Goal: Task Accomplishment & Management: Manage account settings

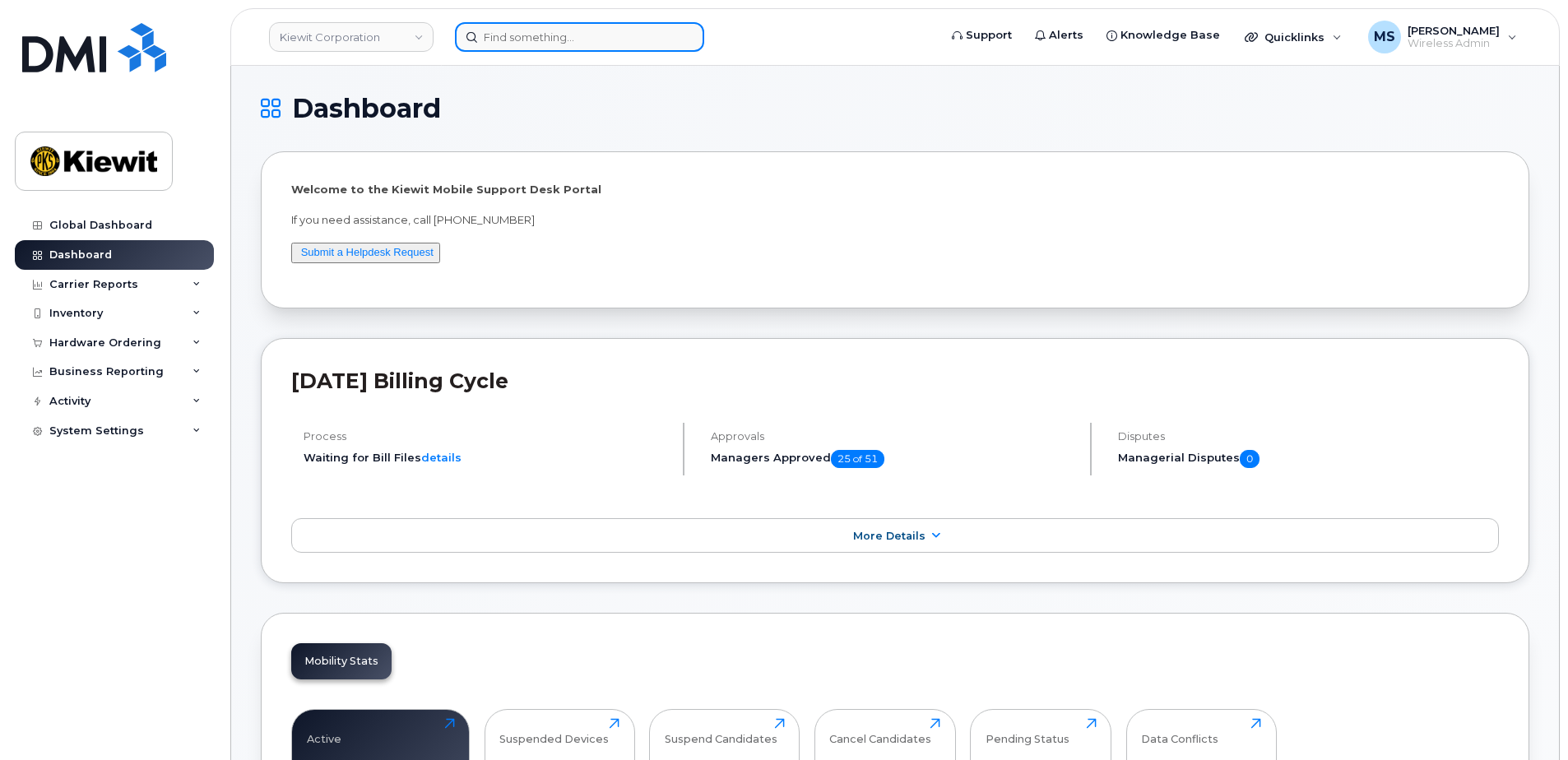
click at [581, 42] on input at bounding box center [579, 37] width 249 height 29
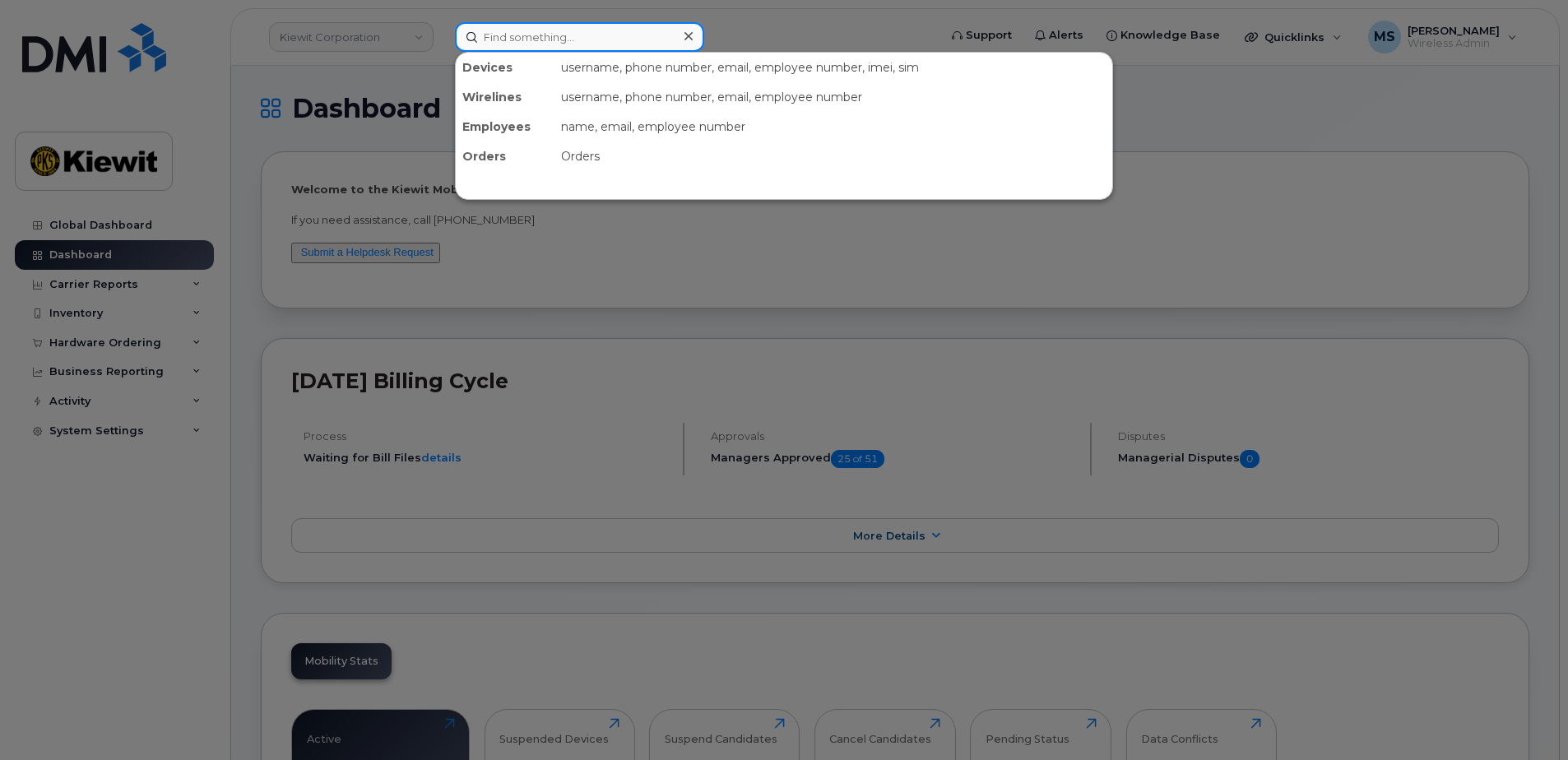
paste input "DMI13110"
type input "DMI13110"
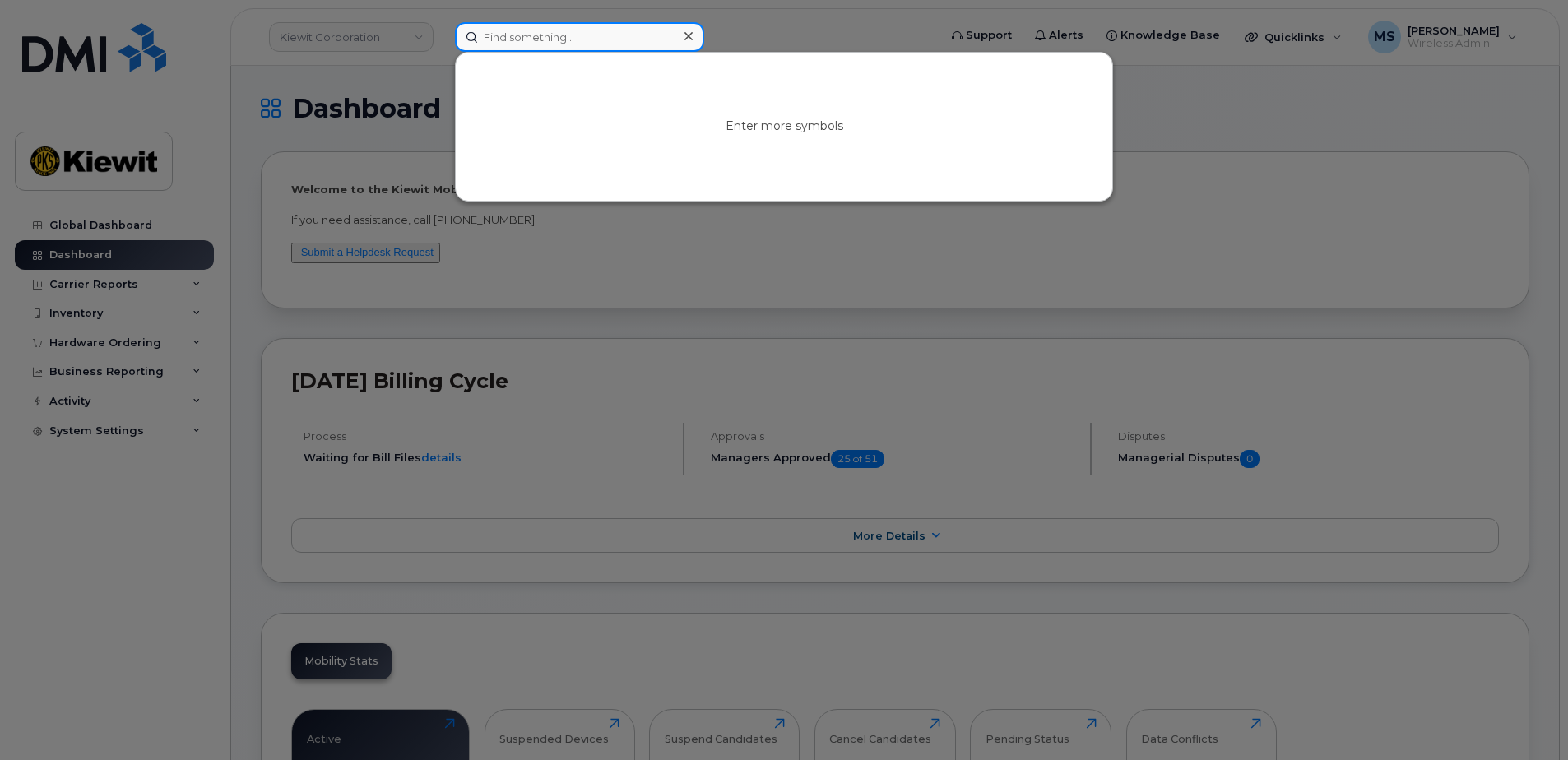
click at [591, 44] on input at bounding box center [579, 37] width 249 height 29
paste input "Larson, Garrett"
type input "Larson, Garrett"
drag, startPoint x: 574, startPoint y: 43, endPoint x: 409, endPoint y: 43, distance: 165.0
click at [442, 43] on div "Larson, Garrett No results" at bounding box center [691, 37] width 499 height 29
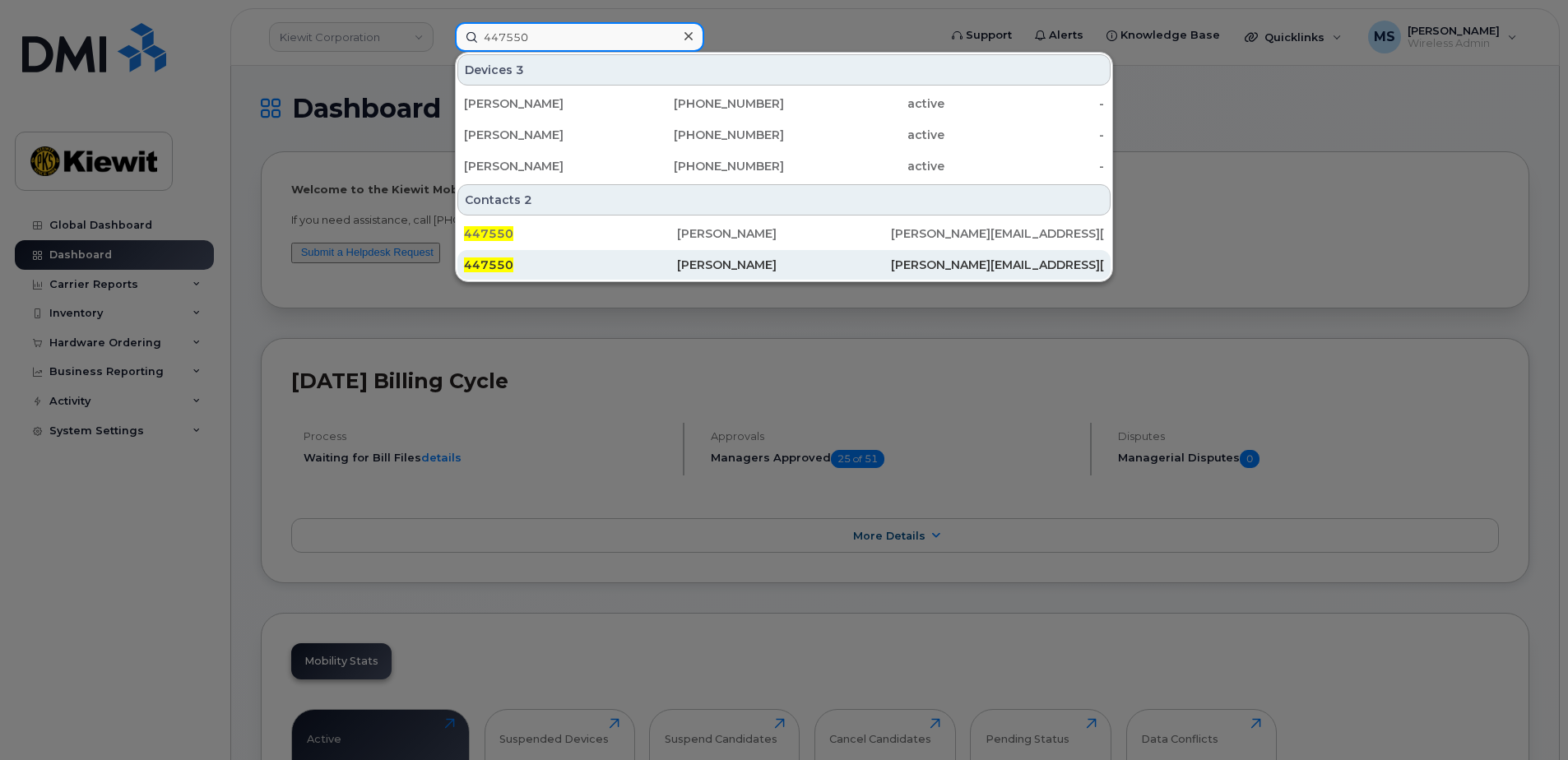
type input "447550"
click at [727, 260] on div "[PERSON_NAME]" at bounding box center [784, 265] width 213 height 17
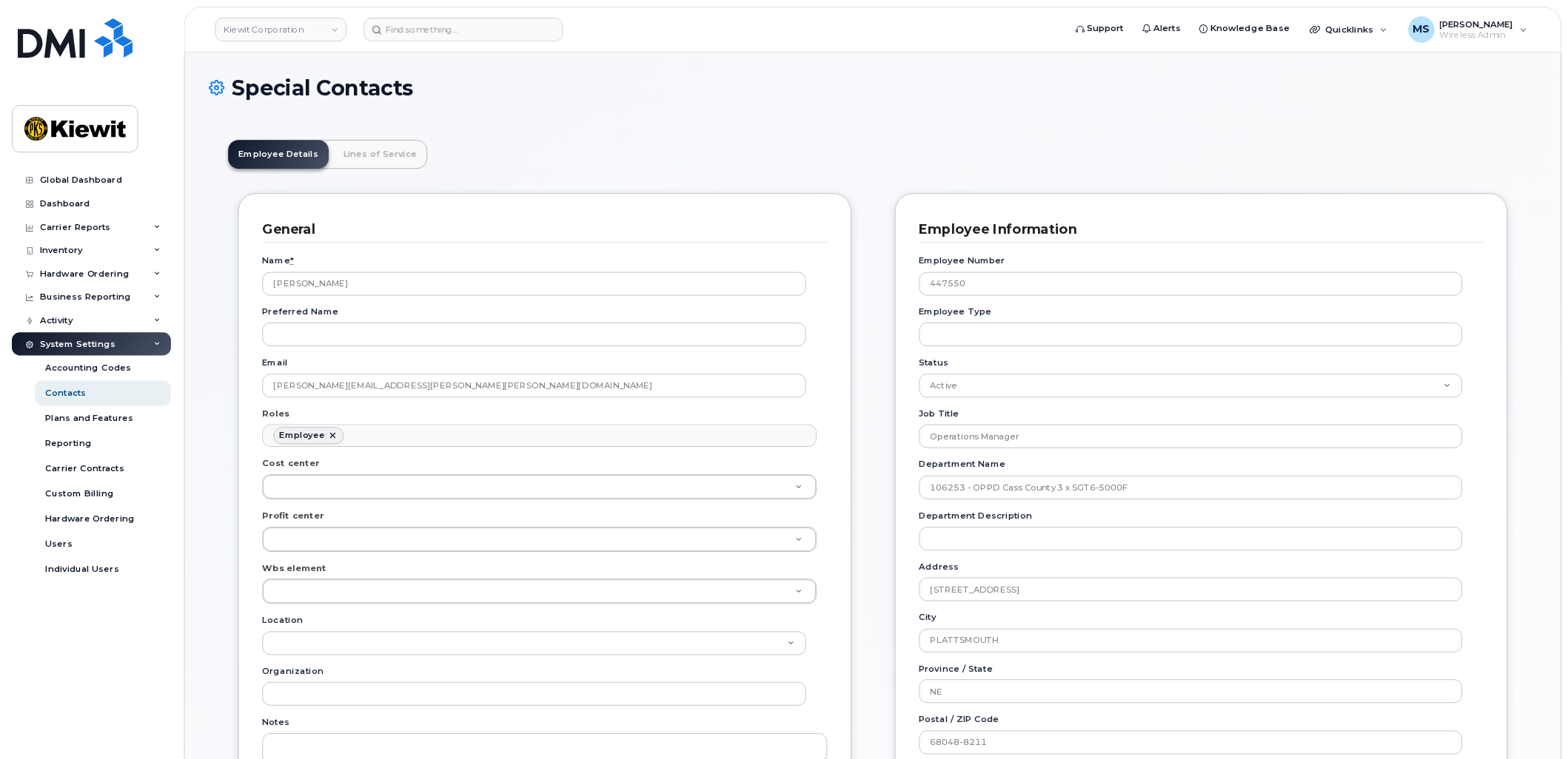
scroll to position [46, 0]
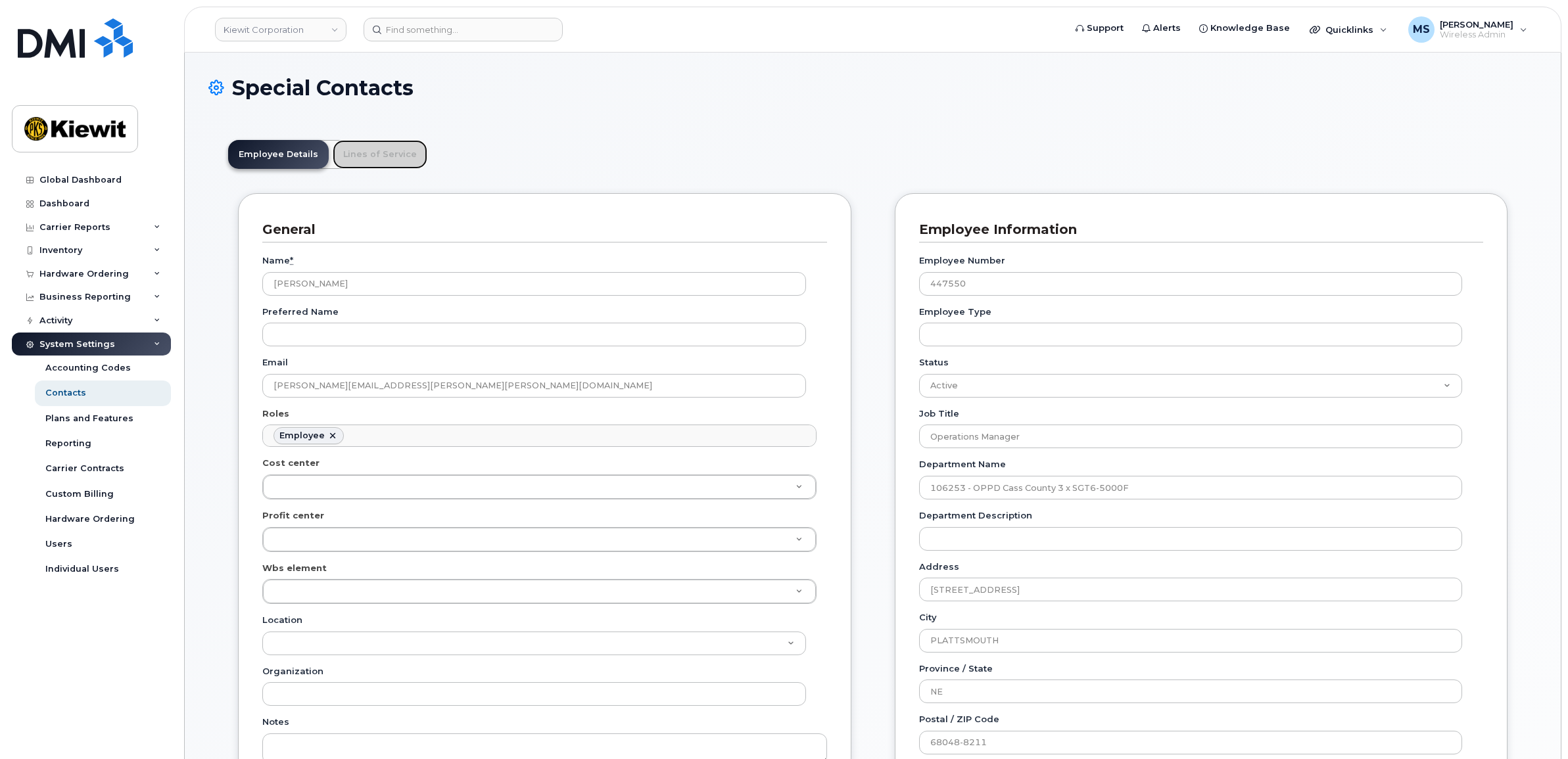
click at [407, 154] on link "Lines of Service" at bounding box center [379, 154] width 95 height 29
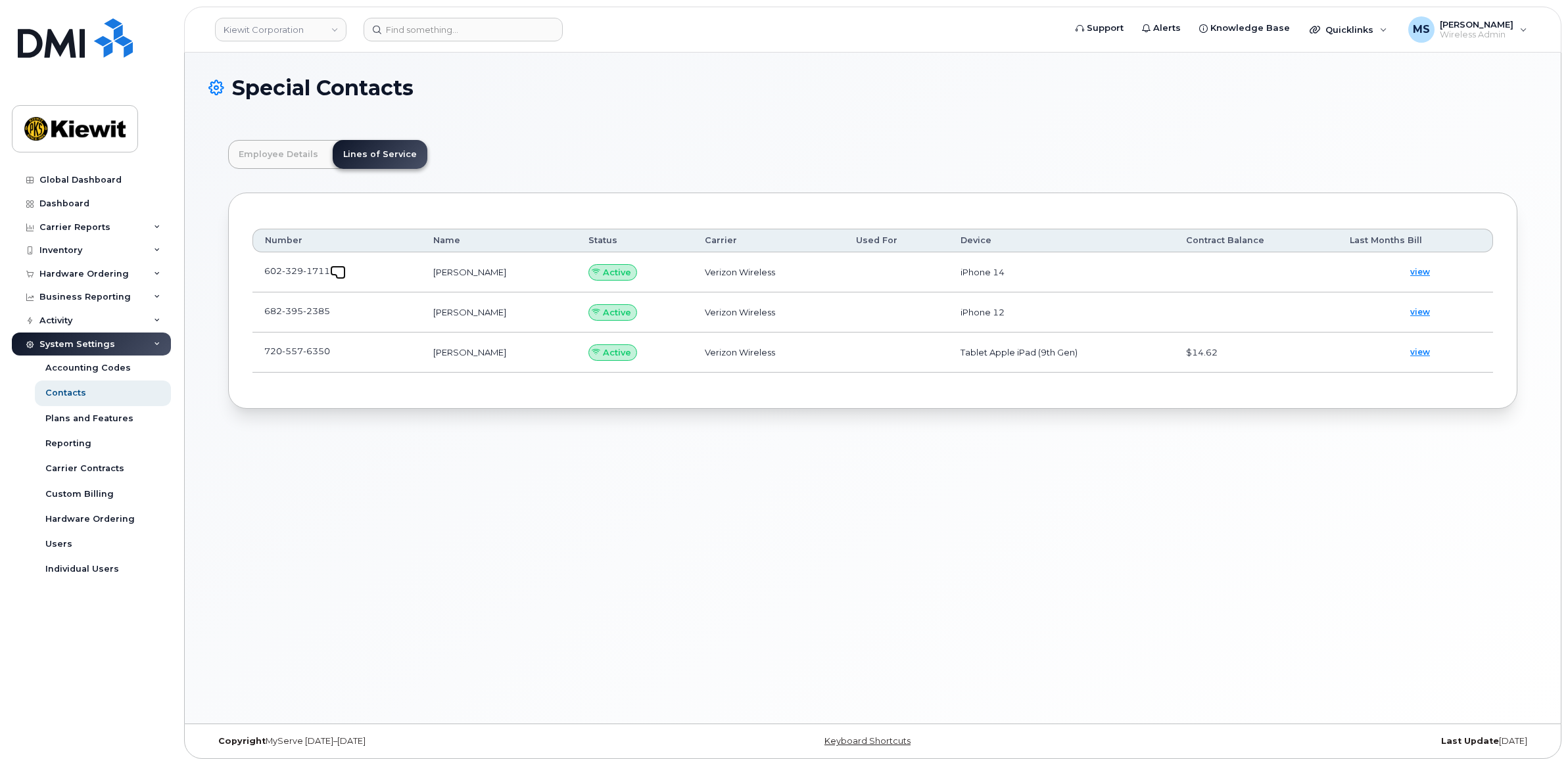
click at [339, 270] on span at bounding box center [340, 274] width 10 height 10
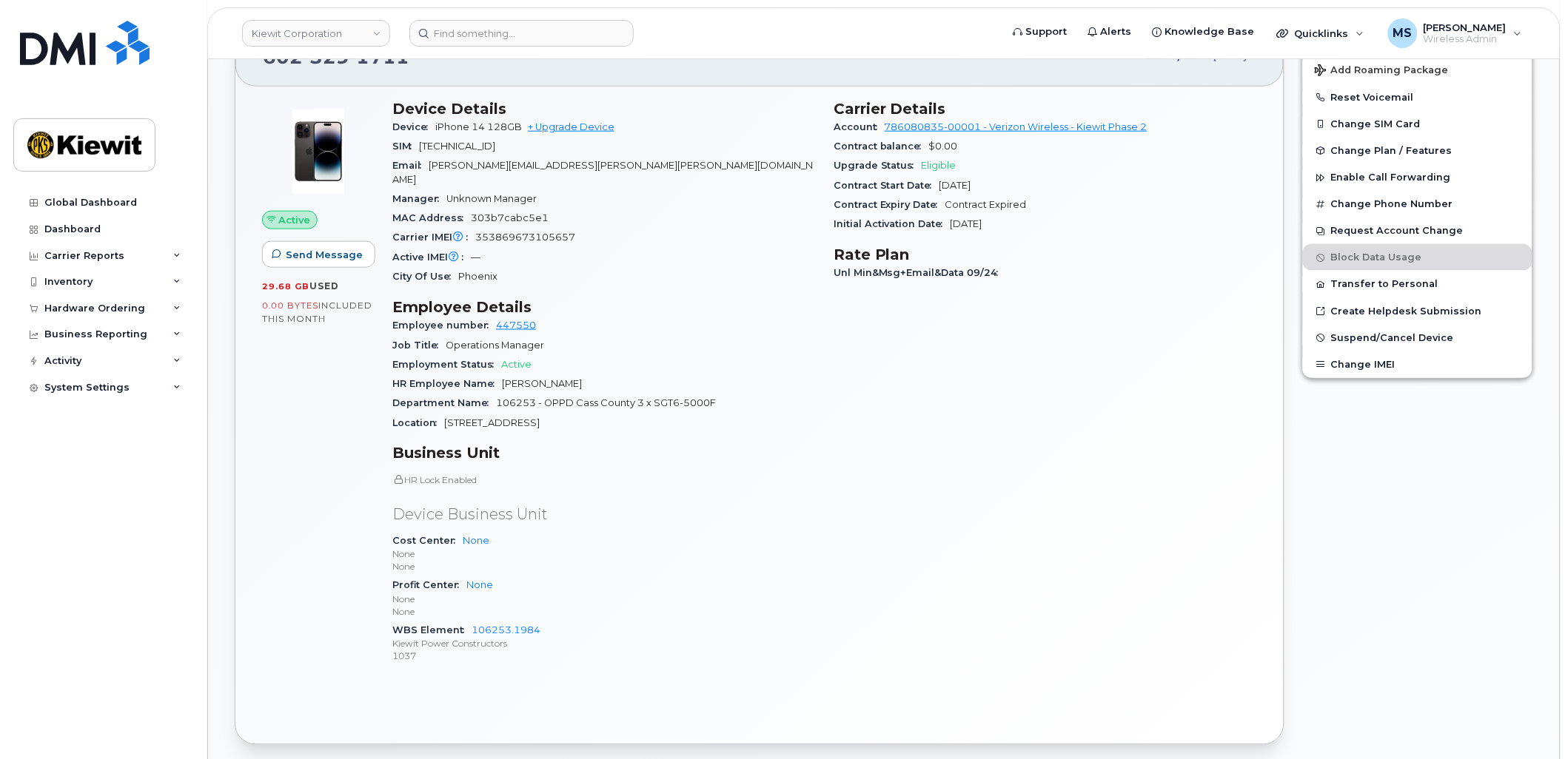
scroll to position [213, 0]
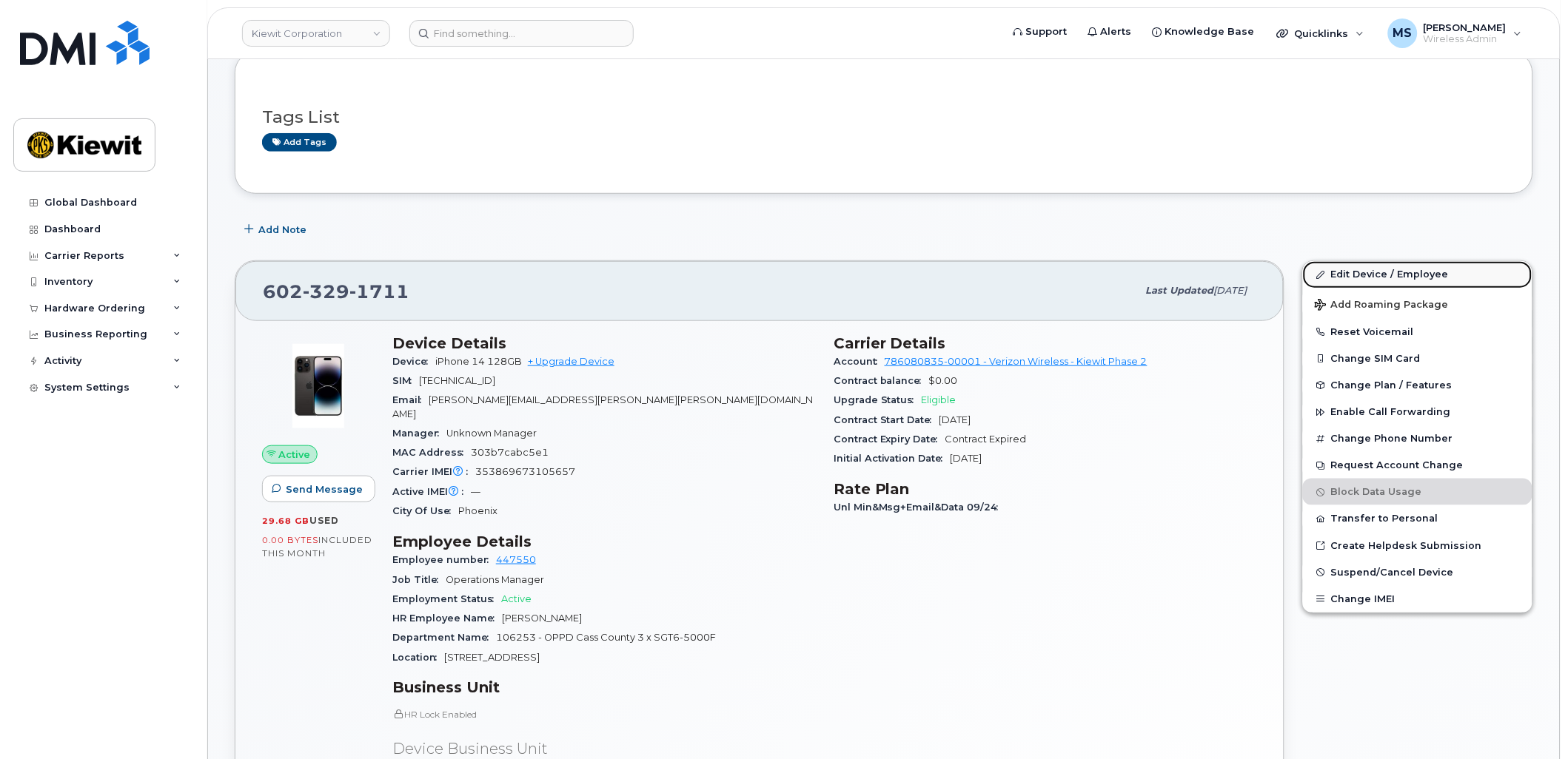
click at [1389, 276] on link "Edit Device / Employee" at bounding box center [1417, 275] width 229 height 26
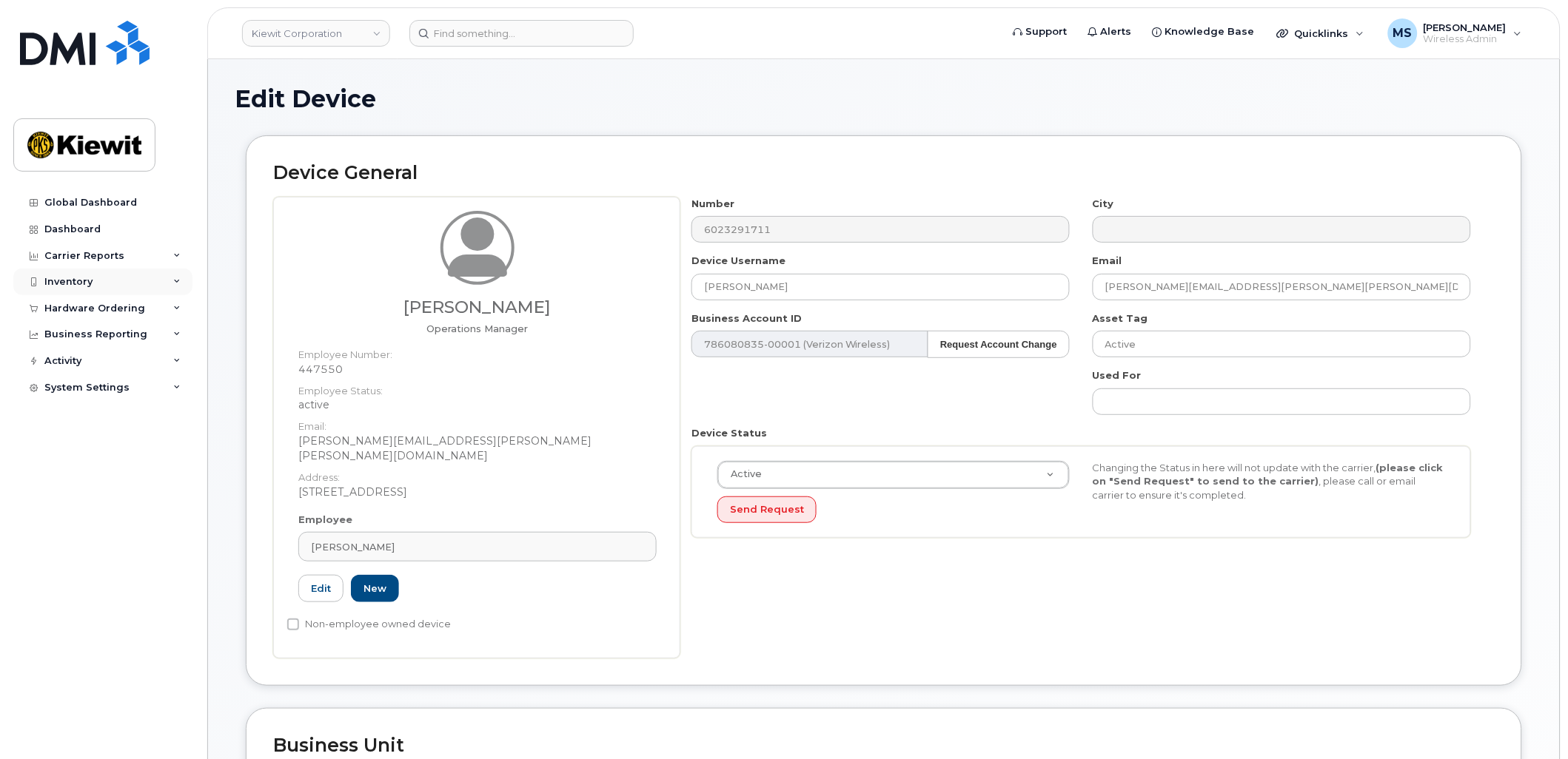
click at [73, 281] on div "Inventory" at bounding box center [69, 282] width 48 height 12
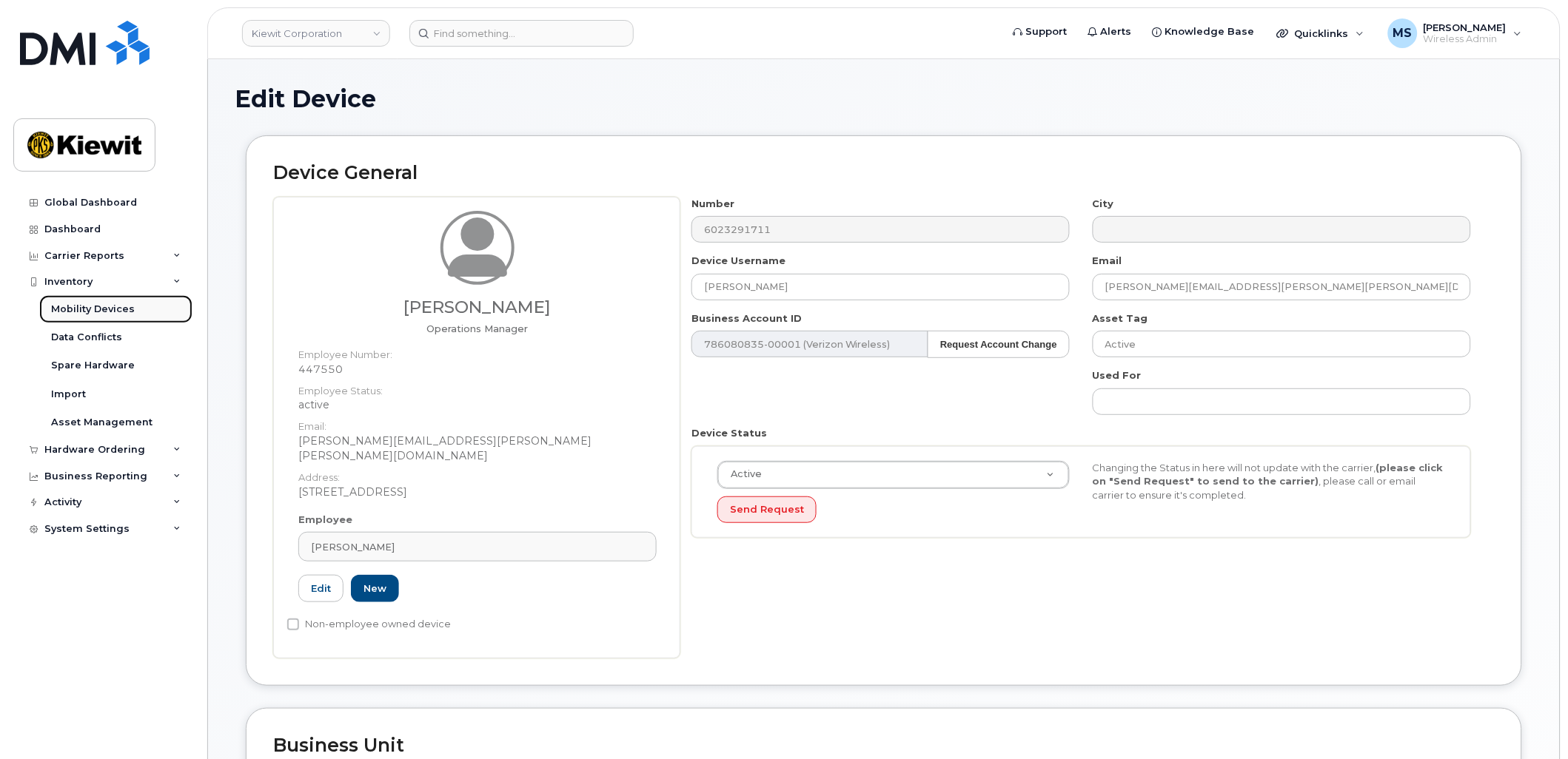
click at [84, 307] on div "Mobility Devices" at bounding box center [93, 310] width 84 height 13
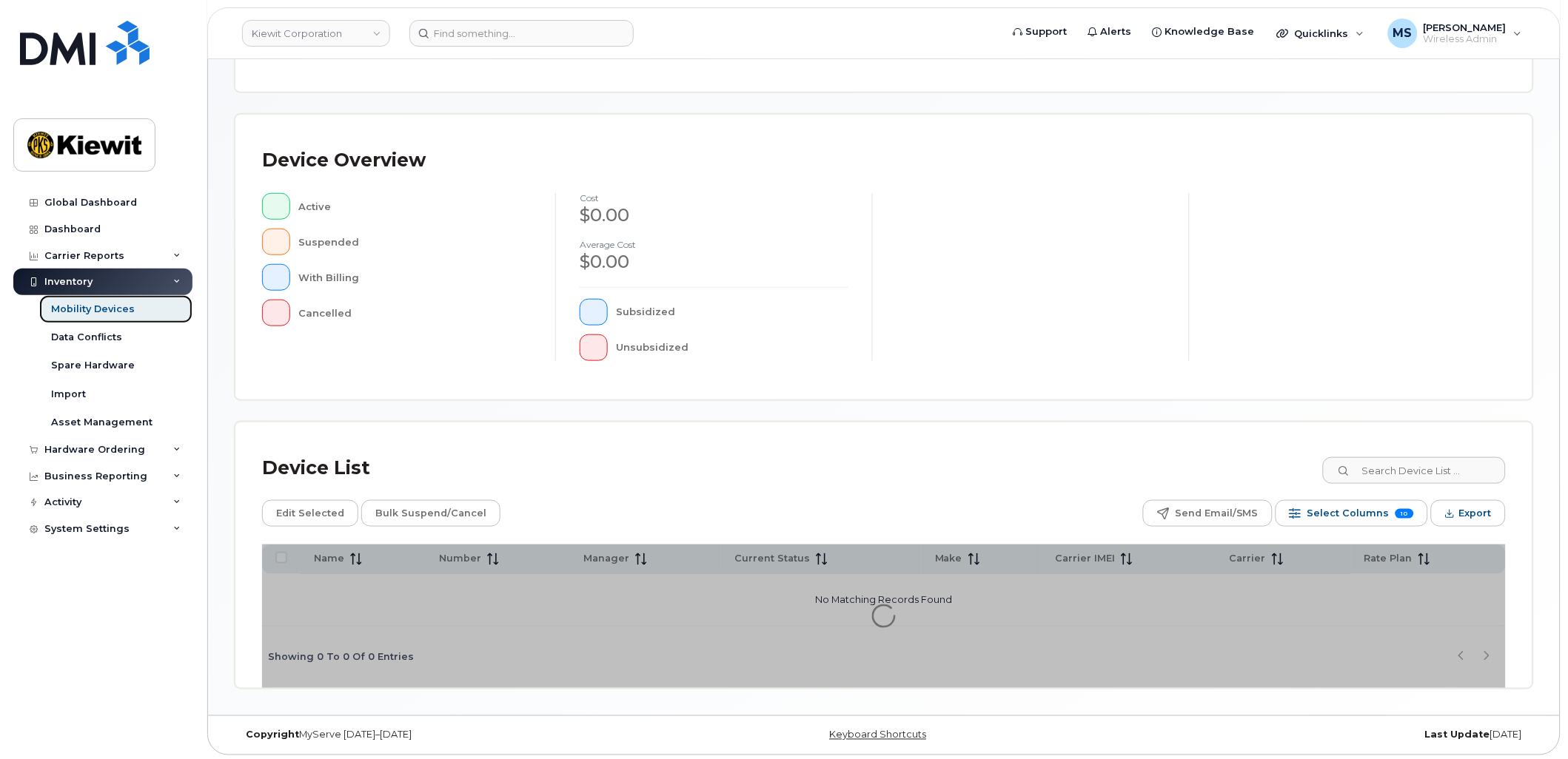
scroll to position [257, 0]
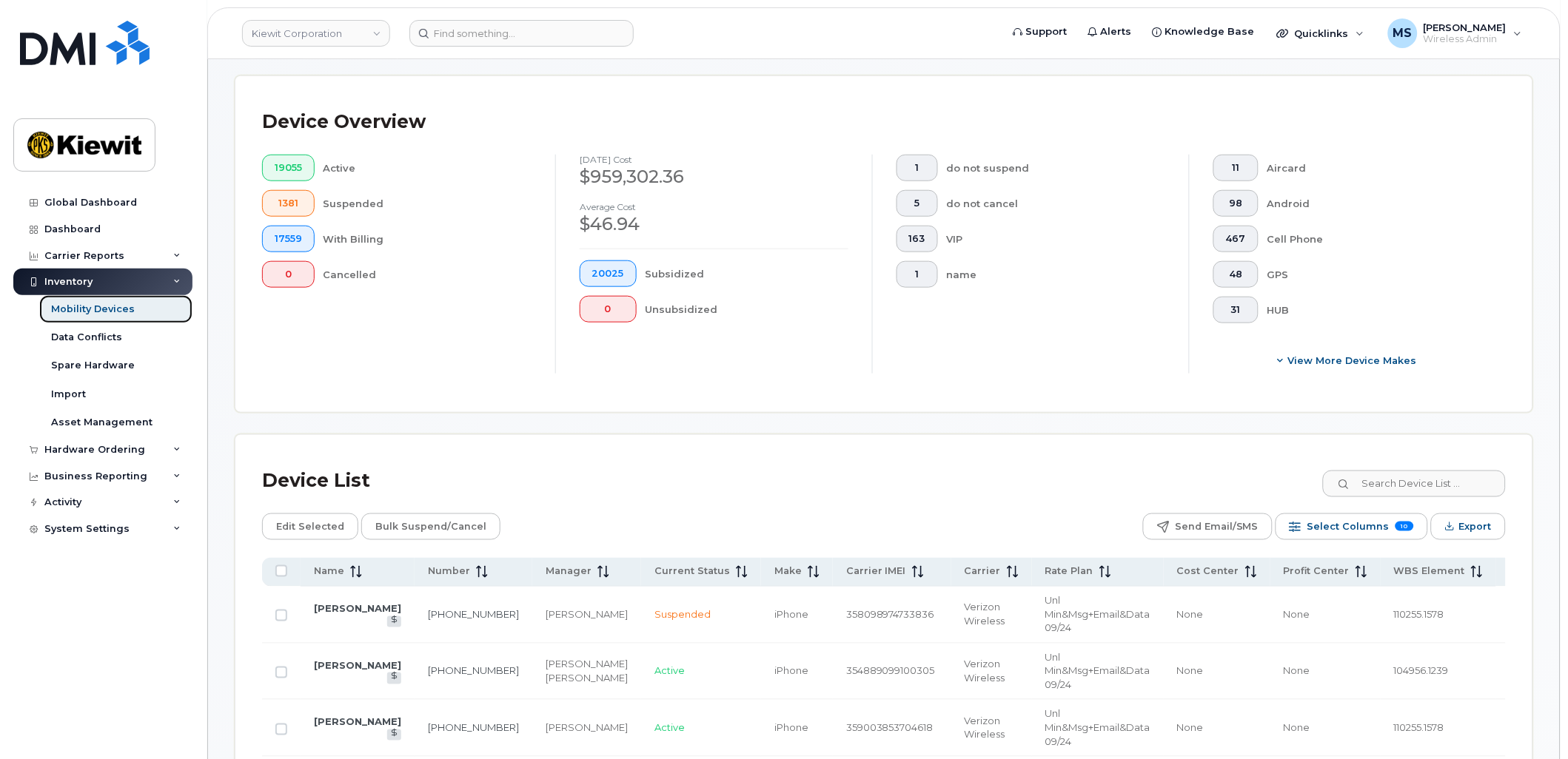
scroll to position [411, 0]
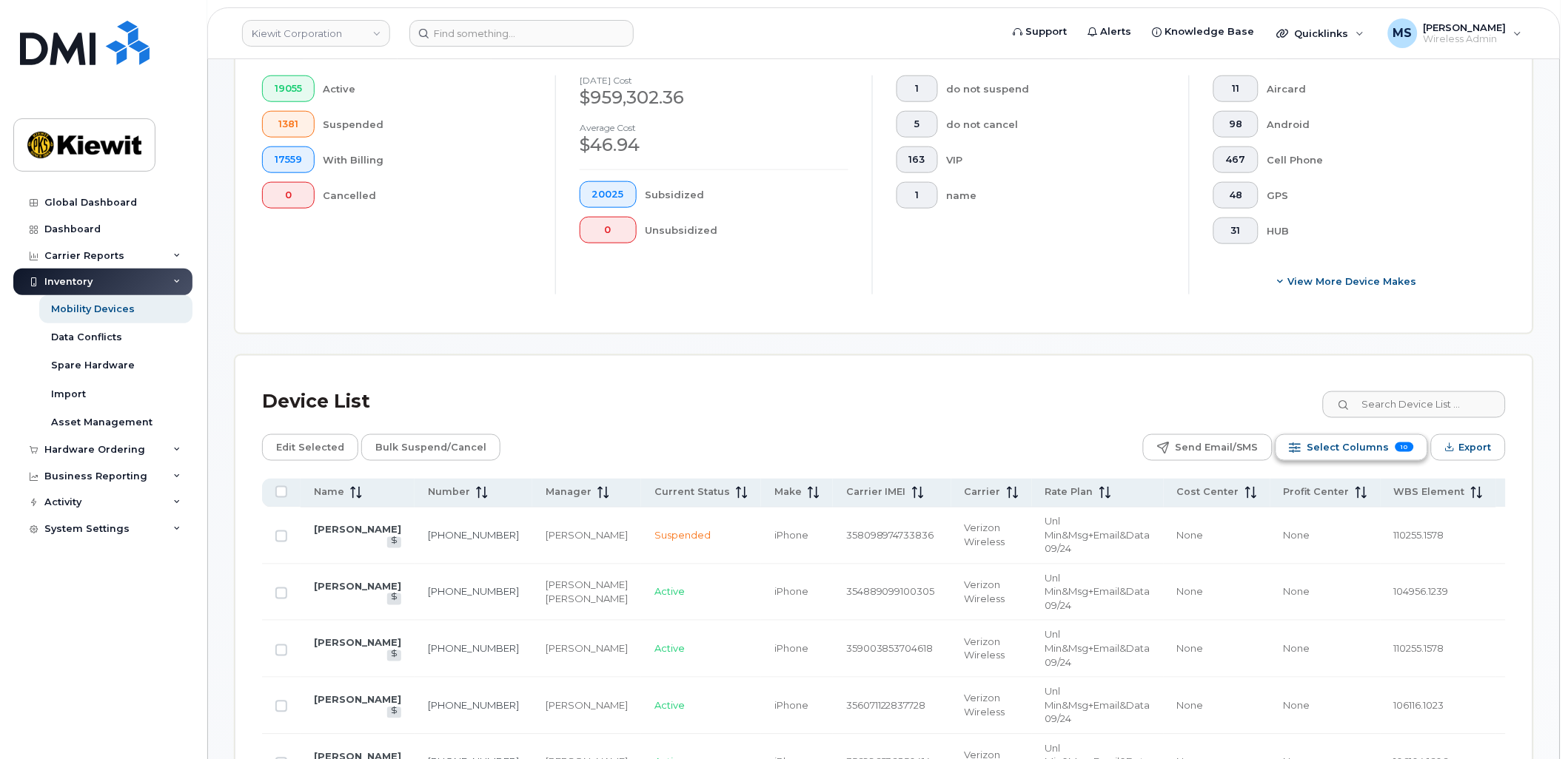
click at [1415, 447] on button "Select Columns 10" at bounding box center [1352, 448] width 152 height 26
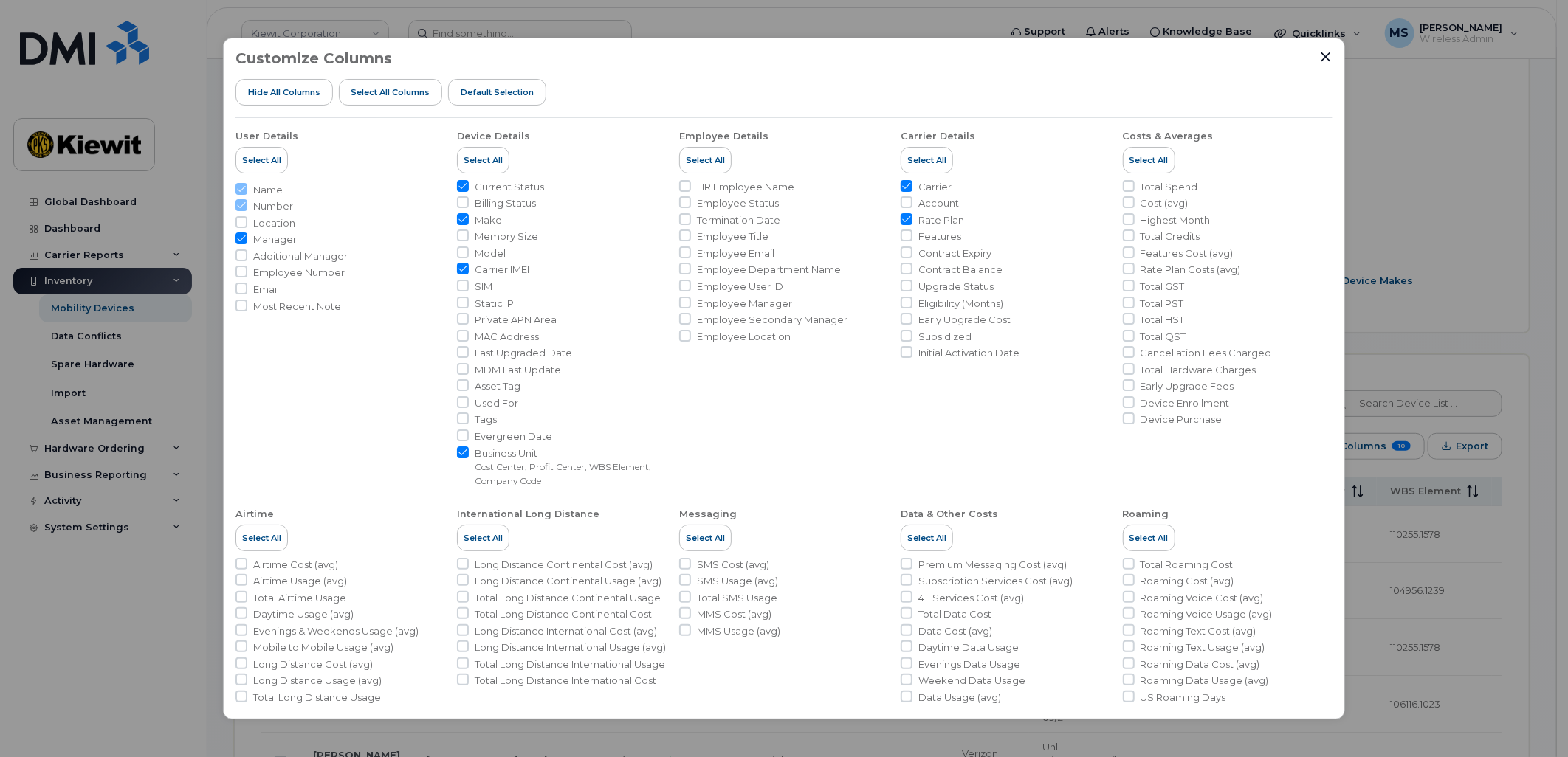
drag, startPoint x: 1318, startPoint y: 54, endPoint x: 1469, endPoint y: 114, distance: 162.5
click at [1318, 54] on div "Customize Columns Hide All Columns Select all Columns Default Selection" at bounding box center [784, 84] width 1097 height 68
click at [1323, 54] on icon "Close" at bounding box center [1326, 57] width 12 height 12
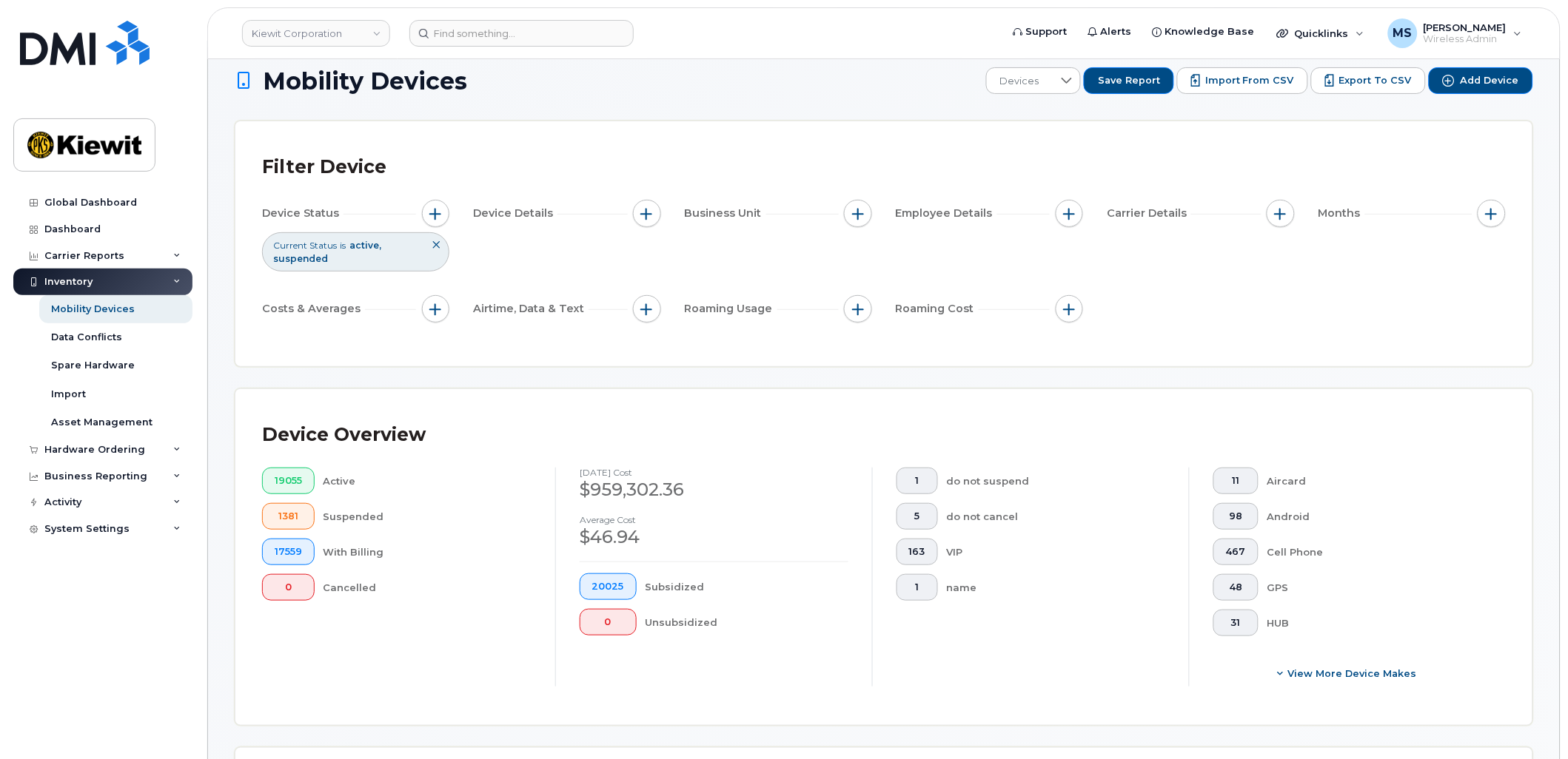
scroll to position [0, 0]
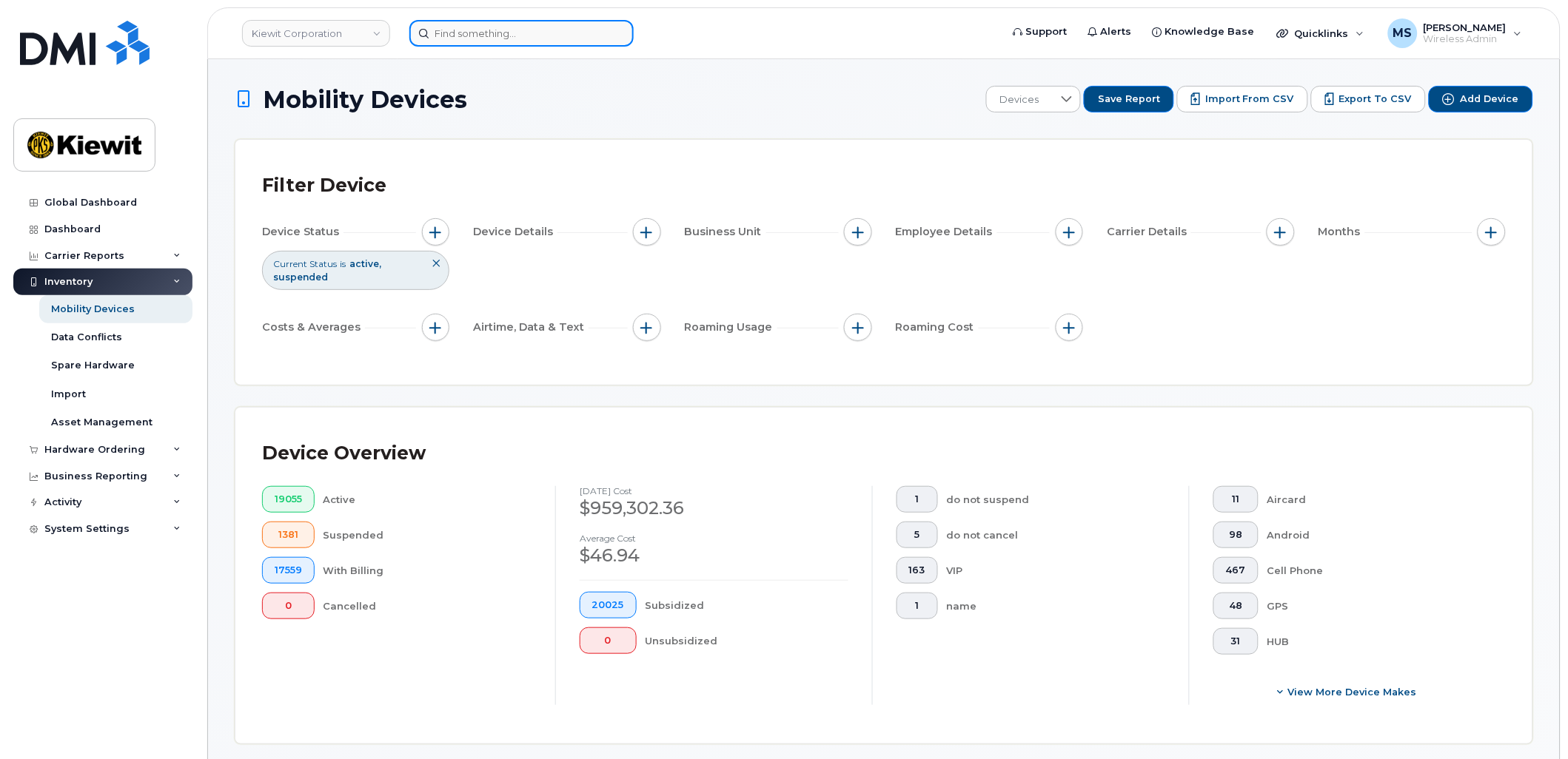
click at [490, 23] on input at bounding box center [521, 33] width 224 height 26
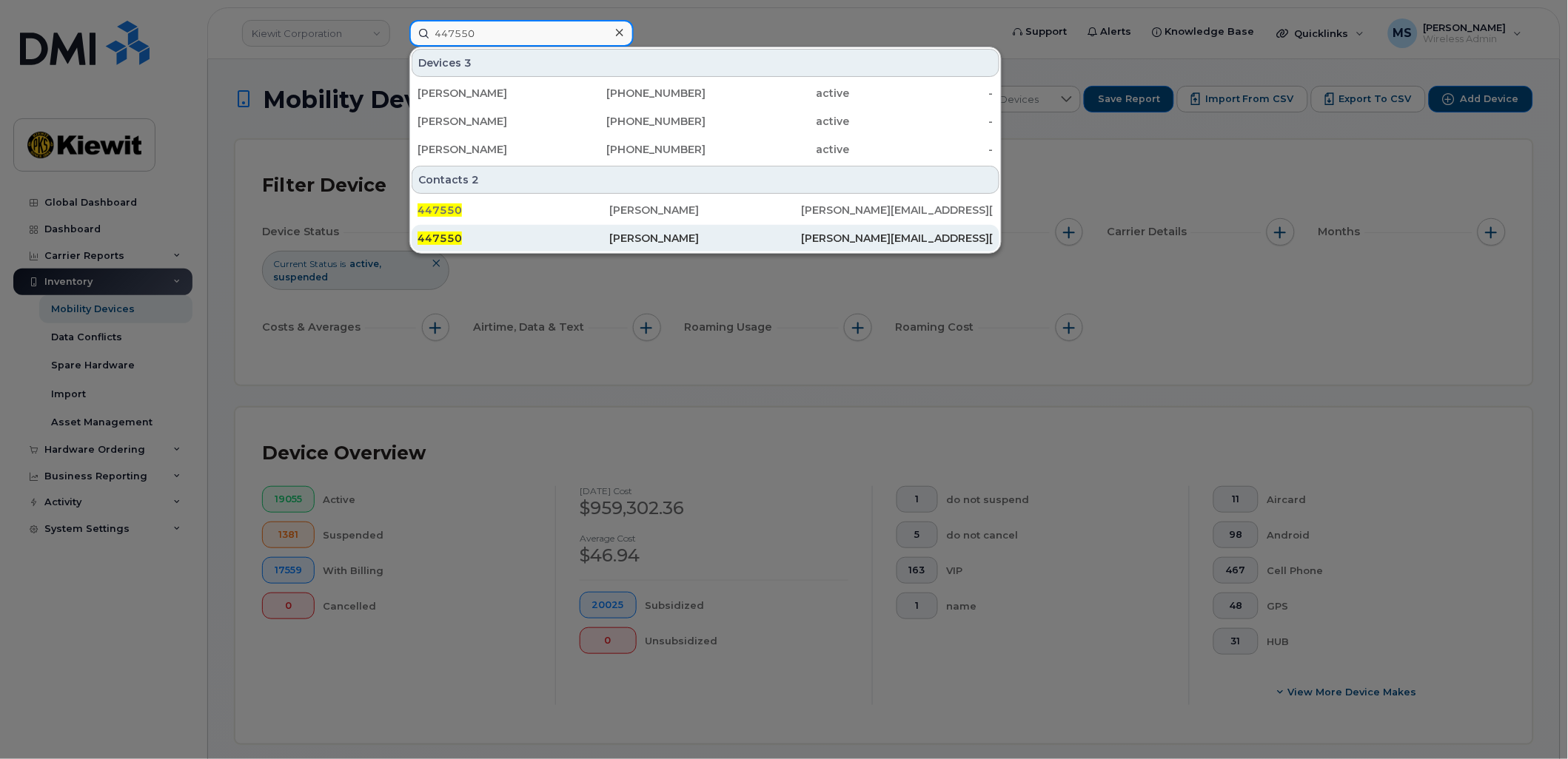
type input "447550"
click at [594, 237] on div "447550" at bounding box center [513, 238] width 192 height 15
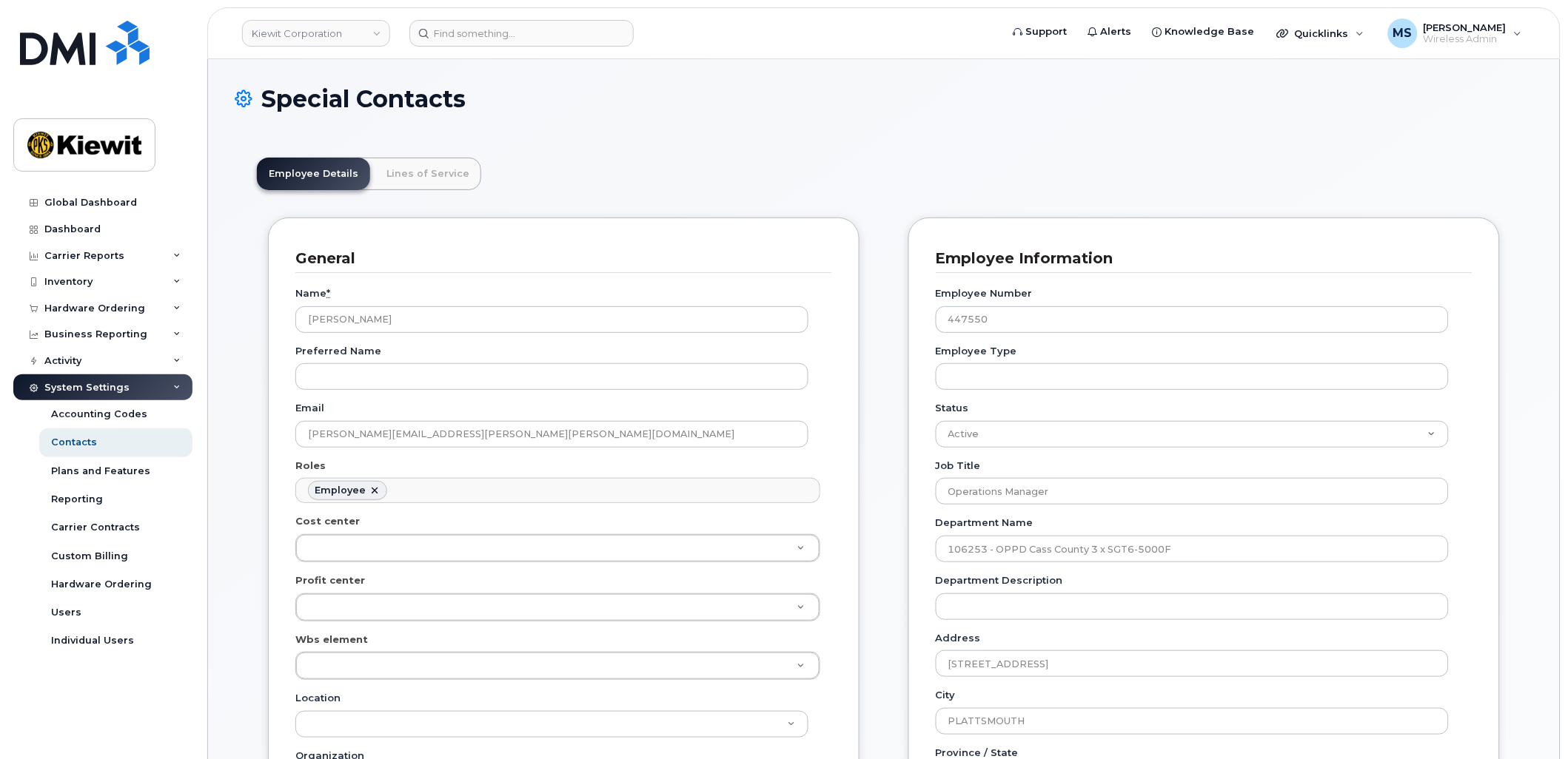
scroll to position [46, 0]
drag, startPoint x: 423, startPoint y: 179, endPoint x: 445, endPoint y: 188, distance: 23.8
click at [423, 179] on link "Lines of Service" at bounding box center [427, 173] width 107 height 32
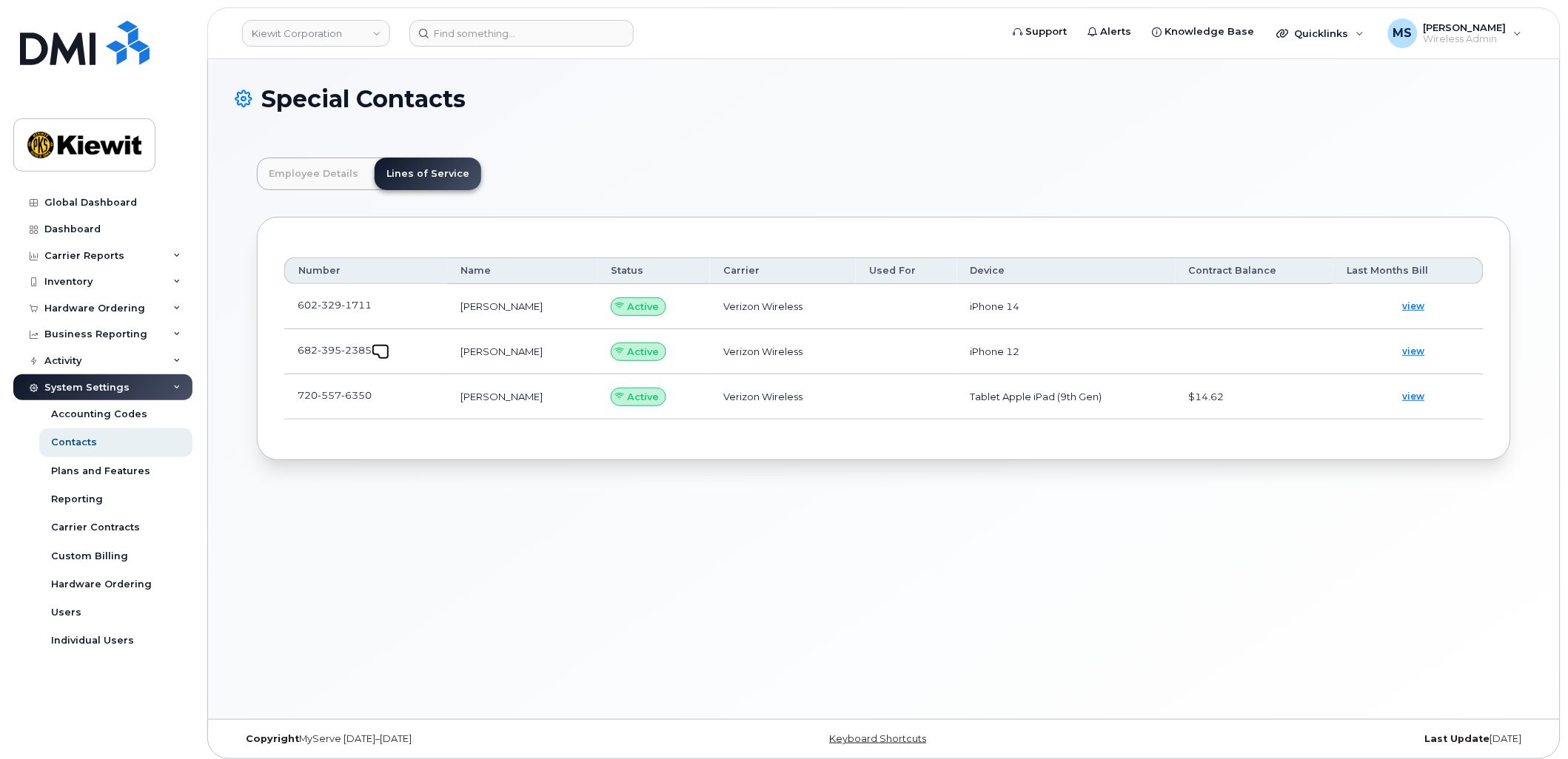
click at [373, 352] on link at bounding box center [380, 350] width 17 height 12
click at [182, 382] on div "System Settings" at bounding box center [103, 387] width 179 height 26
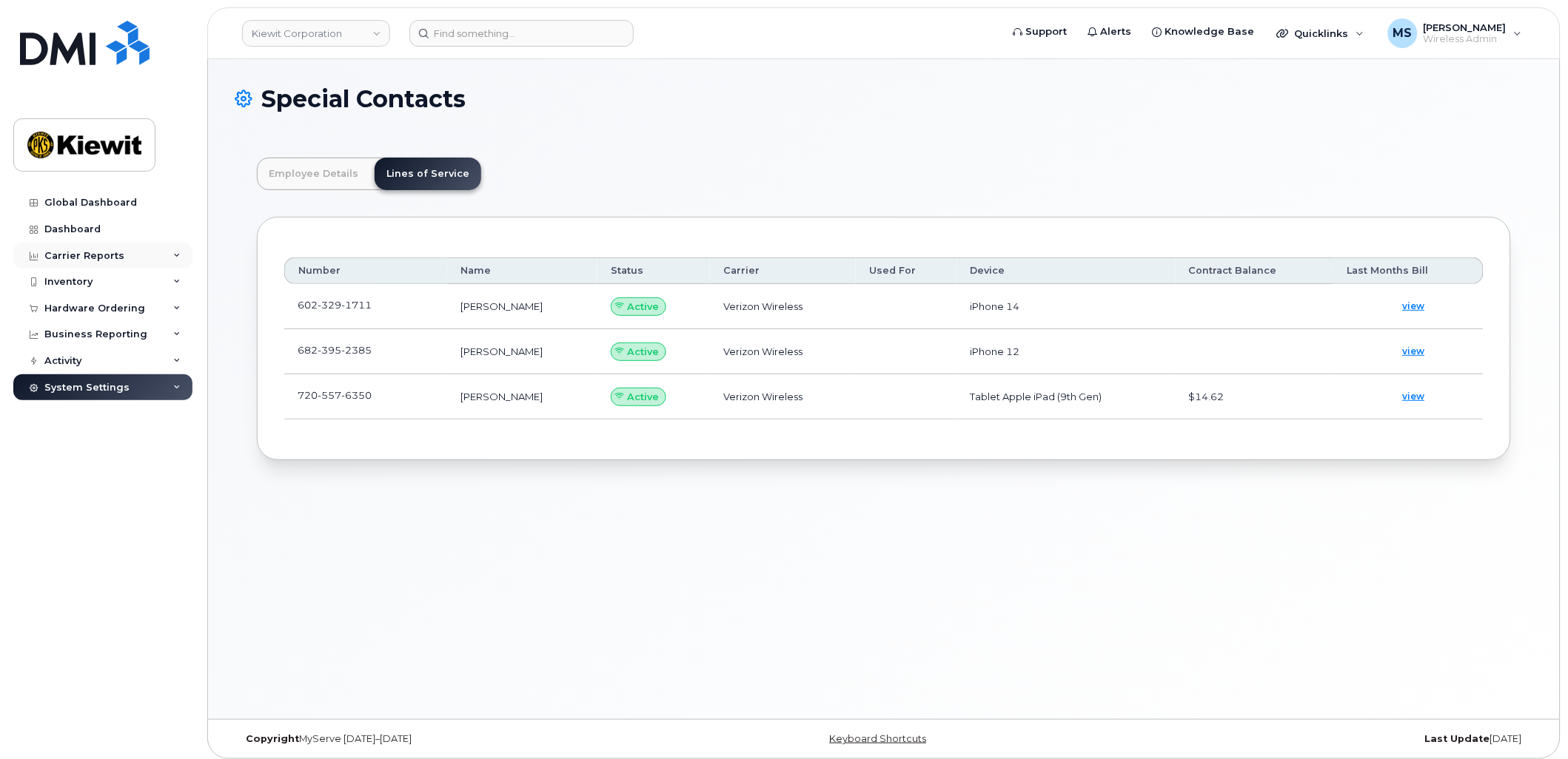
click at [79, 256] on div "Carrier Reports" at bounding box center [84, 256] width 80 height 12
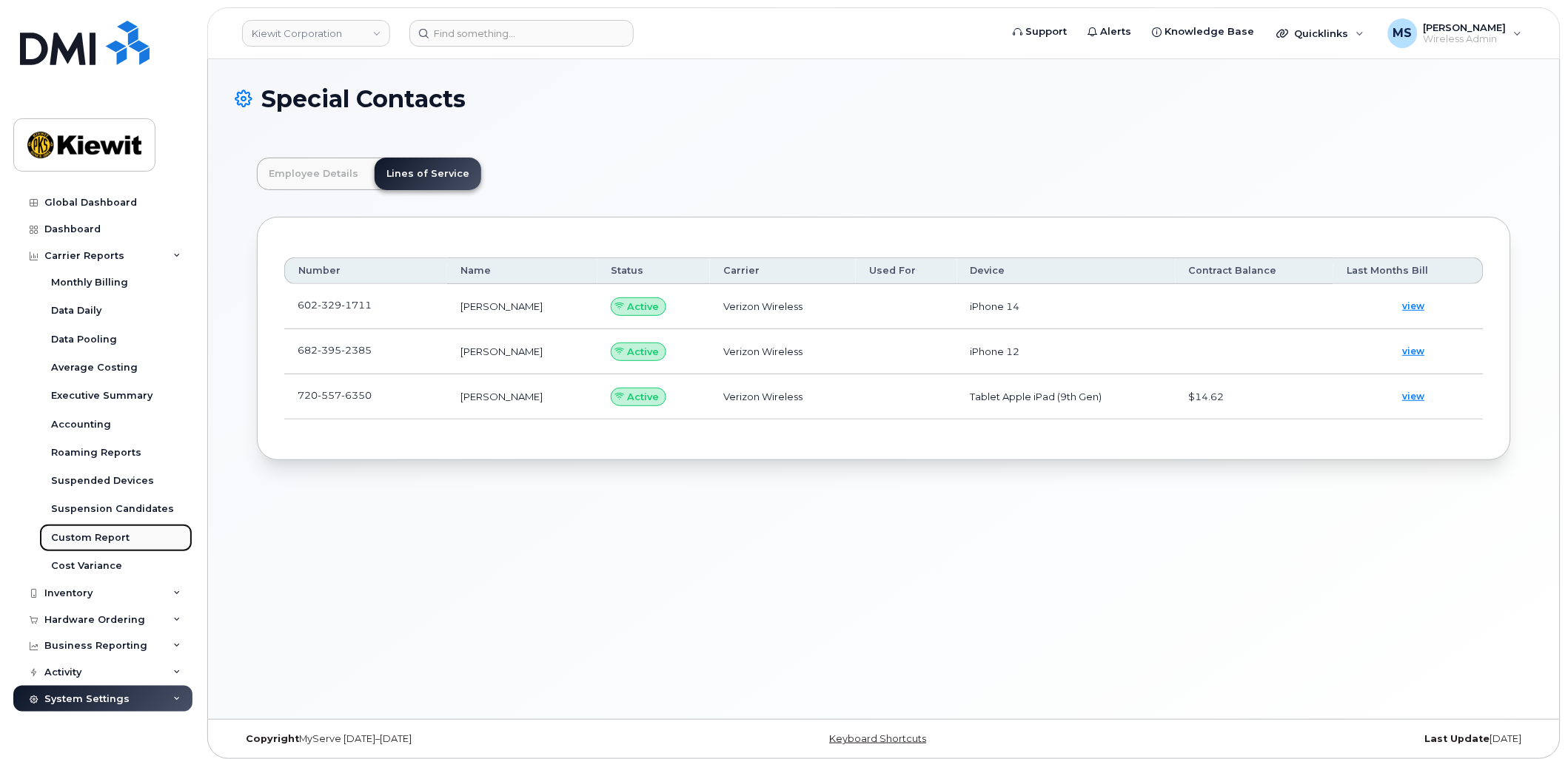
click at [85, 537] on div "Custom Report" at bounding box center [90, 538] width 79 height 13
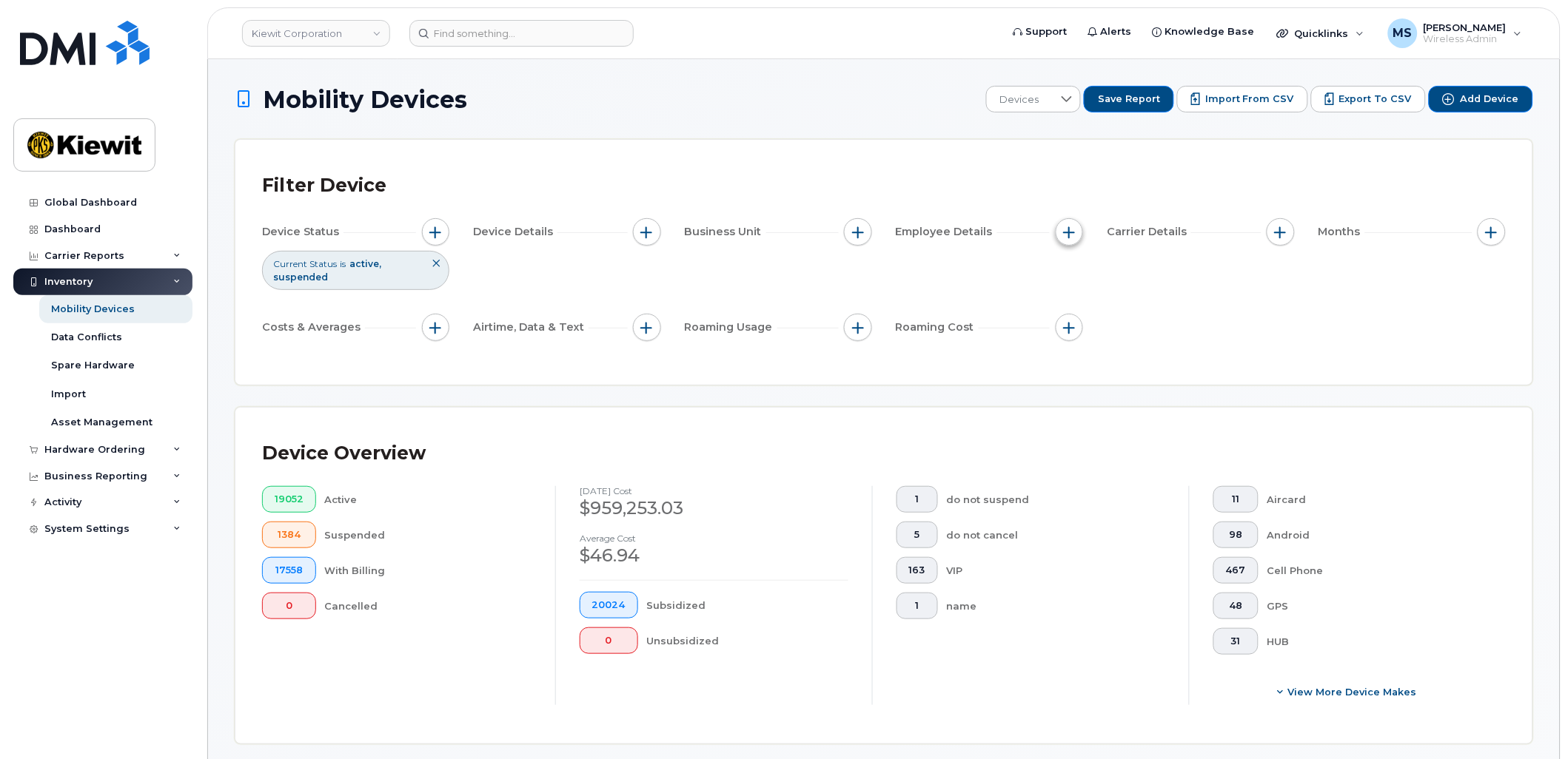
click at [1074, 230] on span "button" at bounding box center [1069, 233] width 12 height 12
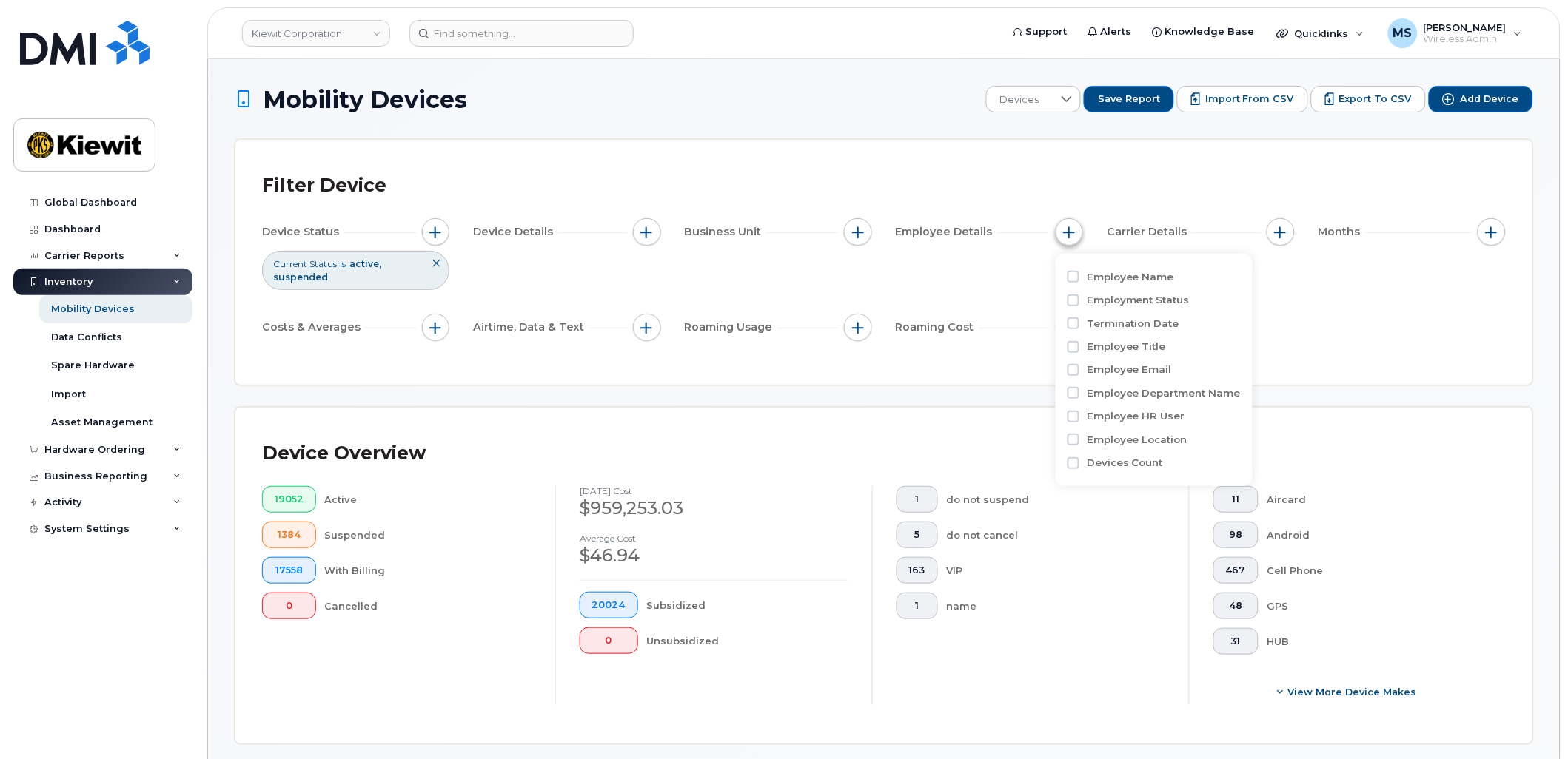
click at [1074, 230] on span "button" at bounding box center [1069, 233] width 12 height 12
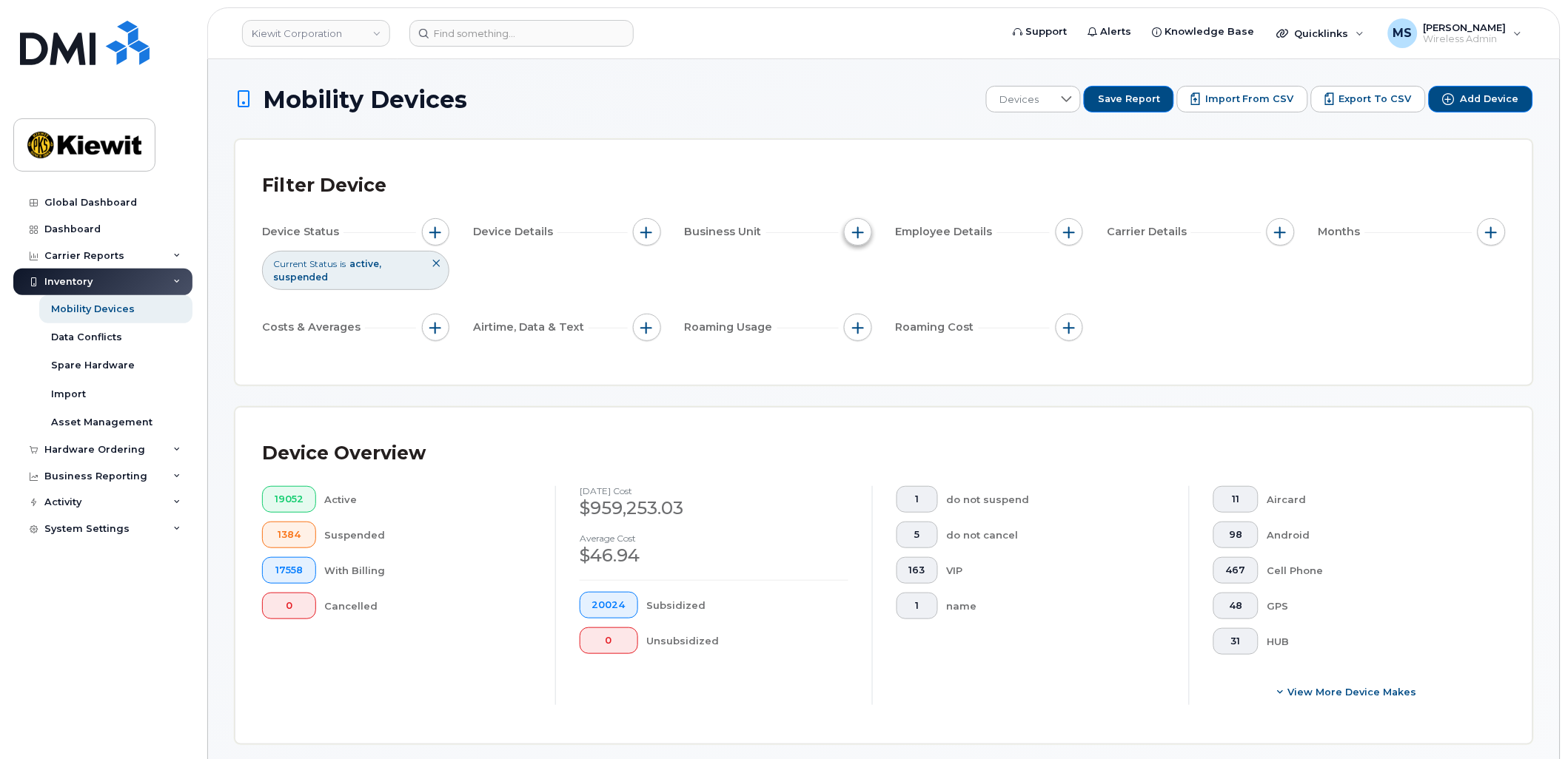
click at [862, 232] on span "button" at bounding box center [858, 233] width 12 height 12
click at [861, 297] on input "Cost Center" at bounding box center [863, 300] width 12 height 12
checkbox input "true"
click at [920, 321] on span "is" at bounding box center [942, 329] width 128 height 26
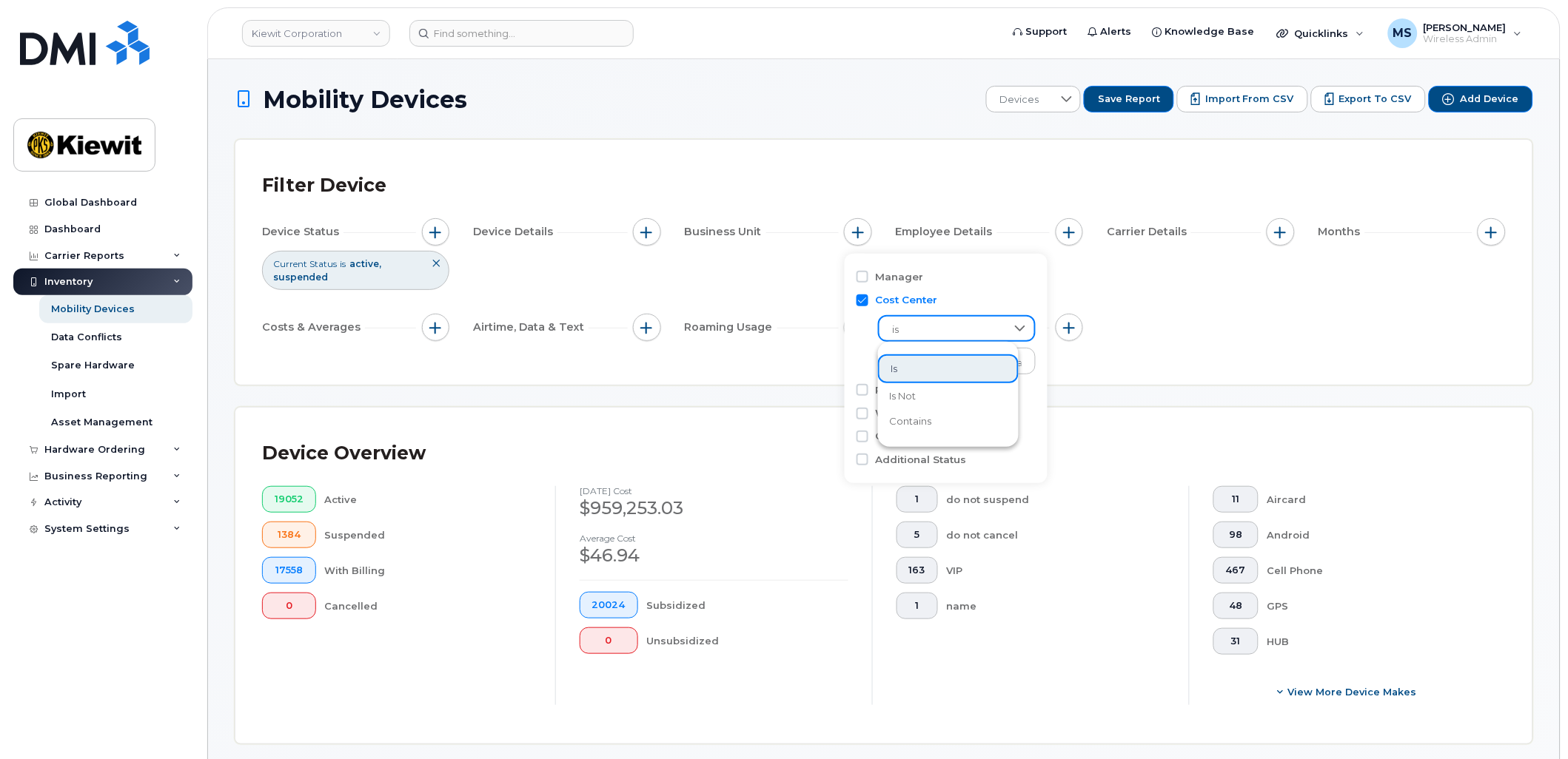
click at [936, 329] on span "is" at bounding box center [942, 330] width 127 height 26
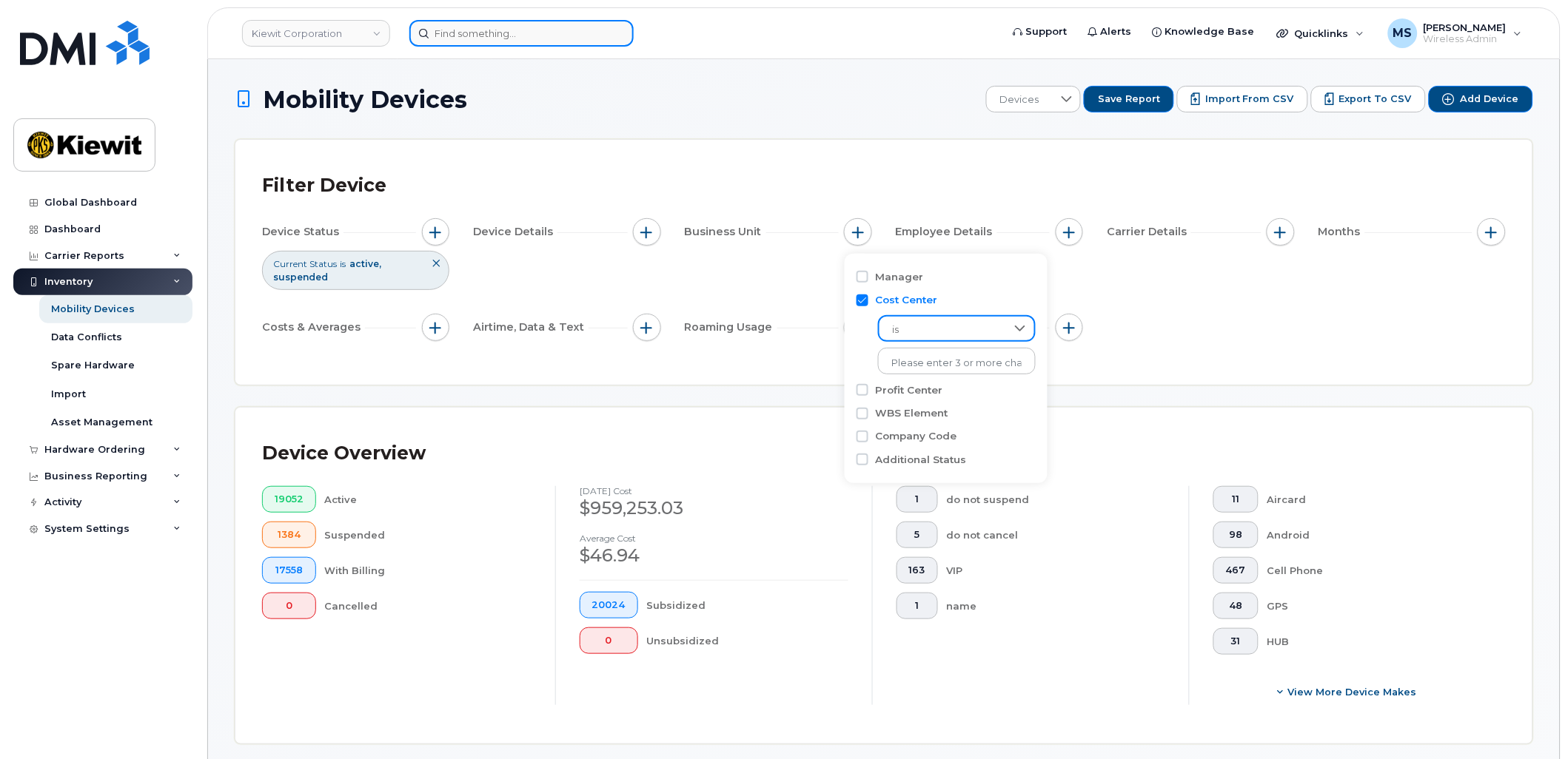
click at [536, 38] on input at bounding box center [521, 33] width 224 height 26
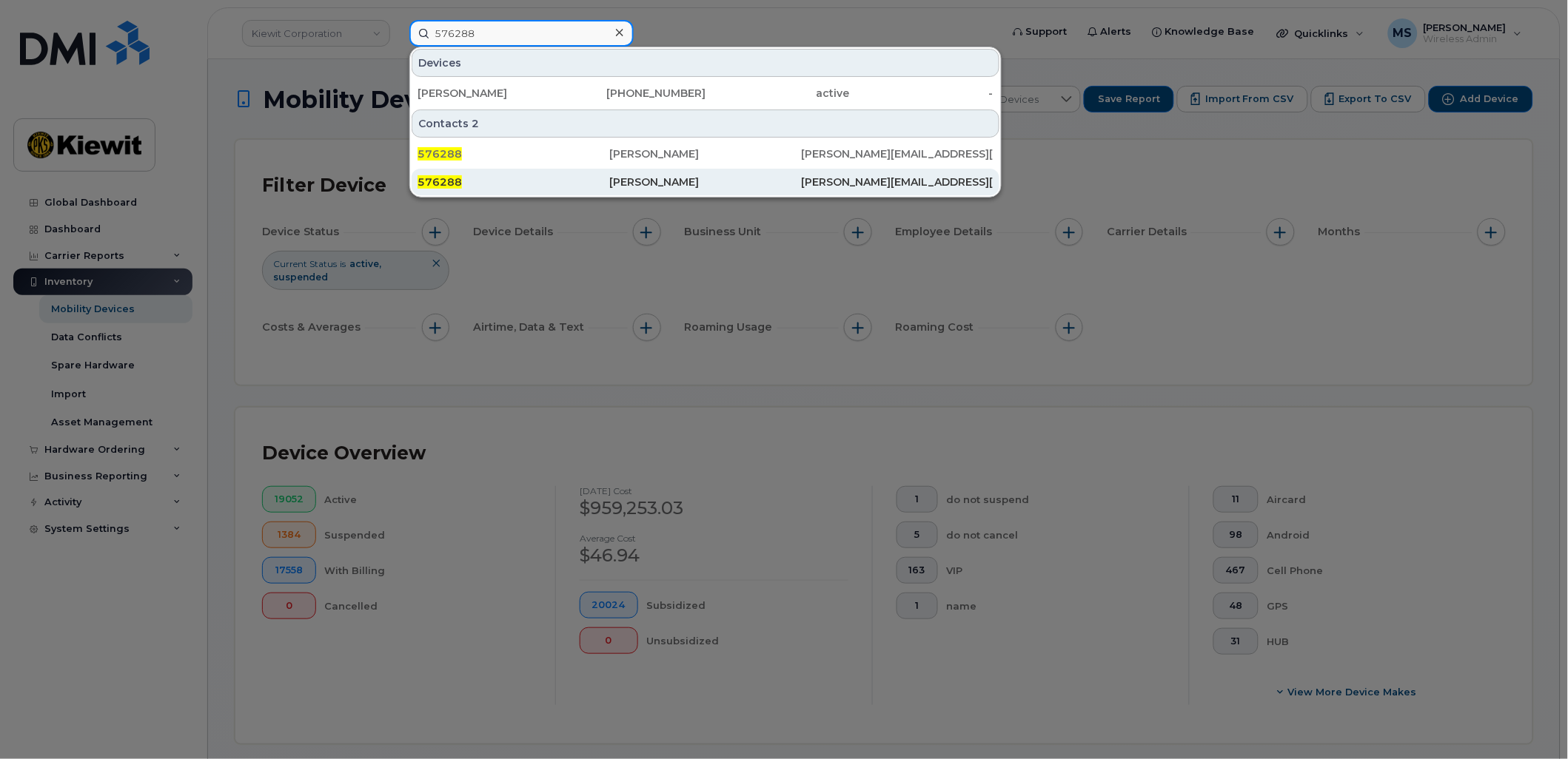
type input "576288"
click at [633, 180] on div "Zachary Crocker" at bounding box center [705, 182] width 192 height 15
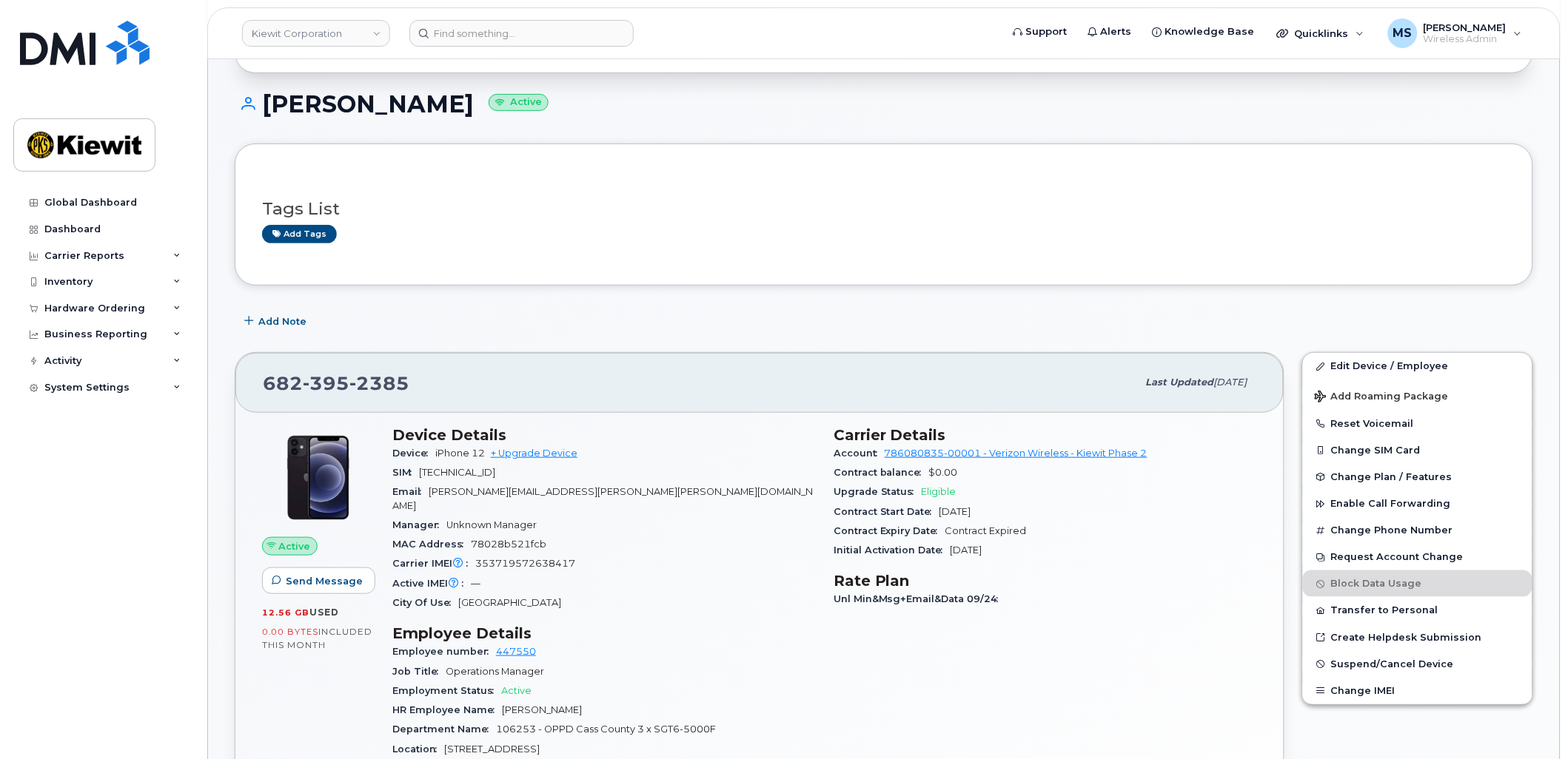
scroll to position [165, 0]
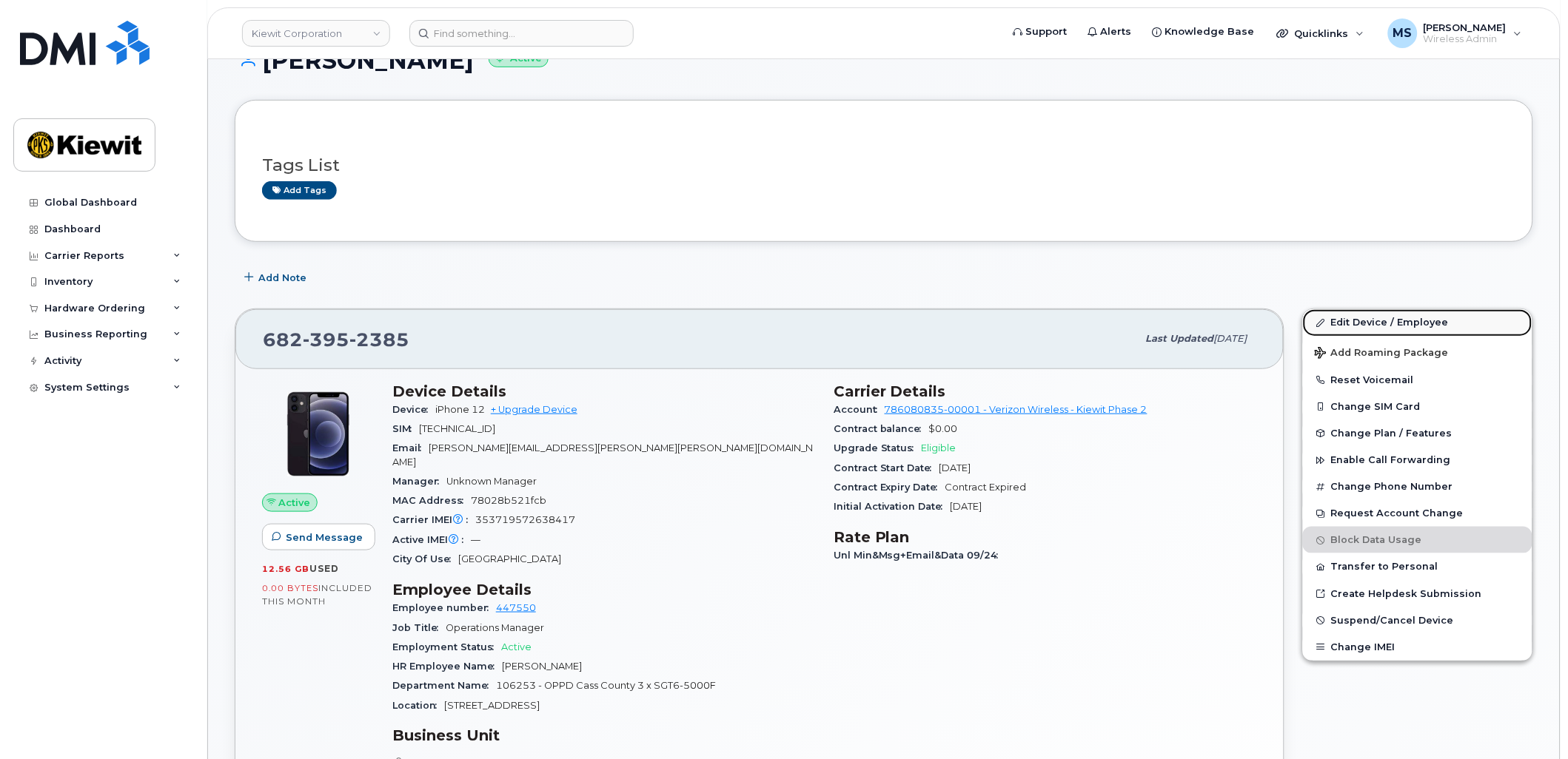
click at [1368, 323] on link "Edit Device / Employee" at bounding box center [1417, 323] width 229 height 26
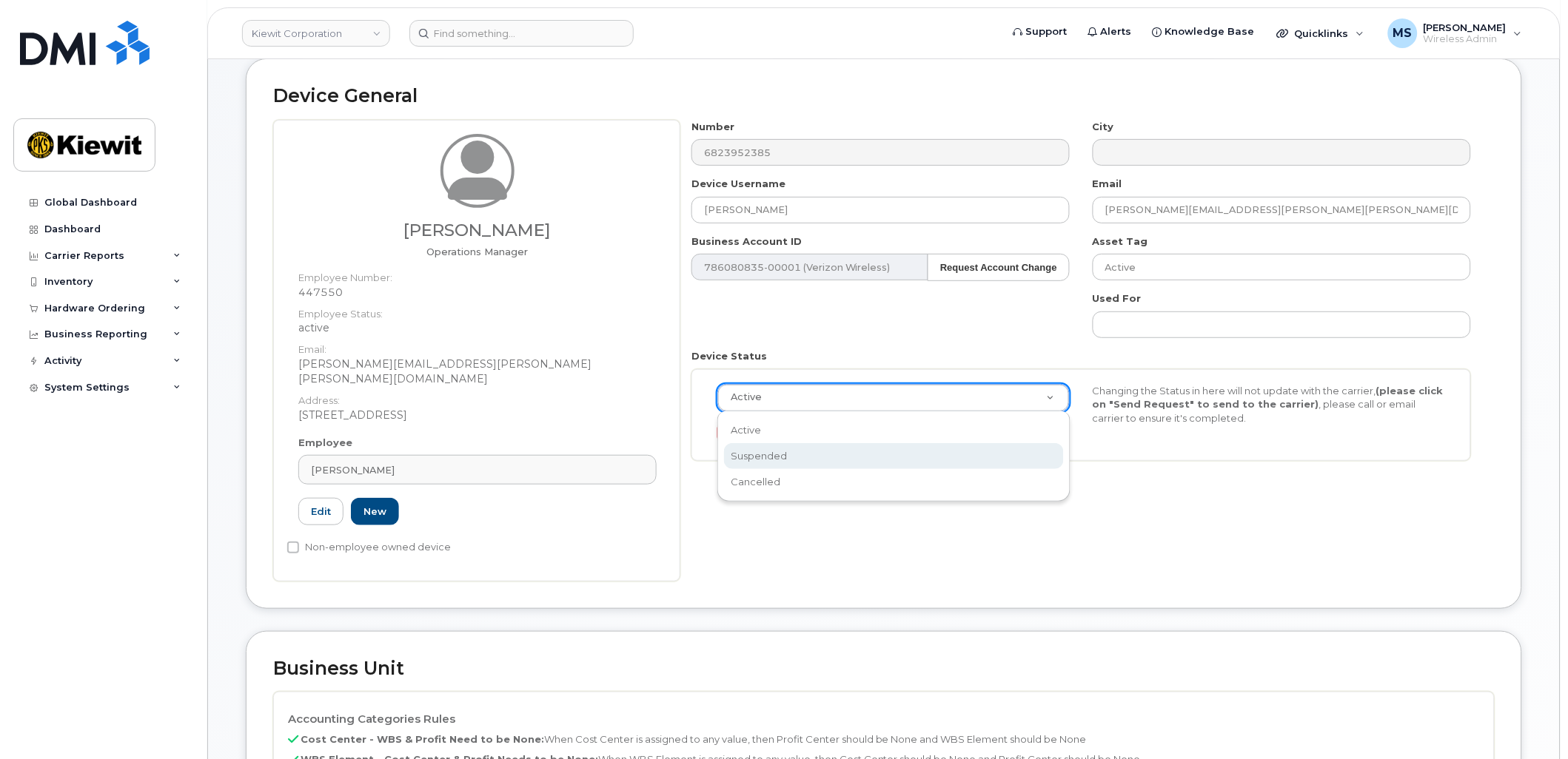
scroll to position [0, 4]
select select "suspended"
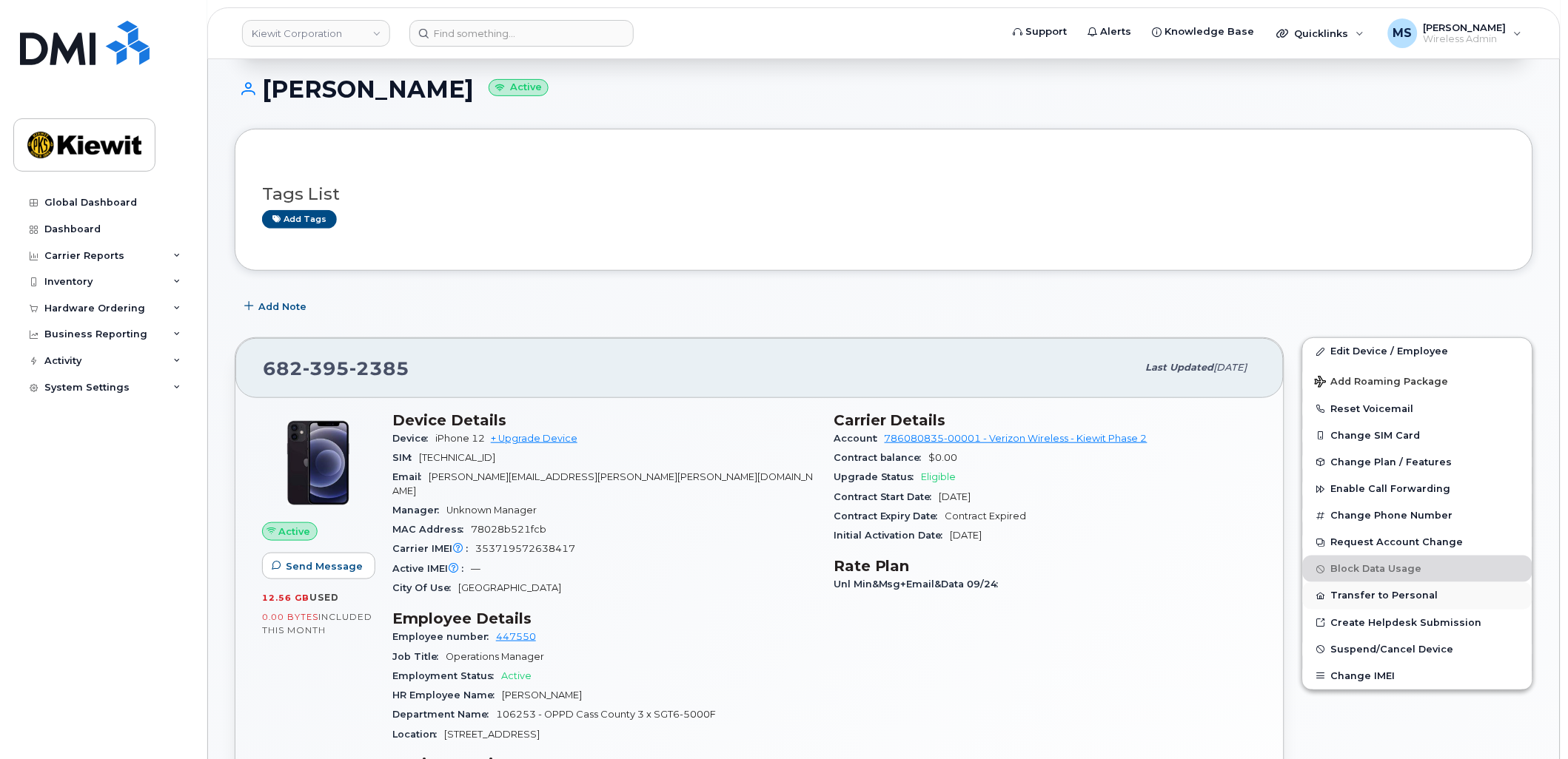
scroll to position [165, 0]
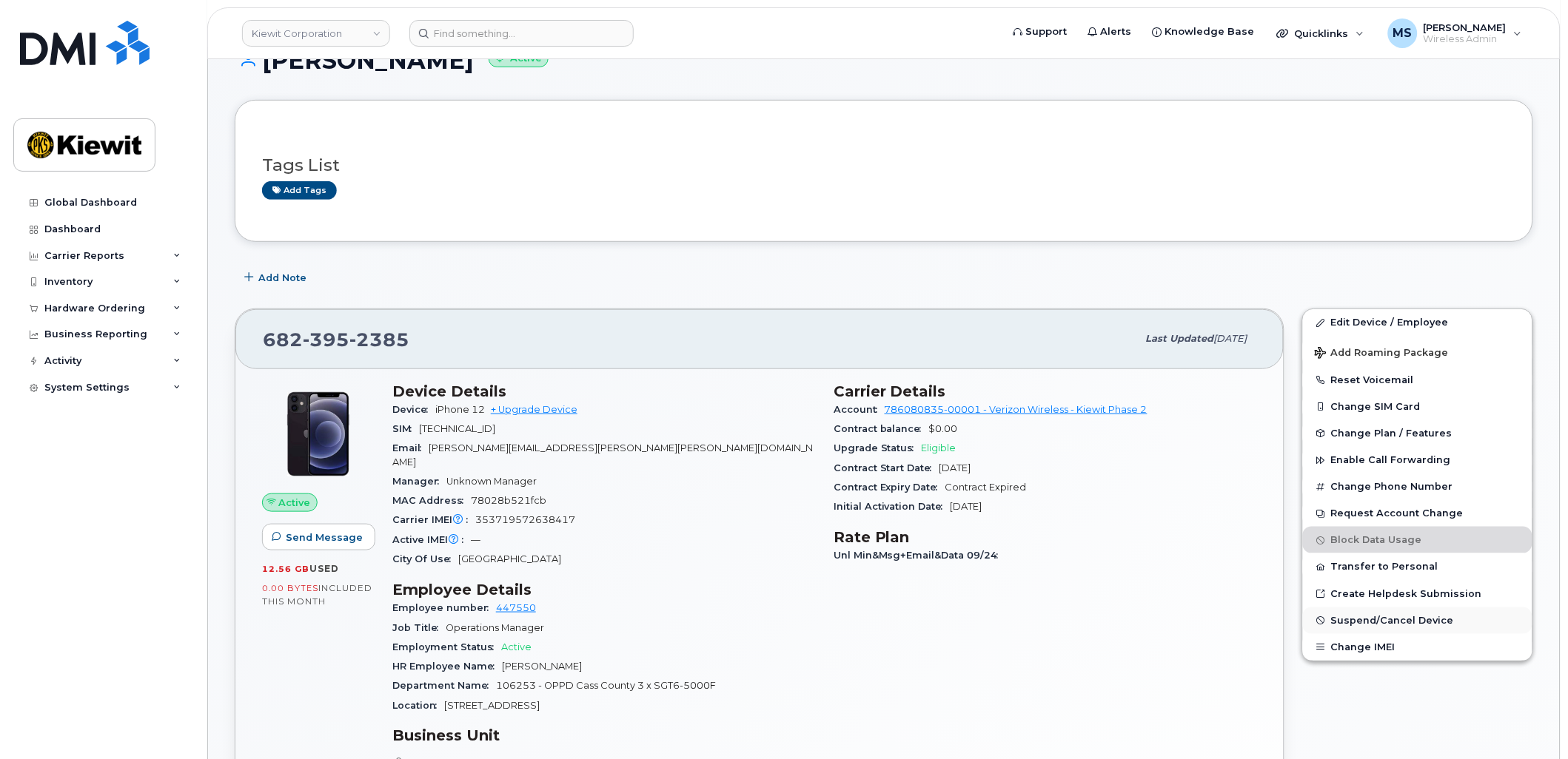
click at [1382, 634] on button "Suspend/Cancel Device" at bounding box center [1417, 621] width 229 height 26
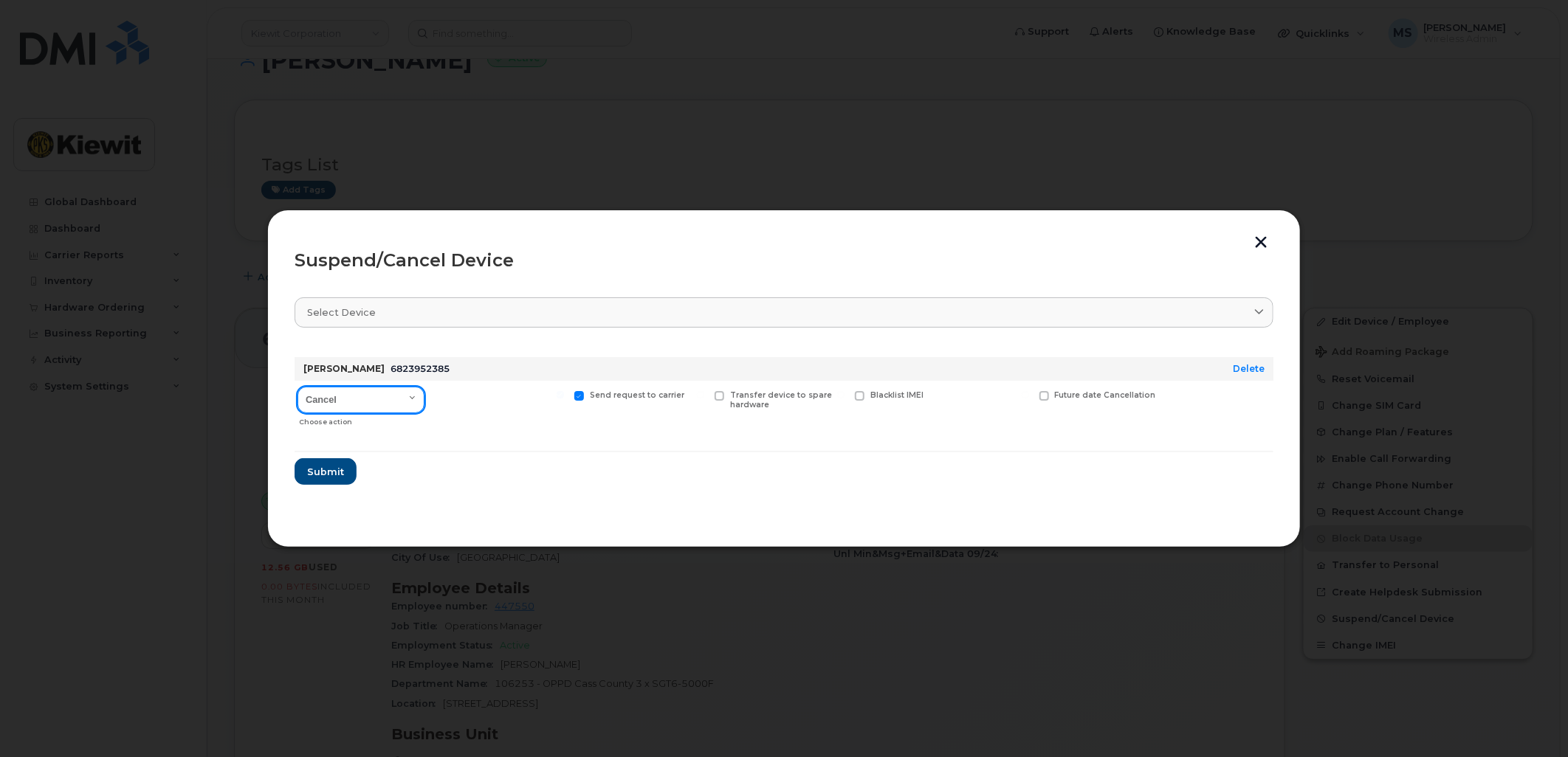
click at [345, 402] on select "Cancel Suspend - Reduced Rate Suspend - Full Rate Suspend - Lost Device/Stolen …" at bounding box center [361, 400] width 127 height 26
select select "[object Object]"
click at [297, 387] on select "Cancel Suspend - Reduced Rate Suspend - Full Rate Suspend - Lost Device/Stolen …" at bounding box center [361, 400] width 127 height 26
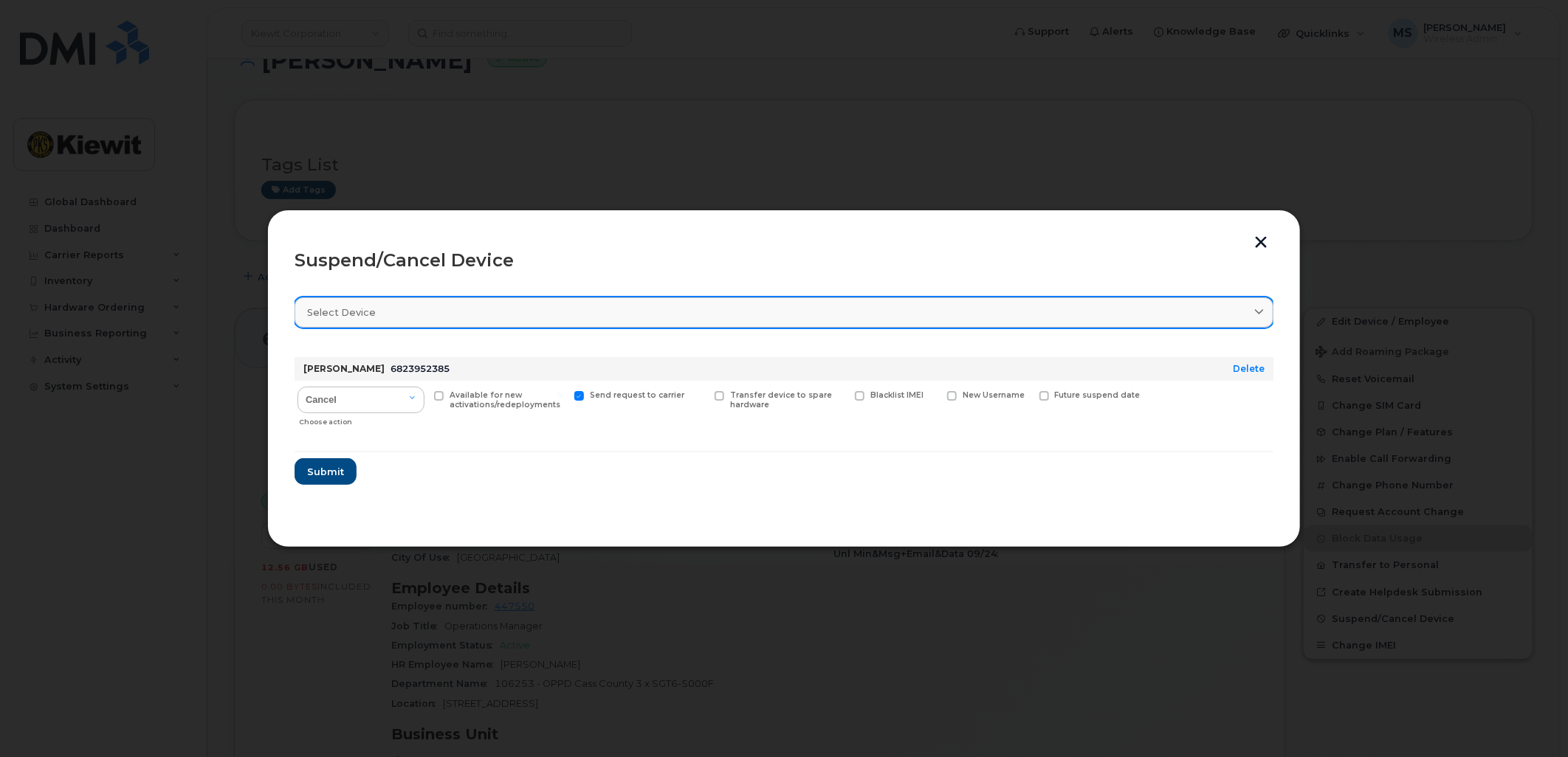
click at [366, 315] on span "Select device" at bounding box center [341, 312] width 69 height 14
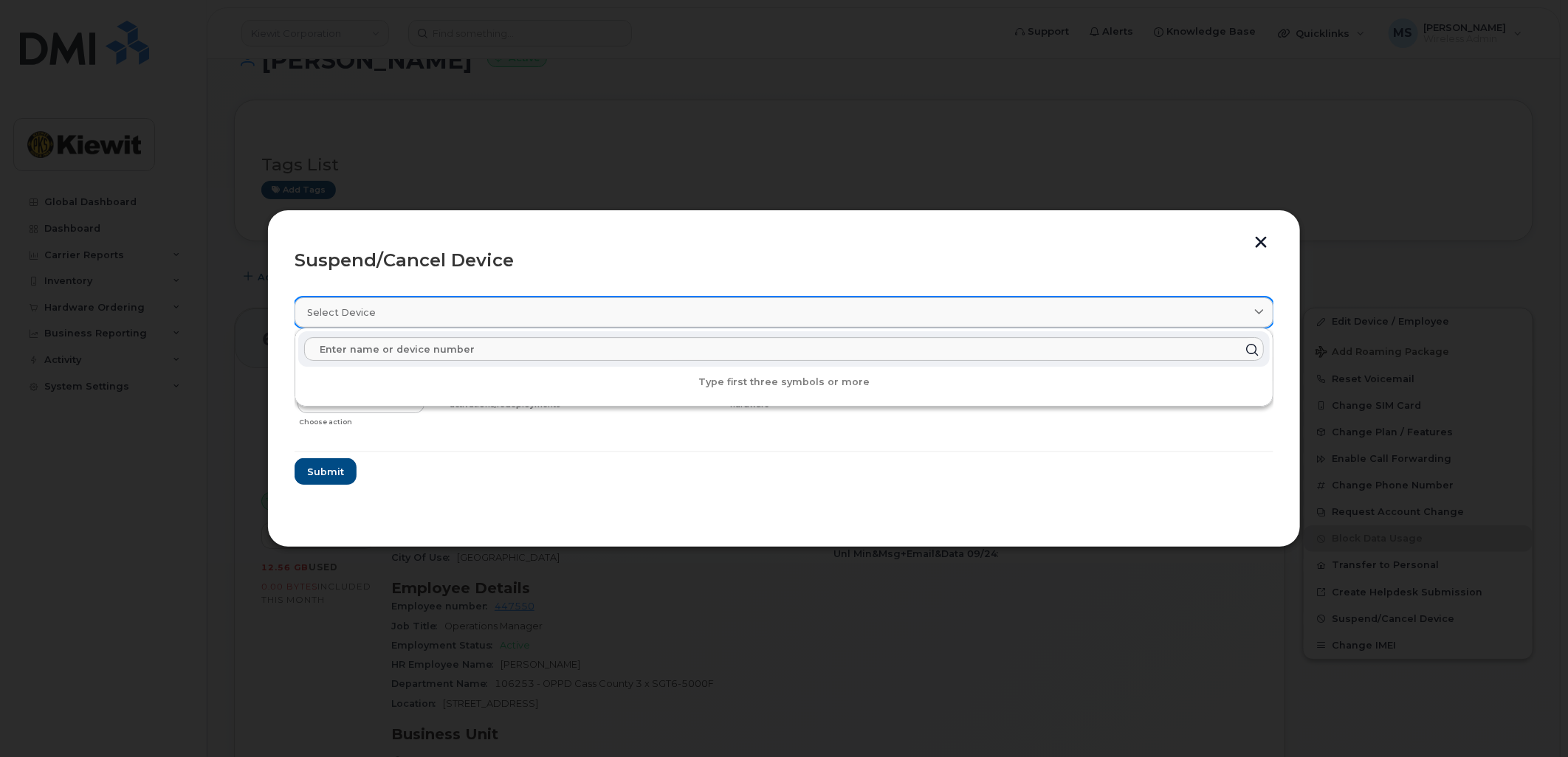
click at [366, 315] on span "Select device" at bounding box center [341, 312] width 69 height 14
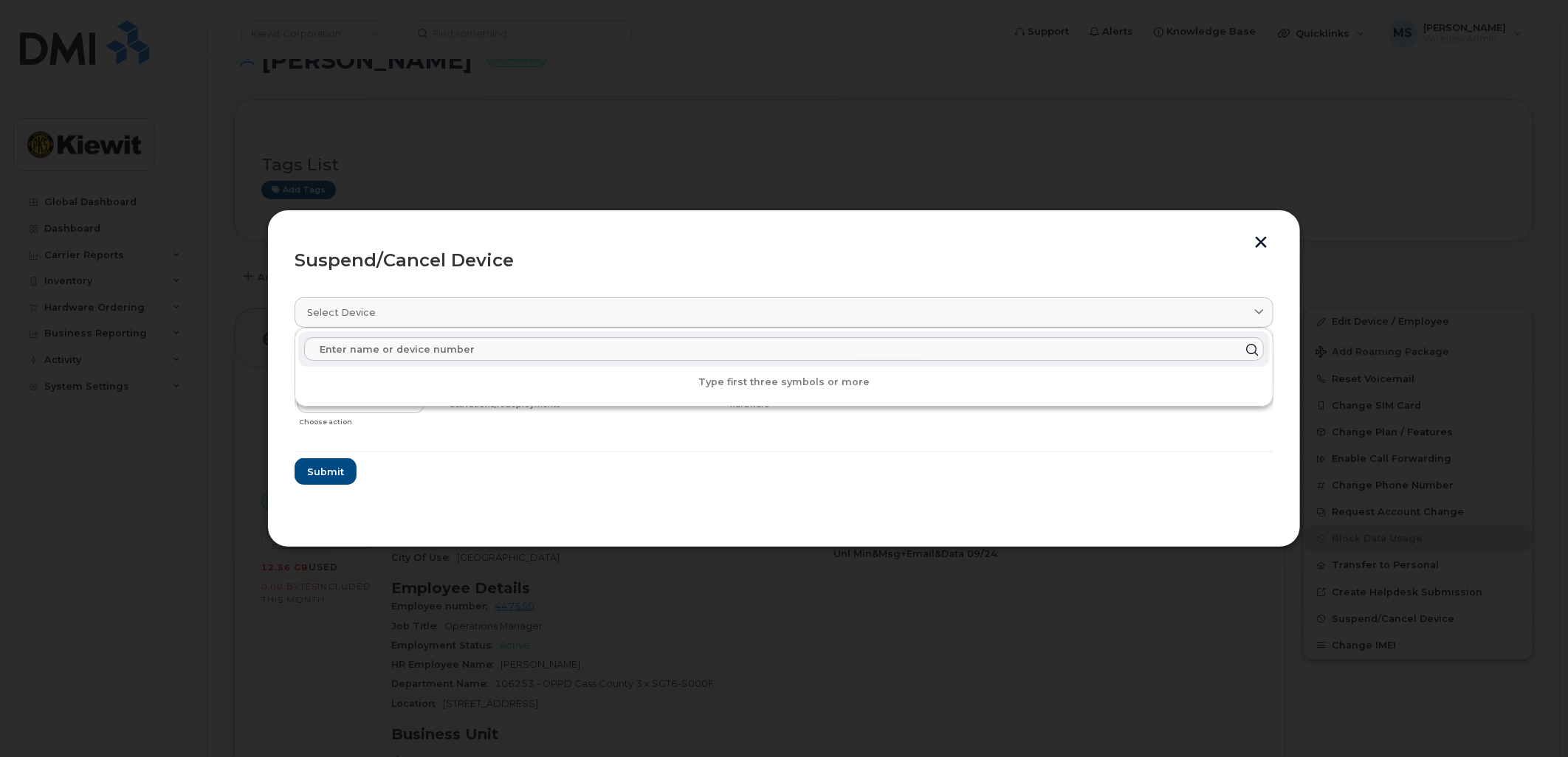
click at [718, 230] on div "Suspend/Cancel Device Select device Type first three symbols or more [PERSON_NA…" at bounding box center [784, 379] width 1034 height 338
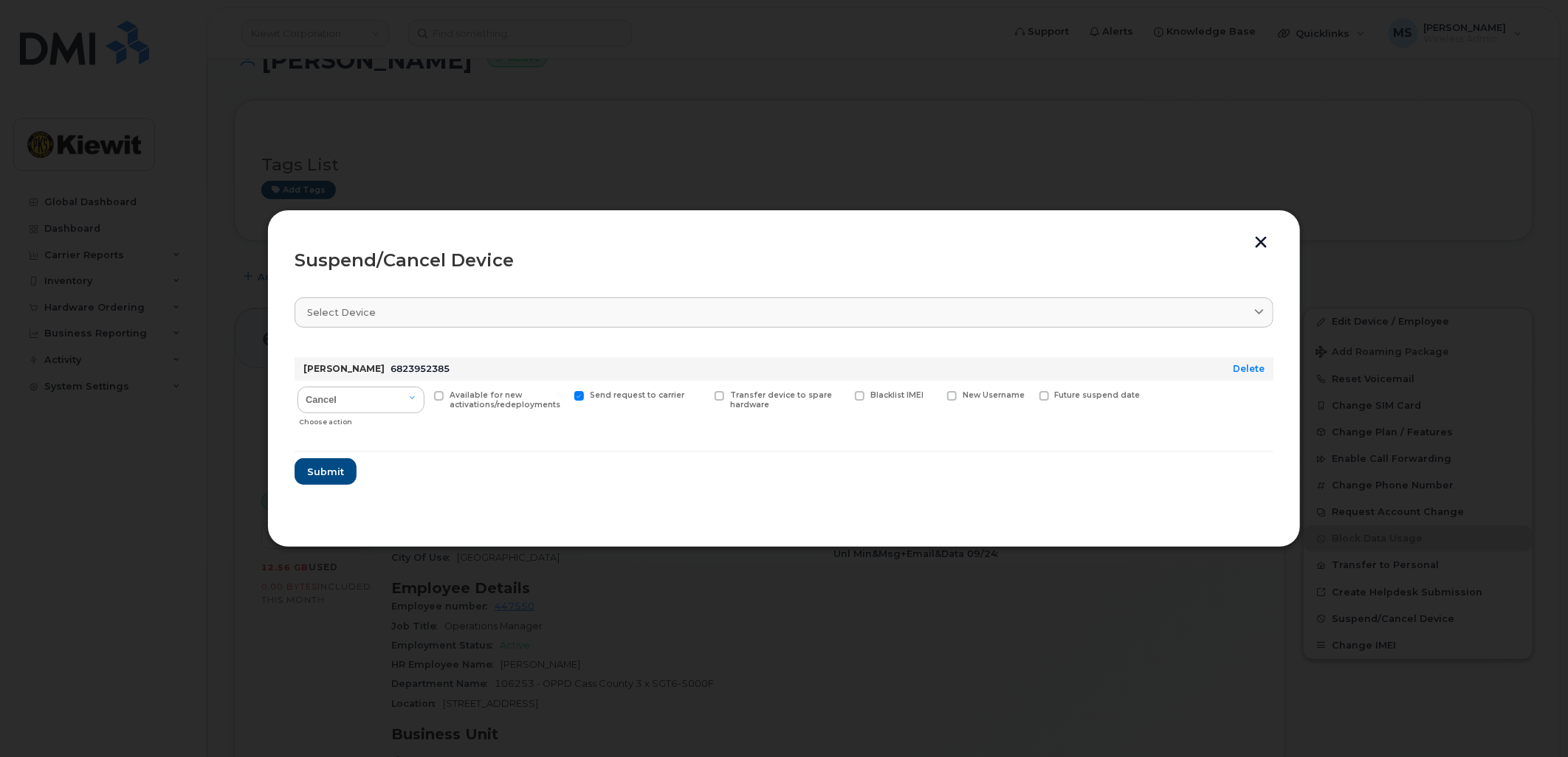
drag, startPoint x: 759, startPoint y: 223, endPoint x: 832, endPoint y: 438, distance: 227.1
click at [832, 438] on div "Suspend/Cancel Device Select device Type first three symbols or more [PERSON_NA…" at bounding box center [784, 379] width 1034 height 338
click at [330, 475] on span "Submit" at bounding box center [324, 471] width 37 height 14
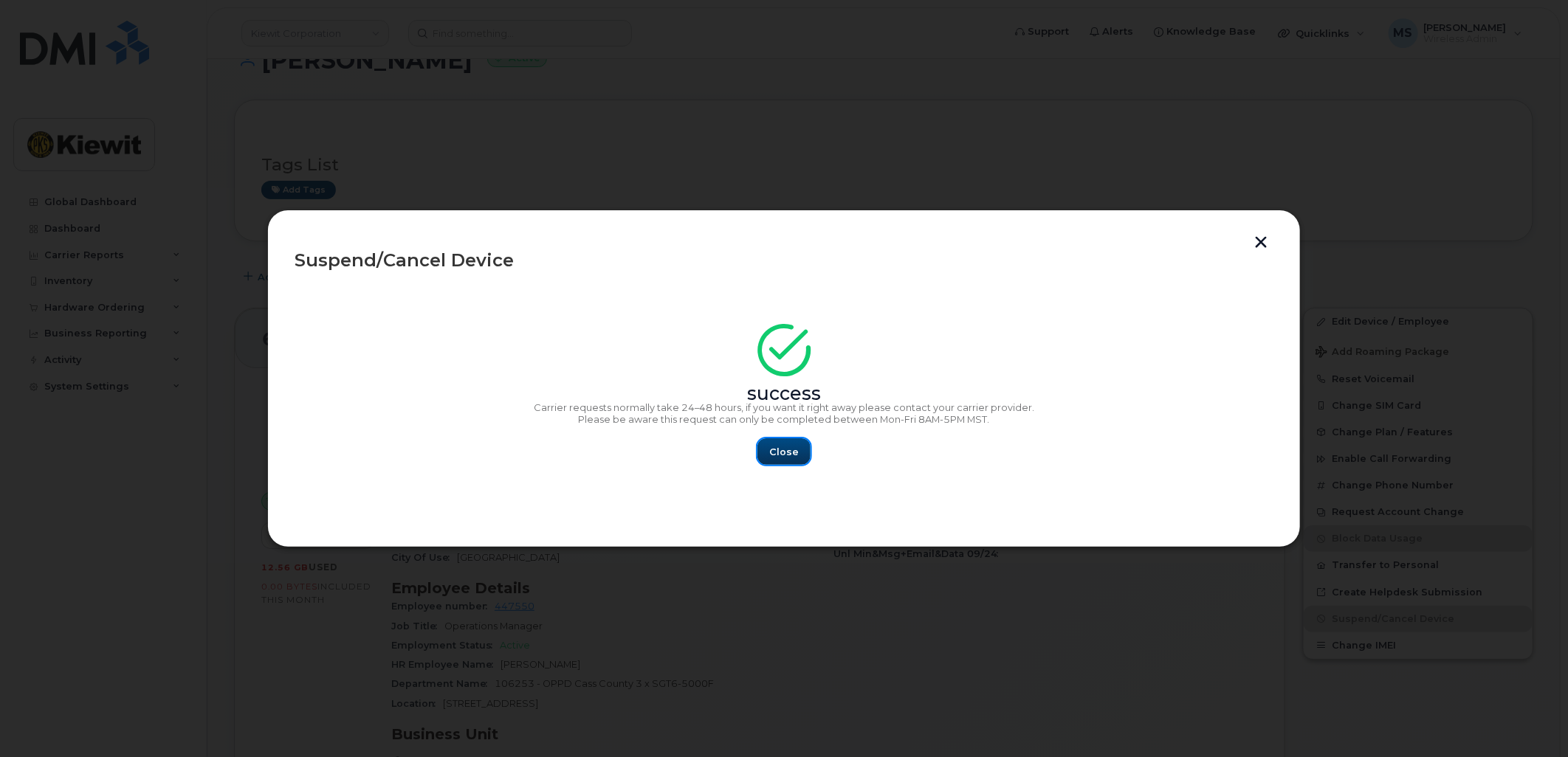
click at [778, 457] on span "Close" at bounding box center [784, 452] width 30 height 14
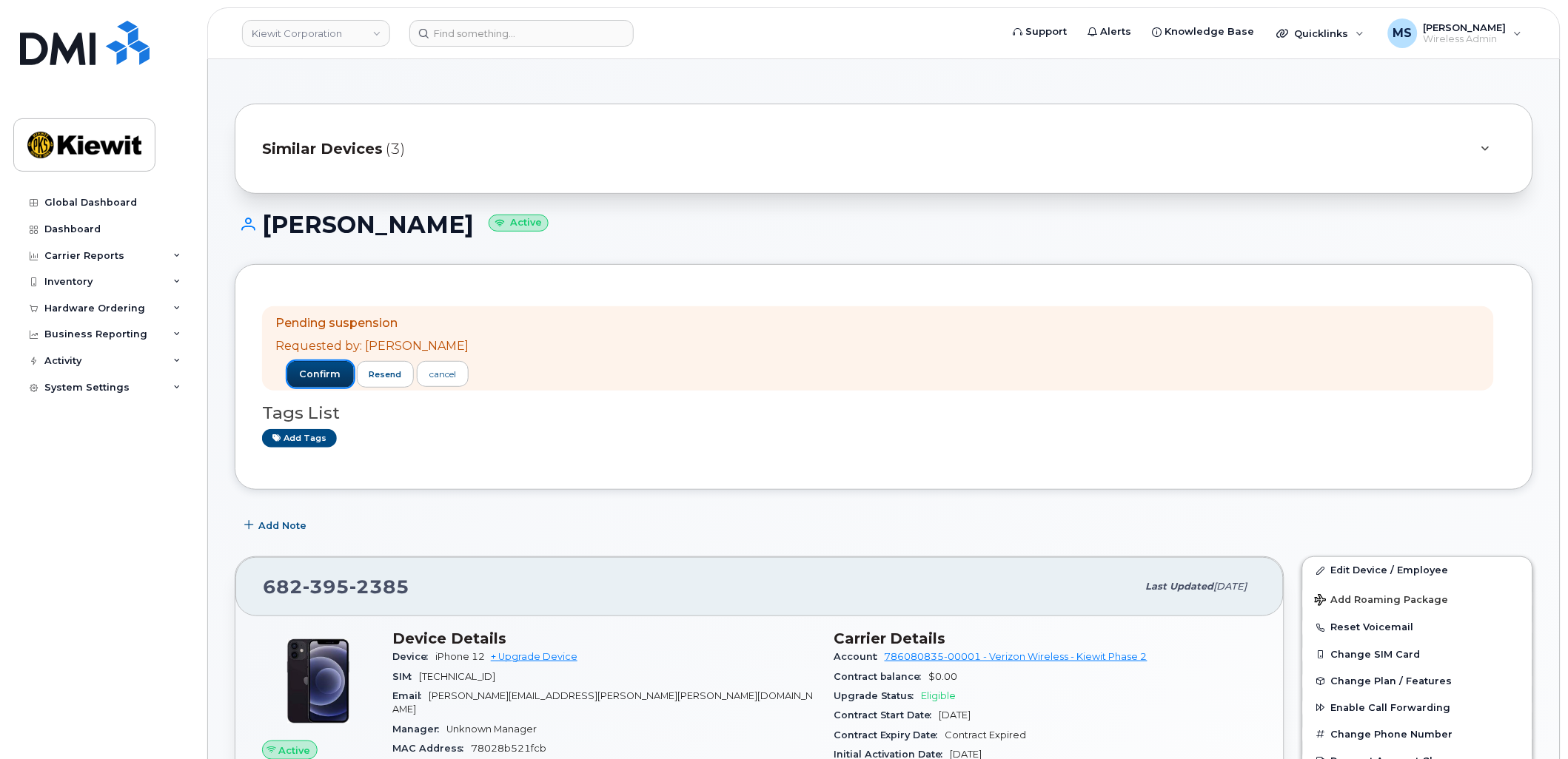
click at [341, 378] on span "confirm" at bounding box center [320, 374] width 41 height 13
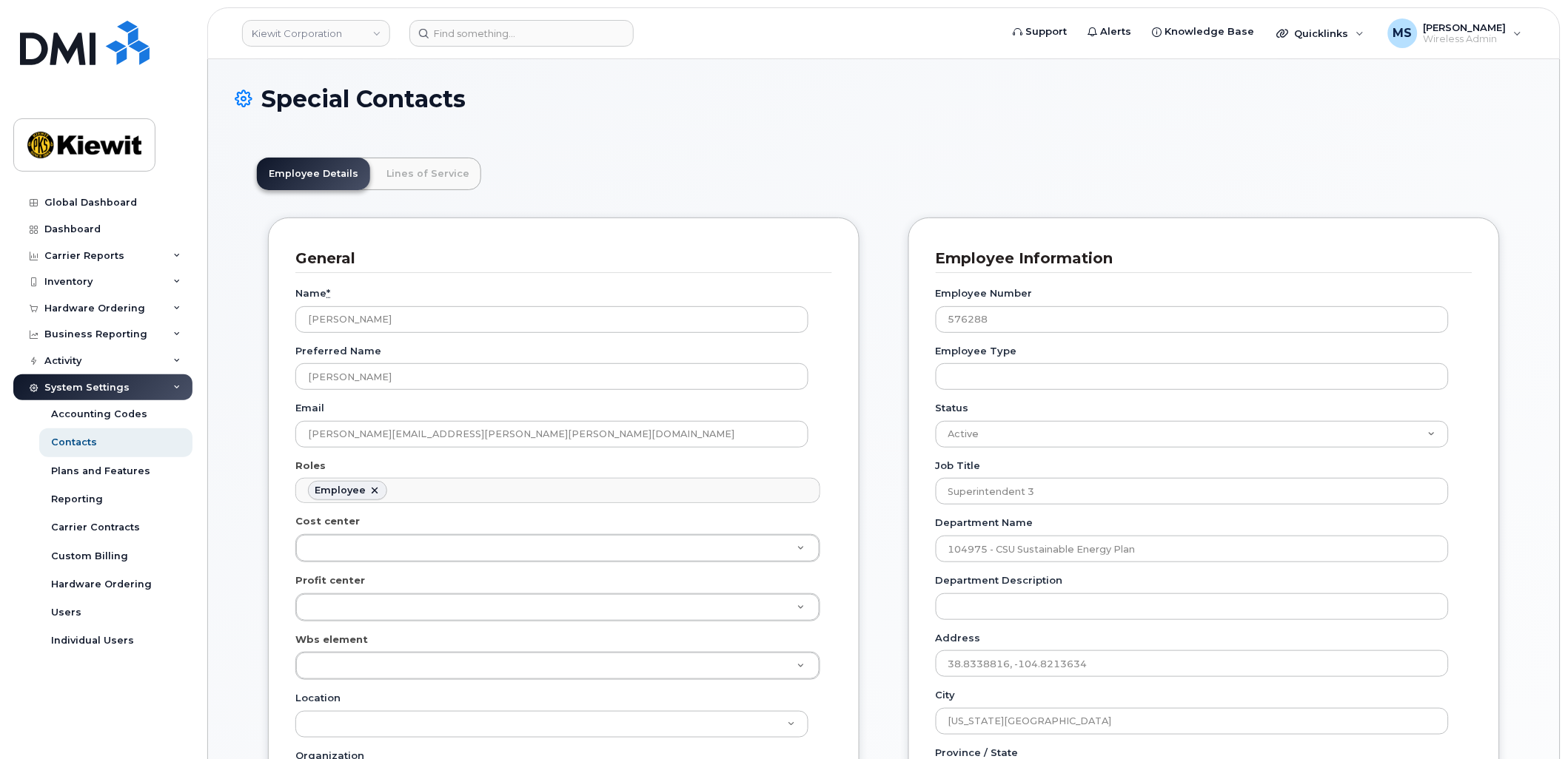
scroll to position [46, 0]
click at [421, 179] on link "Lines of Service" at bounding box center [427, 173] width 107 height 32
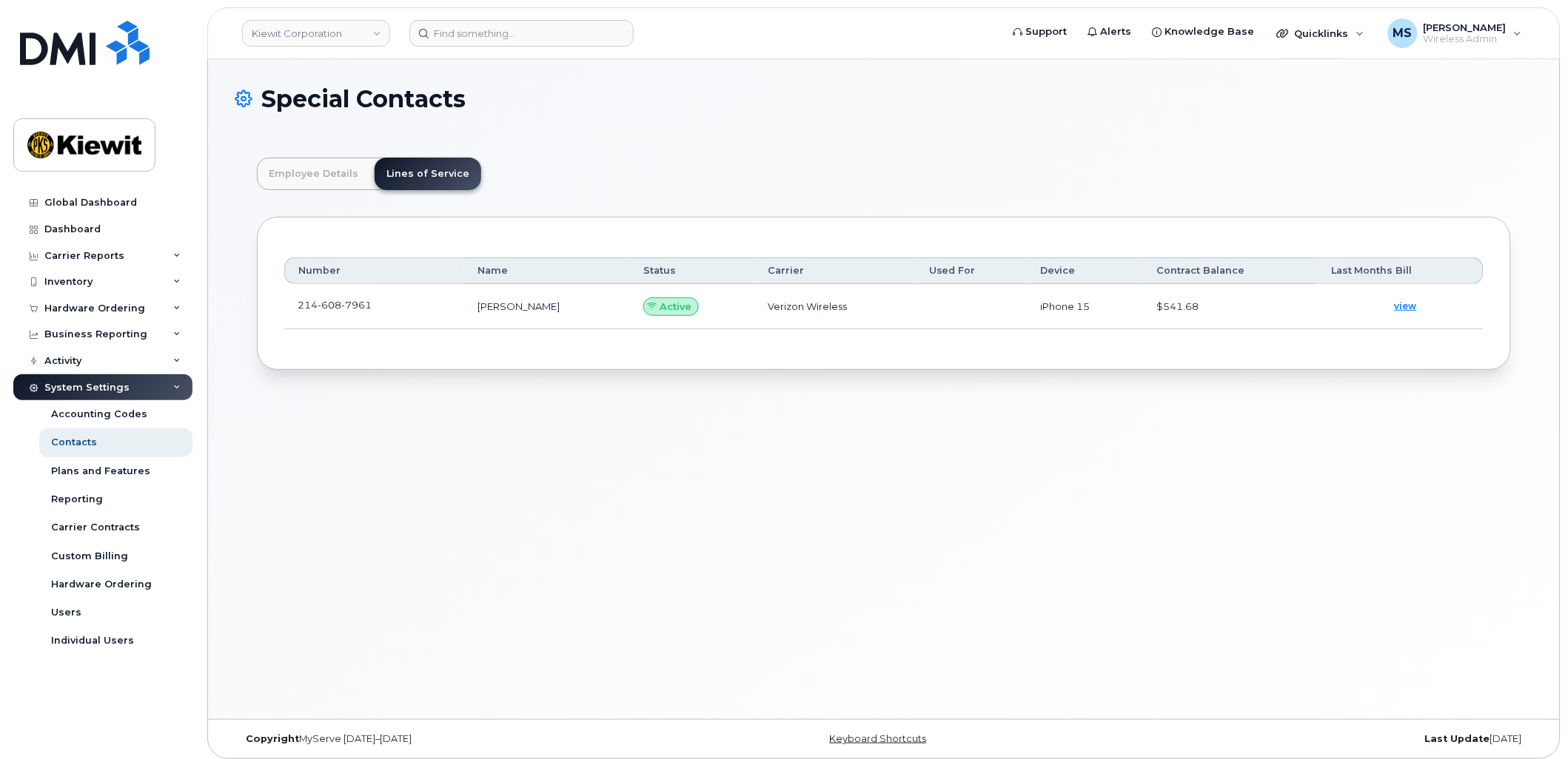
click at [379, 316] on td "[PHONE_NUMBER]" at bounding box center [373, 306] width 180 height 46
click at [373, 302] on link at bounding box center [380, 305] width 17 height 12
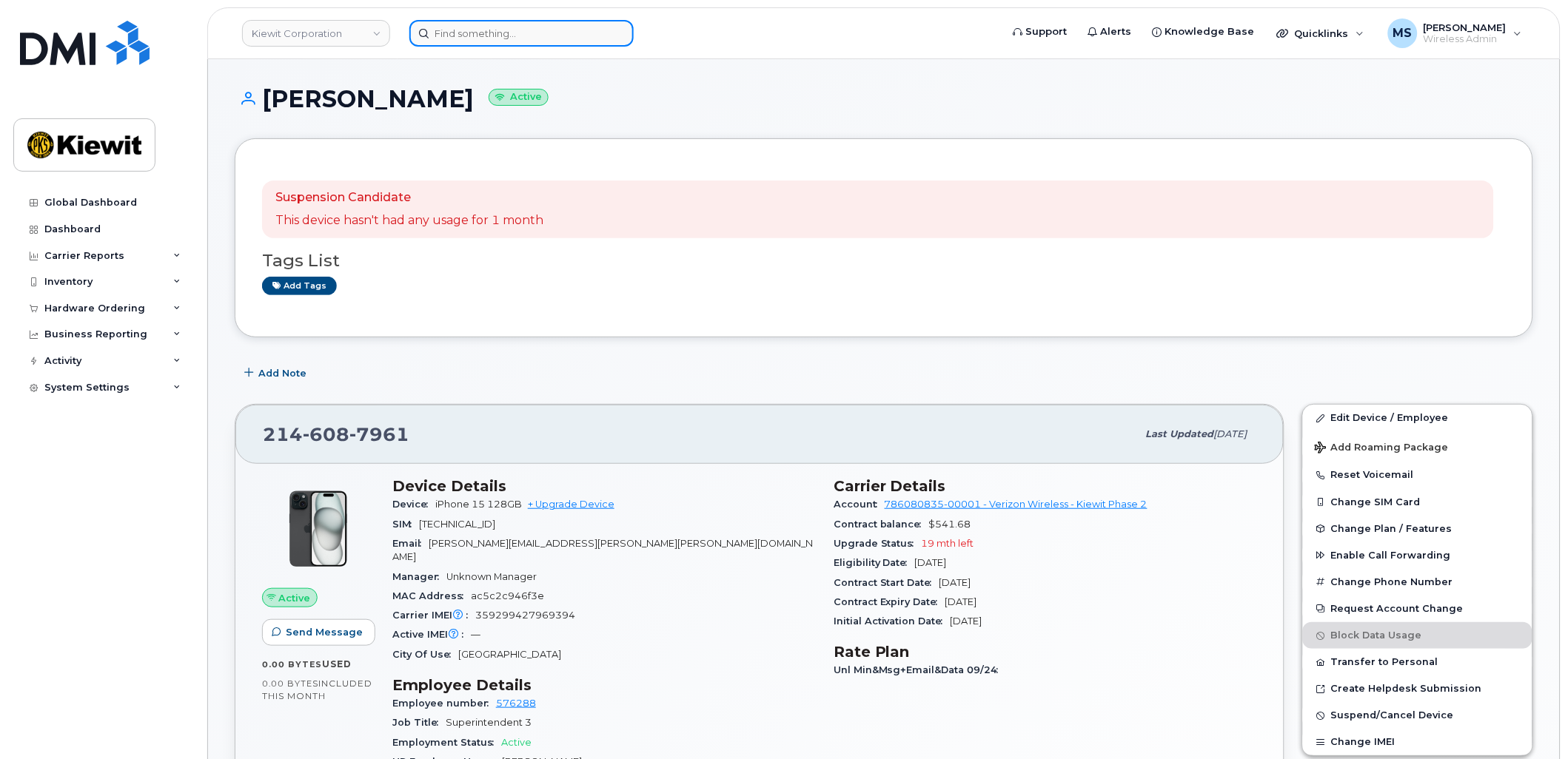
click at [536, 38] on input at bounding box center [521, 33] width 224 height 26
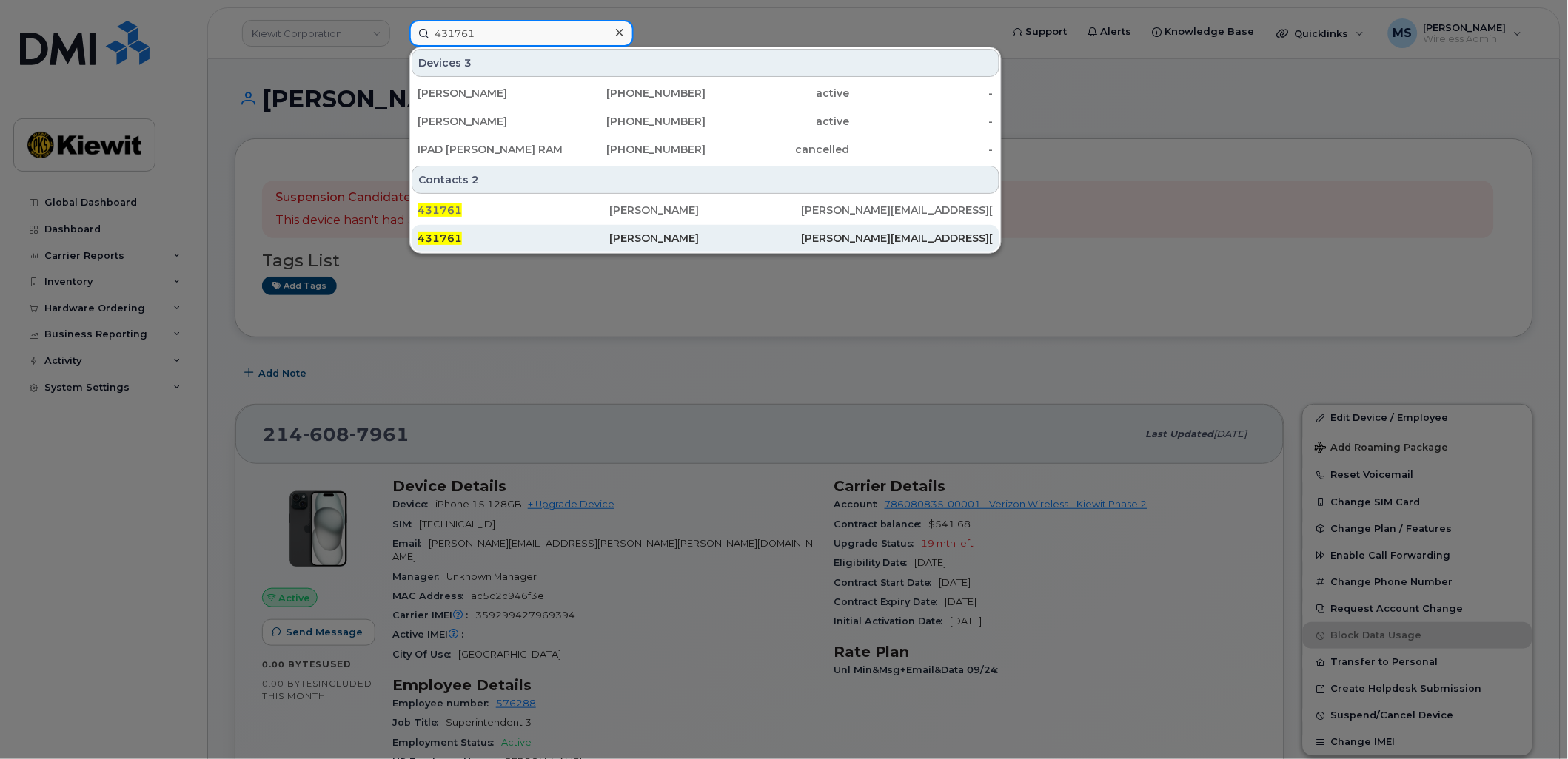
type input "431761"
click at [681, 229] on div "[PERSON_NAME]" at bounding box center [705, 238] width 192 height 26
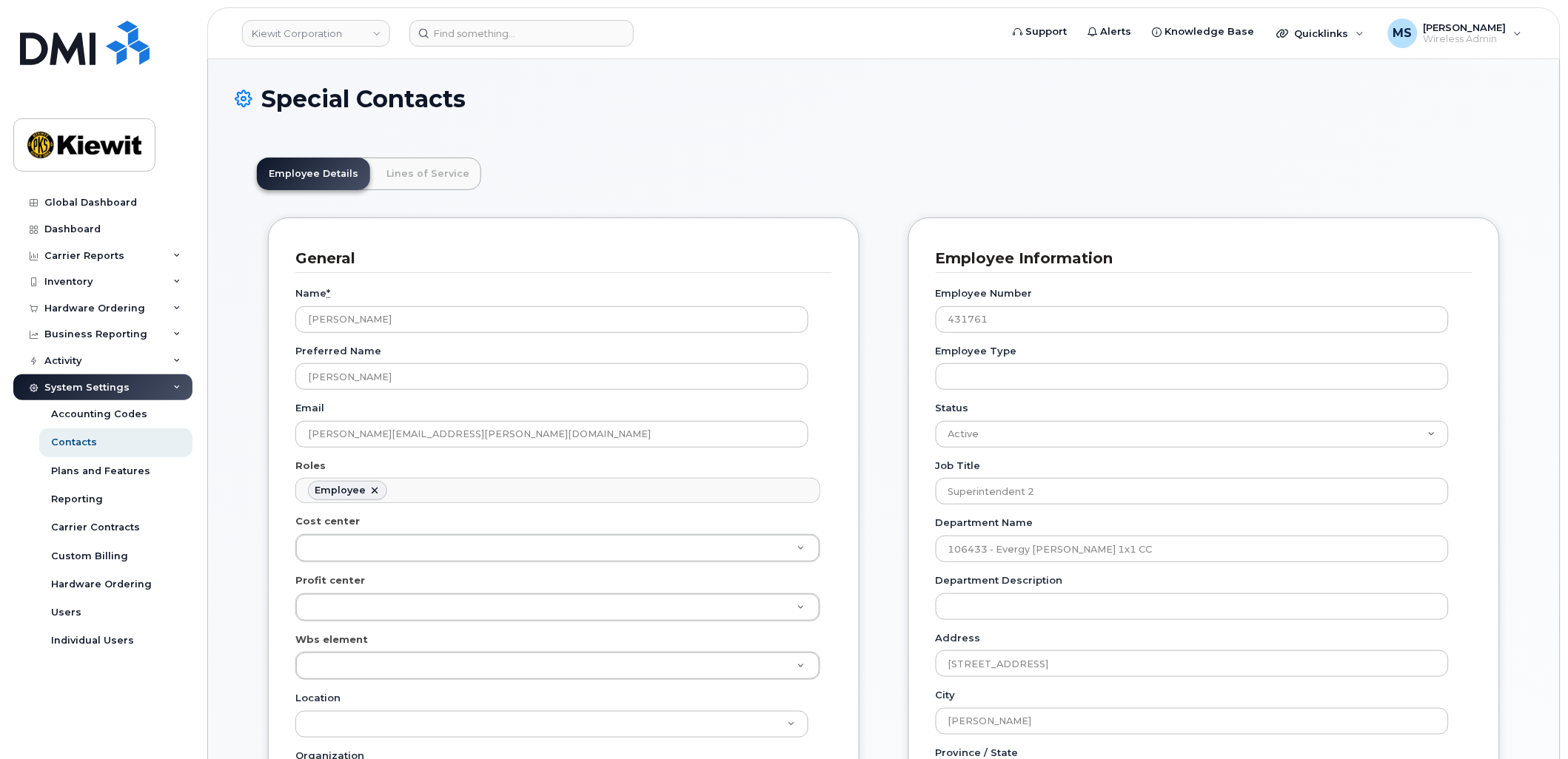
scroll to position [46, 0]
click at [430, 179] on link "Lines of Service" at bounding box center [427, 173] width 107 height 32
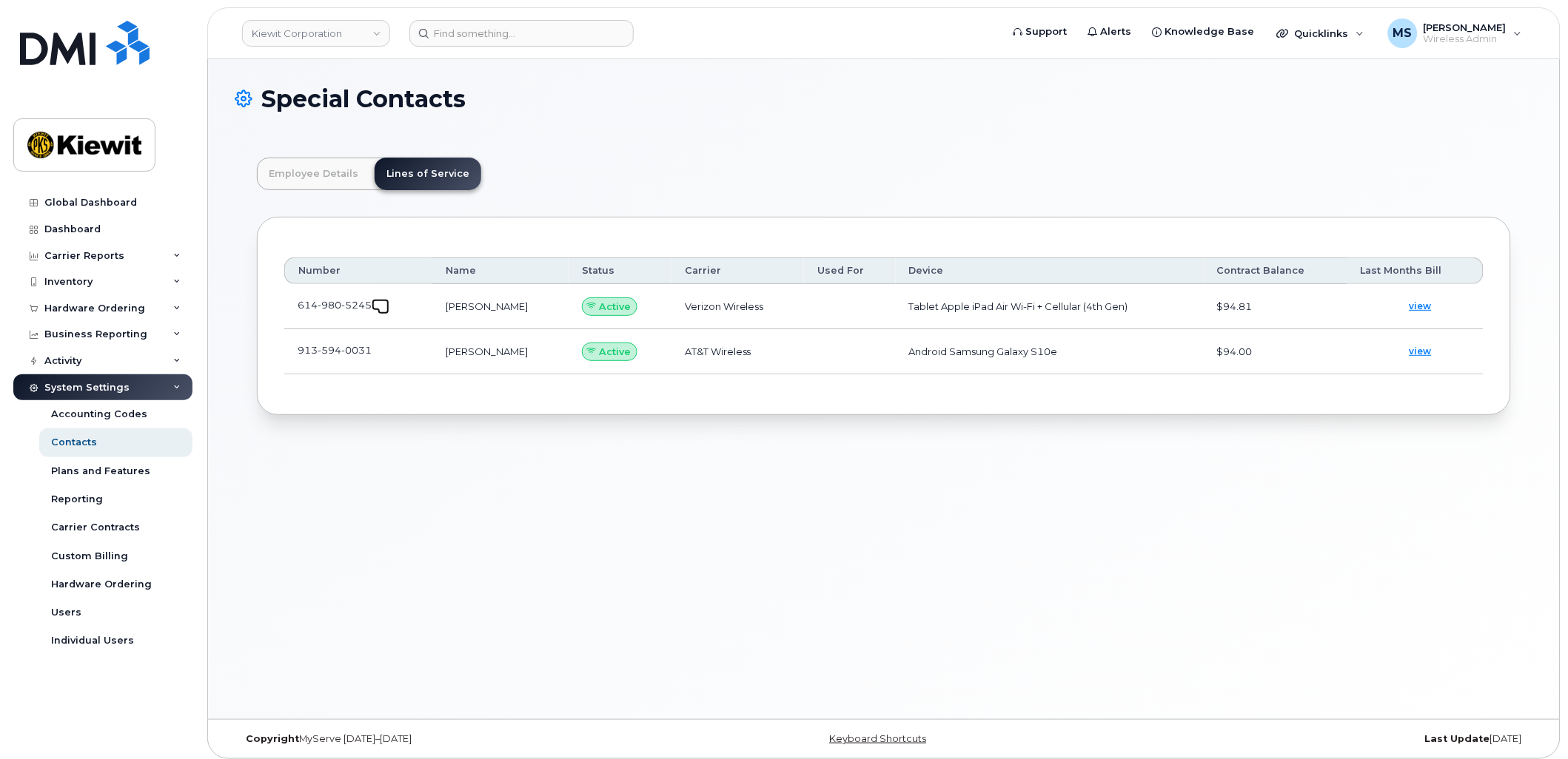
click at [376, 308] on link at bounding box center [380, 305] width 17 height 12
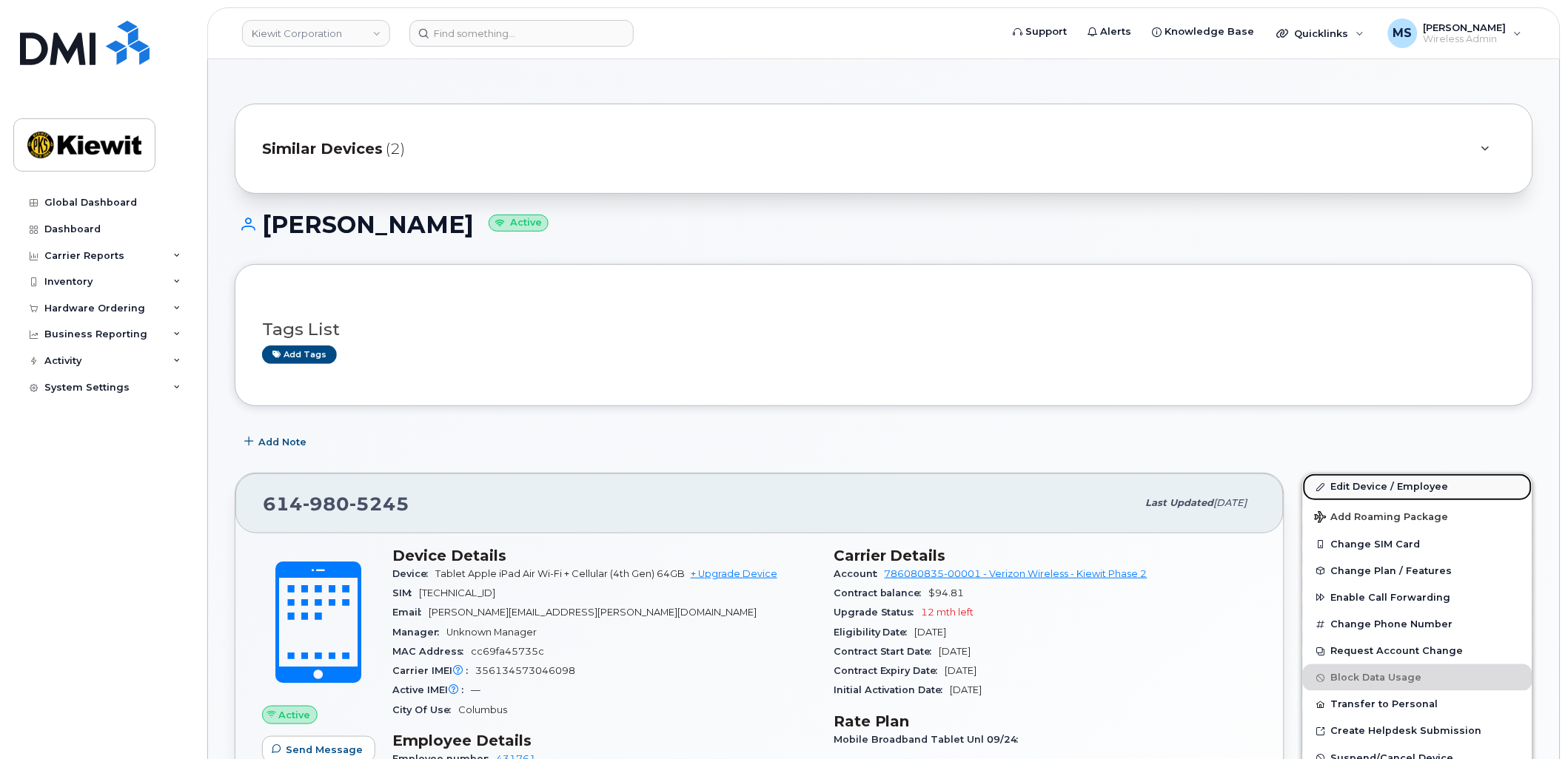
click at [1412, 486] on link "Edit Device / Employee" at bounding box center [1417, 487] width 229 height 26
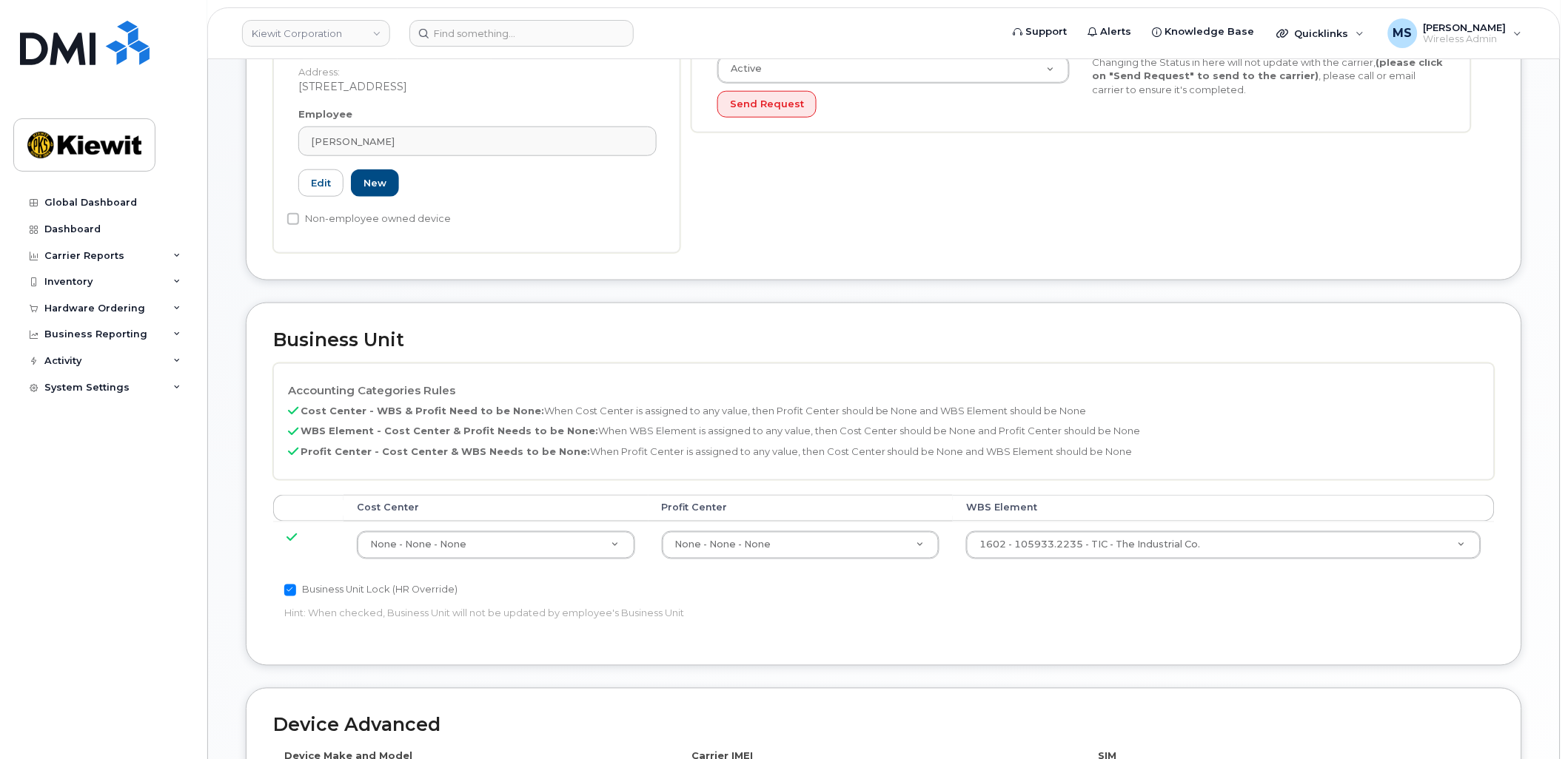
scroll to position [411, 0]
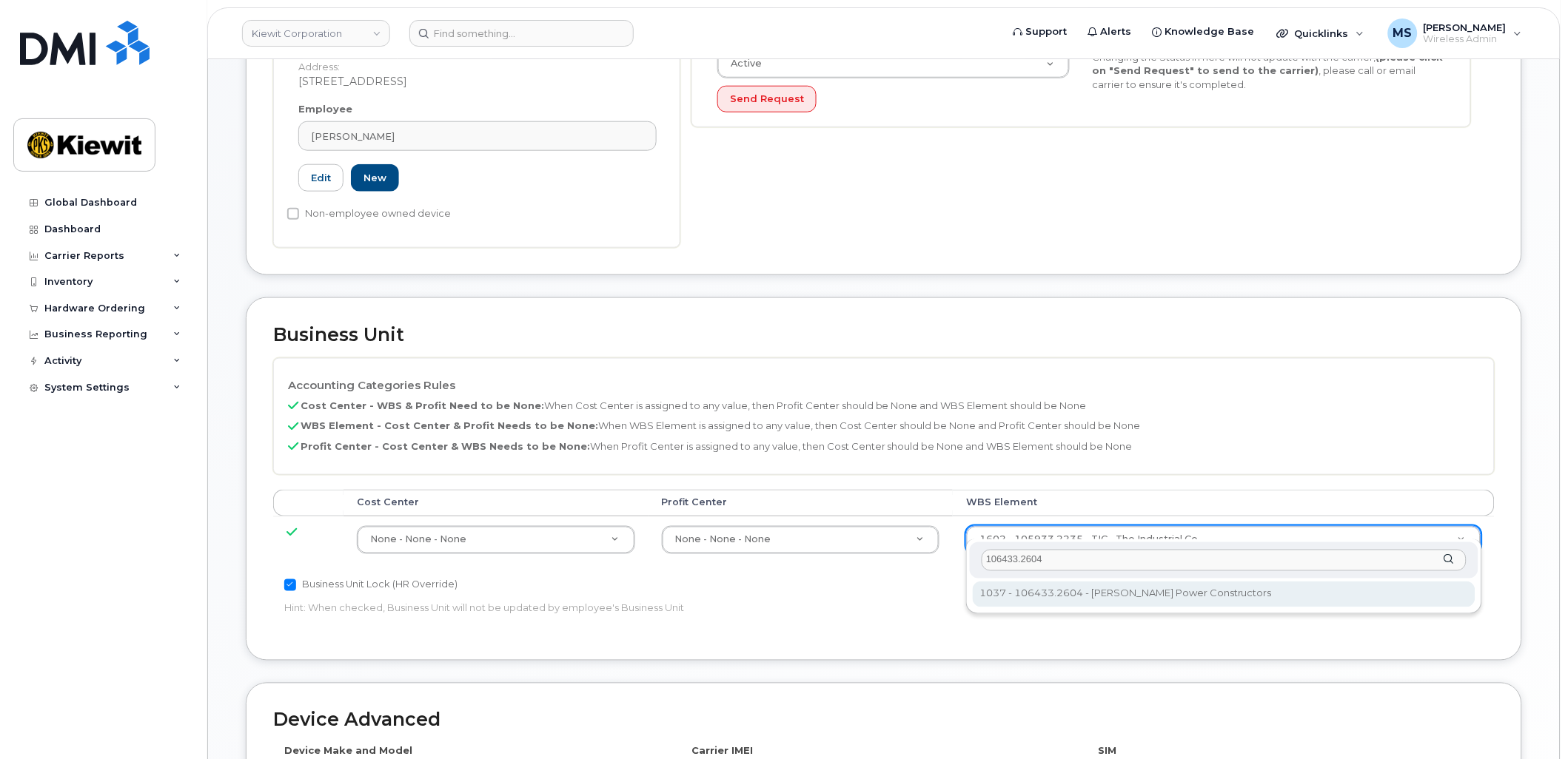
type input "106433.2604"
type input "35844491"
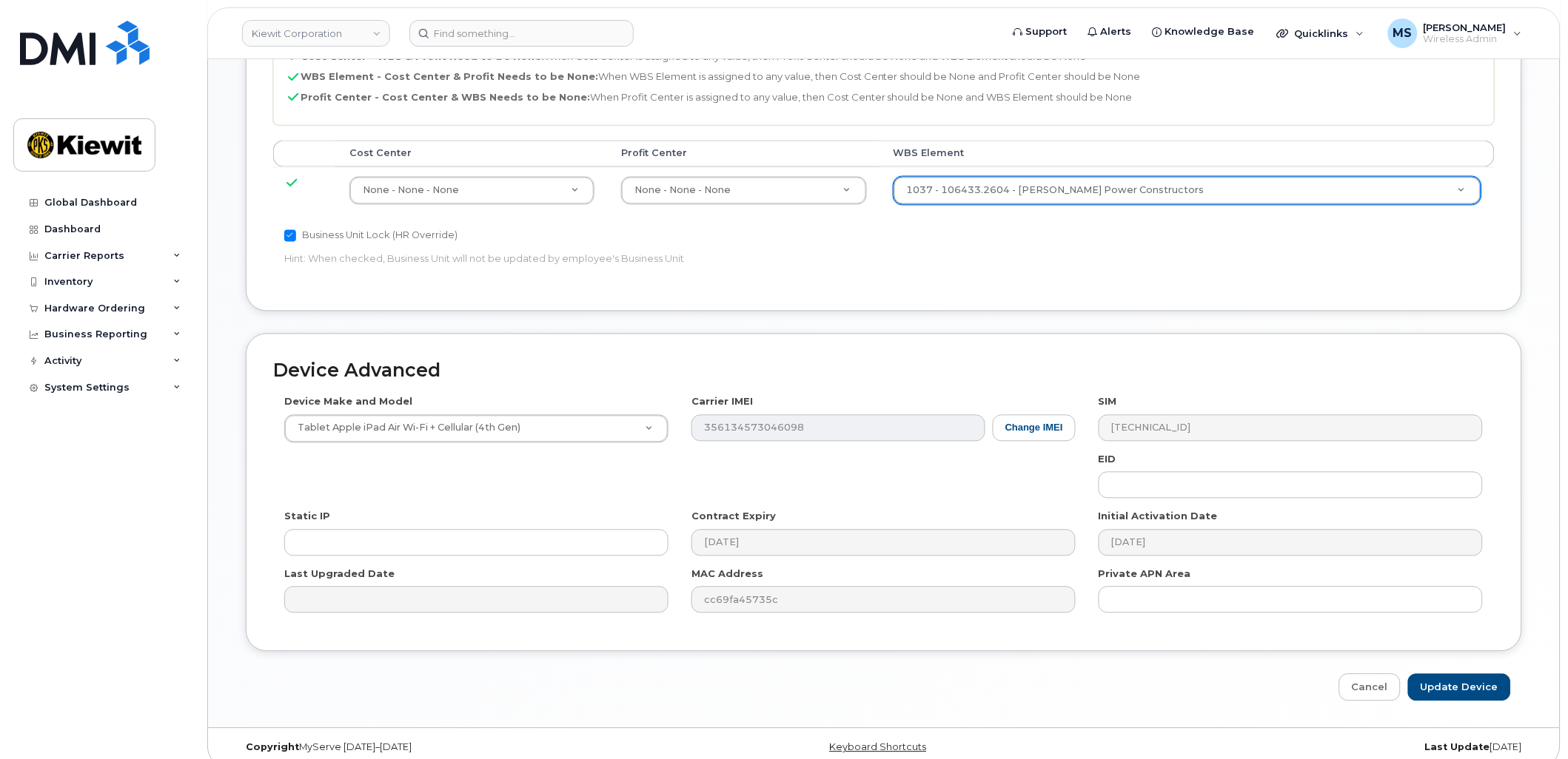
scroll to position [762, 0]
click at [1452, 672] on input "Update Device" at bounding box center [1460, 685] width 103 height 27
type input "Saving..."
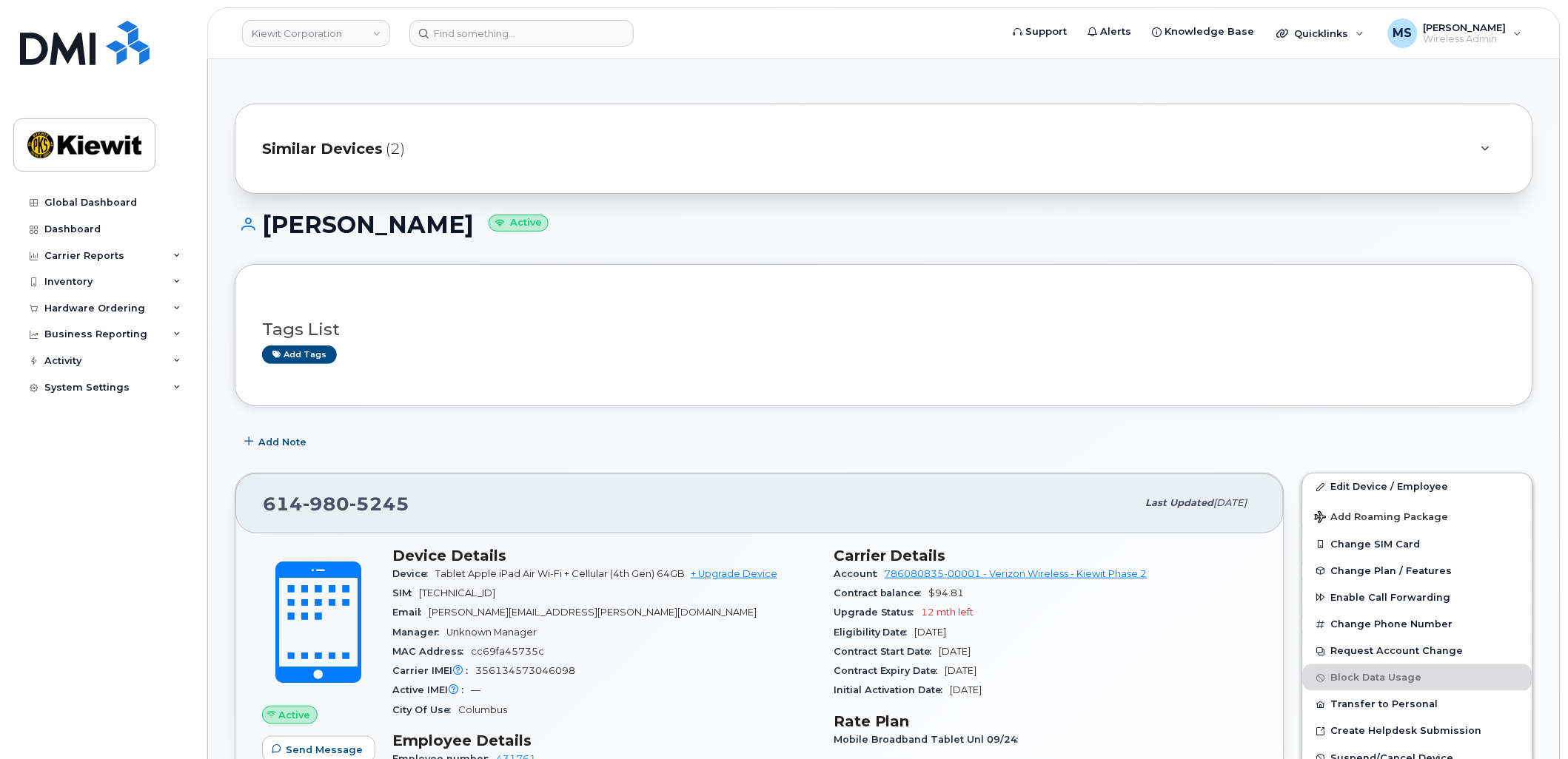
click at [335, 144] on span "Similar Devices" at bounding box center [323, 149] width 121 height 22
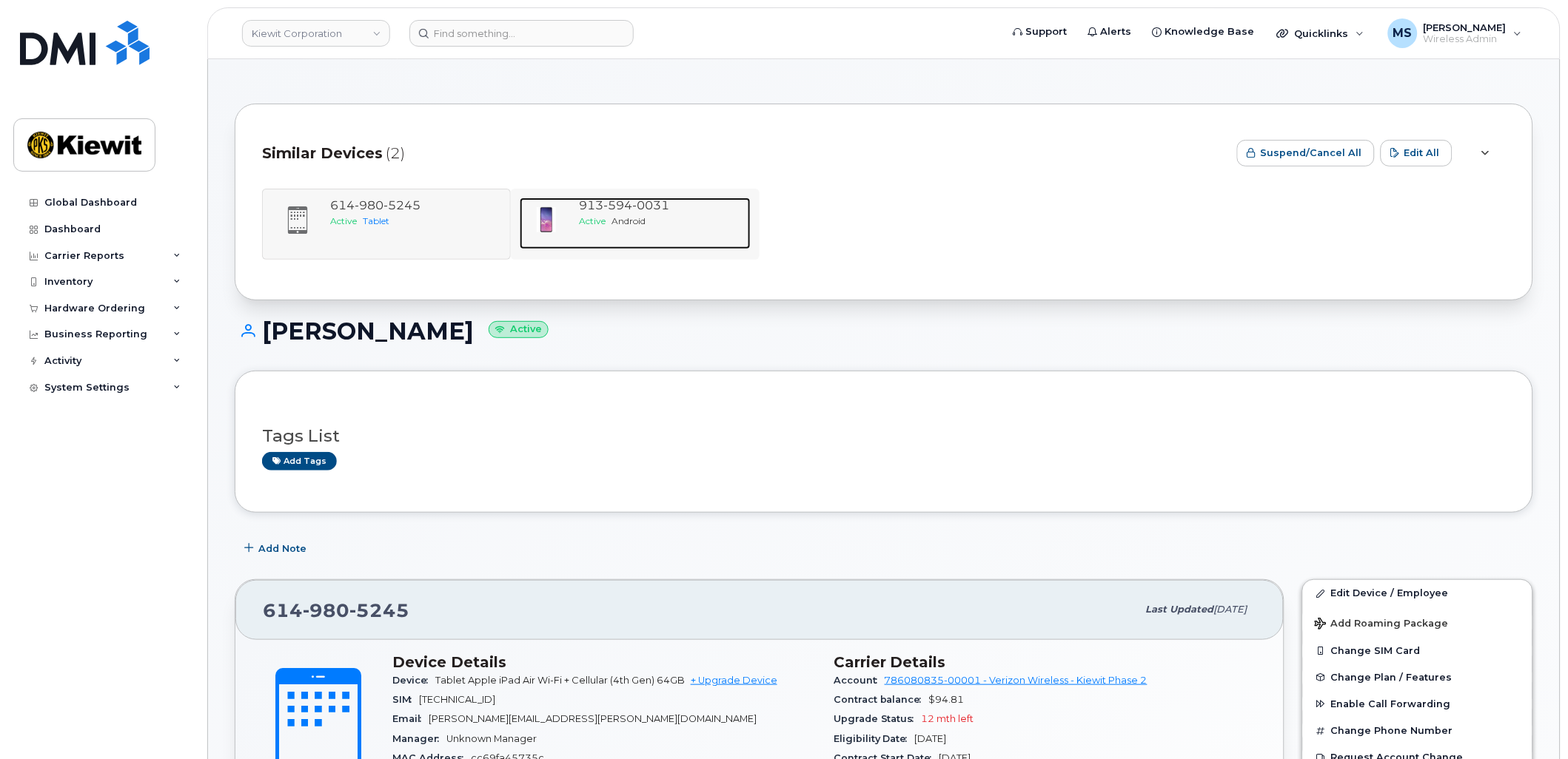
click at [664, 205] on span "0031" at bounding box center [651, 205] width 37 height 14
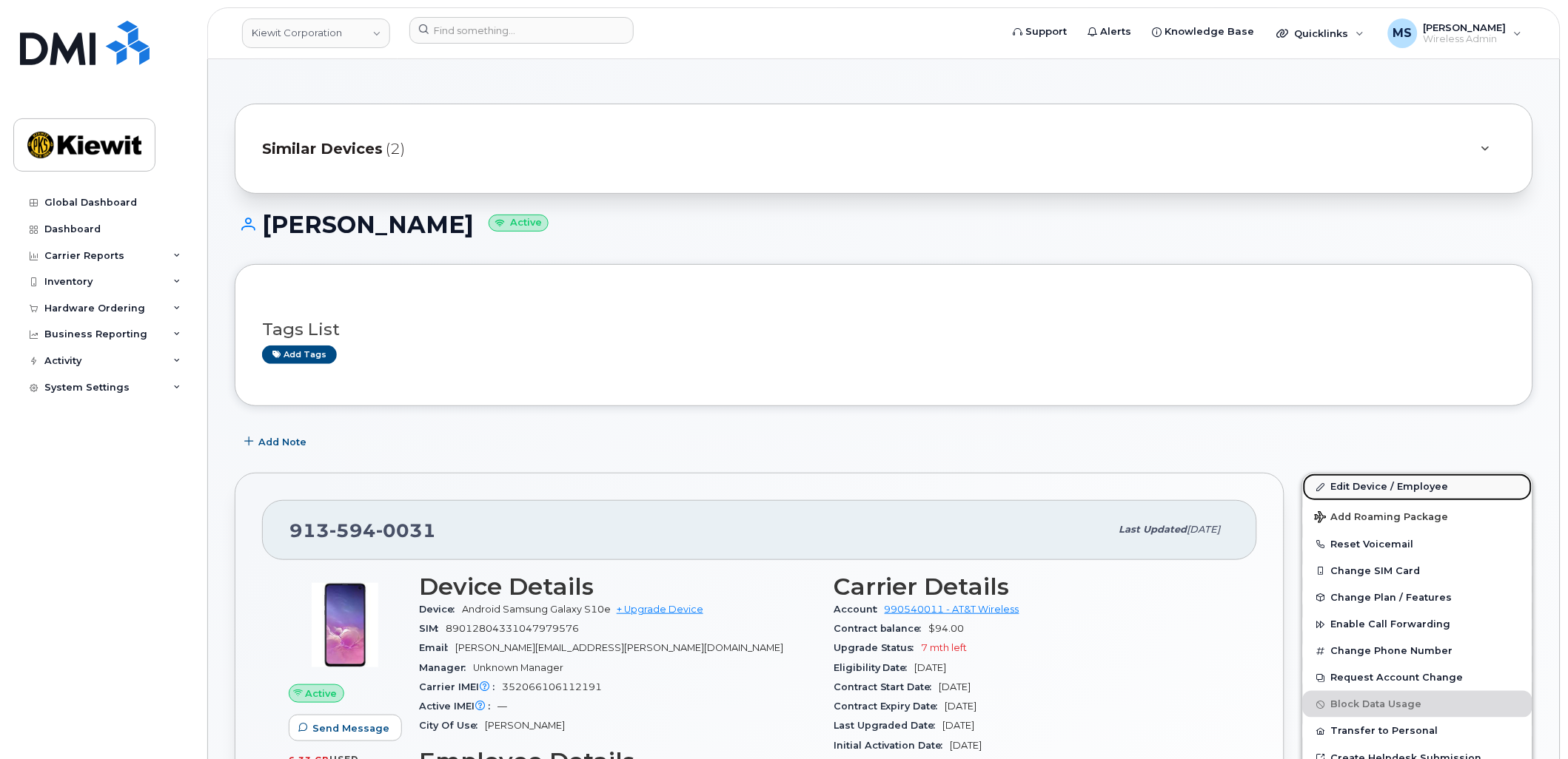
click at [1360, 483] on link "Edit Device / Employee" at bounding box center [1417, 487] width 229 height 26
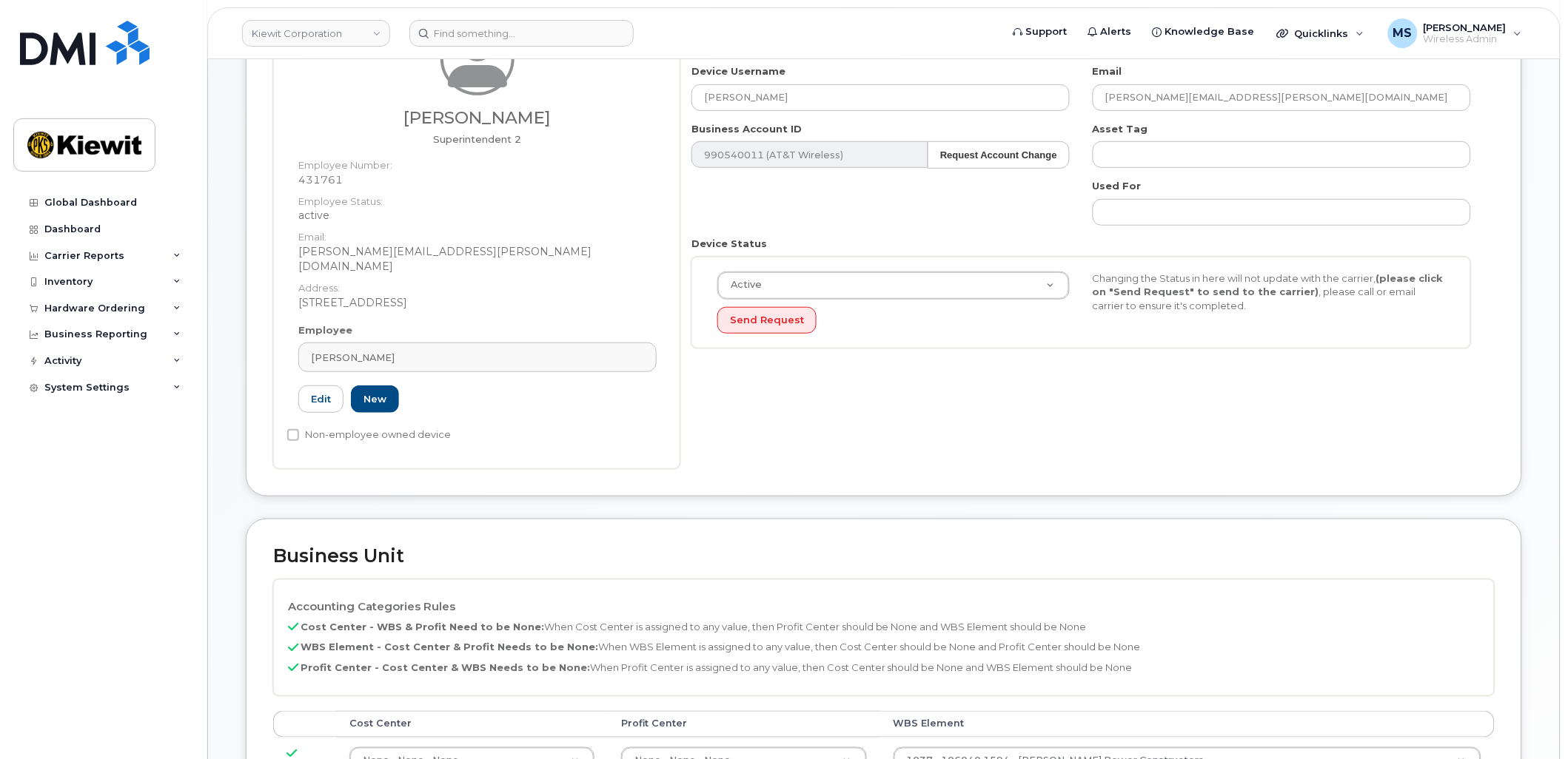
scroll to position [411, 0]
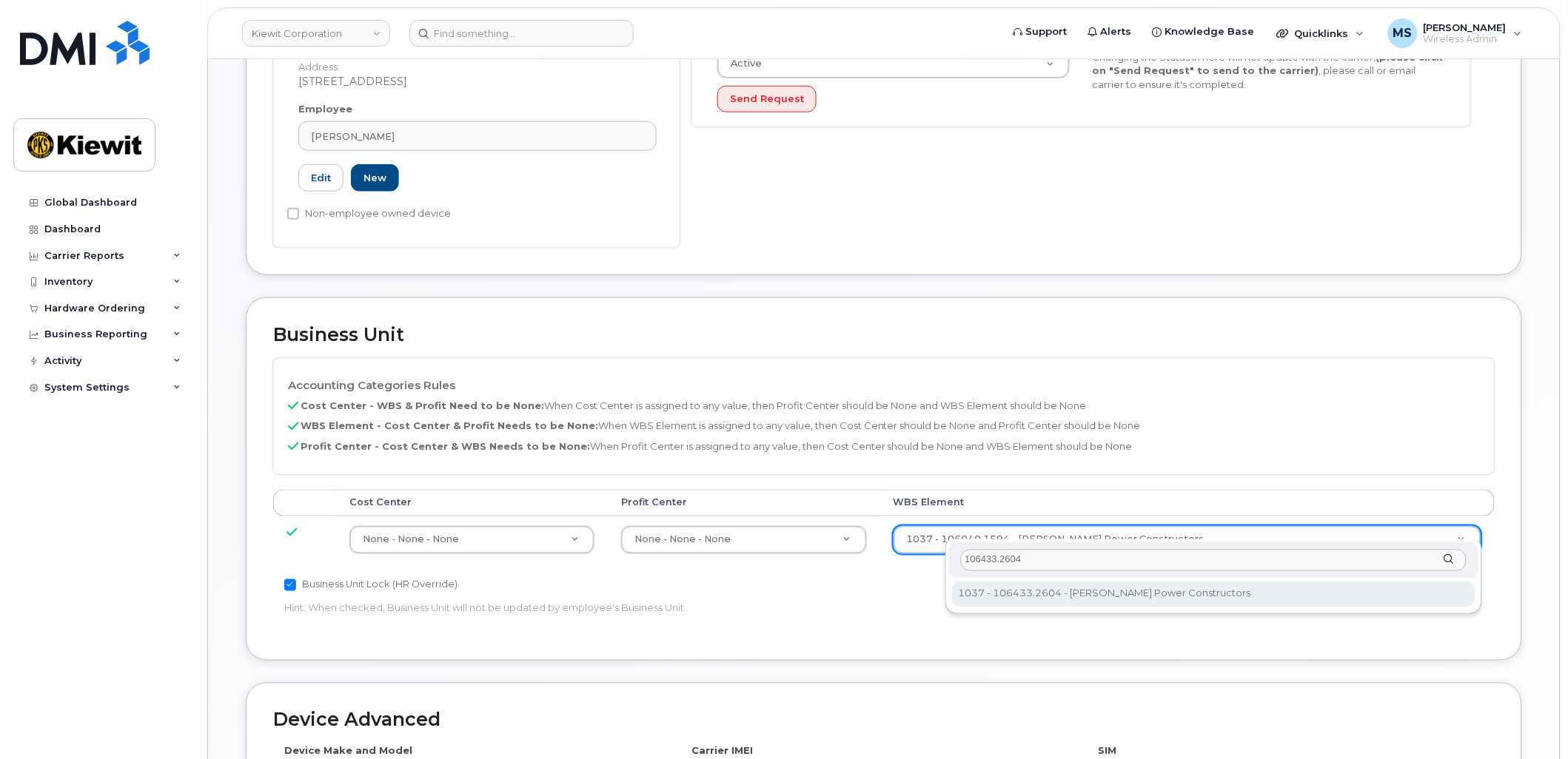
type input "106433.2604"
type input "35844491"
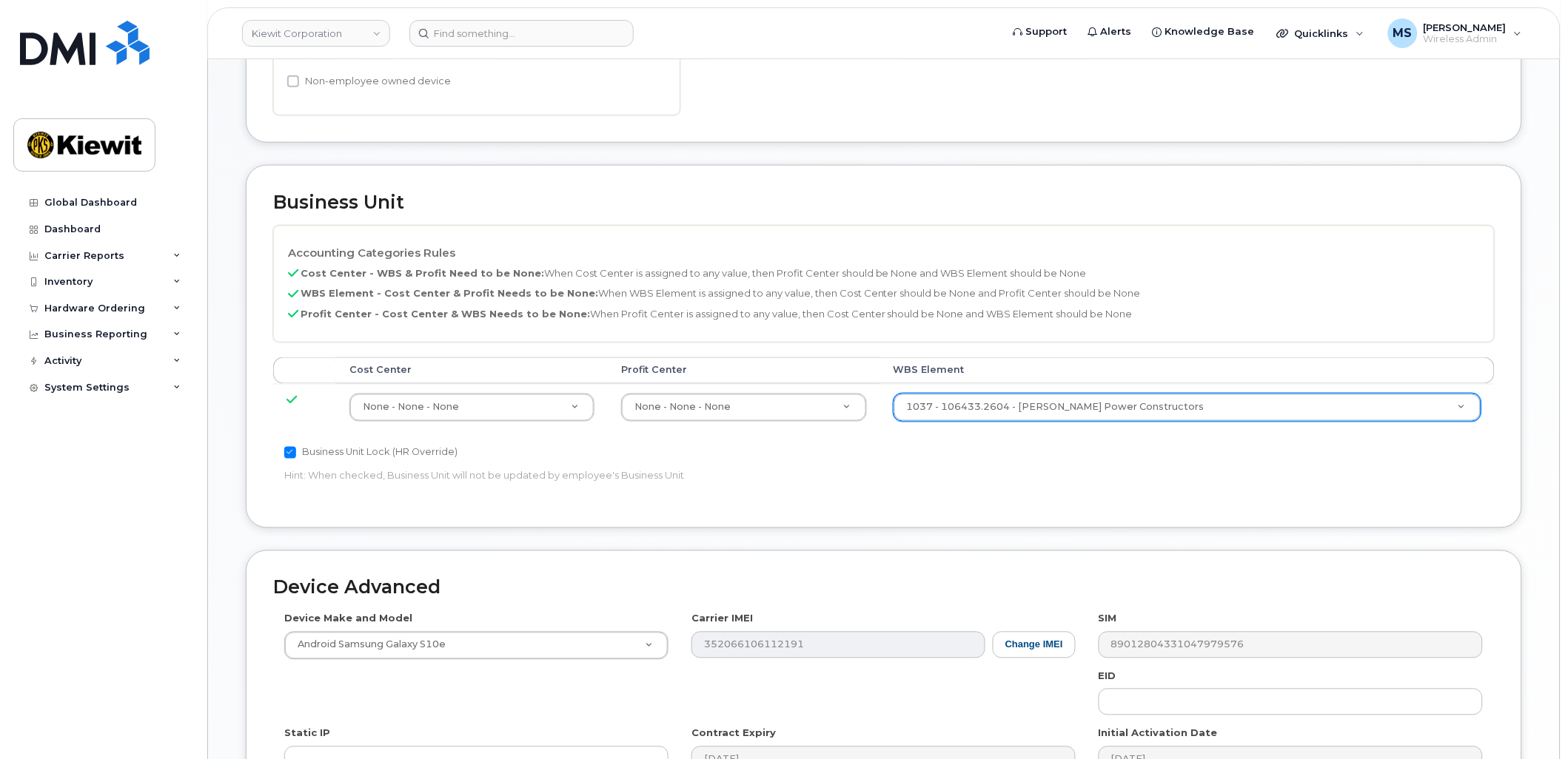
scroll to position [740, 0]
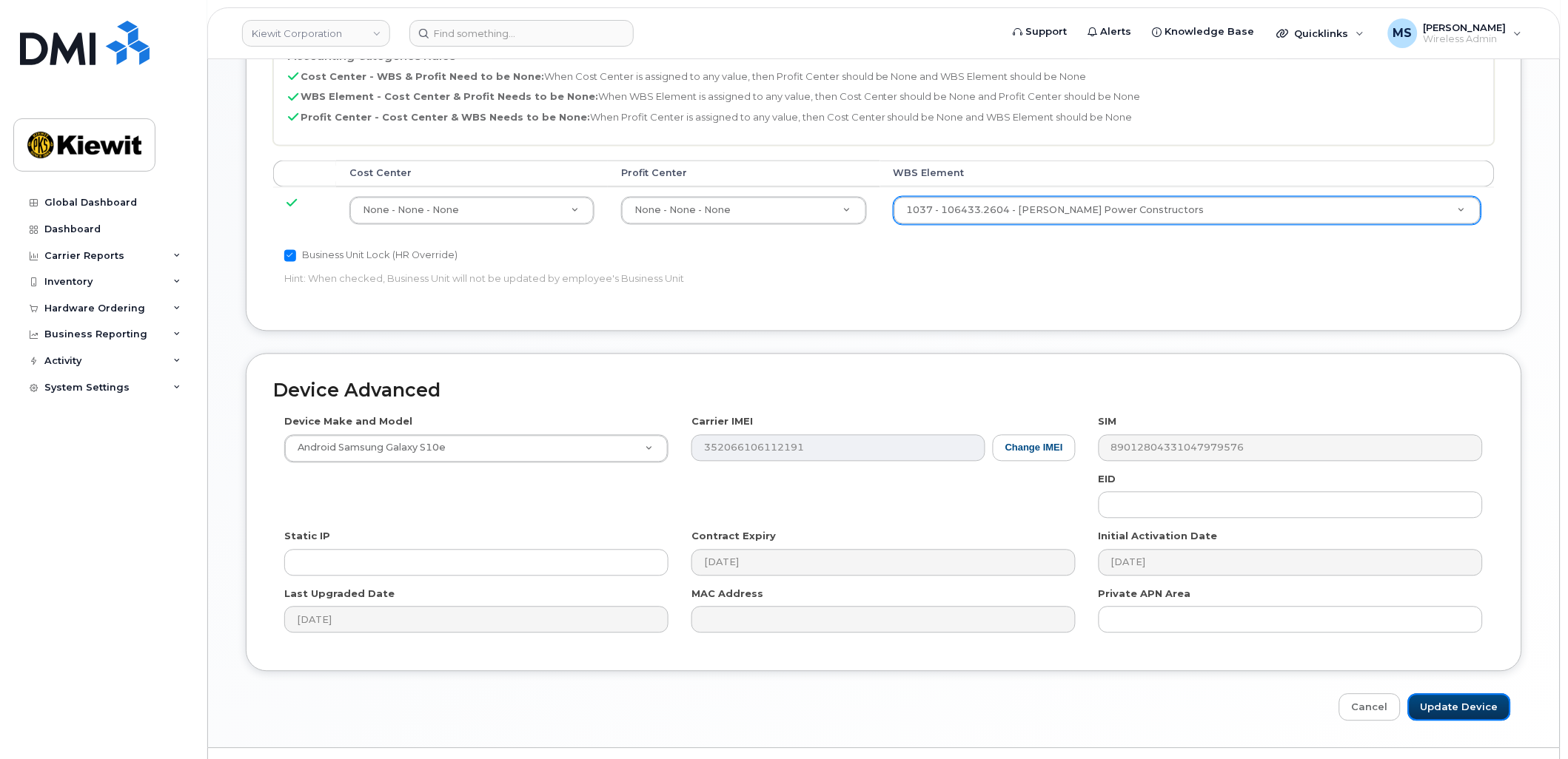
drag, startPoint x: 1475, startPoint y: 691, endPoint x: 1459, endPoint y: 669, distance: 27.2
click at [1475, 694] on input "Update Device" at bounding box center [1460, 708] width 103 height 27
type input "Saving..."
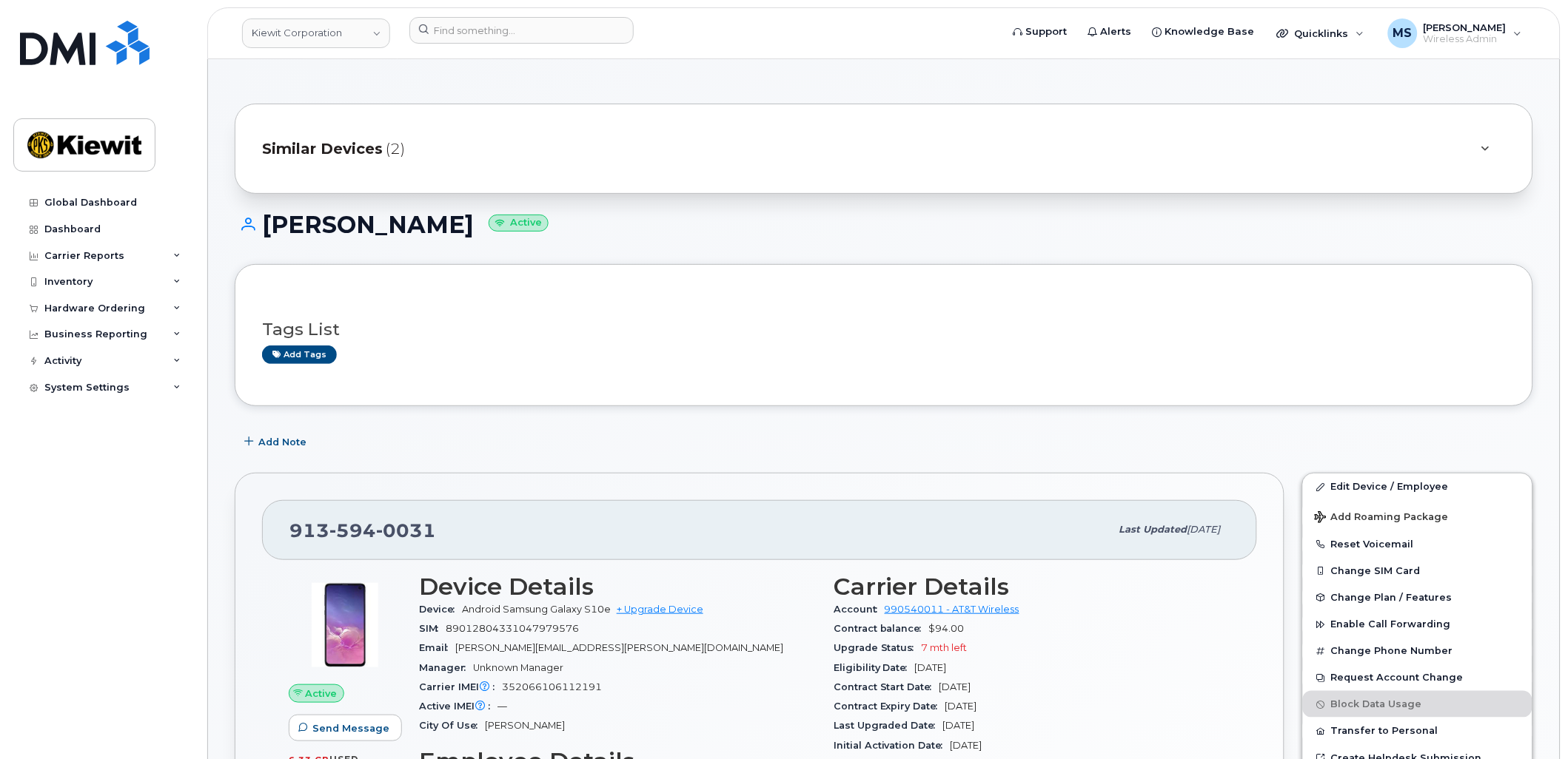
click at [427, 156] on div "Similar Devices (2)" at bounding box center [863, 148] width 1202 height 36
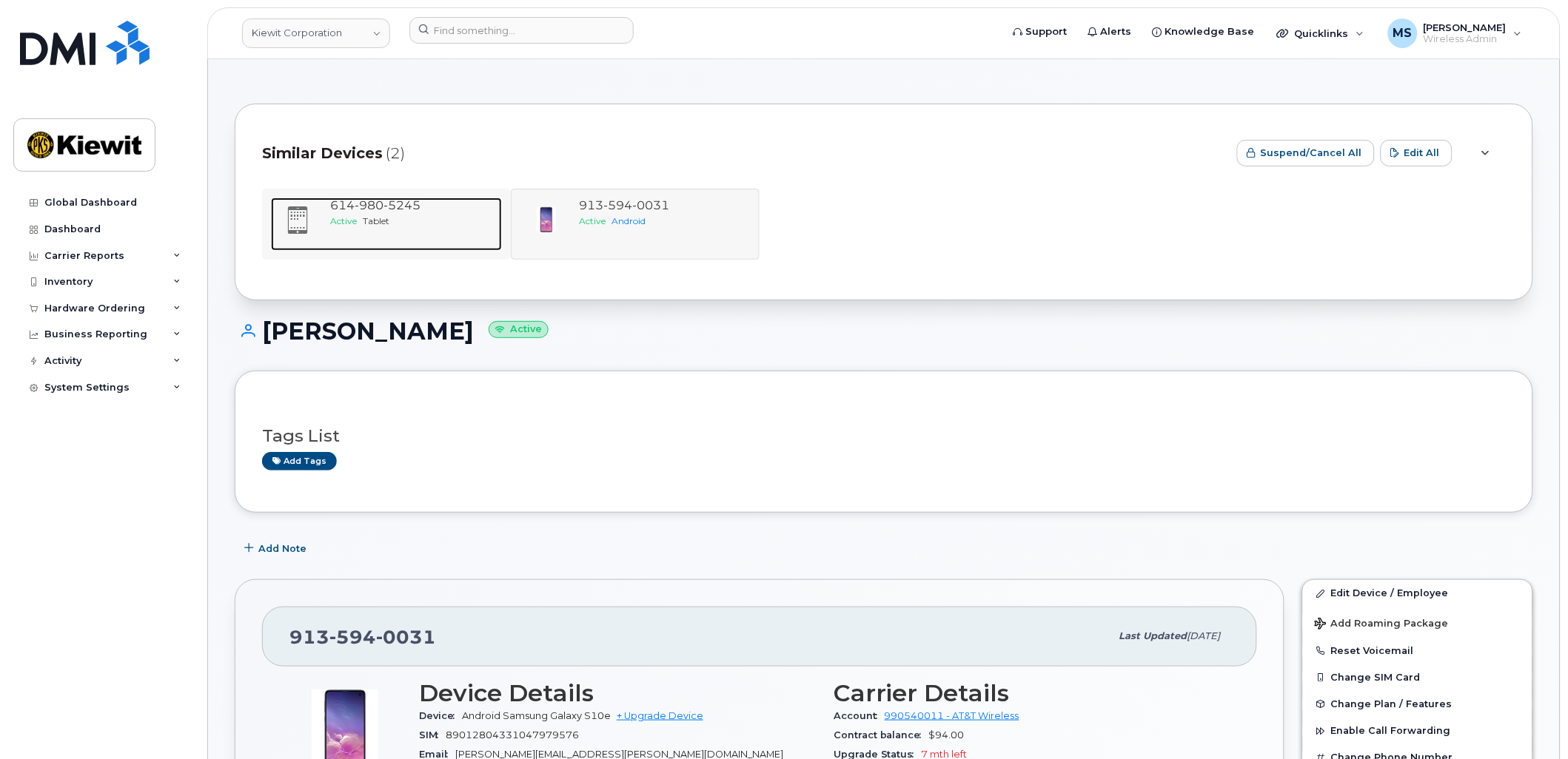
click at [363, 228] on div "[PHONE_NUMBER] Active Tablet" at bounding box center [413, 224] width 178 height 53
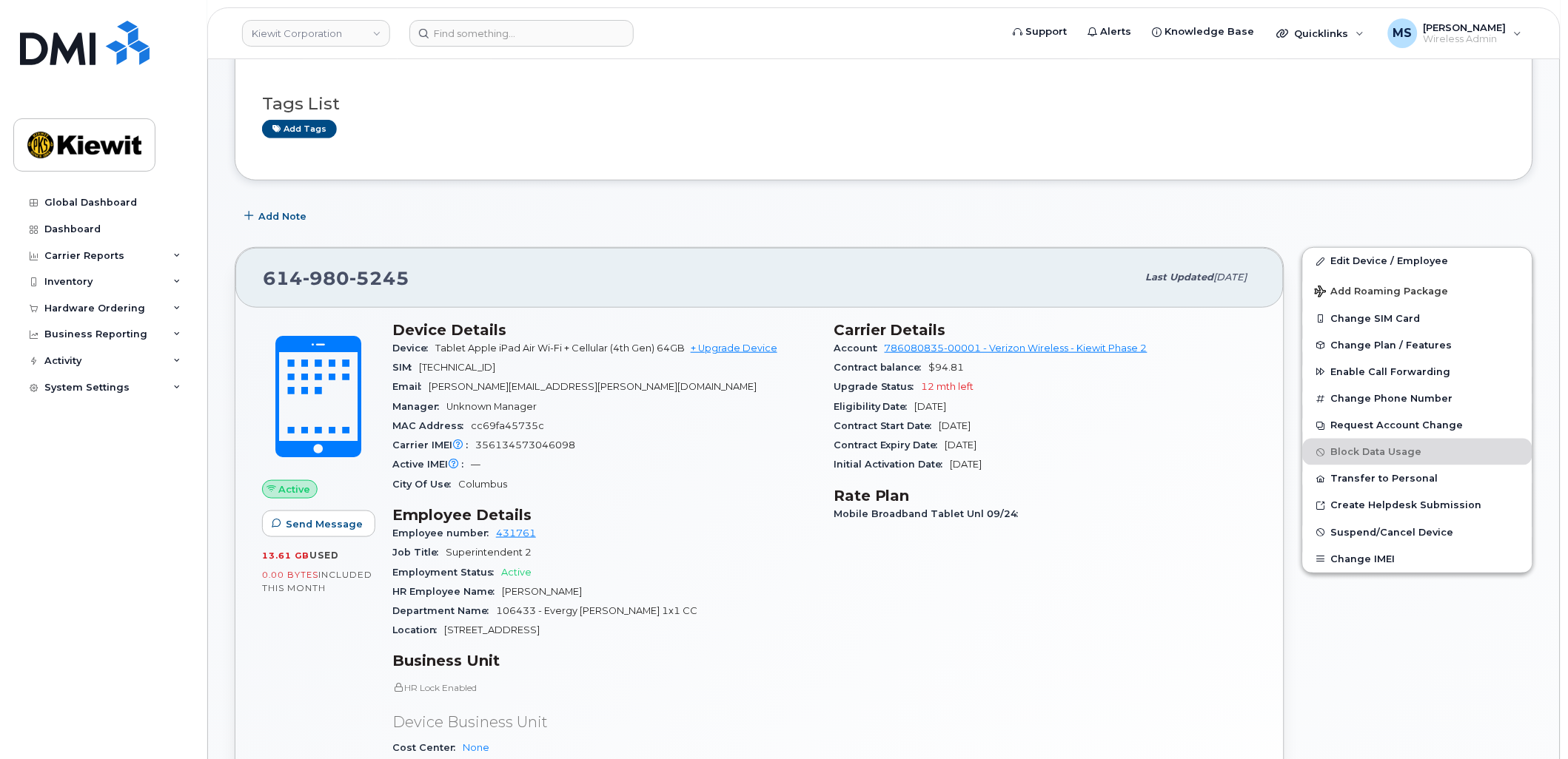
scroll to position [69, 0]
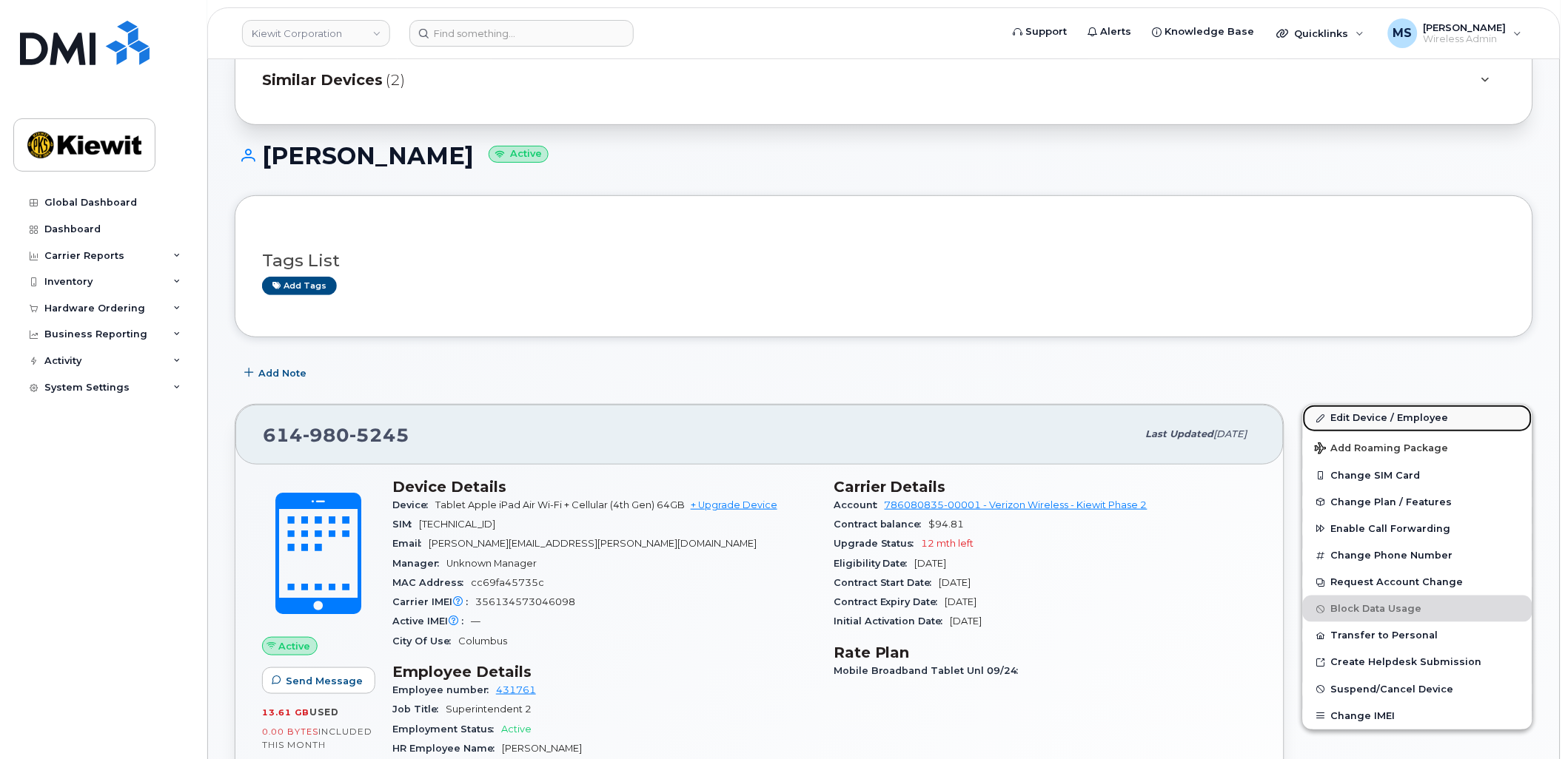
click at [1373, 411] on link "Edit Device / Employee" at bounding box center [1417, 418] width 229 height 26
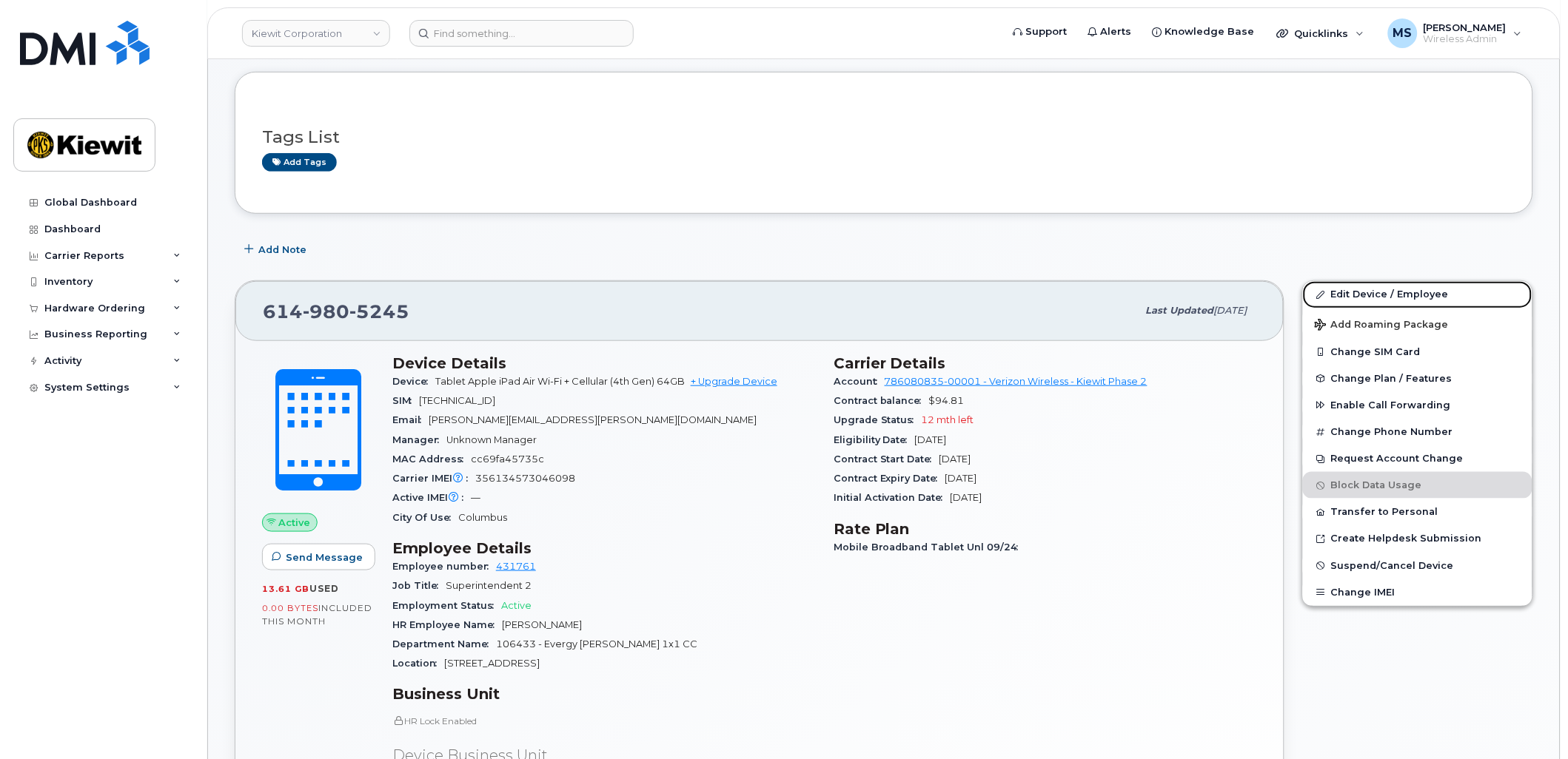
scroll to position [233, 0]
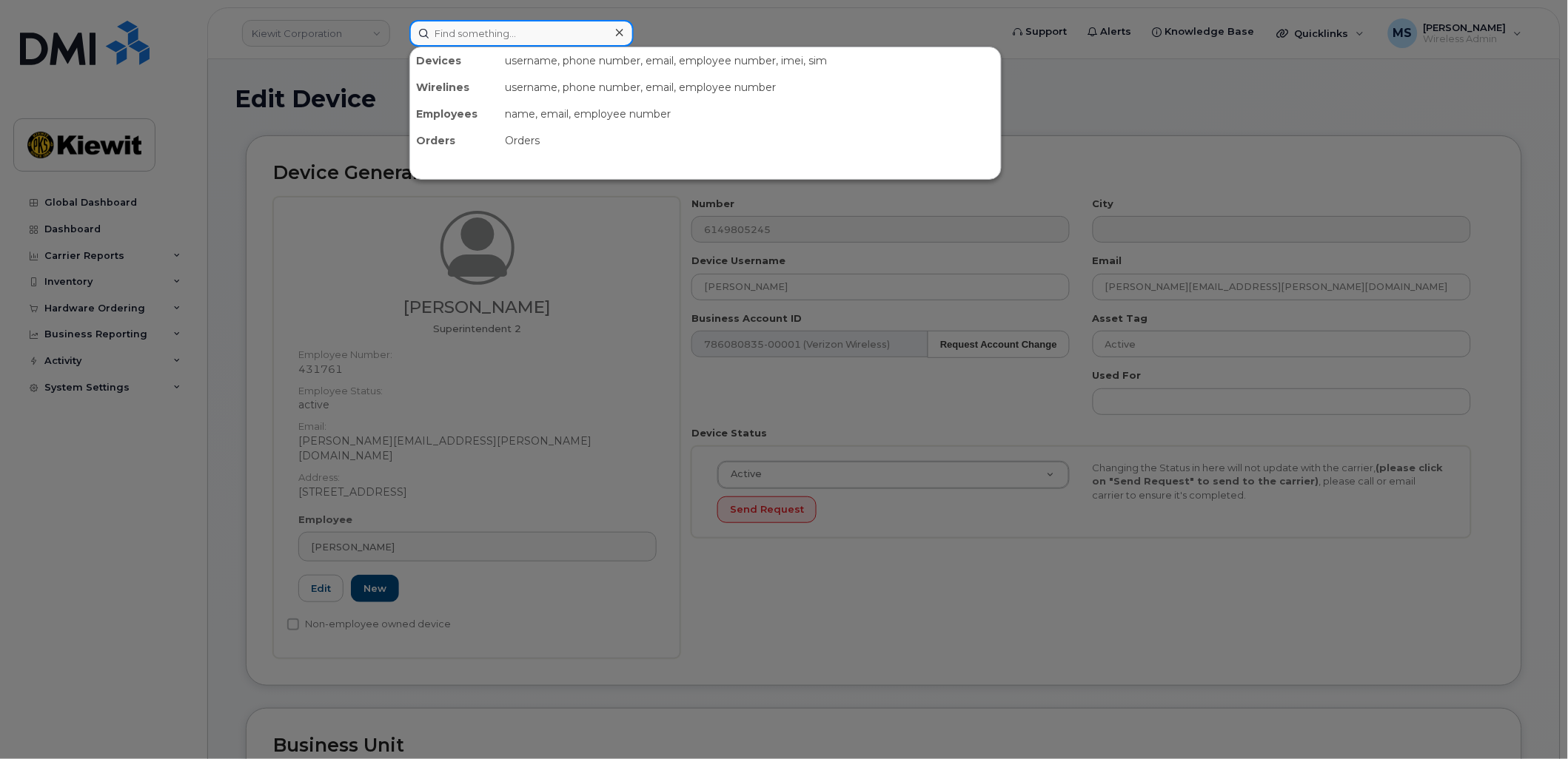
click at [528, 28] on input at bounding box center [521, 33] width 224 height 26
paste input "541227"
type input "541227"
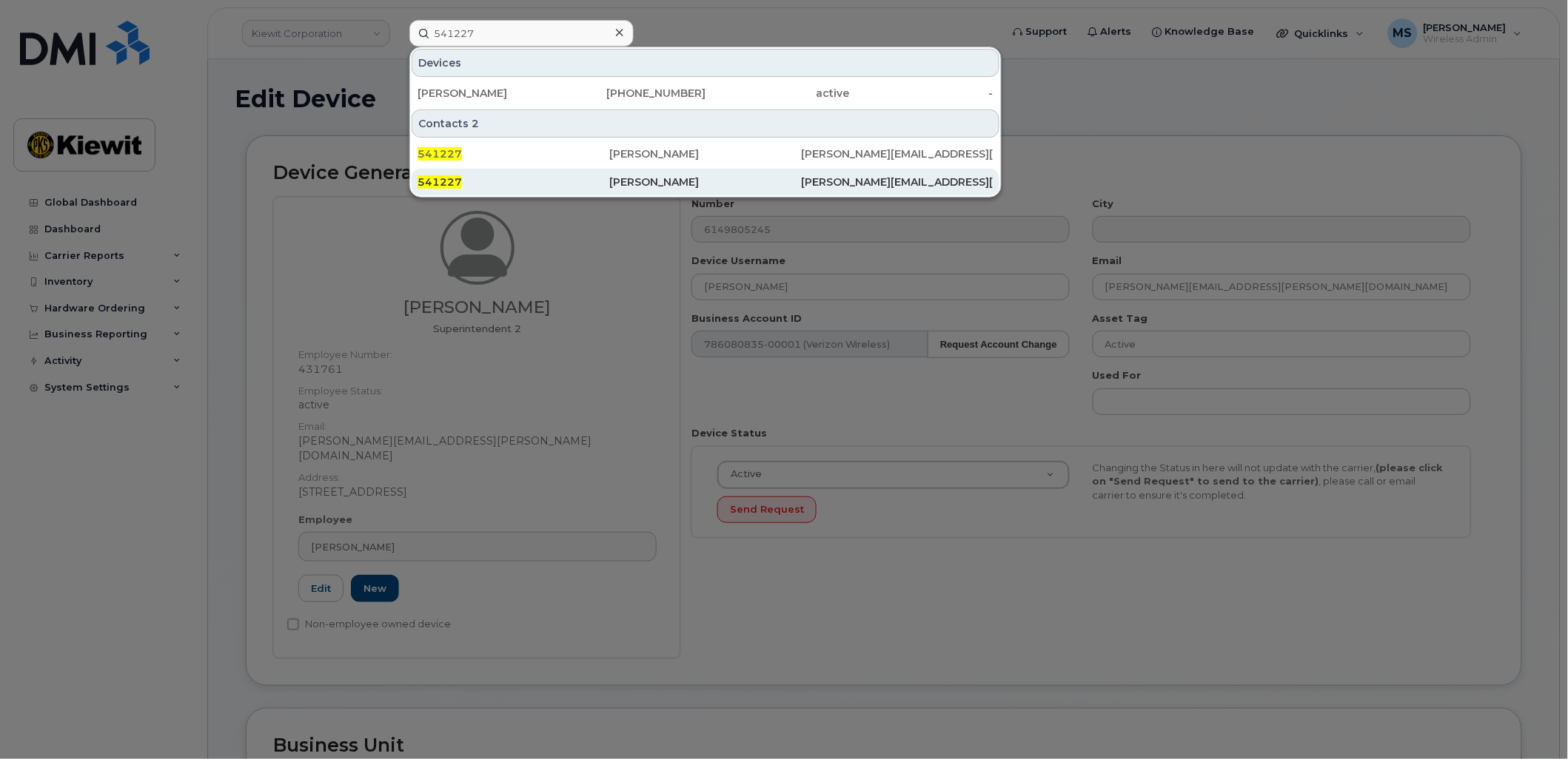
click at [627, 181] on div "[PERSON_NAME]" at bounding box center [705, 182] width 192 height 15
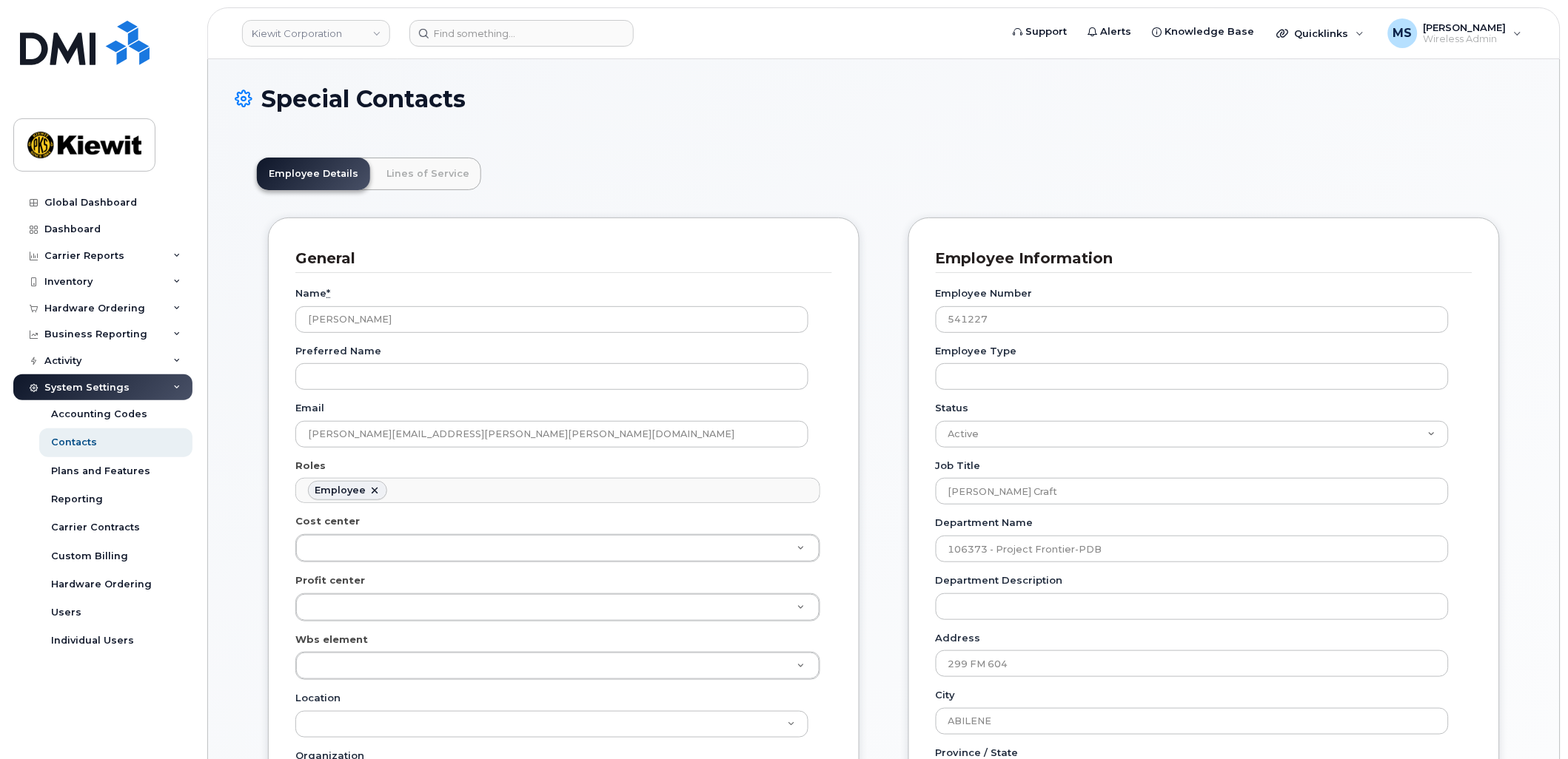
scroll to position [46, 0]
click at [458, 166] on link "Lines of Service" at bounding box center [427, 173] width 107 height 32
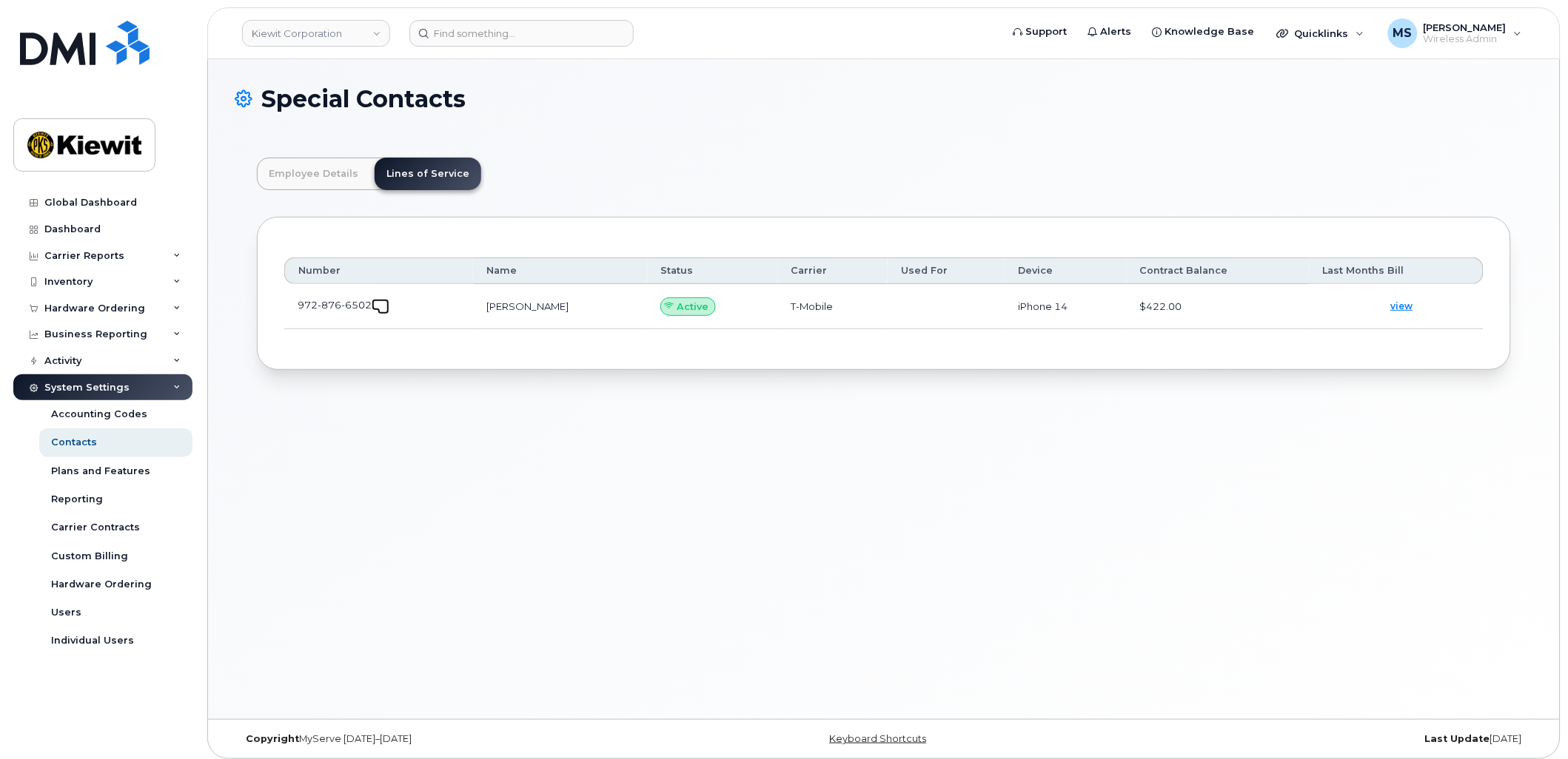
click at [374, 307] on link at bounding box center [380, 305] width 17 height 12
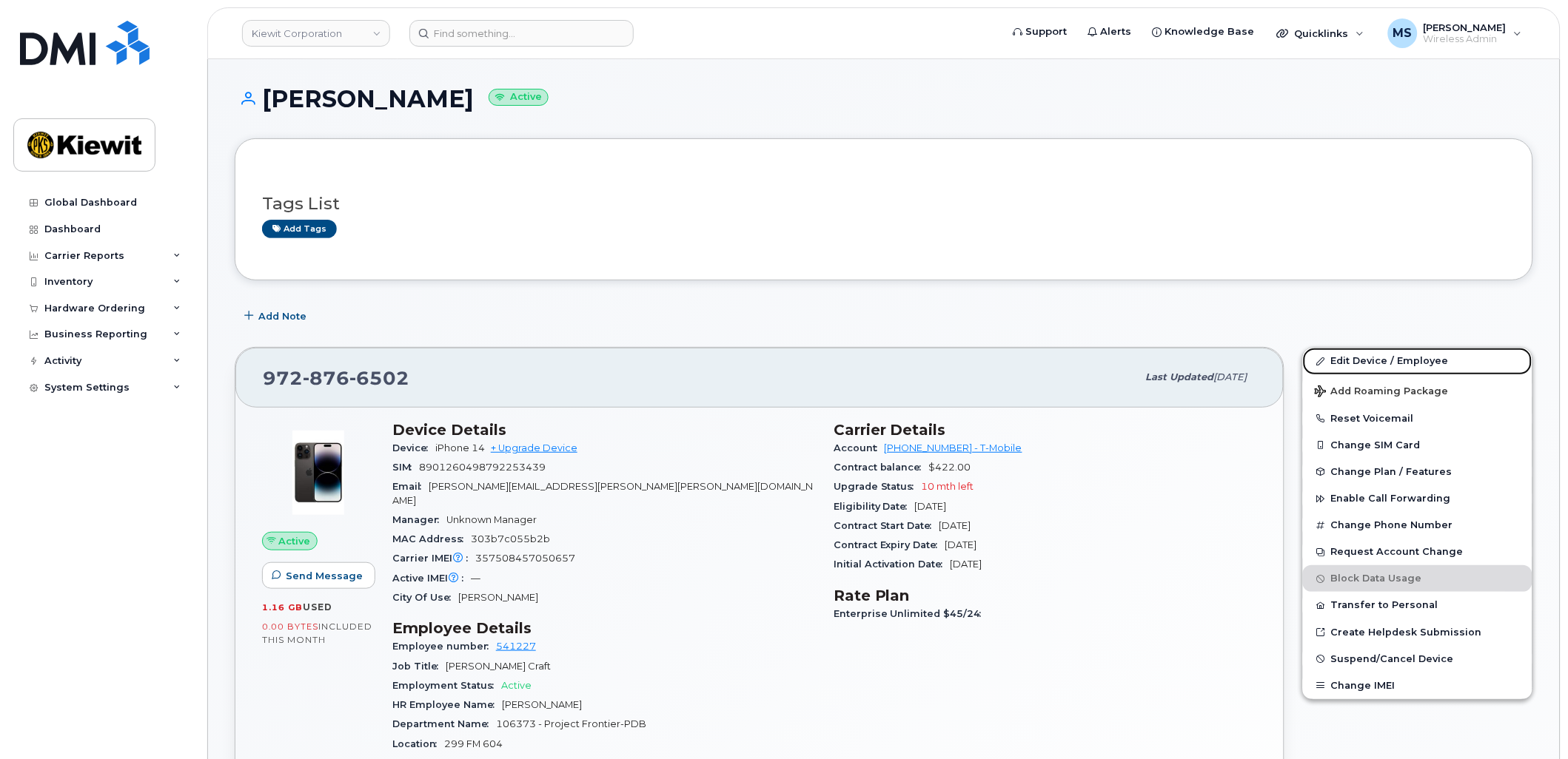
drag, startPoint x: 1361, startPoint y: 353, endPoint x: 1542, endPoint y: 355, distance: 181.0
click at [1361, 353] on link "Edit Device / Employee" at bounding box center [1417, 361] width 229 height 26
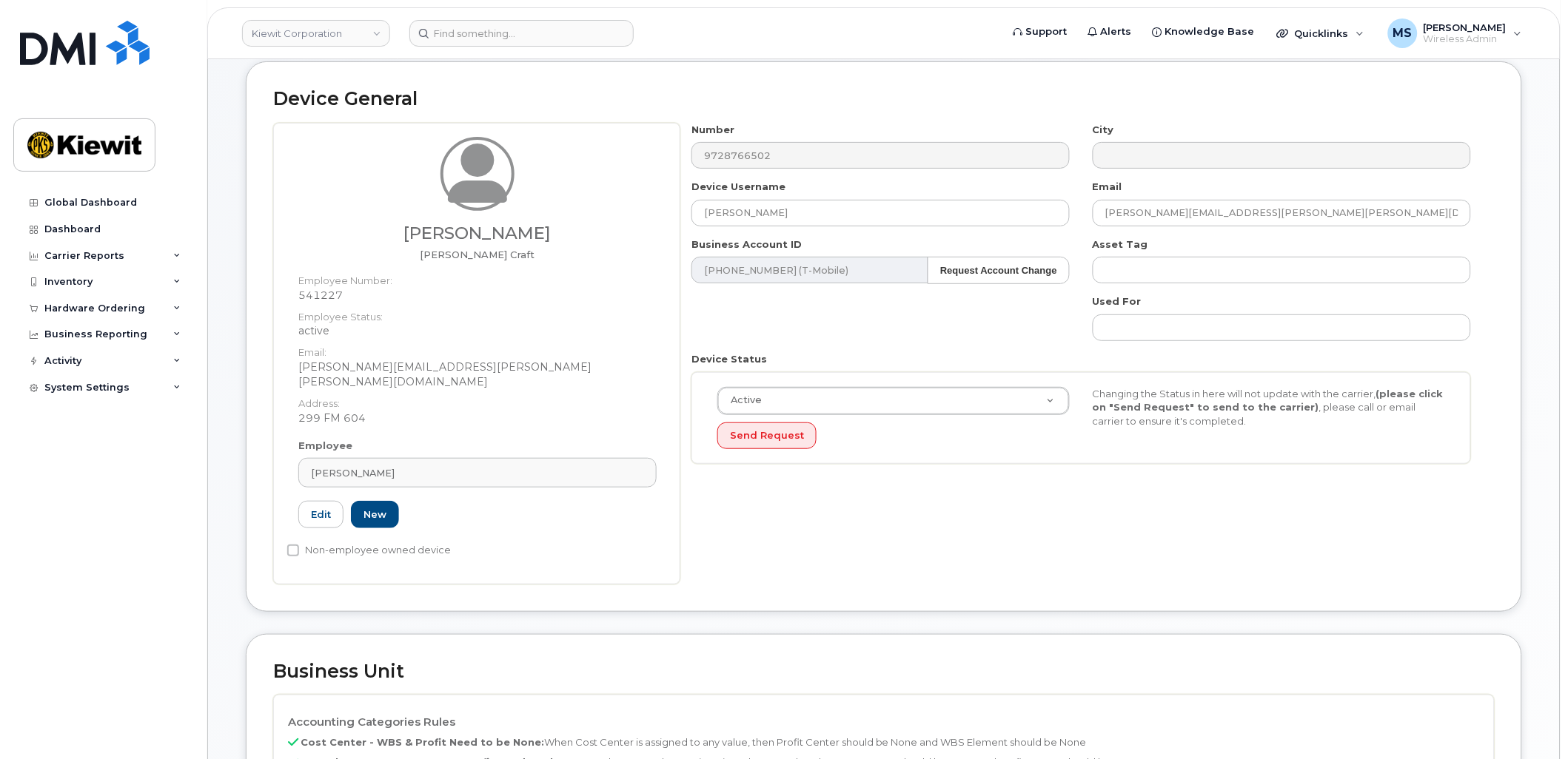
scroll to position [329, 0]
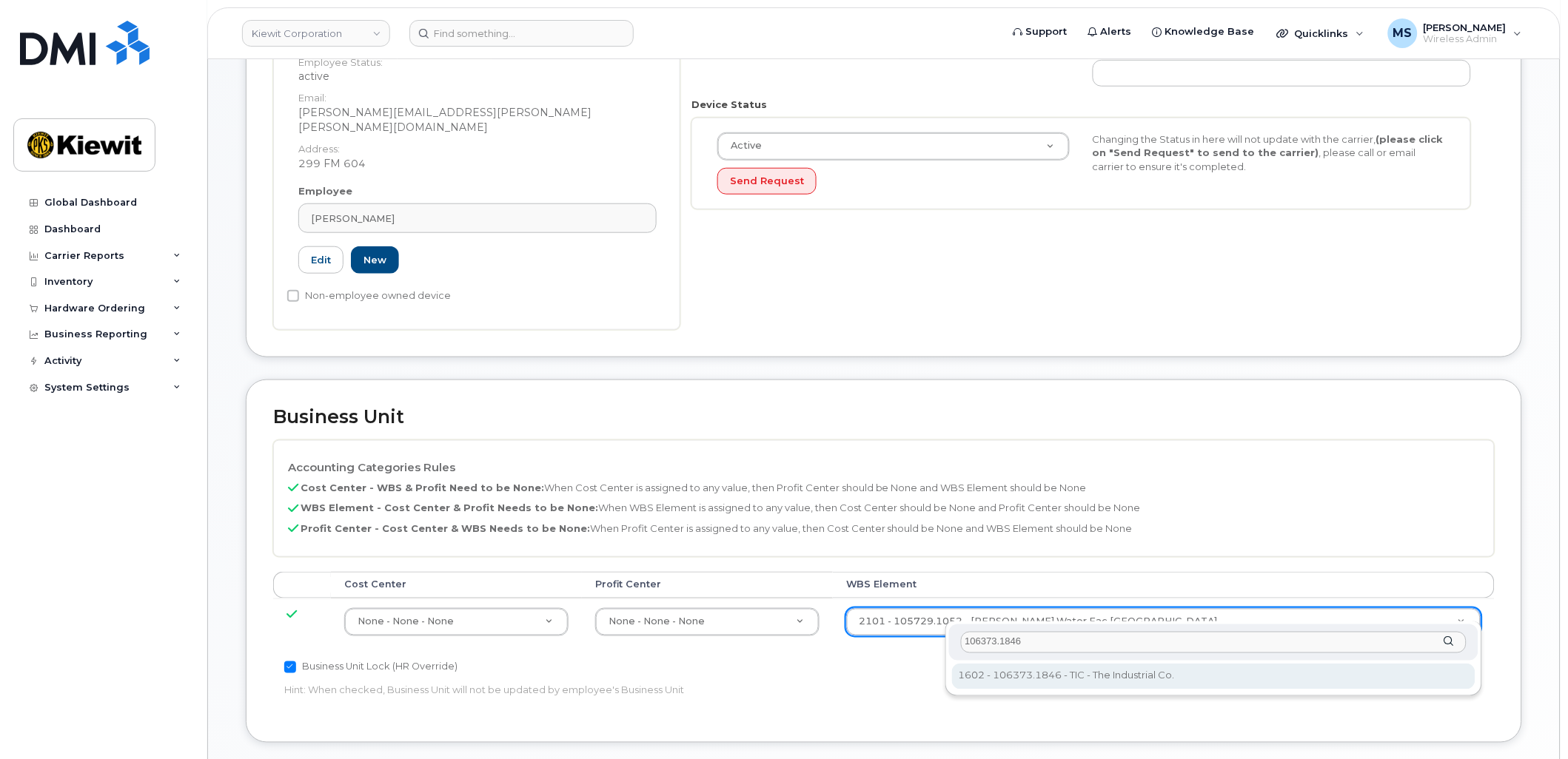
type input "106373.1846"
type input "36082678"
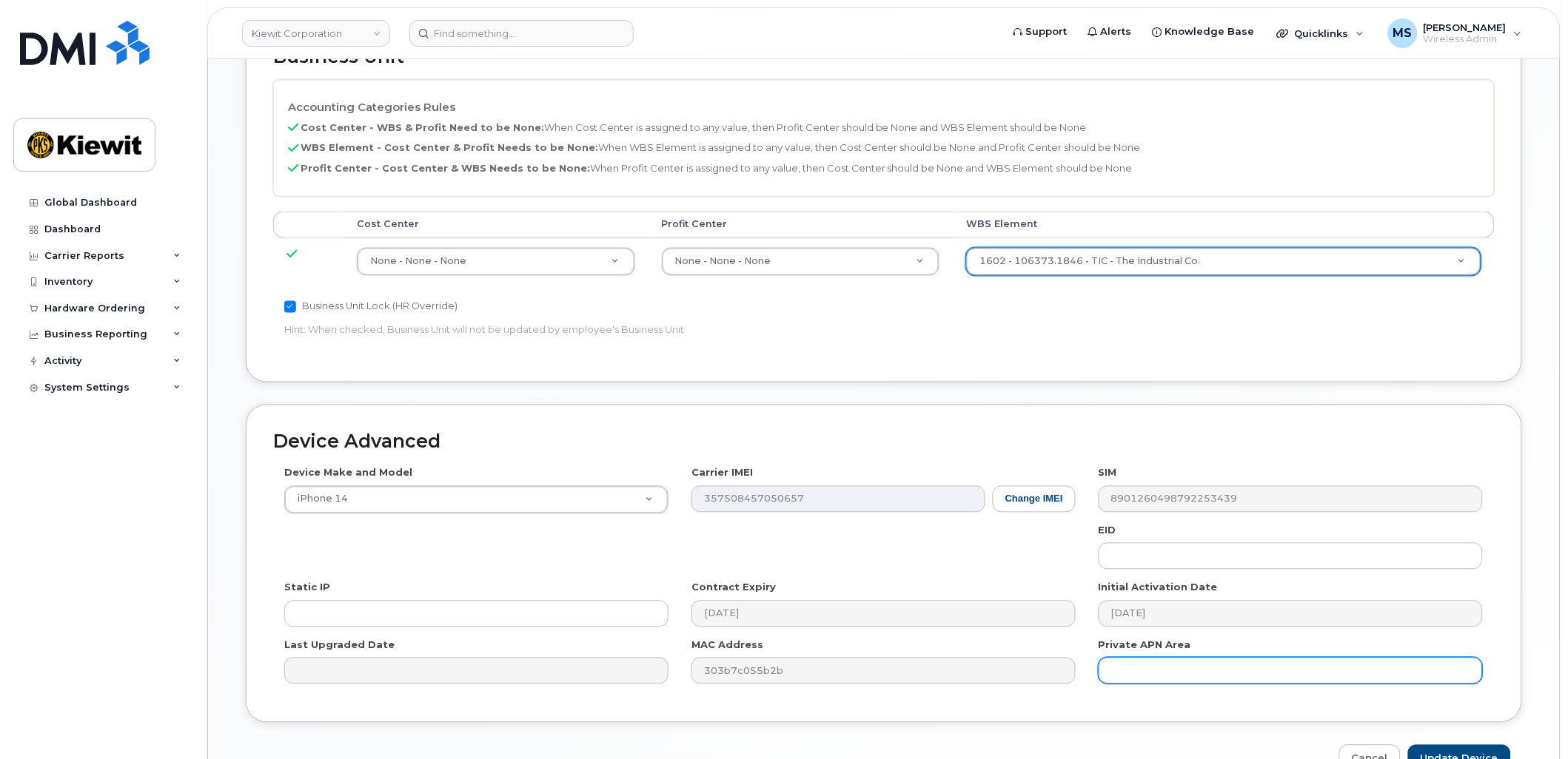
scroll to position [762, 0]
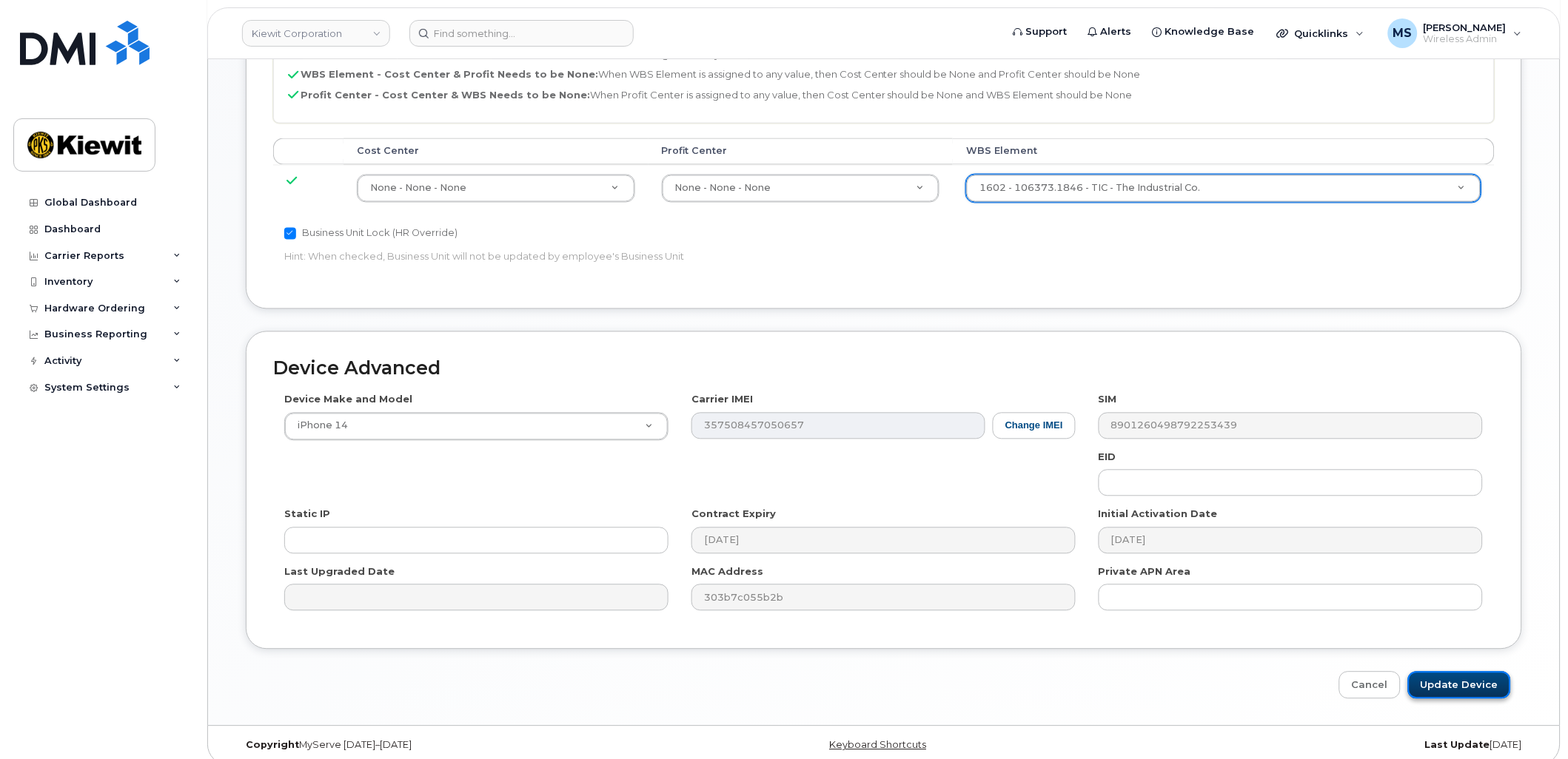
click at [1449, 672] on input "Update Device" at bounding box center [1460, 685] width 103 height 27
type input "Saving..."
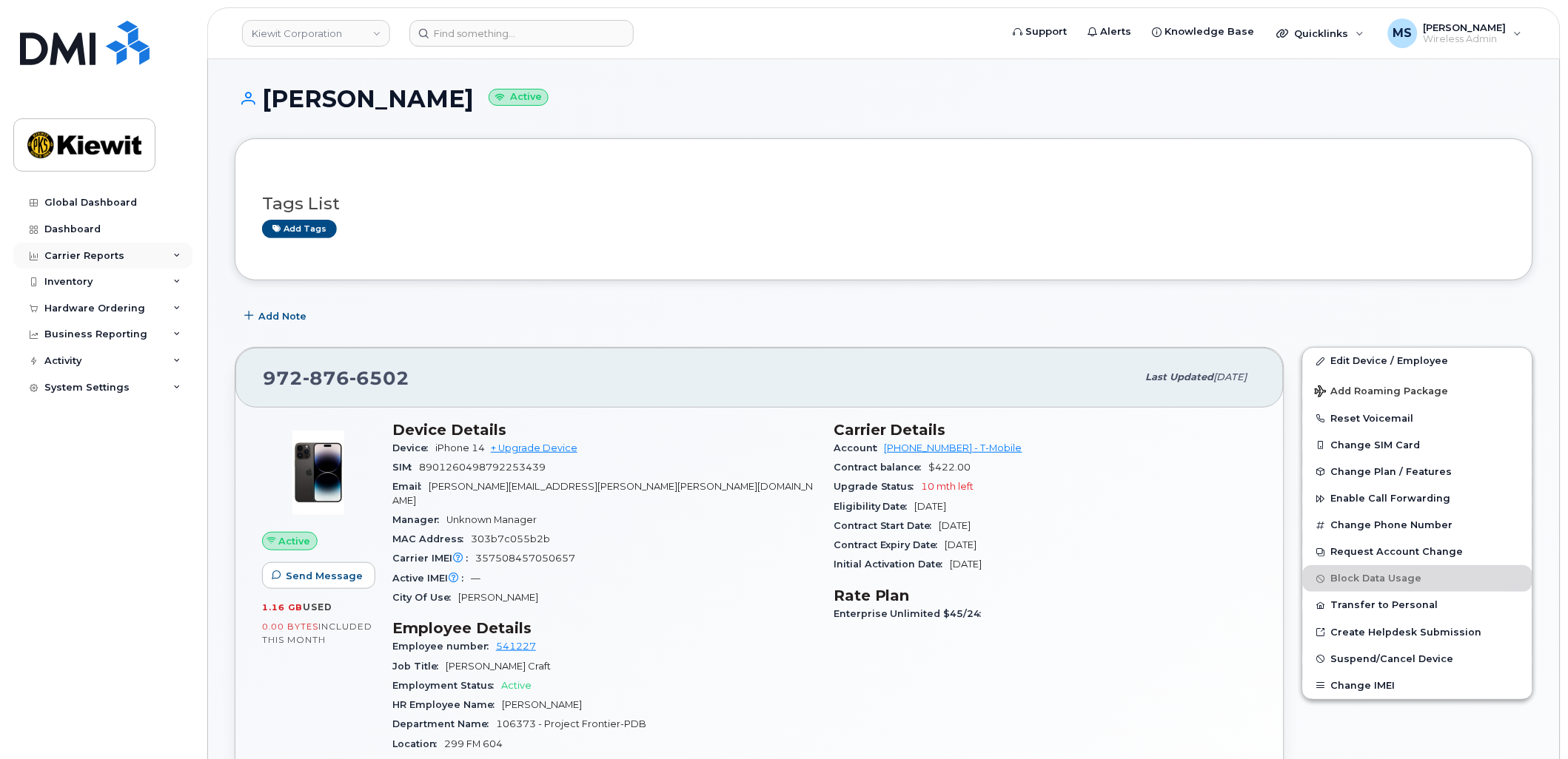
click at [99, 255] on div "Carrier Reports" at bounding box center [84, 256] width 80 height 12
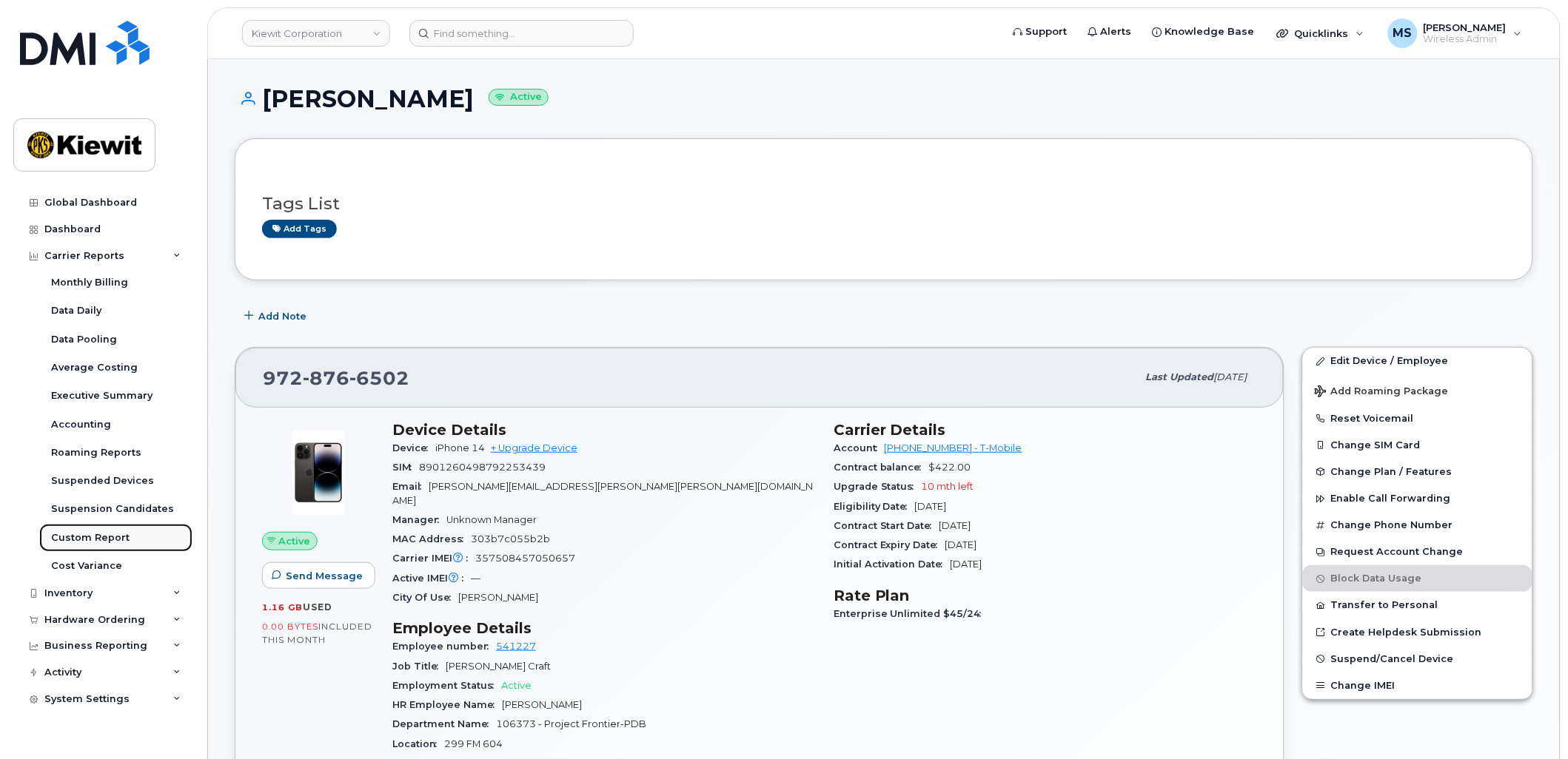
click at [97, 542] on div "Custom Report" at bounding box center [90, 538] width 79 height 13
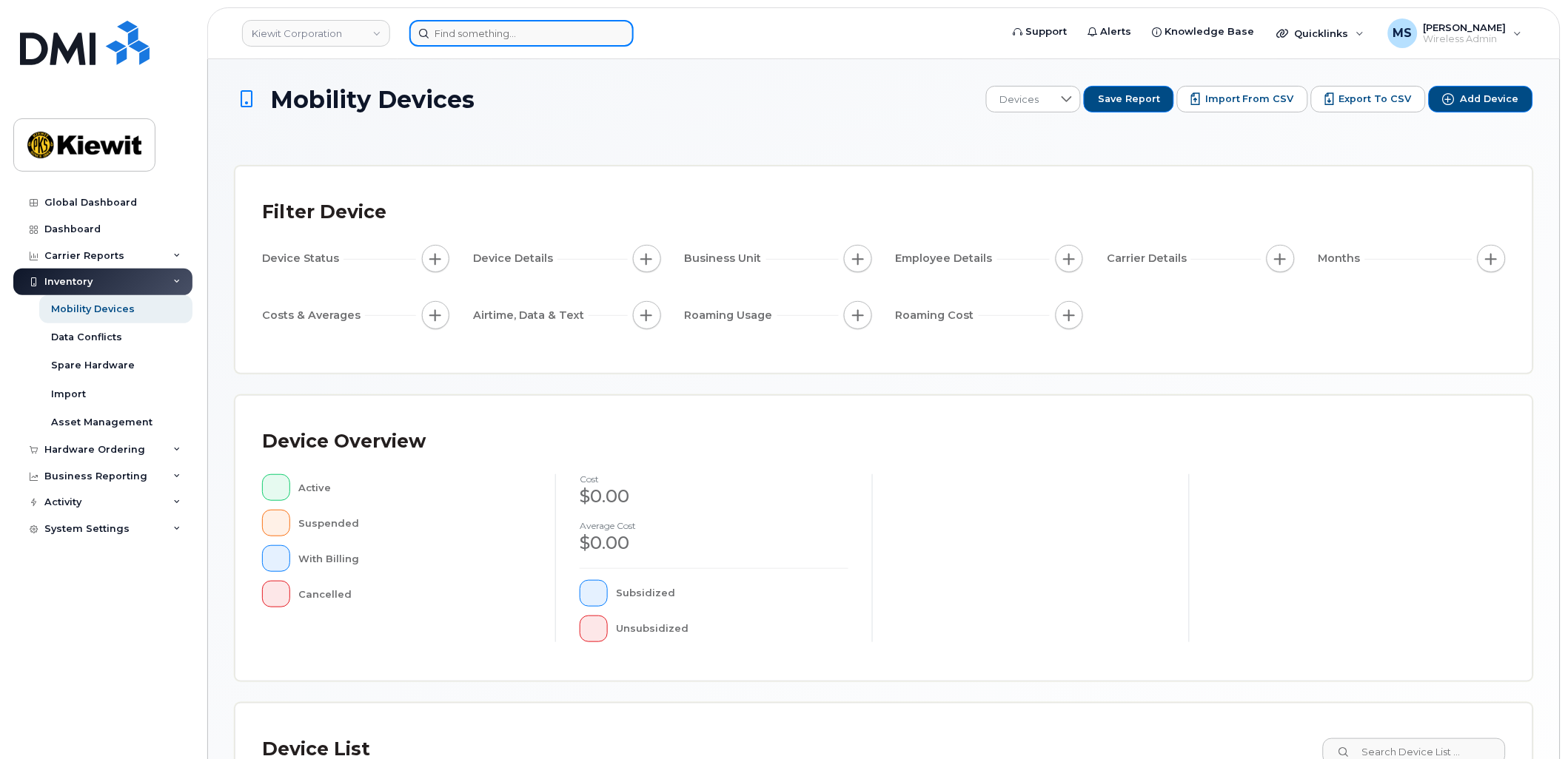
click at [512, 37] on input at bounding box center [521, 33] width 224 height 26
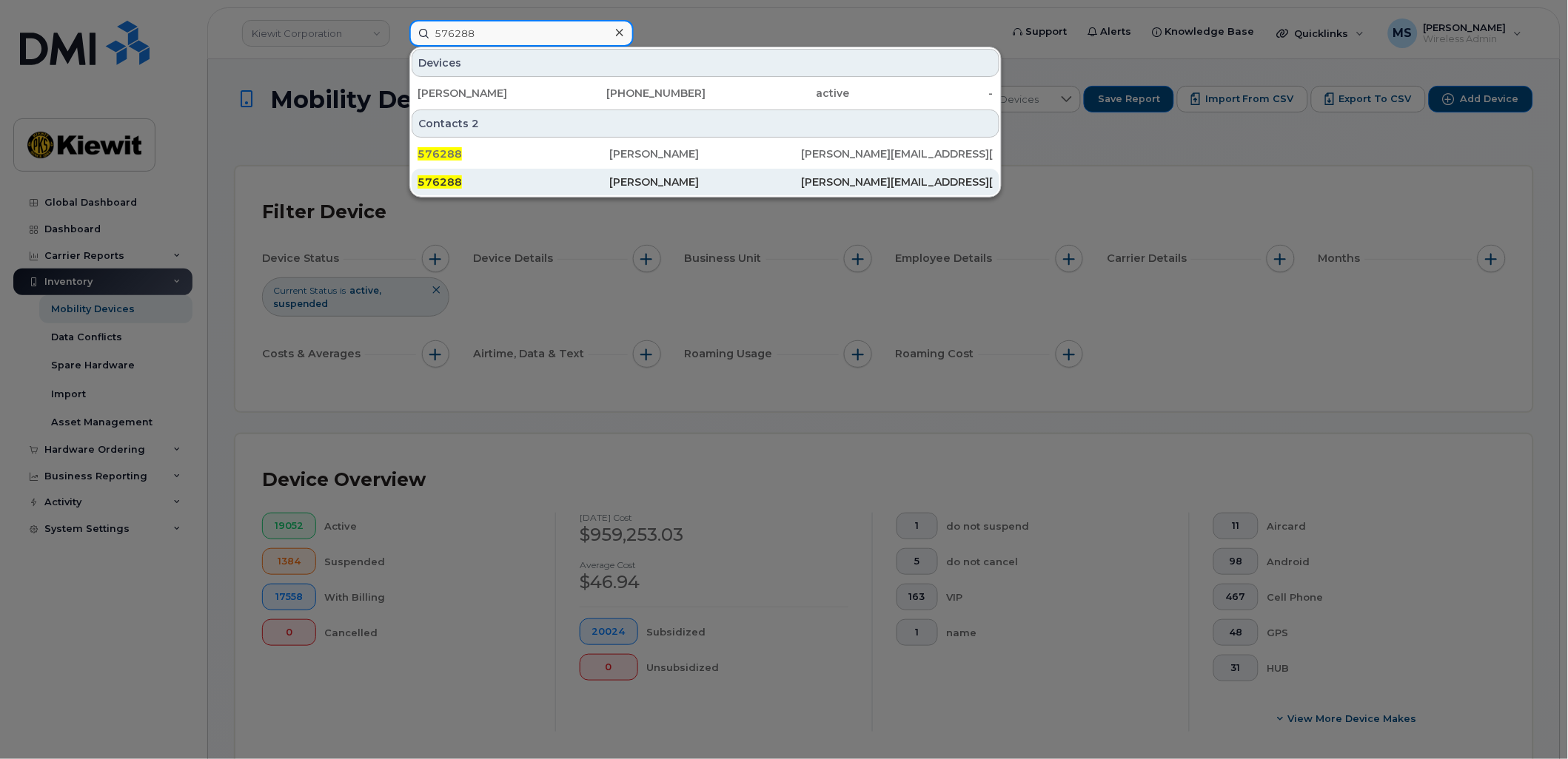
type input "576288"
click at [653, 175] on div "Zachary Crocker" at bounding box center [705, 182] width 192 height 15
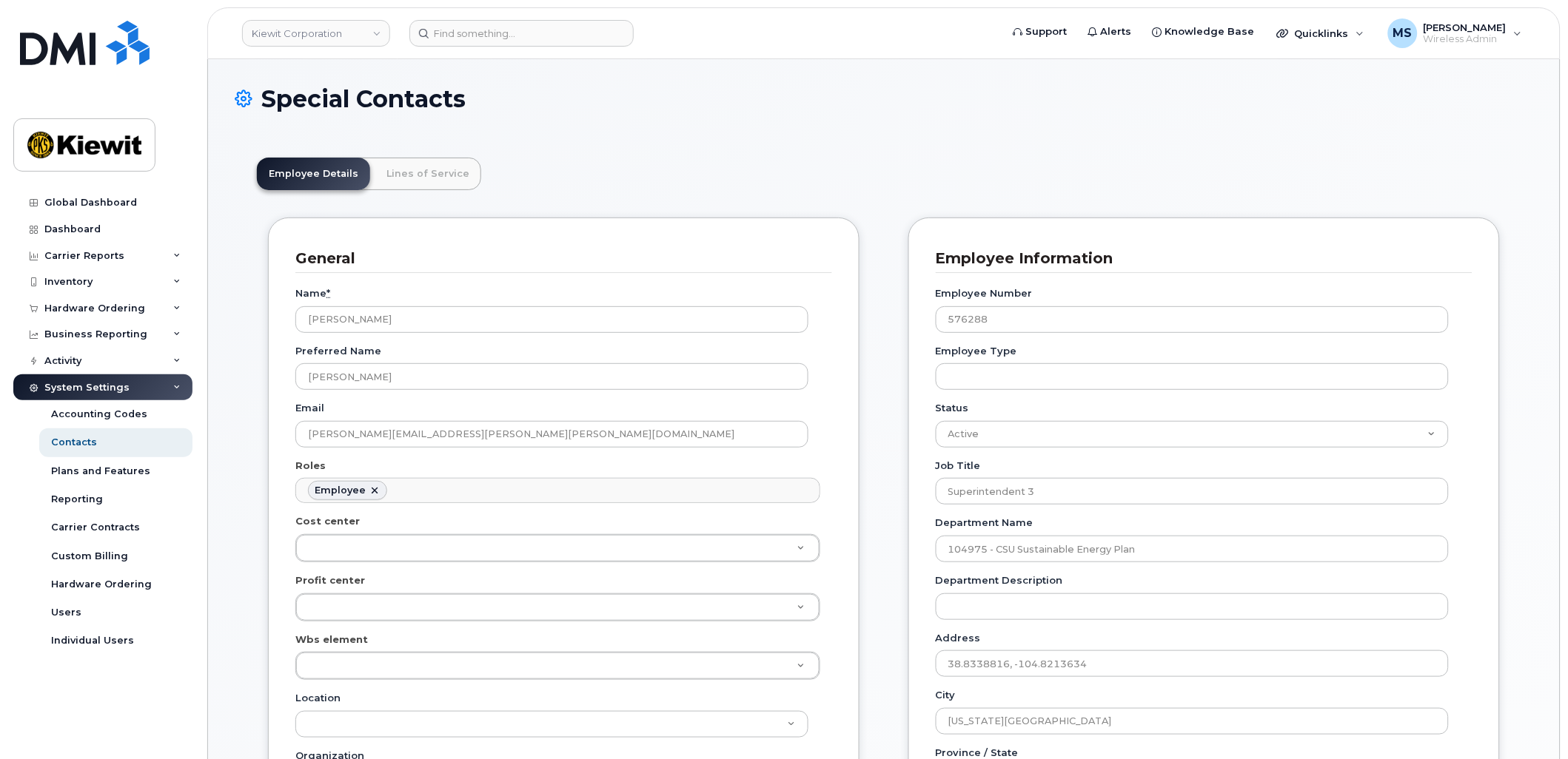
scroll to position [46, 0]
click at [416, 171] on link "Lines of Service" at bounding box center [427, 173] width 107 height 32
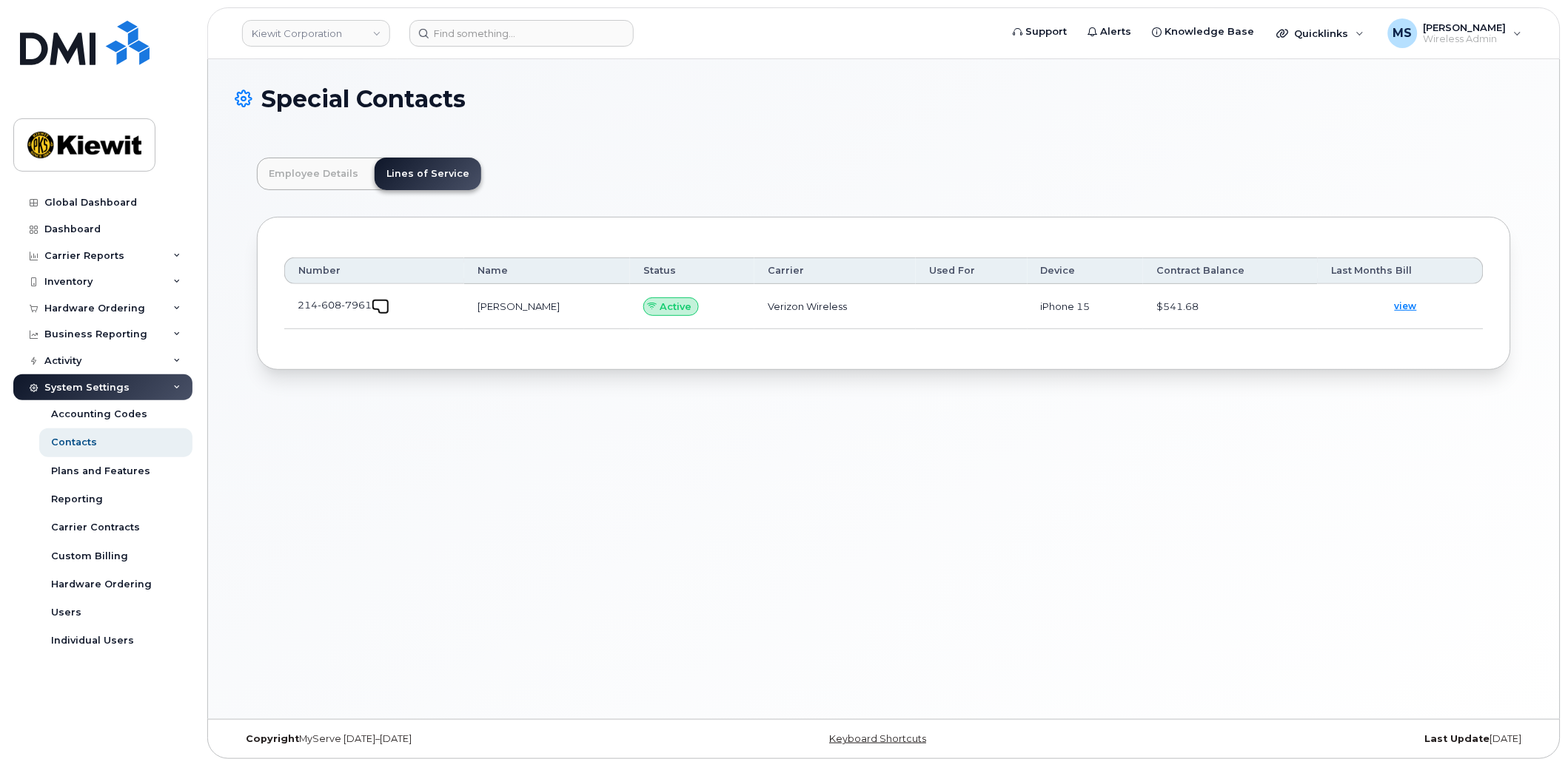
click at [380, 307] on span at bounding box center [383, 309] width 12 height 12
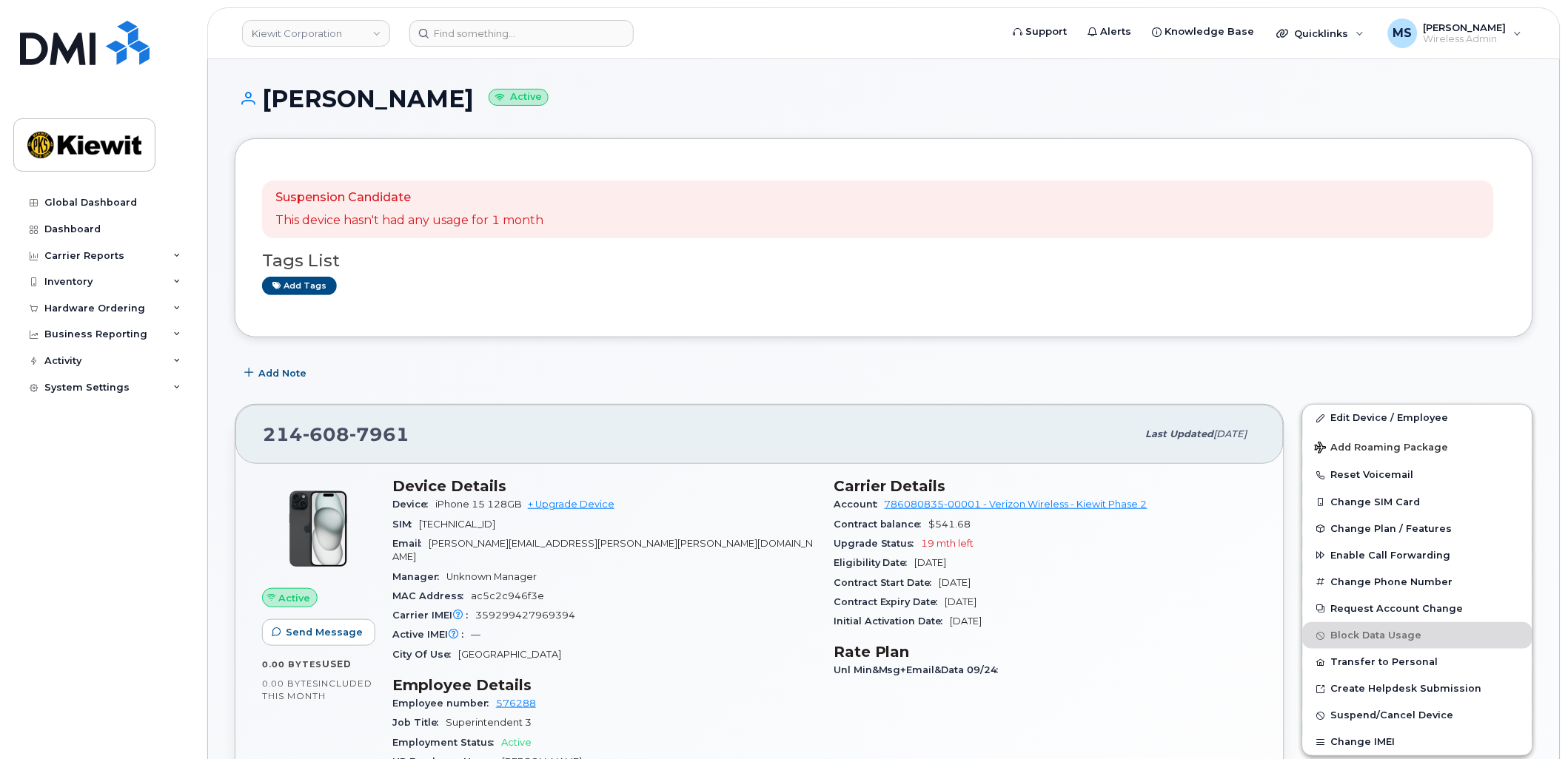
drag, startPoint x: 440, startPoint y: 262, endPoint x: 440, endPoint y: 248, distance: 14.0
click at [440, 262] on h3 "Tags List" at bounding box center [884, 261] width 1243 height 18
drag, startPoint x: 280, startPoint y: 199, endPoint x: 554, endPoint y: 213, distance: 274.4
click at [554, 213] on div "Suspension Candidate This device hasn't had any usage for 1 month" at bounding box center [878, 209] width 1232 height 58
click at [559, 213] on div "Suspension Candidate This device hasn't had any usage for 1 month" at bounding box center [878, 209] width 1232 height 58
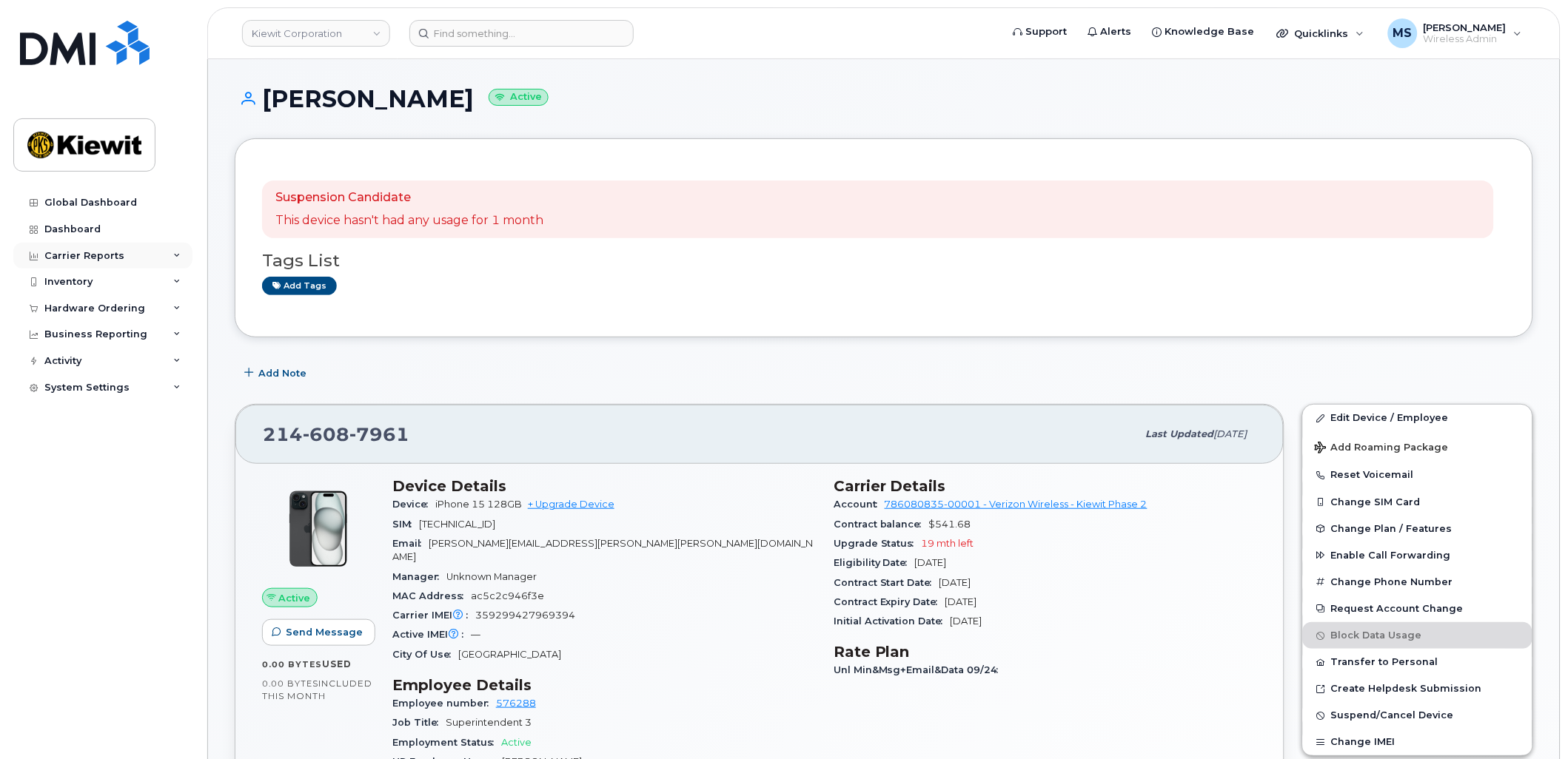
click at [106, 254] on div "Carrier Reports" at bounding box center [84, 256] width 80 height 12
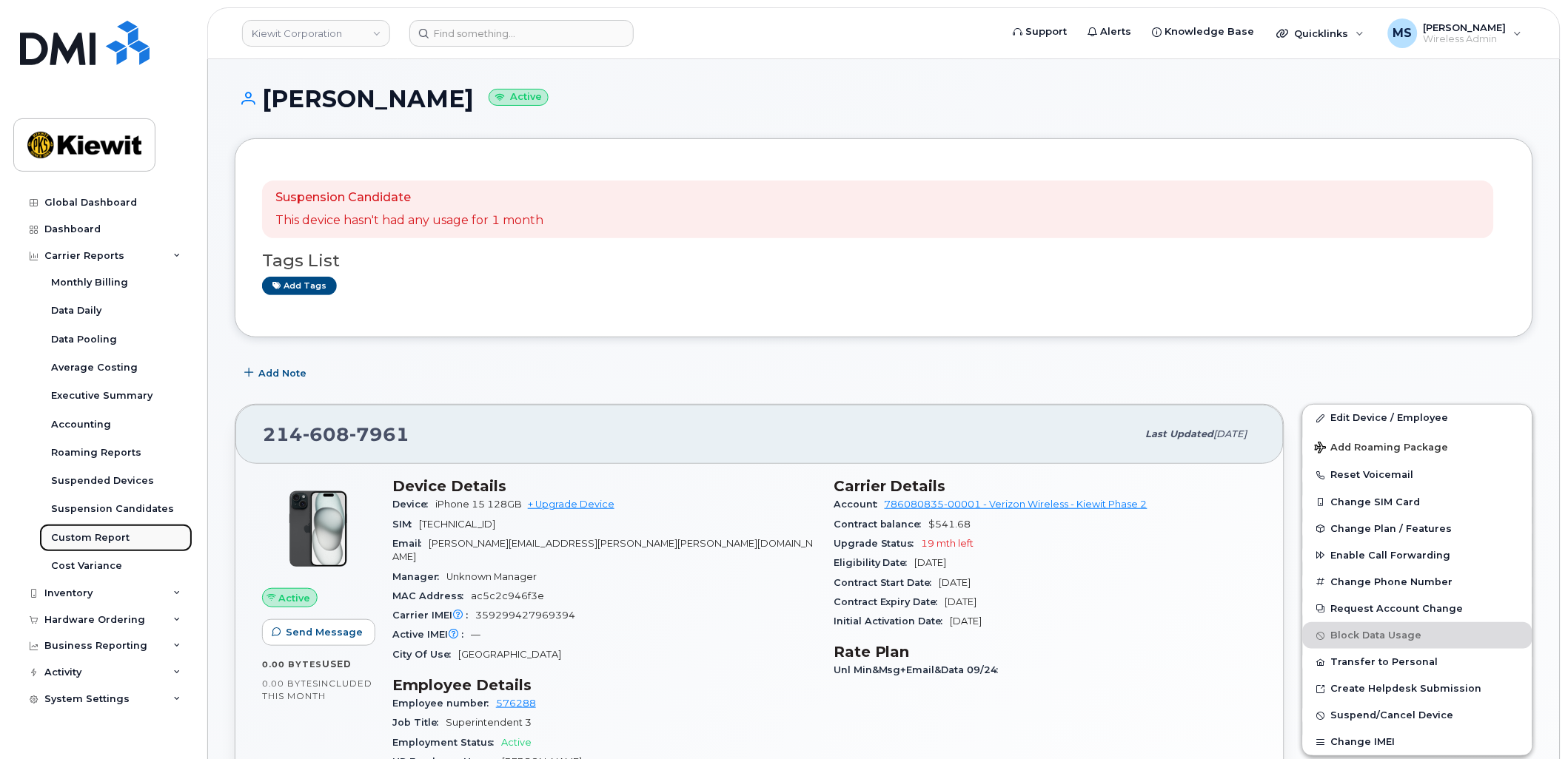
click at [97, 542] on div "Custom Report" at bounding box center [90, 538] width 79 height 13
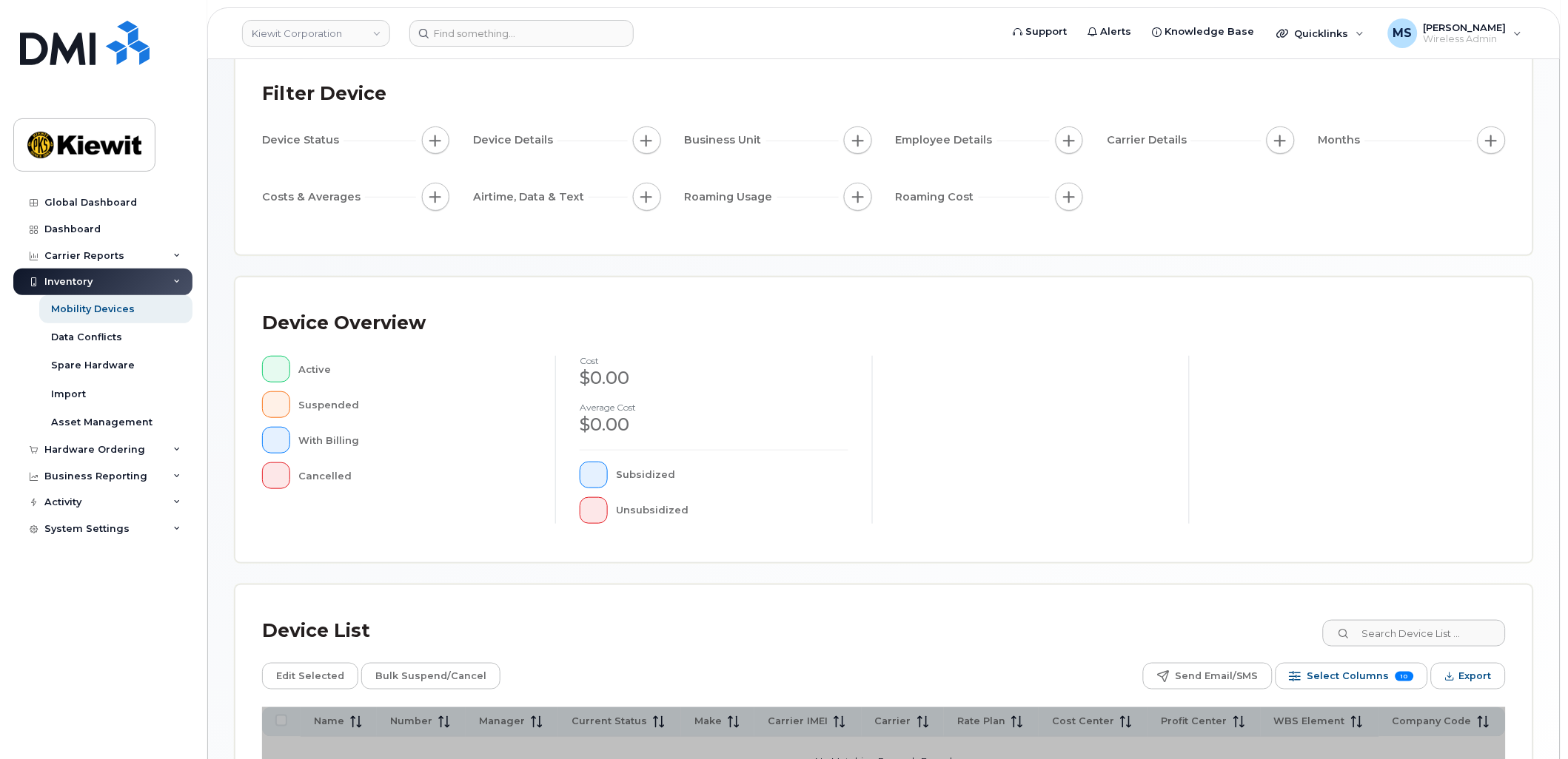
scroll to position [284, 0]
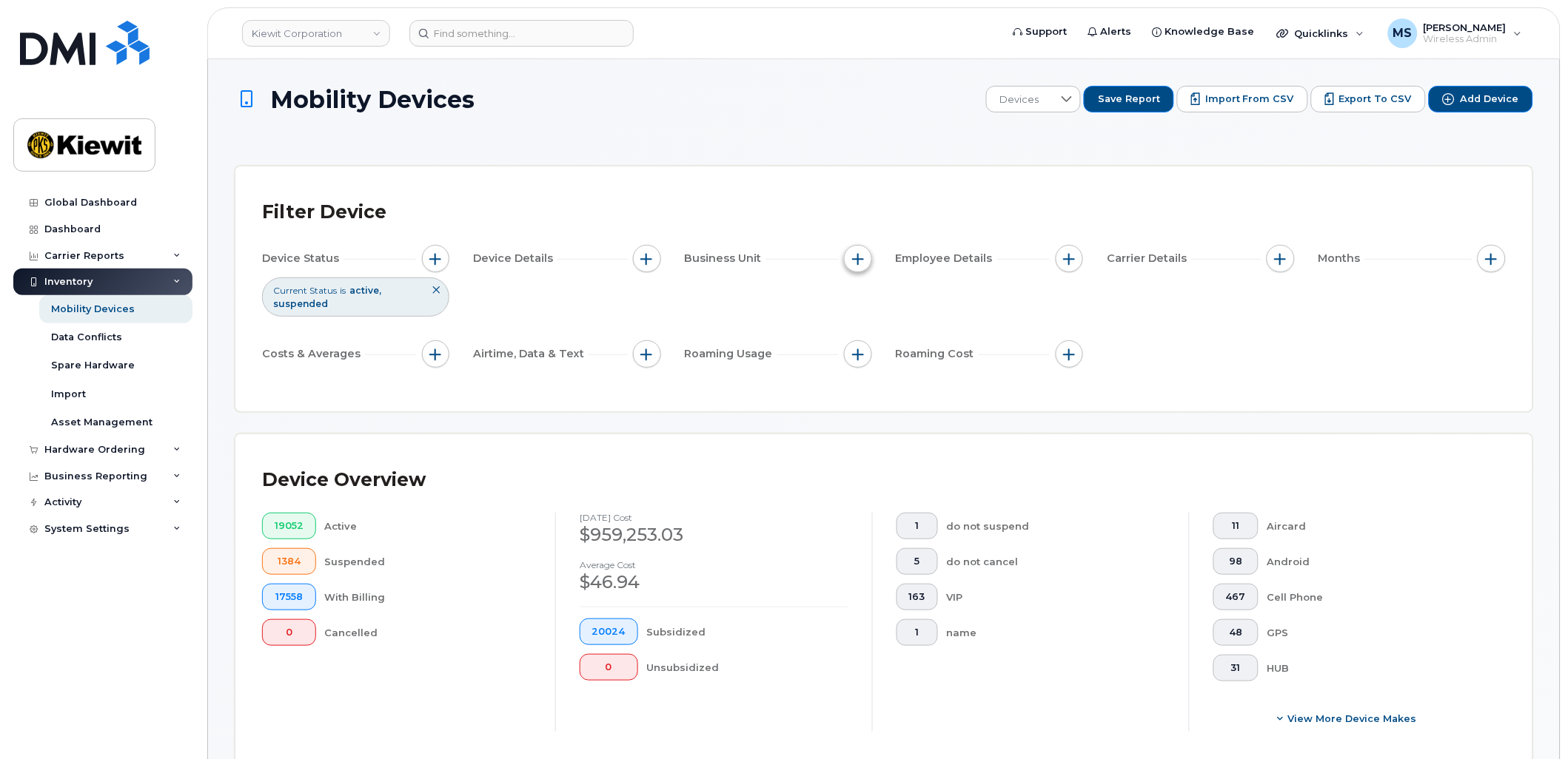
click at [855, 256] on span "button" at bounding box center [858, 259] width 12 height 12
click at [857, 329] on input "Cost Center" at bounding box center [863, 327] width 12 height 12
checkbox input "true"
click at [904, 359] on span "is" at bounding box center [942, 356] width 128 height 26
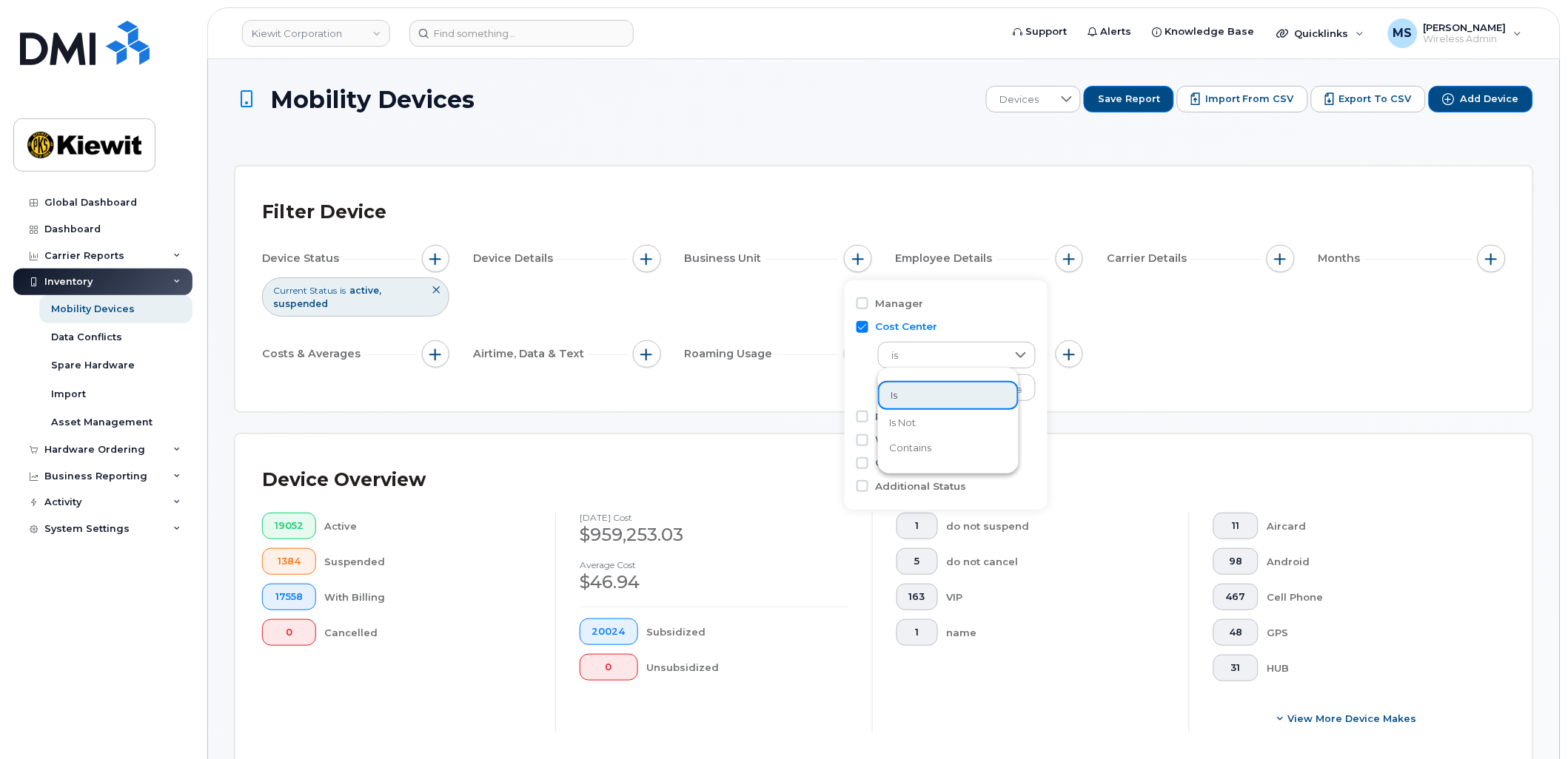
click at [837, 377] on div "Filter Device Device Status Current Status is active suspended Device Details B…" at bounding box center [884, 289] width 1243 height 192
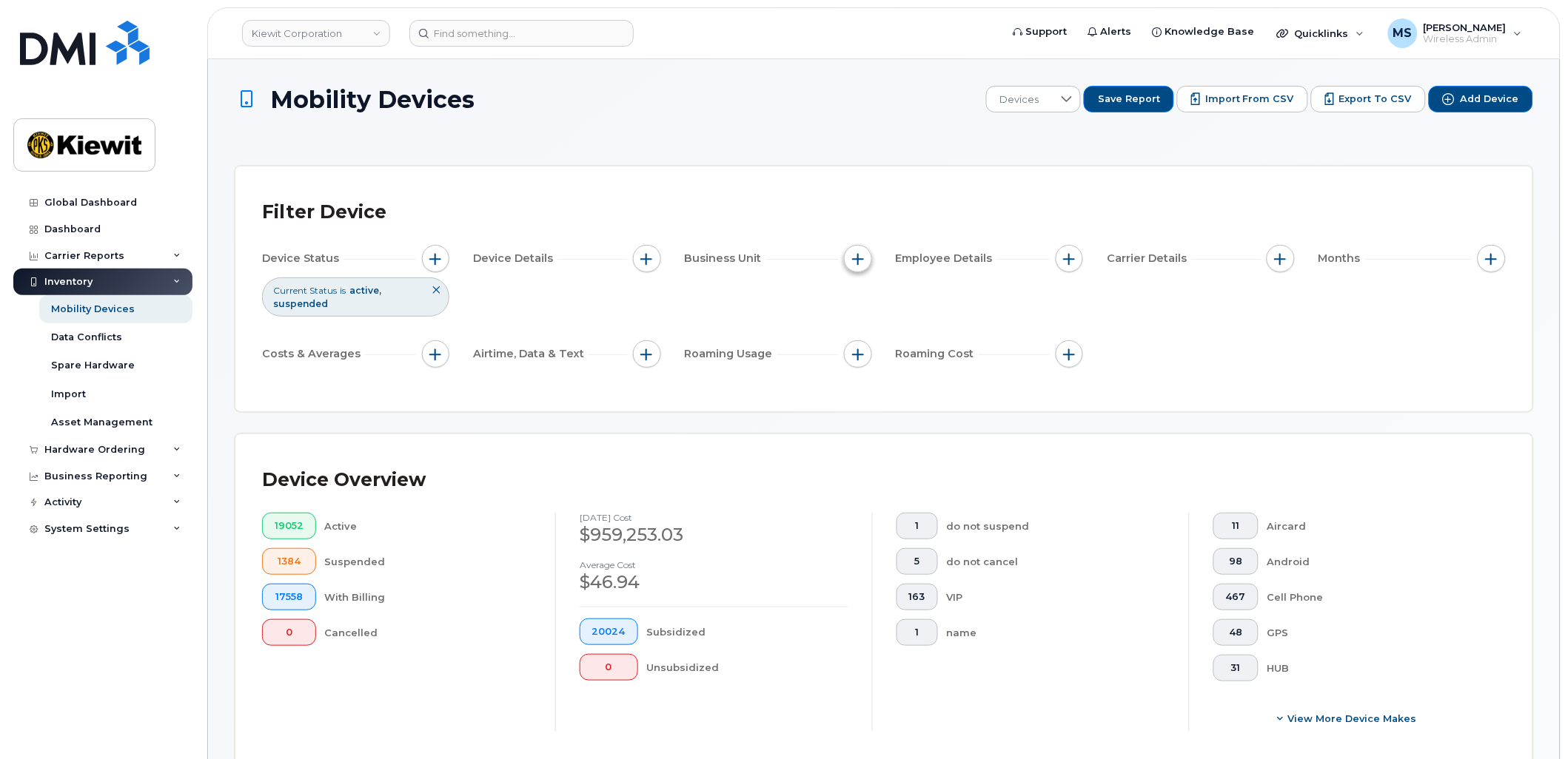
click at [862, 257] on span "button" at bounding box center [858, 259] width 12 height 12
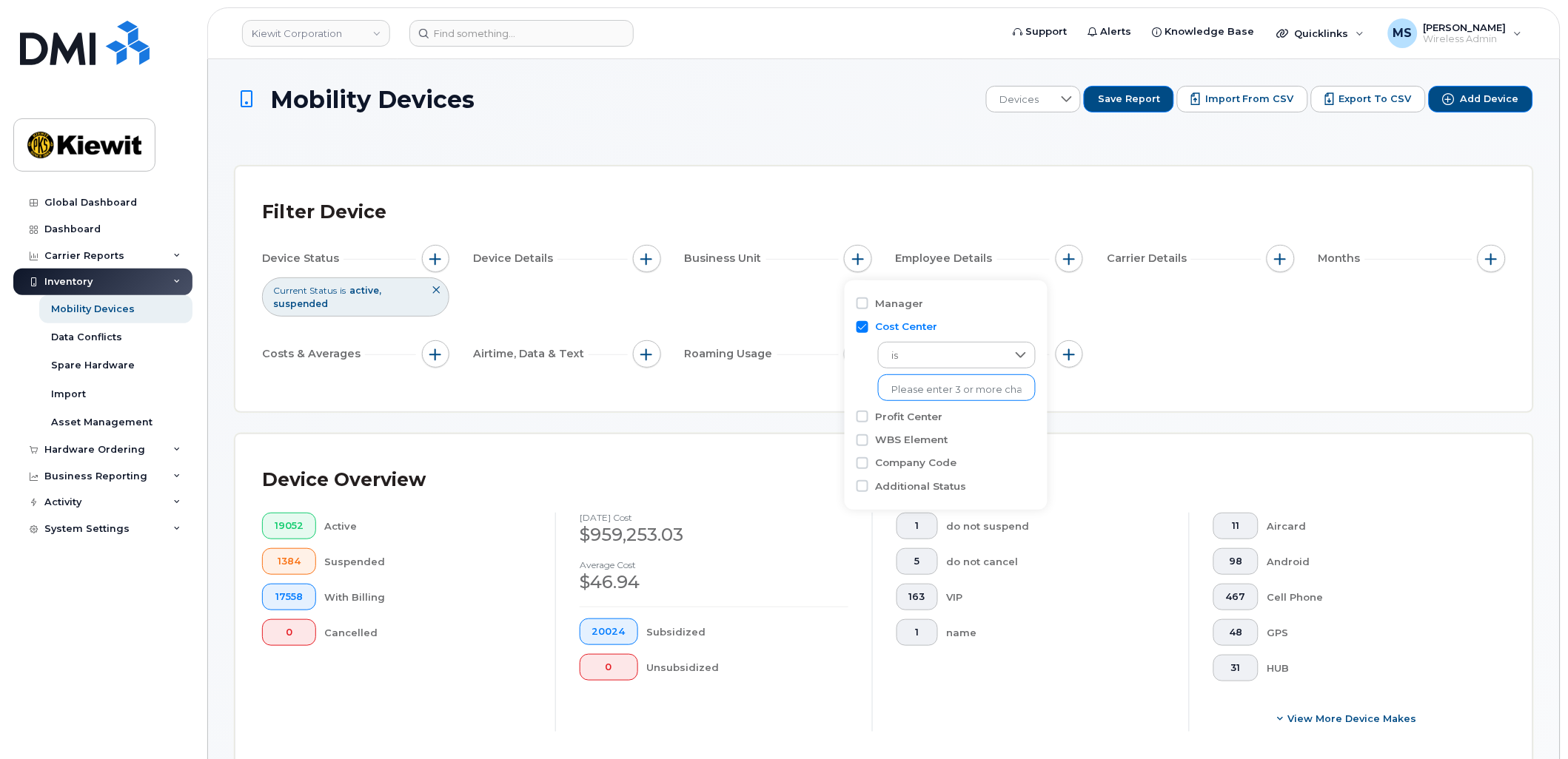
click at [911, 394] on input "text" at bounding box center [957, 390] width 129 height 13
type input "106187"
click at [955, 416] on li "1602 - 106187 - TIC - The Industrial Company" at bounding box center [992, 420] width 227 height 27
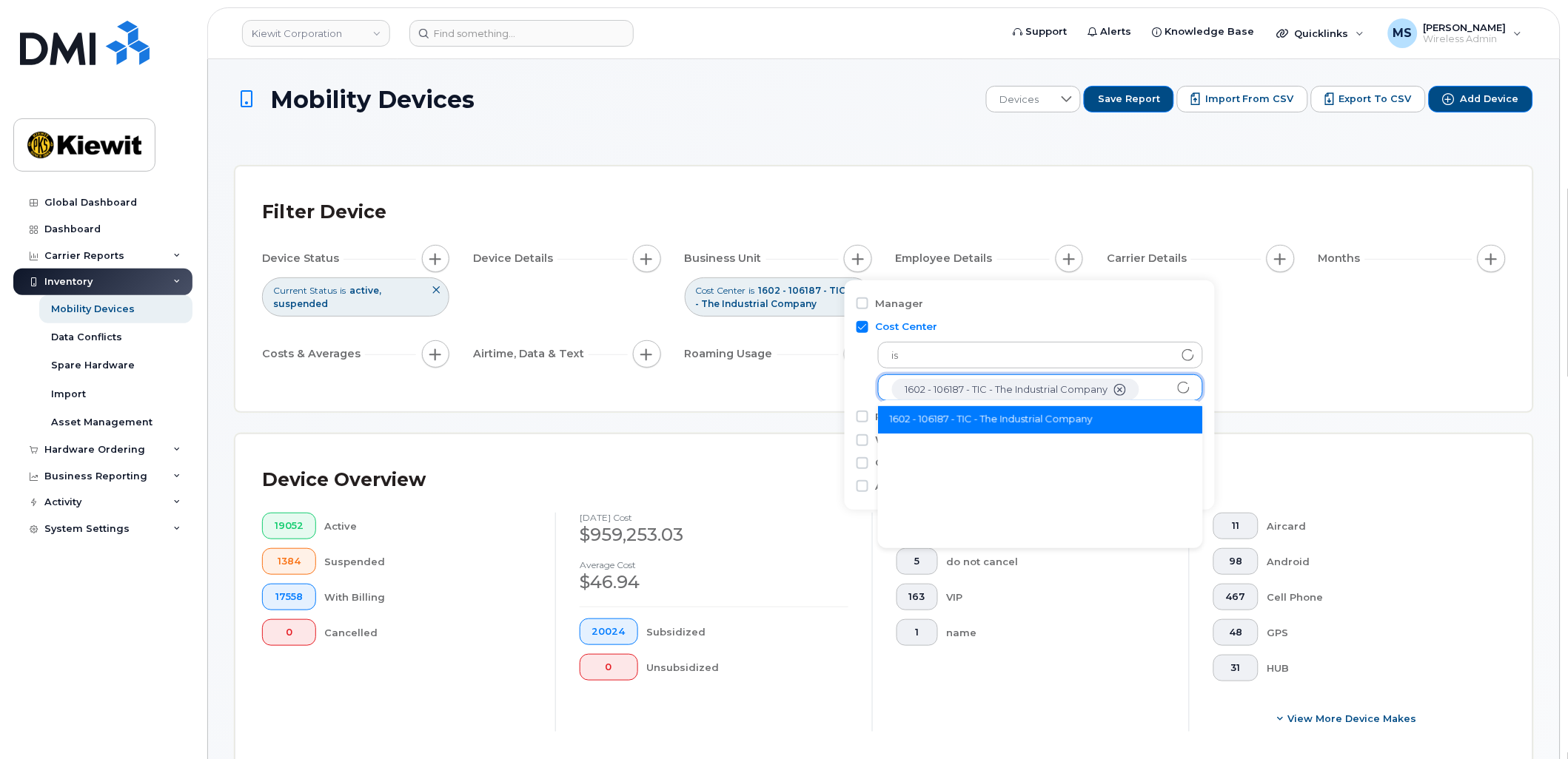
scroll to position [30, 0]
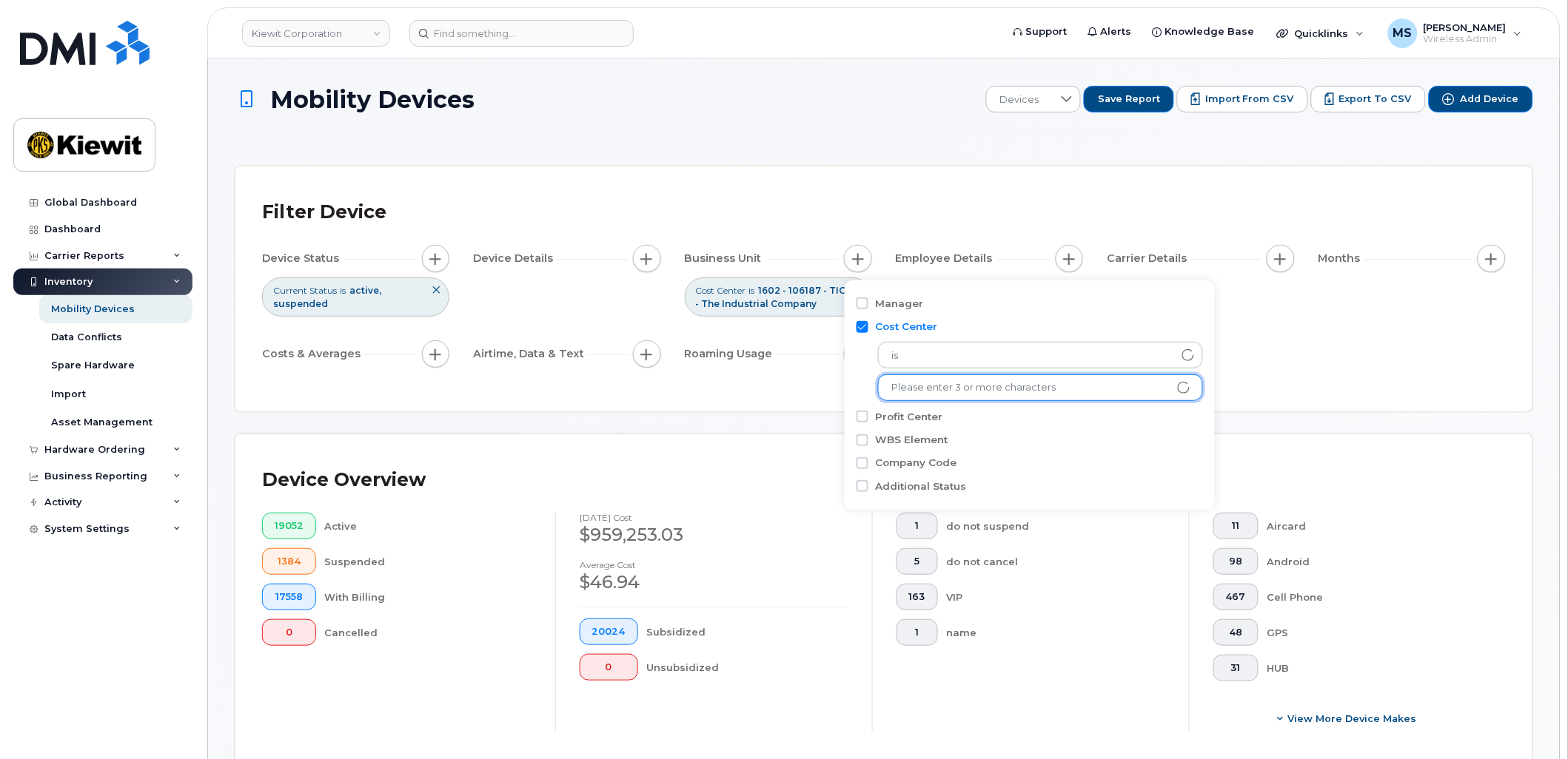
click at [1326, 349] on div "Device Status Current Status is active suspended Device Details Business Unit C…" at bounding box center [884, 310] width 1243 height 129
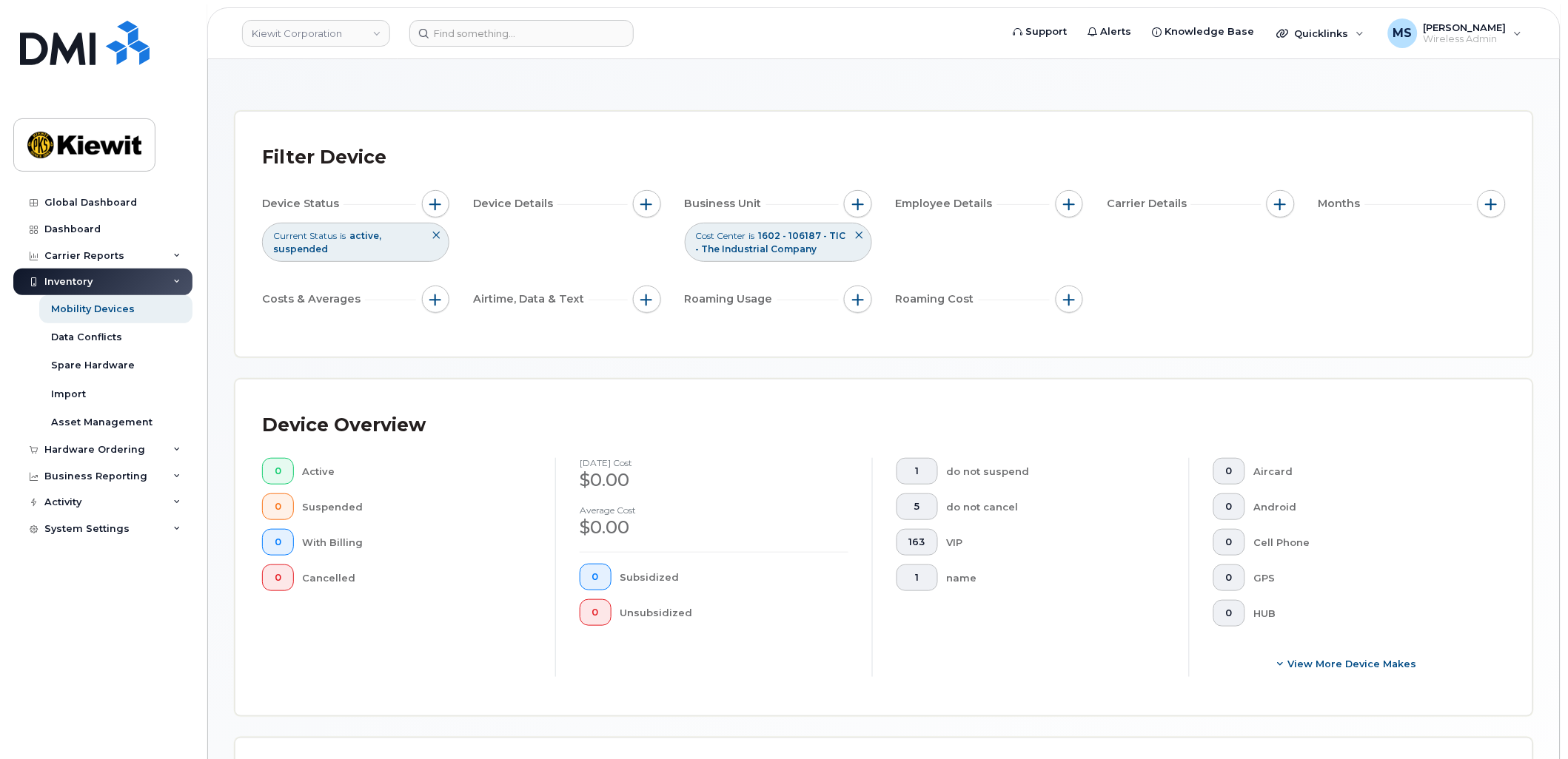
scroll to position [46, 0]
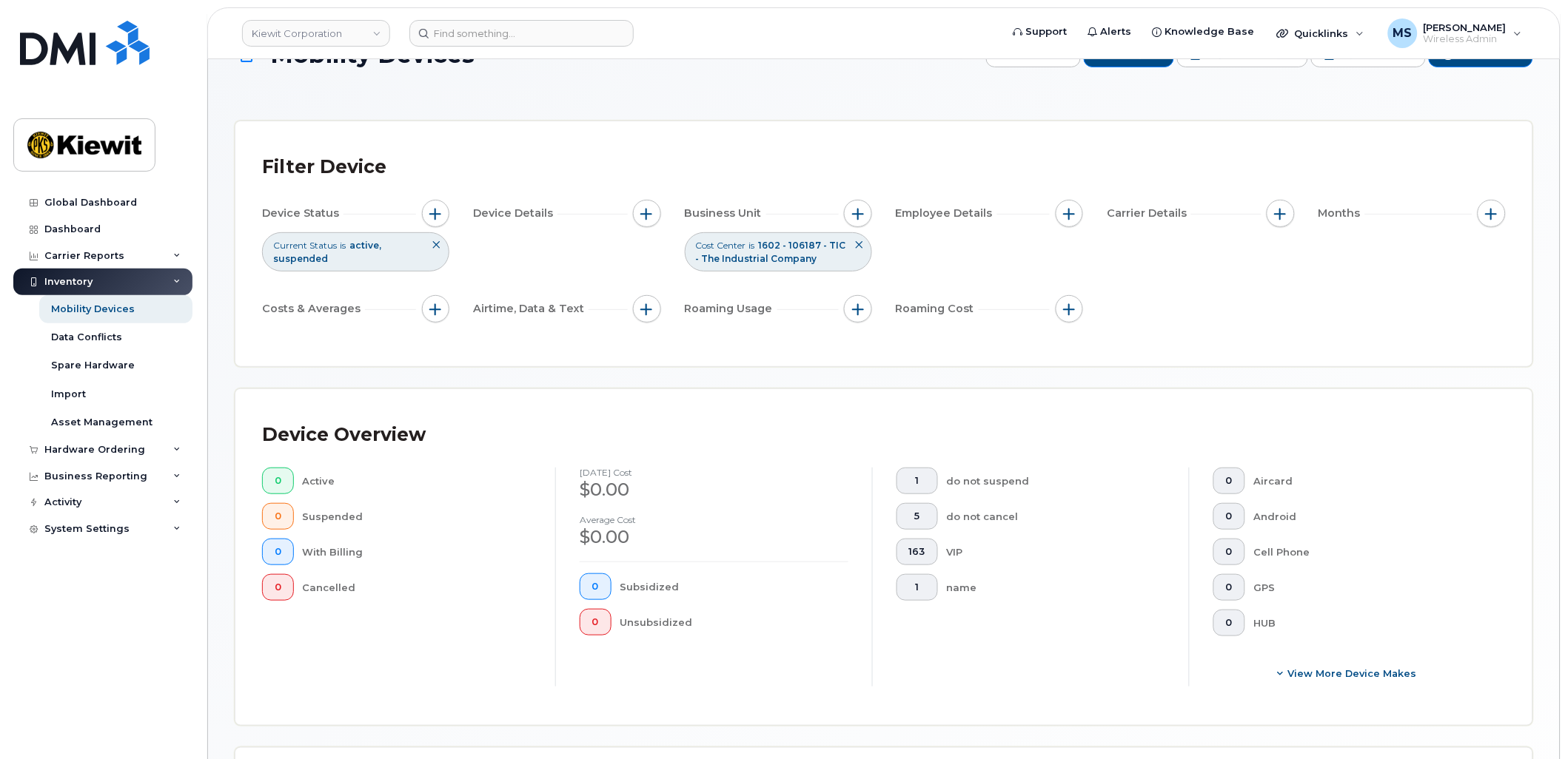
click at [859, 249] on icon at bounding box center [859, 245] width 9 height 9
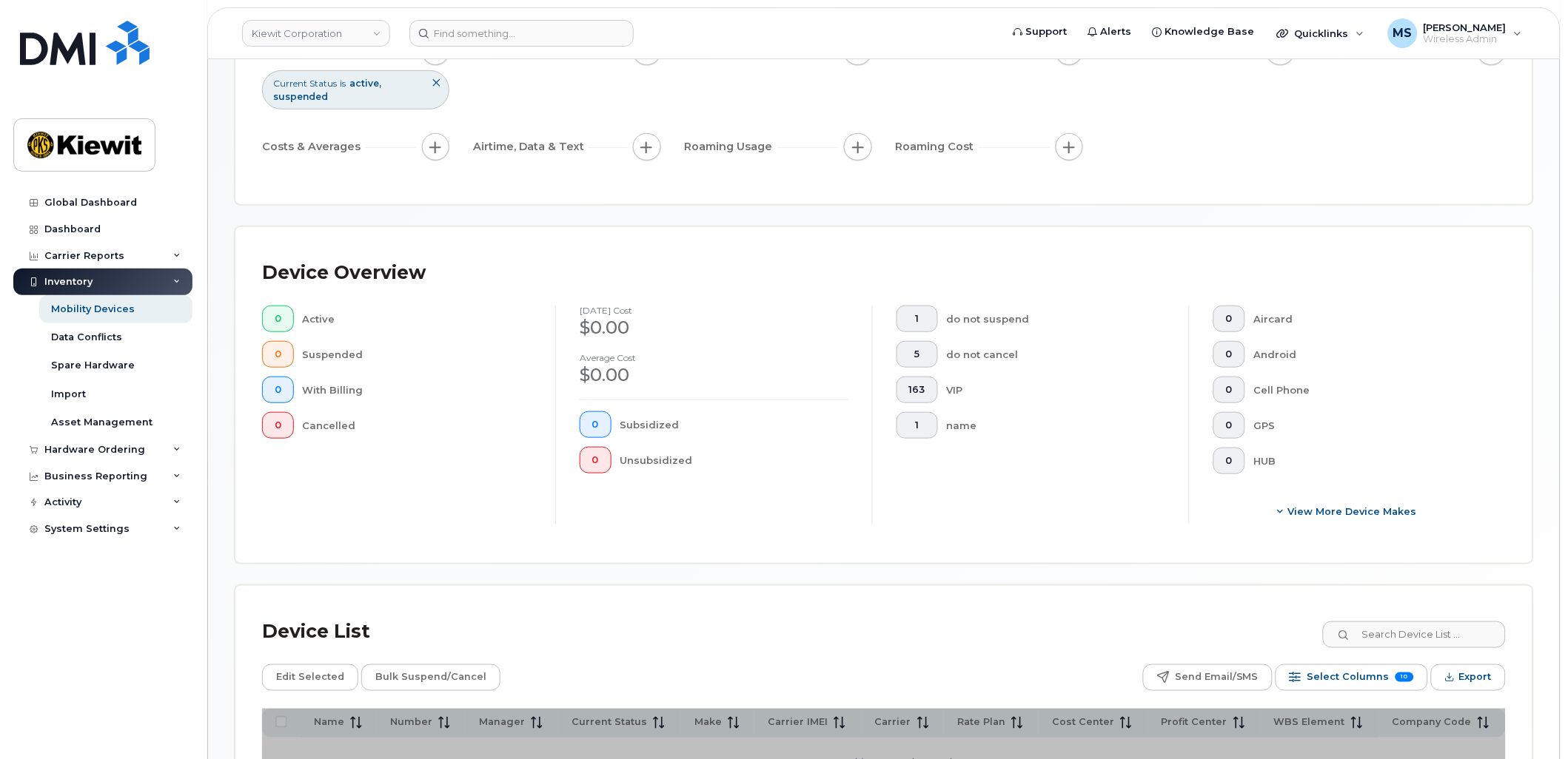
scroll to position [374, 0]
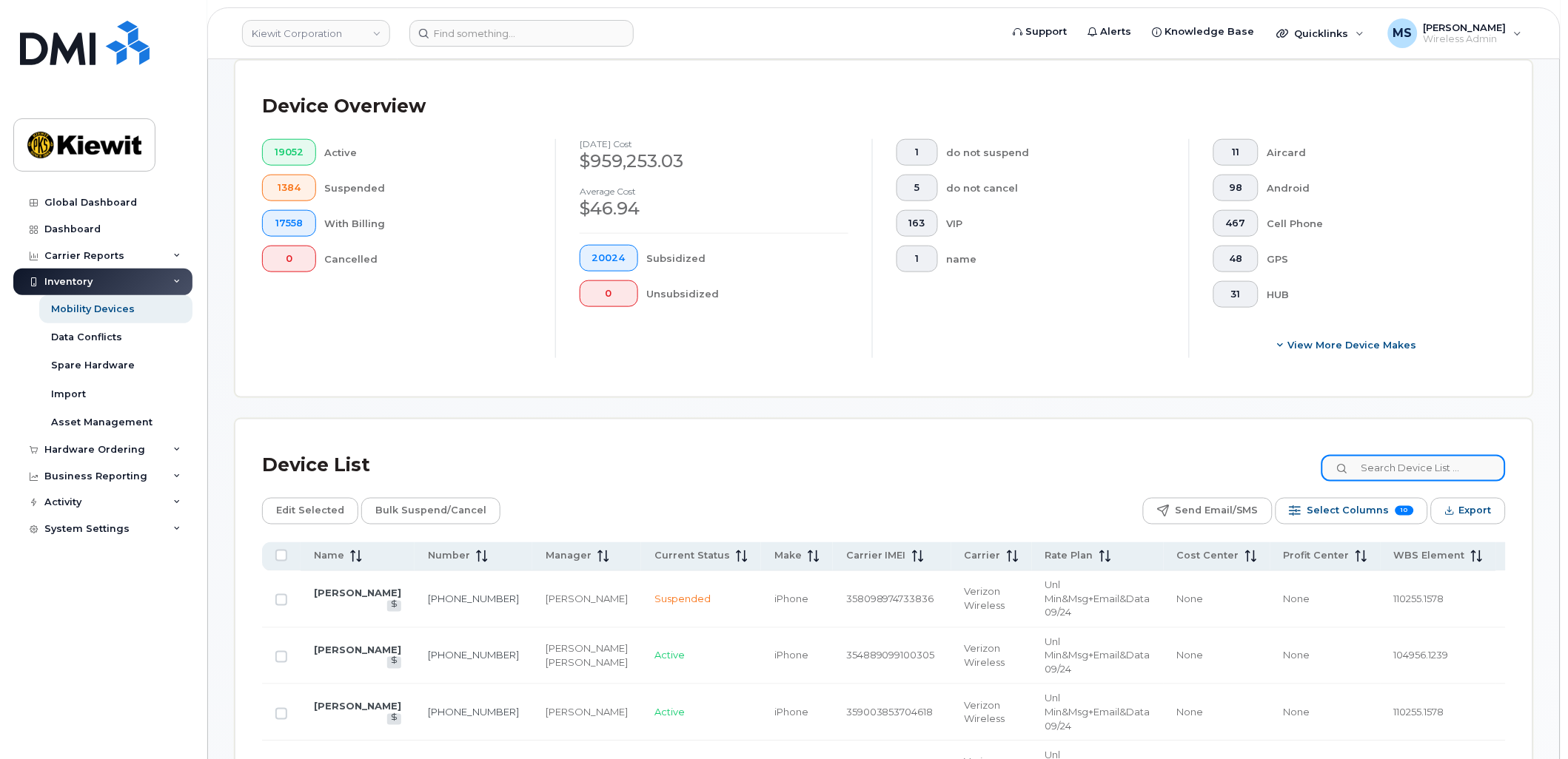
click at [1400, 468] on input at bounding box center [1413, 468] width 185 height 26
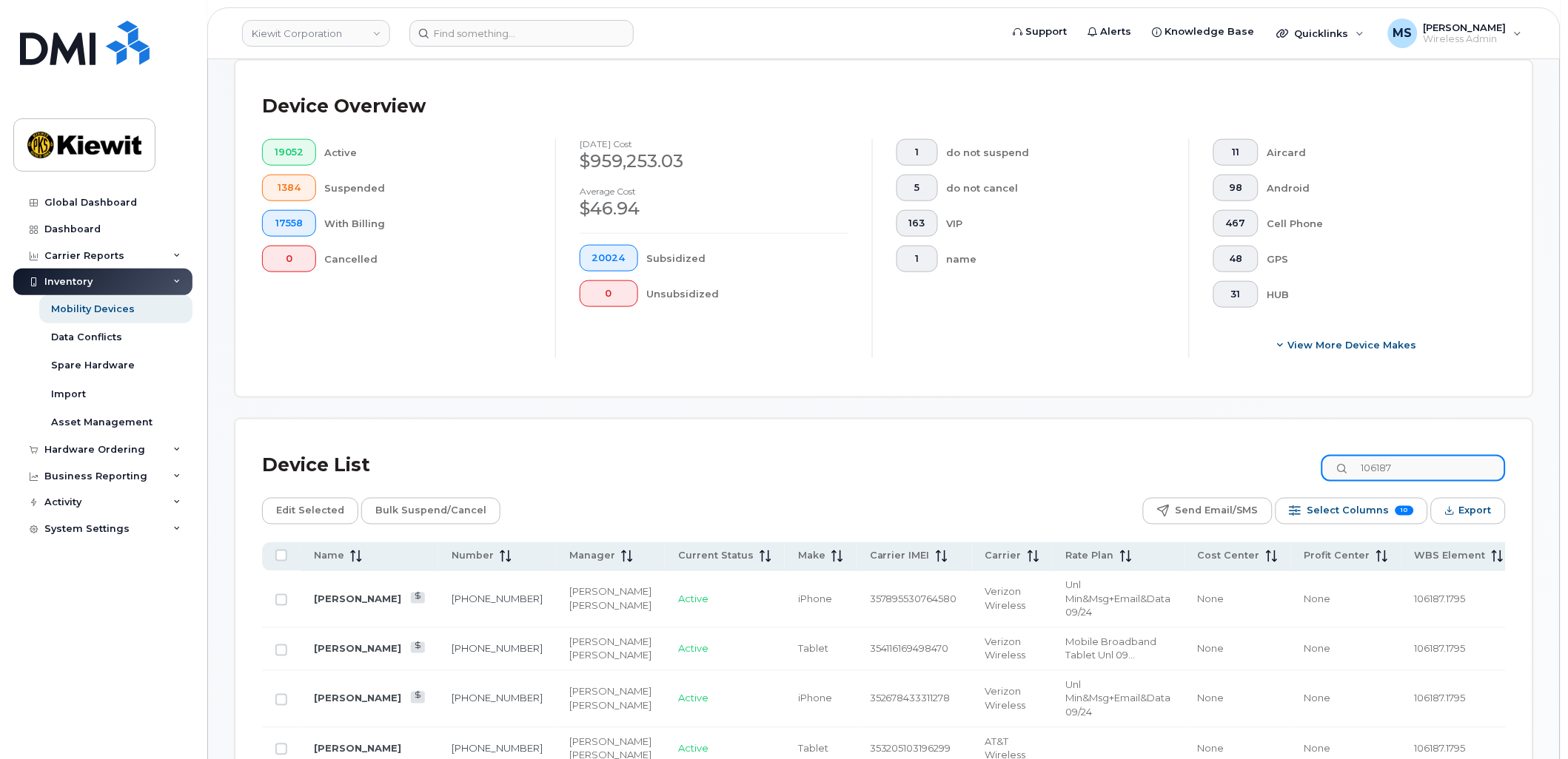
type input "106187"
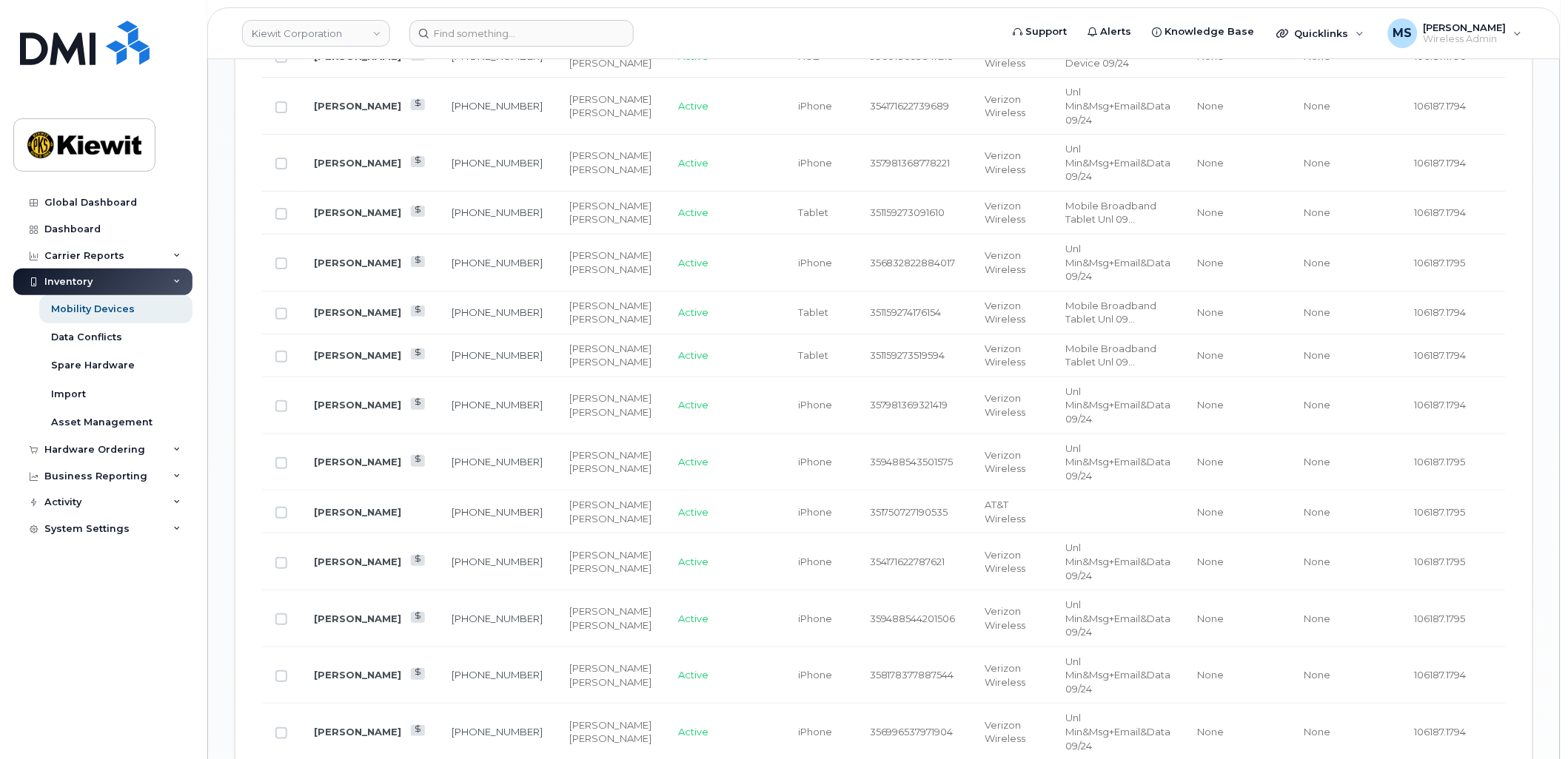
scroll to position [1772, 0]
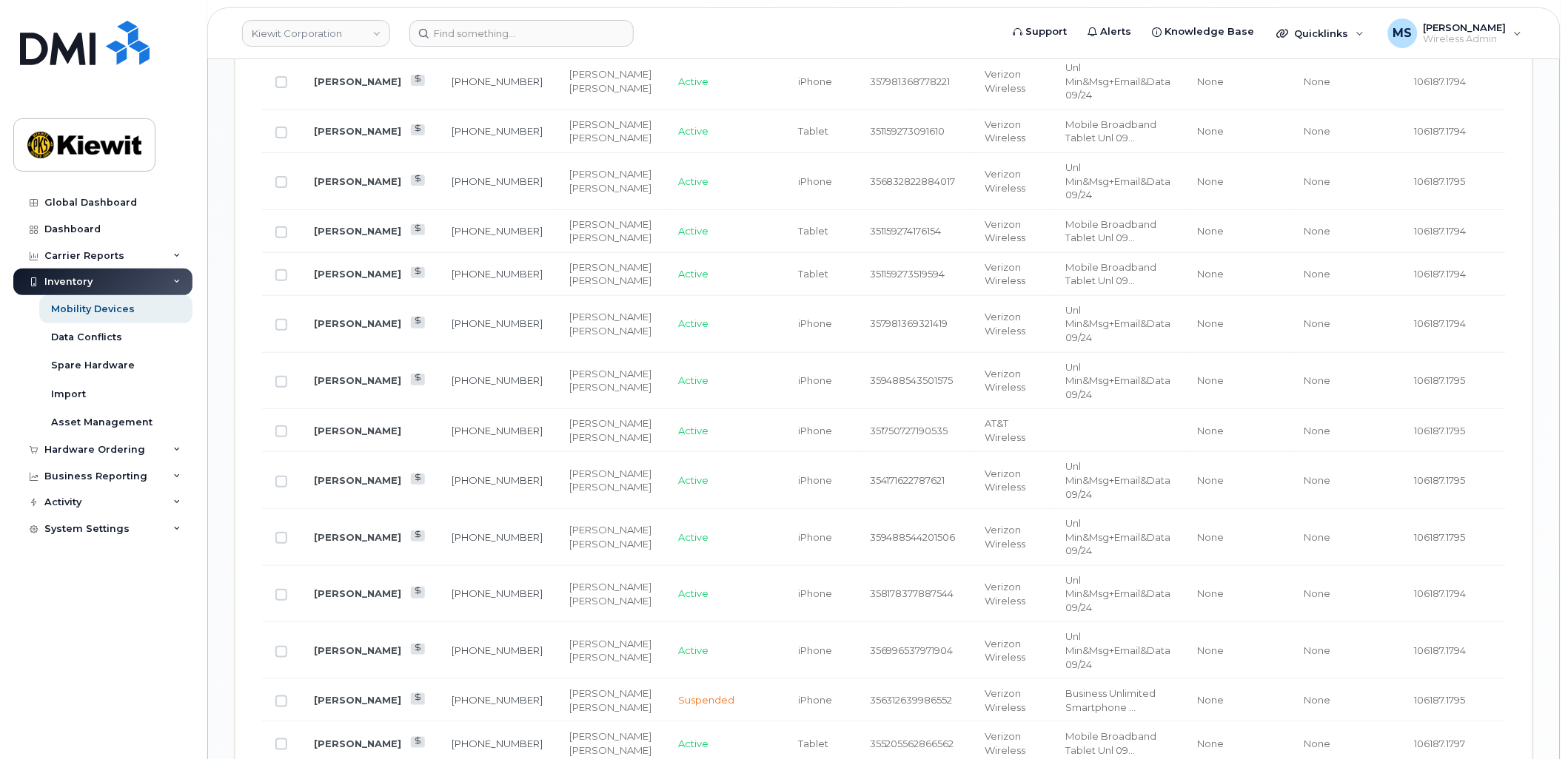
drag, startPoint x: 280, startPoint y: 479, endPoint x: 293, endPoint y: 581, distance: 102.8
click at [280, 138] on input "Row Unselected" at bounding box center [281, 132] width 12 height 12
checkbox input "true"
click at [278, 238] on input "Row Unselected" at bounding box center [281, 233] width 12 height 12
checkbox input "true"
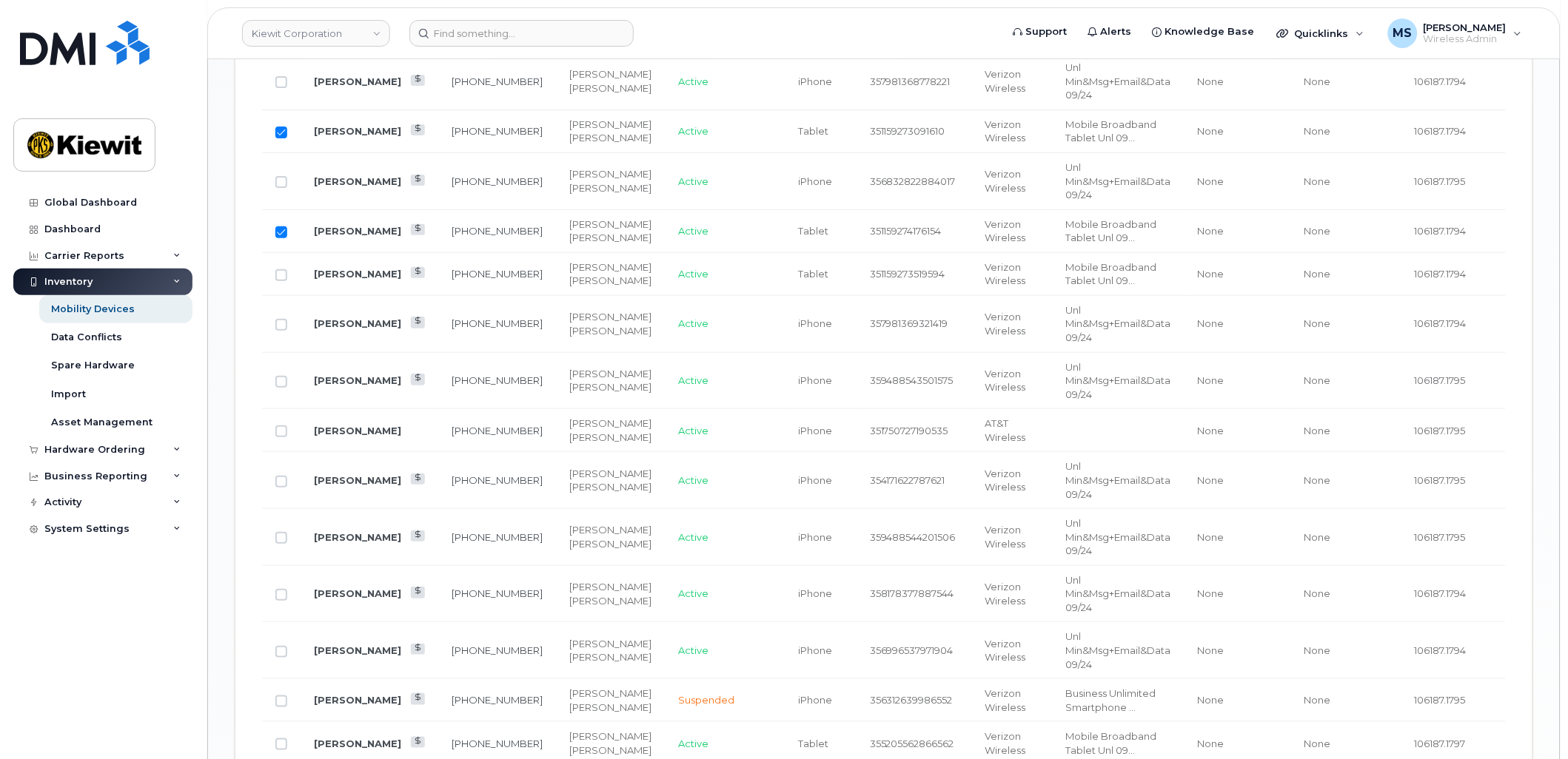
click at [280, 296] on td at bounding box center [281, 275] width 38 height 43
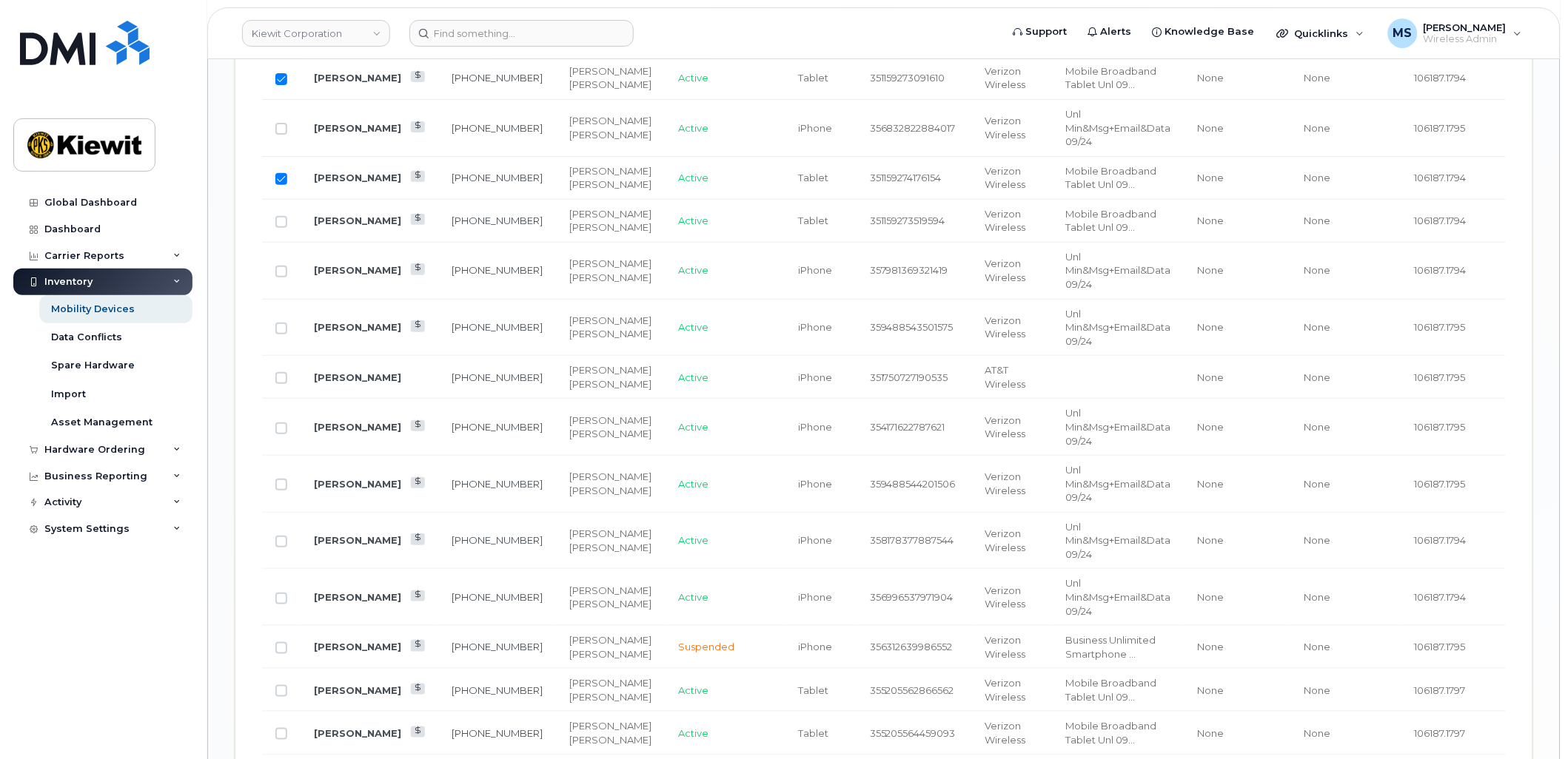
scroll to position [1854, 0]
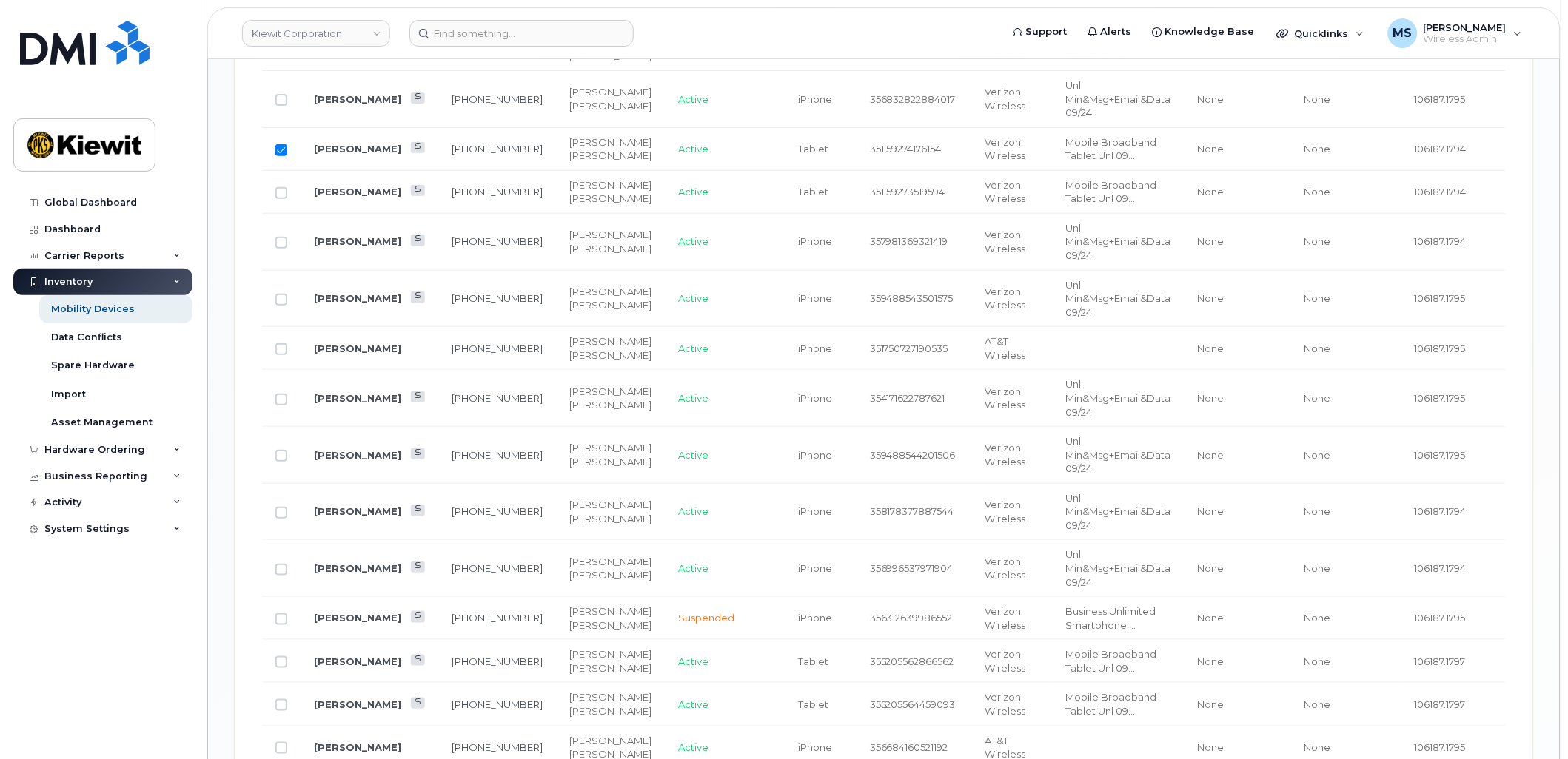
click at [283, 199] on input "Row Unselected" at bounding box center [281, 193] width 12 height 12
checkbox input "true"
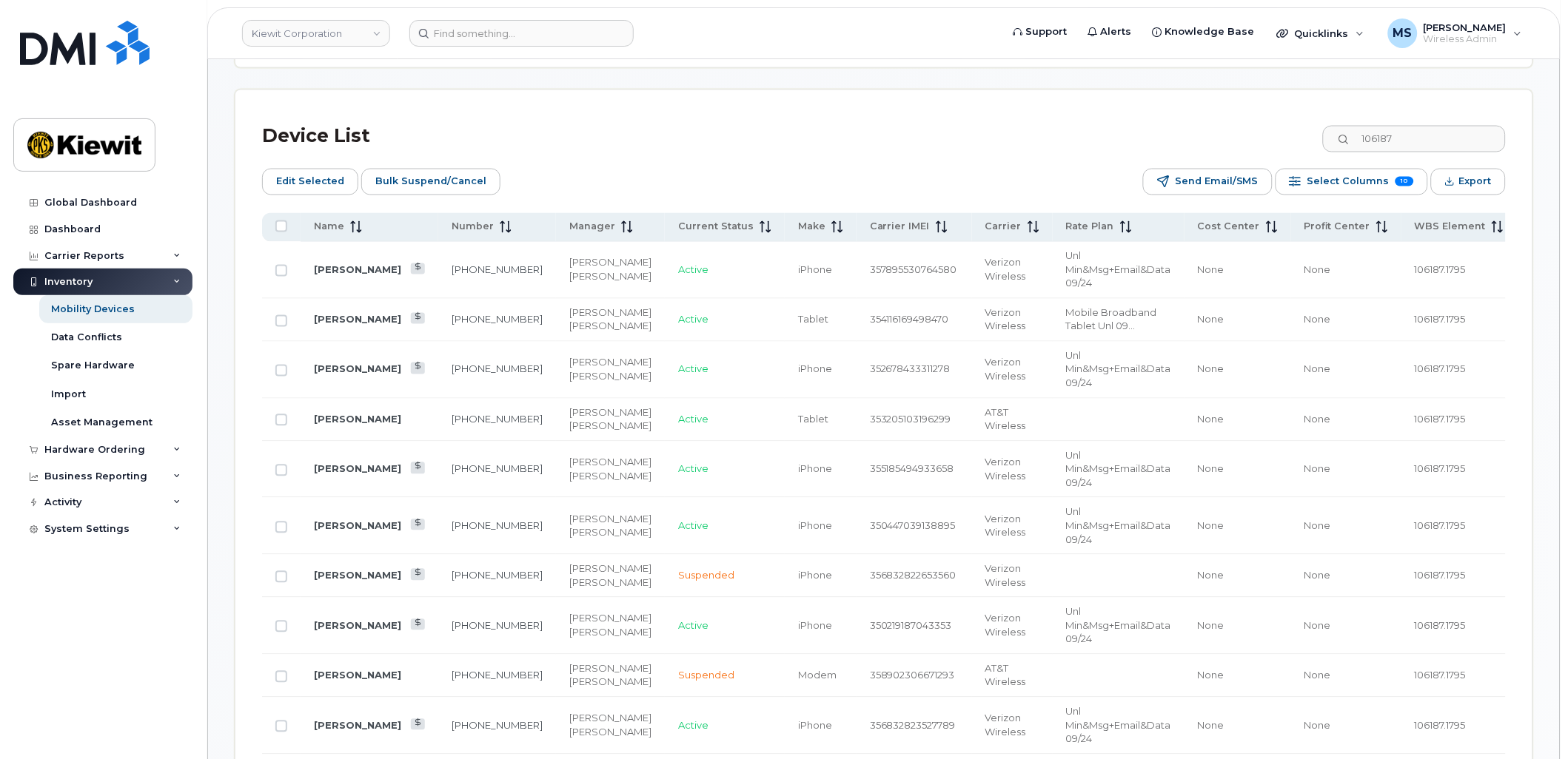
scroll to position [538, 0]
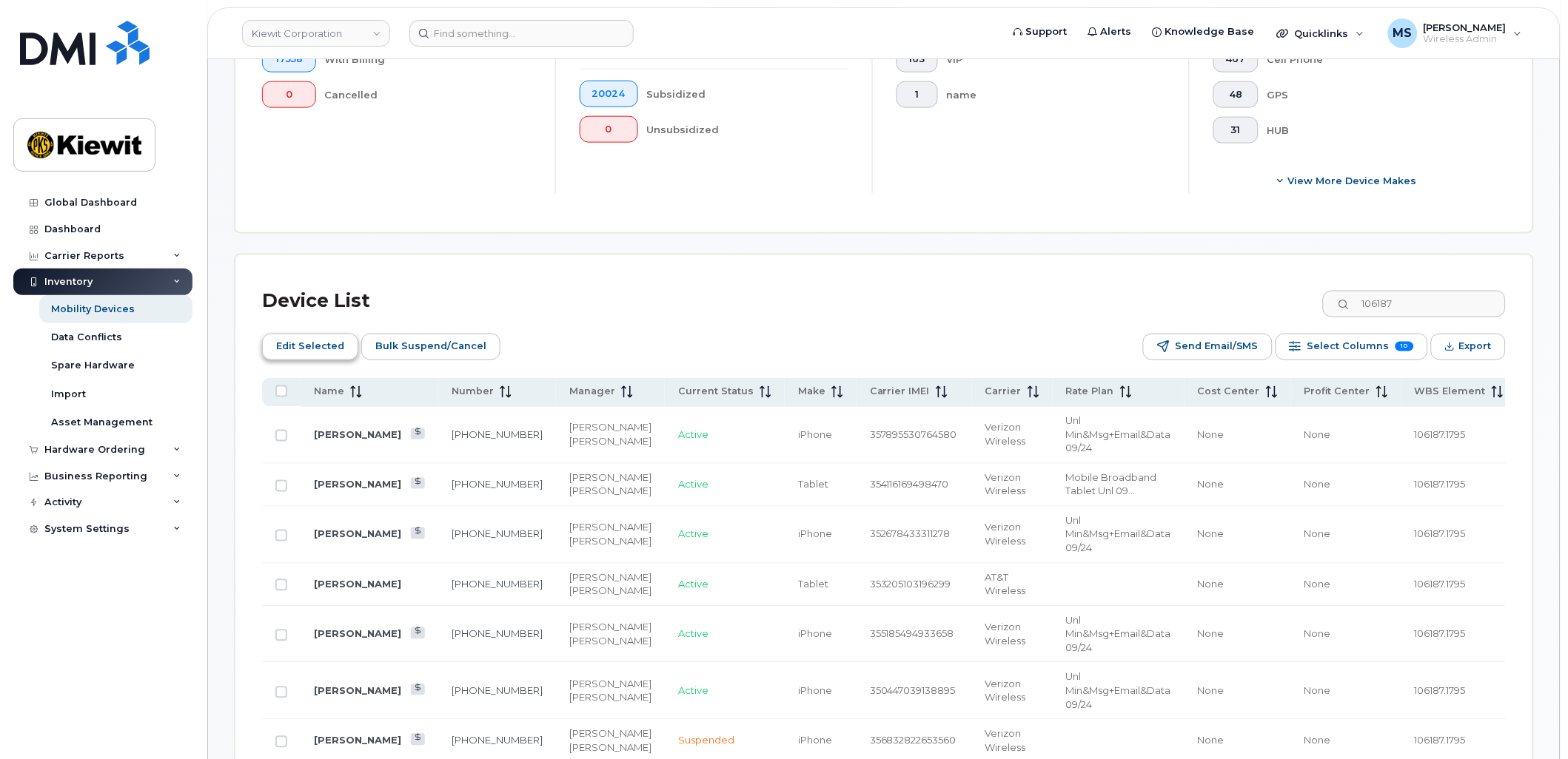
click at [324, 343] on span "Edit Selected" at bounding box center [310, 347] width 68 height 22
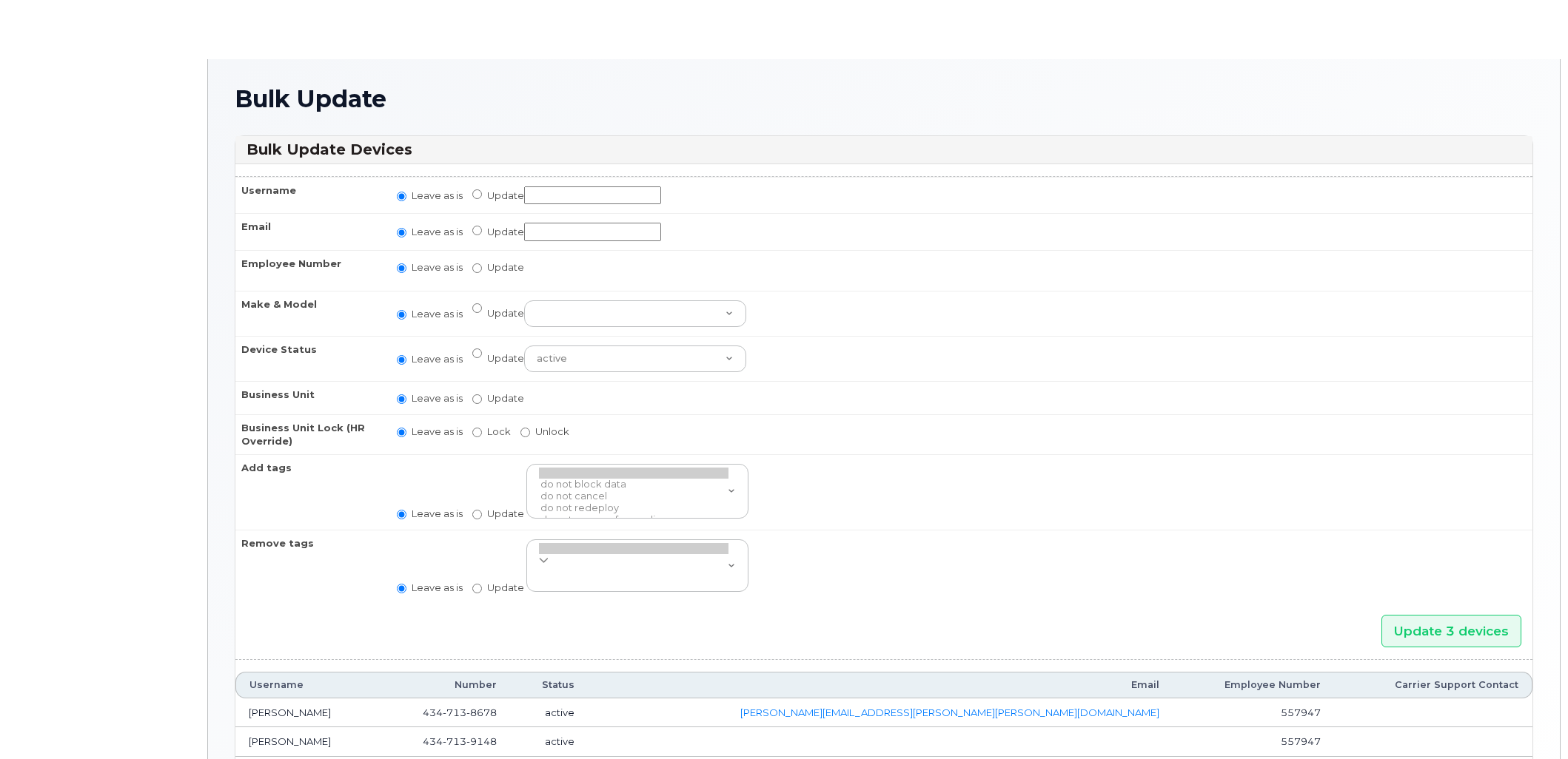
radio input "true"
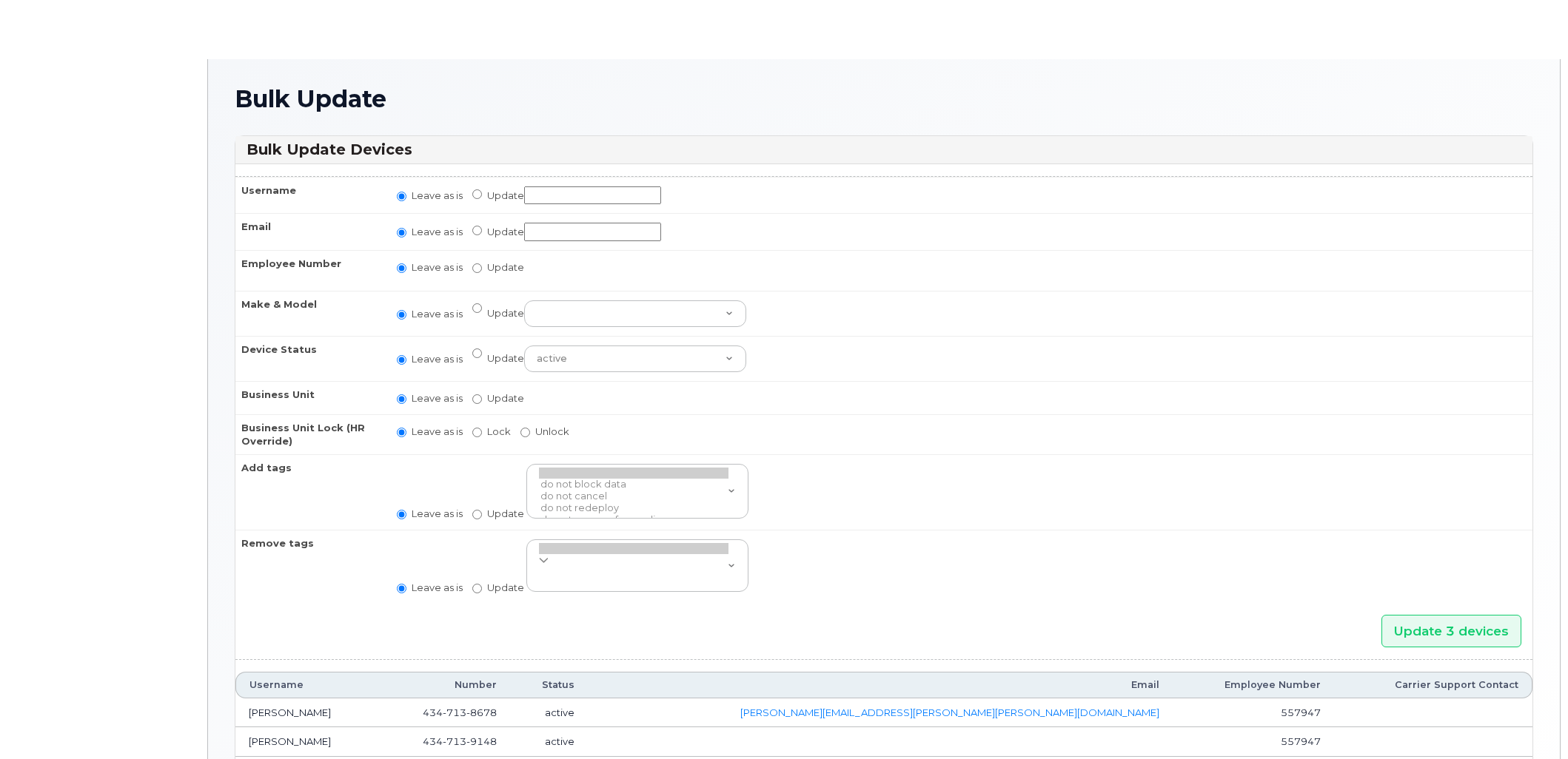
radio input "true"
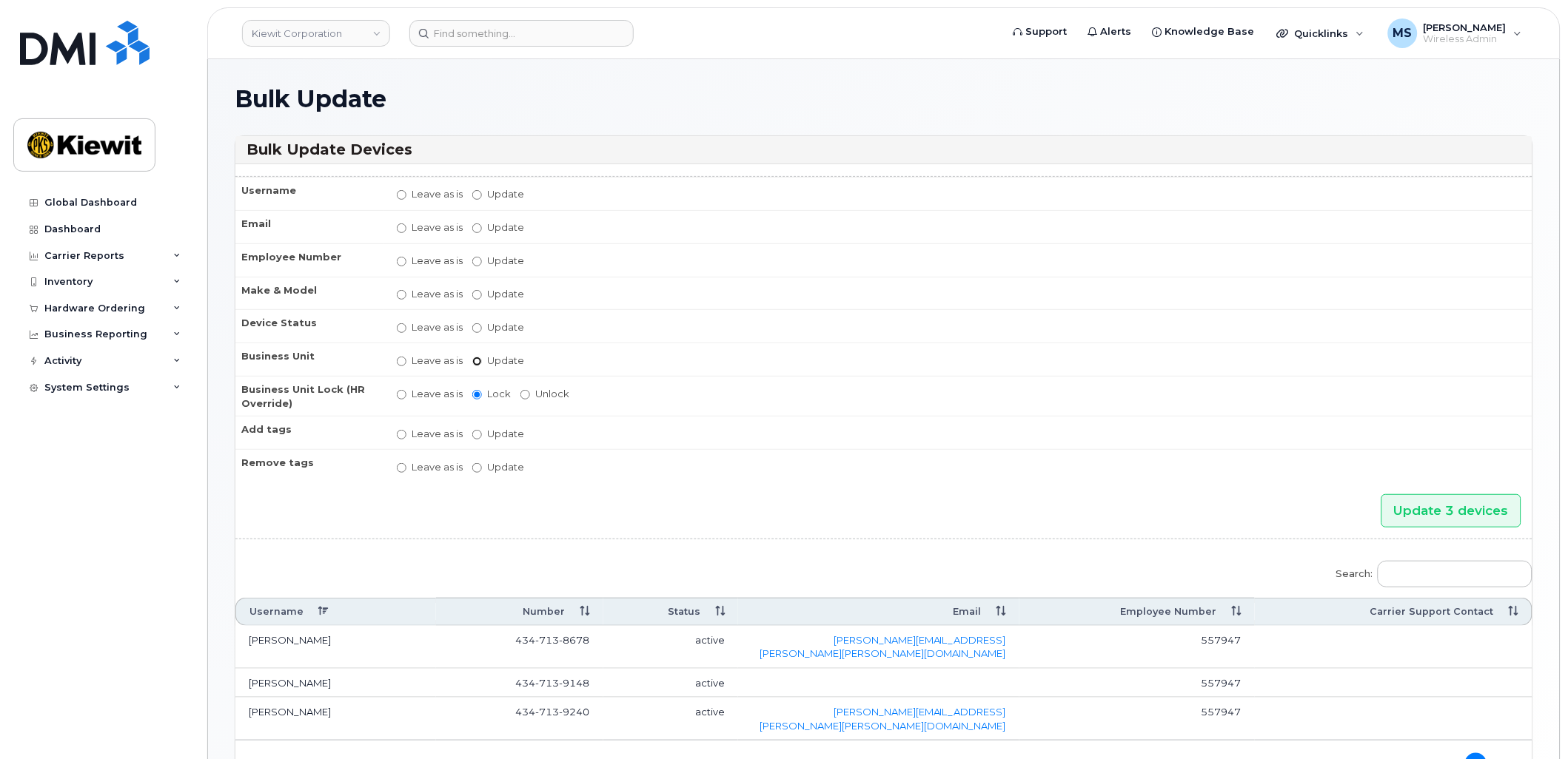
click at [476, 358] on input "Update" at bounding box center [478, 362] width 10 height 10
radio input "true"
radio input "false"
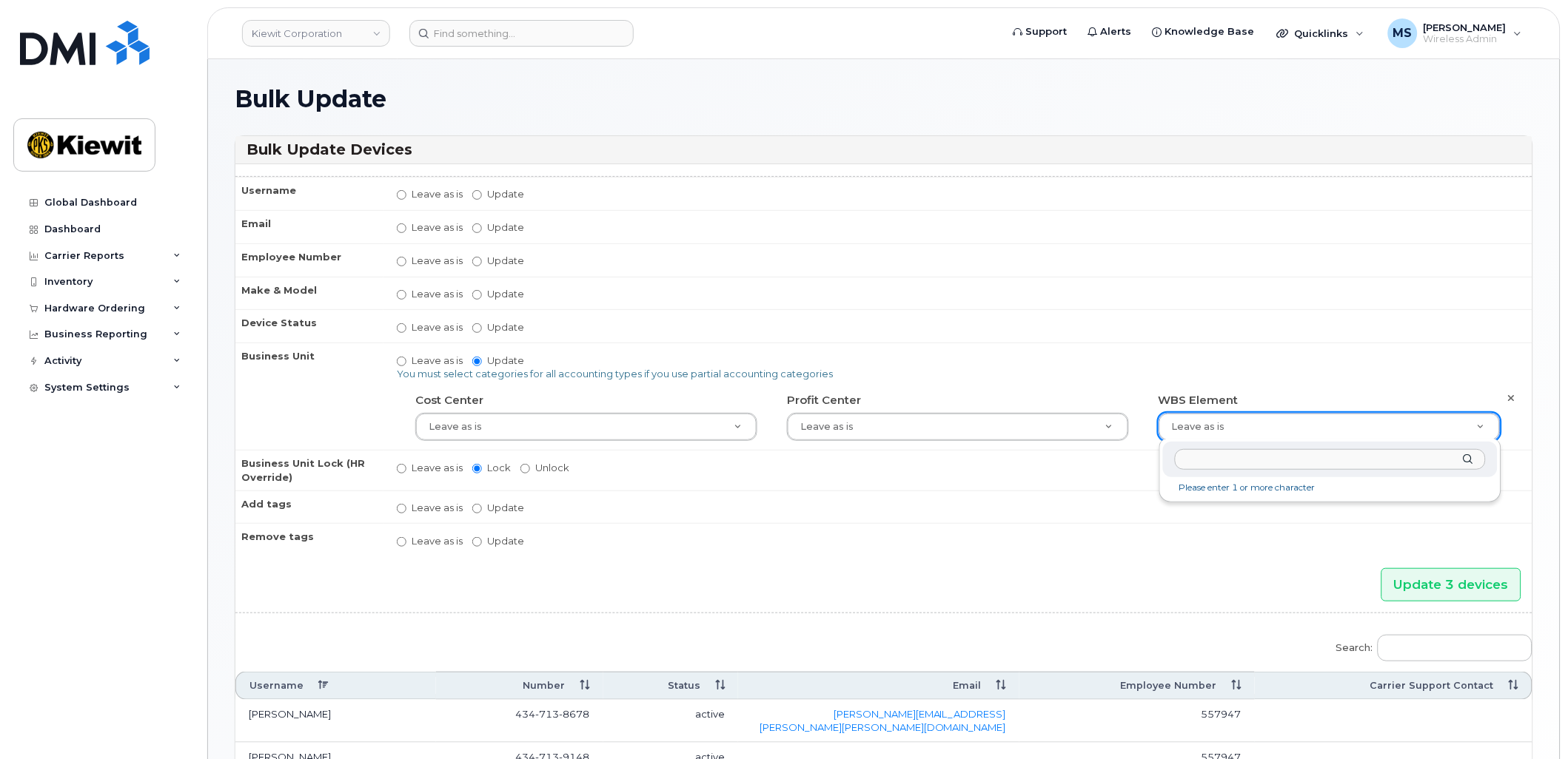
click at [1277, 467] on input "text" at bounding box center [1330, 460] width 311 height 22
paste input "106187.1795"
type input "106187.1795"
type input "33493560"
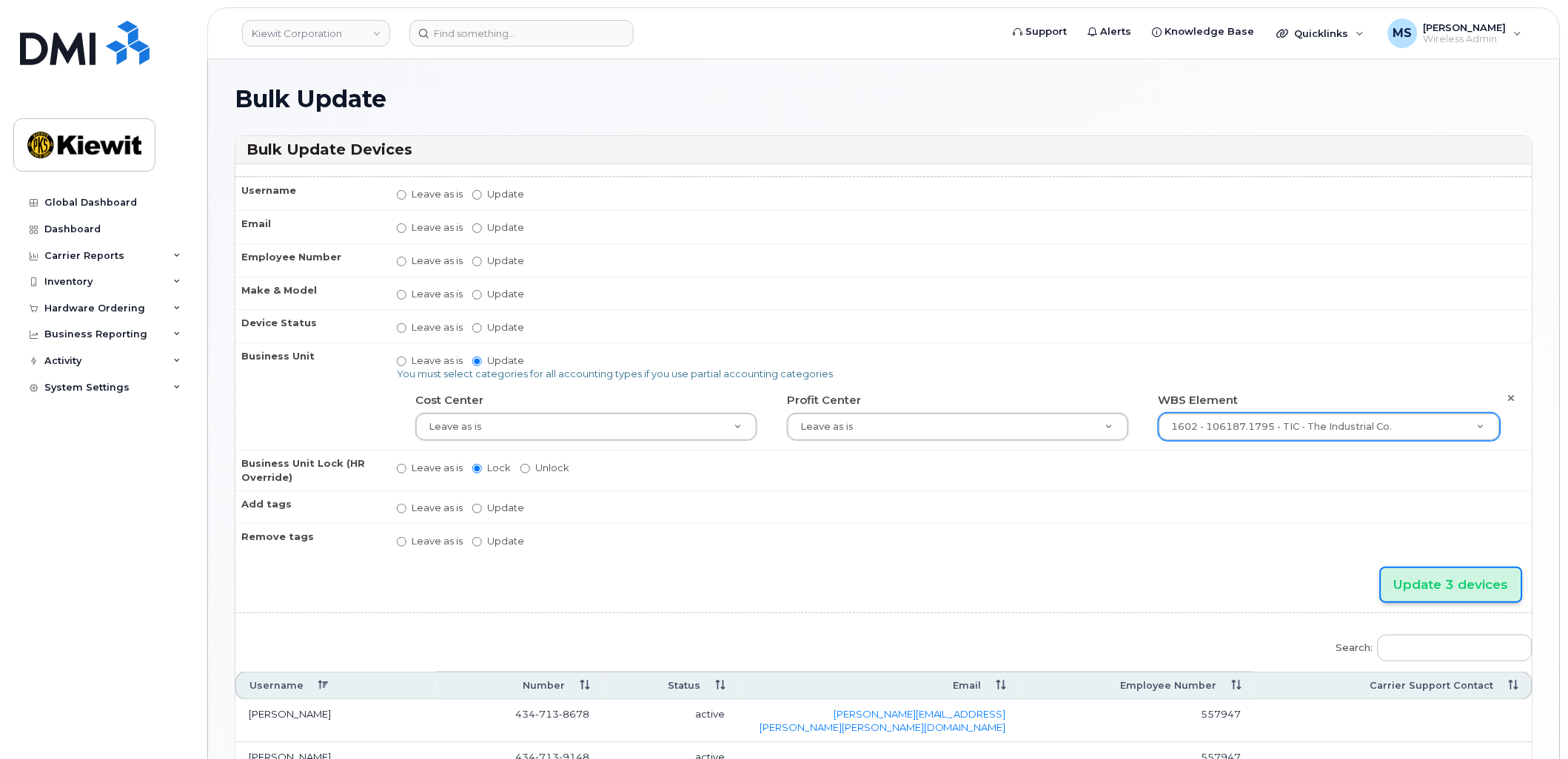
click at [1484, 585] on input "Update 3 devices" at bounding box center [1451, 585] width 140 height 33
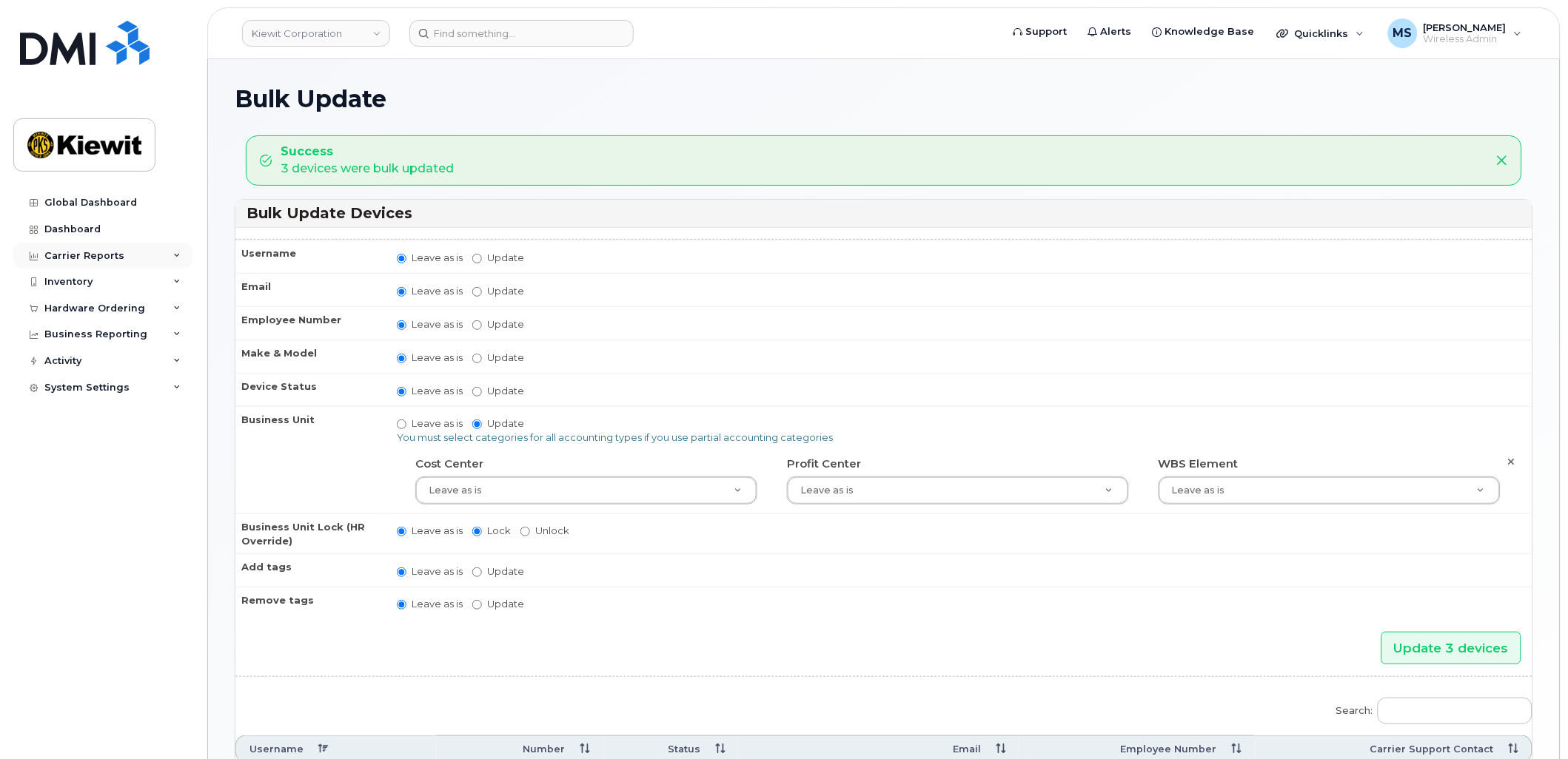
click at [121, 256] on div "Carrier Reports" at bounding box center [103, 256] width 179 height 26
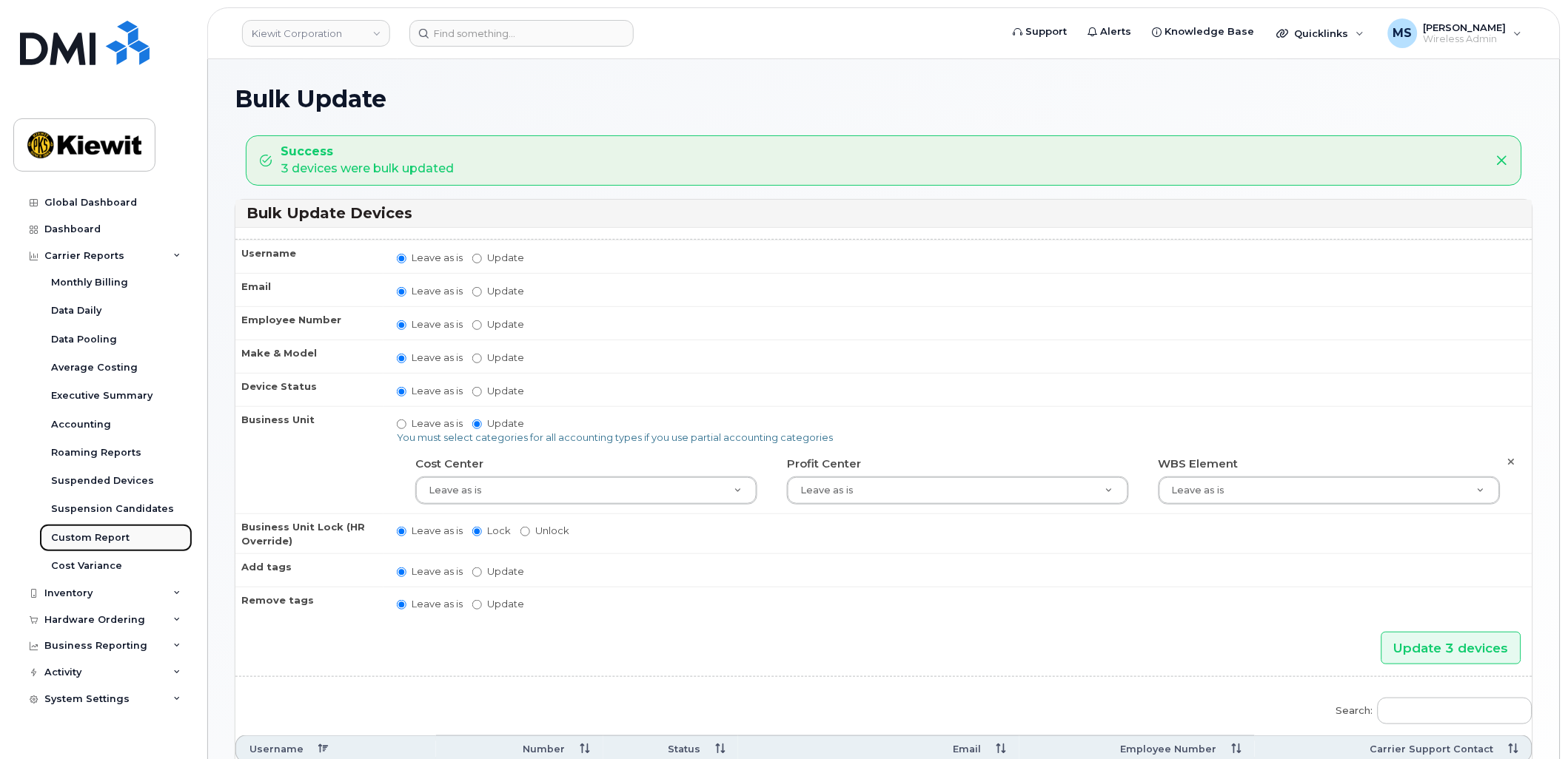
click at [109, 541] on div "Custom Report" at bounding box center [90, 538] width 79 height 13
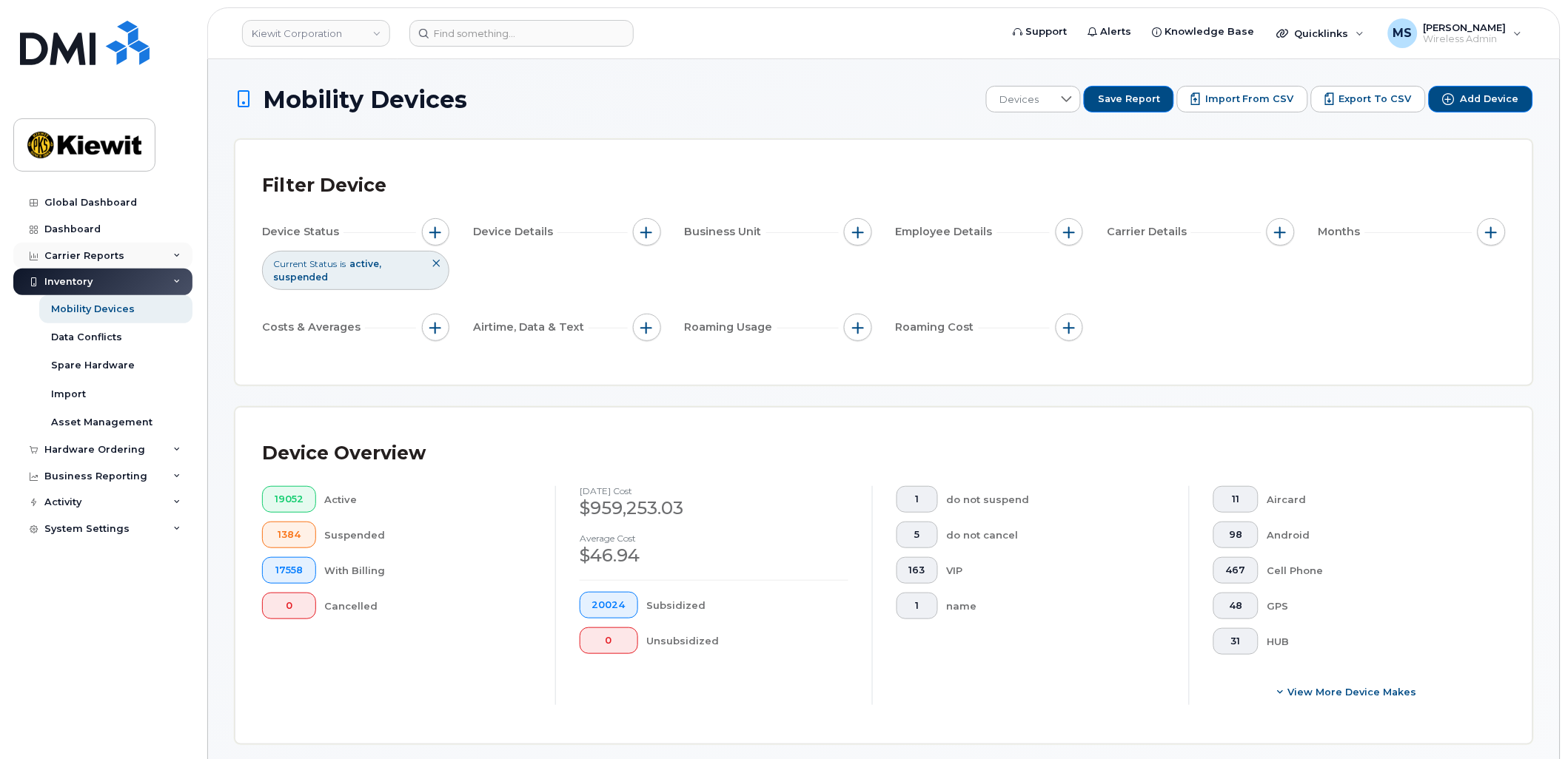
click at [80, 259] on div "Carrier Reports" at bounding box center [84, 256] width 80 height 12
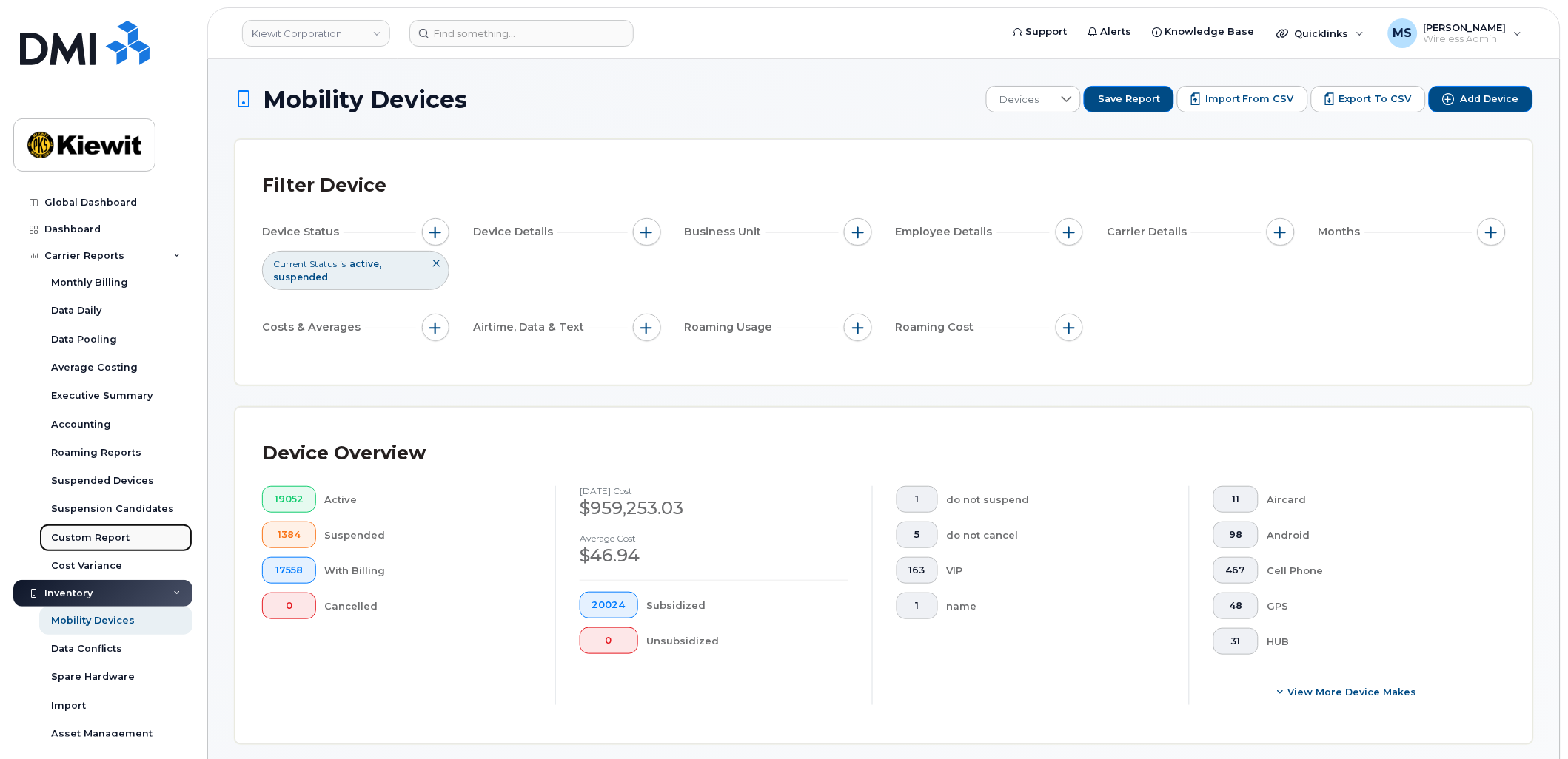
click at [84, 542] on div "Custom Report" at bounding box center [90, 538] width 79 height 13
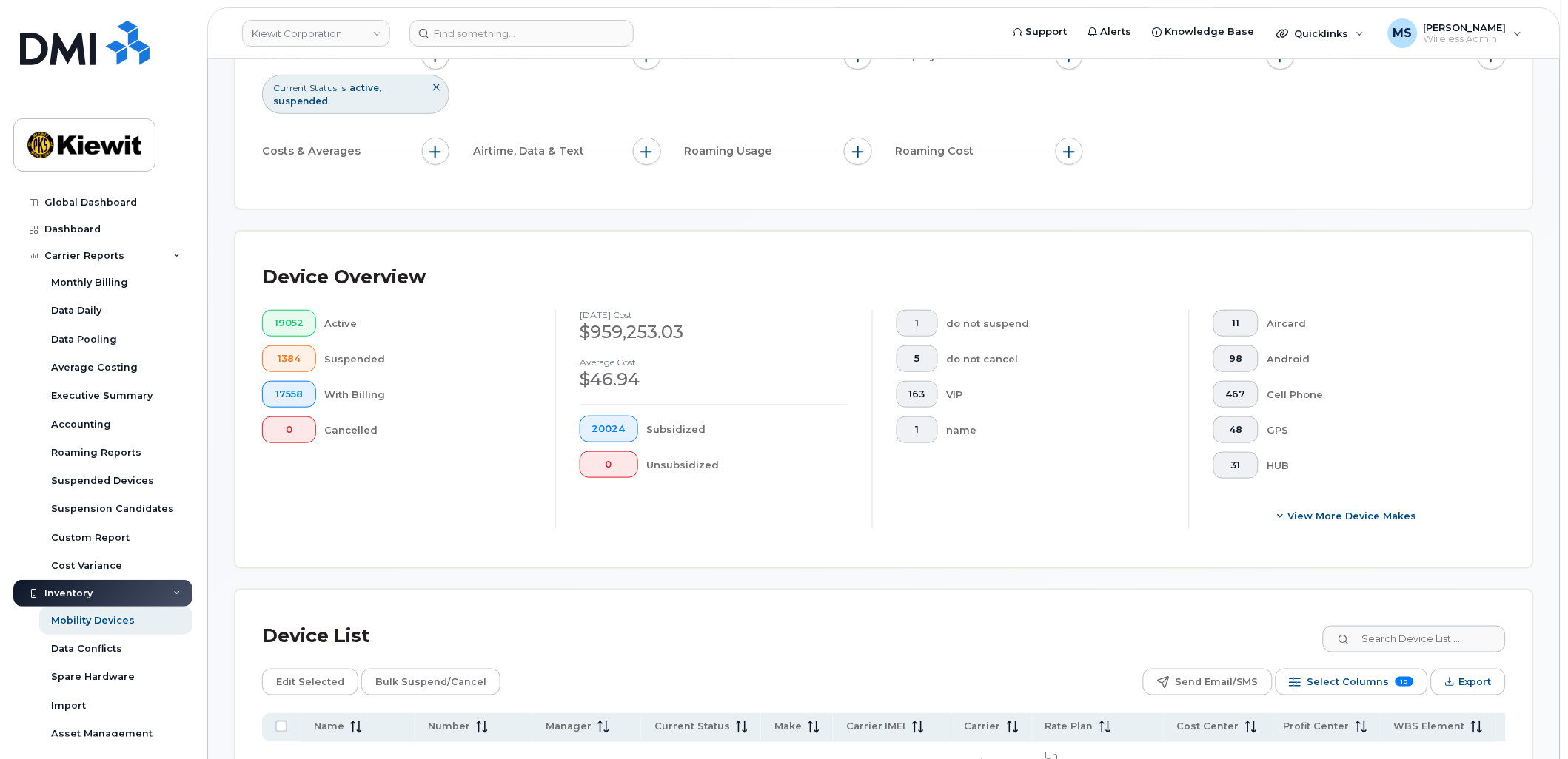
scroll to position [329, 0]
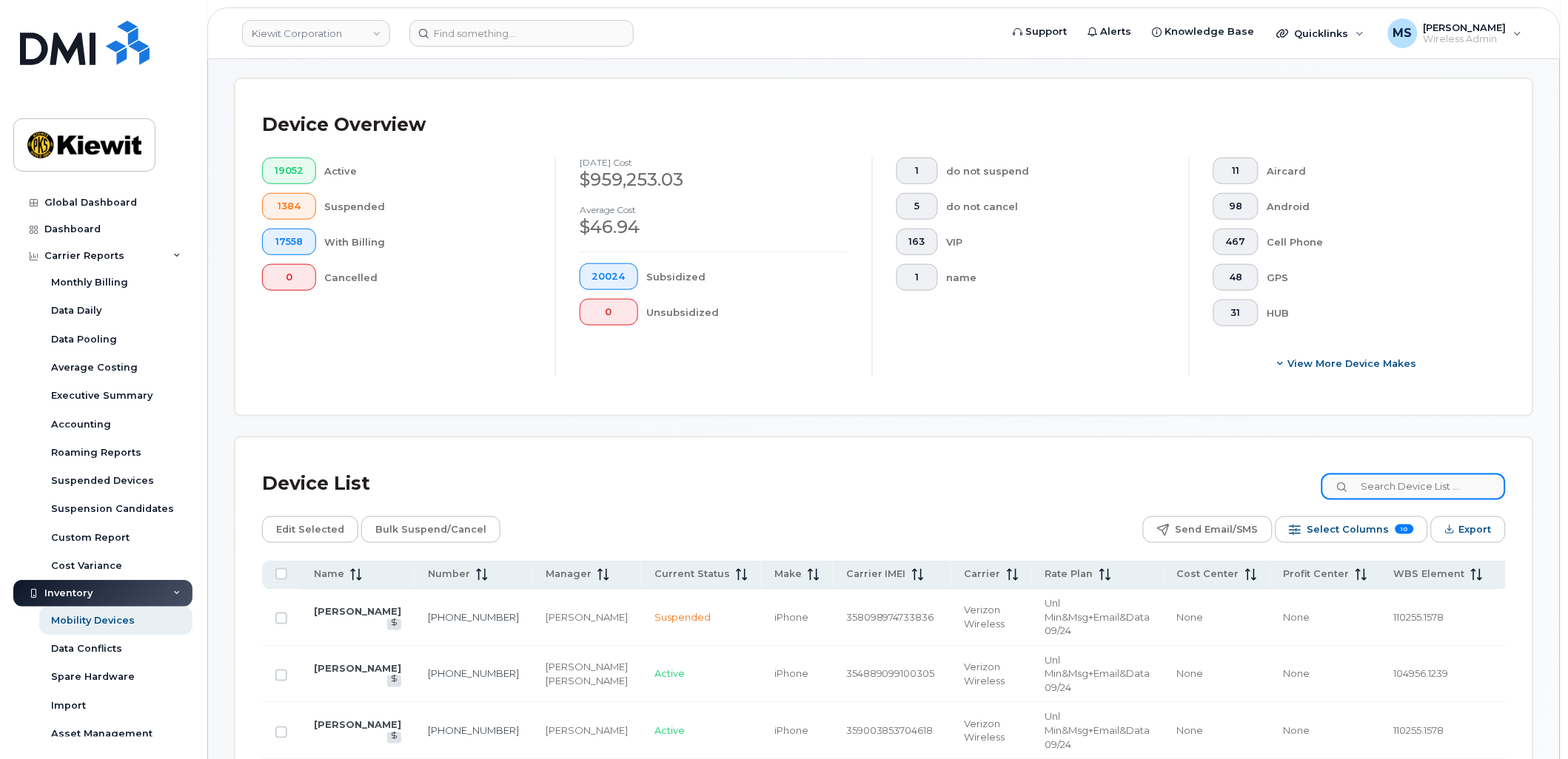
click at [1410, 489] on input at bounding box center [1413, 487] width 185 height 26
paste input "103349"
type input "103349"
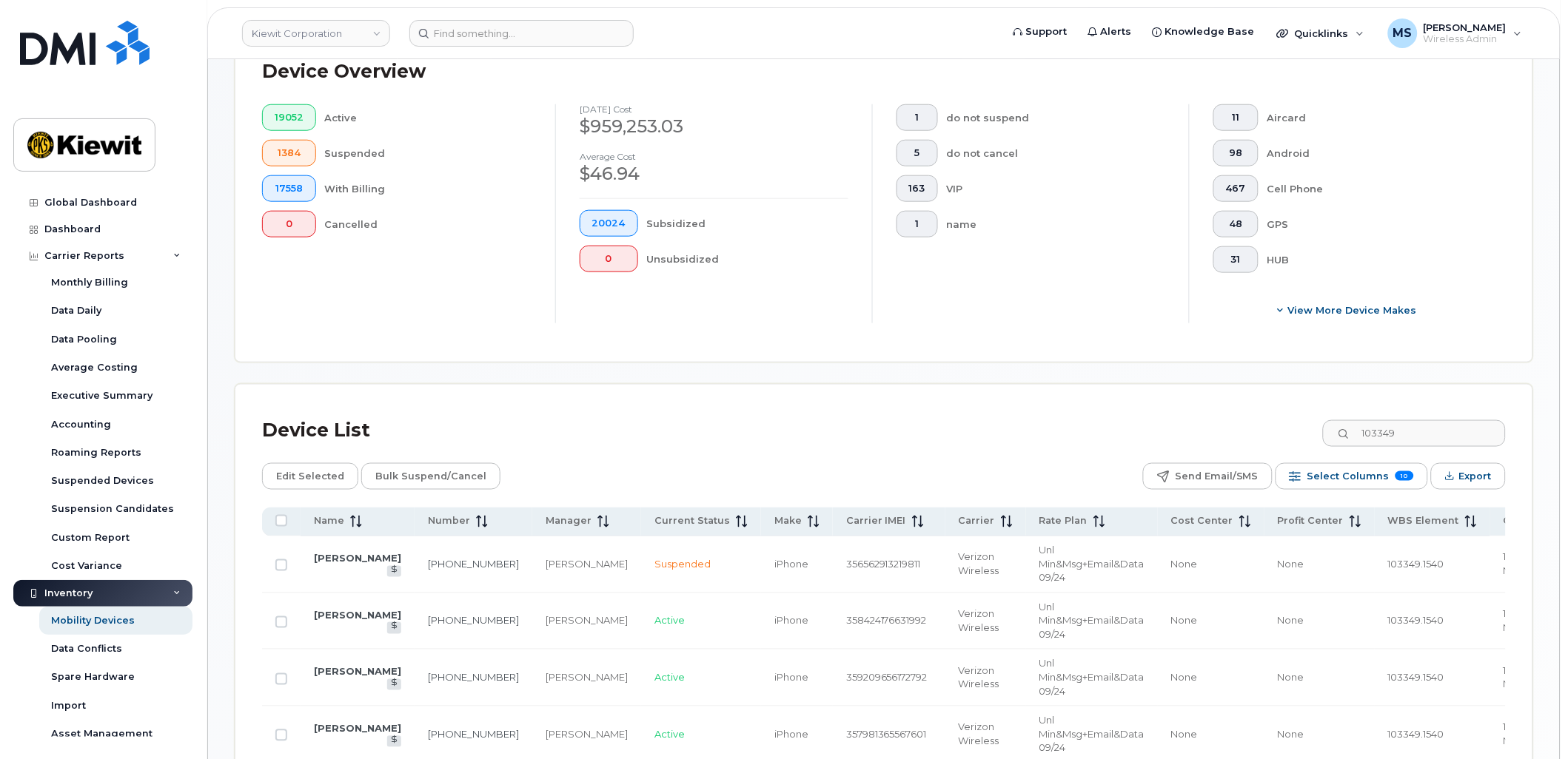
scroll to position [411, 0]
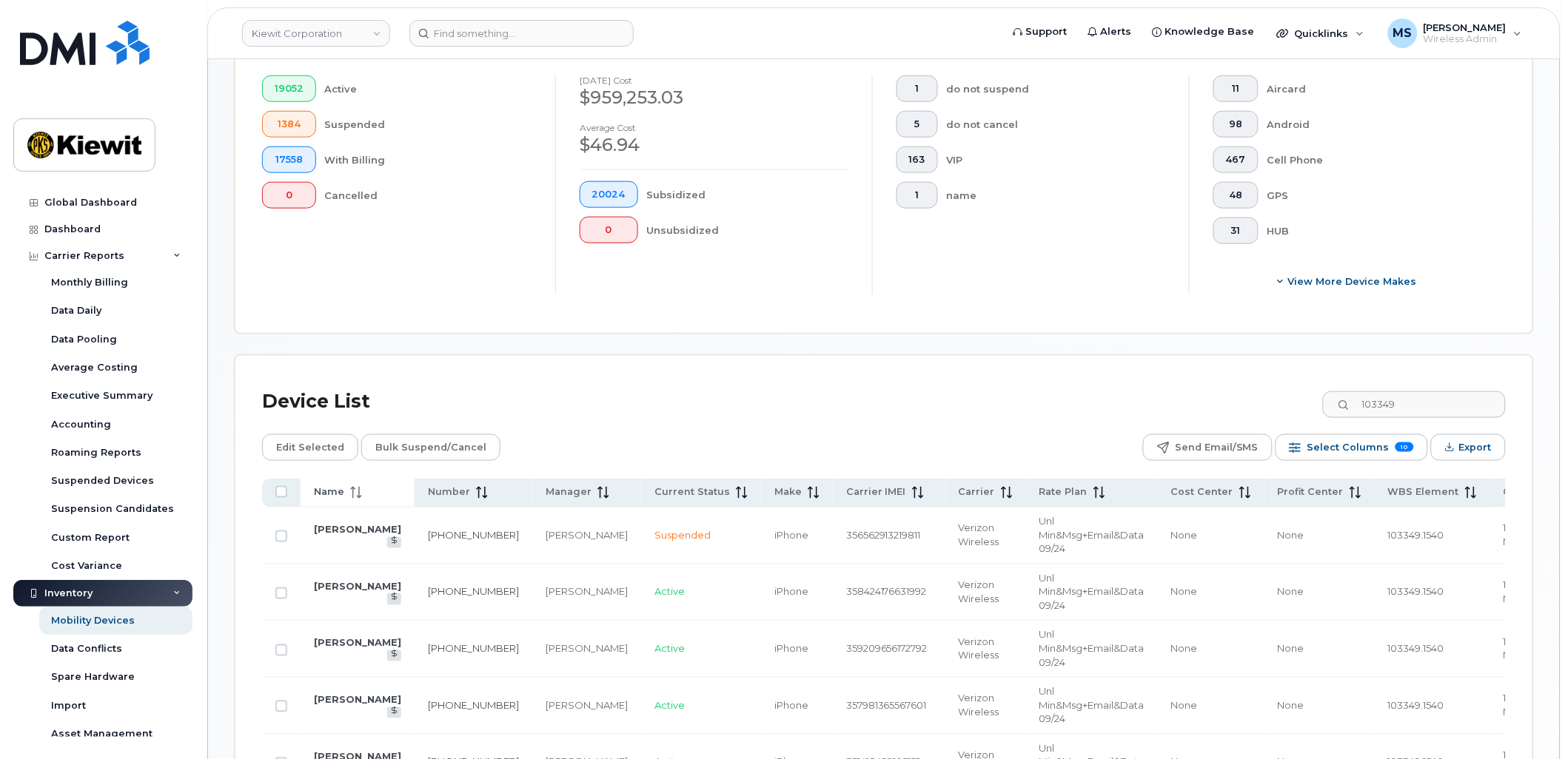
click at [335, 496] on span "Name" at bounding box center [329, 492] width 31 height 13
click at [344, 493] on span at bounding box center [353, 492] width 17 height 13
drag, startPoint x: 332, startPoint y: 492, endPoint x: 704, endPoint y: 411, distance: 380.7
click at [704, 411] on div "Device List 103349" at bounding box center [884, 401] width 1243 height 38
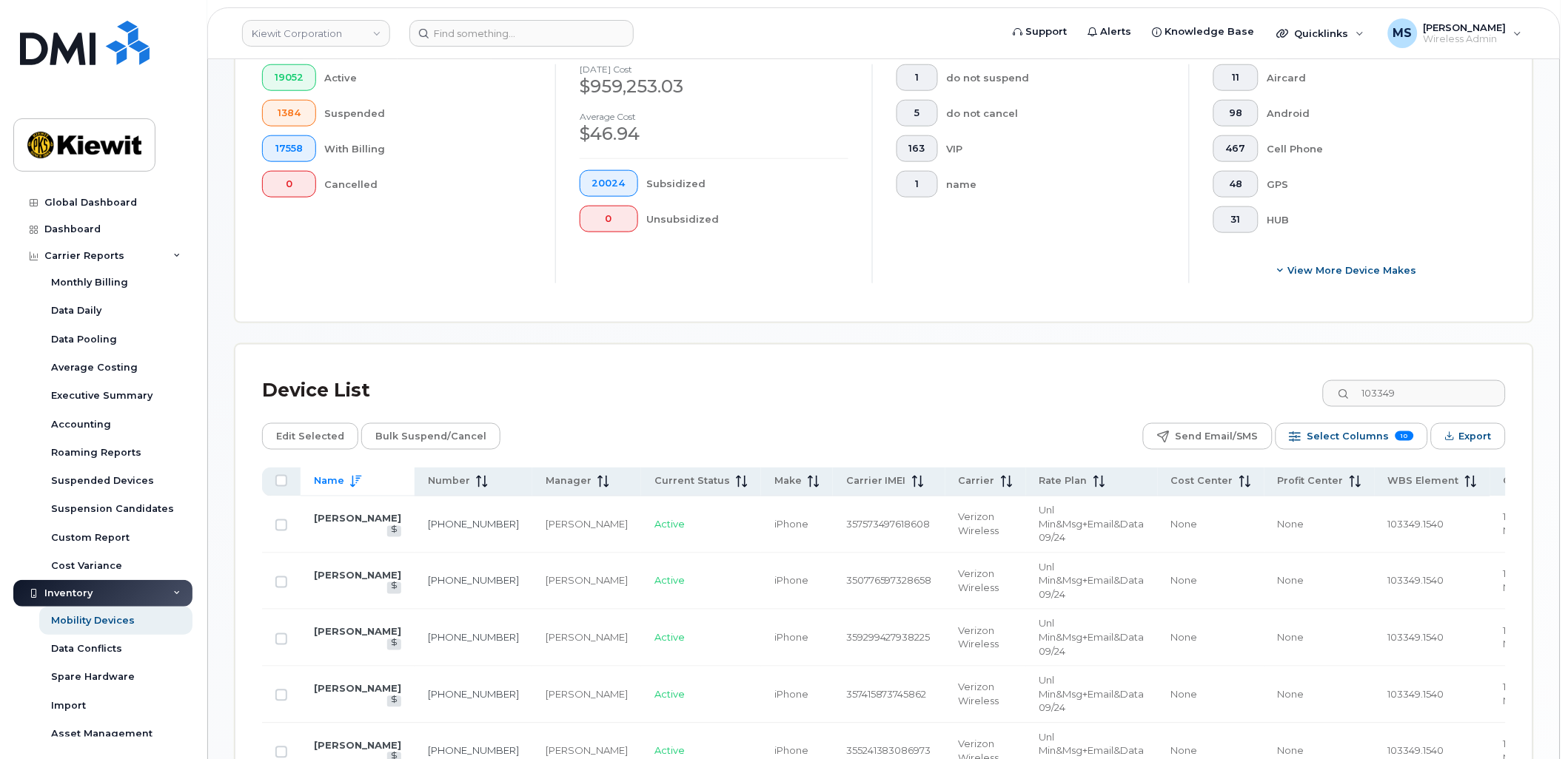
scroll to position [493, 0]
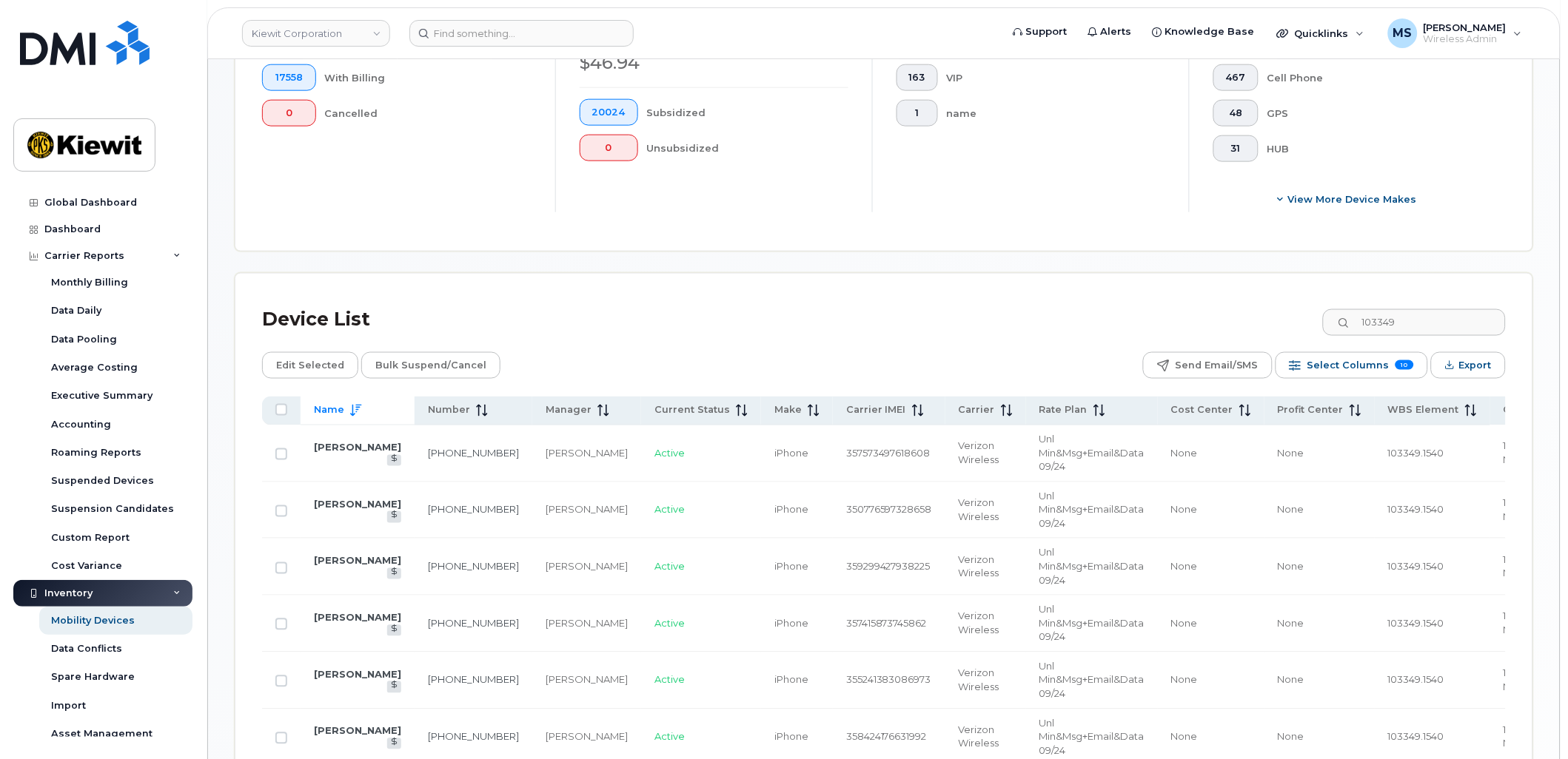
click at [1346, 360] on span "Select Columns" at bounding box center [1348, 365] width 82 height 22
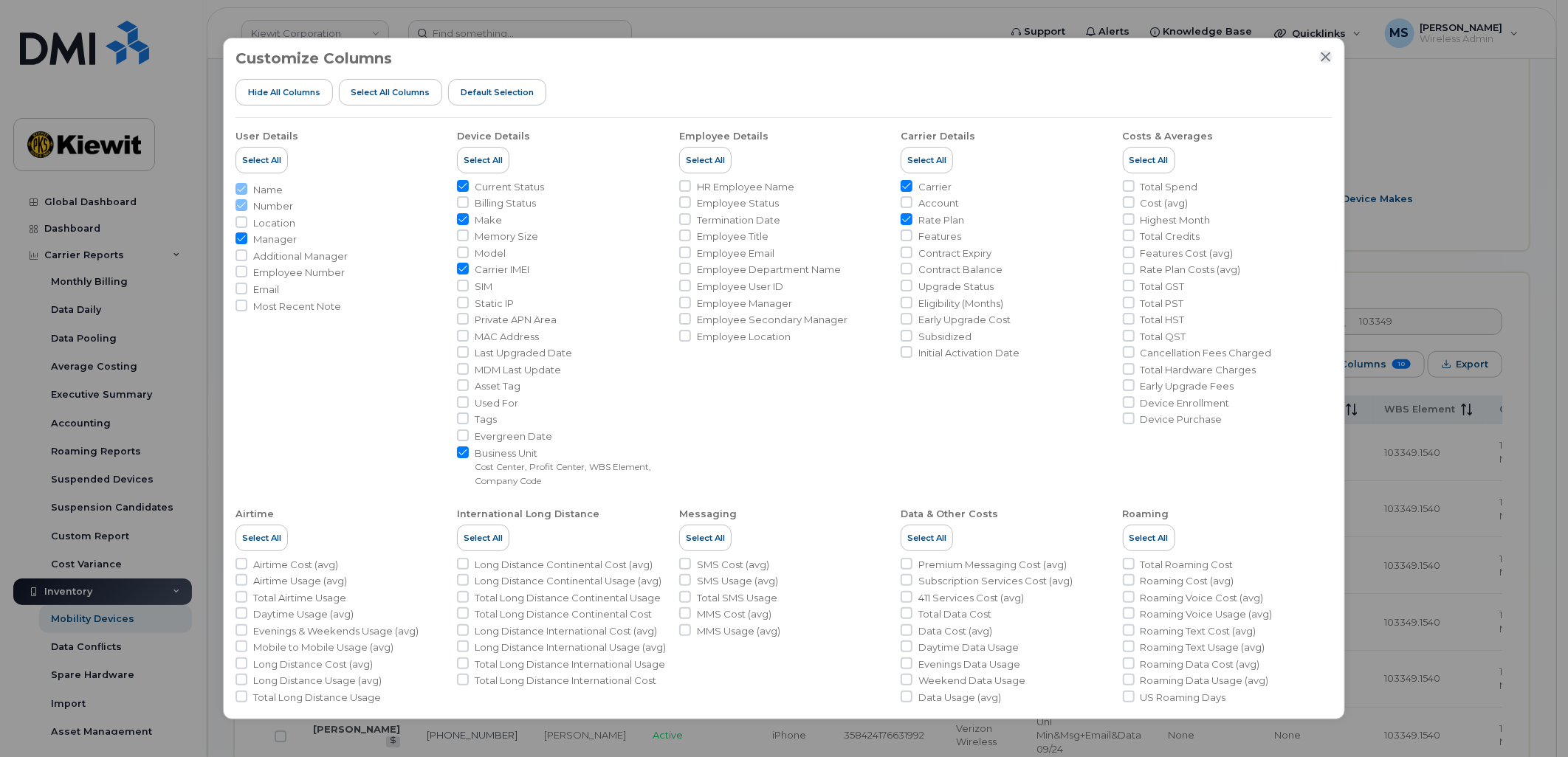
click at [1332, 55] on button "Close" at bounding box center [1326, 57] width 13 height 13
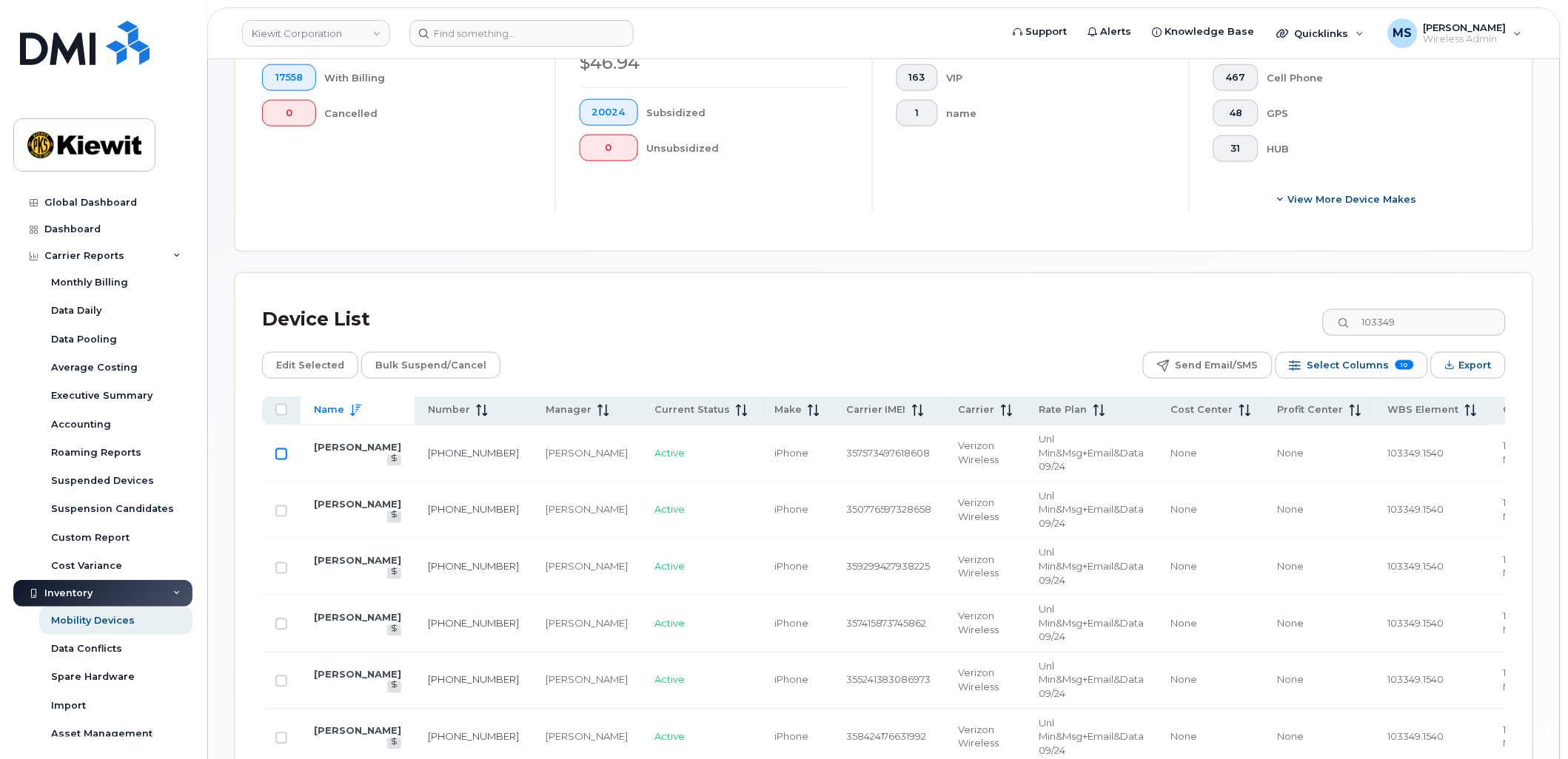
click at [280, 454] on input "Row Unselected" at bounding box center [281, 454] width 12 height 12
checkbox input "true"
click at [334, 412] on span "Name" at bounding box center [329, 411] width 31 height 13
click at [277, 512] on input "Row Unselected" at bounding box center [281, 512] width 12 height 12
checkbox input "true"
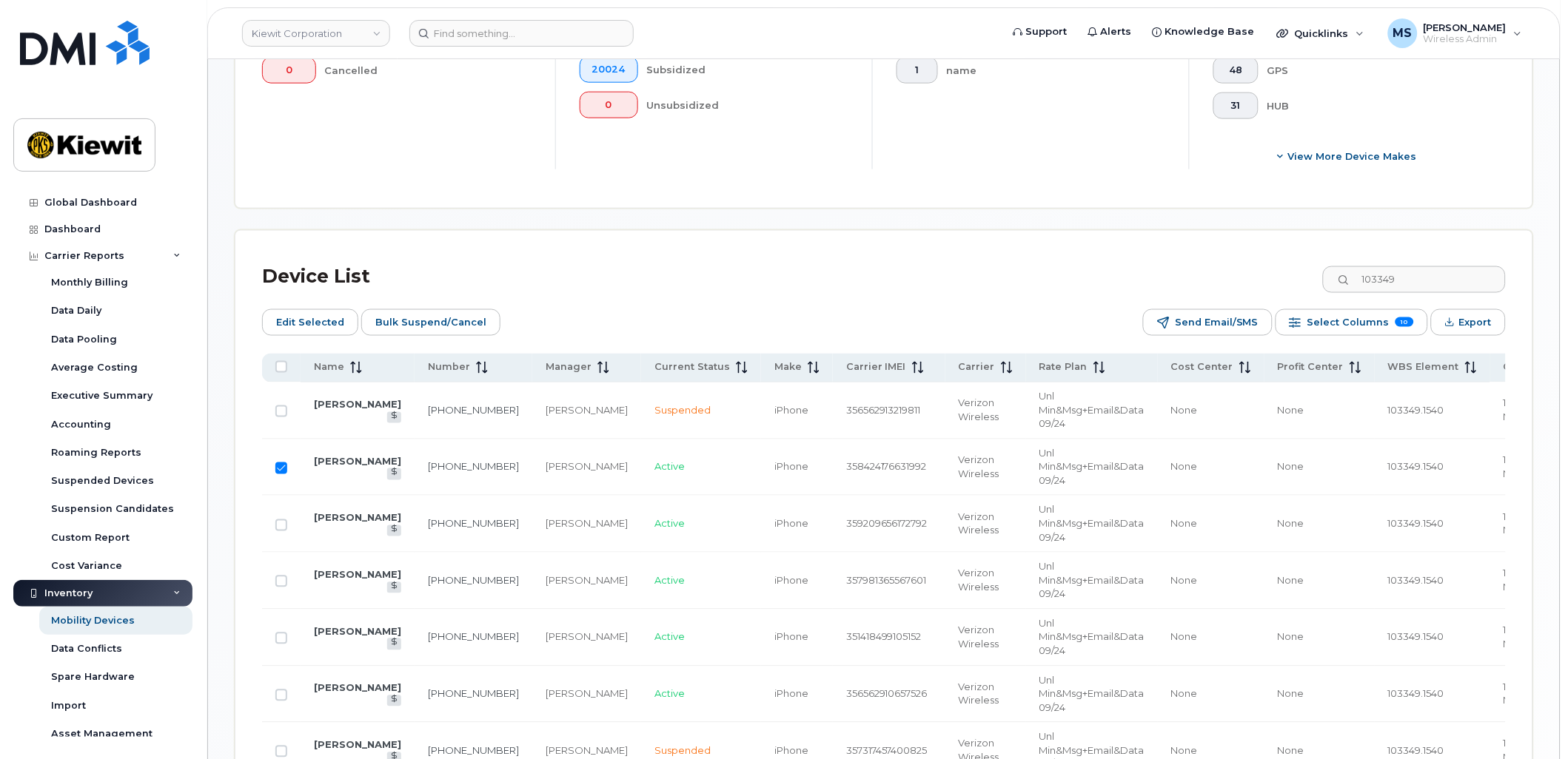
scroll to position [575, 0]
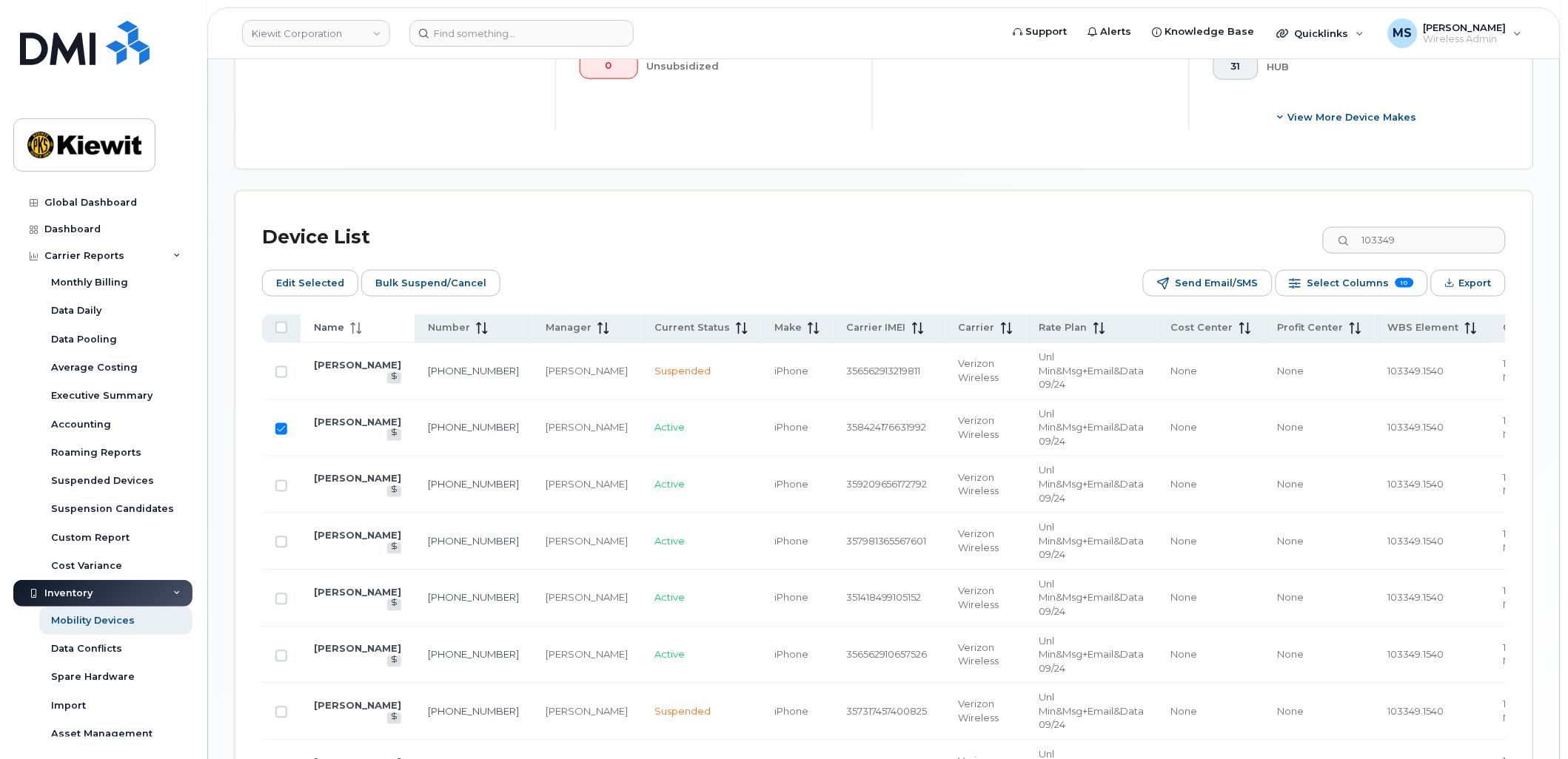
click at [335, 329] on span "Name" at bounding box center [329, 329] width 31 height 13
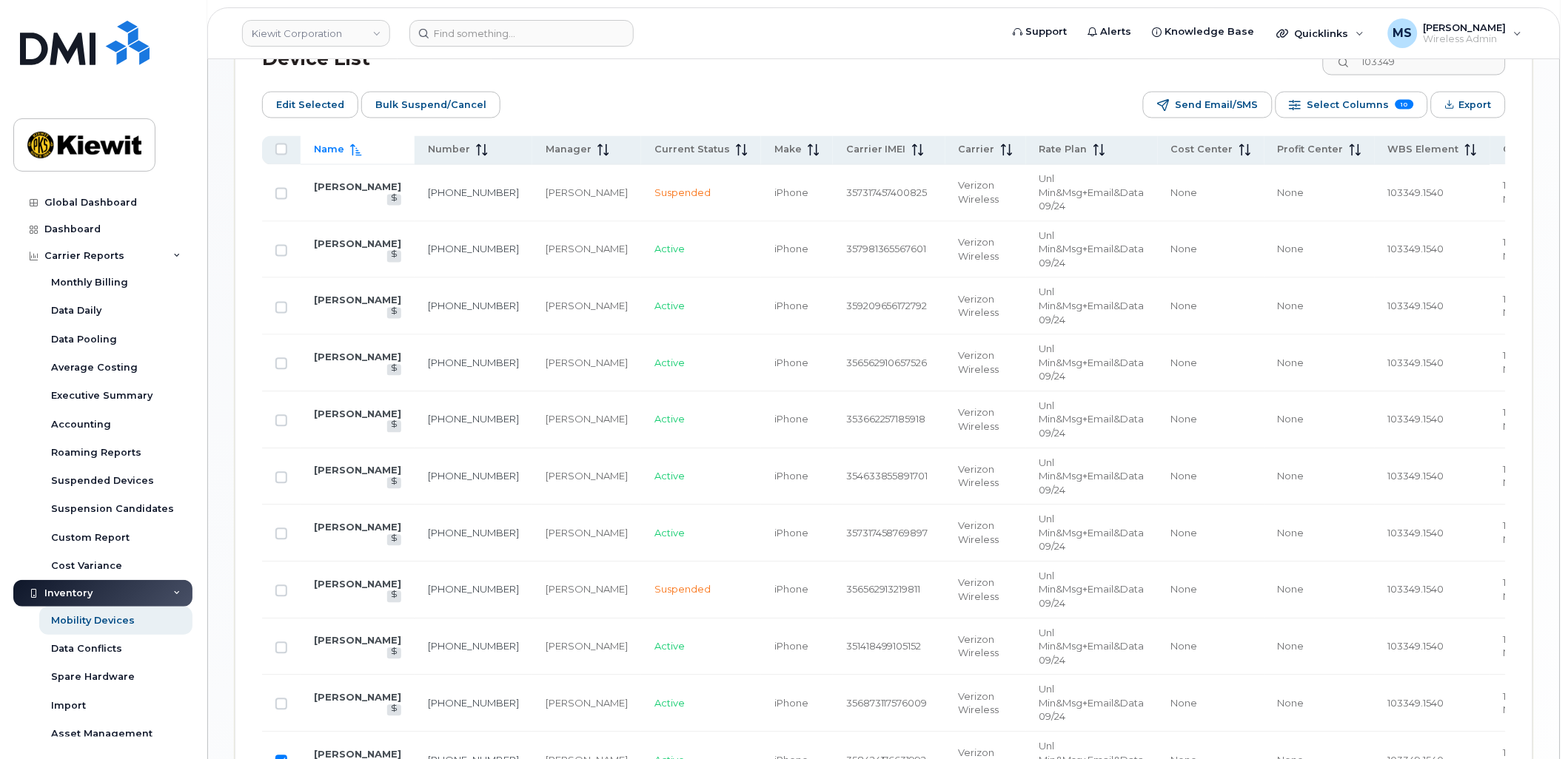
scroll to position [822, 0]
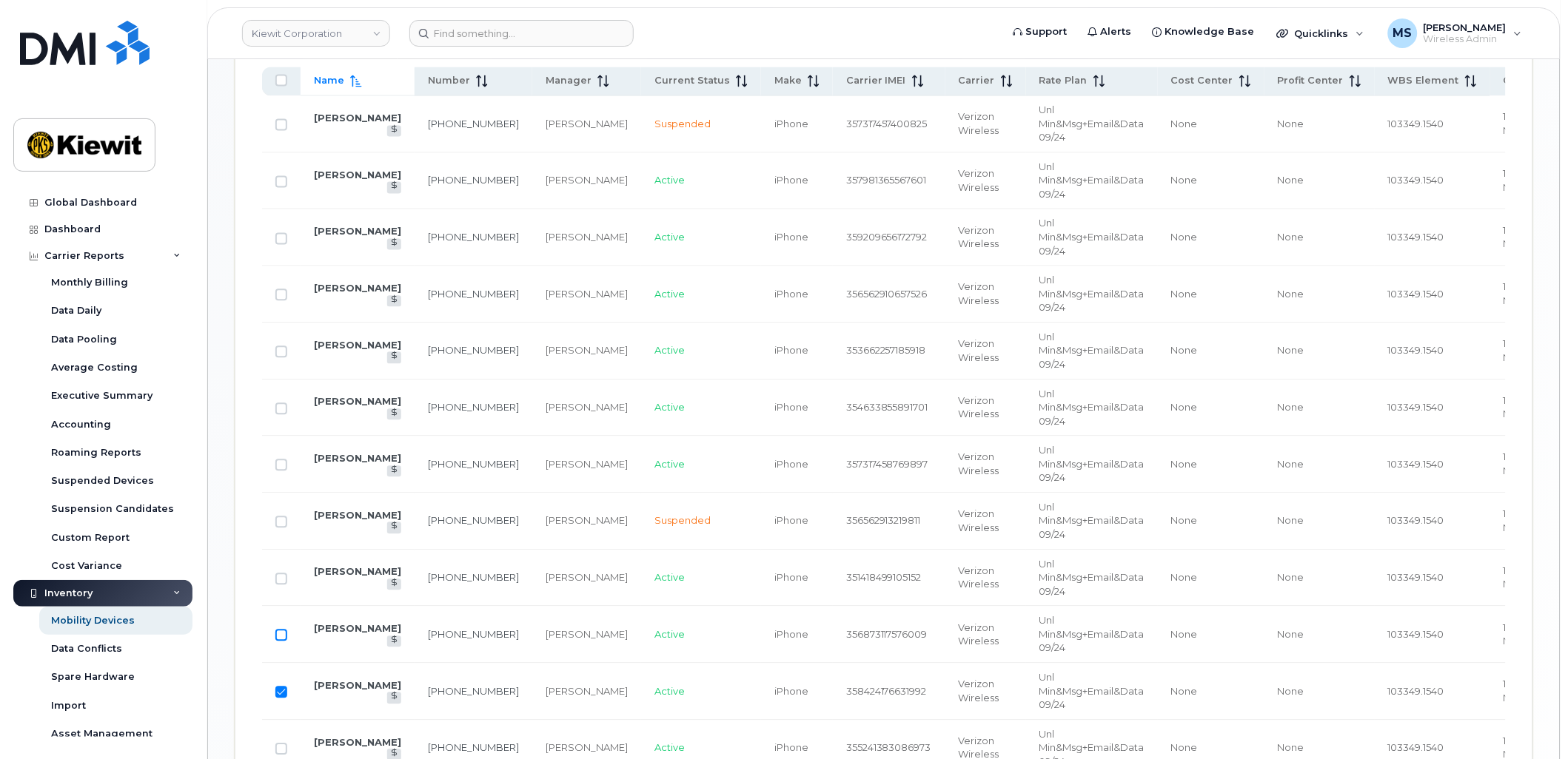
click at [282, 639] on input "Row Unselected" at bounding box center [281, 636] width 12 height 12
checkbox input "true"
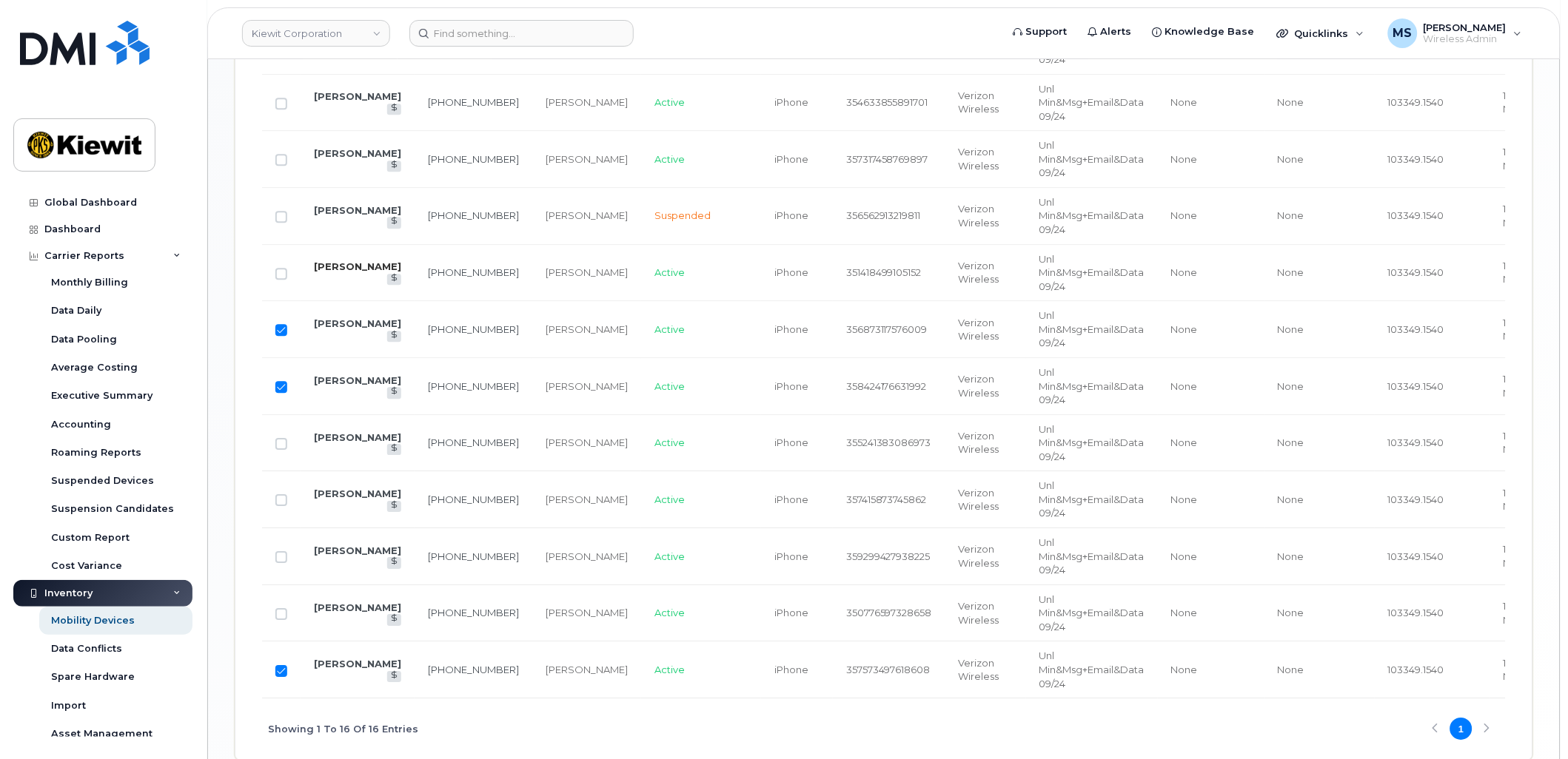
scroll to position [962, 0]
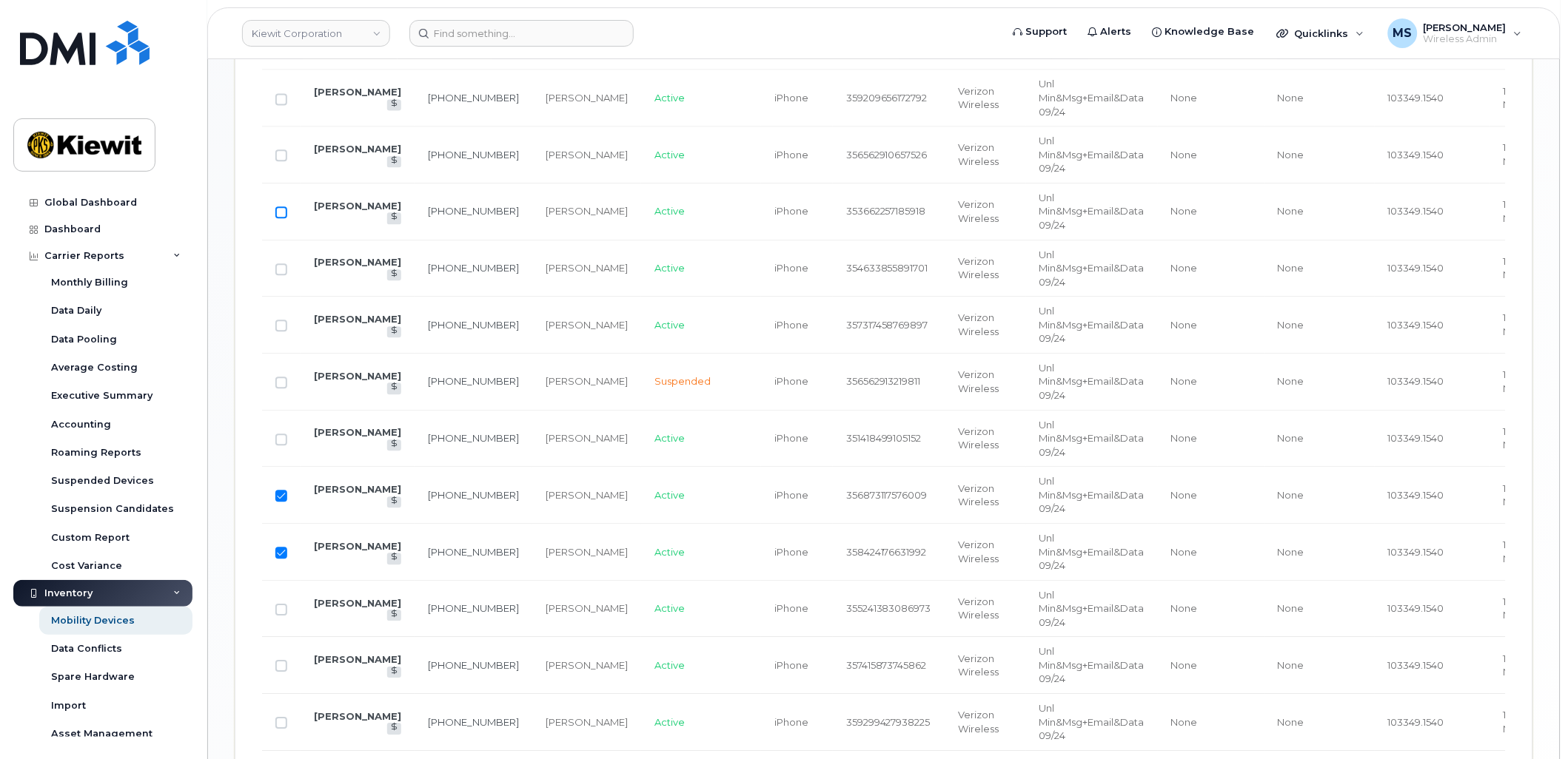
click at [279, 212] on input "Row Unselected" at bounding box center [281, 212] width 12 height 12
checkbox input "true"
click at [283, 157] on input "Row Unselected" at bounding box center [281, 156] width 12 height 12
checkbox input "true"
click at [284, 329] on input "Row Unselected" at bounding box center [281, 325] width 12 height 12
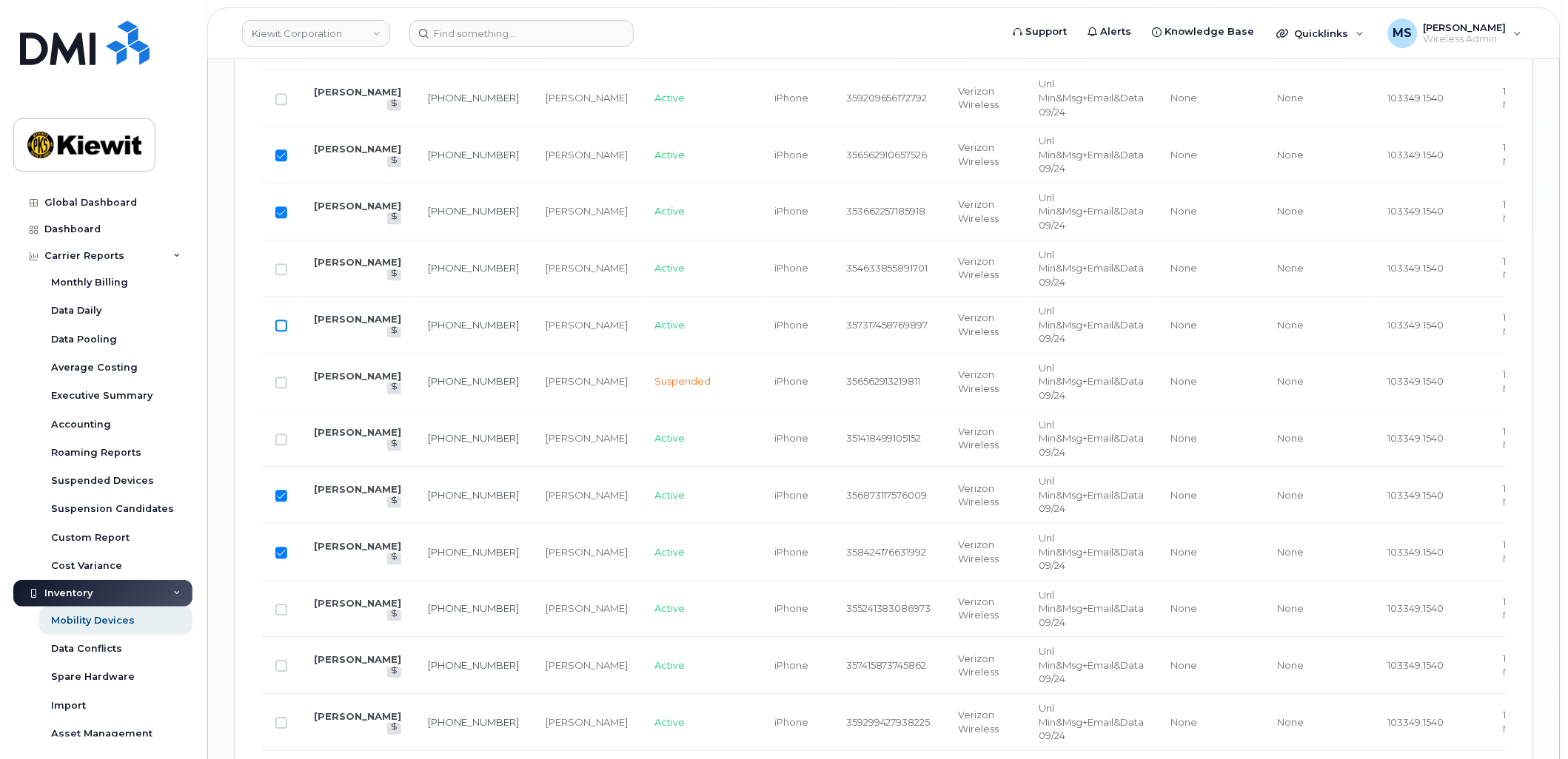
checkbox input "true"
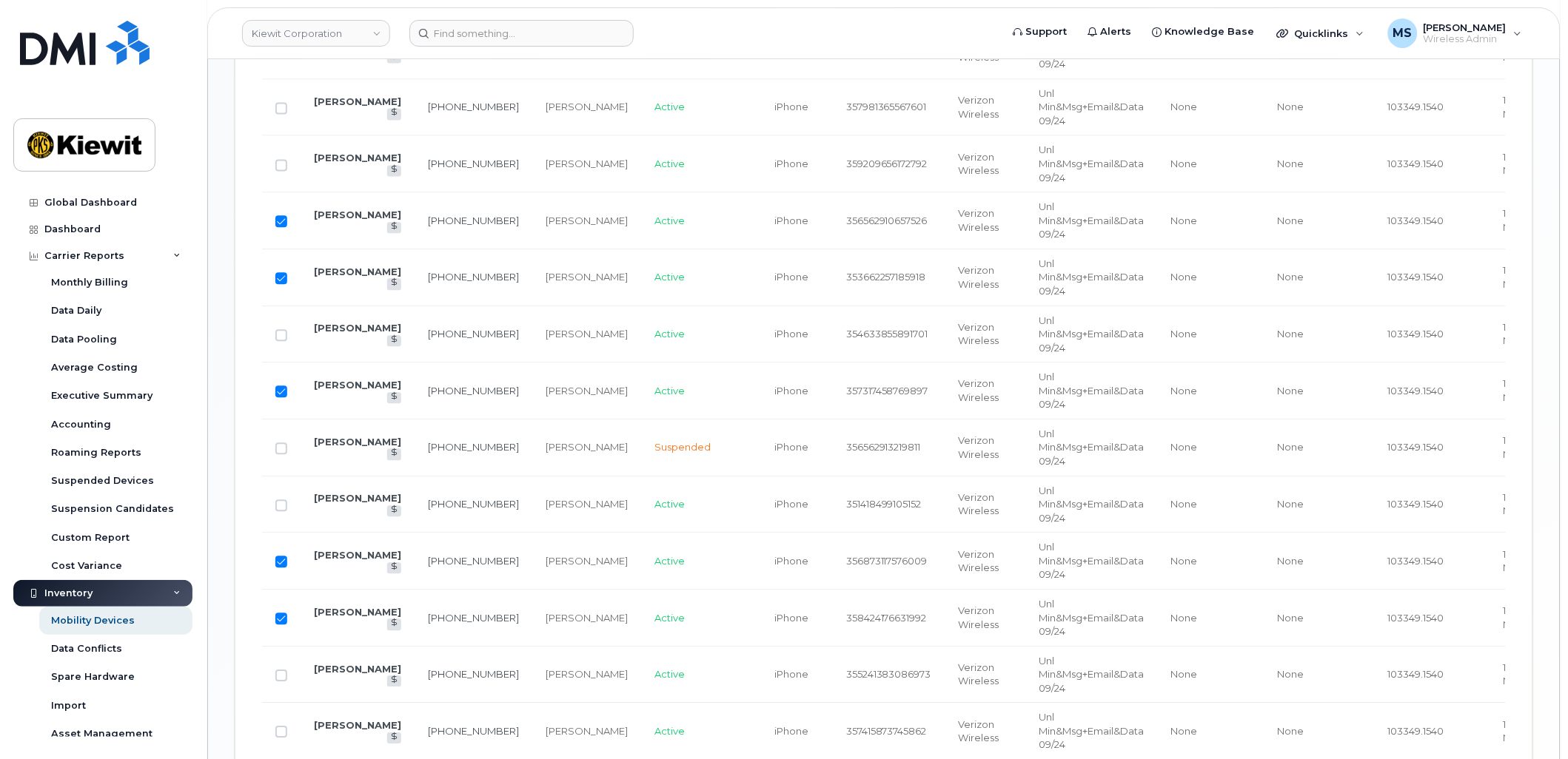
scroll to position [633, 0]
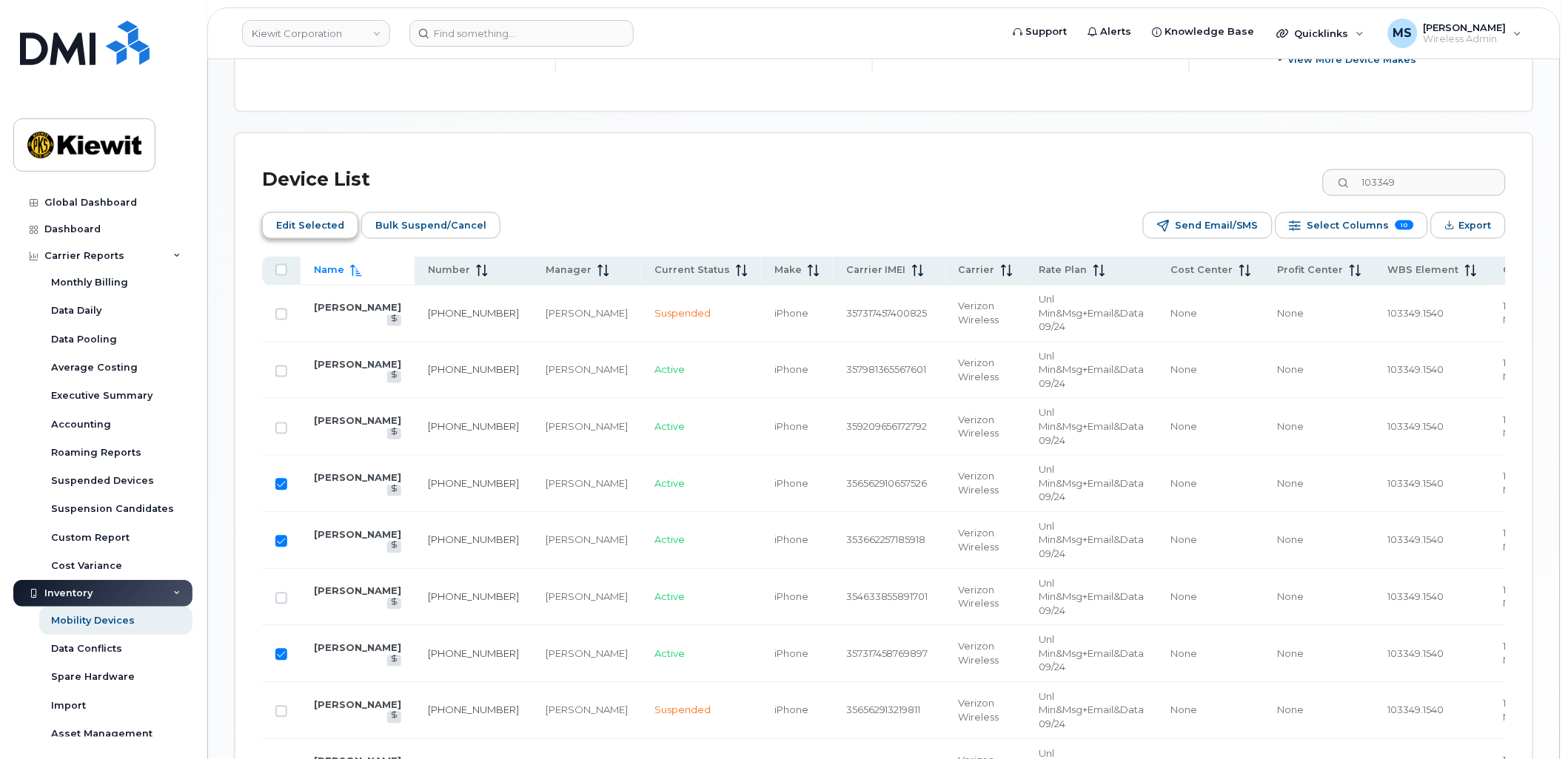
click at [316, 225] on span "Edit Selected" at bounding box center [310, 225] width 68 height 22
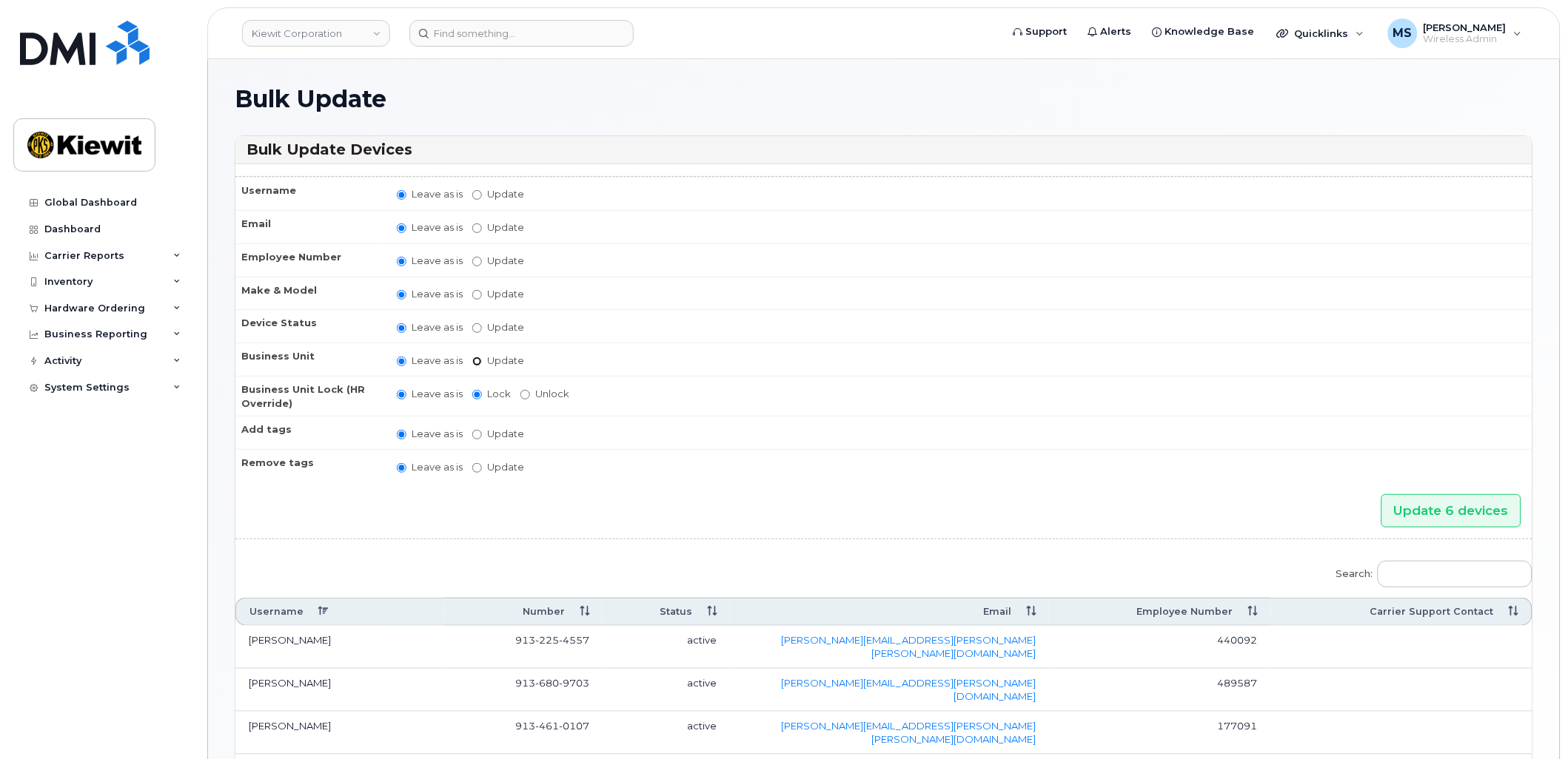
click at [474, 363] on input "Update" at bounding box center [478, 362] width 10 height 10
radio input "true"
radio input "false"
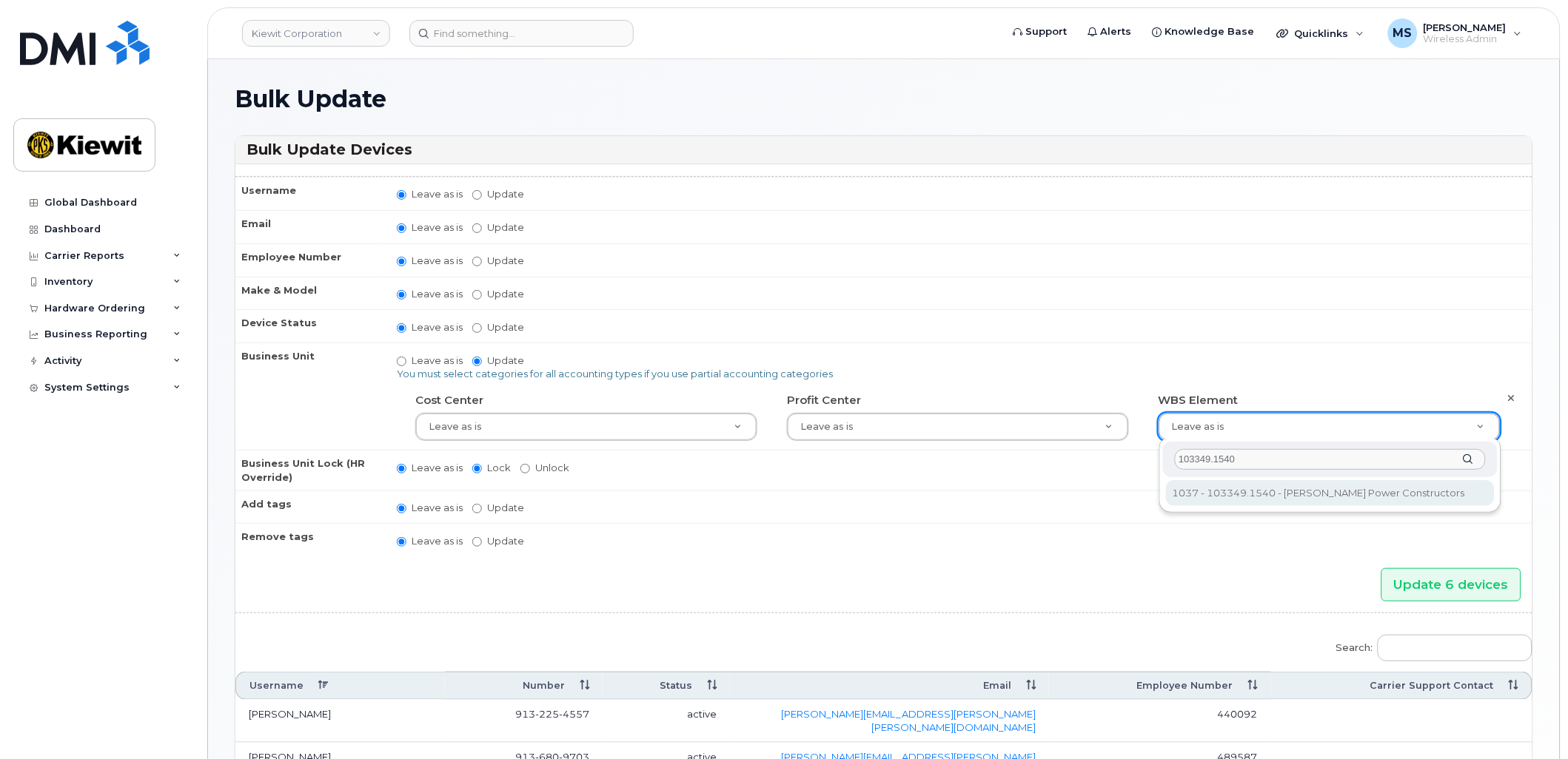
type input "103349.1540"
type input "33811864"
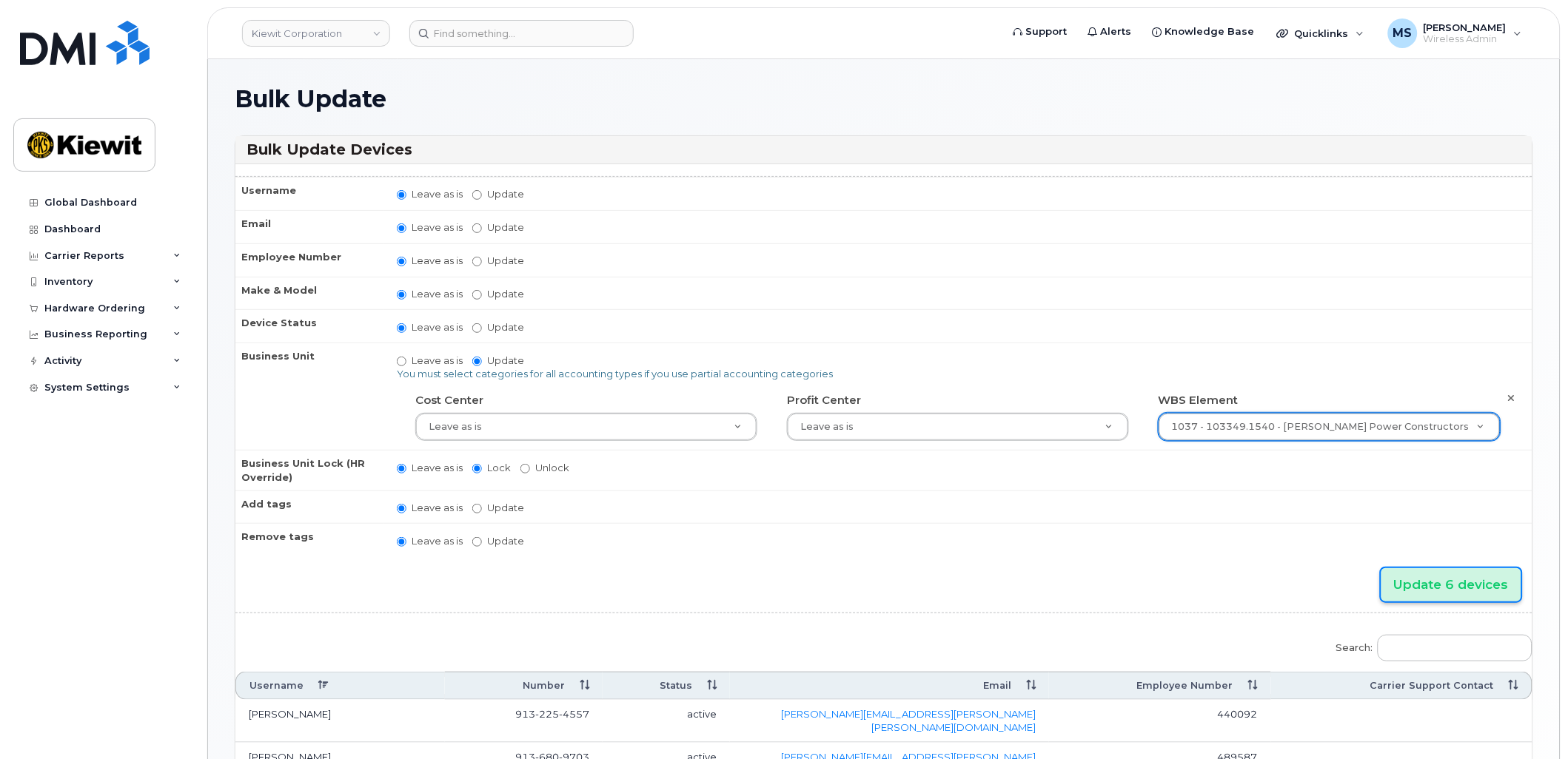
click at [1455, 578] on input "Update 6 devices" at bounding box center [1451, 585] width 140 height 33
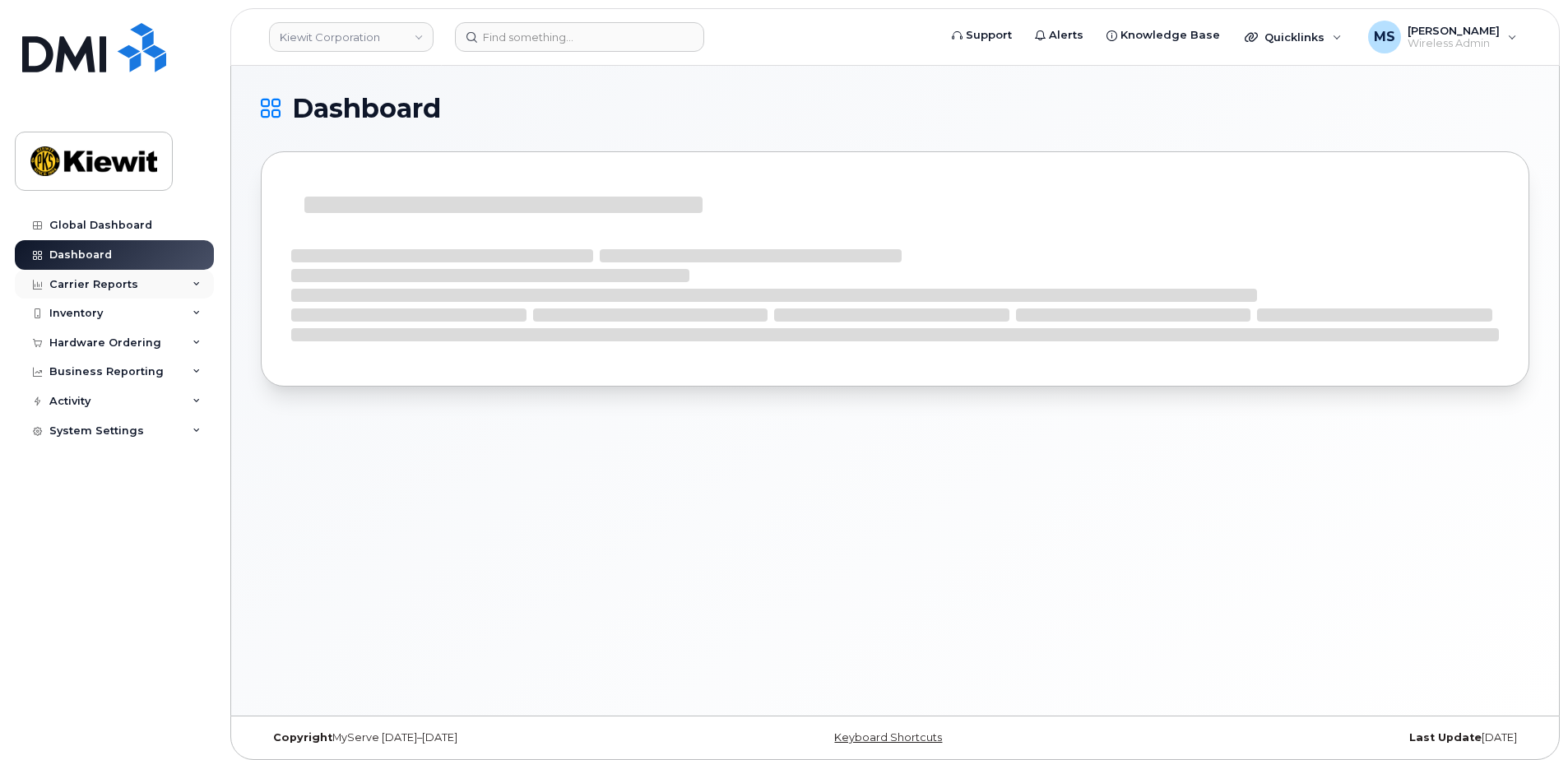
click at [169, 284] on div "Carrier Reports" at bounding box center [114, 284] width 199 height 29
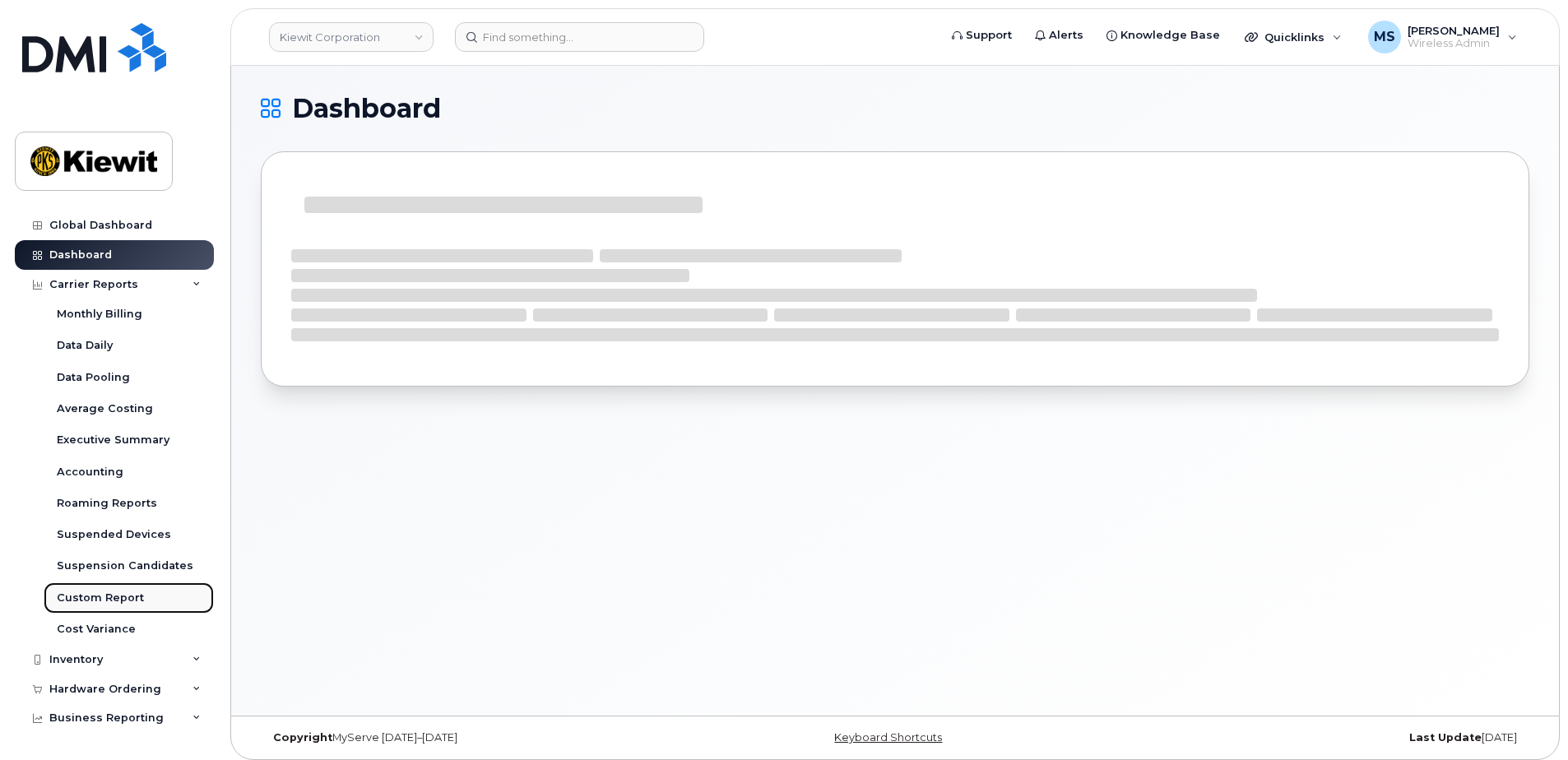
click at [117, 595] on div "Custom Report" at bounding box center [100, 598] width 87 height 15
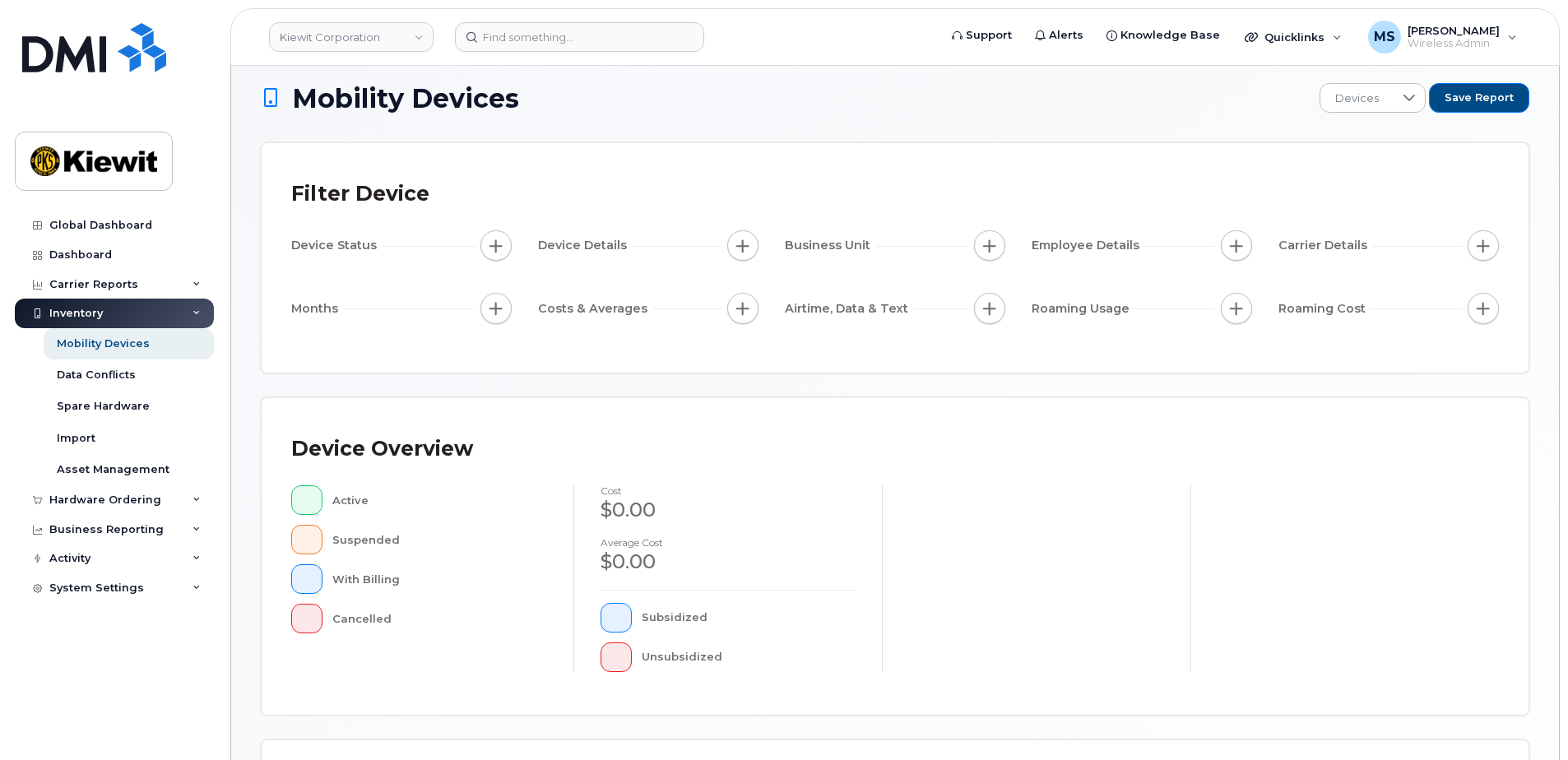
scroll to position [329, 0]
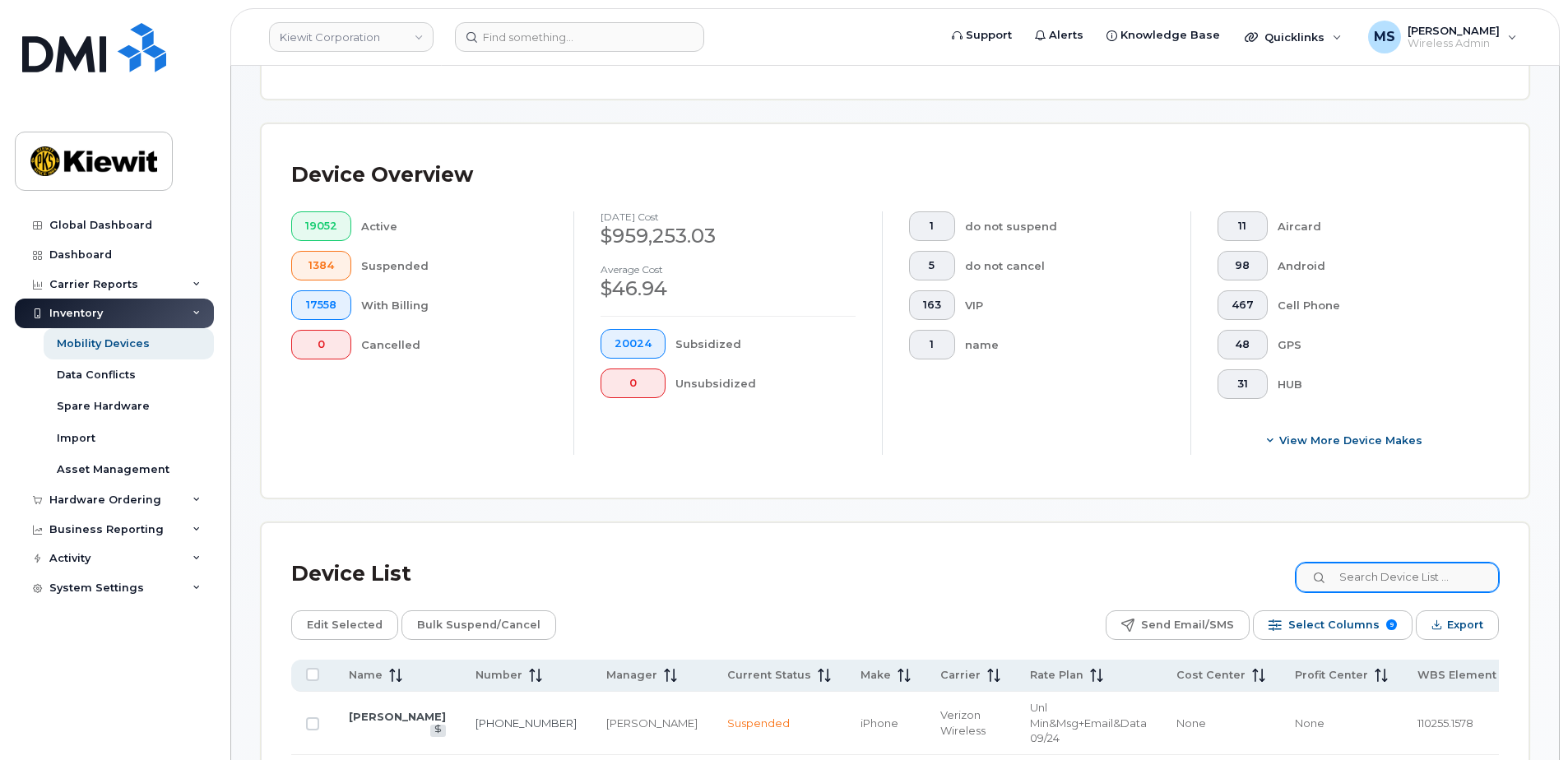
scroll to position [372, 0]
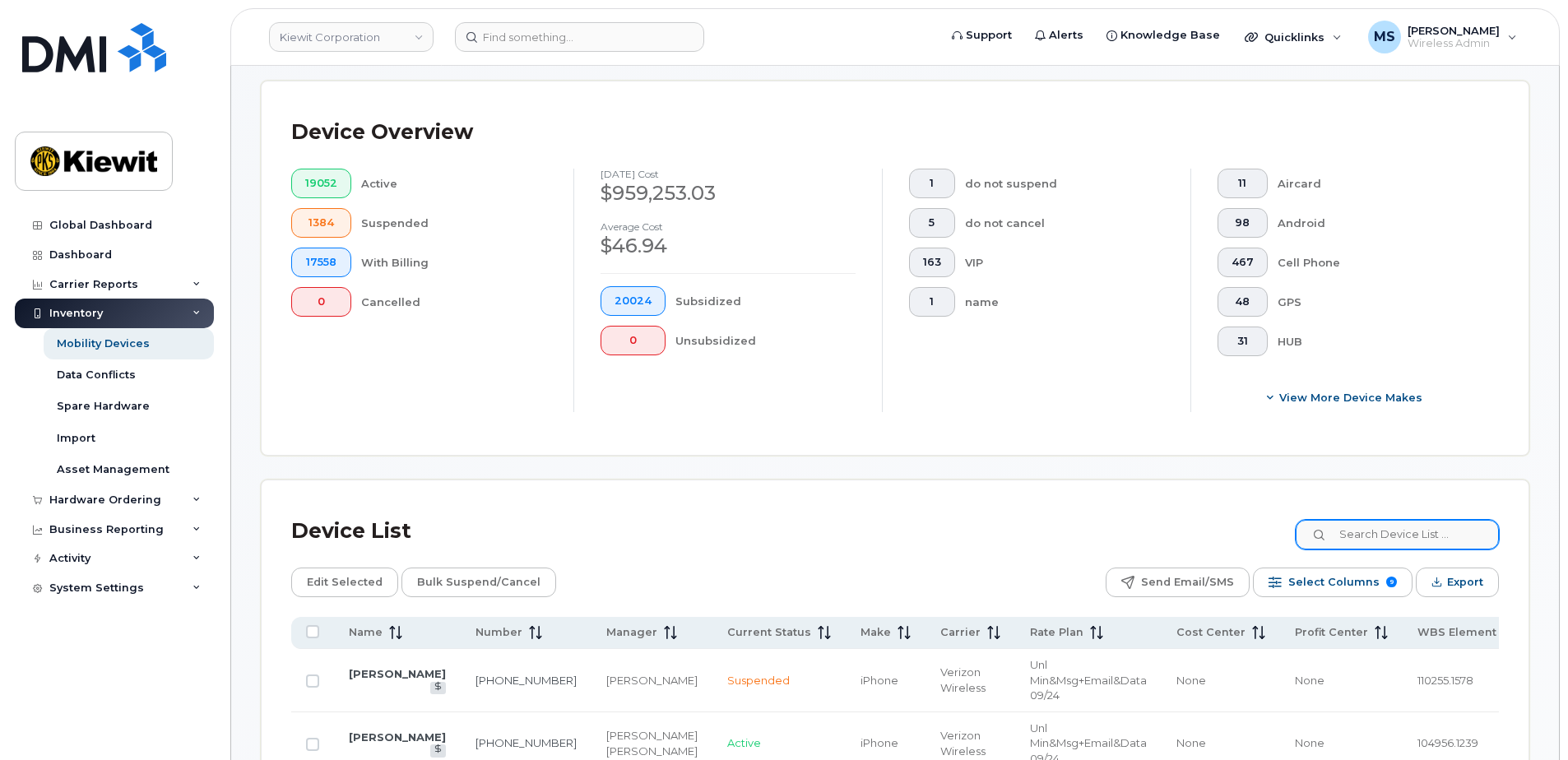
click at [1447, 527] on input at bounding box center [1397, 535] width 205 height 29
paste input "104504"
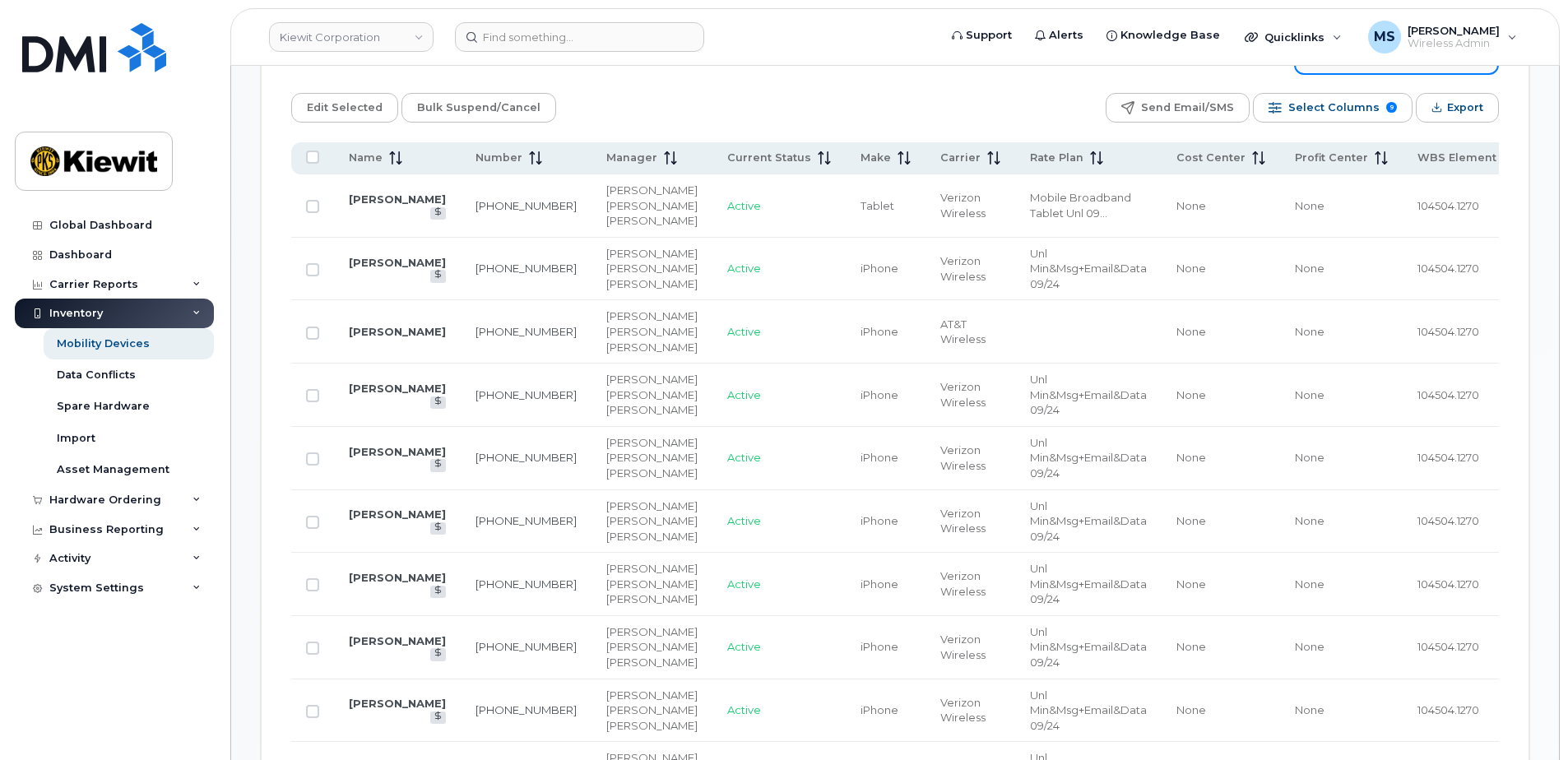
scroll to position [866, 0]
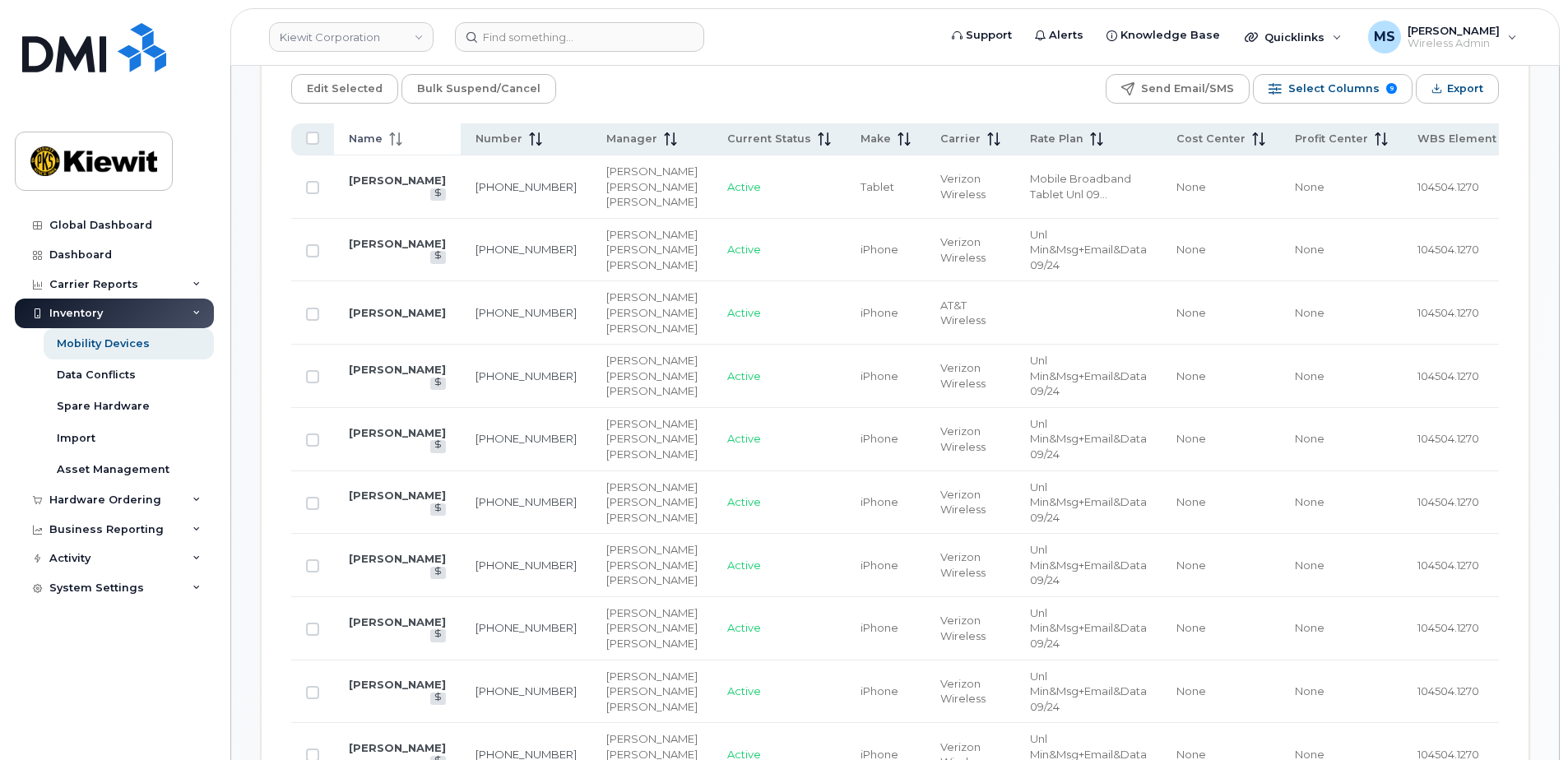
type input "104504"
click at [361, 148] on th "Name" at bounding box center [398, 139] width 127 height 32
click at [314, 510] on input "Row Unselected" at bounding box center [313, 503] width 13 height 13
checkbox input "true"
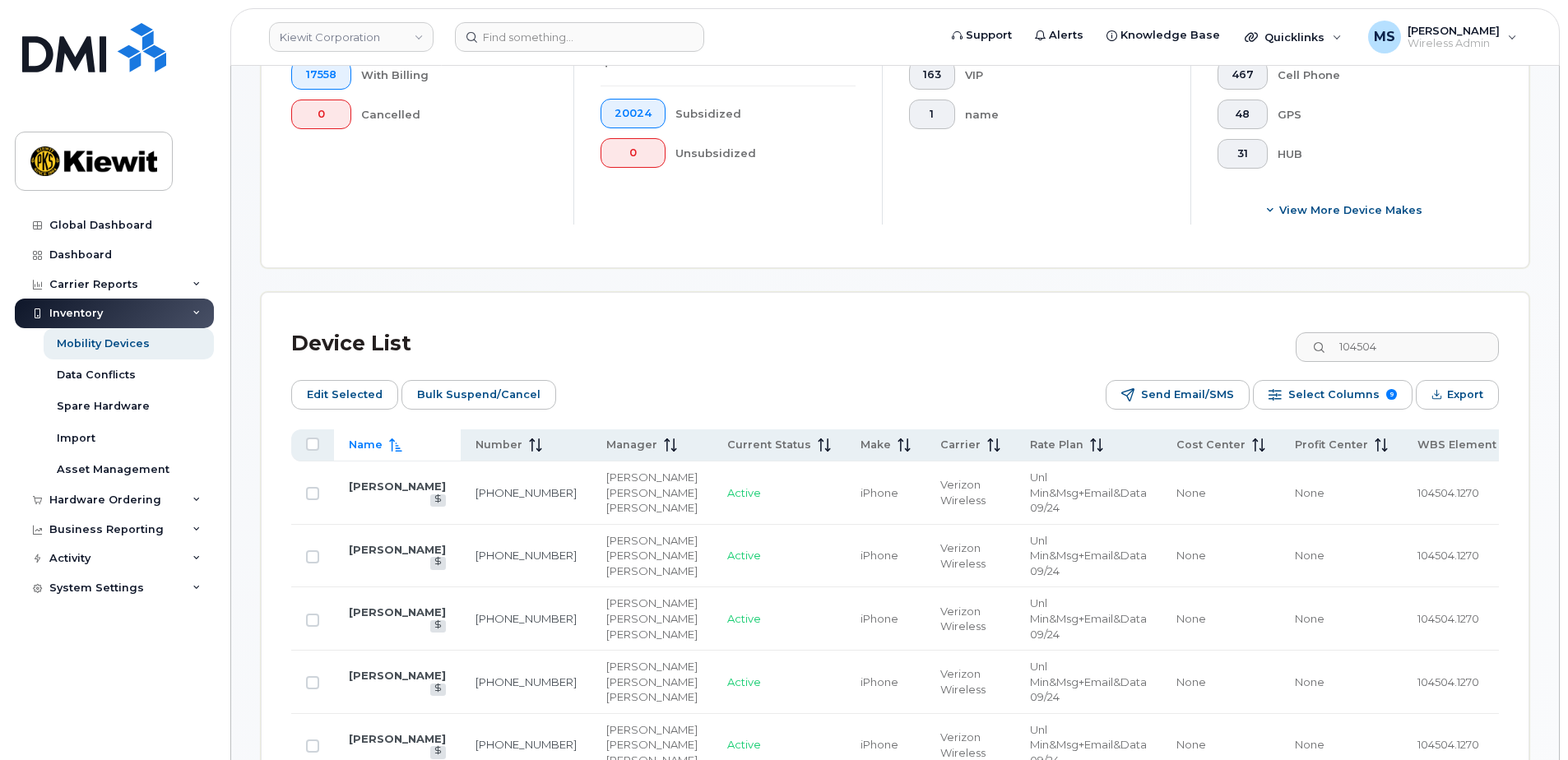
scroll to position [536, 0]
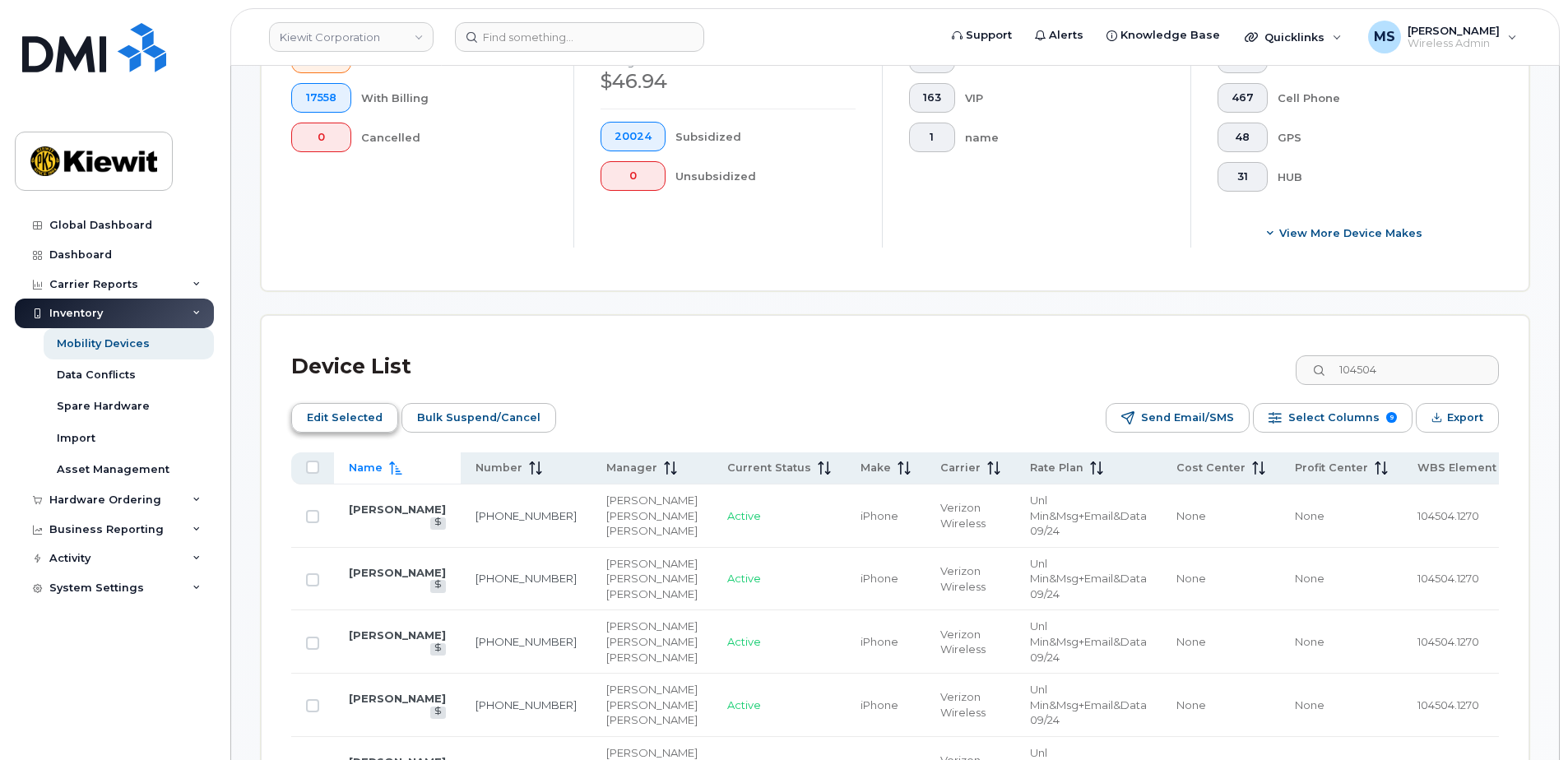
click at [315, 413] on span "Edit Selected" at bounding box center [345, 418] width 75 height 25
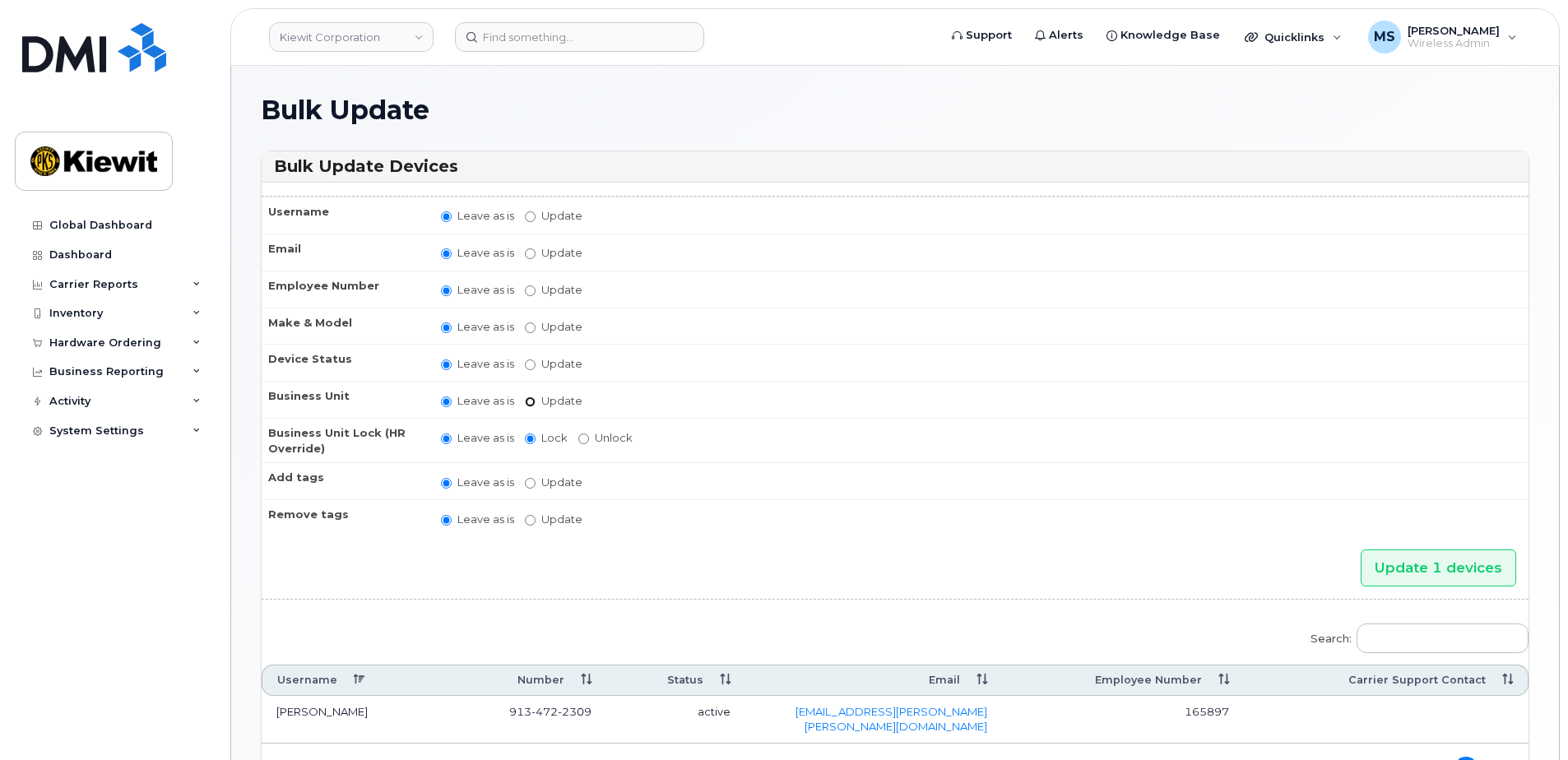
click at [533, 400] on input "Update" at bounding box center [531, 402] width 11 height 11
radio input "true"
radio input "false"
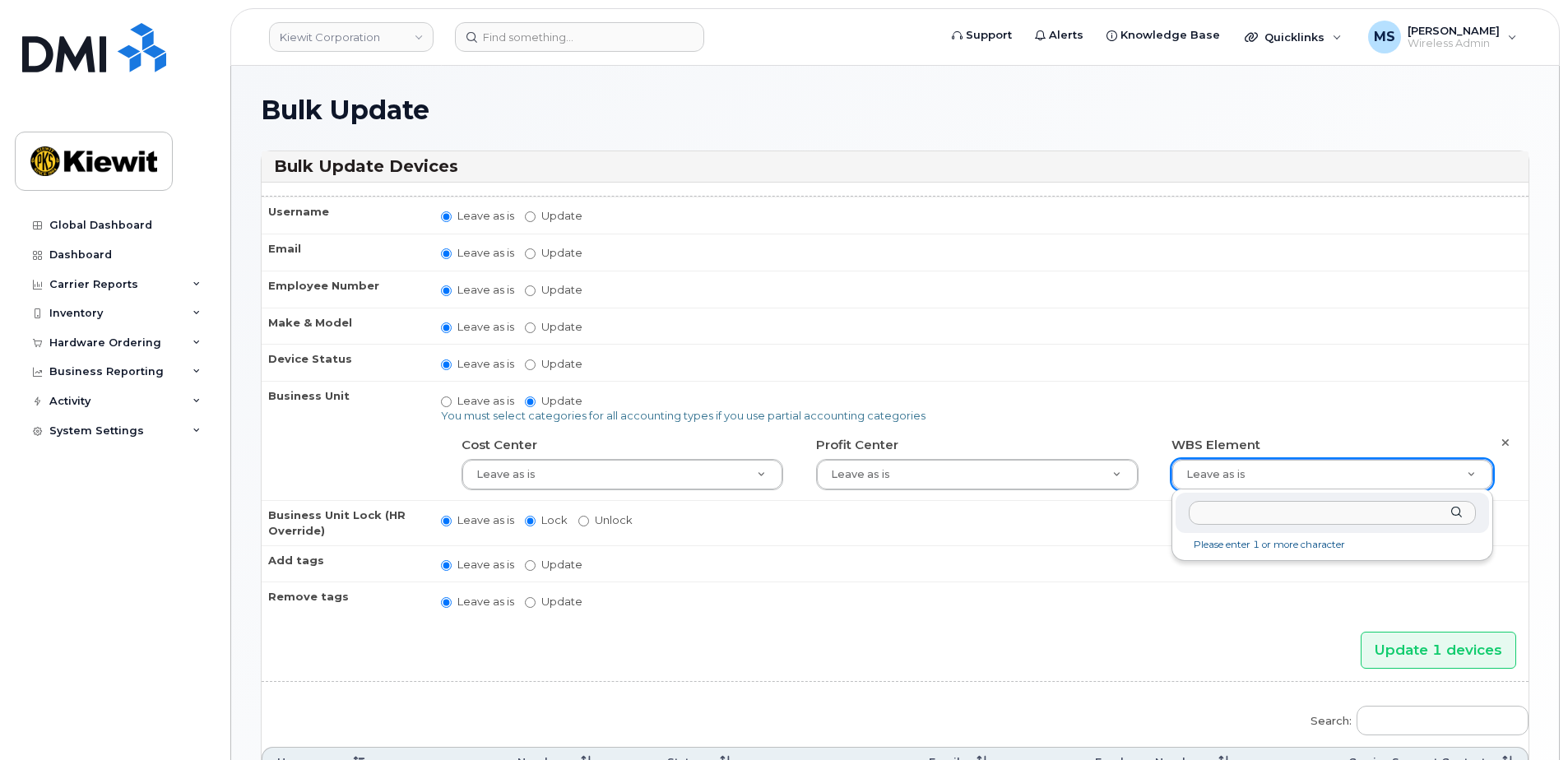
drag, startPoint x: 1283, startPoint y: 474, endPoint x: 1303, endPoint y: 476, distance: 20.1
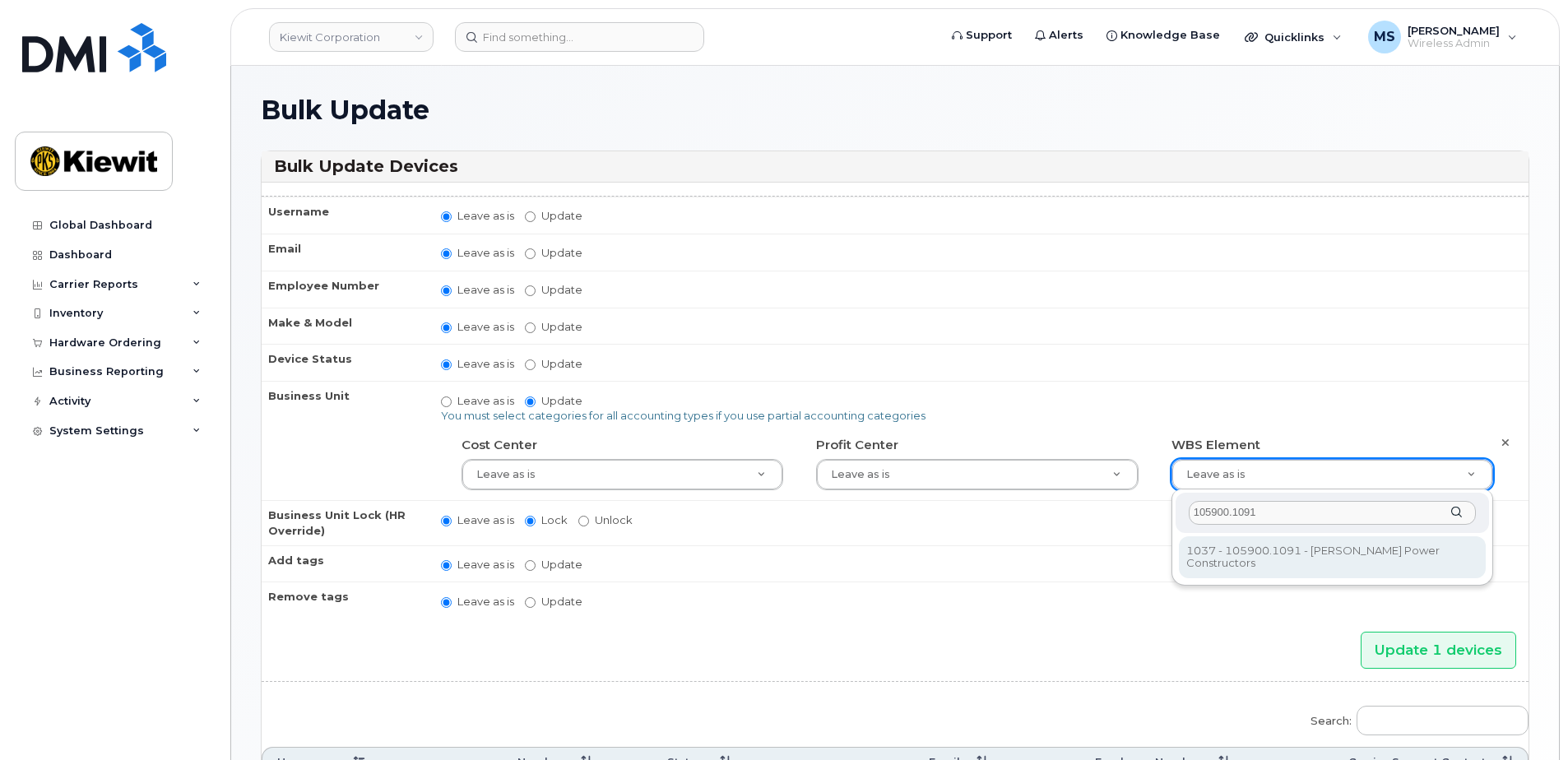
type input "105900.1091"
type input "29861105"
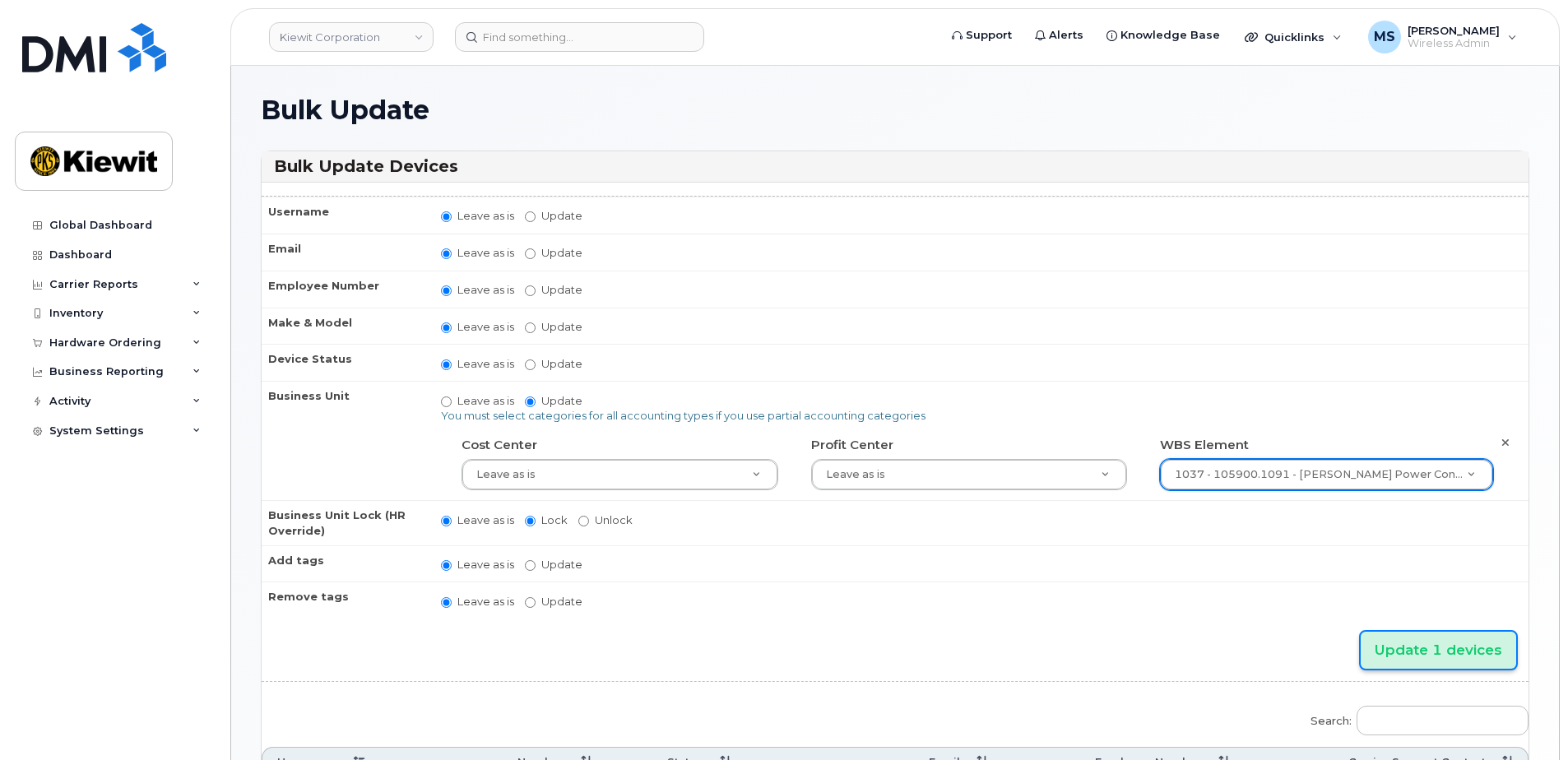
click at [1466, 643] on input "Update 1 devices" at bounding box center [1438, 651] width 156 height 37
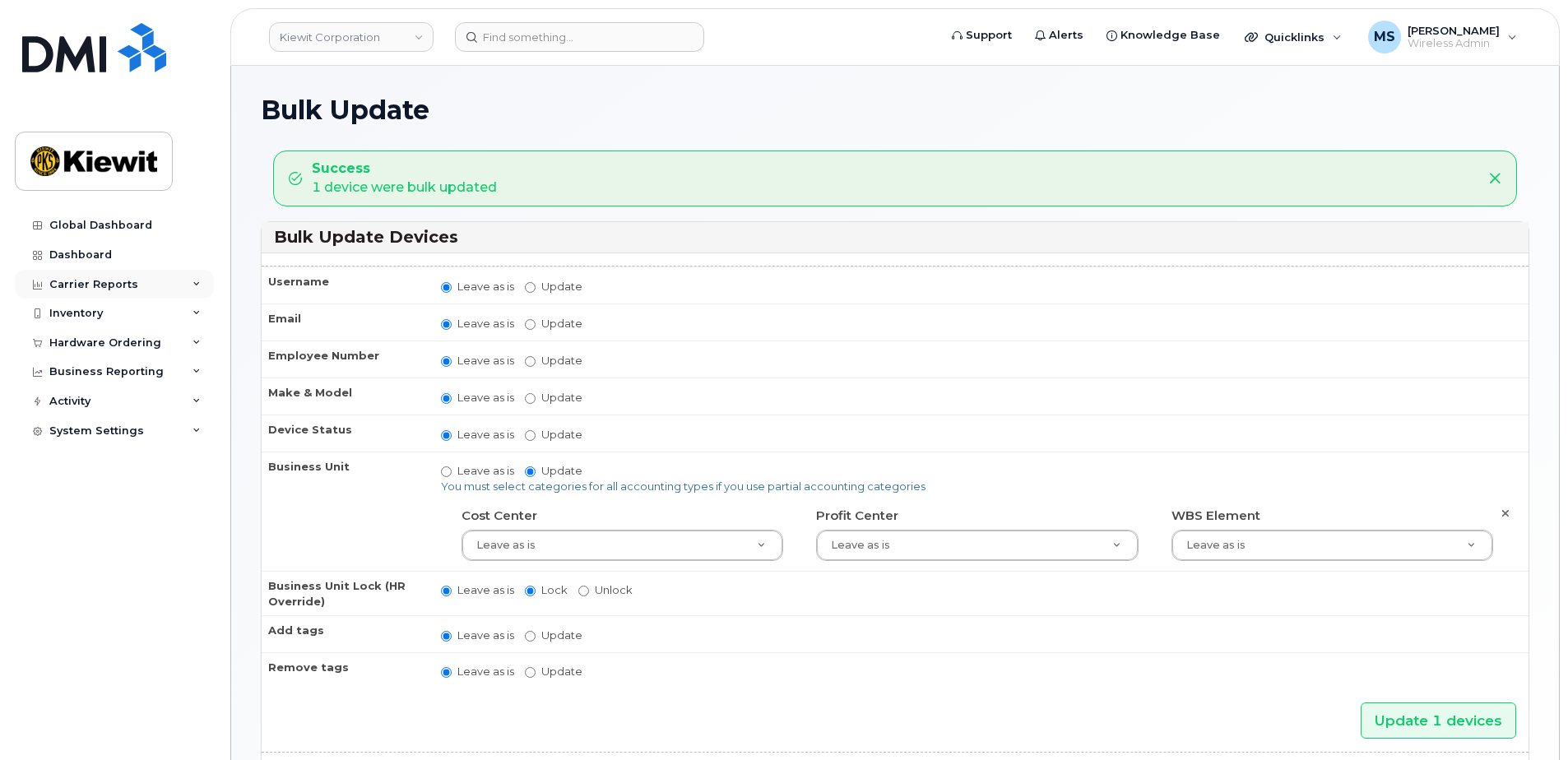
drag, startPoint x: 123, startPoint y: 282, endPoint x: 126, endPoint y: 299, distance: 17.3
click at [123, 282] on div "Carrier Reports" at bounding box center [94, 284] width 89 height 13
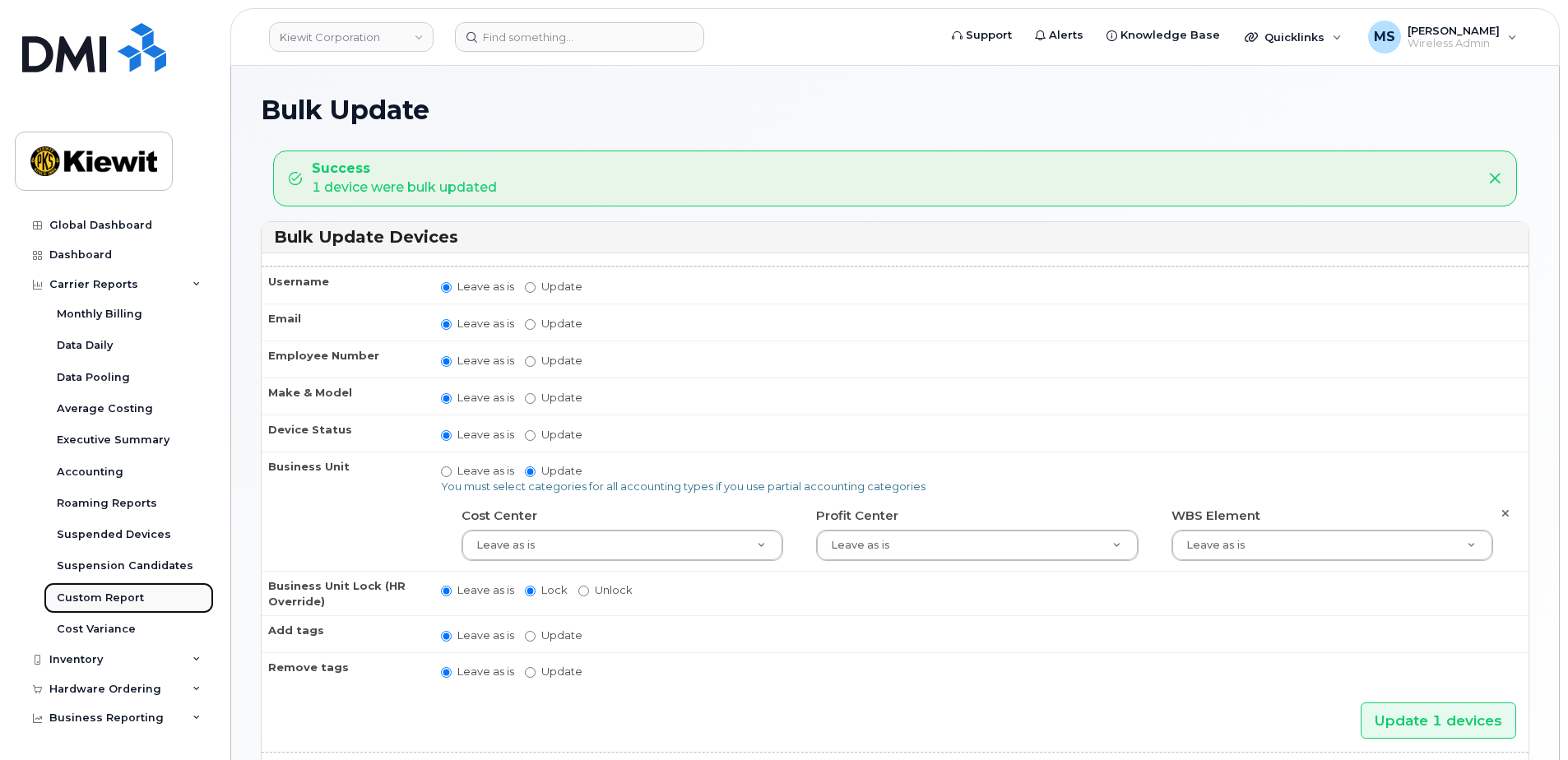
click at [112, 603] on div "Custom Report" at bounding box center [100, 598] width 87 height 15
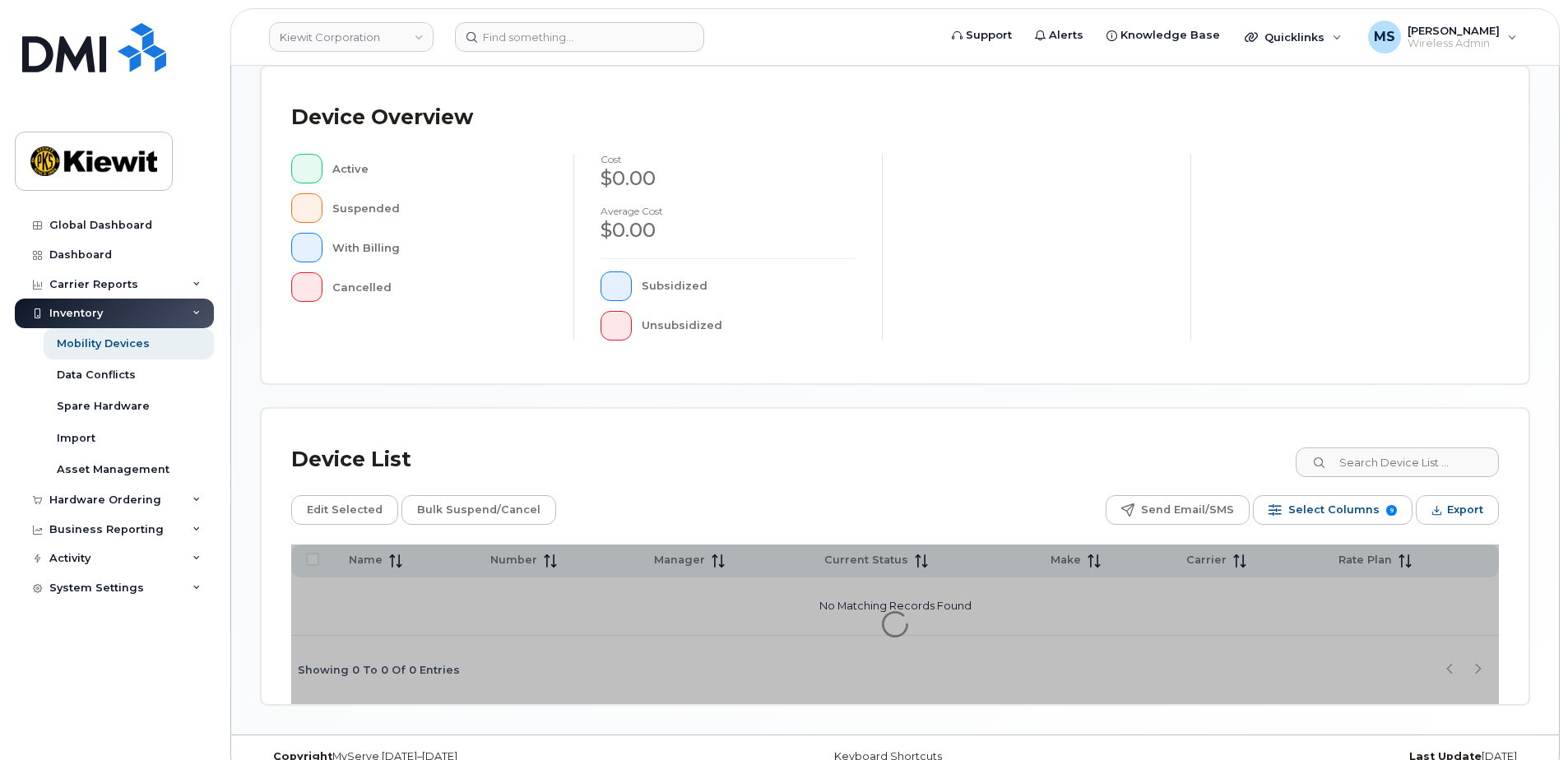
scroll to position [371, 0]
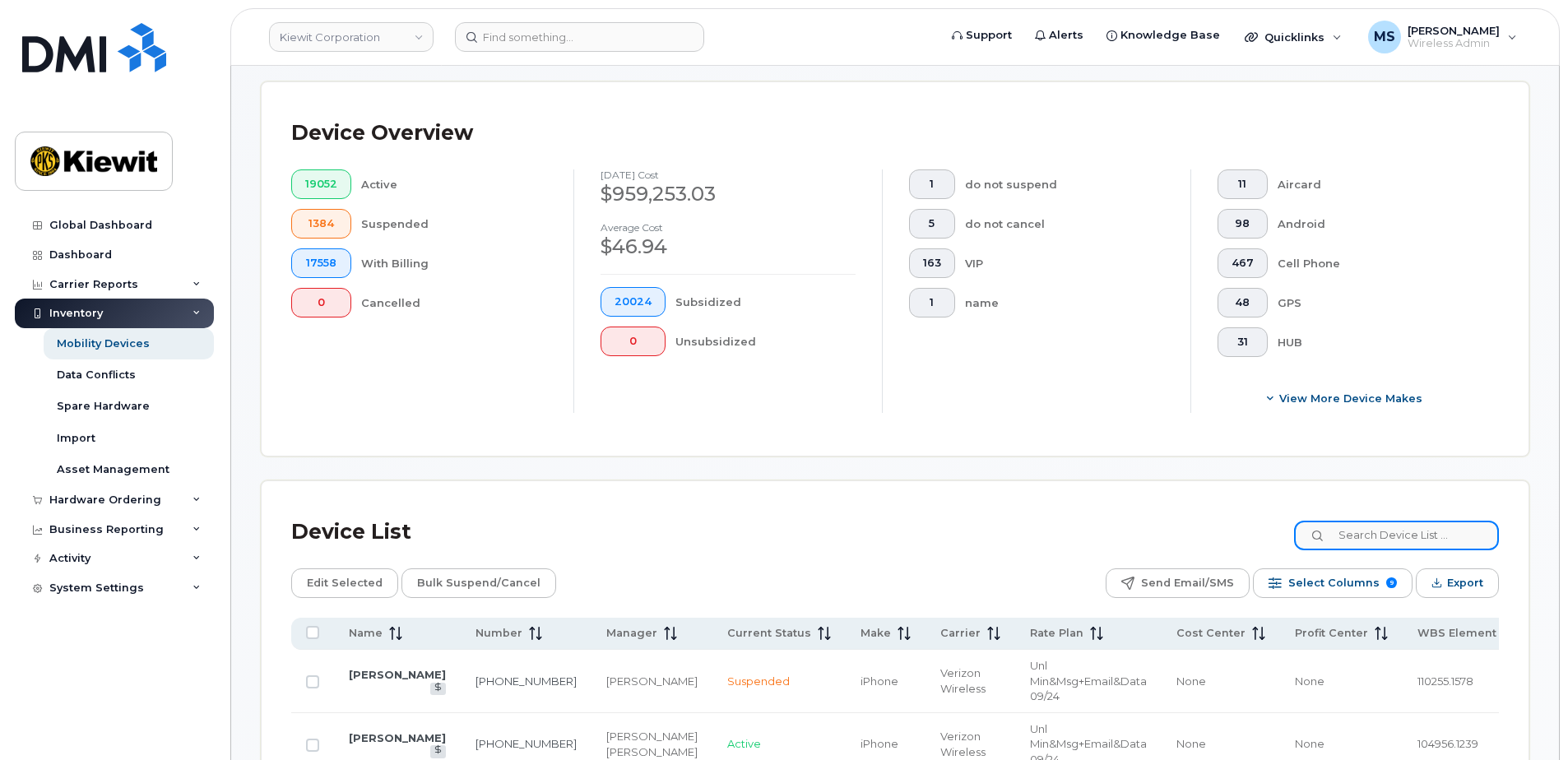
click at [1401, 538] on input at bounding box center [1397, 535] width 205 height 29
paste input "104596"
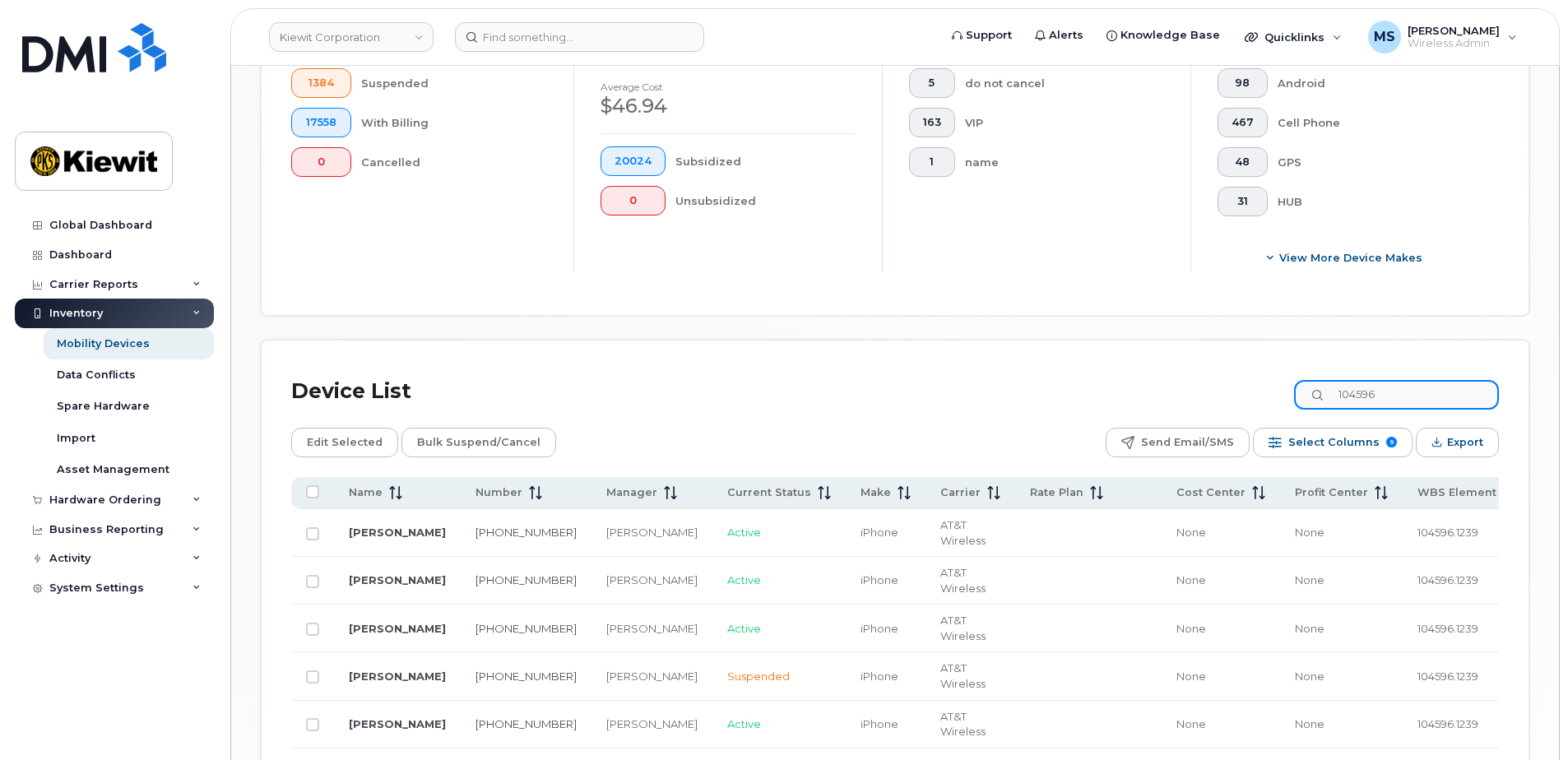
scroll to position [618, 0]
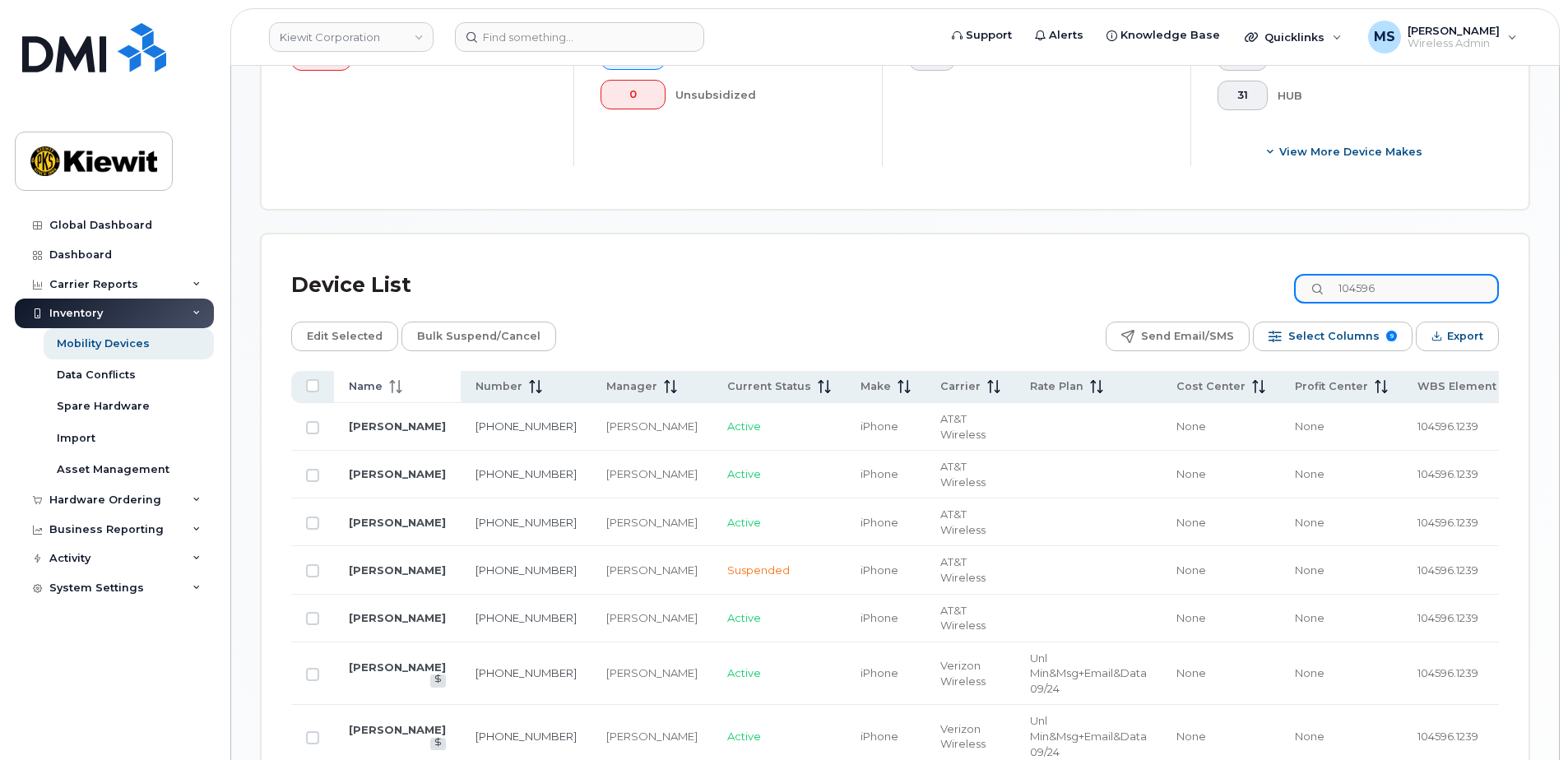
type input "104596"
drag, startPoint x: 375, startPoint y: 393, endPoint x: 399, endPoint y: 484, distance: 94.1
click at [375, 393] on span "Name" at bounding box center [365, 386] width 34 height 15
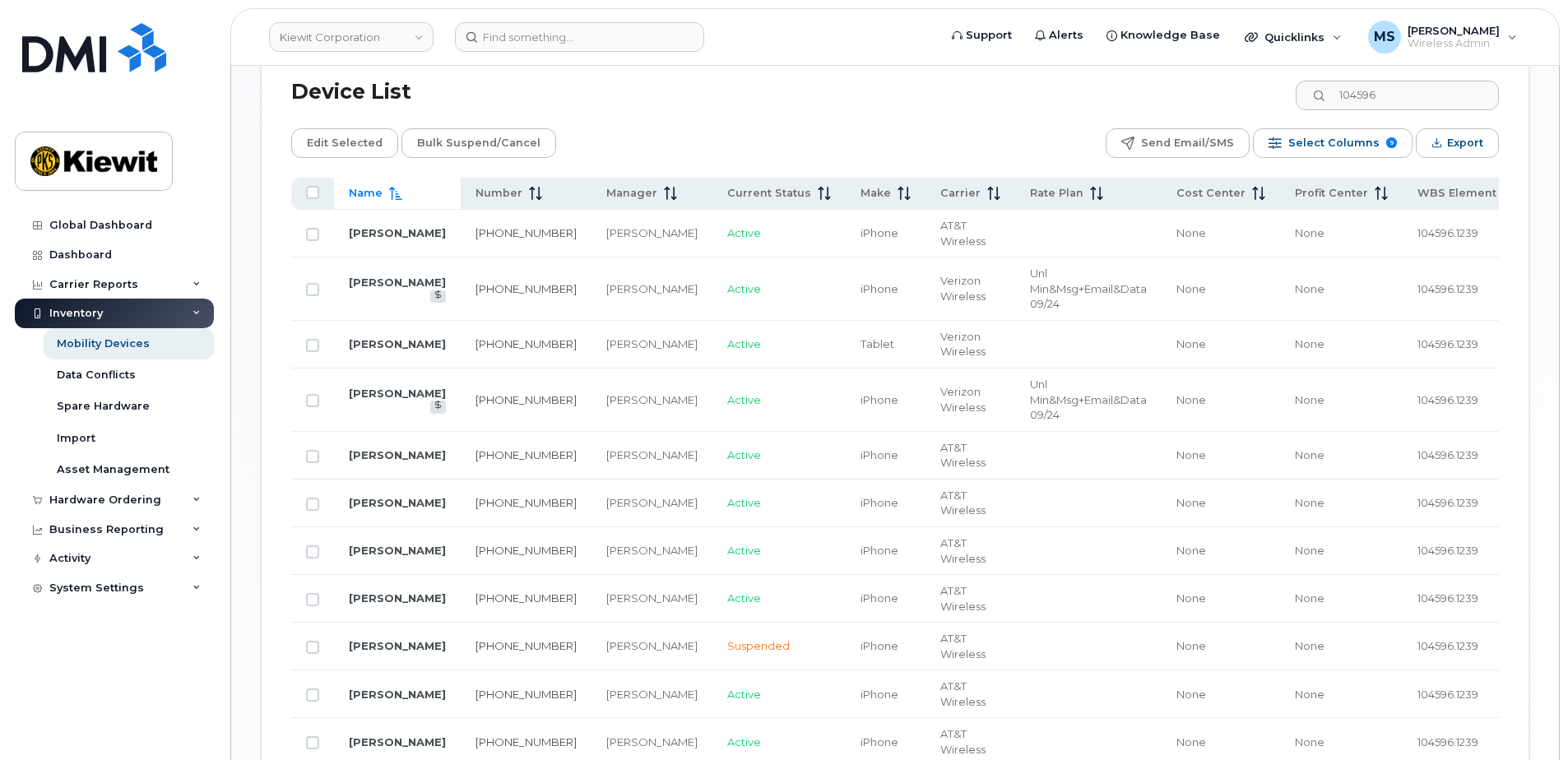
scroll to position [782, 0]
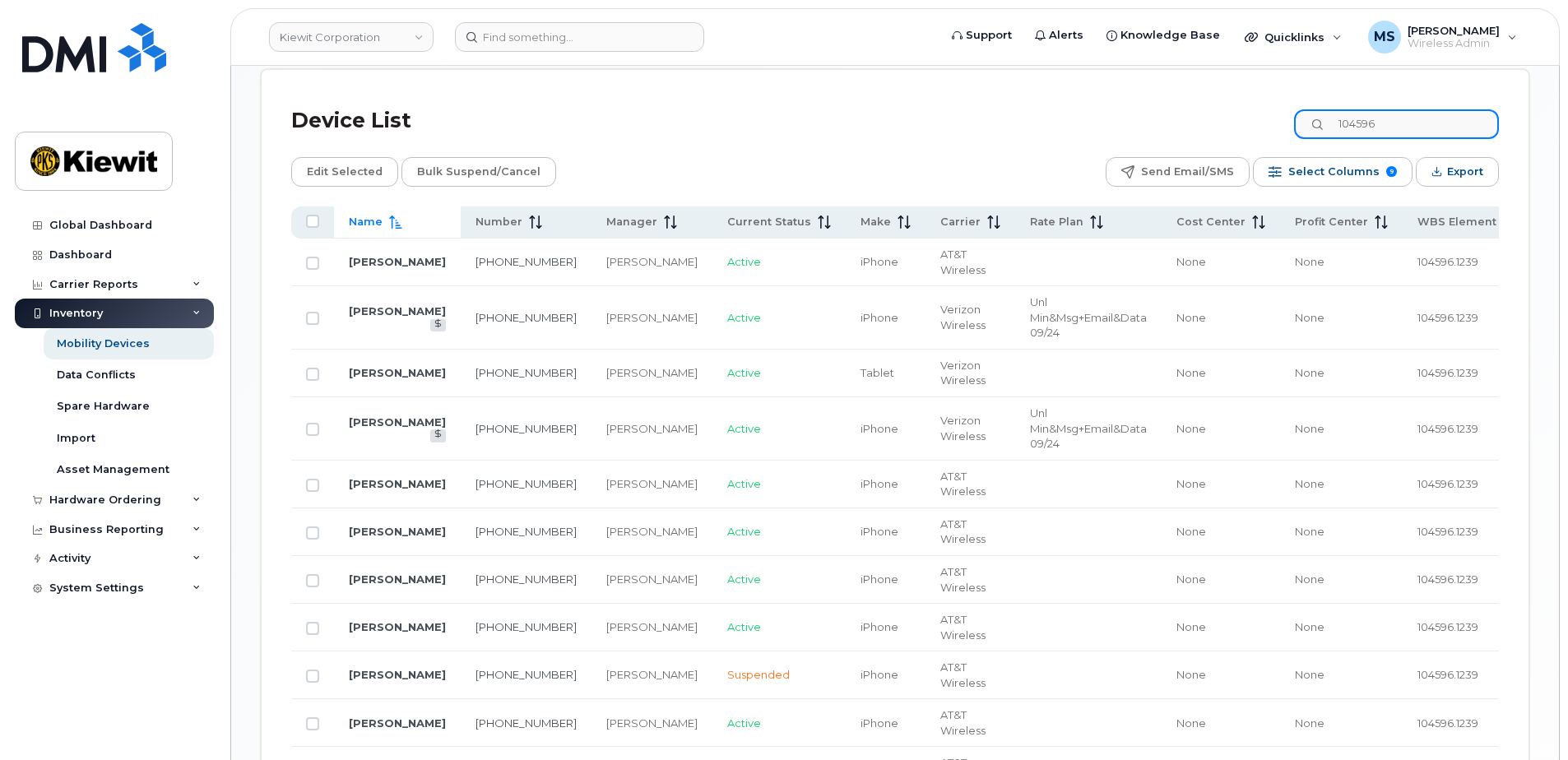
drag, startPoint x: 1433, startPoint y: 118, endPoint x: 1263, endPoint y: 132, distance: 170.6
click at [1263, 132] on div "Device List 104596" at bounding box center [895, 121] width 1208 height 42
click at [363, 223] on span "Name" at bounding box center [365, 222] width 34 height 15
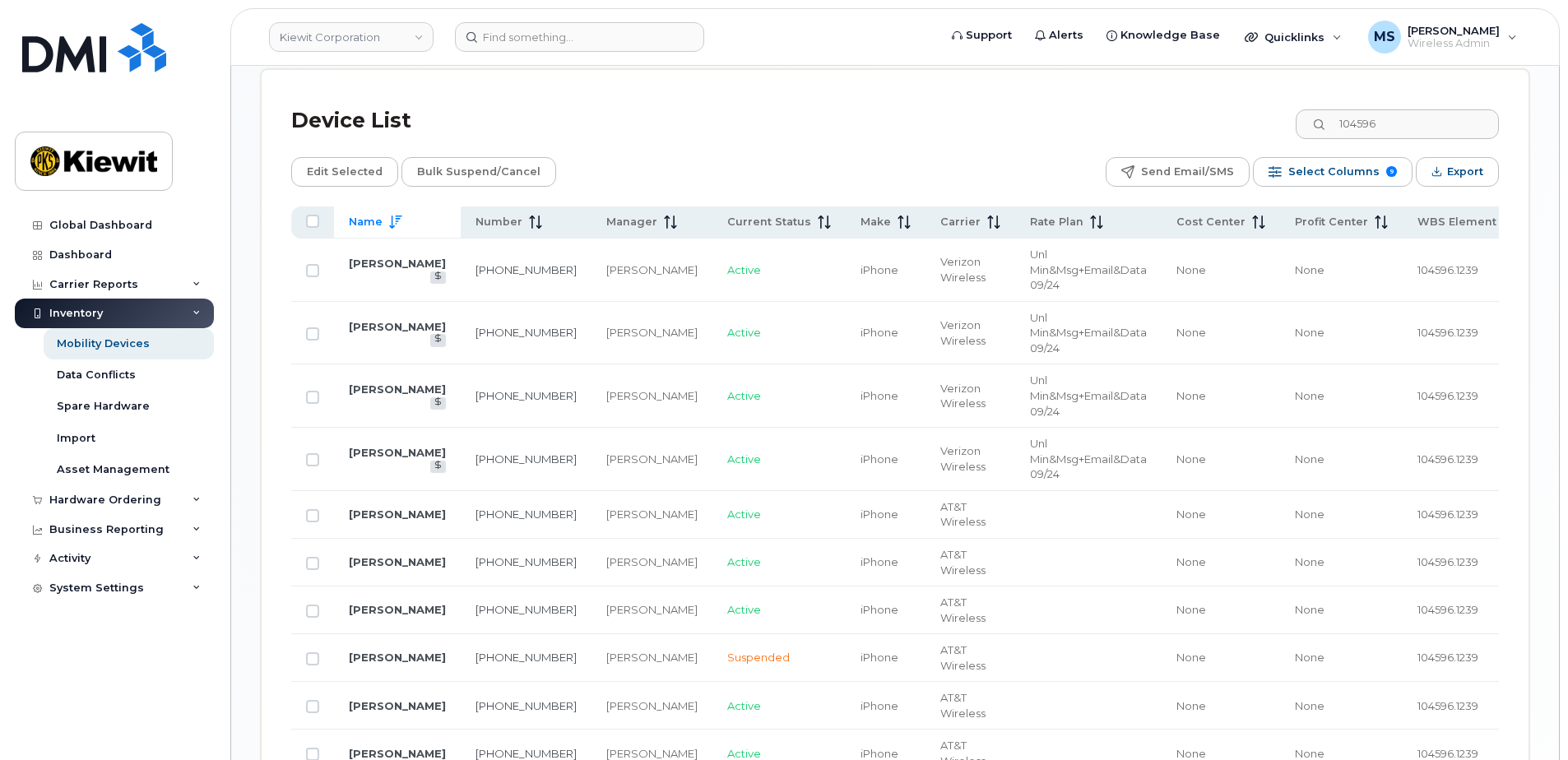
click at [364, 223] on span "Name" at bounding box center [365, 222] width 34 height 15
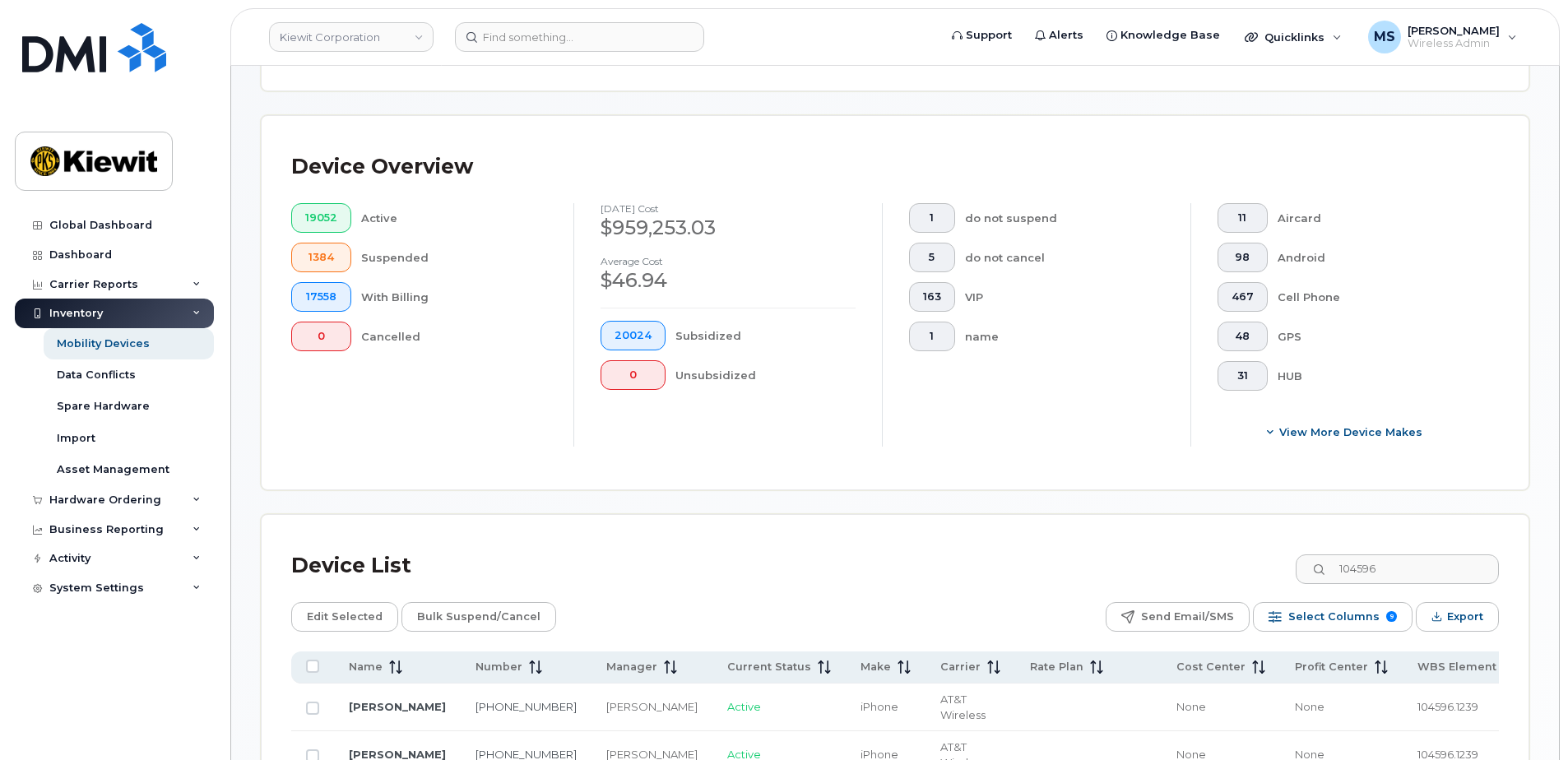
scroll to position [206, 0]
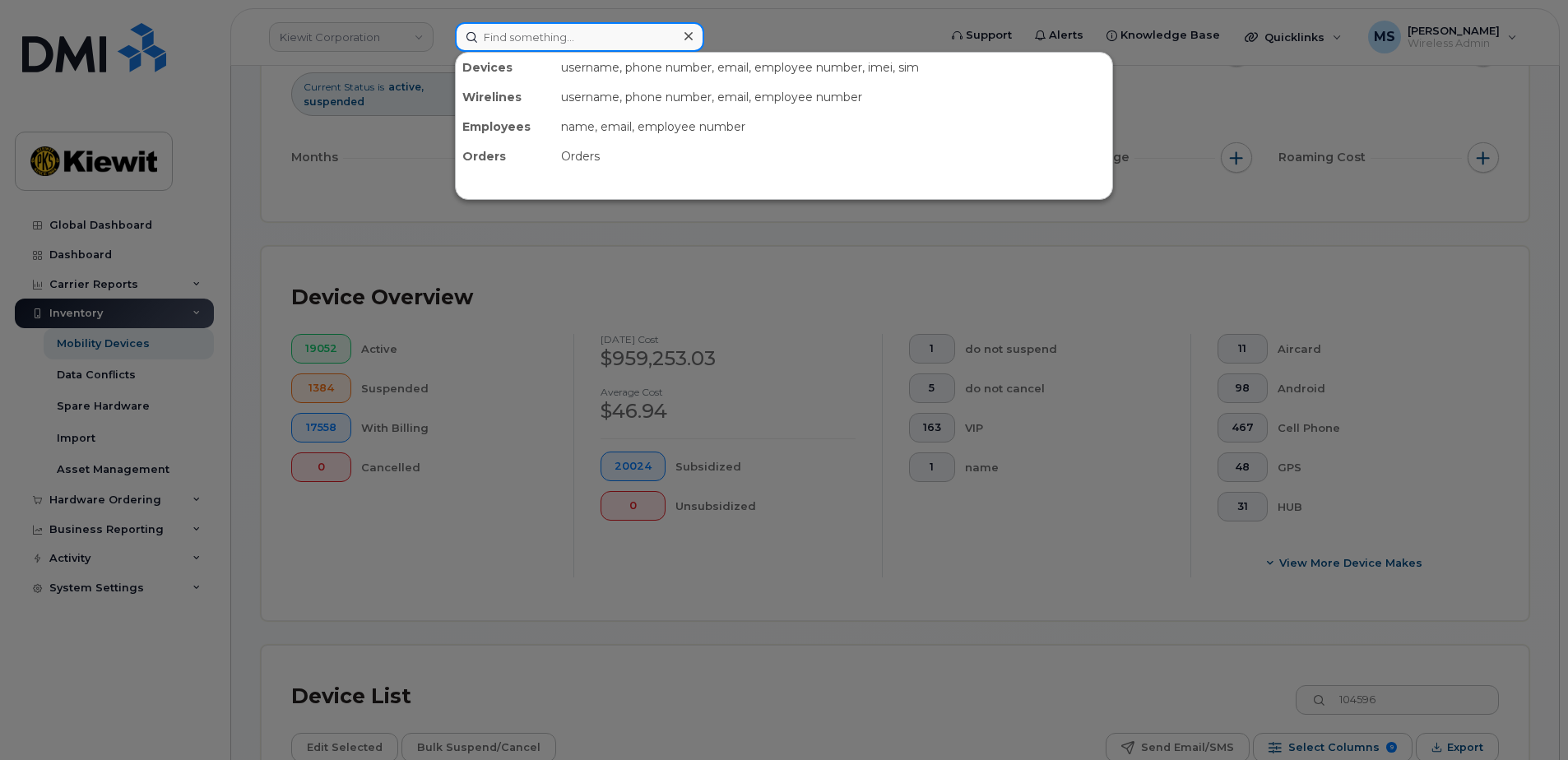
click at [546, 49] on input at bounding box center [579, 37] width 249 height 29
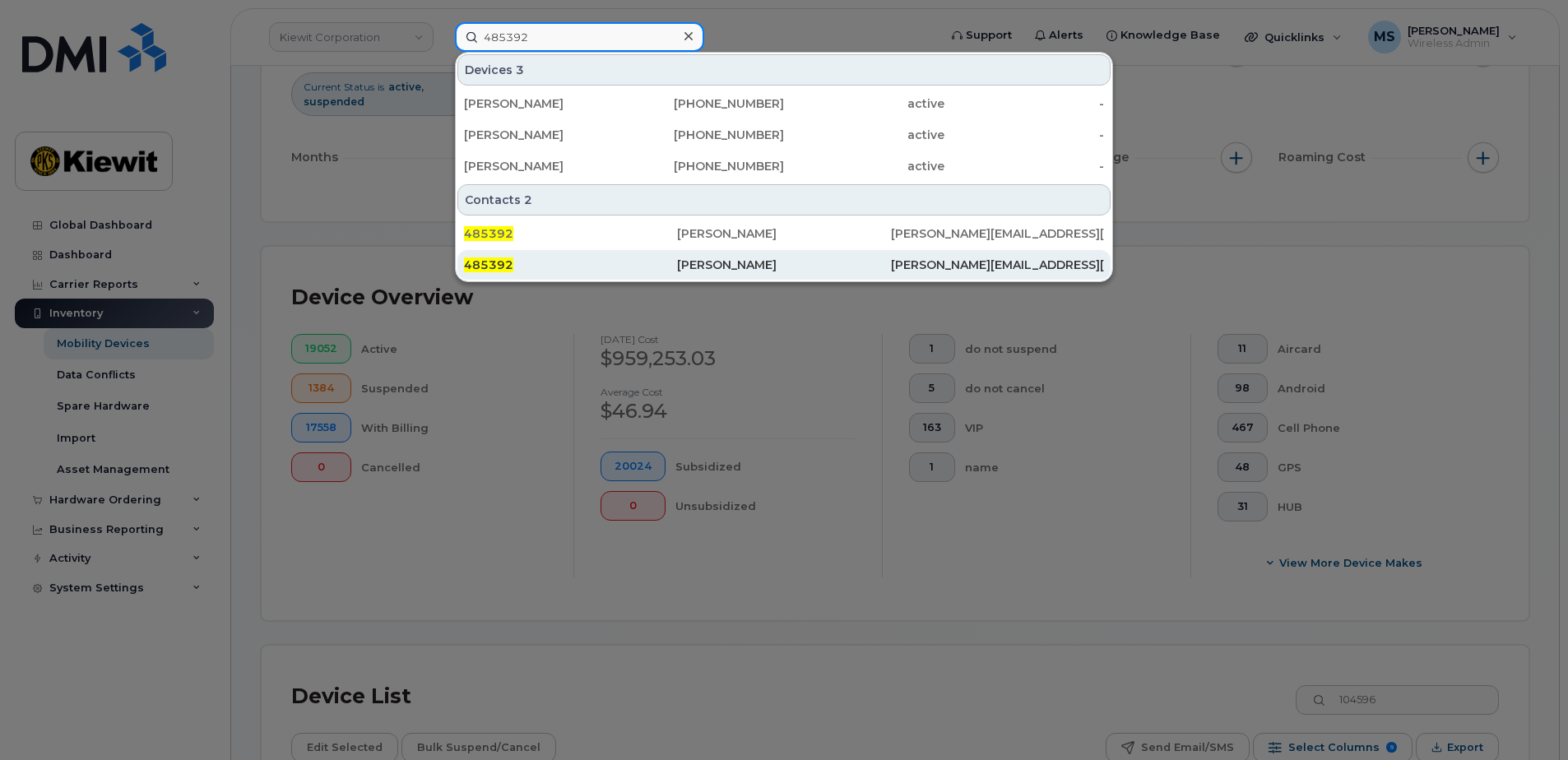
type input "485392"
click at [689, 264] on div "Brandy Vickers" at bounding box center [784, 265] width 213 height 17
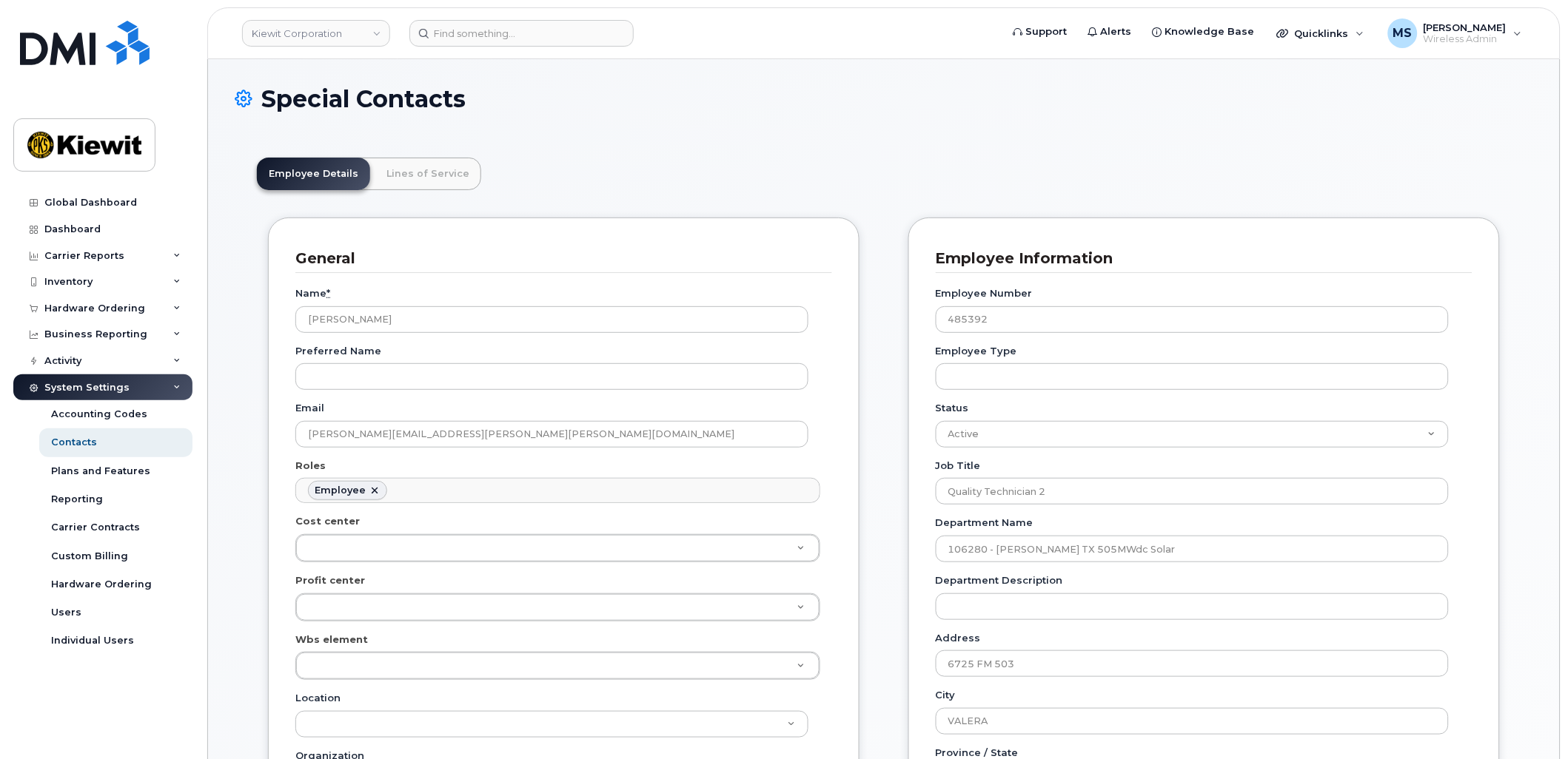
scroll to position [46, 0]
click at [427, 165] on link "Lines of Service" at bounding box center [427, 173] width 107 height 32
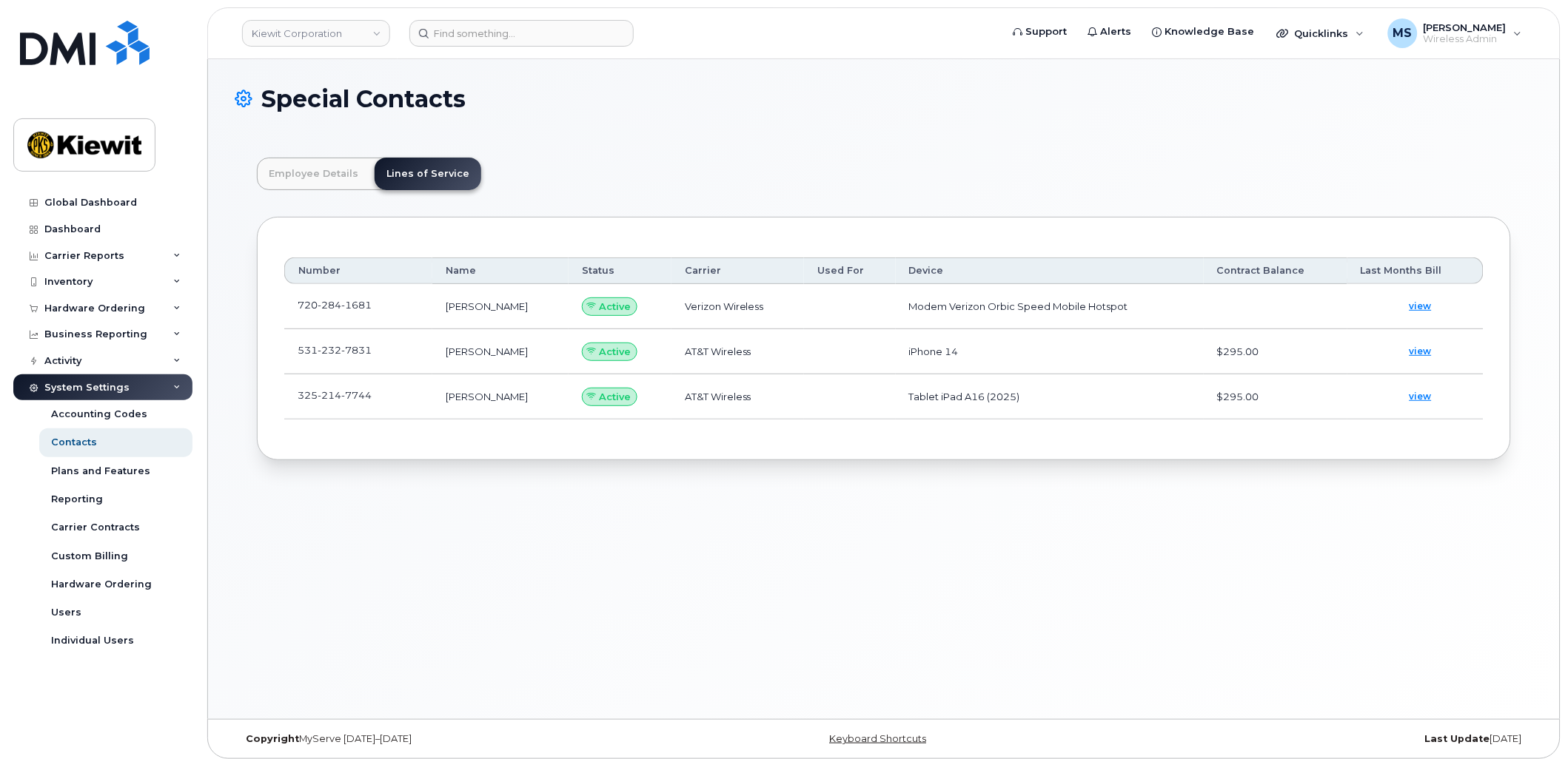
click at [378, 363] on td "531 232 7831" at bounding box center [358, 352] width 148 height 46
click at [378, 349] on link at bounding box center [380, 350] width 17 height 12
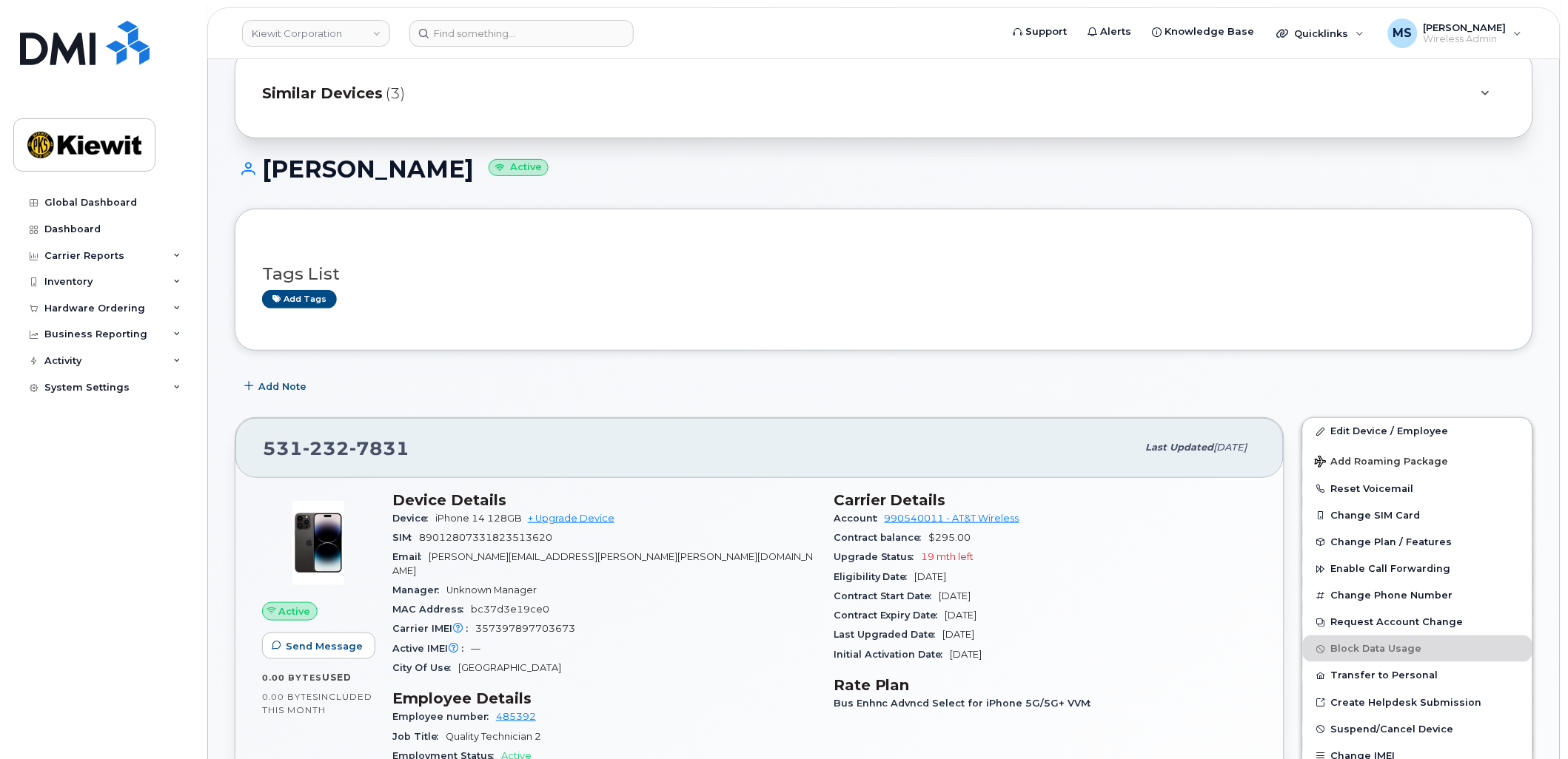
scroll to position [82, 0]
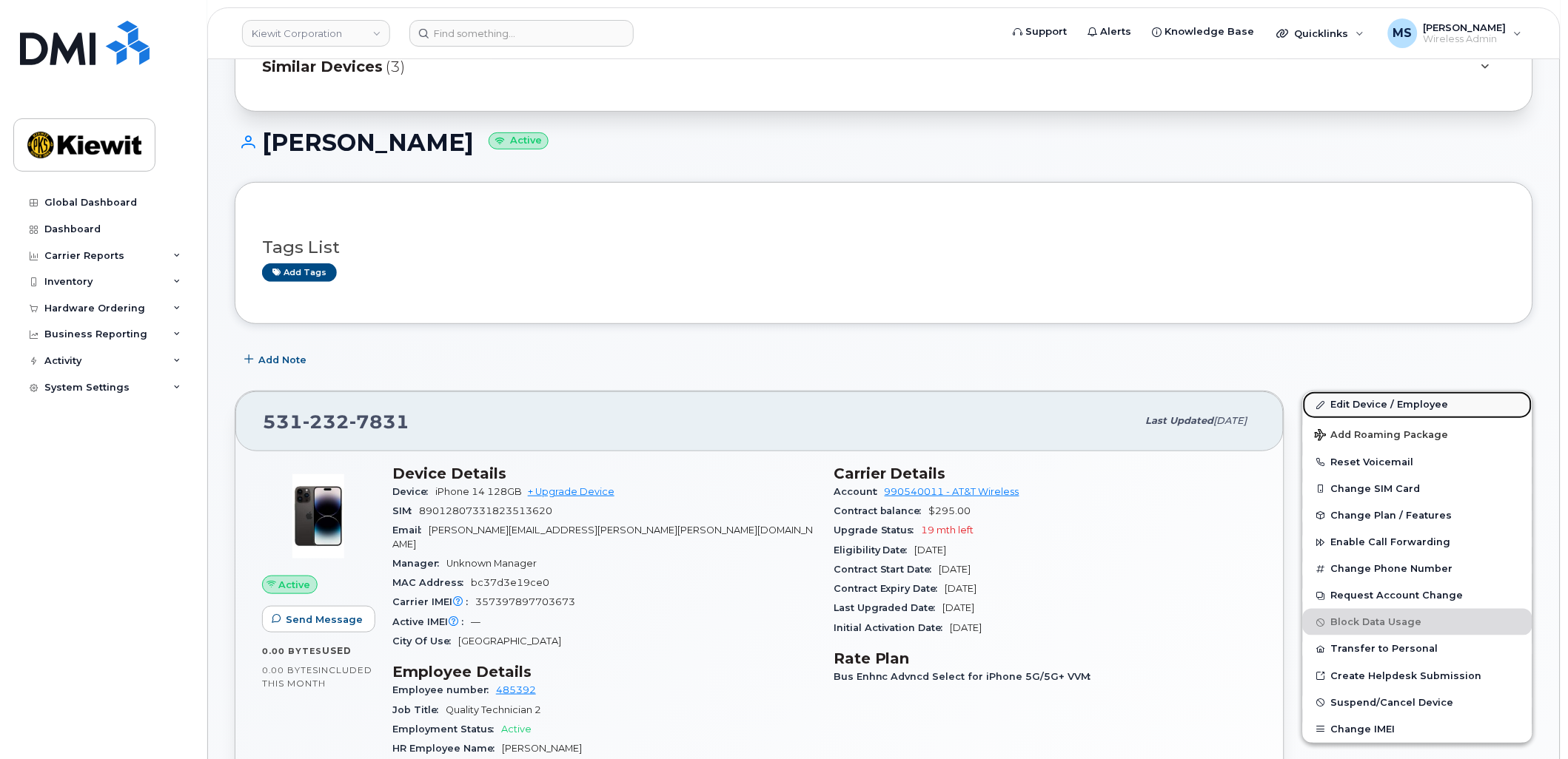
click at [1386, 403] on link "Edit Device / Employee" at bounding box center [1417, 405] width 229 height 26
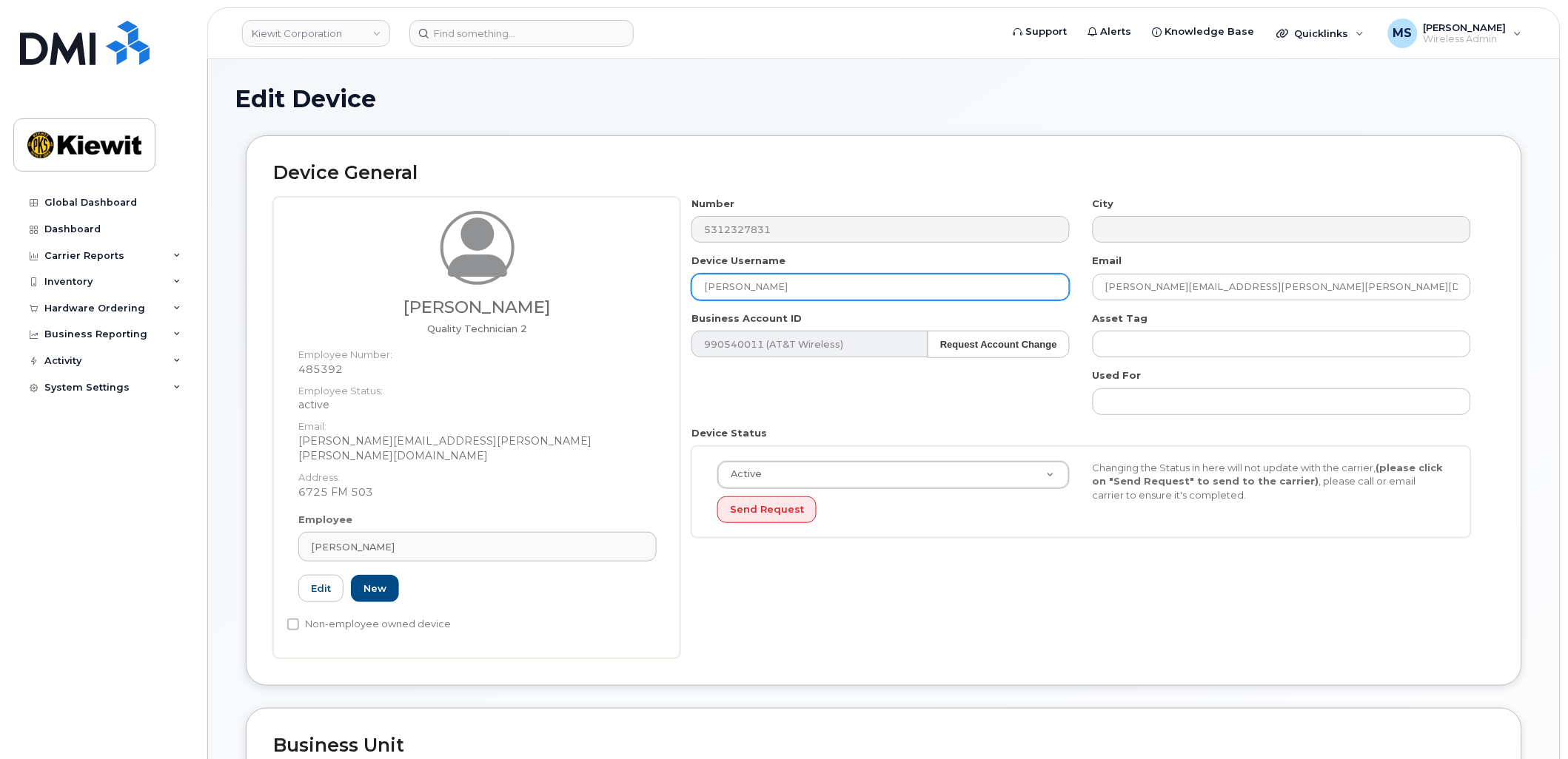
drag, startPoint x: 826, startPoint y: 284, endPoint x: 581, endPoint y: 283, distance: 245.0
click at [582, 284] on div "[PERSON_NAME] Quality Technician 2 Employee Number: 485392 Employee Status: act…" at bounding box center [883, 428] width 1221 height 462
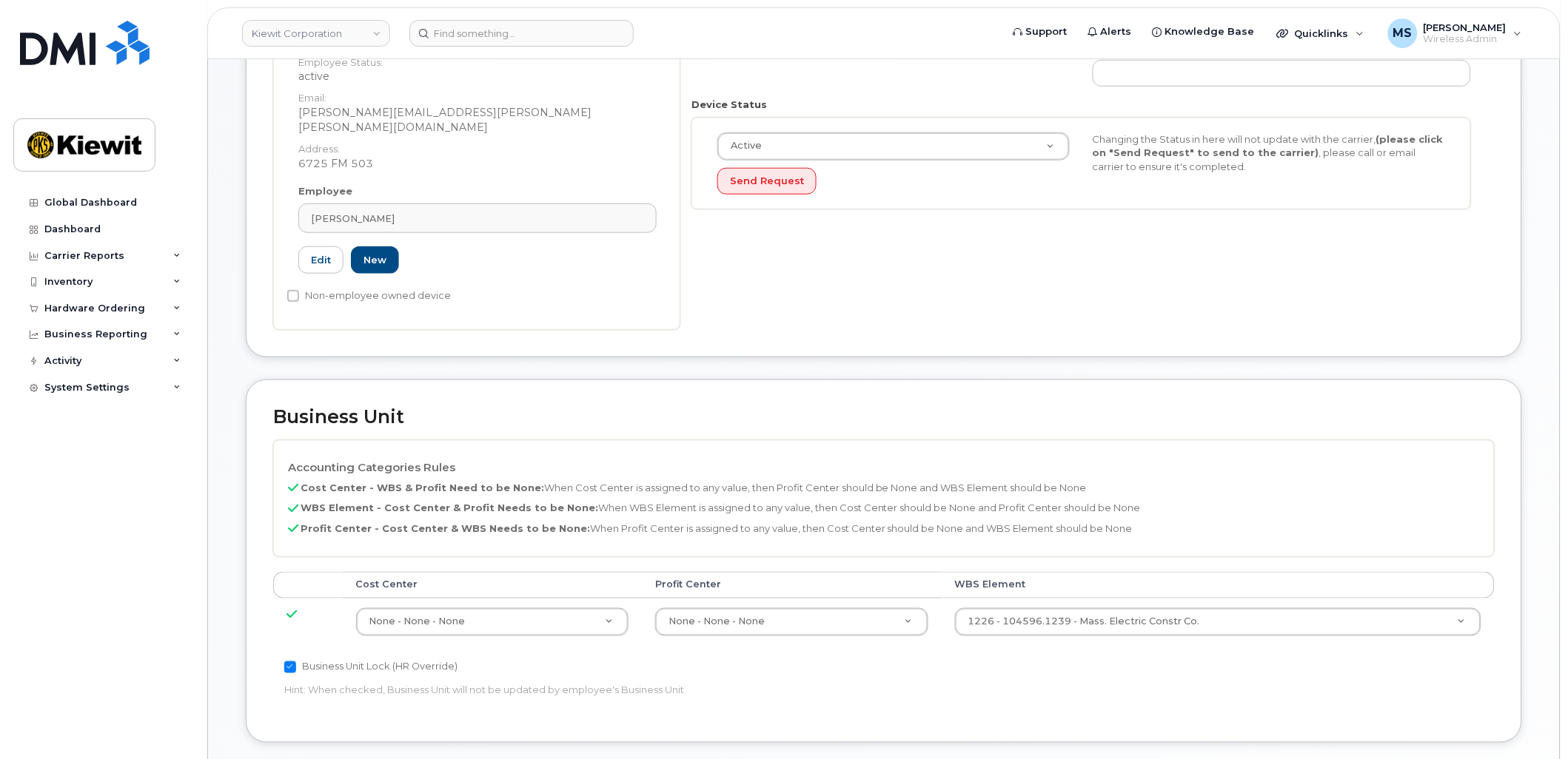
scroll to position [247, 0]
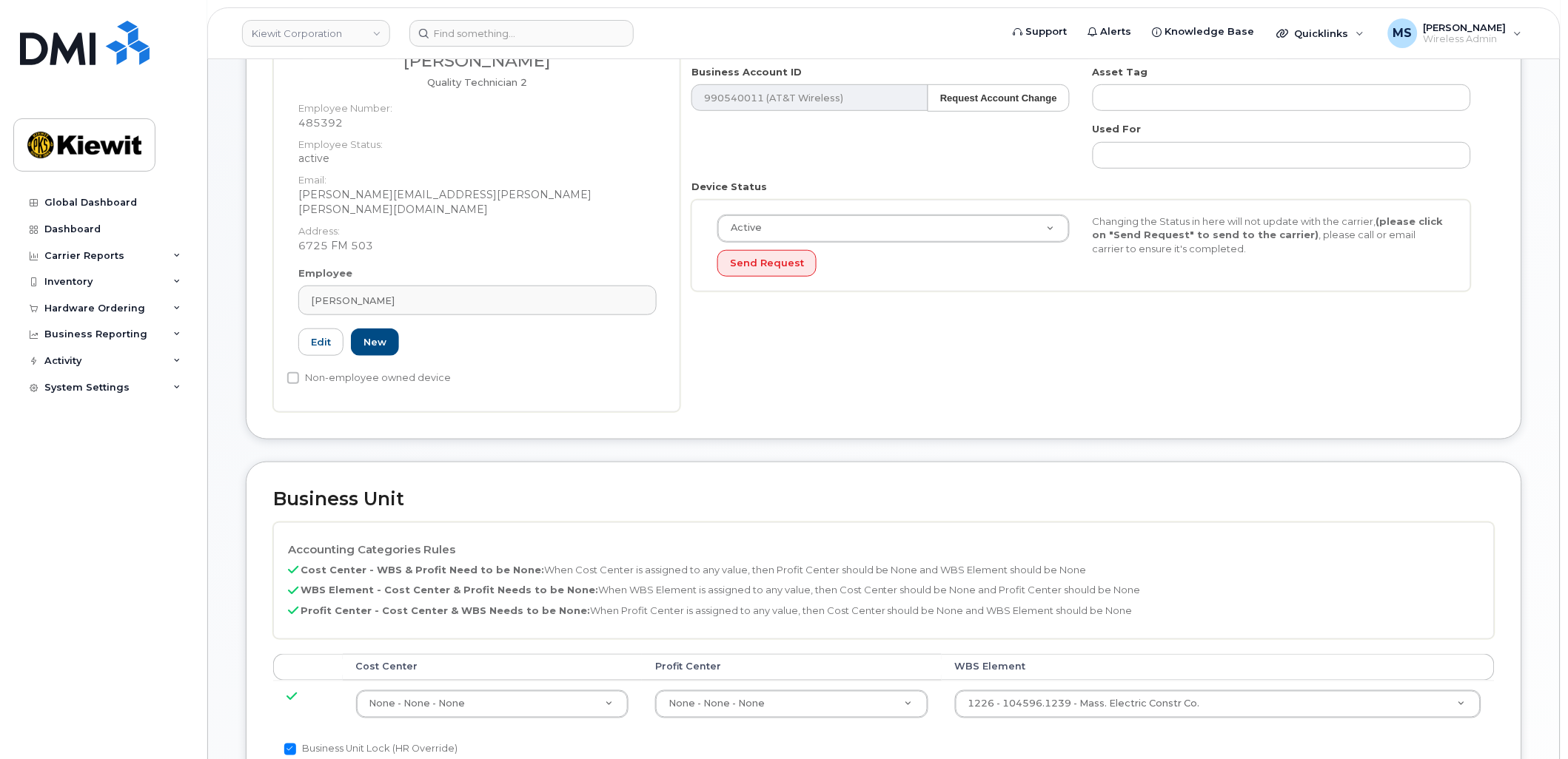
type input "[PERSON_NAME]"
paste input "106280.1637"
type input "106280.1637"
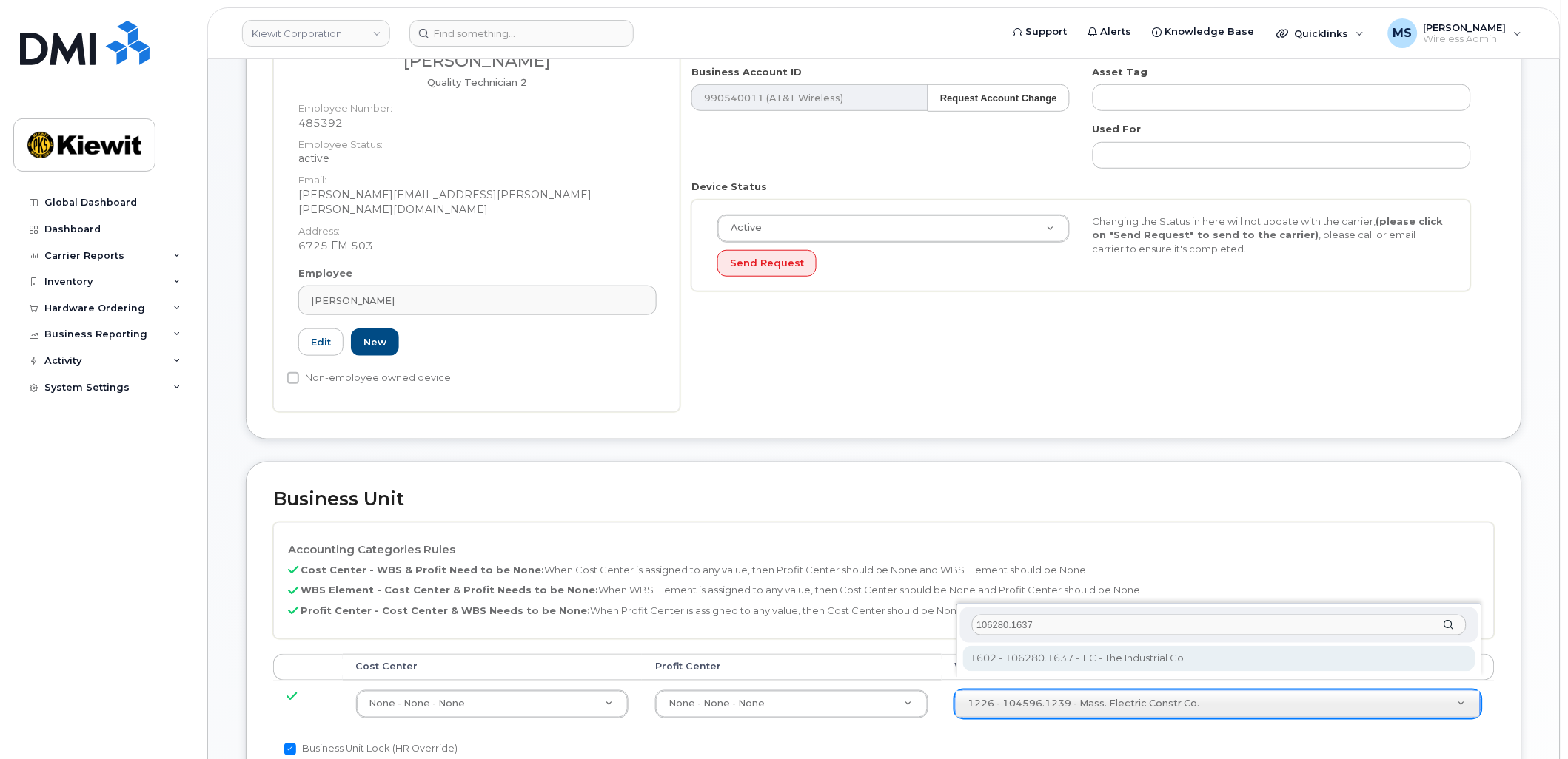
type input "106280.1637"
type input "34047556"
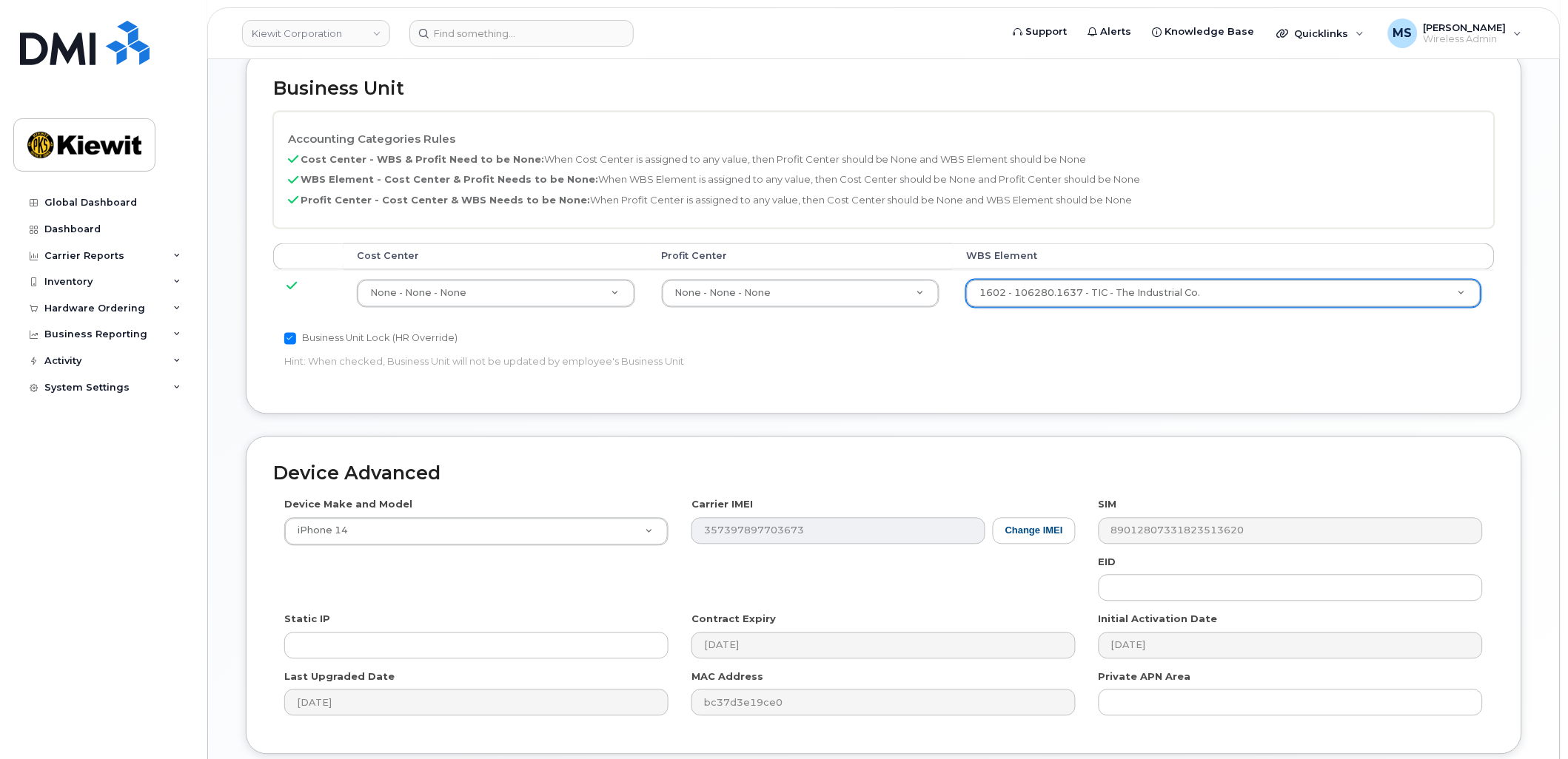
scroll to position [762, 0]
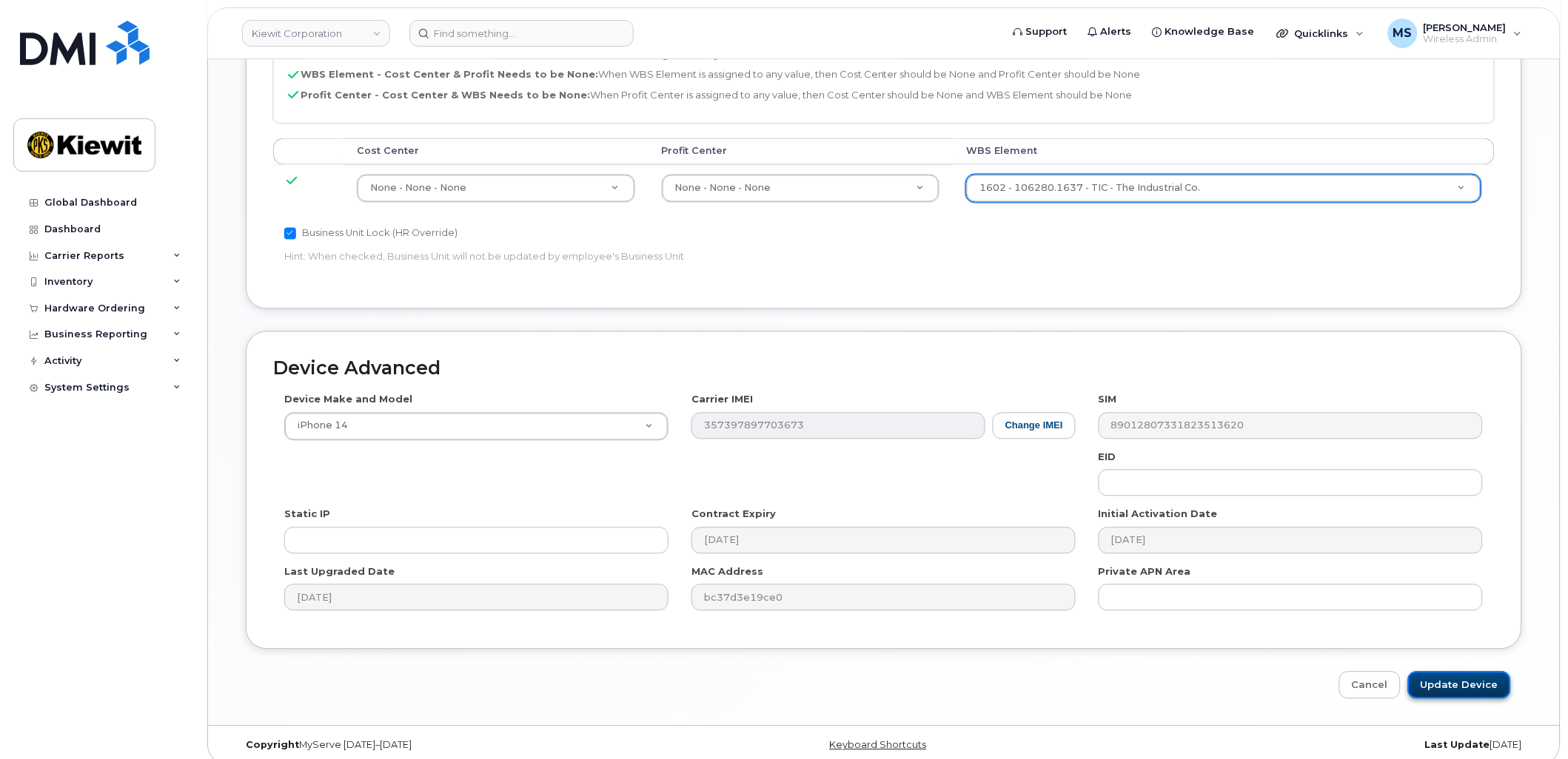
click at [1462, 672] on input "Update Device" at bounding box center [1460, 685] width 103 height 27
type input "Saving..."
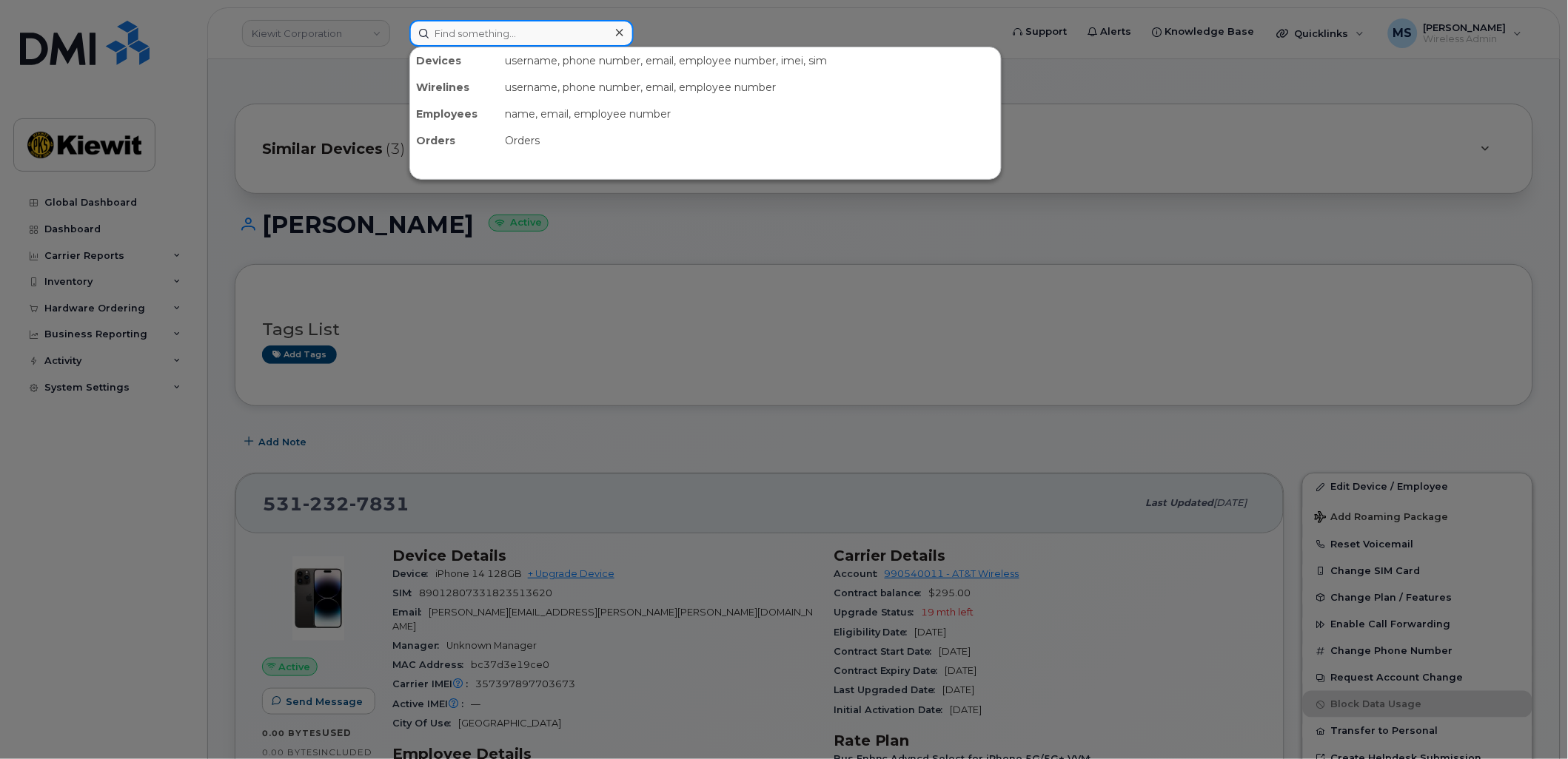
click at [507, 33] on input at bounding box center [521, 33] width 224 height 26
click at [508, 32] on input at bounding box center [521, 33] width 224 height 26
paste input "355363"
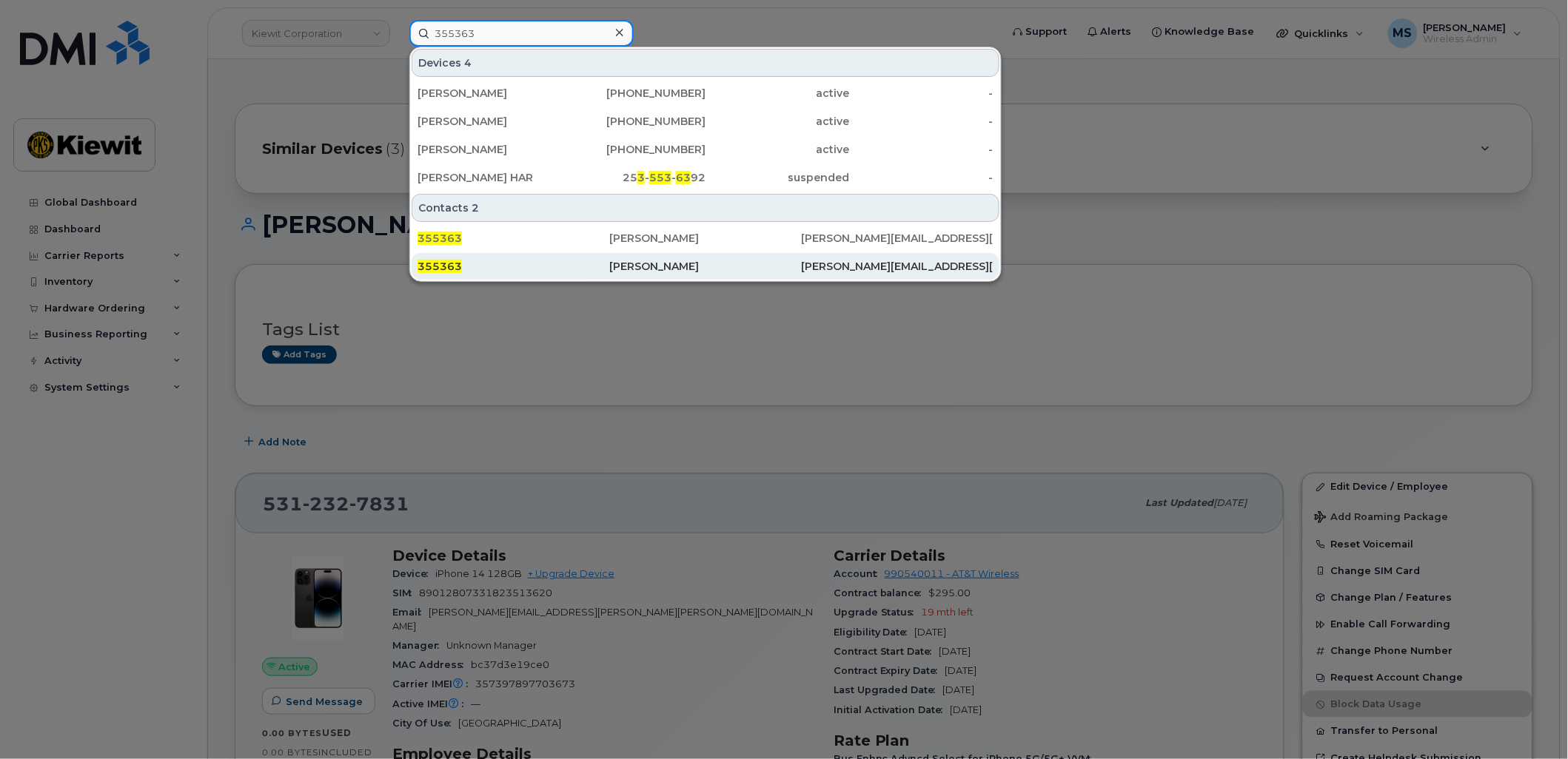
type input "355363"
click at [645, 257] on div "[PERSON_NAME]" at bounding box center [705, 267] width 192 height 26
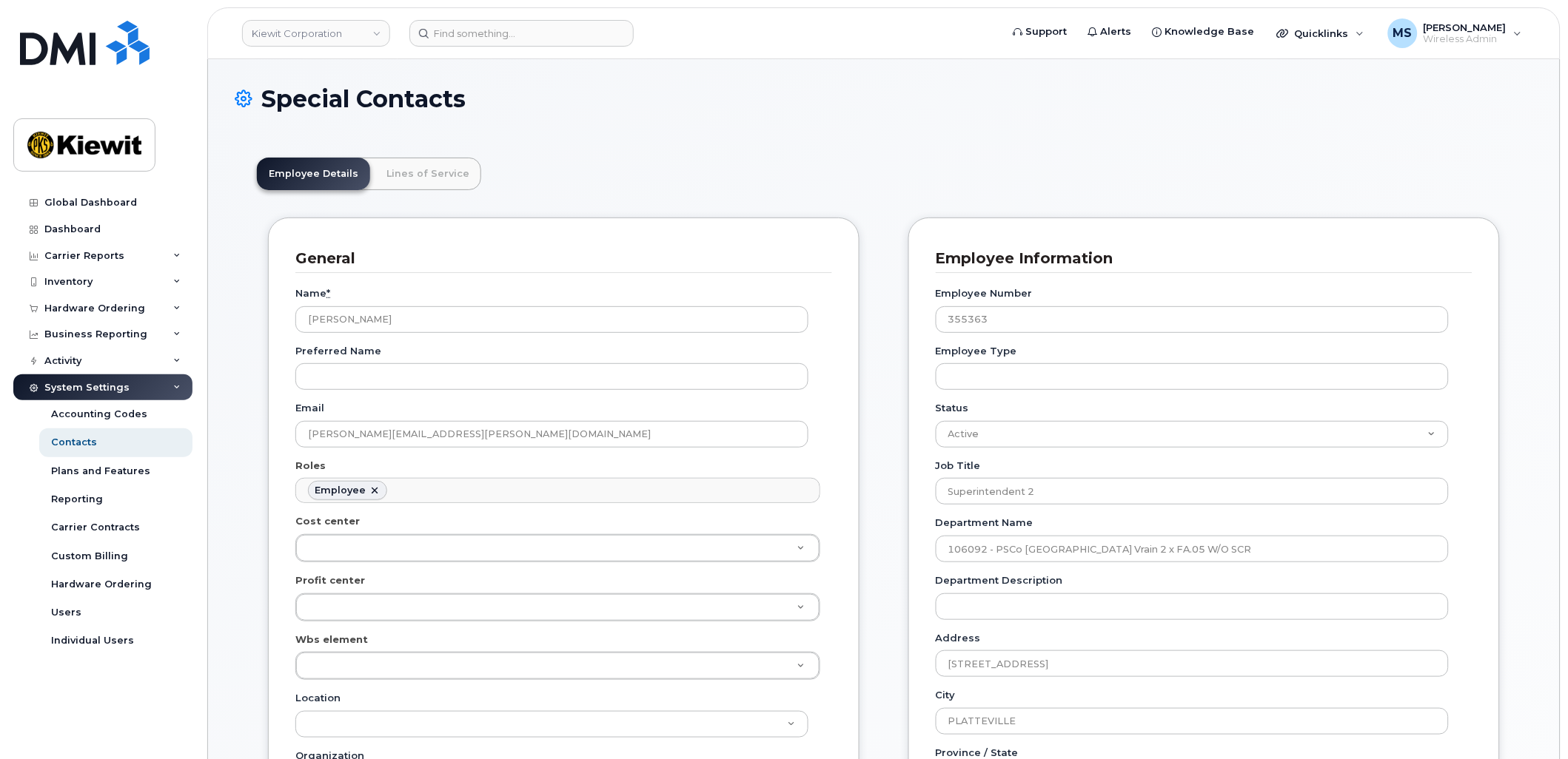
scroll to position [46, 0]
click at [392, 182] on link "Lines of Service" at bounding box center [427, 173] width 107 height 32
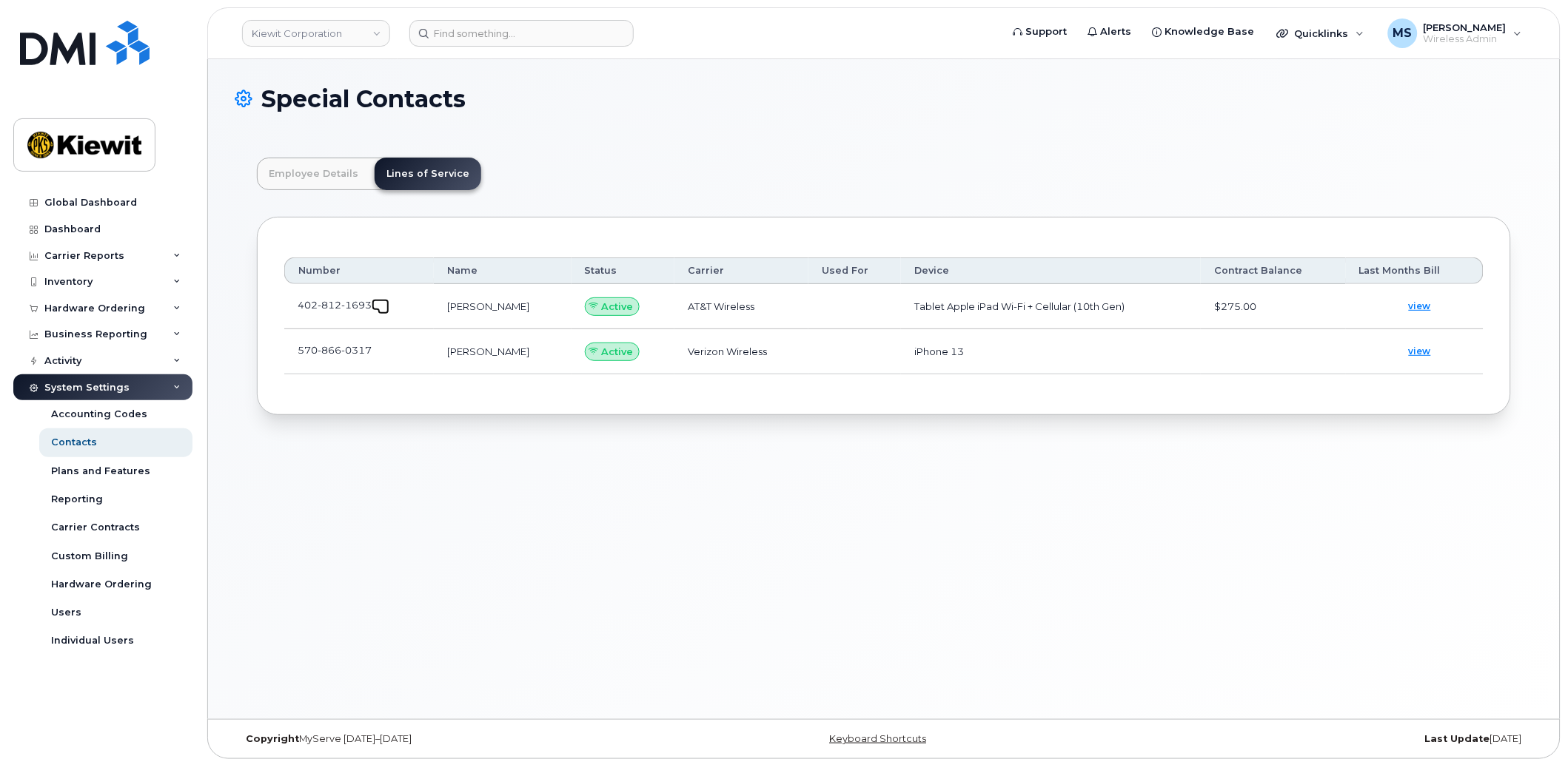
click at [380, 303] on span at bounding box center [383, 309] width 12 height 12
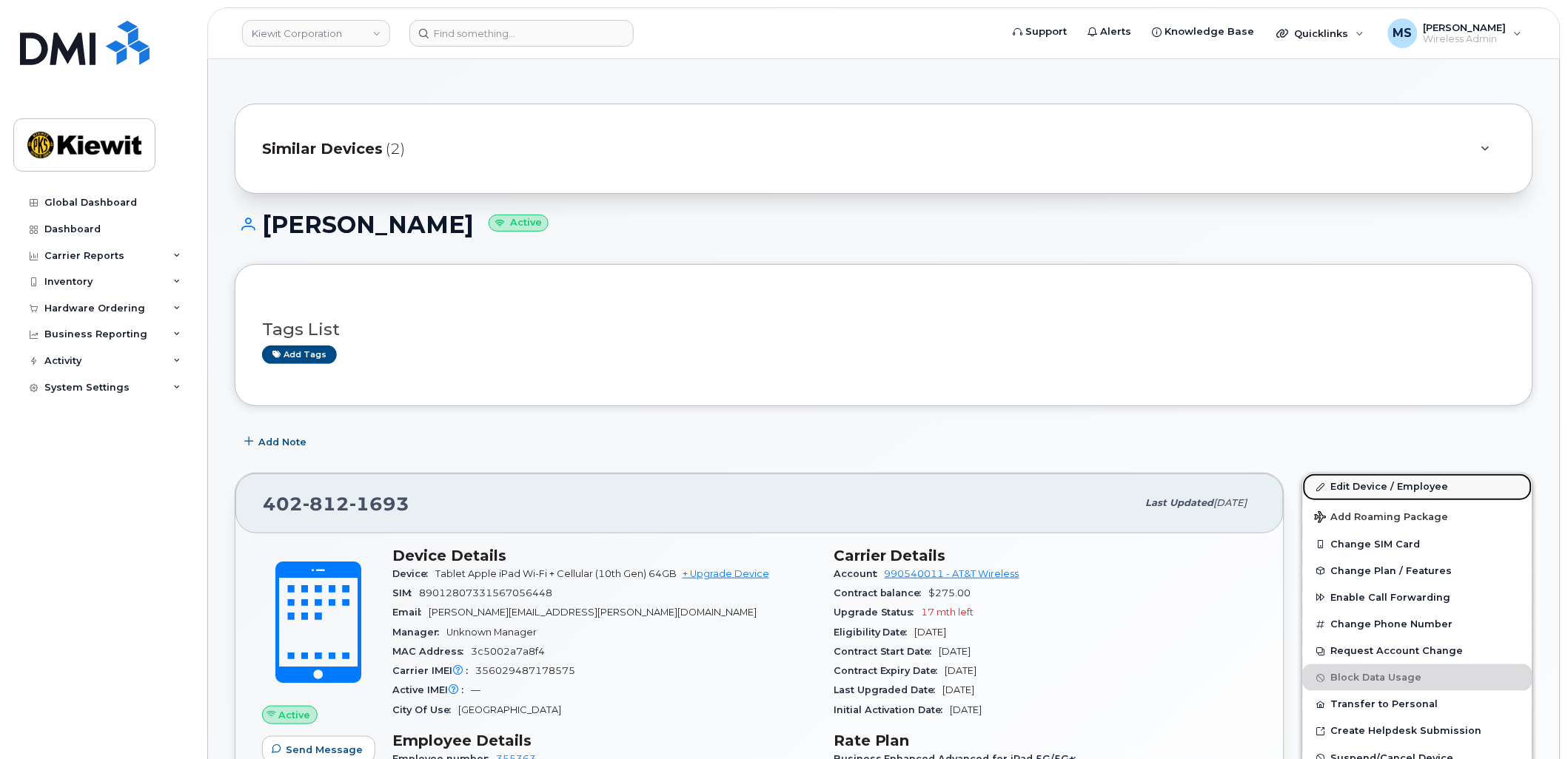
click at [1440, 487] on link "Edit Device / Employee" at bounding box center [1417, 487] width 229 height 26
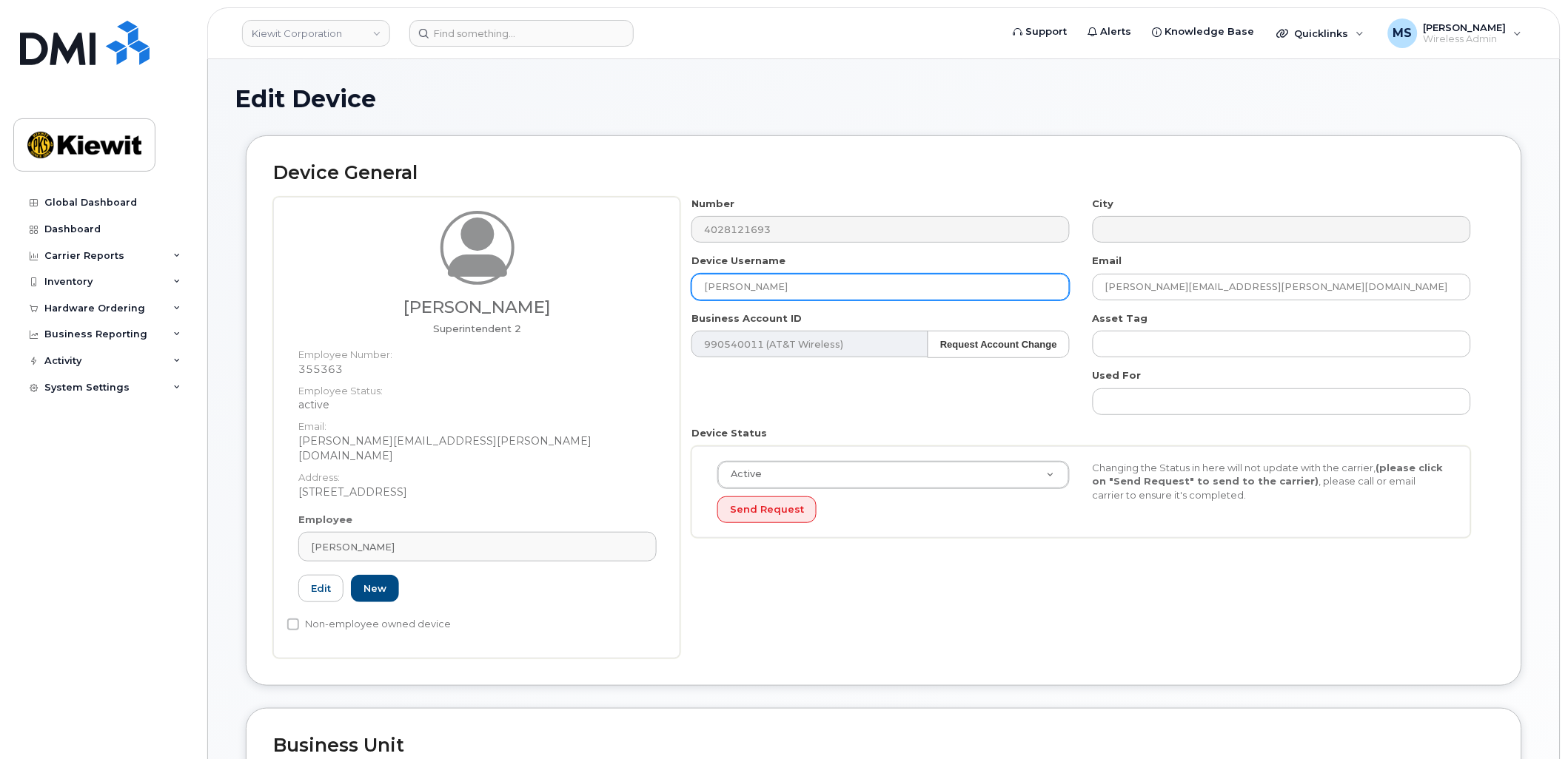
drag, startPoint x: 847, startPoint y: 287, endPoint x: 613, endPoint y: 291, distance: 234.0
click at [619, 294] on div "Landon Nelson Superintendent 2 Employee Number: 355363 Employee Status: active …" at bounding box center [883, 428] width 1221 height 462
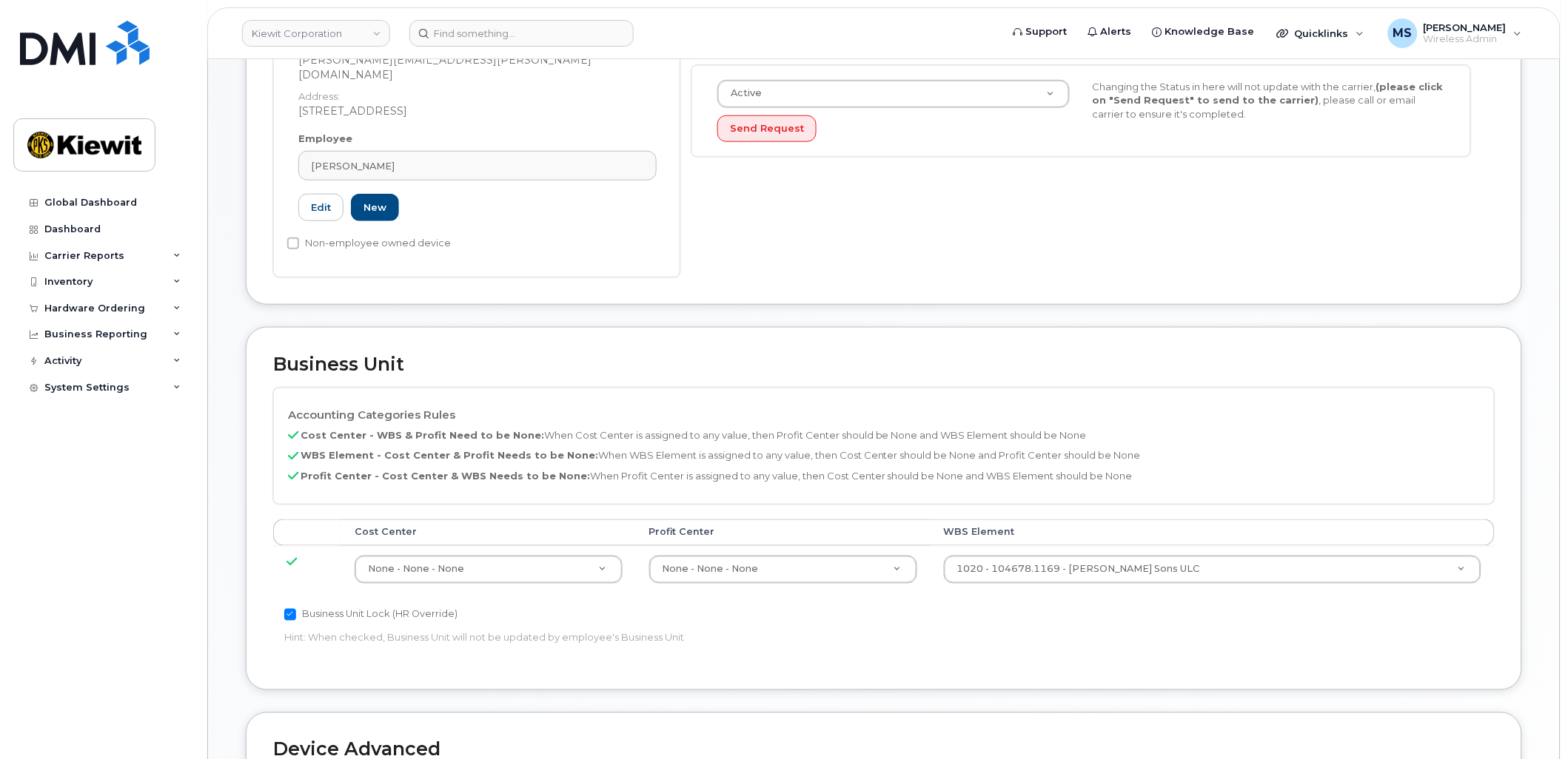
scroll to position [411, 0]
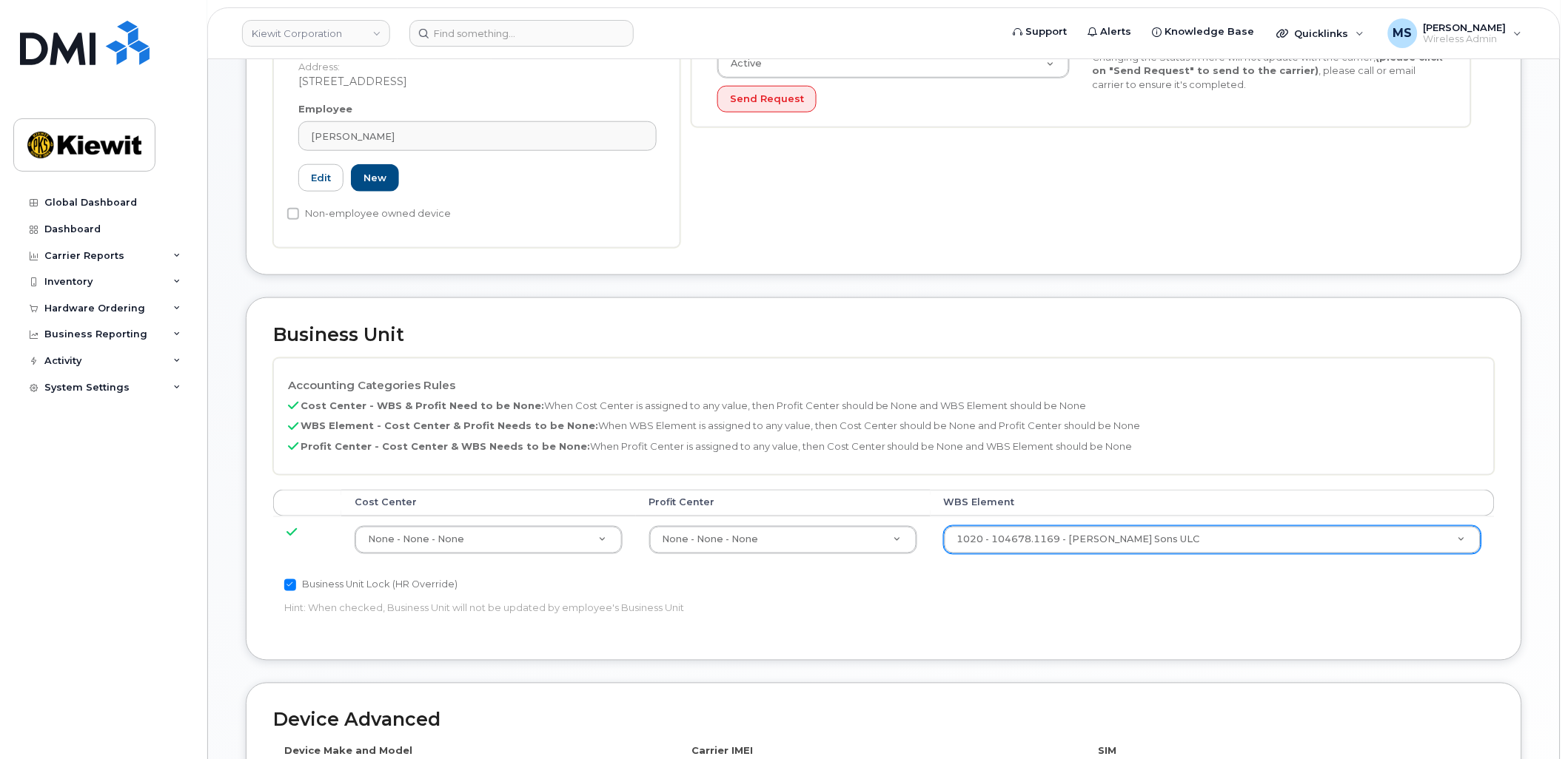
type input "Landon Nelson"
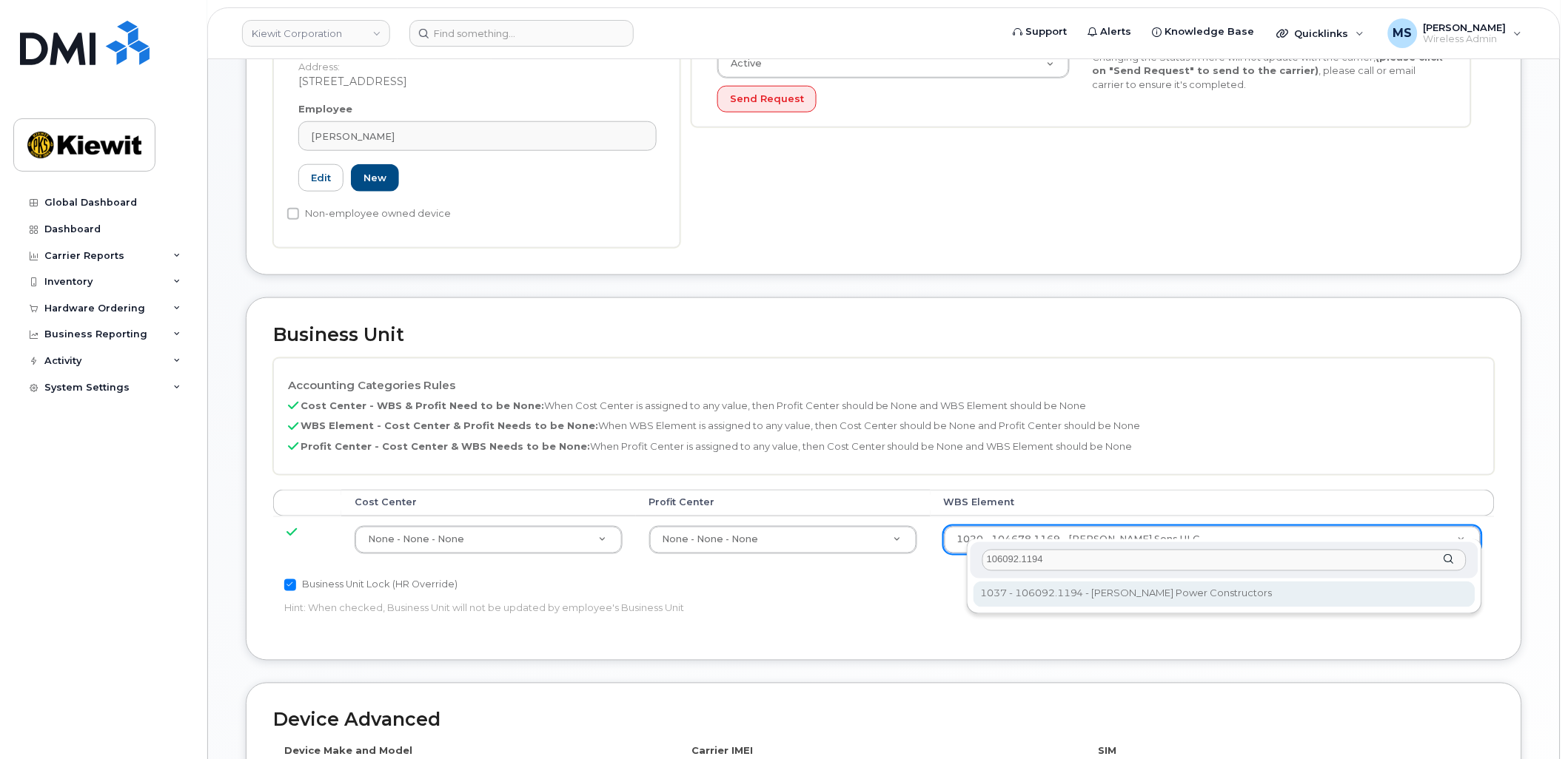
type input "106092.1194"
type input "33375768"
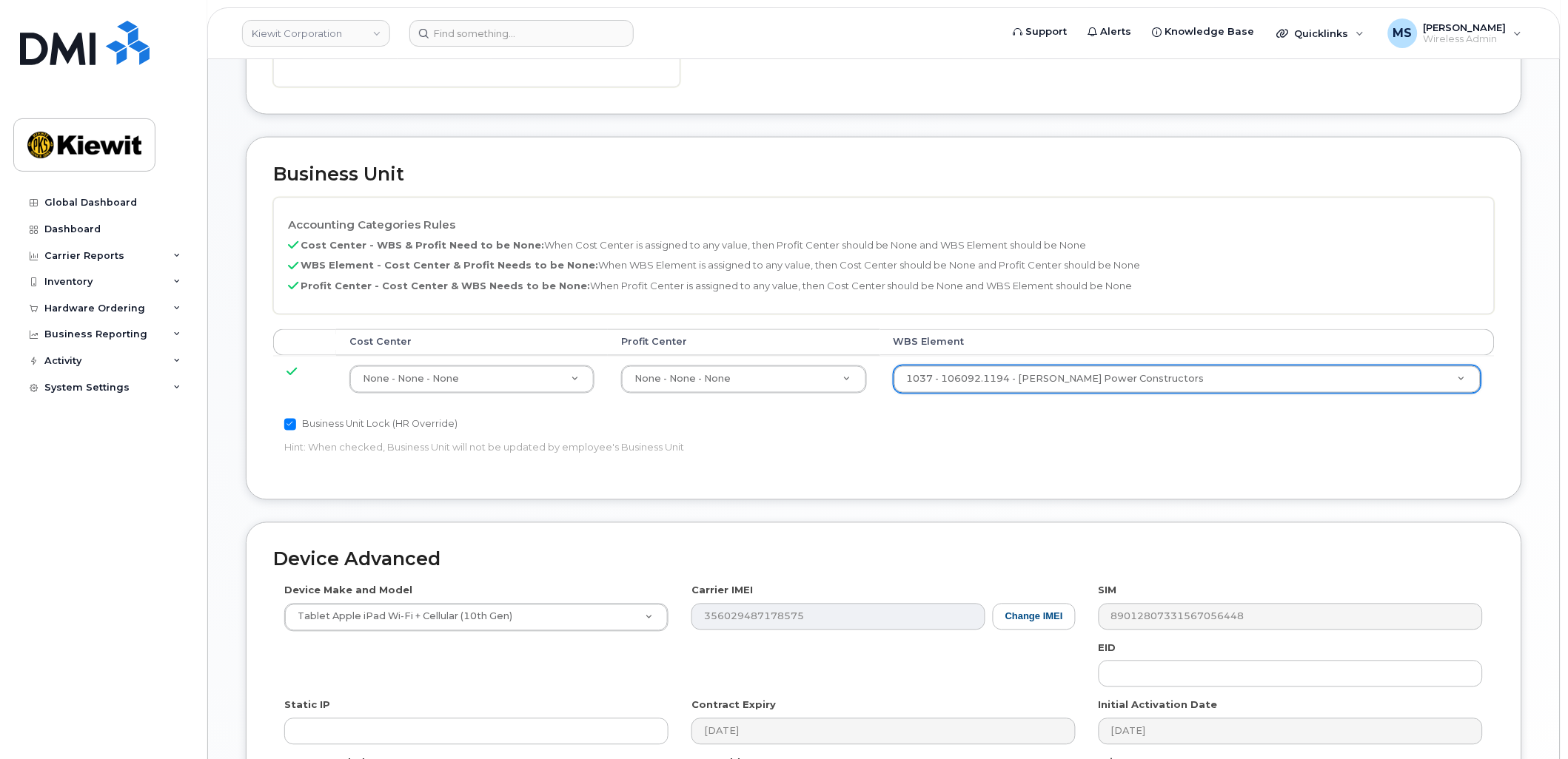
scroll to position [762, 0]
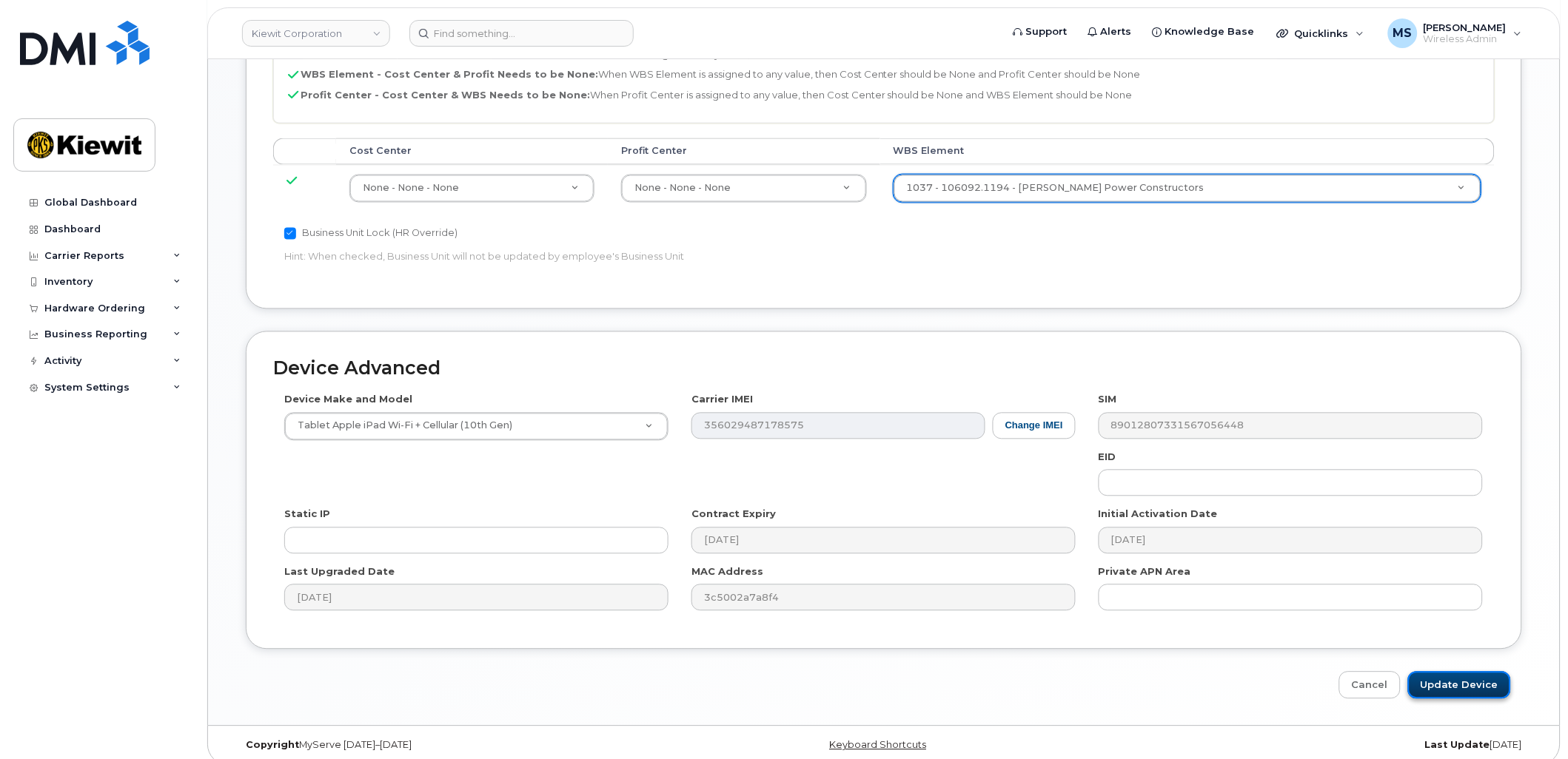
click at [1445, 679] on input "Update Device" at bounding box center [1460, 685] width 103 height 27
type input "Saving..."
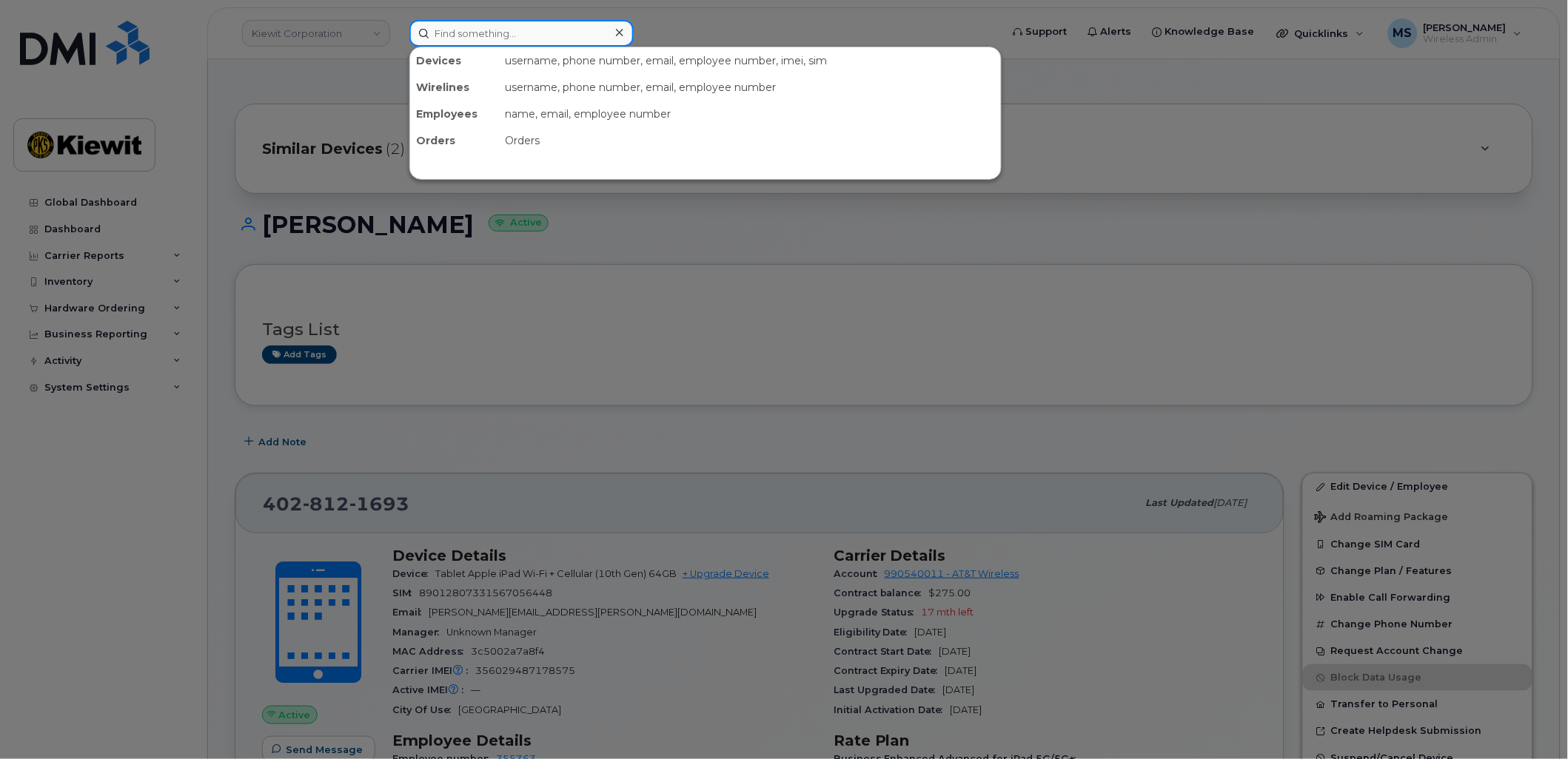
click at [556, 34] on input at bounding box center [521, 33] width 224 height 26
paste input "427784"
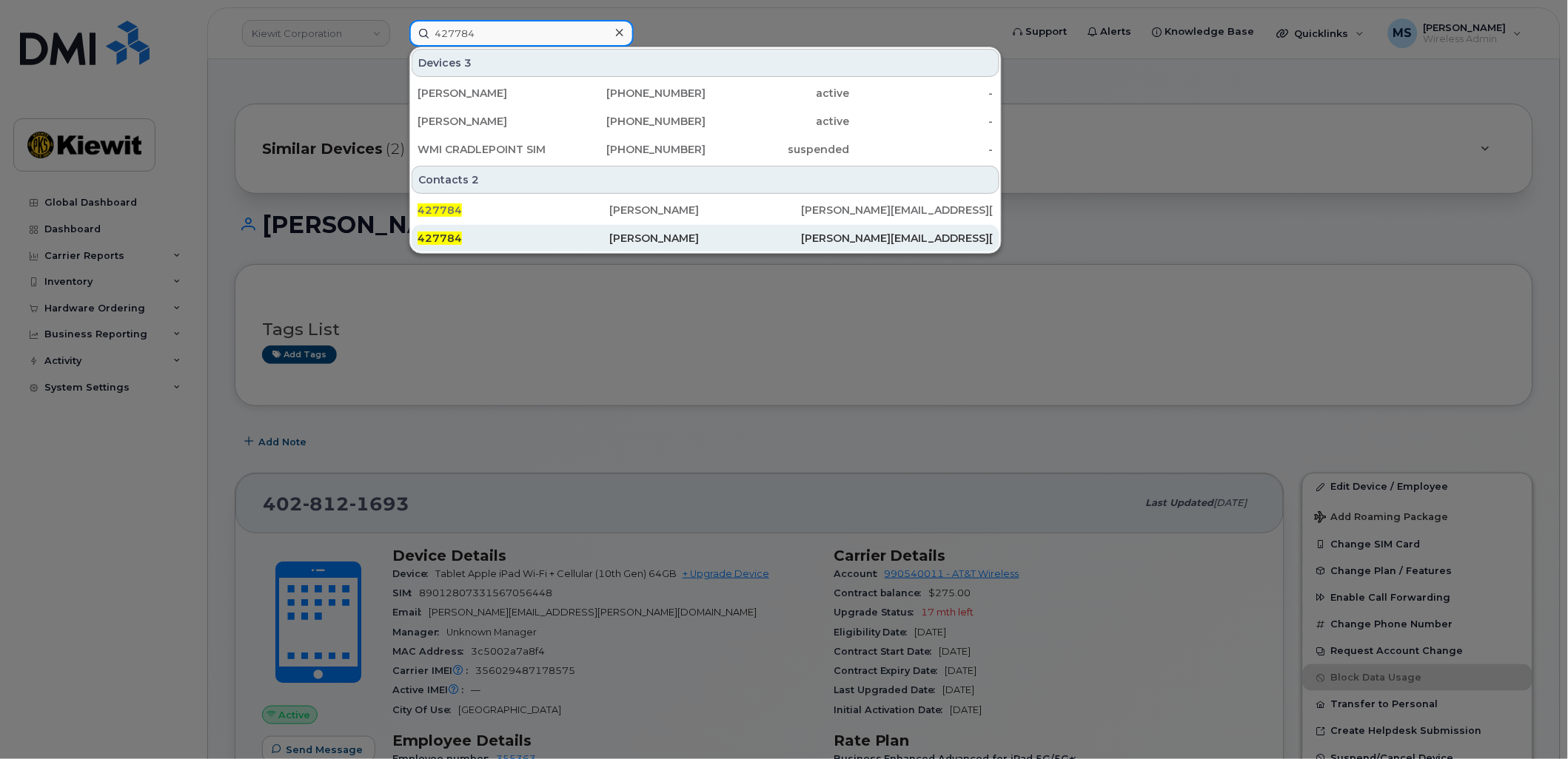
type input "427784"
click at [642, 233] on div "[PERSON_NAME]" at bounding box center [705, 238] width 192 height 15
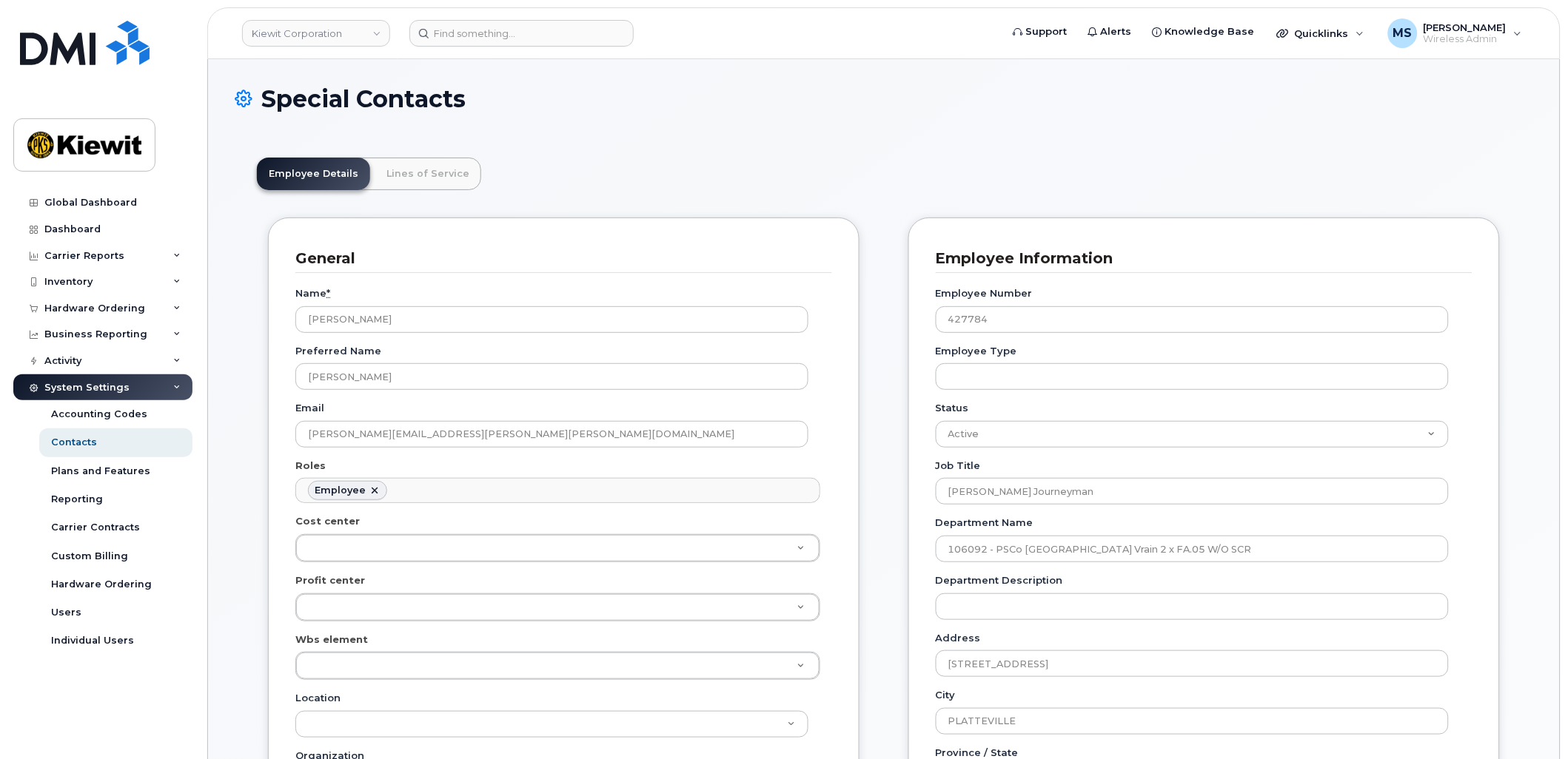
scroll to position [46, 0]
click at [416, 175] on link "Lines of Service" at bounding box center [427, 173] width 107 height 32
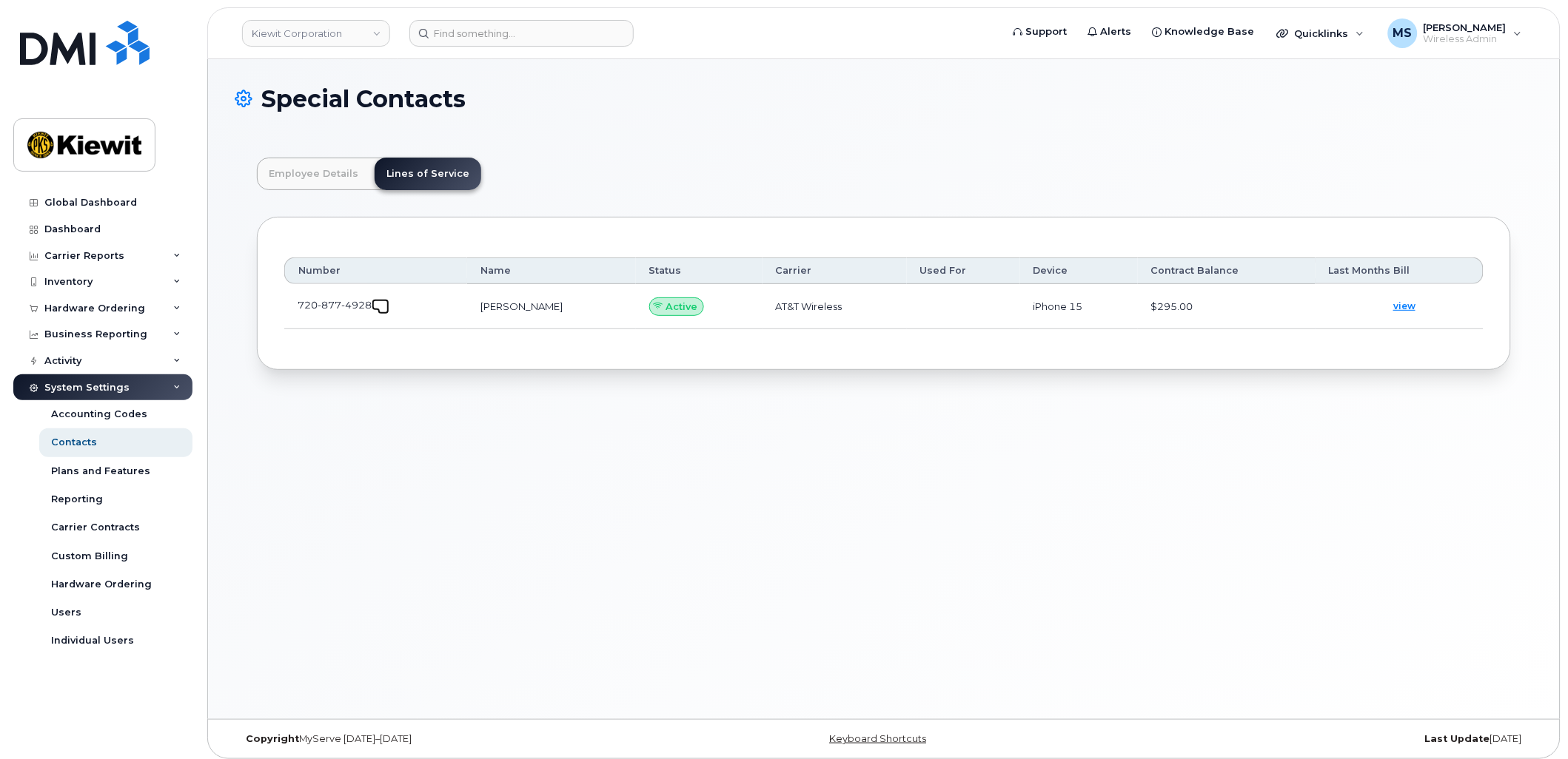
click at [387, 305] on span at bounding box center [383, 309] width 12 height 12
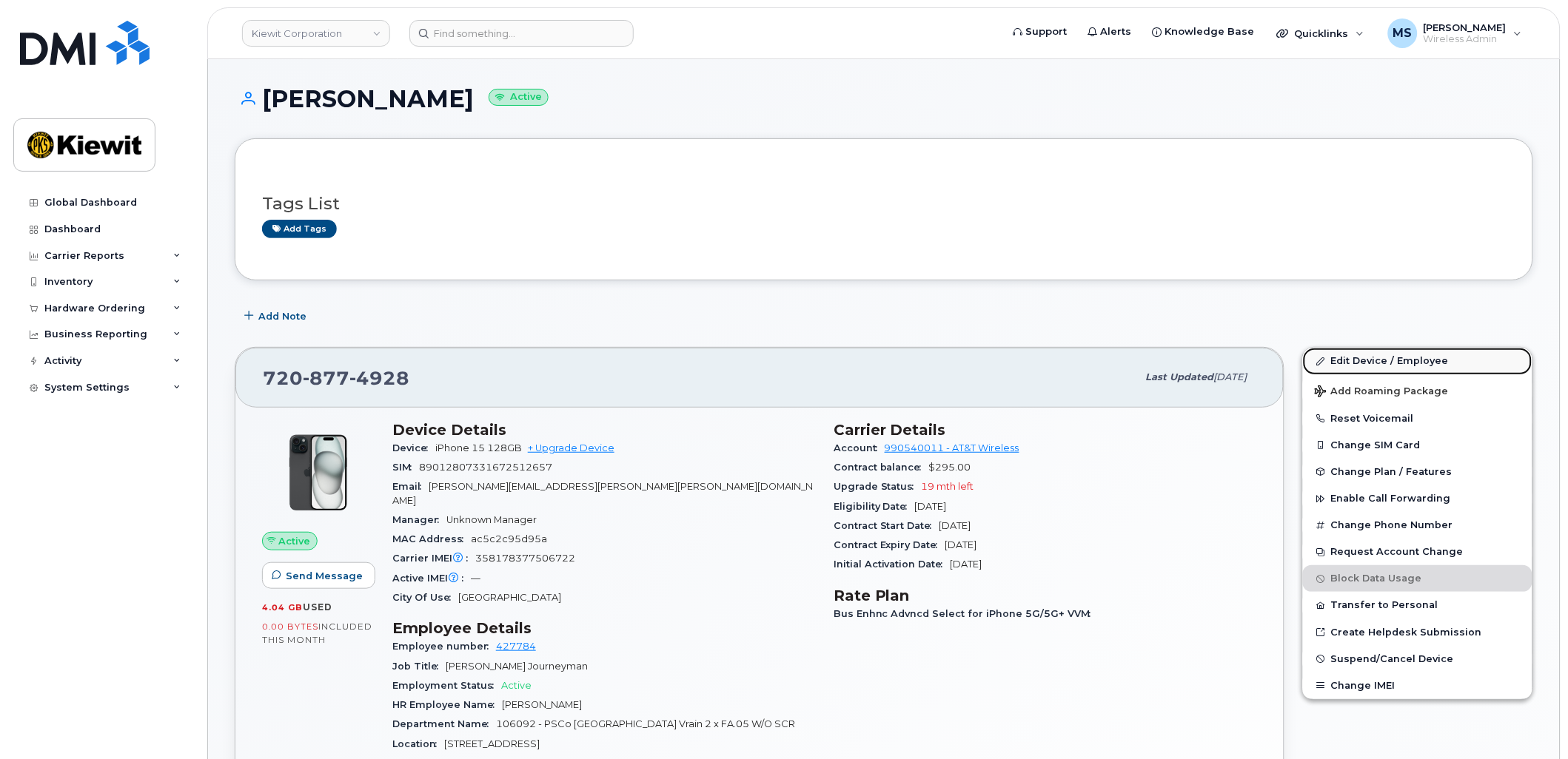
click at [1336, 359] on link "Edit Device / Employee" at bounding box center [1417, 361] width 229 height 26
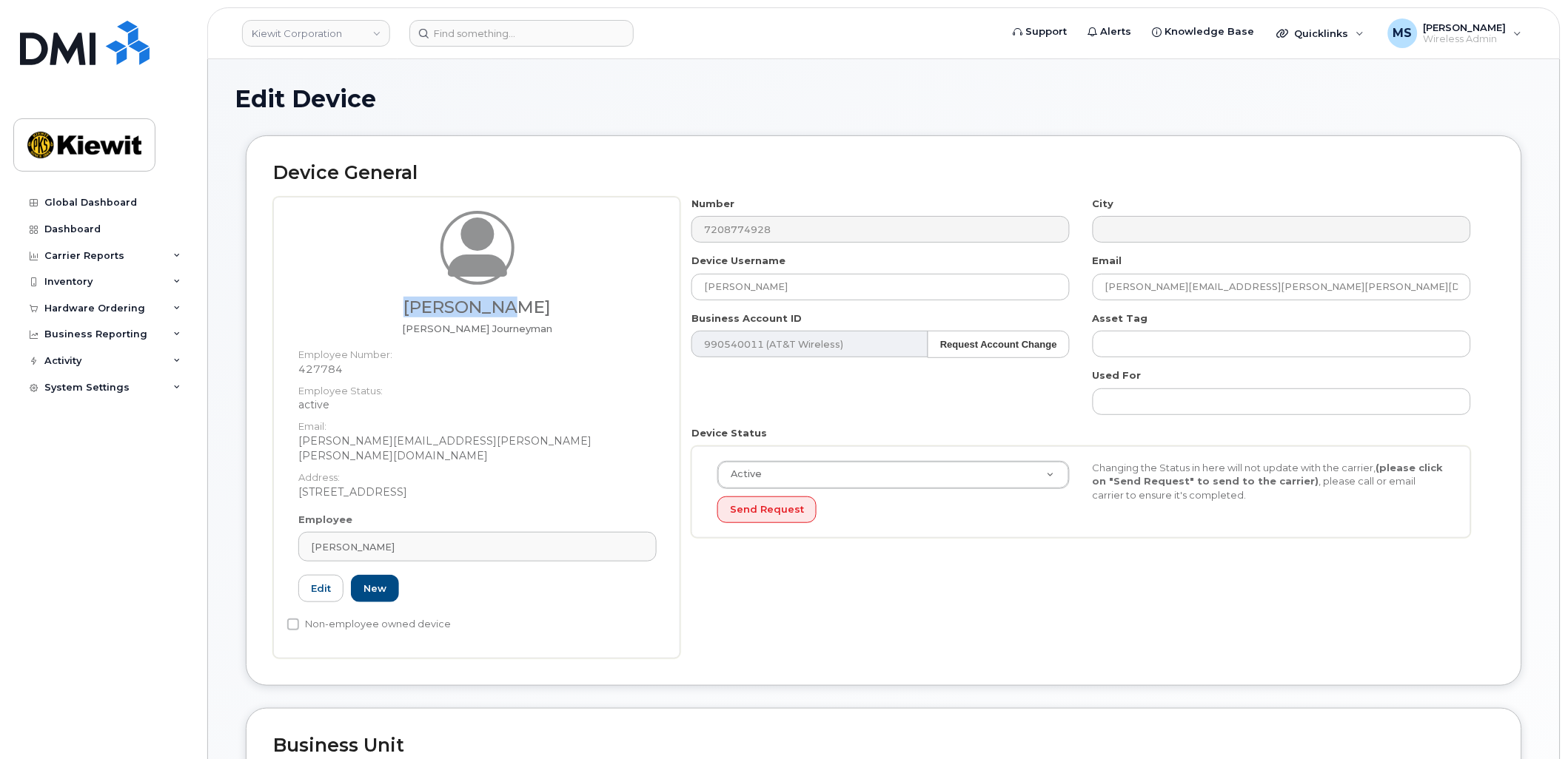
drag, startPoint x: 505, startPoint y: 309, endPoint x: 421, endPoint y: 309, distance: 84.0
click at [421, 309] on h3 "[PERSON_NAME]" at bounding box center [477, 307] width 358 height 18
copy h3 "[PERSON_NAME]"
drag, startPoint x: 731, startPoint y: 282, endPoint x: 818, endPoint y: 294, distance: 87.8
click at [676, 282] on div "Adam Kelso Carpenter Journeyman Employee Number: 427784 Employee Status: active…" at bounding box center [883, 428] width 1221 height 462
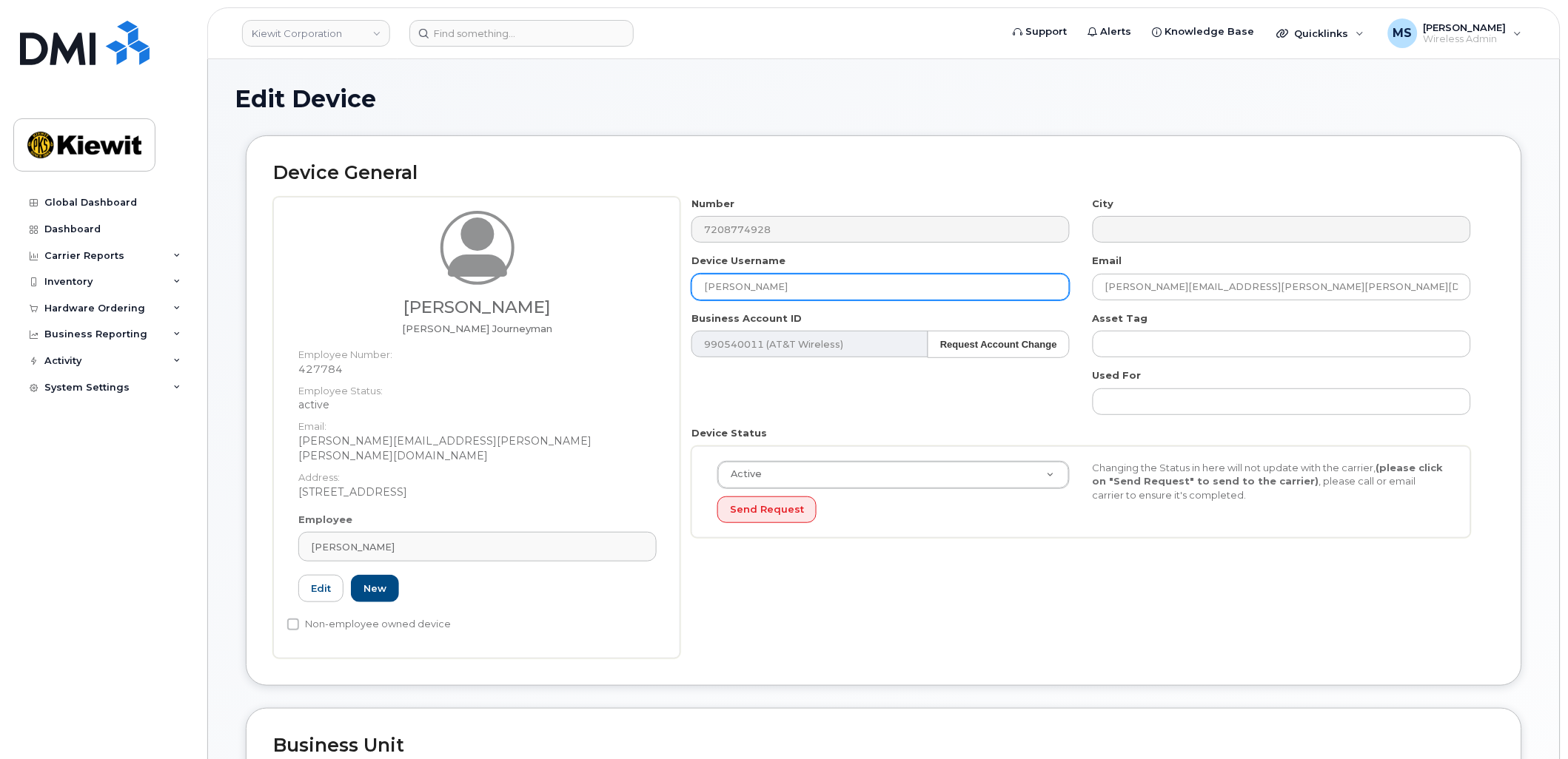
paste input "[PERSON_NAME]"
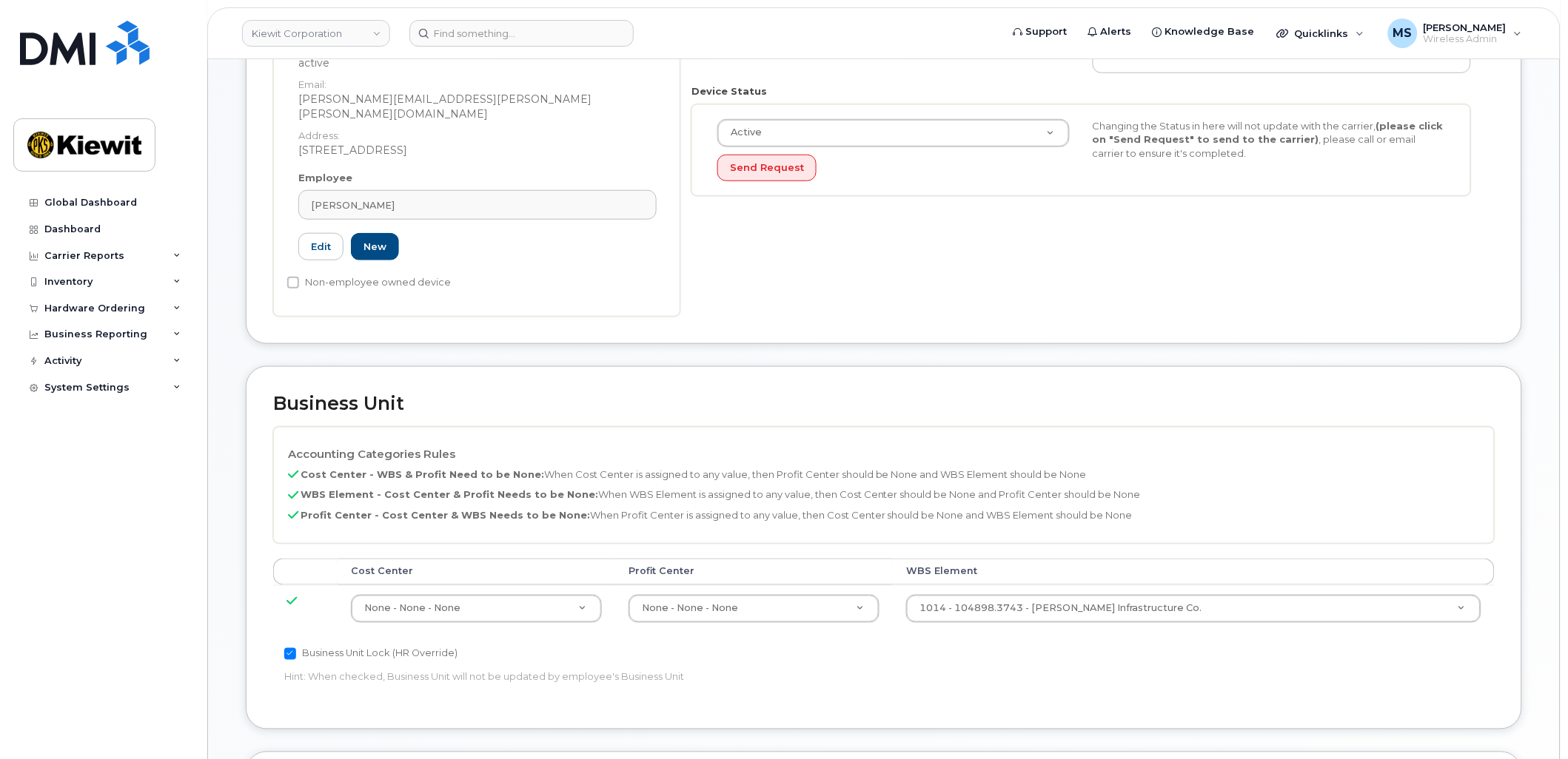
scroll to position [411, 0]
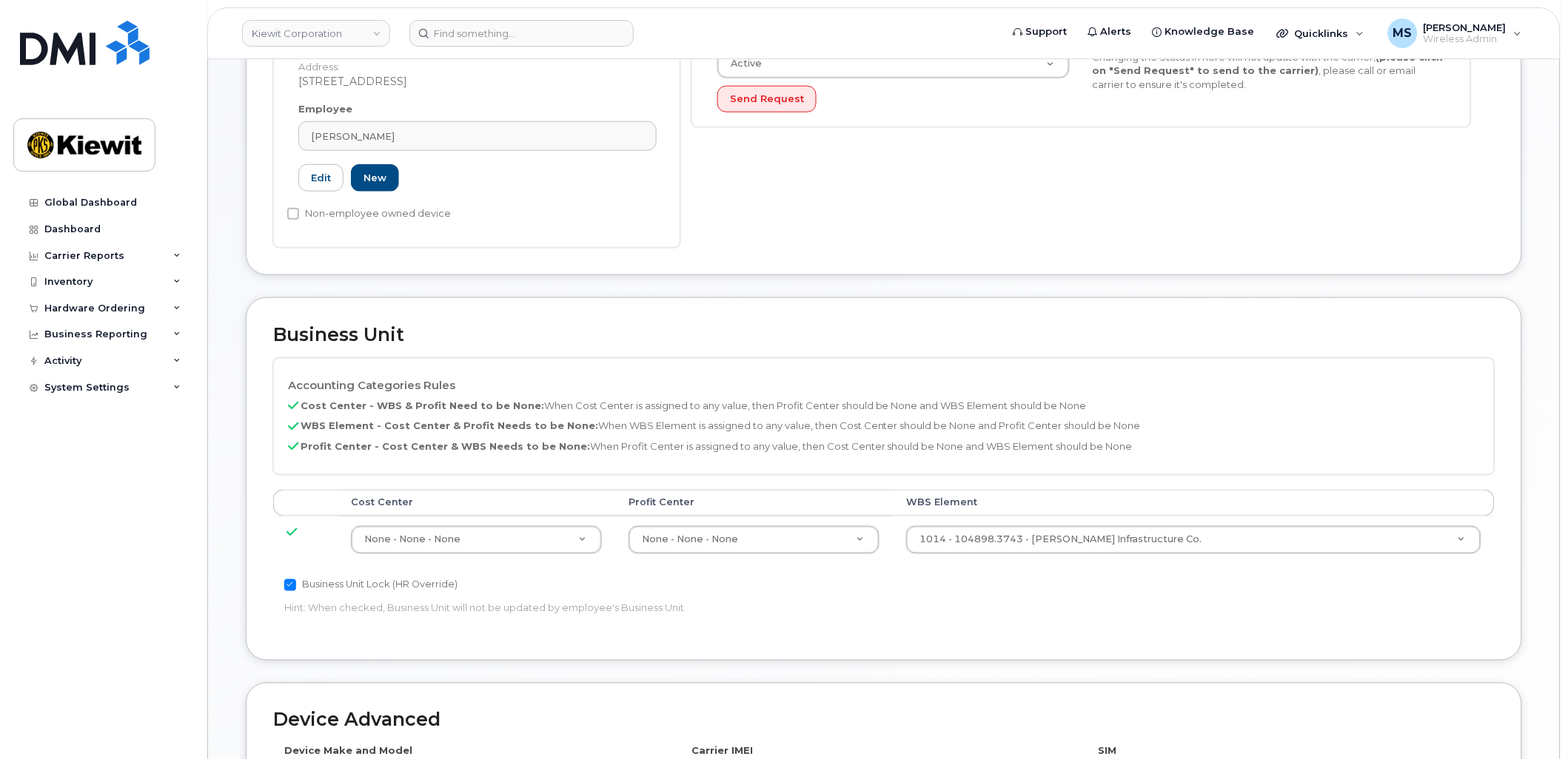
type input "[PERSON_NAME]"
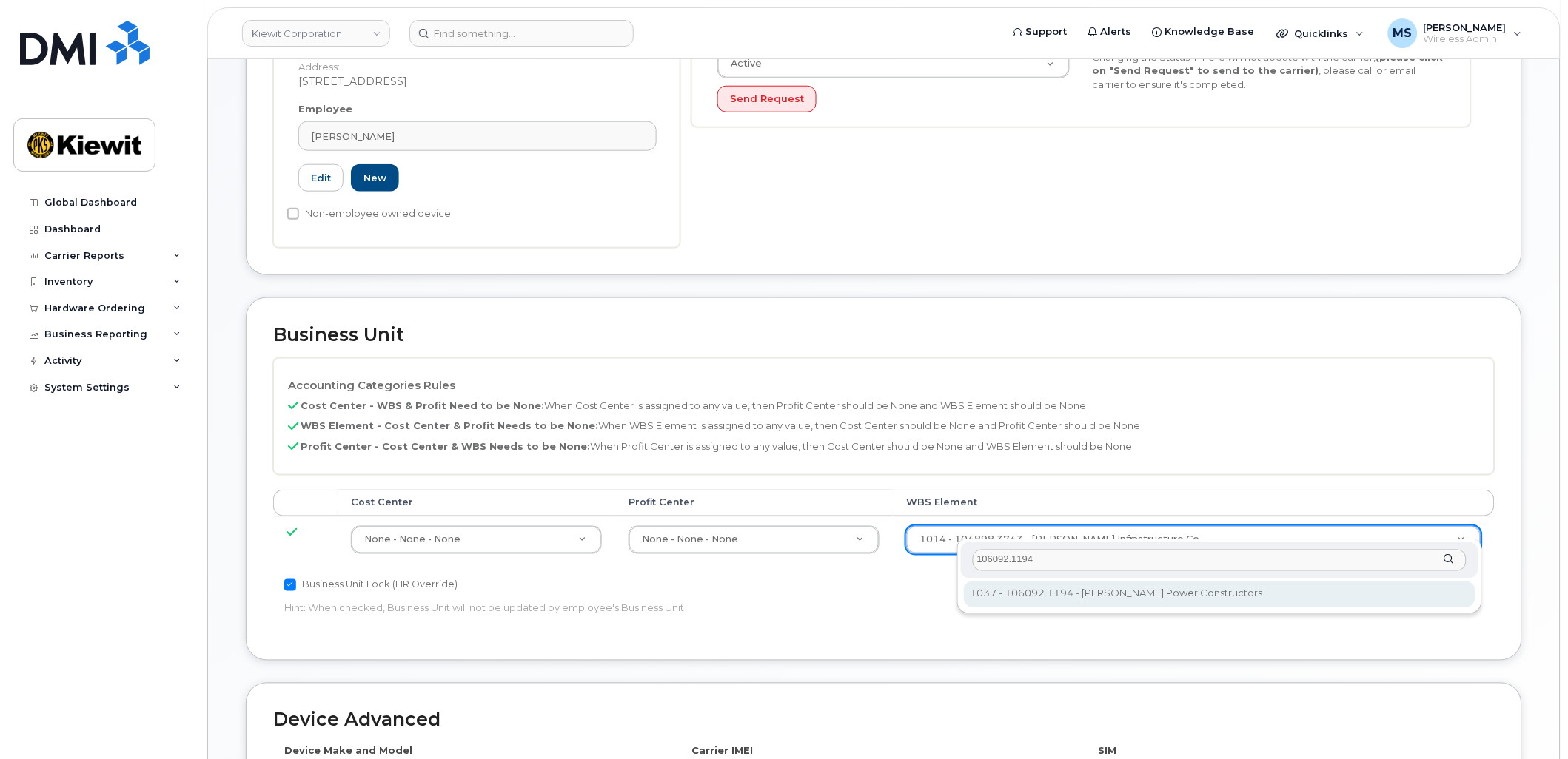
type input "106092.1194"
type input "33375768"
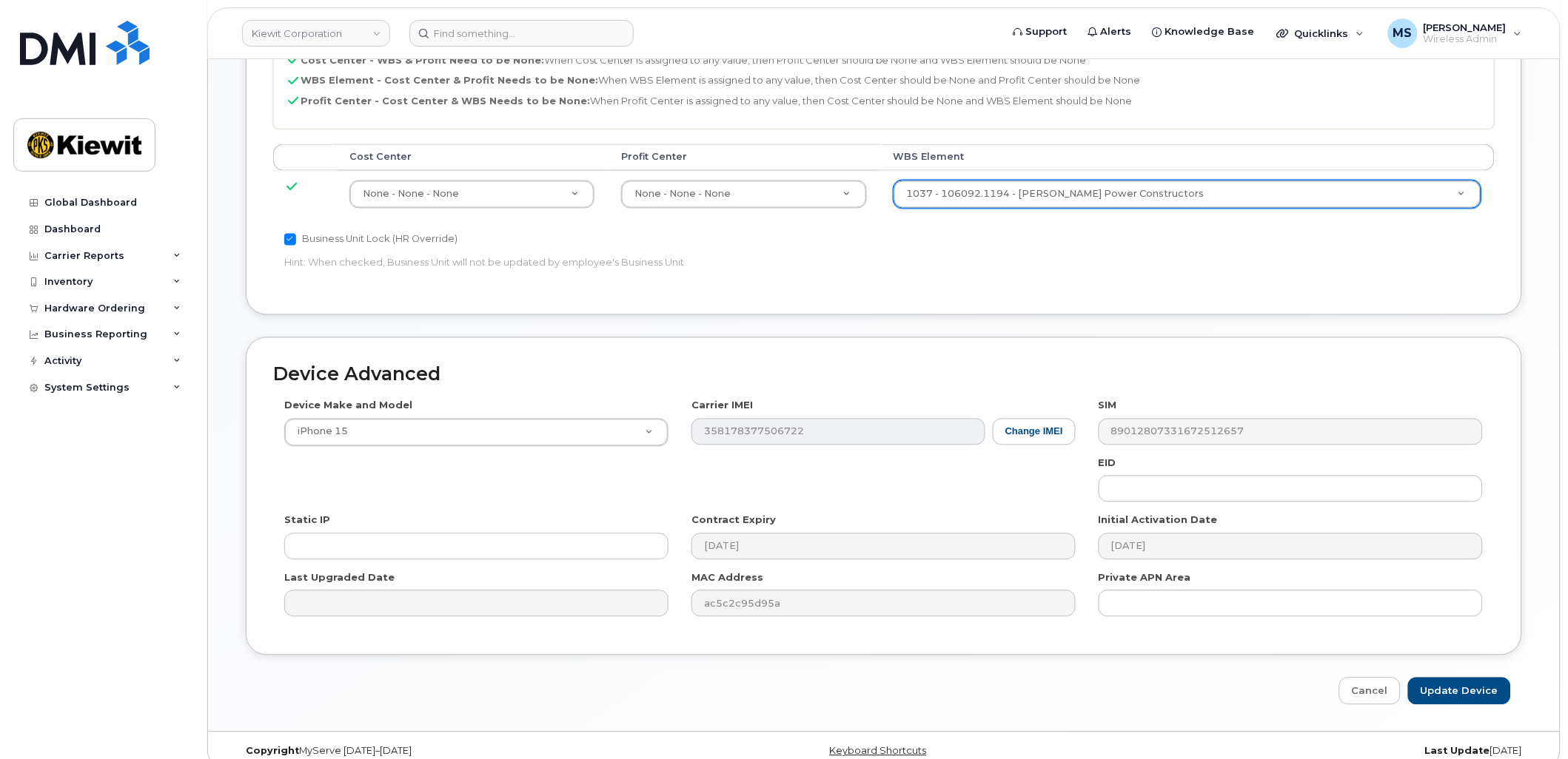
scroll to position [762, 0]
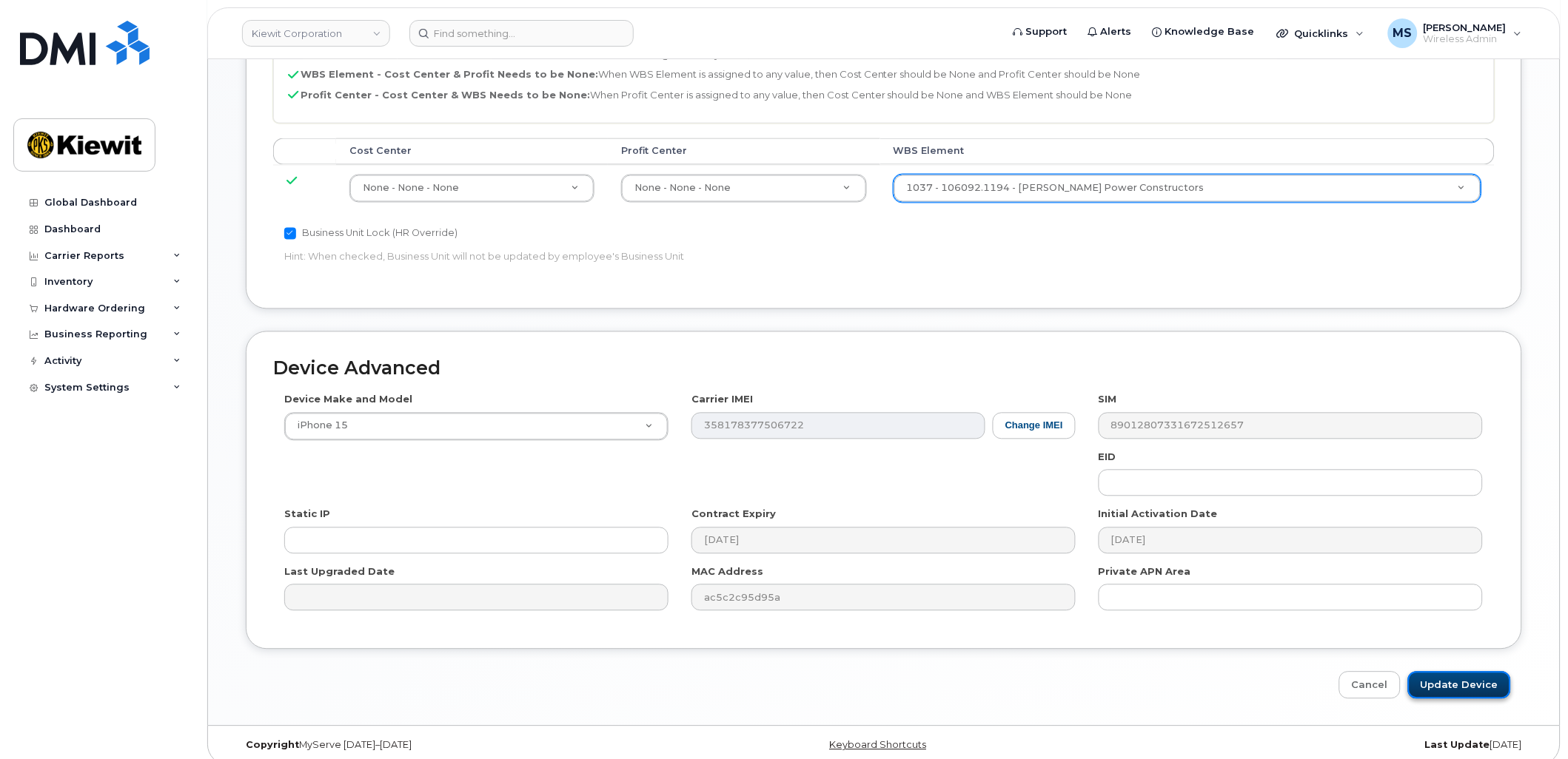
click at [1469, 672] on input "Update Device" at bounding box center [1460, 685] width 103 height 27
type input "Saving..."
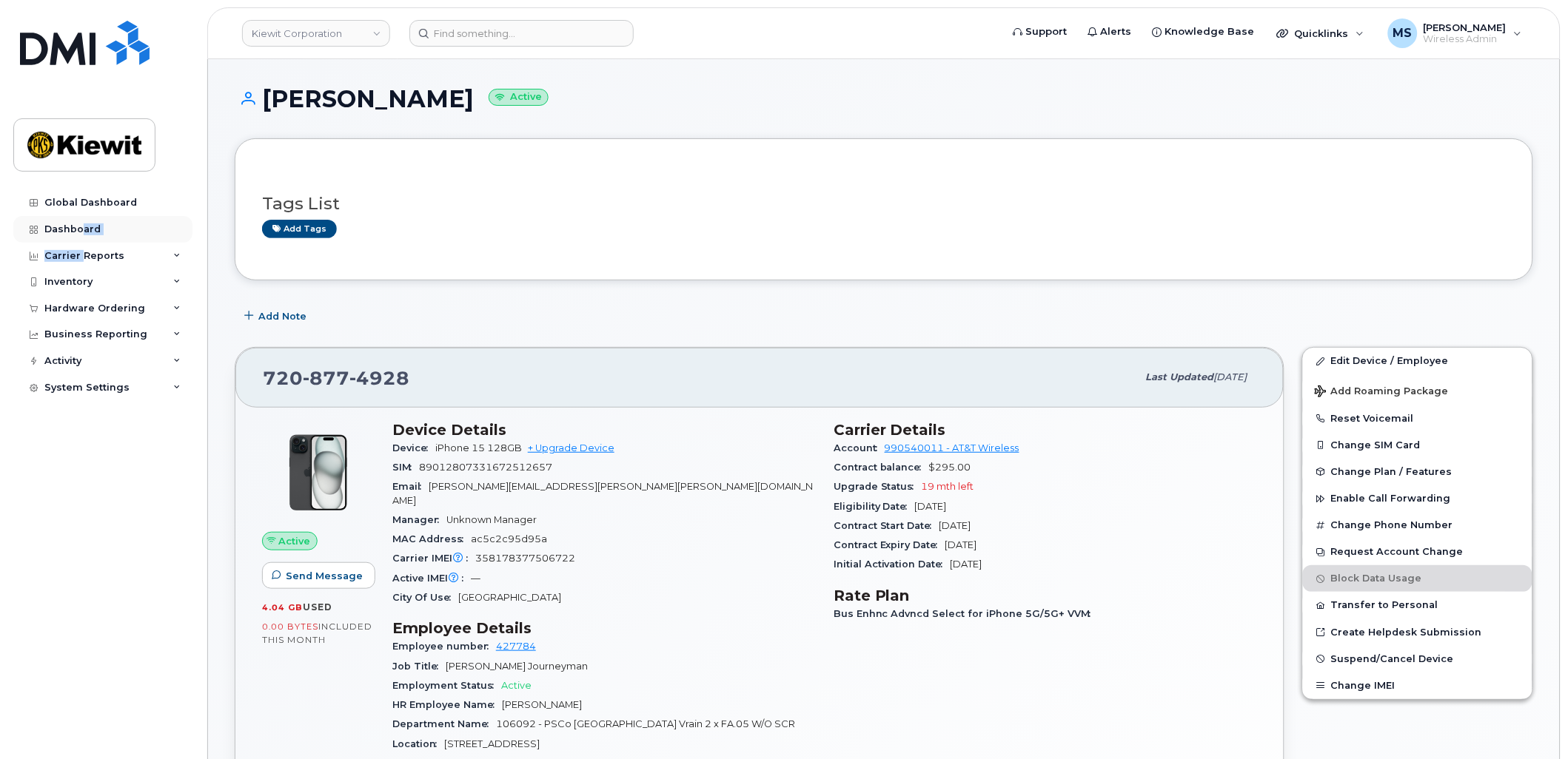
click at [82, 242] on div "Global Dashboard Dashboard Carrier Reports Monthly Billing Data Daily Data Pool…" at bounding box center [104, 464] width 183 height 548
drag, startPoint x: 82, startPoint y: 242, endPoint x: 116, endPoint y: 259, distance: 38.0
click at [115, 248] on div "Carrier Reports" at bounding box center [103, 256] width 179 height 26
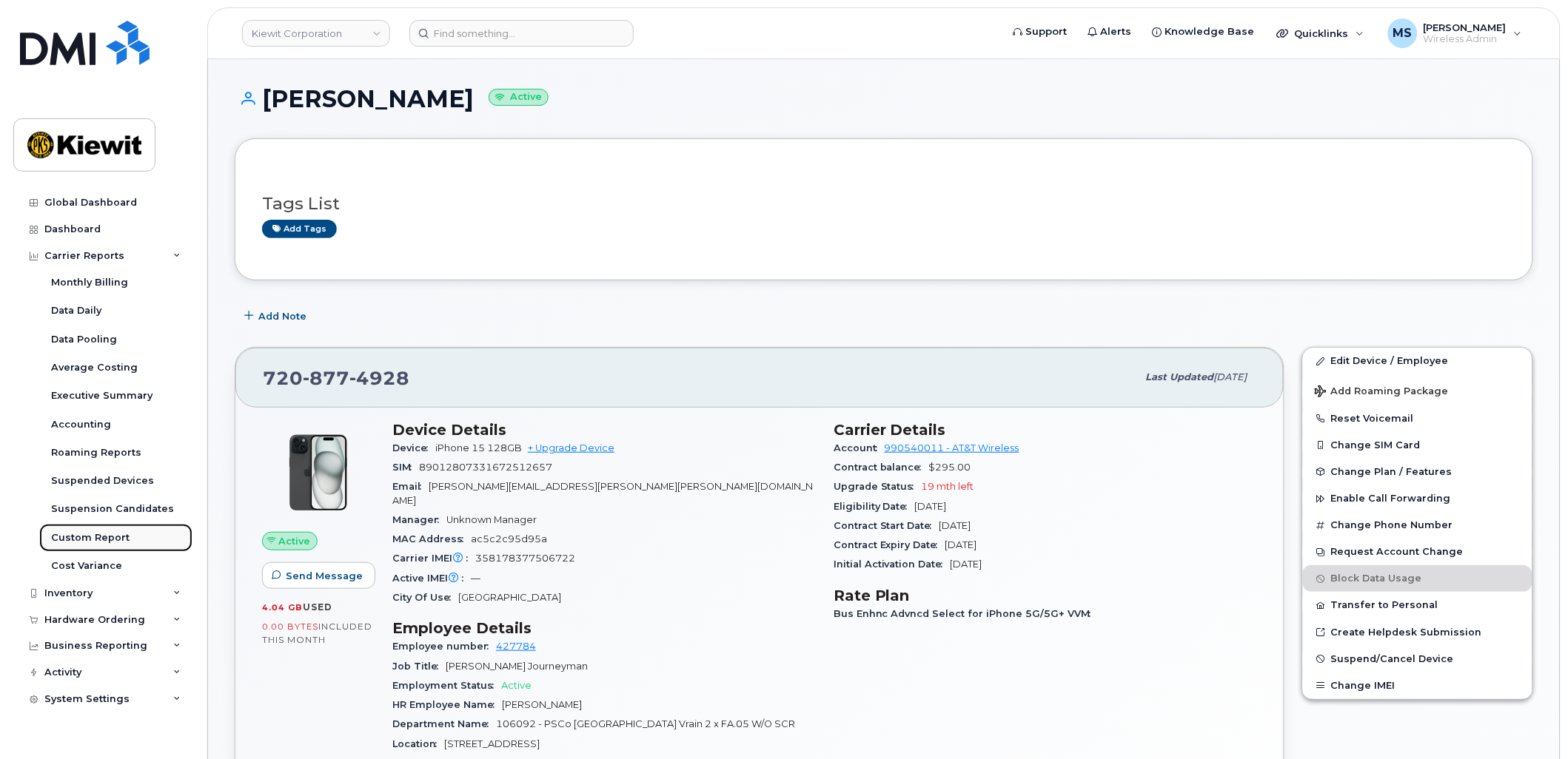
click at [117, 536] on div "Custom Report" at bounding box center [90, 538] width 79 height 13
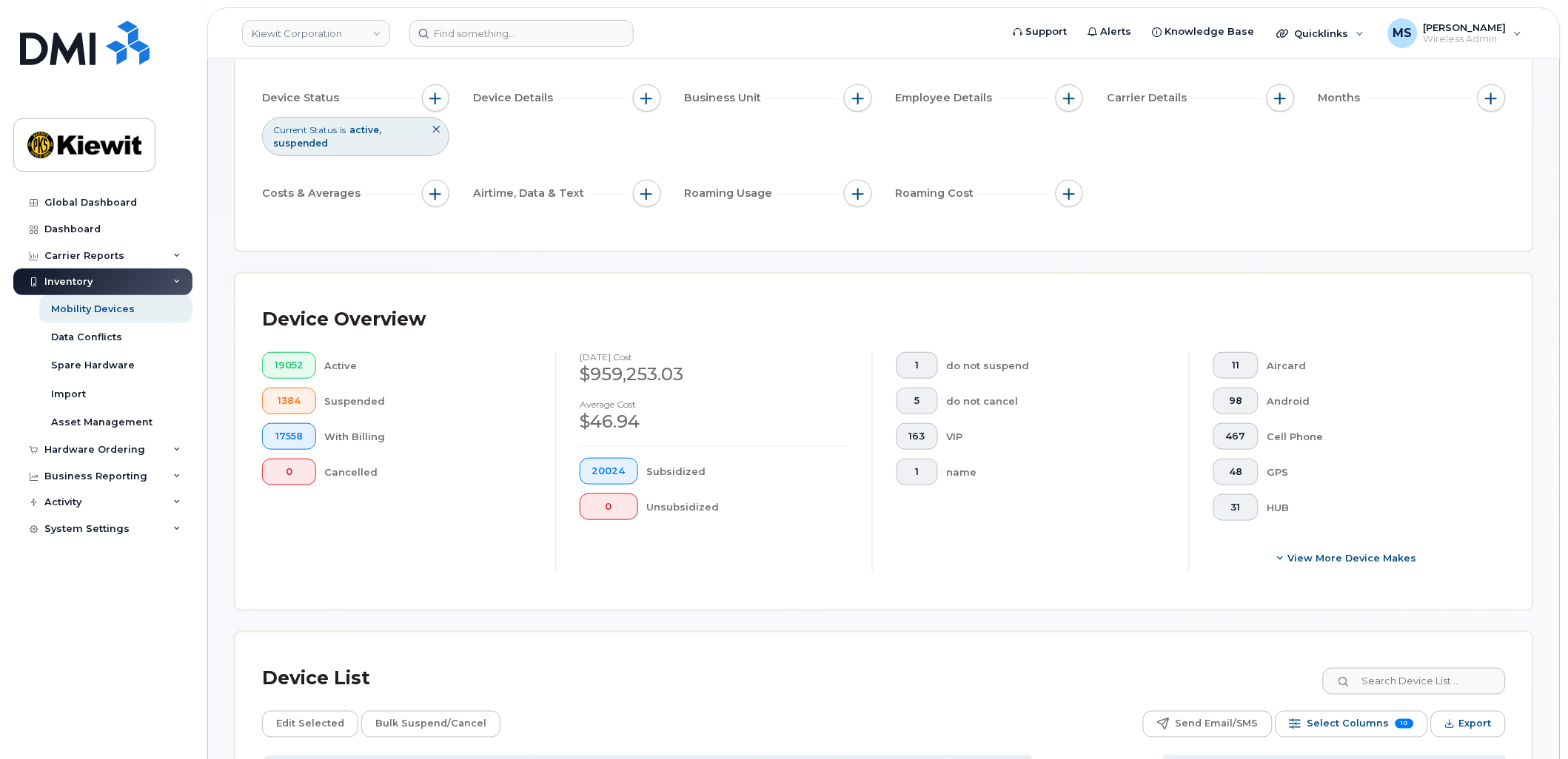
scroll to position [411, 0]
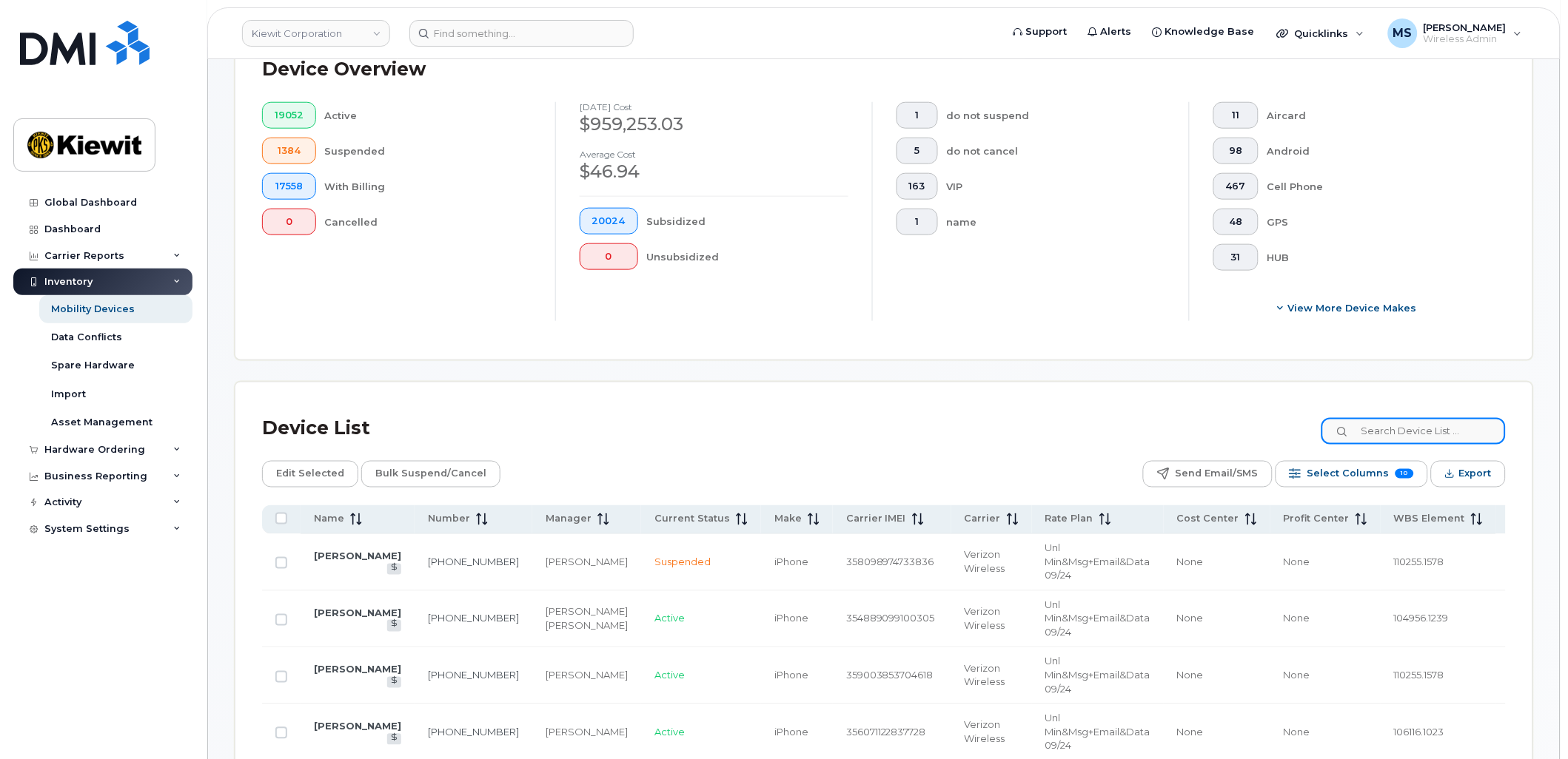
click at [1389, 425] on input at bounding box center [1413, 431] width 185 height 26
paste input "105035"
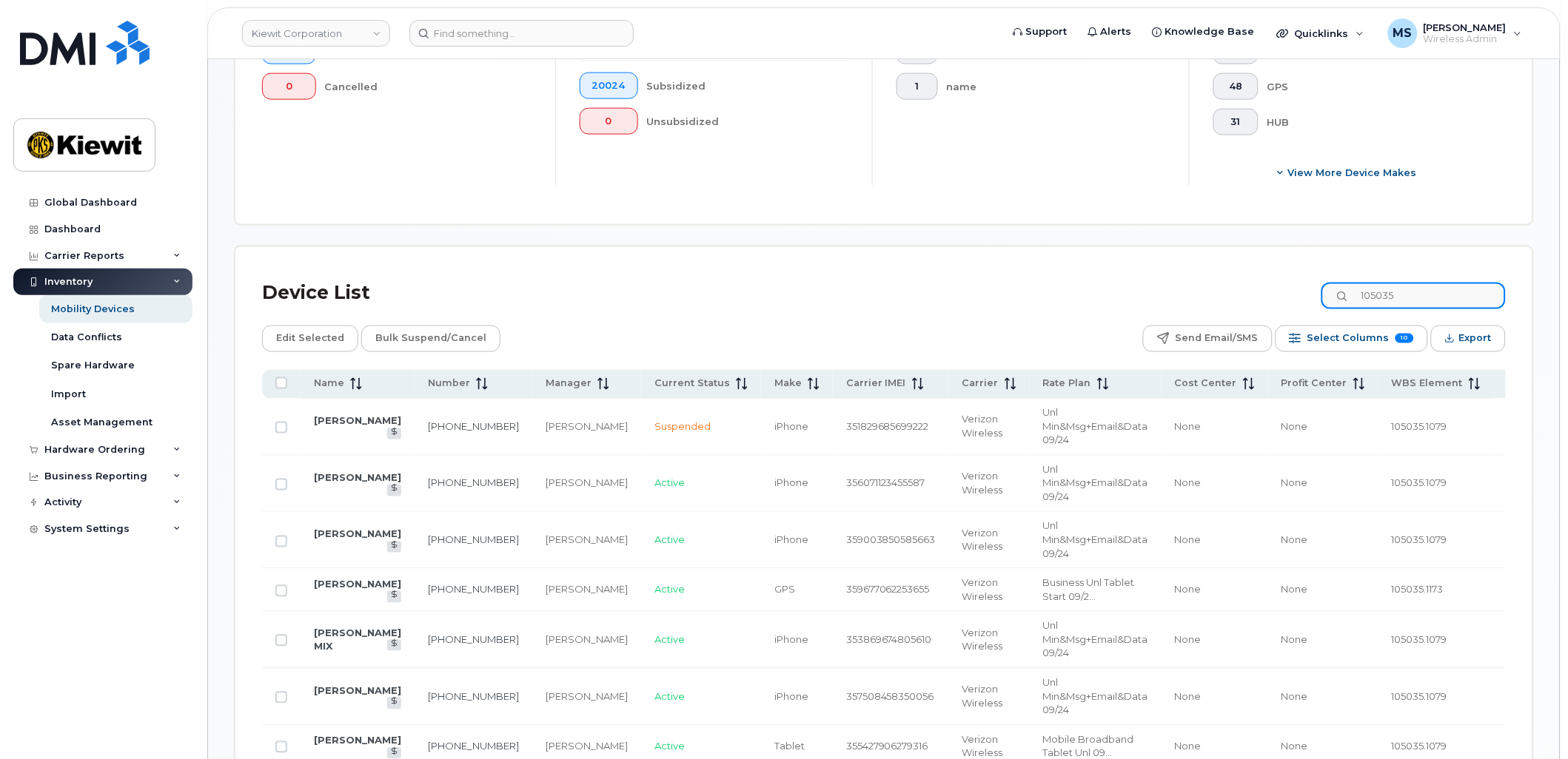
scroll to position [575, 0]
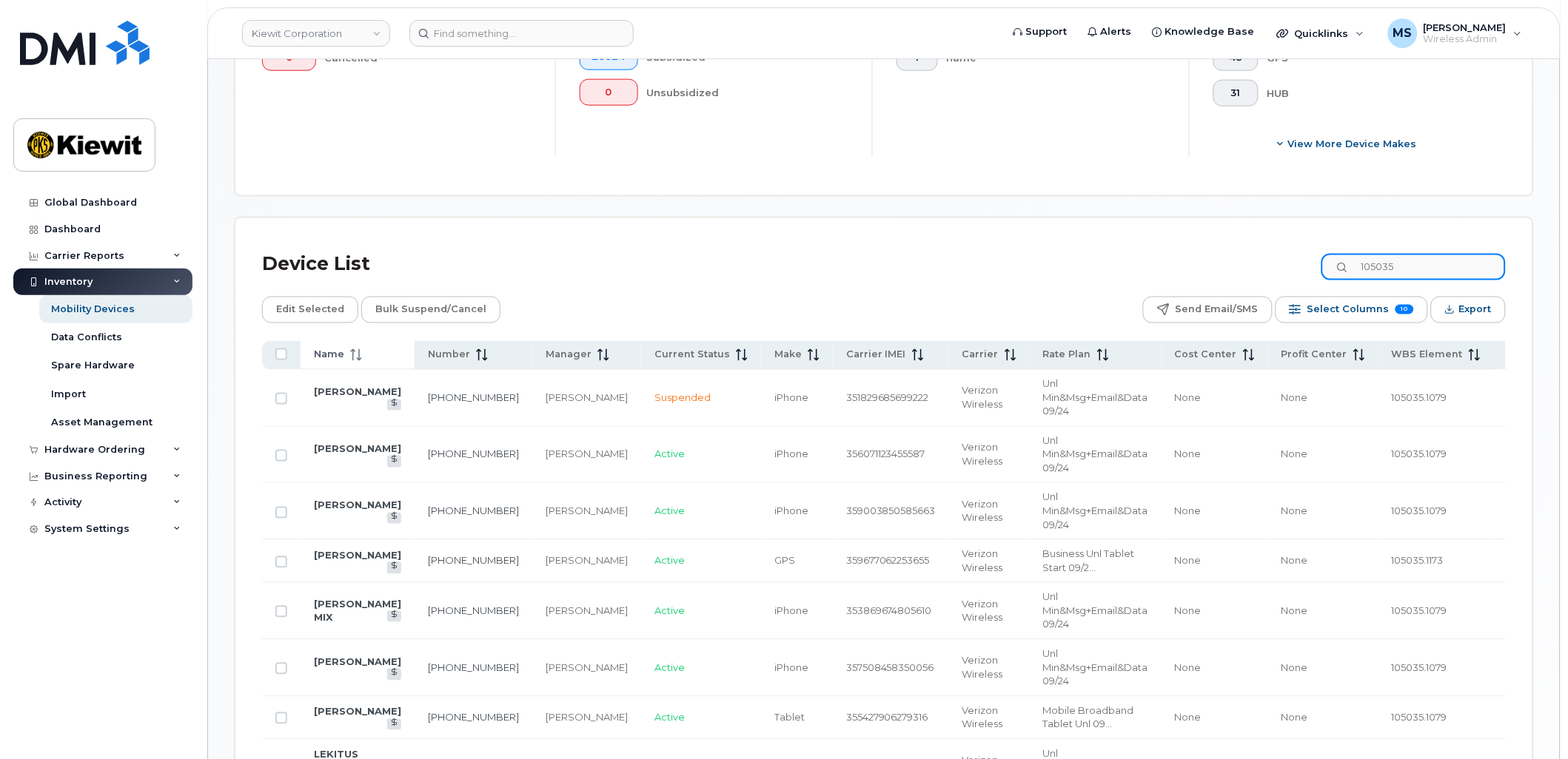
type input "105035"
click at [325, 353] on span "Name" at bounding box center [329, 355] width 31 height 13
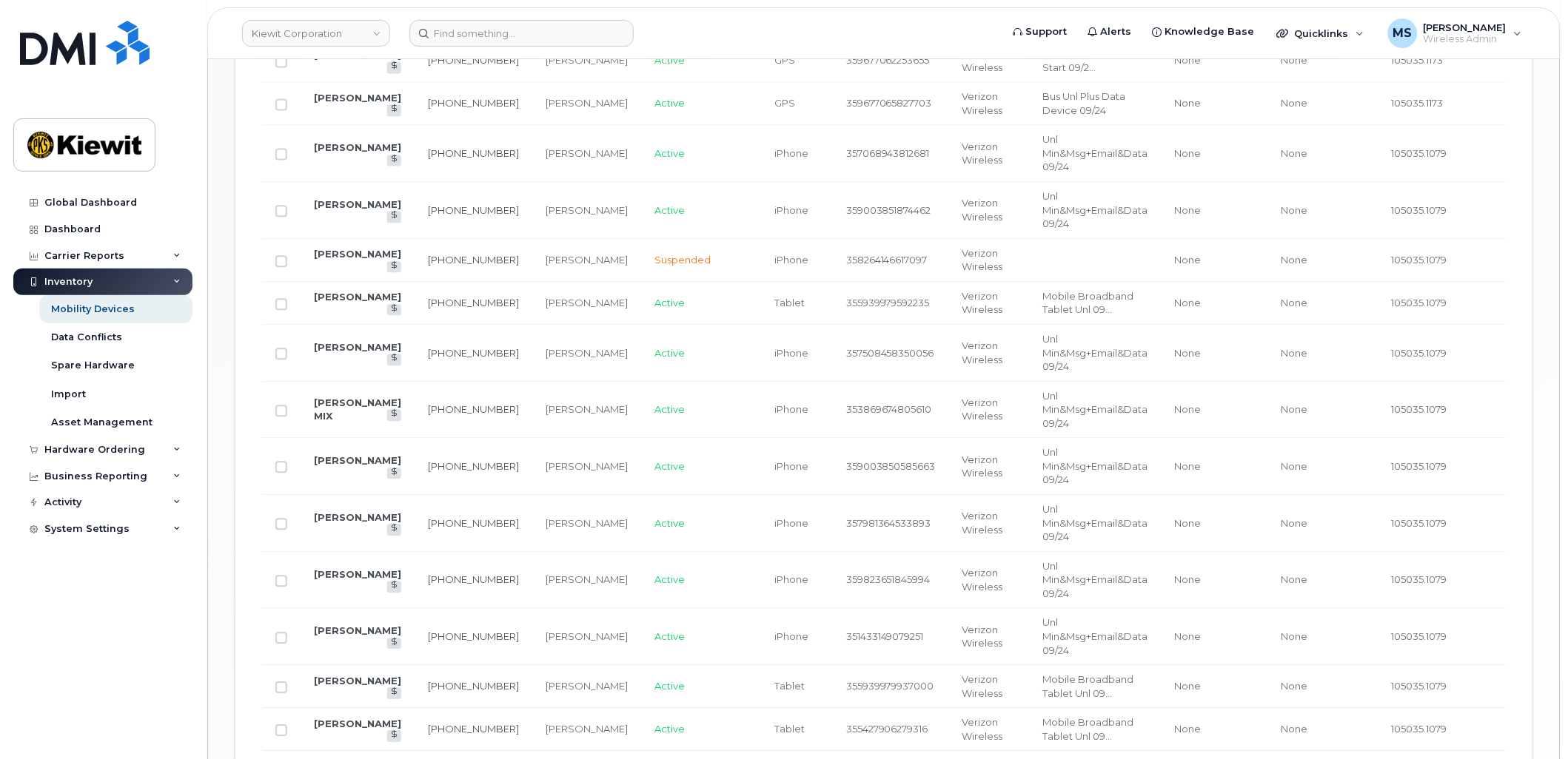
scroll to position [905, 0]
click at [277, 304] on input "Row Unselected" at bounding box center [281, 305] width 12 height 12
checkbox input "true"
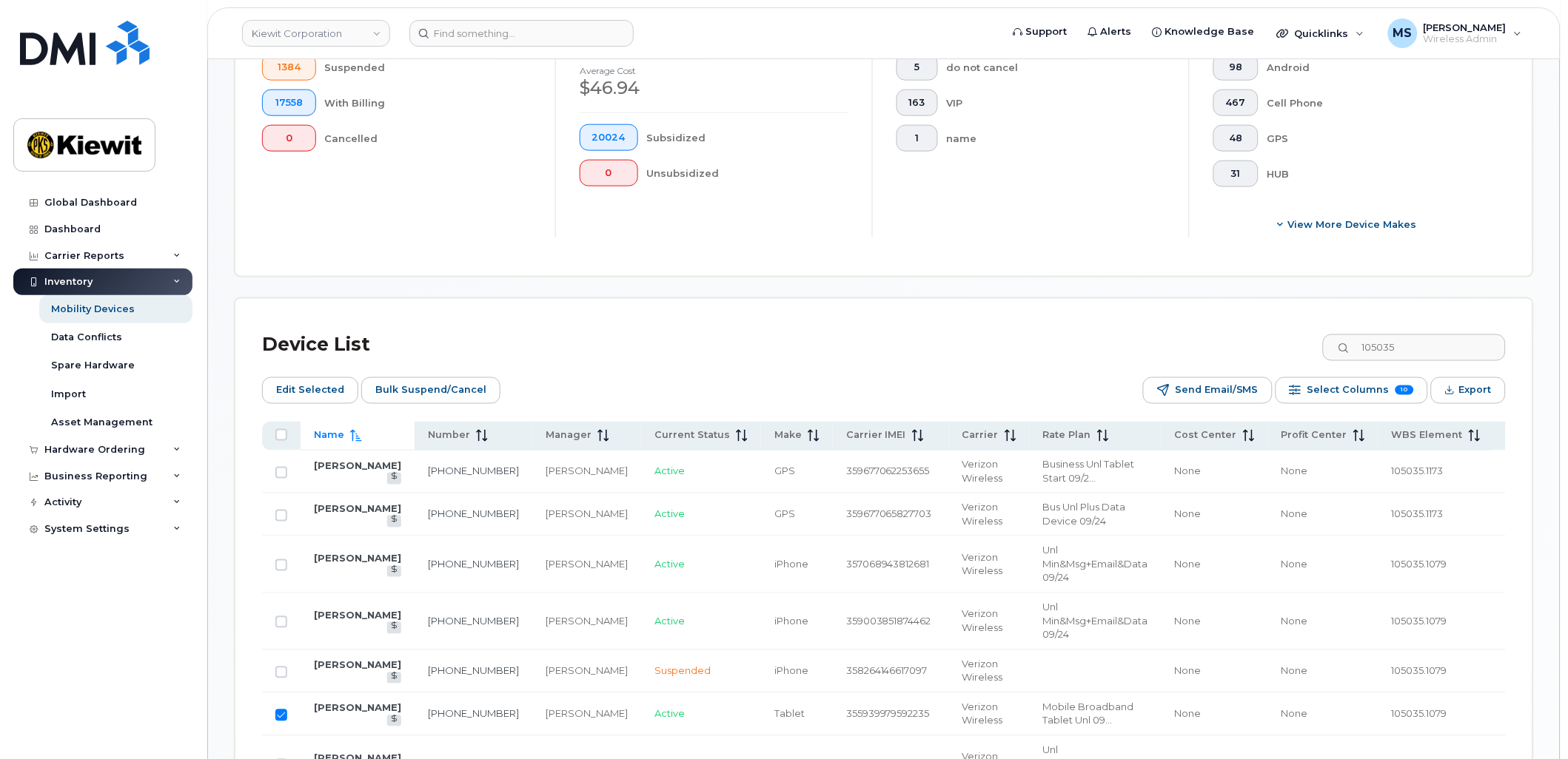
scroll to position [493, 0]
click at [307, 393] on span "Edit Selected" at bounding box center [310, 392] width 68 height 22
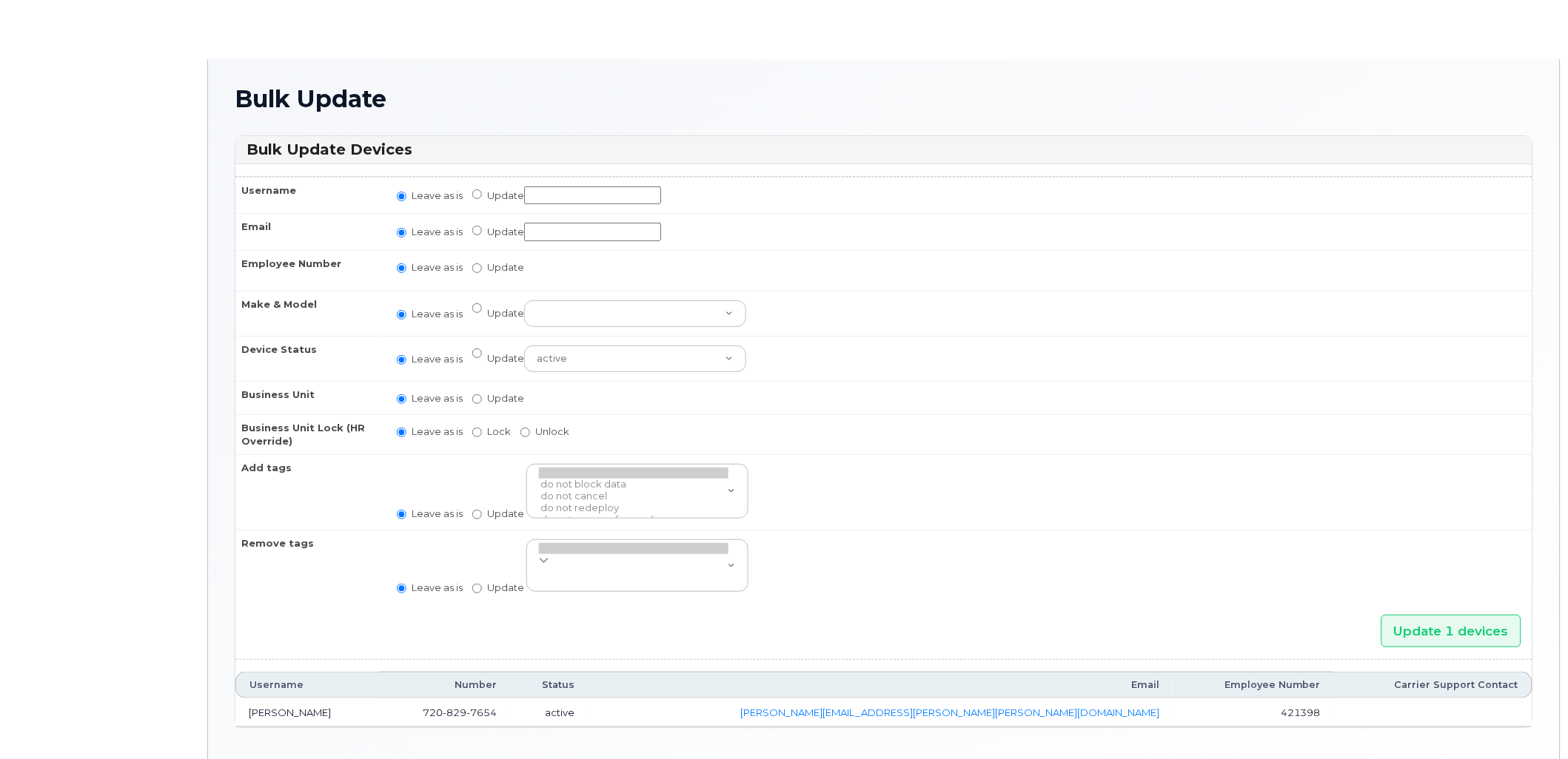
radio input "true"
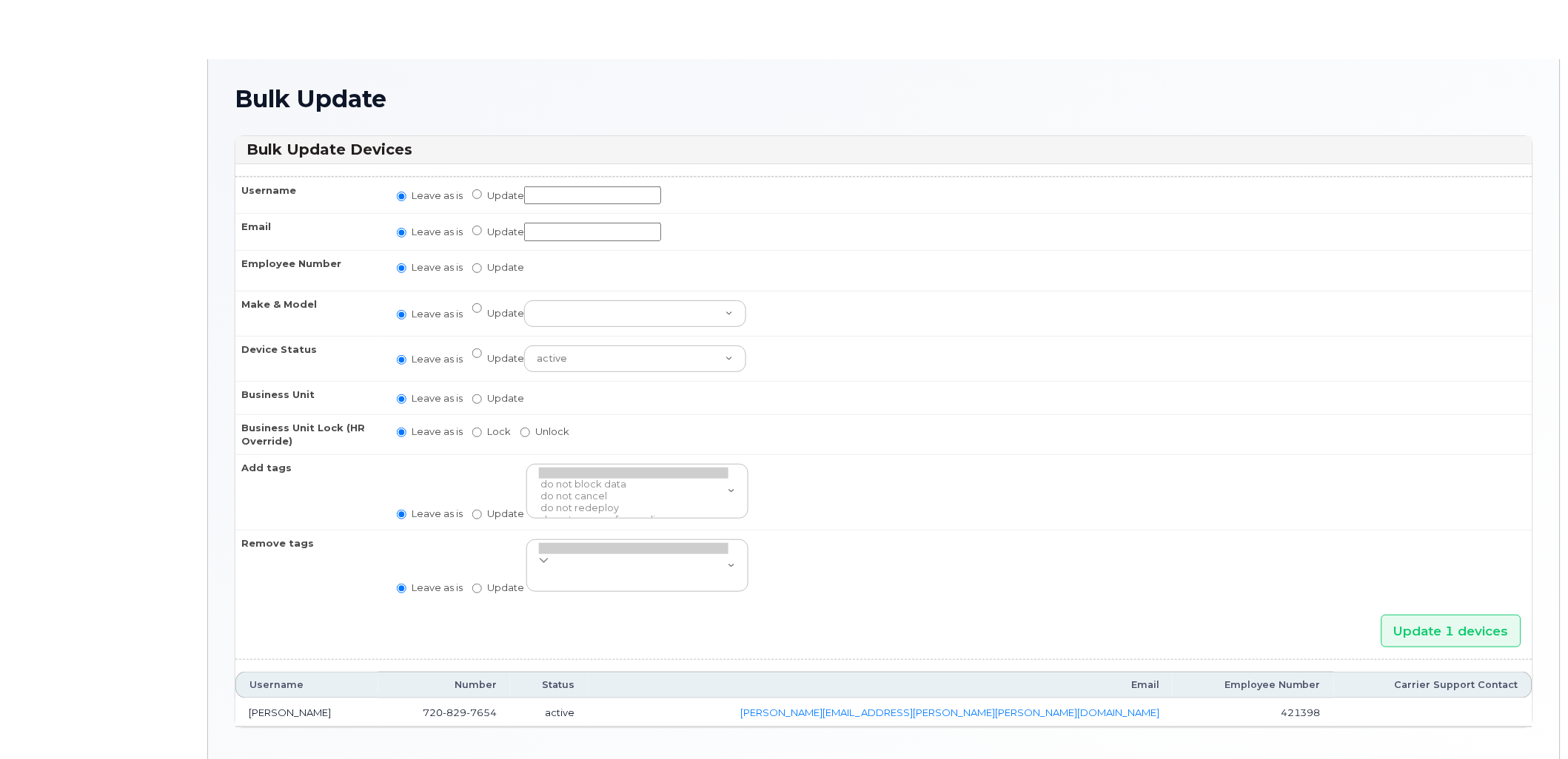
radio input "true"
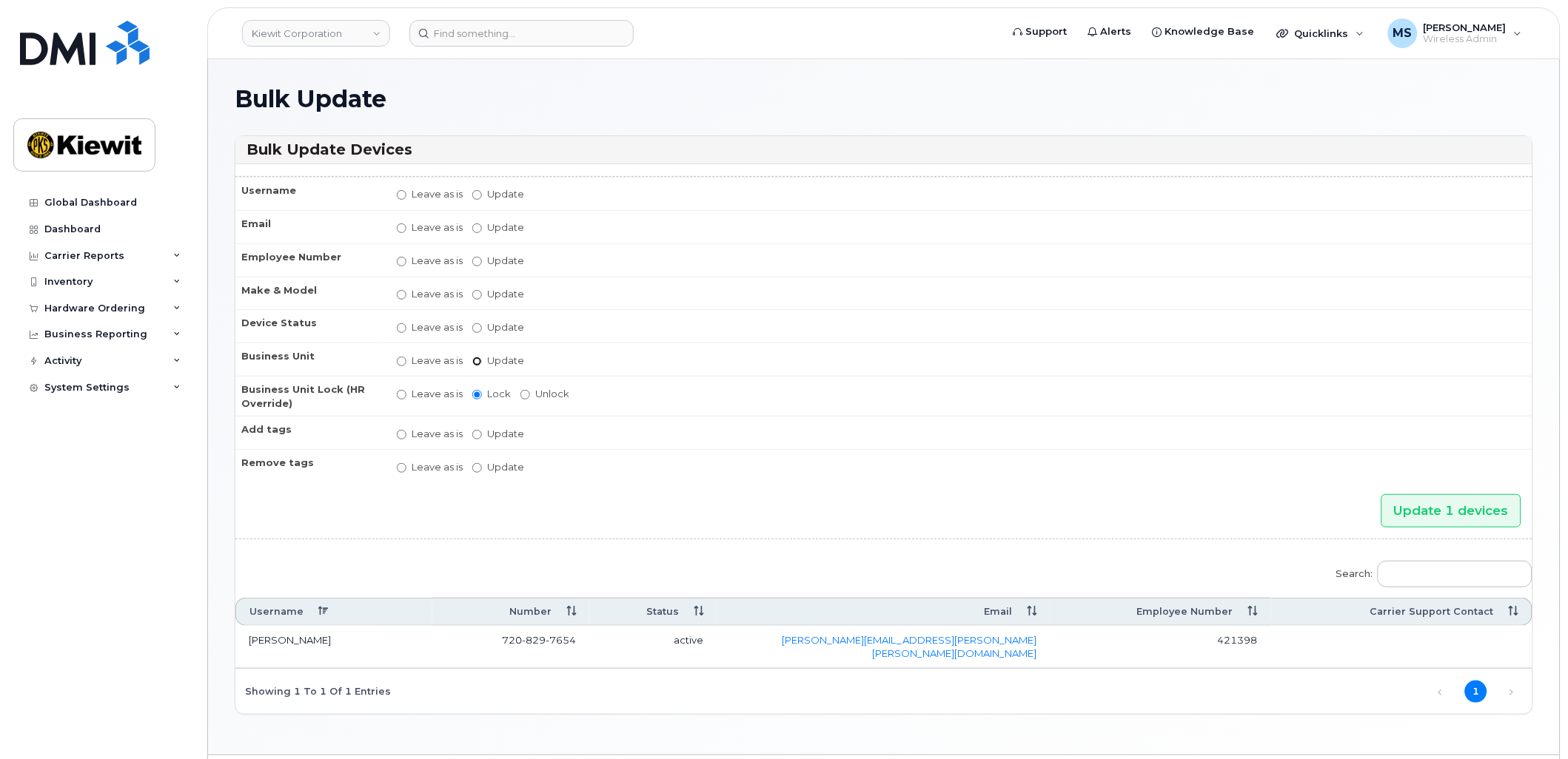
click at [474, 361] on input "Update" at bounding box center [478, 362] width 10 height 10
radio input "true"
radio input "false"
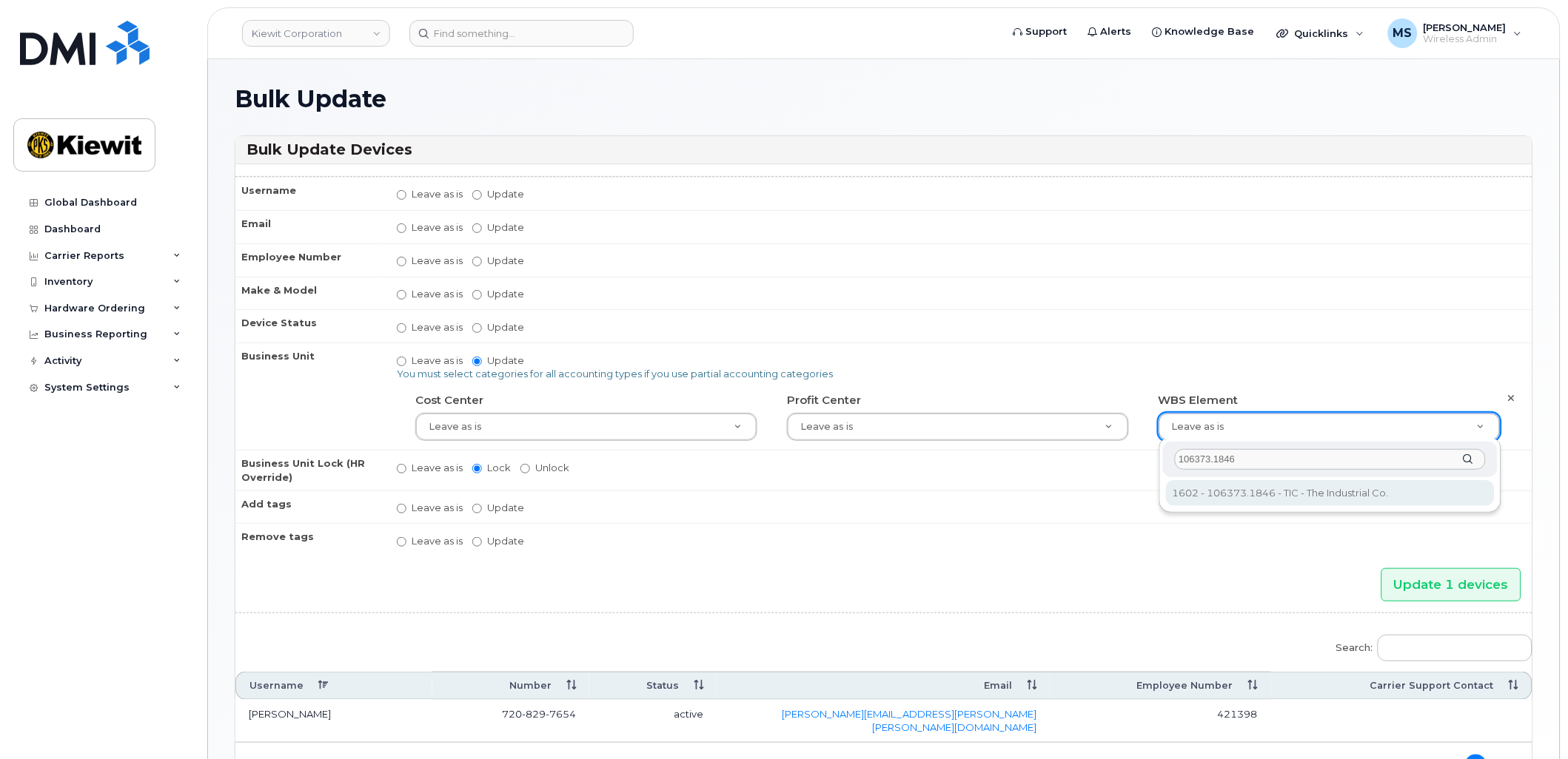
type input "106373.1846"
type input "36082678"
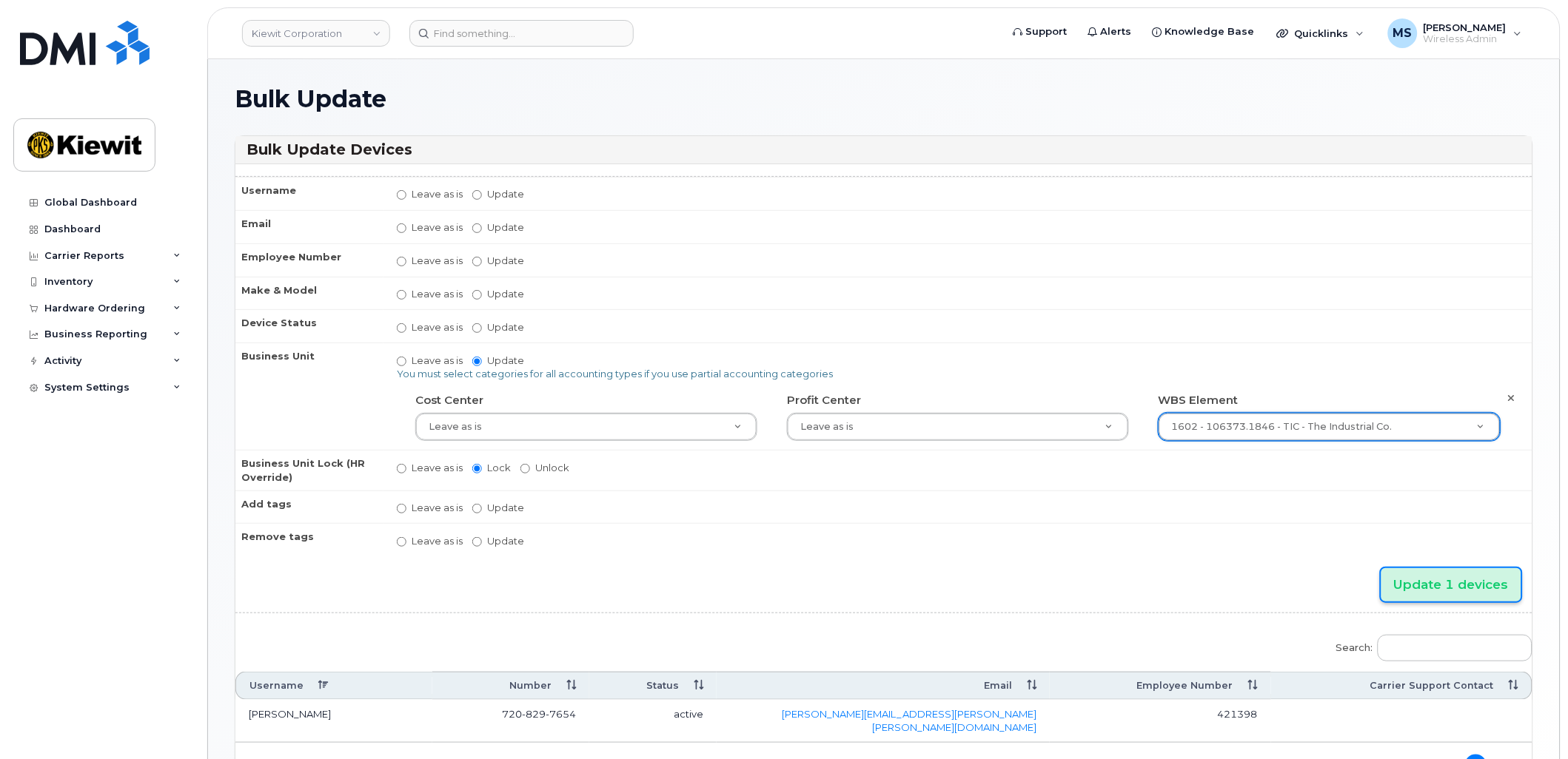
click at [1487, 587] on input "Update 1 devices" at bounding box center [1451, 585] width 140 height 33
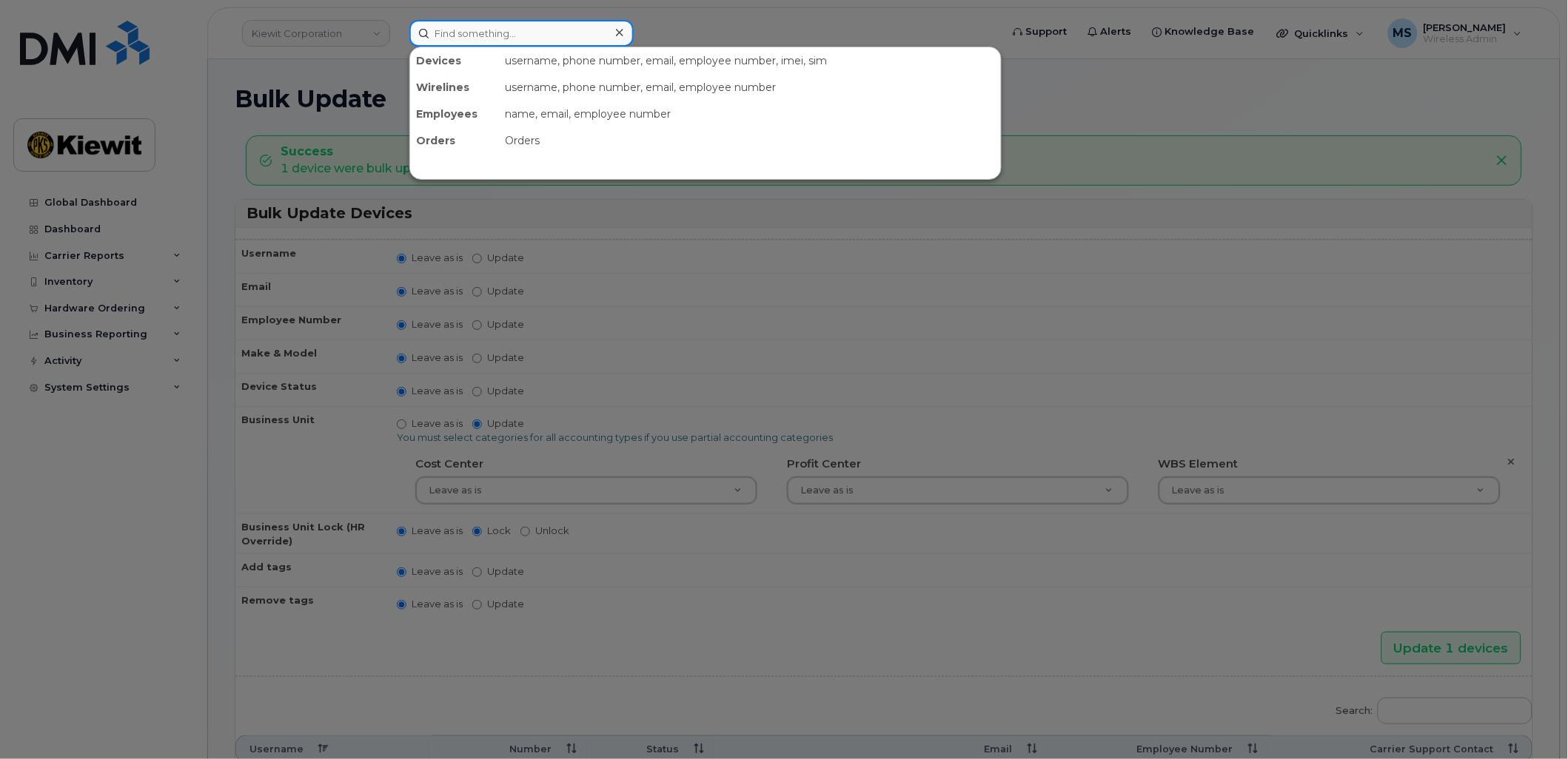
click at [475, 37] on input at bounding box center [521, 33] width 224 height 26
paste input "902329"
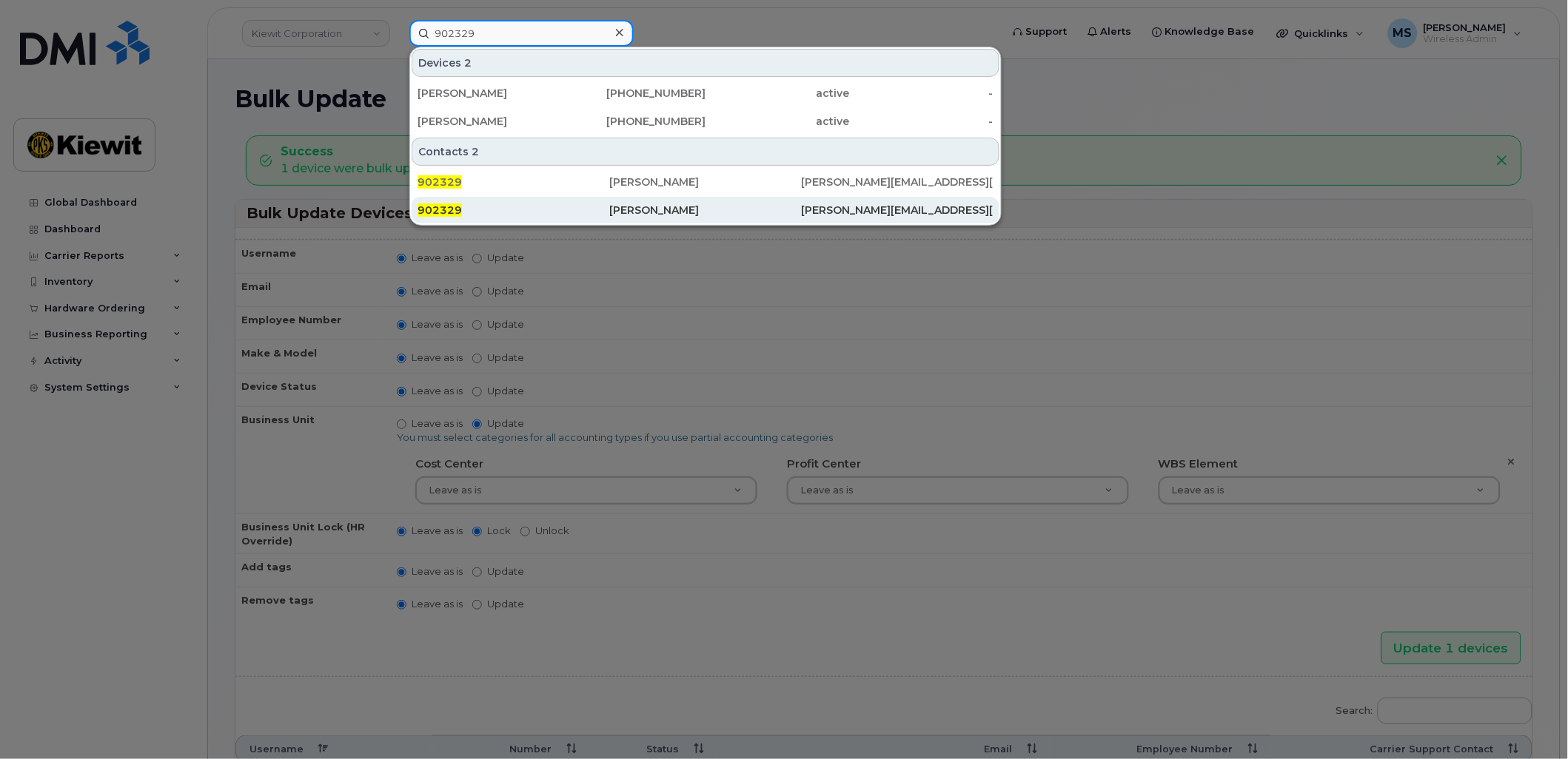
type input "902329"
click at [623, 209] on div "[PERSON_NAME]" at bounding box center [705, 210] width 192 height 15
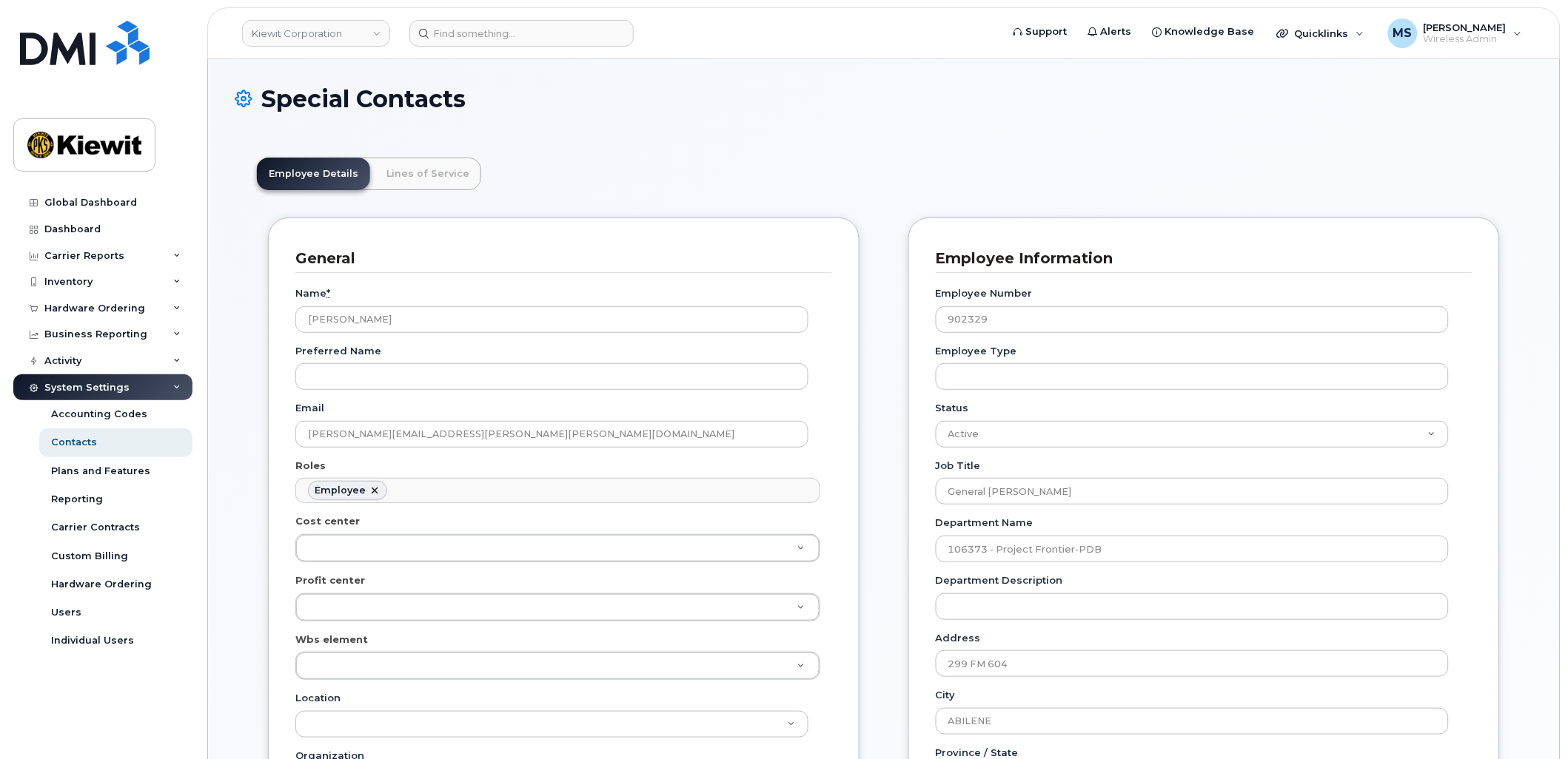
scroll to position [46, 0]
click at [425, 171] on link "Lines of Service" at bounding box center [427, 173] width 107 height 32
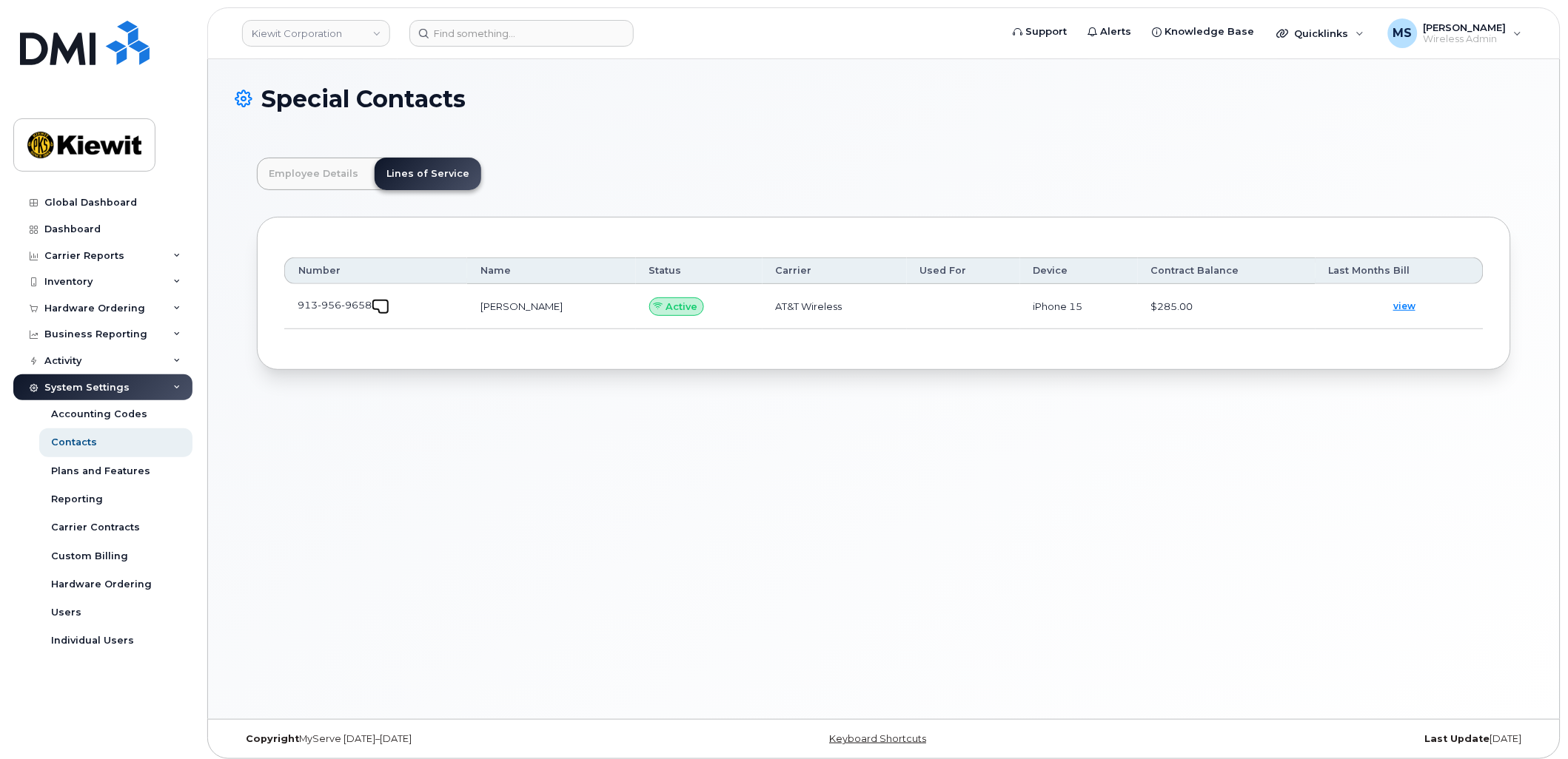
click at [379, 304] on span at bounding box center [383, 309] width 12 height 12
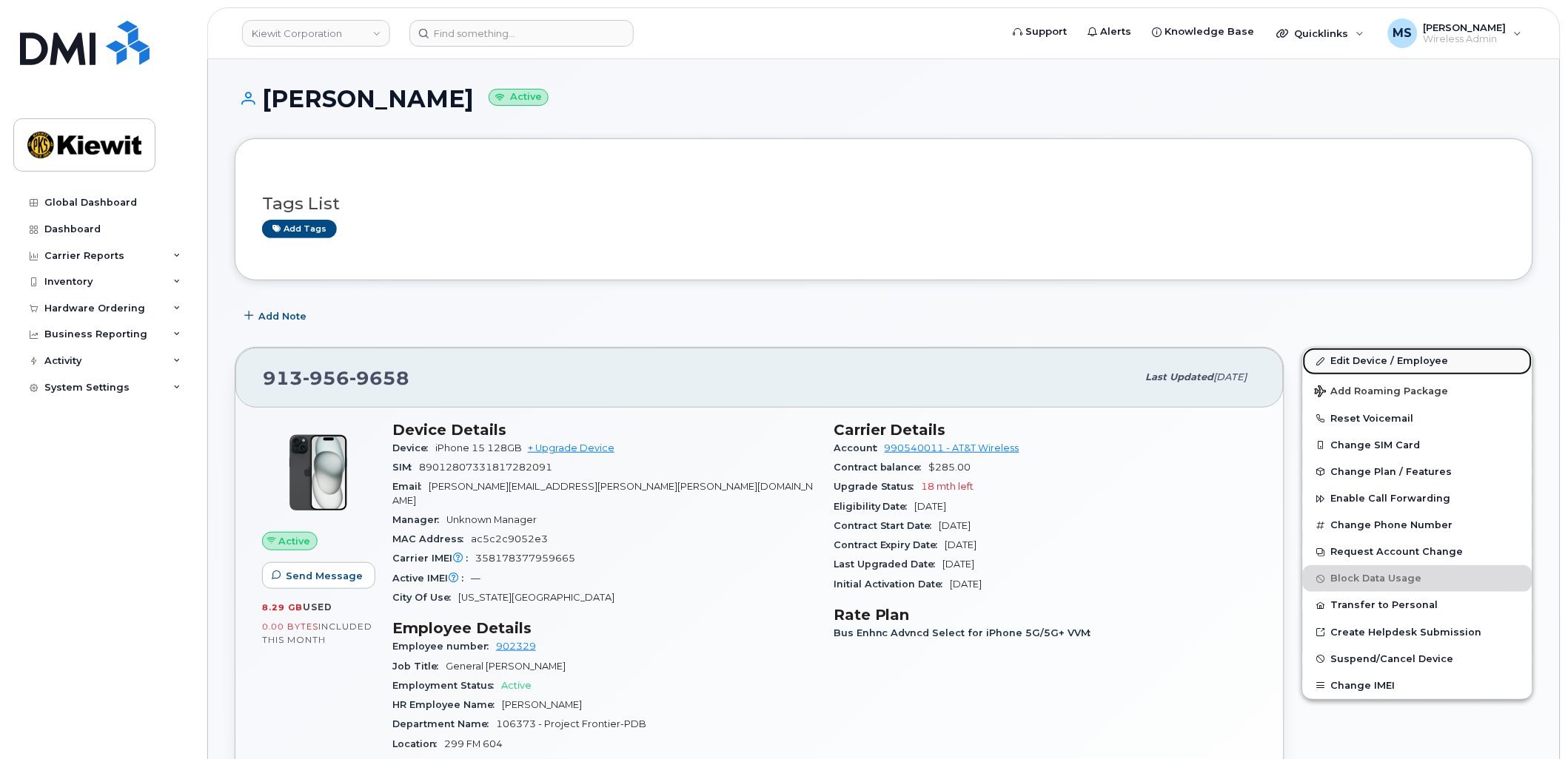
click at [1374, 355] on link "Edit Device / Employee" at bounding box center [1417, 361] width 229 height 26
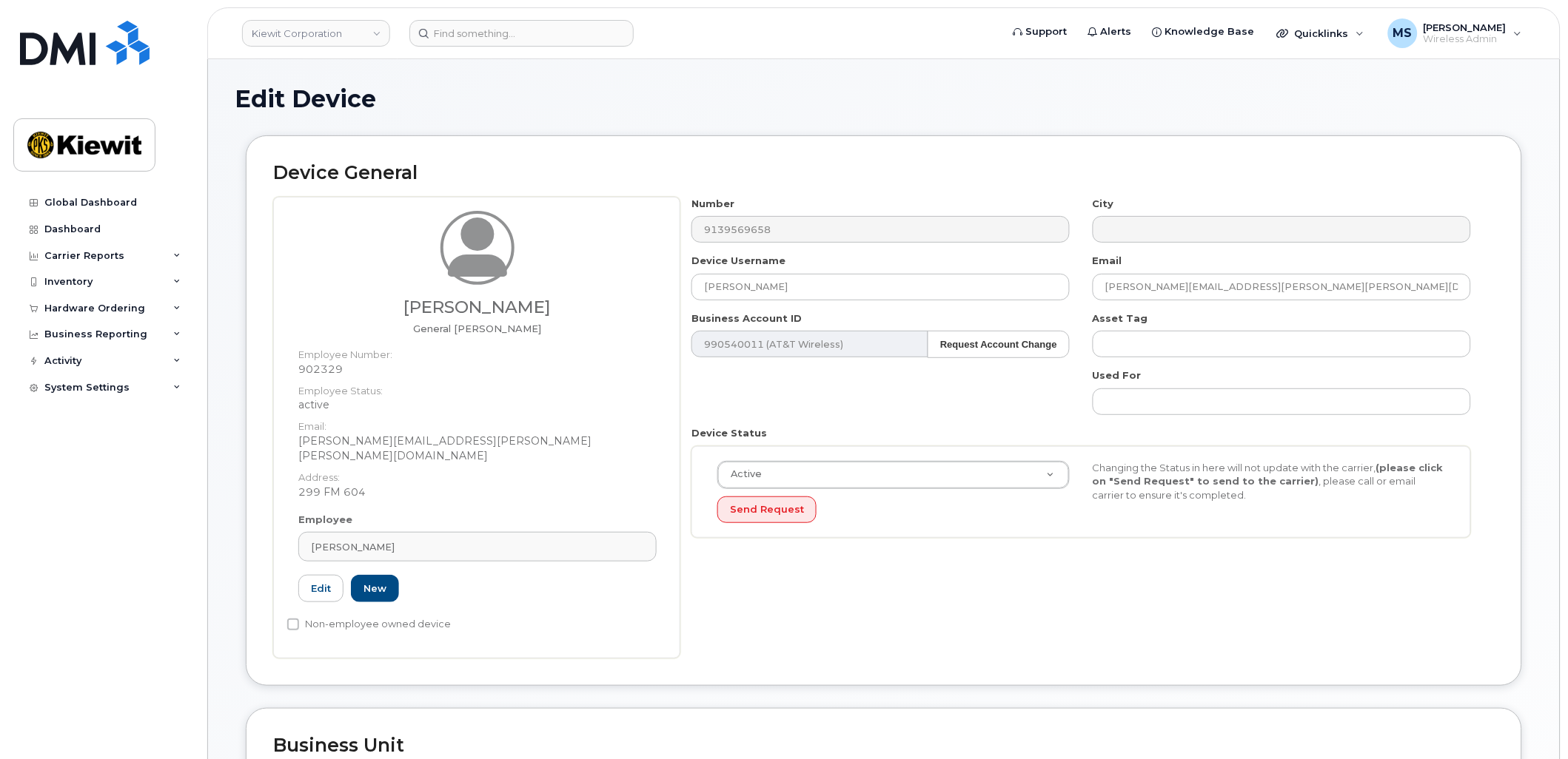
drag, startPoint x: 512, startPoint y: 308, endPoint x: 387, endPoint y: 306, distance: 125.0
click at [387, 306] on h3 "[PERSON_NAME]" at bounding box center [477, 307] width 358 height 18
copy h3 "[PERSON_NAME]"
drag, startPoint x: 831, startPoint y: 283, endPoint x: 546, endPoint y: 283, distance: 285.0
click at [546, 283] on div "[PERSON_NAME] General [PERSON_NAME] Employee Number: 902329 Employee Status: ac…" at bounding box center [883, 428] width 1221 height 462
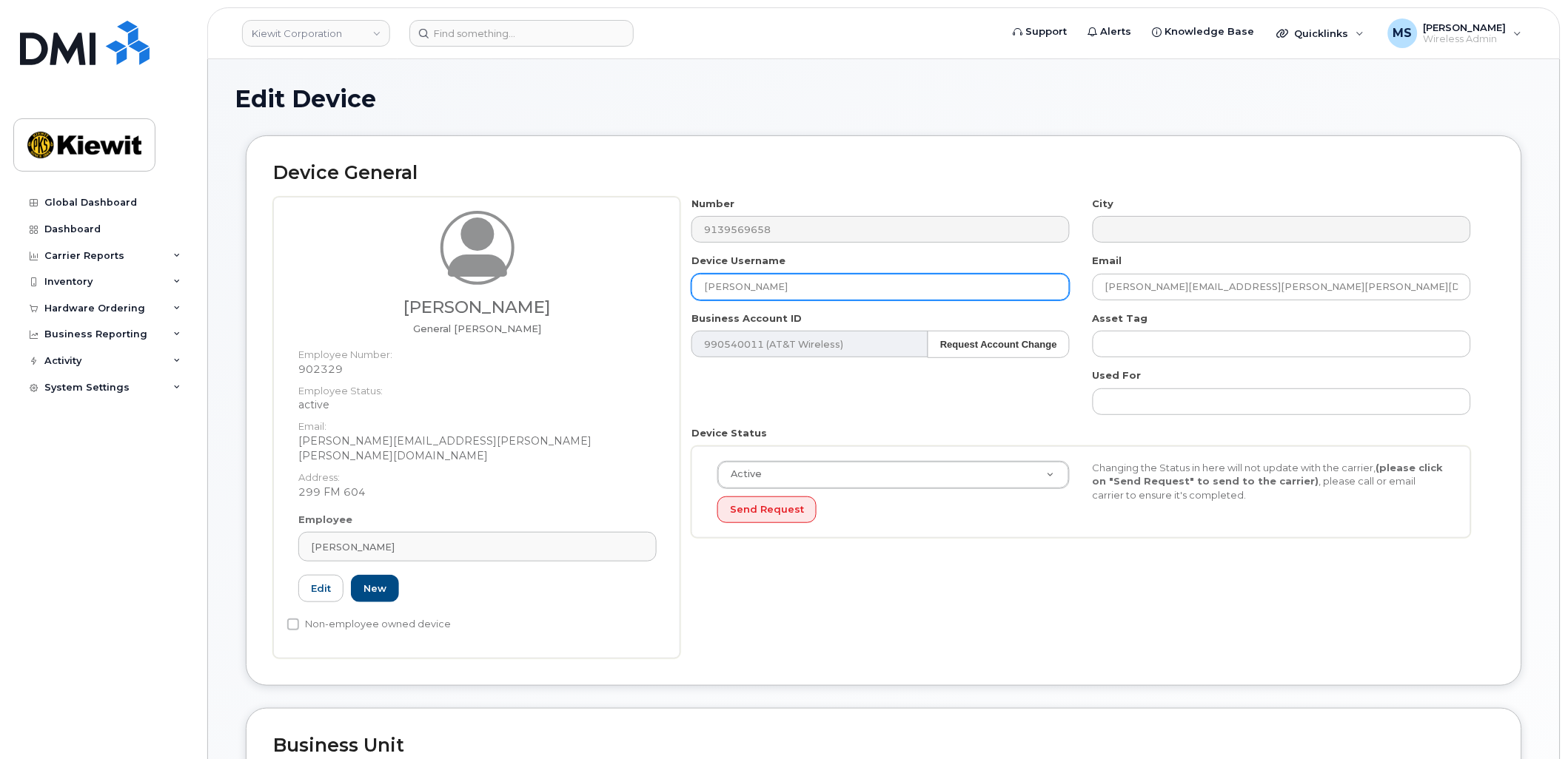
paste input "[PERSON_NAME]"
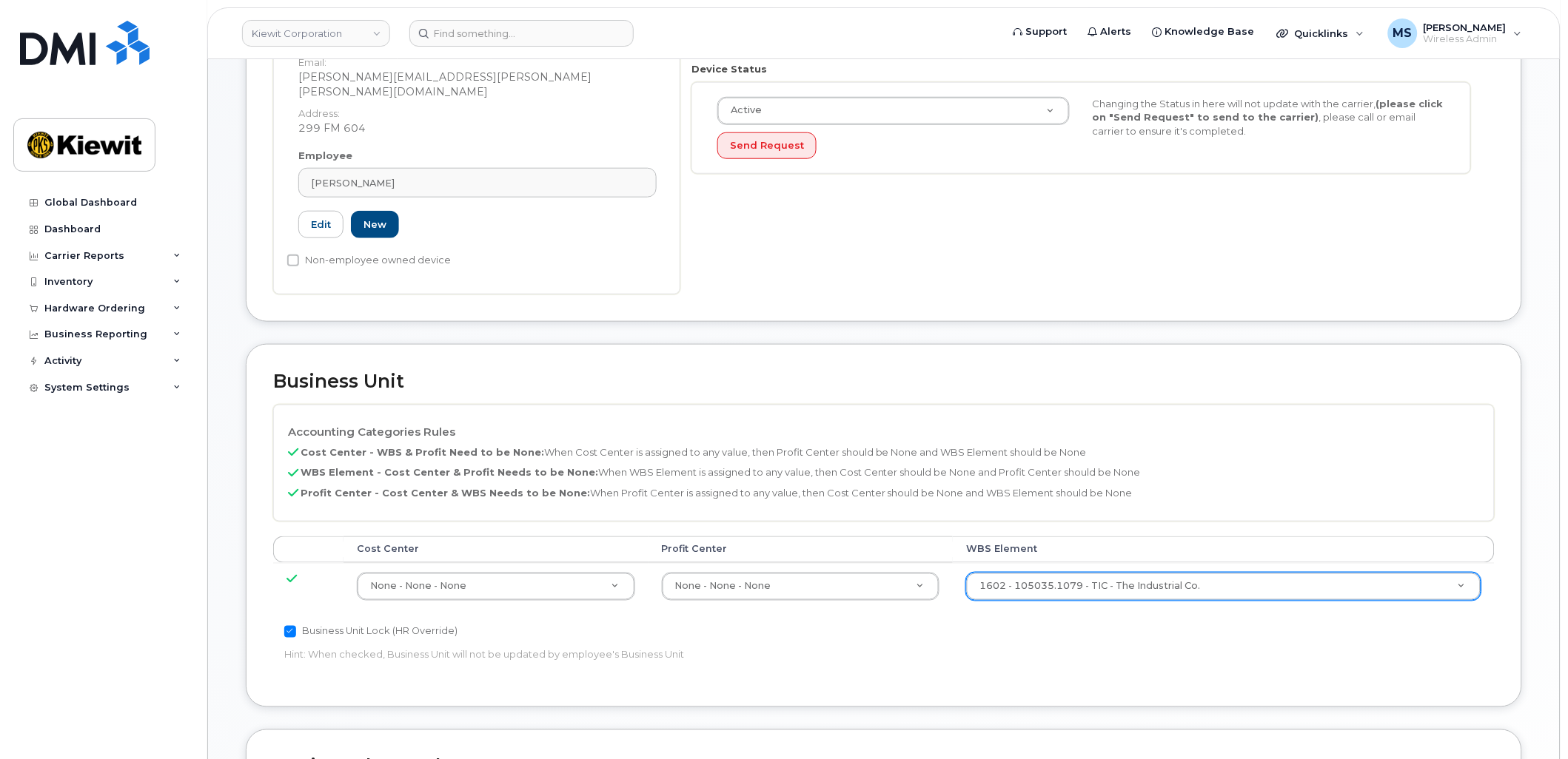
scroll to position [411, 0]
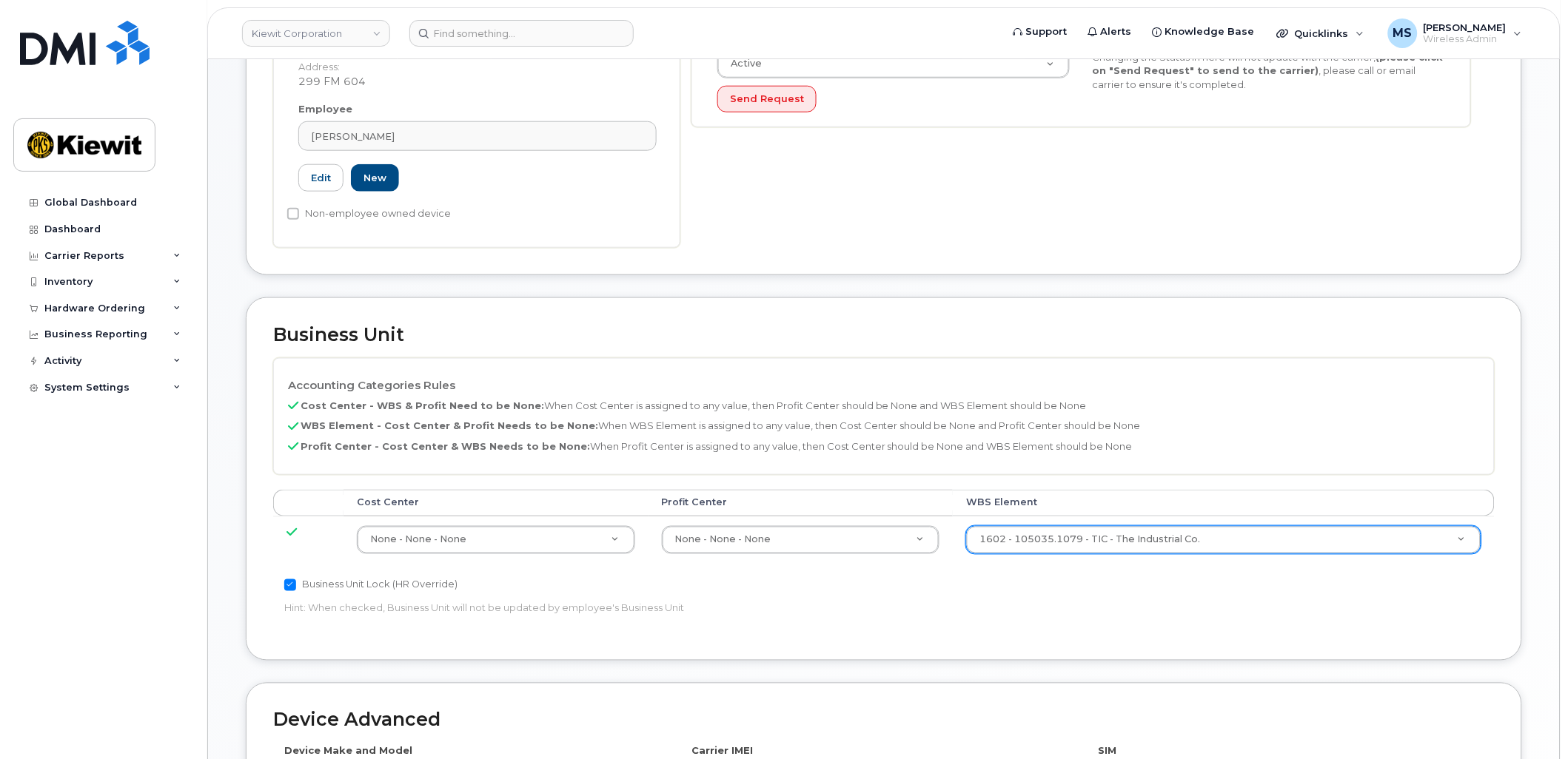
type input "[PERSON_NAME]"
drag, startPoint x: 1093, startPoint y: 550, endPoint x: 1106, endPoint y: 556, distance: 14.3
click at [1093, 550] on input "text" at bounding box center [1224, 560] width 484 height 22
paste input "106373.1846"
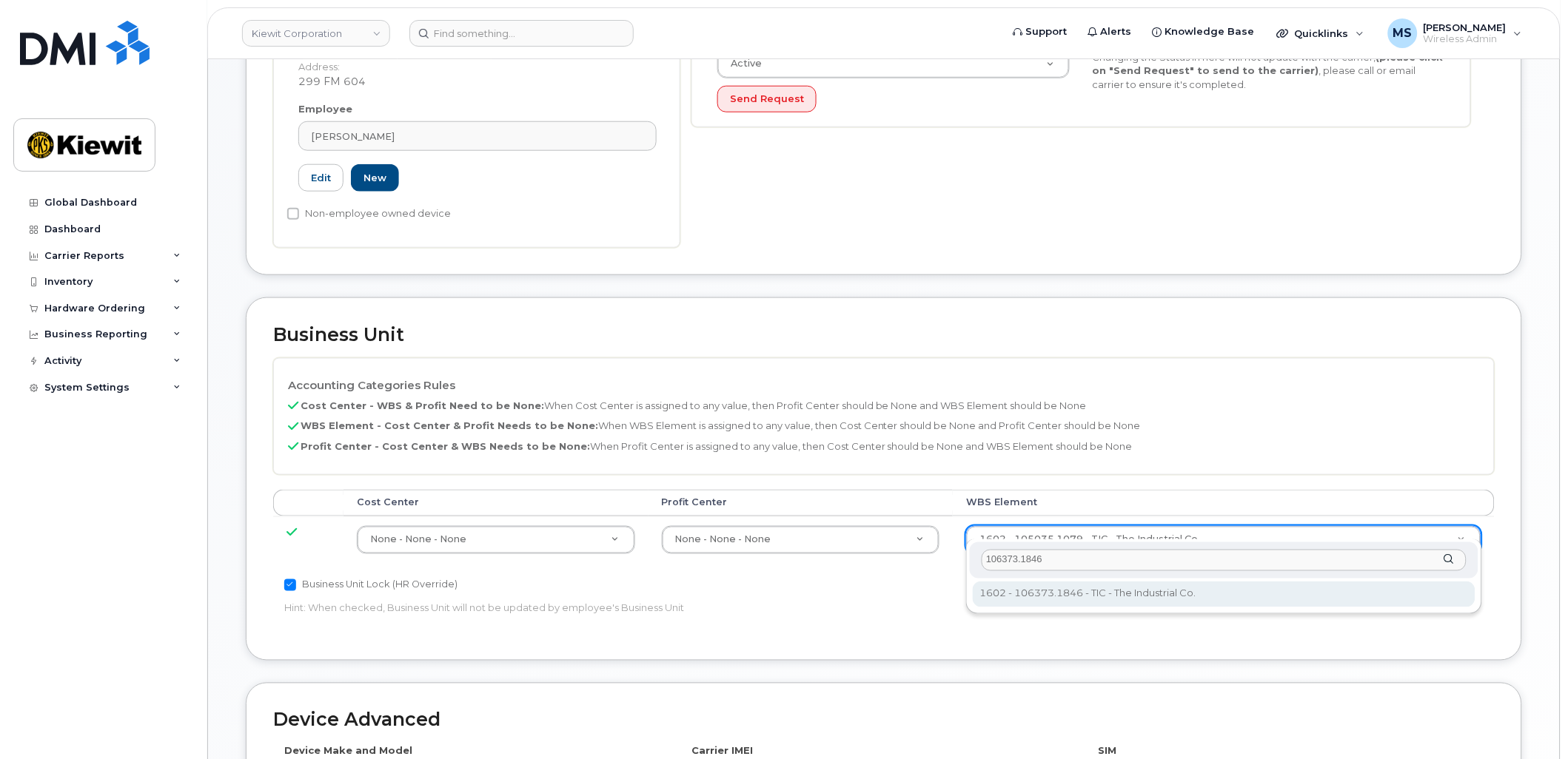
type input "106373.1846"
type input "36082678"
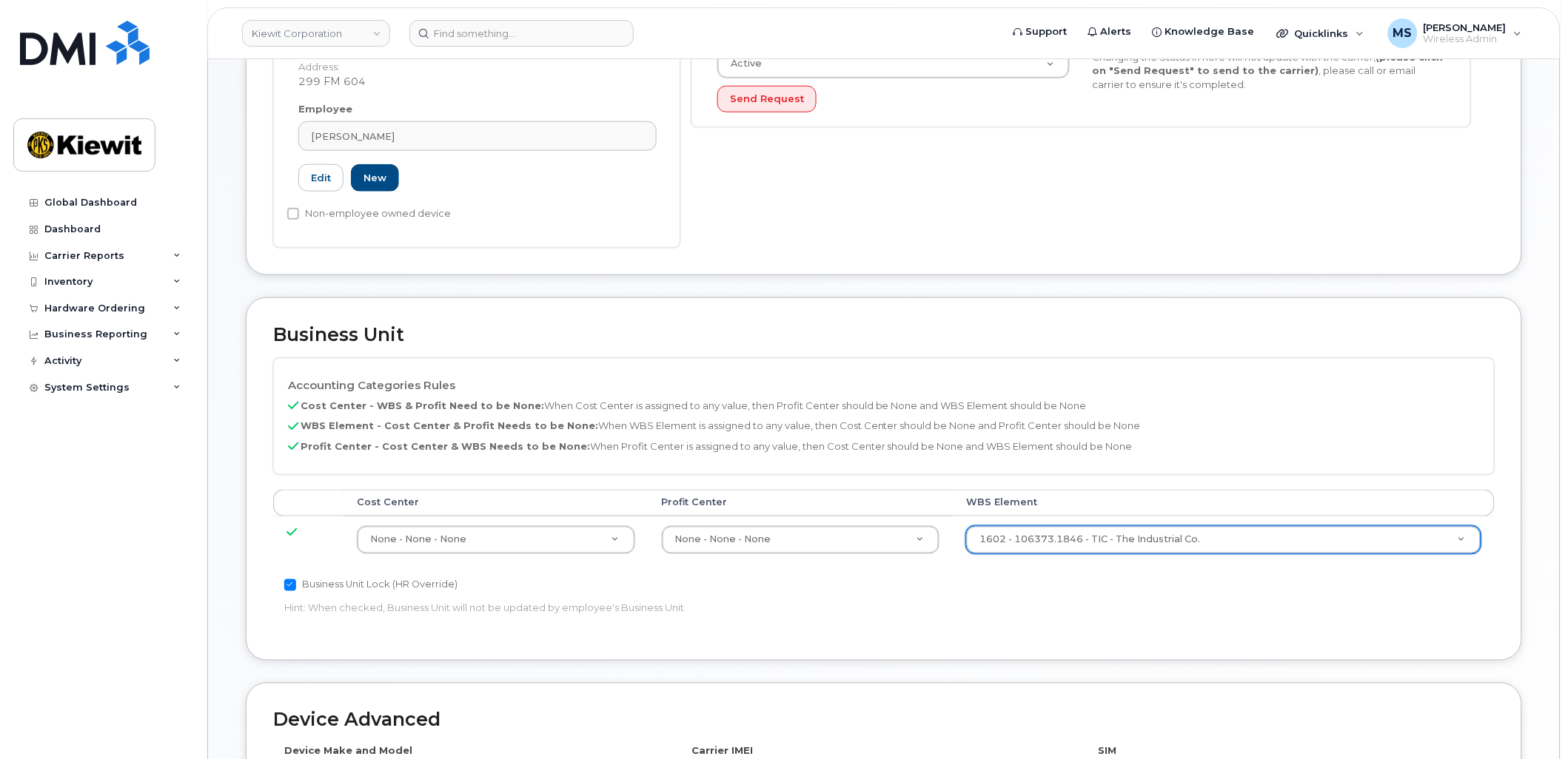
scroll to position [740, 0]
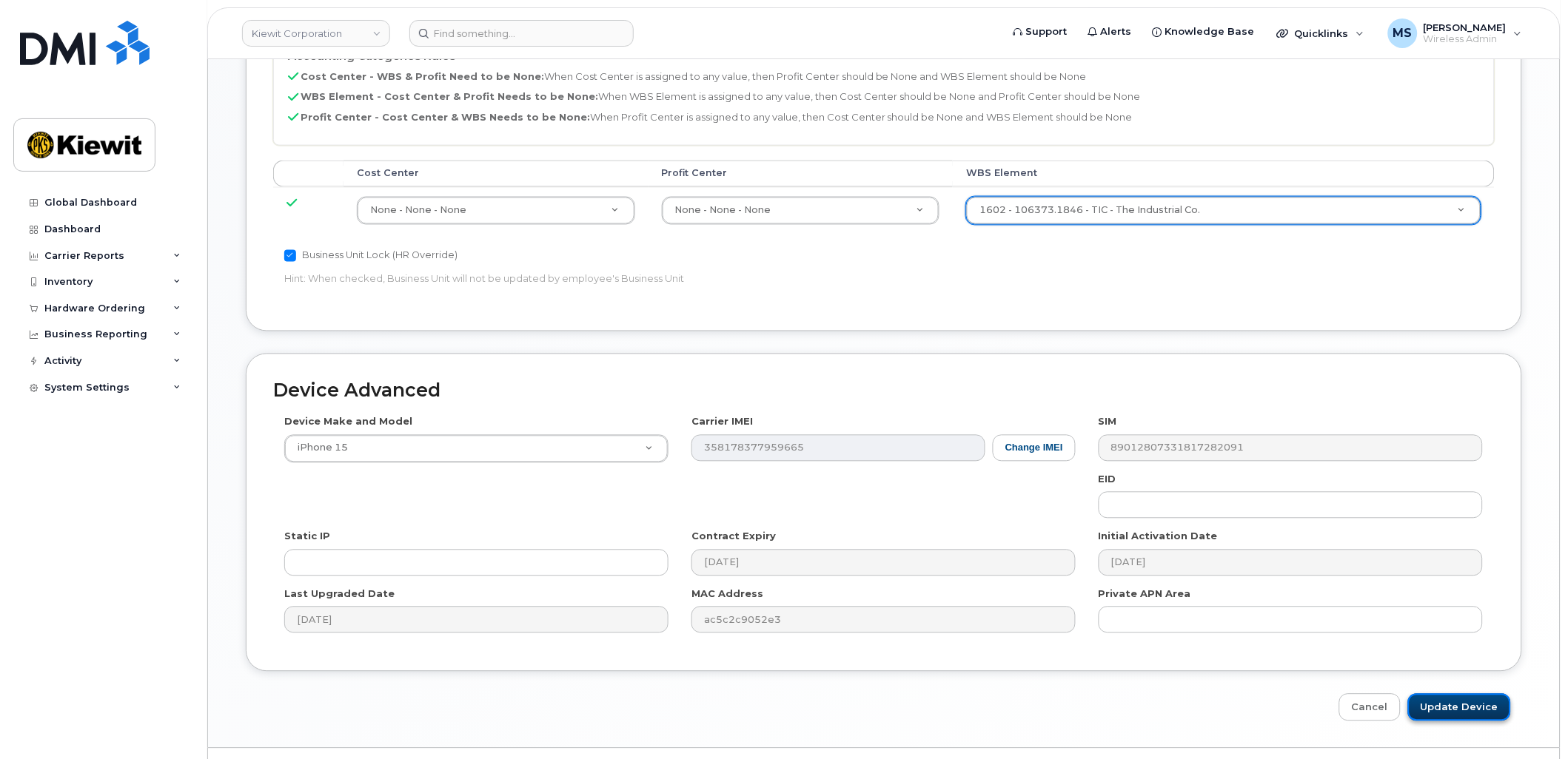
click at [1469, 694] on input "Update Device" at bounding box center [1460, 708] width 103 height 27
type input "Saving..."
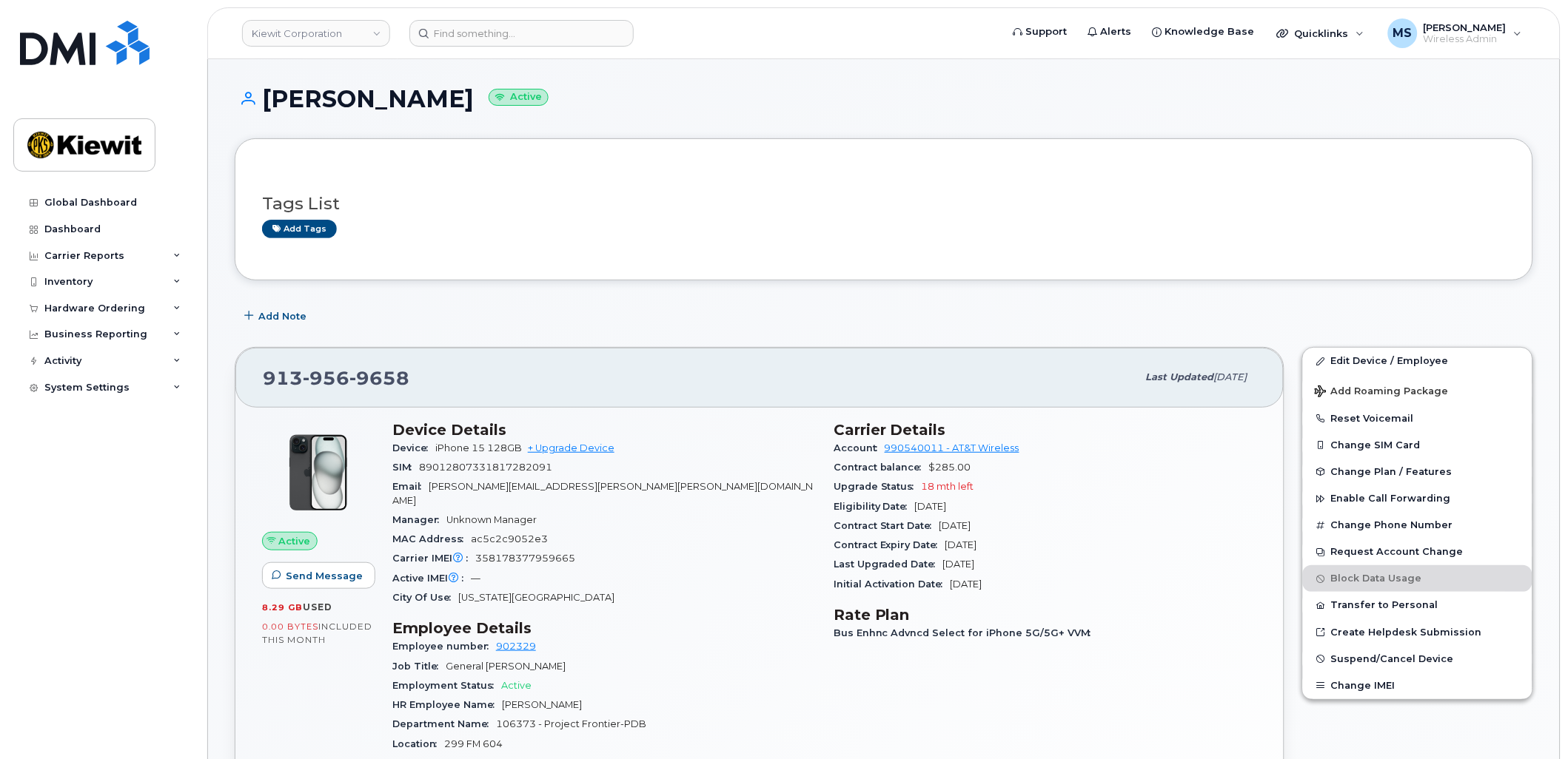
drag, startPoint x: 91, startPoint y: 252, endPoint x: 132, endPoint y: 314, distance: 74.3
click at [91, 252] on div "Carrier Reports" at bounding box center [84, 256] width 80 height 12
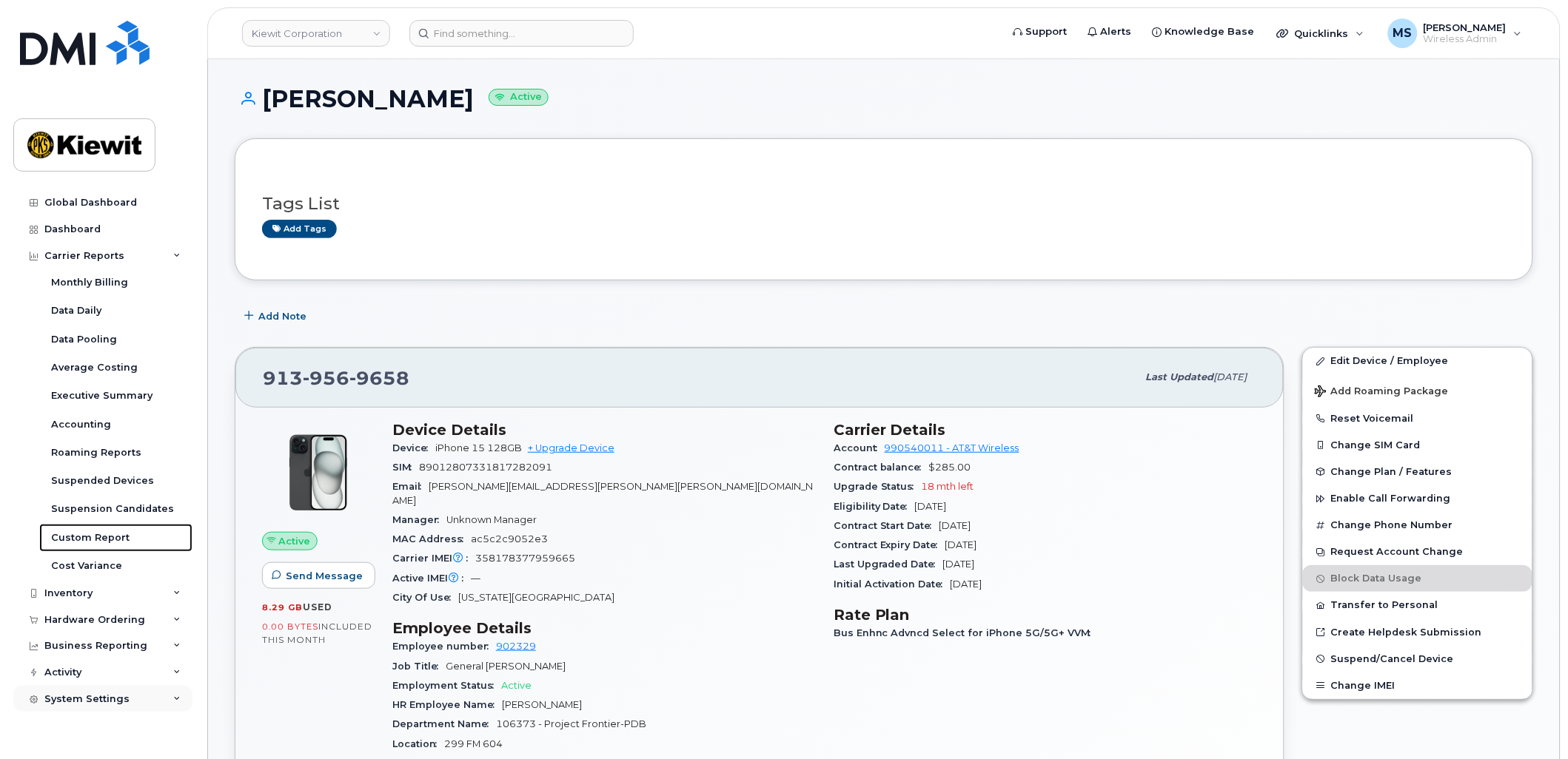
click at [119, 539] on div "Custom Report" at bounding box center [90, 538] width 79 height 13
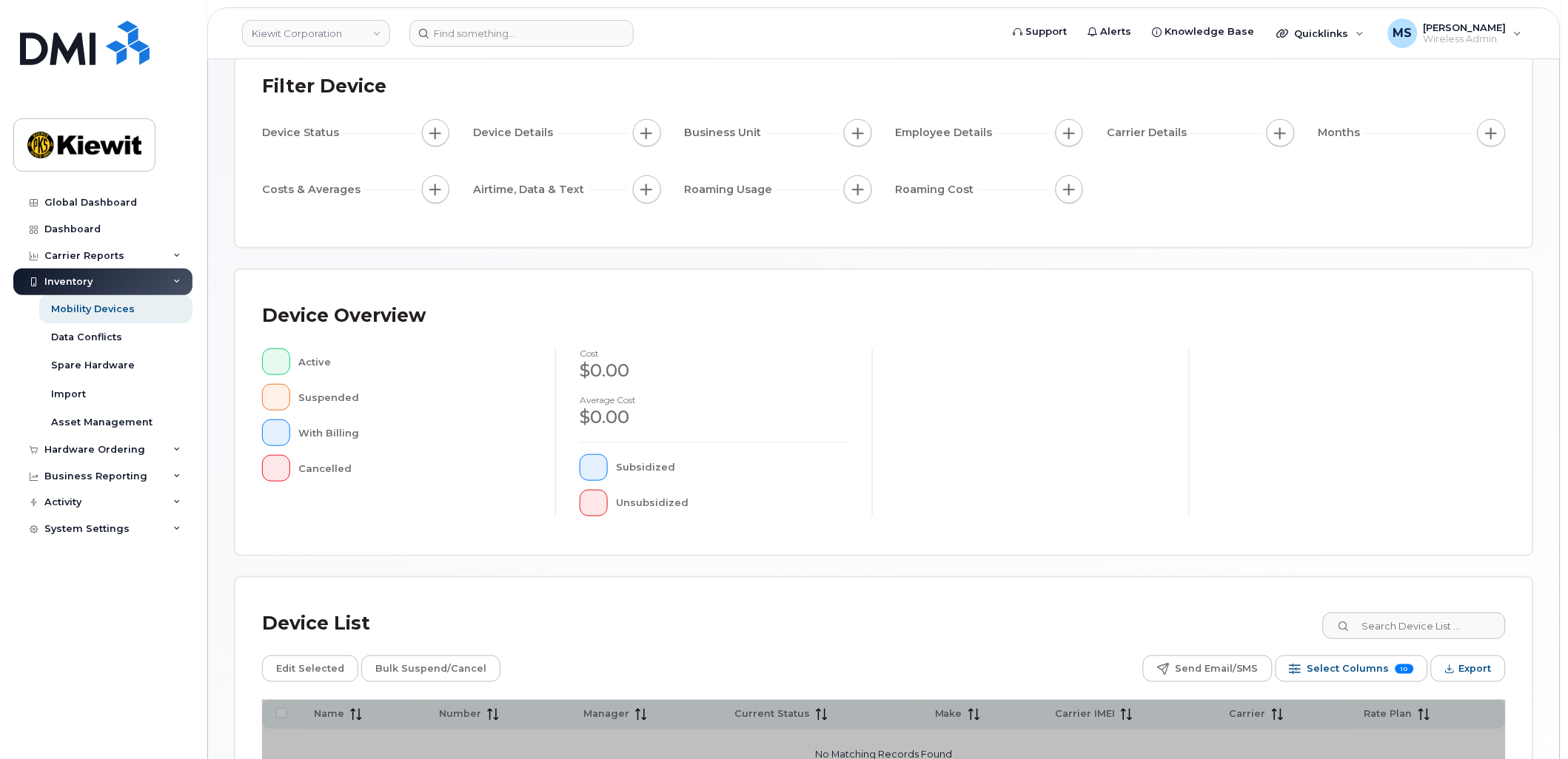
scroll to position [284, 0]
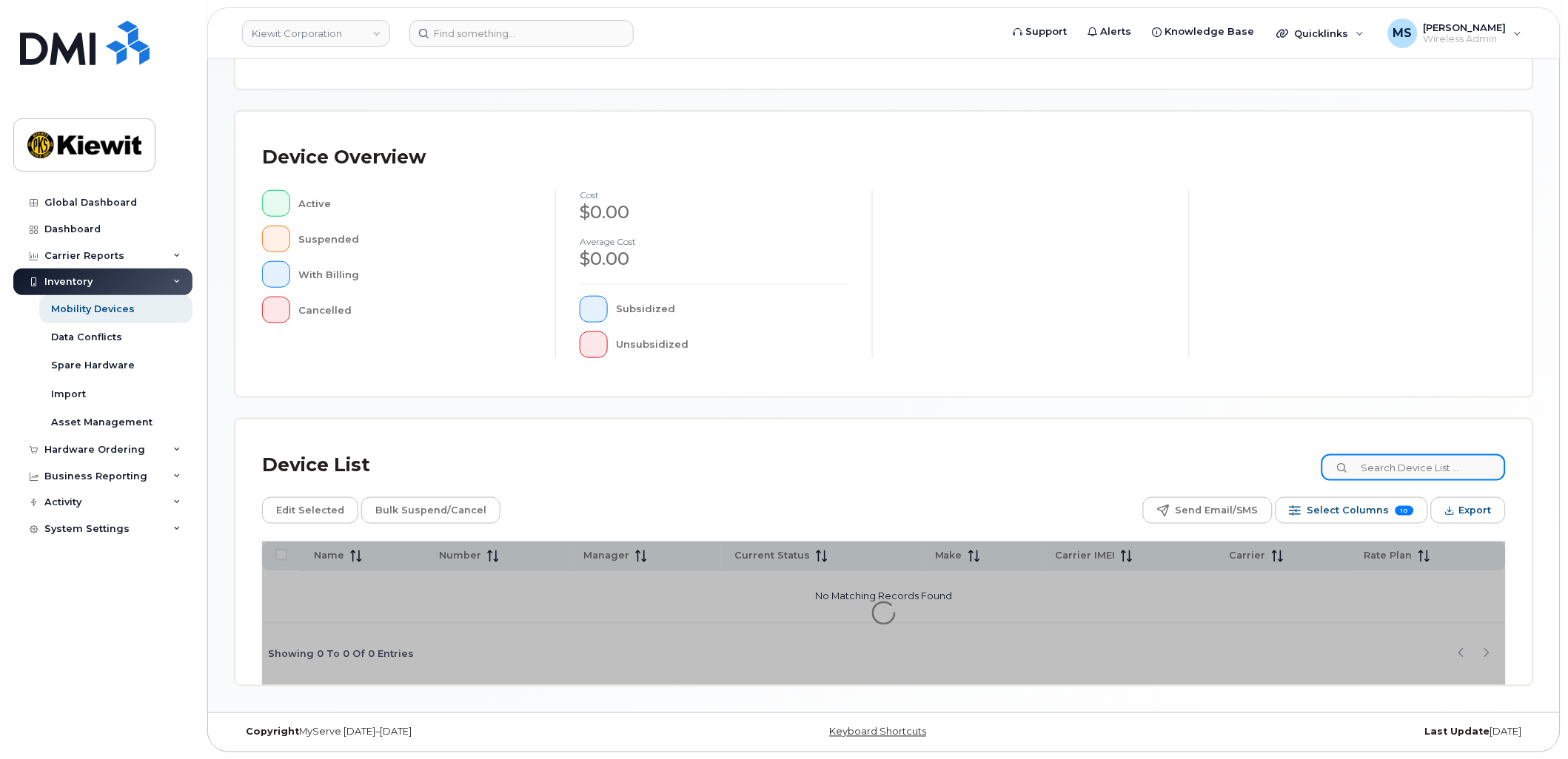
click at [1436, 465] on input at bounding box center [1413, 468] width 185 height 26
type input "105185"
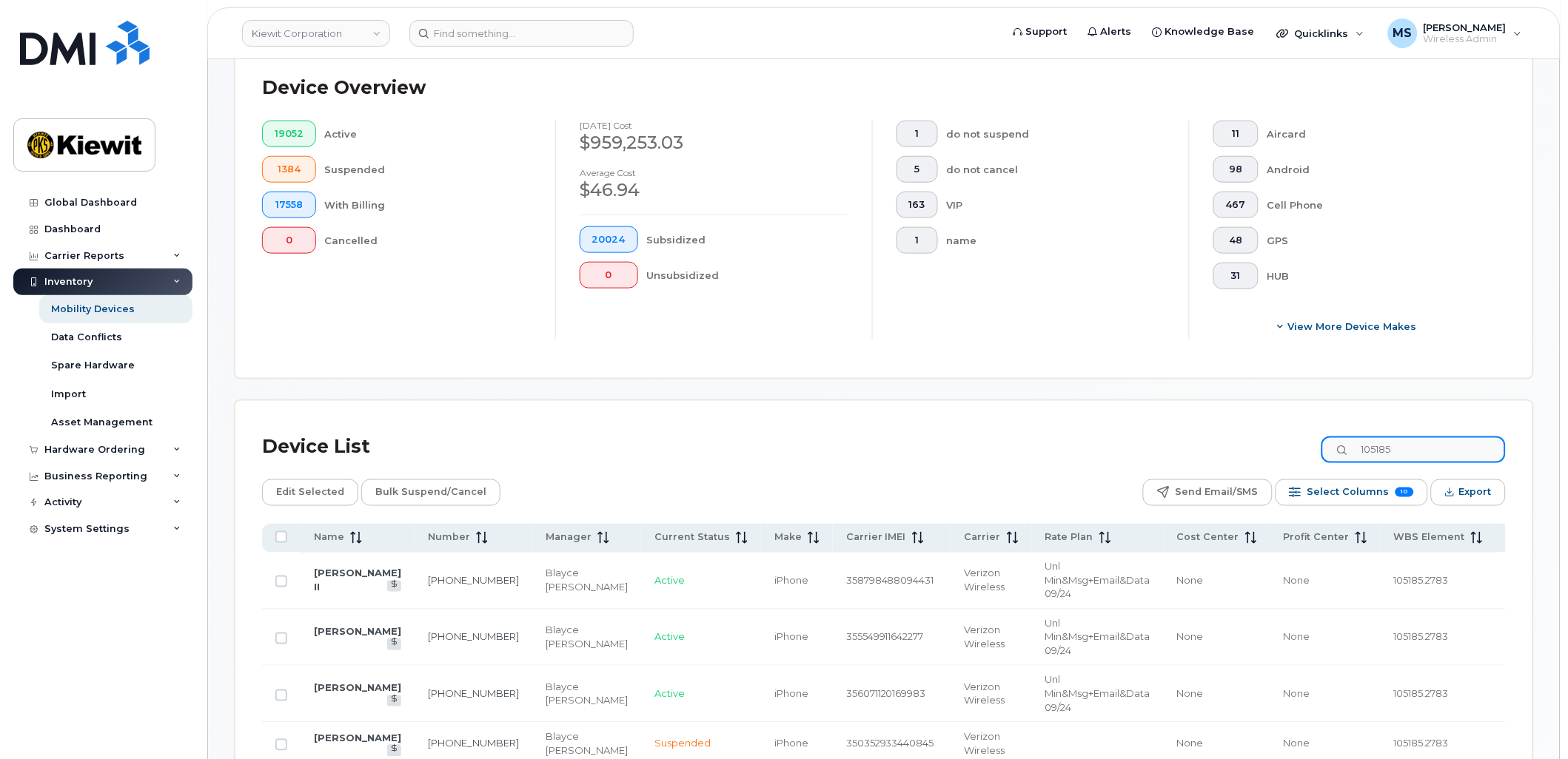
scroll to position [487, 0]
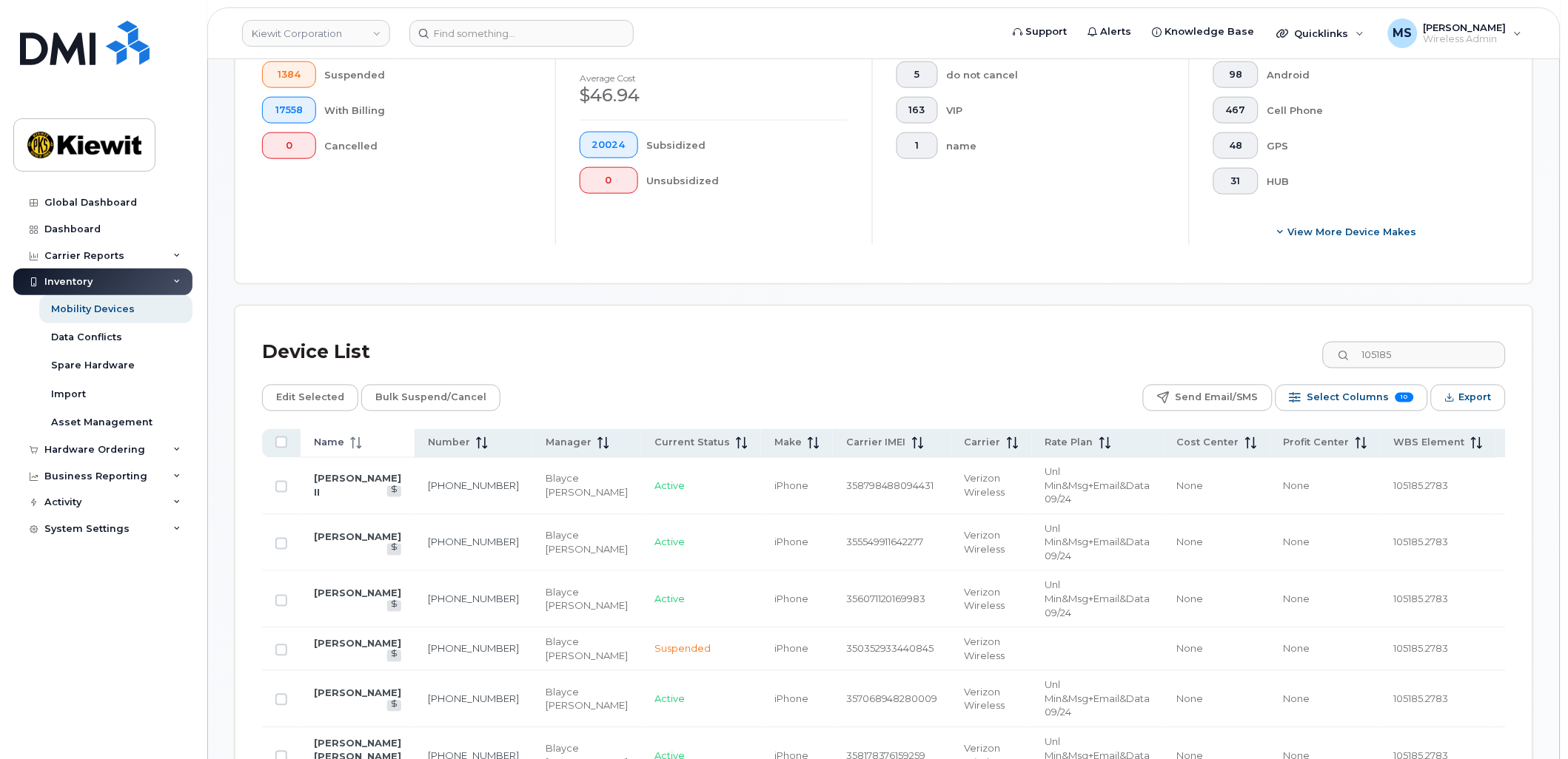
click at [319, 437] on span "Name" at bounding box center [329, 444] width 31 height 13
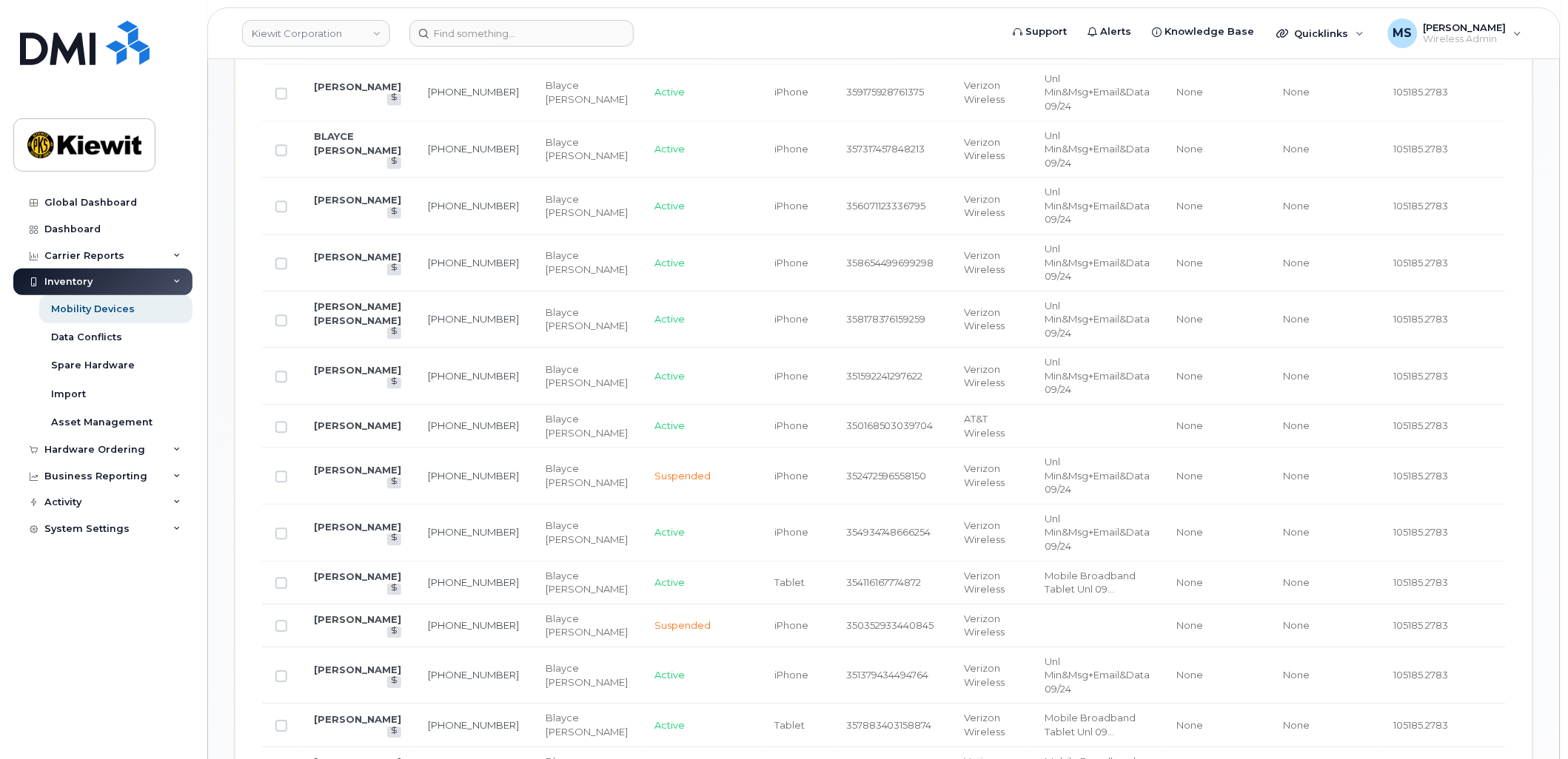
scroll to position [1063, 0]
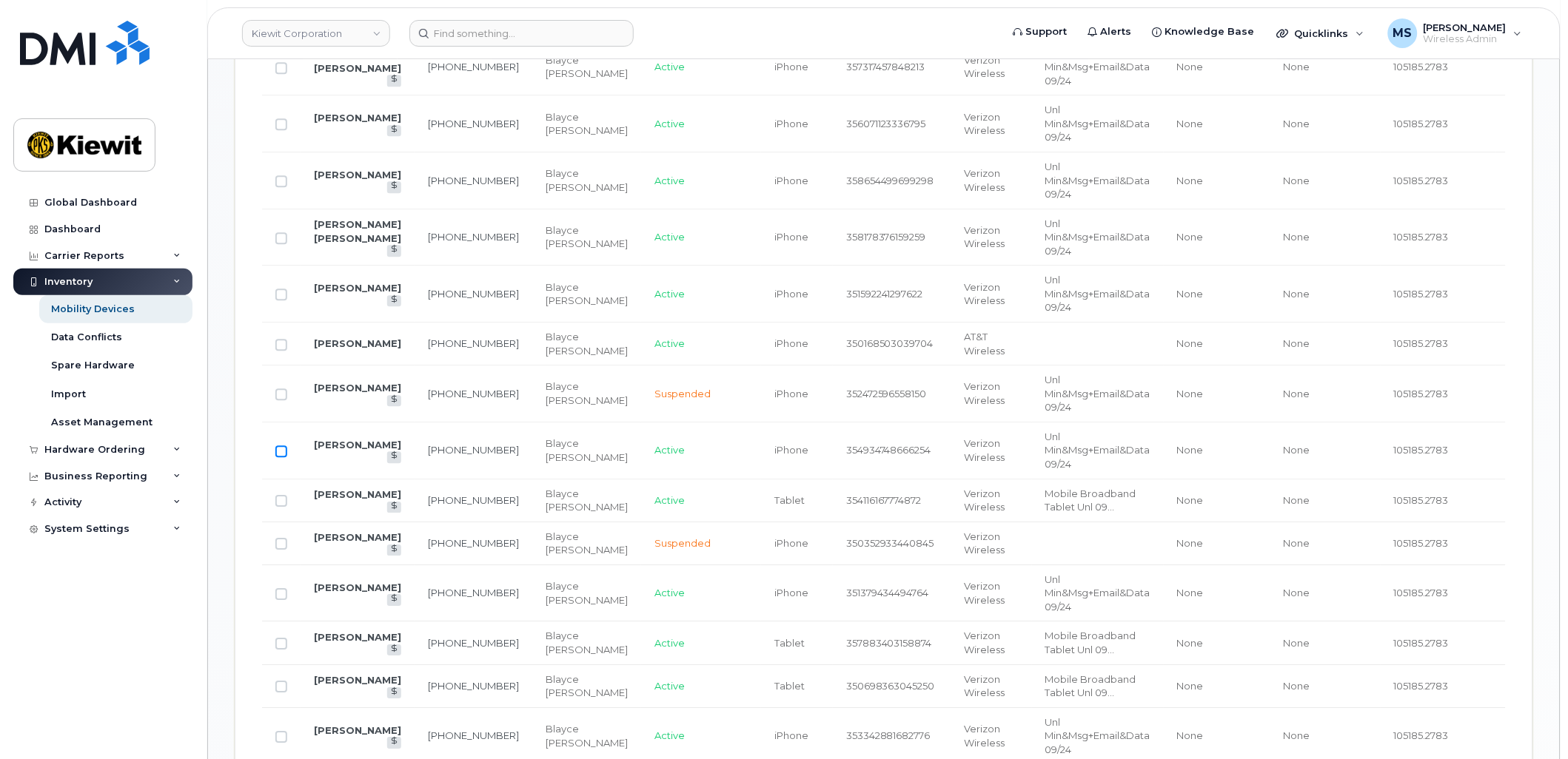
click at [284, 458] on input "Row Unselected" at bounding box center [281, 451] width 12 height 12
checkbox input "true"
click at [282, 507] on input "Row Unselected" at bounding box center [281, 501] width 12 height 12
checkbox input "true"
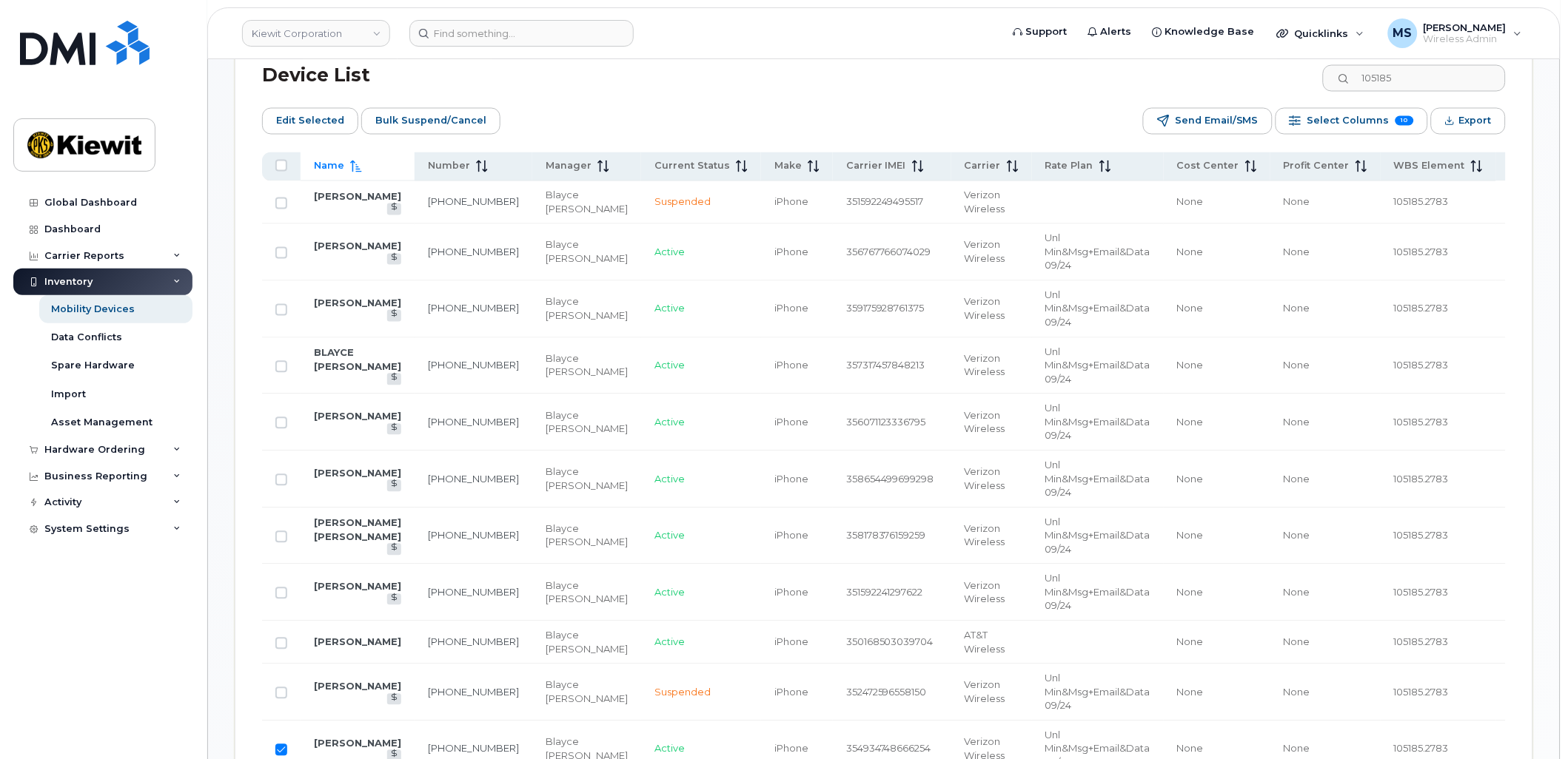
scroll to position [734, 0]
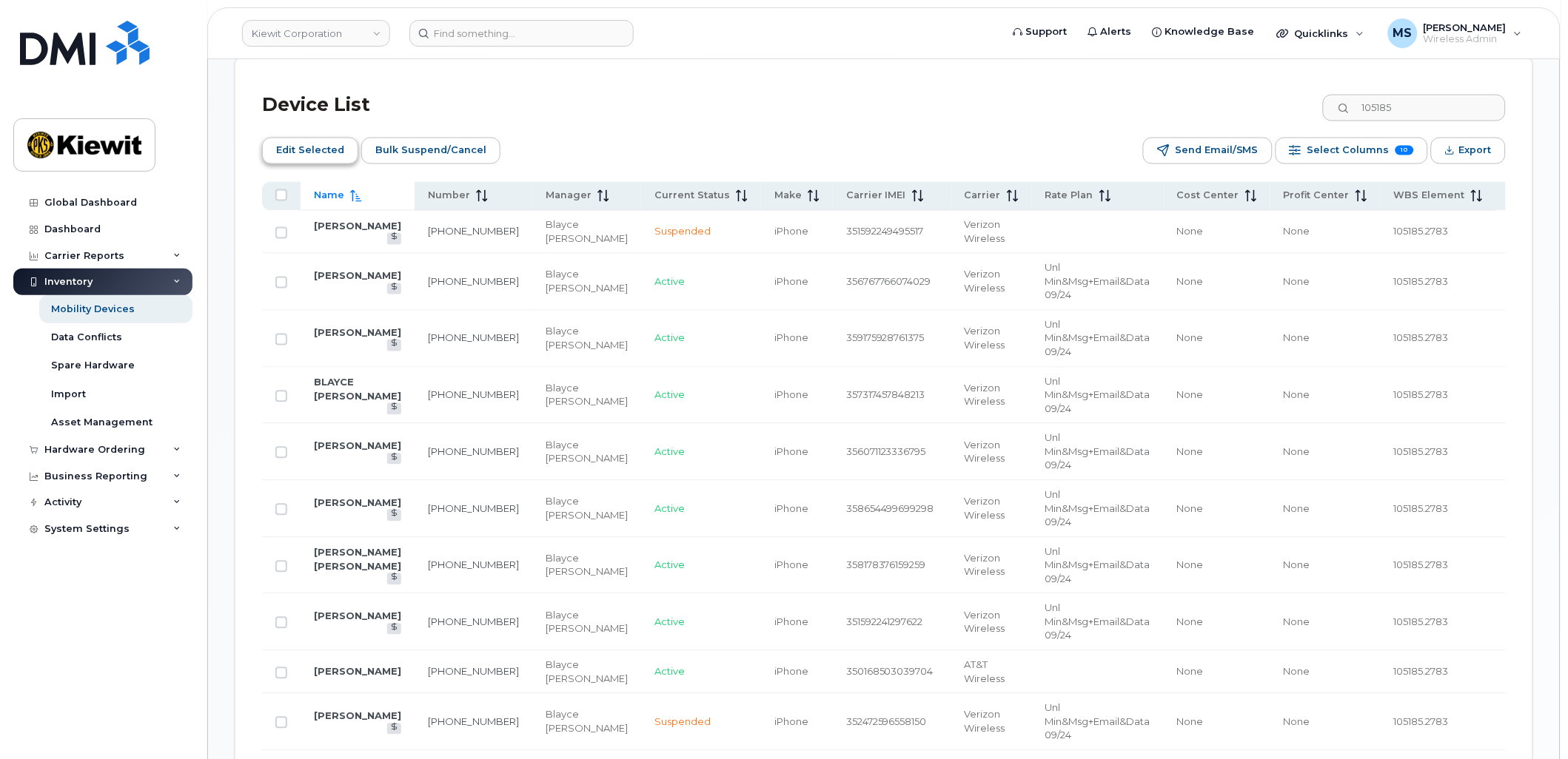
click at [302, 151] on span "Edit Selected" at bounding box center [310, 151] width 68 height 22
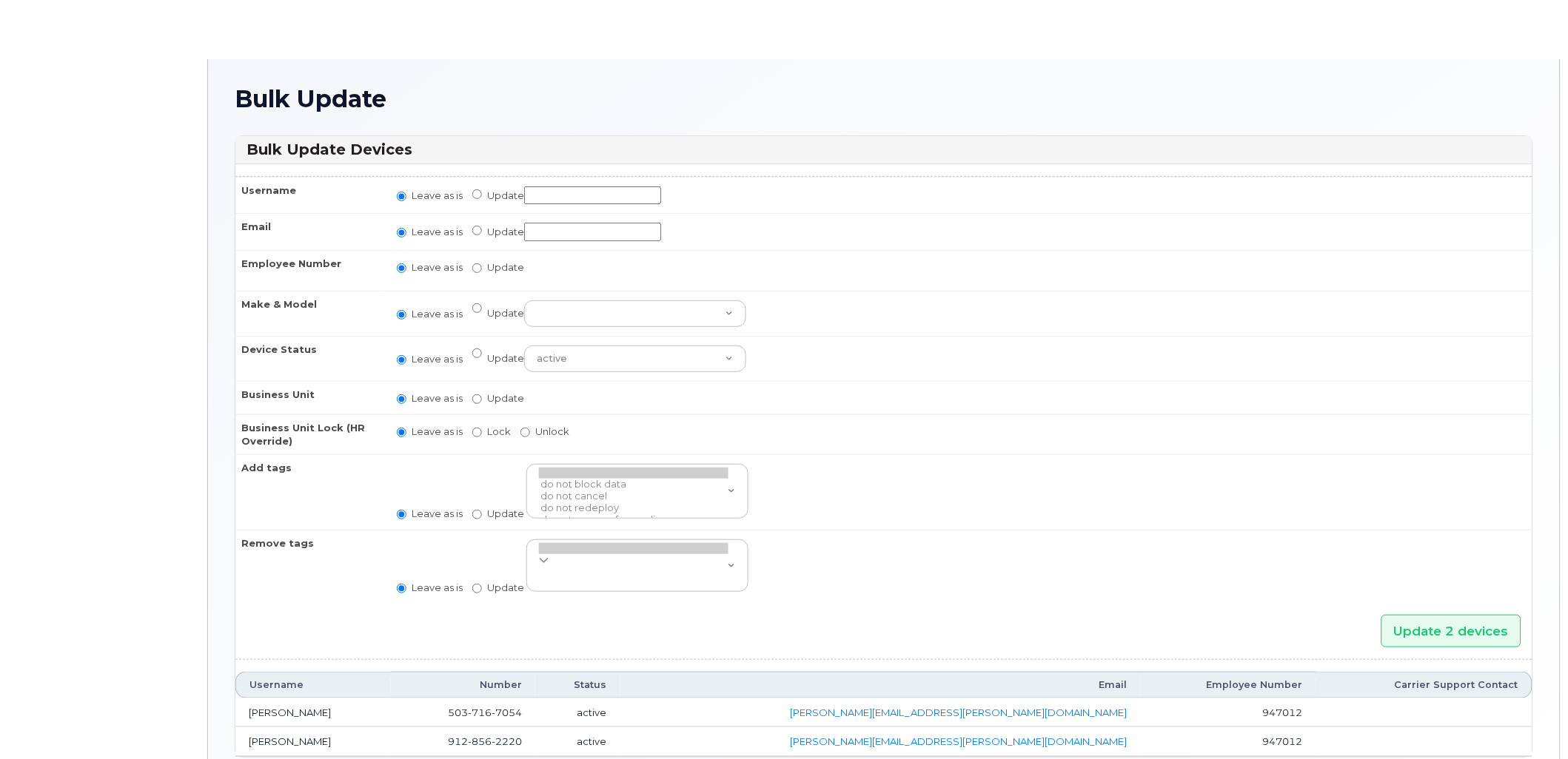
radio input "true"
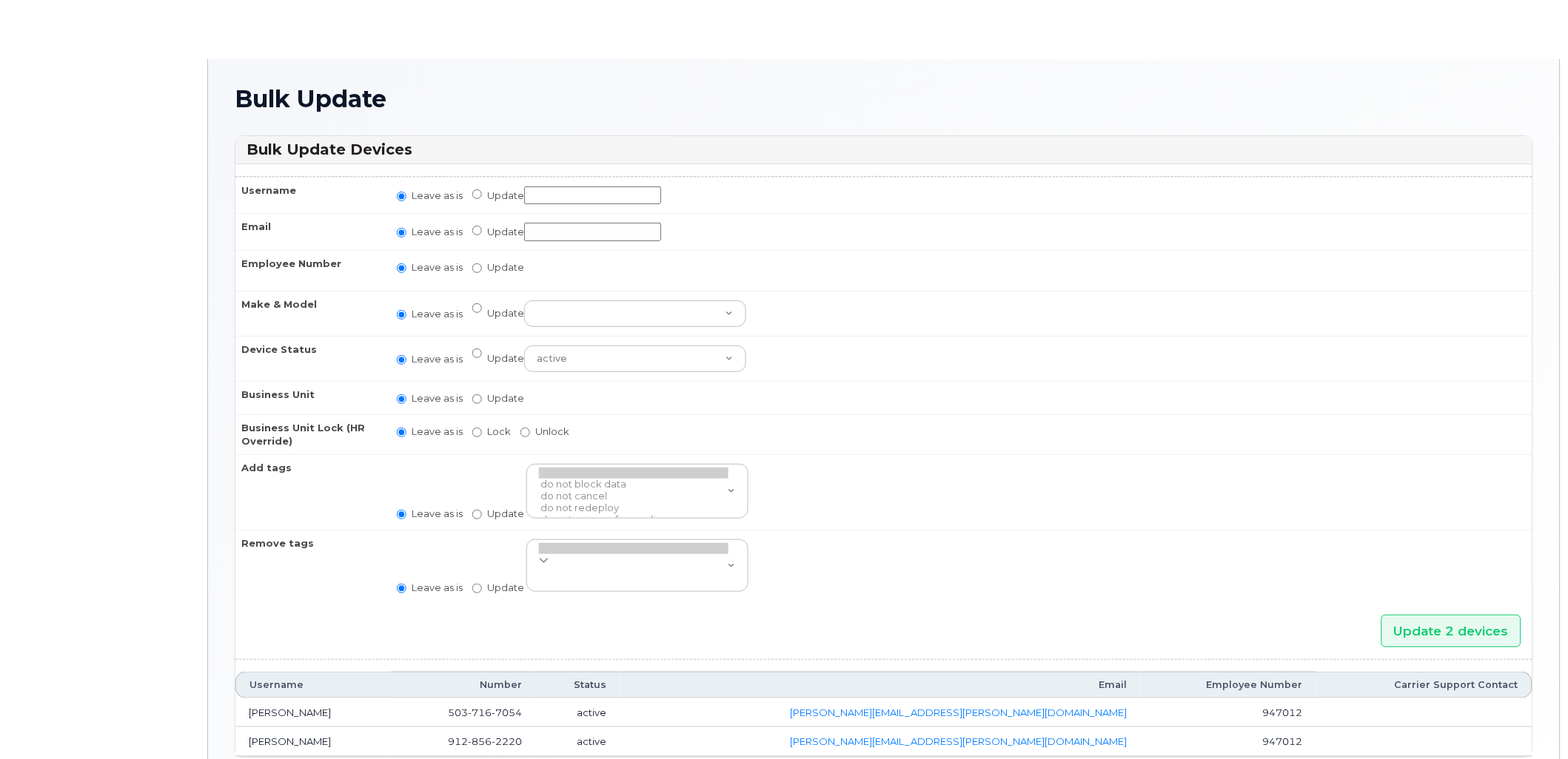
radio input "true"
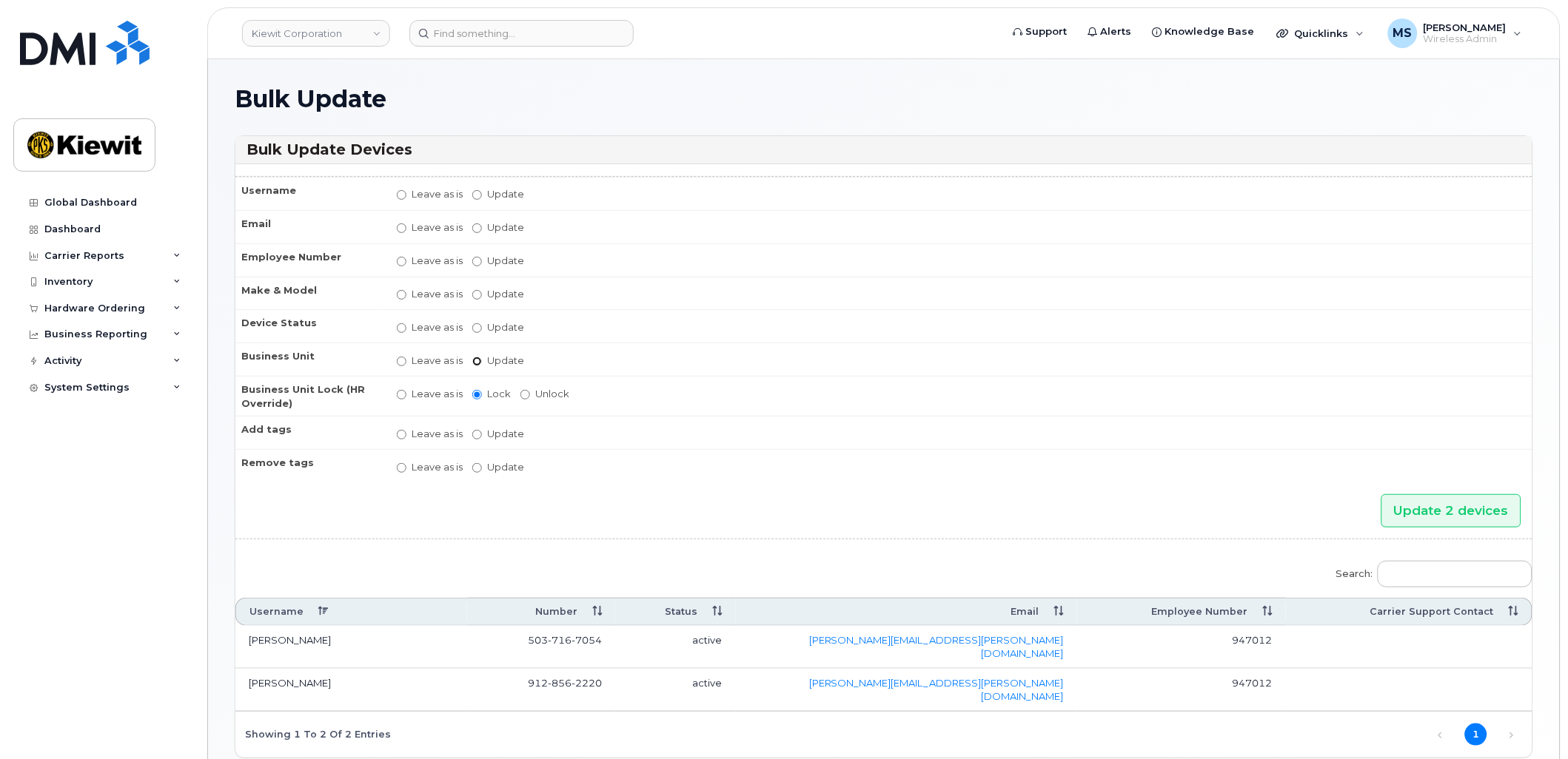
click at [474, 363] on input "Update" at bounding box center [478, 362] width 10 height 10
radio input "true"
radio input "false"
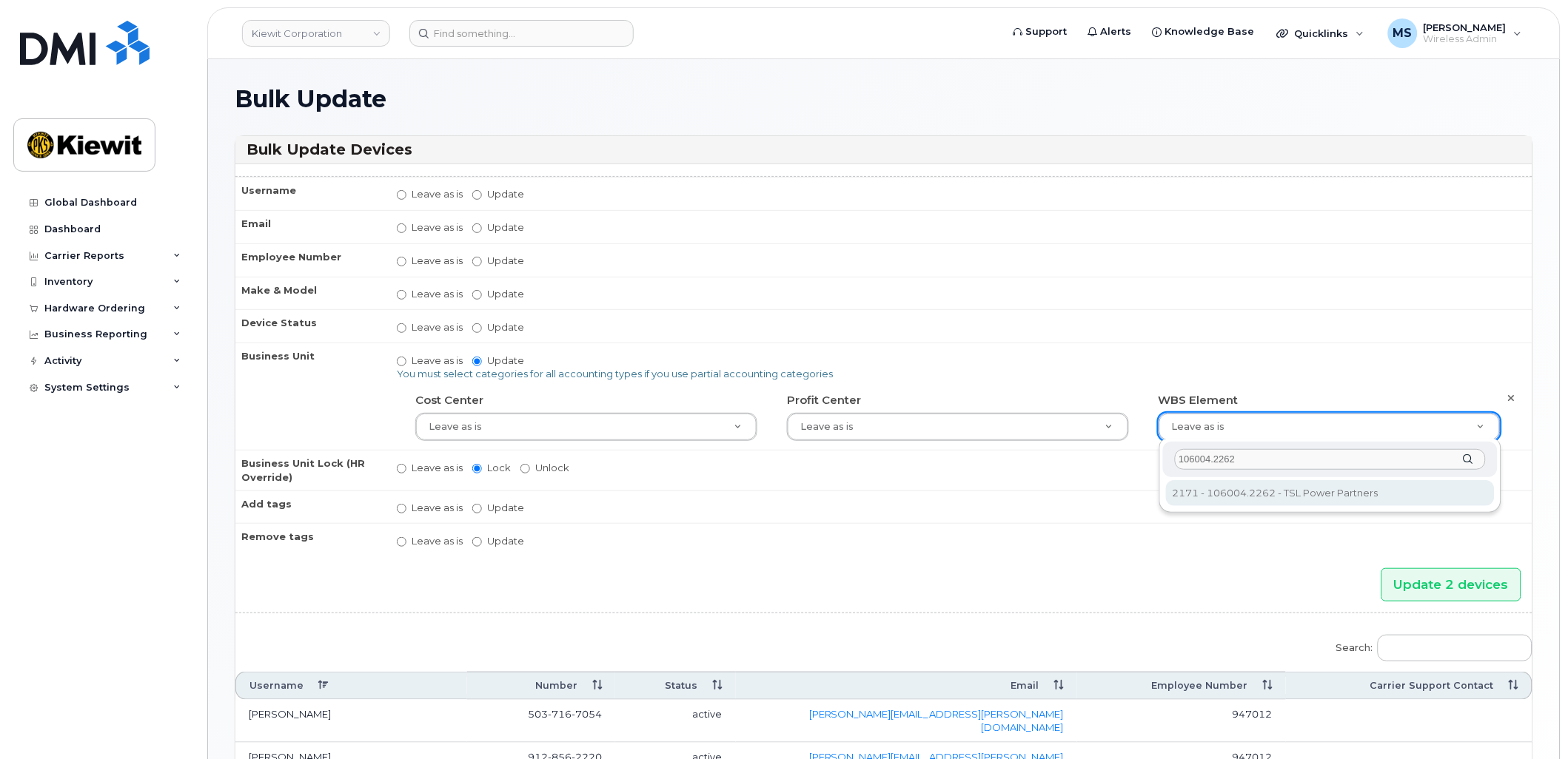
type input "106004.2262"
type input "30249370"
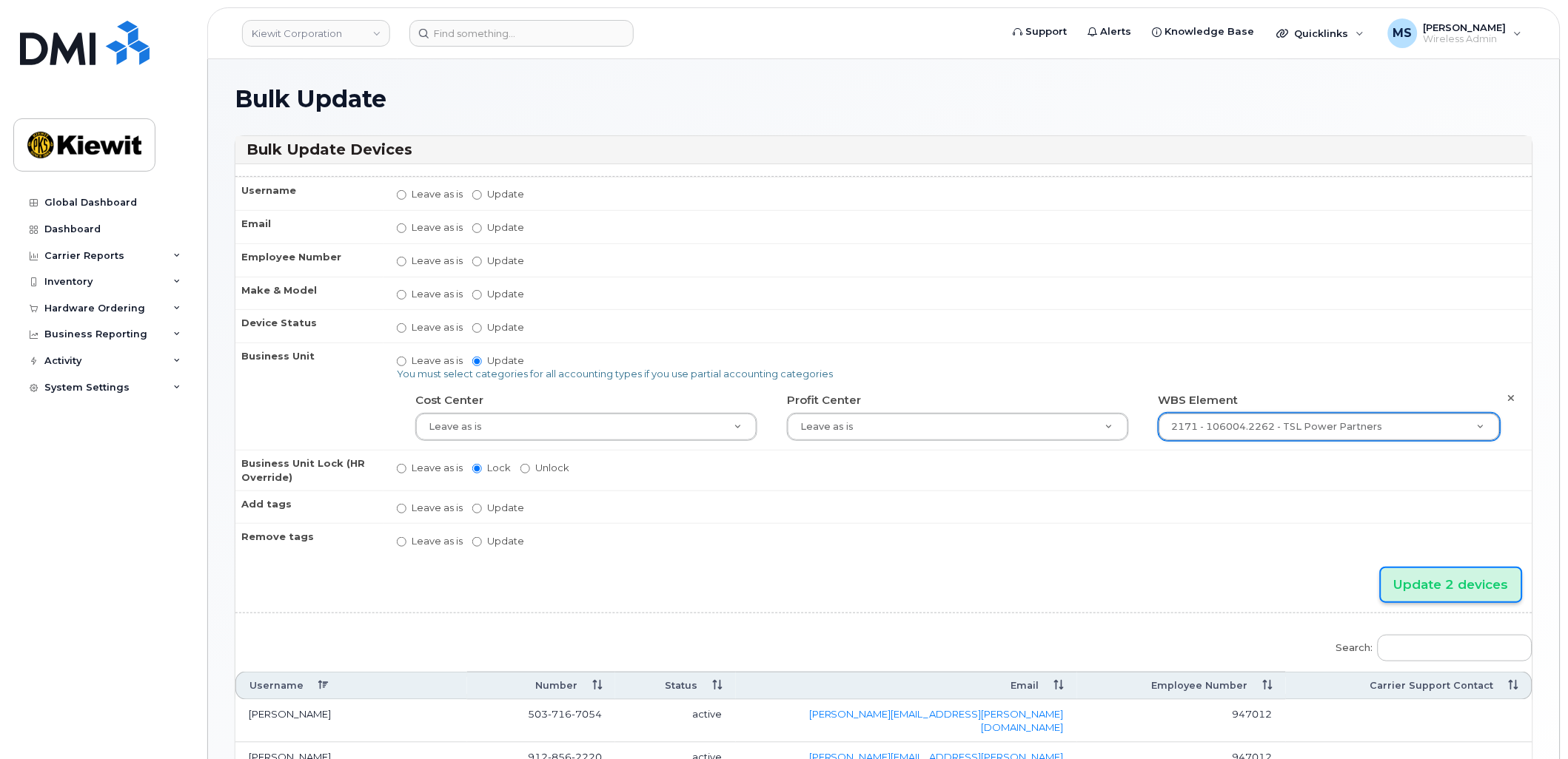
click at [1472, 576] on input "Update 2 devices" at bounding box center [1451, 585] width 140 height 33
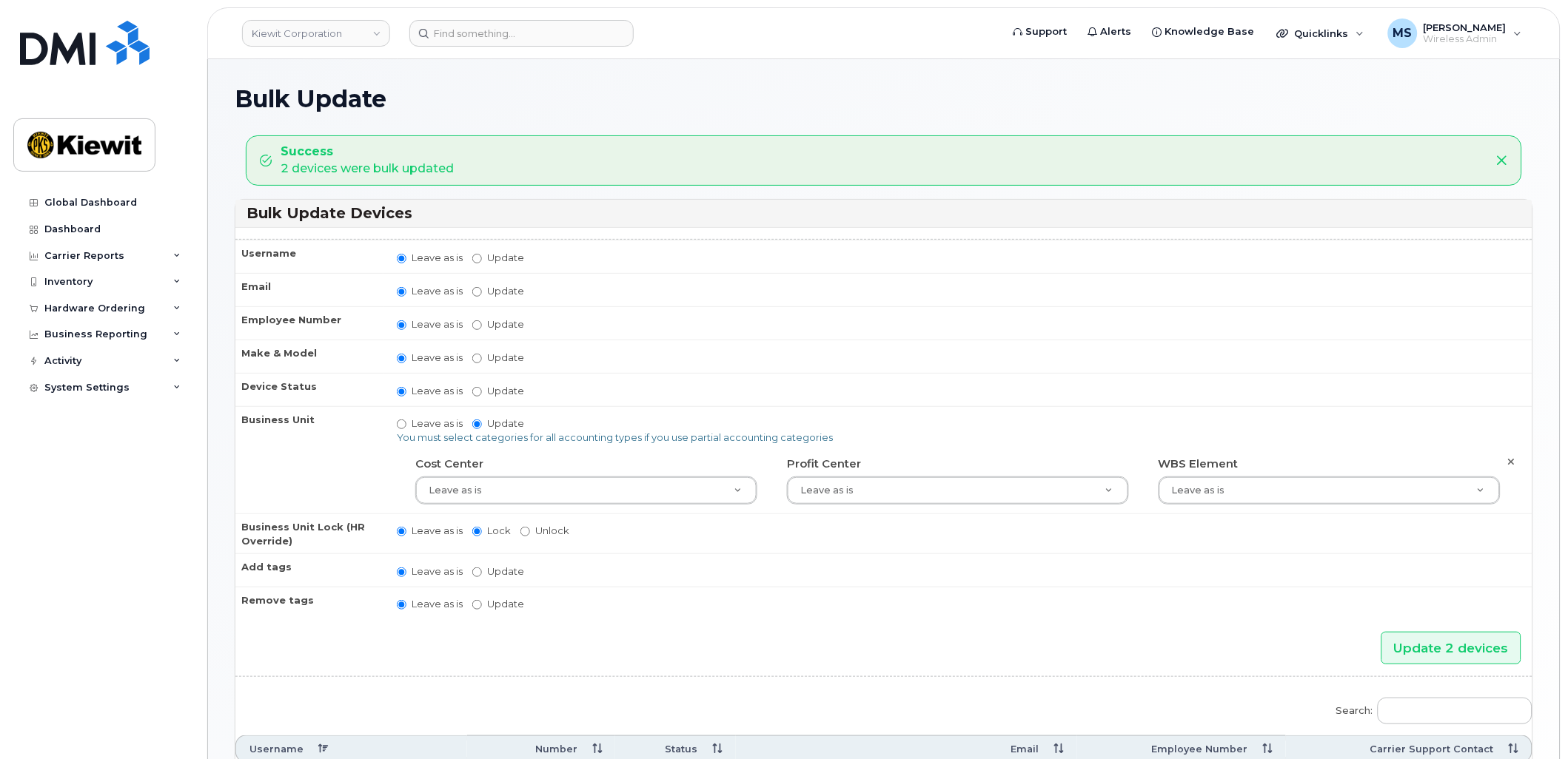
click at [522, 17] on header "Kiewit Corporation Support Alerts Knowledge Base Quicklinks Suspend / Cancel De…" at bounding box center [883, 33] width 1354 height 52
click at [536, 37] on input at bounding box center [521, 33] width 224 height 26
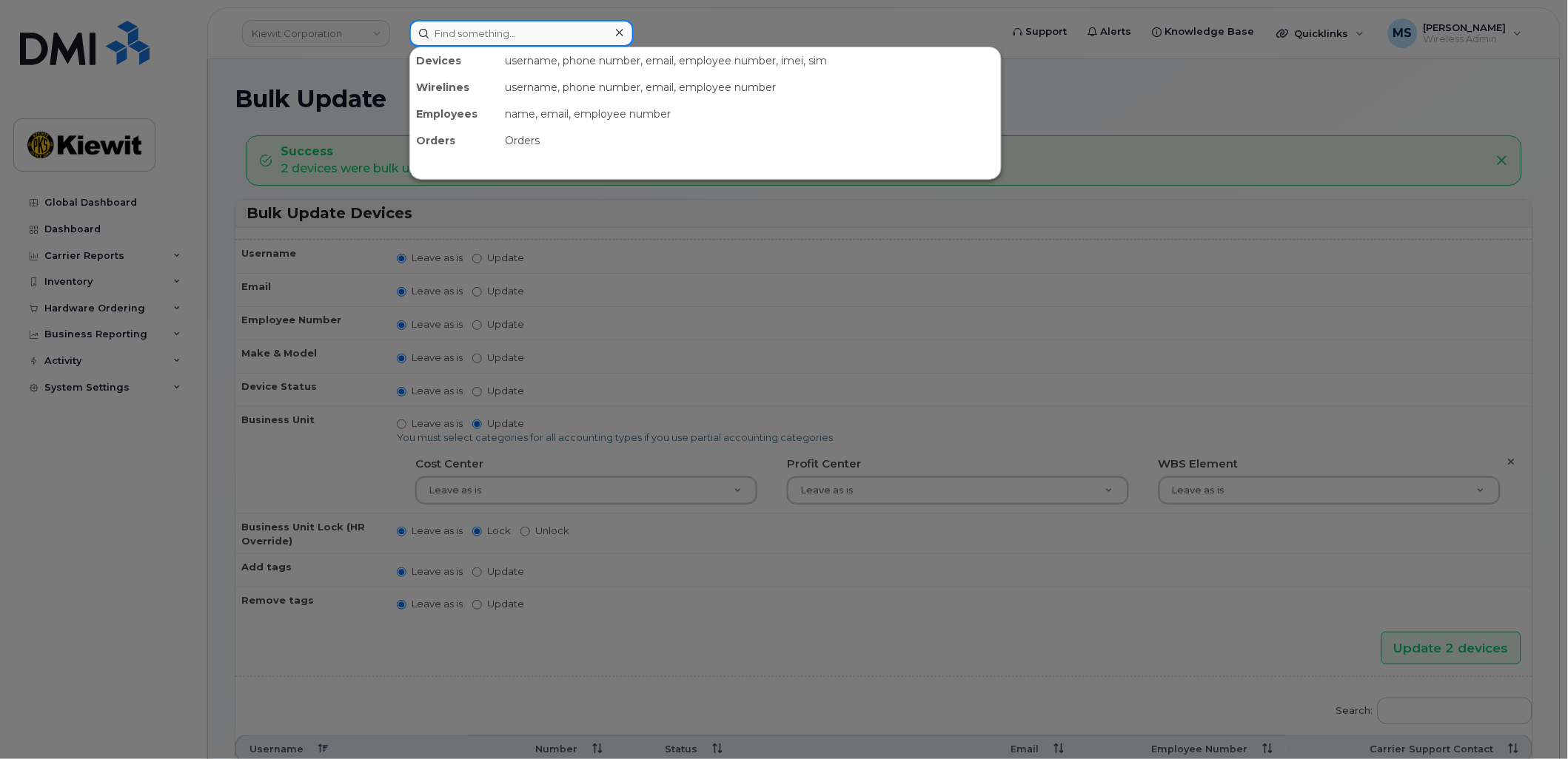
paste input "554321"
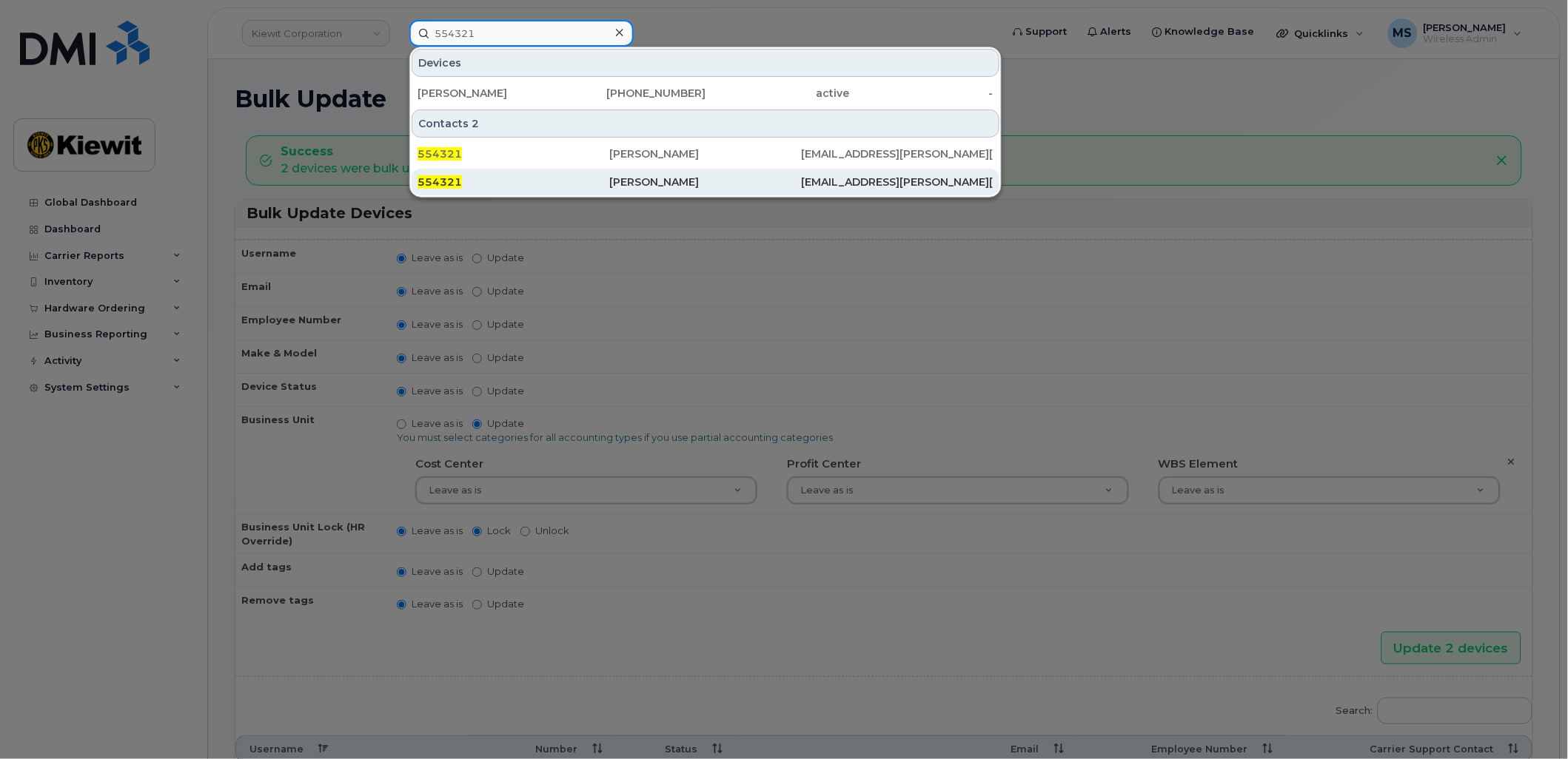
type input "554321"
click at [647, 186] on div "[PERSON_NAME]" at bounding box center [705, 182] width 192 height 15
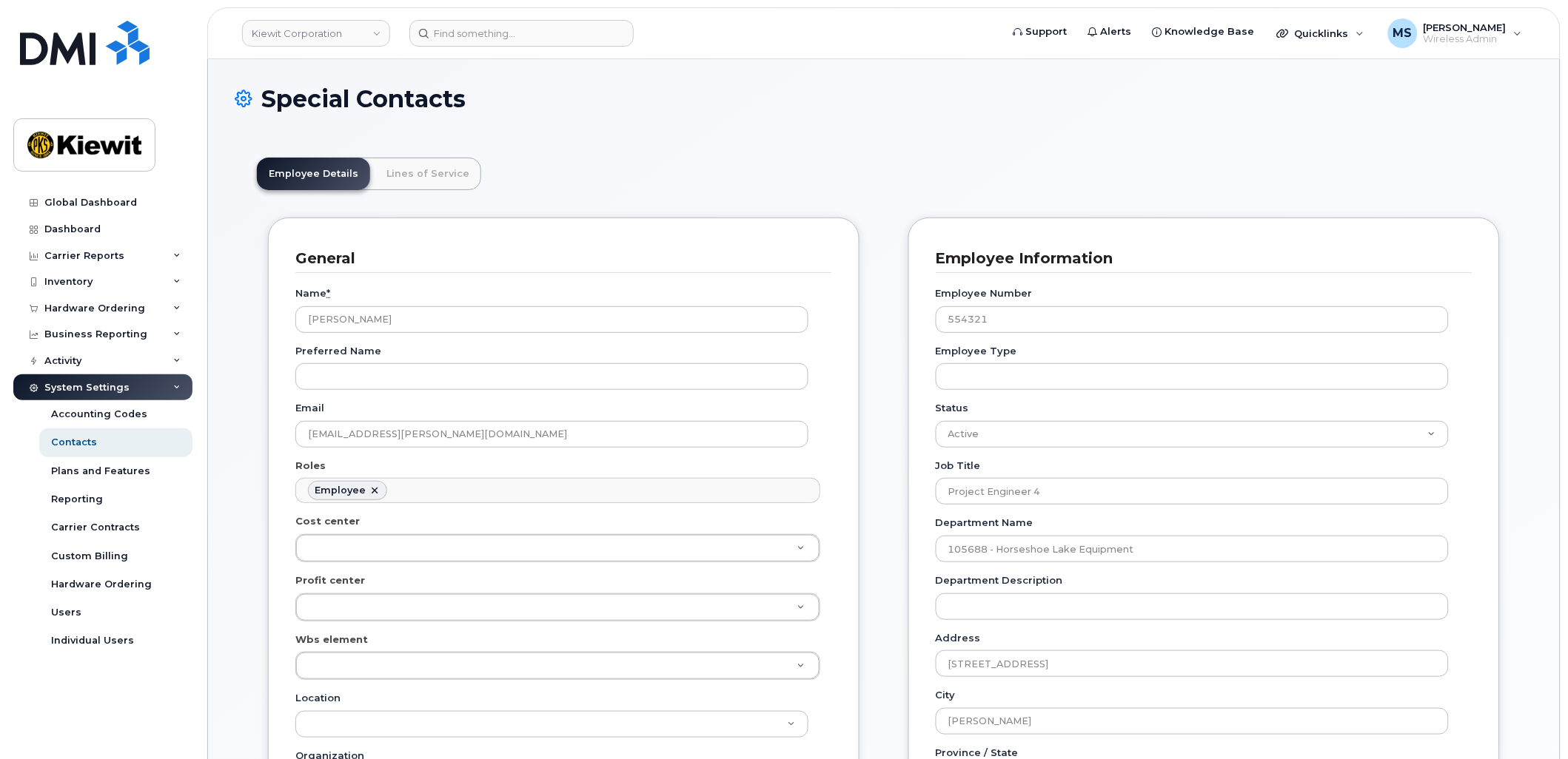
scroll to position [46, 0]
click at [374, 169] on link "Lines of Service" at bounding box center [427, 173] width 107 height 32
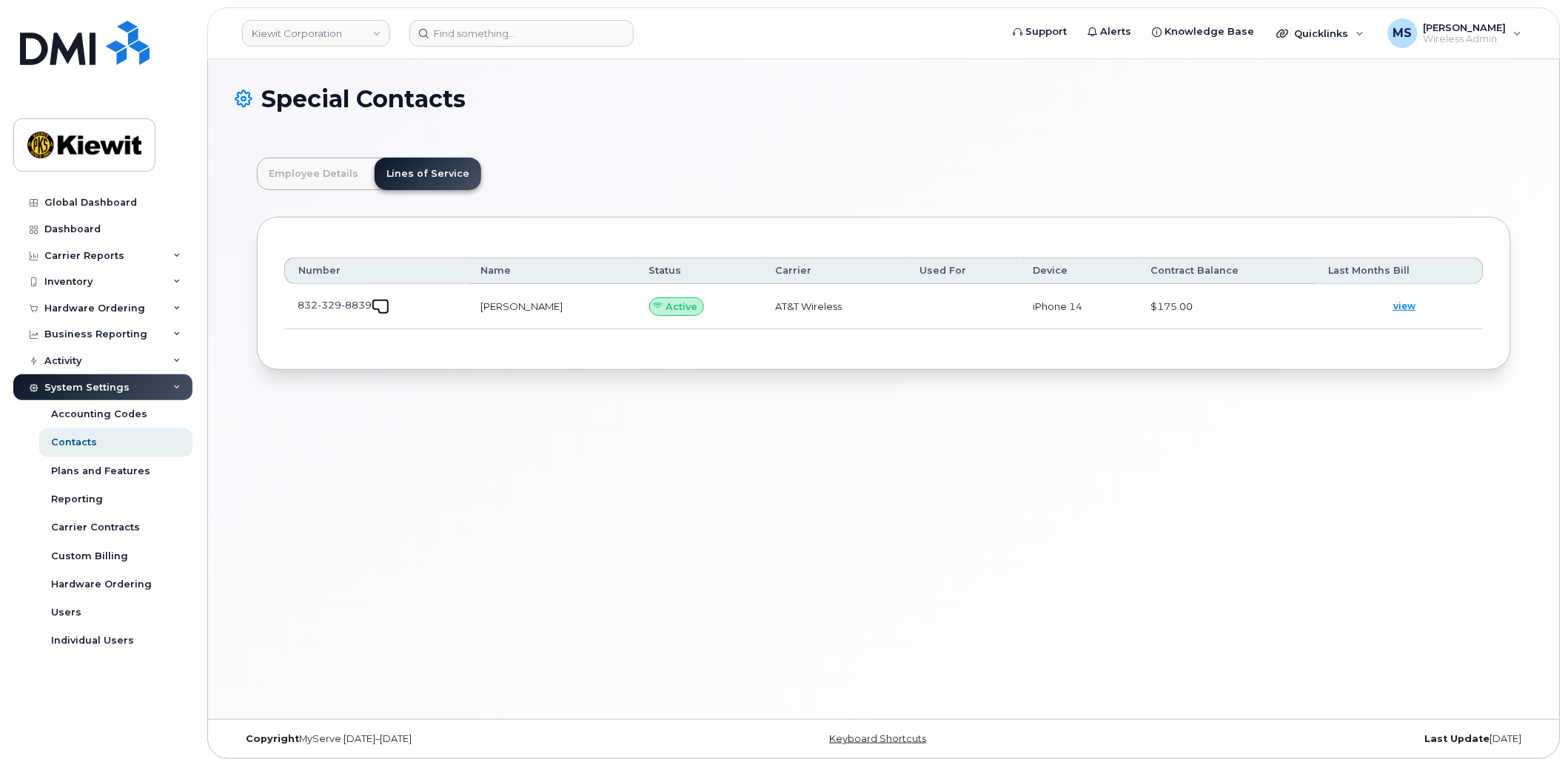
click at [378, 310] on link at bounding box center [380, 305] width 17 height 12
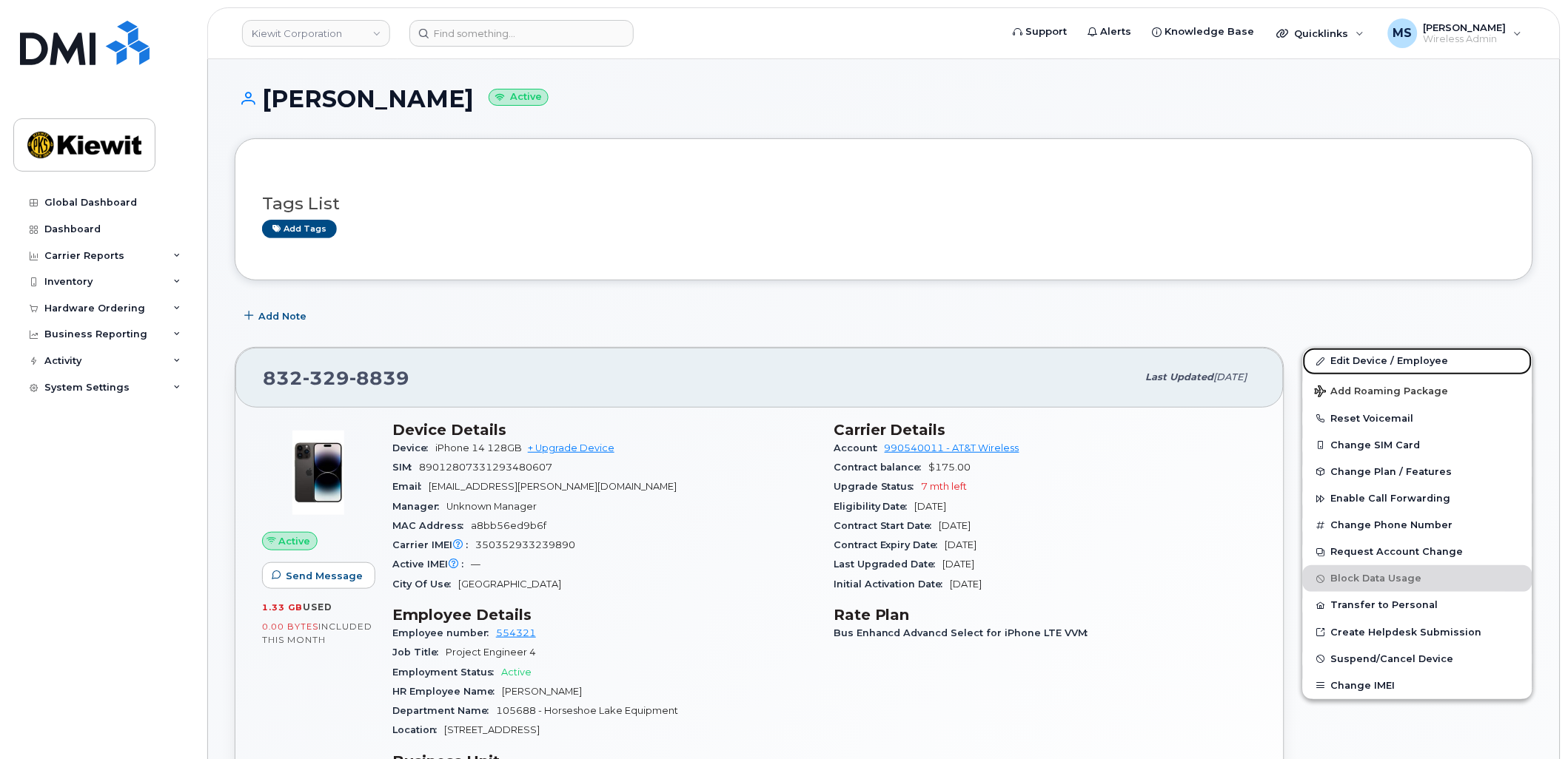
drag, startPoint x: 1384, startPoint y: 360, endPoint x: 1255, endPoint y: 387, distance: 131.8
click at [1384, 360] on link "Edit Device / Employee" at bounding box center [1417, 361] width 229 height 26
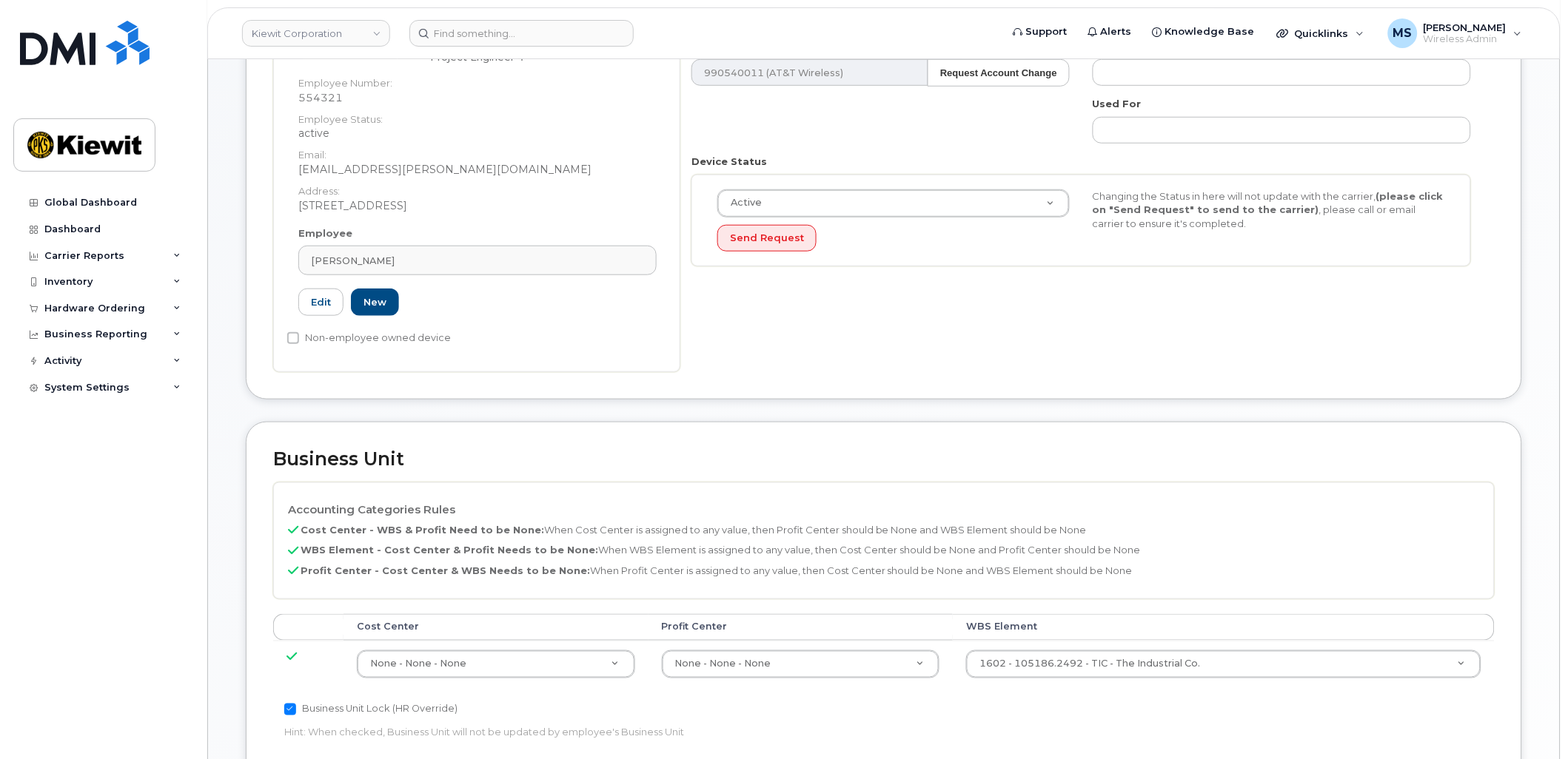
scroll to position [329, 0]
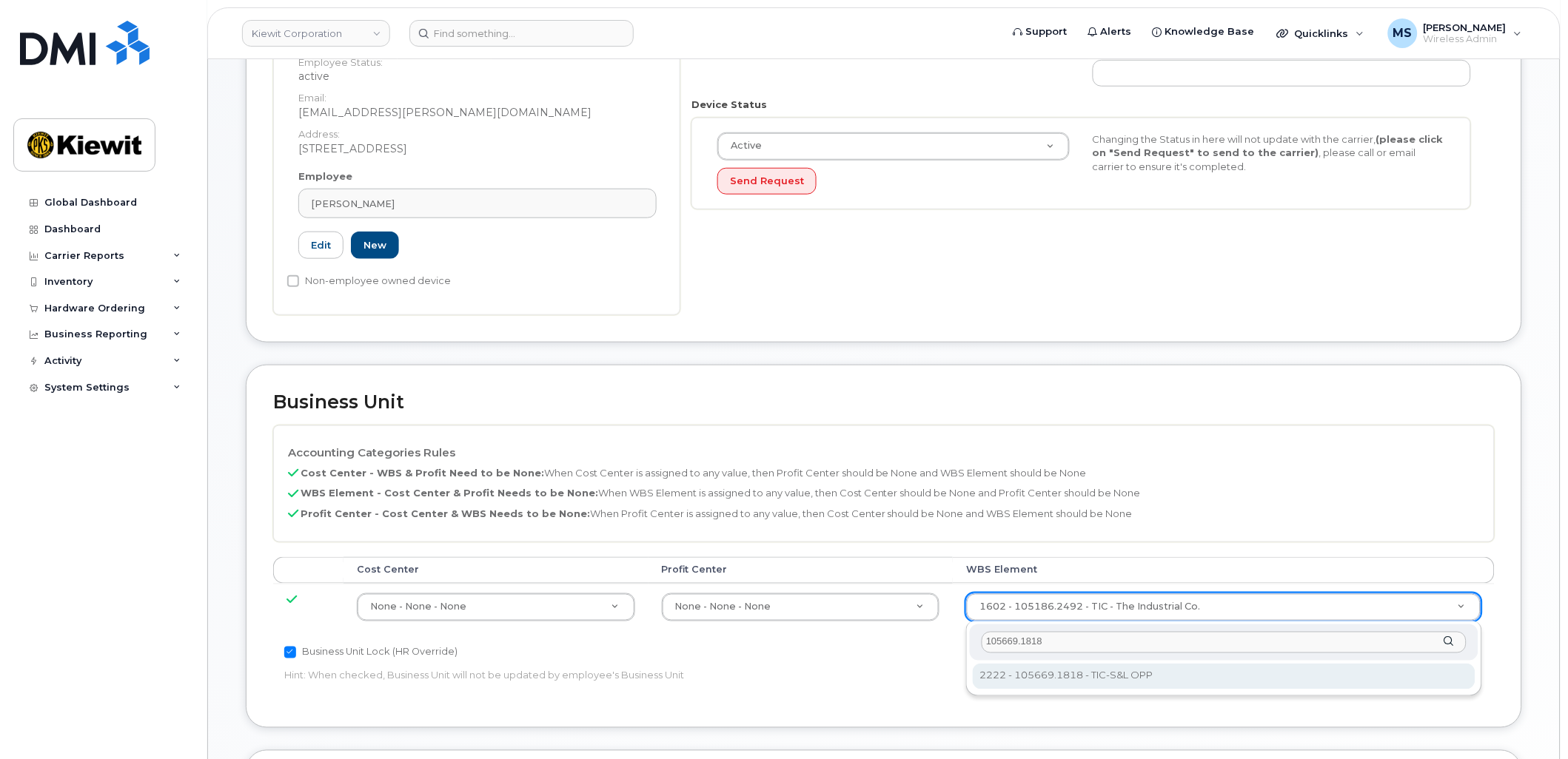
type input "105669.1818"
type input "30183307"
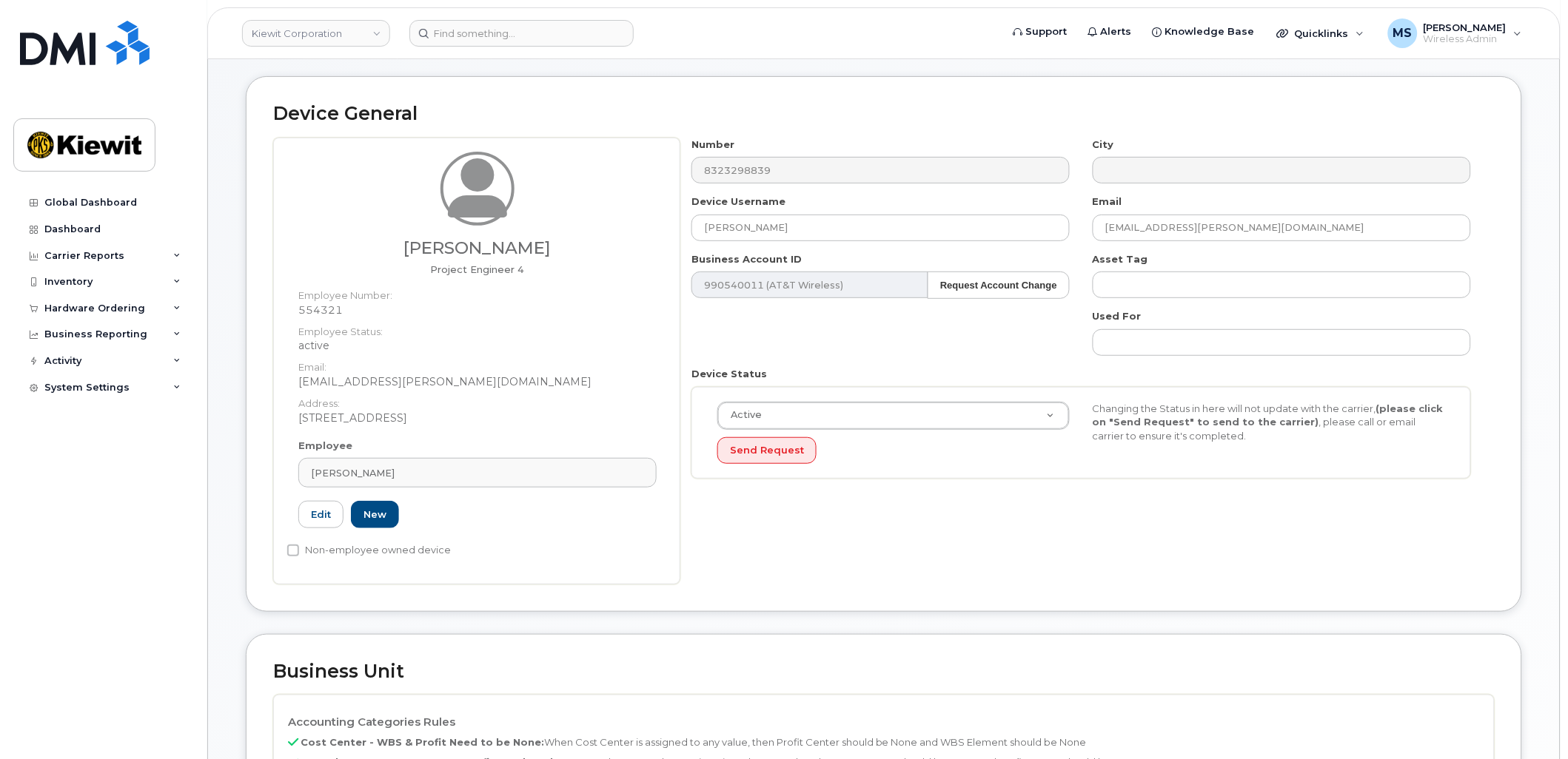
scroll to position [0, 0]
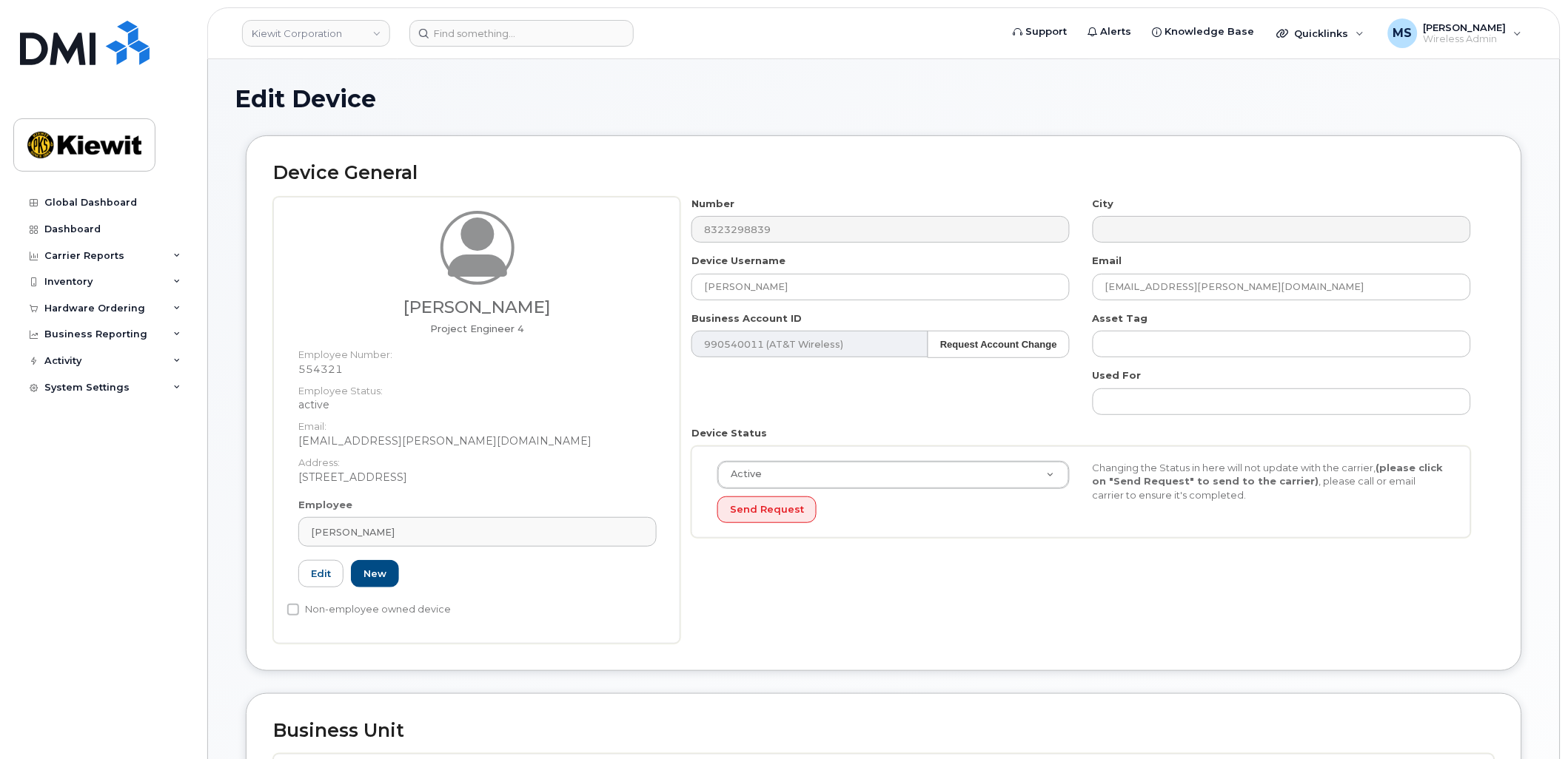
drag, startPoint x: 545, startPoint y: 309, endPoint x: 418, endPoint y: 311, distance: 127.0
click at [418, 311] on h3 "[PERSON_NAME]" at bounding box center [477, 307] width 358 height 18
copy h3 "[PERSON_NAME]"
drag, startPoint x: 647, startPoint y: 276, endPoint x: 594, endPoint y: 275, distance: 53.0
click at [594, 275] on div "Tarik Al-Najjar Project Engineer 4 Employee Number: 554321 Employee Status: act…" at bounding box center [883, 420] width 1221 height 447
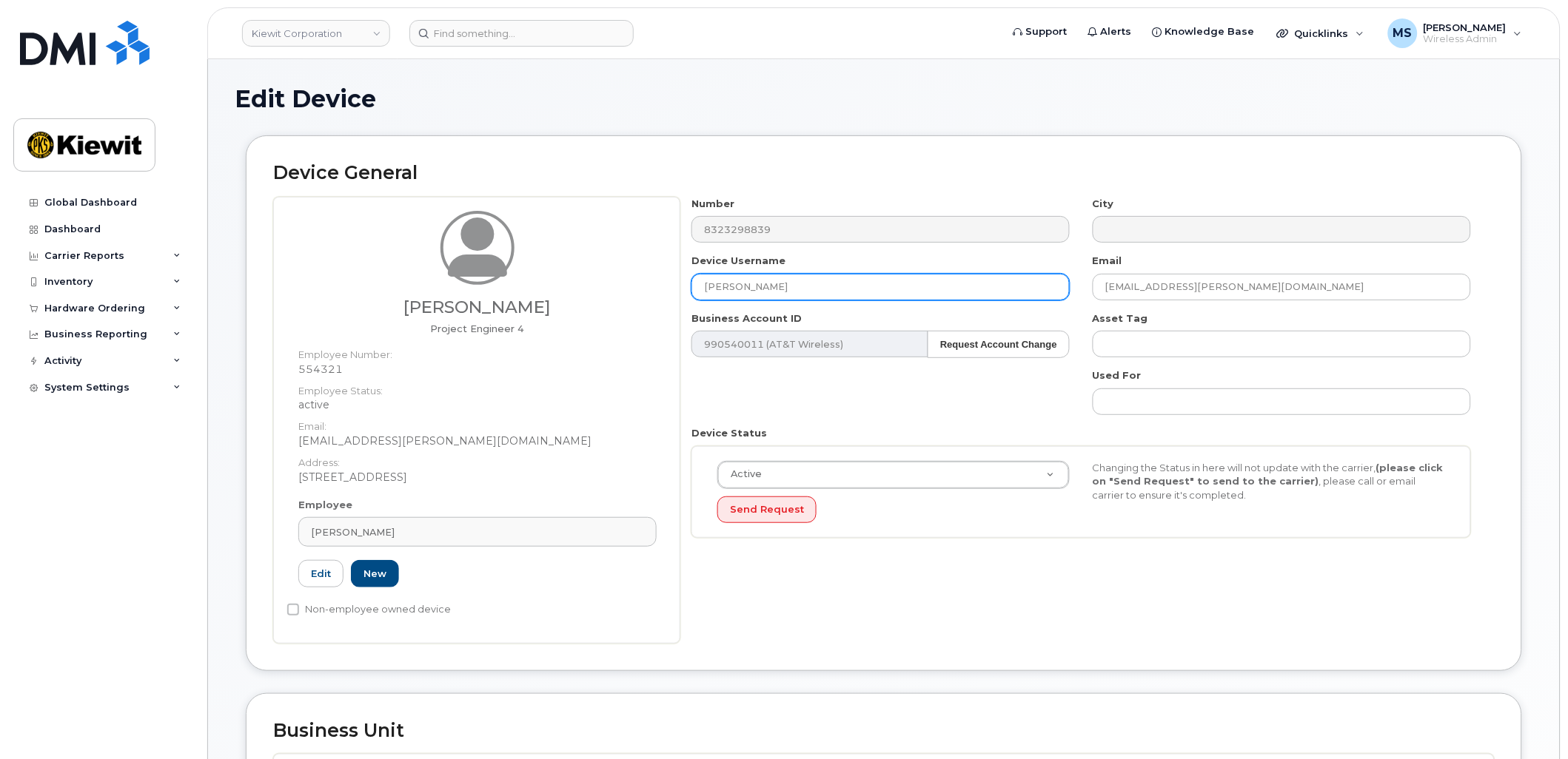
paste input "[PERSON_NAME]"
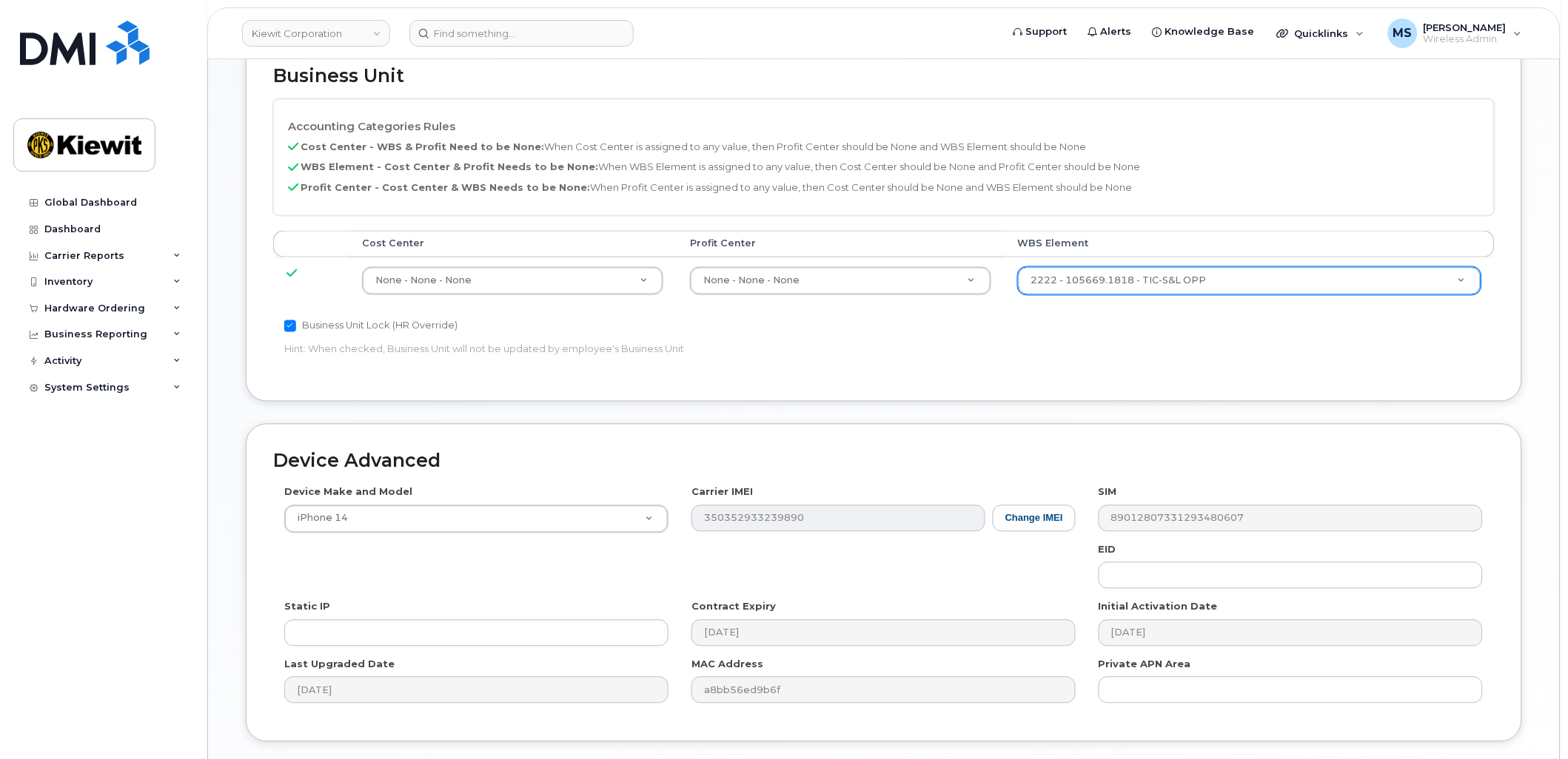
scroll to position [762, 0]
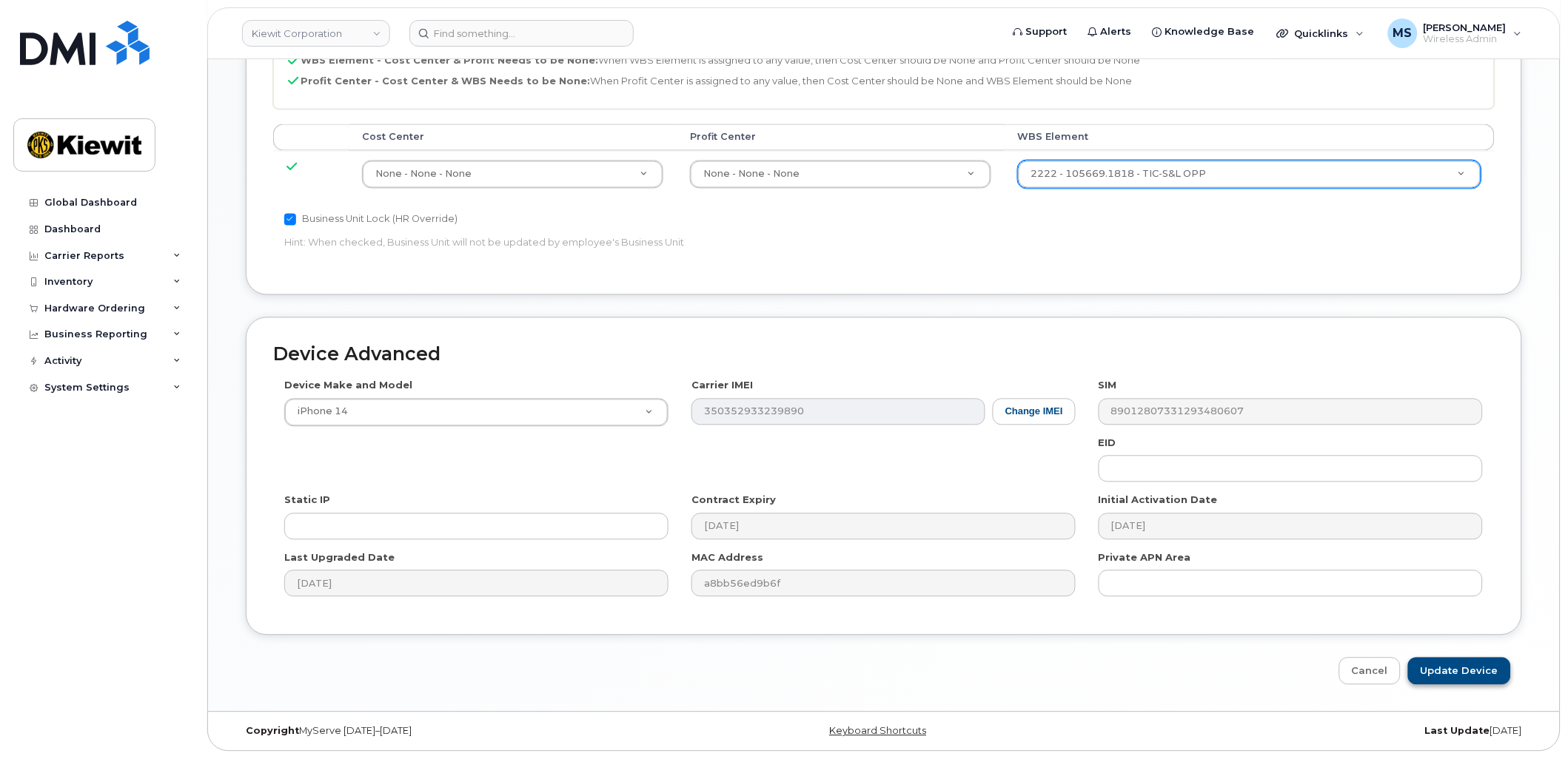
type input "[PERSON_NAME]"
click at [1475, 677] on input "Update Device" at bounding box center [1460, 671] width 103 height 27
type input "Saving..."
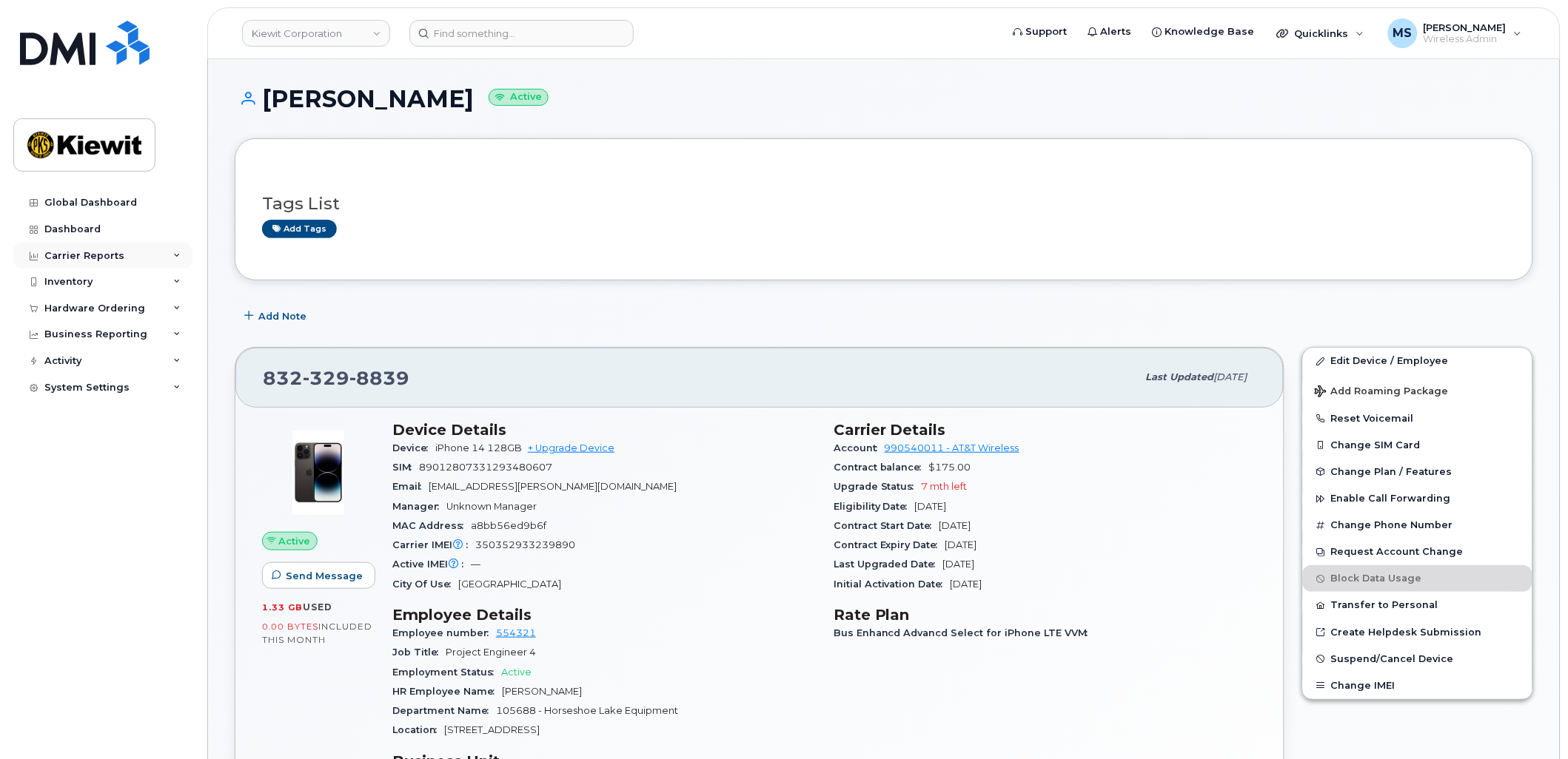
click at [73, 252] on div "Carrier Reports" at bounding box center [84, 256] width 80 height 12
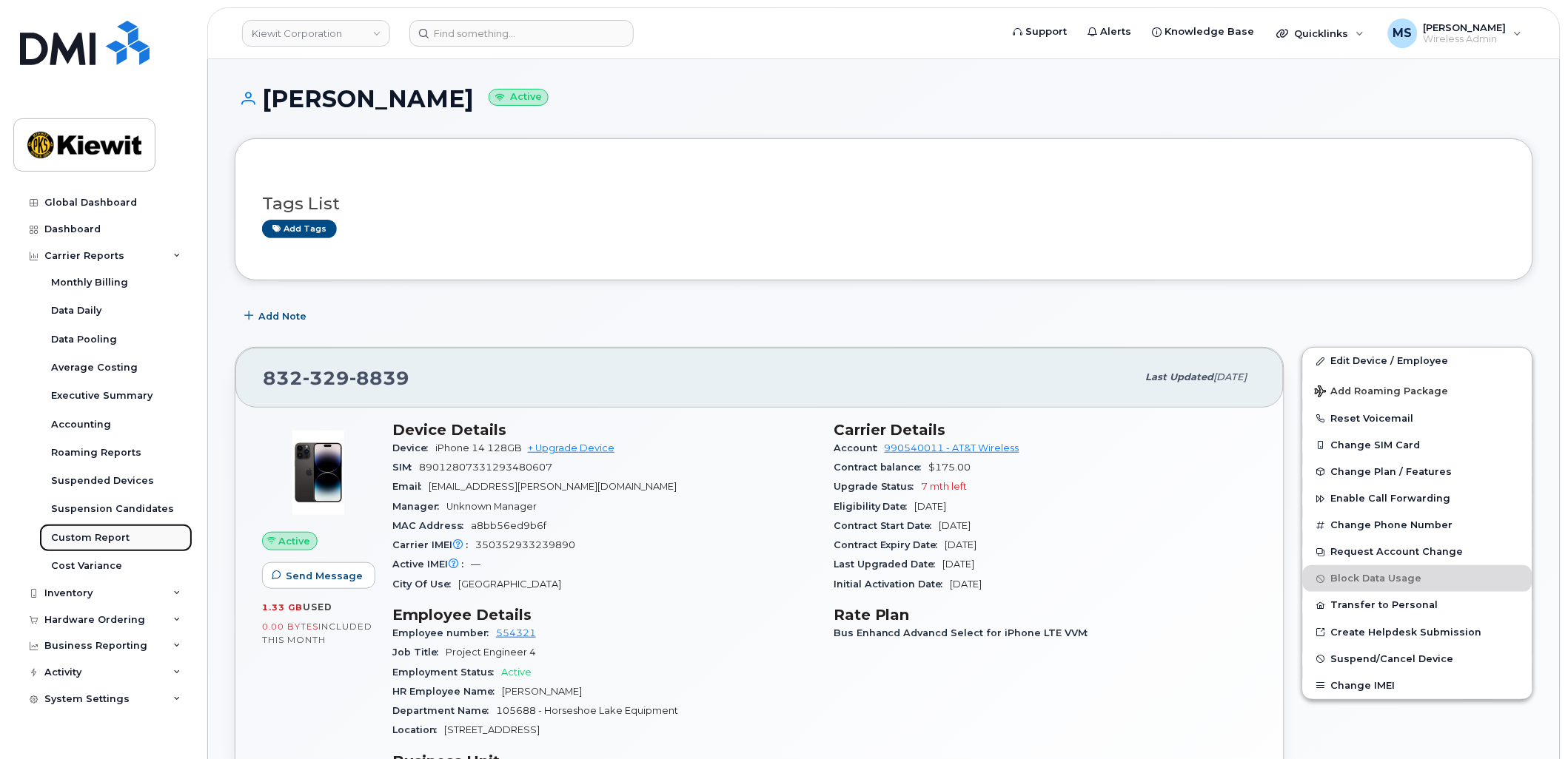
click at [113, 533] on div "Custom Report" at bounding box center [90, 538] width 79 height 13
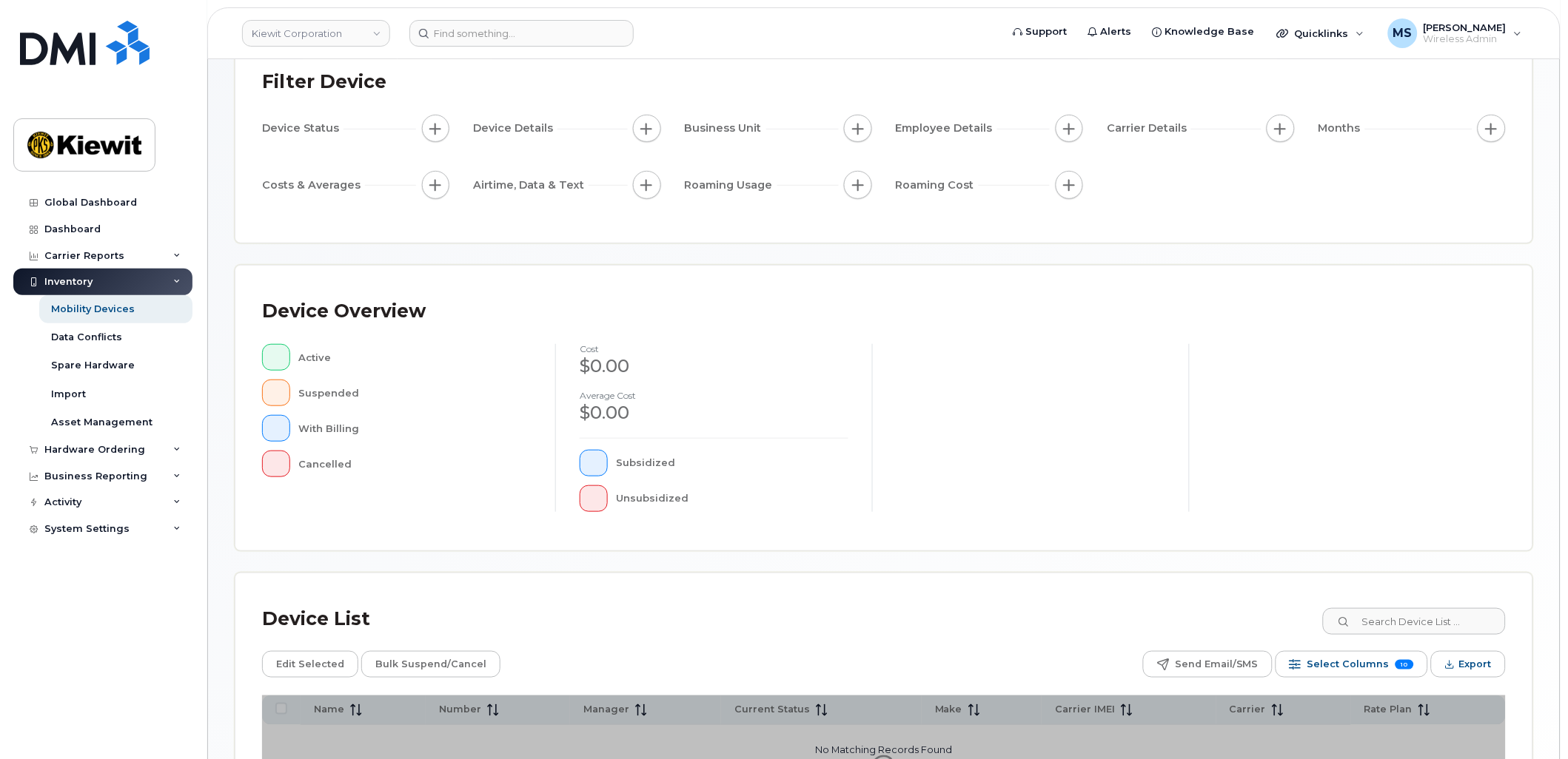
scroll to position [284, 0]
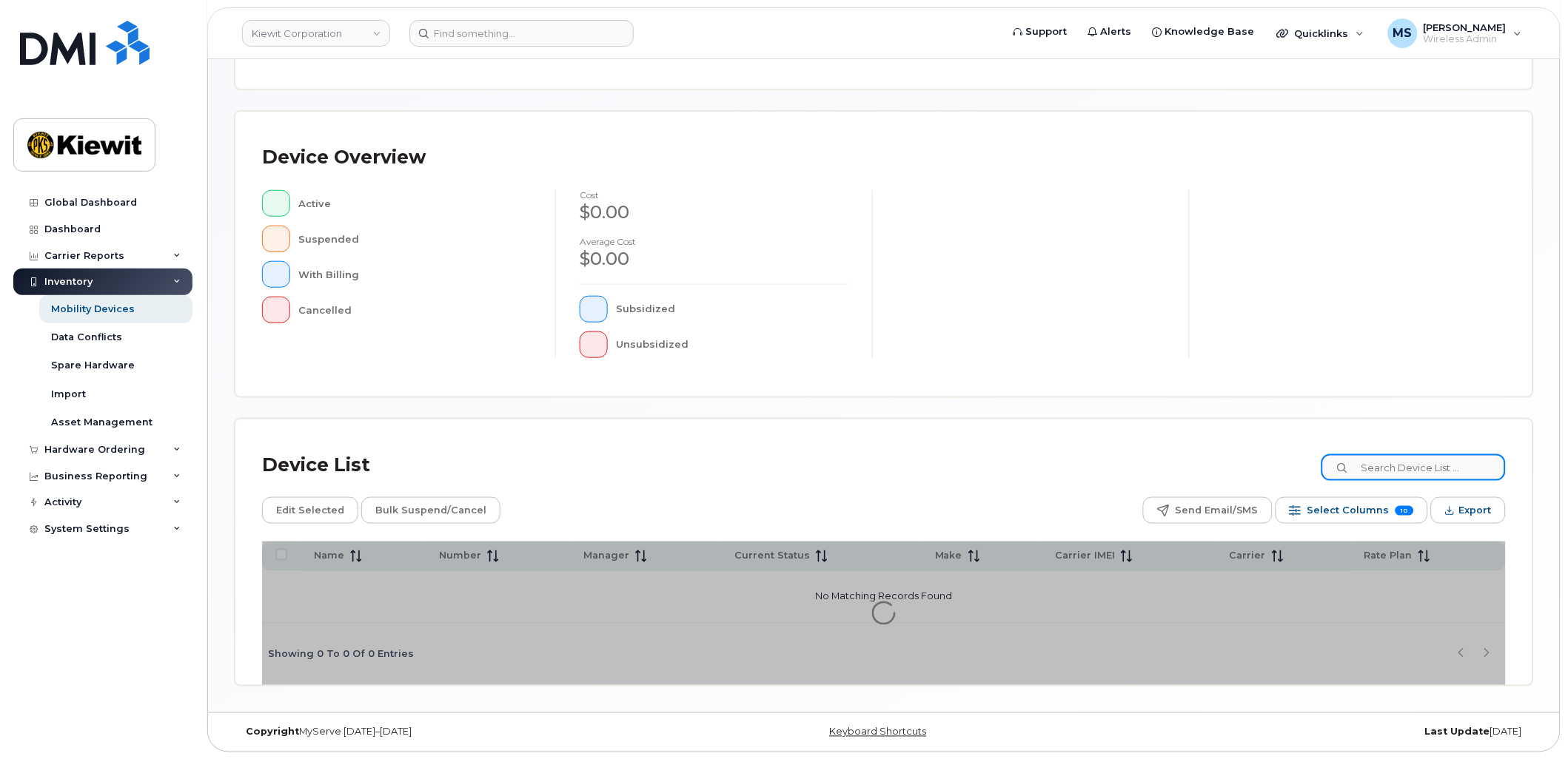
click at [1476, 476] on input at bounding box center [1413, 468] width 185 height 26
type input "105186"
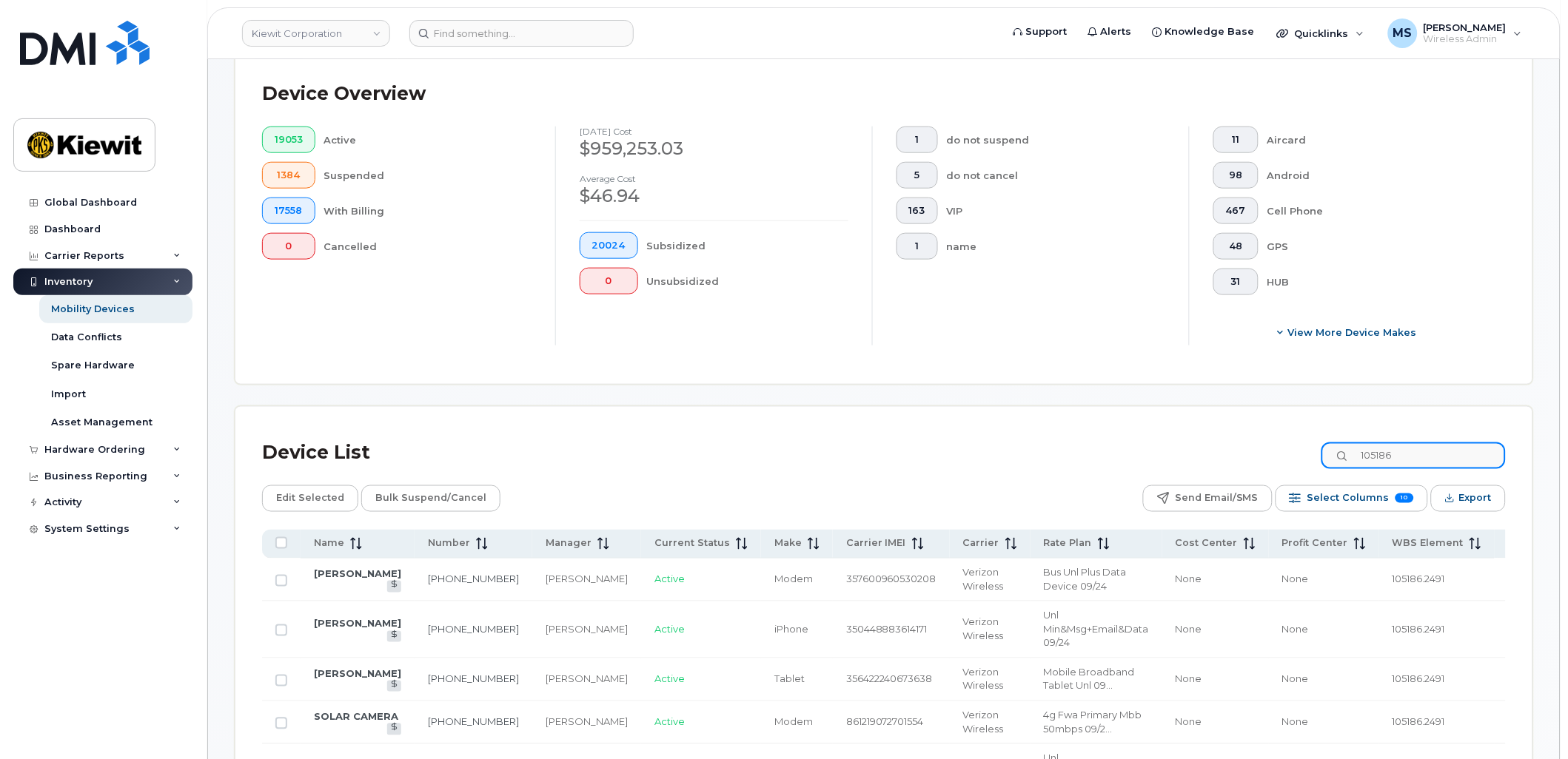
scroll to position [405, 0]
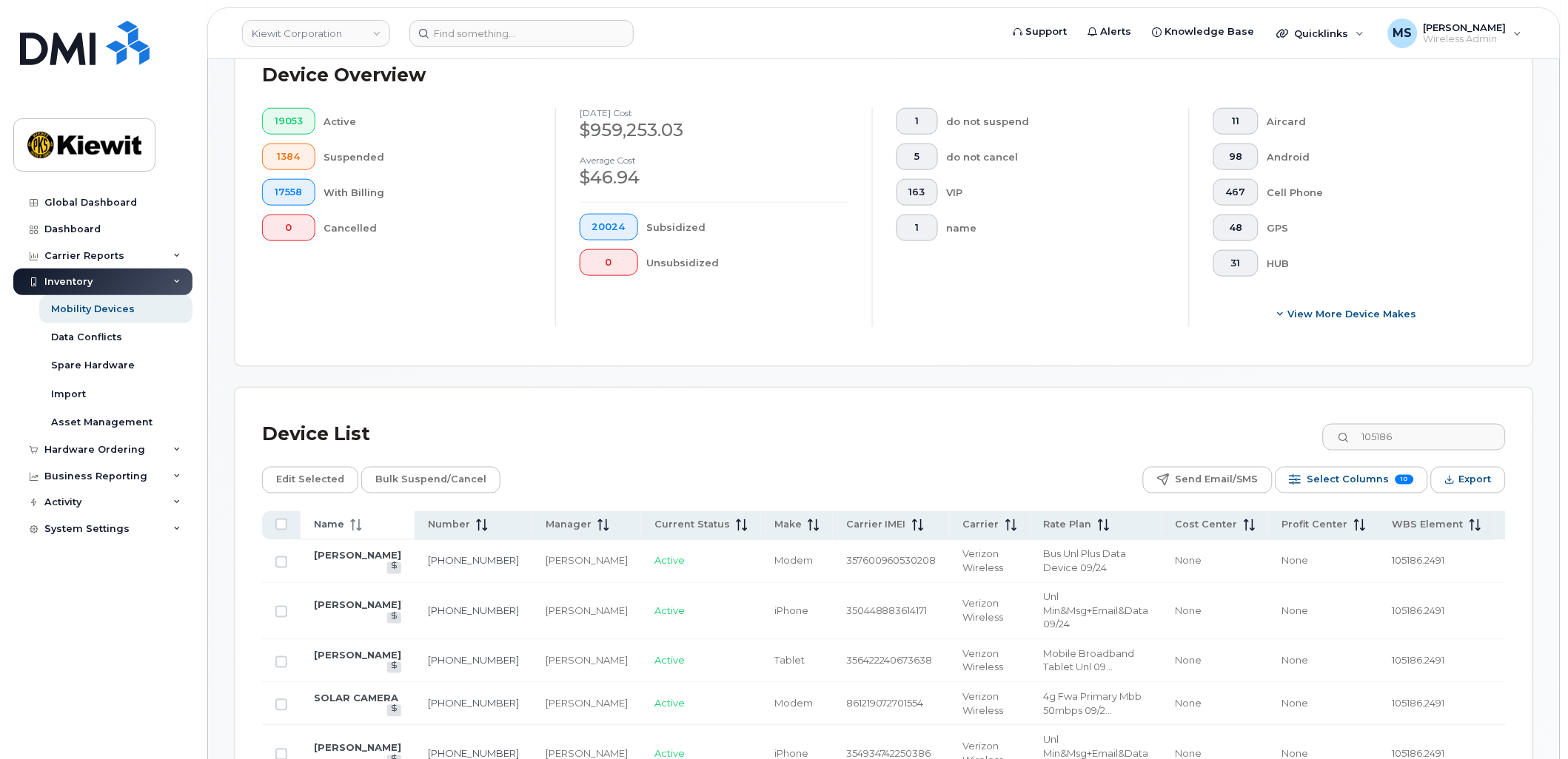
click at [327, 522] on span "Name" at bounding box center [329, 526] width 31 height 13
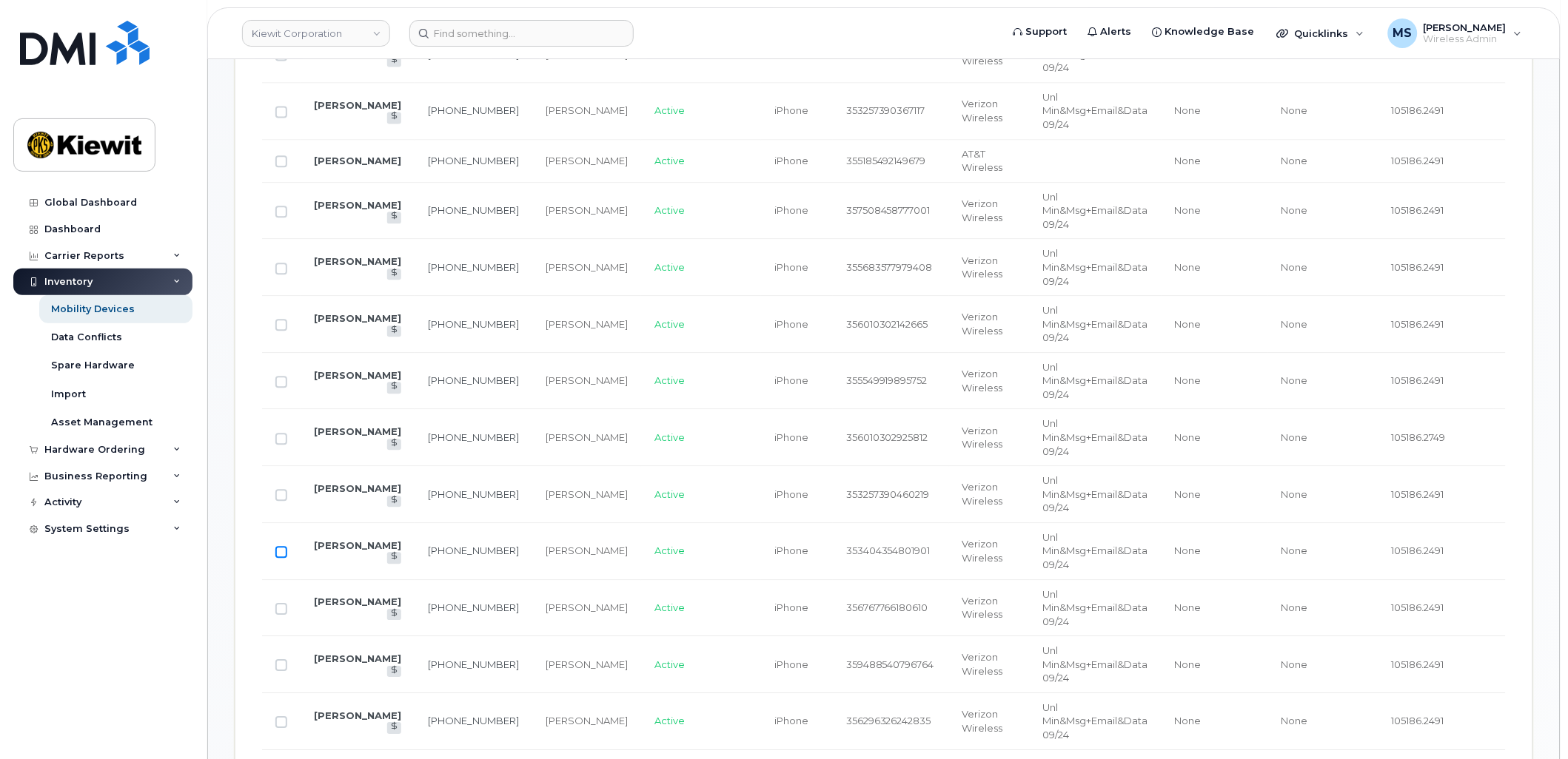
scroll to position [981, 0]
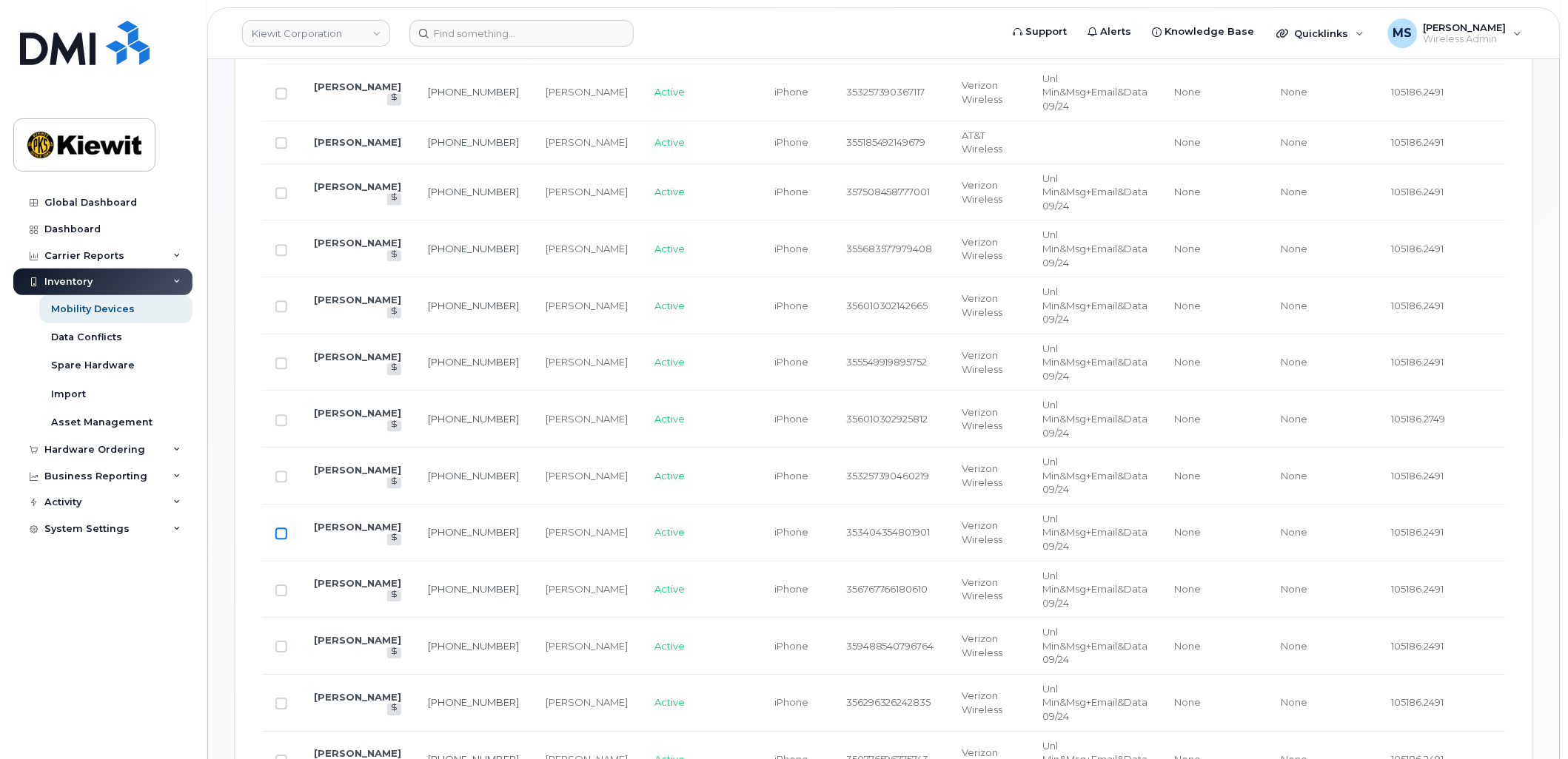
click at [281, 536] on input "Row Unselected" at bounding box center [281, 534] width 12 height 12
click at [281, 536] on input "Row Selected" at bounding box center [281, 534] width 12 height 12
checkbox input "false"
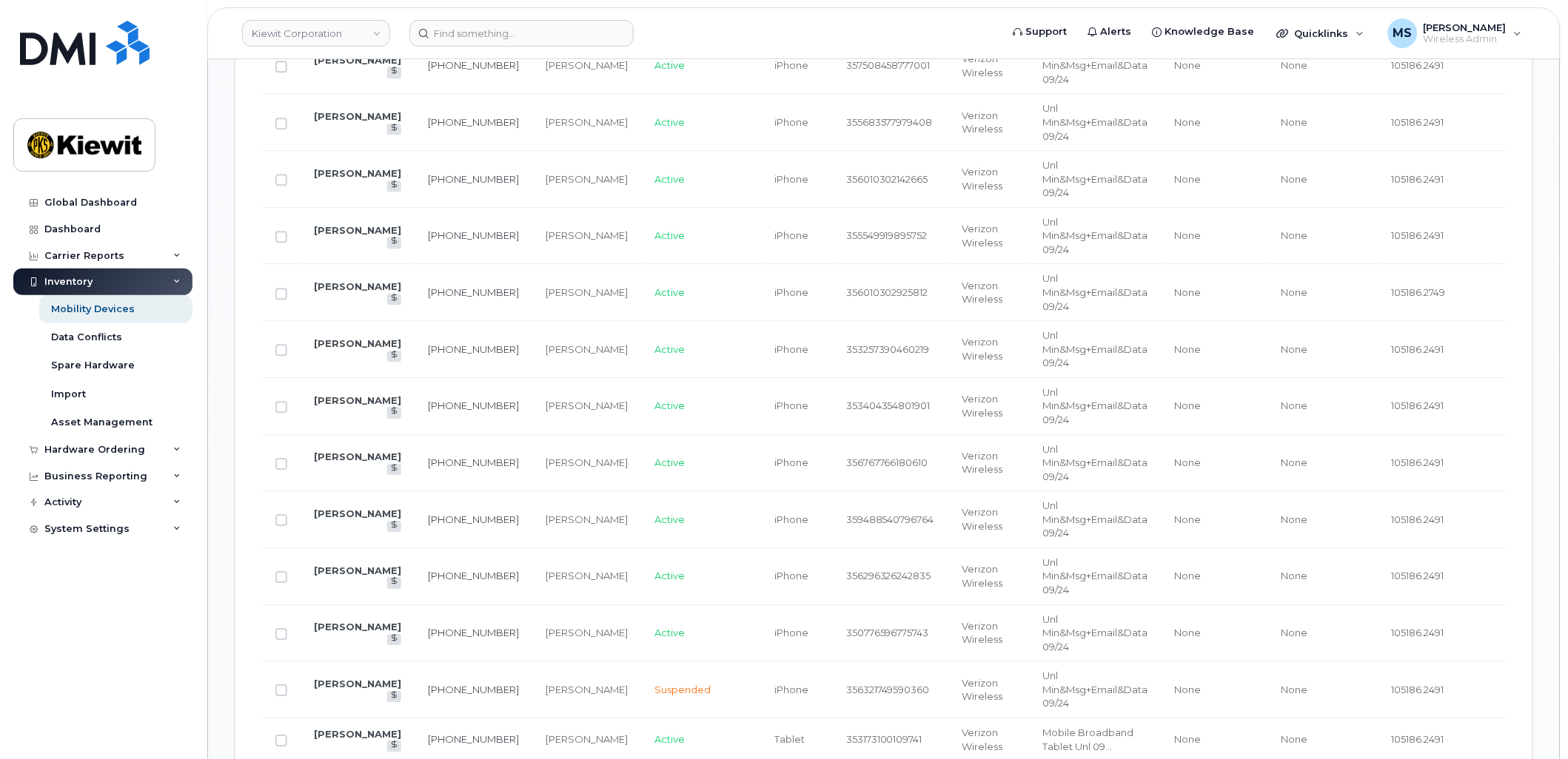
scroll to position [1145, 0]
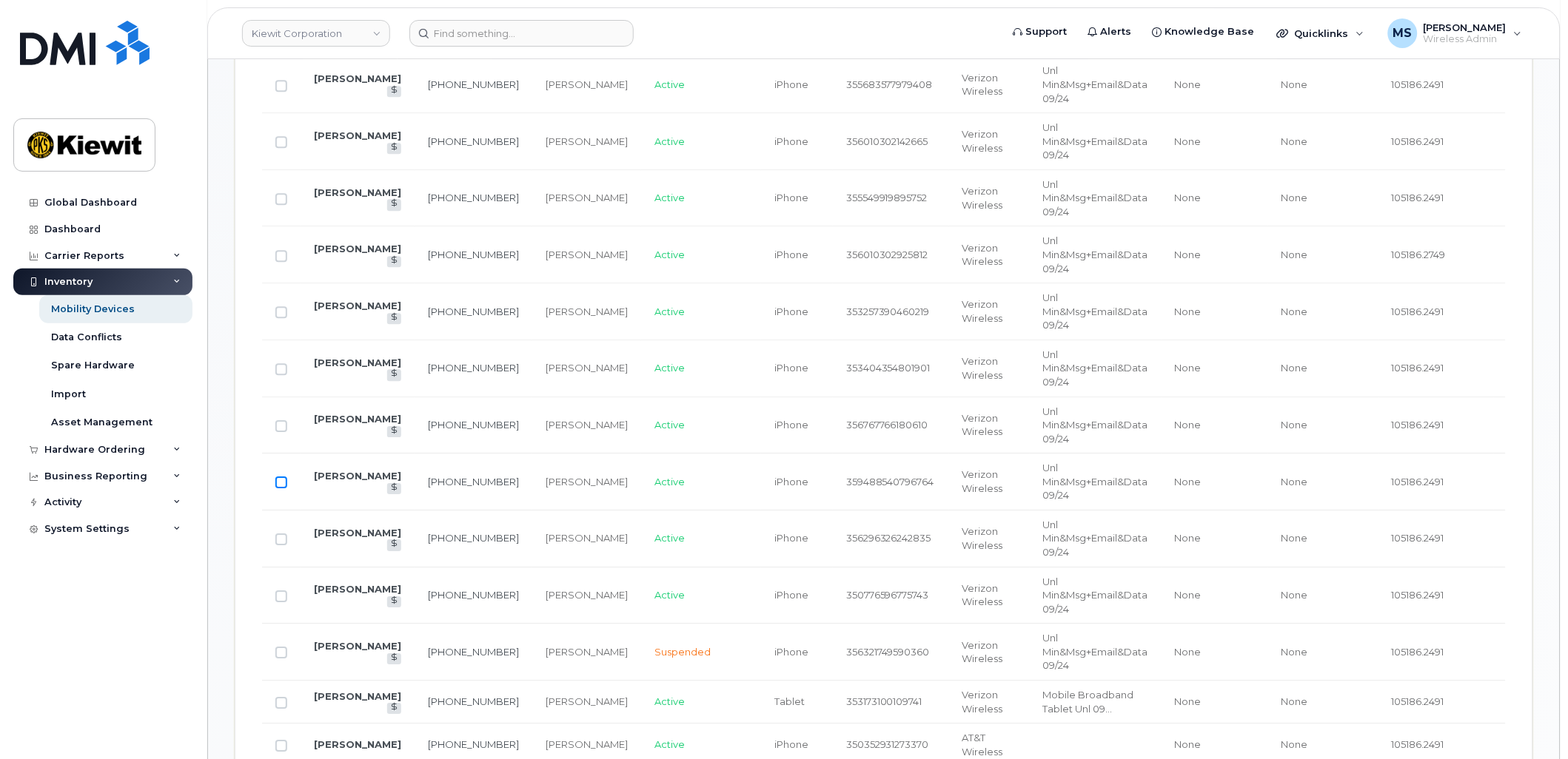
click at [280, 481] on input "Row Unselected" at bounding box center [281, 483] width 12 height 12
checkbox input "true"
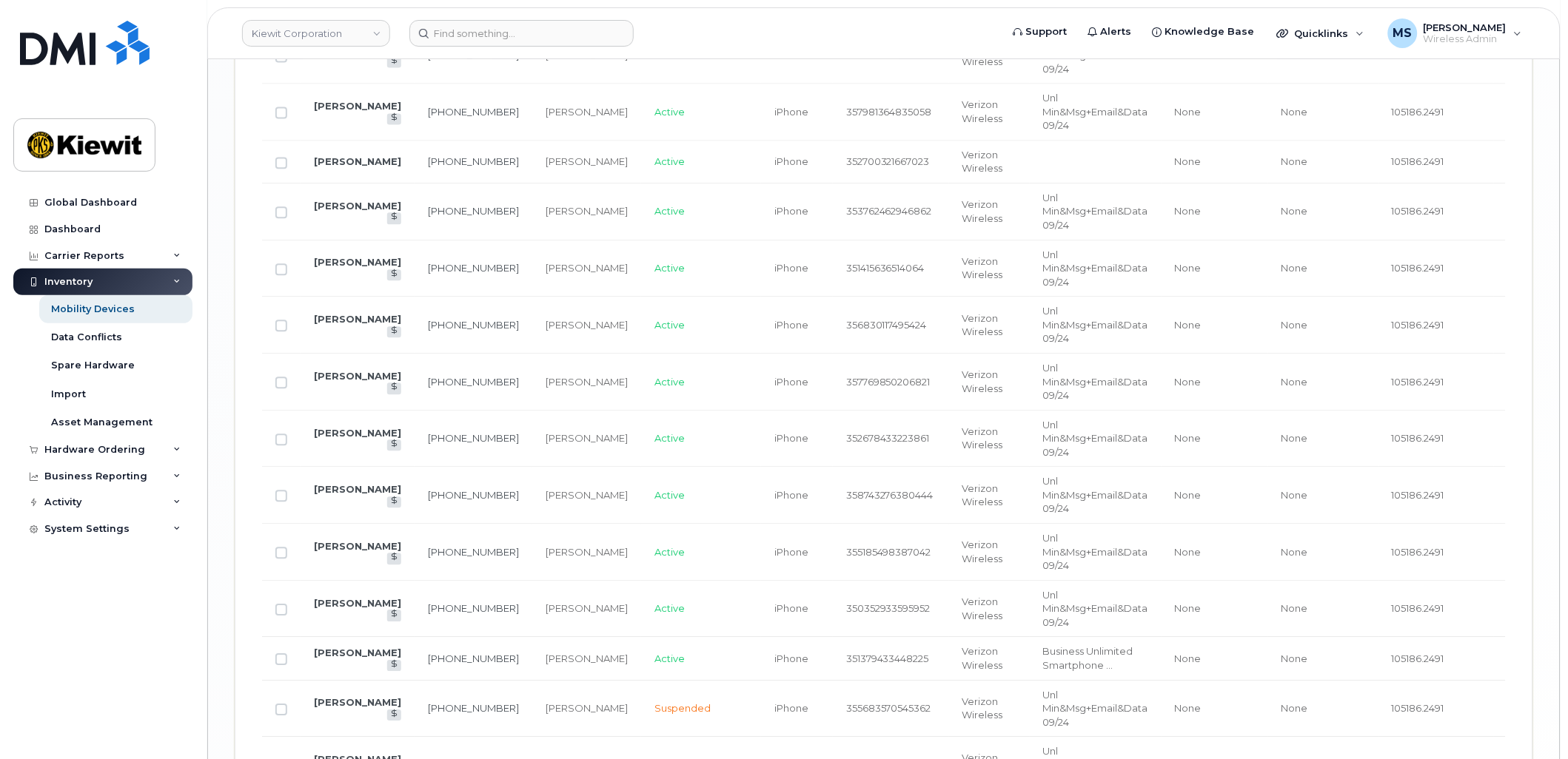
scroll to position [3087, 0]
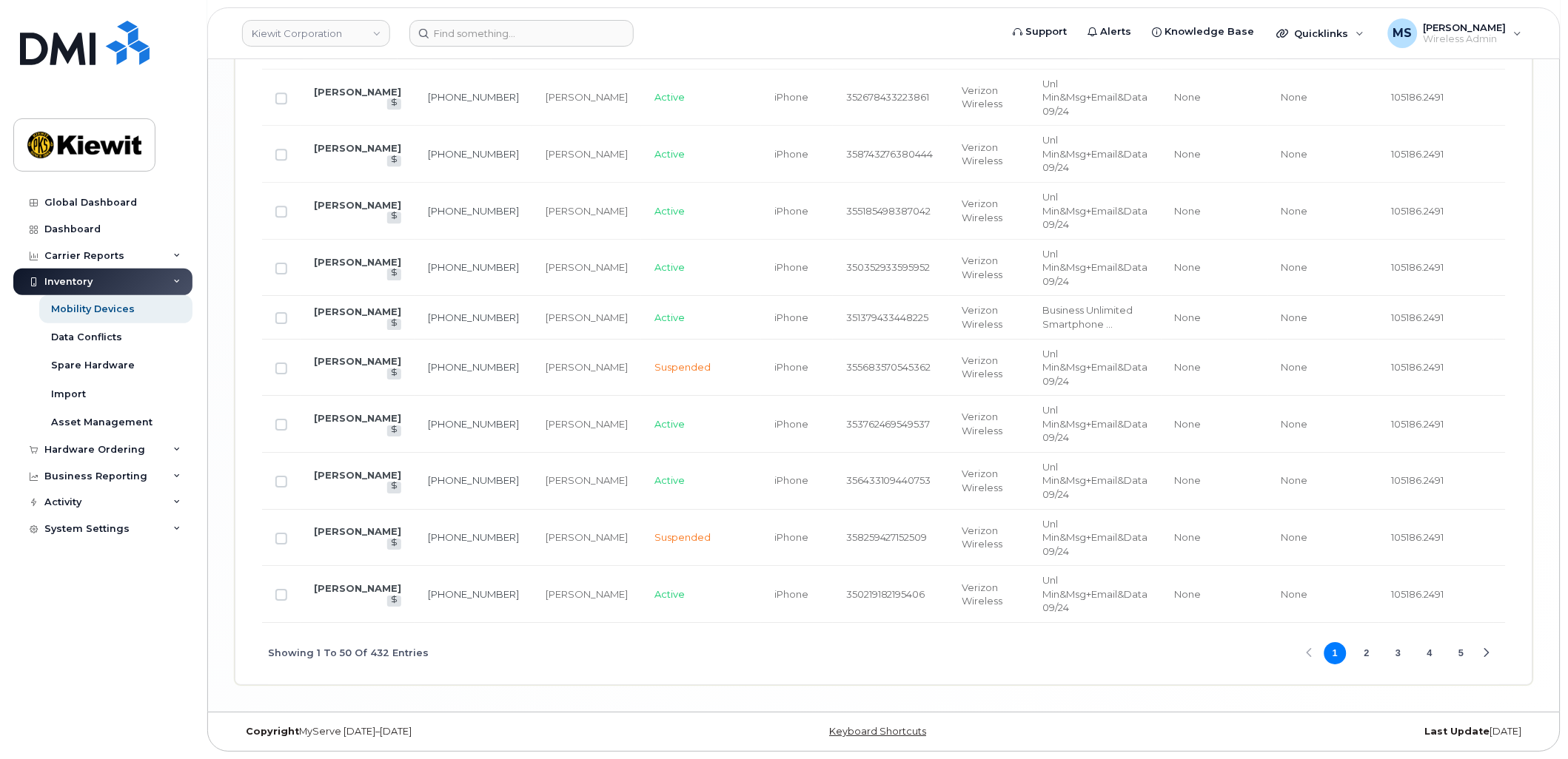
click at [1399, 649] on button "3" at bounding box center [1398, 653] width 22 height 22
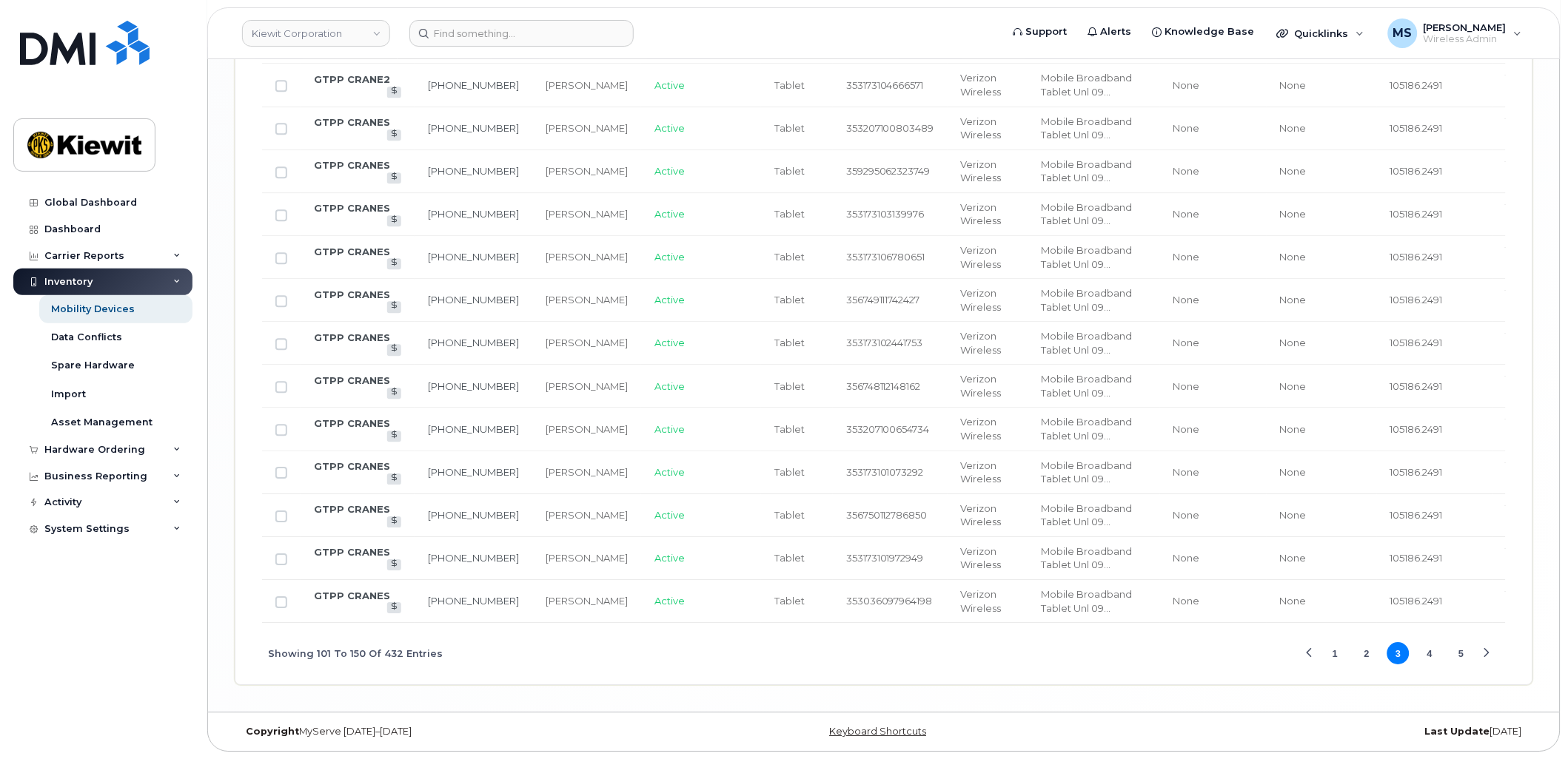
scroll to position [2878, 0]
click at [1436, 647] on button "4" at bounding box center [1430, 653] width 22 height 22
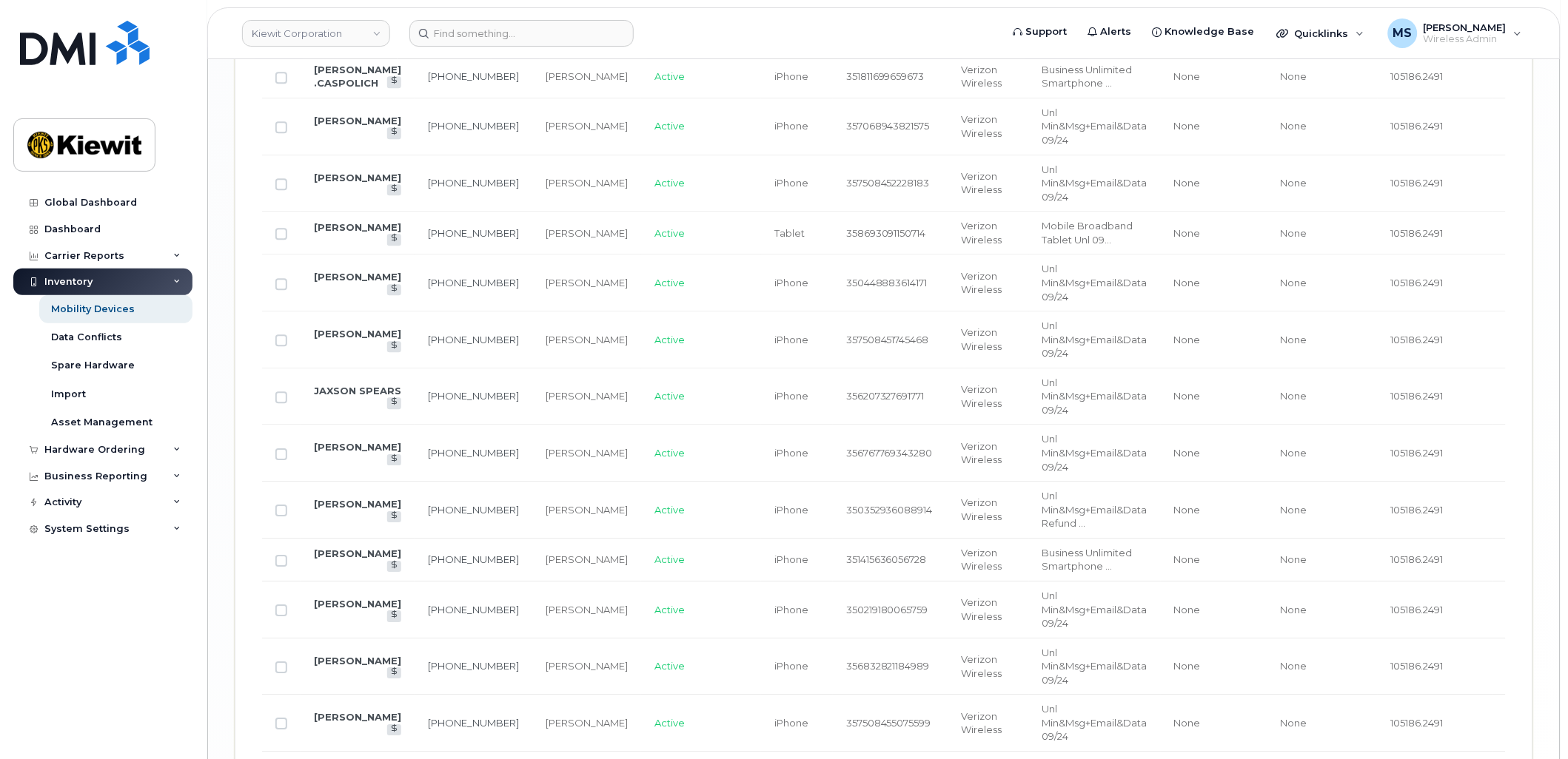
click at [1493, 648] on td "1602 None" at bounding box center [1555, 667] width 123 height 57
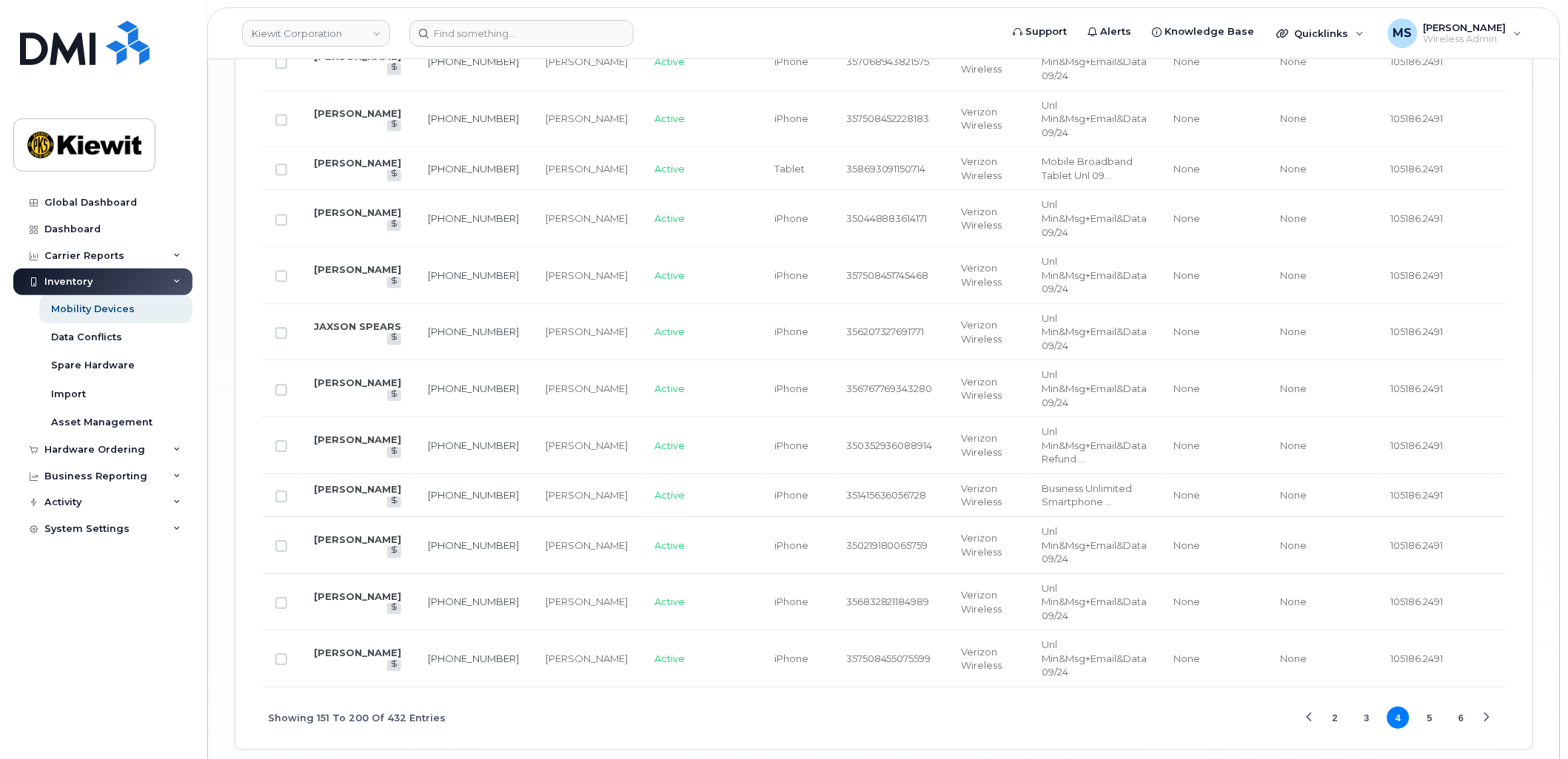
scroll to position [3015, 0]
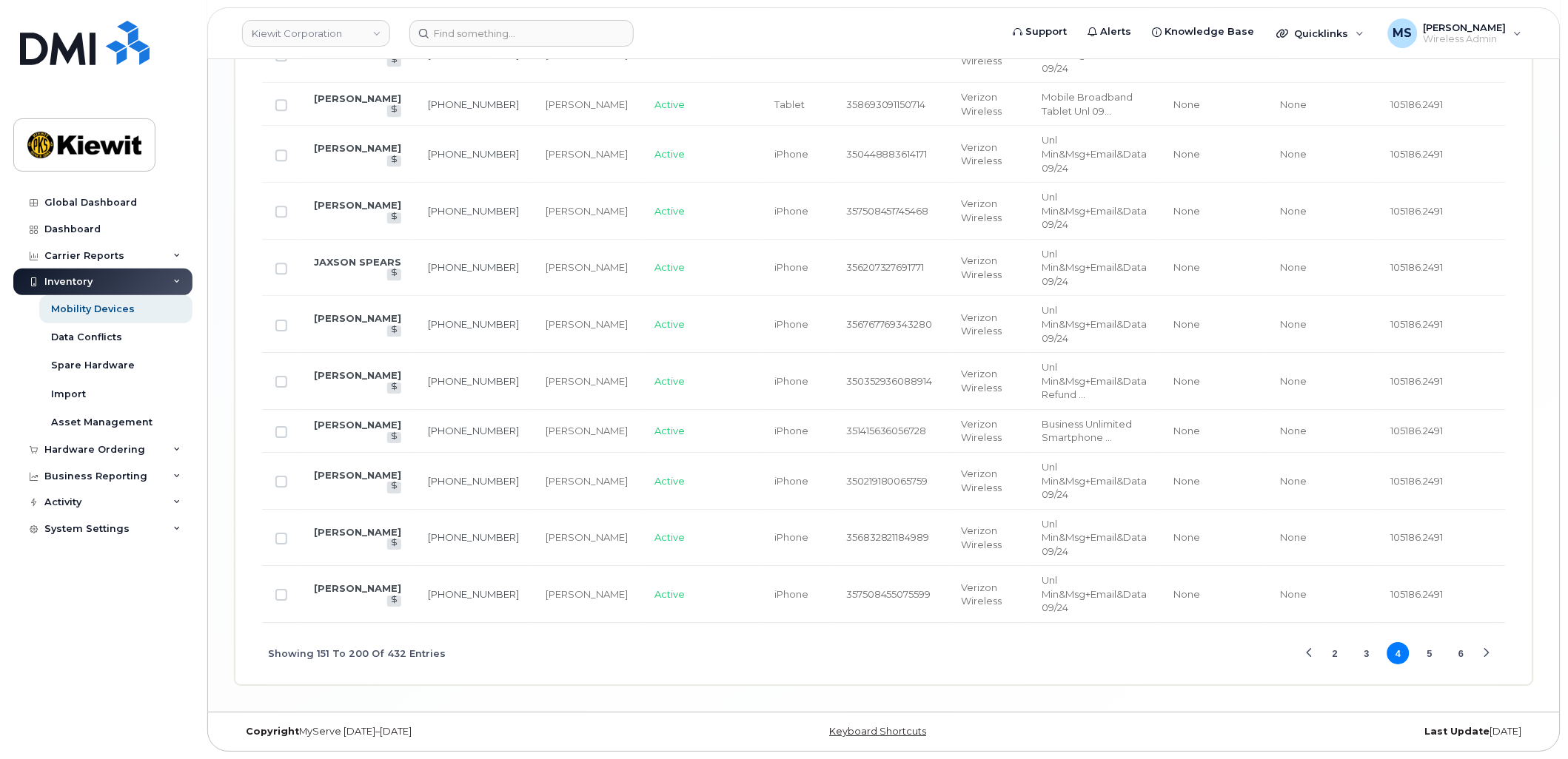
click at [1460, 647] on button "6" at bounding box center [1461, 653] width 22 height 22
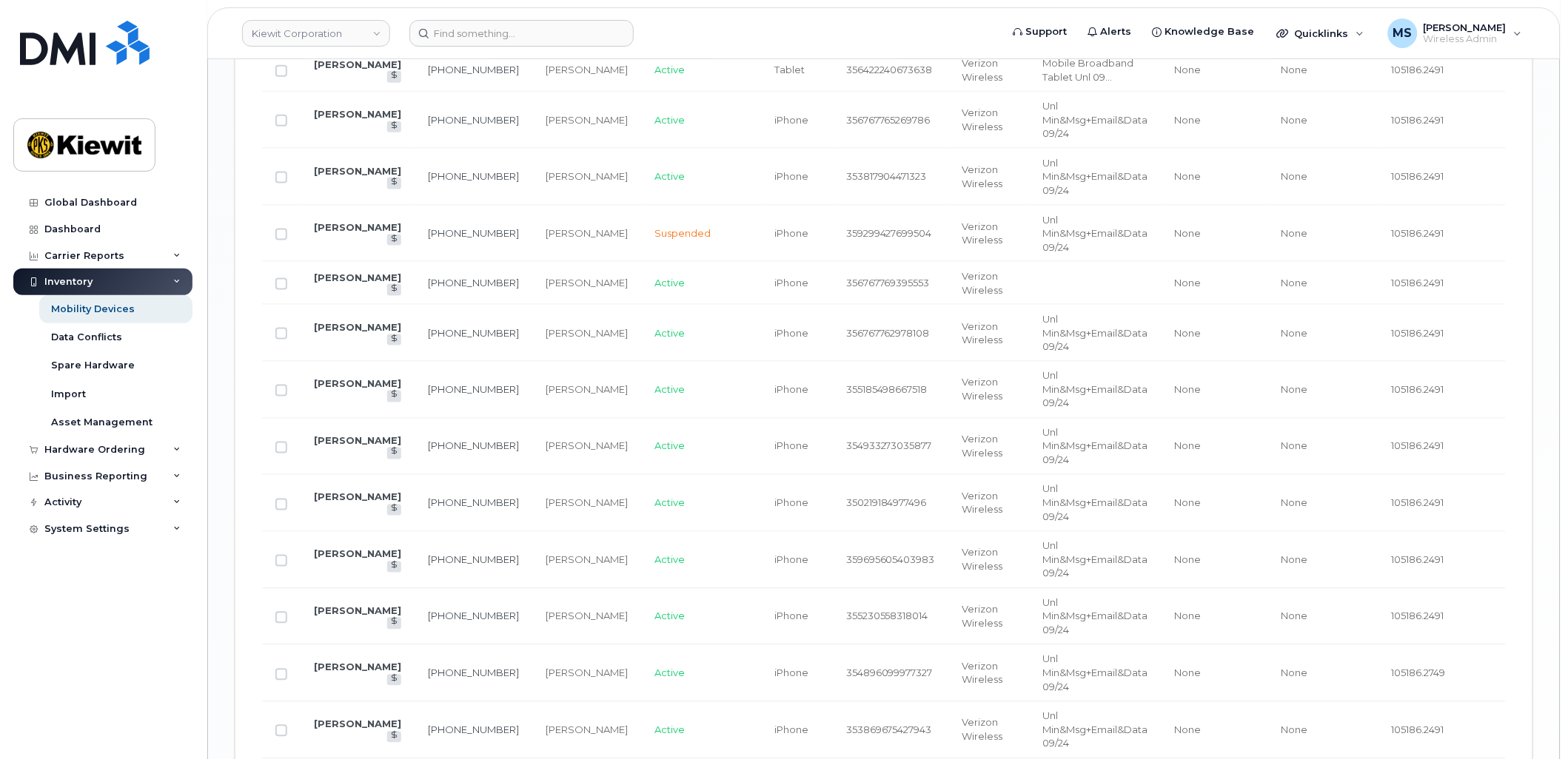
scroll to position [2073, 0]
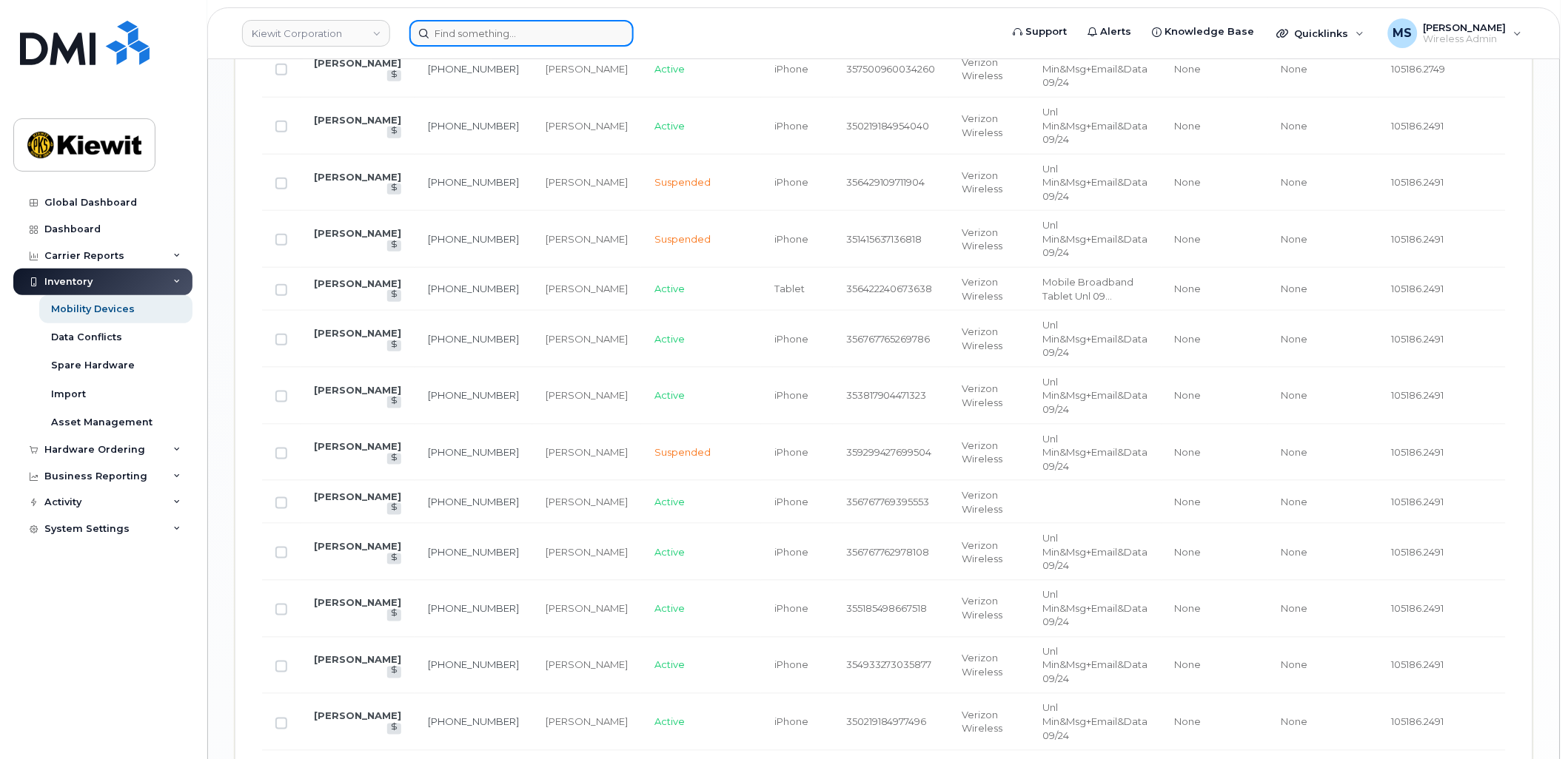
click at [483, 27] on input at bounding box center [521, 33] width 224 height 26
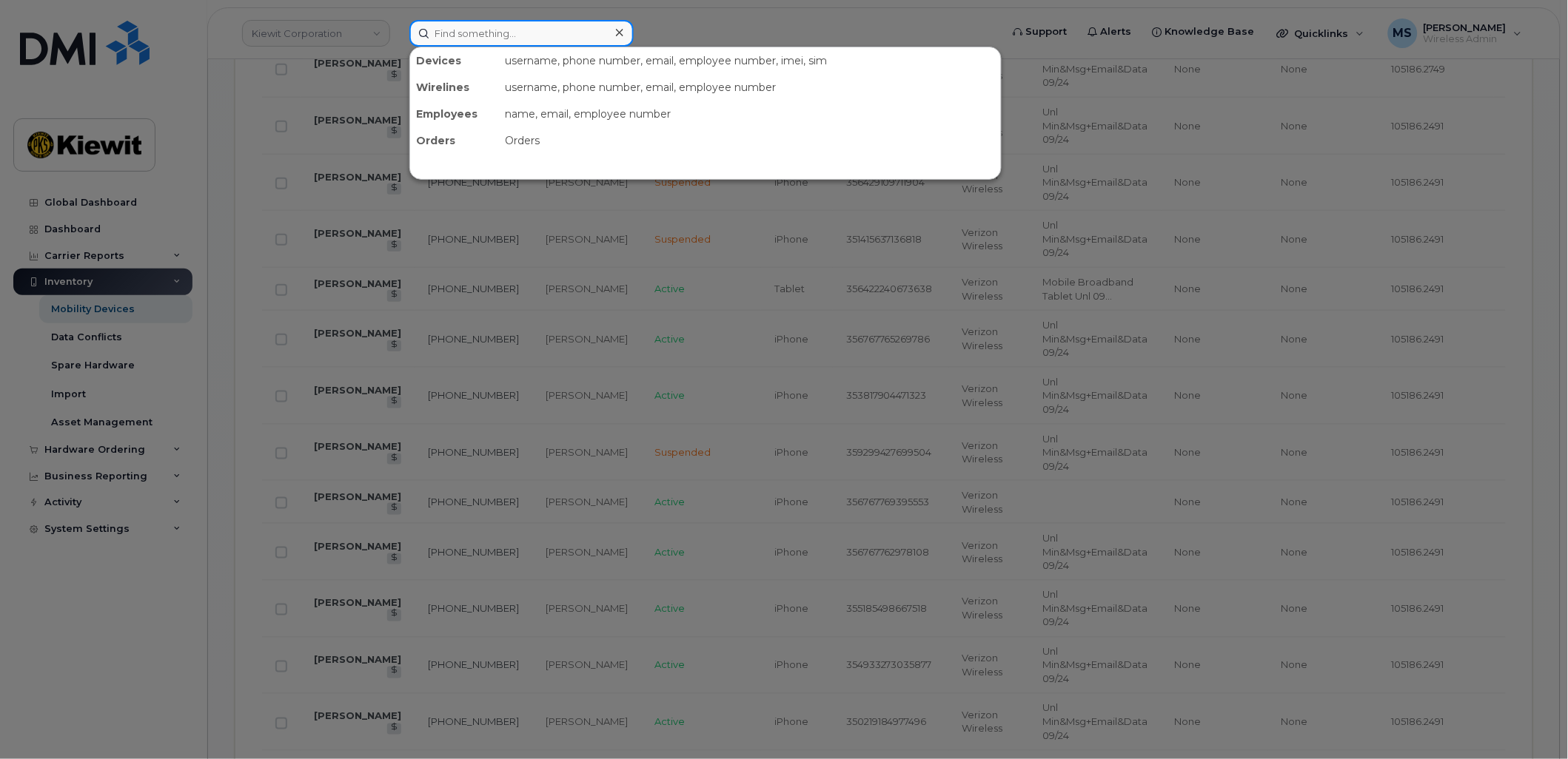
paste input "540417"
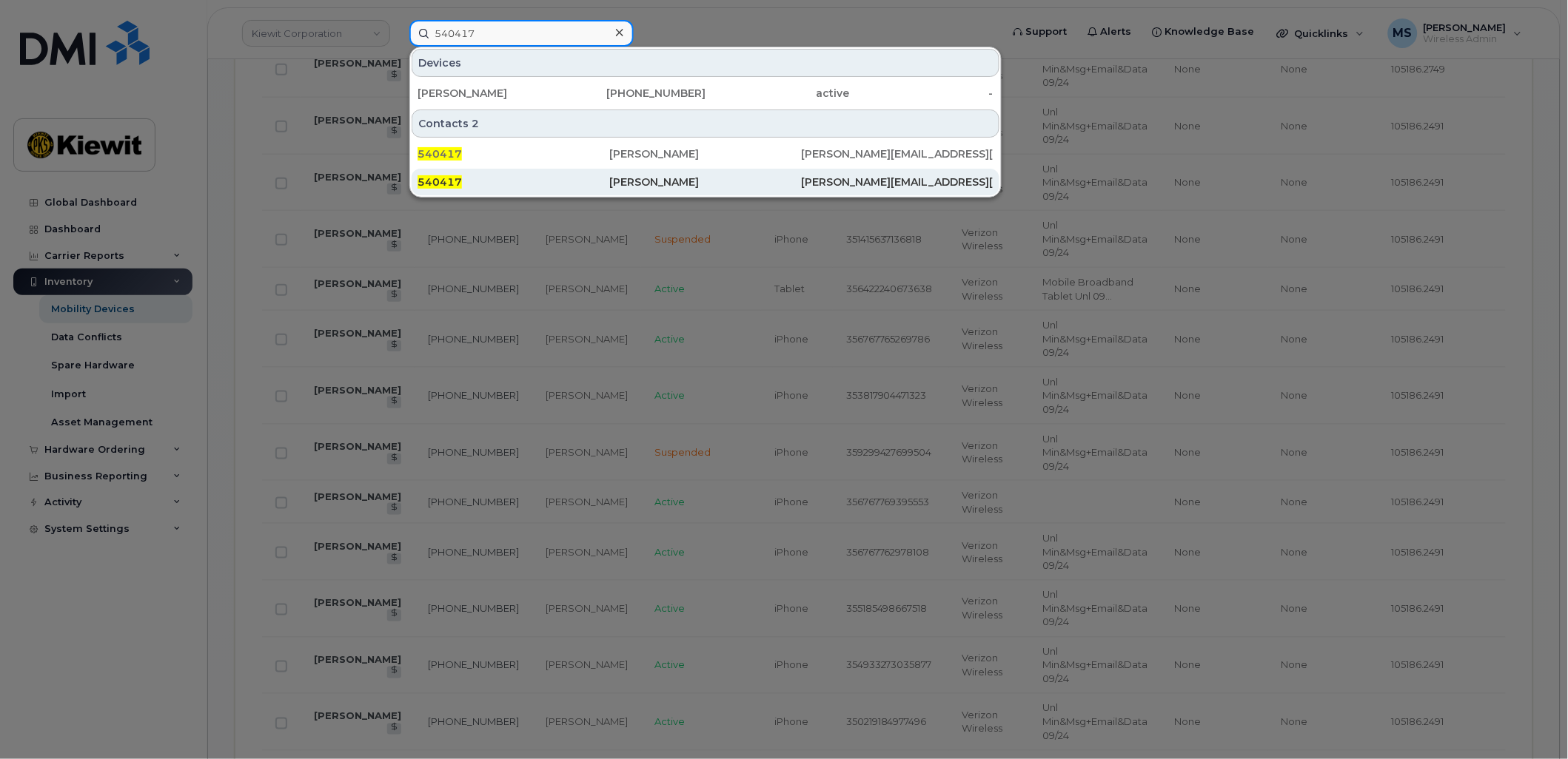
type input "540417"
click at [637, 179] on div "[PERSON_NAME]" at bounding box center [705, 182] width 192 height 15
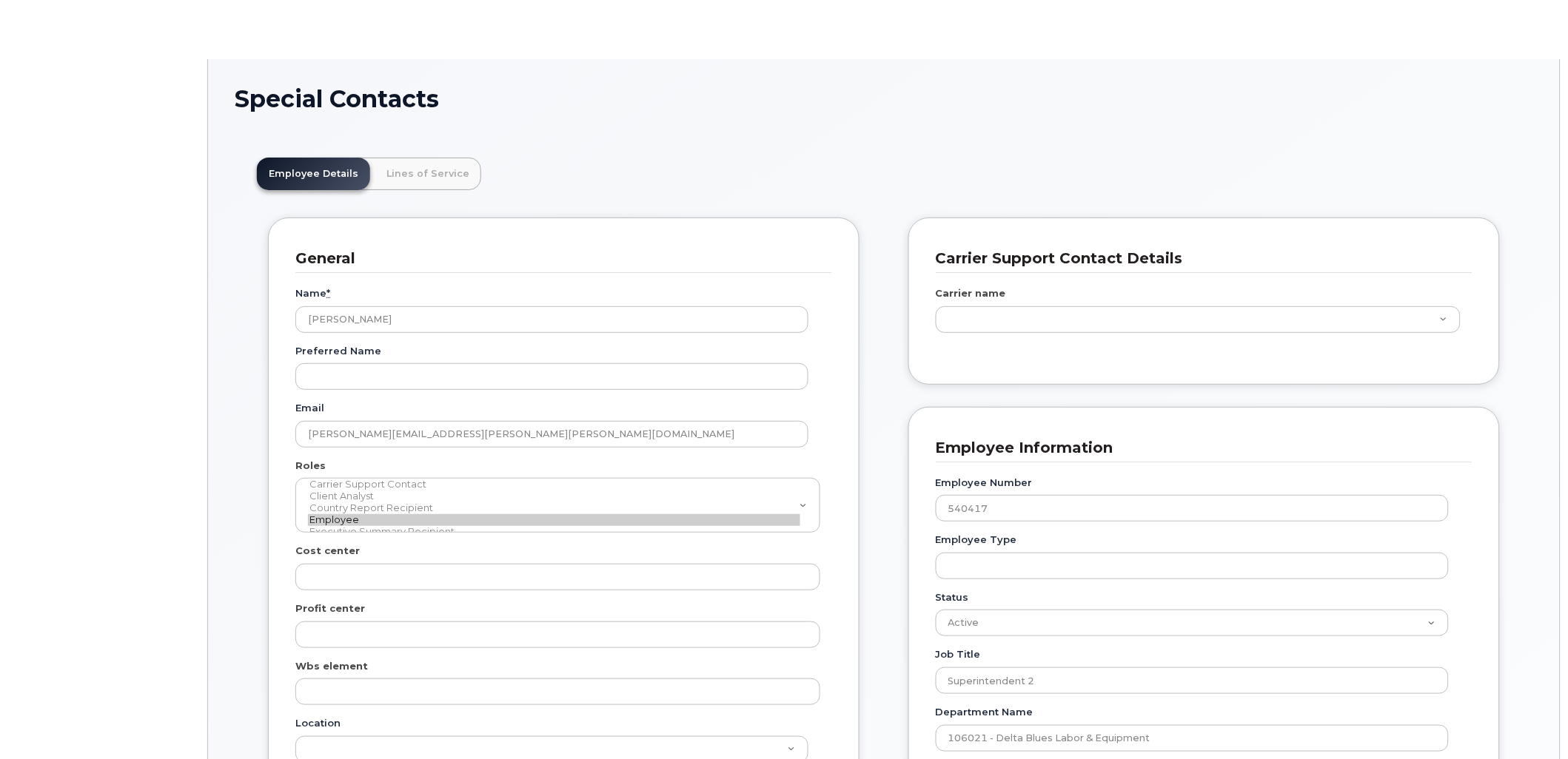
scroll to position [46, 0]
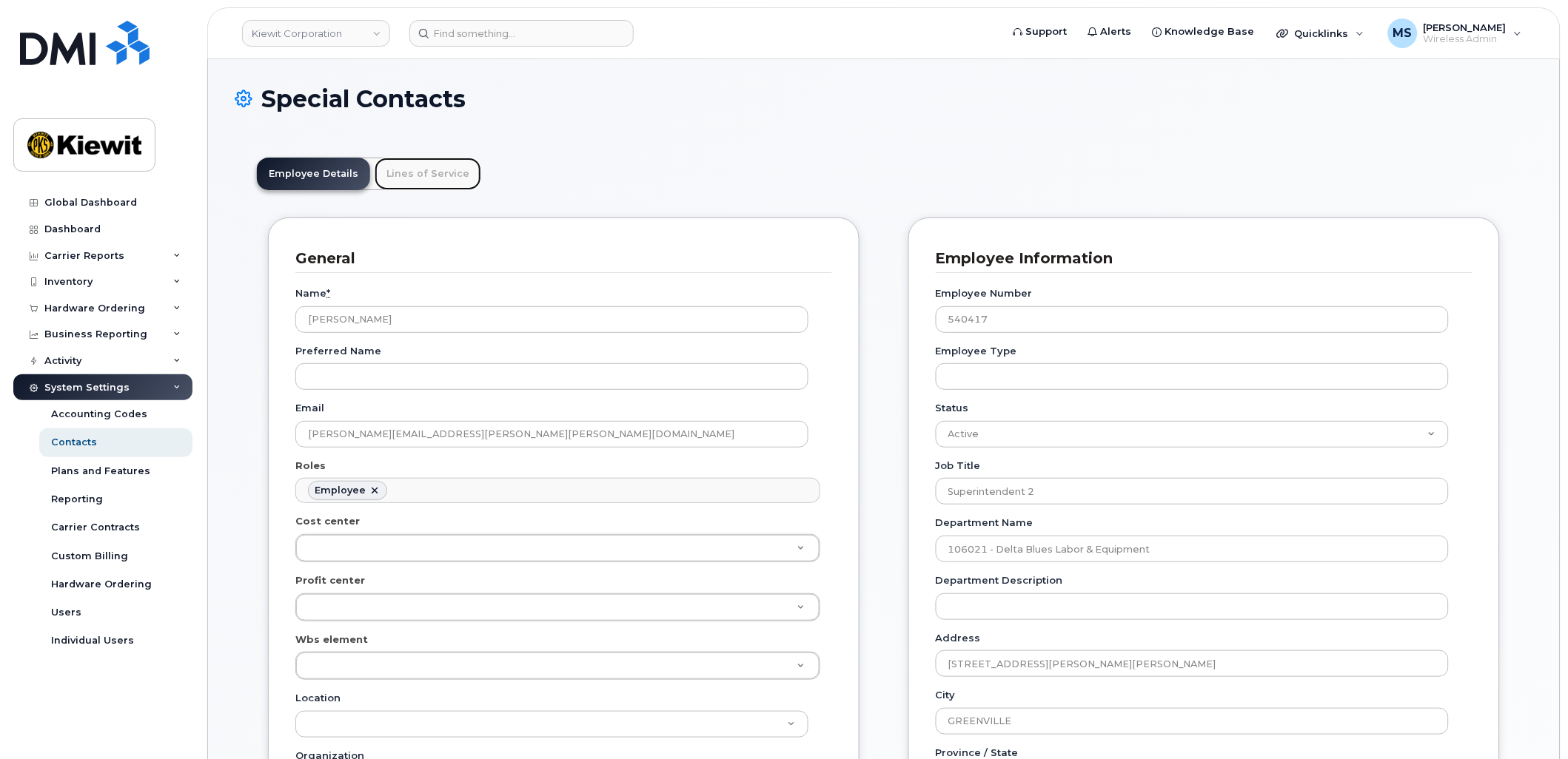
click at [465, 172] on link "Lines of Service" at bounding box center [427, 173] width 107 height 32
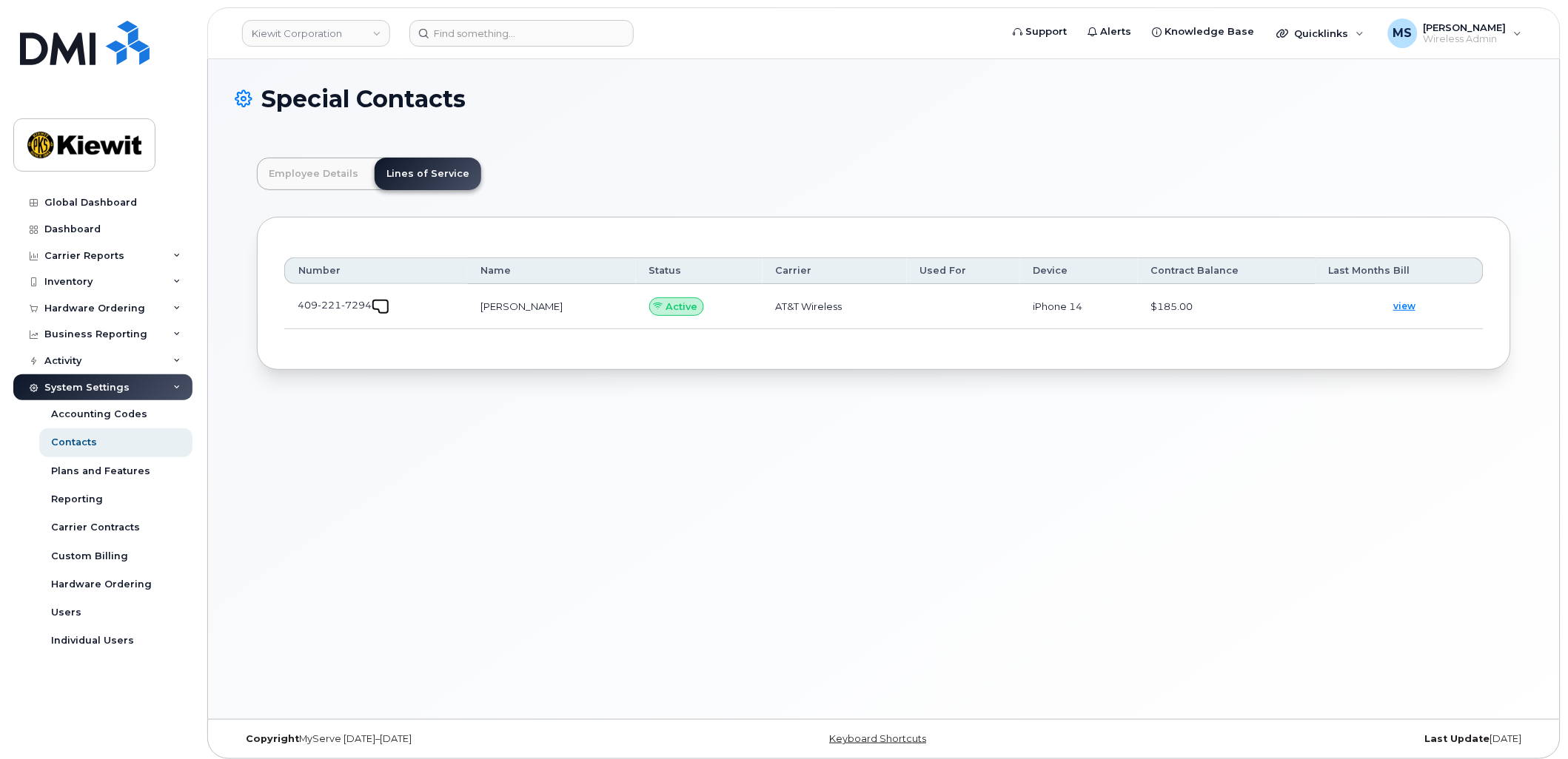
click at [379, 307] on span at bounding box center [383, 309] width 12 height 12
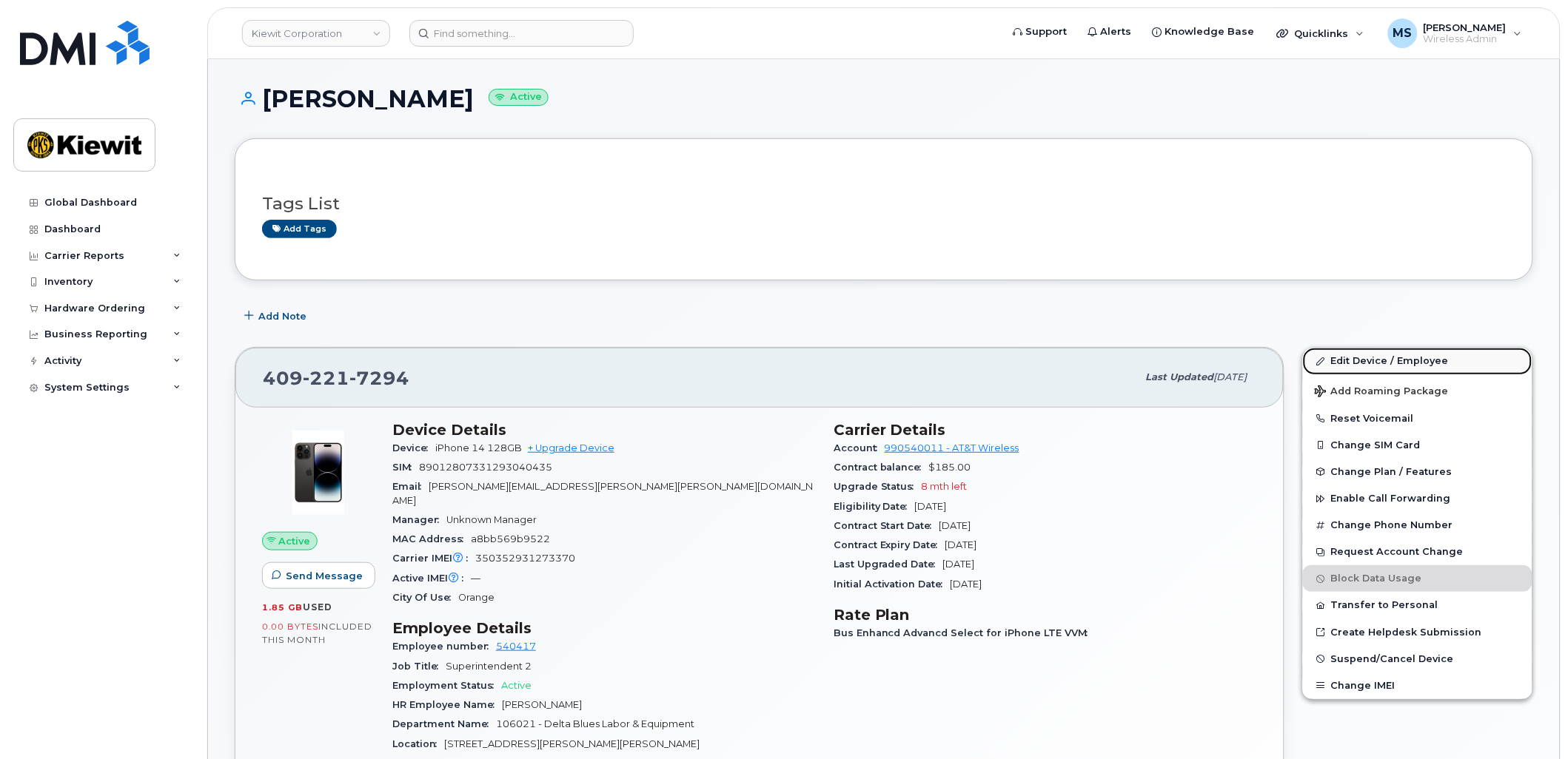
click at [1407, 357] on link "Edit Device / Employee" at bounding box center [1417, 361] width 229 height 26
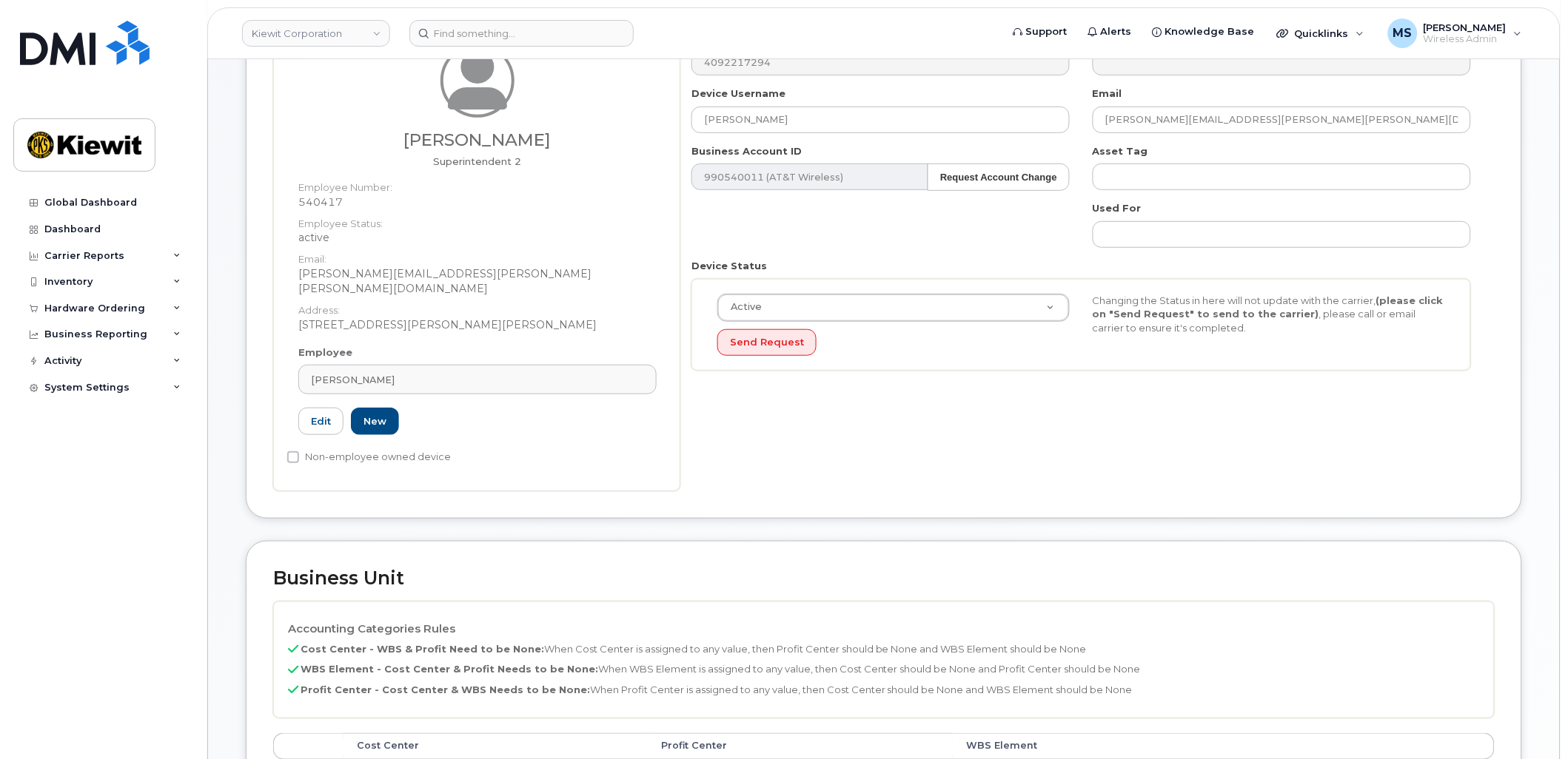
scroll to position [329, 0]
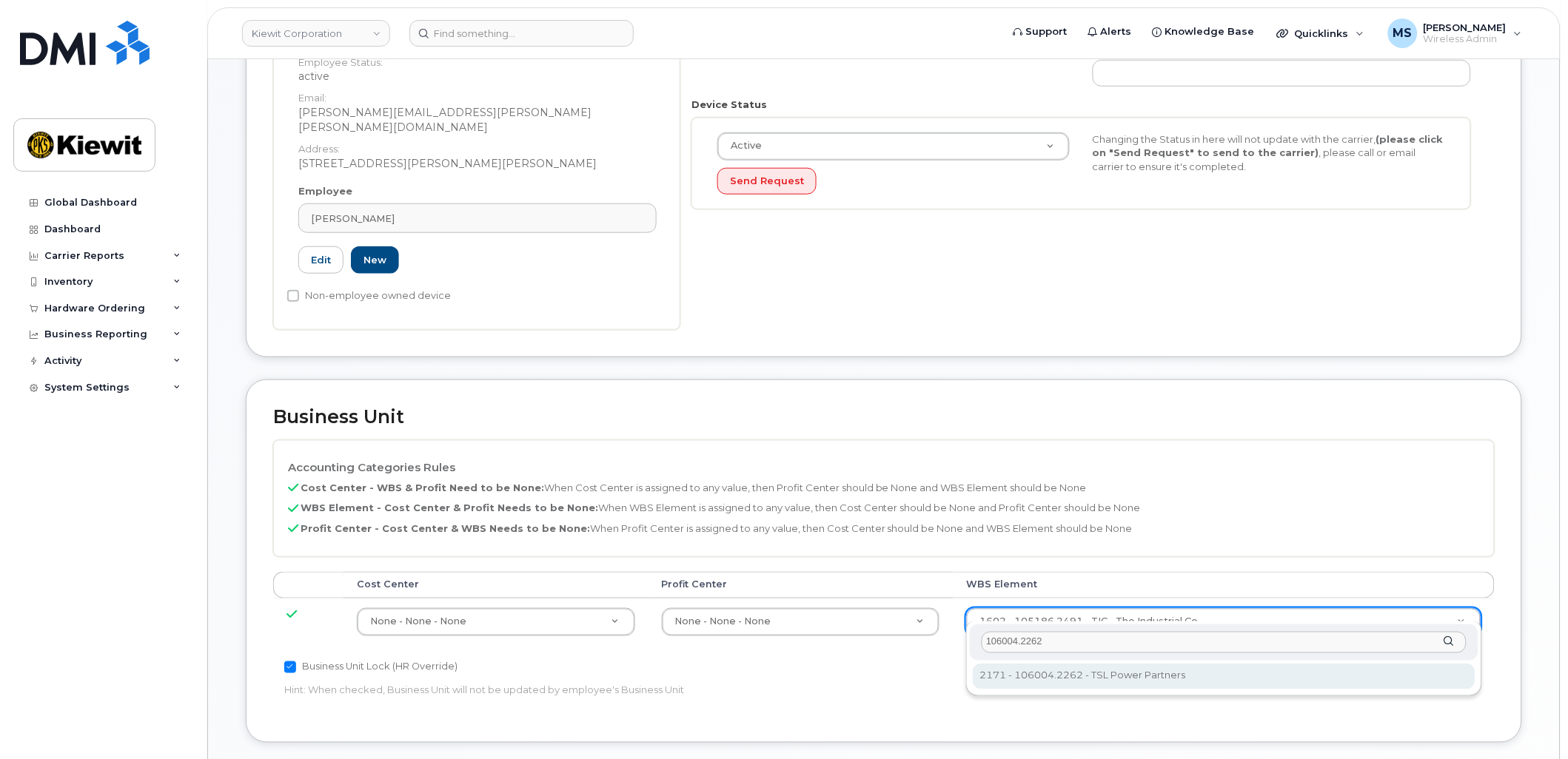
type input "106004.2262"
type input "30249370"
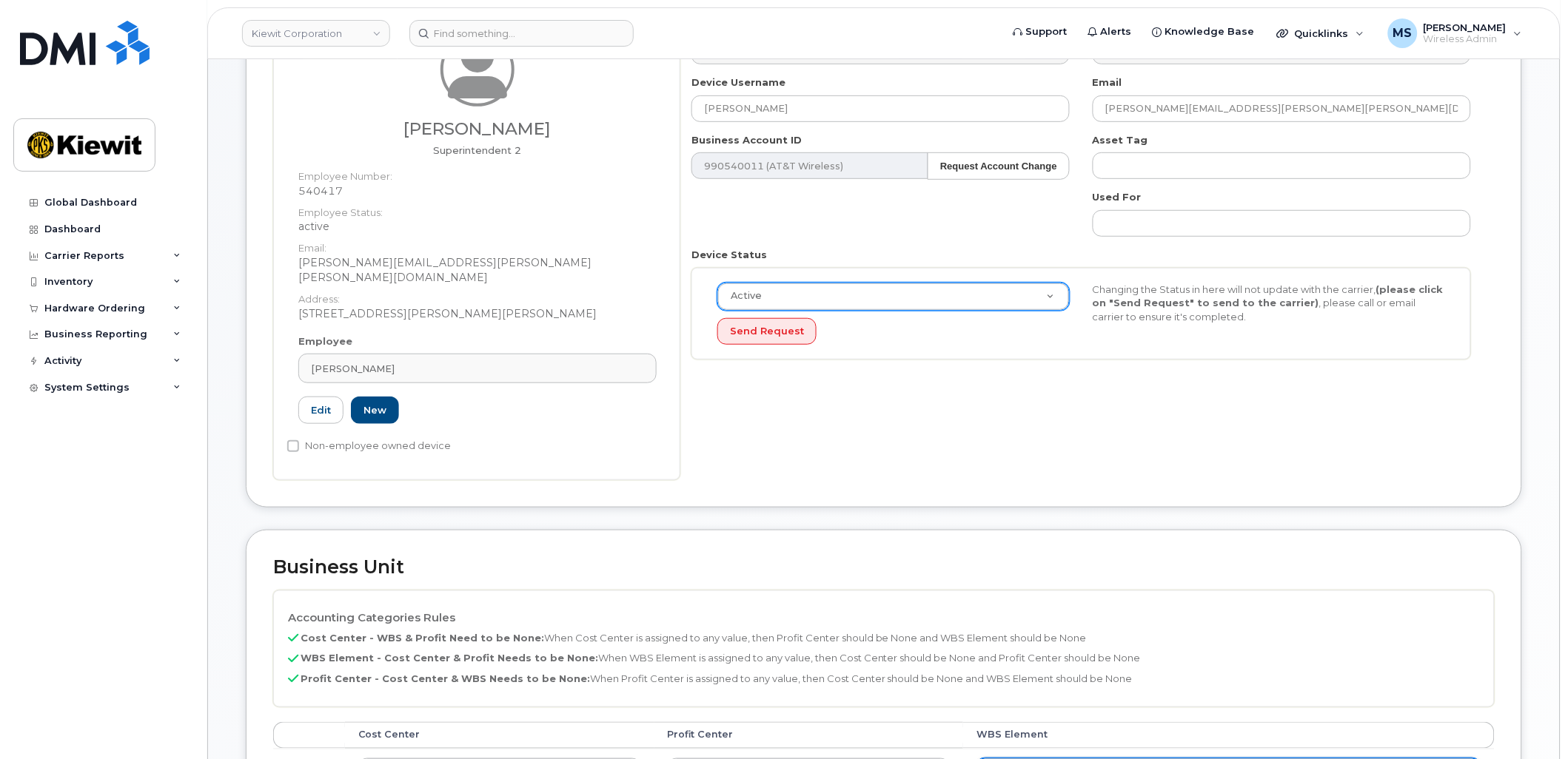
scroll to position [0, 0]
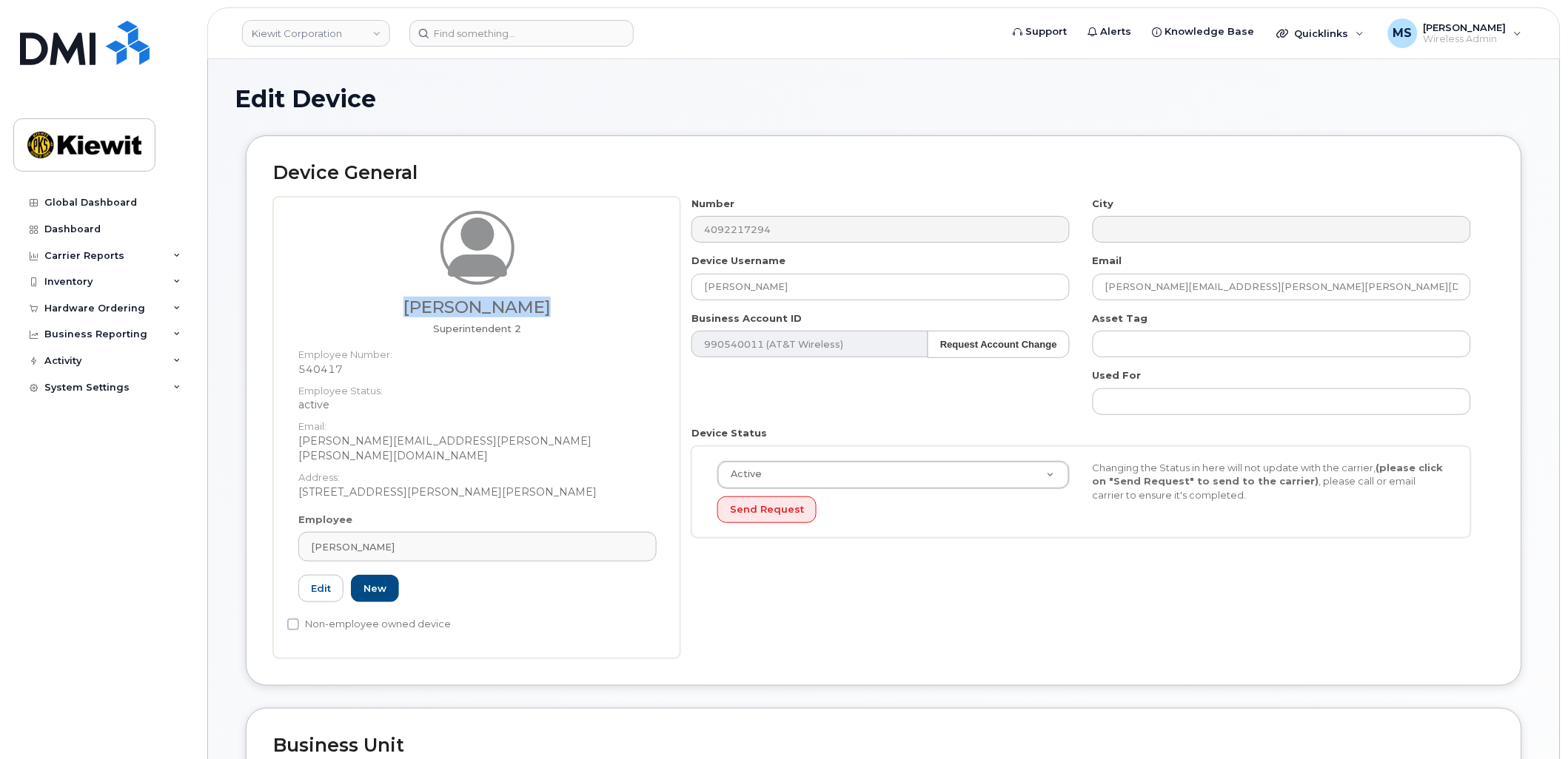
drag, startPoint x: 549, startPoint y: 309, endPoint x: 413, endPoint y: 315, distance: 136.1
click at [413, 315] on h3 "[PERSON_NAME]" at bounding box center [477, 307] width 358 height 18
copy h3 "[PERSON_NAME]"
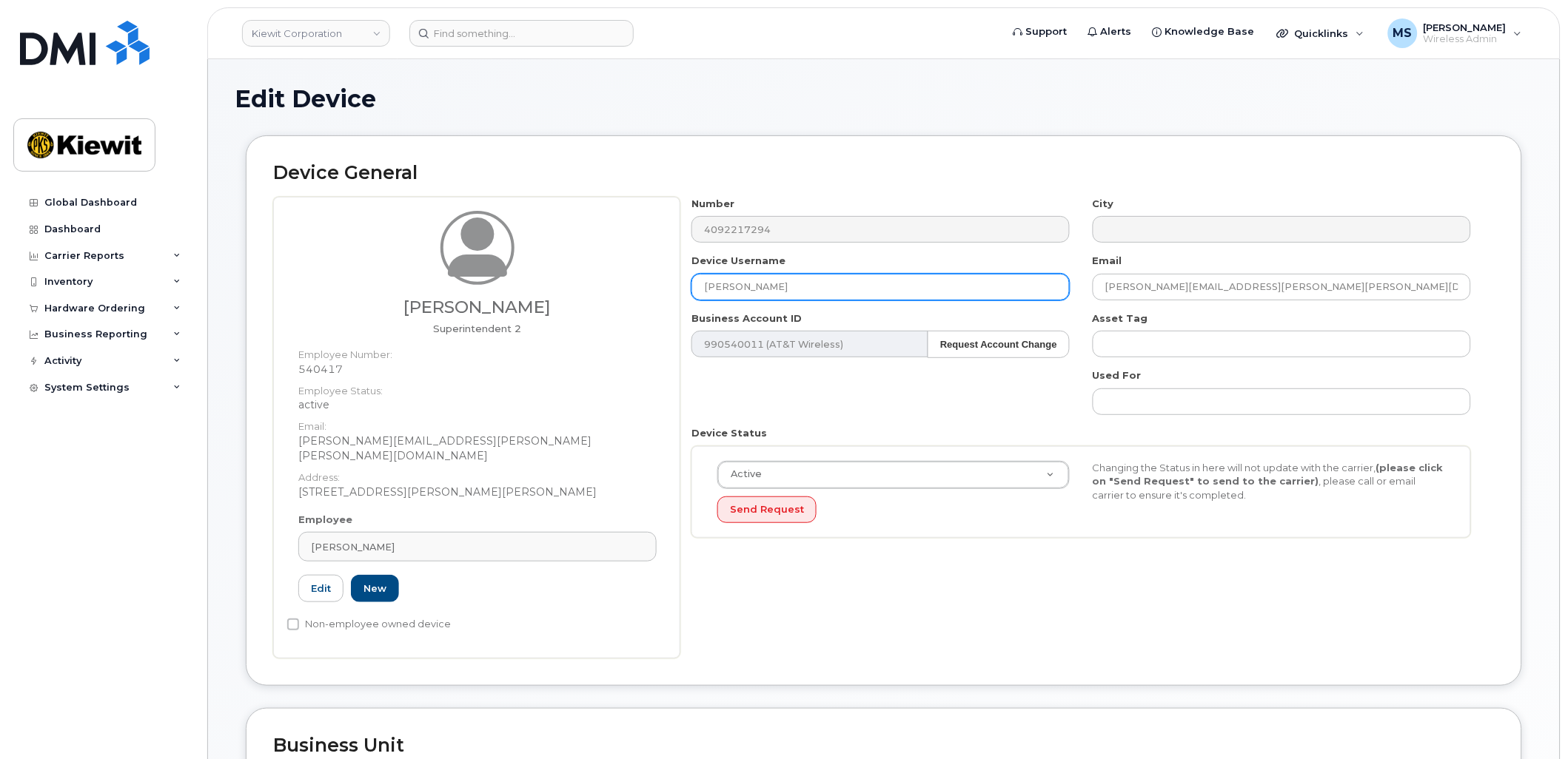
drag, startPoint x: 857, startPoint y: 291, endPoint x: 595, endPoint y: 287, distance: 262.0
click at [595, 287] on div "Maxwell Regan Superintendent 2 Employee Number: 540417 Employee Status: active …" at bounding box center [883, 428] width 1221 height 462
paste input "[PERSON_NAME]"
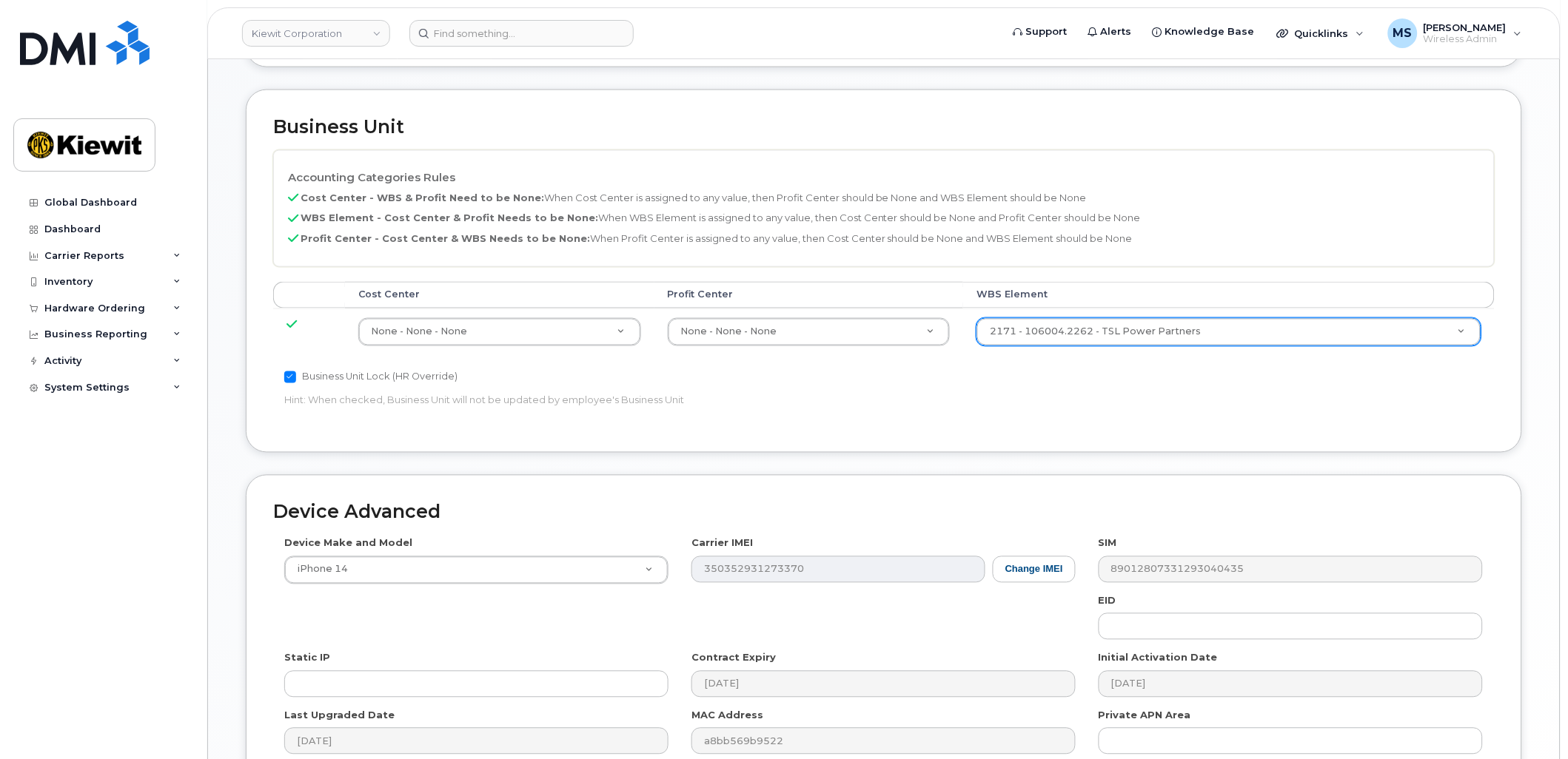
scroll to position [762, 0]
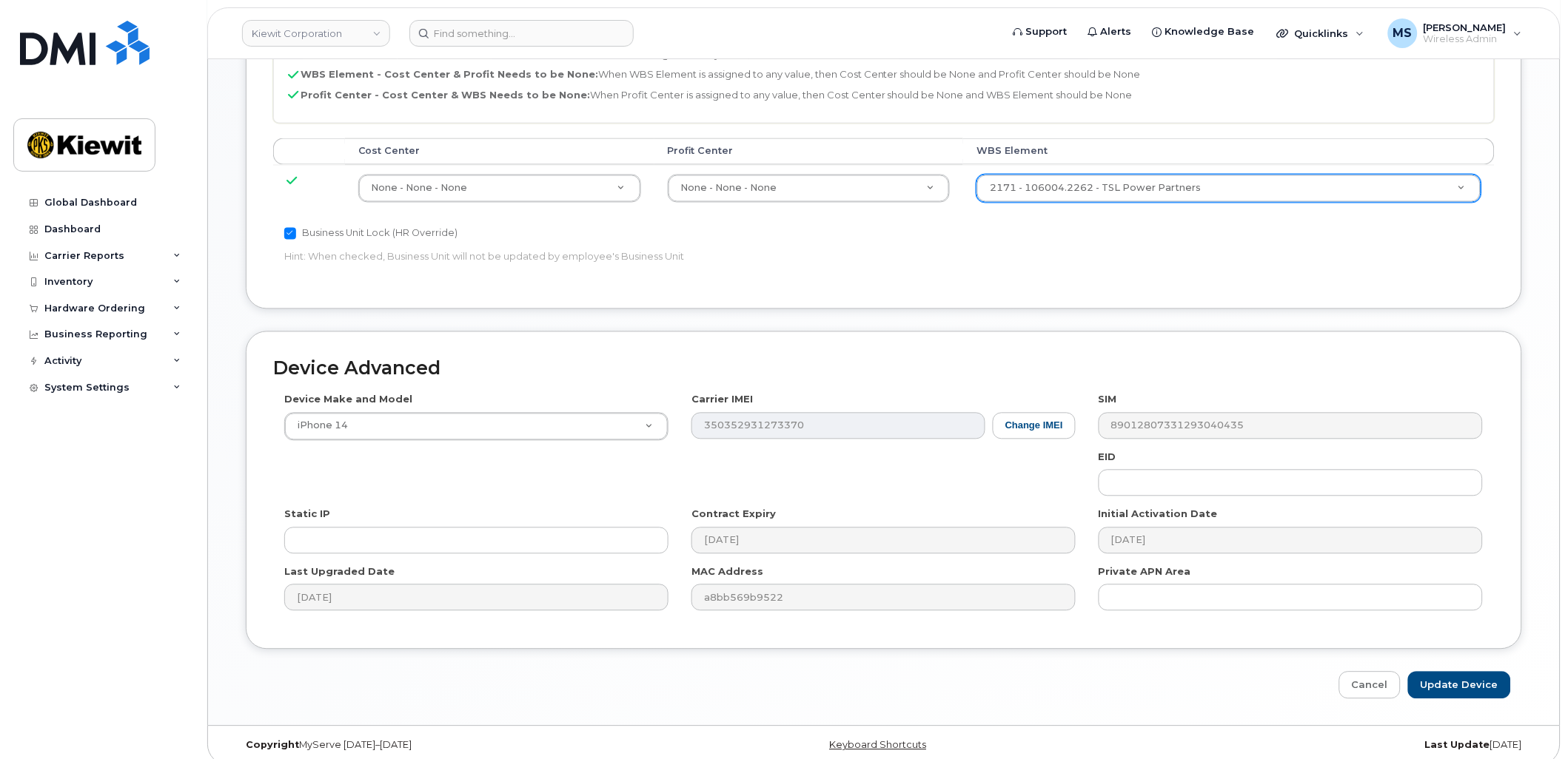
type input "[PERSON_NAME]"
click at [1460, 672] on input "Update Device" at bounding box center [1460, 685] width 103 height 27
type input "Saving..."
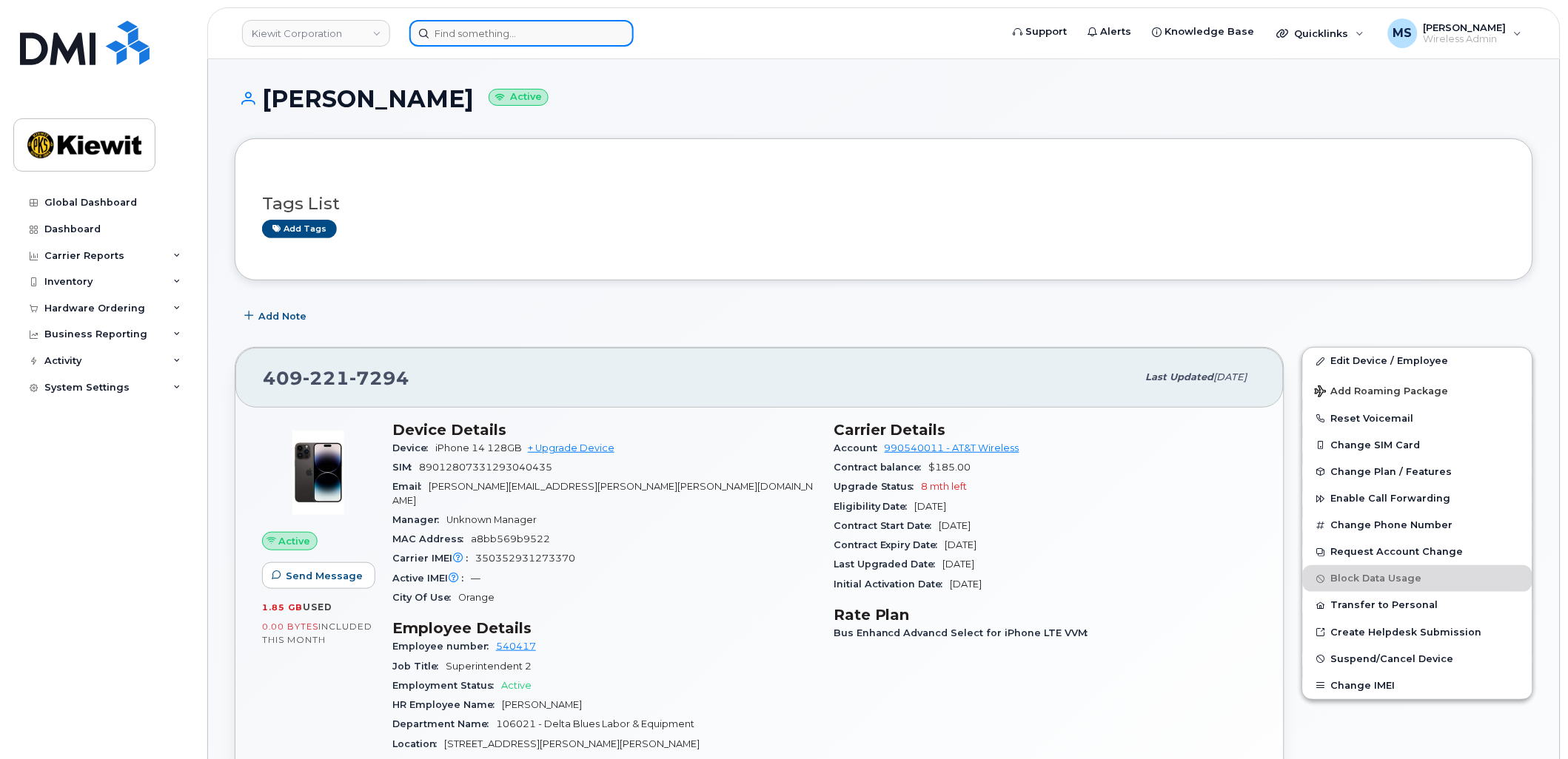
drag, startPoint x: 483, startPoint y: 36, endPoint x: 503, endPoint y: 35, distance: 20.0
click at [483, 36] on input at bounding box center [521, 33] width 224 height 26
paste input "442121"
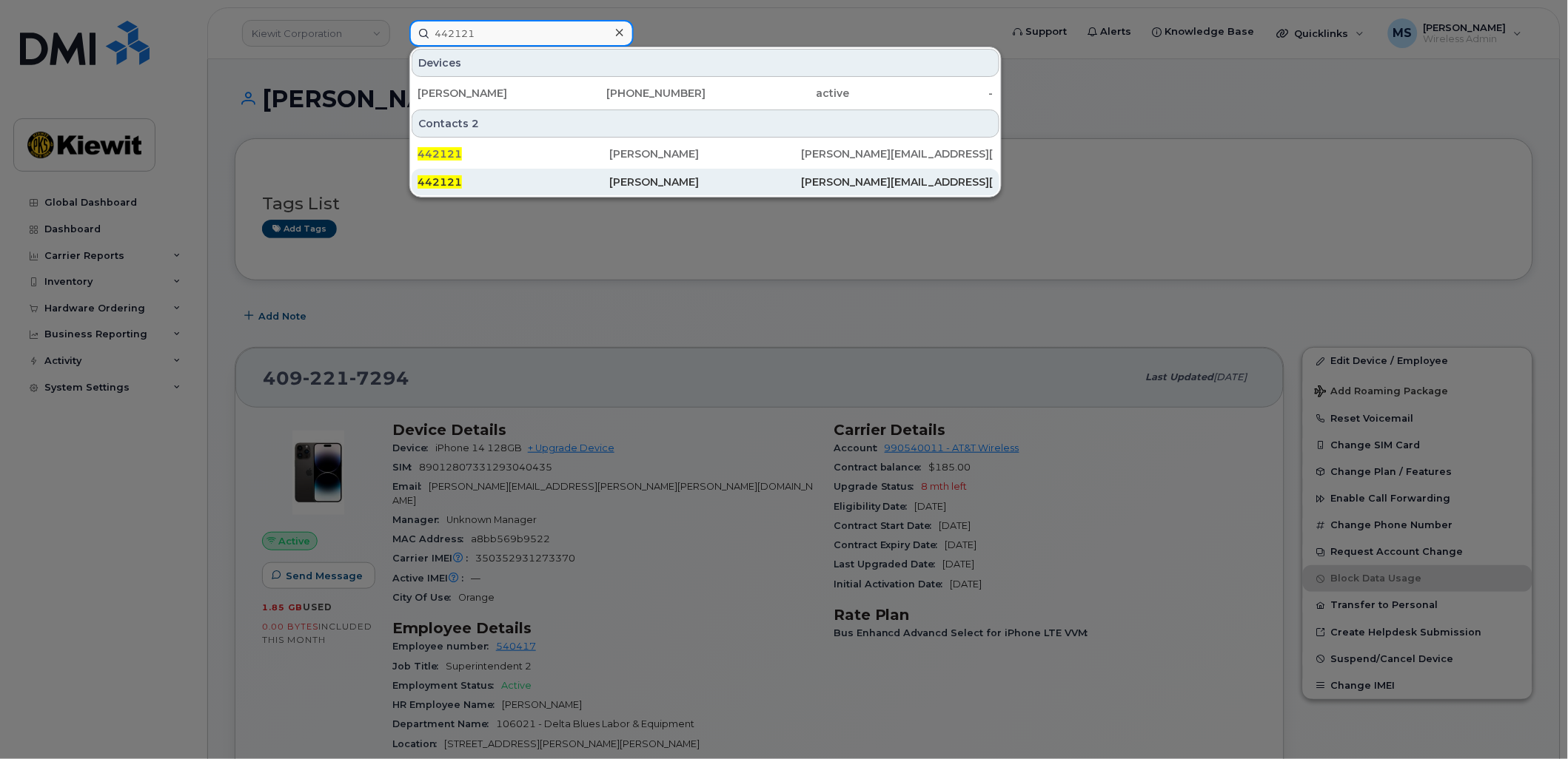
type input "442121"
click at [632, 175] on div "[PERSON_NAME]" at bounding box center [705, 182] width 192 height 15
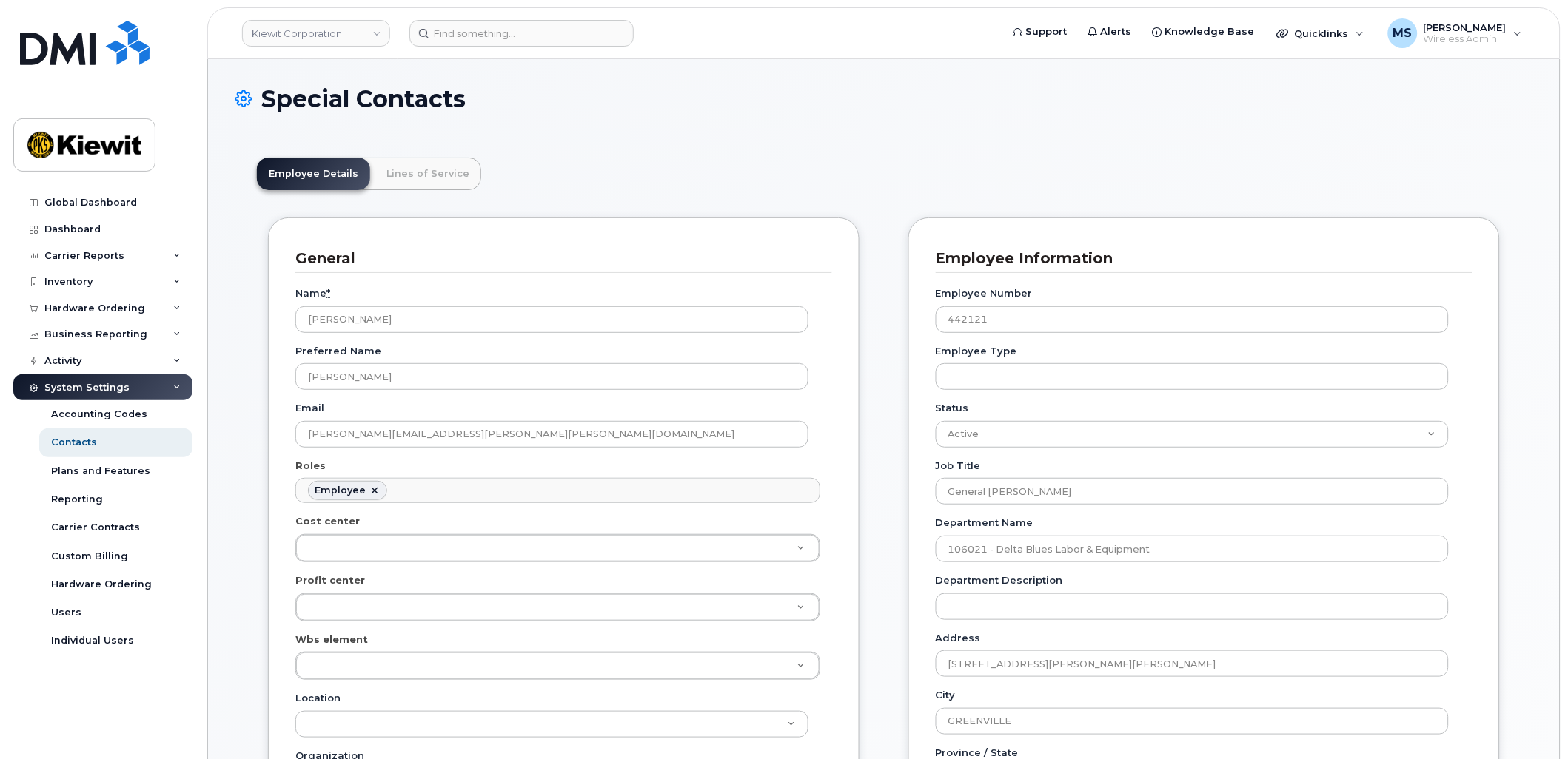
scroll to position [46, 0]
click at [385, 179] on link "Lines of Service" at bounding box center [427, 173] width 107 height 32
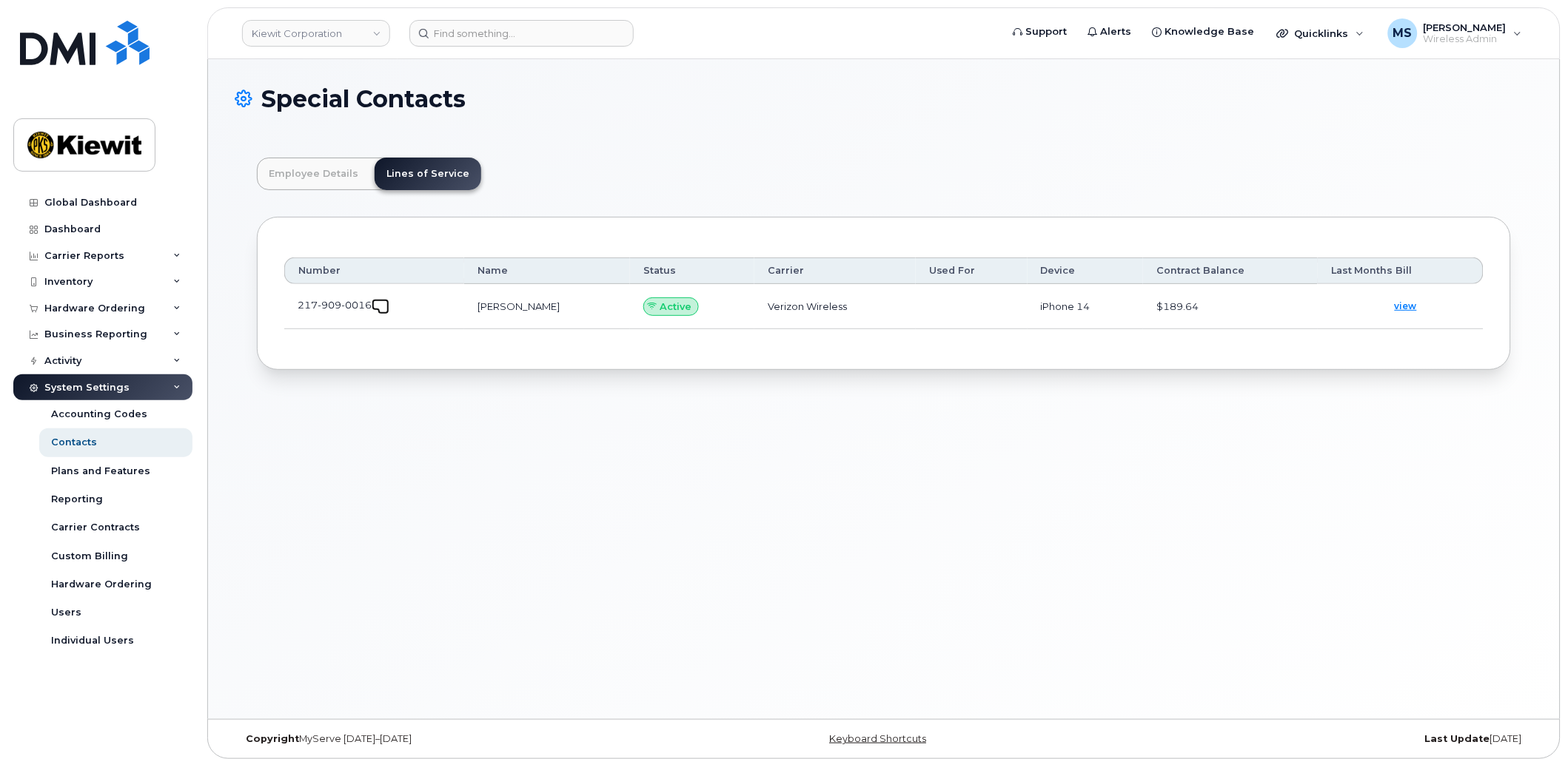
click at [379, 309] on span at bounding box center [383, 309] width 12 height 12
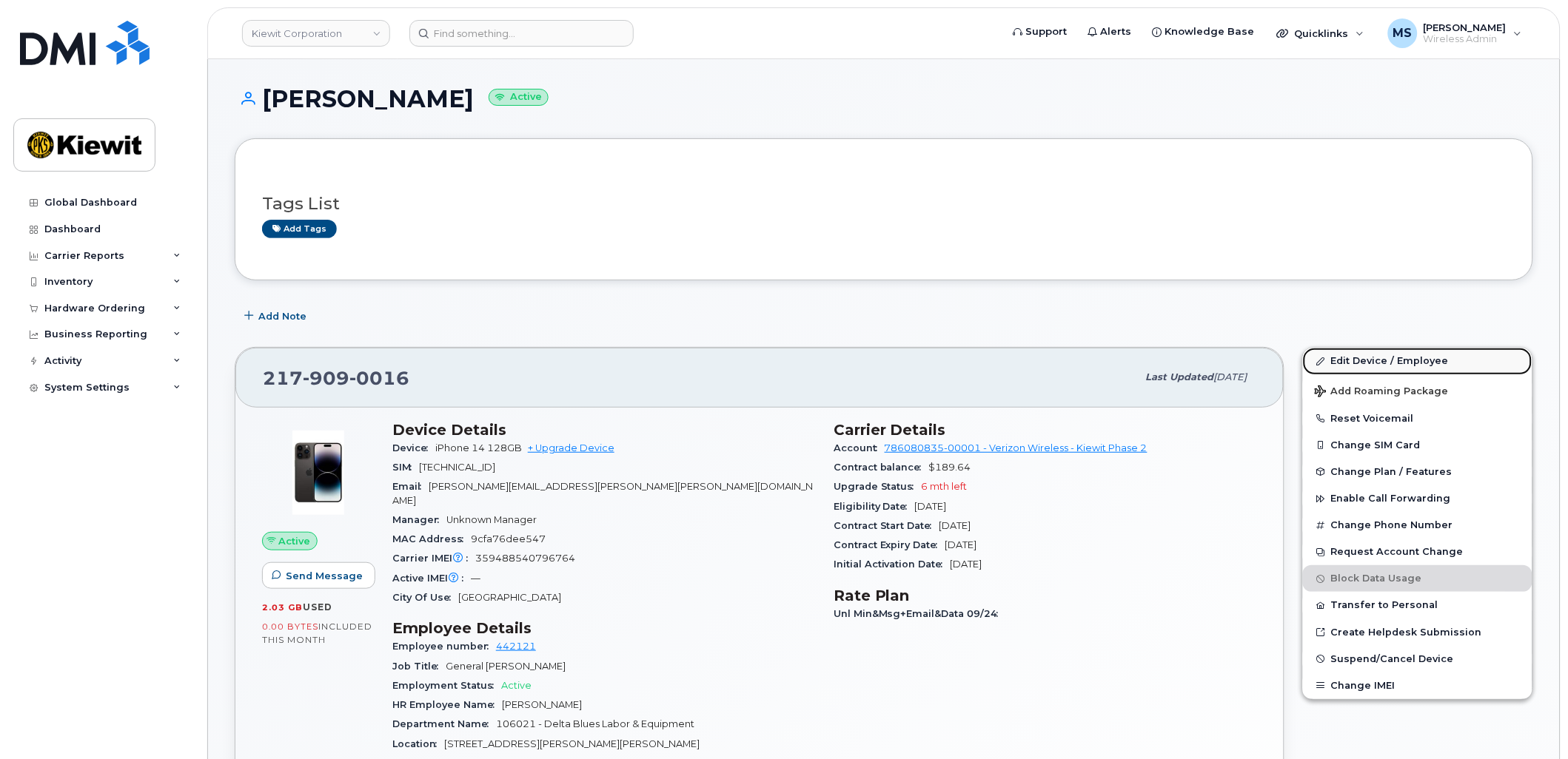
click at [1396, 353] on link "Edit Device / Employee" at bounding box center [1417, 361] width 229 height 26
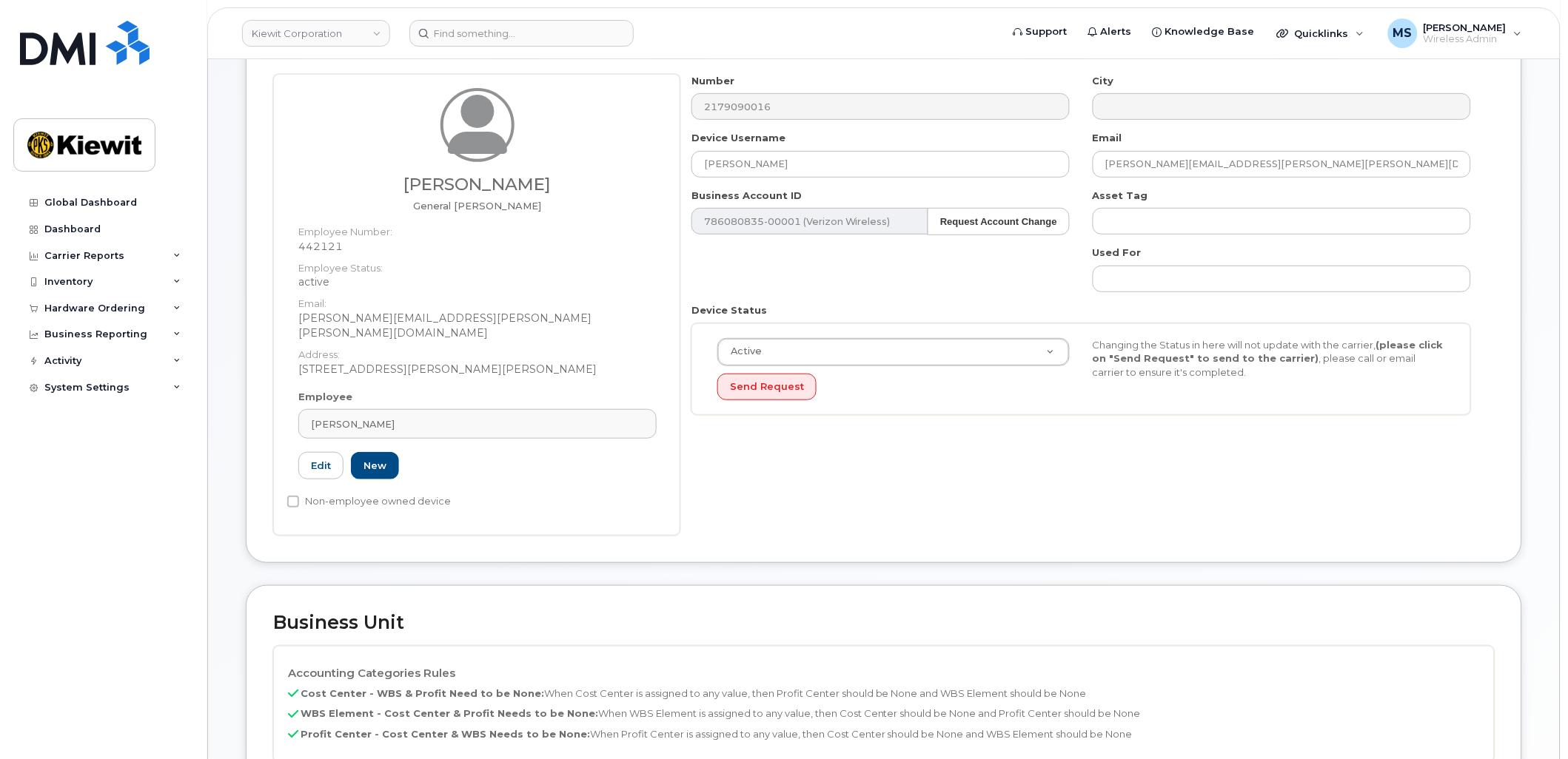
scroll to position [247, 0]
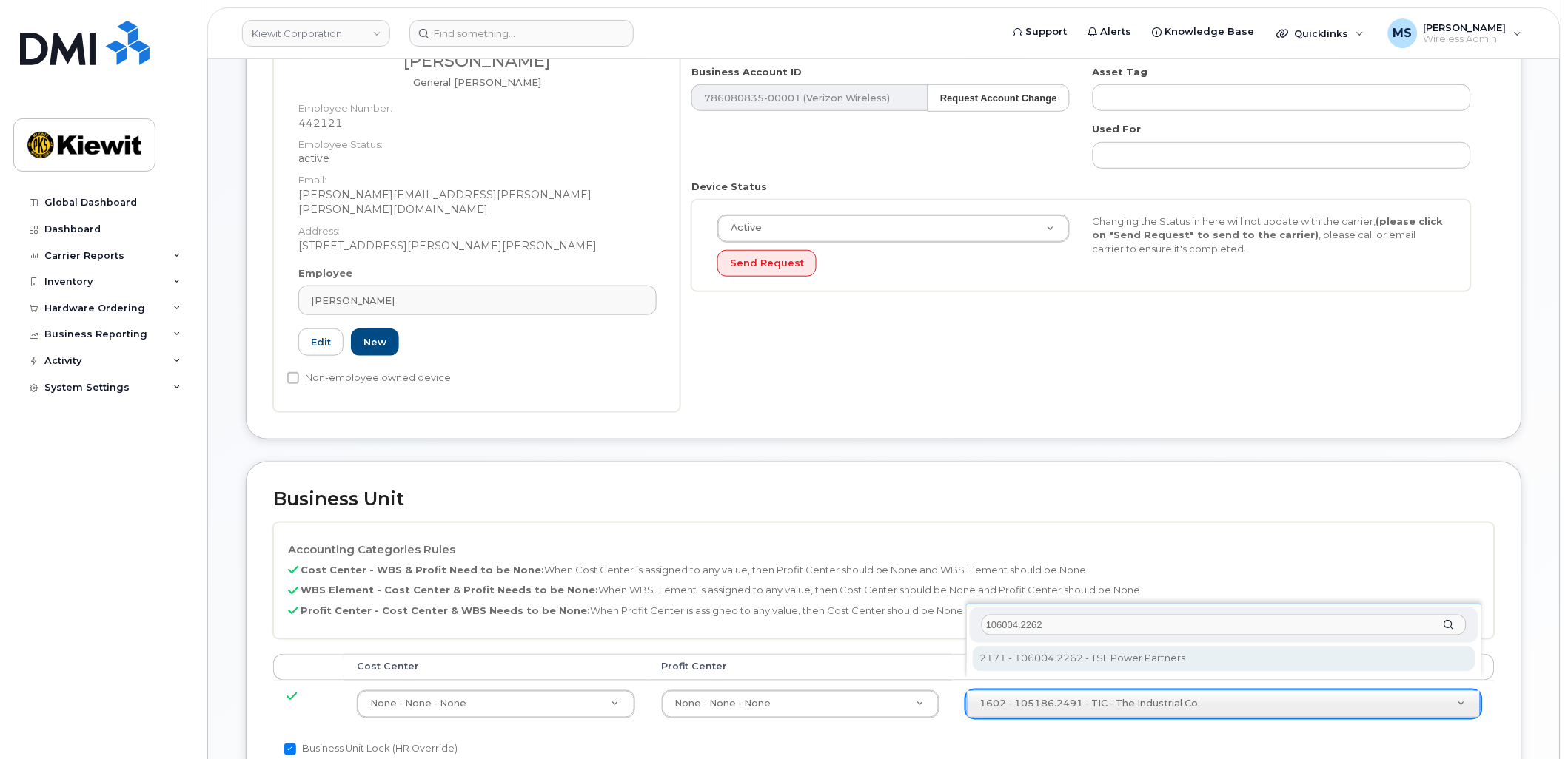
type input "106004.2262"
type input "30249370"
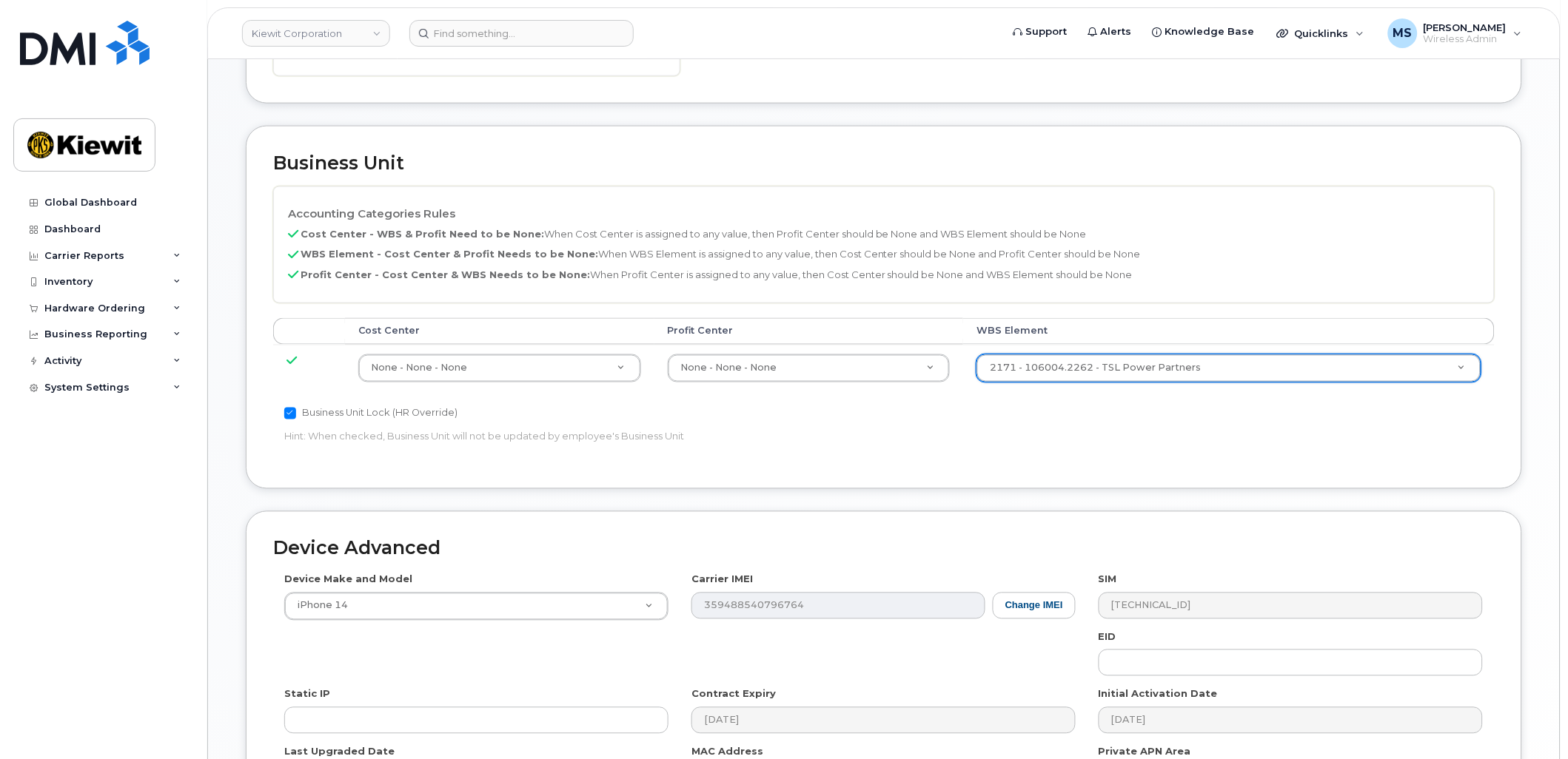
scroll to position [762, 0]
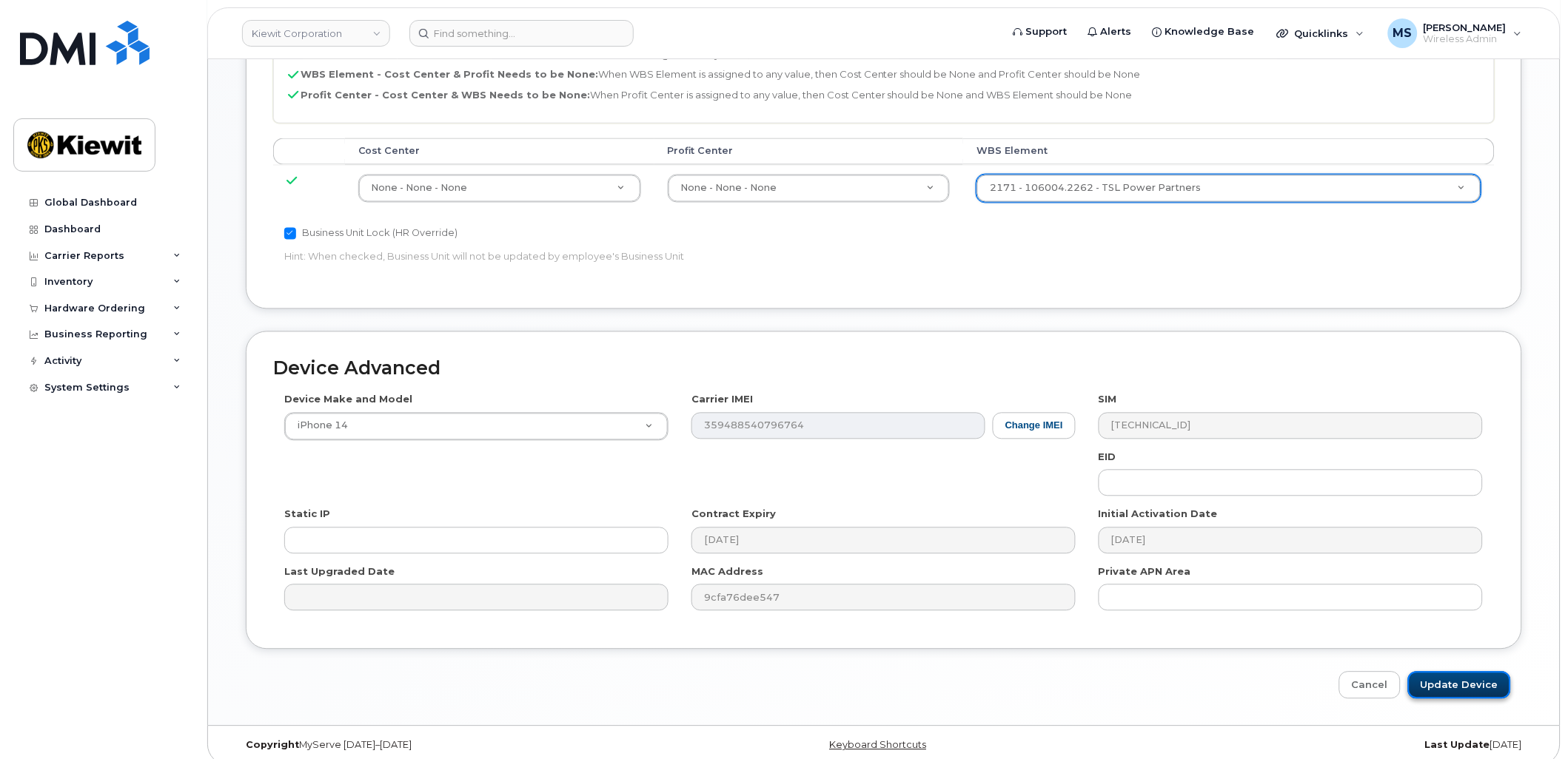
click at [1474, 675] on input "Update Device" at bounding box center [1460, 685] width 103 height 27
type input "Saving..."
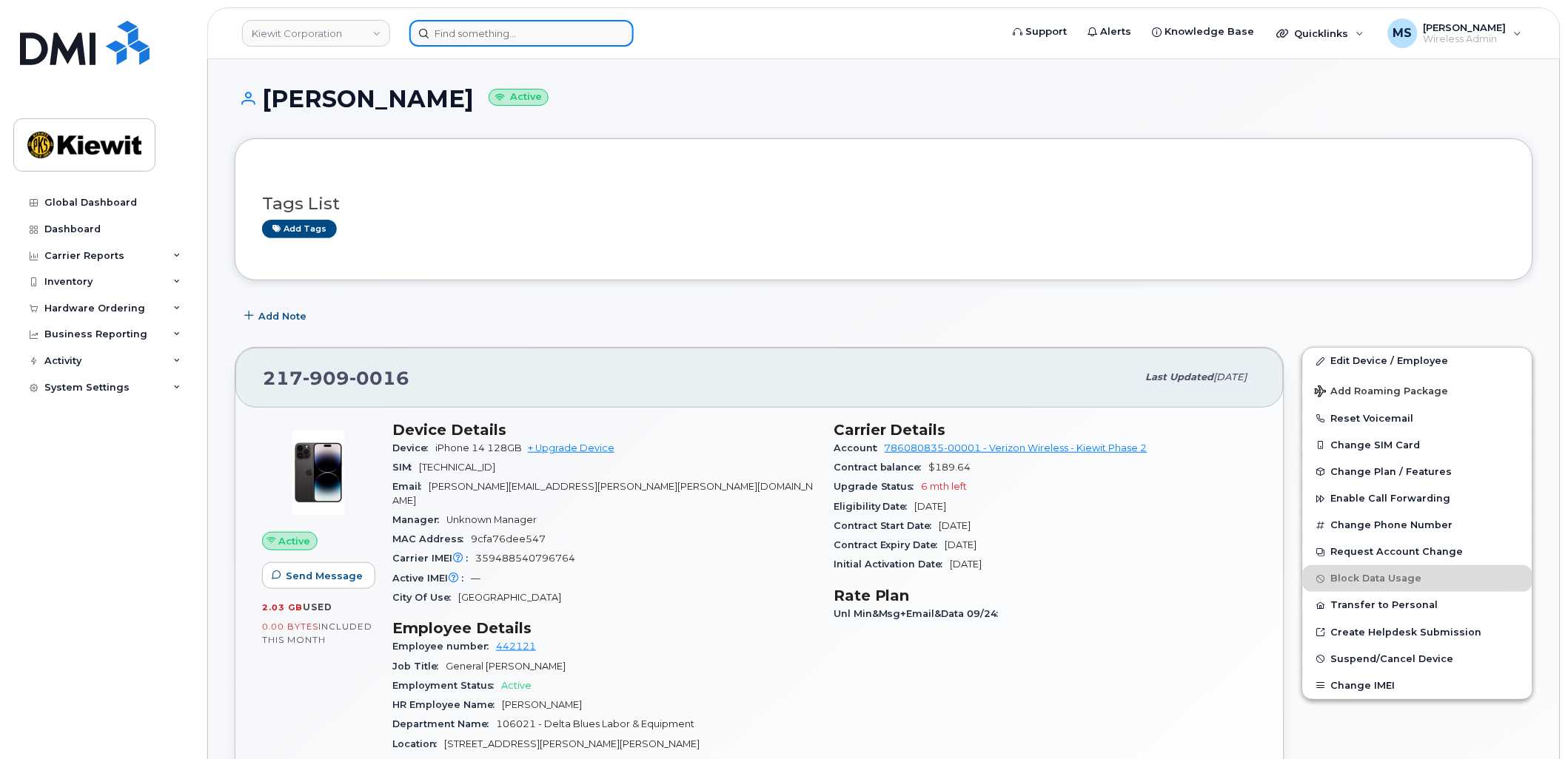
click at [478, 32] on input at bounding box center [521, 33] width 224 height 26
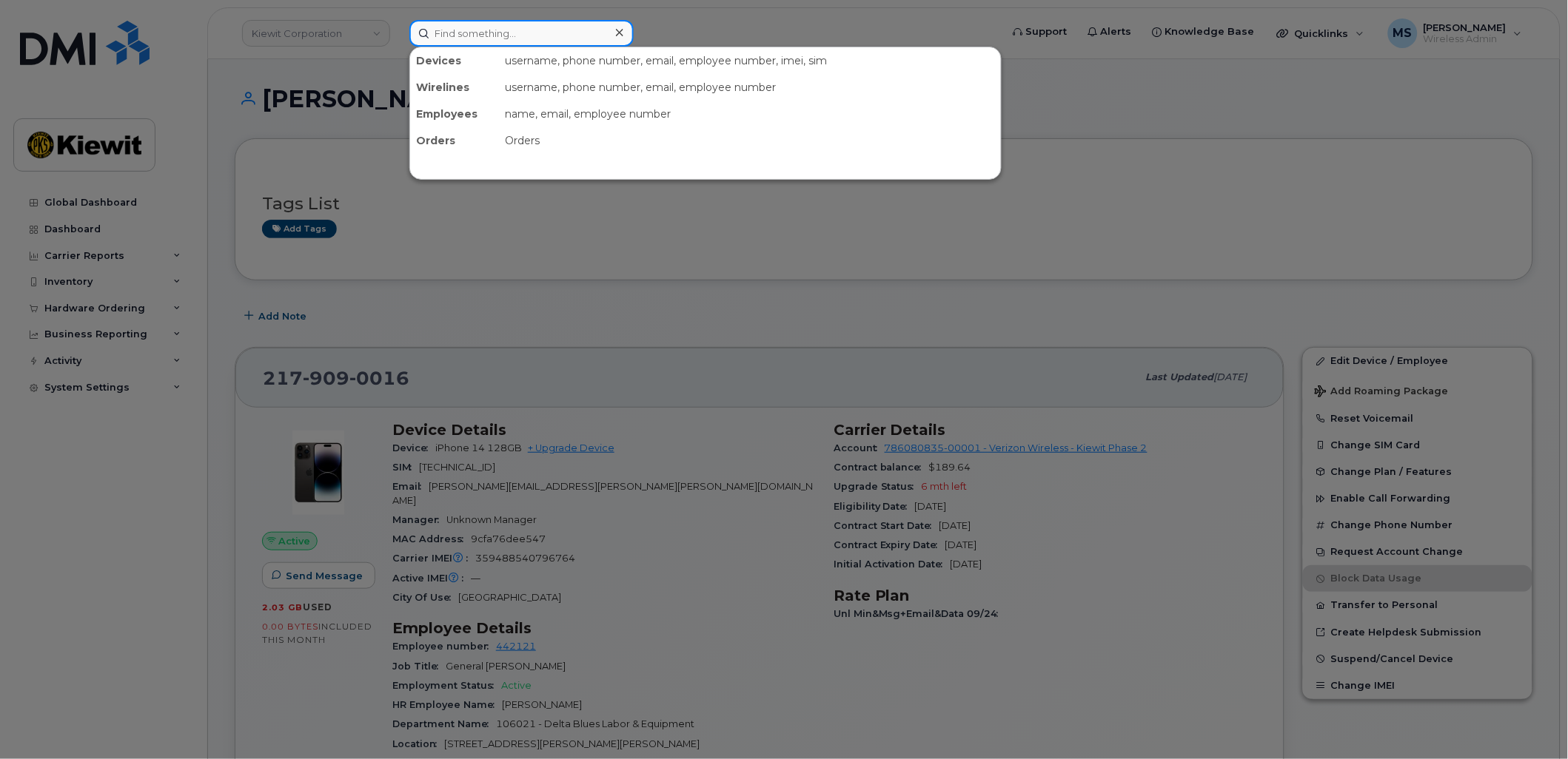
paste input "349010"
type input "349010"
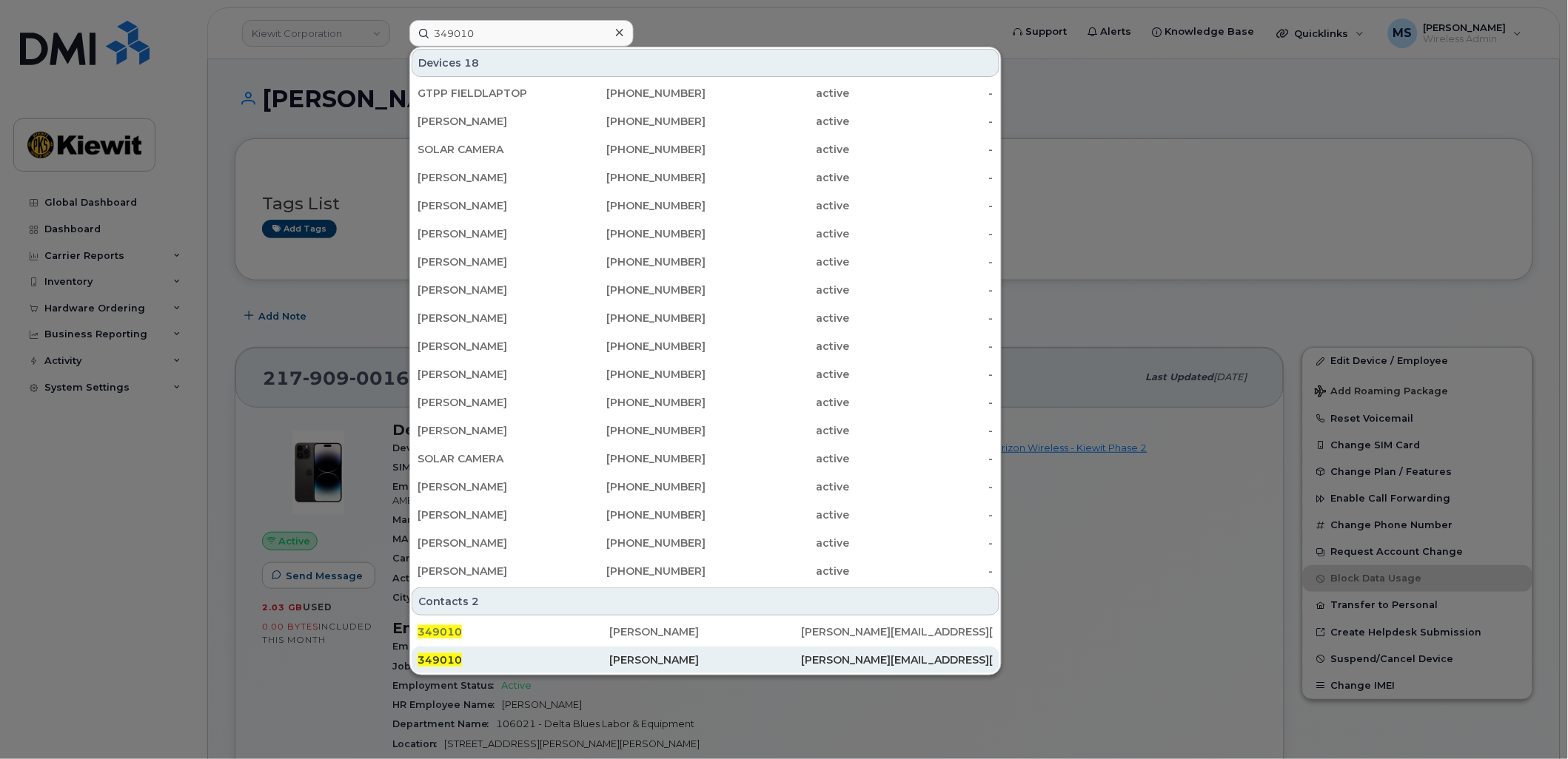
click at [672, 656] on div "[PERSON_NAME]" at bounding box center [705, 661] width 192 height 15
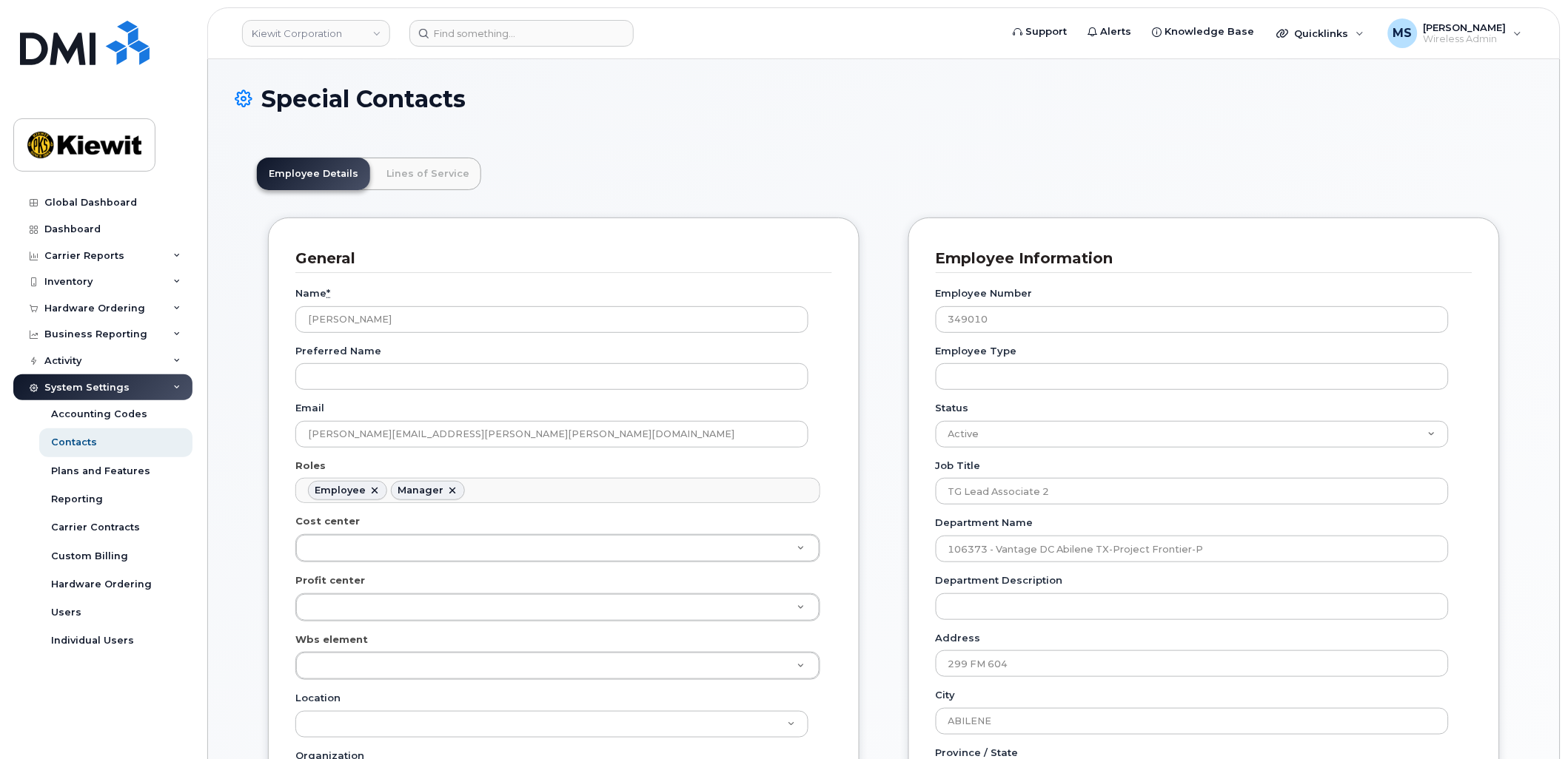
scroll to position [46, 0]
click at [437, 168] on link "Lines of Service" at bounding box center [427, 173] width 107 height 32
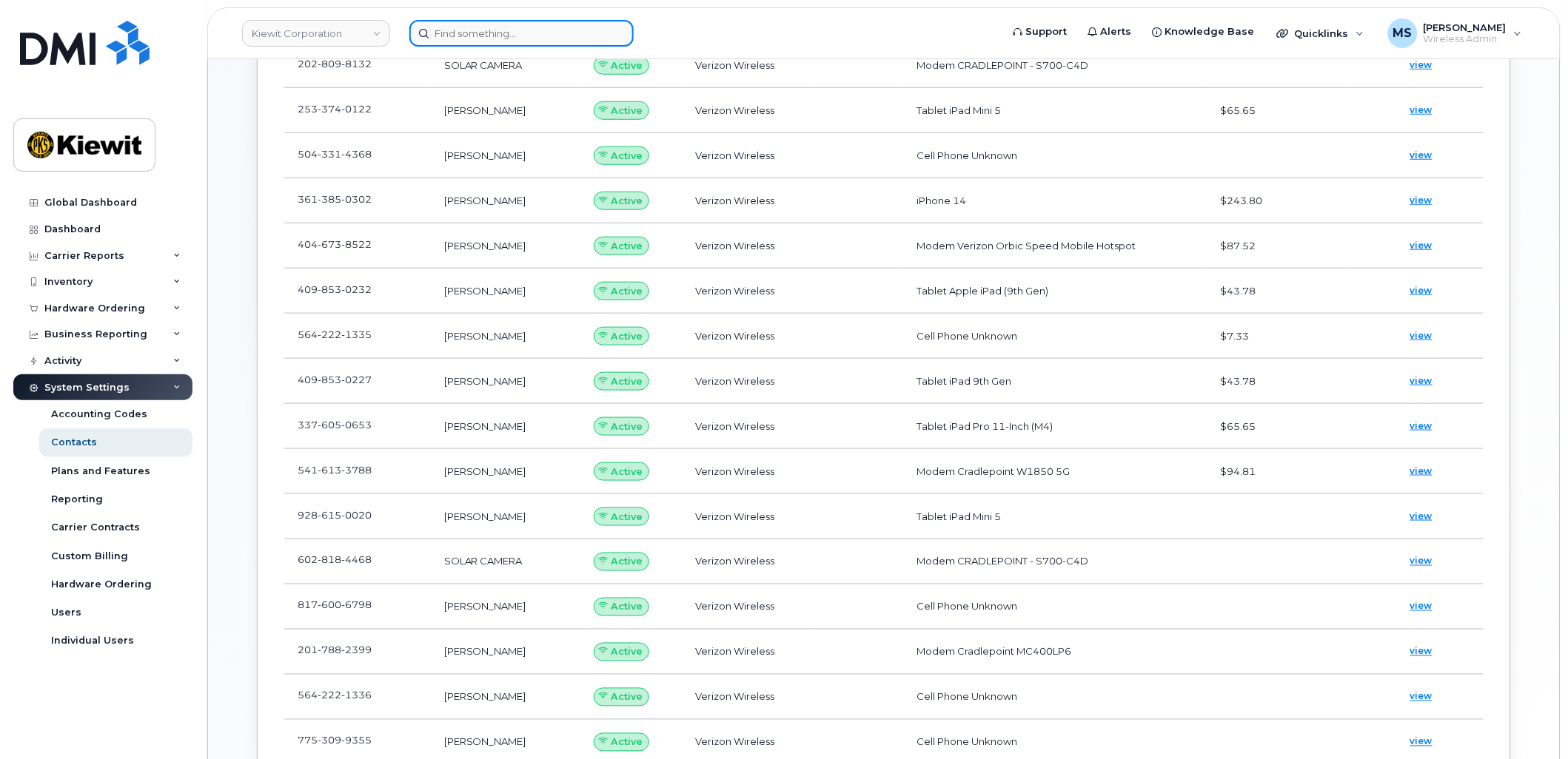
click at [536, 38] on input at bounding box center [521, 33] width 224 height 26
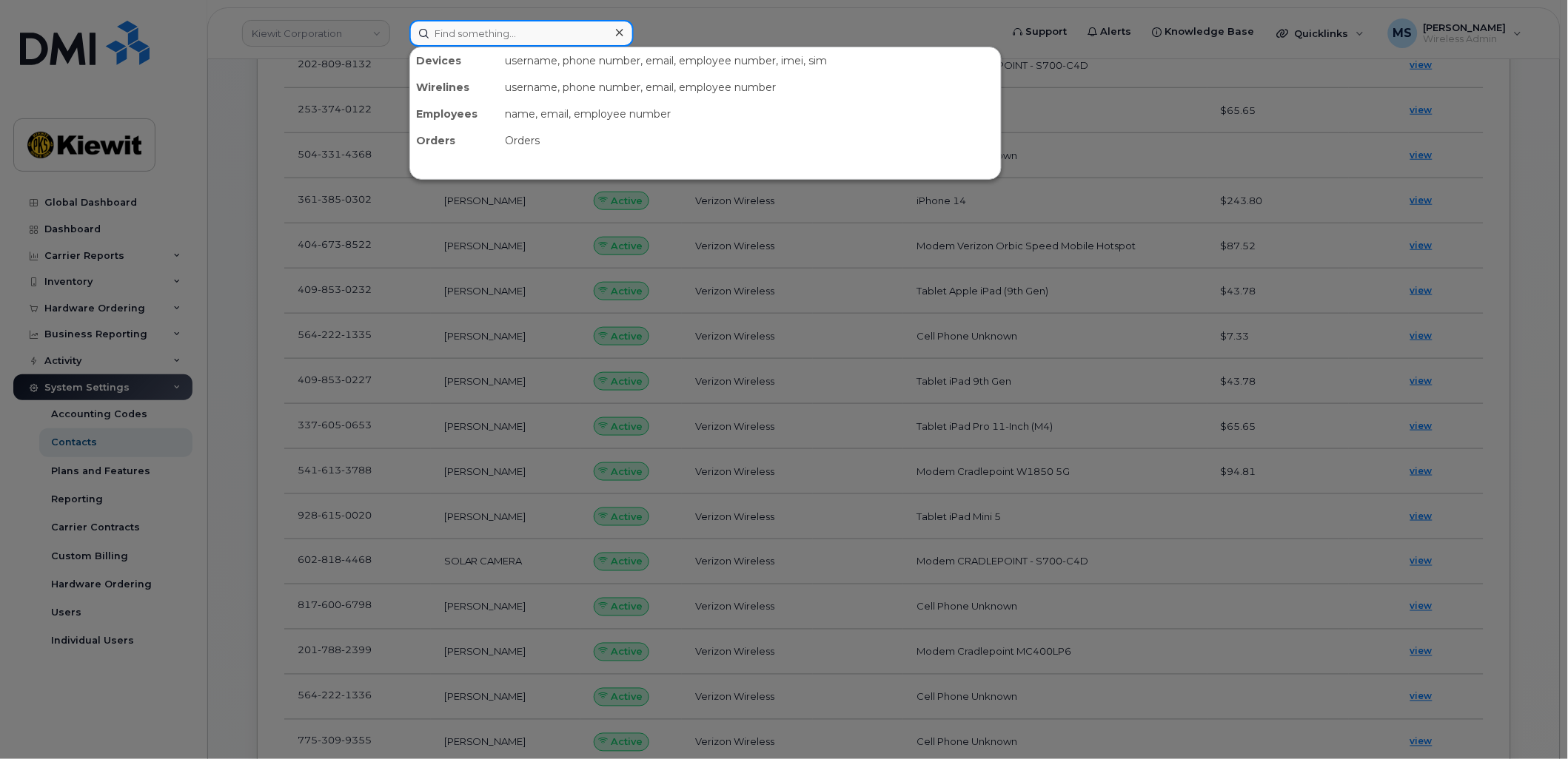
paste input "447910"
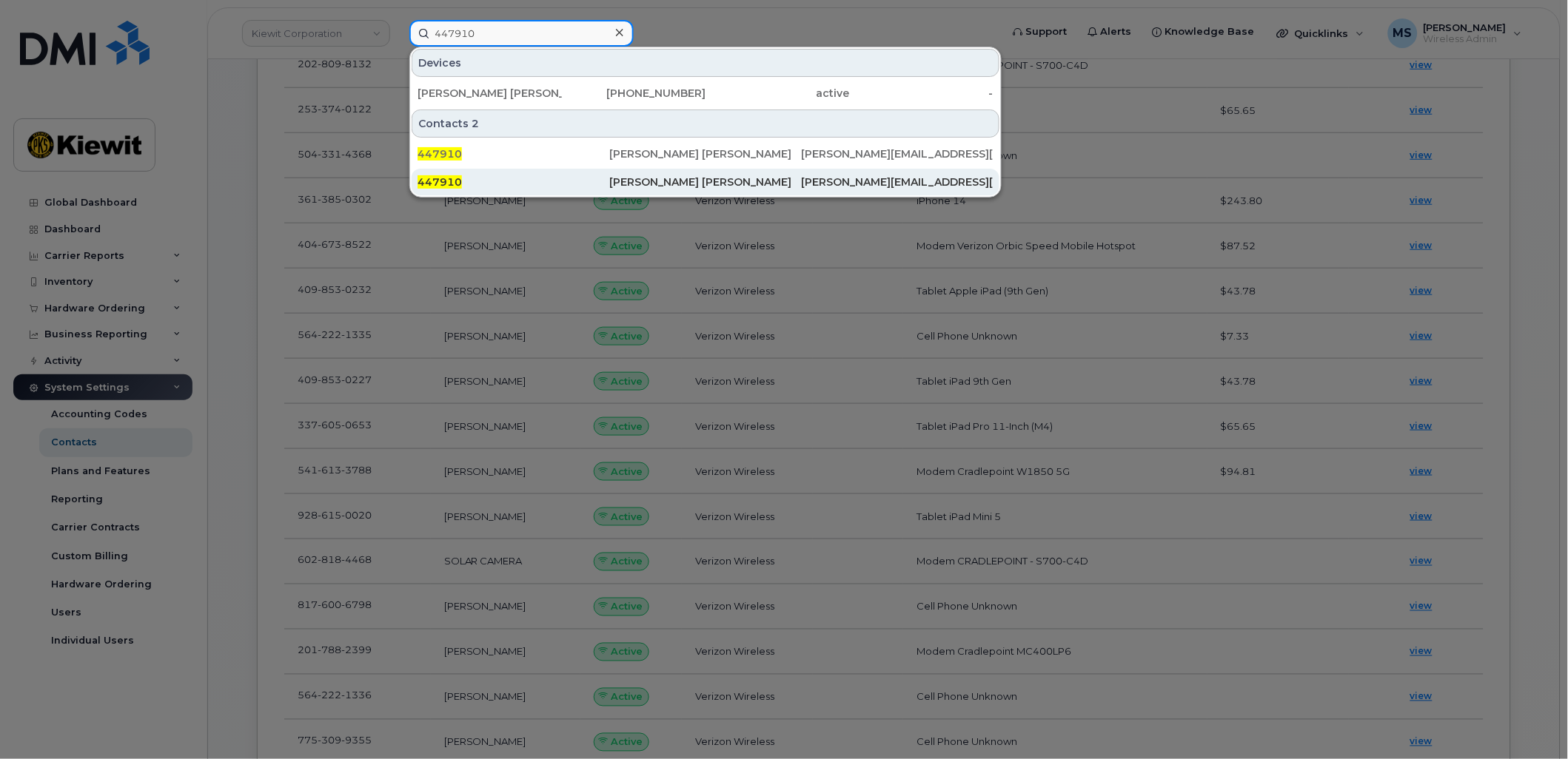
type input "447910"
click at [681, 184] on div "Jose Flores Ramirez" at bounding box center [705, 182] width 192 height 15
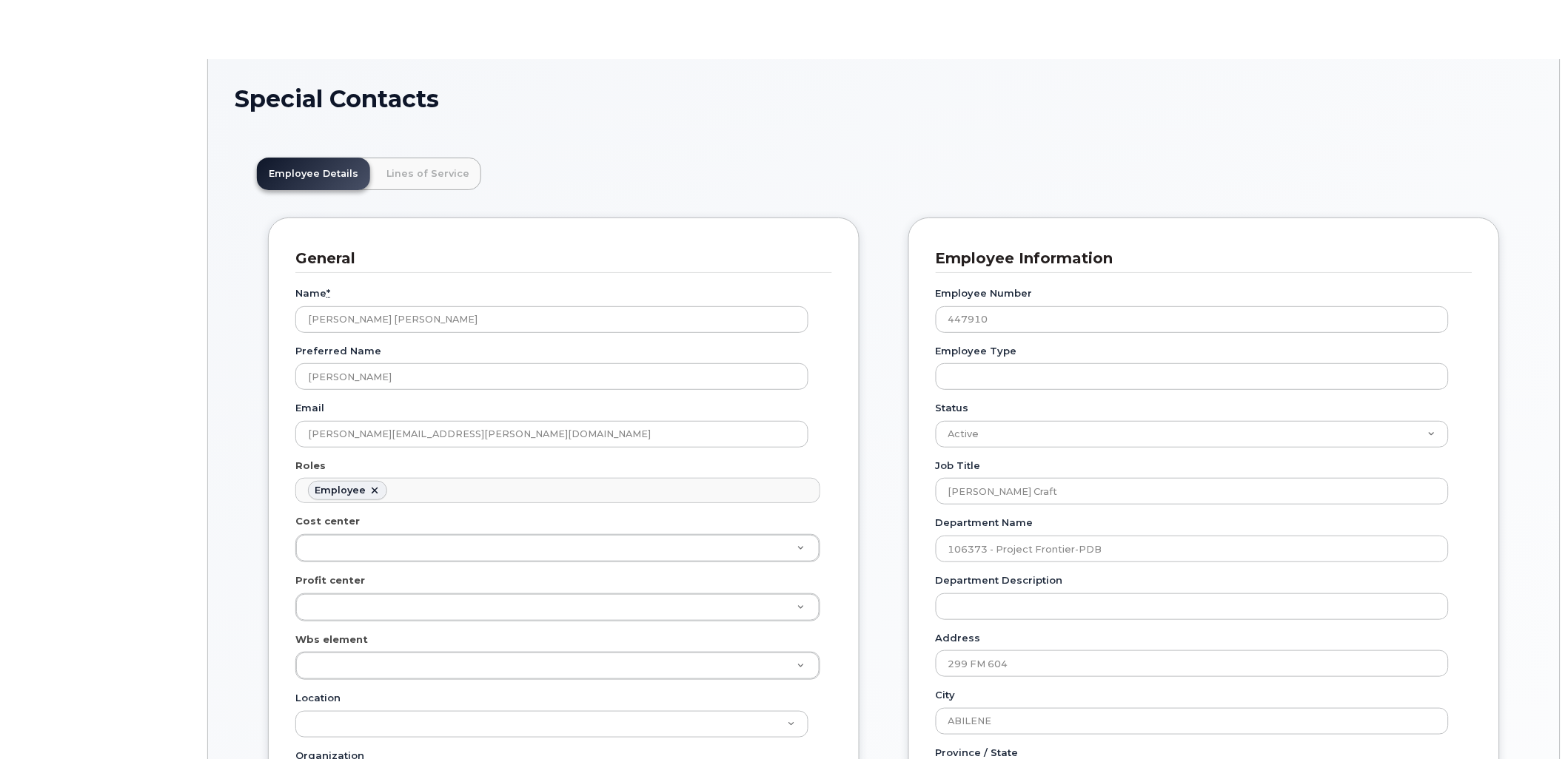
scroll to position [46, 0]
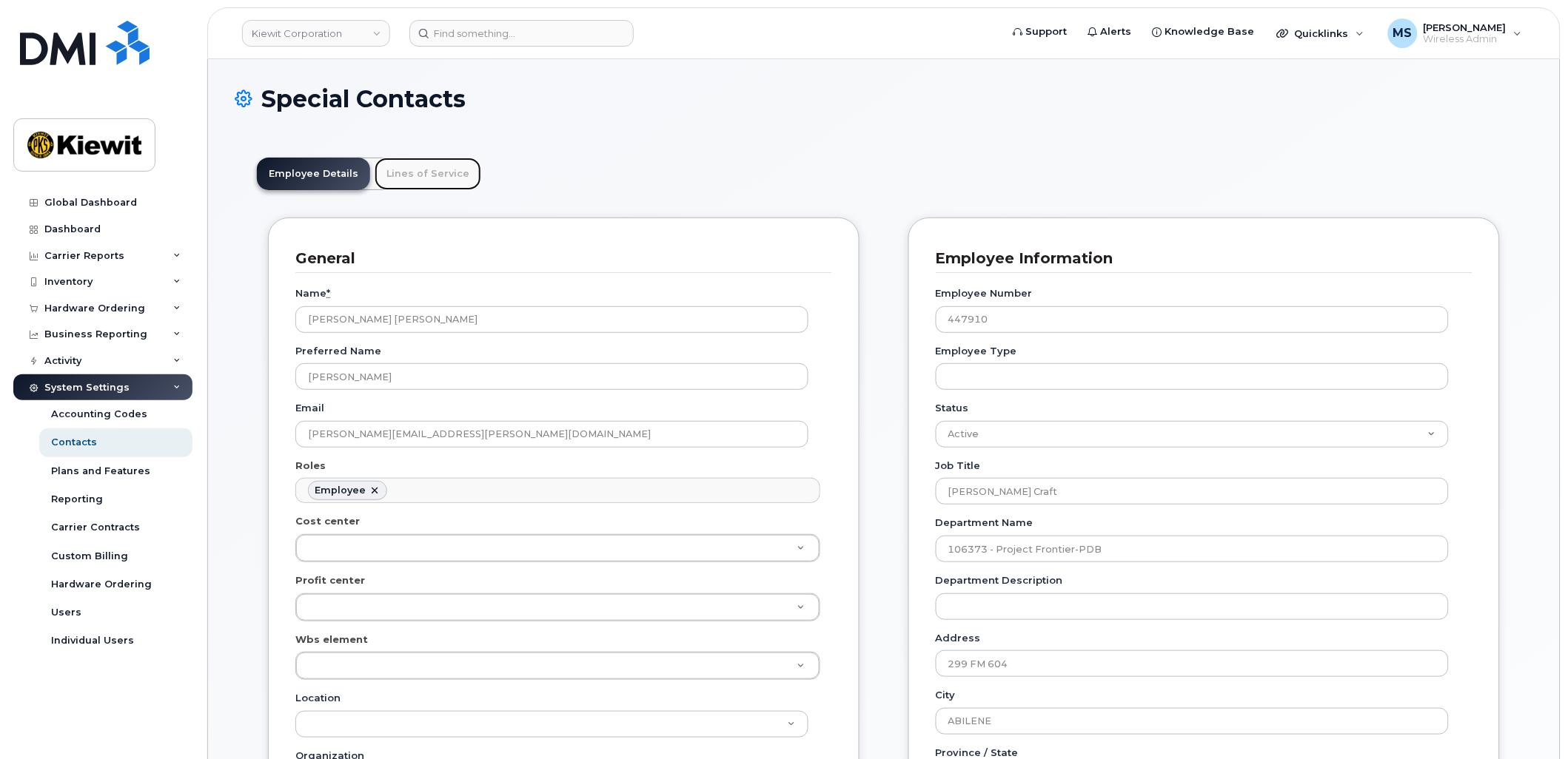
click at [422, 179] on link "Lines of Service" at bounding box center [427, 173] width 107 height 32
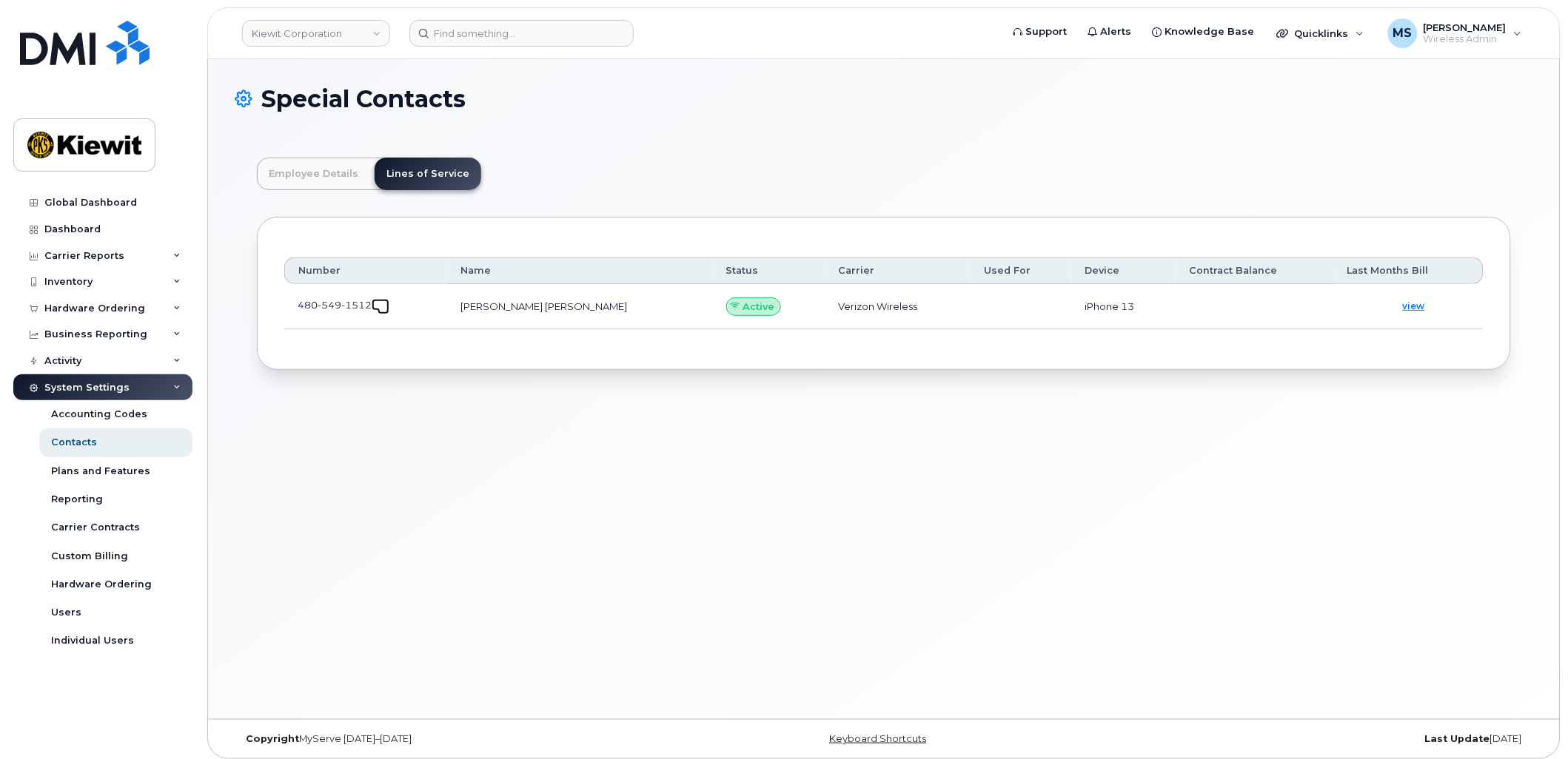
click at [381, 307] on span at bounding box center [383, 309] width 12 height 12
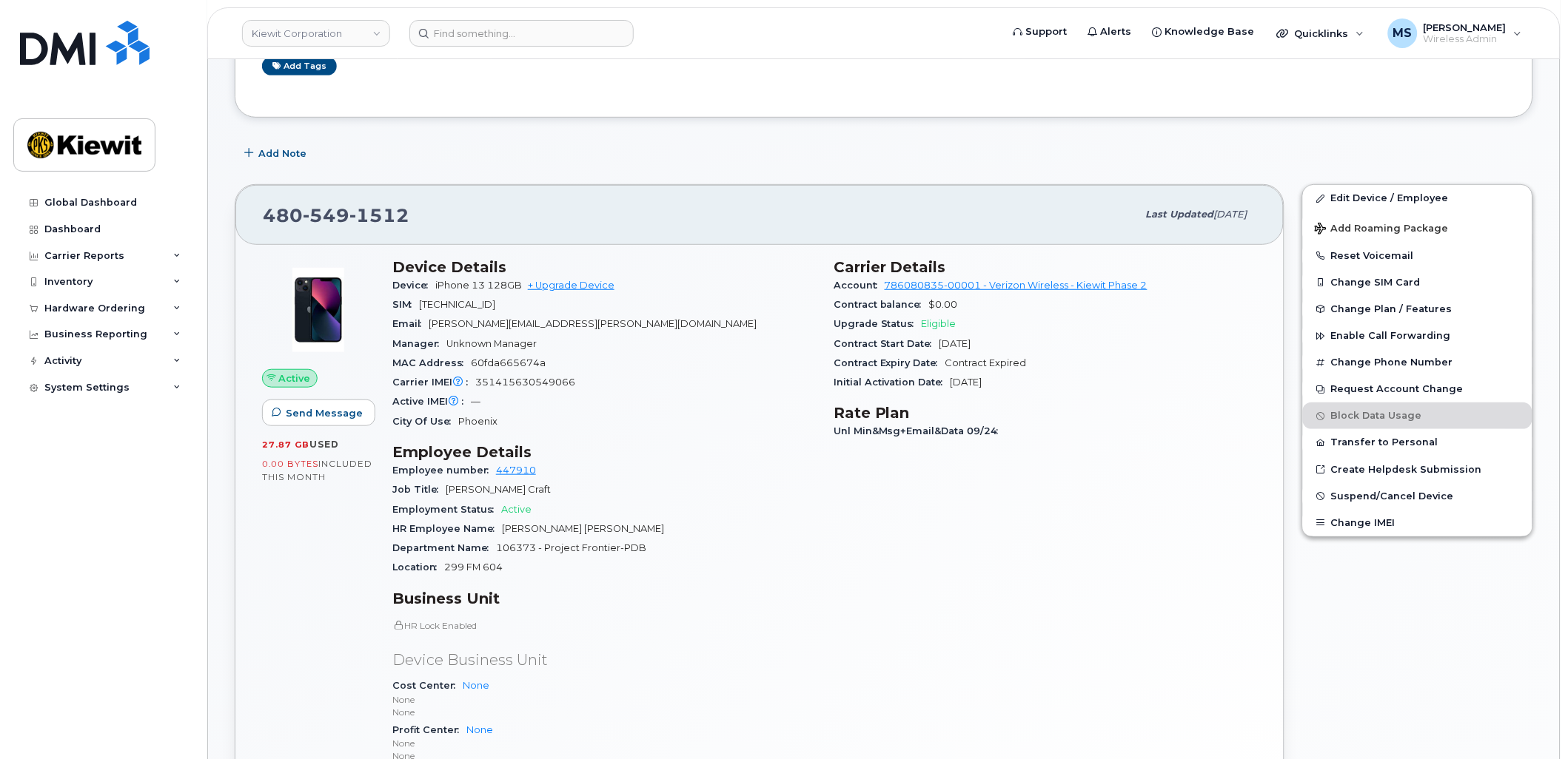
scroll to position [165, 0]
click at [1373, 199] on link "Edit Device / Employee" at bounding box center [1417, 197] width 229 height 26
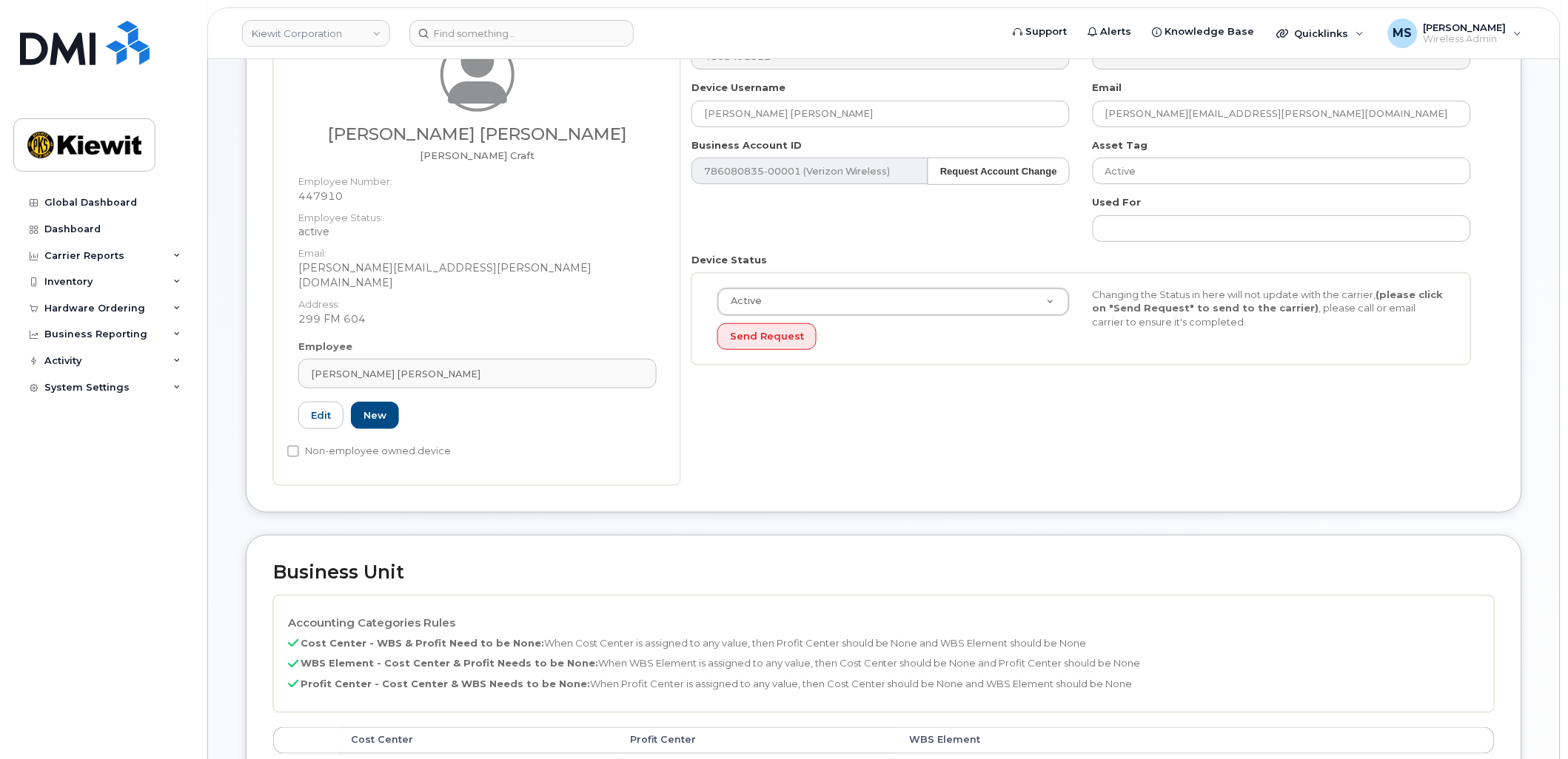
scroll to position [411, 0]
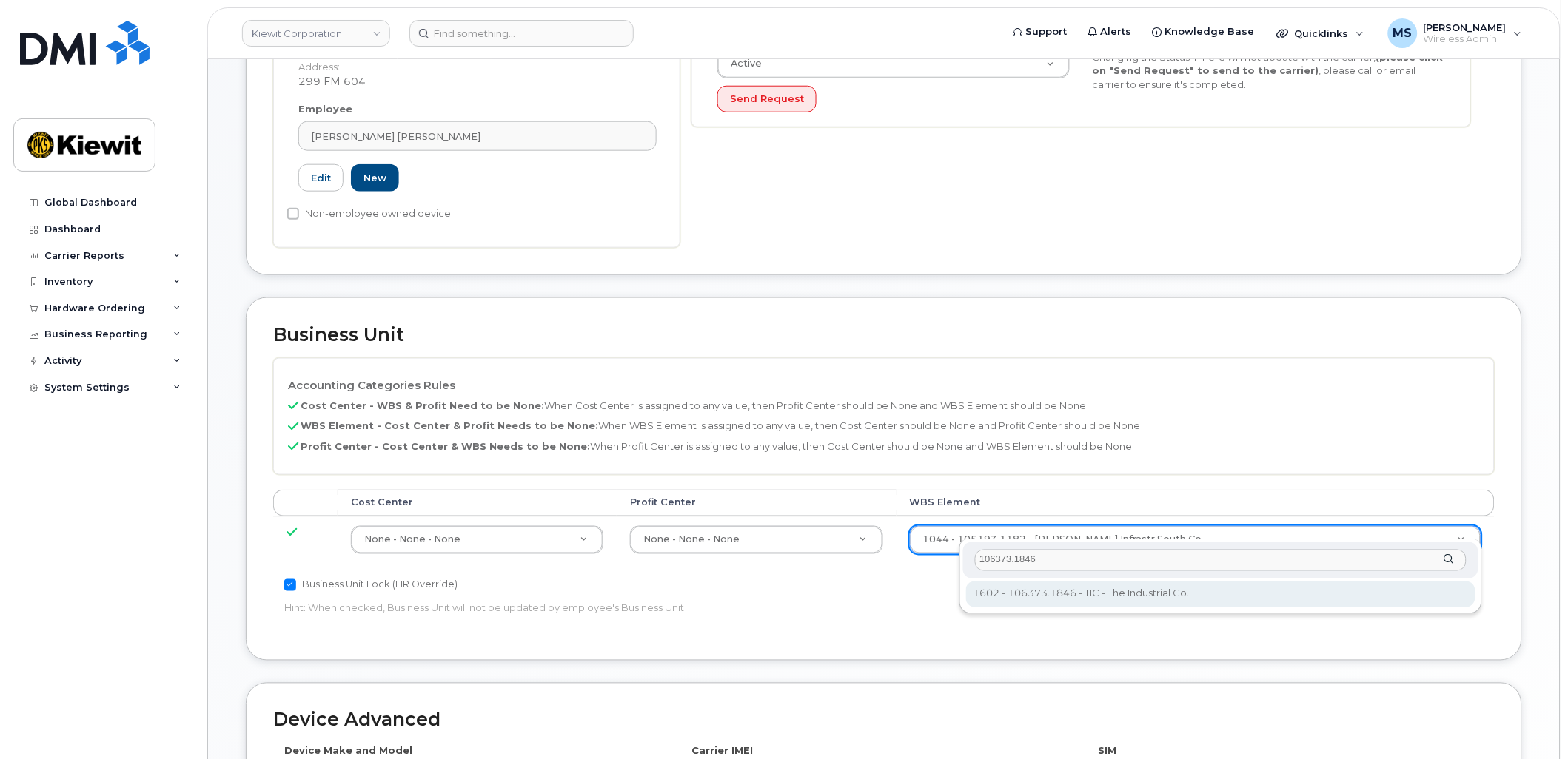
type input "106373.1846"
type input "36082678"
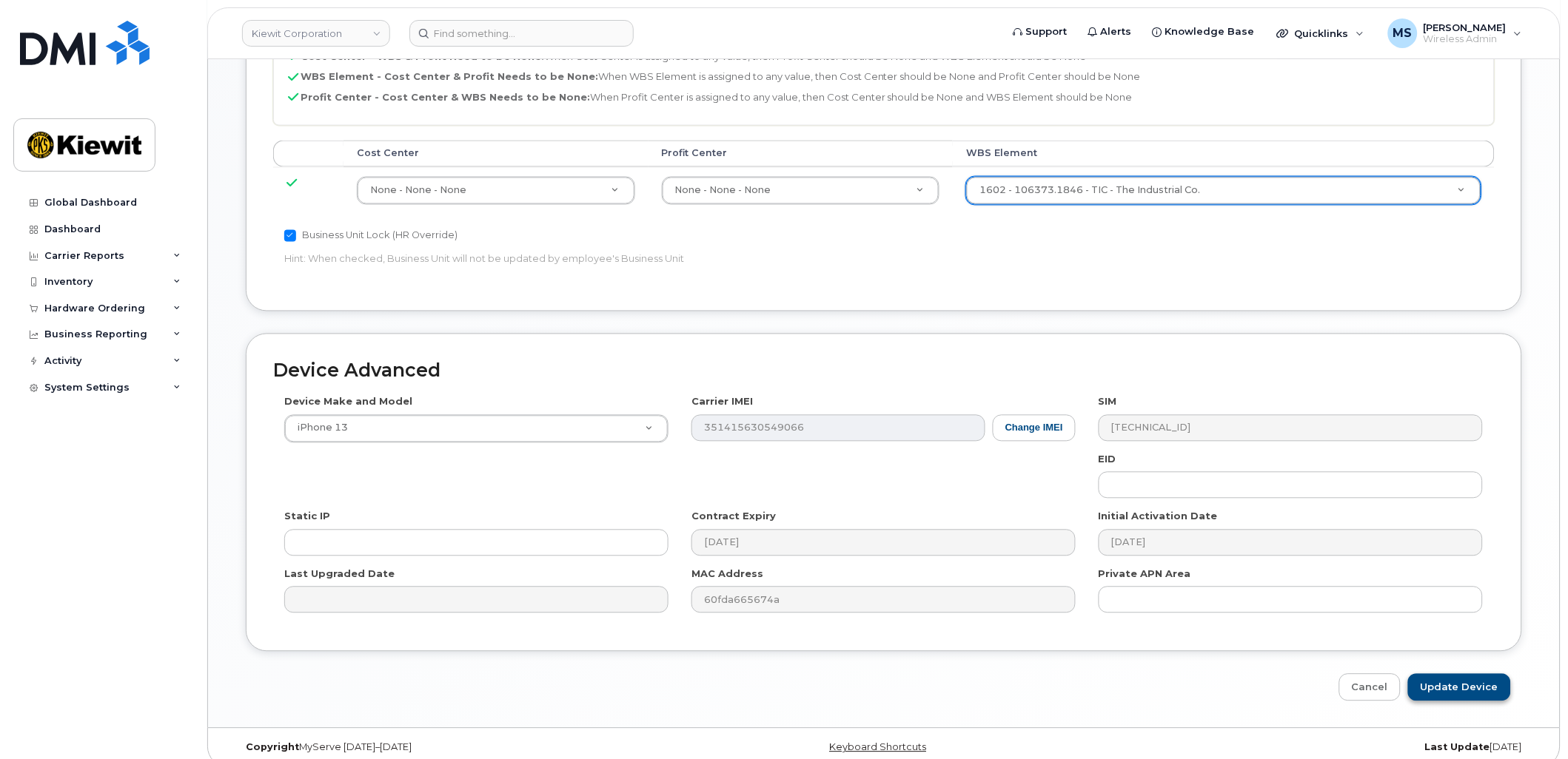
scroll to position [762, 0]
click at [1441, 672] on input "Update Device" at bounding box center [1460, 685] width 103 height 27
type input "Saving..."
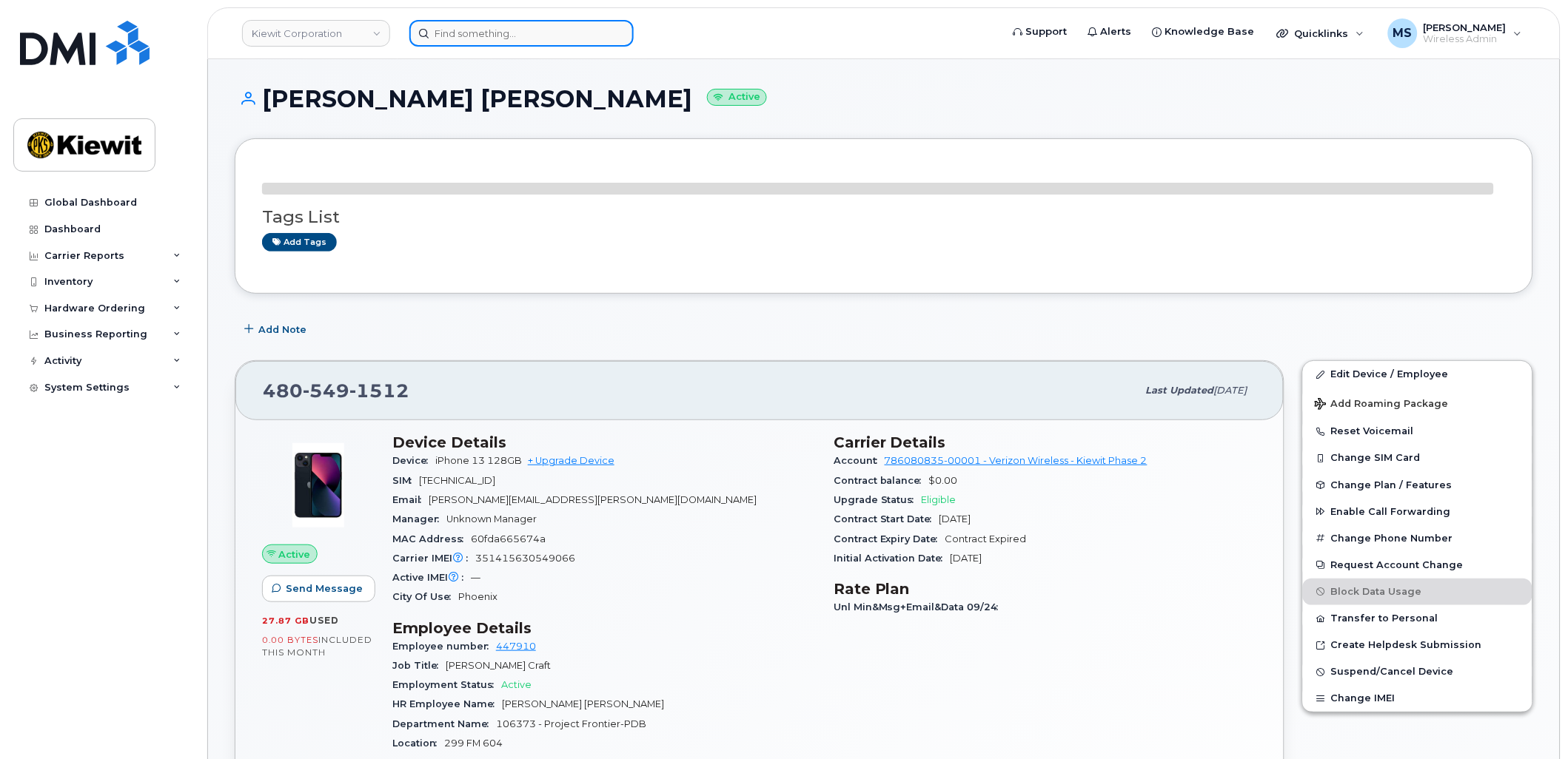
click at [518, 33] on input at bounding box center [521, 33] width 224 height 26
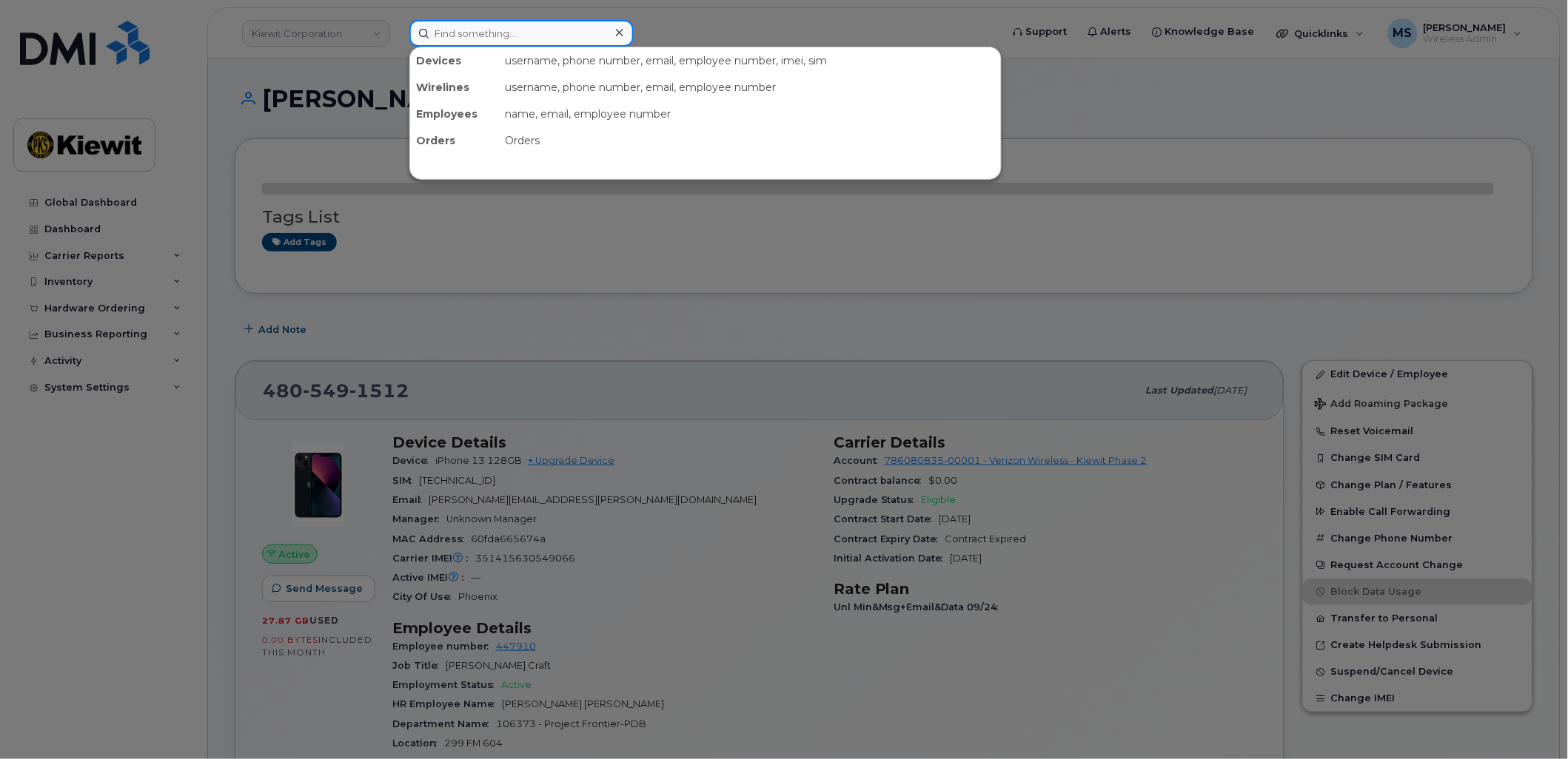
paste input "358987"
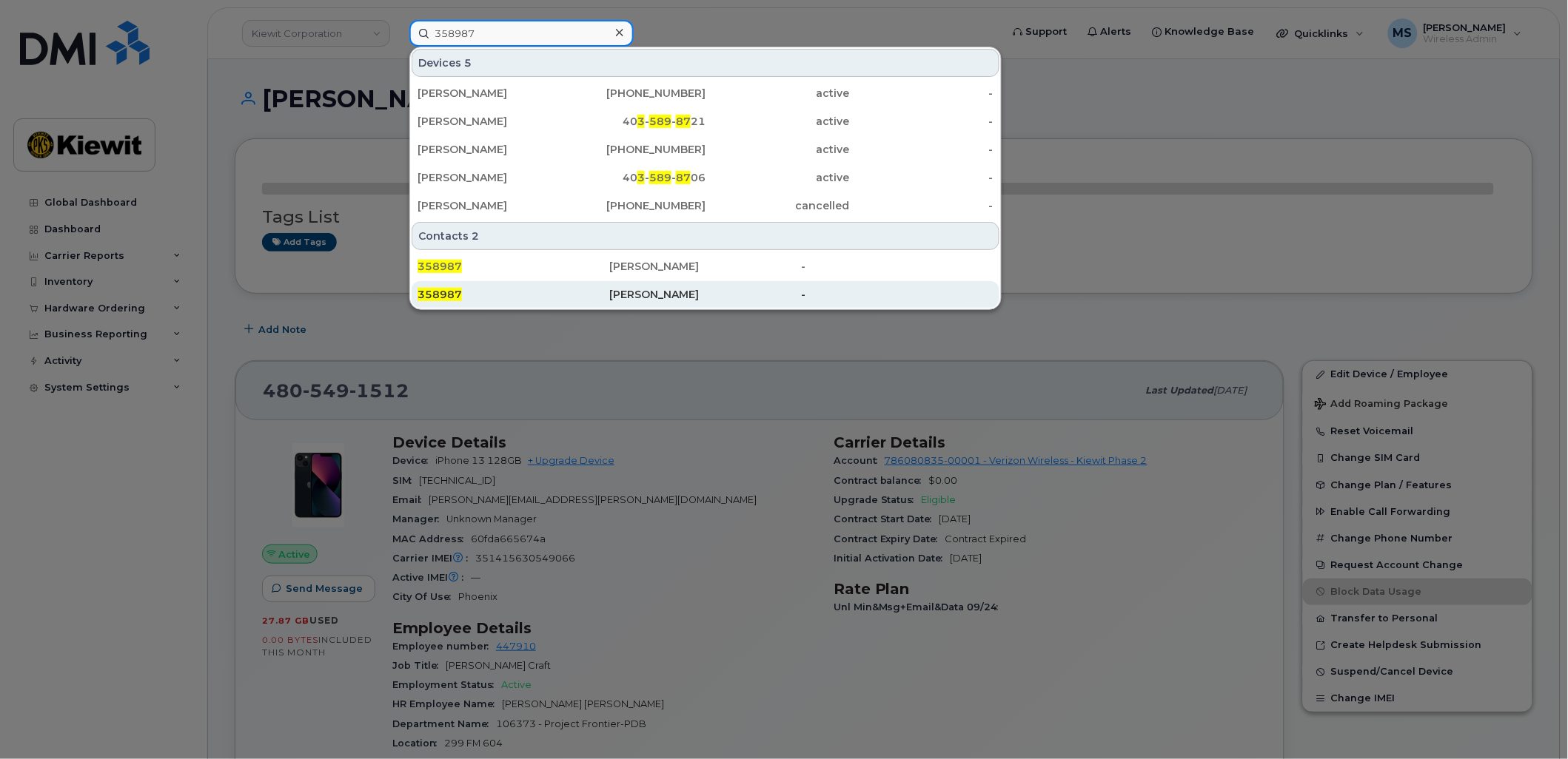
type input "358987"
click at [641, 286] on div "[PERSON_NAME]" at bounding box center [705, 295] width 192 height 26
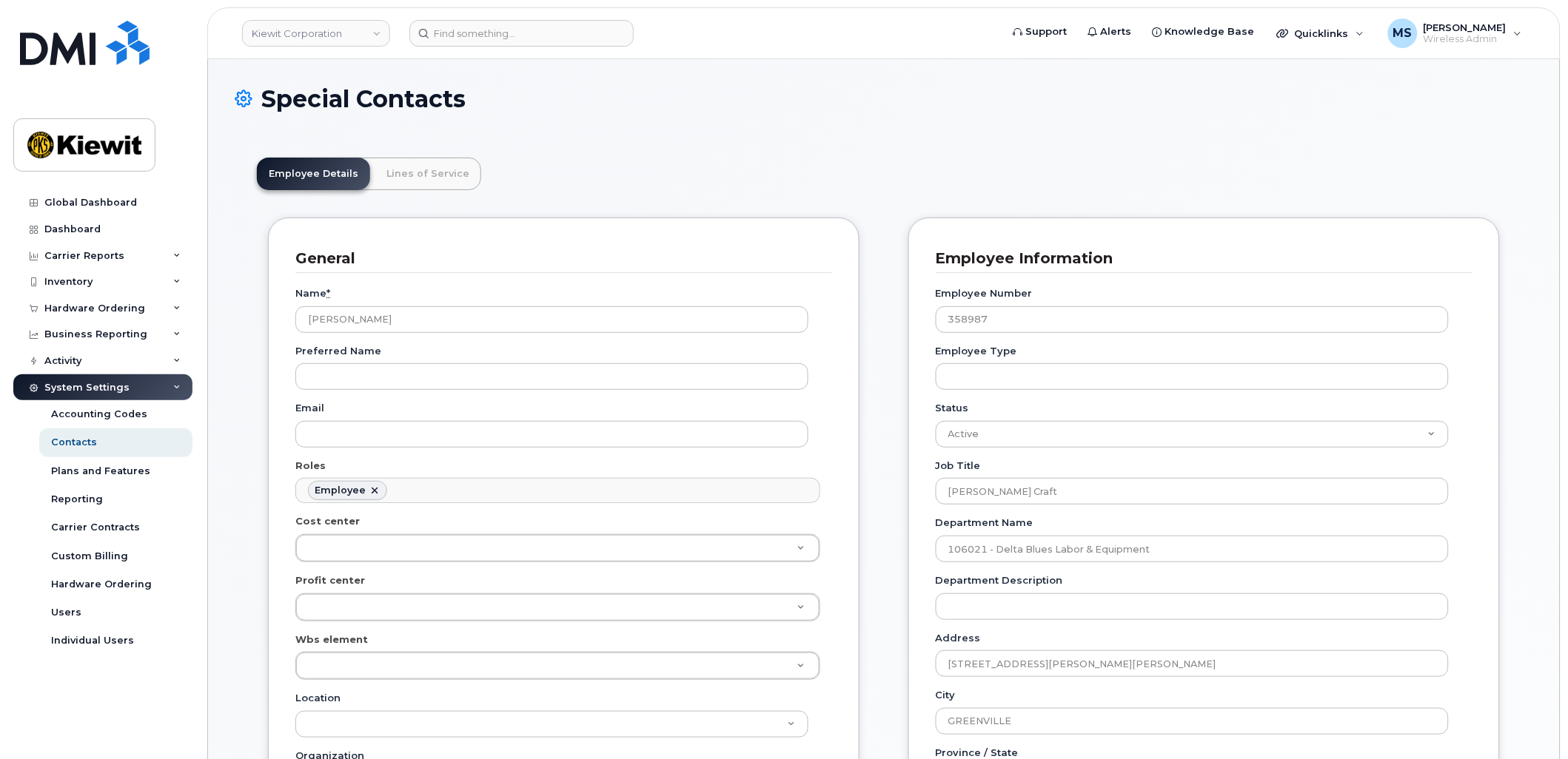
scroll to position [46, 0]
click at [448, 175] on link "Lines of Service" at bounding box center [427, 173] width 107 height 32
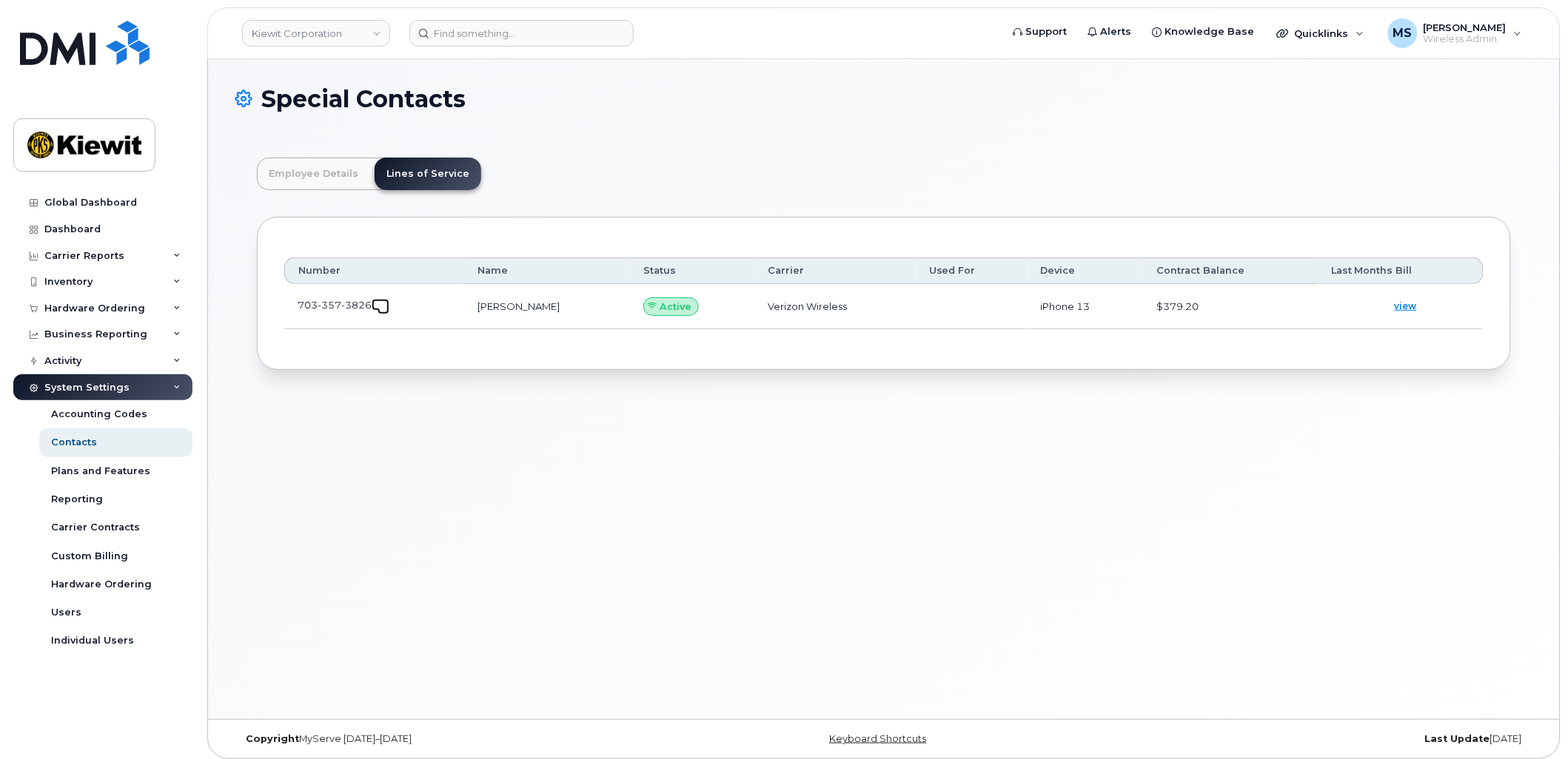
click at [379, 308] on span at bounding box center [383, 309] width 12 height 12
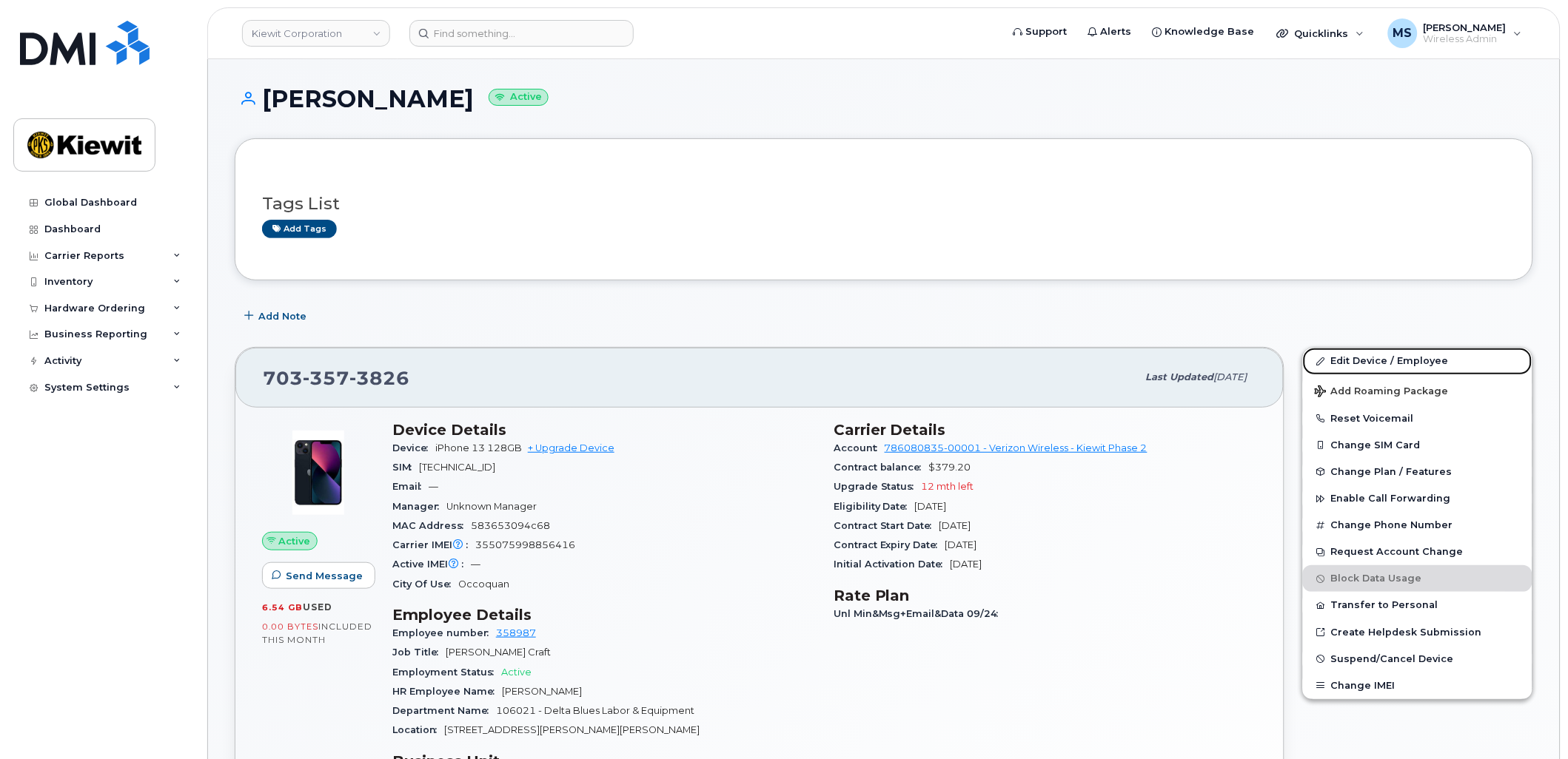
drag, startPoint x: 1350, startPoint y: 358, endPoint x: 1192, endPoint y: 461, distance: 188.6
click at [1350, 358] on link "Edit Device / Employee" at bounding box center [1417, 361] width 229 height 26
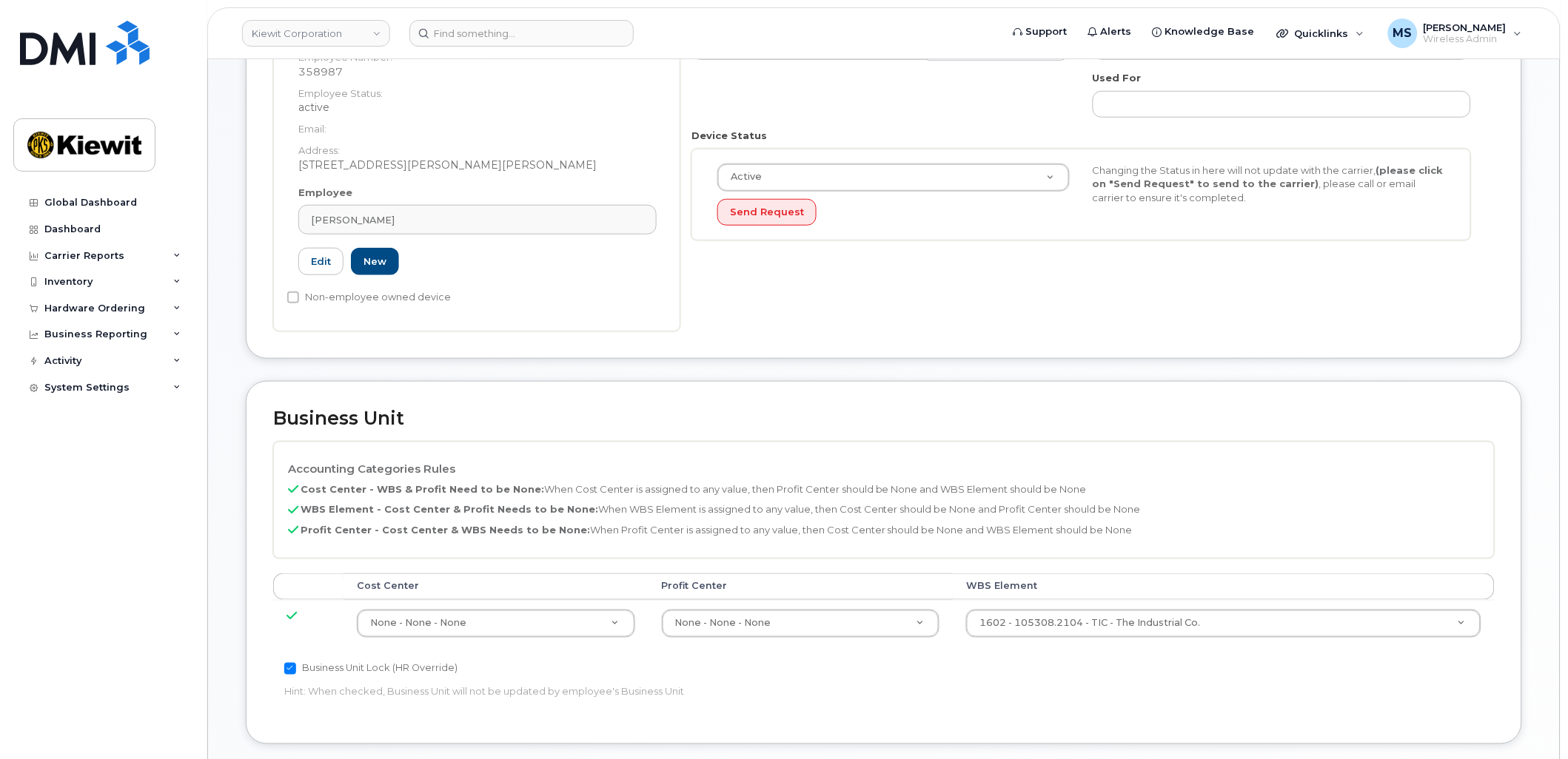
scroll to position [493, 0]
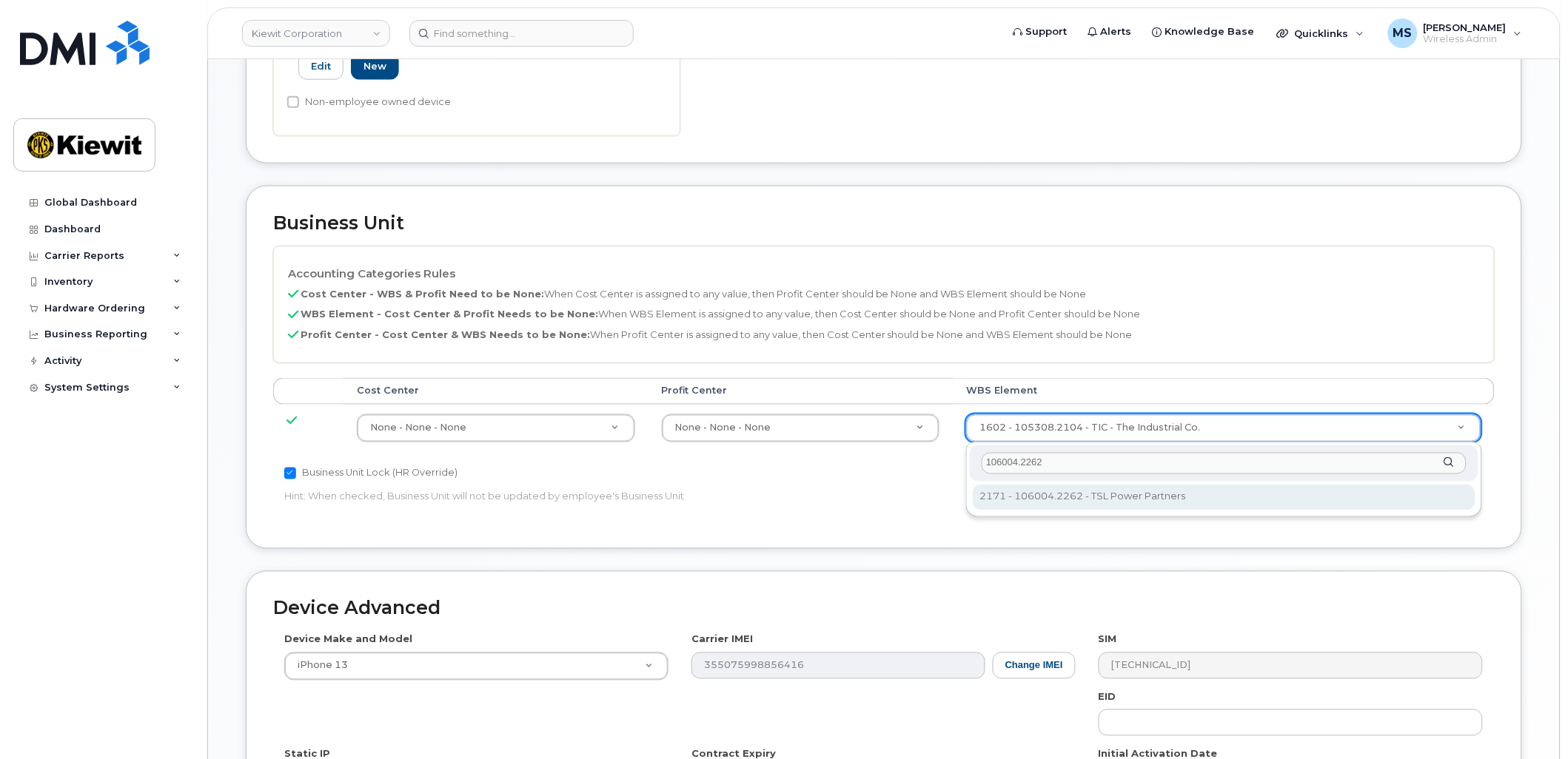
type input "106004.2262"
type input "30249370"
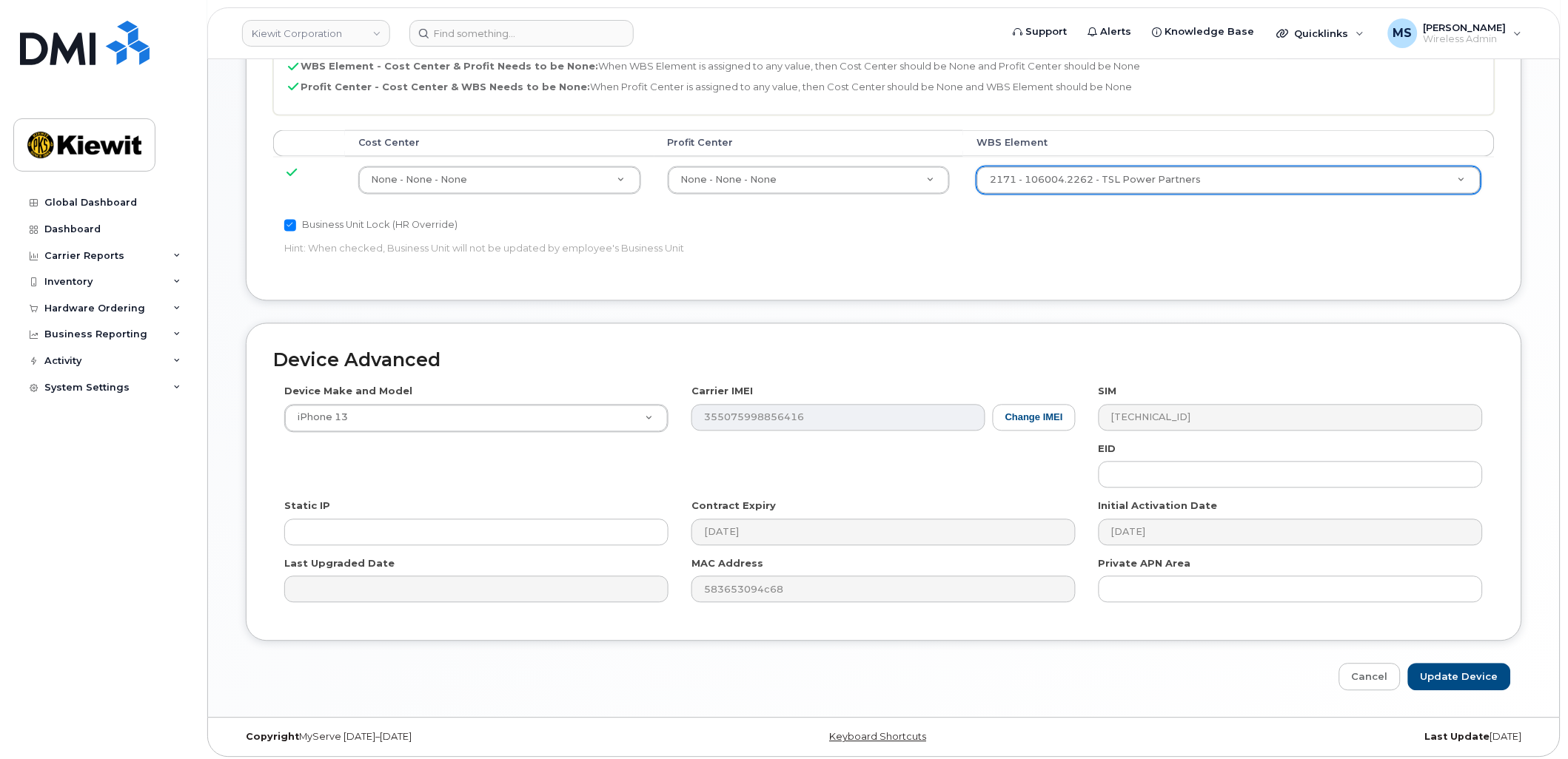
scroll to position [747, 0]
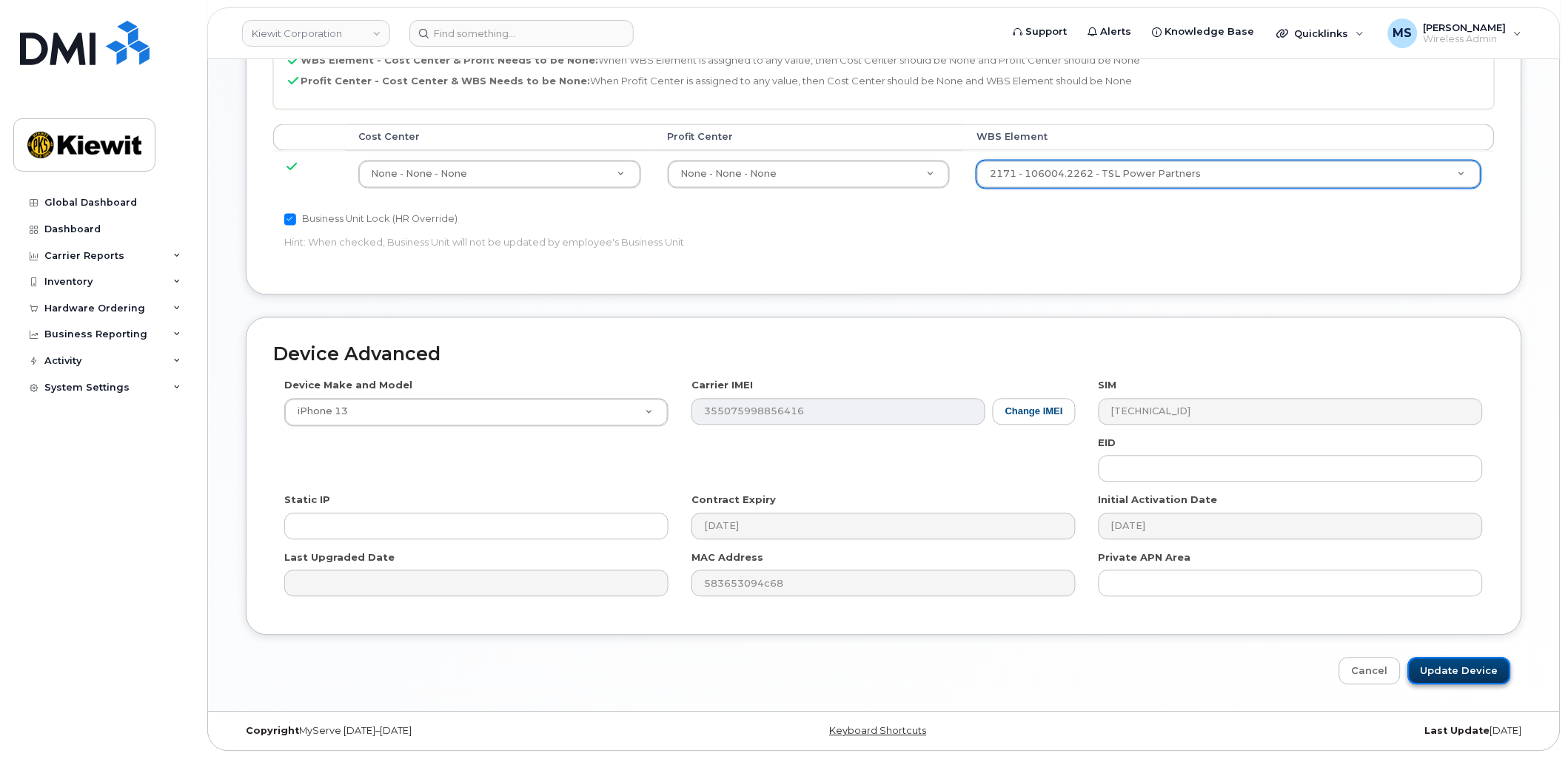
click at [1444, 668] on input "Update Device" at bounding box center [1460, 671] width 103 height 27
type input "Saving..."
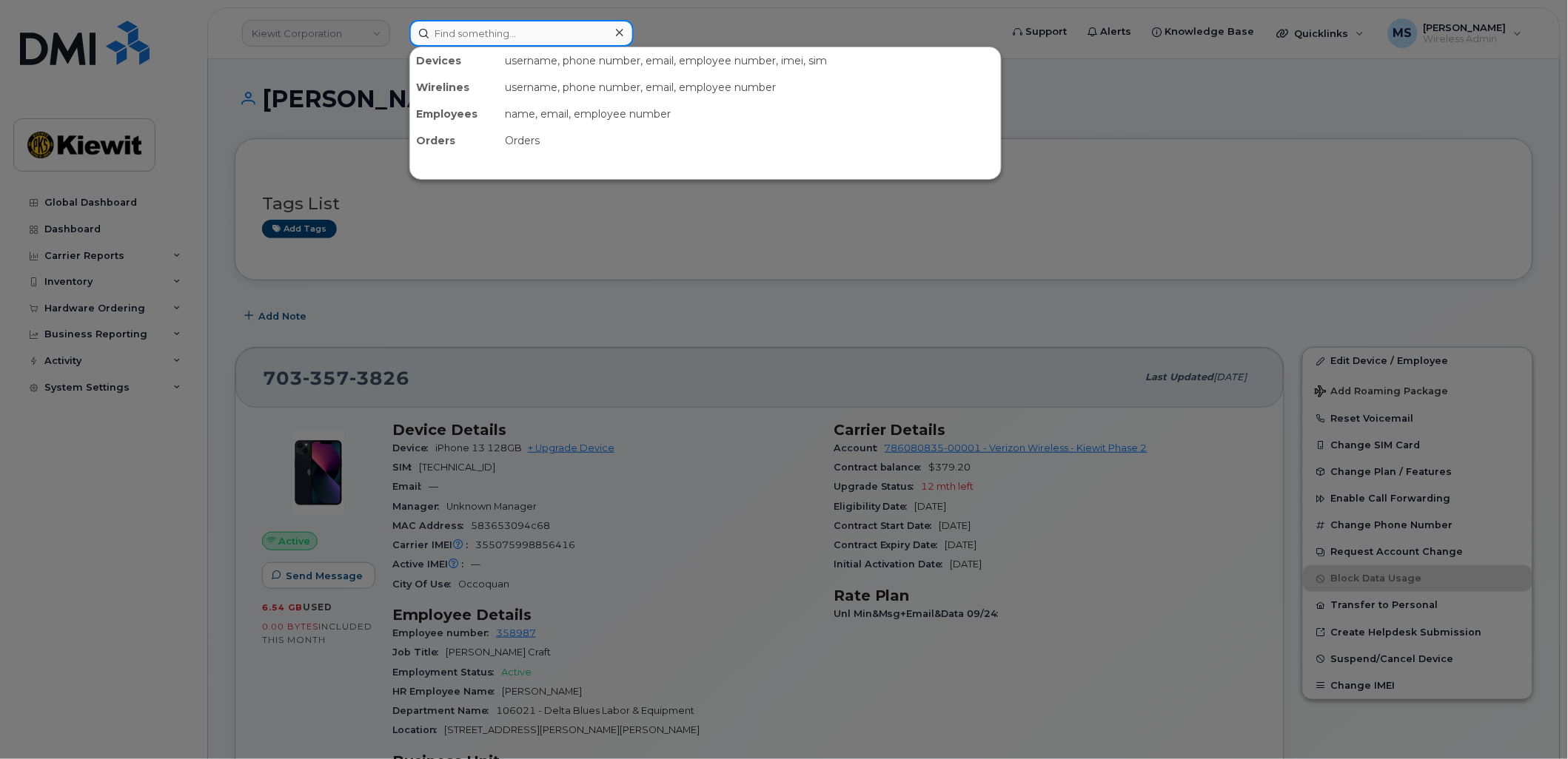
click at [486, 35] on input at bounding box center [521, 33] width 224 height 26
paste input "27870"
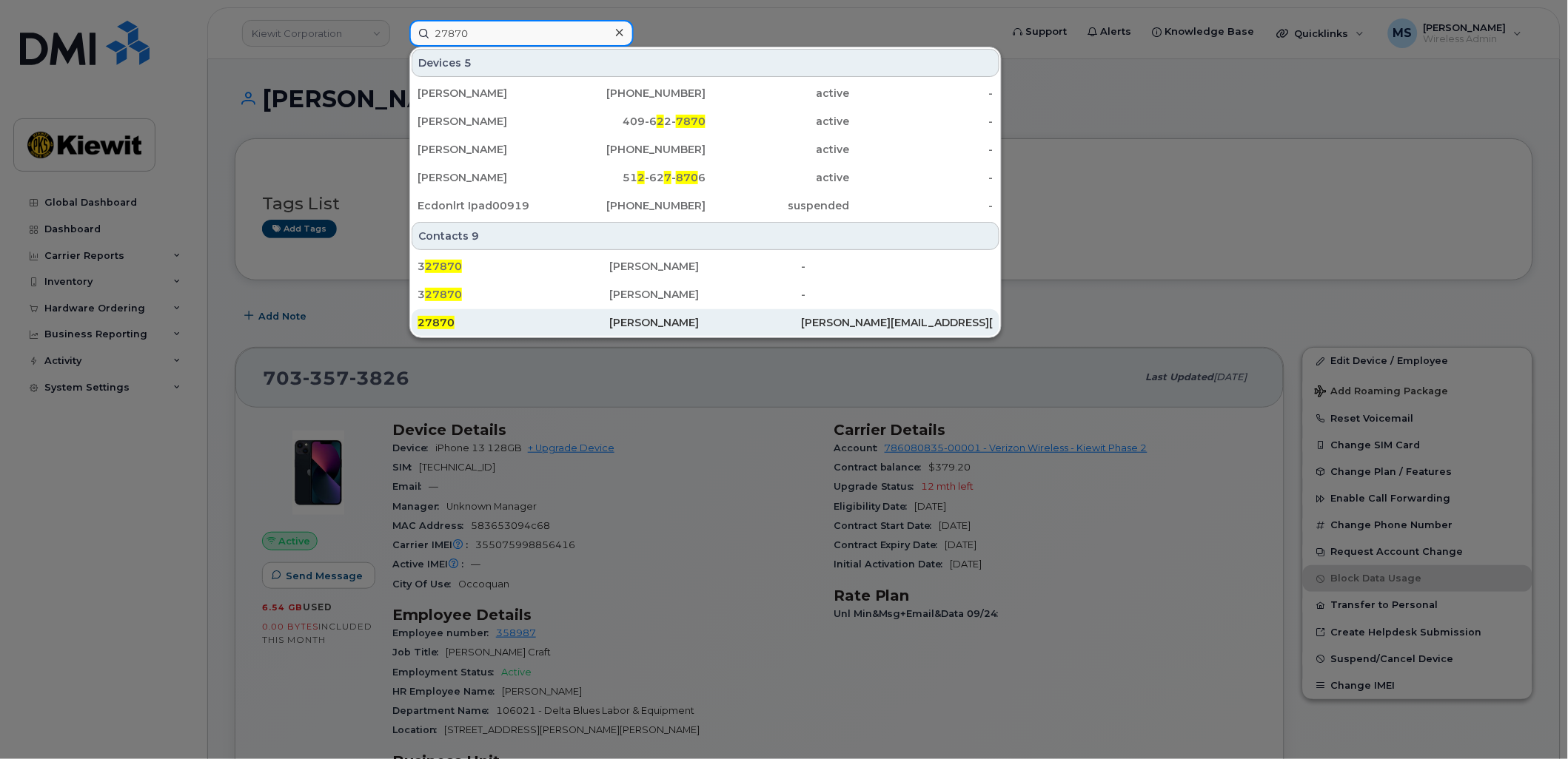
type input "27870"
click at [637, 319] on div "[PERSON_NAME]" at bounding box center [705, 323] width 192 height 15
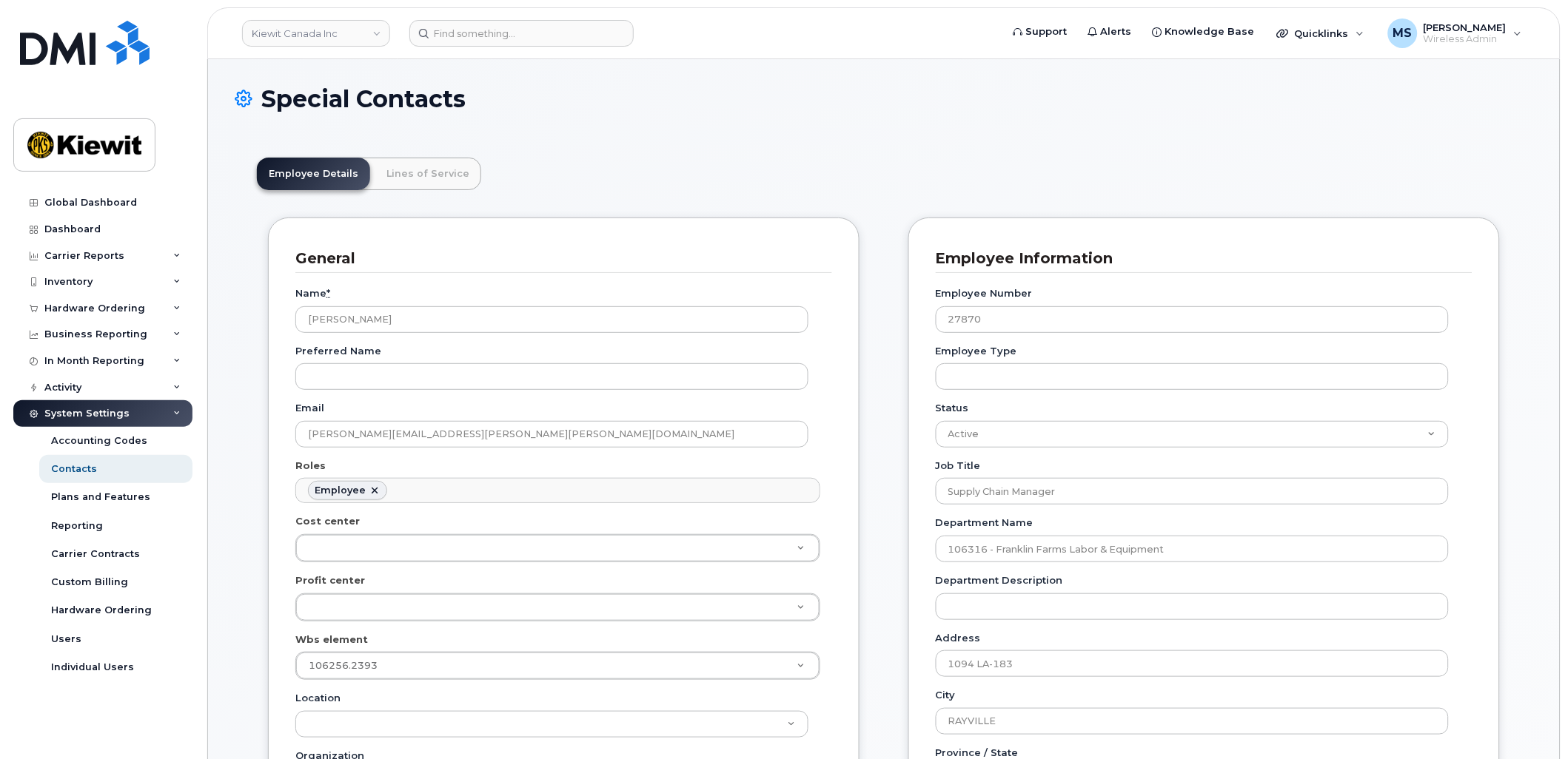
scroll to position [46, 0]
click at [423, 174] on link "Lines of Service" at bounding box center [427, 173] width 107 height 32
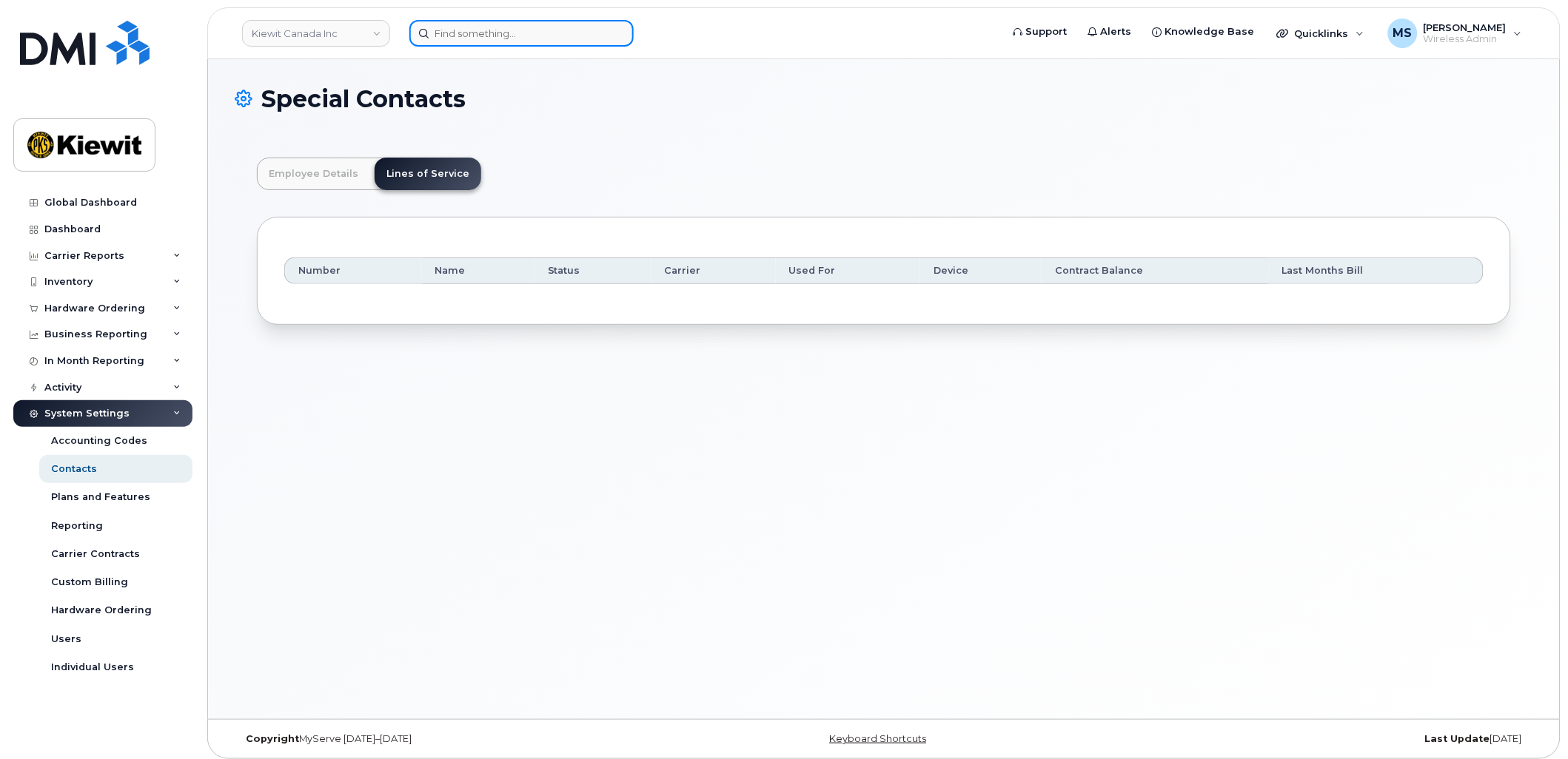
click at [542, 39] on input at bounding box center [521, 33] width 224 height 26
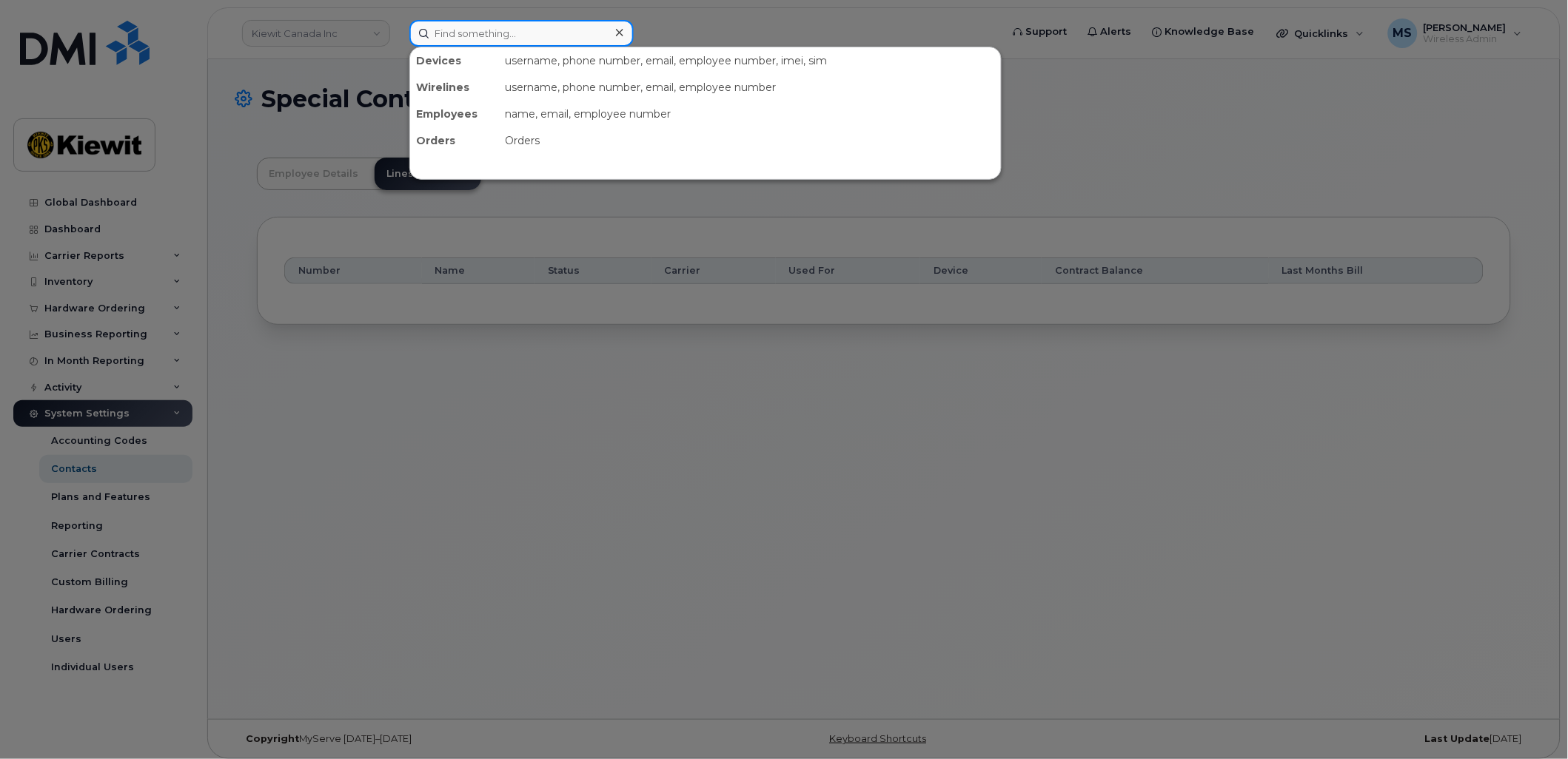
paste input "27870"
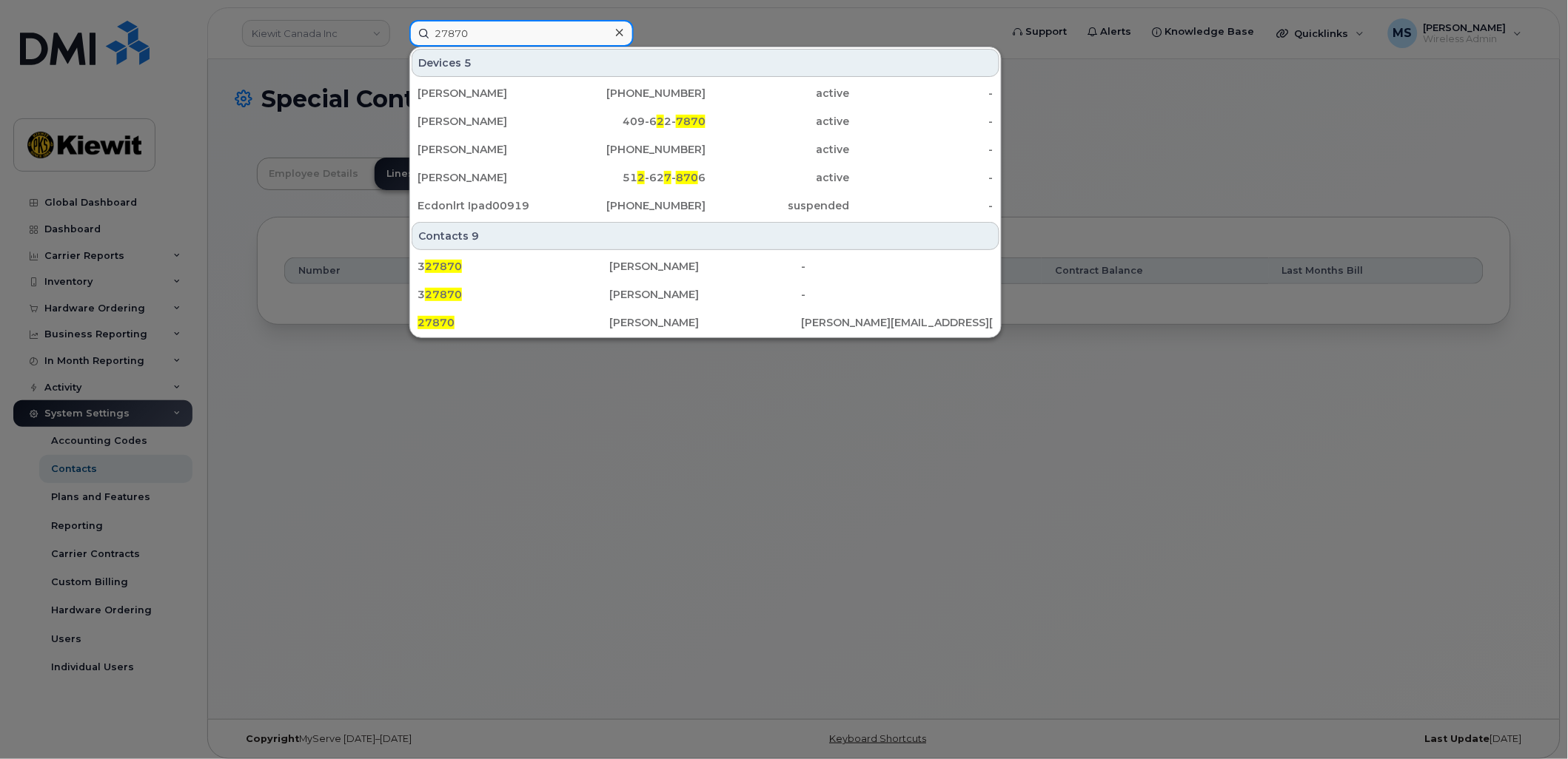
drag, startPoint x: 523, startPoint y: 36, endPoint x: 406, endPoint y: 25, distance: 117.5
click at [406, 25] on div "27870 Devices 5 LUIS CERON 408-891-6109 active - HUNTER SLODERBECK 409-6 2 2- 7…" at bounding box center [700, 33] width 605 height 26
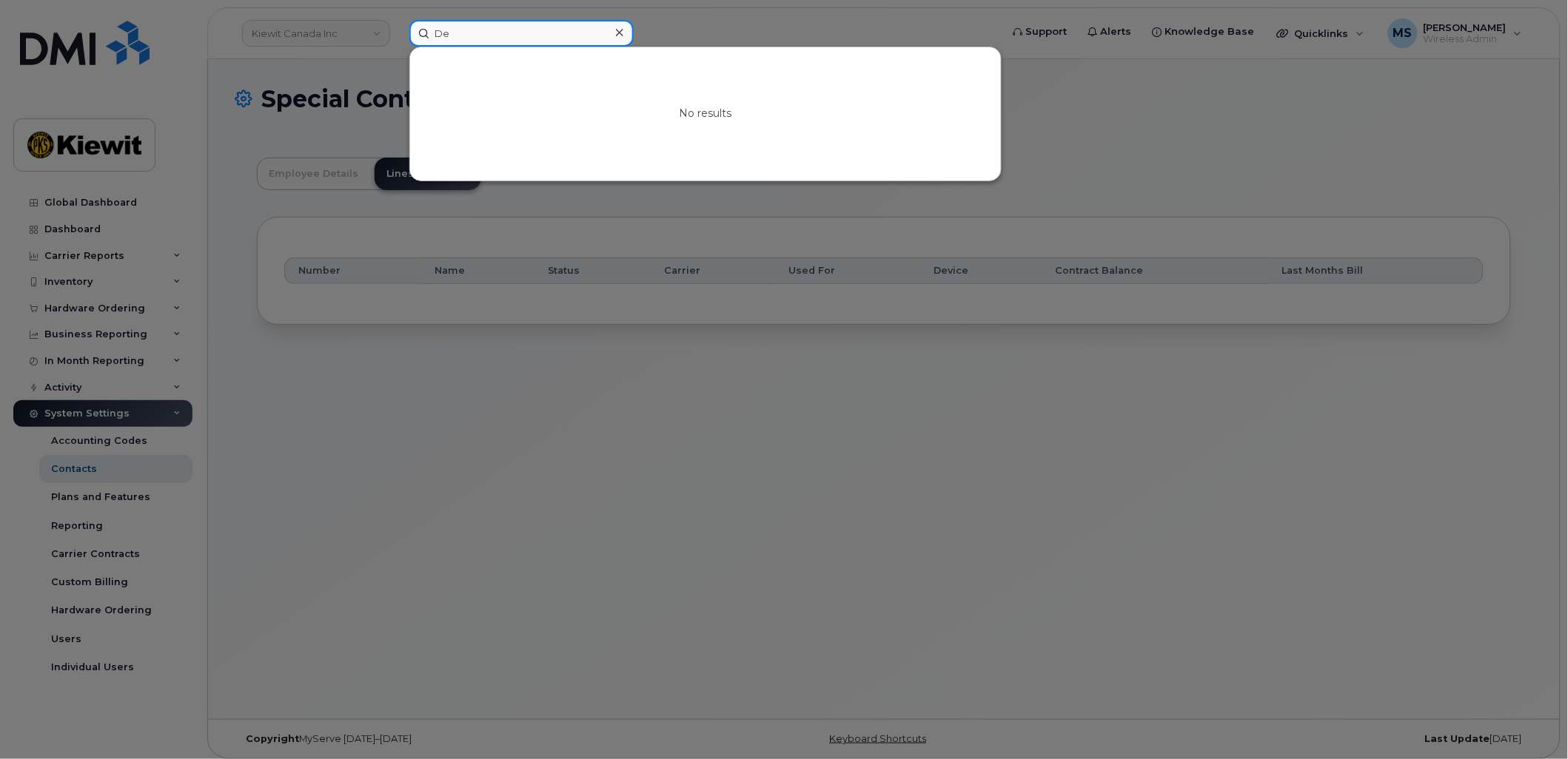
type input "D"
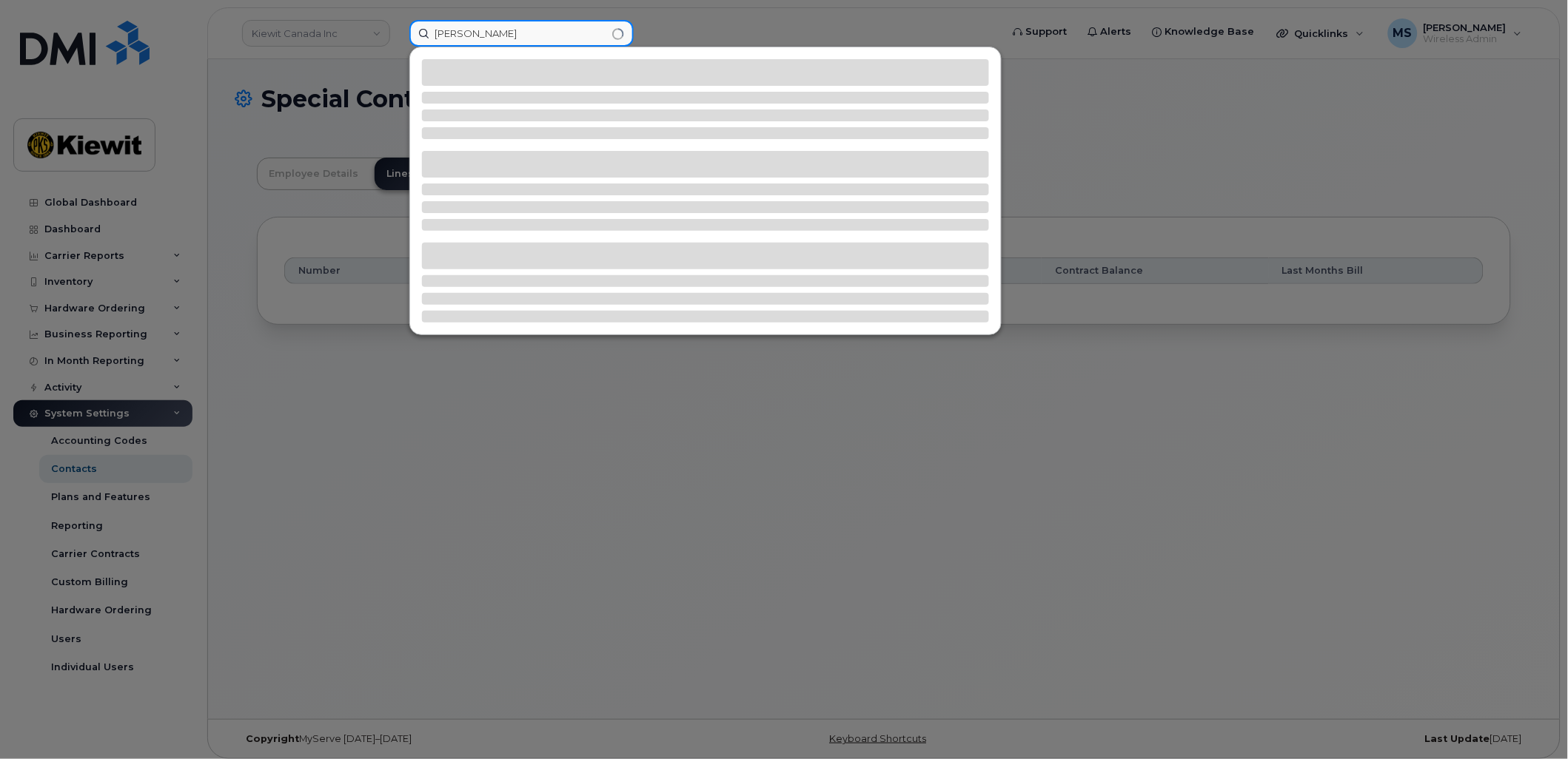
type input "Daniel"
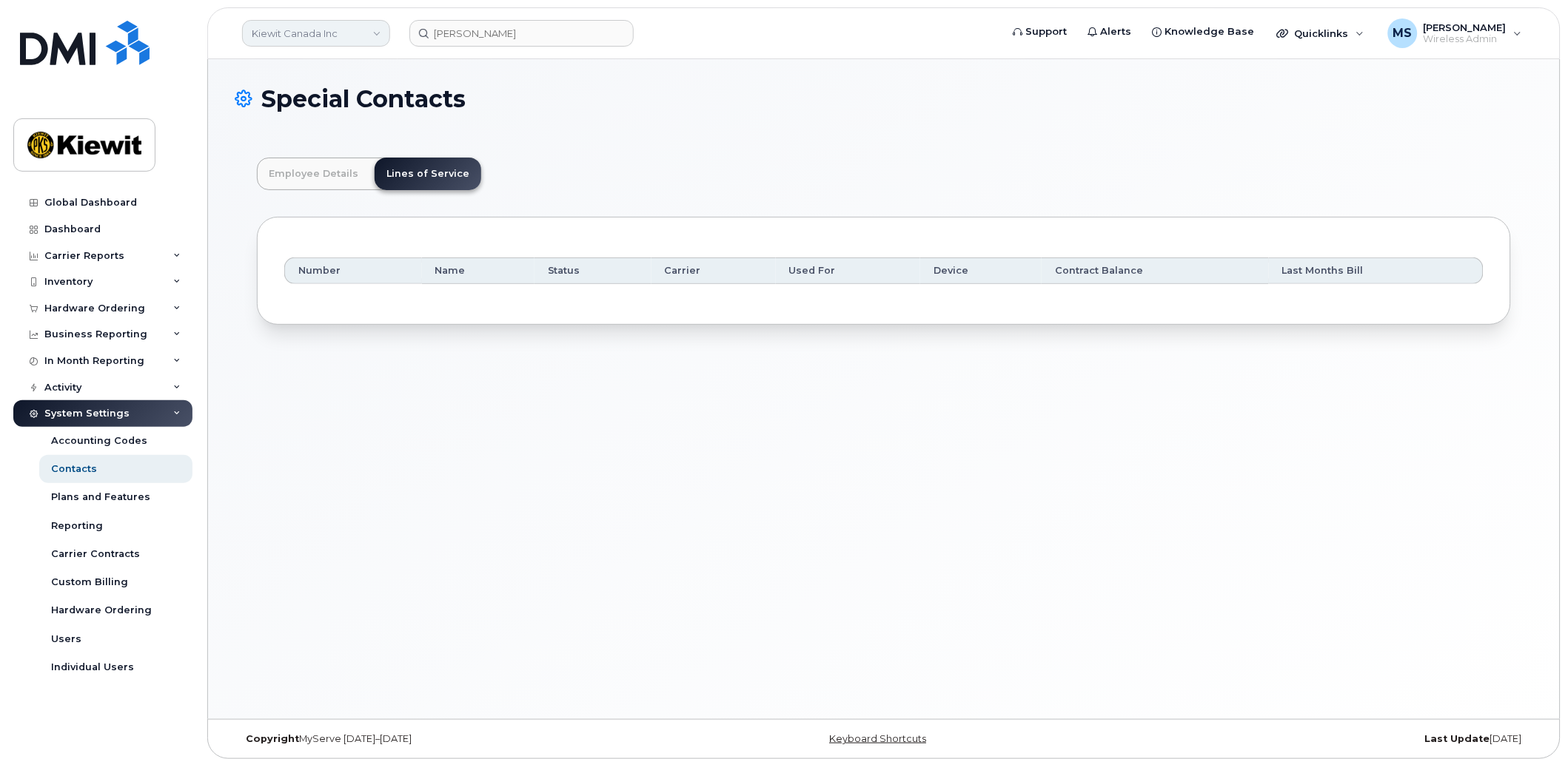
click at [376, 31] on link "Kiewit Canada Inc" at bounding box center [315, 33] width 148 height 26
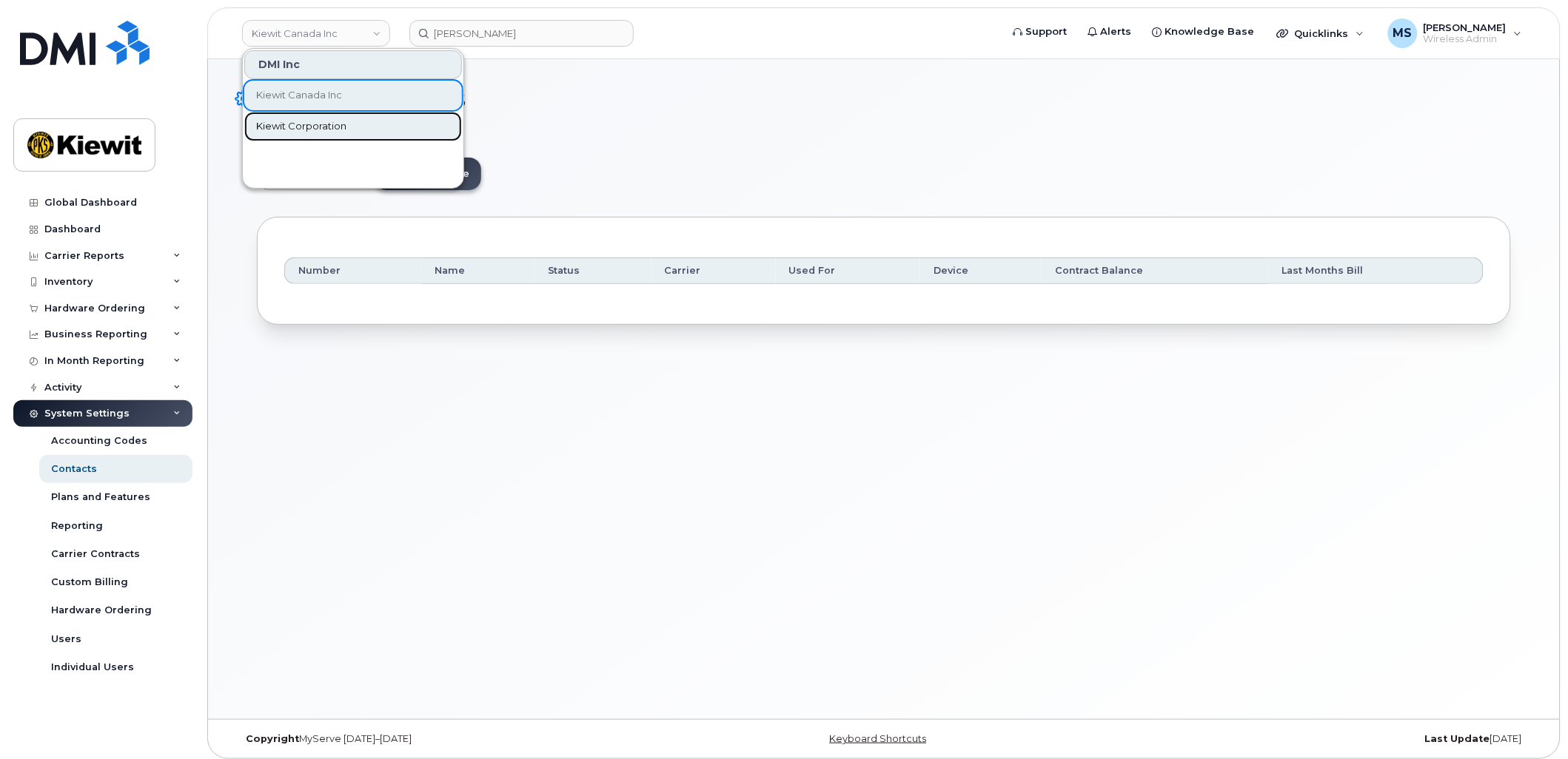
click at [299, 128] on span "Kiewit Corporation" at bounding box center [301, 127] width 90 height 15
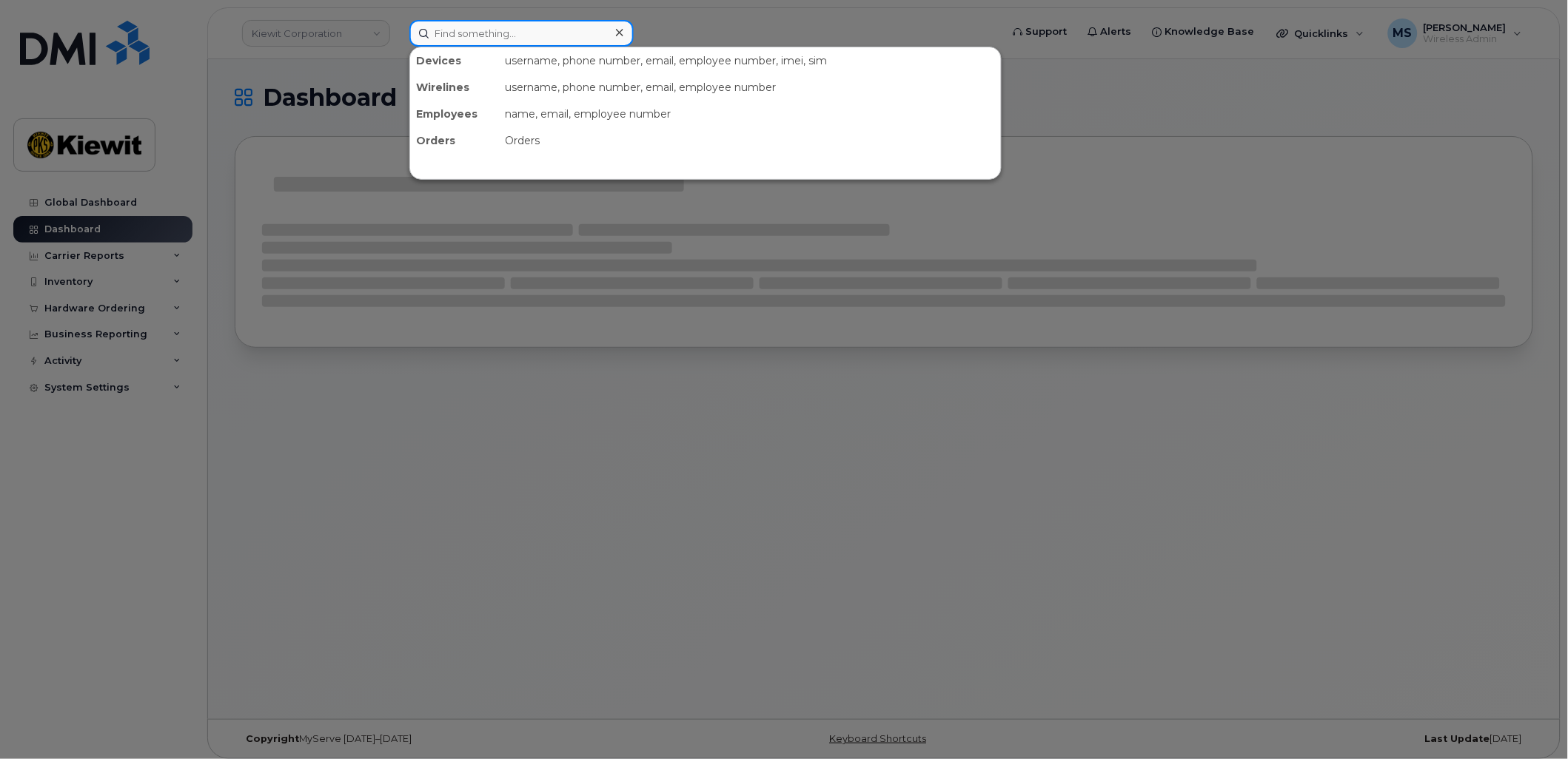
drag, startPoint x: 0, startPoint y: 0, endPoint x: 505, endPoint y: 36, distance: 506.3
click at [505, 36] on input at bounding box center [521, 33] width 224 height 26
paste input "358987"
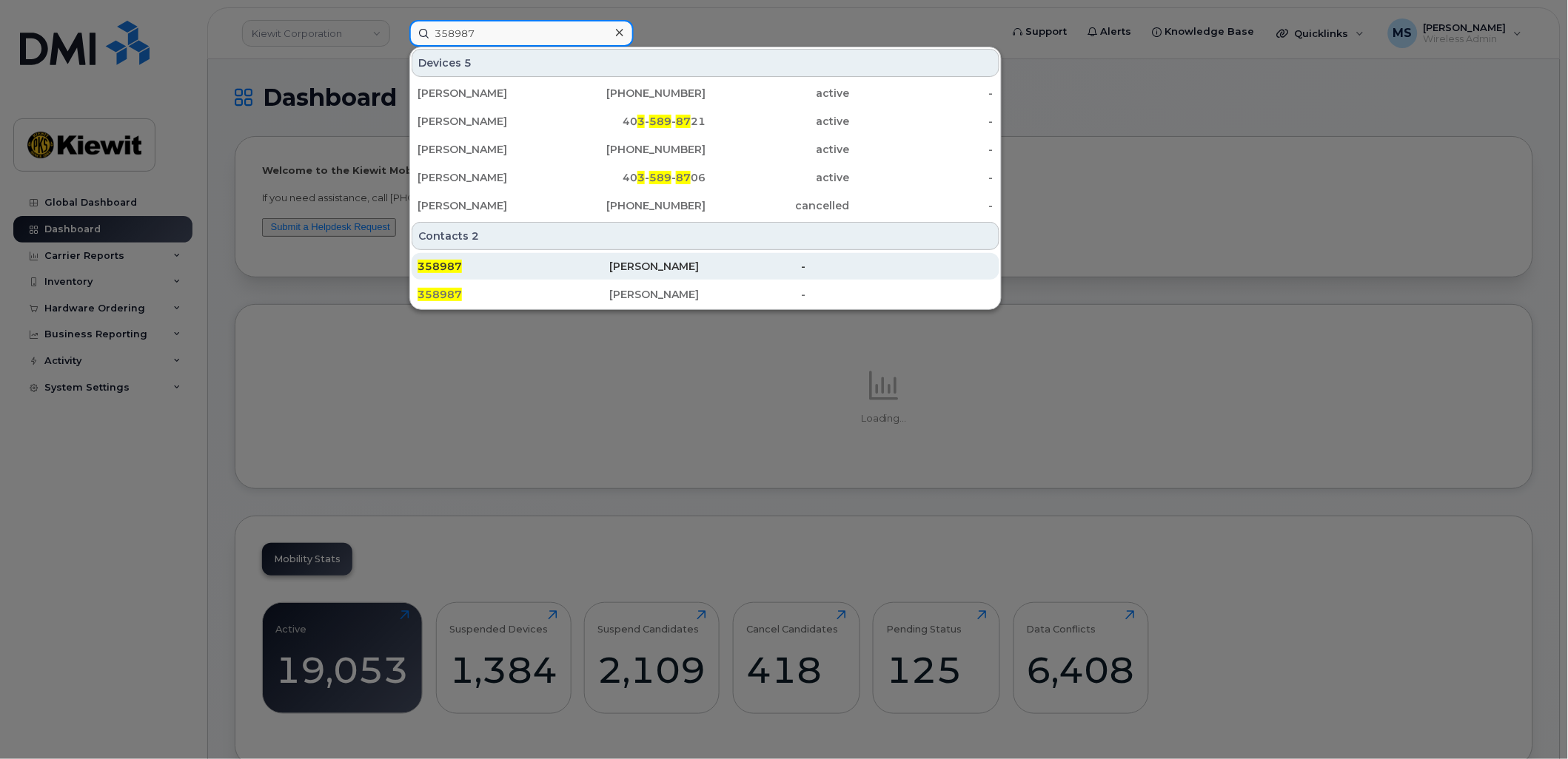
type input "358987"
click at [594, 268] on div "358987" at bounding box center [513, 267] width 192 height 15
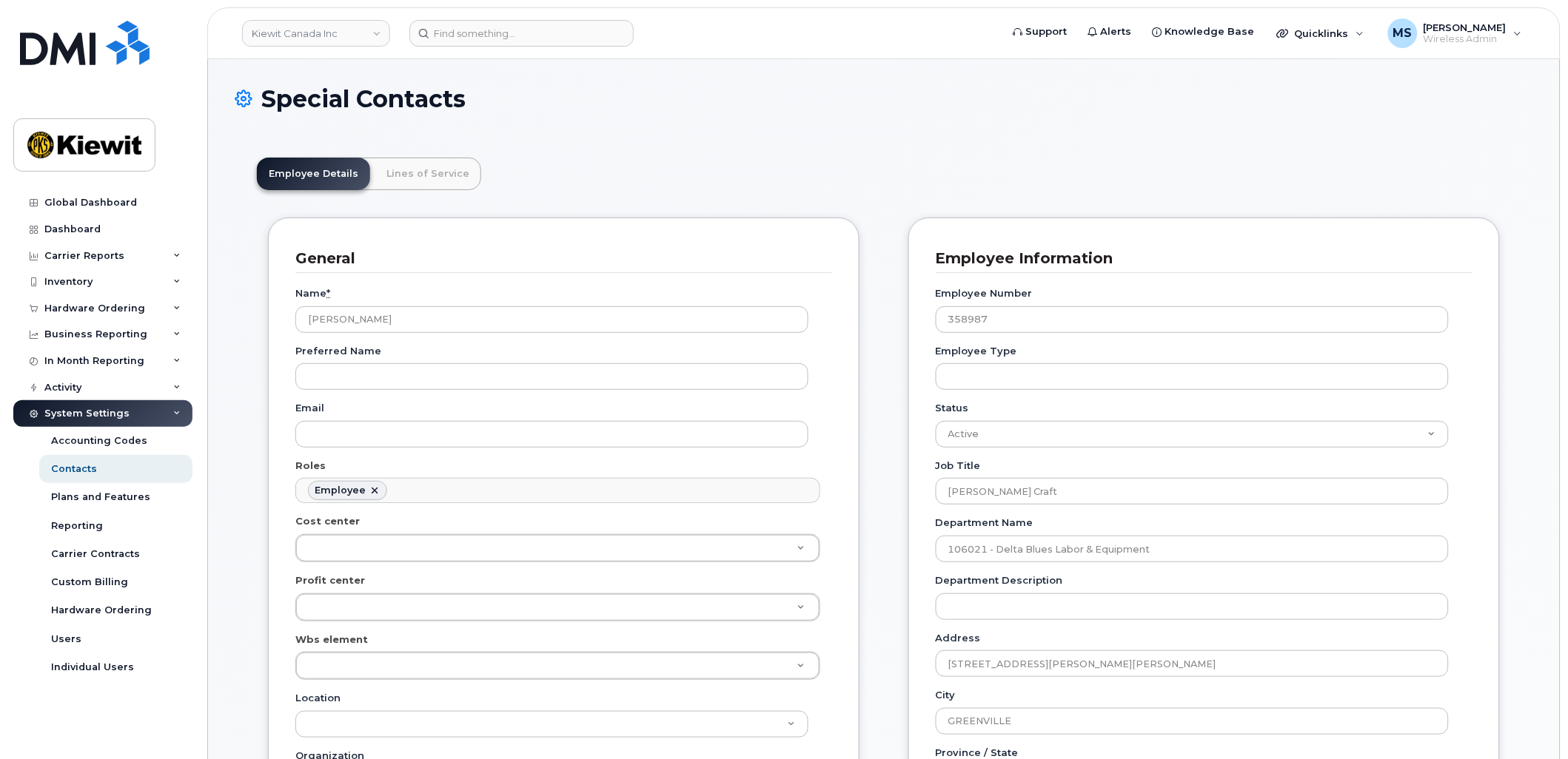
scroll to position [46, 0]
click at [438, 174] on link "Lines of Service" at bounding box center [427, 173] width 107 height 32
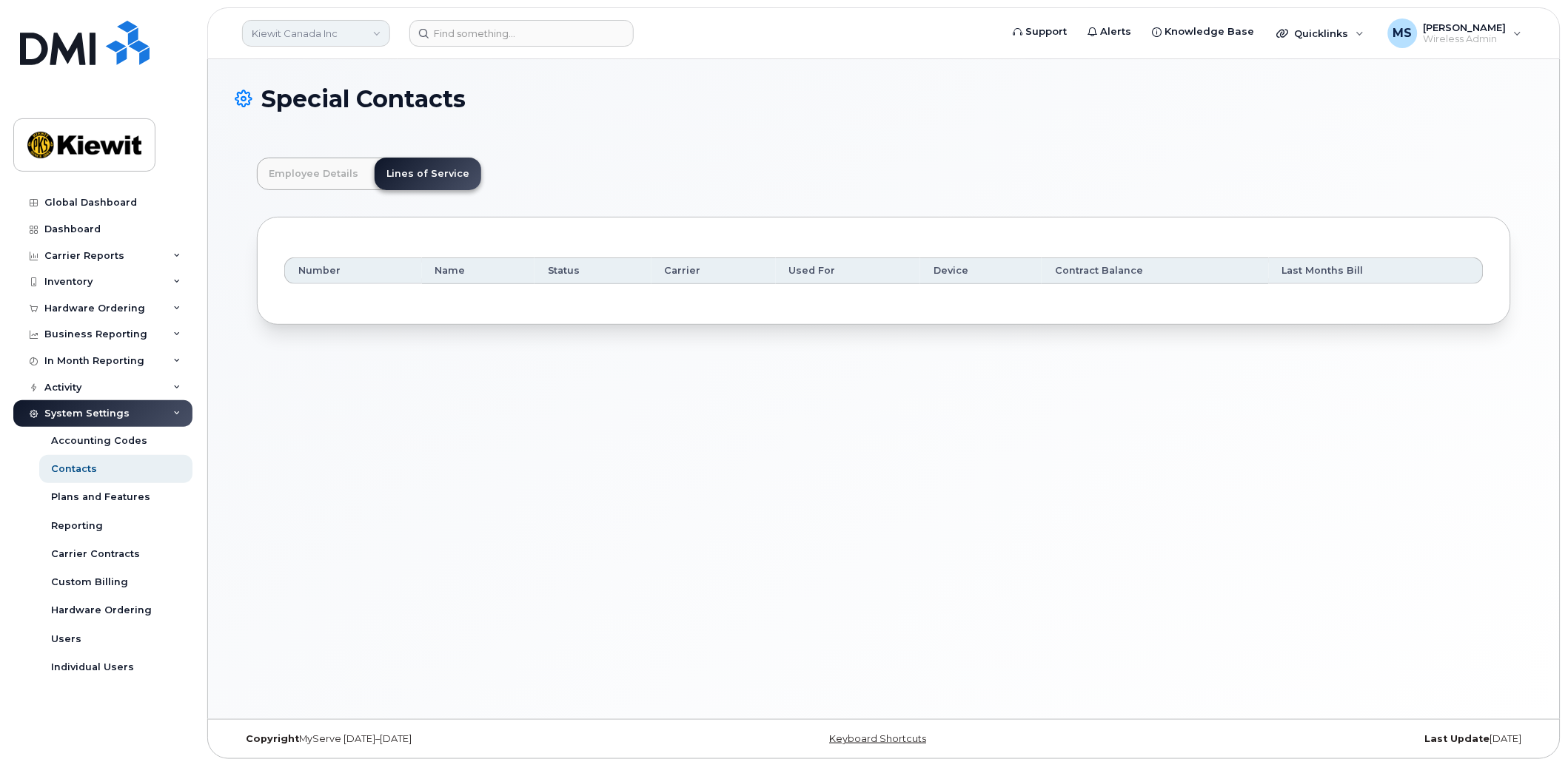
click at [372, 31] on link "Kiewit Canada Inc" at bounding box center [315, 33] width 148 height 26
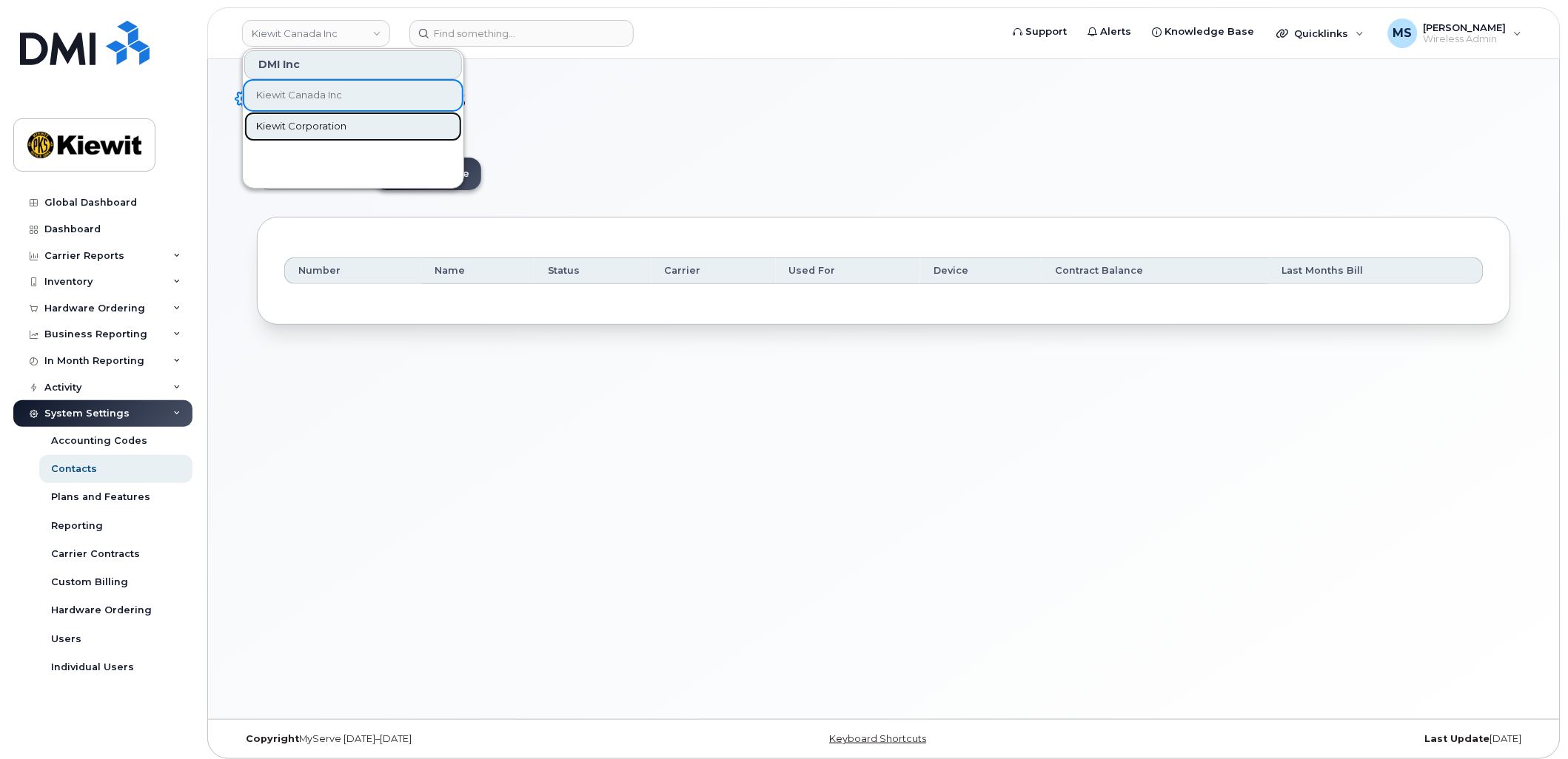
click at [329, 127] on span "Kiewit Corporation" at bounding box center [301, 127] width 90 height 15
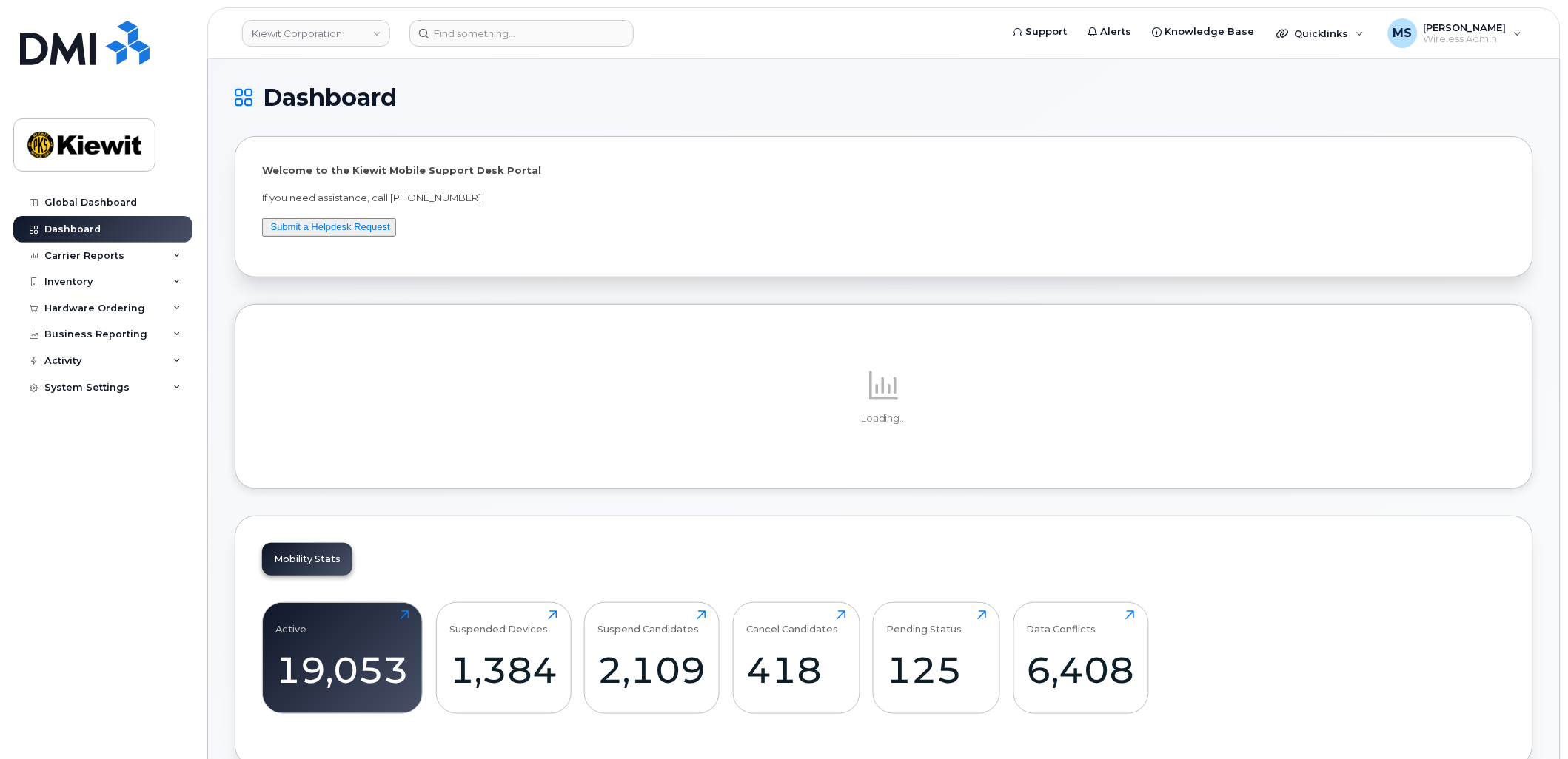
drag, startPoint x: 116, startPoint y: 250, endPoint x: 117, endPoint y: 272, distance: 22.0
click at [116, 250] on div "Carrier Reports" at bounding box center [84, 256] width 80 height 12
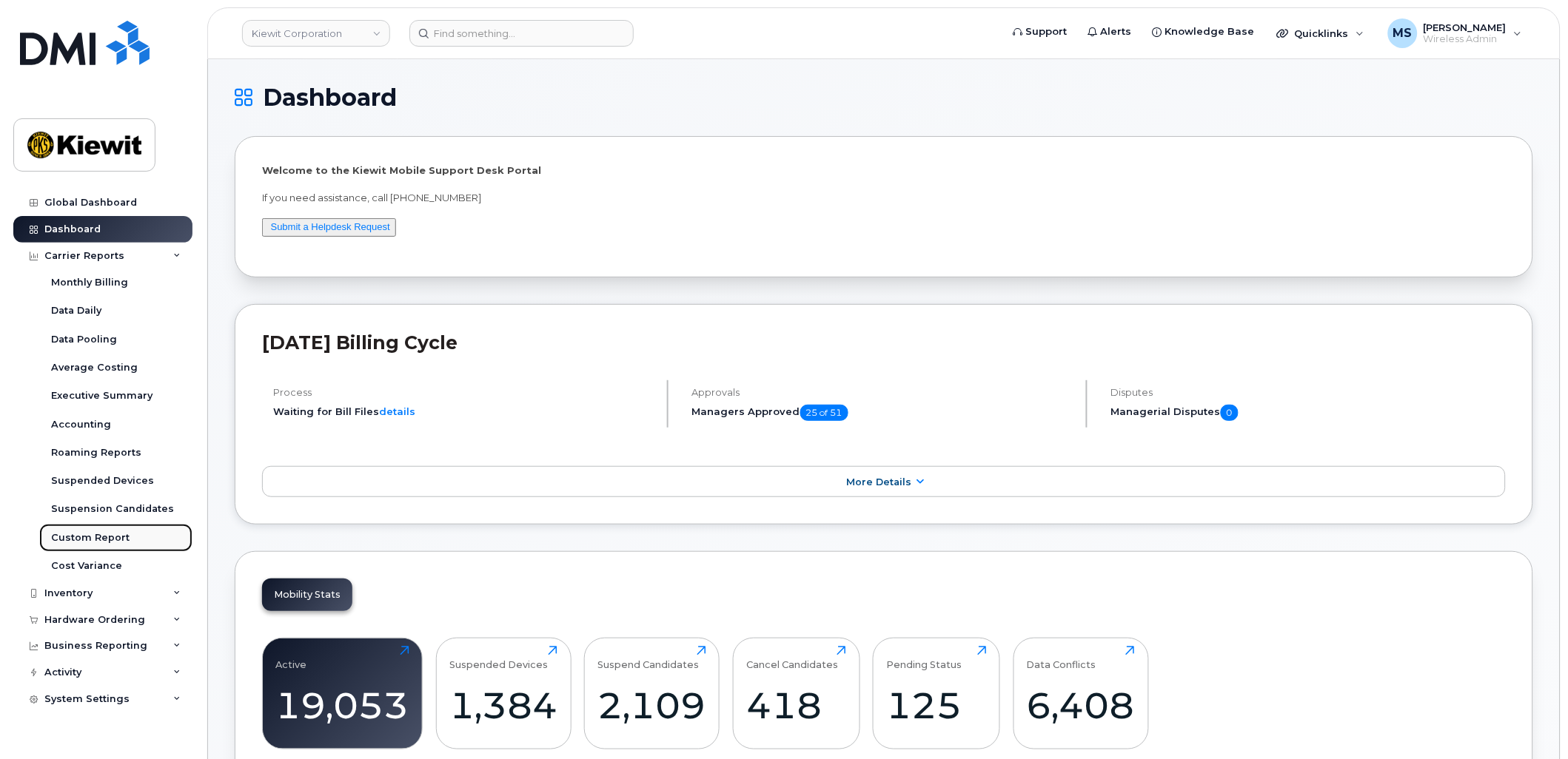
click at [87, 542] on div "Custom Report" at bounding box center [90, 538] width 79 height 13
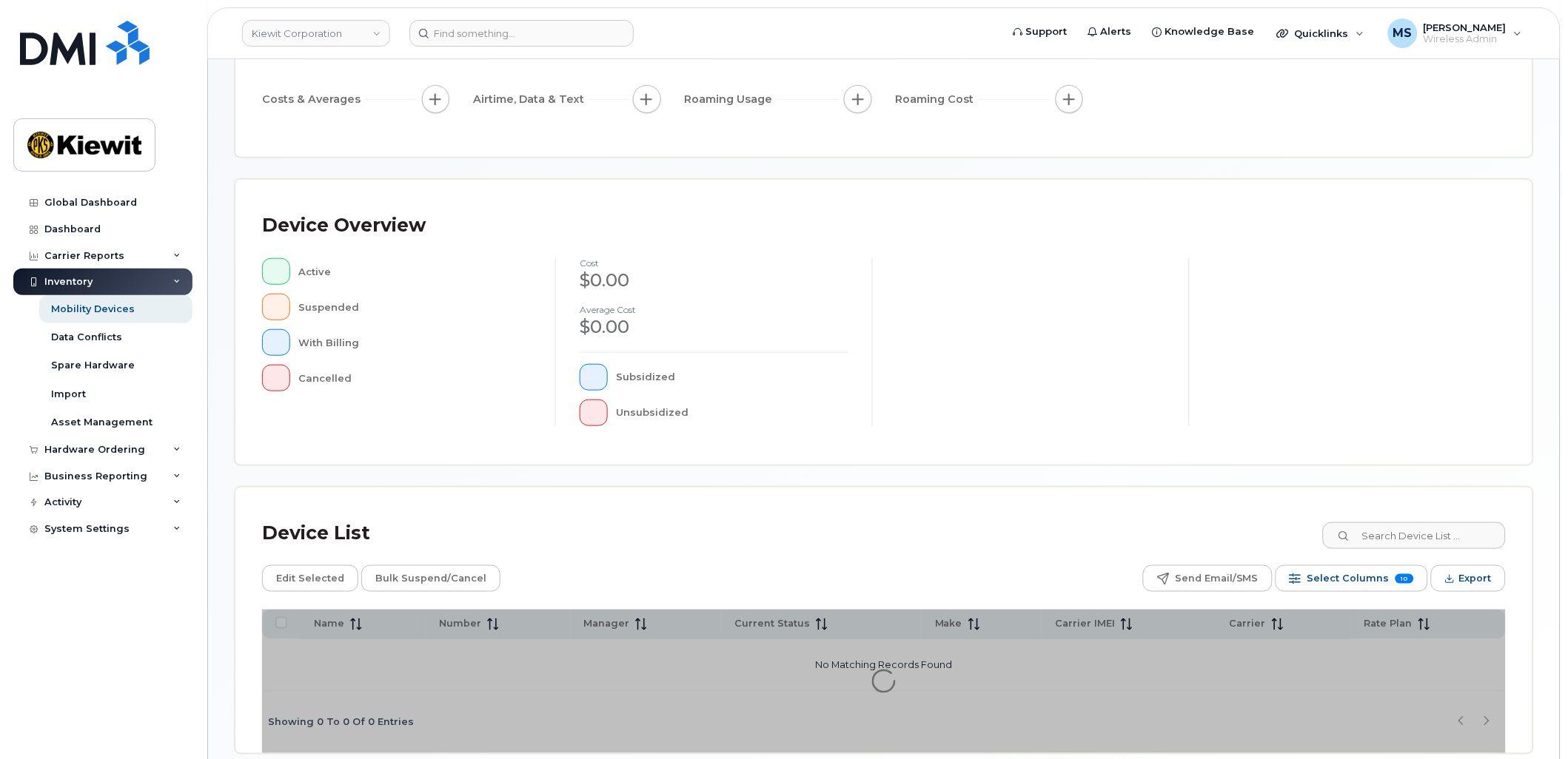
scroll to position [257, 0]
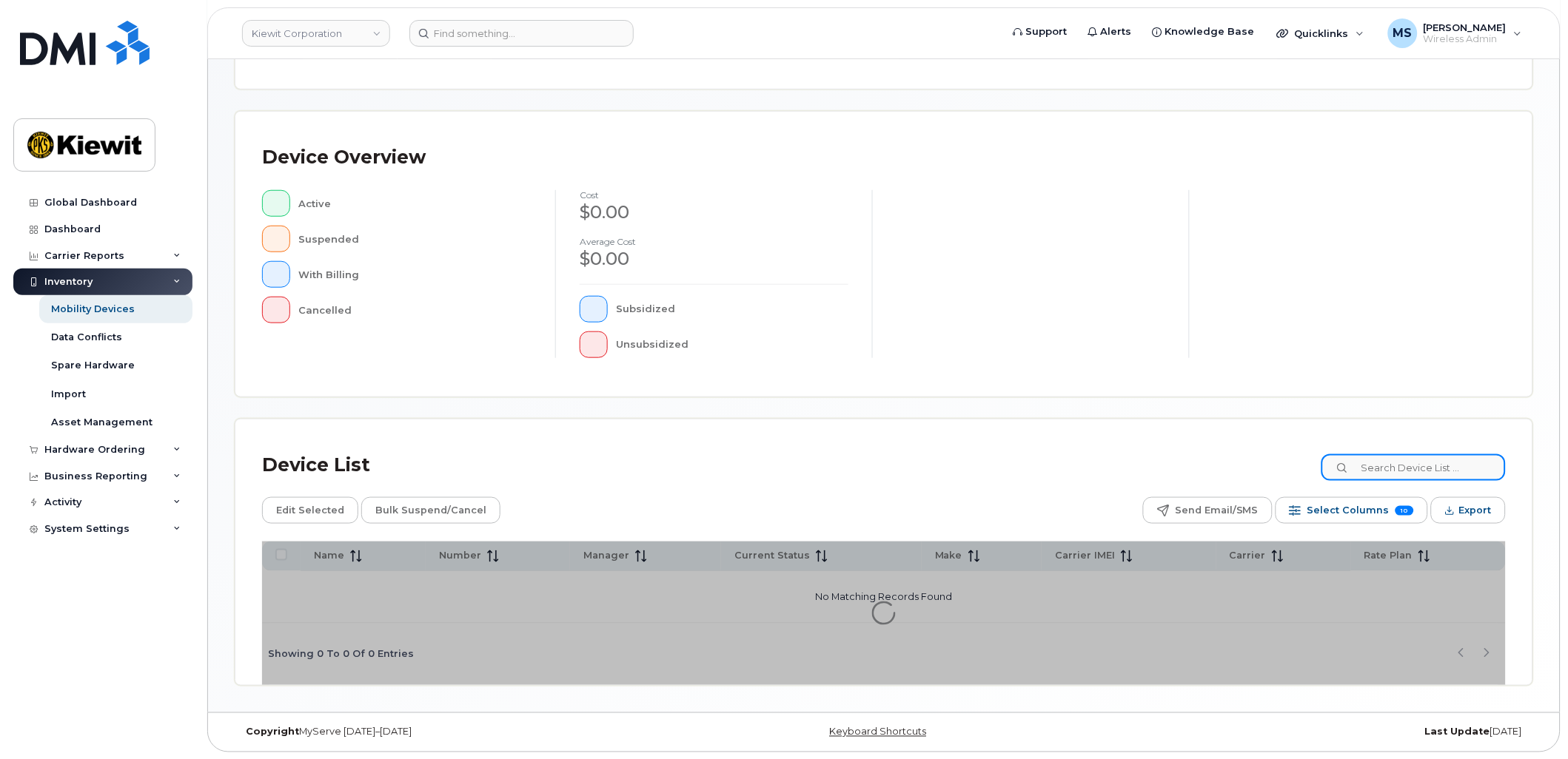
click at [1418, 460] on input at bounding box center [1413, 468] width 185 height 26
paste input "105308"
type input "105308"
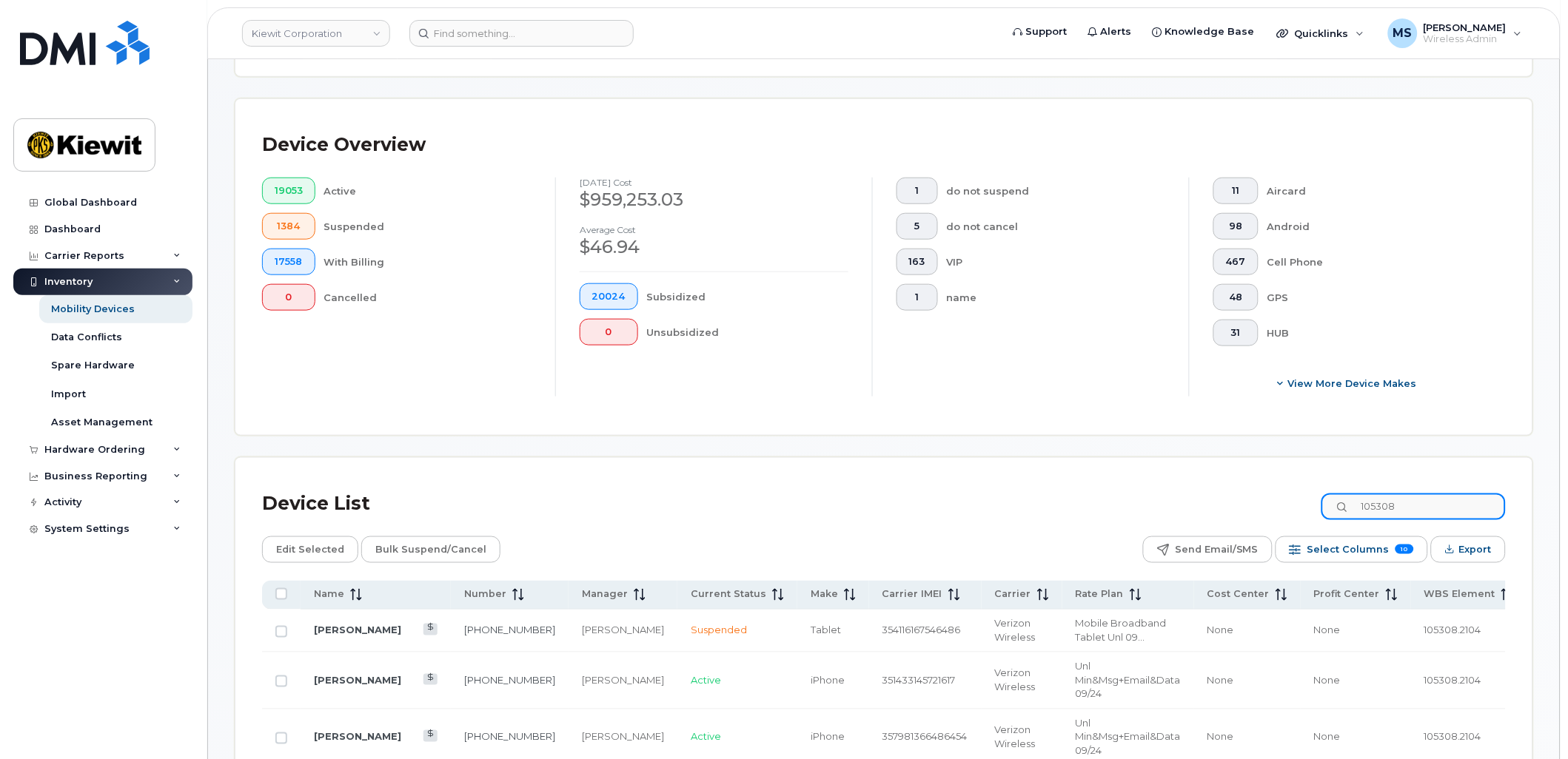
scroll to position [462, 0]
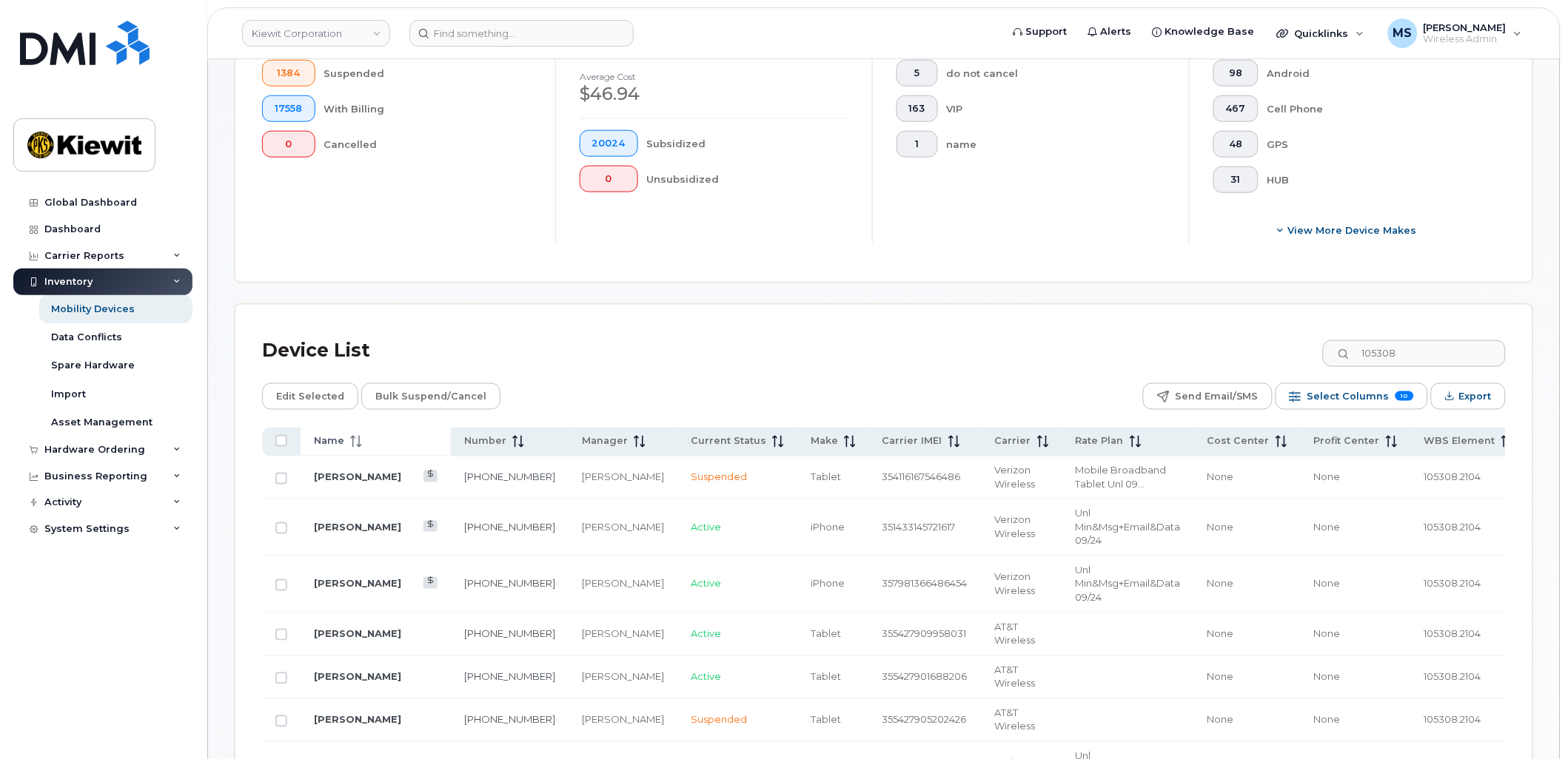
click at [324, 440] on span "Name" at bounding box center [329, 442] width 31 height 13
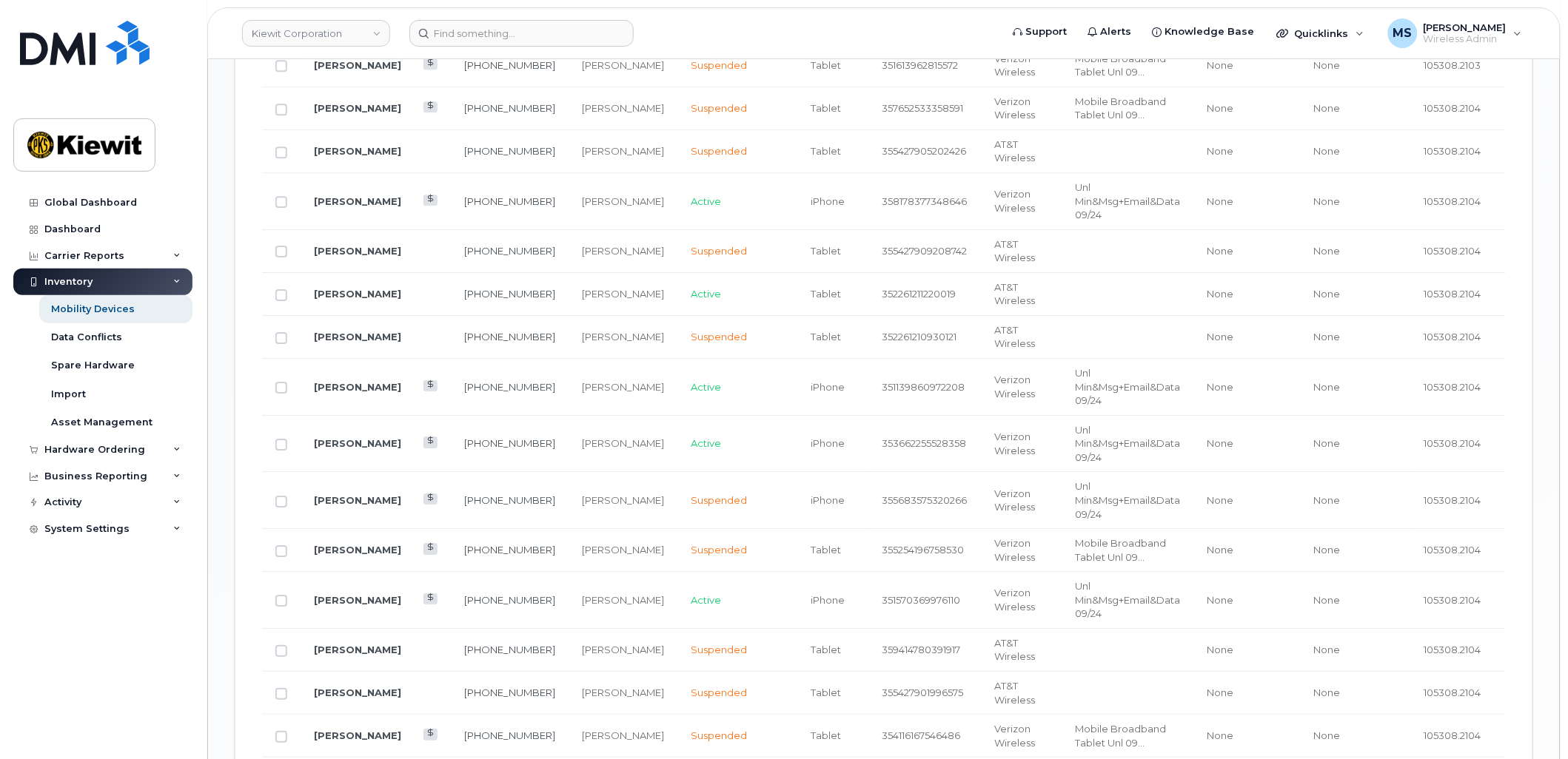
scroll to position [1367, 0]
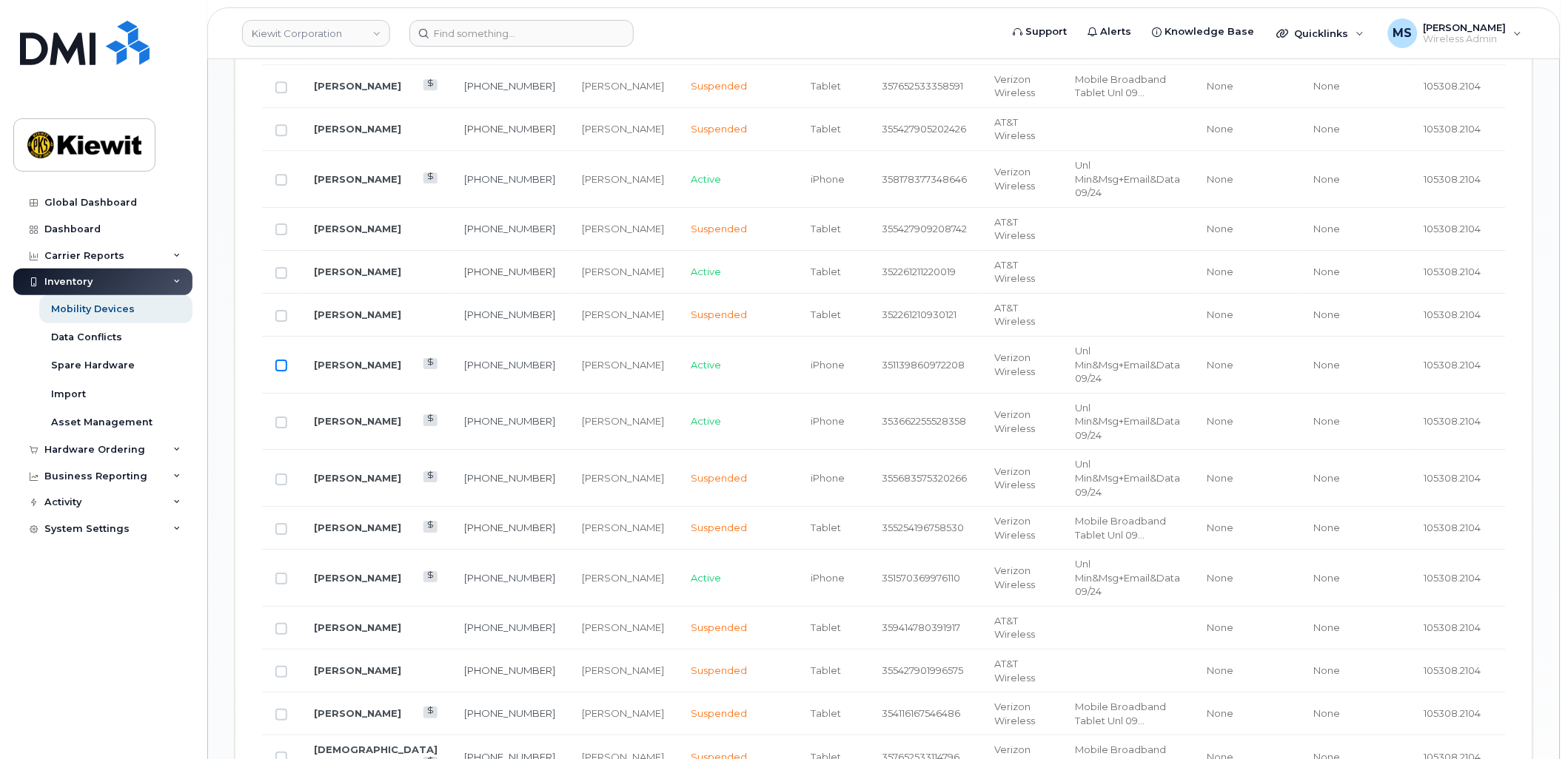
click at [282, 368] on input "Row Unselected" at bounding box center [281, 366] width 12 height 12
checkbox input "true"
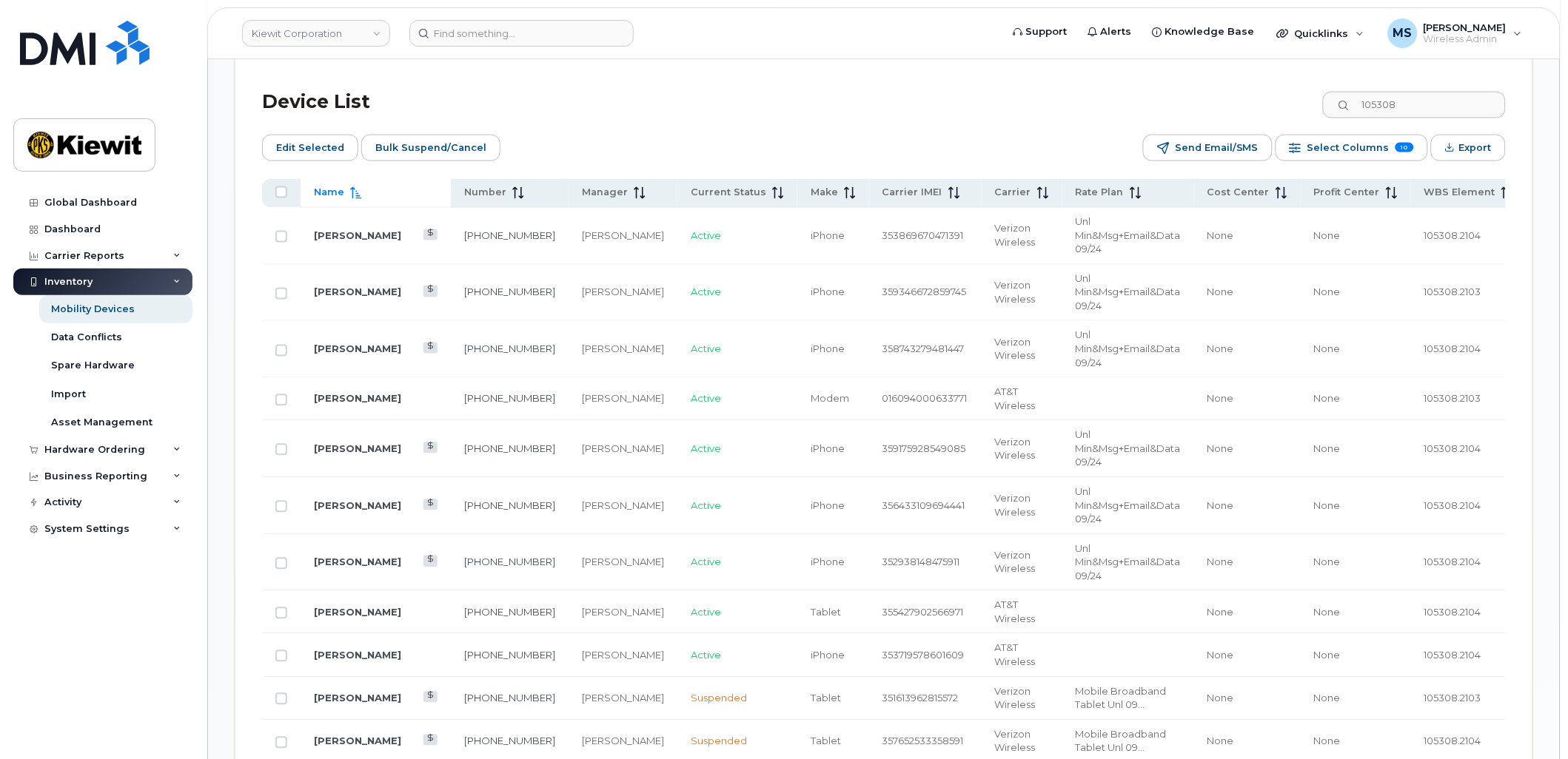
scroll to position [709, 0]
click at [322, 146] on span "Edit Selected" at bounding box center [310, 150] width 68 height 22
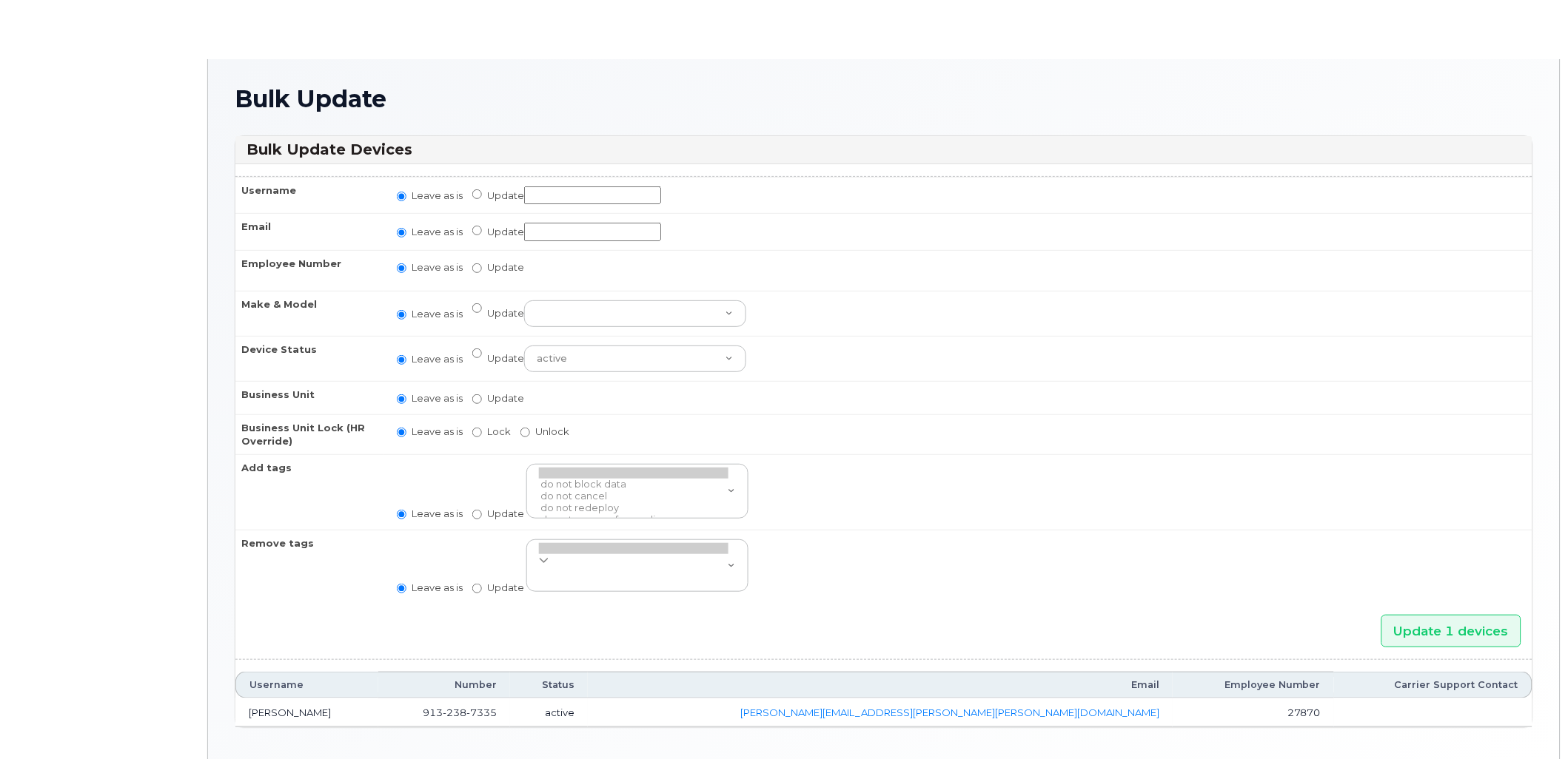
radio input "true"
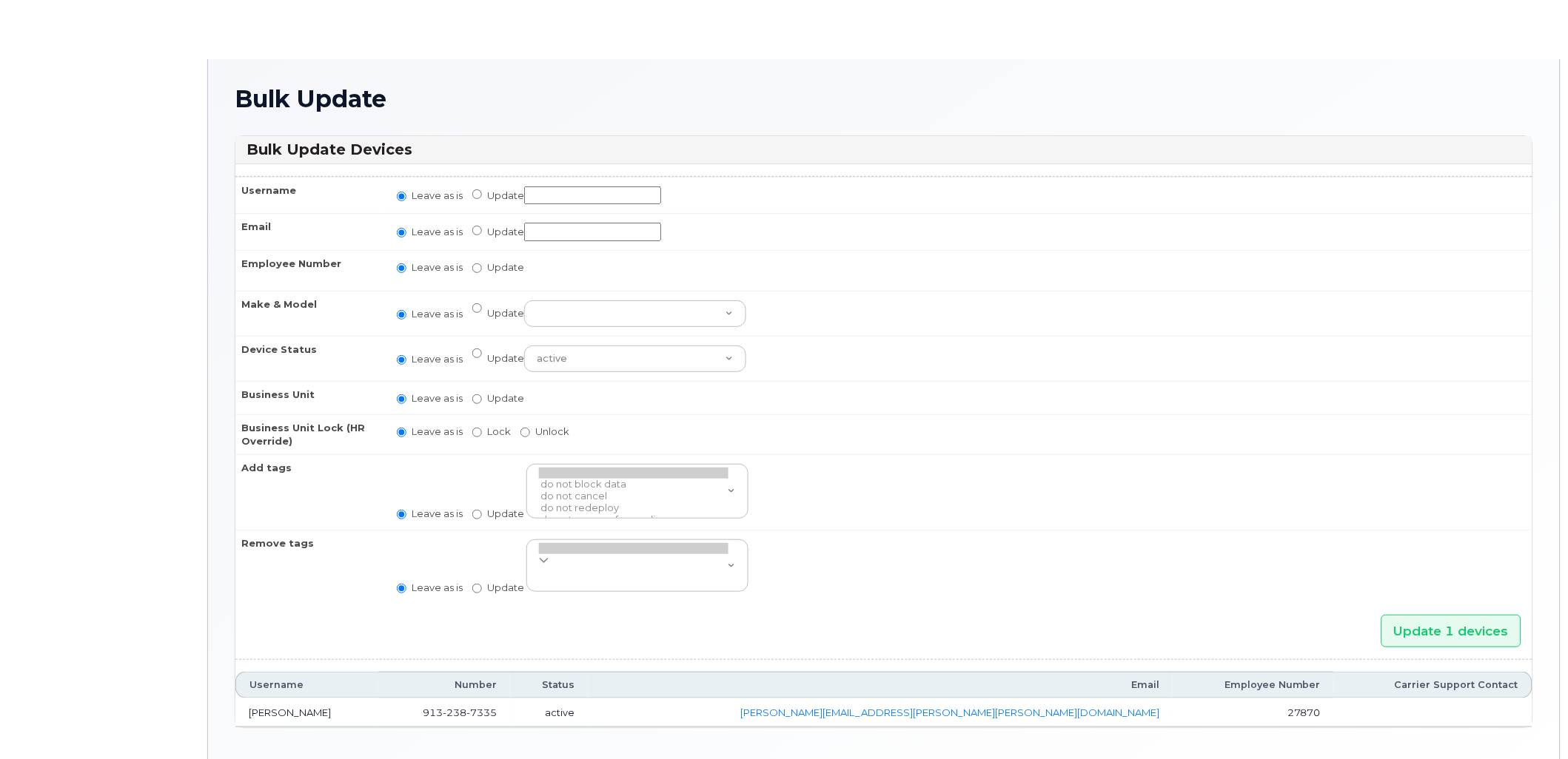
radio input "true"
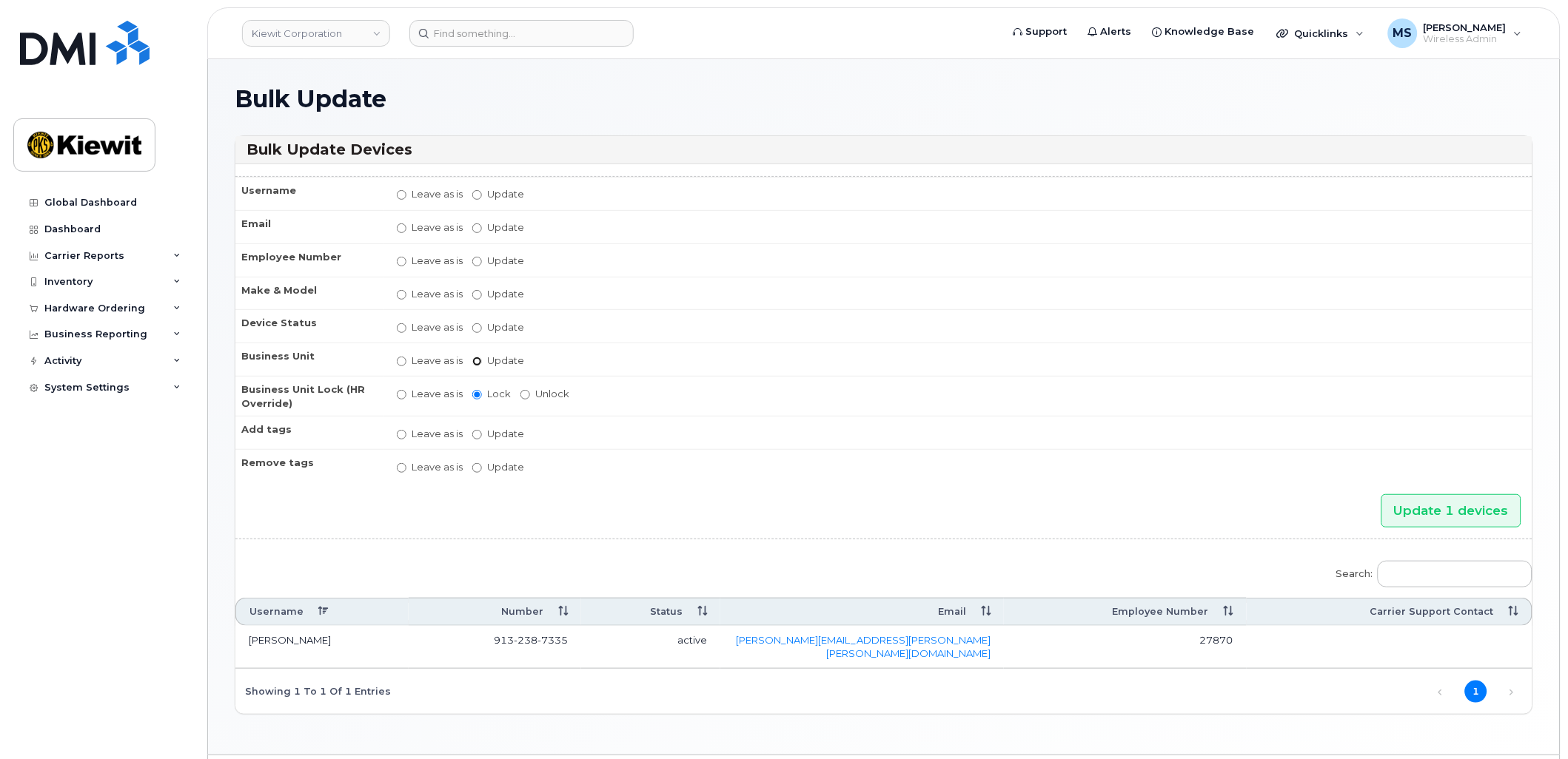
click at [474, 357] on input "Update" at bounding box center [478, 362] width 10 height 10
radio input "true"
radio input "false"
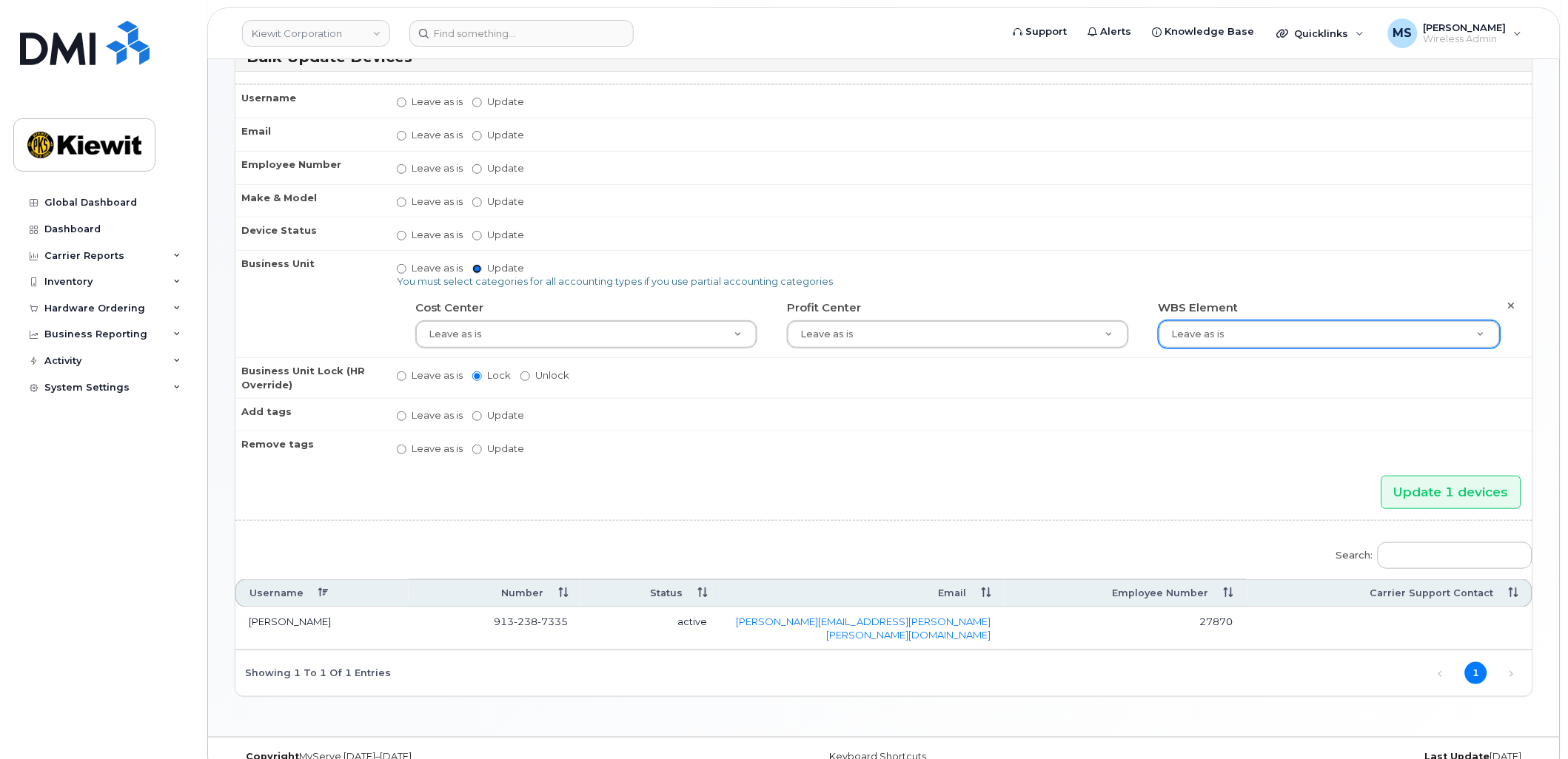
scroll to position [96, 0]
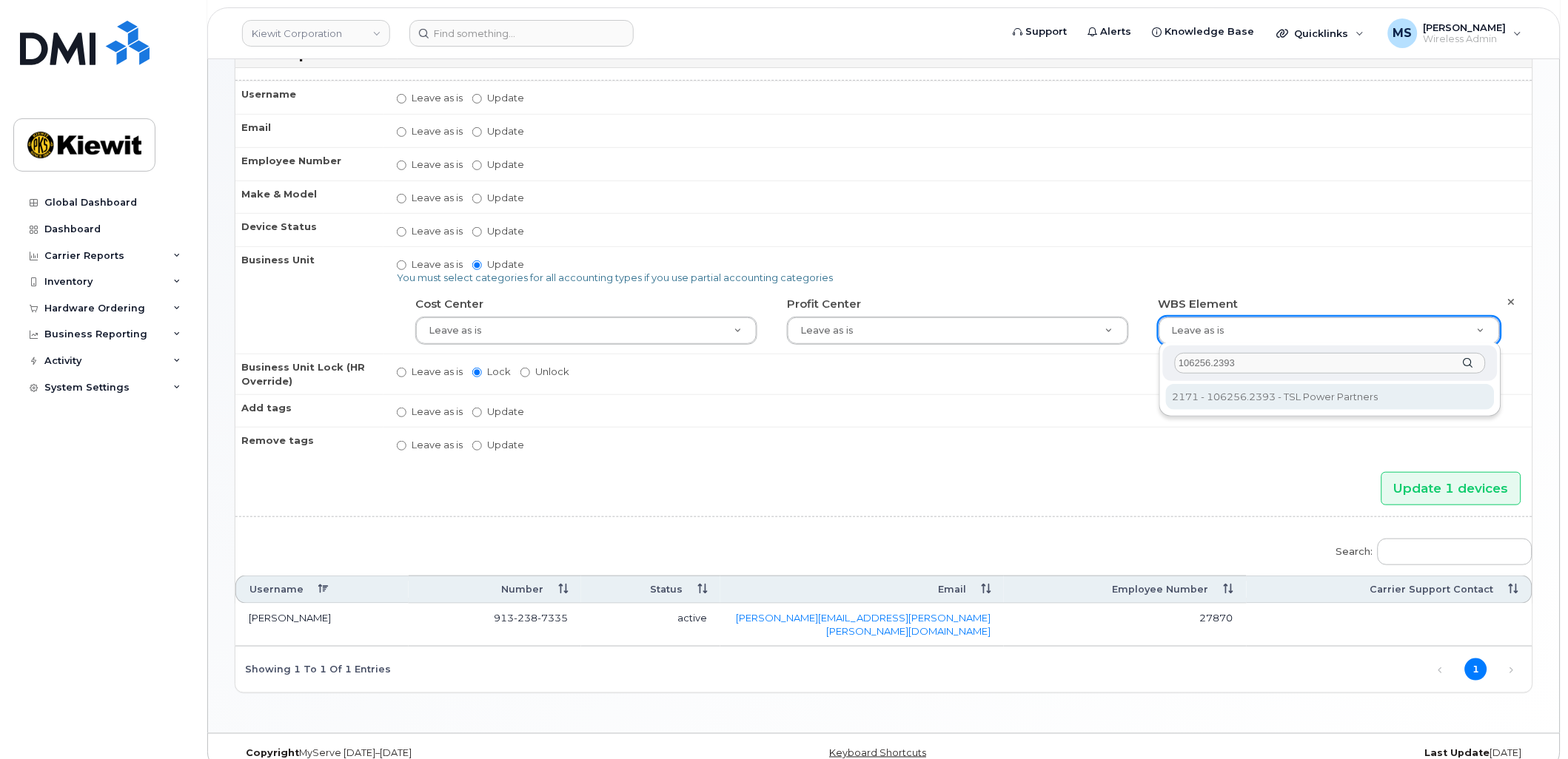
type input "106256.2393"
type input "33924559"
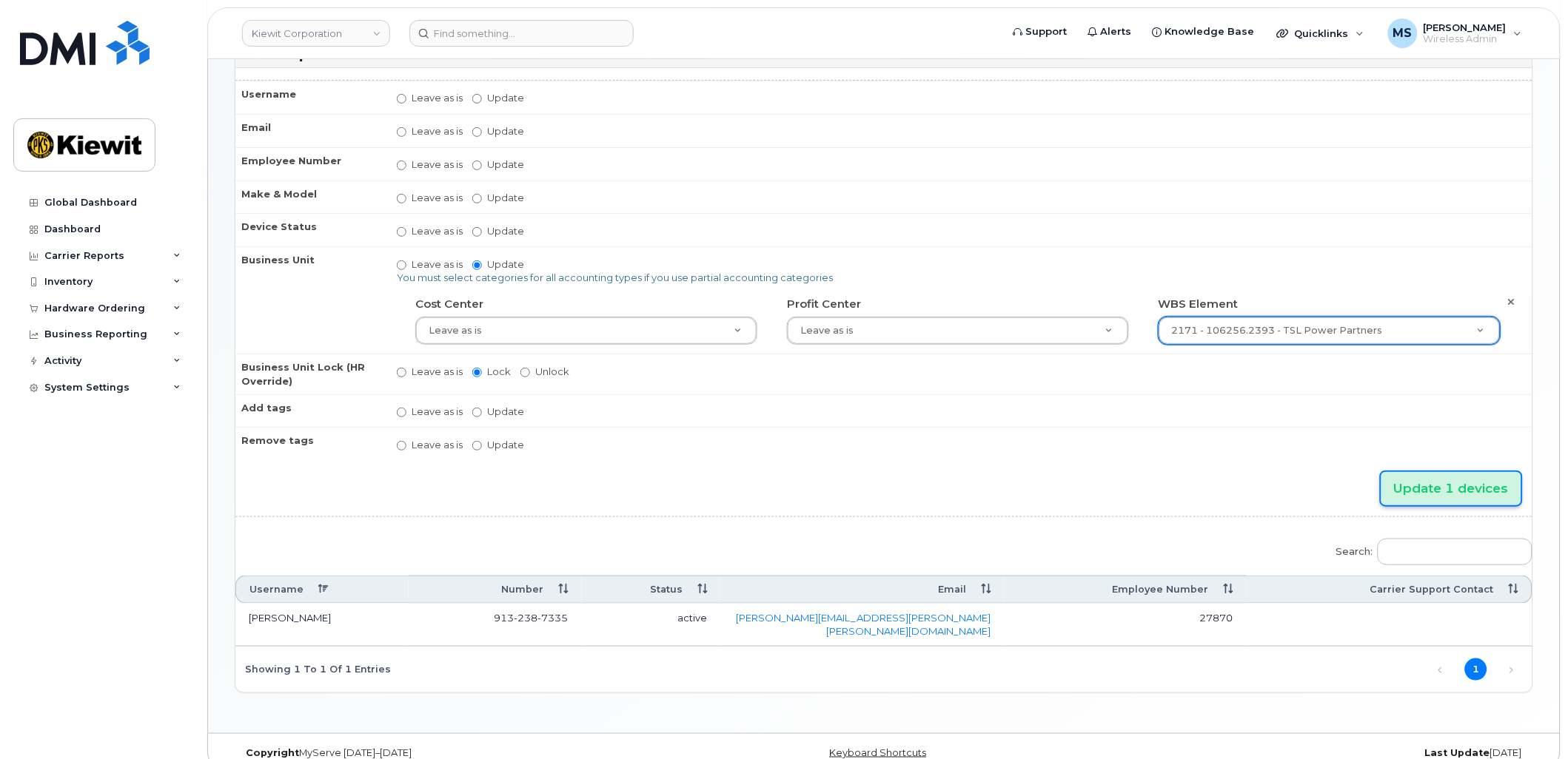
click at [1440, 479] on input "Update 1 devices" at bounding box center [1451, 489] width 140 height 33
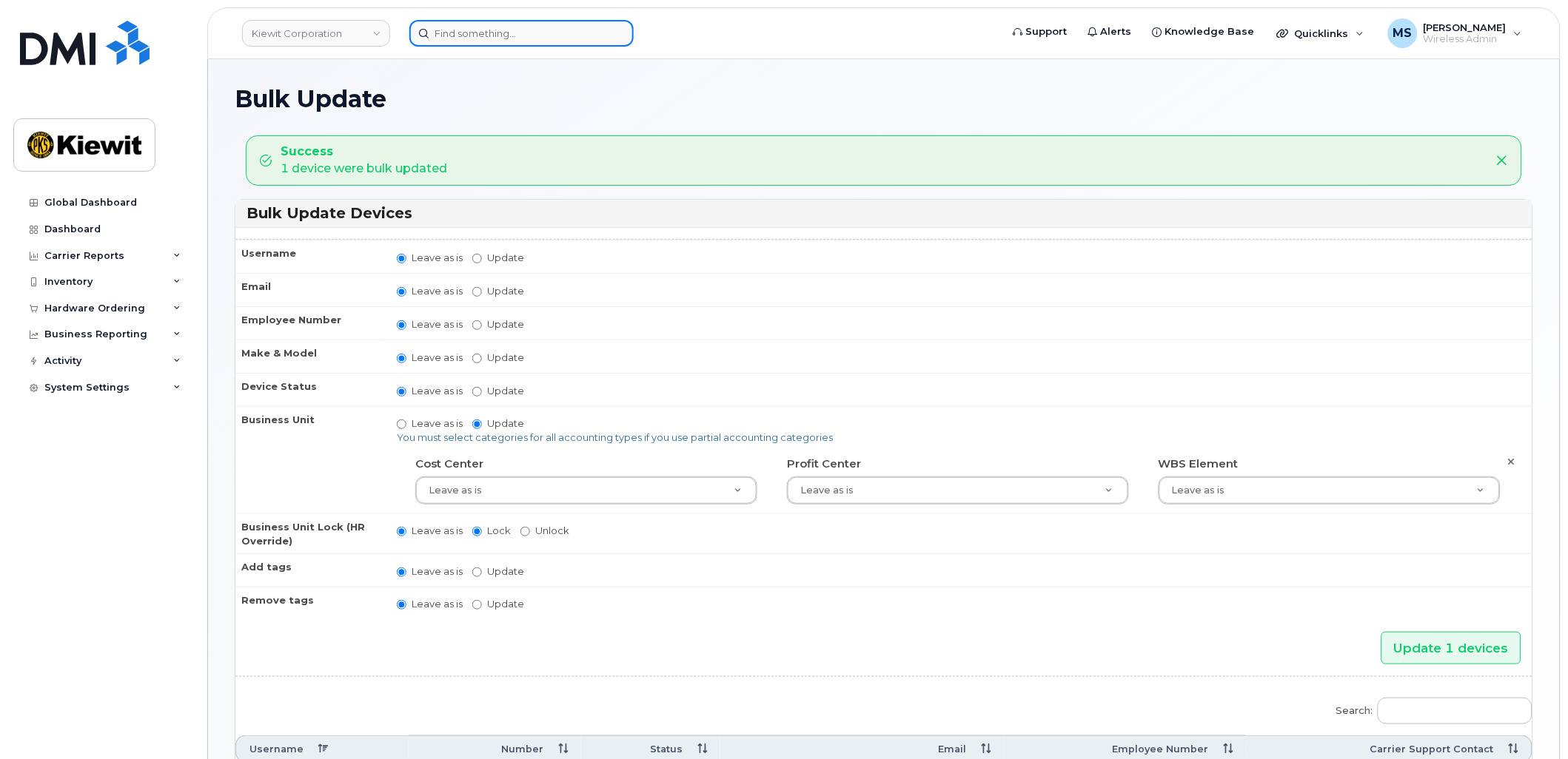
click at [558, 24] on input at bounding box center [521, 33] width 224 height 26
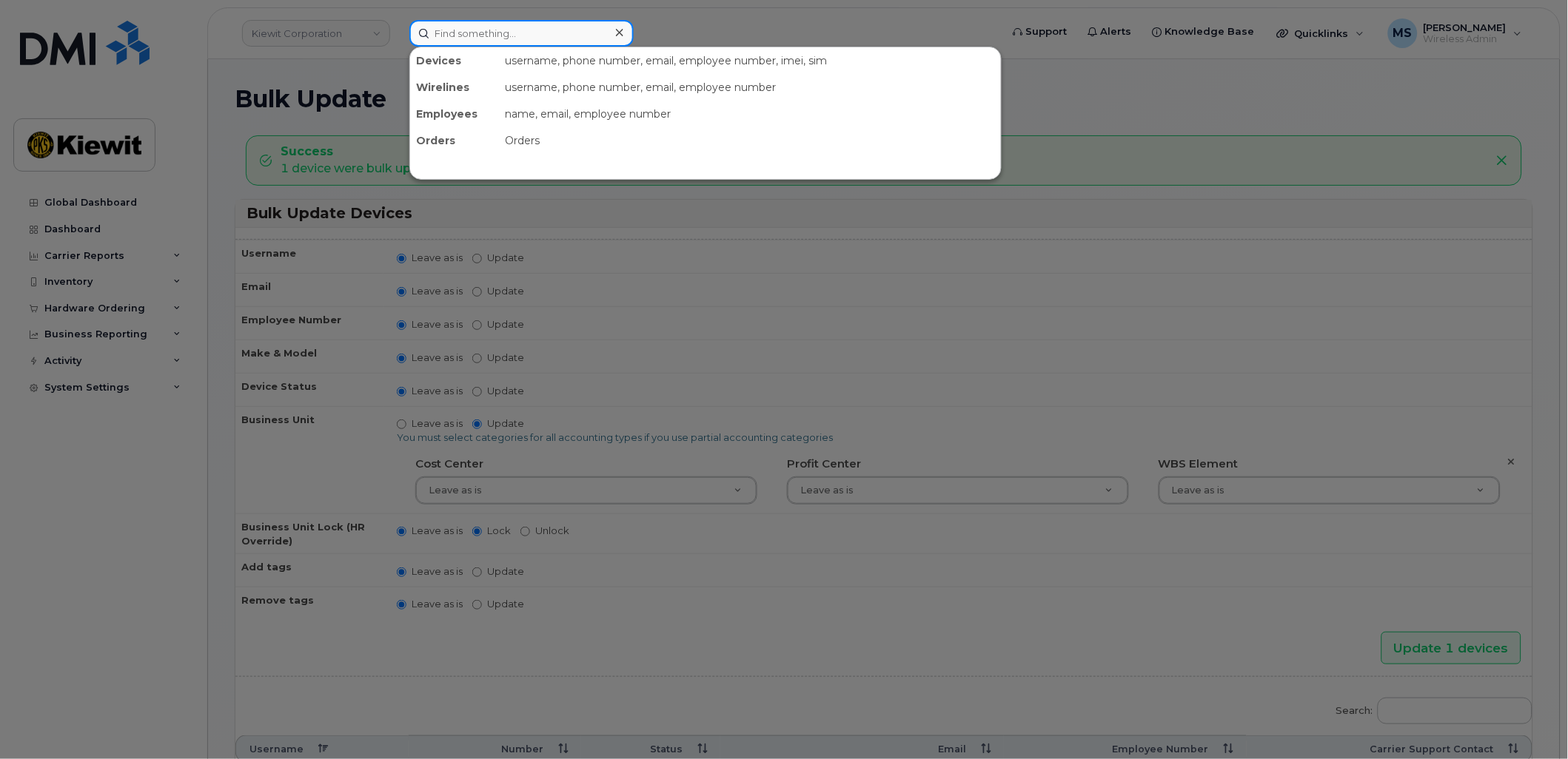
paste input "530985"
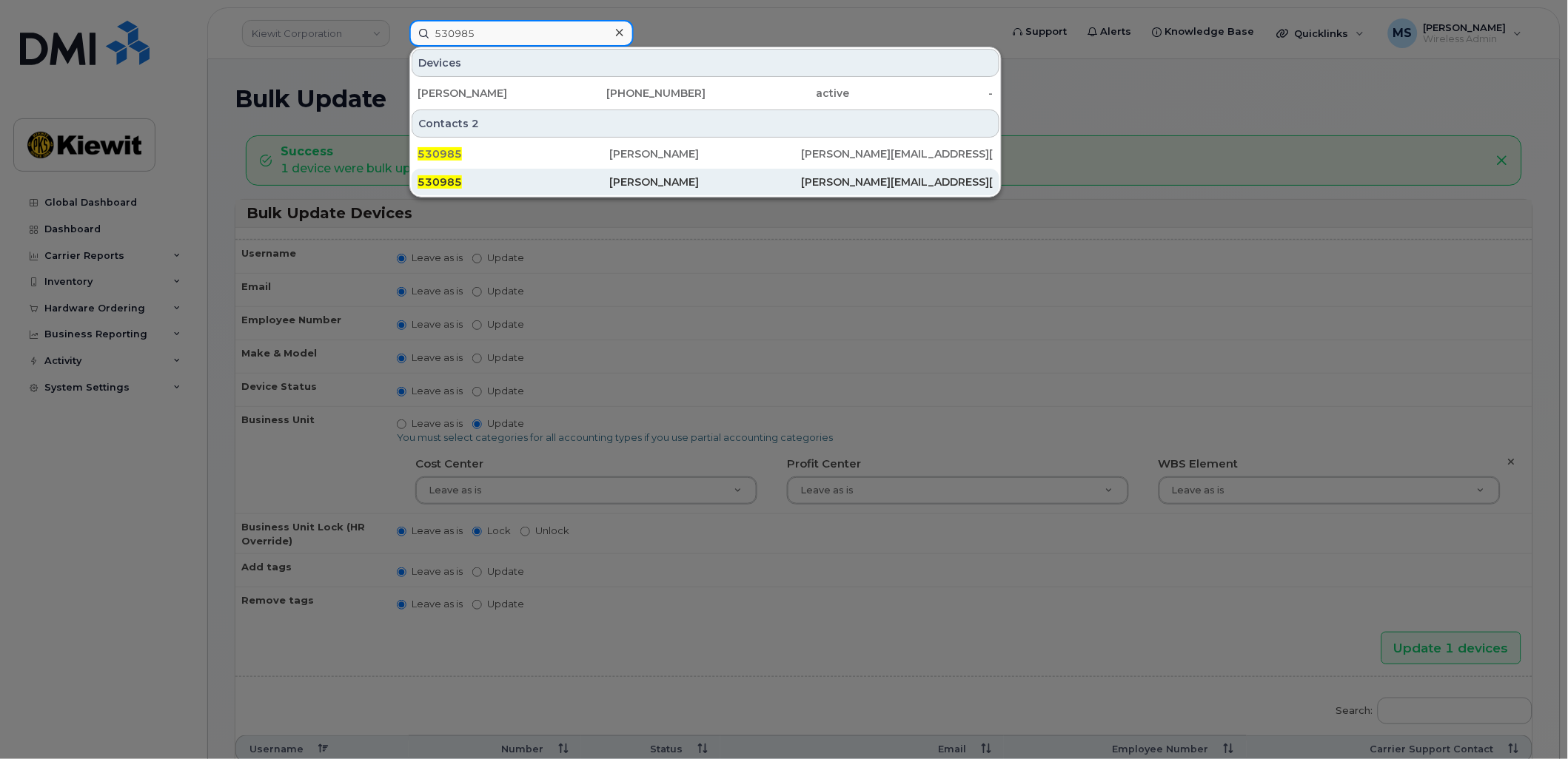
type input "530985"
click at [642, 180] on div "[PERSON_NAME]" at bounding box center [705, 182] width 192 height 15
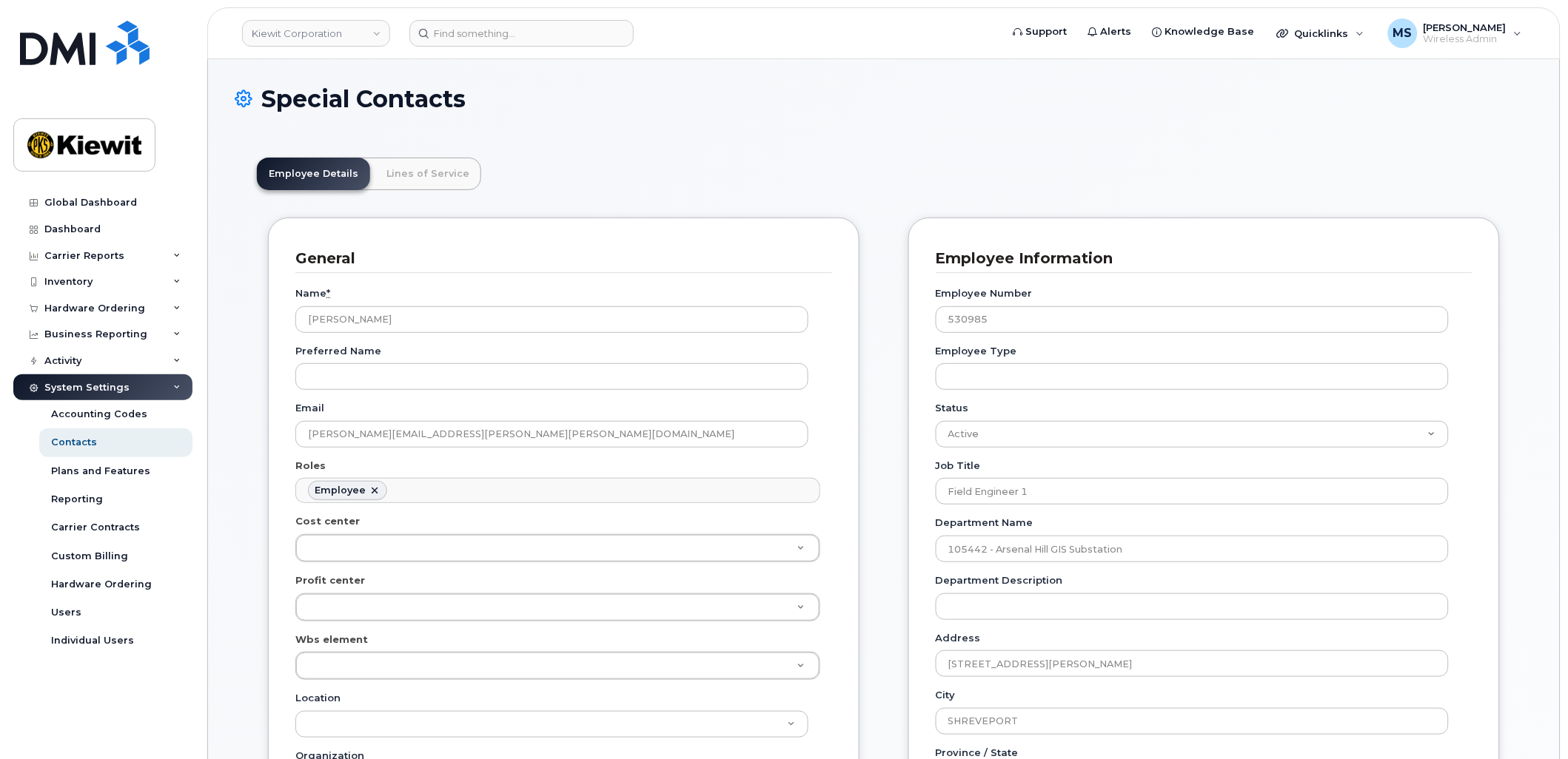
scroll to position [46, 0]
click at [408, 179] on link "Lines of Service" at bounding box center [427, 173] width 107 height 32
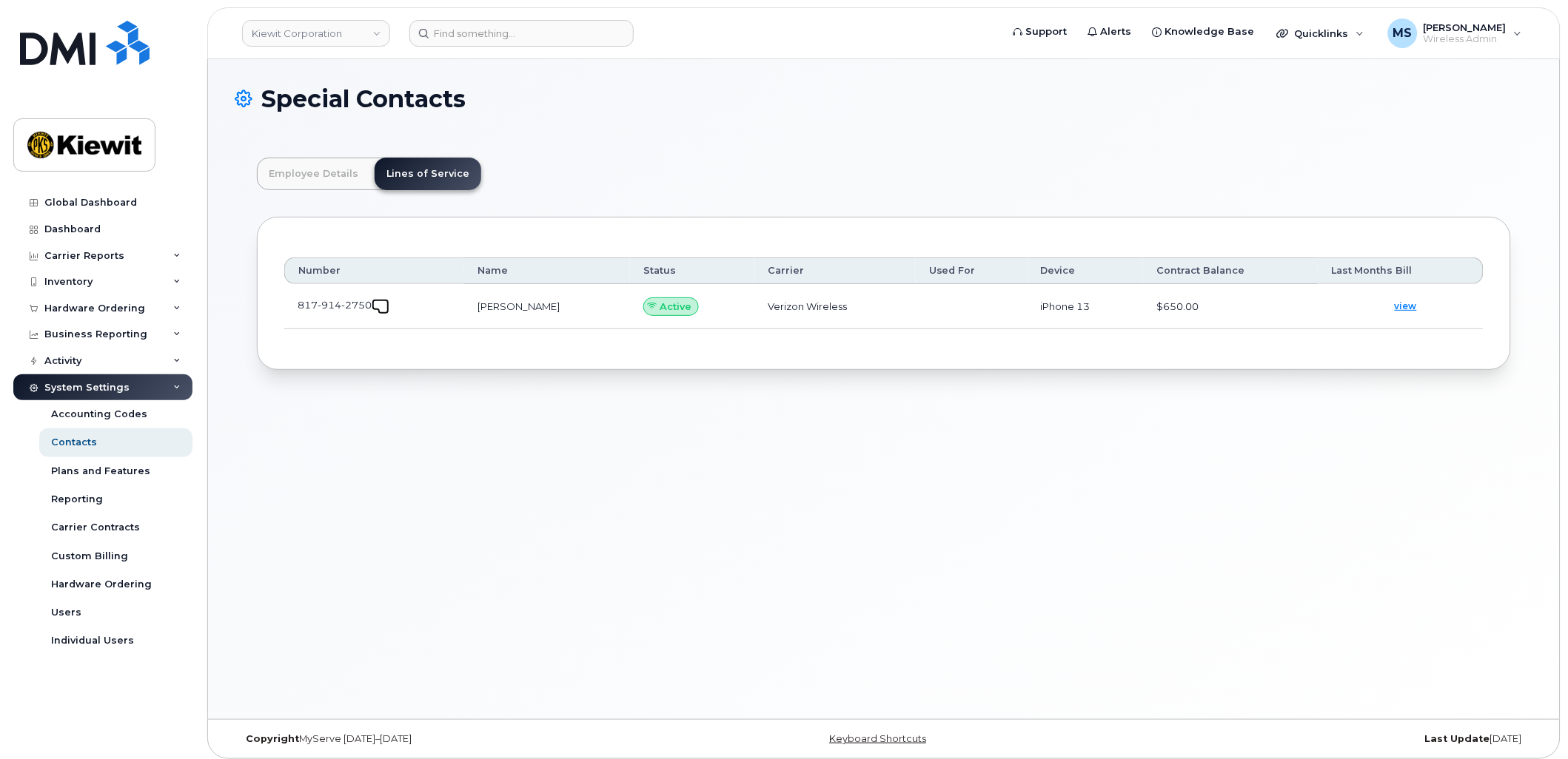
click at [378, 308] on link at bounding box center [380, 305] width 17 height 12
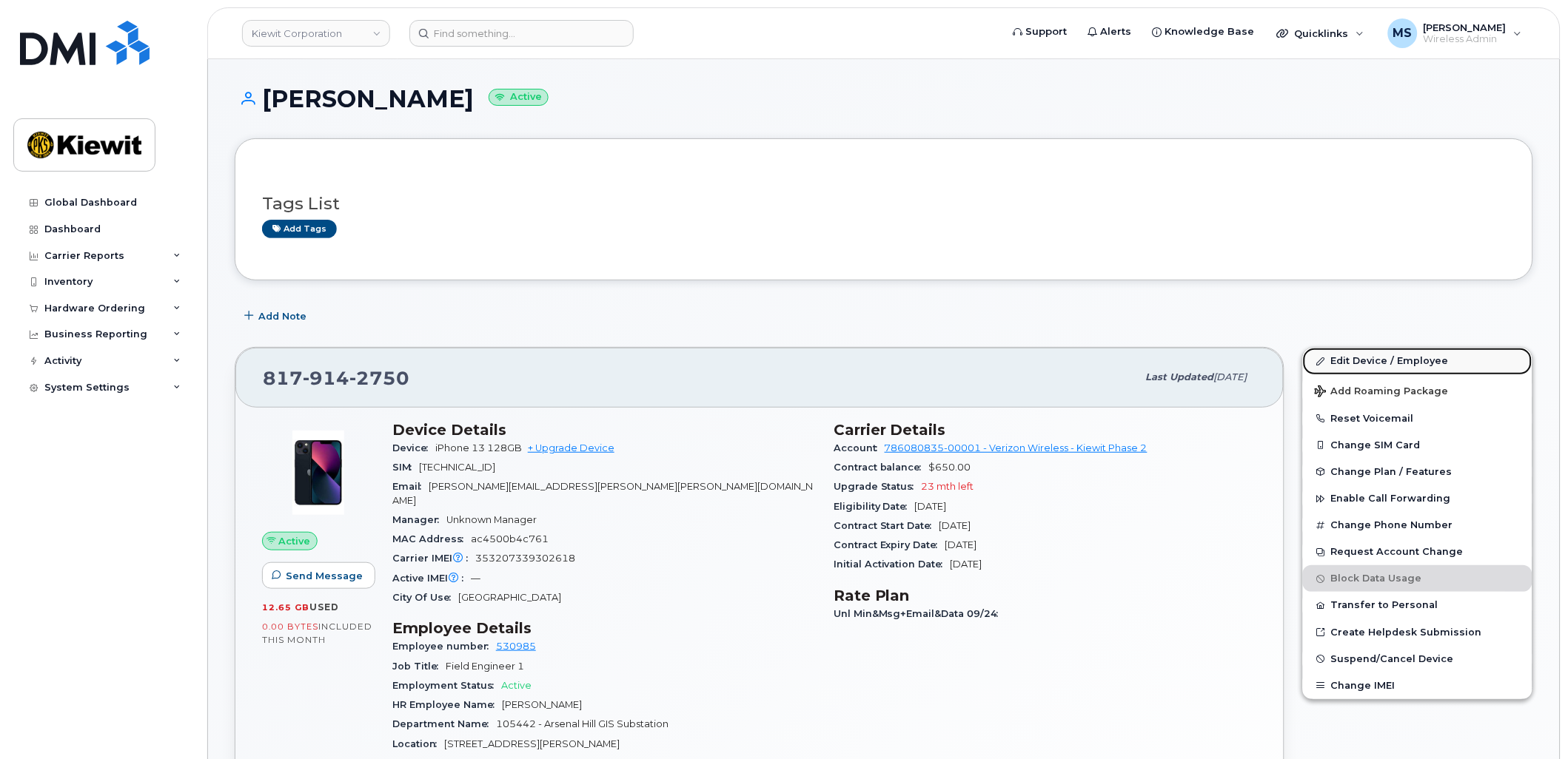
click at [1418, 361] on link "Edit Device / Employee" at bounding box center [1417, 361] width 229 height 26
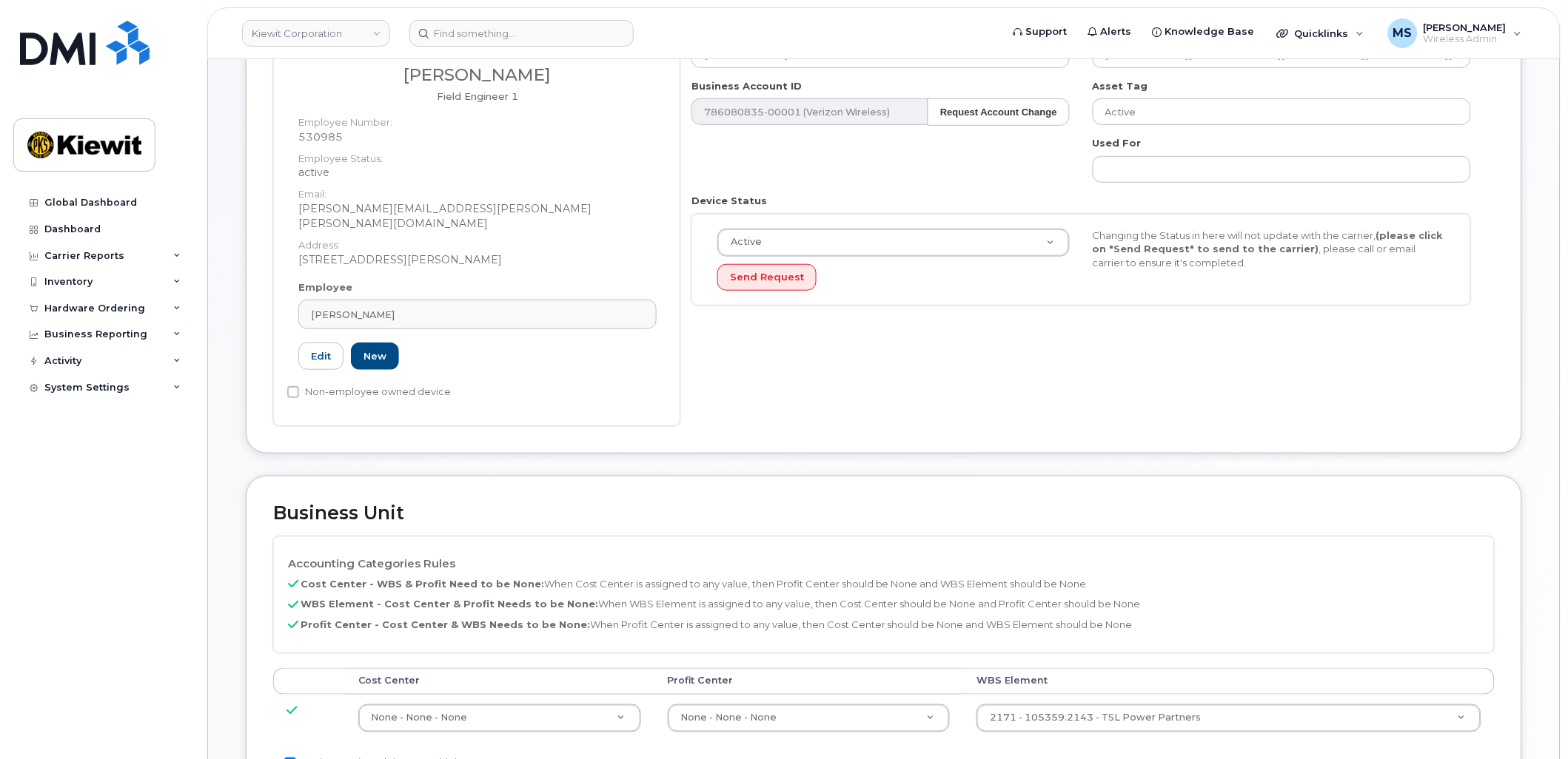
scroll to position [247, 0]
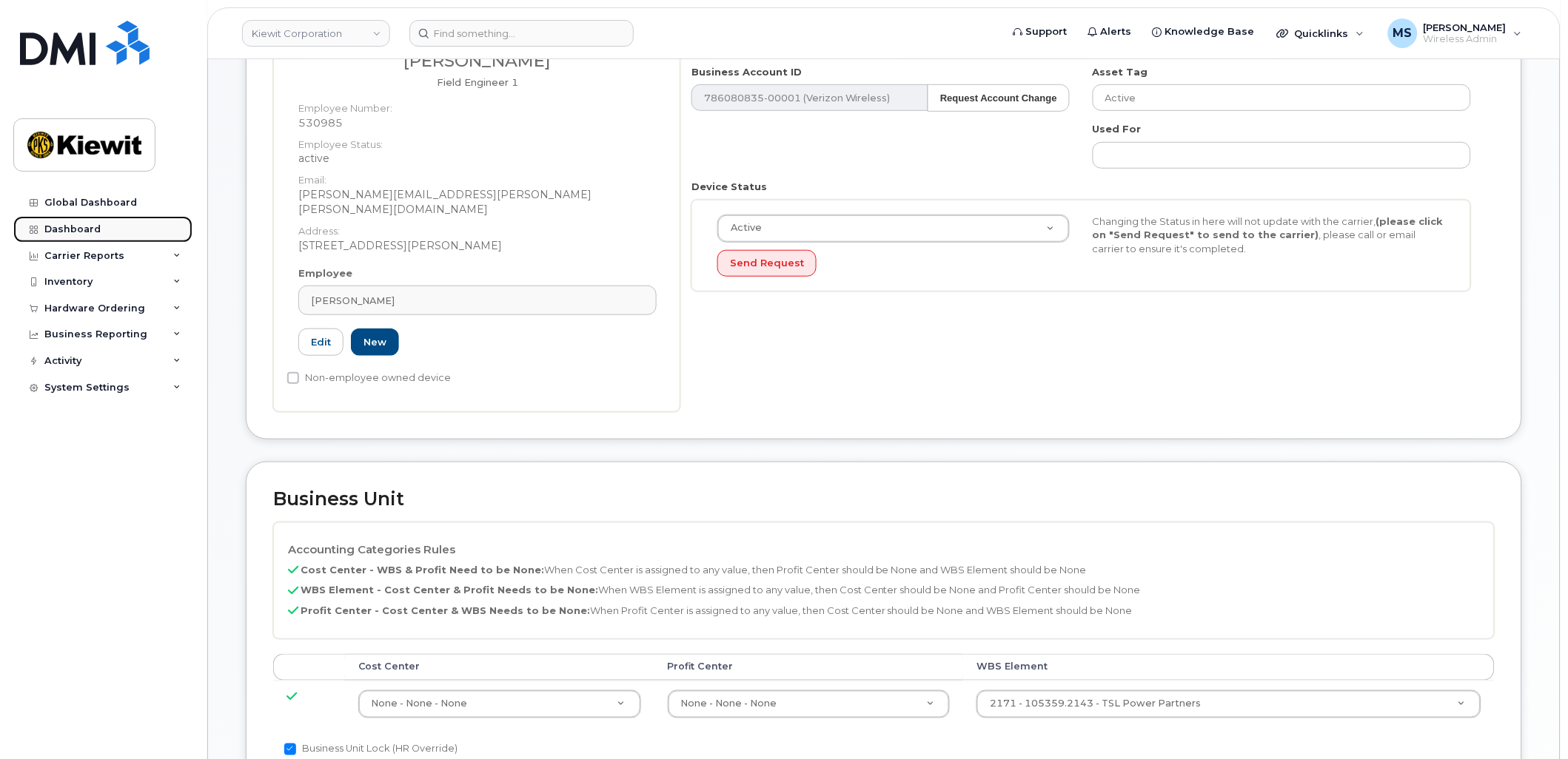
click at [73, 224] on div "Dashboard" at bounding box center [73, 229] width 56 height 12
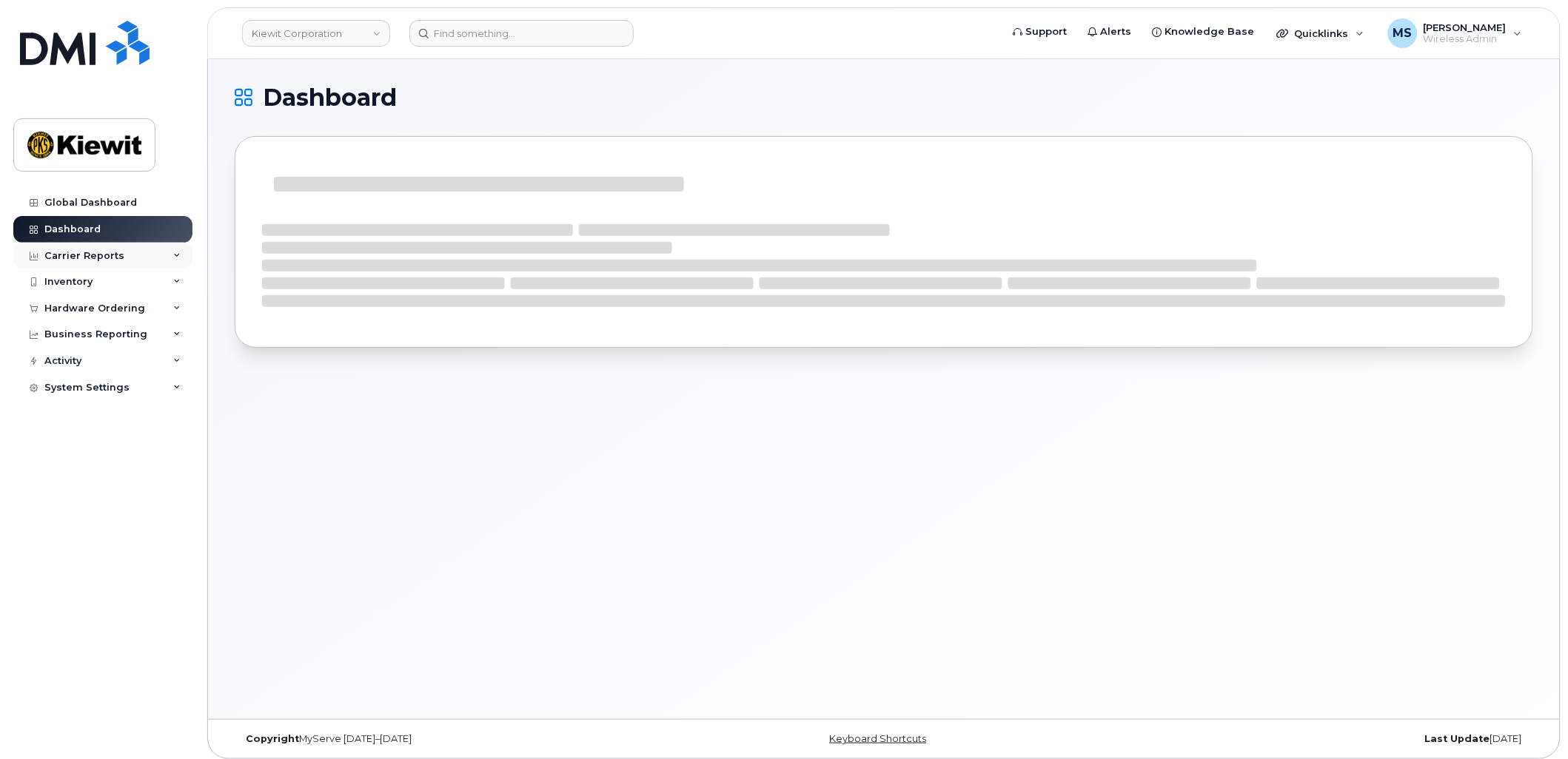
click at [97, 252] on div "Carrier Reports" at bounding box center [84, 256] width 80 height 12
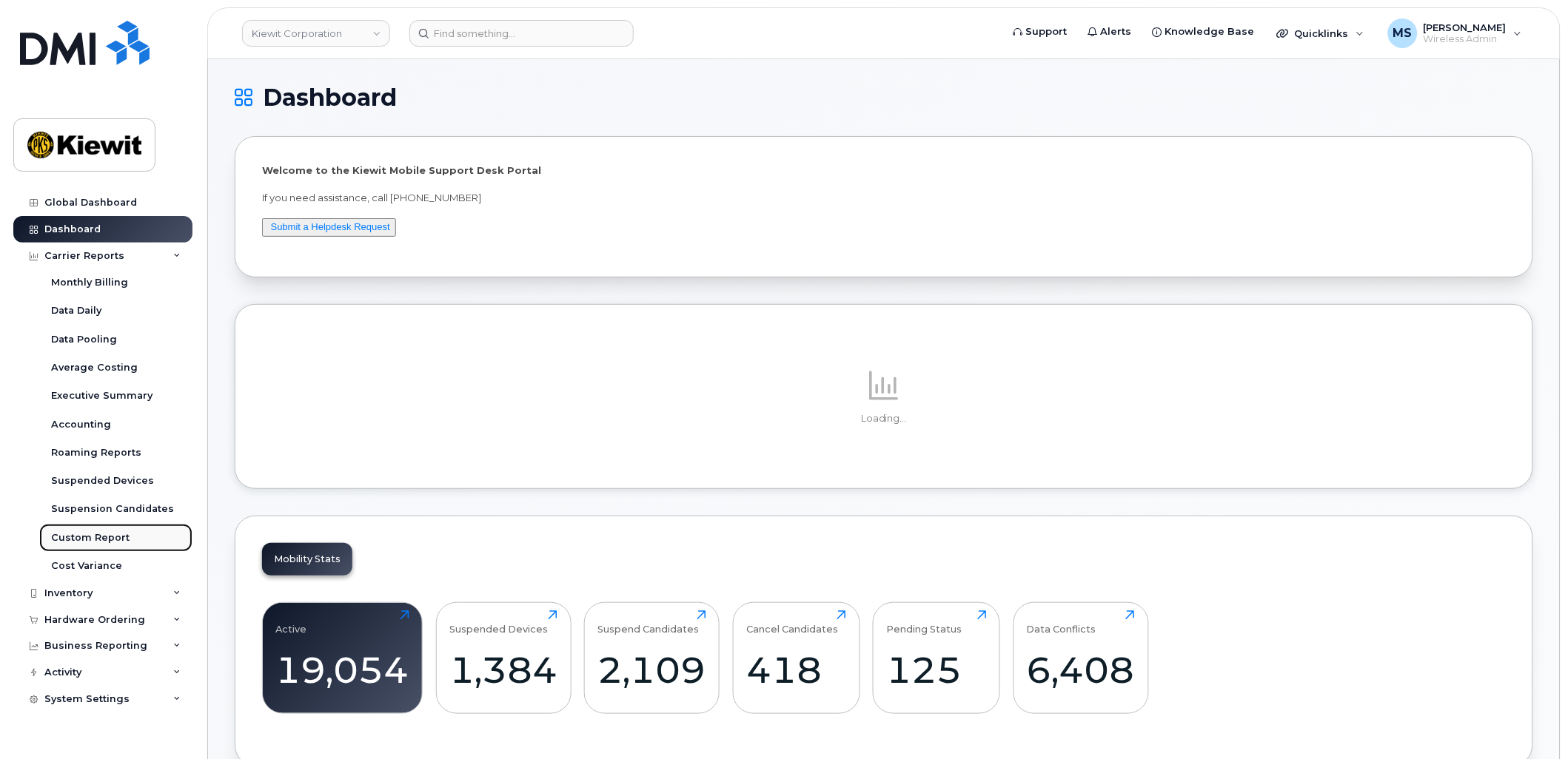
click at [100, 531] on div "Custom Report" at bounding box center [90, 538] width 79 height 13
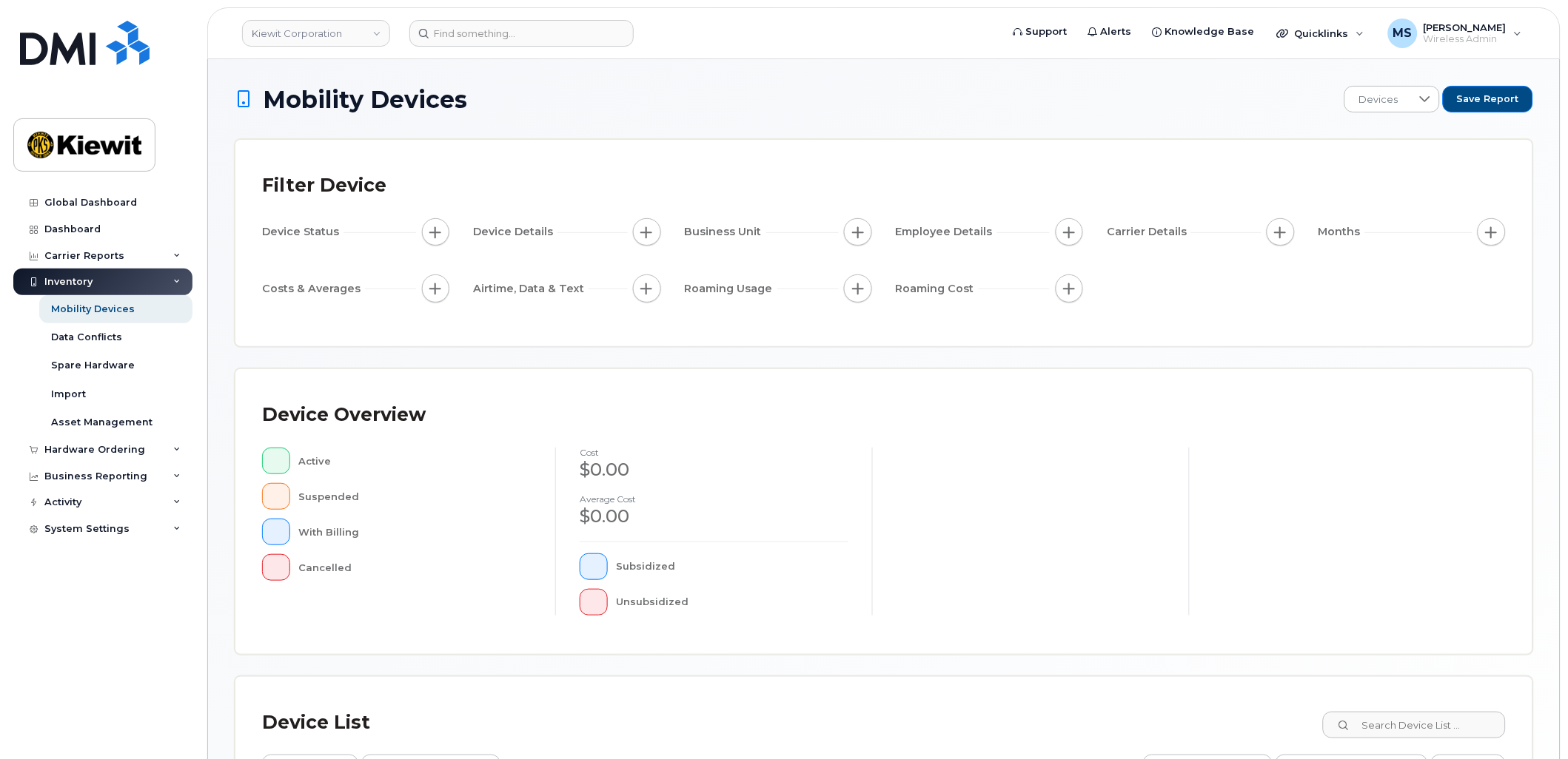
scroll to position [257, 0]
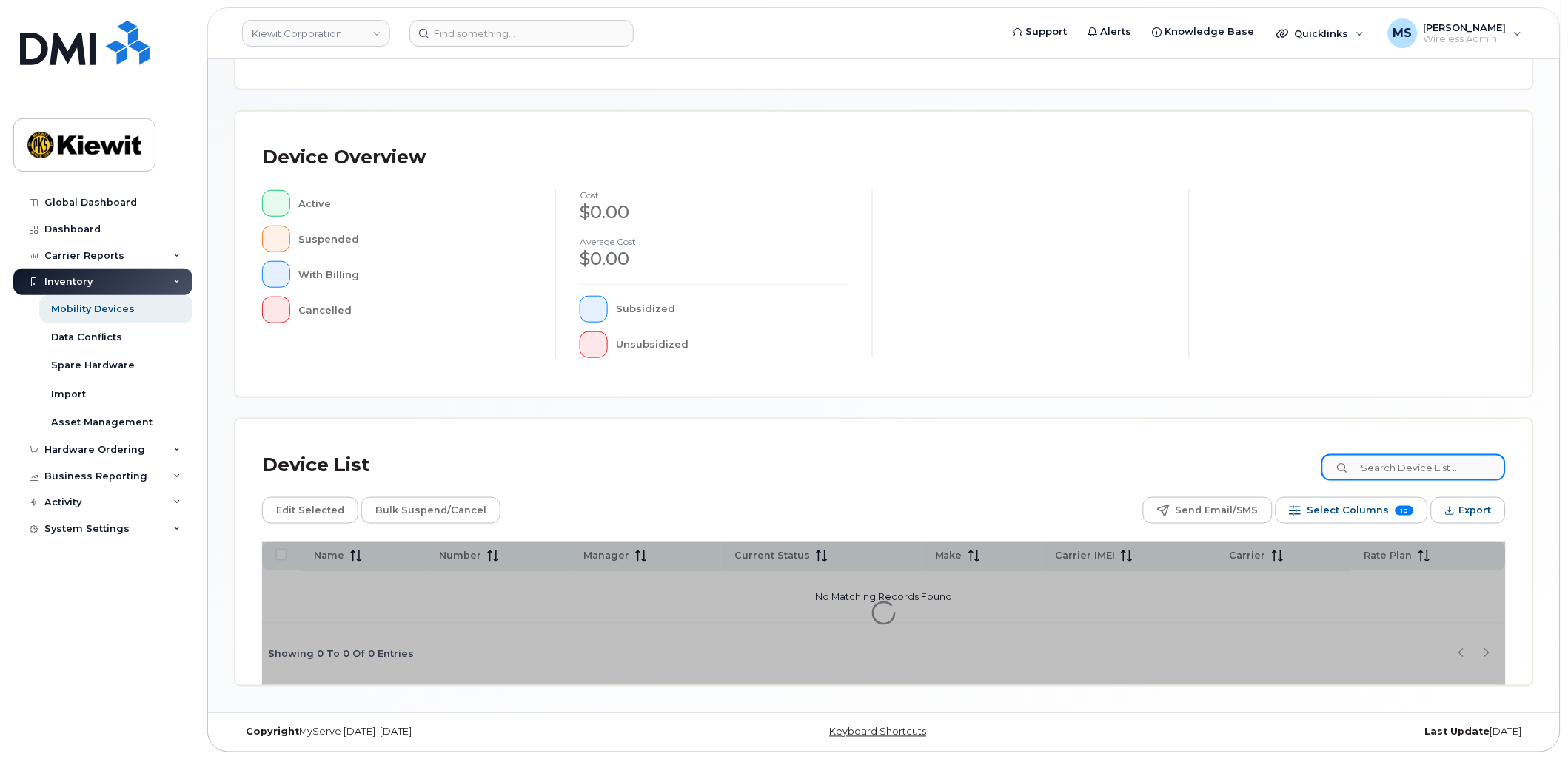
click at [1454, 464] on input at bounding box center [1413, 468] width 185 height 26
type input "105359"
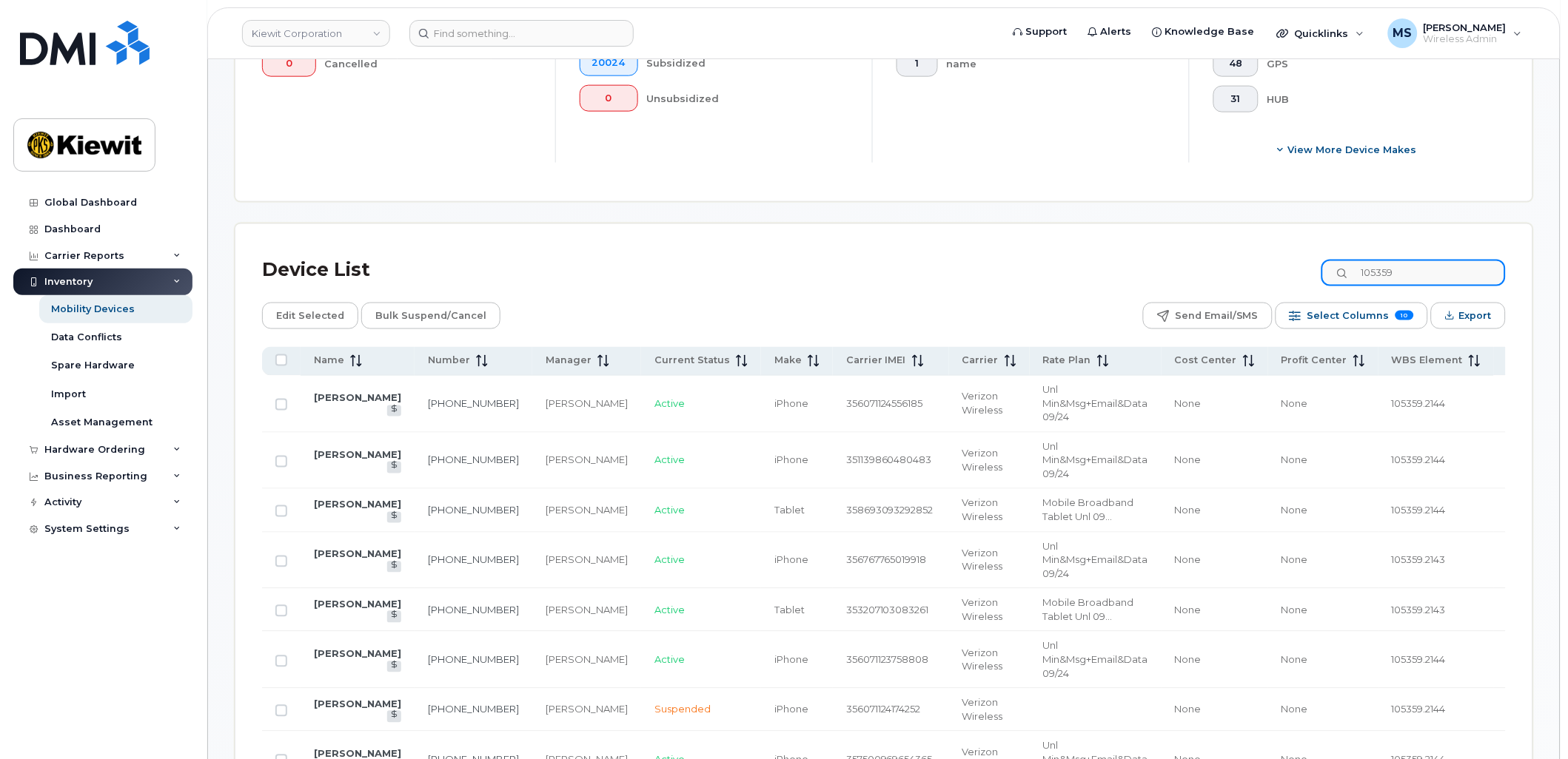
scroll to position [544, 0]
click at [324, 359] on span "Name" at bounding box center [329, 360] width 31 height 13
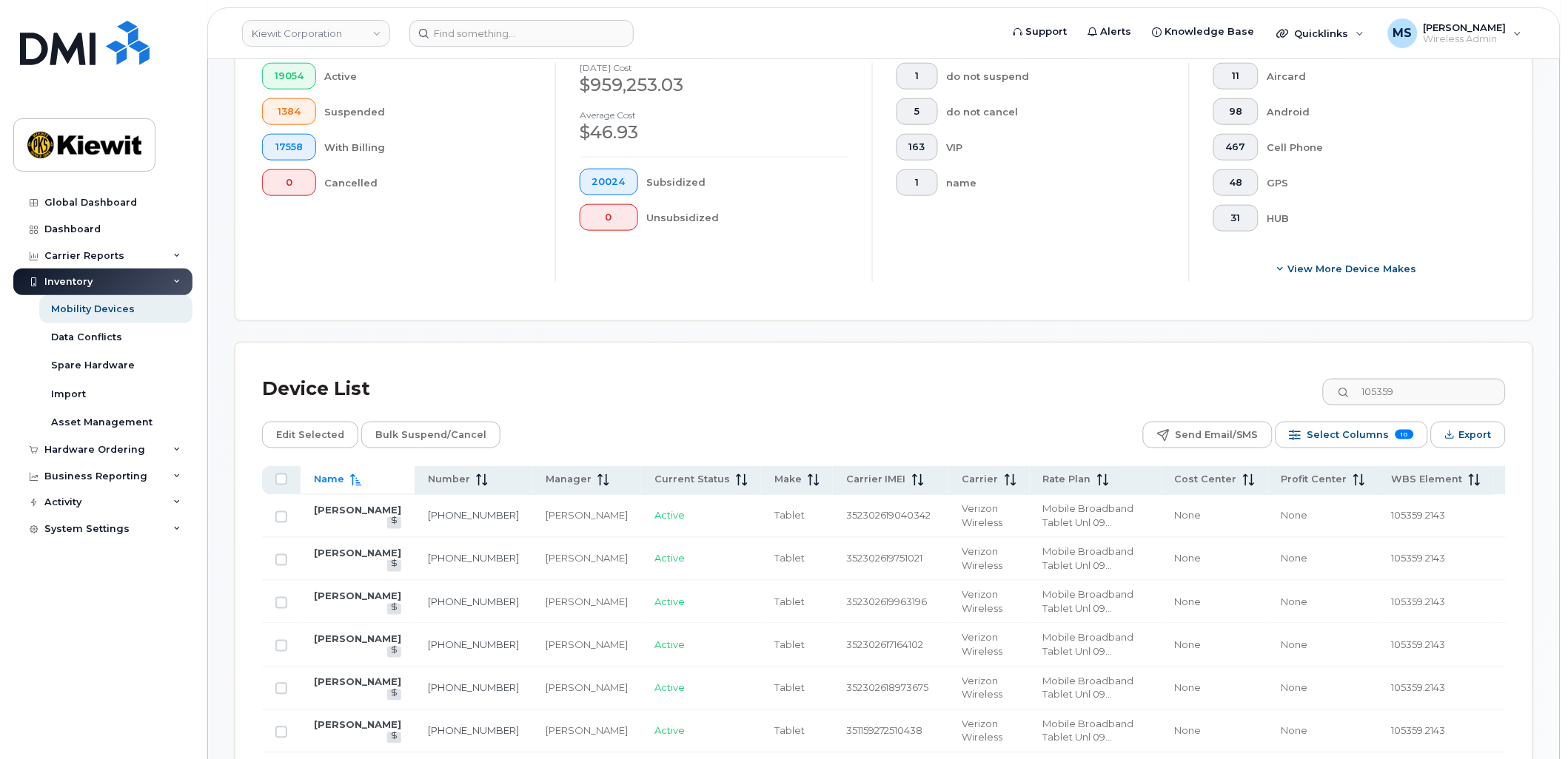
scroll to position [483, 0]
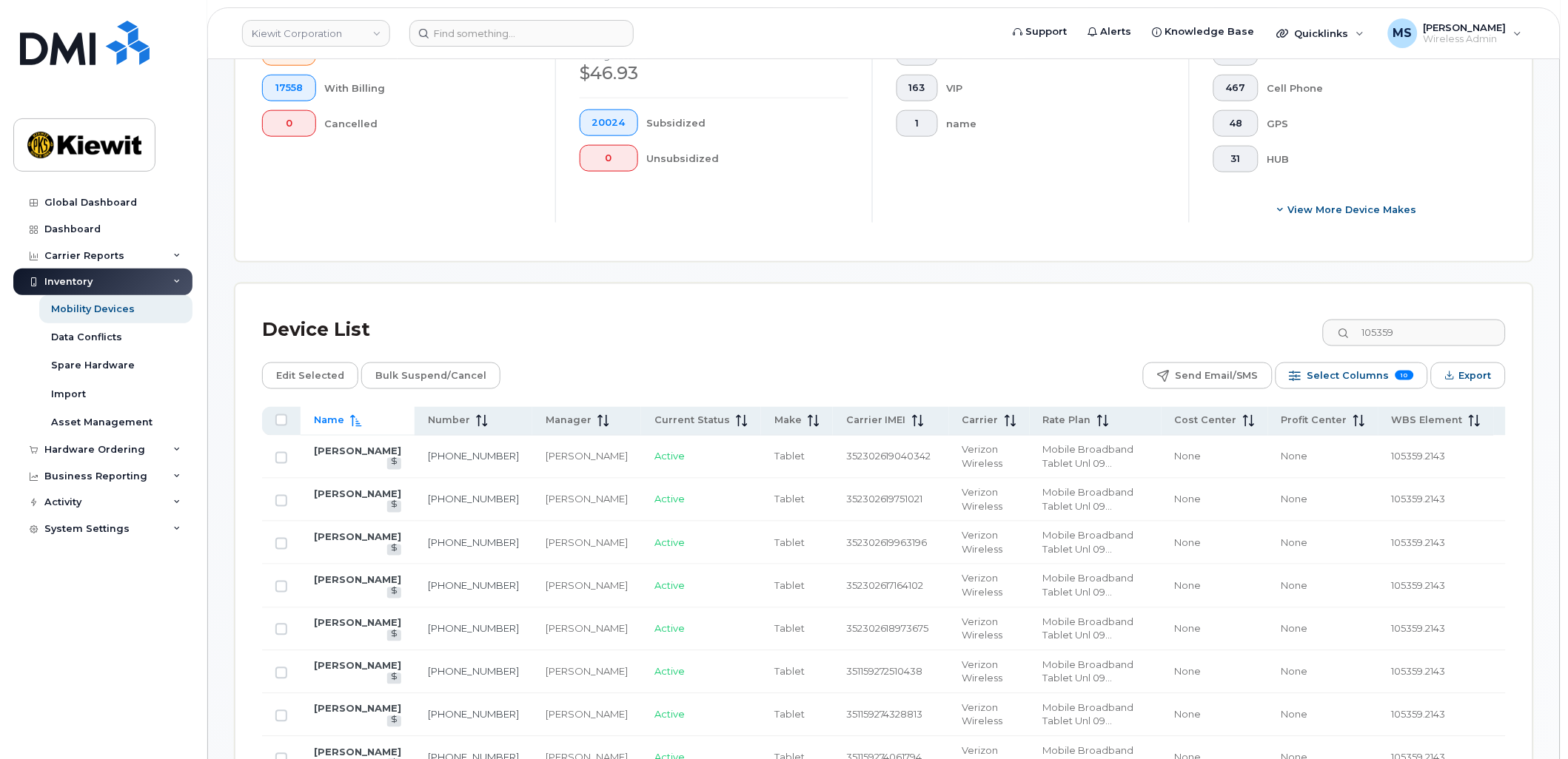
click at [335, 417] on span "Name" at bounding box center [329, 421] width 31 height 13
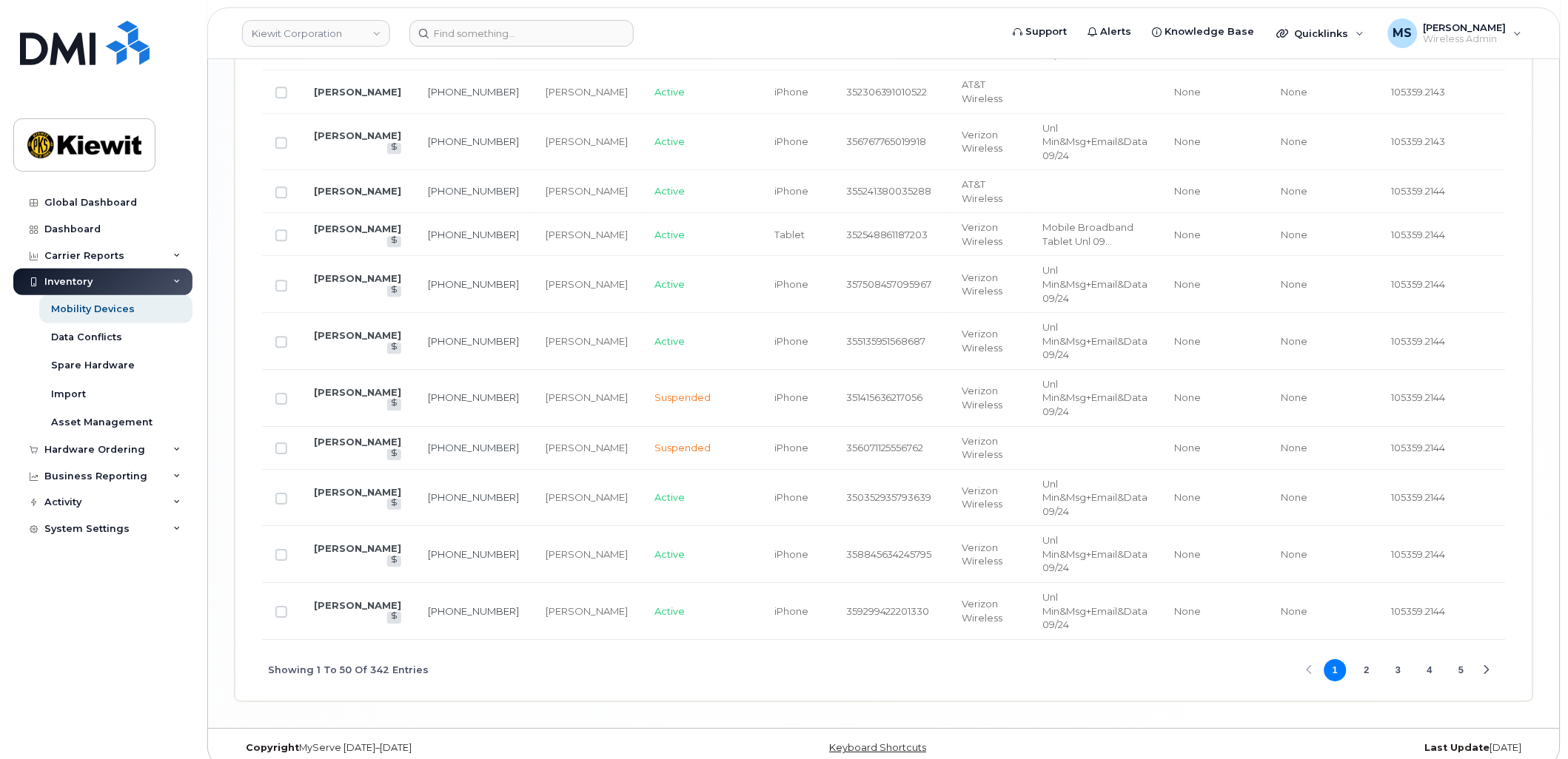
scroll to position [2977, 0]
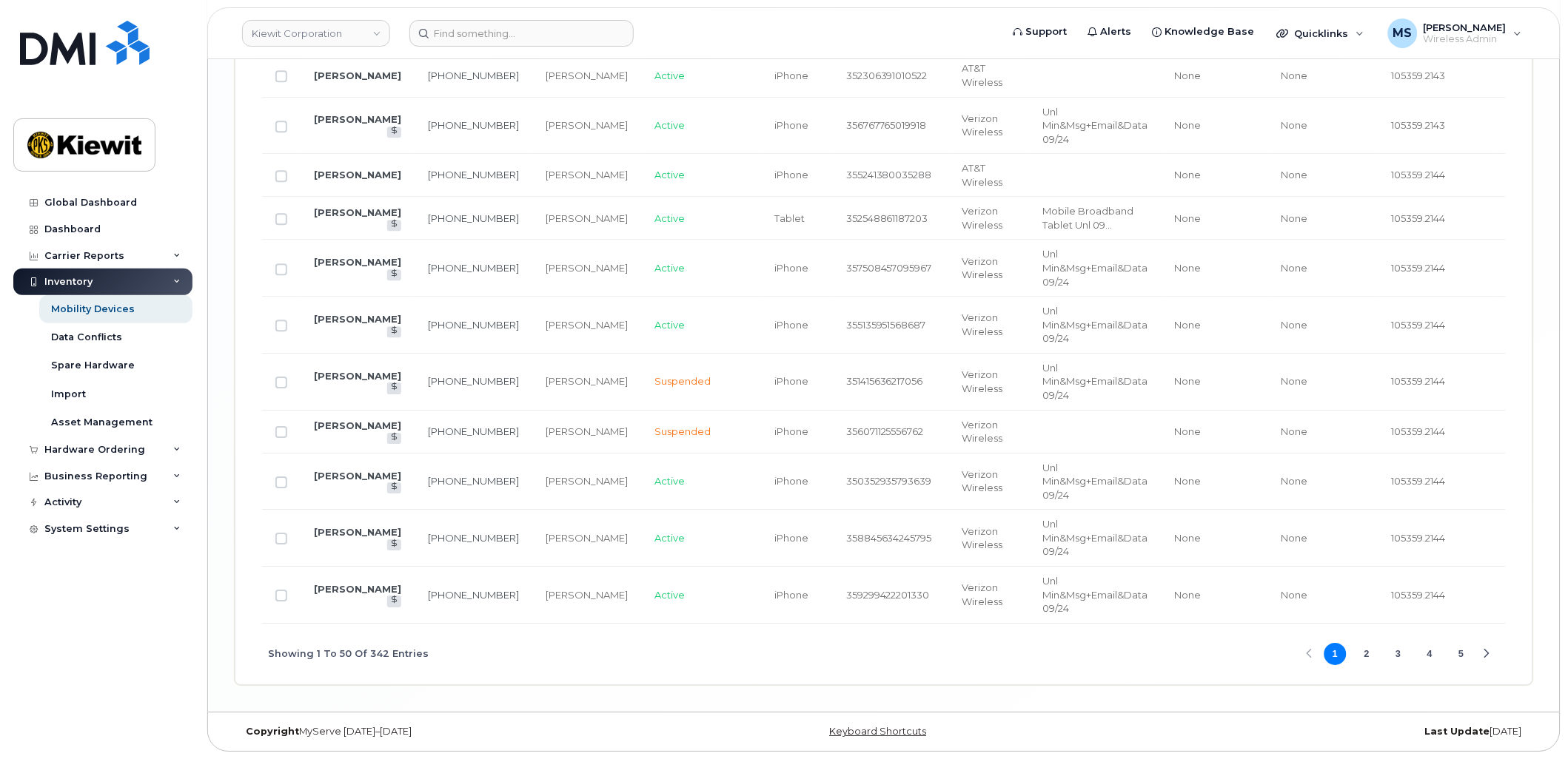
click at [1369, 655] on button "2" at bounding box center [1366, 654] width 22 height 22
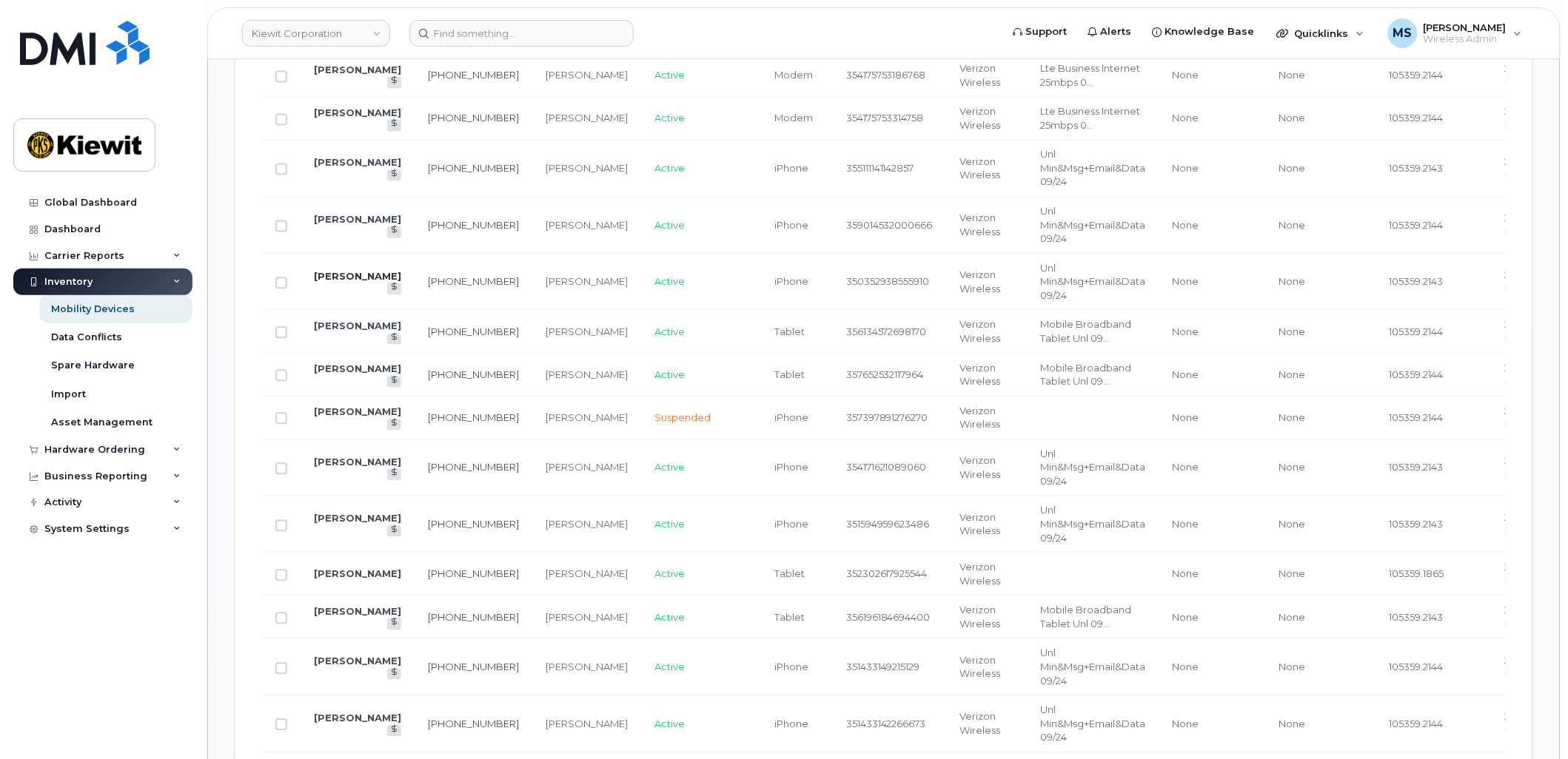
scroll to position [916, 0]
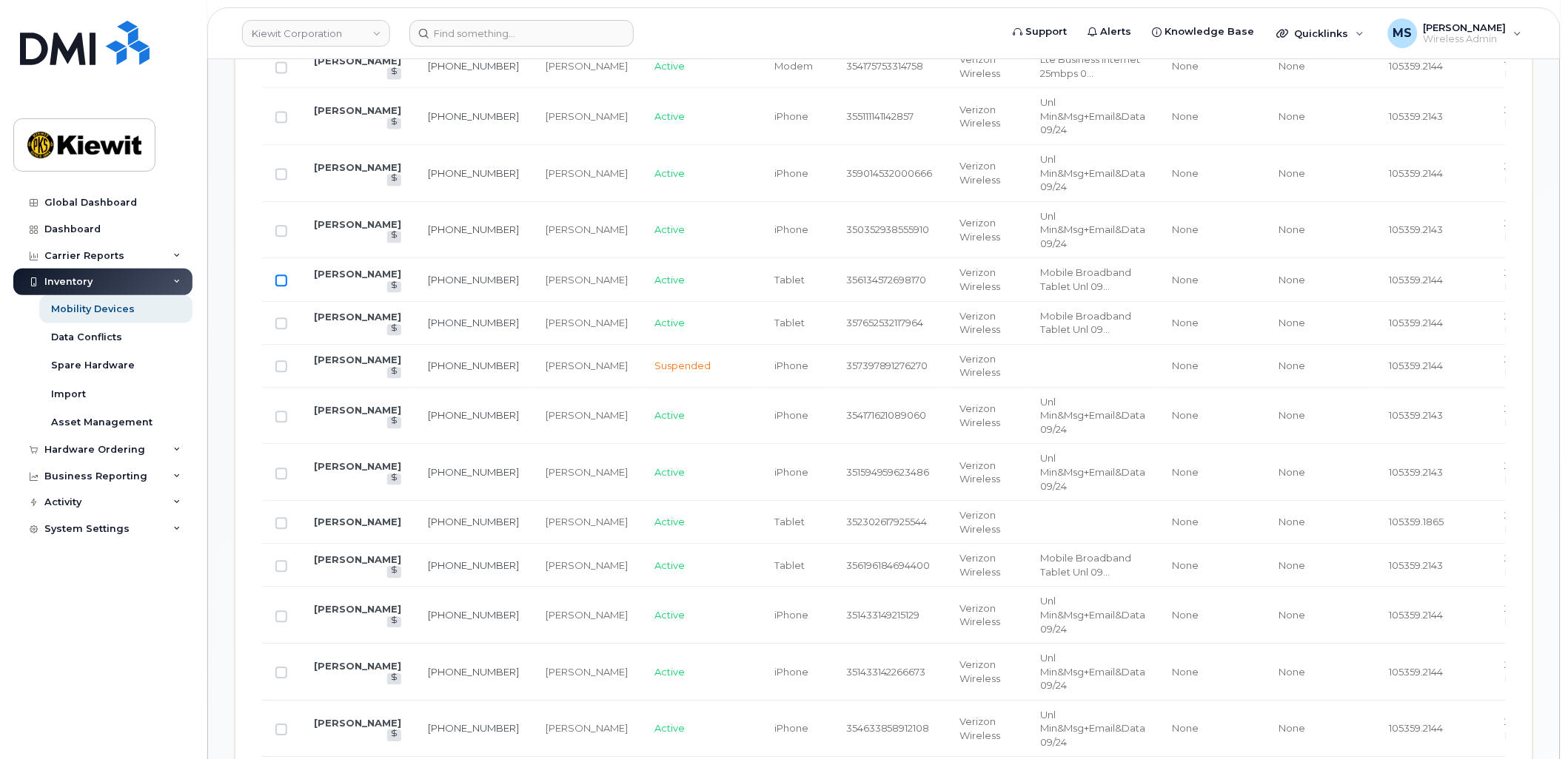
click at [284, 283] on input "Row Unselected" at bounding box center [281, 281] width 12 height 12
checkbox input "true"
click at [277, 324] on input "Row Unselected" at bounding box center [281, 324] width 12 height 12
checkbox input "true"
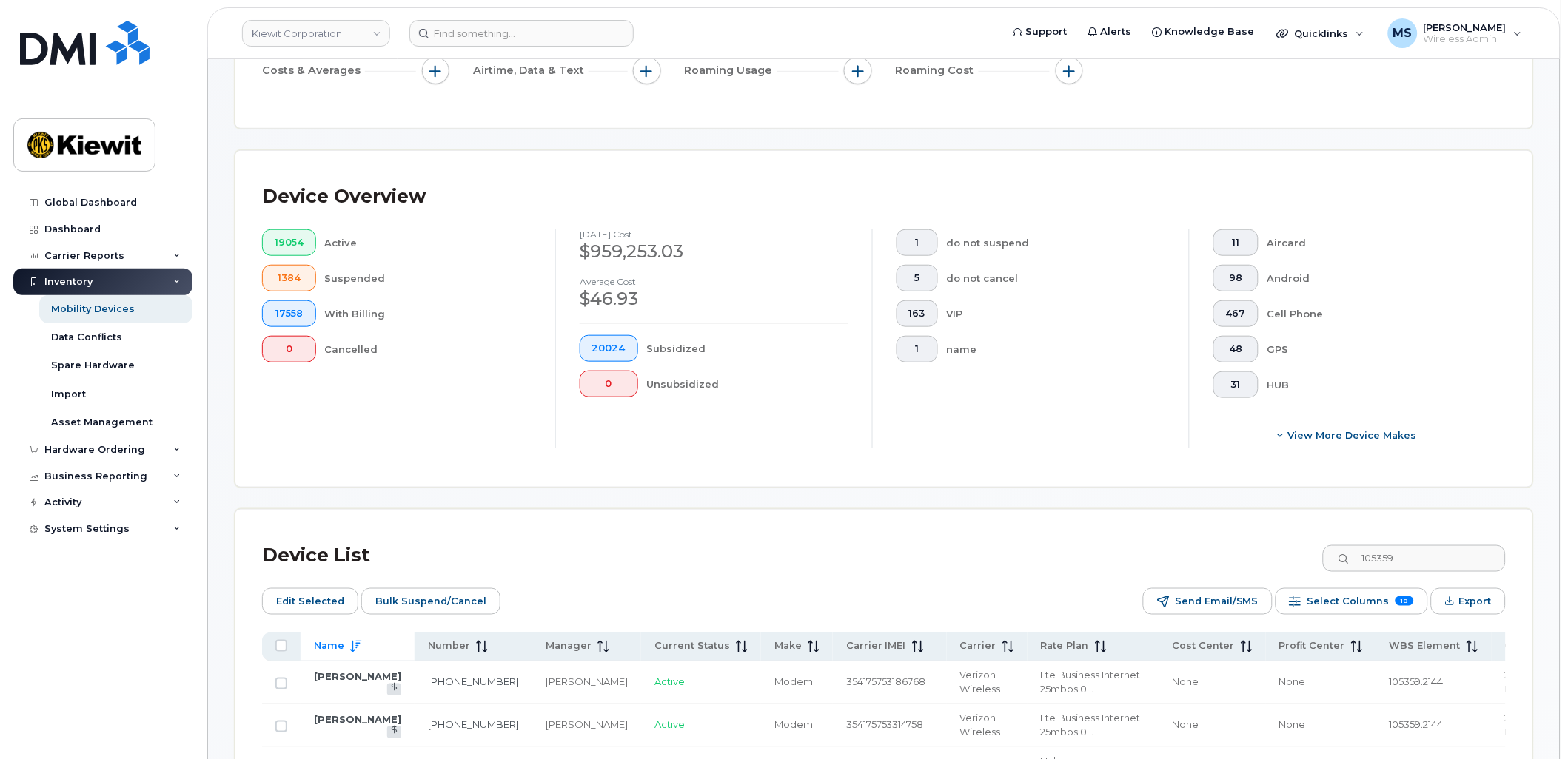
scroll to position [176, 0]
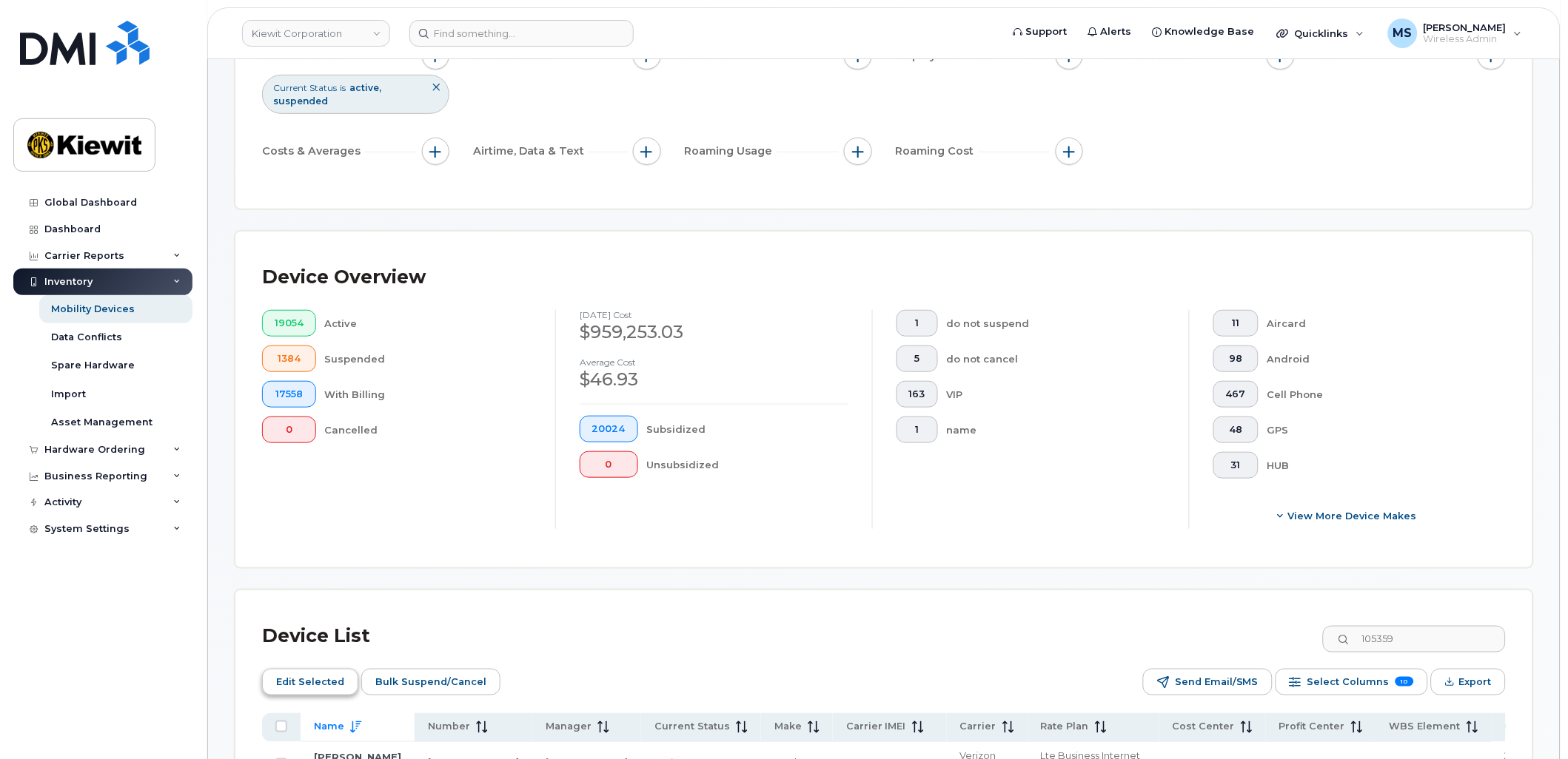
click at [301, 674] on span "Edit Selected" at bounding box center [310, 682] width 68 height 22
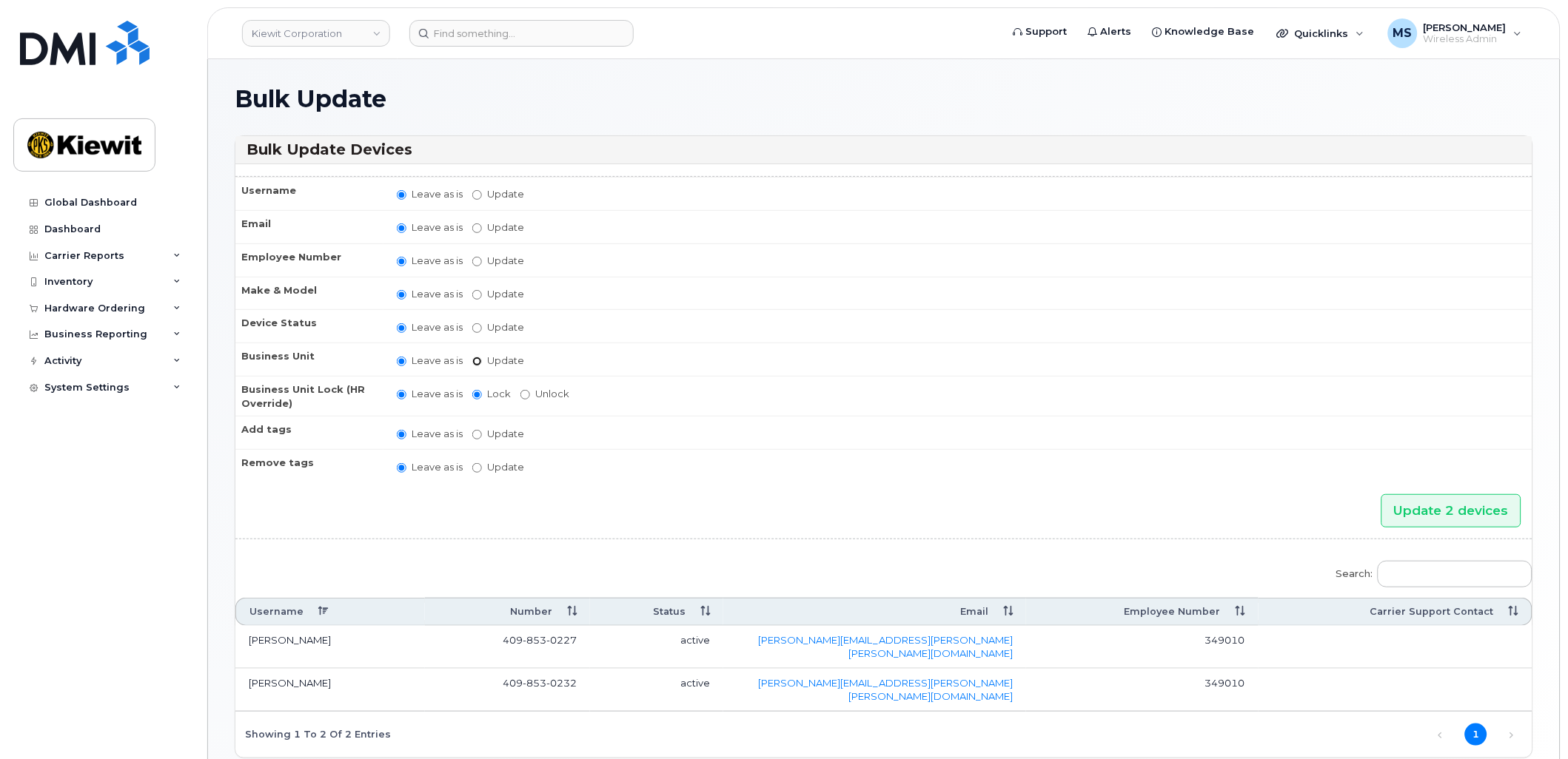
click at [473, 360] on input "Update" at bounding box center [478, 362] width 10 height 10
radio input "true"
radio input "false"
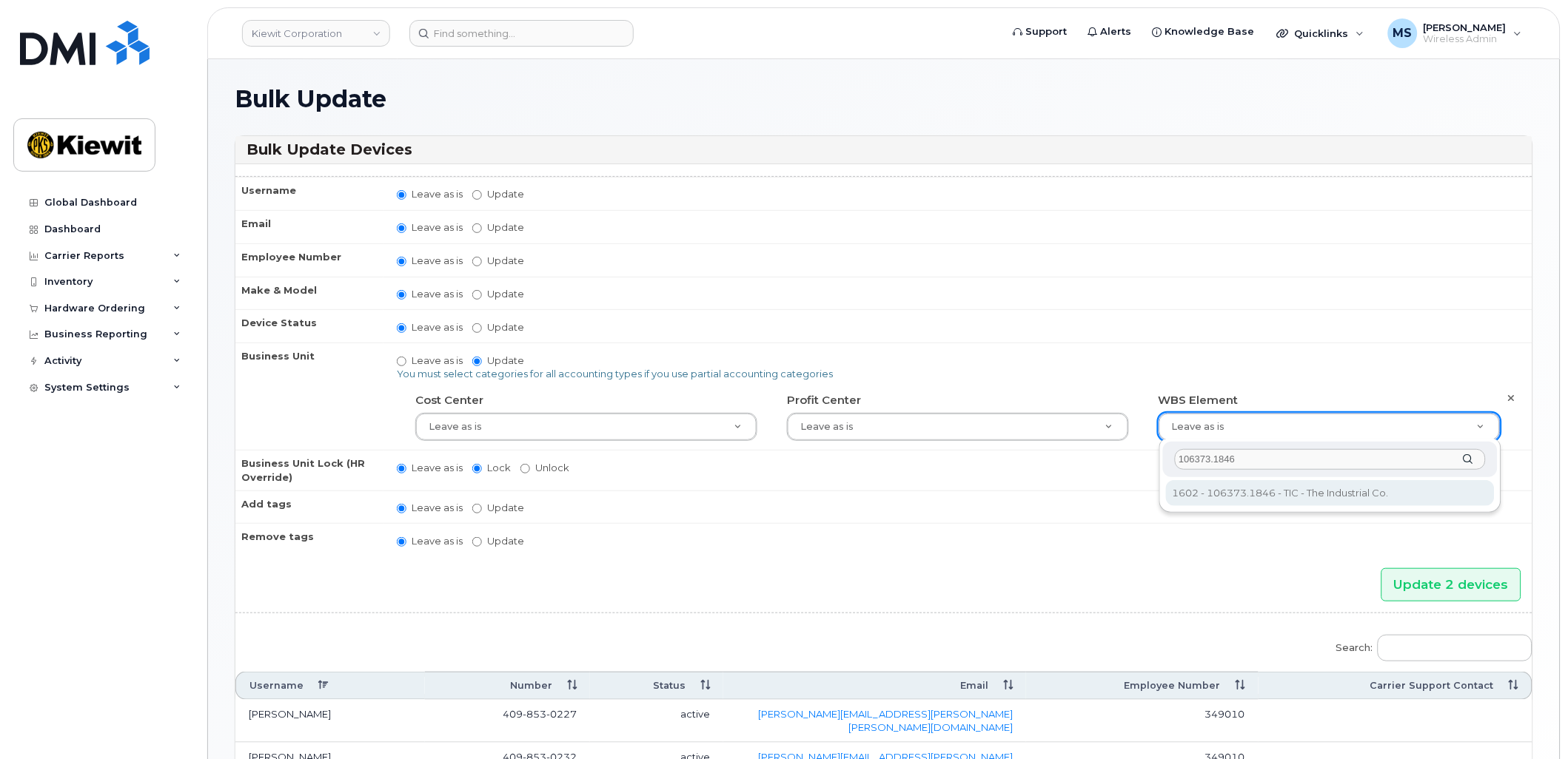
type input "106373.1846"
type input "36082678"
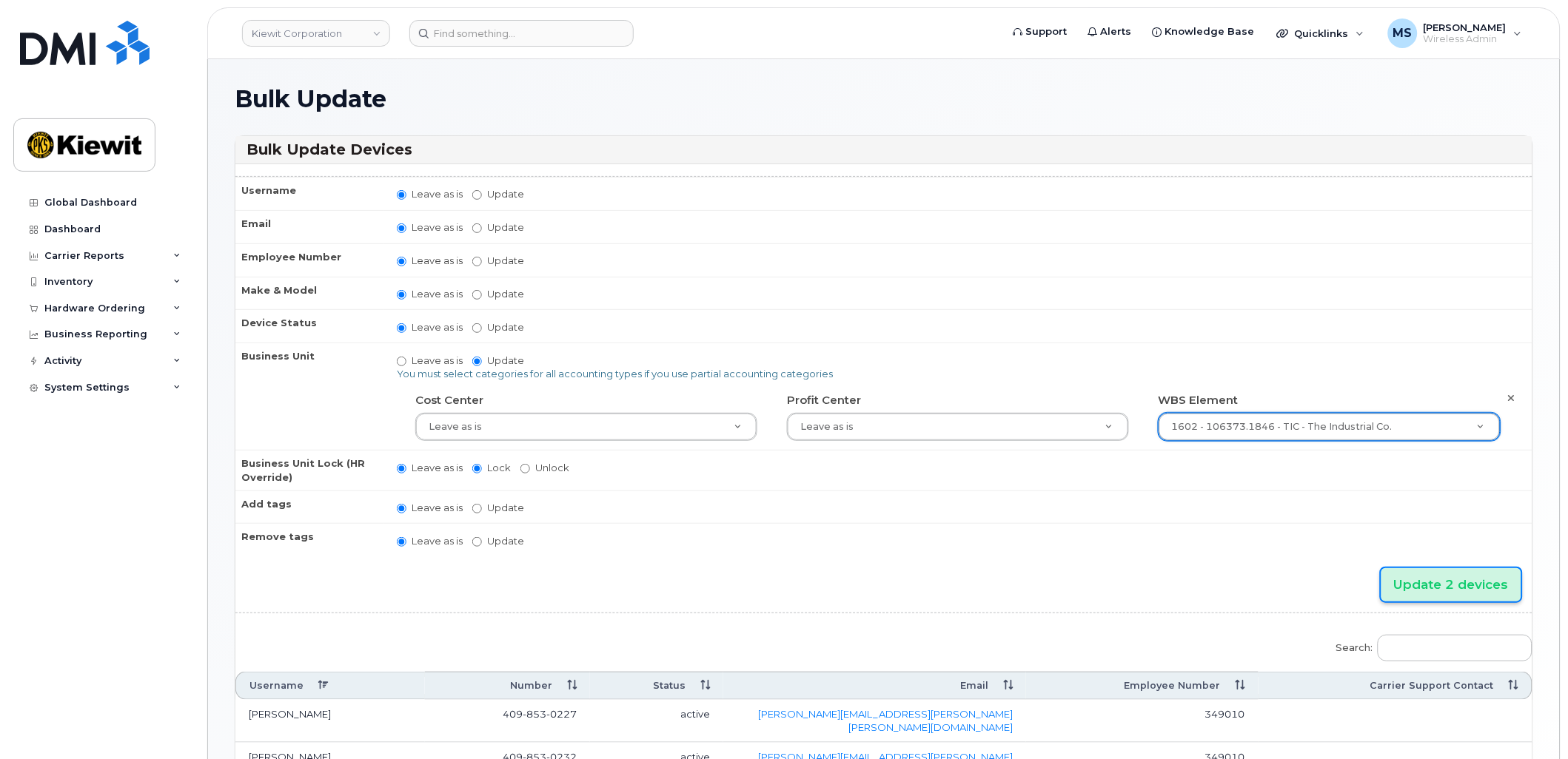
click at [1493, 593] on input "Update 2 devices" at bounding box center [1451, 585] width 140 height 33
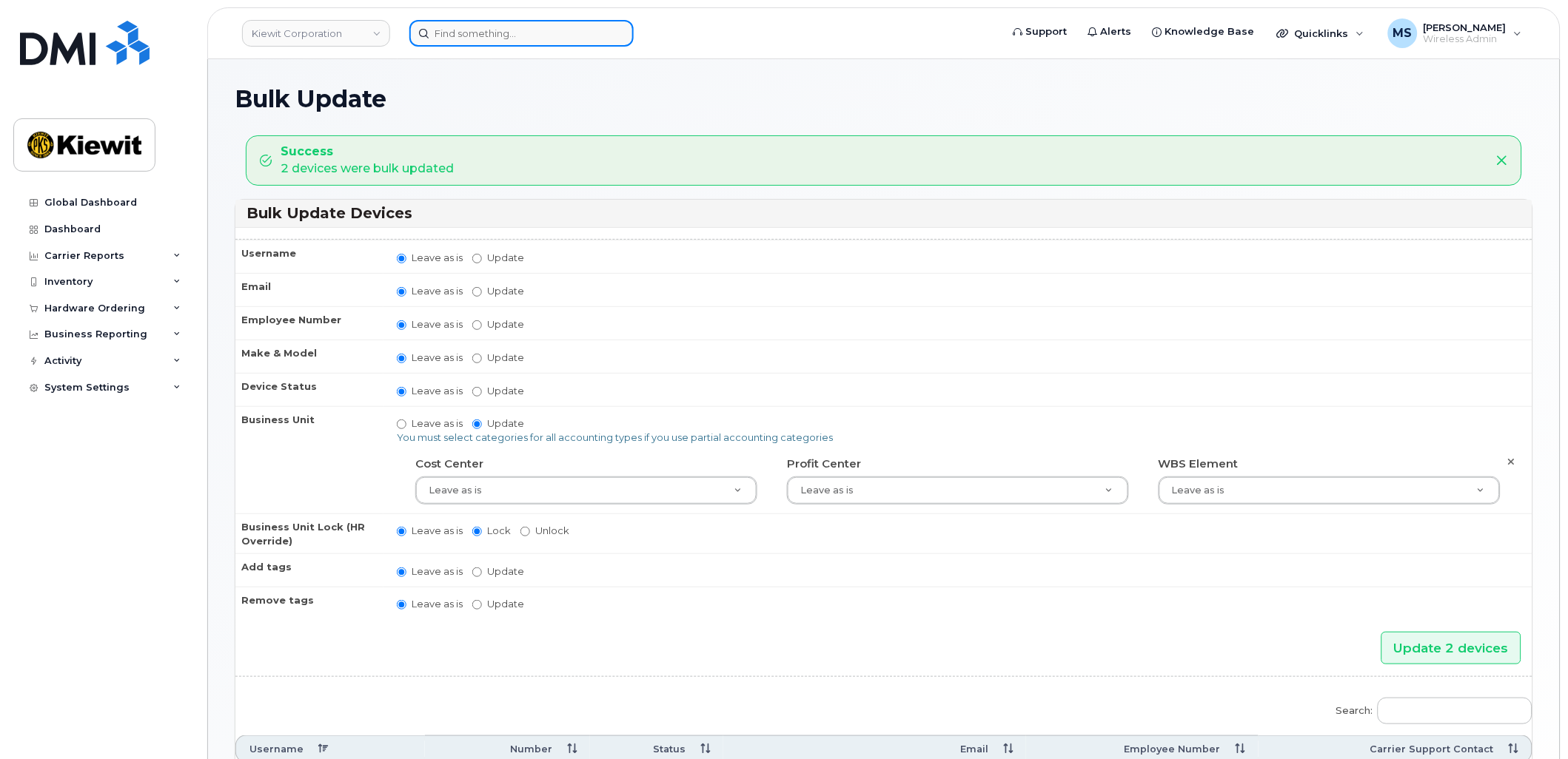
click at [527, 31] on input at bounding box center [521, 33] width 224 height 26
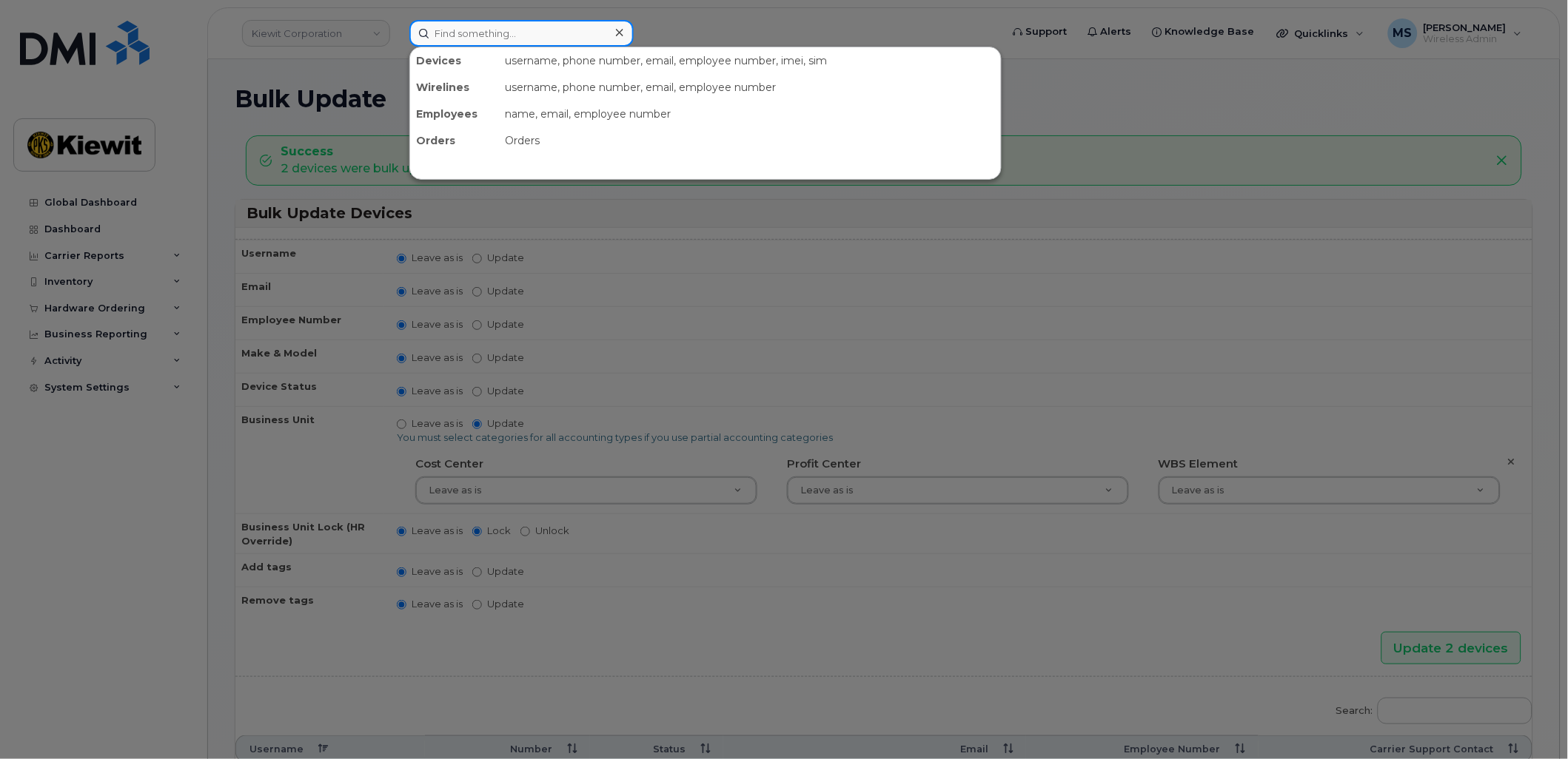
paste input "530985"
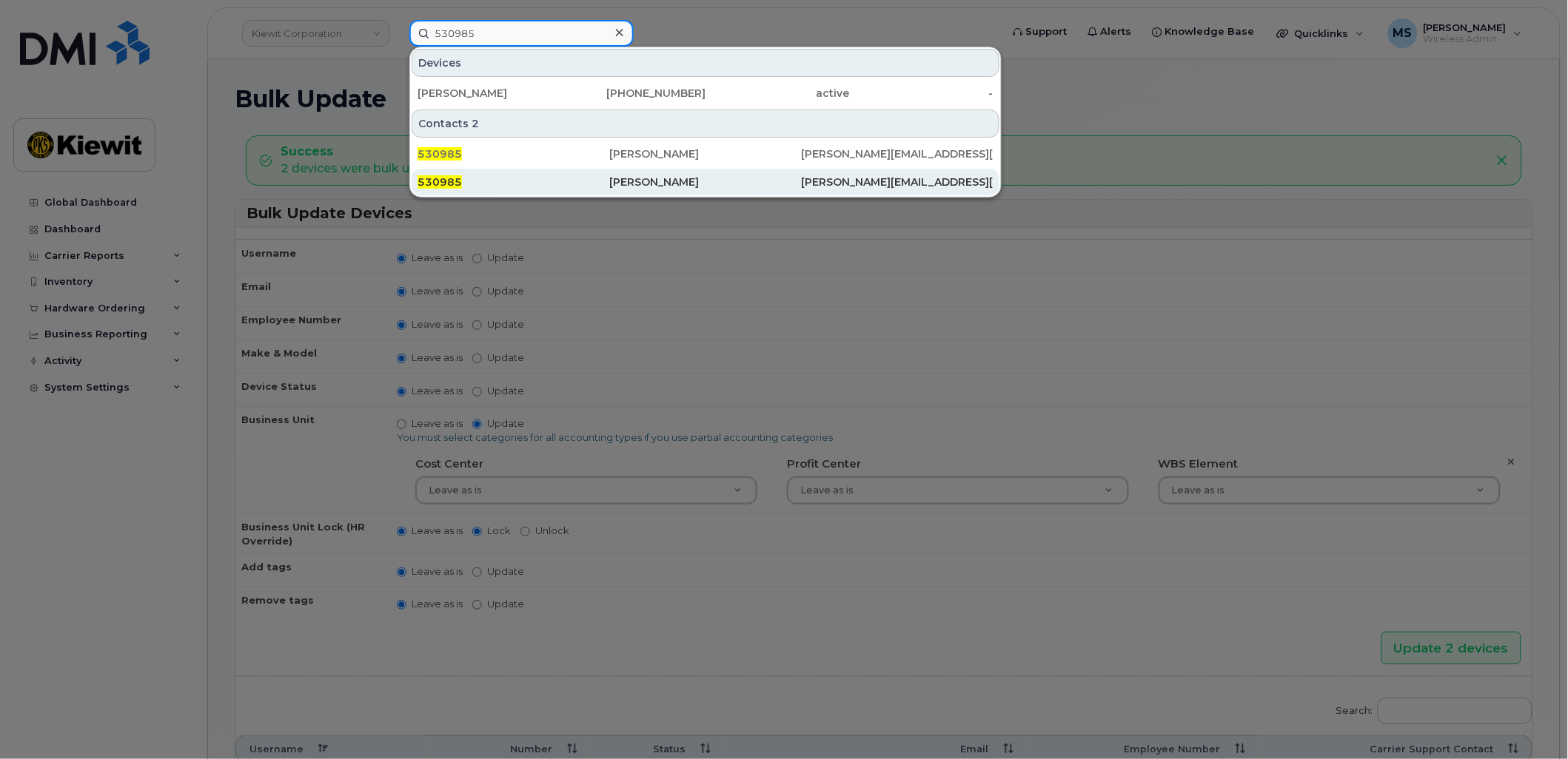
type input "530985"
click at [642, 180] on div "[PERSON_NAME]" at bounding box center [705, 182] width 192 height 15
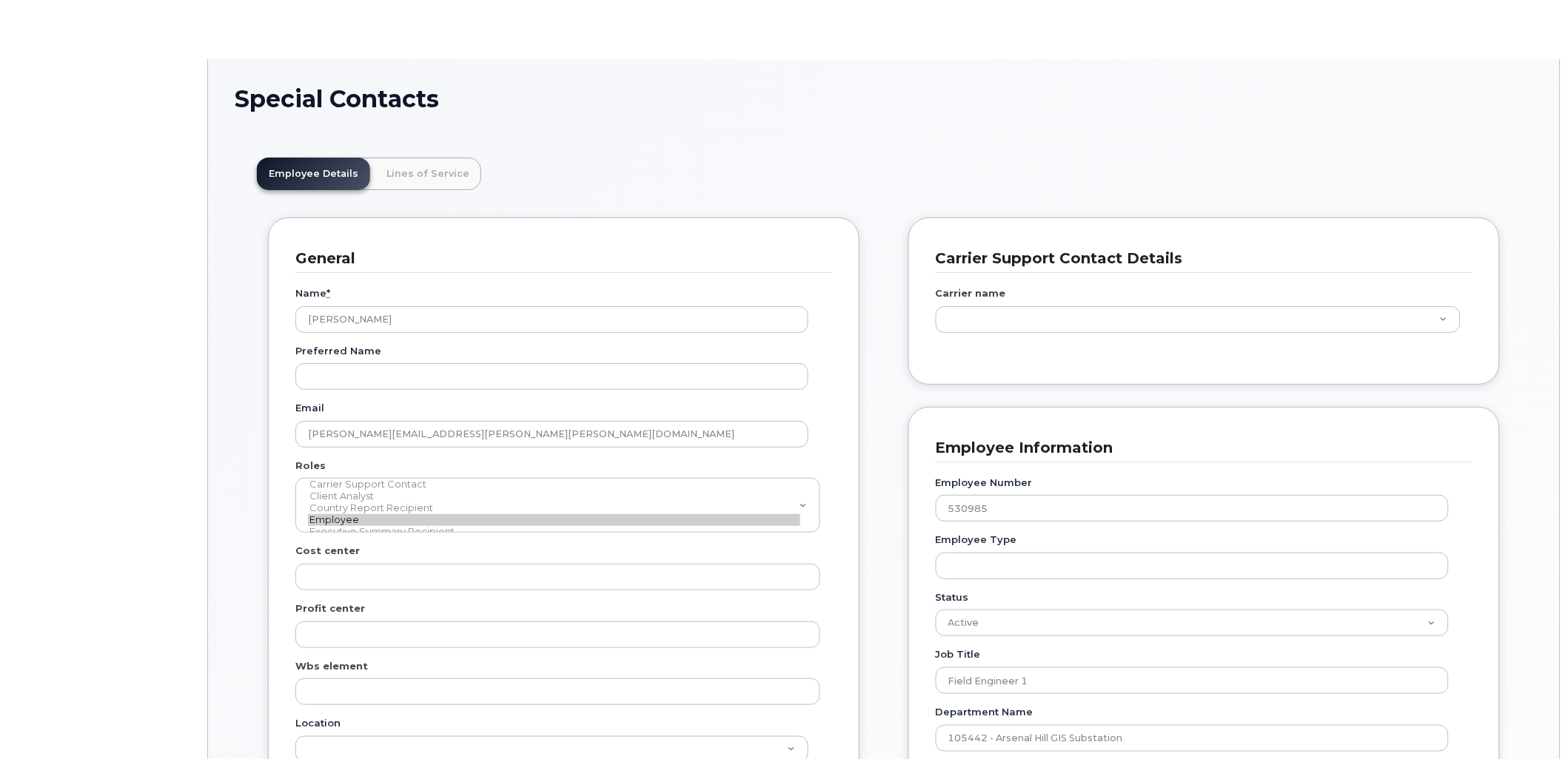
scroll to position [46, 0]
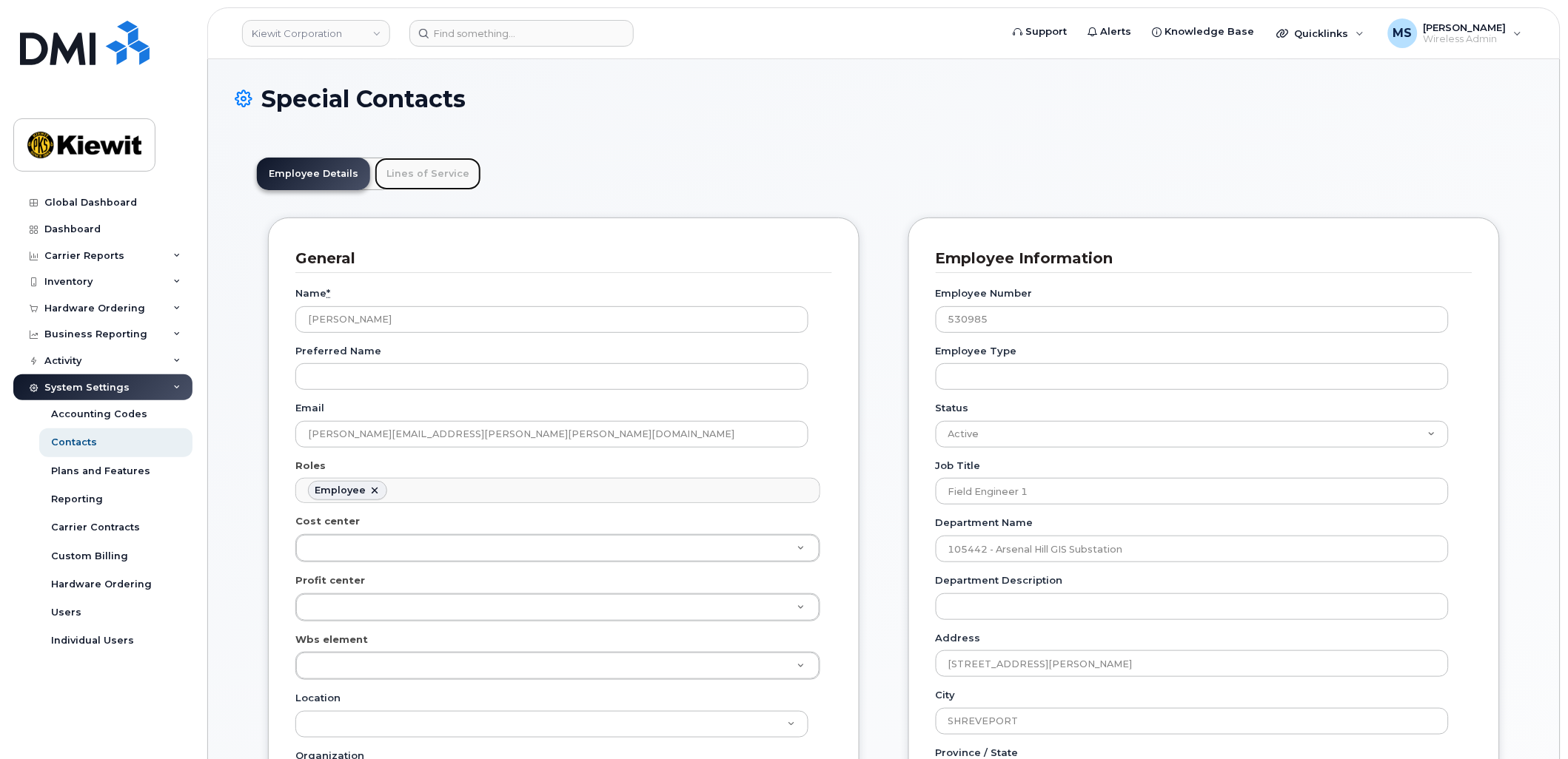
click at [423, 179] on link "Lines of Service" at bounding box center [427, 173] width 107 height 32
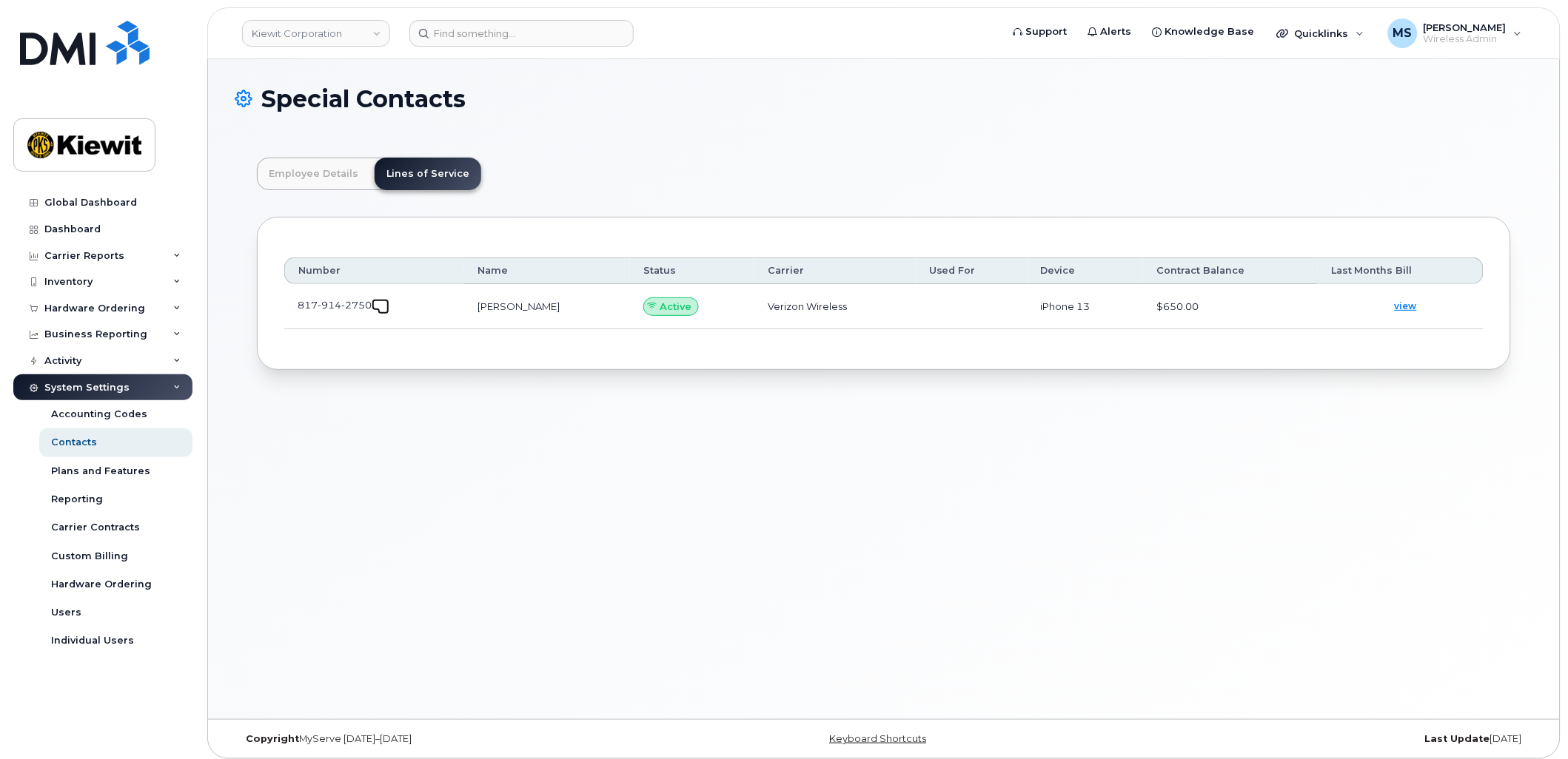
click at [382, 305] on span at bounding box center [383, 309] width 12 height 12
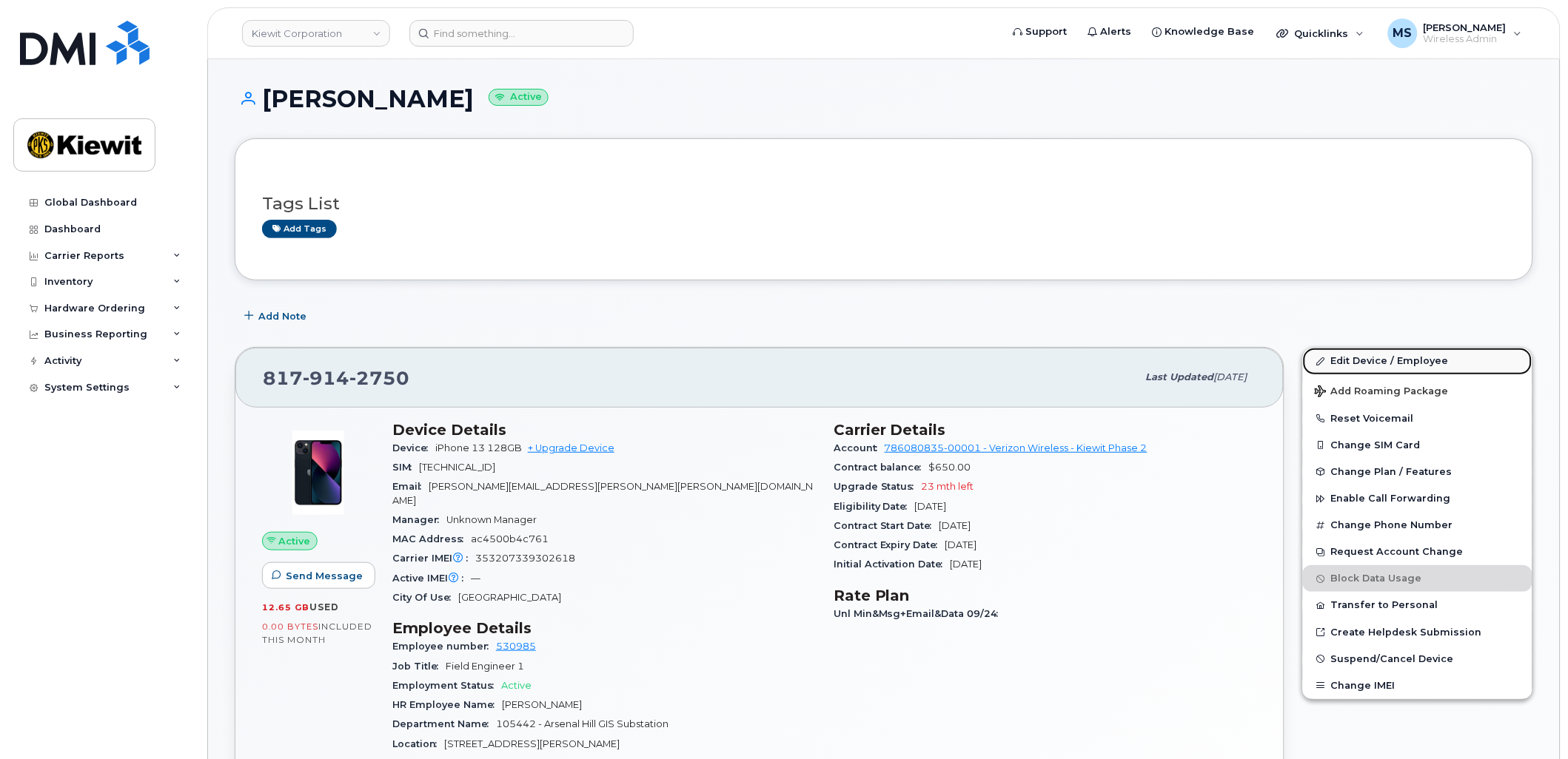
click at [1321, 367] on link "Edit Device / Employee" at bounding box center [1417, 361] width 229 height 26
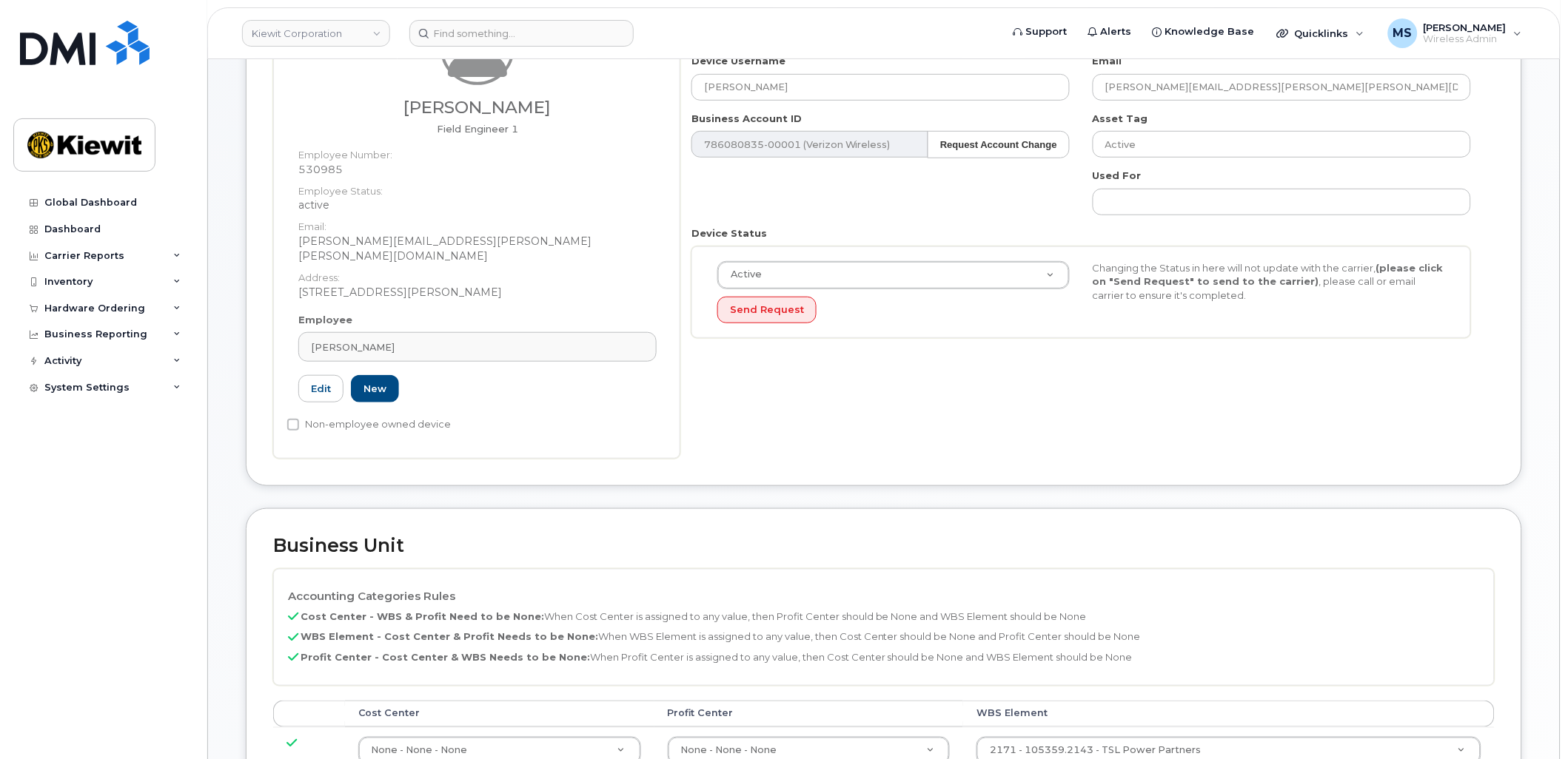
scroll to position [493, 0]
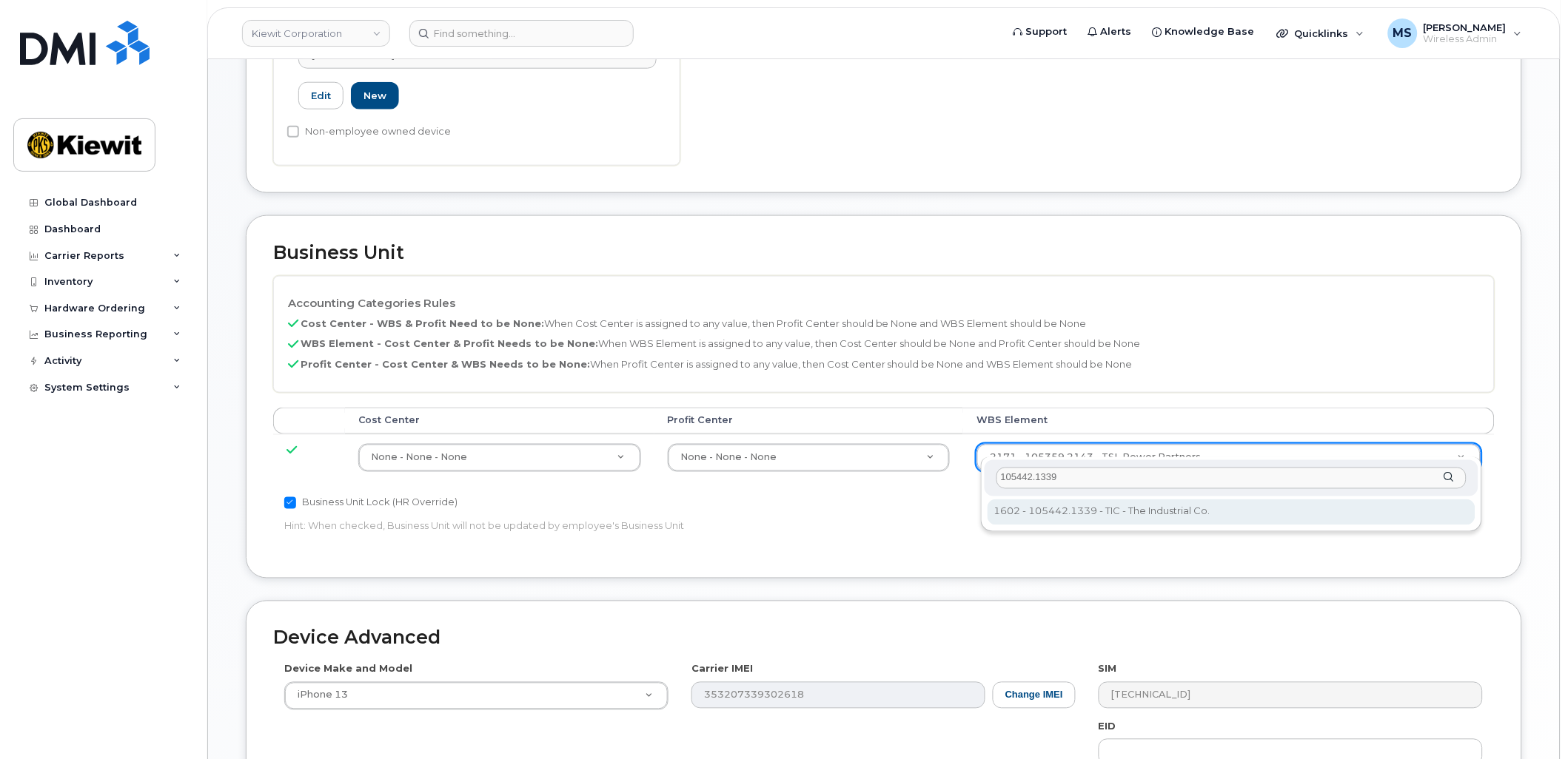
type input "105442.1339"
type input "30135802"
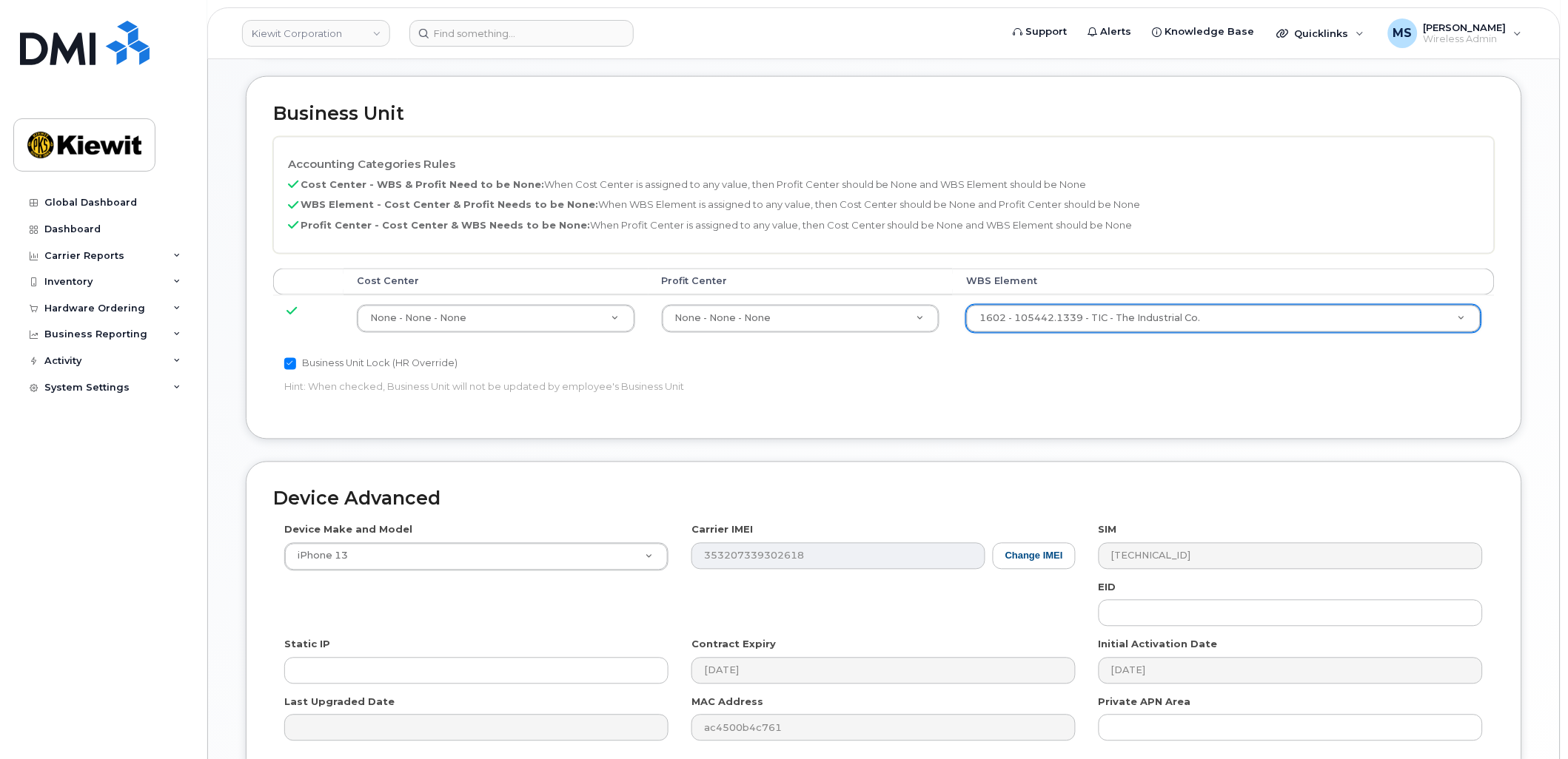
scroll to position [762, 0]
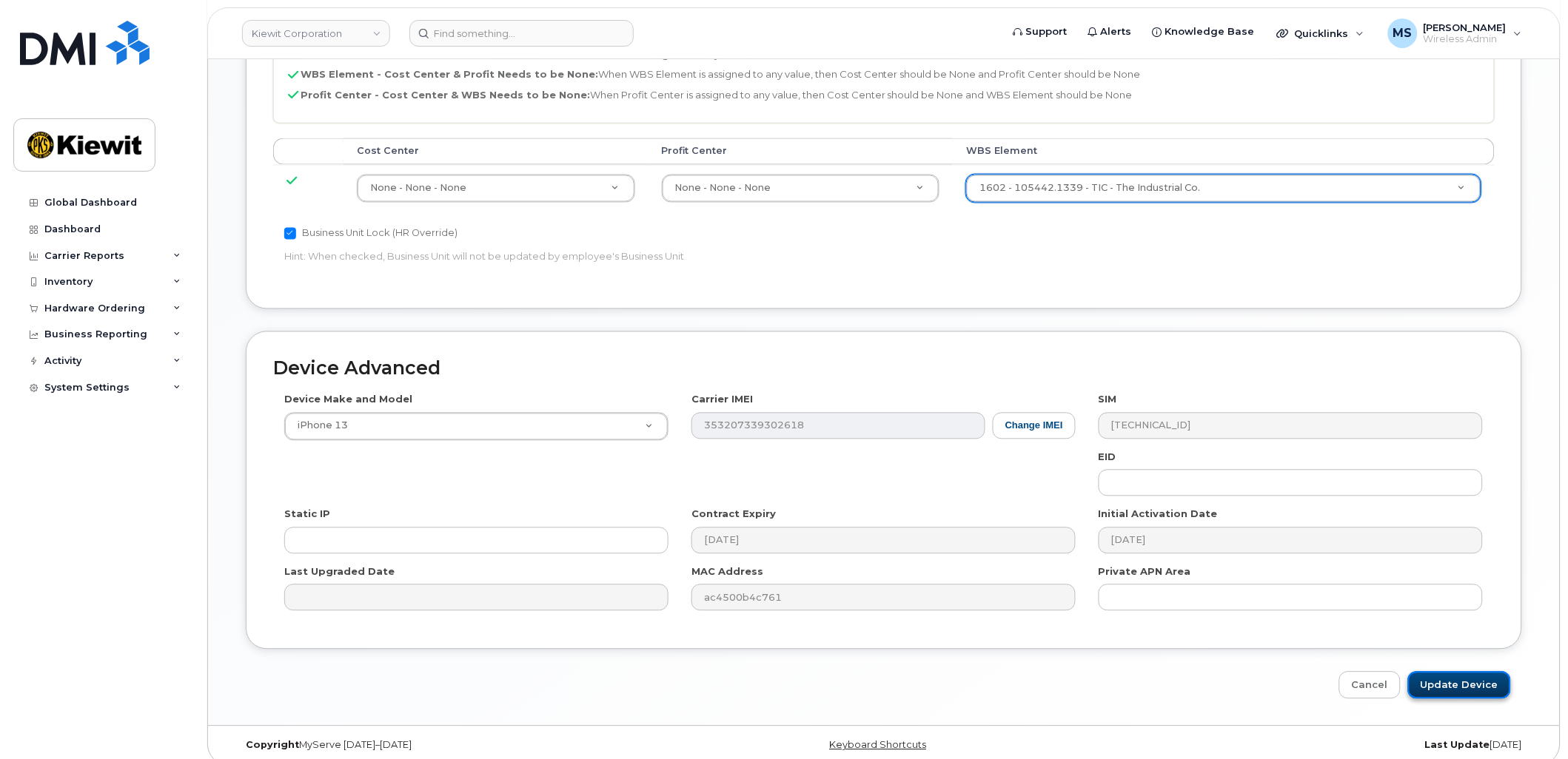
click at [1466, 672] on input "Update Device" at bounding box center [1460, 685] width 103 height 27
type input "Saving..."
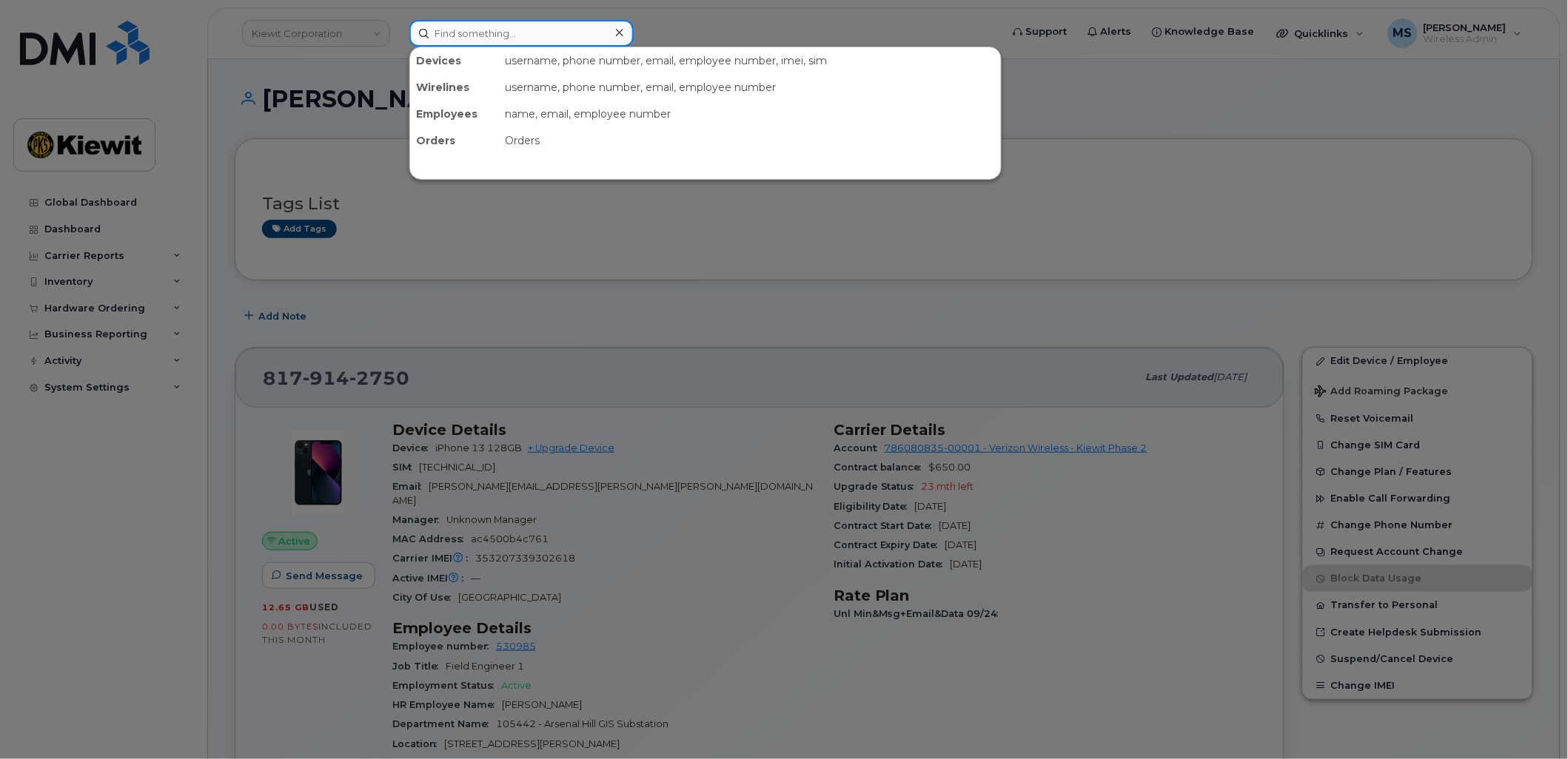
click at [505, 43] on input at bounding box center [521, 33] width 224 height 26
paste input "503082"
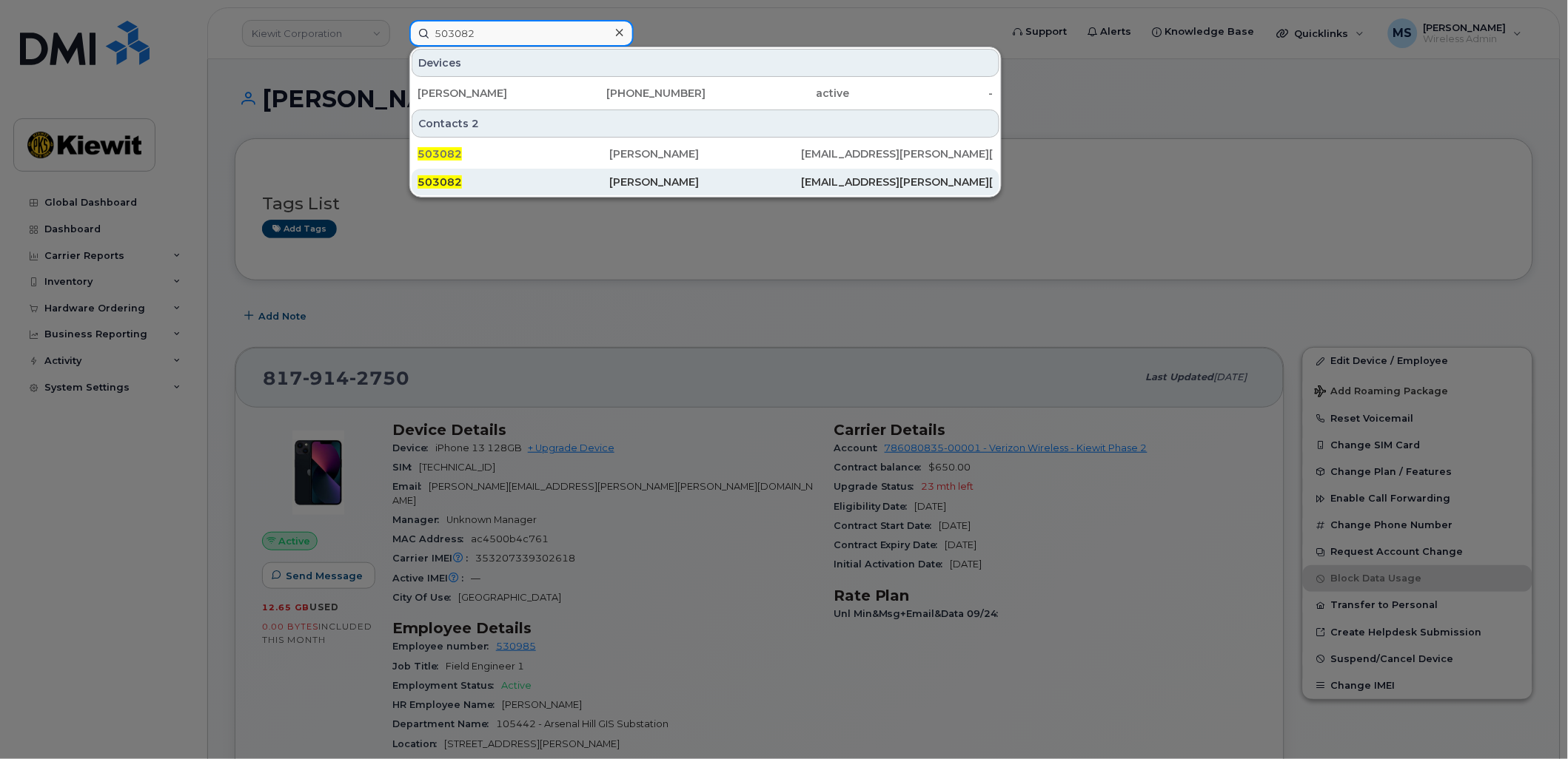
type input "503082"
click at [632, 171] on div "[PERSON_NAME]" at bounding box center [705, 182] width 192 height 26
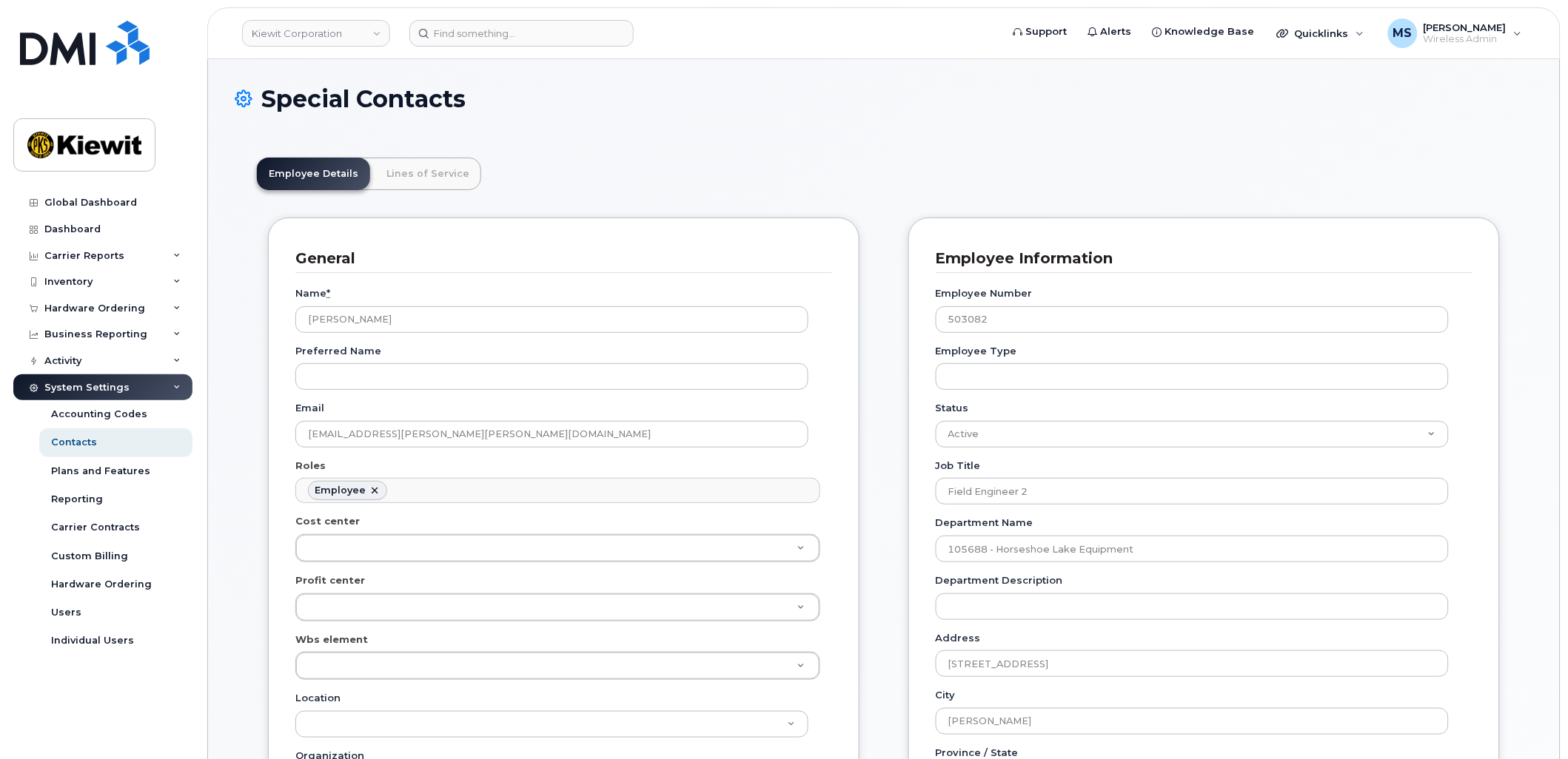
scroll to position [46, 0]
click at [432, 171] on link "Lines of Service" at bounding box center [427, 173] width 107 height 32
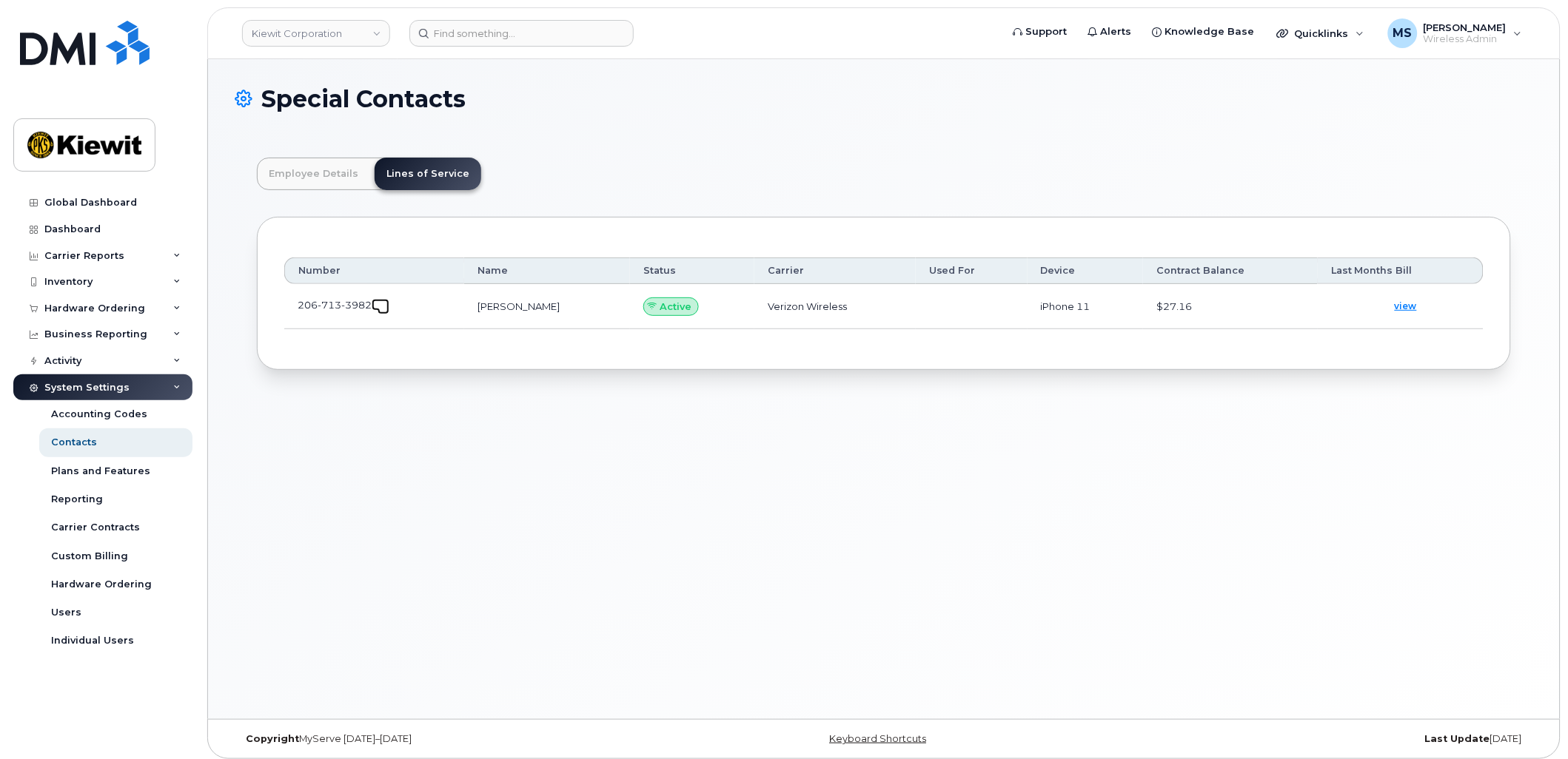
click at [383, 307] on span at bounding box center [383, 309] width 12 height 12
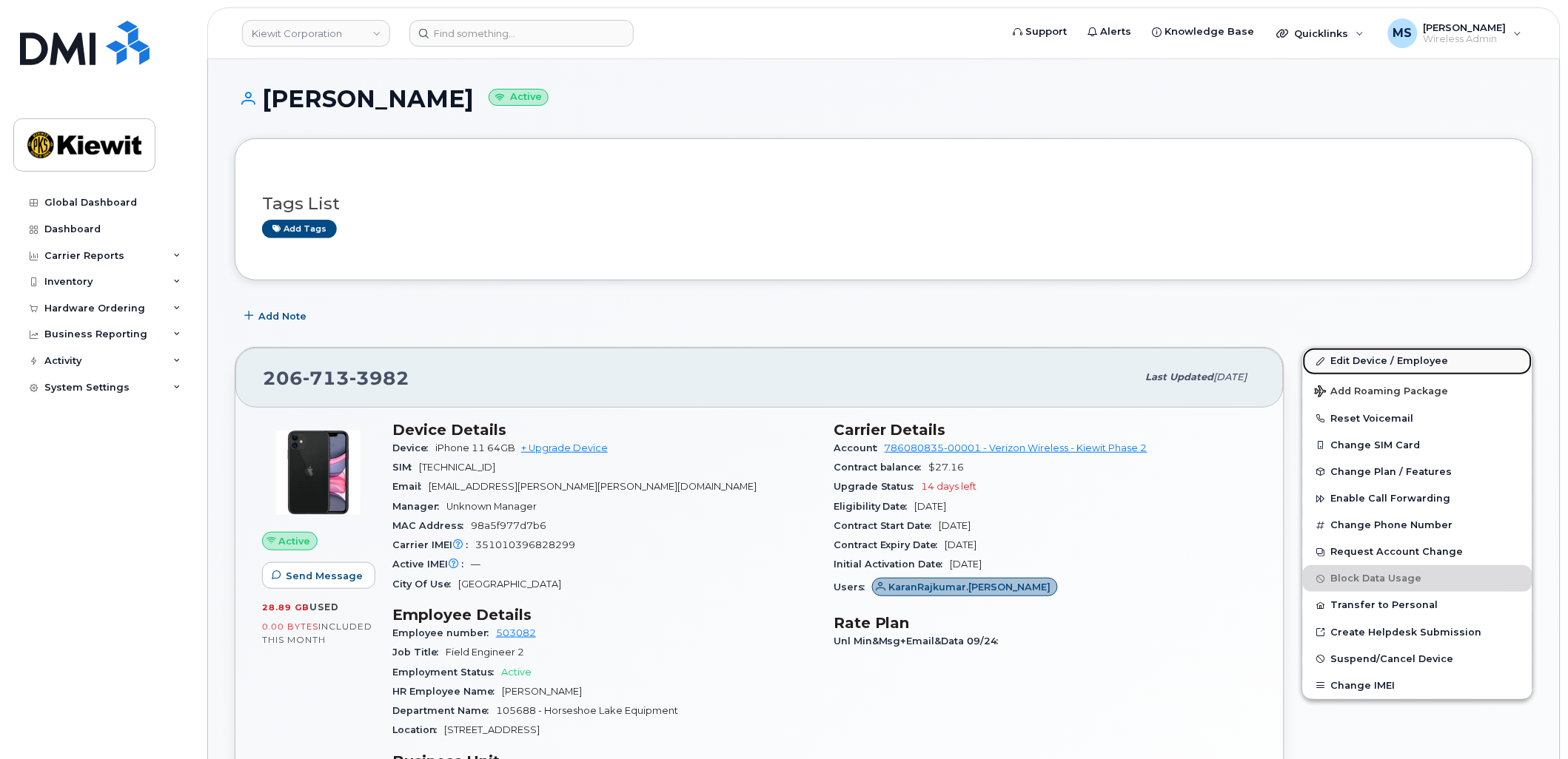
drag, startPoint x: 1366, startPoint y: 358, endPoint x: 1333, endPoint y: 371, distance: 35.5
click at [1366, 358] on link "Edit Device / Employee" at bounding box center [1417, 361] width 229 height 26
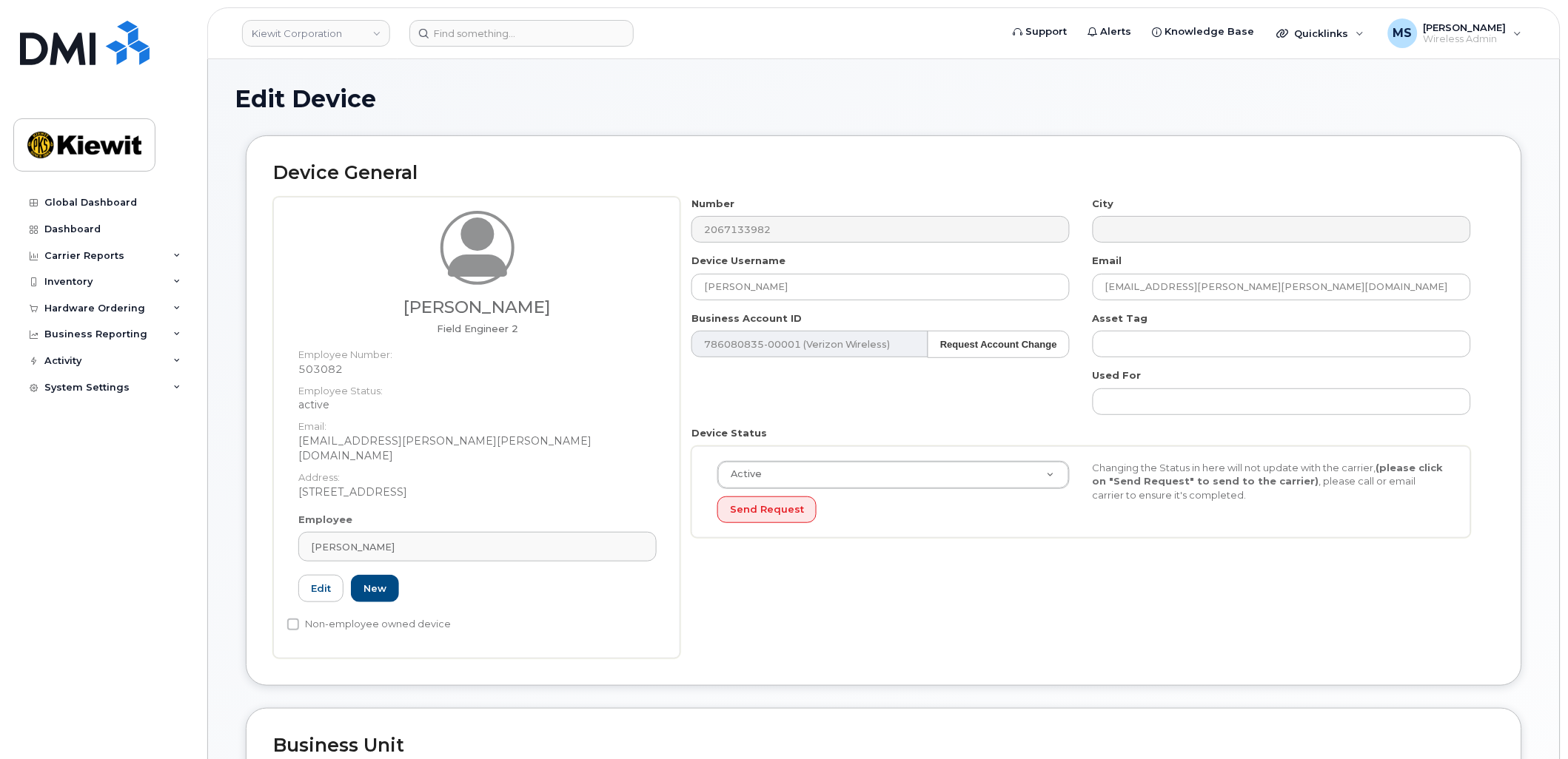
scroll to position [411, 0]
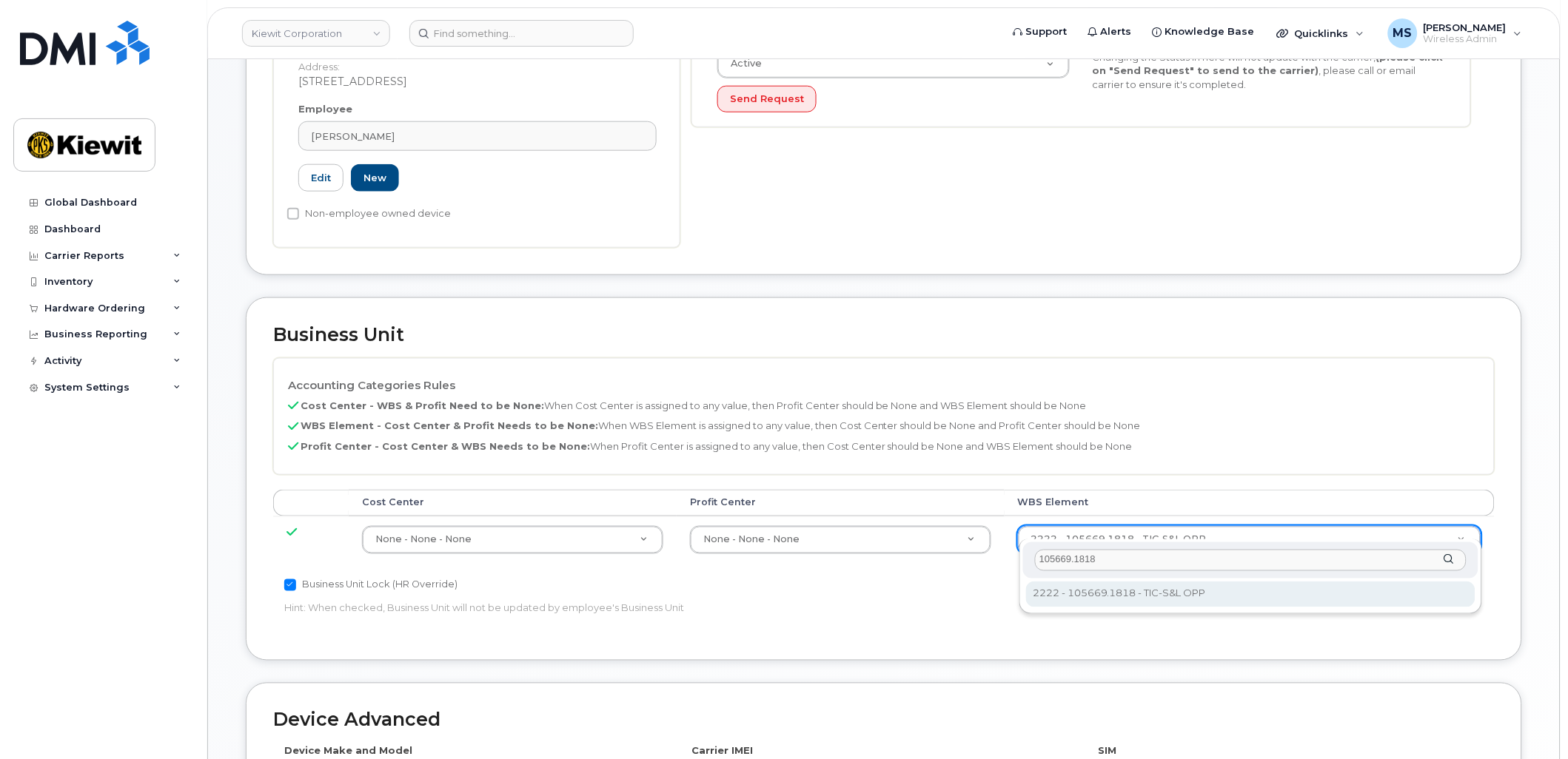
type input "105669.1818"
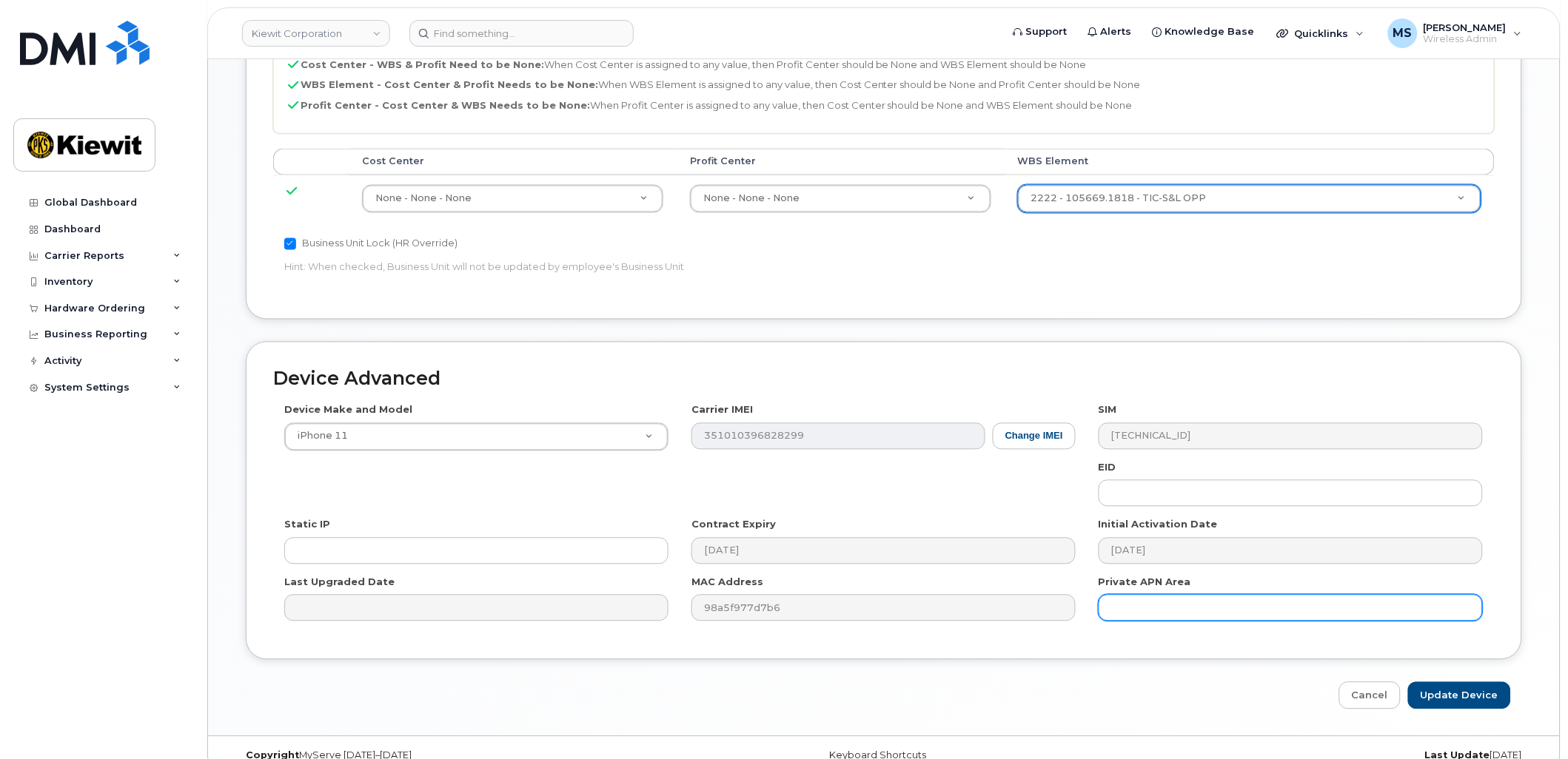
scroll to position [762, 0]
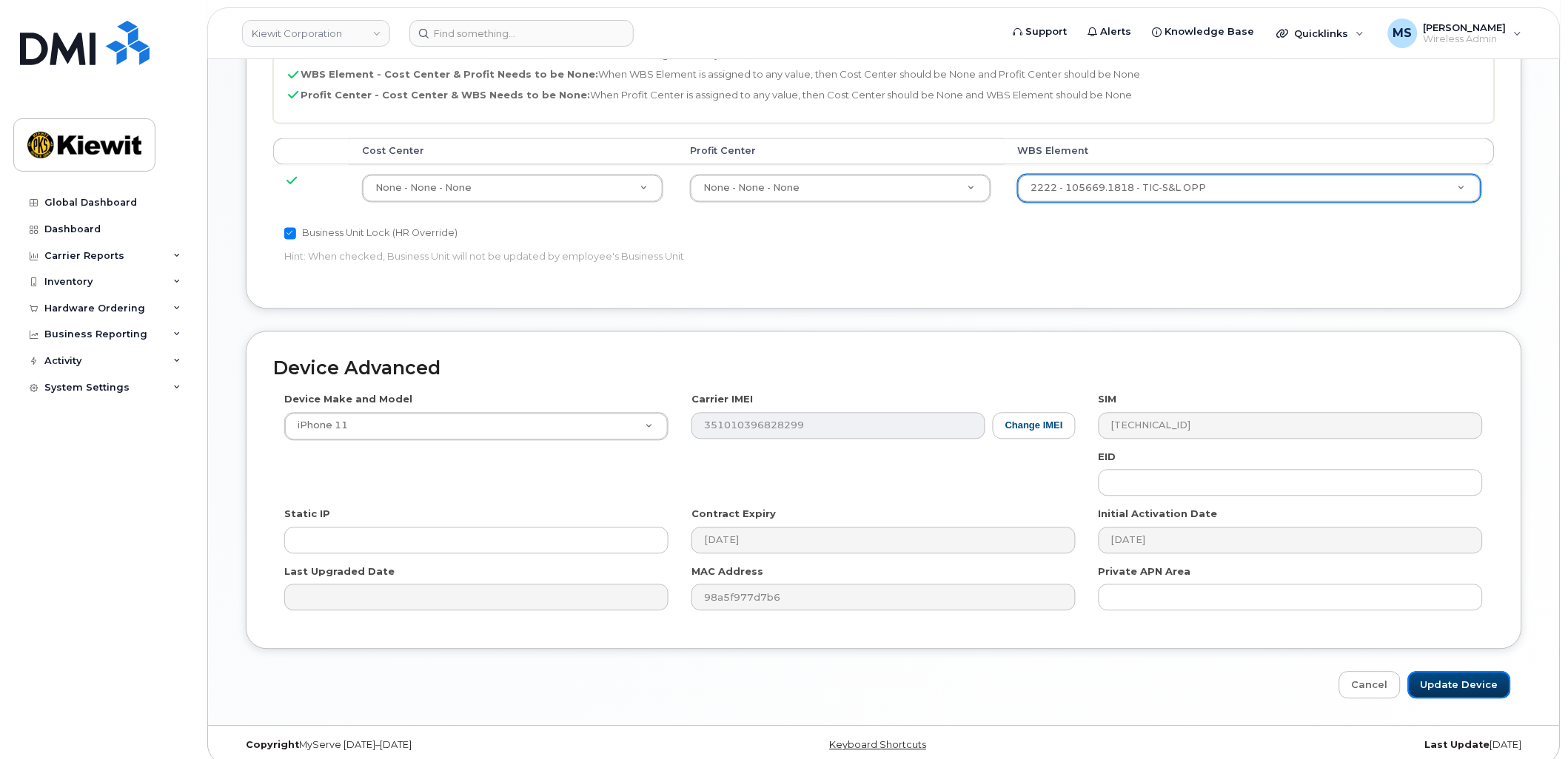
click at [1461, 672] on input "Update Device" at bounding box center [1460, 685] width 103 height 27
type input "Saving..."
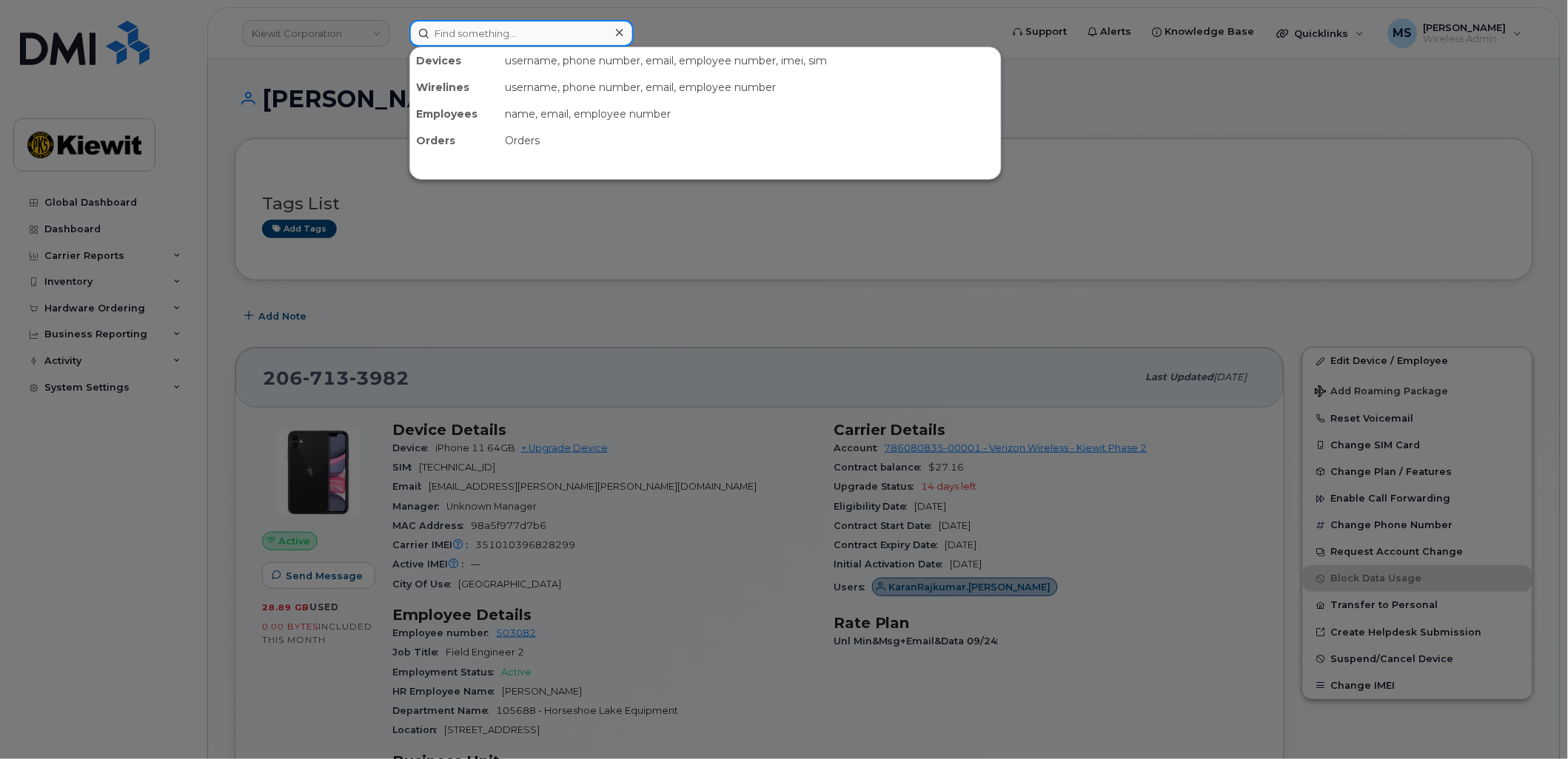
click at [533, 25] on input at bounding box center [521, 33] width 224 height 26
paste input "515187"
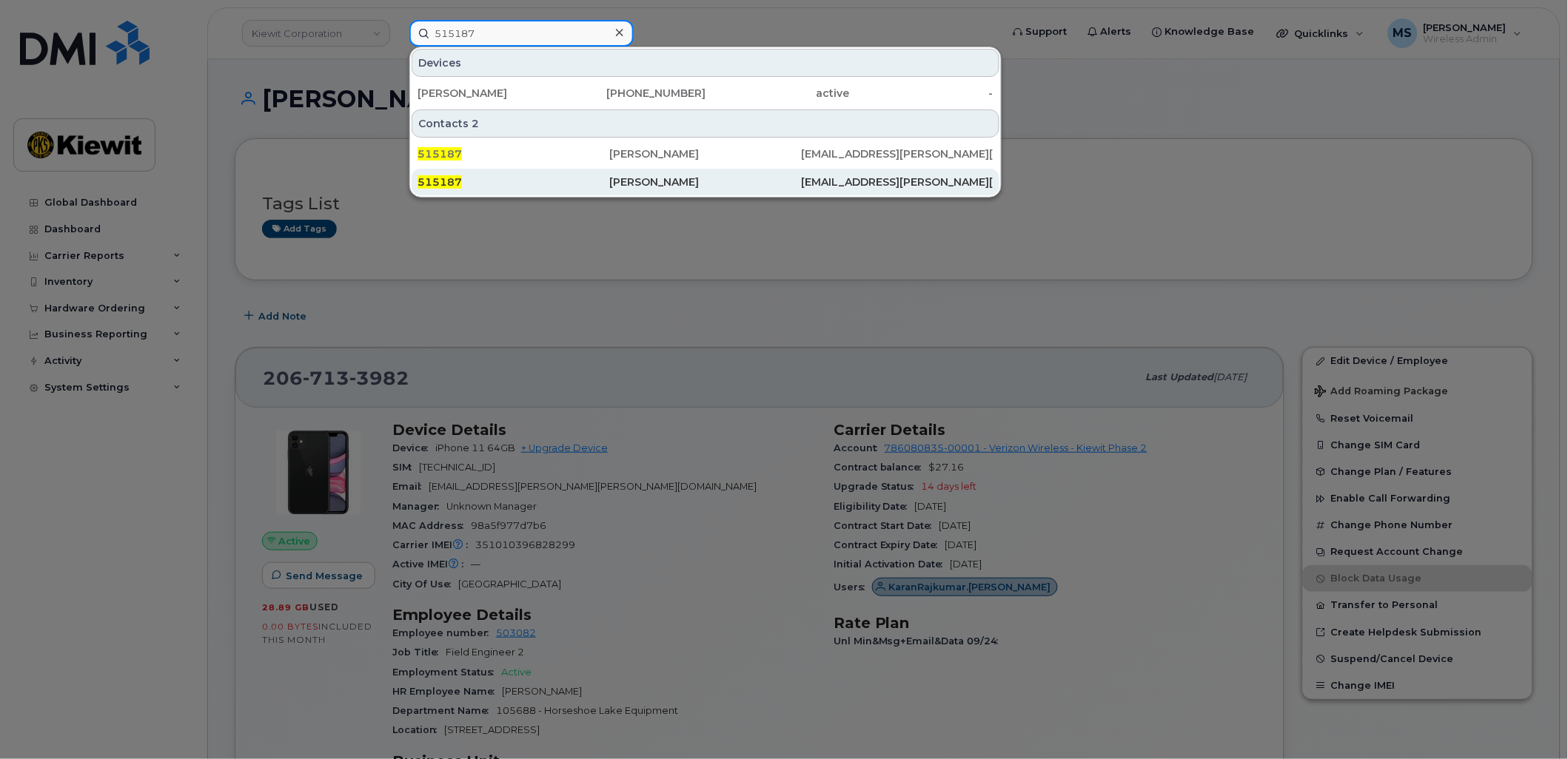
type input "515187"
click at [637, 175] on div "[PERSON_NAME]" at bounding box center [705, 182] width 192 height 15
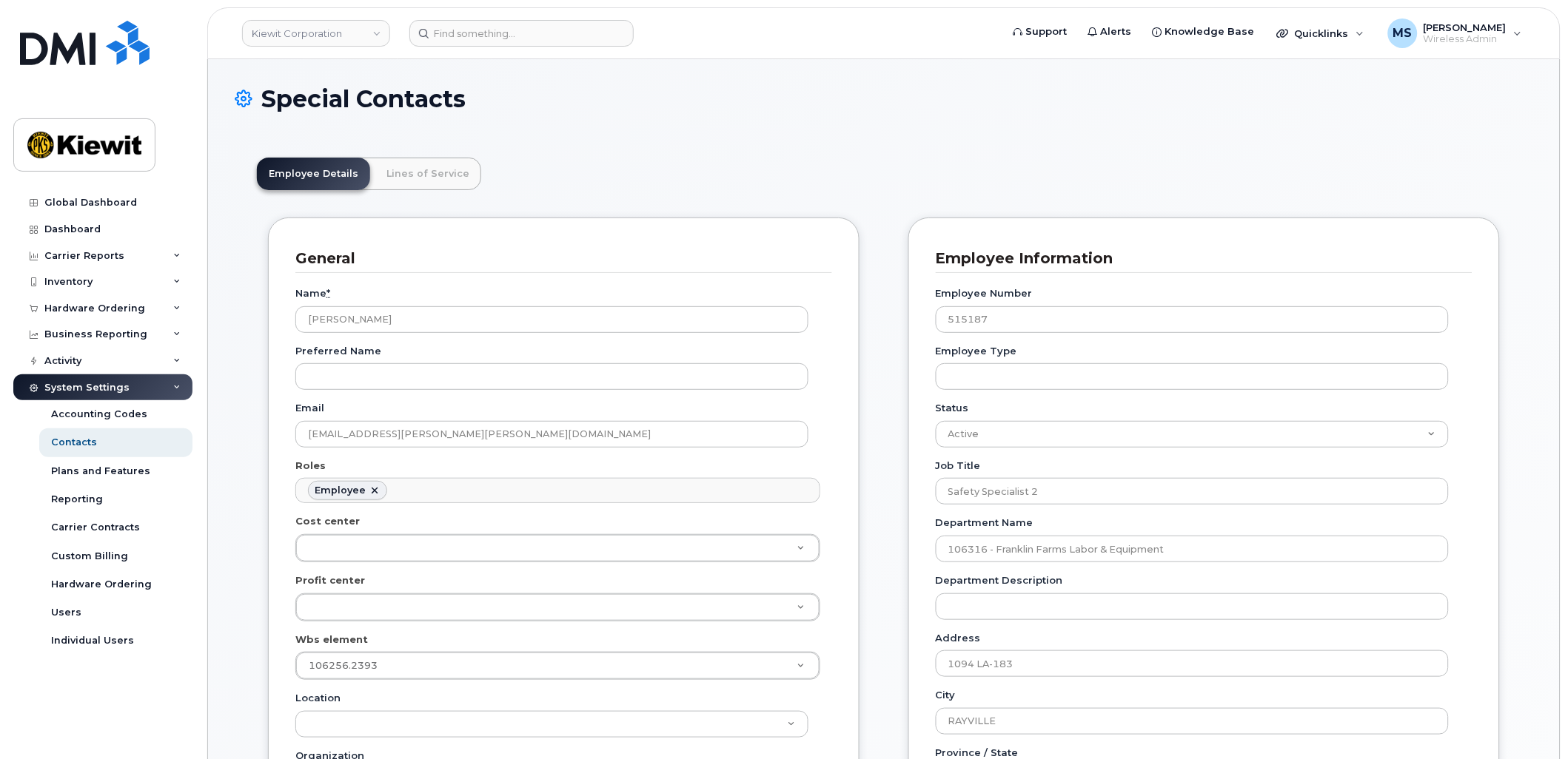
scroll to position [46, 0]
click at [402, 180] on link "Lines of Service" at bounding box center [427, 173] width 107 height 32
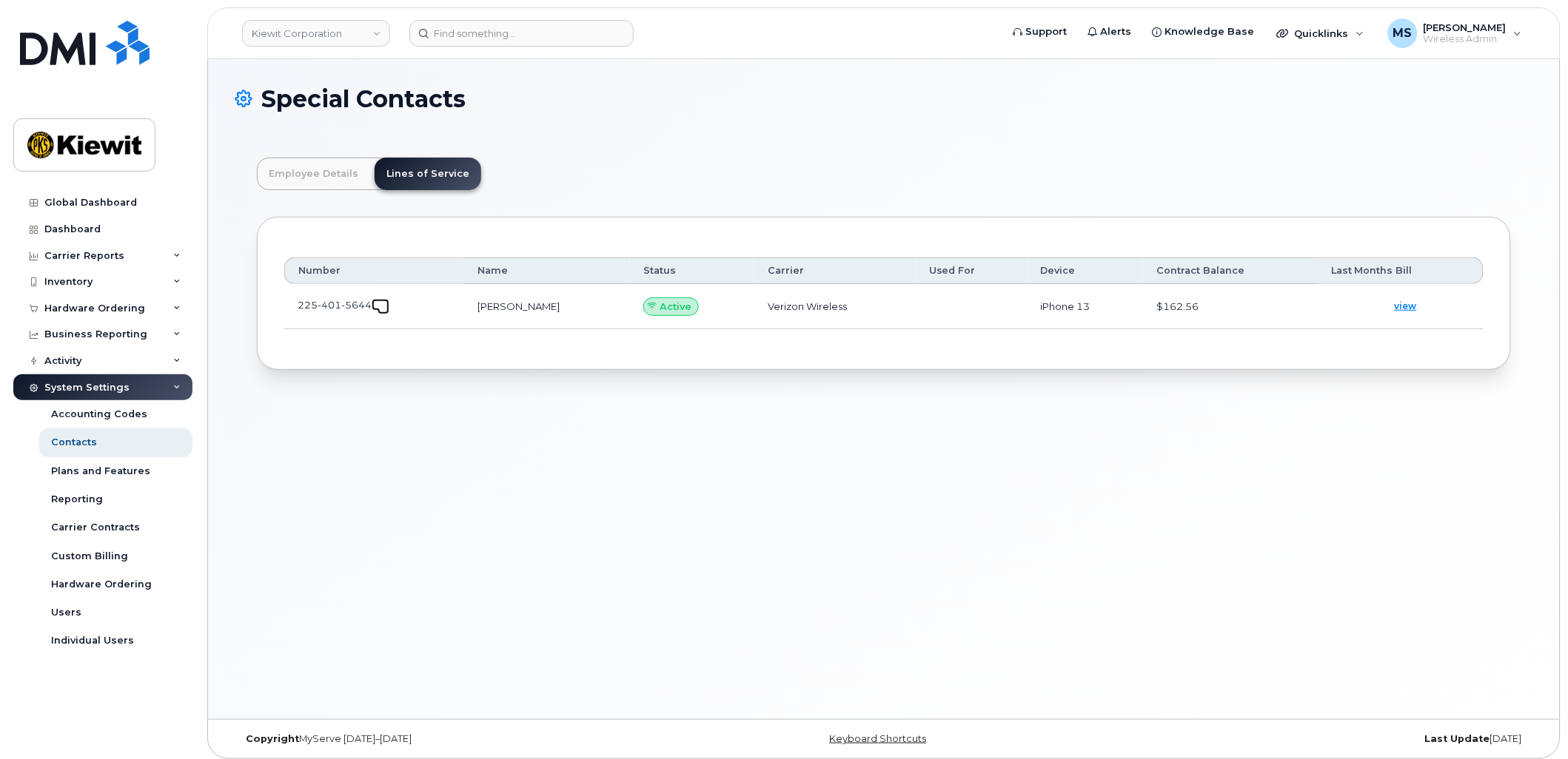
click at [382, 310] on span at bounding box center [383, 309] width 12 height 12
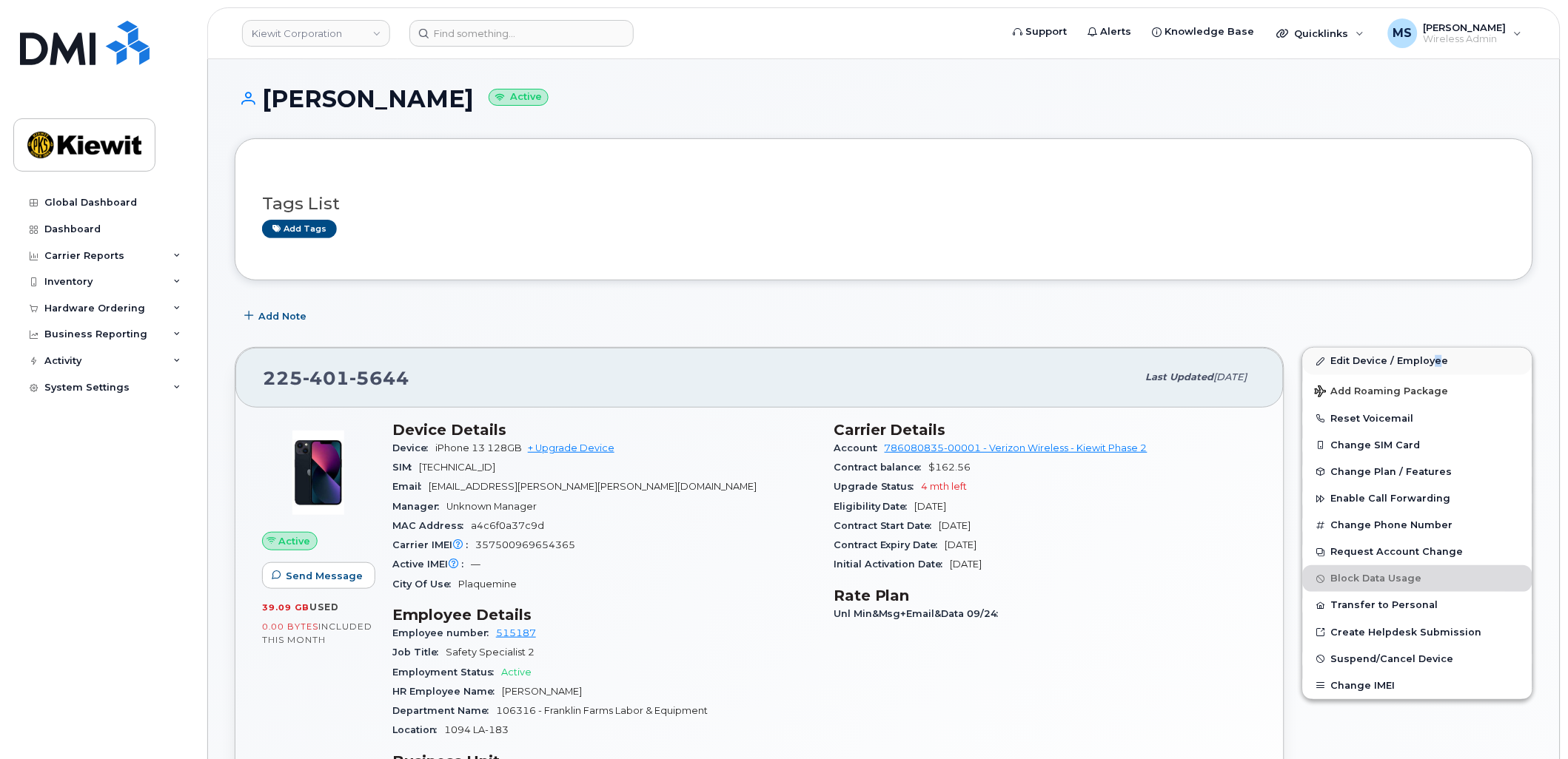
drag, startPoint x: 1437, startPoint y: 344, endPoint x: 1425, endPoint y: 358, distance: 18.4
click at [1425, 358] on div "Edit Device / Employee Add Roaming Package Reset Voicemail Change SIM Card Chan…" at bounding box center [1417, 700] width 248 height 724
click at [1425, 359] on link "Edit Device / Employee" at bounding box center [1417, 361] width 229 height 26
click at [1421, 361] on link "Edit Device / Employee" at bounding box center [1417, 361] width 229 height 26
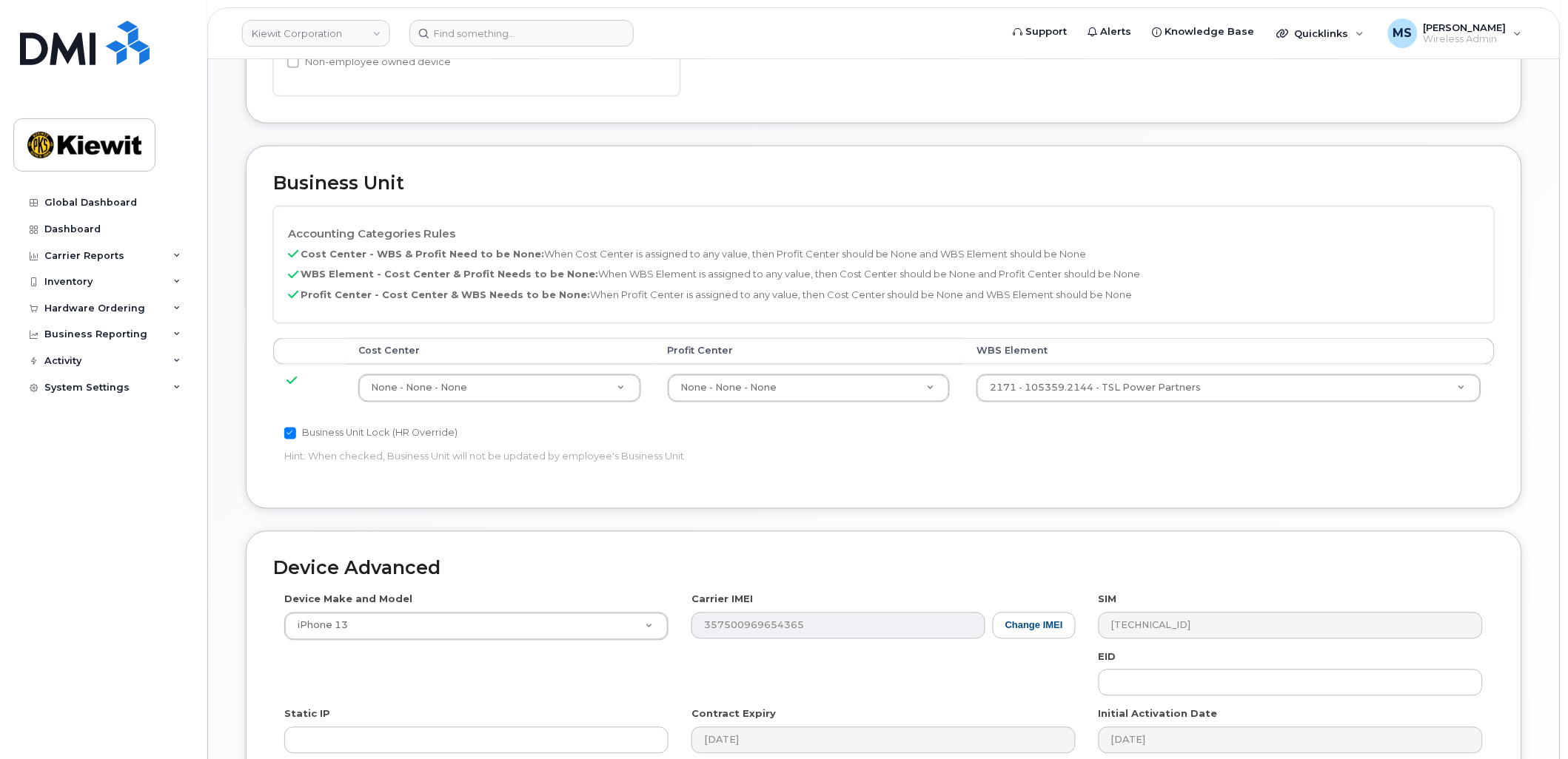
scroll to position [575, 0]
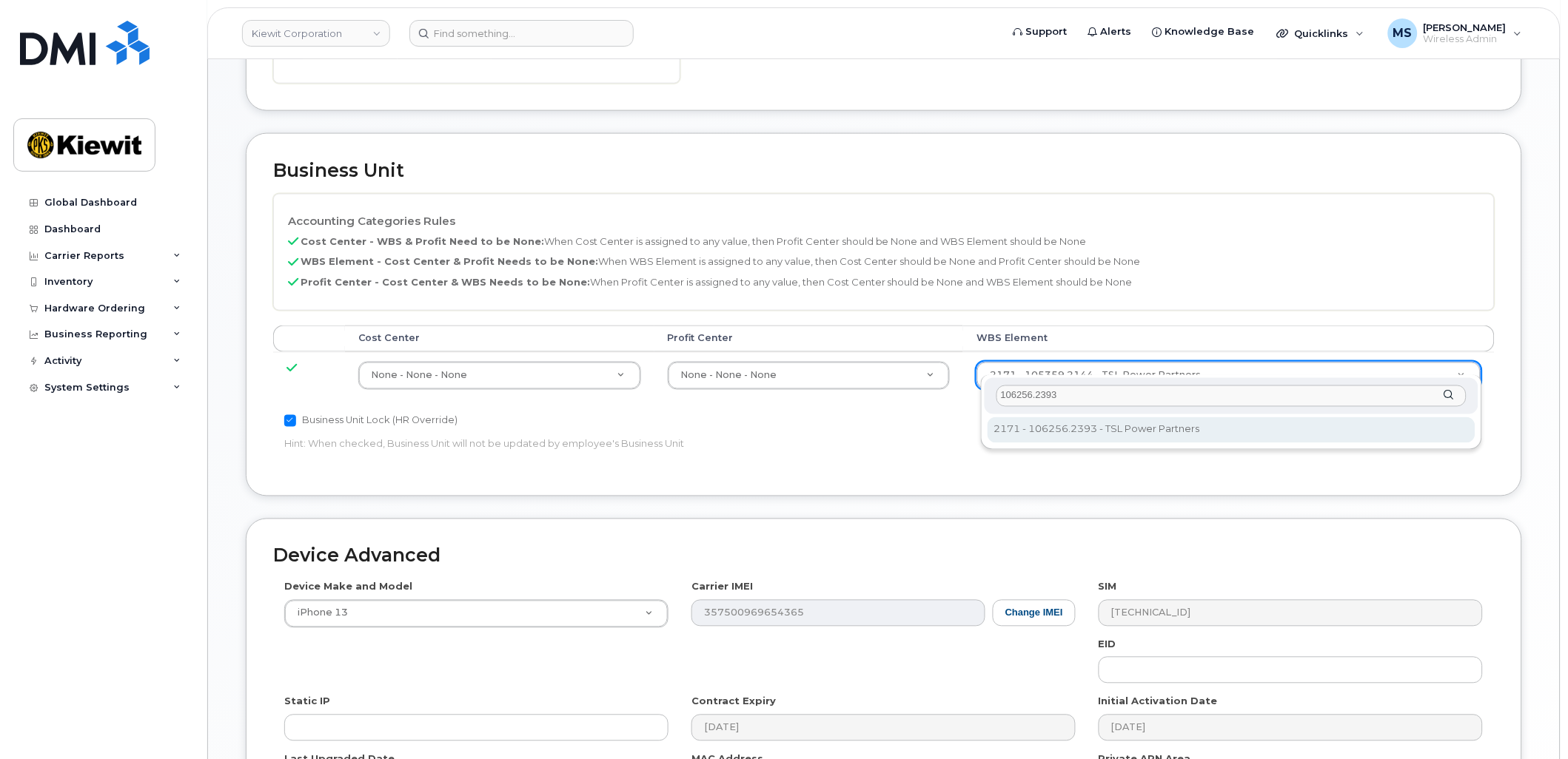
type input "106256.2393"
type input "33924559"
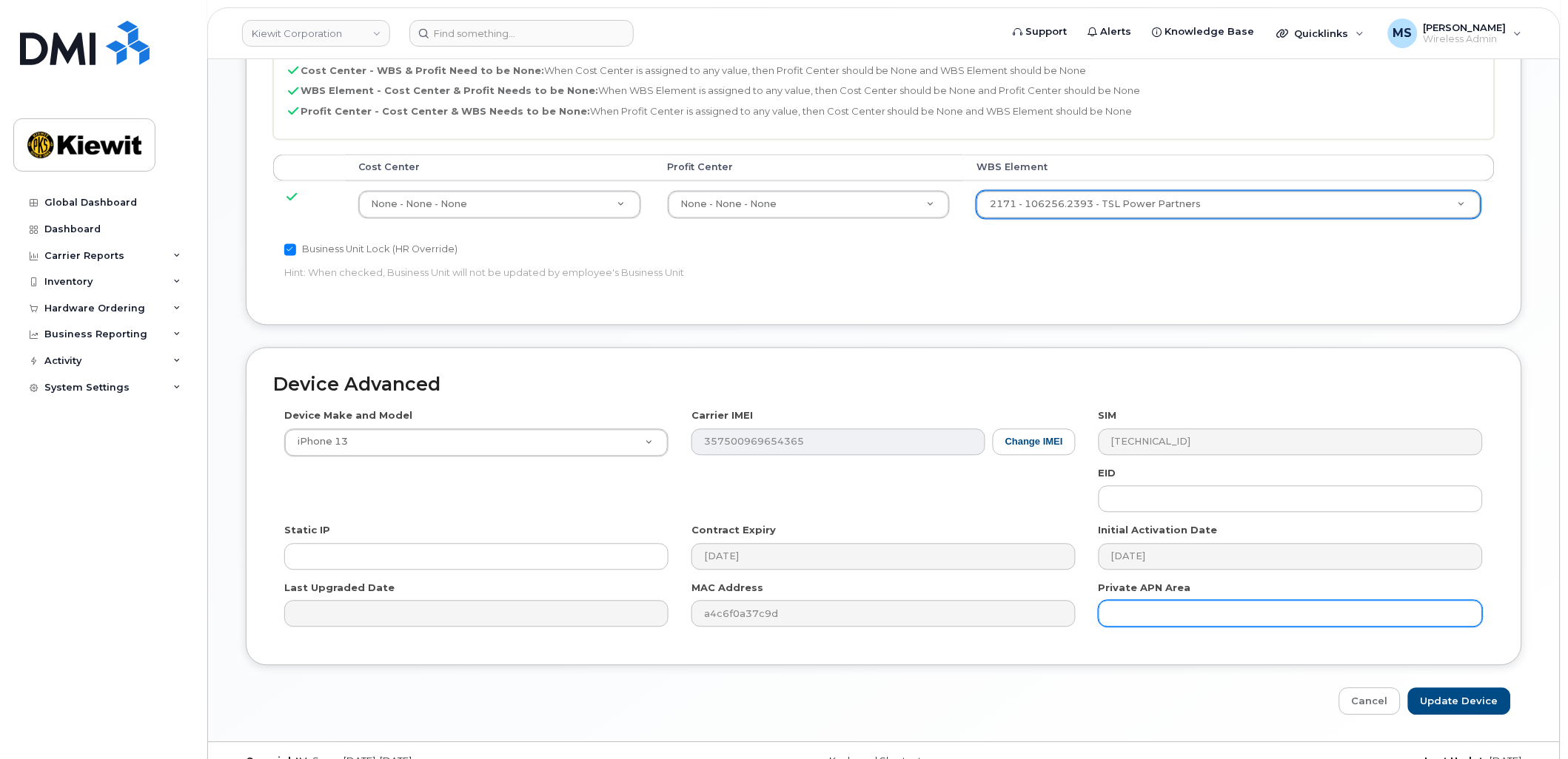
scroll to position [762, 0]
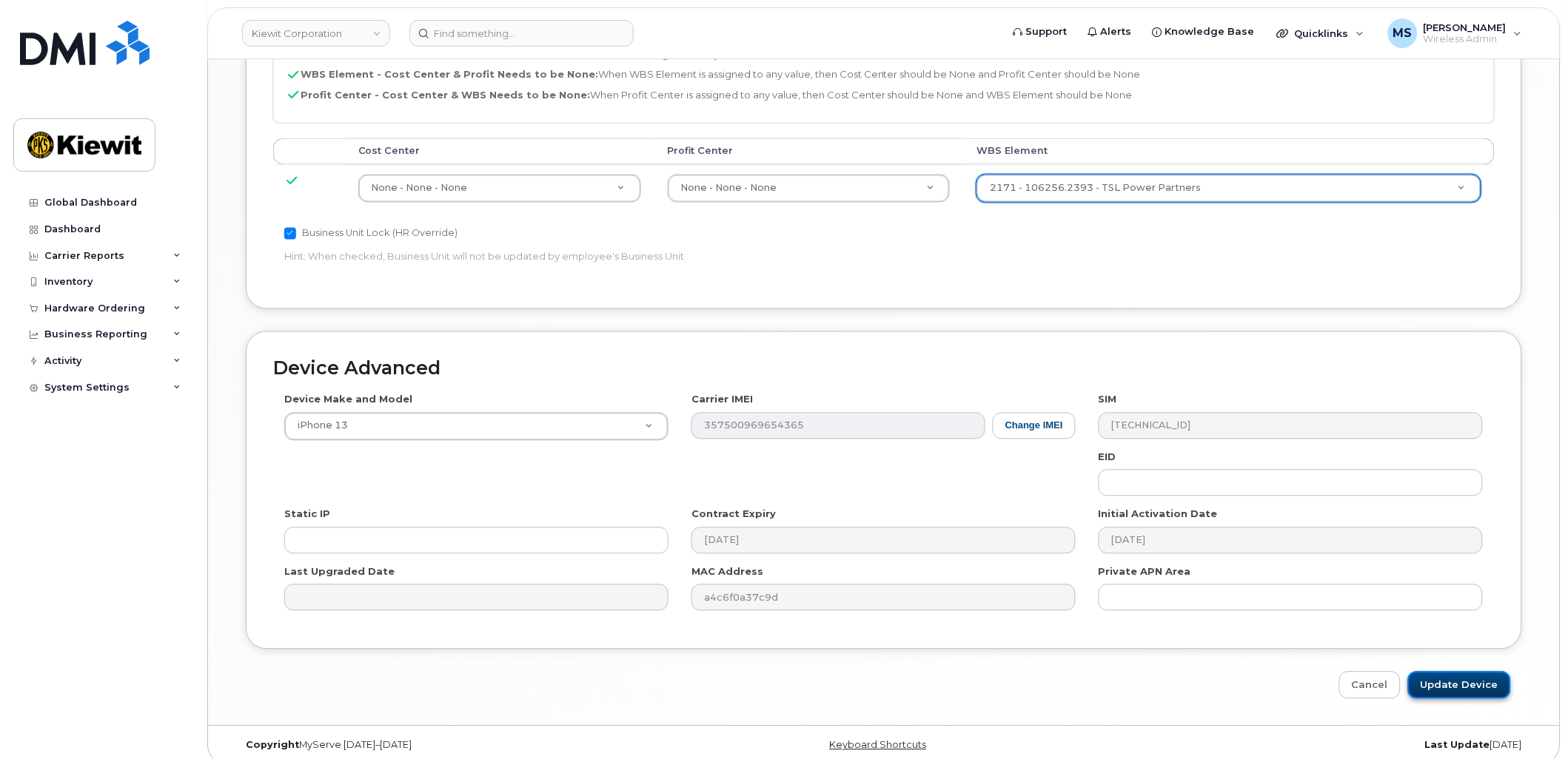
click at [1453, 678] on input "Update Device" at bounding box center [1460, 685] width 103 height 27
type input "Saving..."
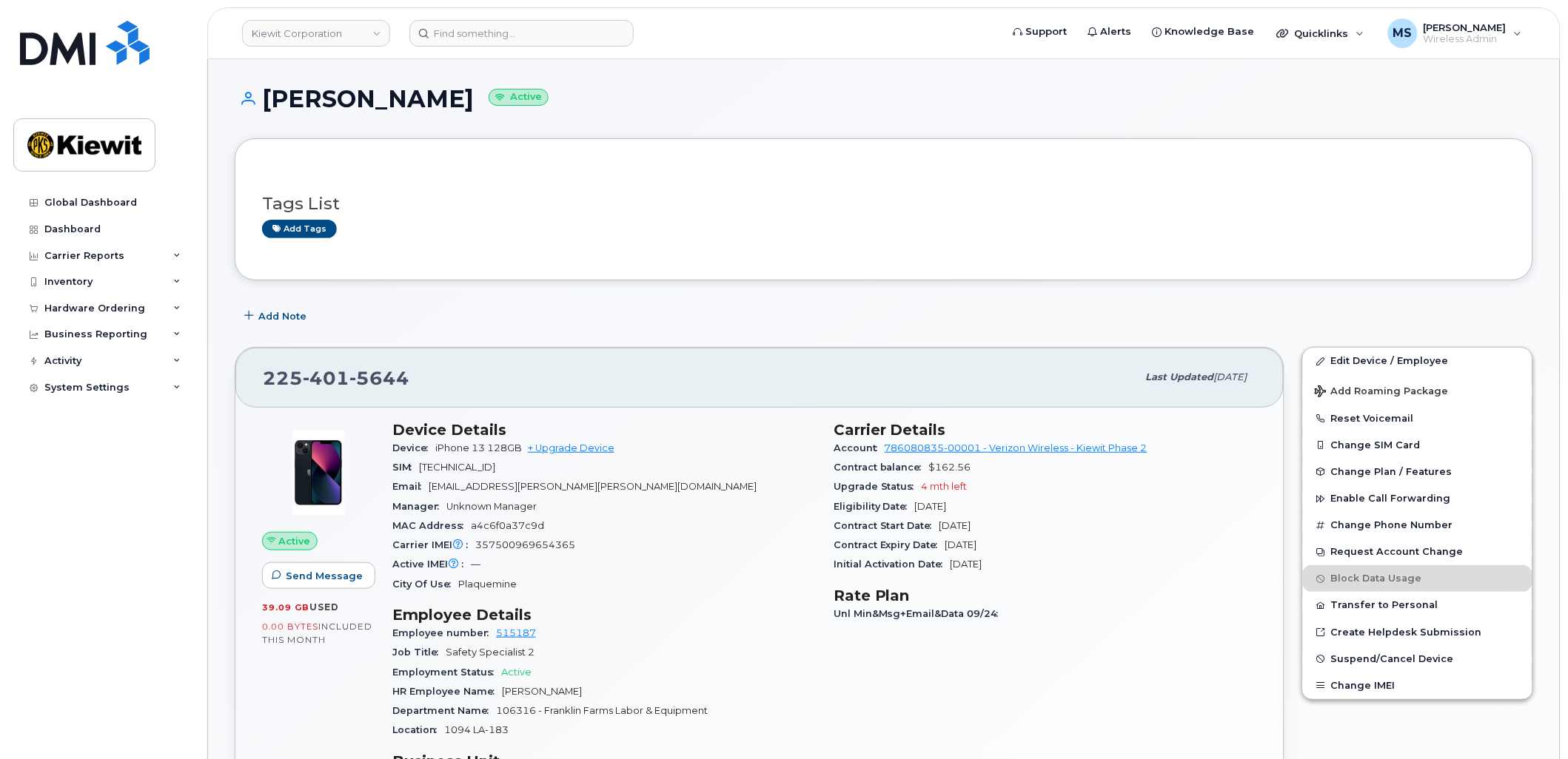
click at [508, 47] on header "Kiewit Corporation Support Alerts Knowledge Base Quicklinks Suspend / Cancel De…" at bounding box center [883, 33] width 1354 height 52
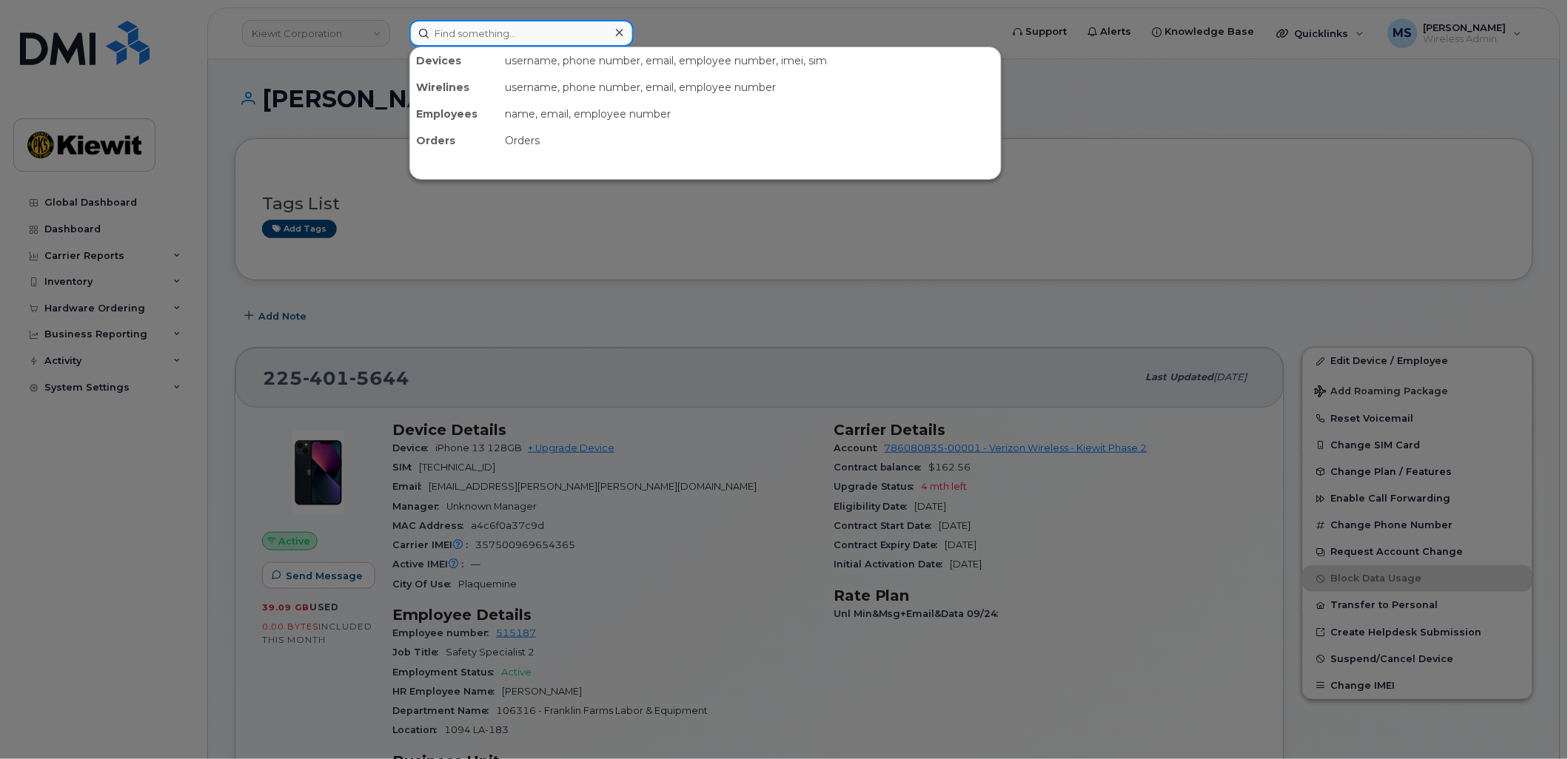
click at [514, 32] on input at bounding box center [521, 33] width 224 height 26
paste input "961848"
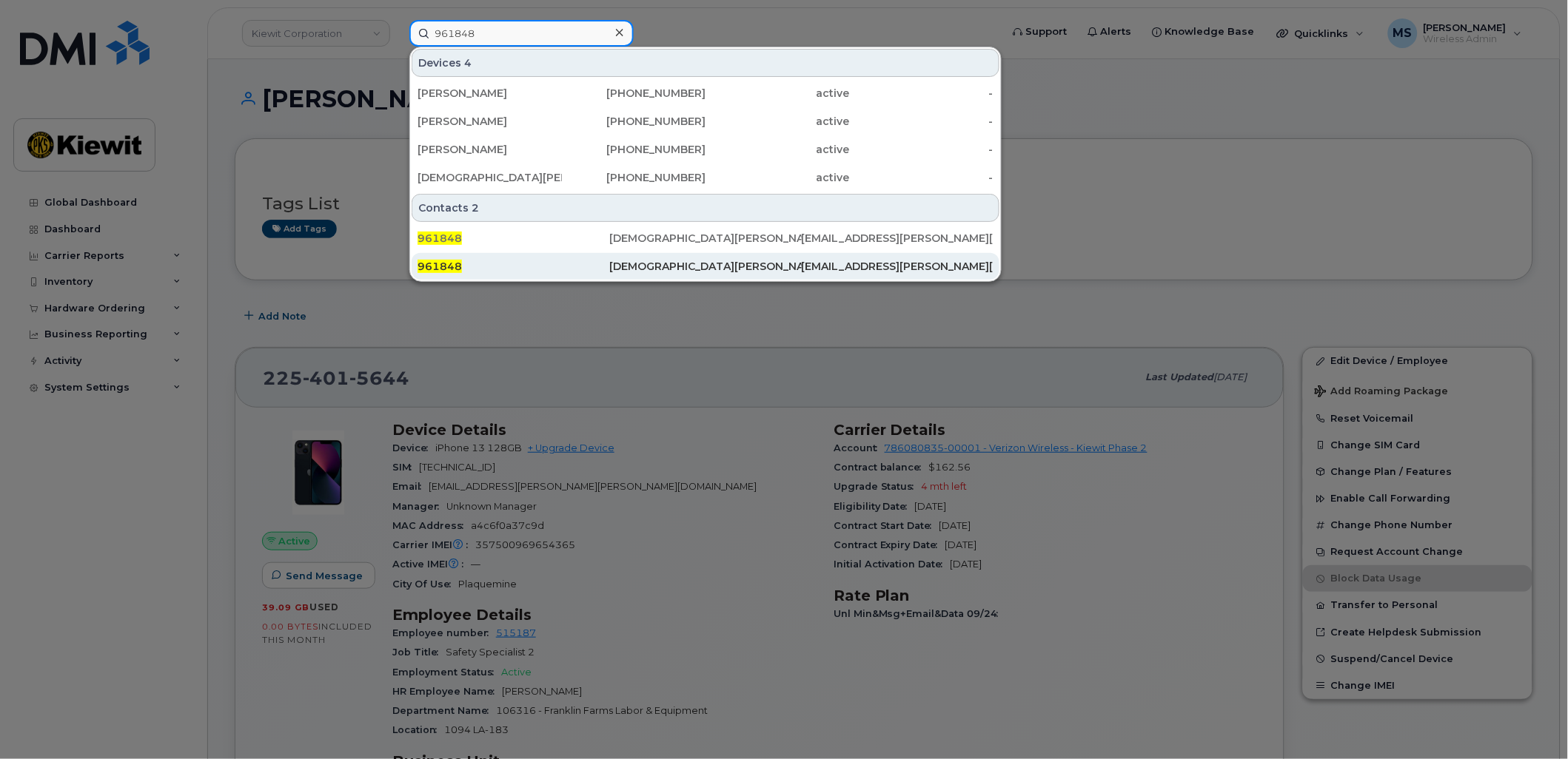
type input "961848"
click at [612, 257] on div "Christian Artiles" at bounding box center [705, 267] width 192 height 26
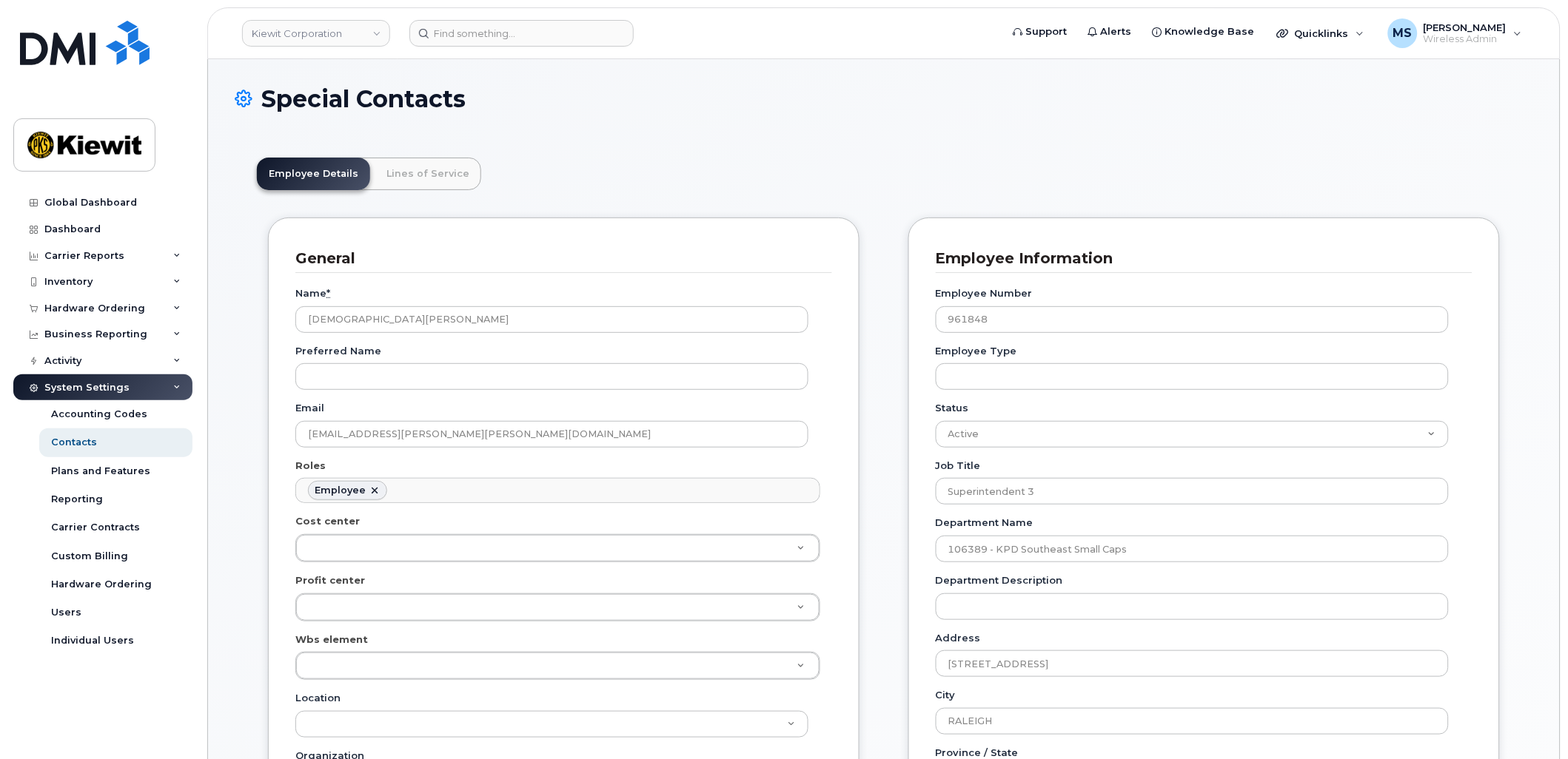
scroll to position [46, 0]
click at [446, 168] on link "Lines of Service" at bounding box center [427, 173] width 107 height 32
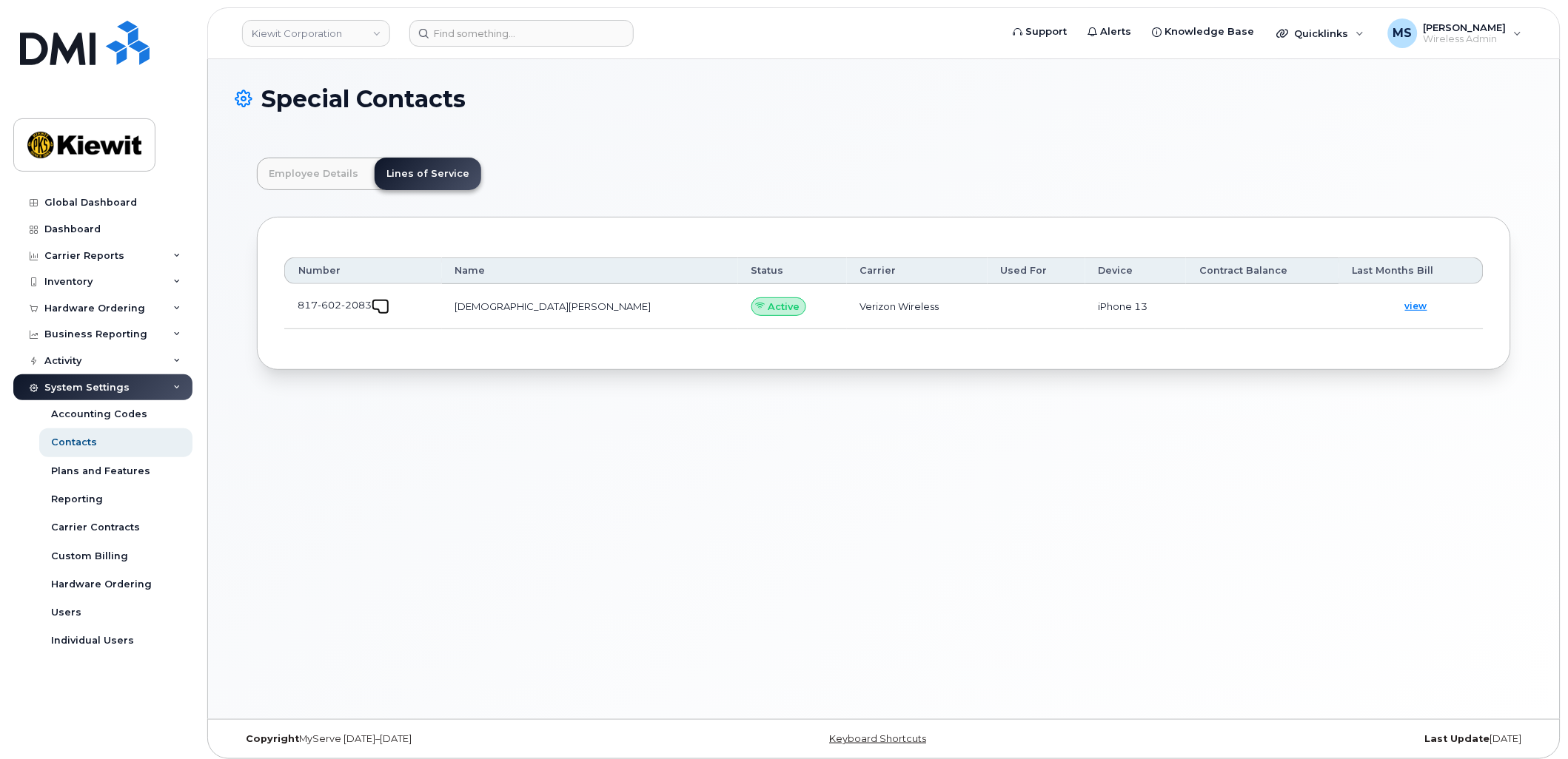
click at [386, 314] on span at bounding box center [383, 309] width 12 height 12
click at [96, 255] on div "Carrier Reports" at bounding box center [84, 256] width 80 height 12
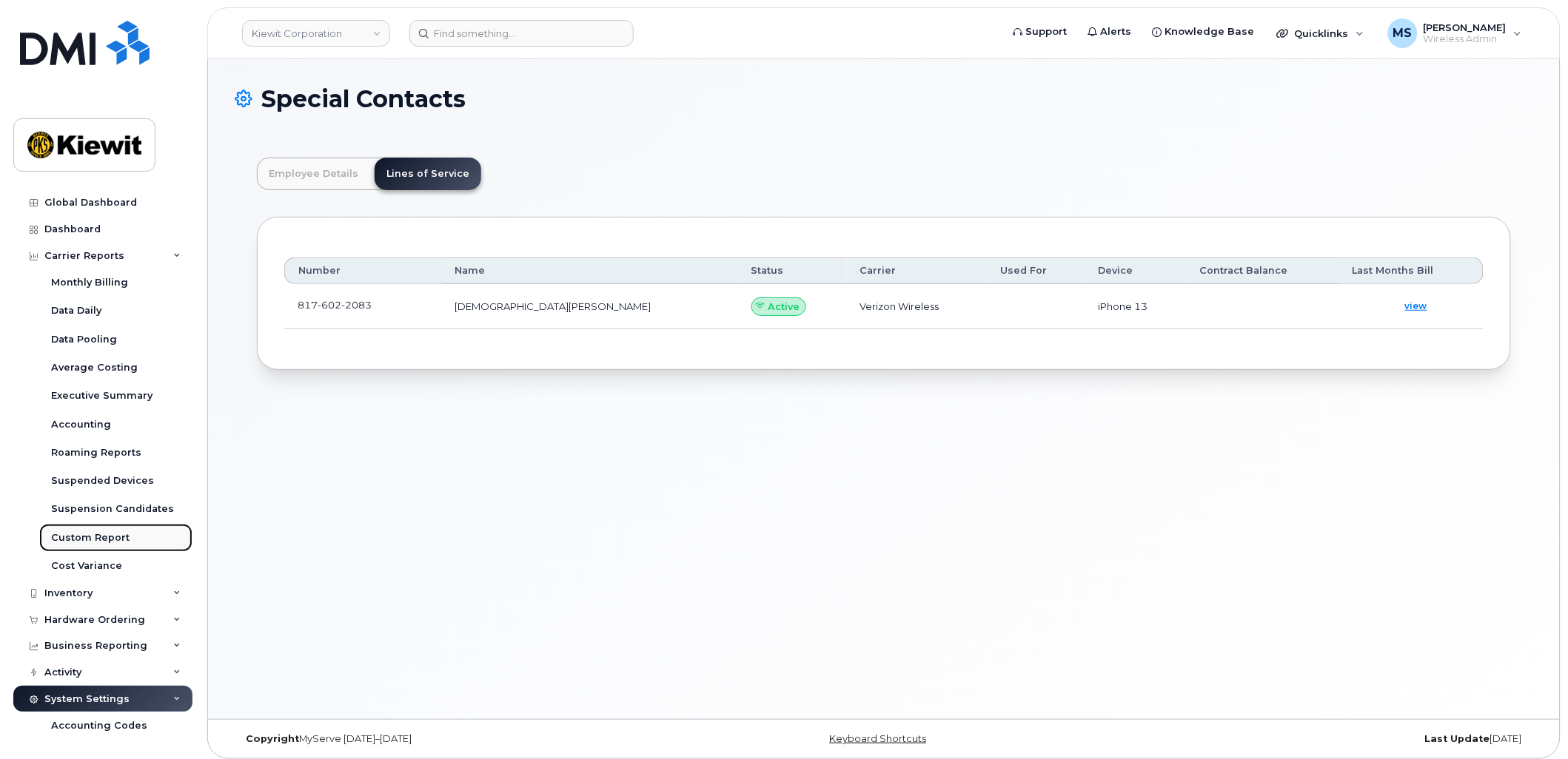
click at [99, 531] on div "Custom Report" at bounding box center [90, 538] width 79 height 13
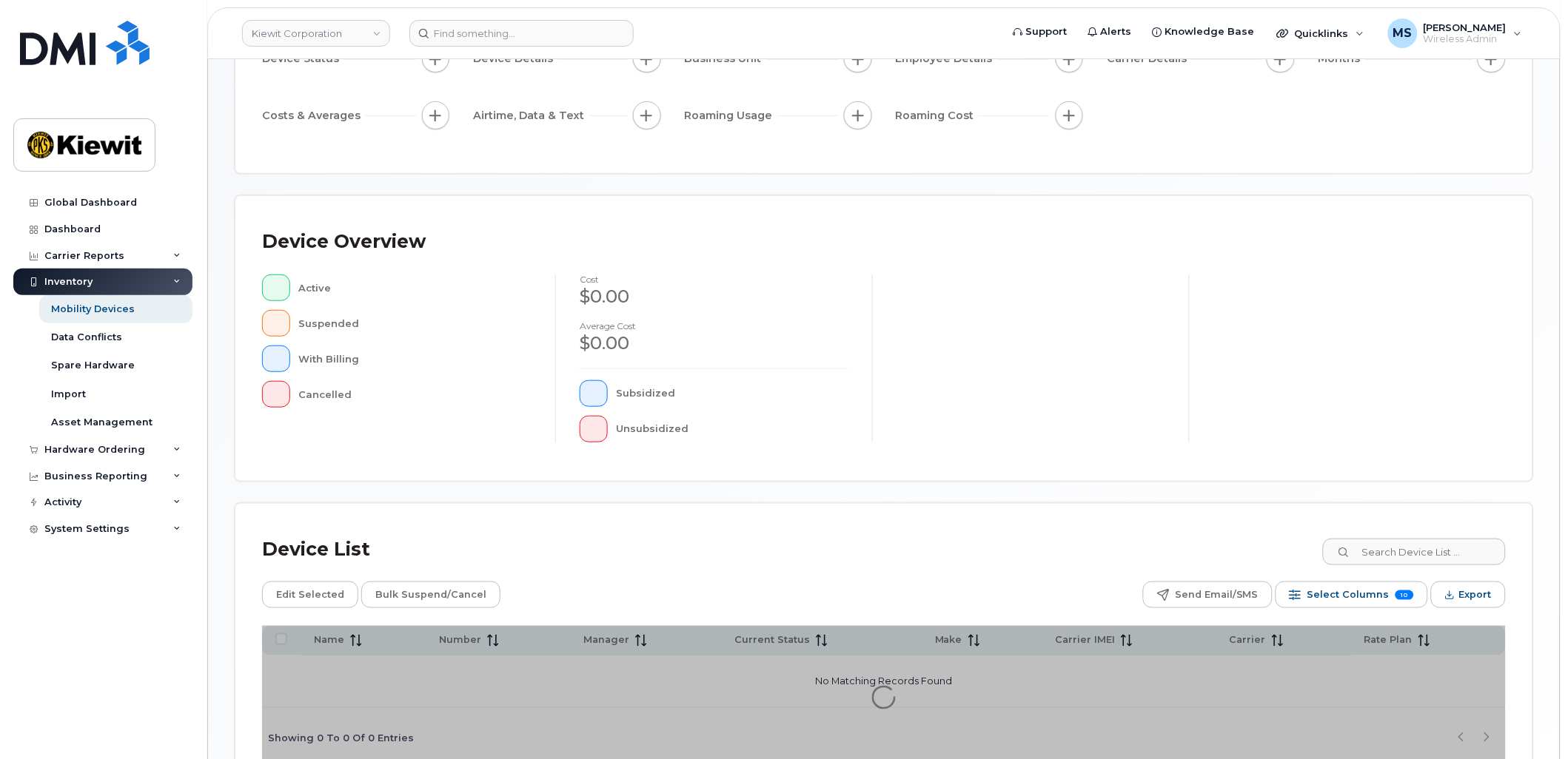
scroll to position [257, 0]
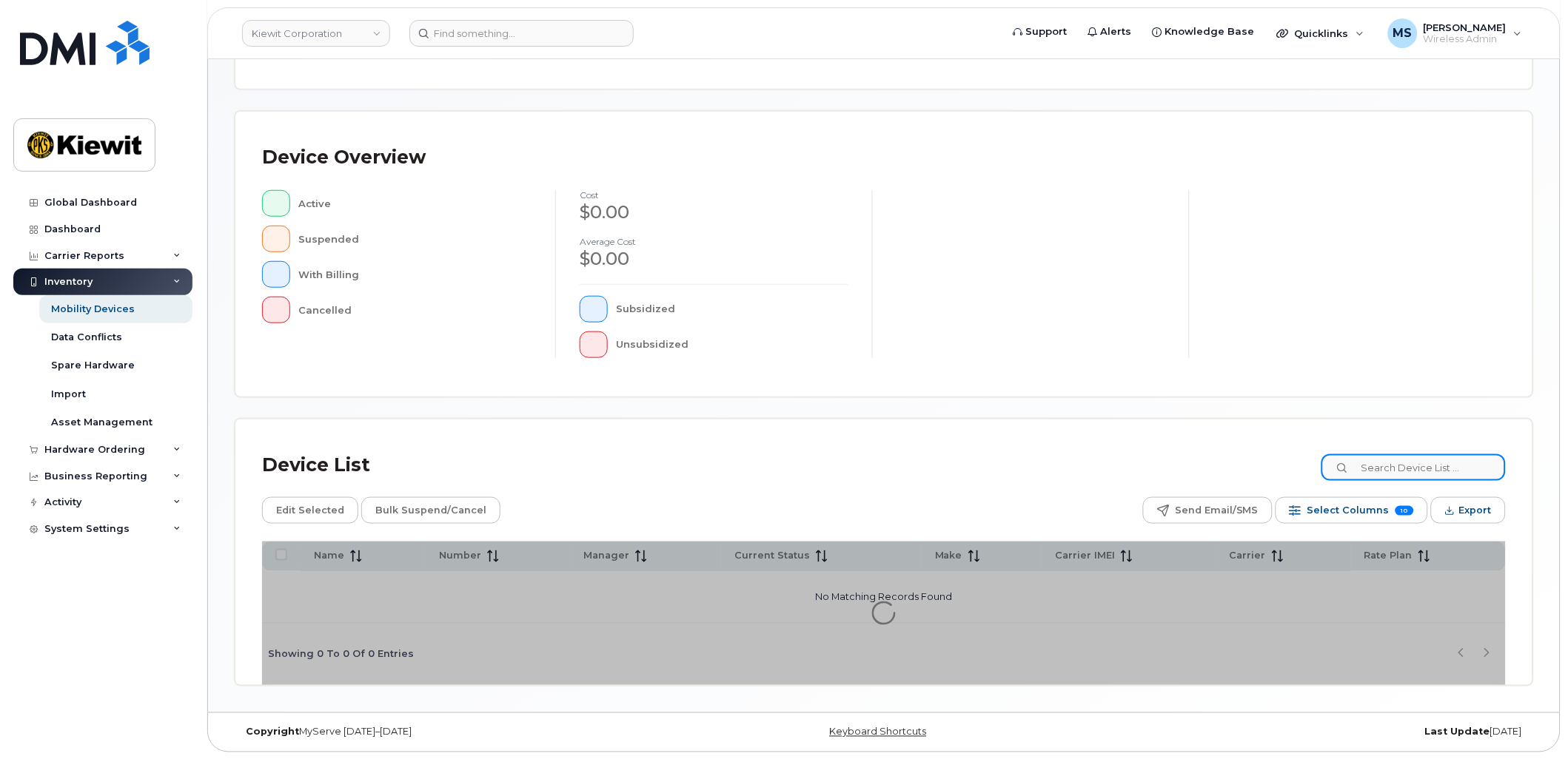
click at [1429, 476] on input at bounding box center [1413, 468] width 185 height 26
type input "105582"
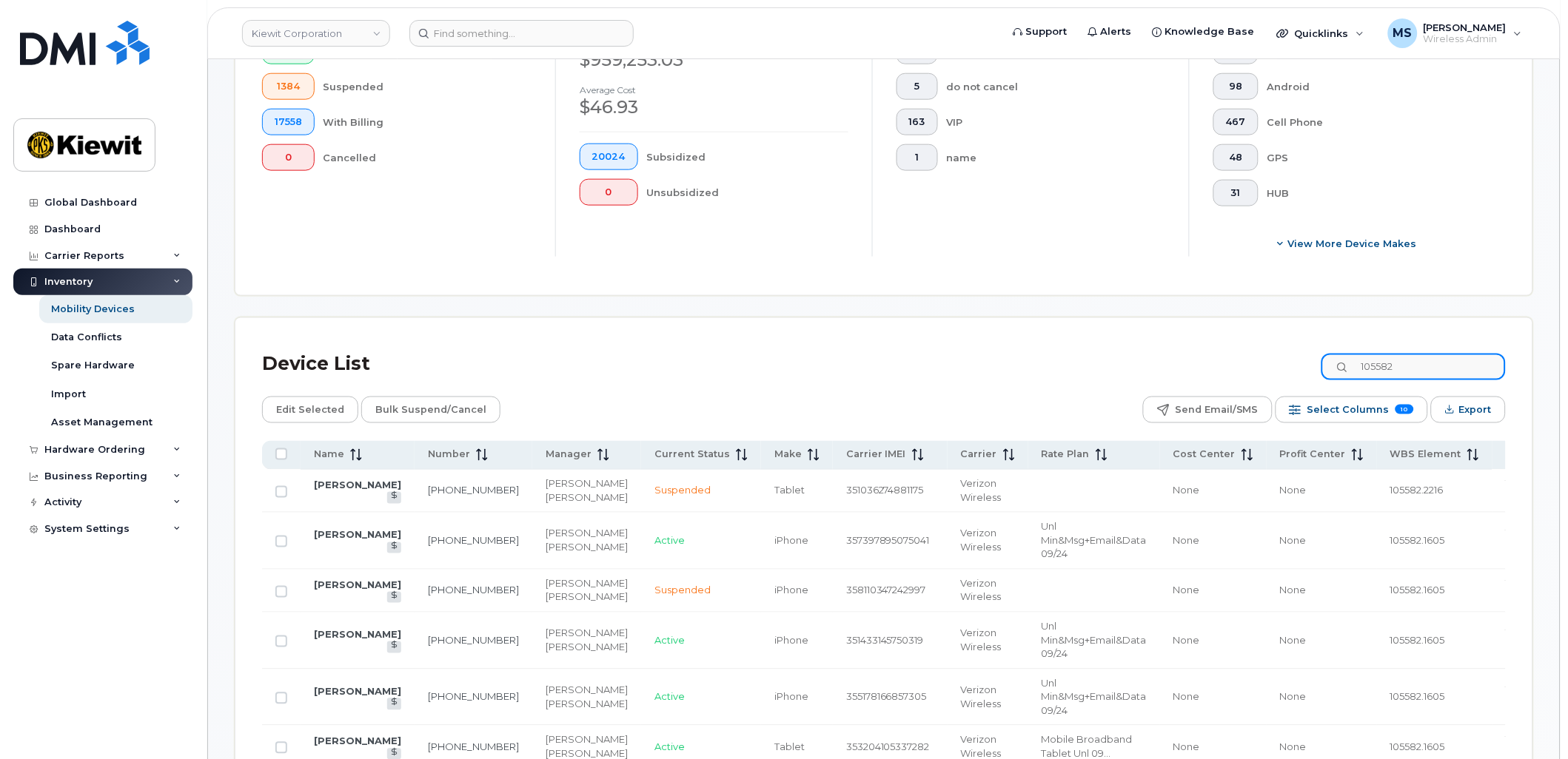
scroll to position [544, 0]
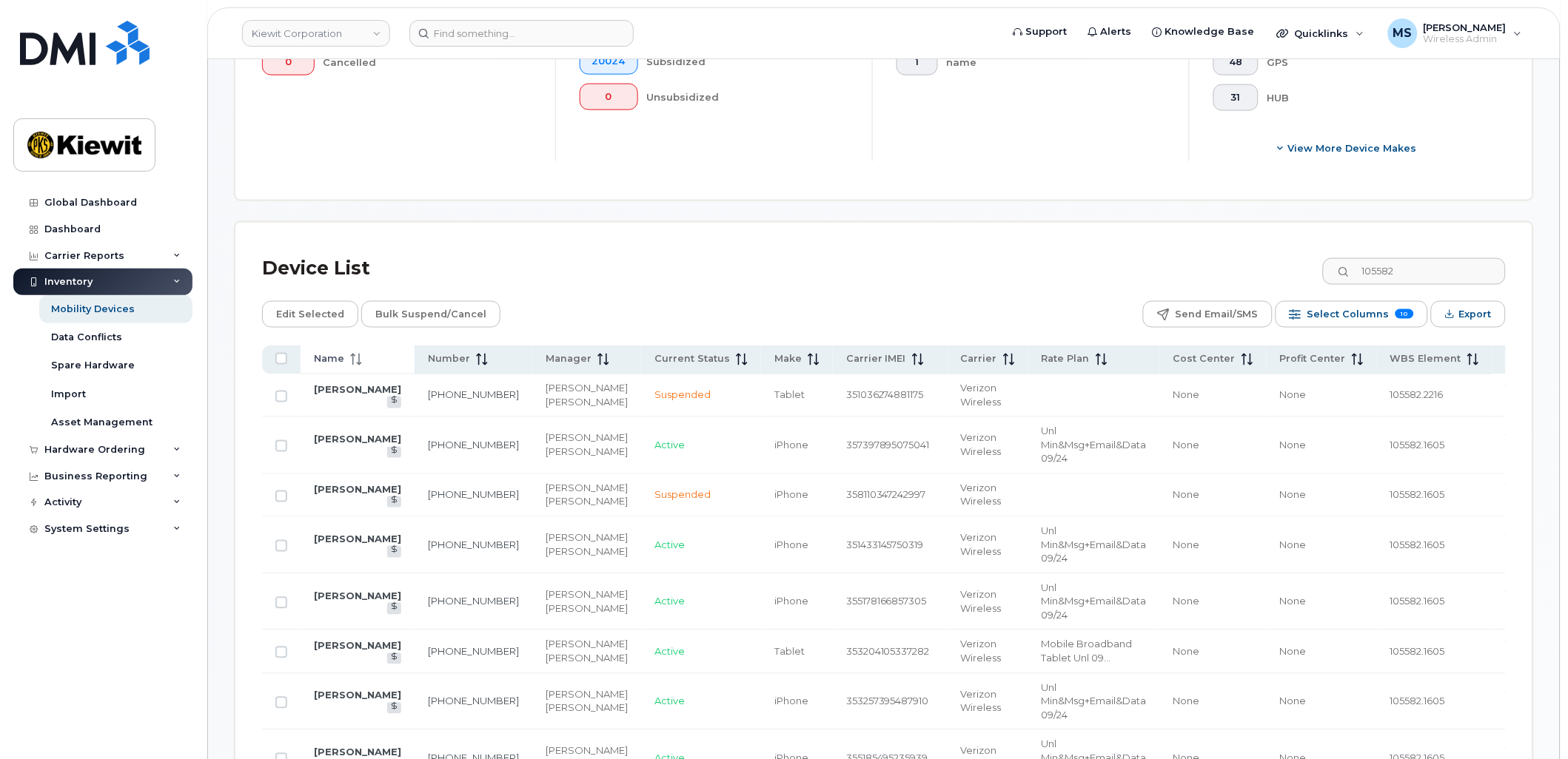
click at [327, 356] on span "Name" at bounding box center [329, 360] width 31 height 13
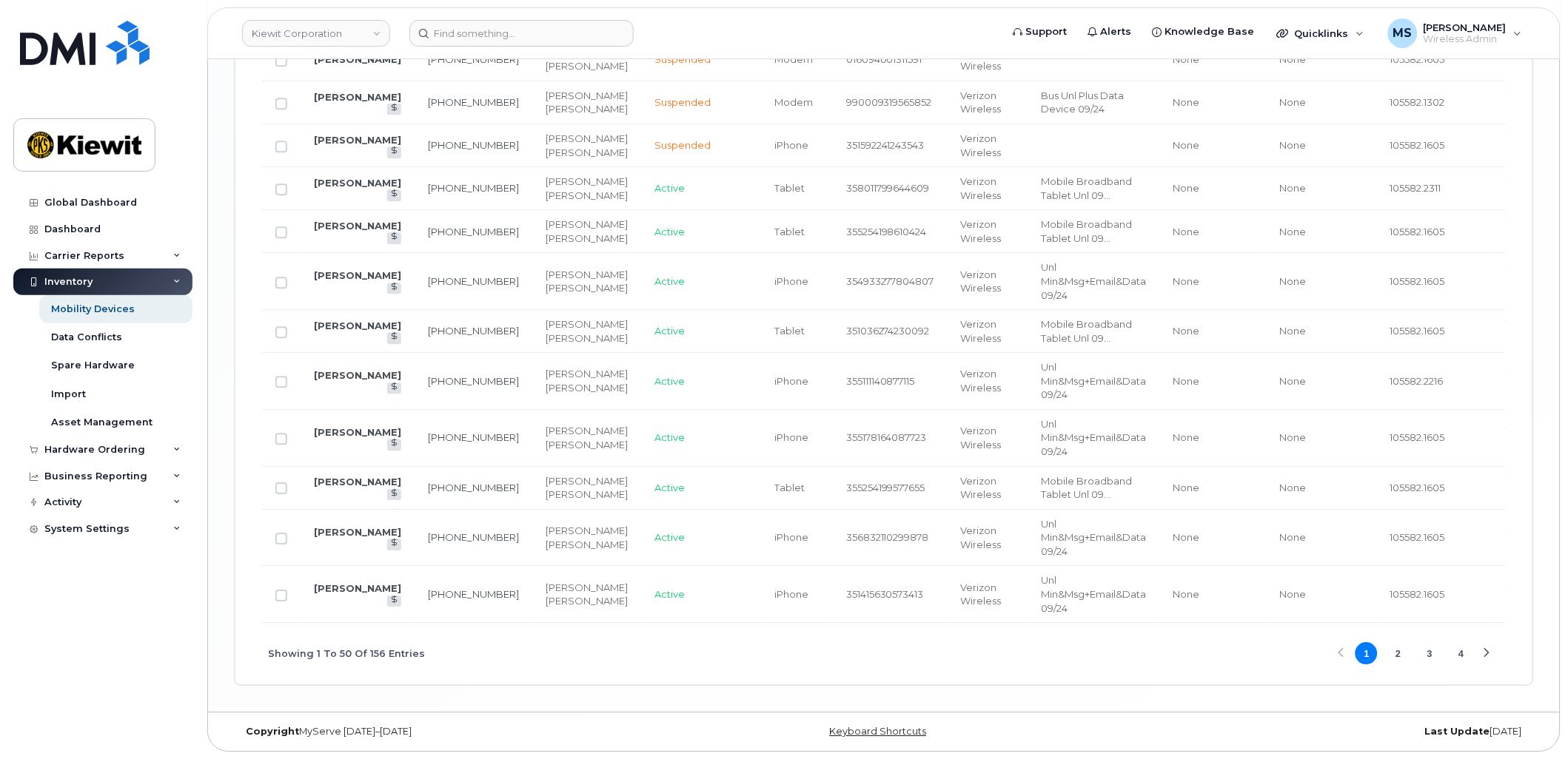
scroll to position [2840, 0]
click at [1386, 648] on span "1 2 3 4" at bounding box center [1414, 653] width 120 height 26
click at [1397, 651] on button "2" at bounding box center [1398, 653] width 22 height 22
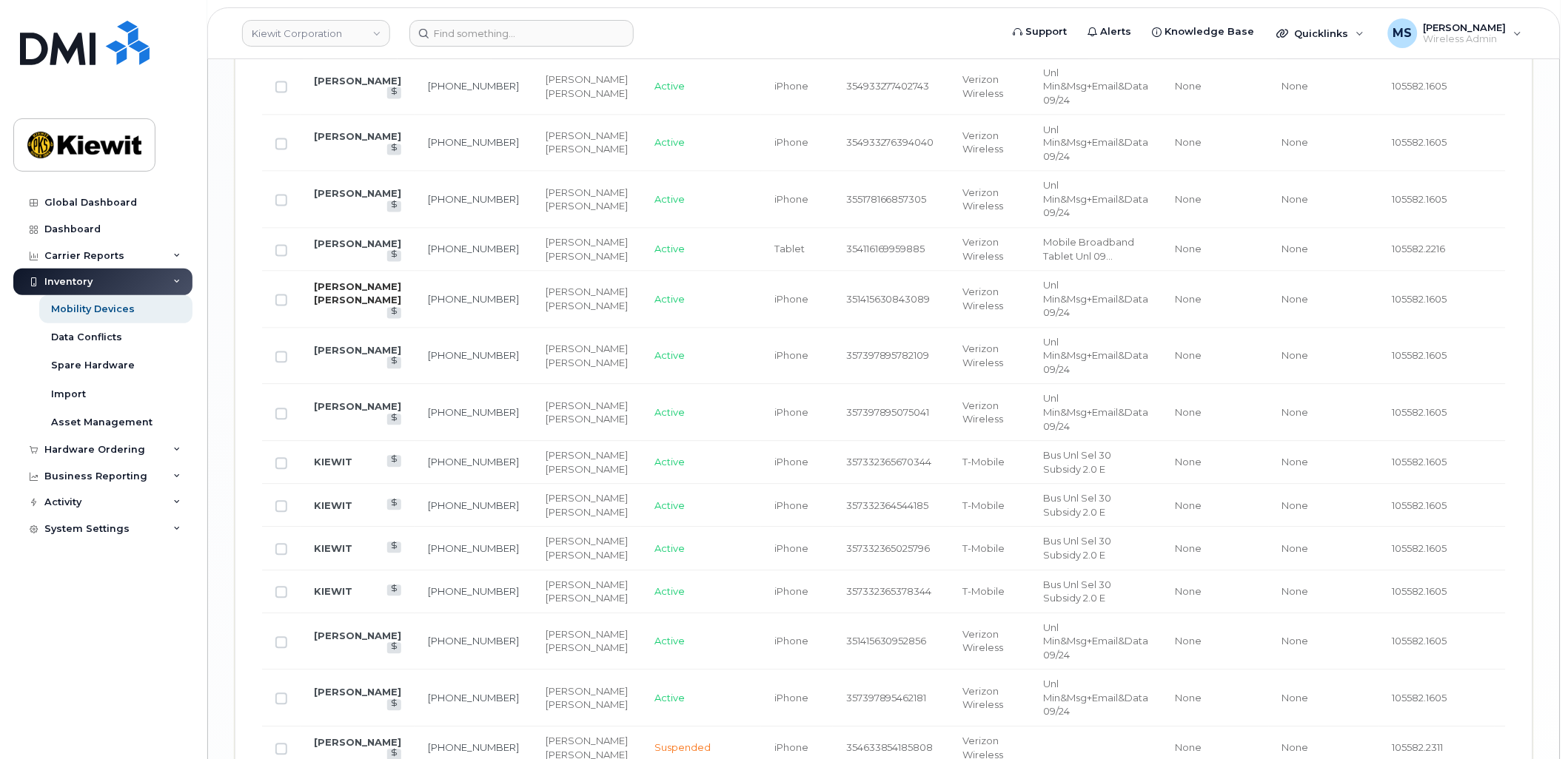
scroll to position [2511, 0]
click at [283, 419] on input "Row Unselected" at bounding box center [281, 413] width 12 height 12
checkbox input "true"
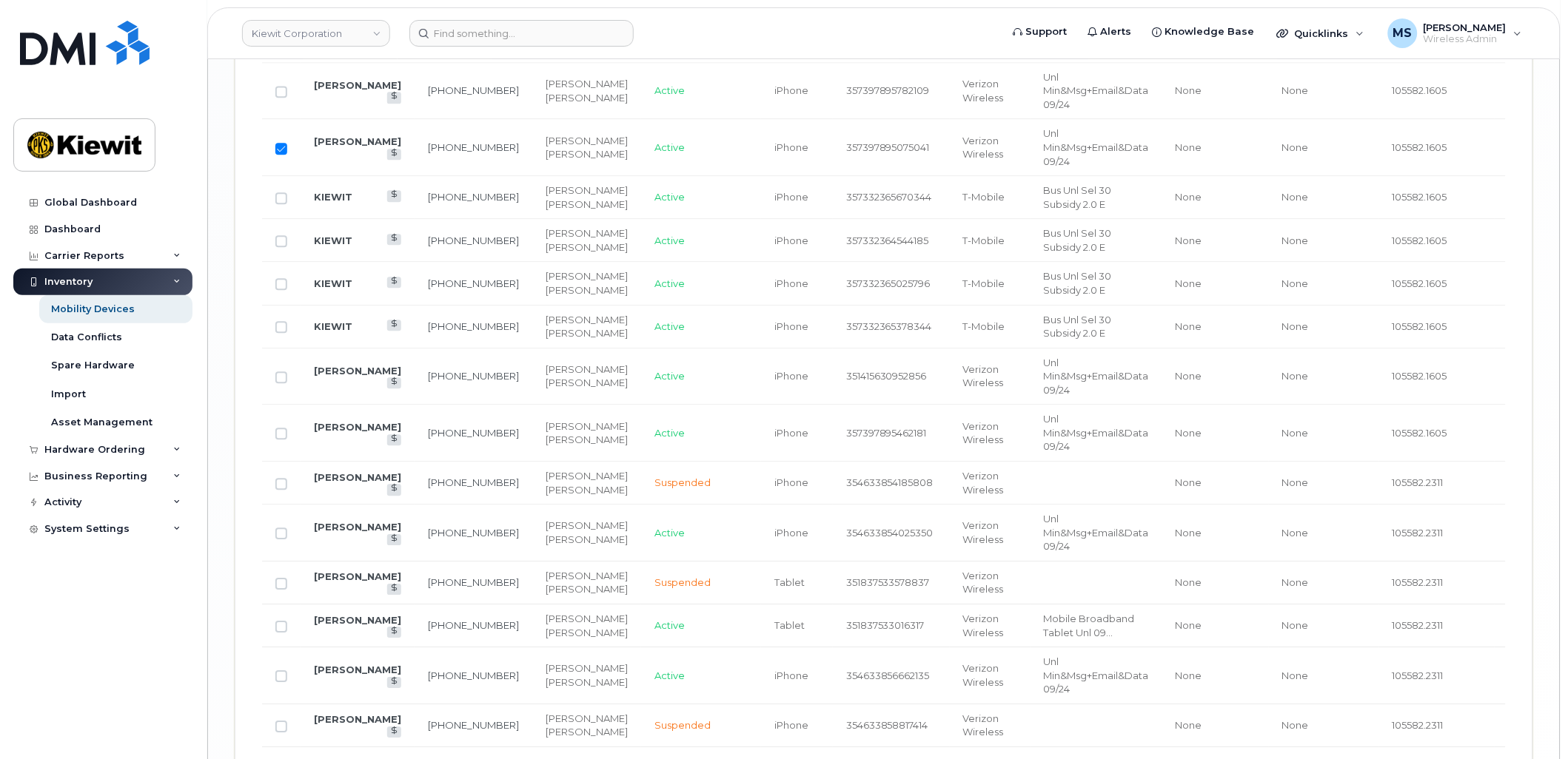
scroll to position [2909, 0]
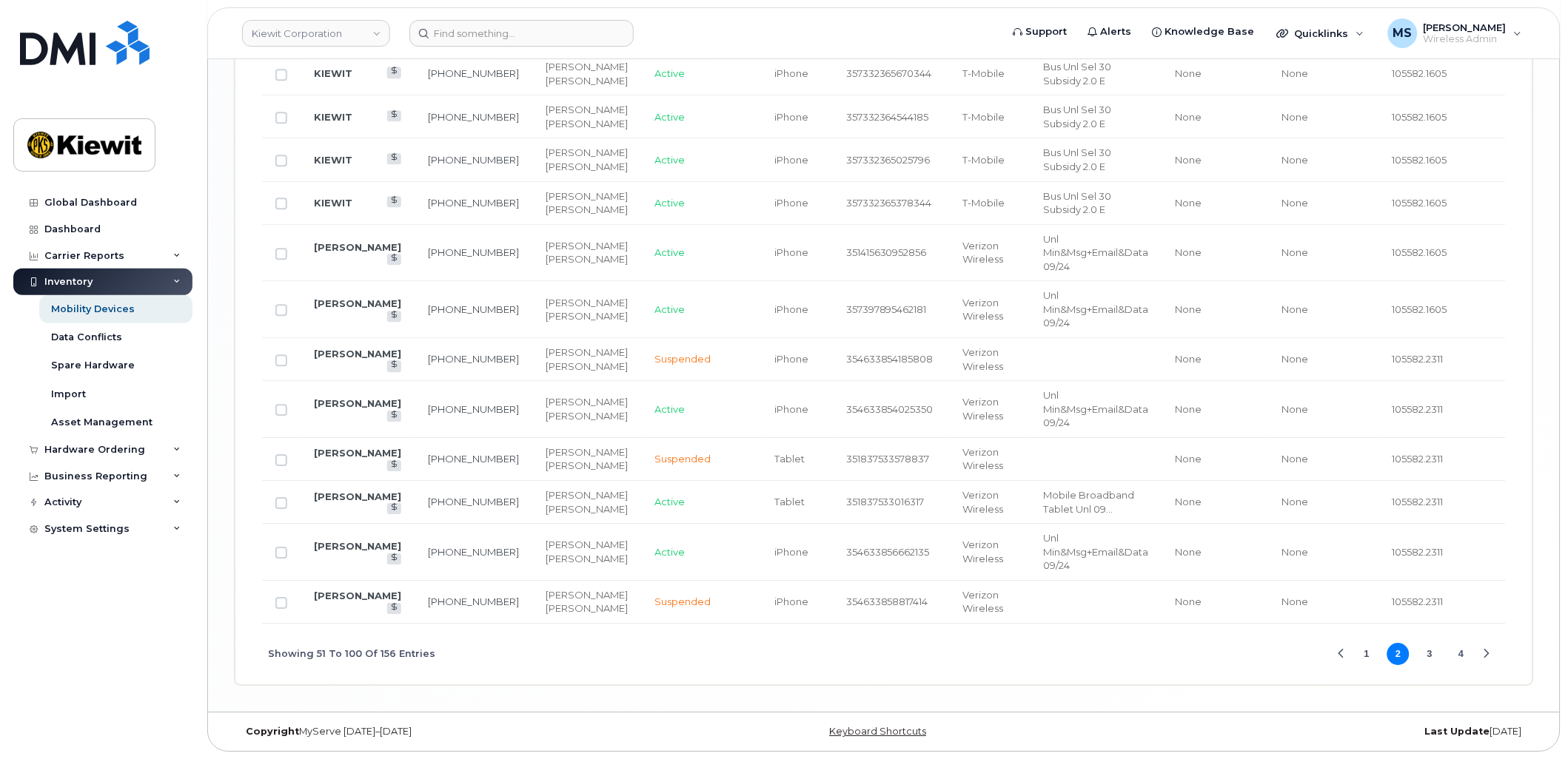
click at [1360, 647] on button "1" at bounding box center [1366, 654] width 22 height 22
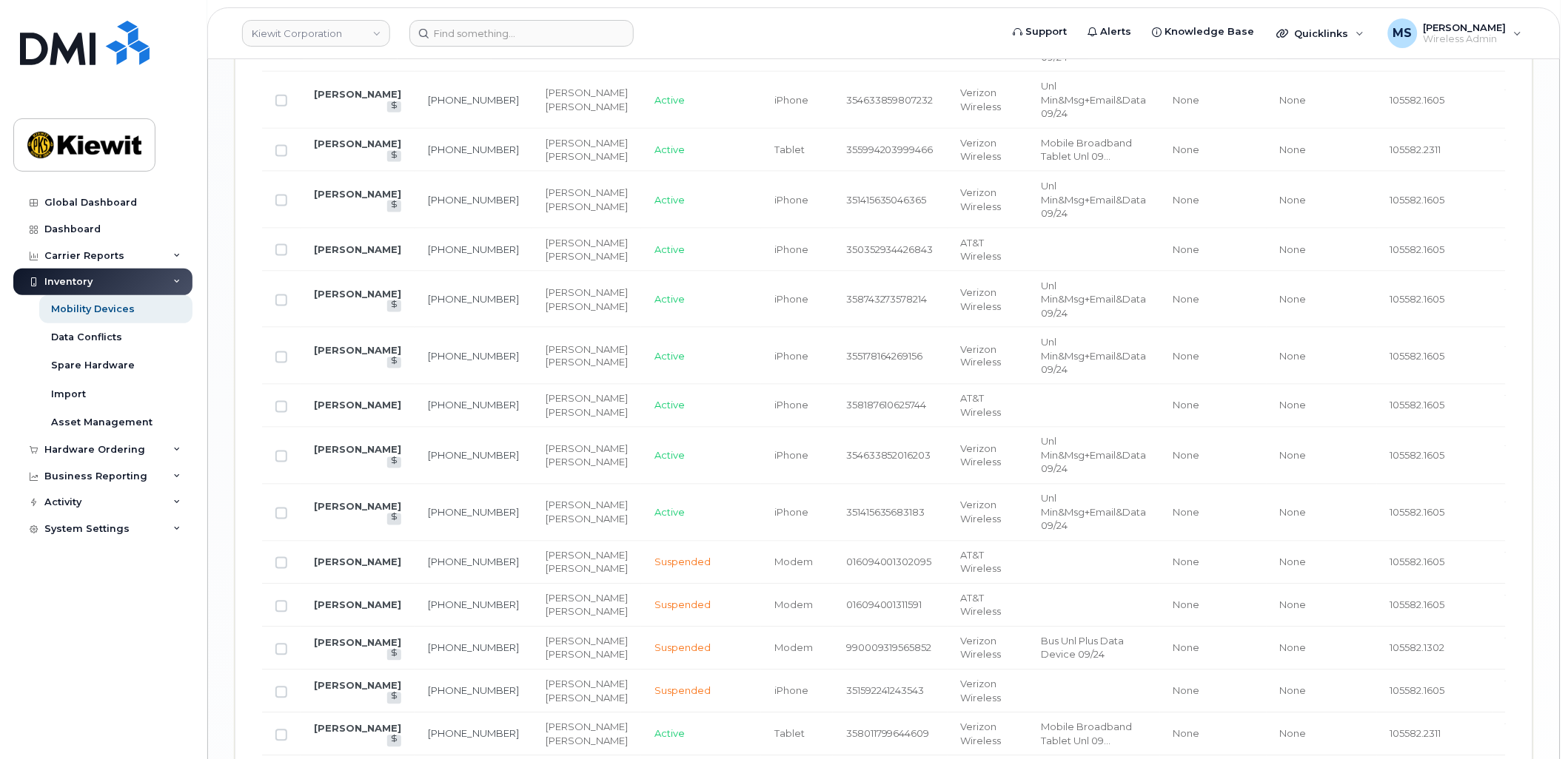
scroll to position [2100, 0]
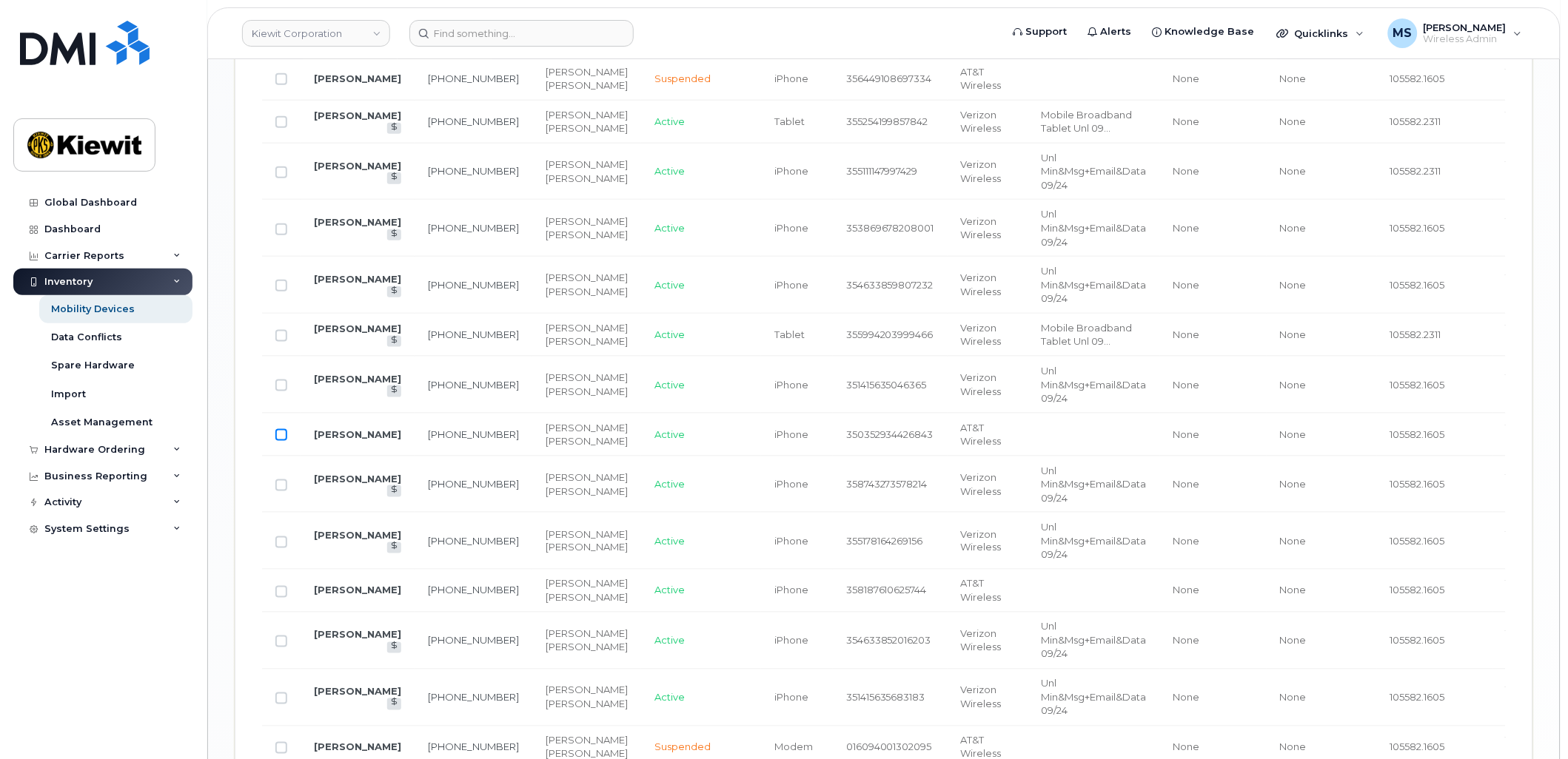
click at [281, 440] on input "Row Unselected" at bounding box center [281, 435] width 12 height 12
checkbox input "true"
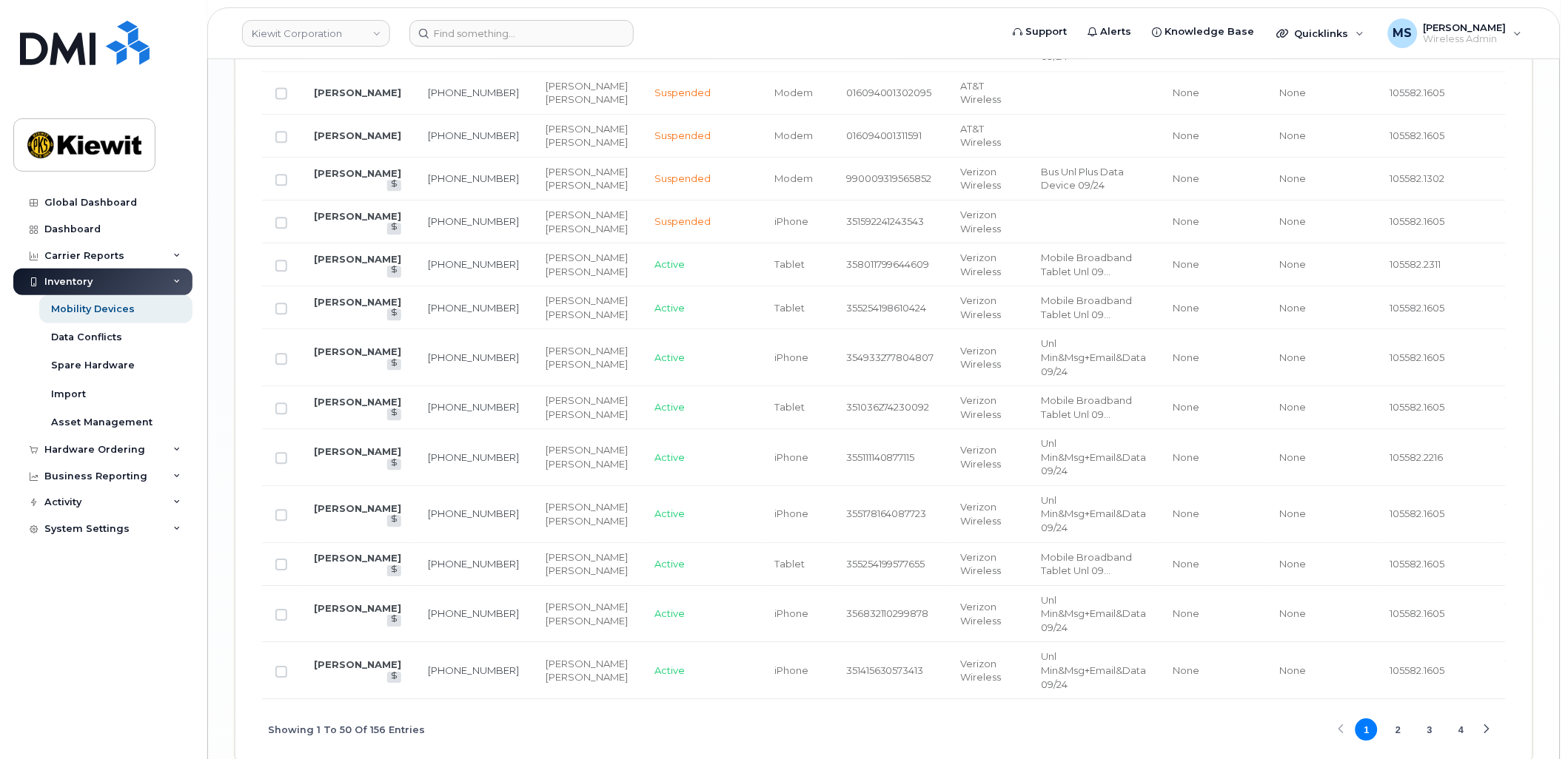
scroll to position [2840, 0]
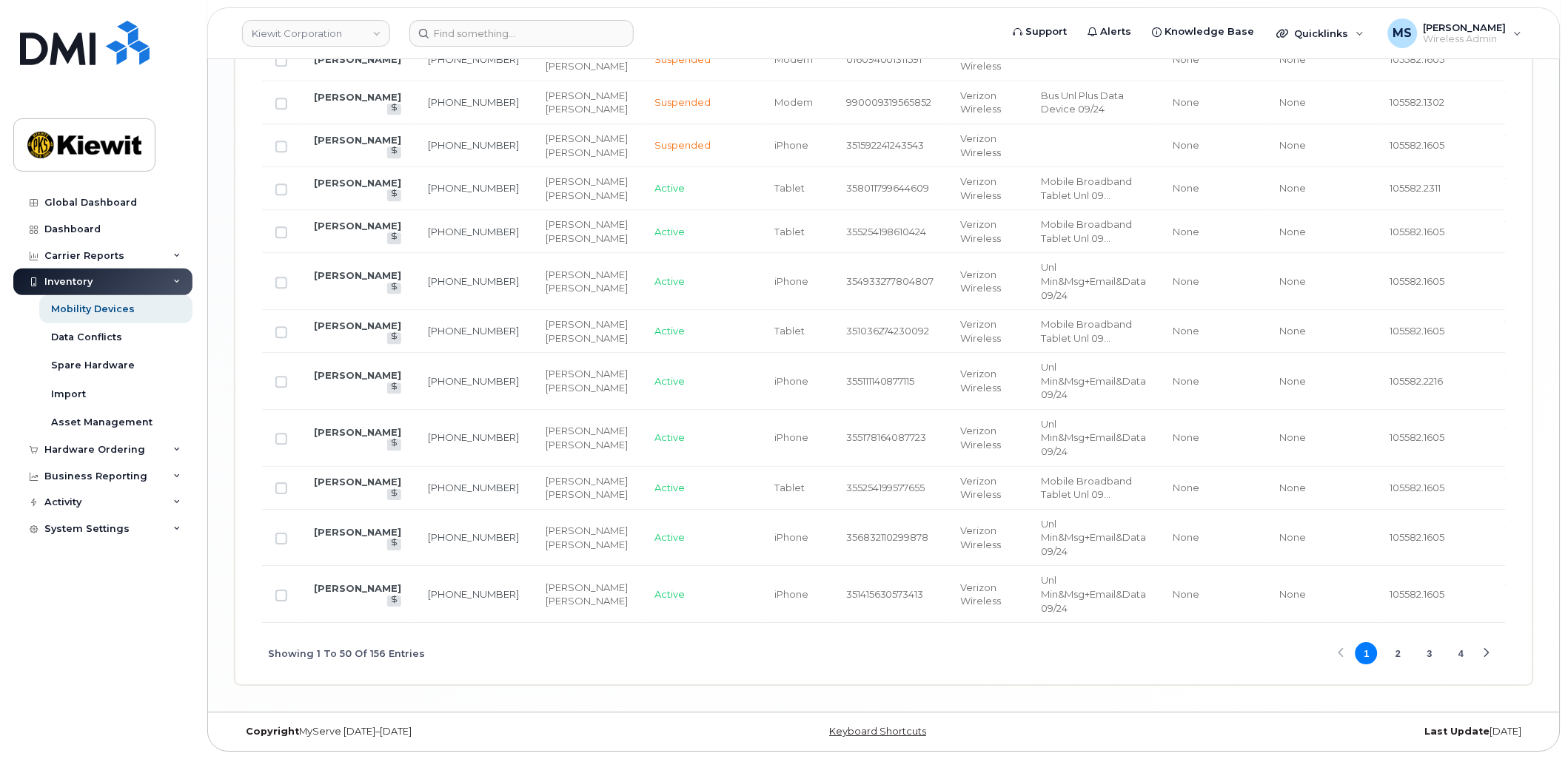
click at [1392, 651] on button "2" at bounding box center [1398, 653] width 22 height 22
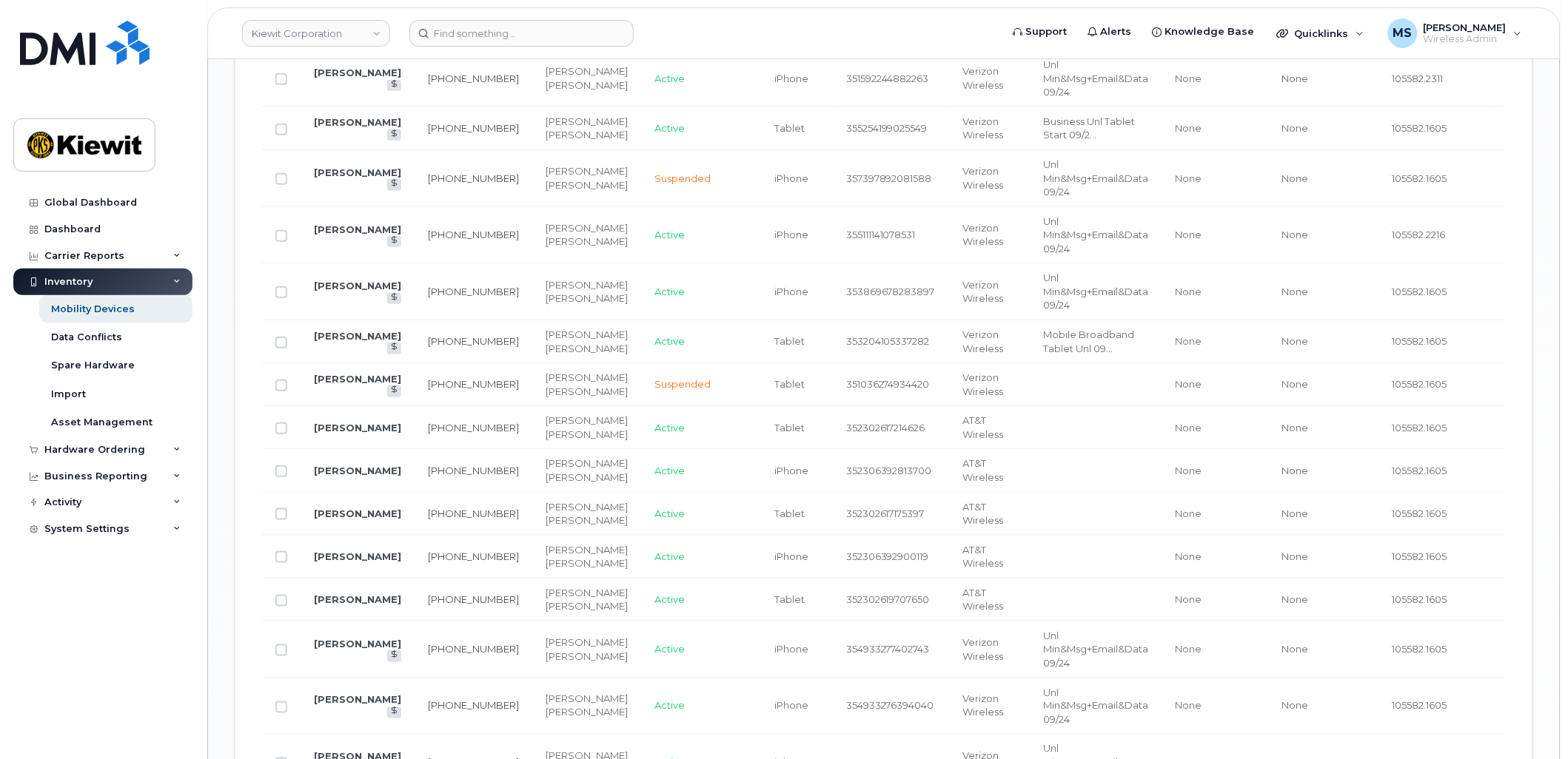
scroll to position [1935, 0]
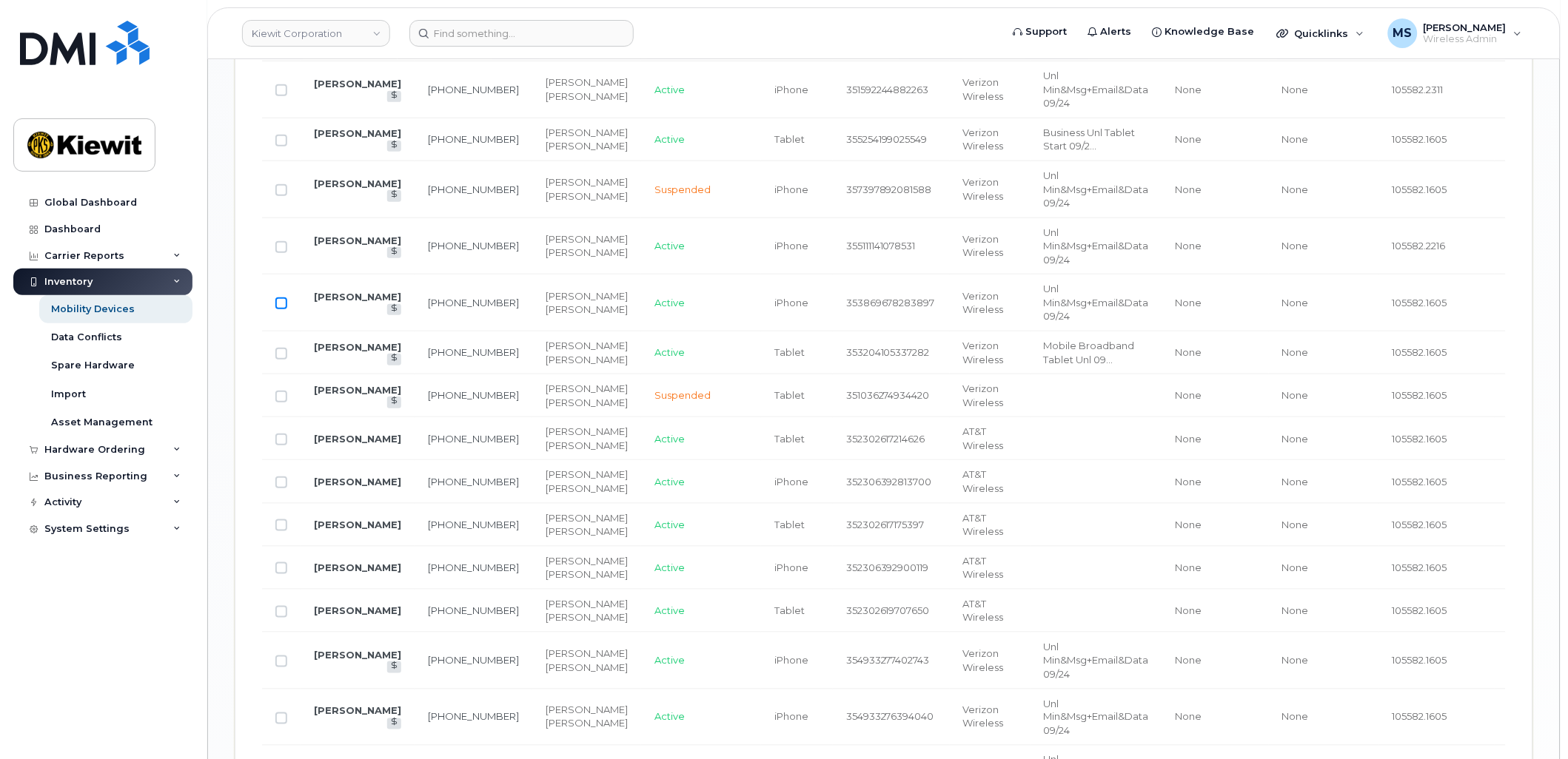
click at [279, 307] on input "Row Unselected" at bounding box center [281, 303] width 12 height 12
checkbox input "true"
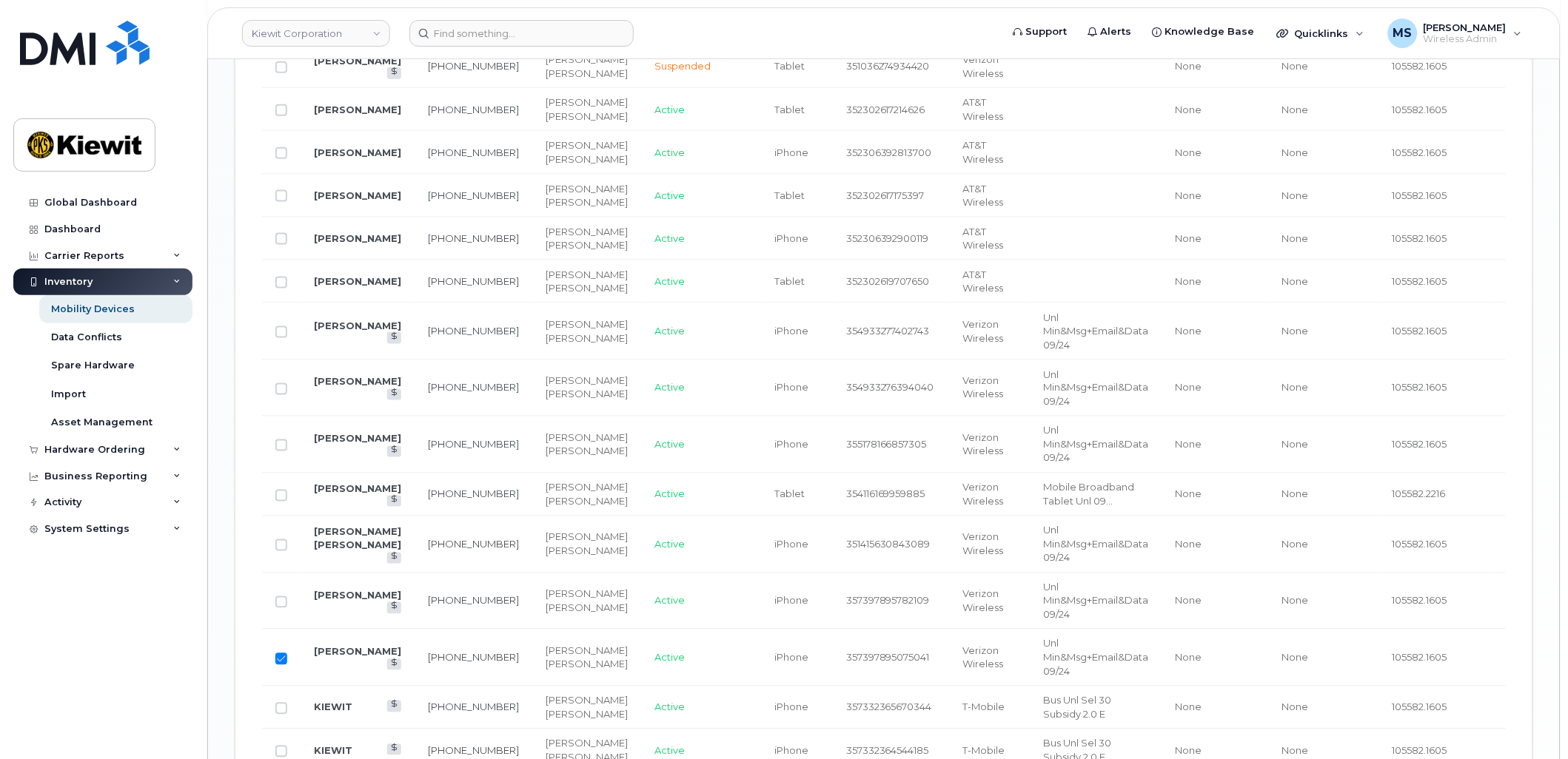
scroll to position [2347, 0]
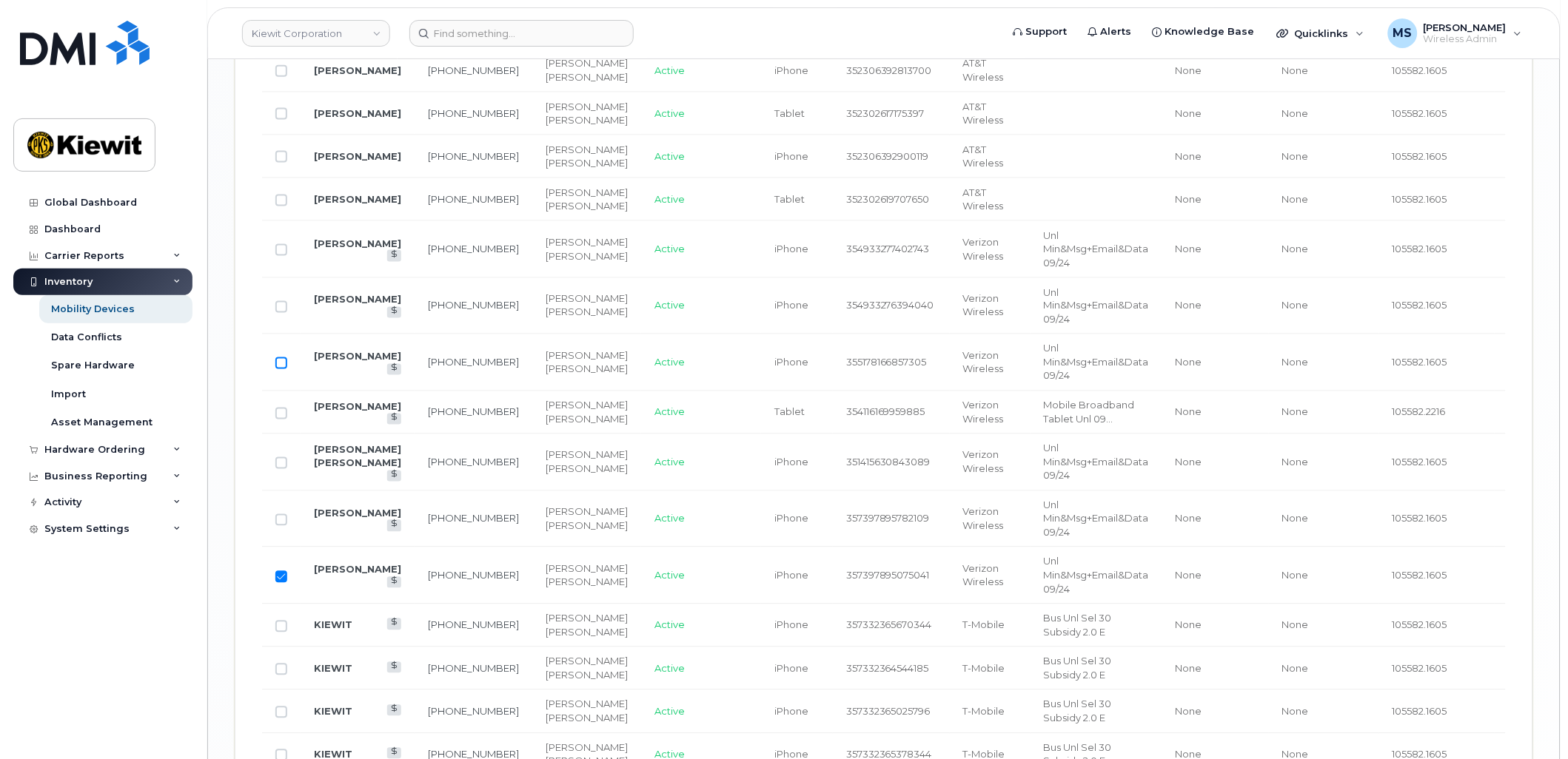
click at [283, 367] on input "Row Unselected" at bounding box center [281, 363] width 12 height 12
checkbox input "true"
click at [281, 418] on input "Row Unselected" at bounding box center [281, 414] width 12 height 12
checkbox input "true"
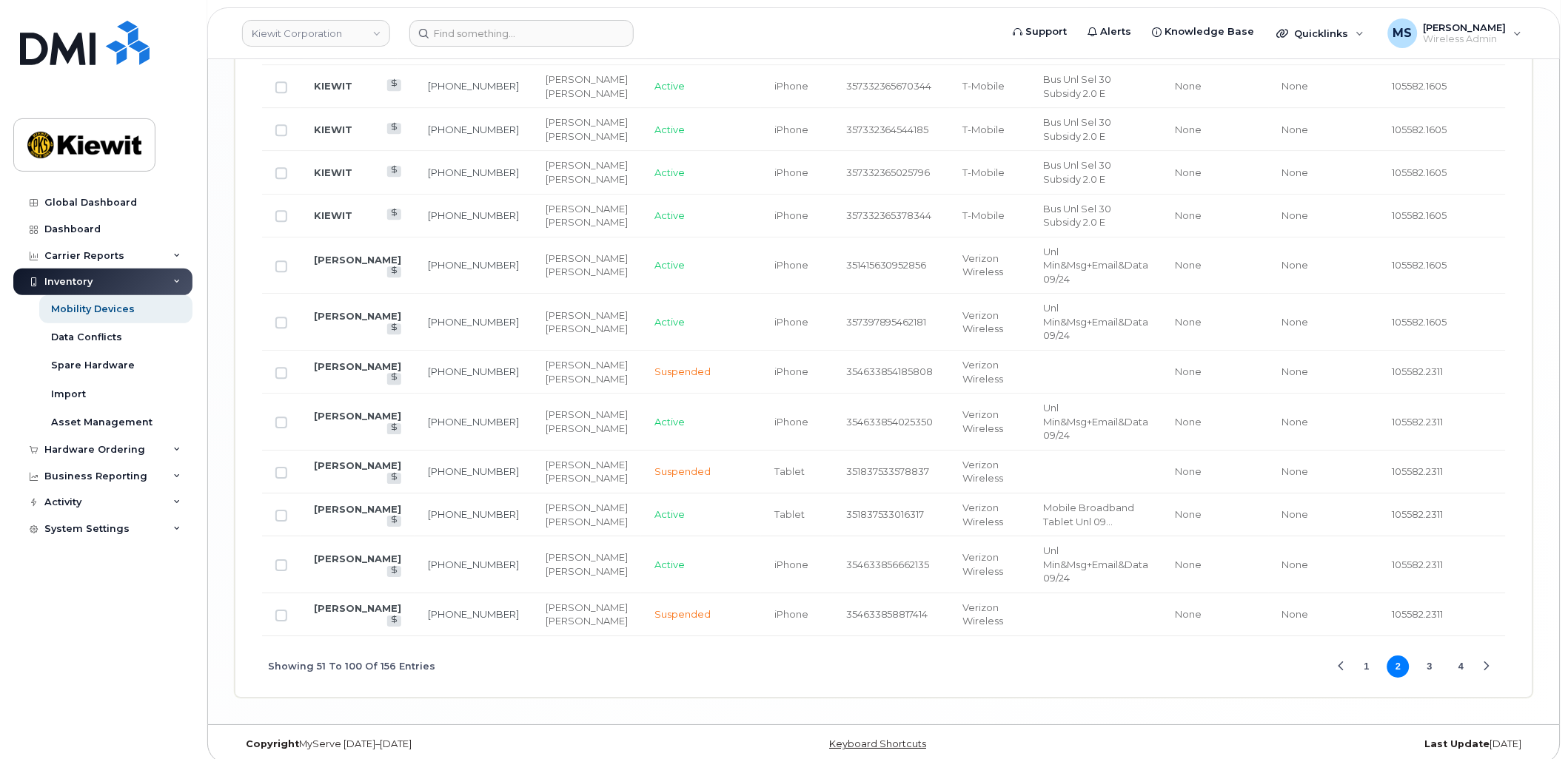
scroll to position [2909, 0]
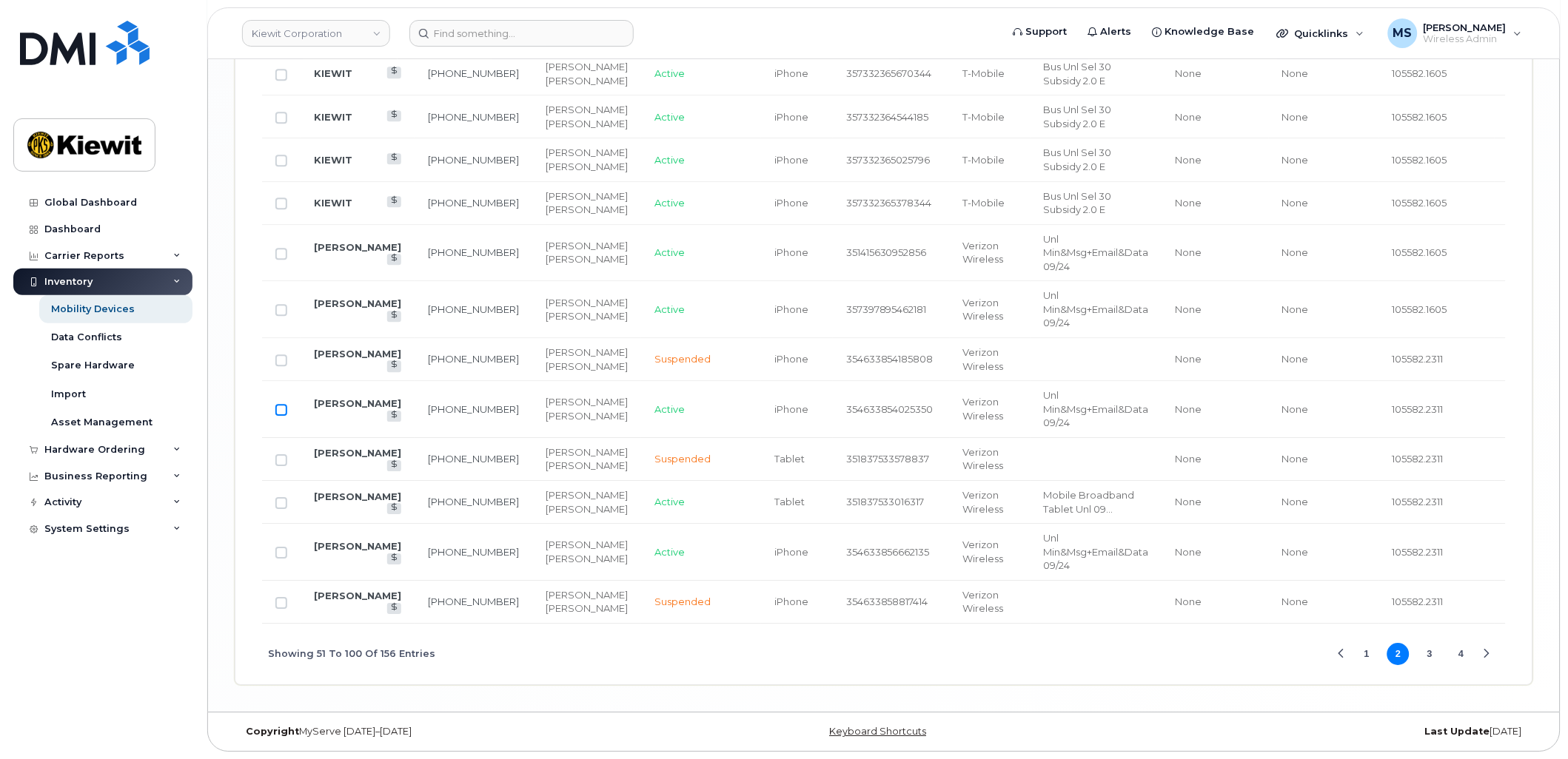
click at [286, 404] on input "Row Unselected" at bounding box center [281, 410] width 12 height 12
checkbox input "true"
click at [281, 497] on input "Row Unselected" at bounding box center [281, 503] width 12 height 12
checkbox input "true"
click at [279, 548] on input "Row Unselected" at bounding box center [281, 553] width 12 height 12
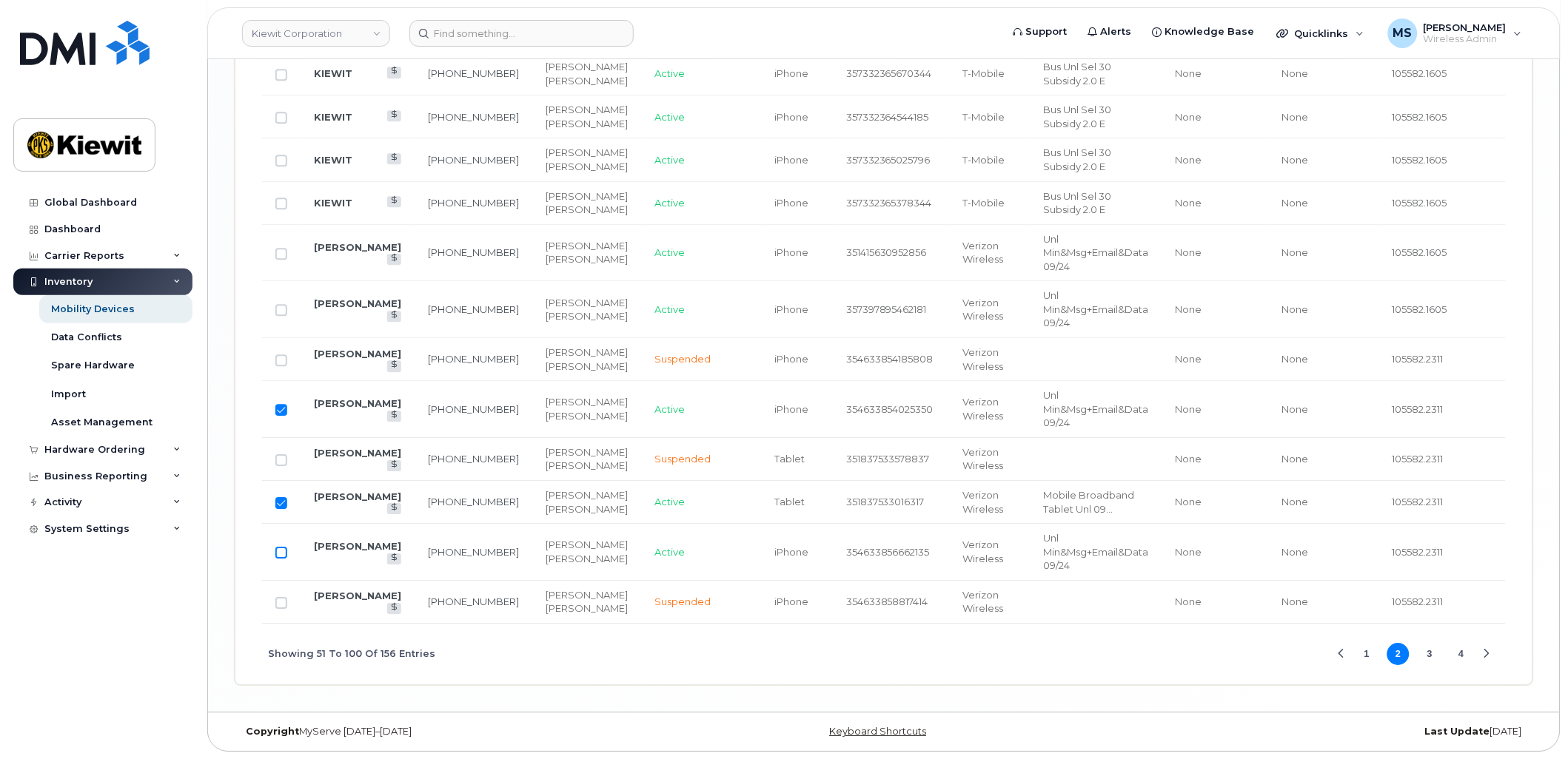
checkbox input "true"
click at [1423, 655] on button "3" at bounding box center [1430, 654] width 22 height 22
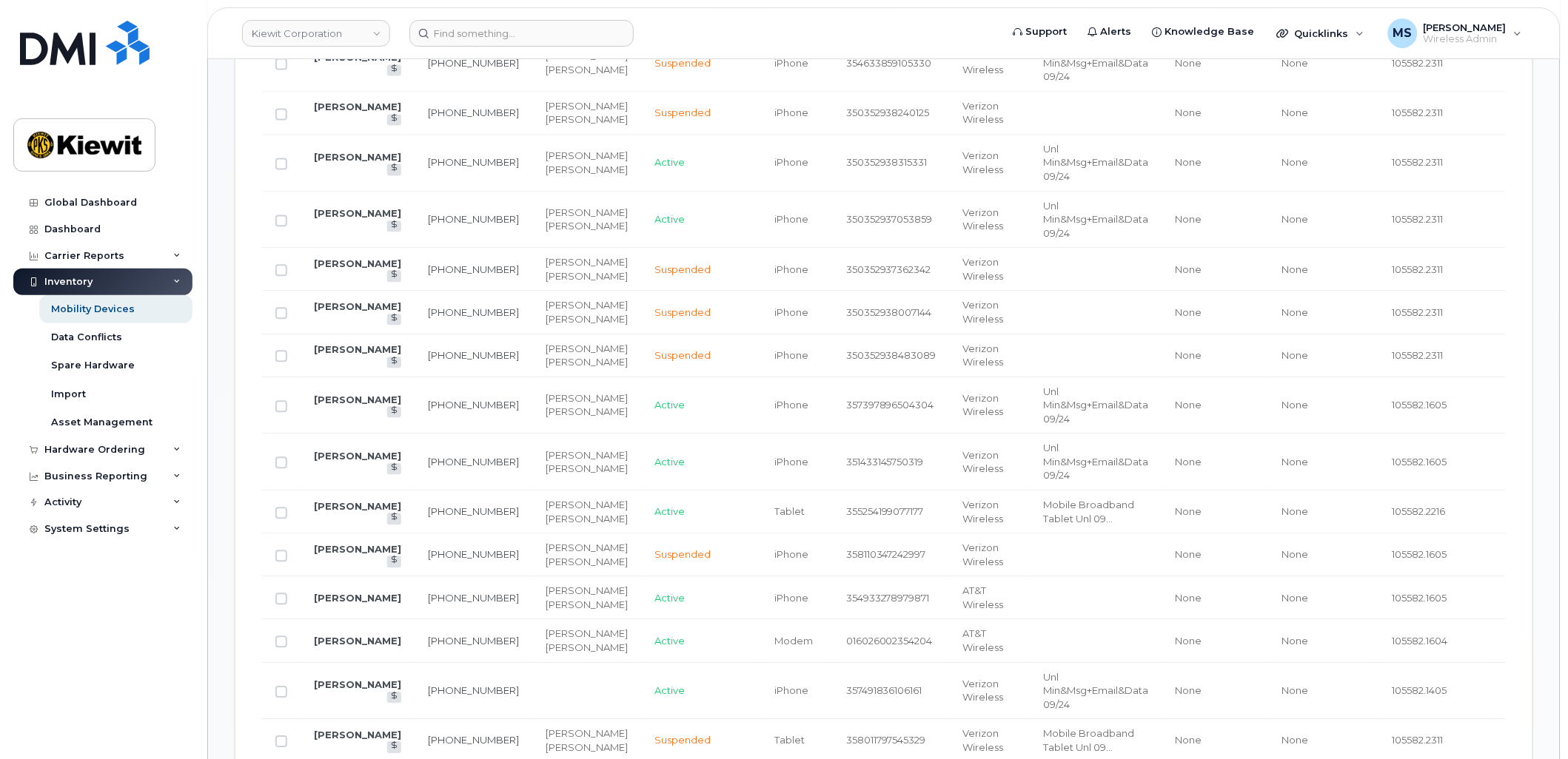
scroll to position [853, 0]
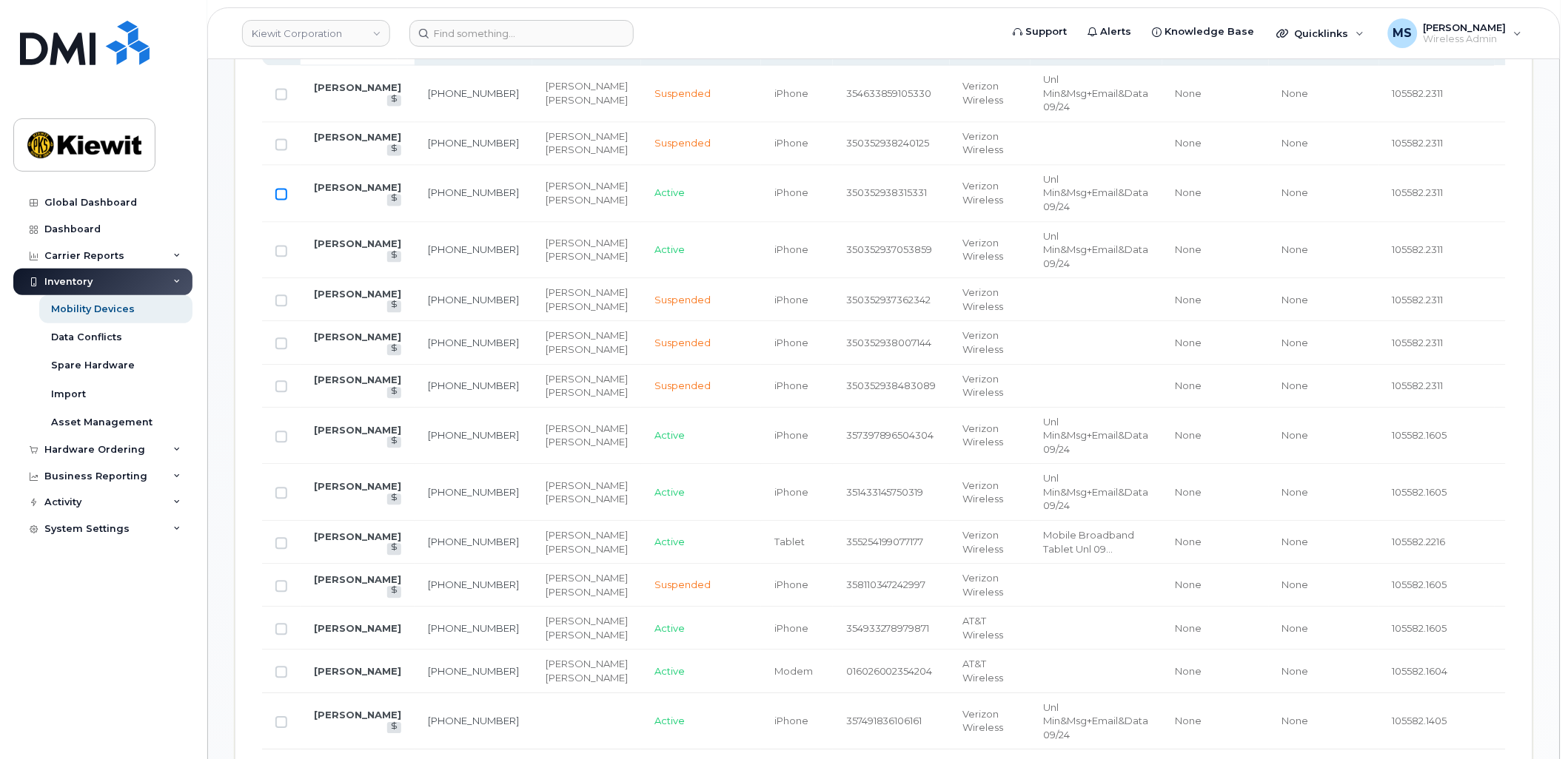
click at [281, 195] on input "Row Unselected" at bounding box center [281, 195] width 12 height 12
checkbox input "true"
click at [277, 250] on input "Row Unselected" at bounding box center [281, 252] width 12 height 12
checkbox input "true"
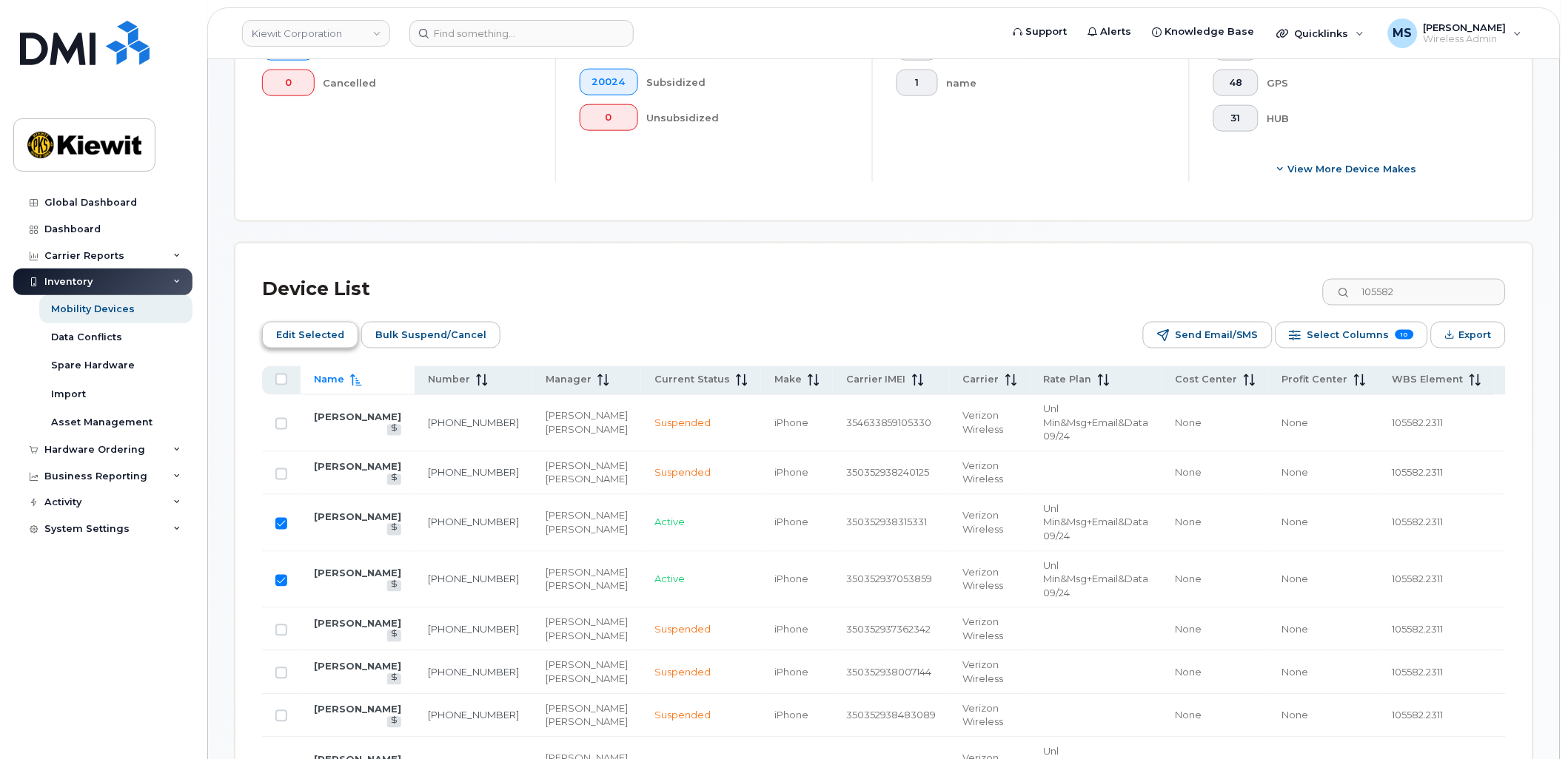
click at [308, 329] on span "Edit Selected" at bounding box center [310, 335] width 68 height 22
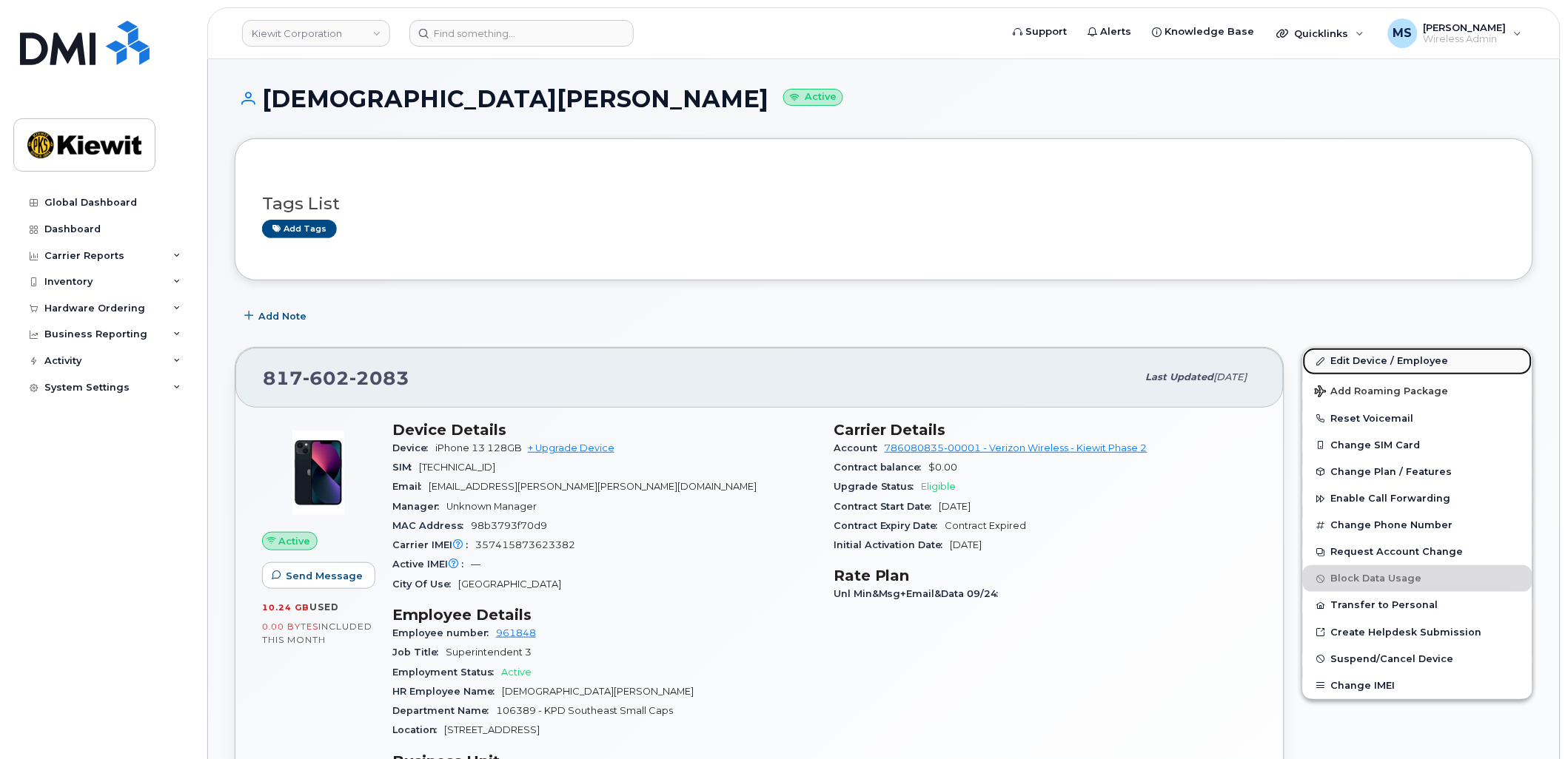
click at [1355, 359] on link "Edit Device / Employee" at bounding box center [1417, 361] width 229 height 26
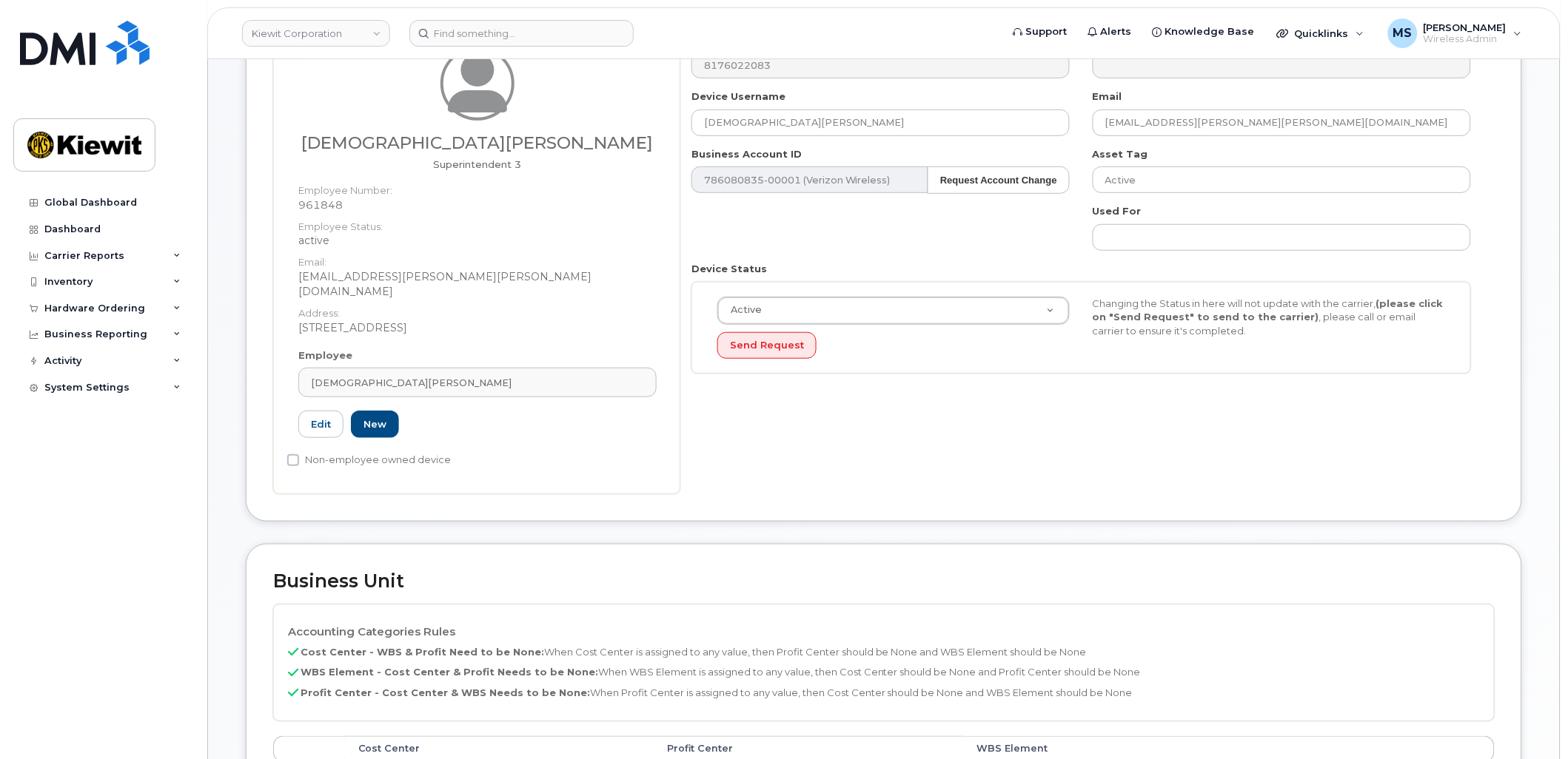
scroll to position [329, 0]
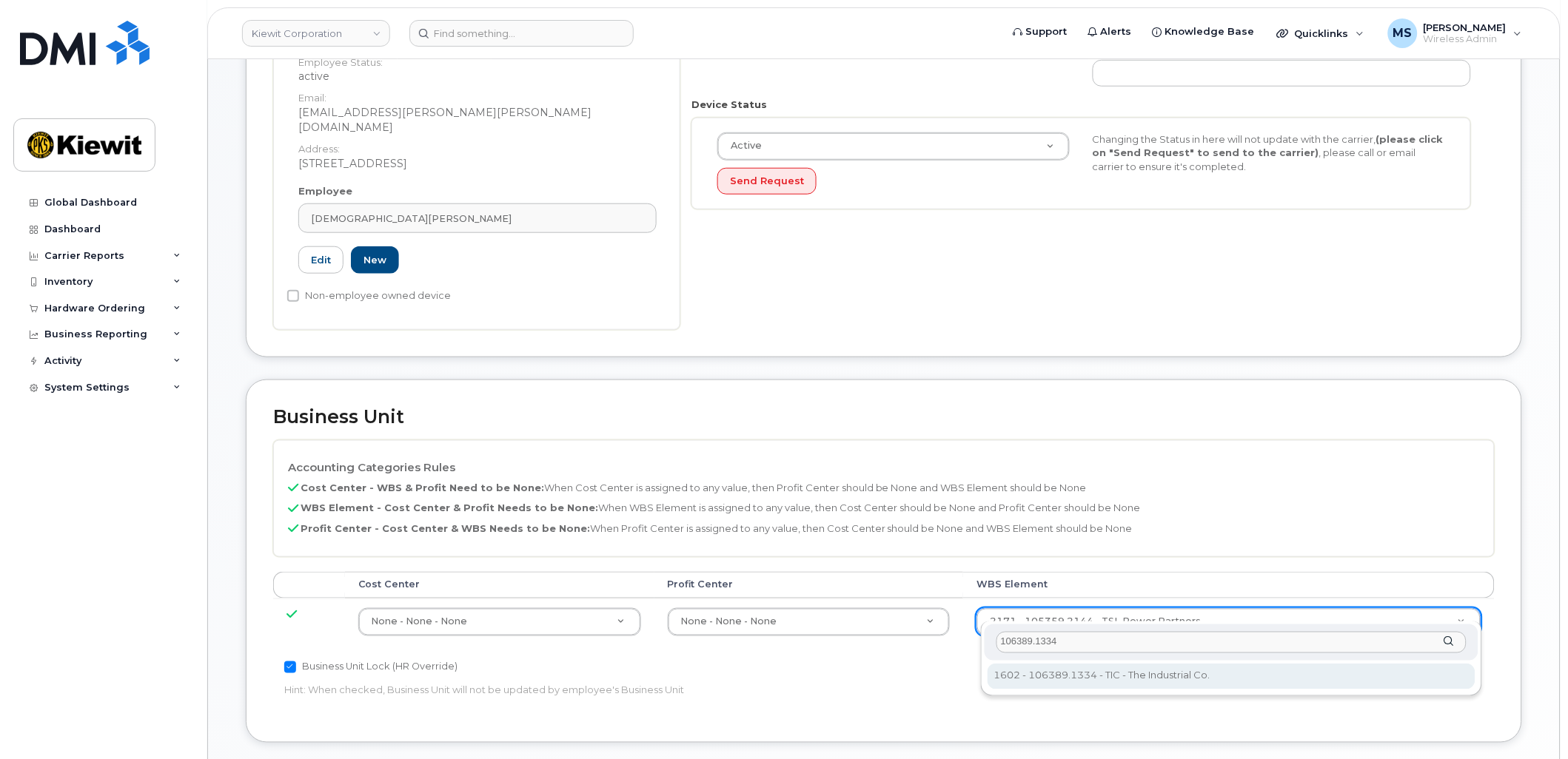
type input "106389.1334"
type input "35123254"
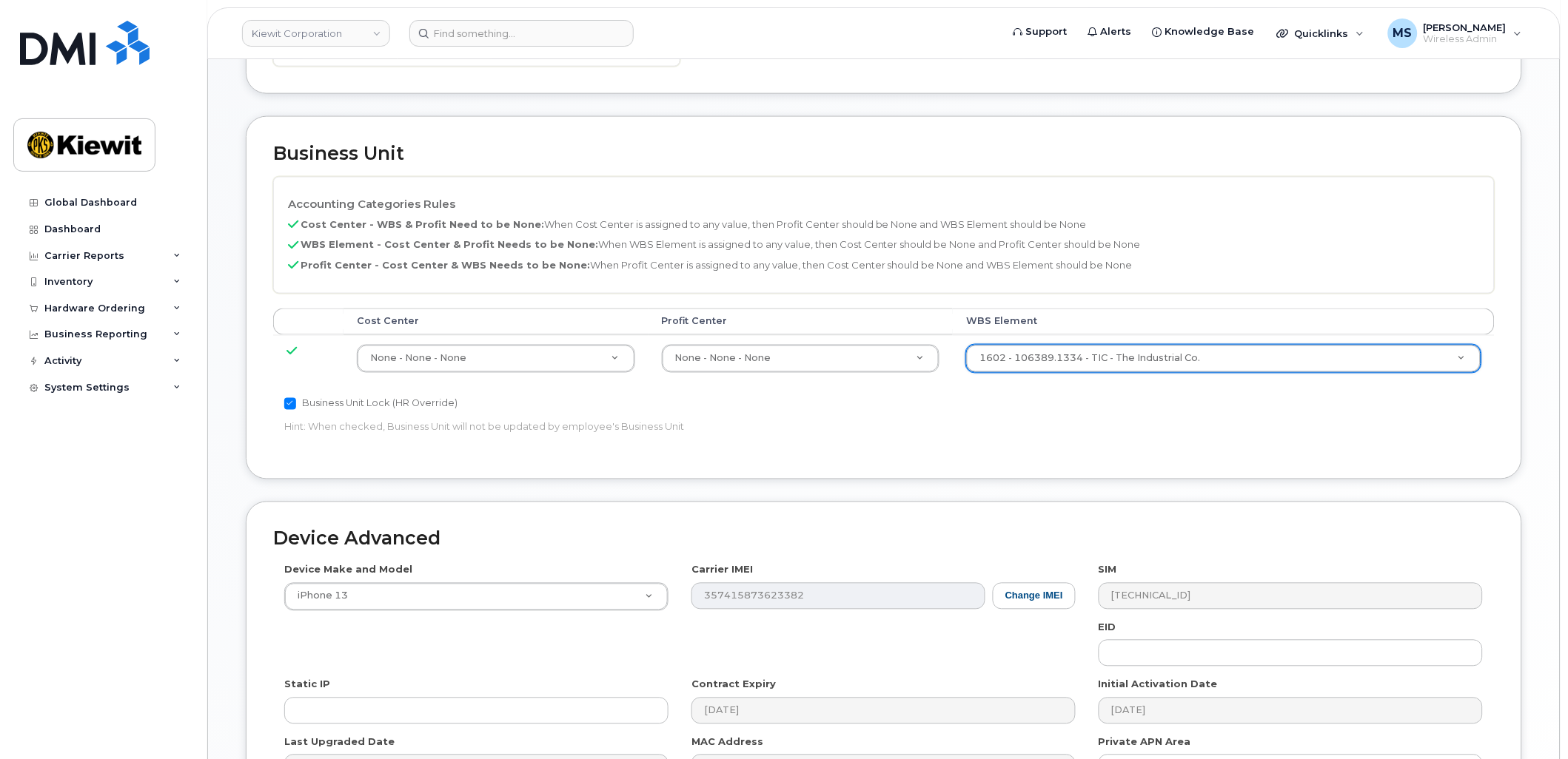
scroll to position [740, 0]
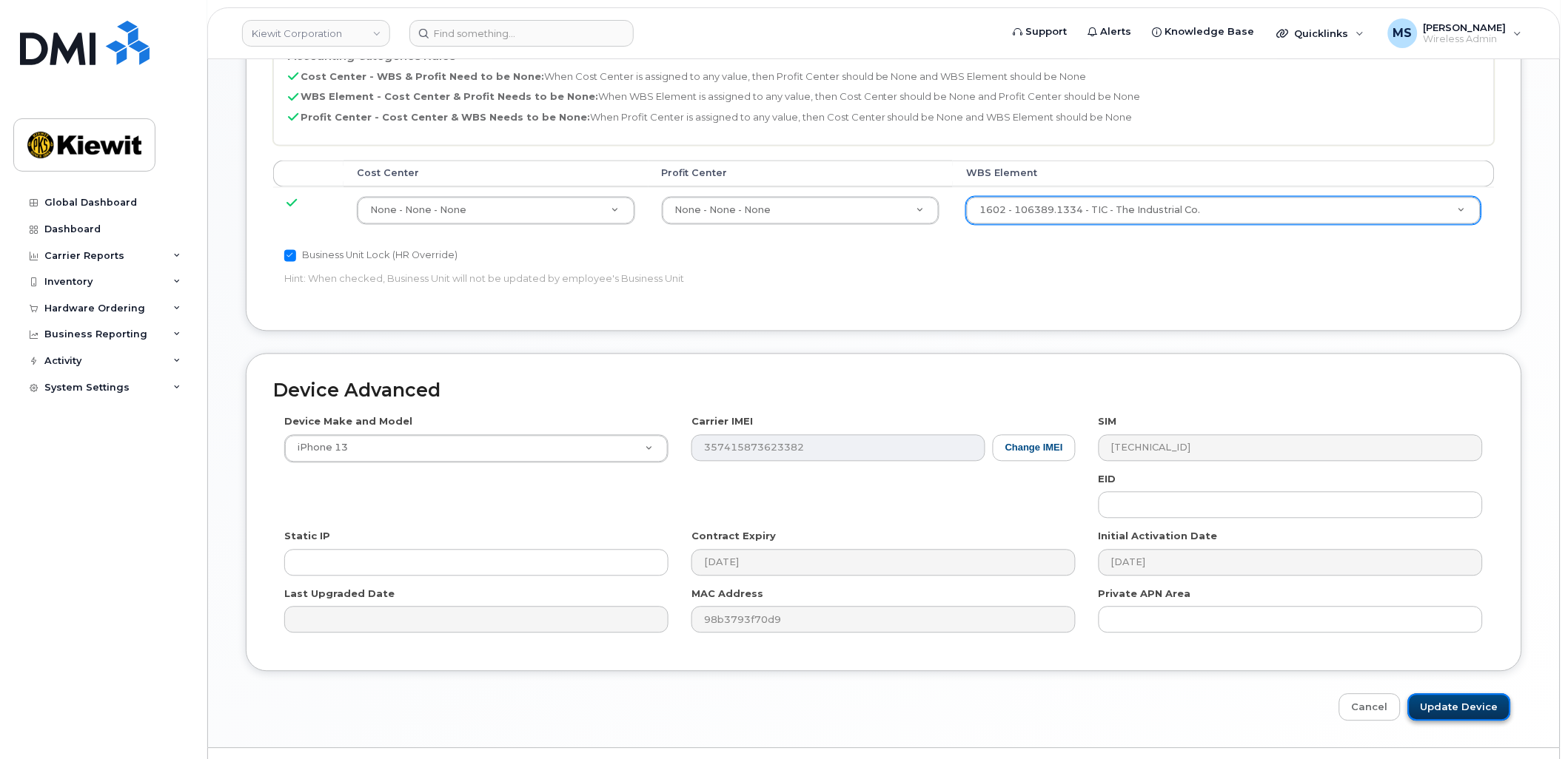
click at [1454, 694] on input "Update Device" at bounding box center [1460, 708] width 103 height 27
type input "Saving..."
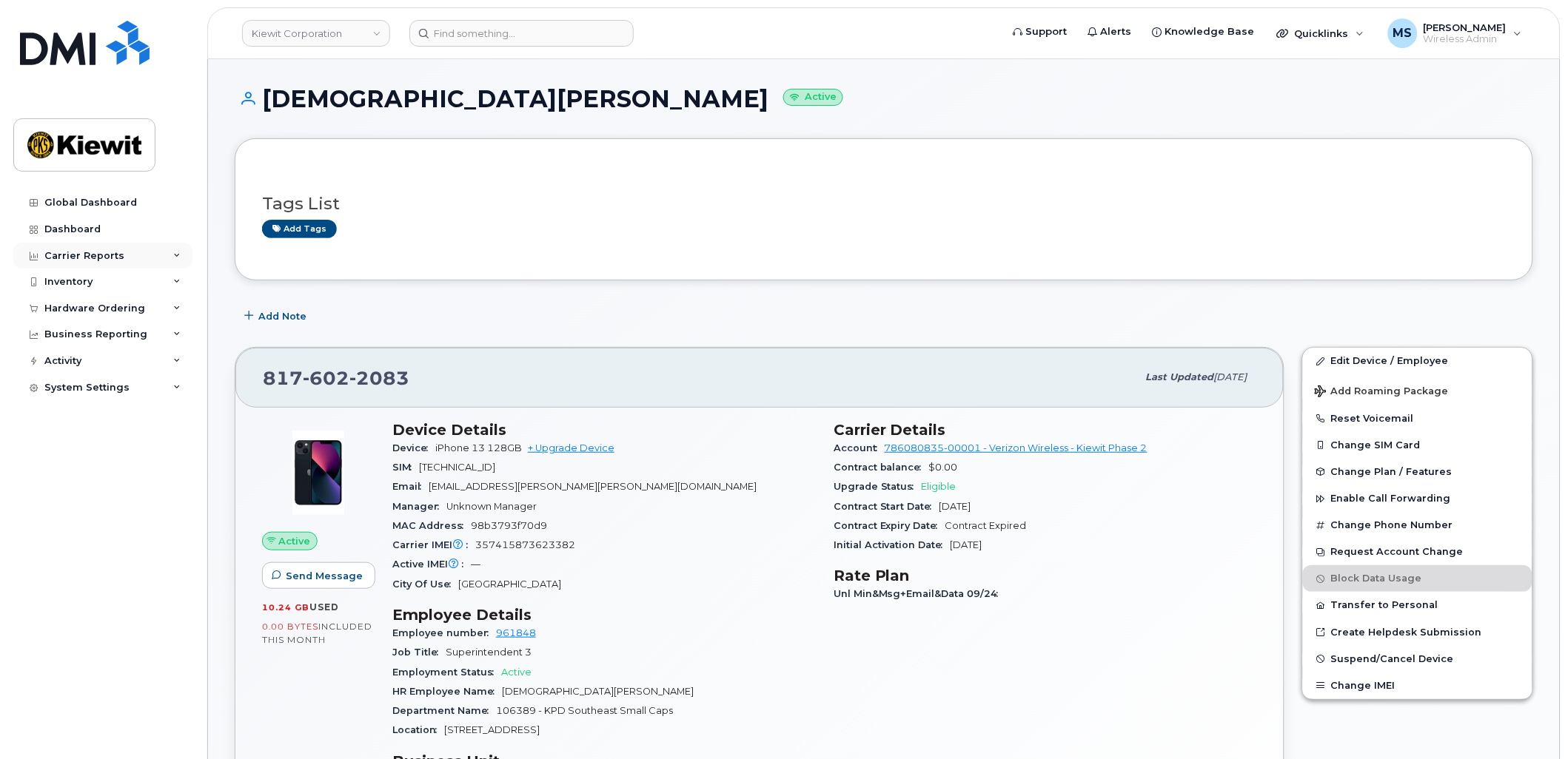
click at [71, 261] on div "Carrier Reports" at bounding box center [84, 256] width 80 height 12
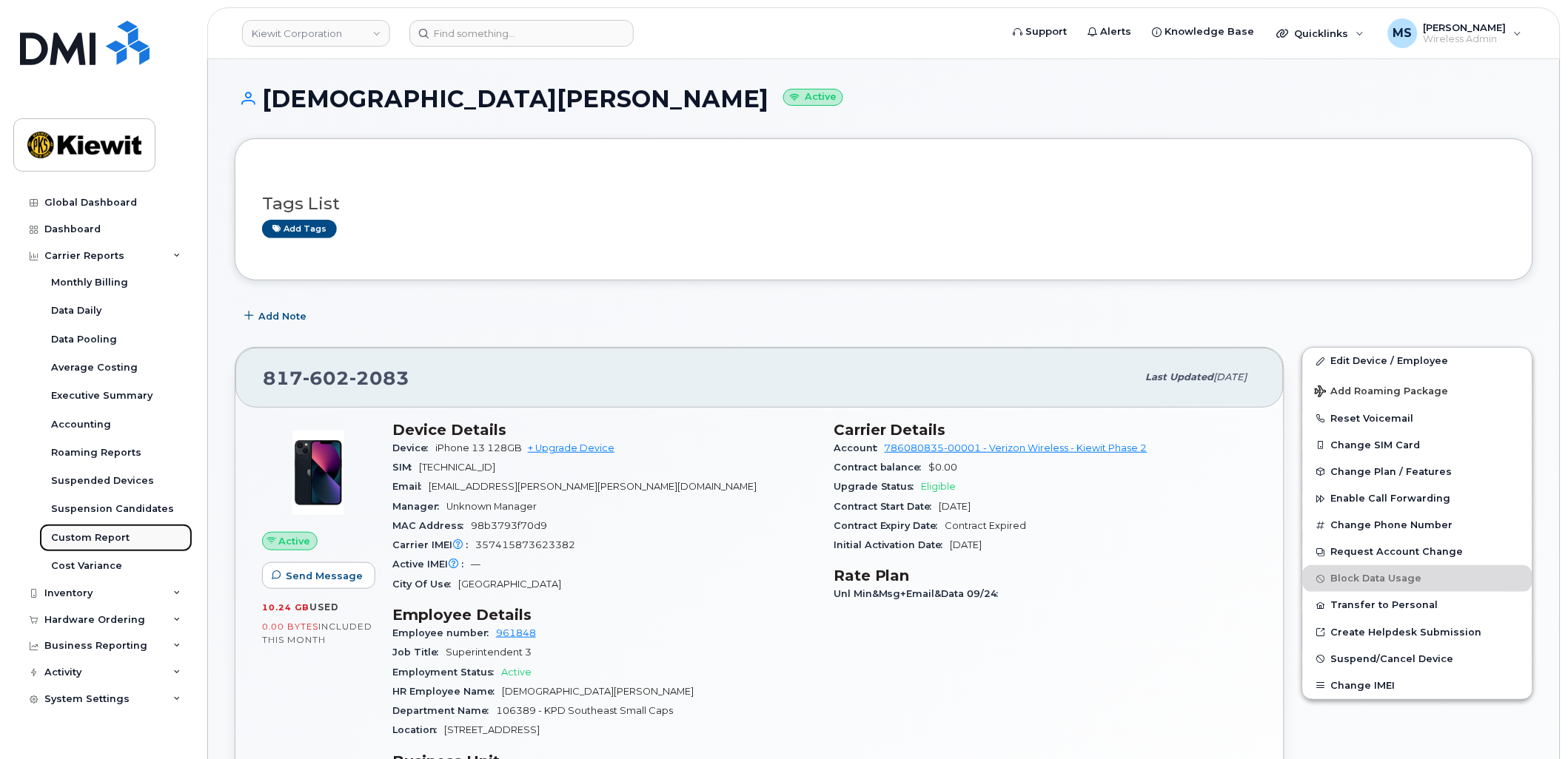
click at [109, 531] on div "Custom Report" at bounding box center [90, 538] width 79 height 13
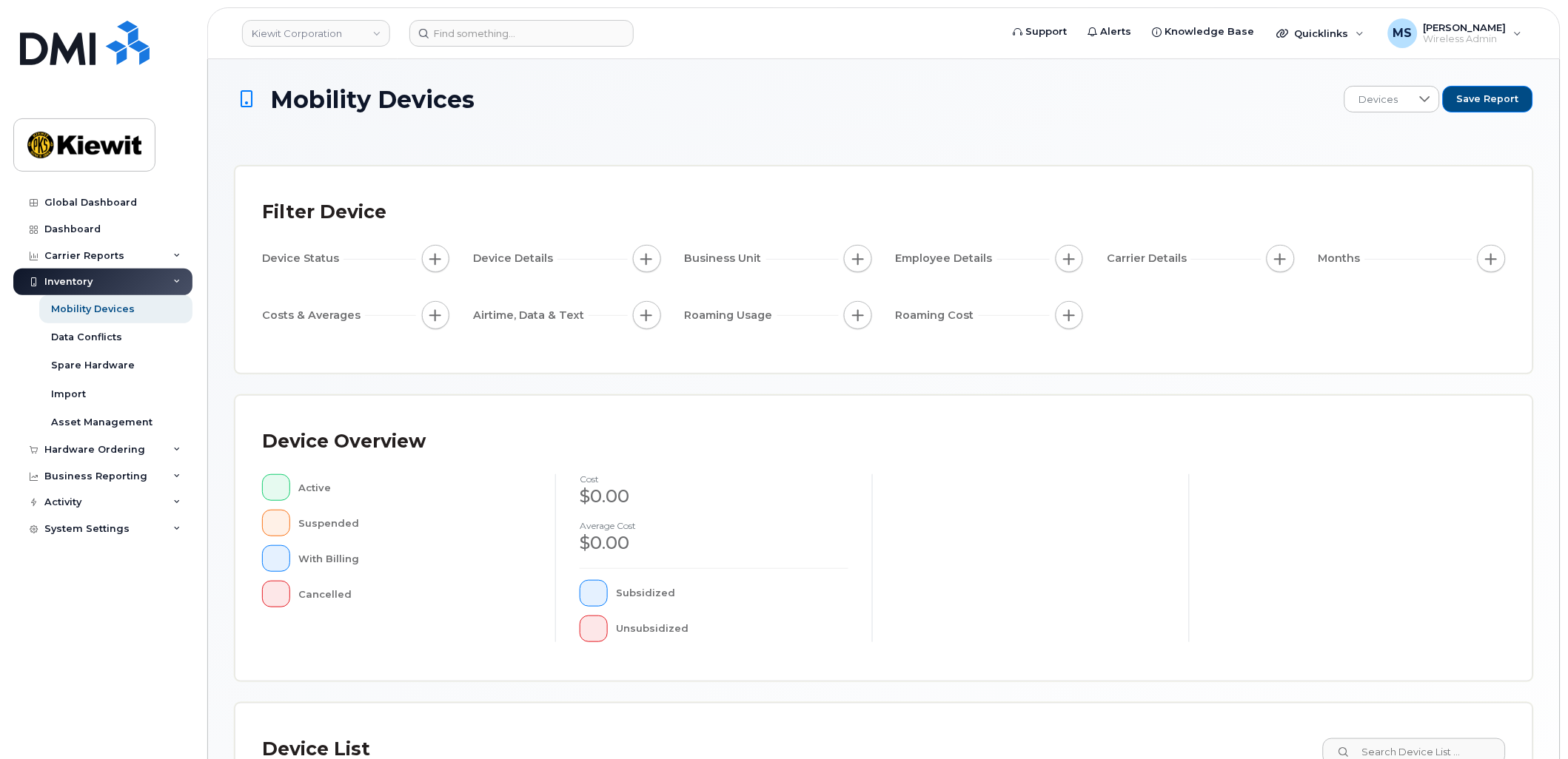
scroll to position [284, 0]
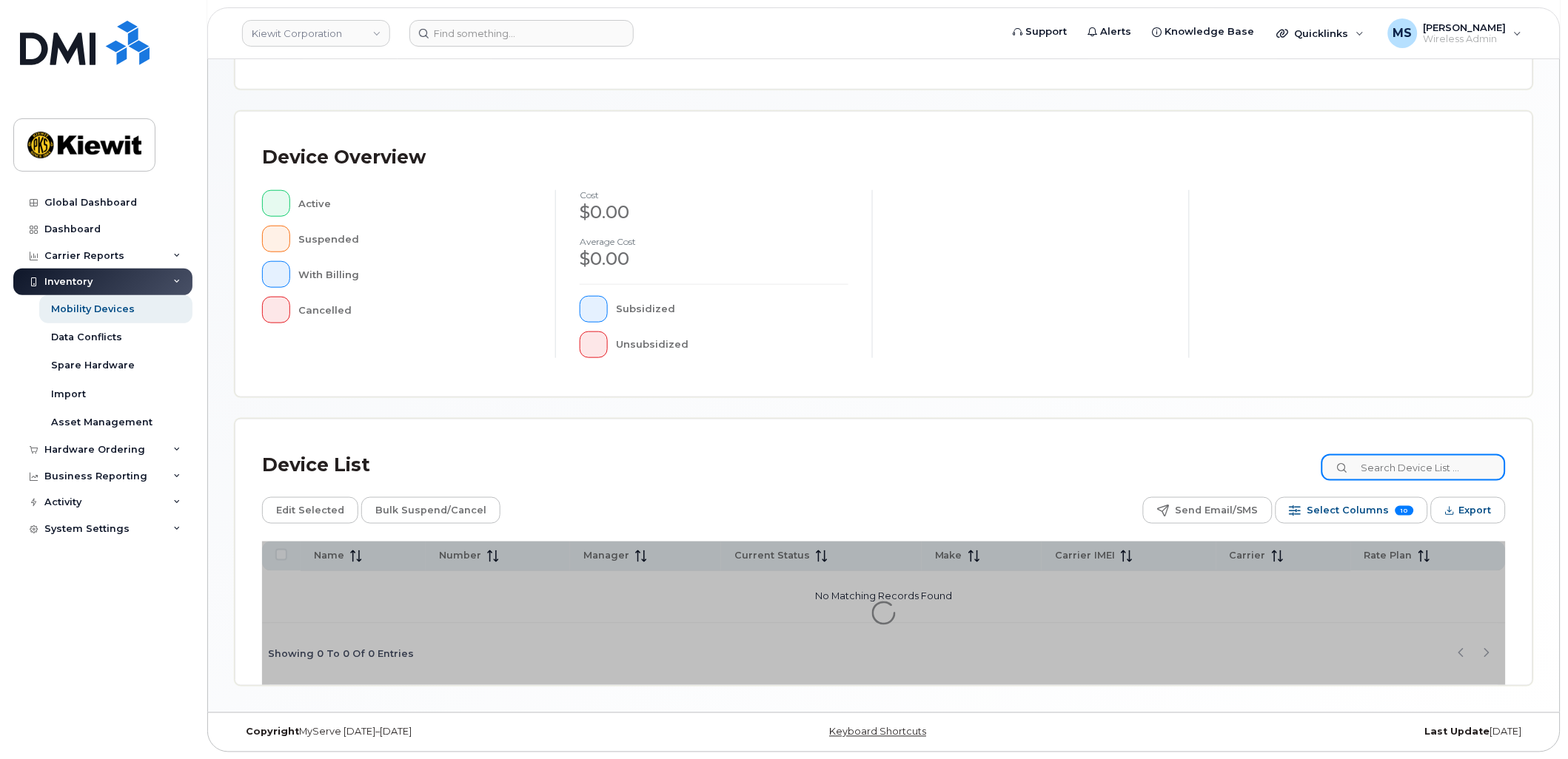
click at [1427, 472] on input at bounding box center [1413, 468] width 185 height 26
paste input "105582"
type input "105582"
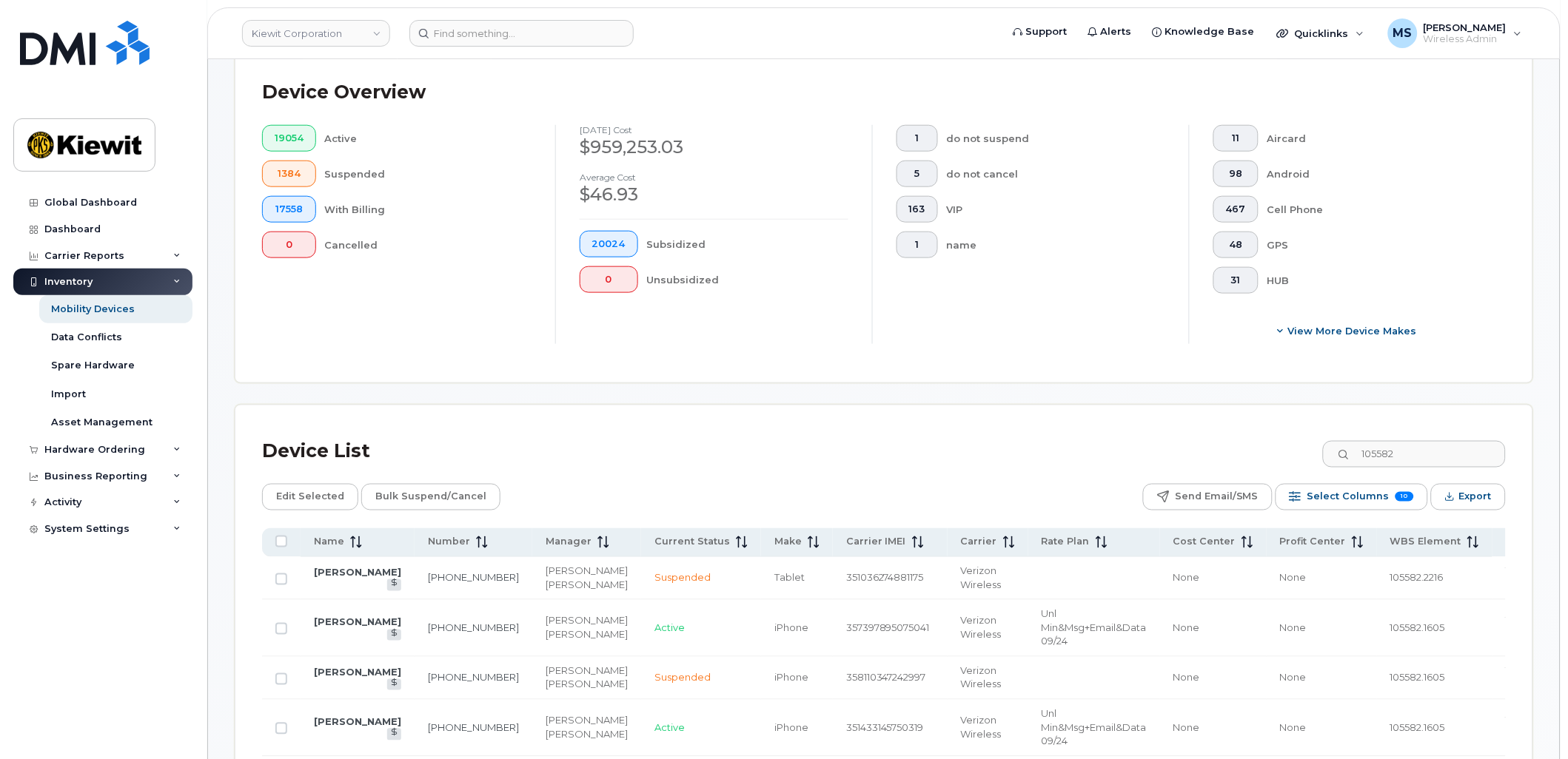
scroll to position [487, 0]
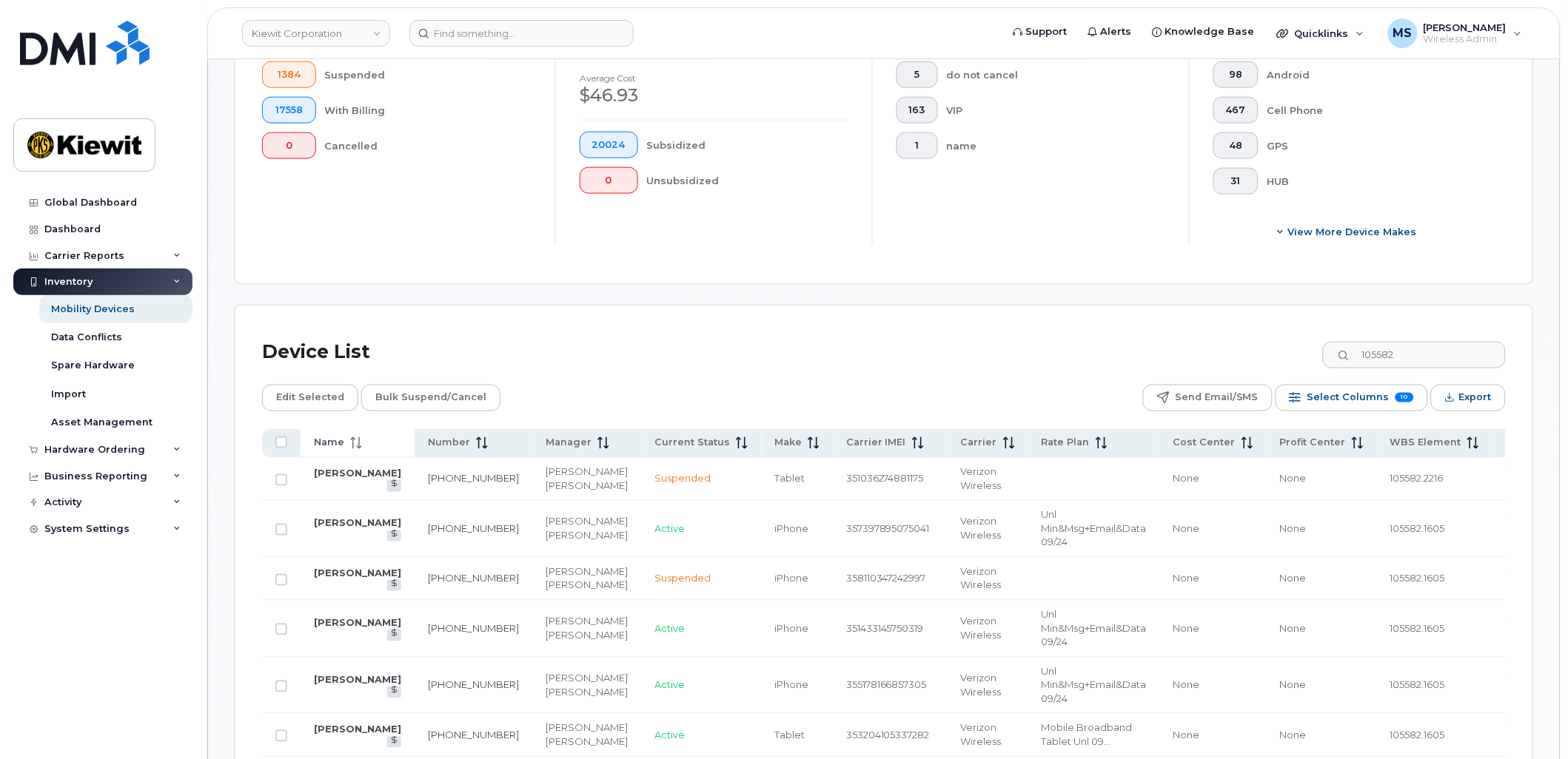
click at [325, 435] on th "Name" at bounding box center [358, 444] width 114 height 29
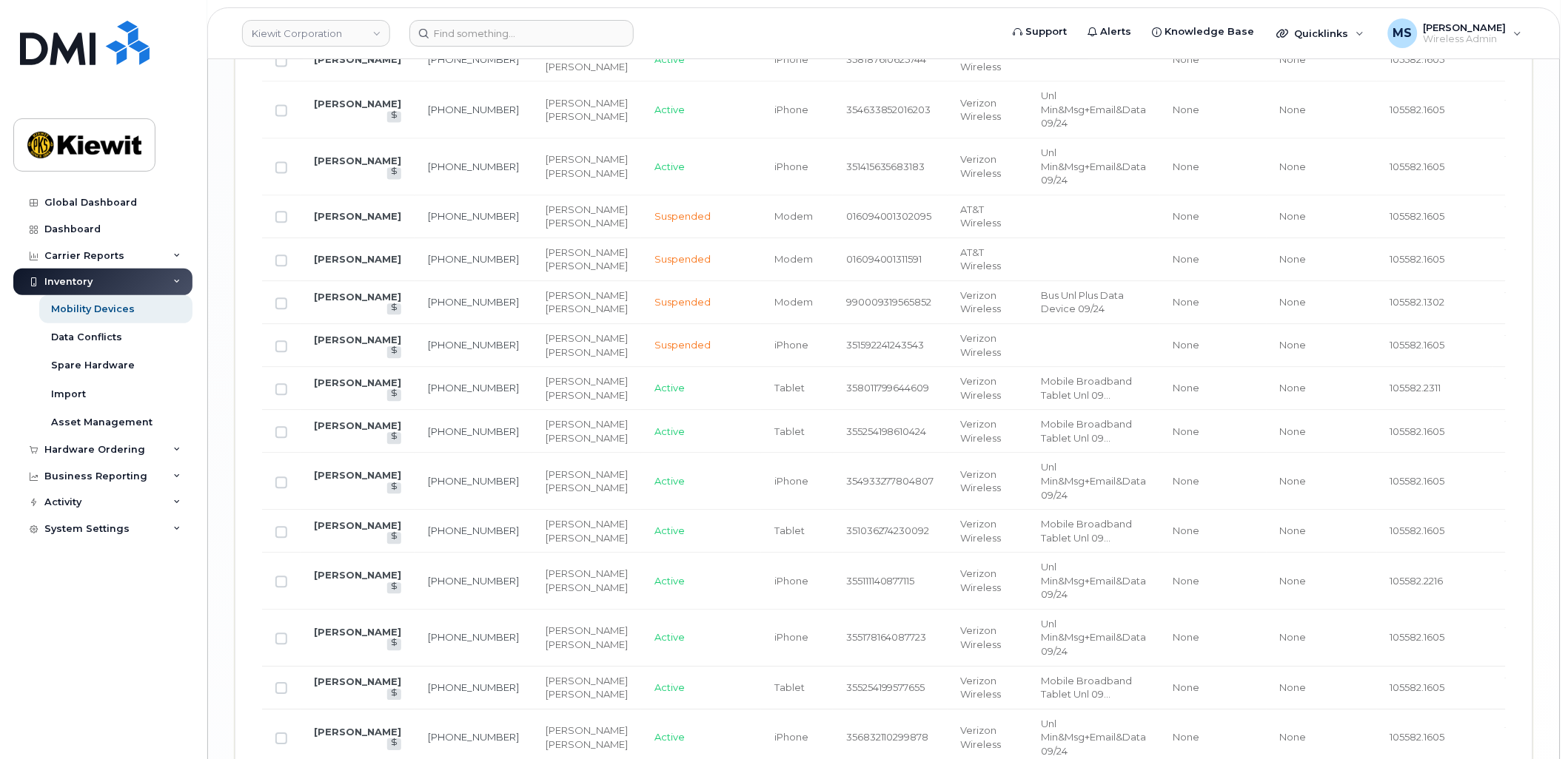
scroll to position [2866, 0]
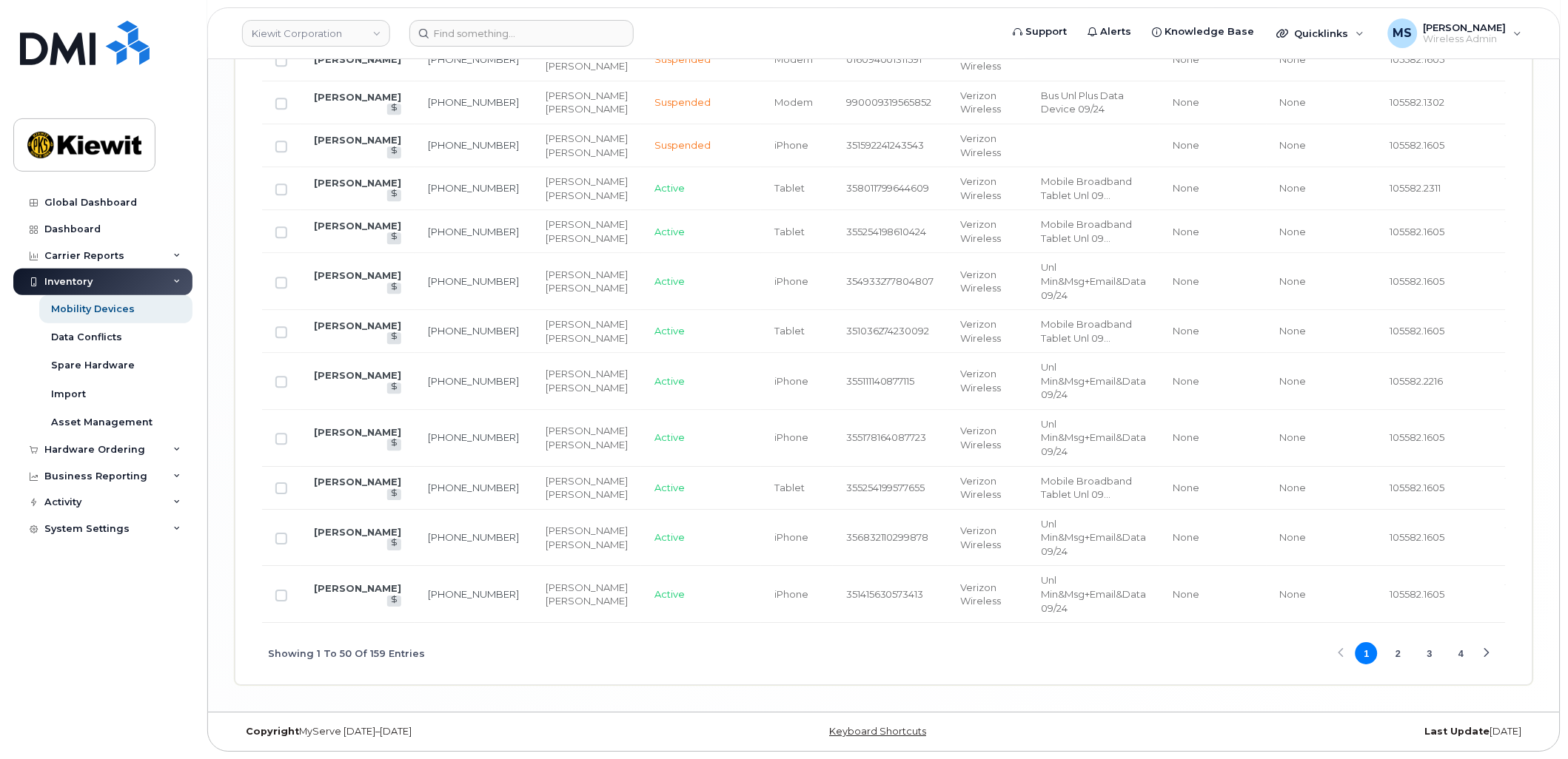
click at [1402, 656] on button "2" at bounding box center [1398, 653] width 22 height 22
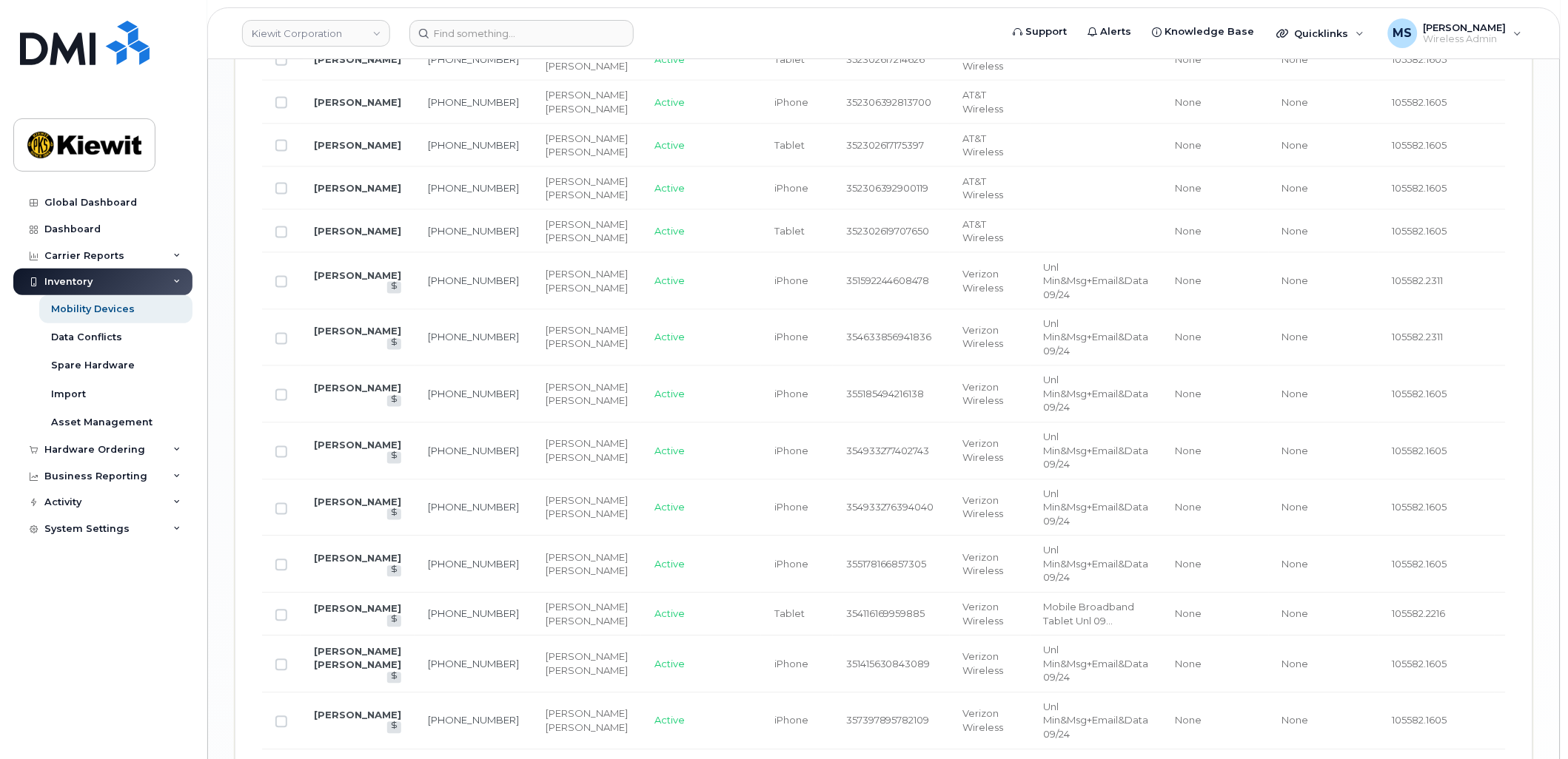
scroll to position [2373, 0]
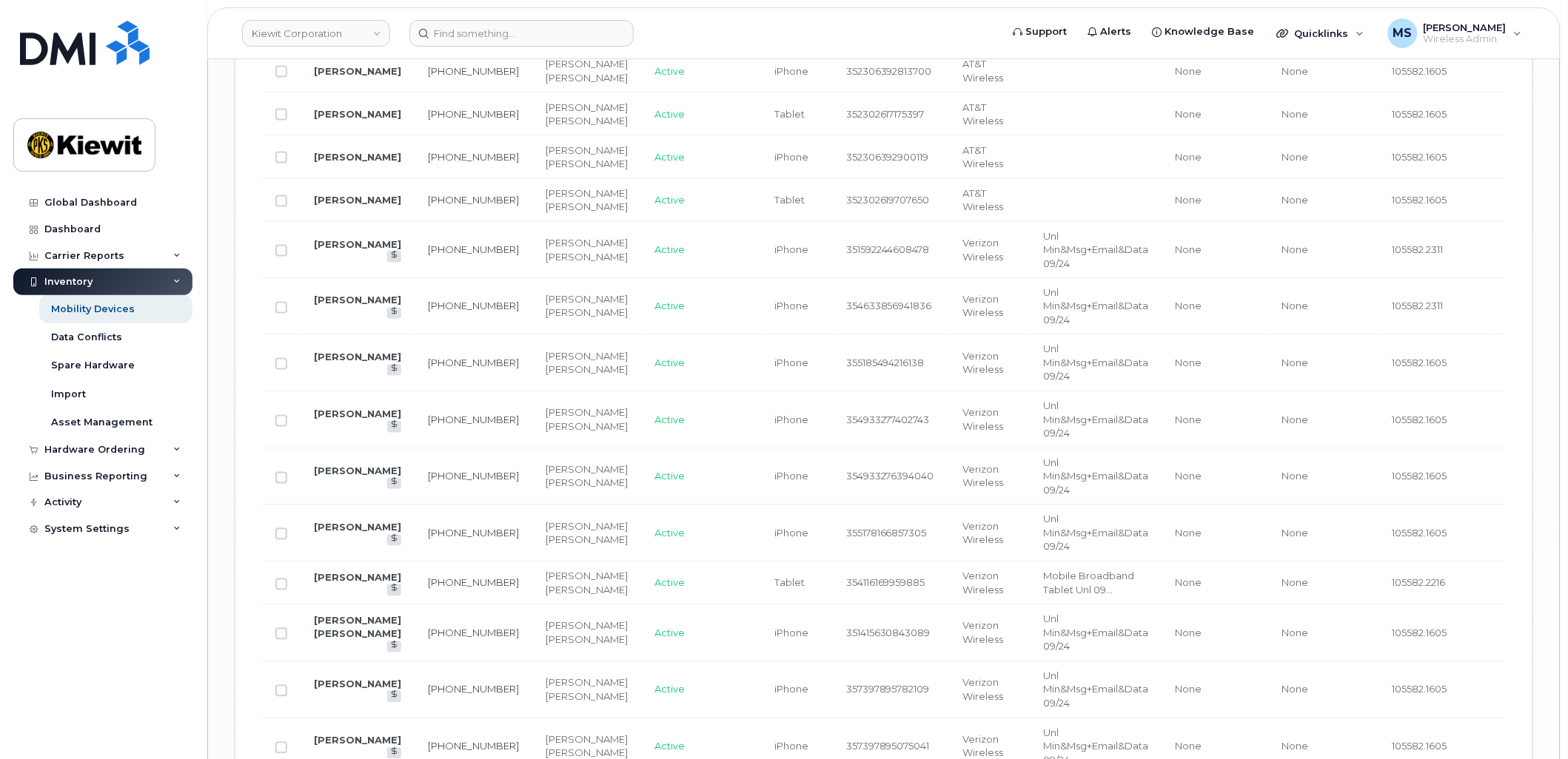
click at [283, 257] on input "Row Unselected" at bounding box center [281, 251] width 12 height 12
checkbox input "true"
click at [280, 311] on input "Row Unselected" at bounding box center [281, 308] width 12 height 12
checkbox input "true"
click at [277, 366] on input "Row Unselected" at bounding box center [281, 364] width 12 height 12
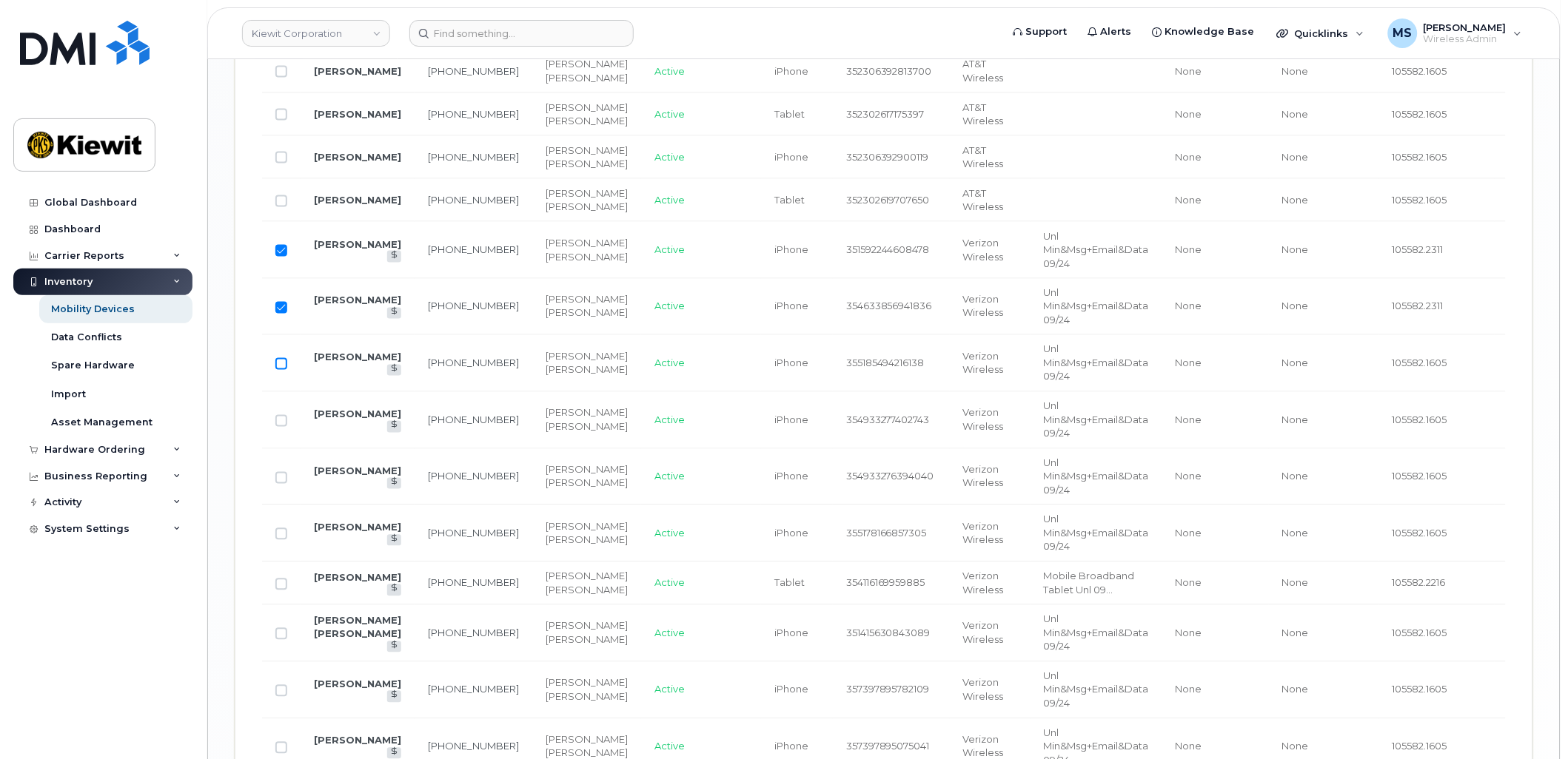
checkbox input "true"
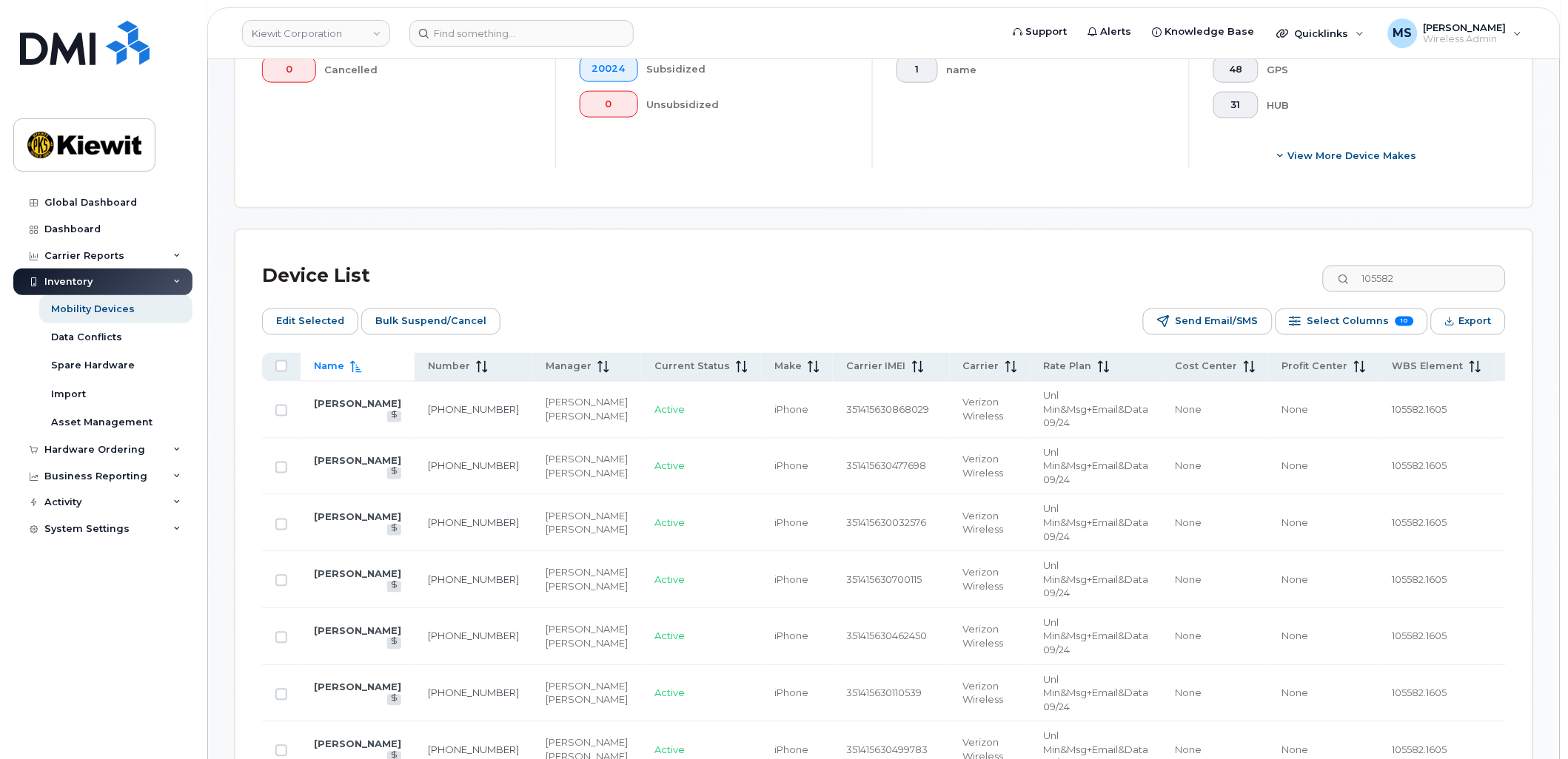
scroll to position [564, 0]
click at [302, 321] on span "Edit Selected" at bounding box center [310, 321] width 68 height 22
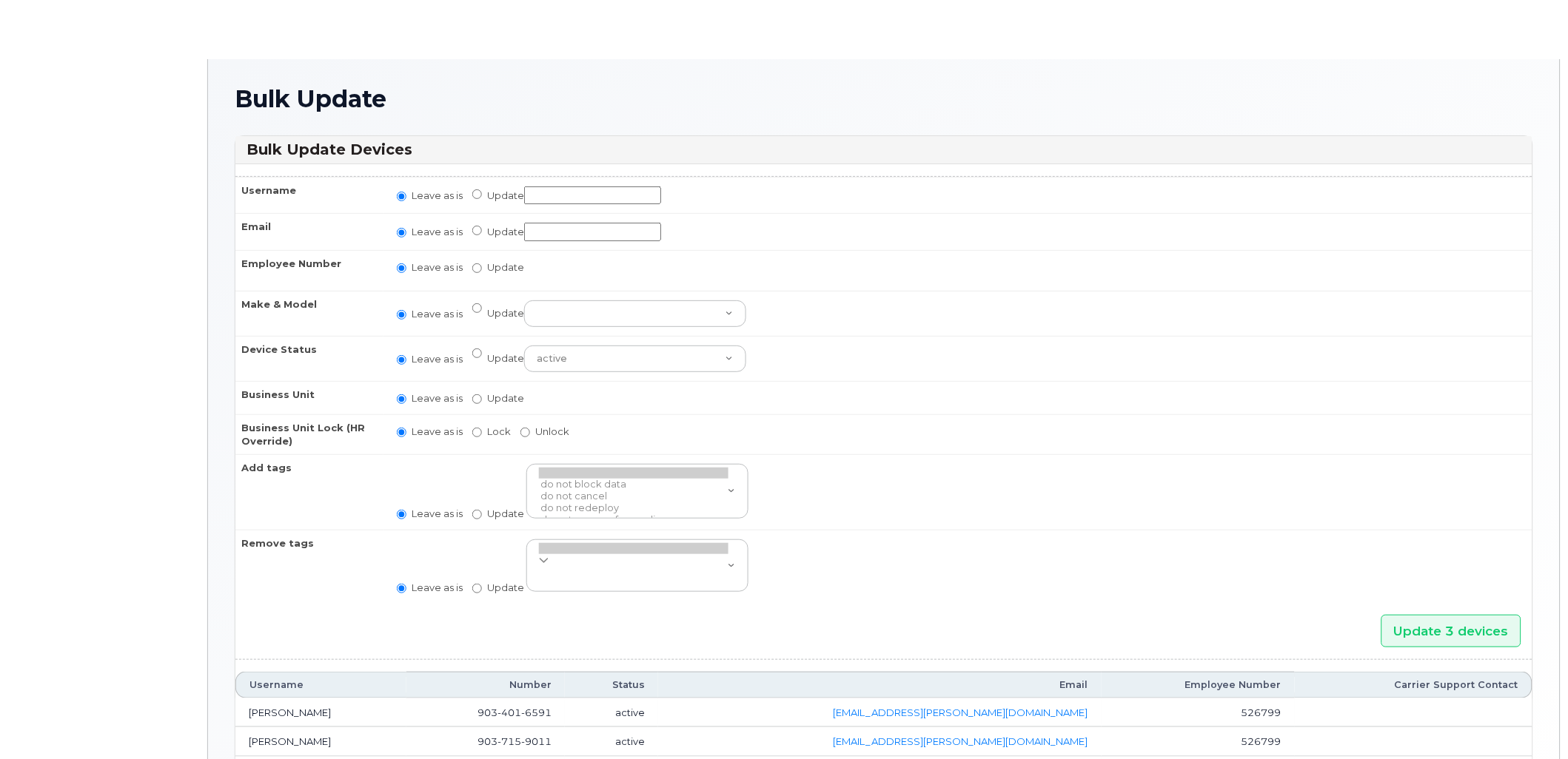
radio input "true"
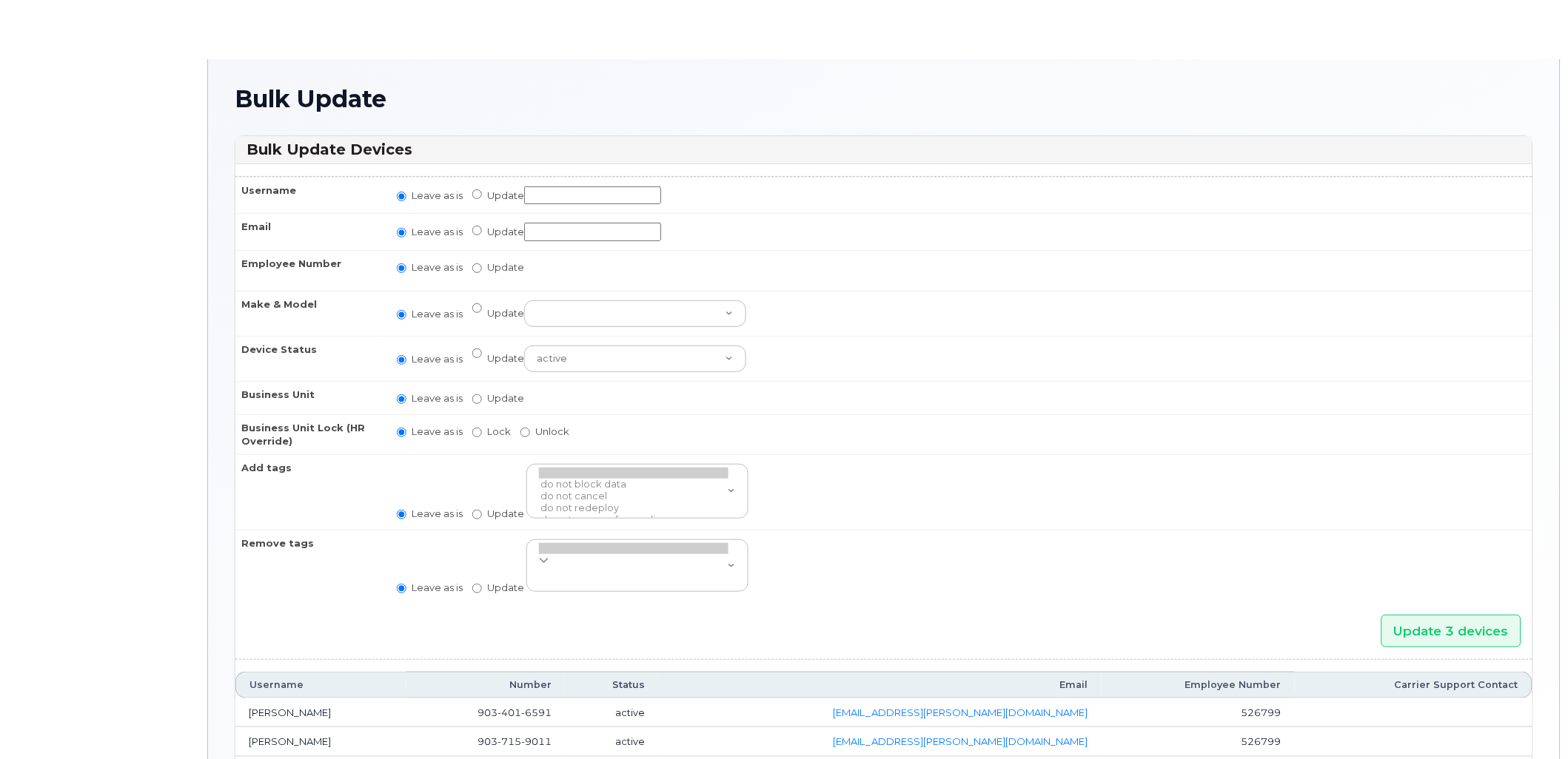
radio input "true"
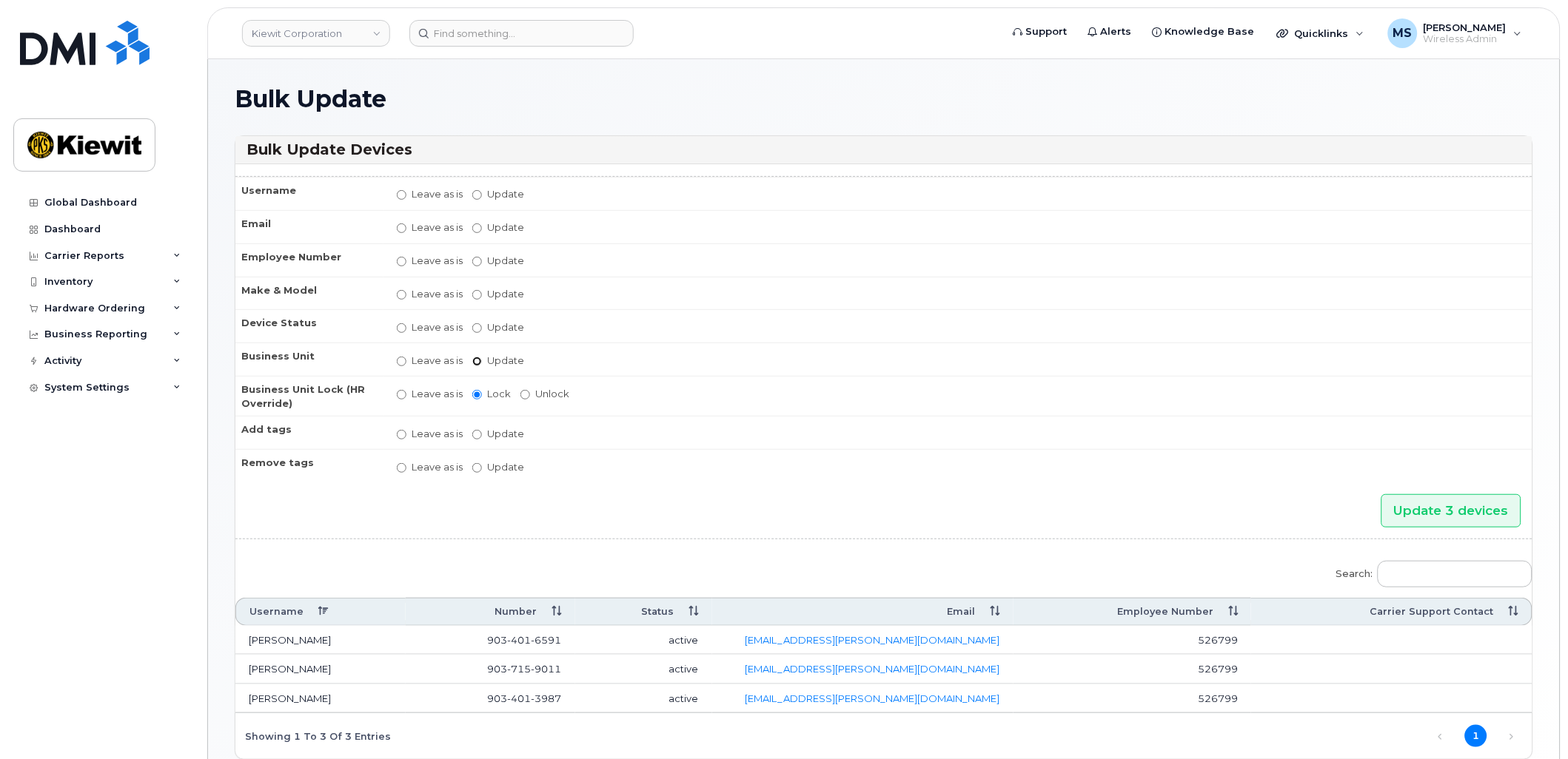
click at [474, 360] on input "Update" at bounding box center [478, 362] width 10 height 10
radio input "true"
radio input "false"
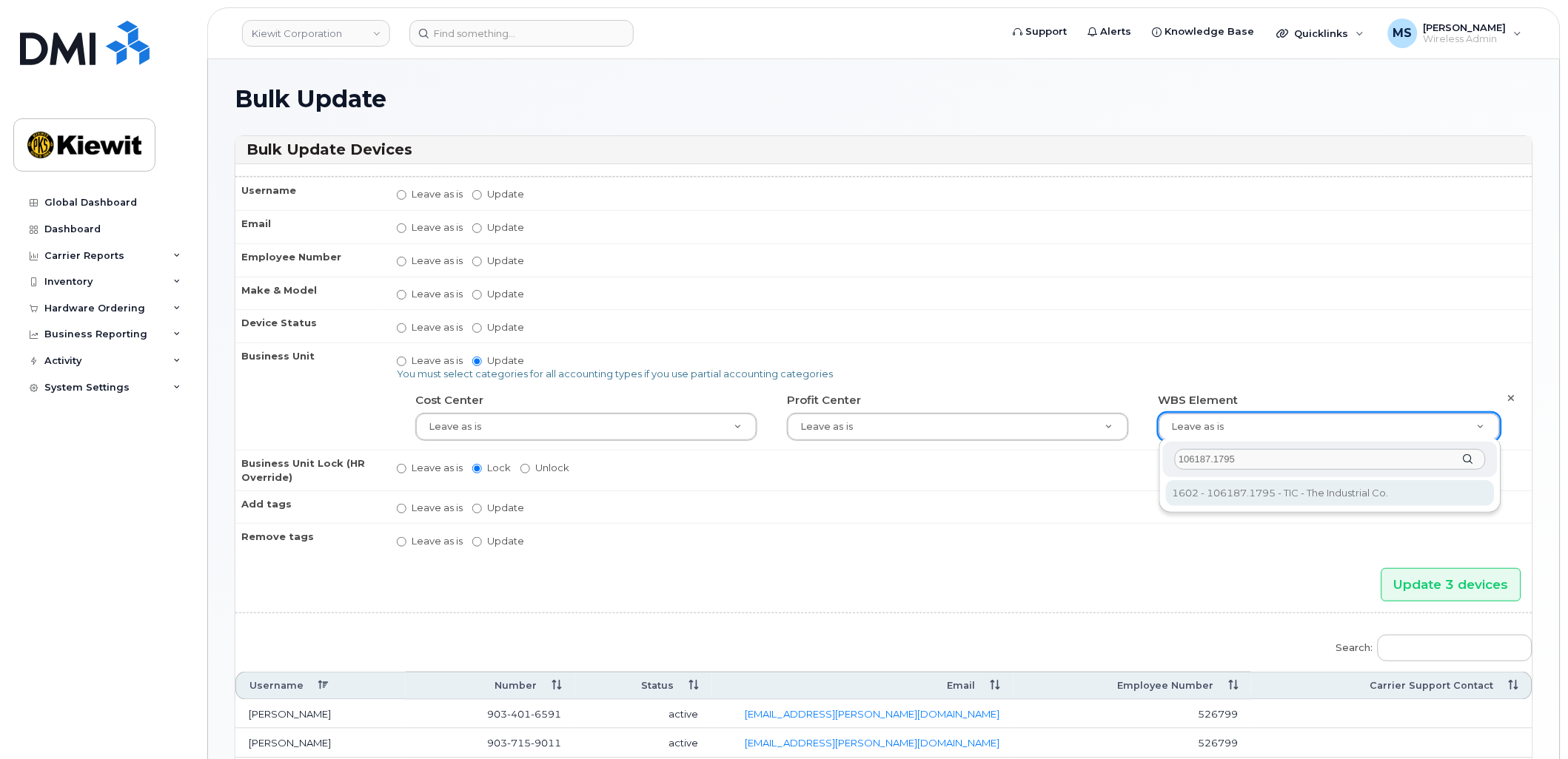
type input "106187.1795"
type input "33493560"
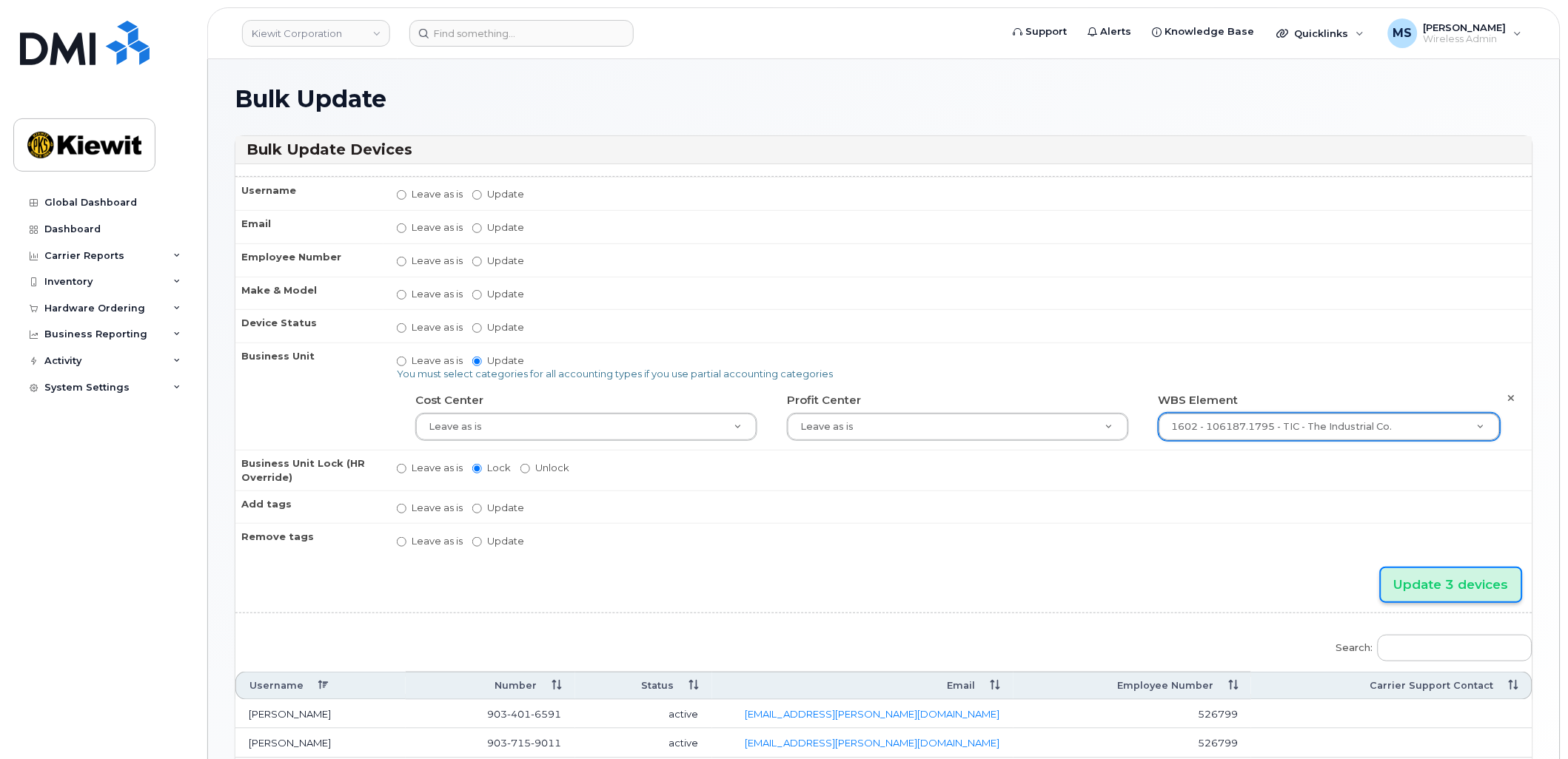
click at [1455, 578] on input "Update 3 devices" at bounding box center [1451, 585] width 140 height 33
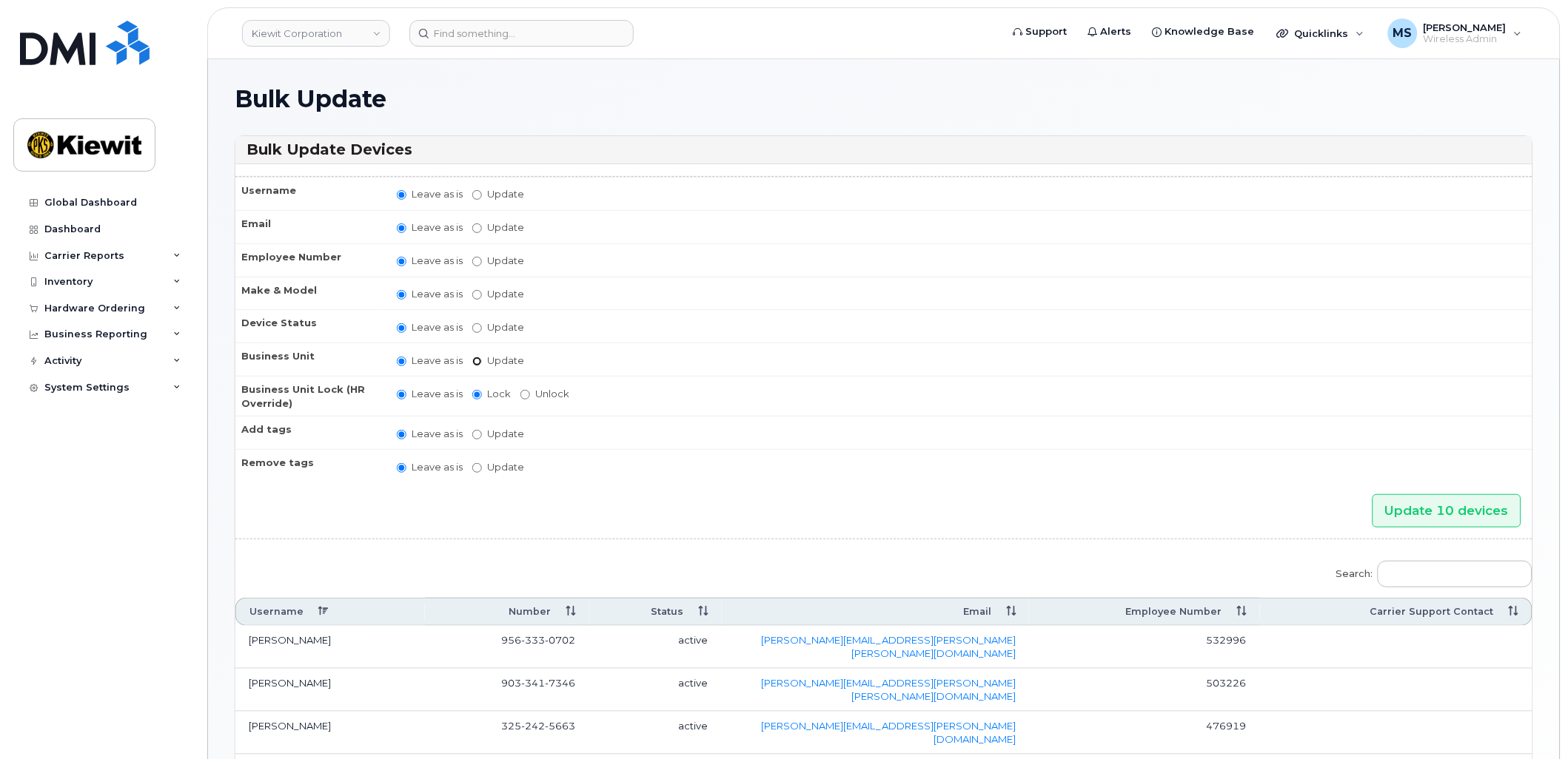
drag, startPoint x: 478, startPoint y: 360, endPoint x: 624, endPoint y: 382, distance: 147.6
click at [478, 360] on input "Update" at bounding box center [478, 362] width 10 height 10
radio input "true"
radio input "false"
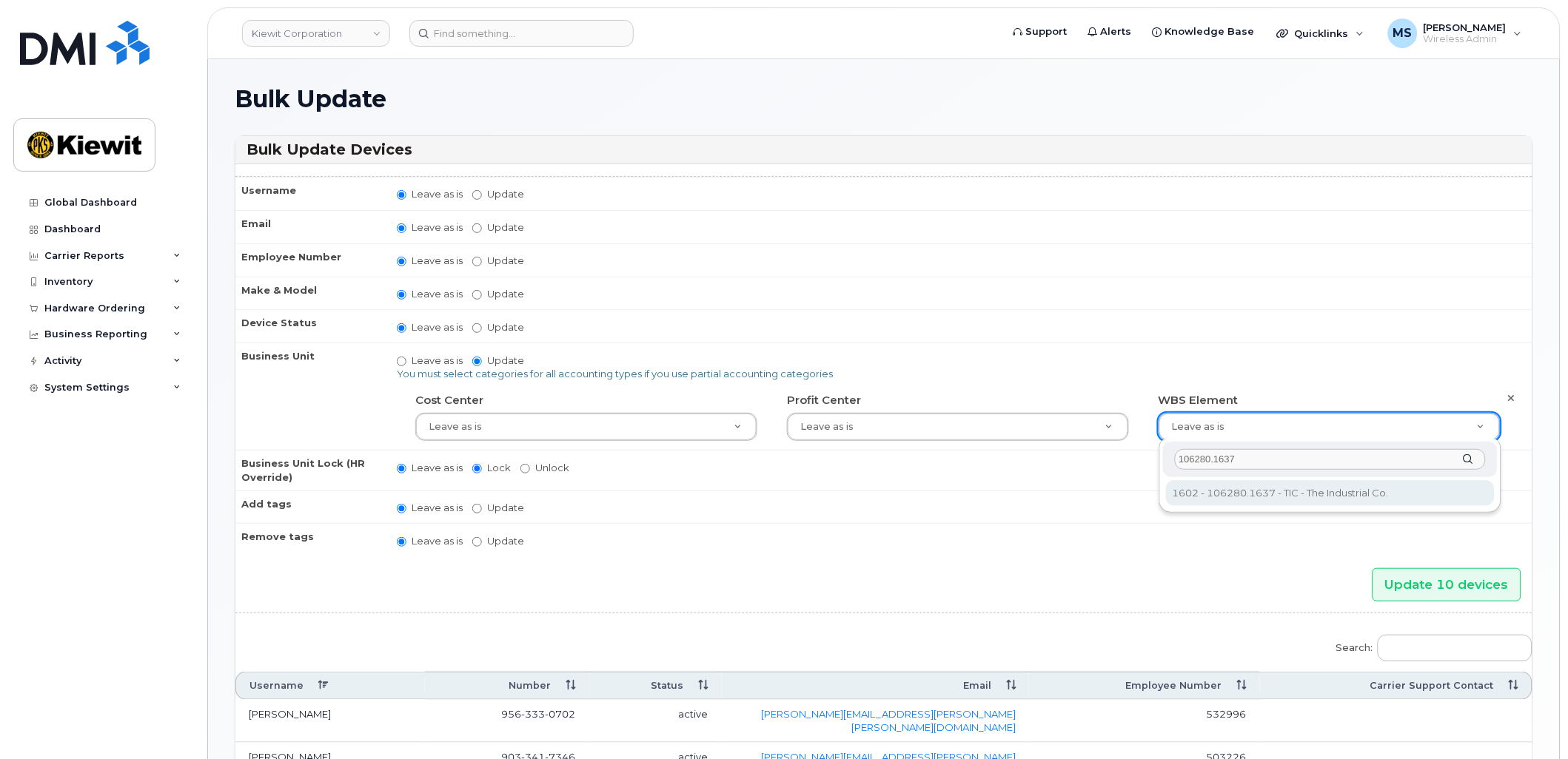
type input "106280.1637"
type input "34047556"
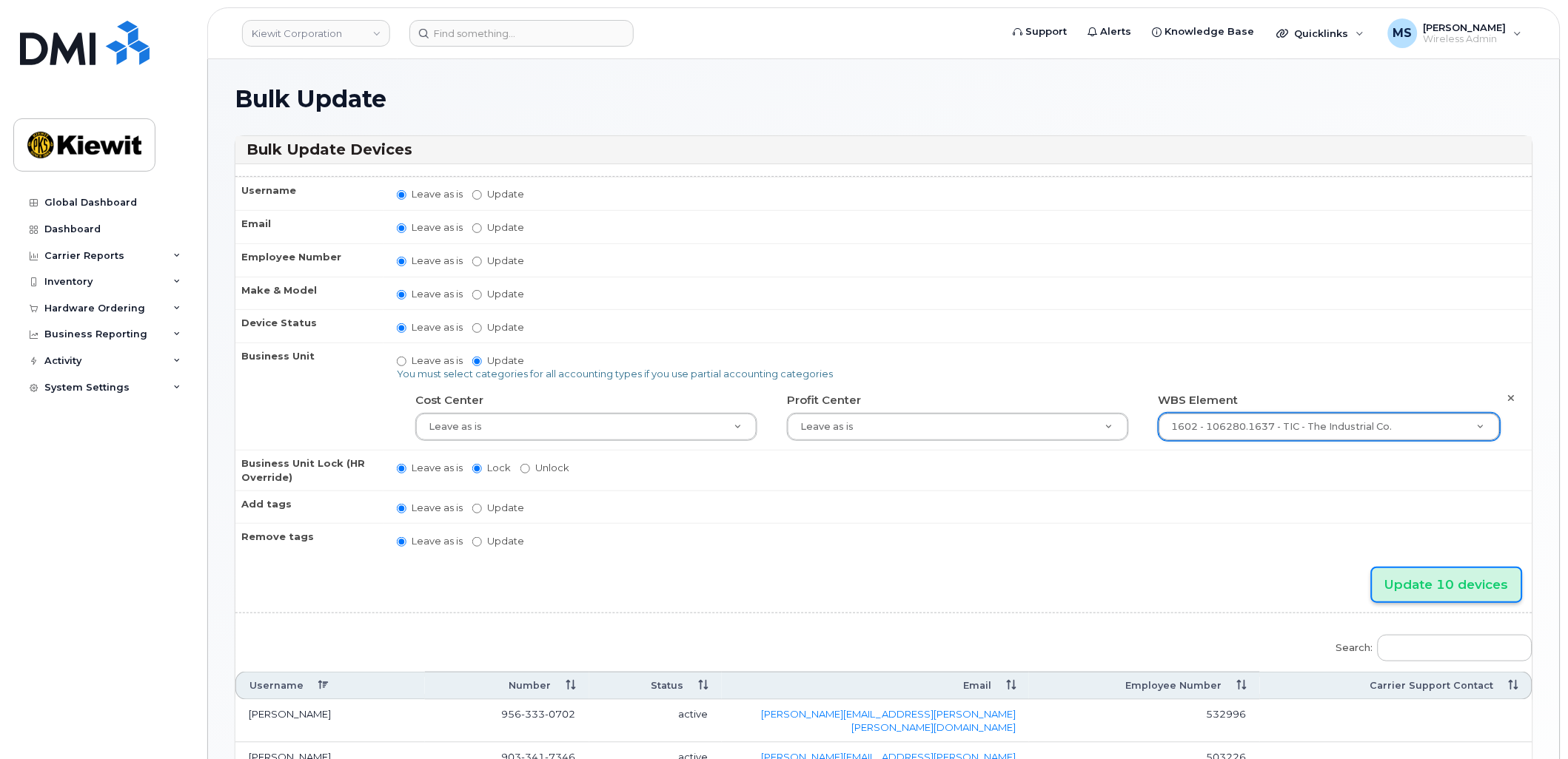
click at [1466, 587] on input "Update 10 devices" at bounding box center [1447, 585] width 149 height 33
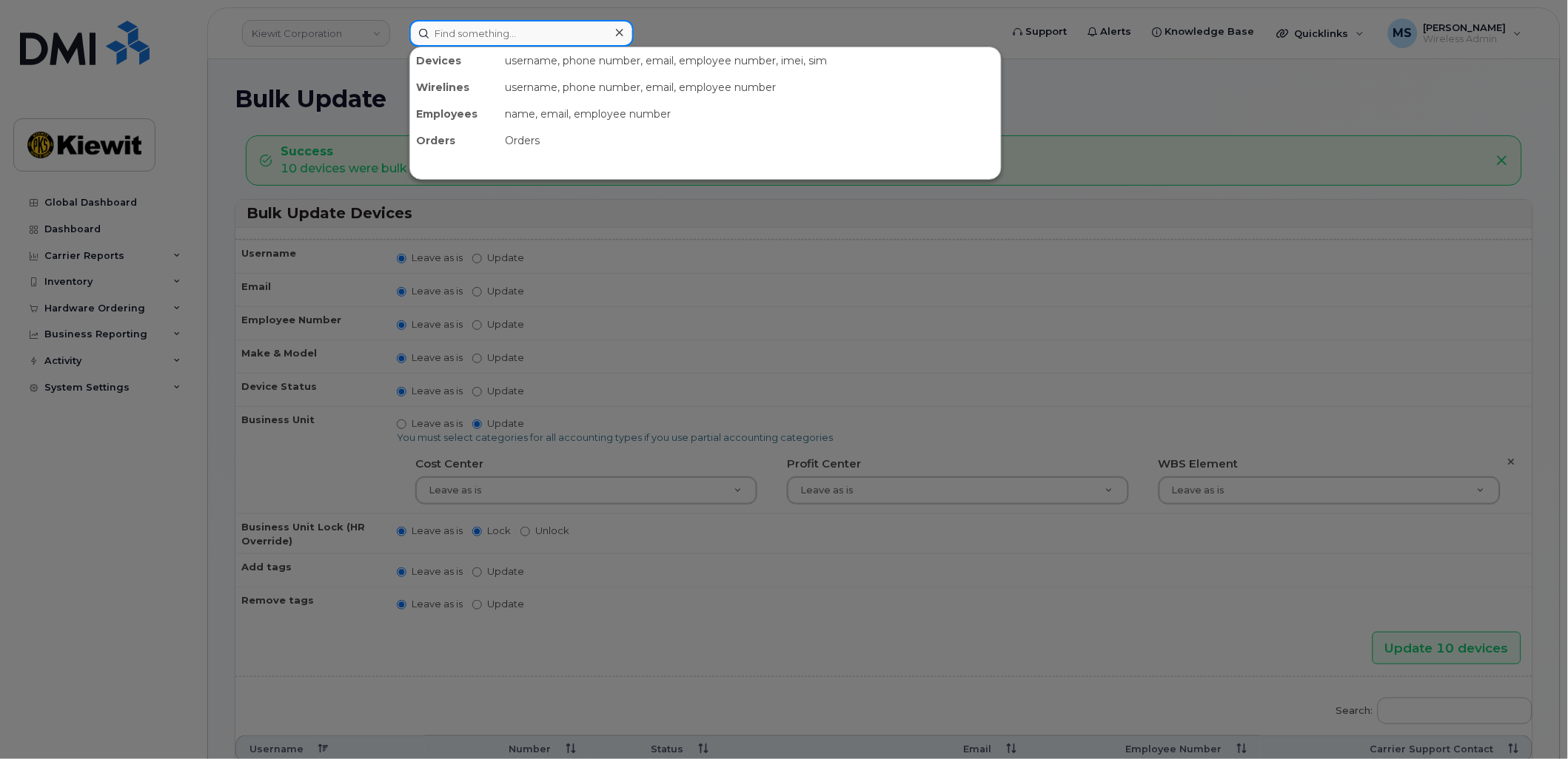
click at [626, 26] on div at bounding box center [521, 33] width 224 height 26
paste input "562743"
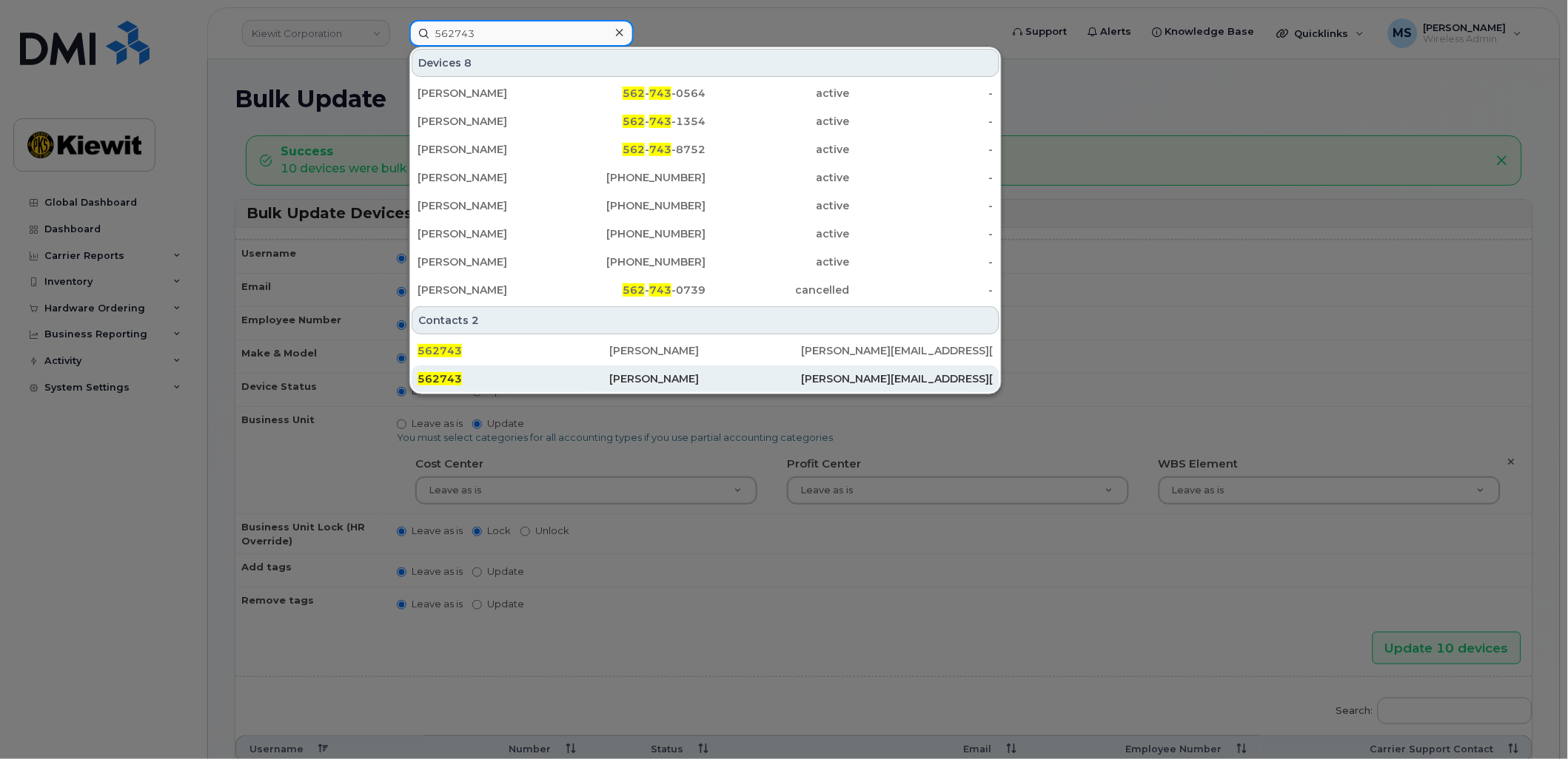
type input "562743"
click at [652, 367] on div "[PERSON_NAME]" at bounding box center [705, 379] width 192 height 26
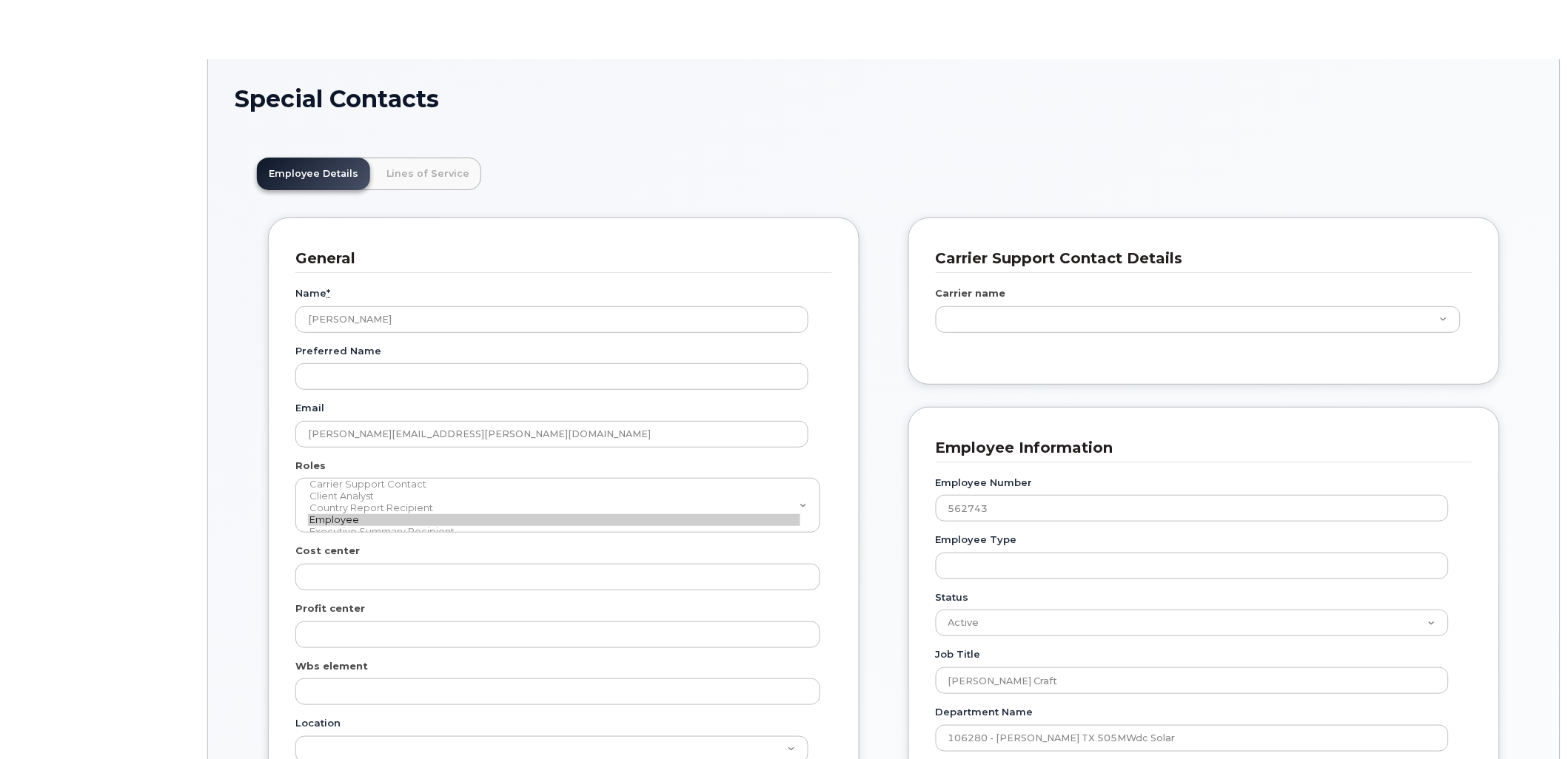
scroll to position [46, 0]
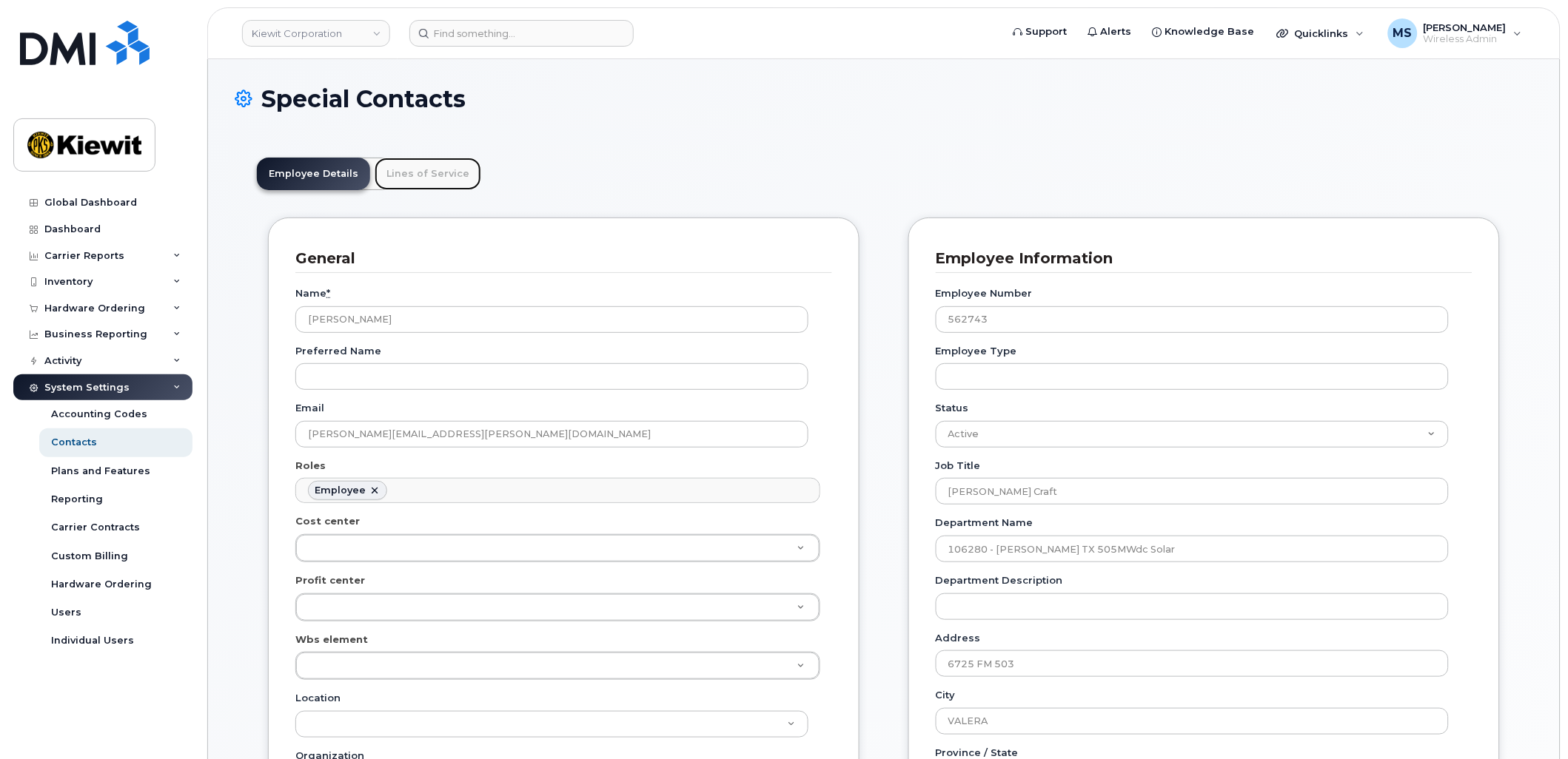
click at [401, 186] on link "Lines of Service" at bounding box center [427, 173] width 107 height 32
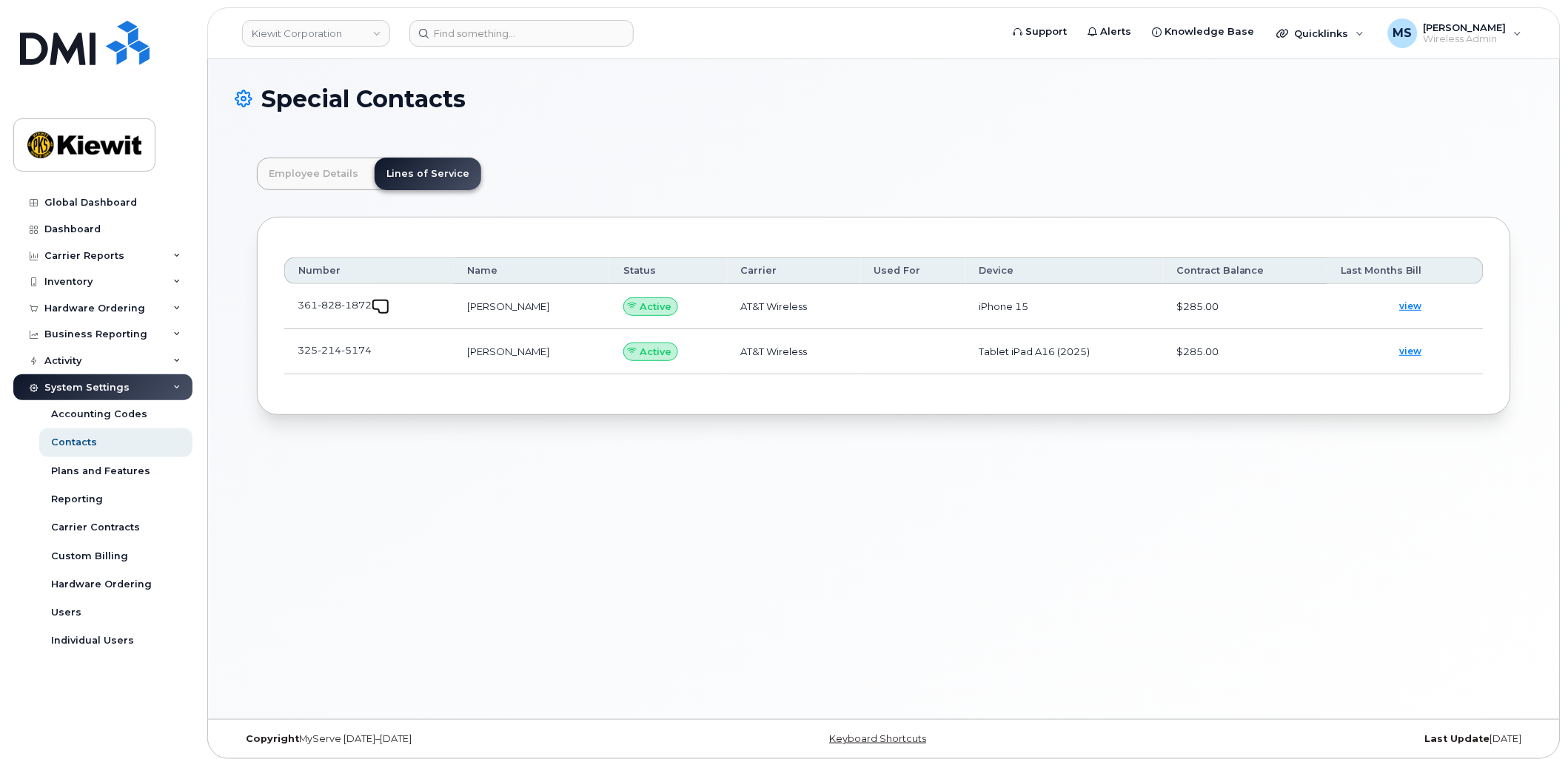
click at [382, 308] on span at bounding box center [383, 309] width 12 height 12
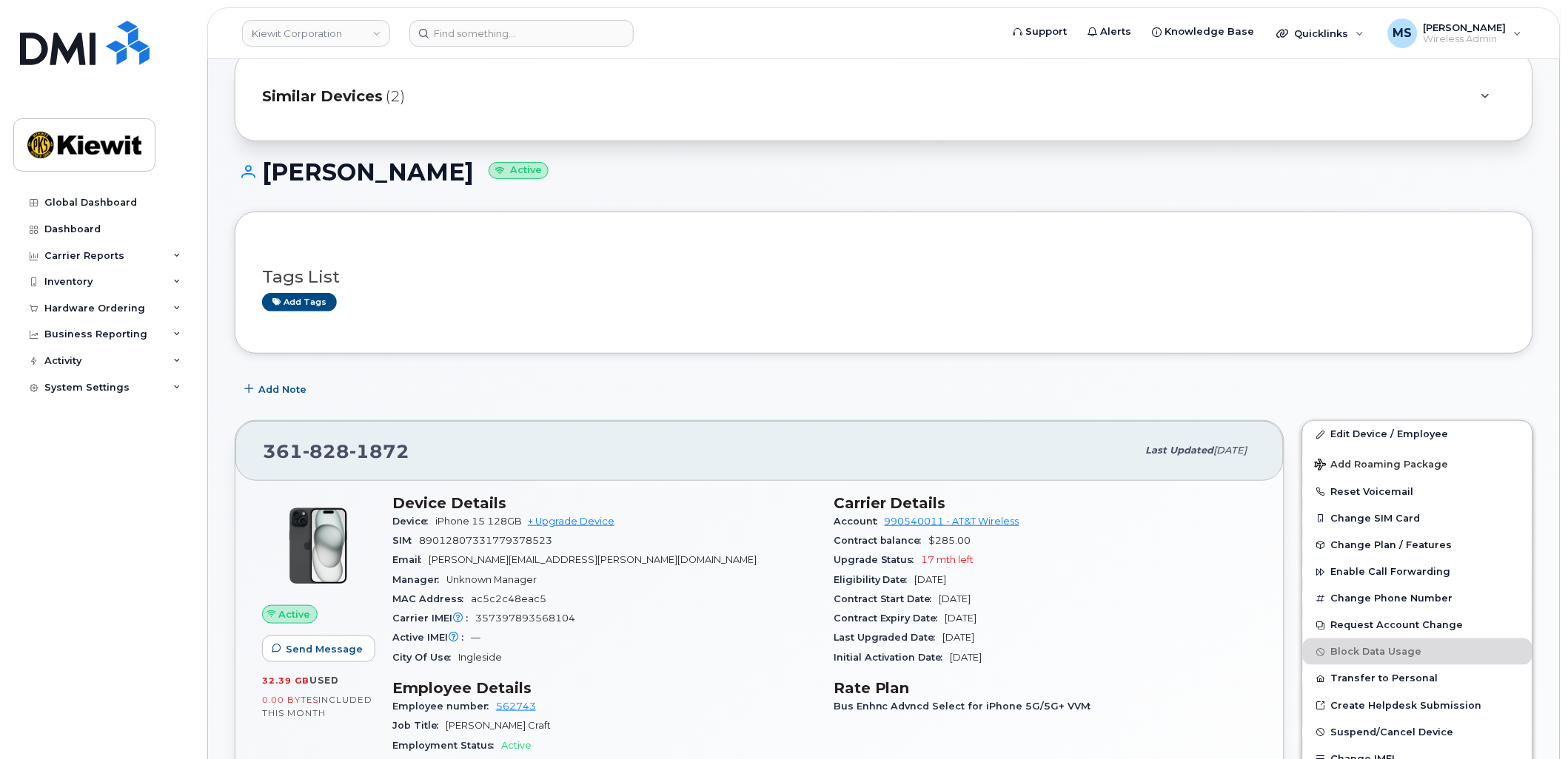
scroll to position [82, 0]
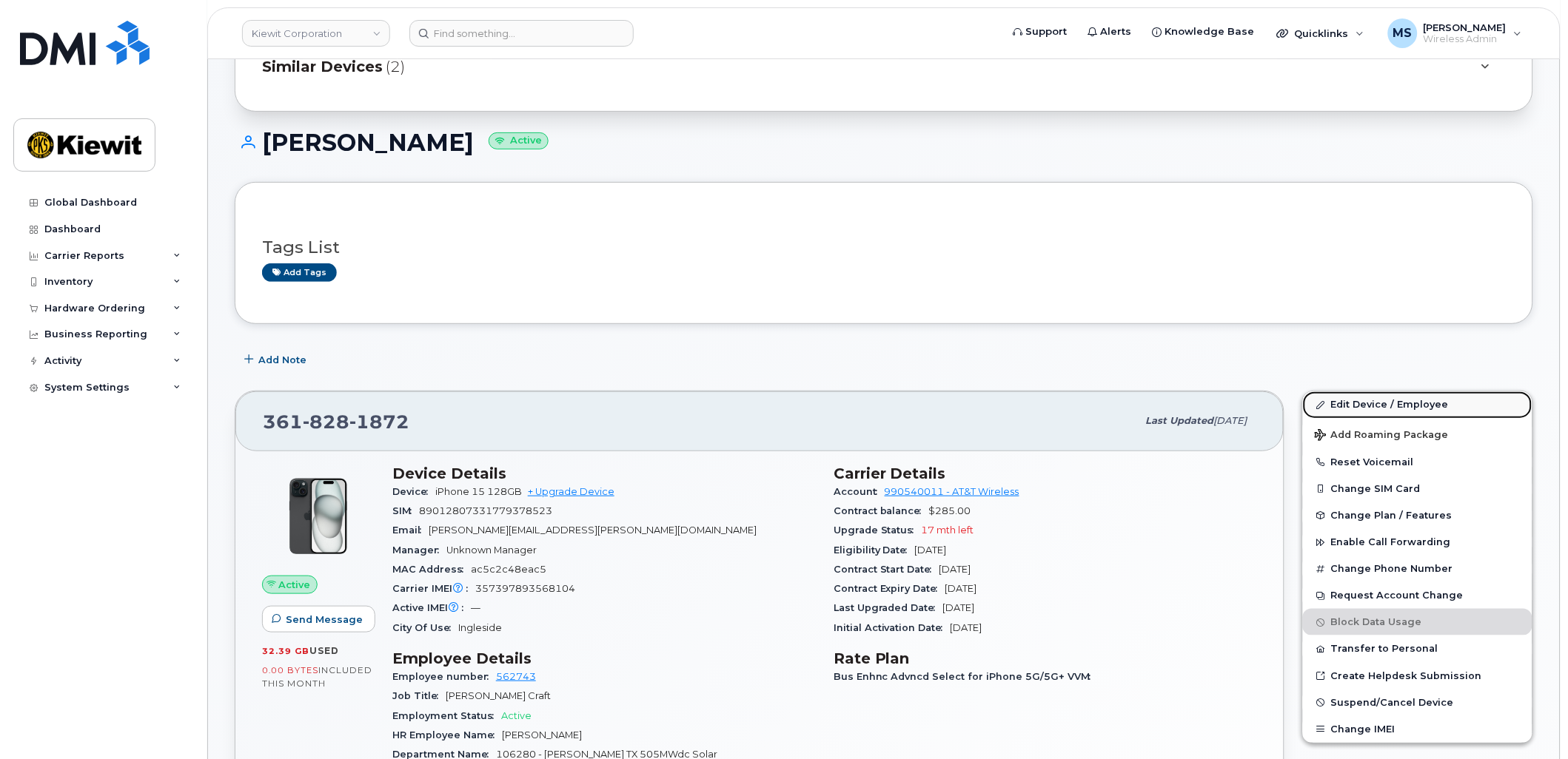
click at [1361, 404] on link "Edit Device / Employee" at bounding box center [1417, 405] width 229 height 26
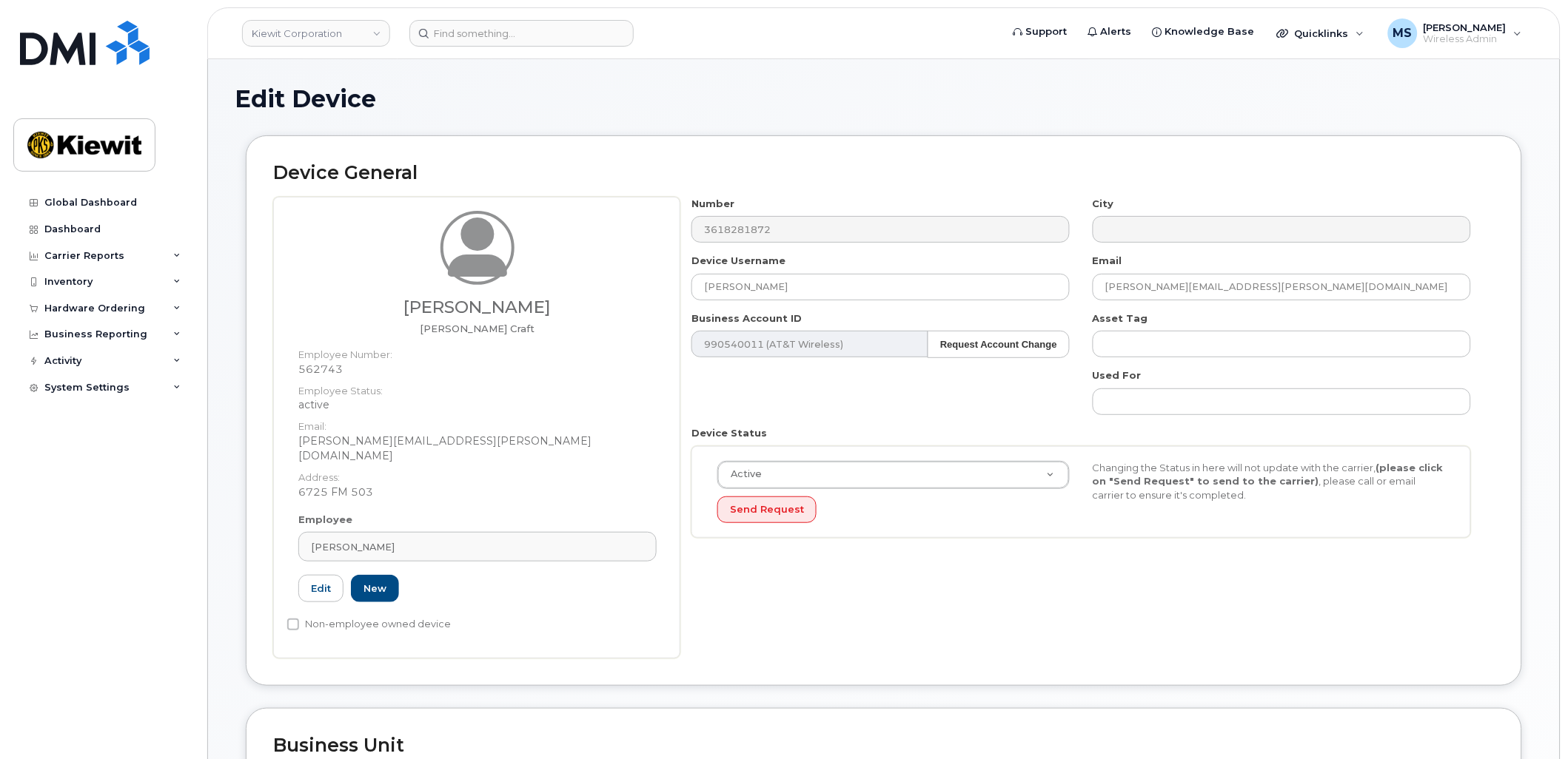
drag, startPoint x: 560, startPoint y: 311, endPoint x: 699, endPoint y: 315, distance: 139.1
click at [417, 314] on h3 "[PERSON_NAME]" at bounding box center [477, 307] width 358 height 18
copy h3 "[PERSON_NAME]"
drag, startPoint x: 841, startPoint y: 282, endPoint x: 661, endPoint y: 292, distance: 180.3
click at [661, 292] on div "Michael Barton Foreman Craft Employee Number: 562743 Employee Status: active Em…" at bounding box center [883, 428] width 1221 height 462
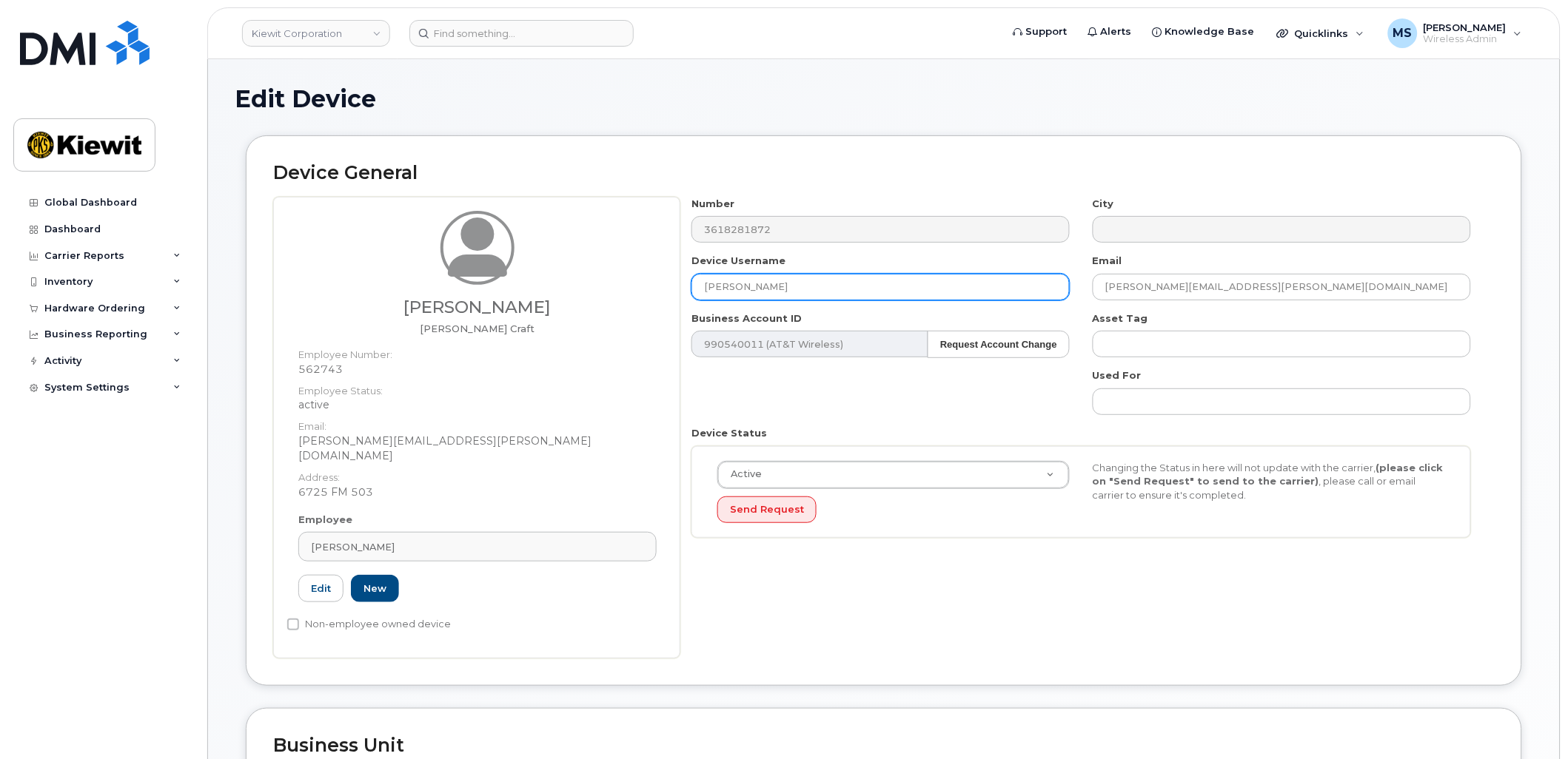
paste input "Michael Barton"
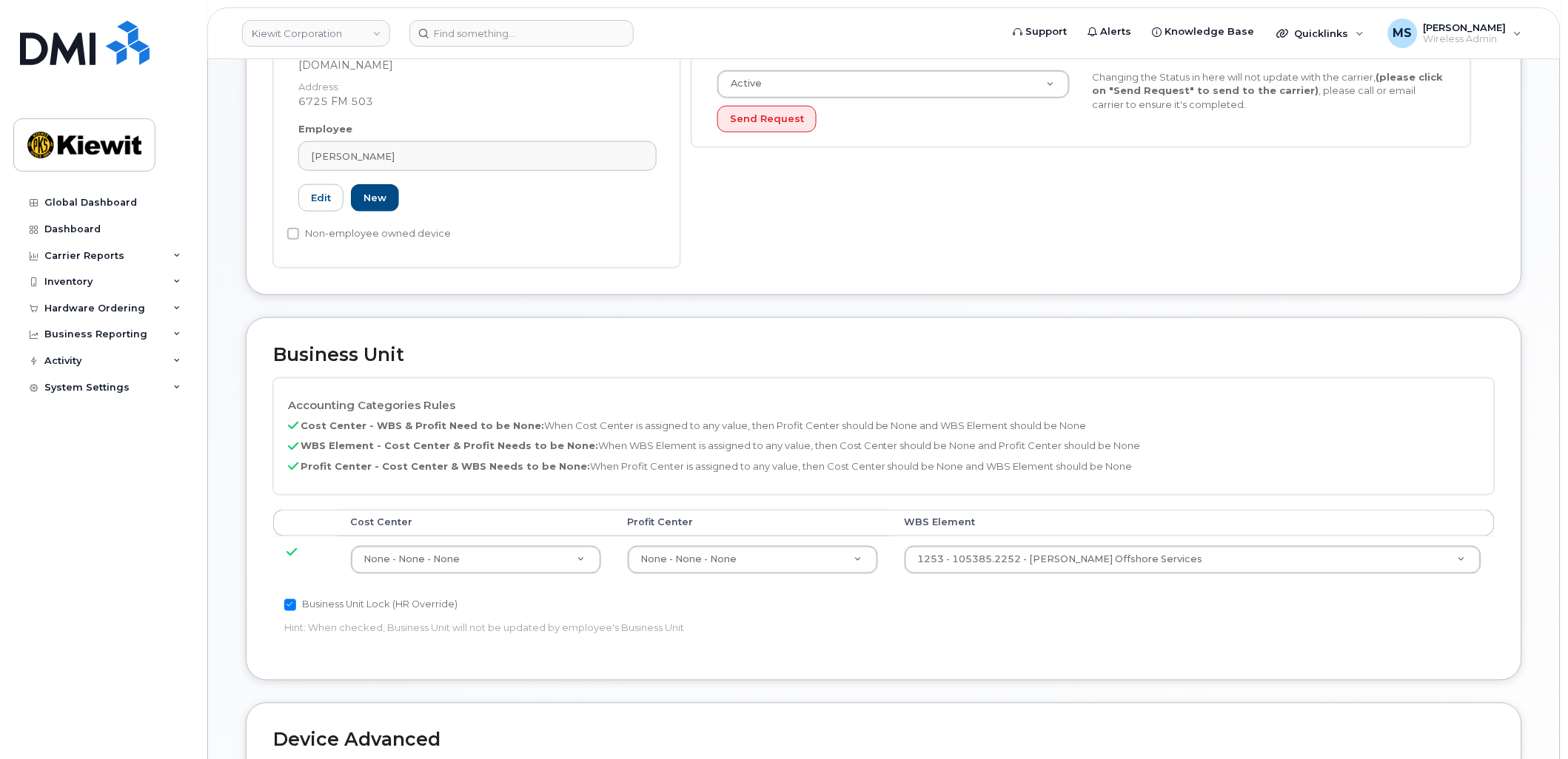
scroll to position [411, 0]
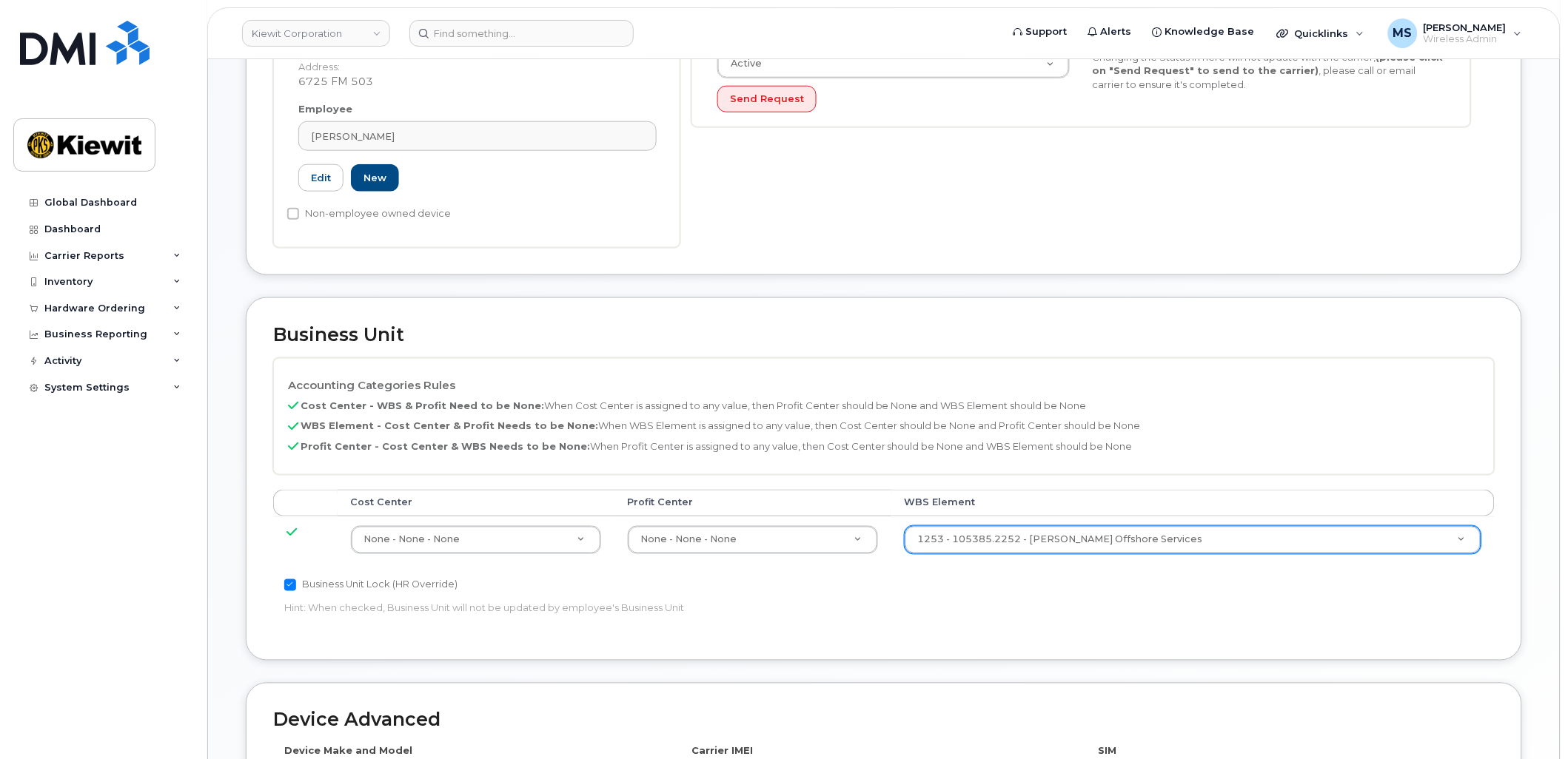
type input "Michael Barton"
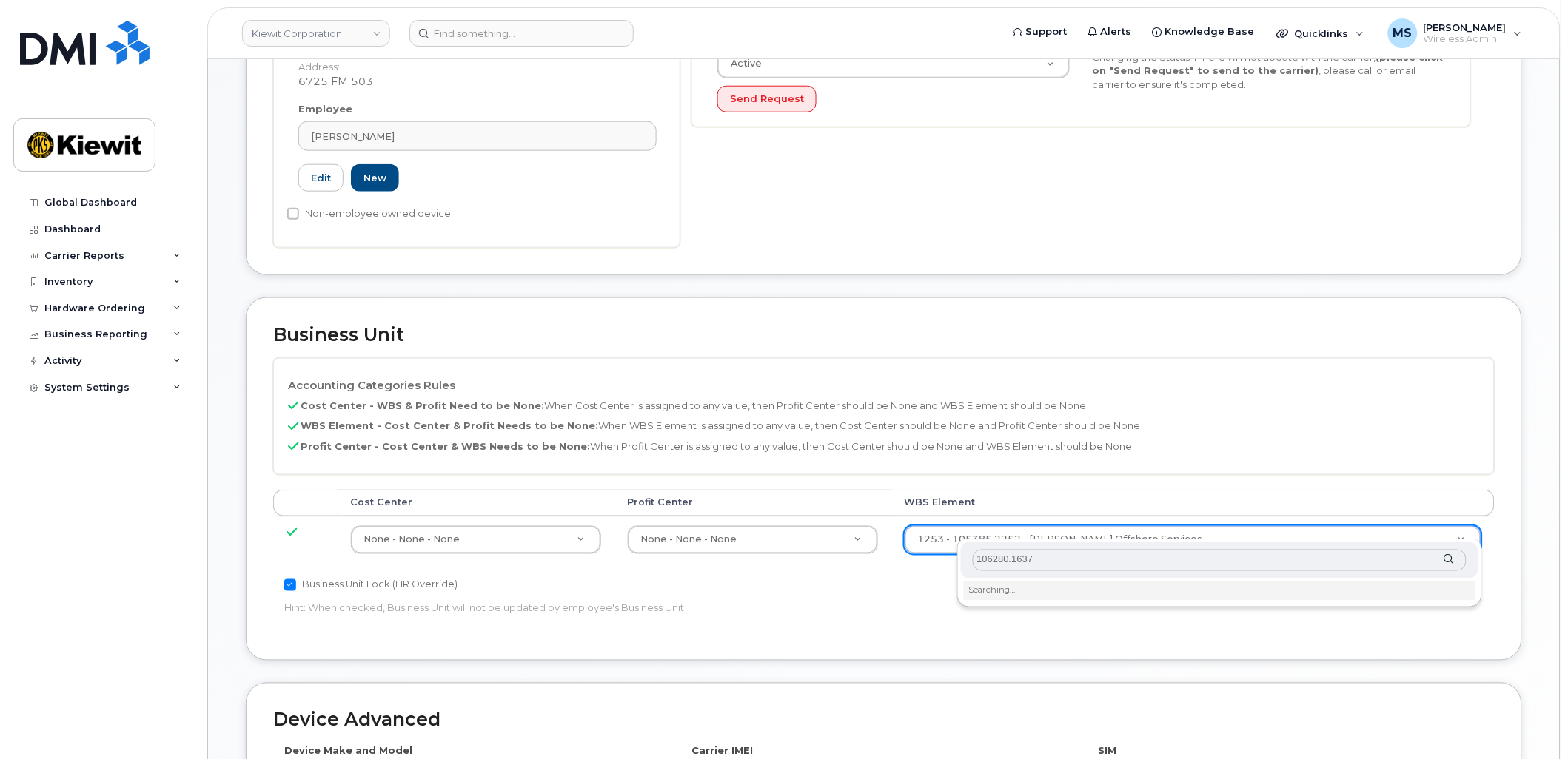
type input "106280.1637"
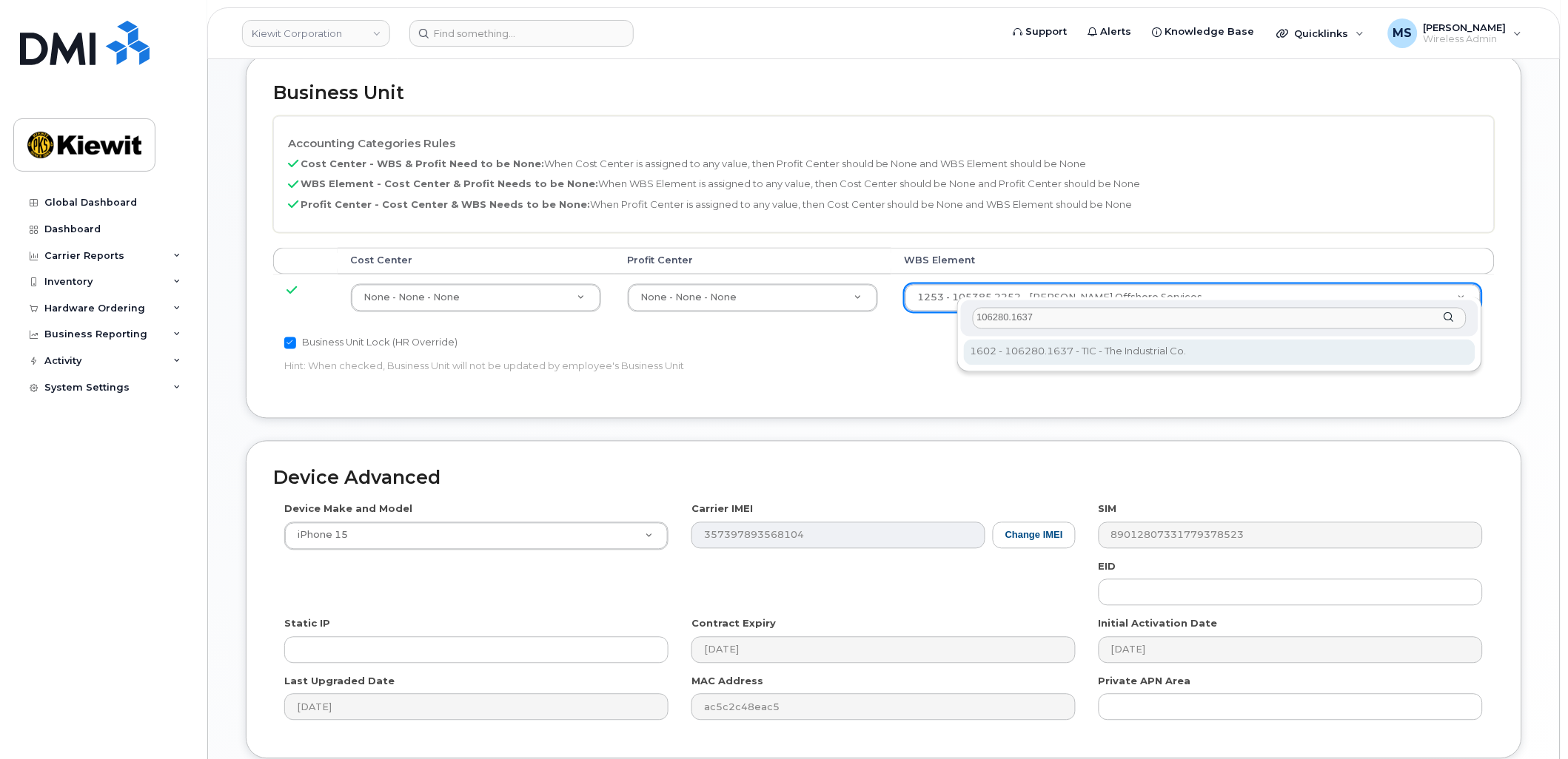
scroll to position [762, 0]
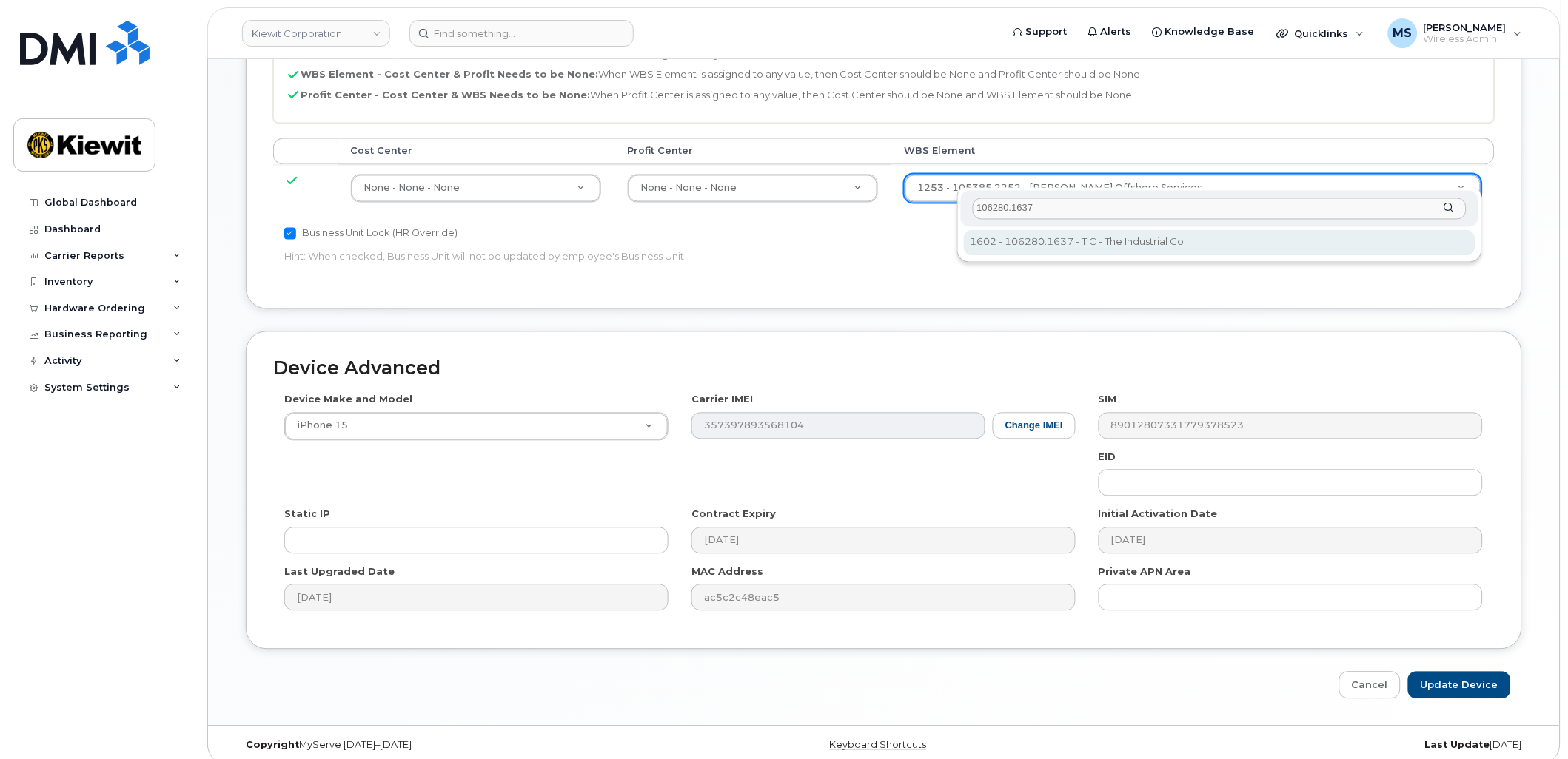
drag, startPoint x: 1166, startPoint y: 244, endPoint x: 1248, endPoint y: 337, distance: 124.0
type input "34047556"
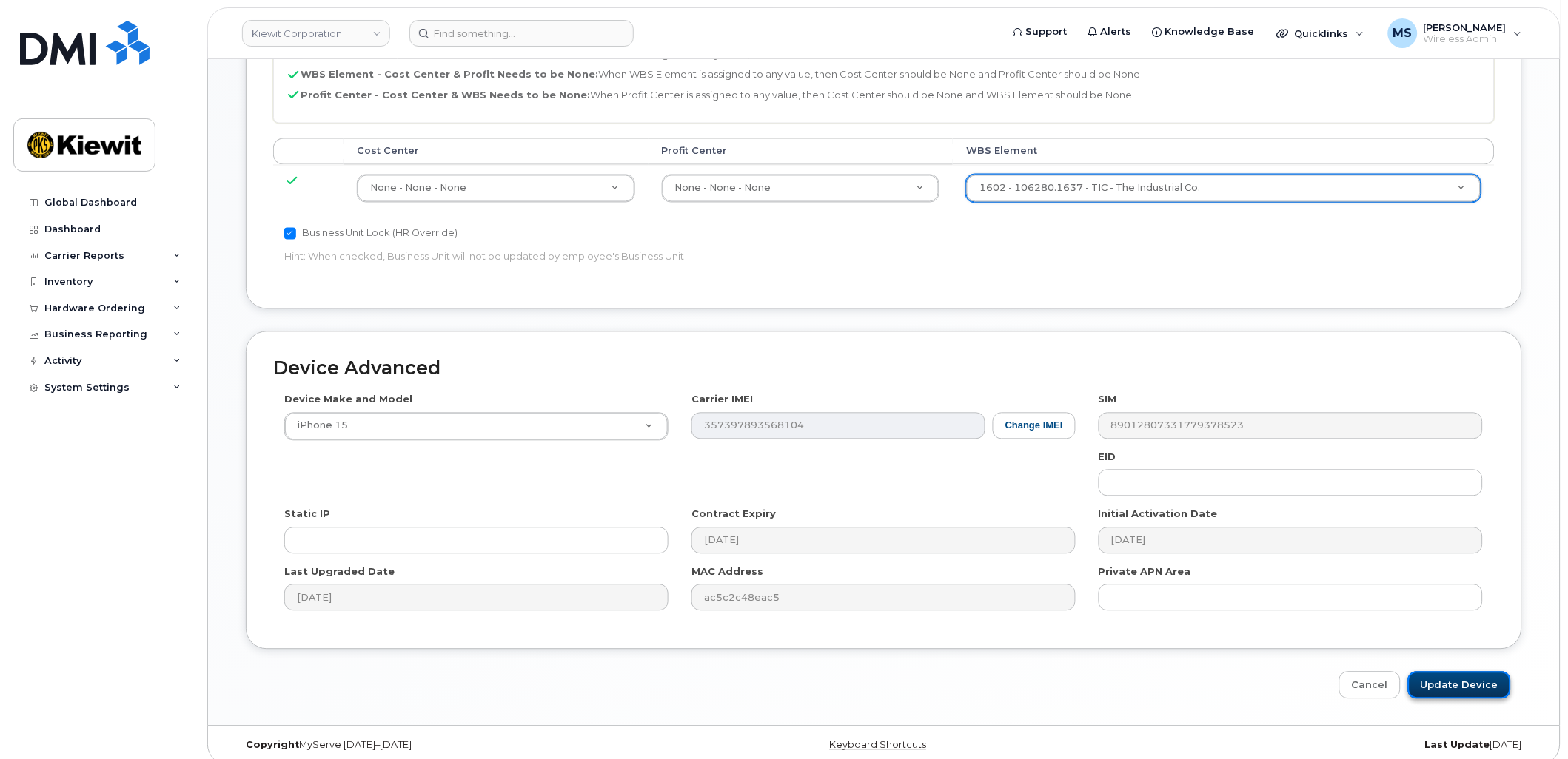
click at [1473, 672] on input "Update Device" at bounding box center [1460, 685] width 103 height 27
type input "Saving..."
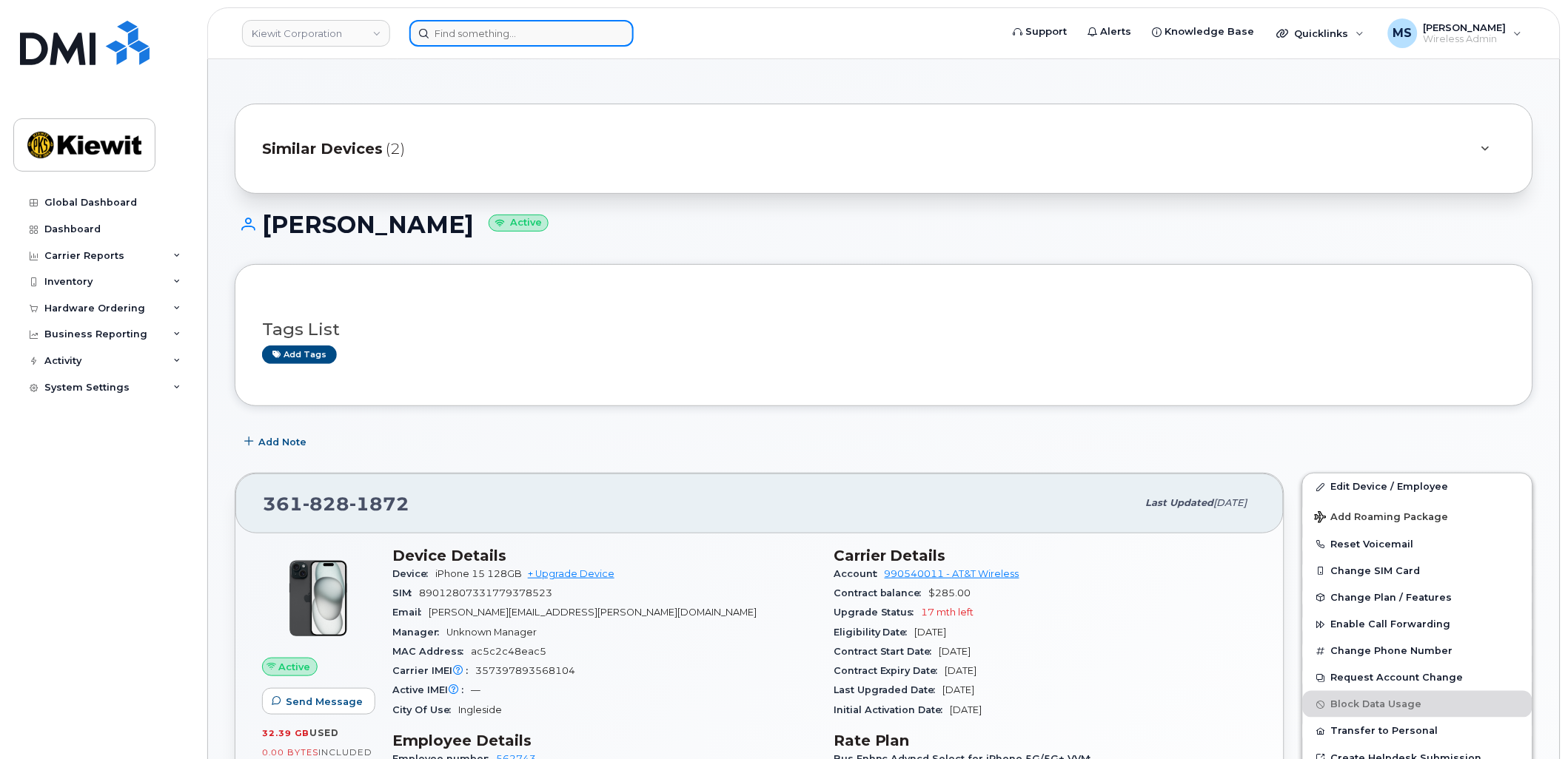
drag, startPoint x: 583, startPoint y: 26, endPoint x: 591, endPoint y: 34, distance: 11.3
click at [583, 26] on input at bounding box center [521, 33] width 224 height 26
paste input "460205"
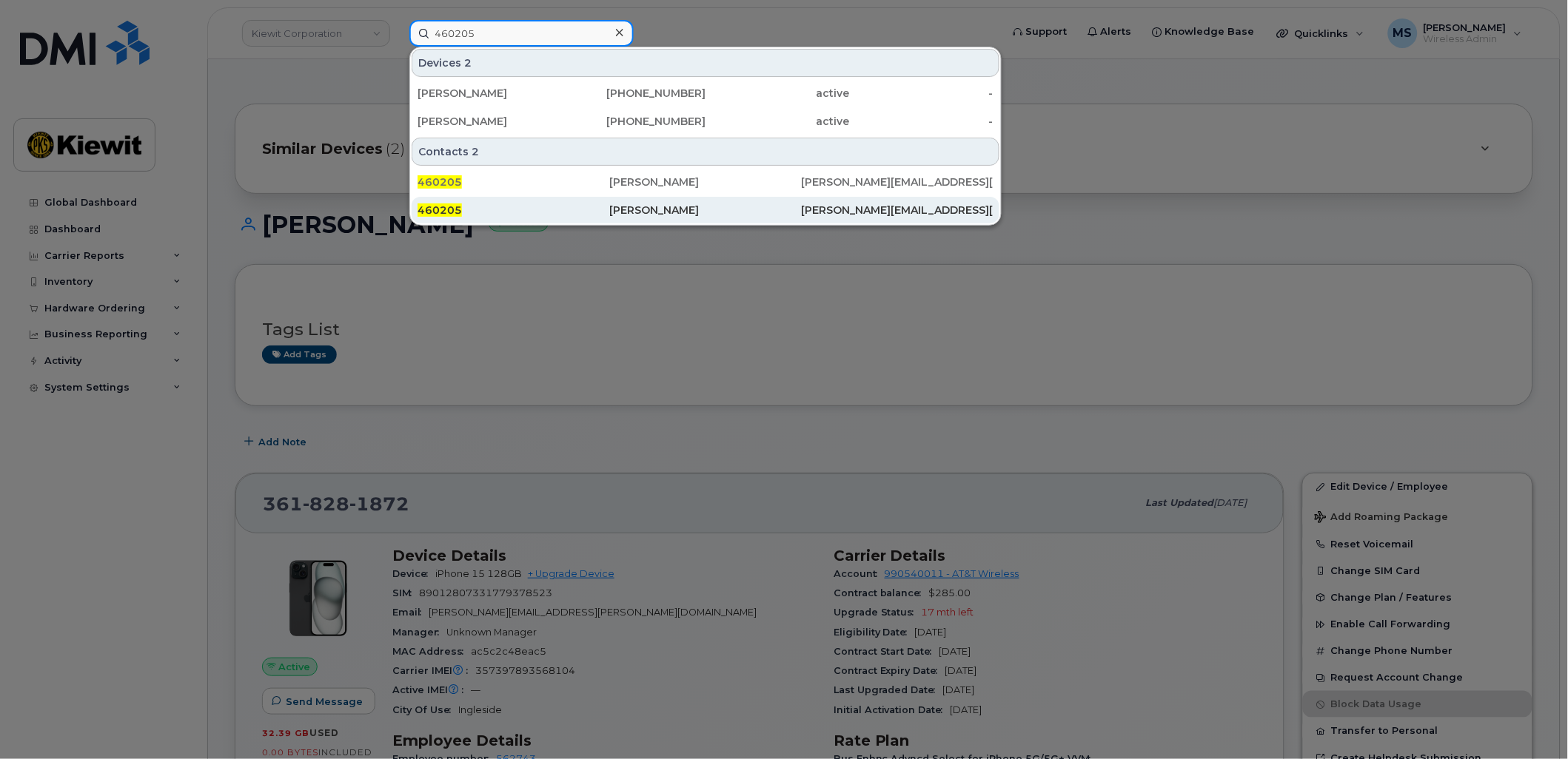
type input "460205"
click at [642, 202] on div "Hector Benavidez Jr" at bounding box center [705, 210] width 192 height 26
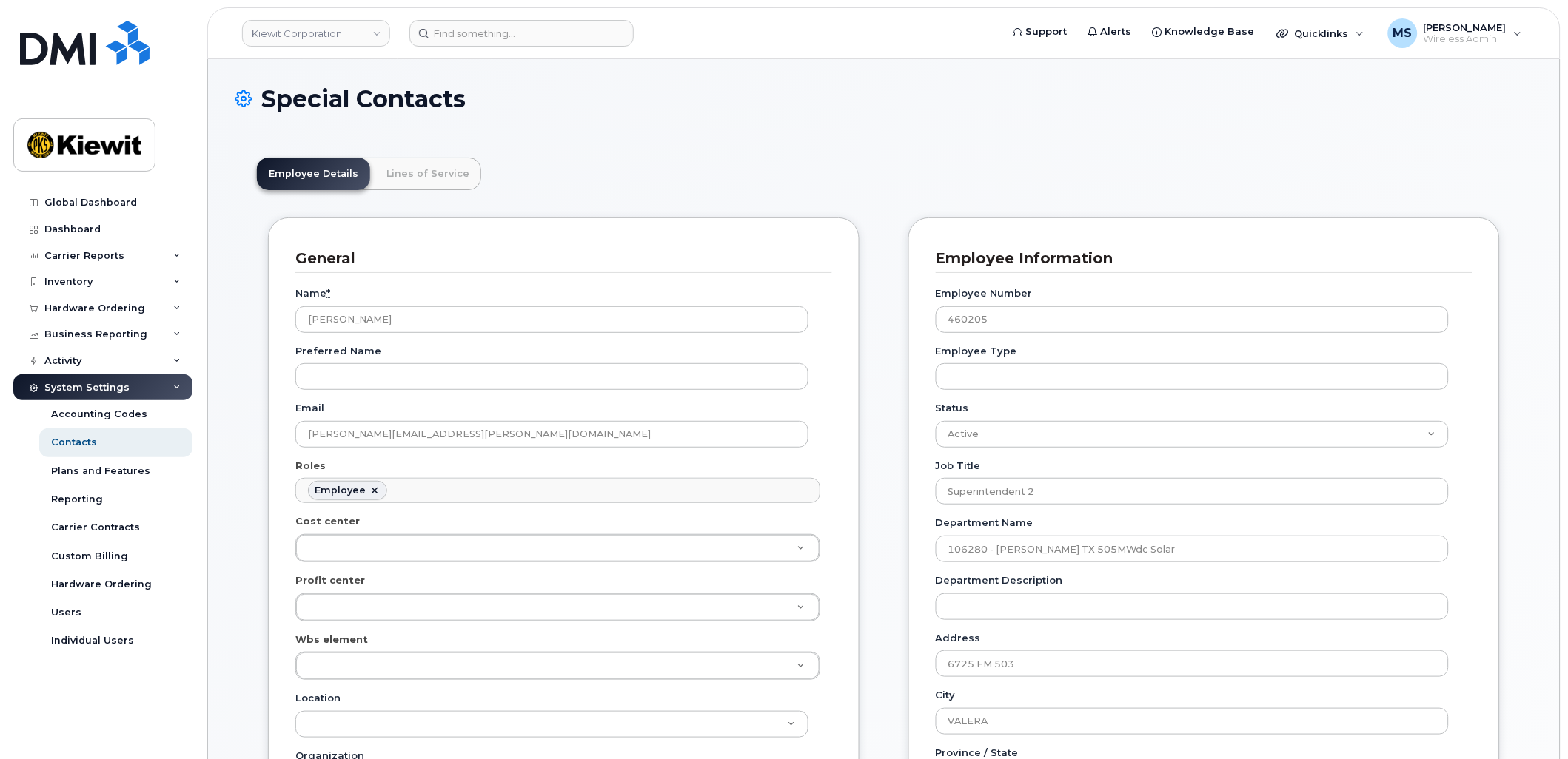
scroll to position [46, 0]
click at [423, 169] on link "Lines of Service" at bounding box center [427, 173] width 107 height 32
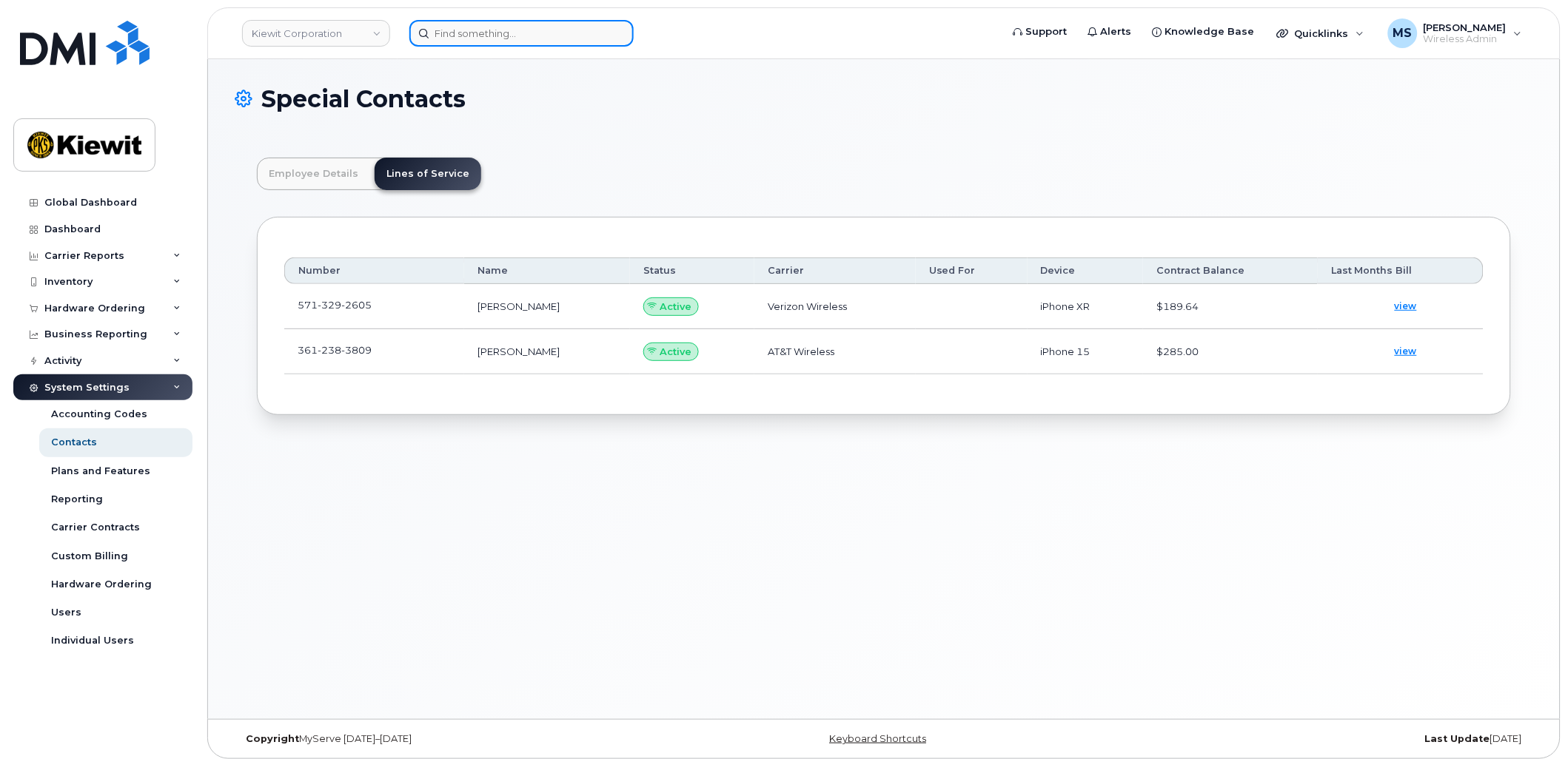
click at [507, 32] on input at bounding box center [521, 33] width 224 height 26
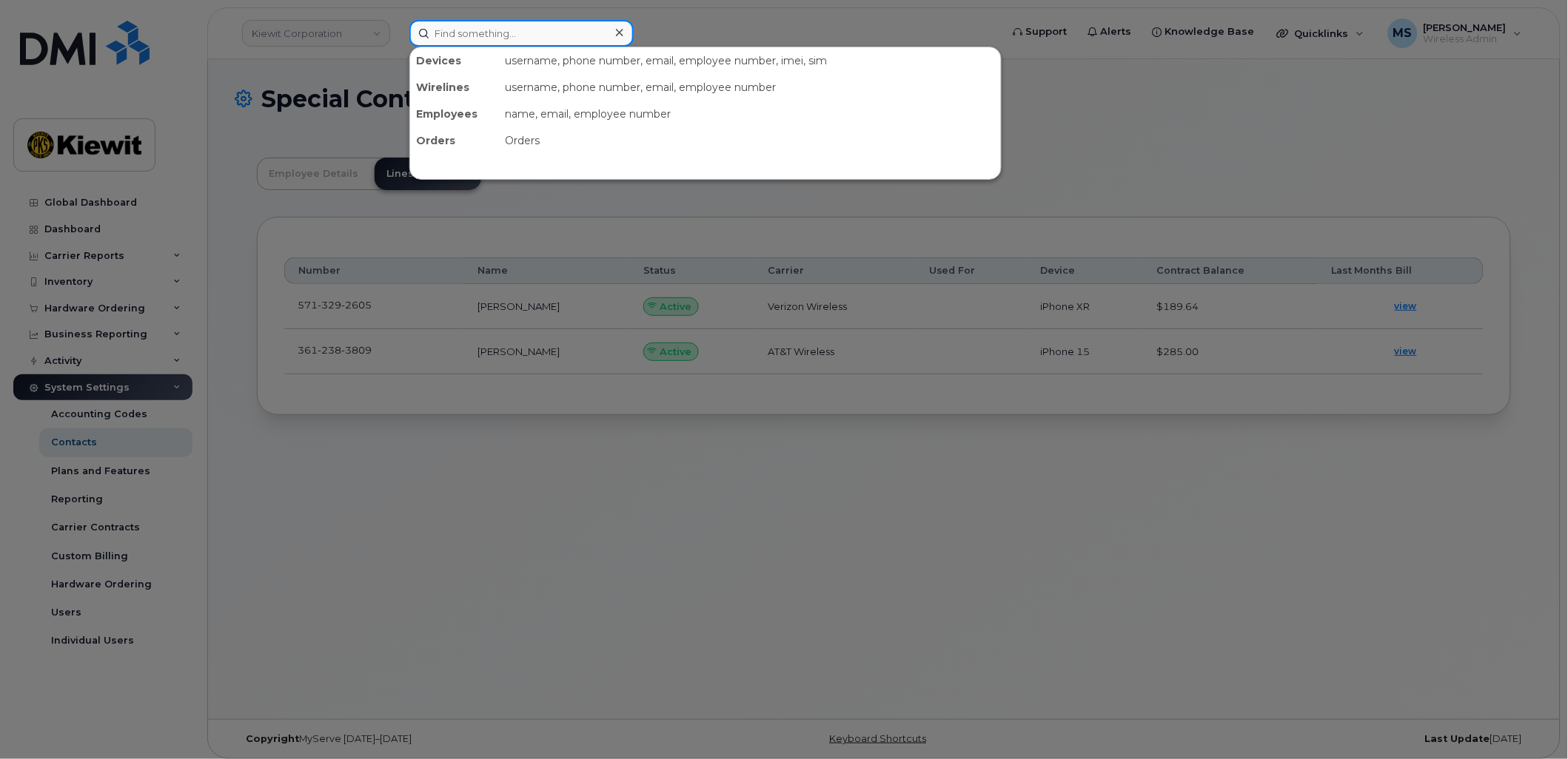
paste input "441161"
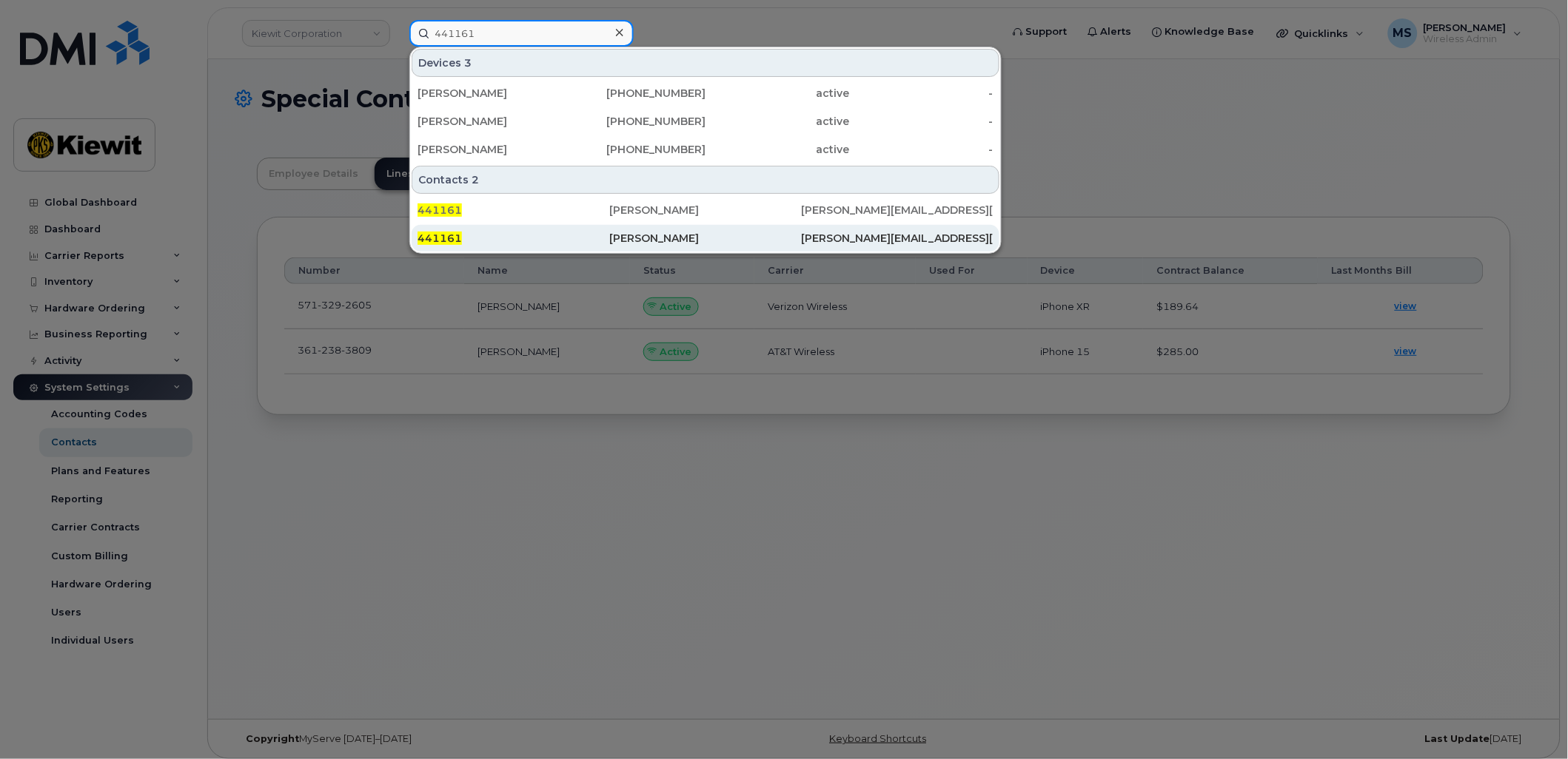
type input "441161"
click at [664, 240] on div "[PERSON_NAME]" at bounding box center [705, 238] width 192 height 15
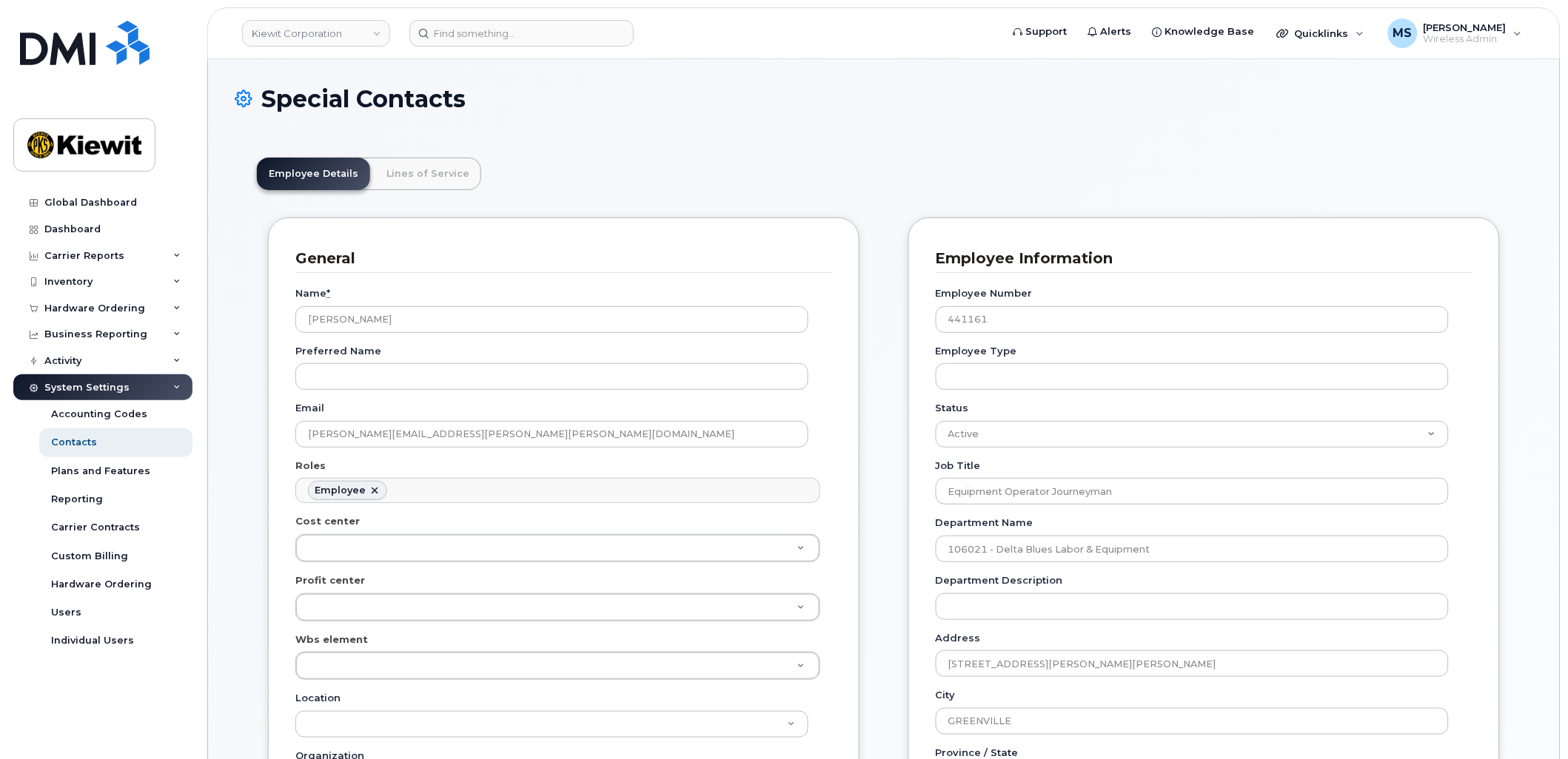
scroll to position [46, 0]
click at [430, 171] on link "Lines of Service" at bounding box center [427, 173] width 107 height 32
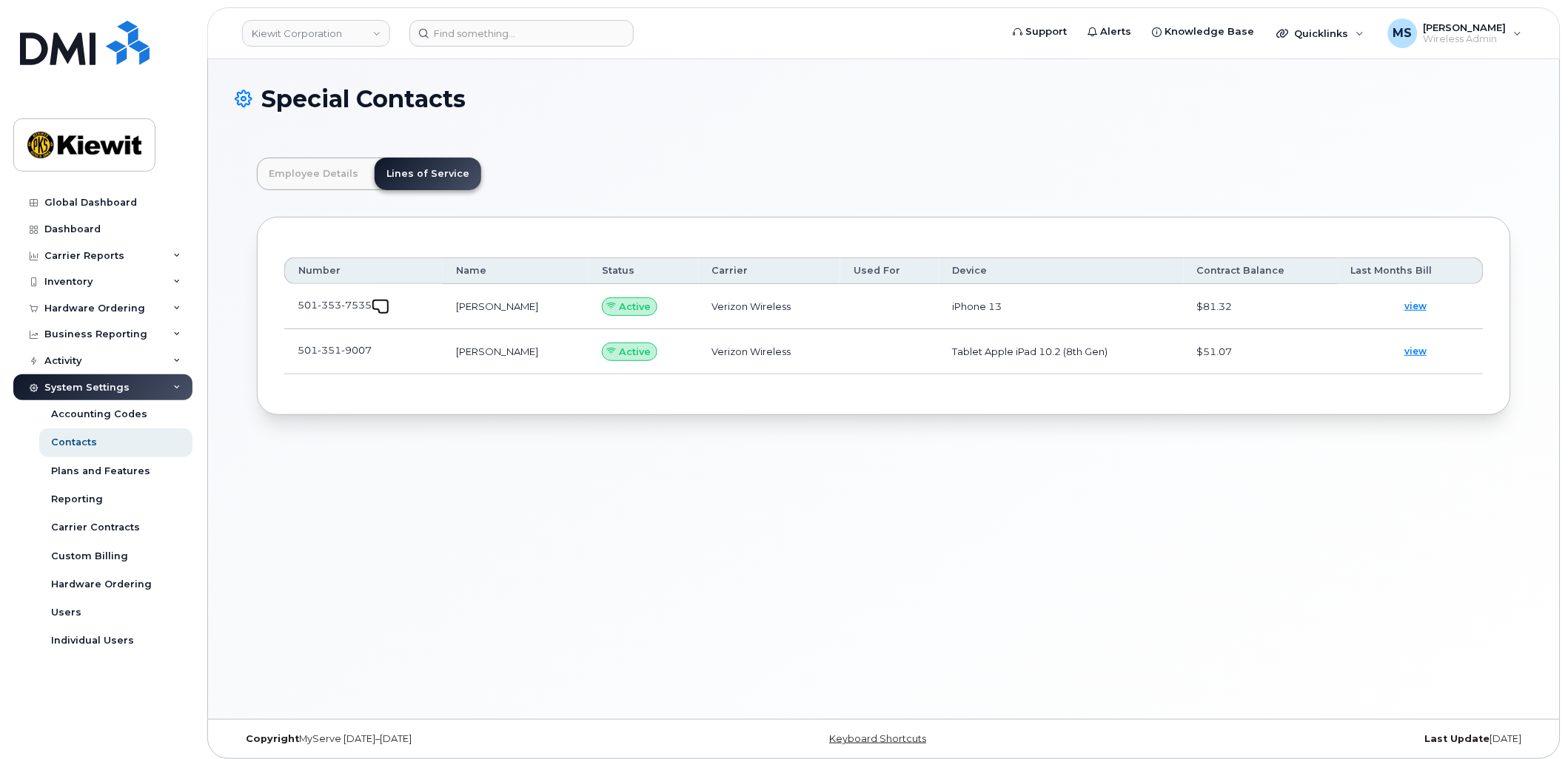
click at [378, 309] on link at bounding box center [380, 305] width 17 height 12
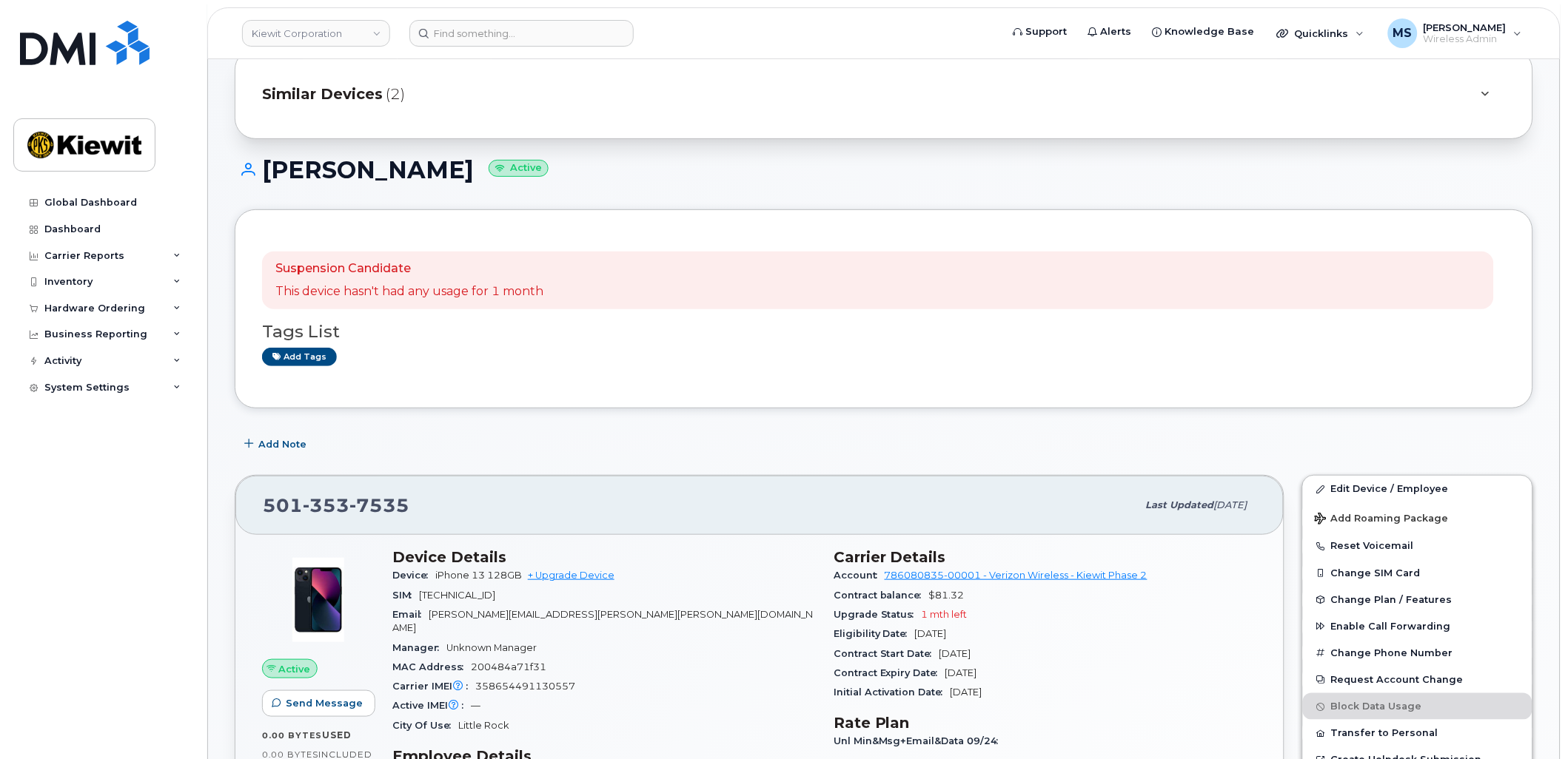
scroll to position [82, 0]
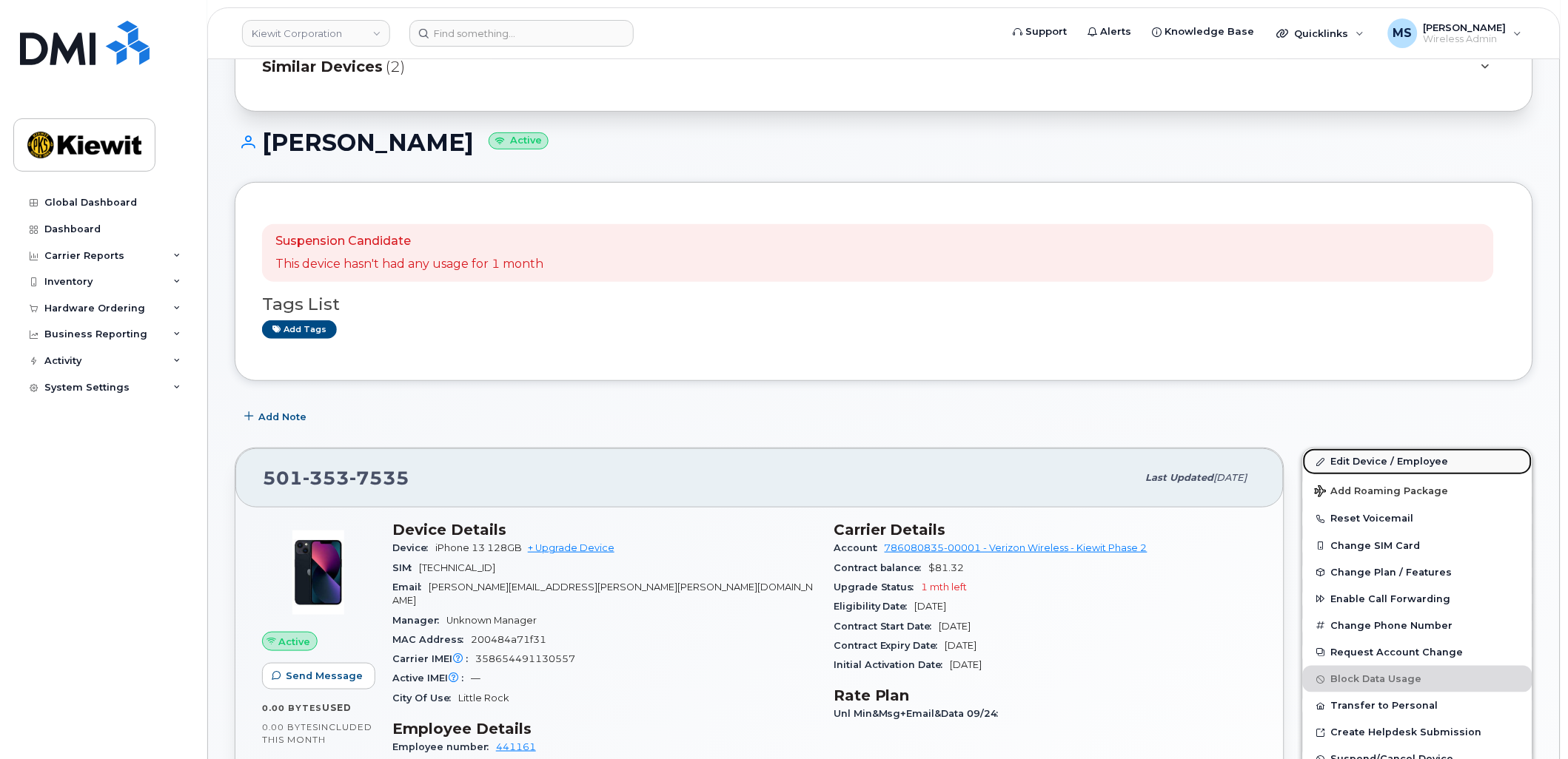
drag, startPoint x: 1397, startPoint y: 454, endPoint x: 1528, endPoint y: 463, distance: 131.3
click at [1397, 454] on link "Edit Device / Employee" at bounding box center [1417, 462] width 229 height 26
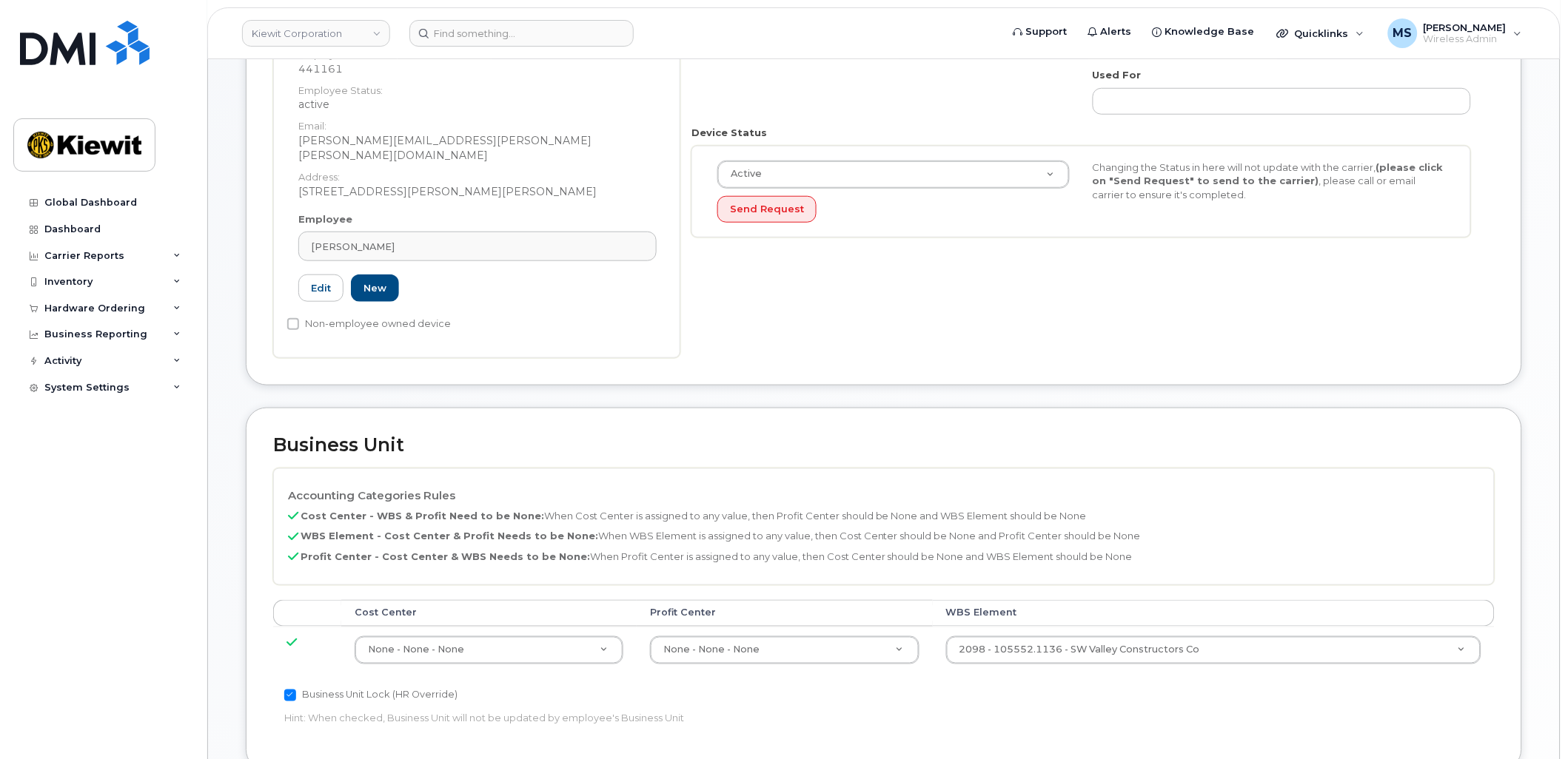
scroll to position [329, 0]
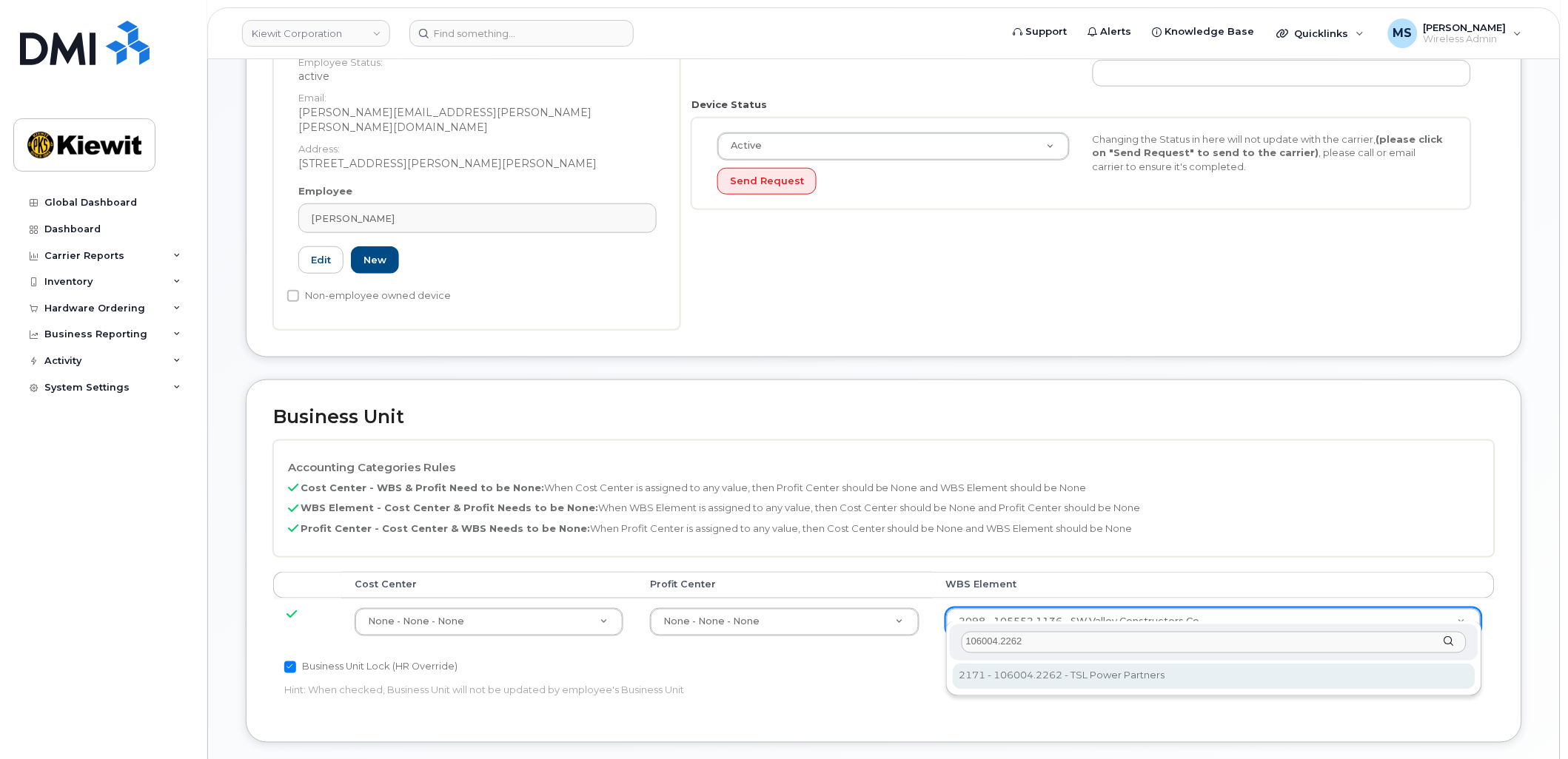
type input "106004.2262"
type input "30249370"
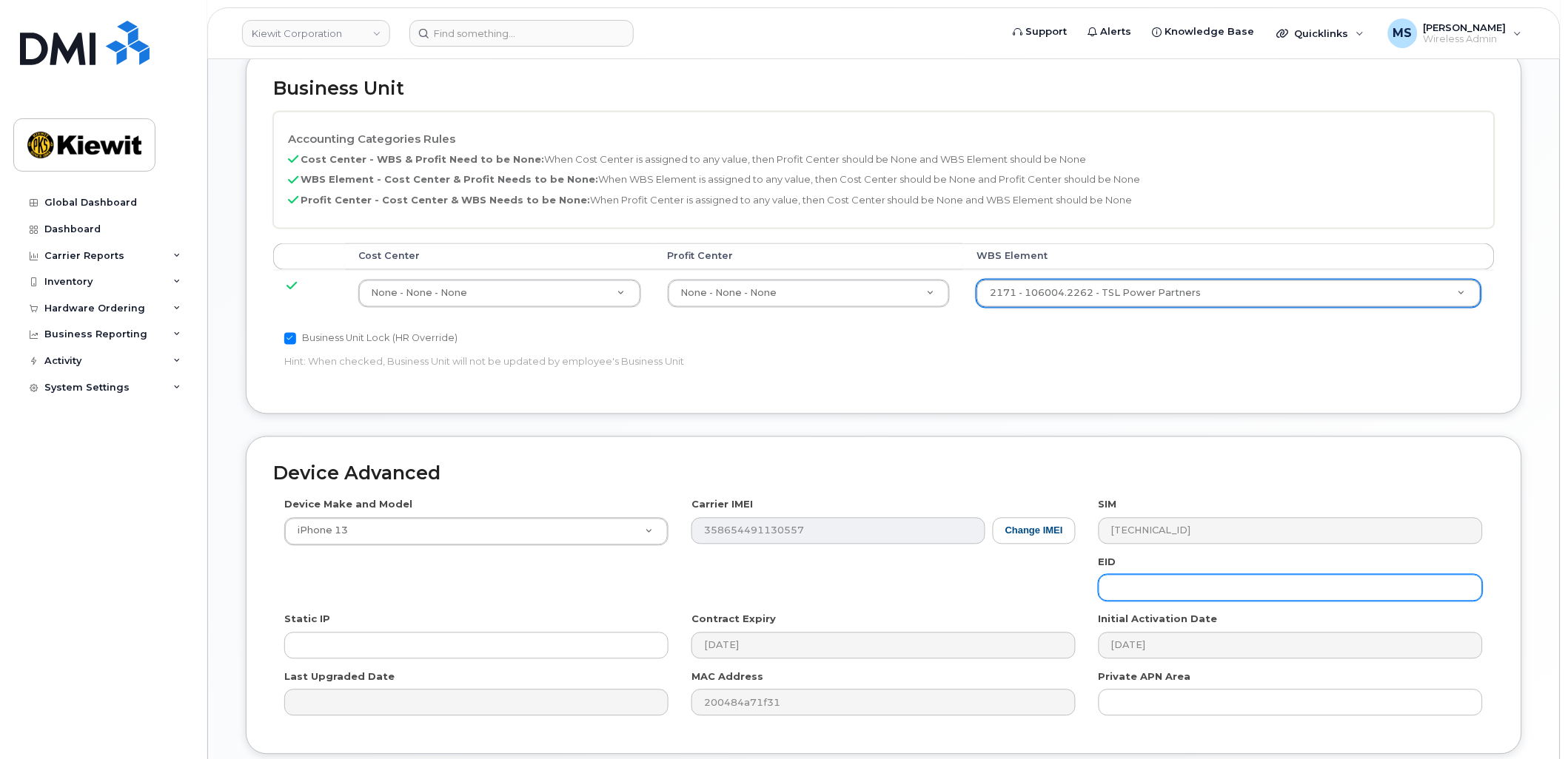
scroll to position [762, 0]
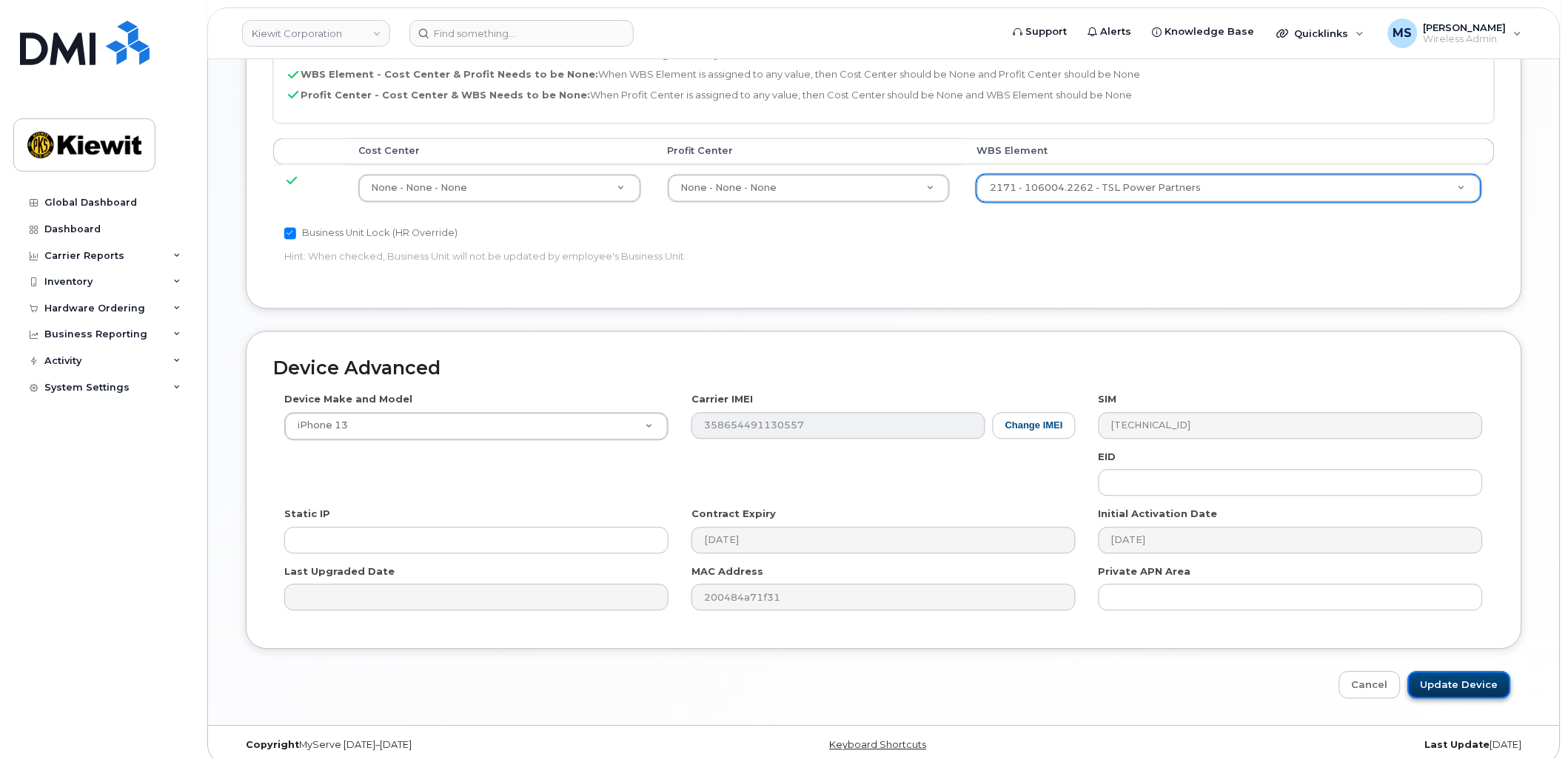
click at [1444, 672] on input "Update Device" at bounding box center [1460, 685] width 103 height 27
type input "Saving..."
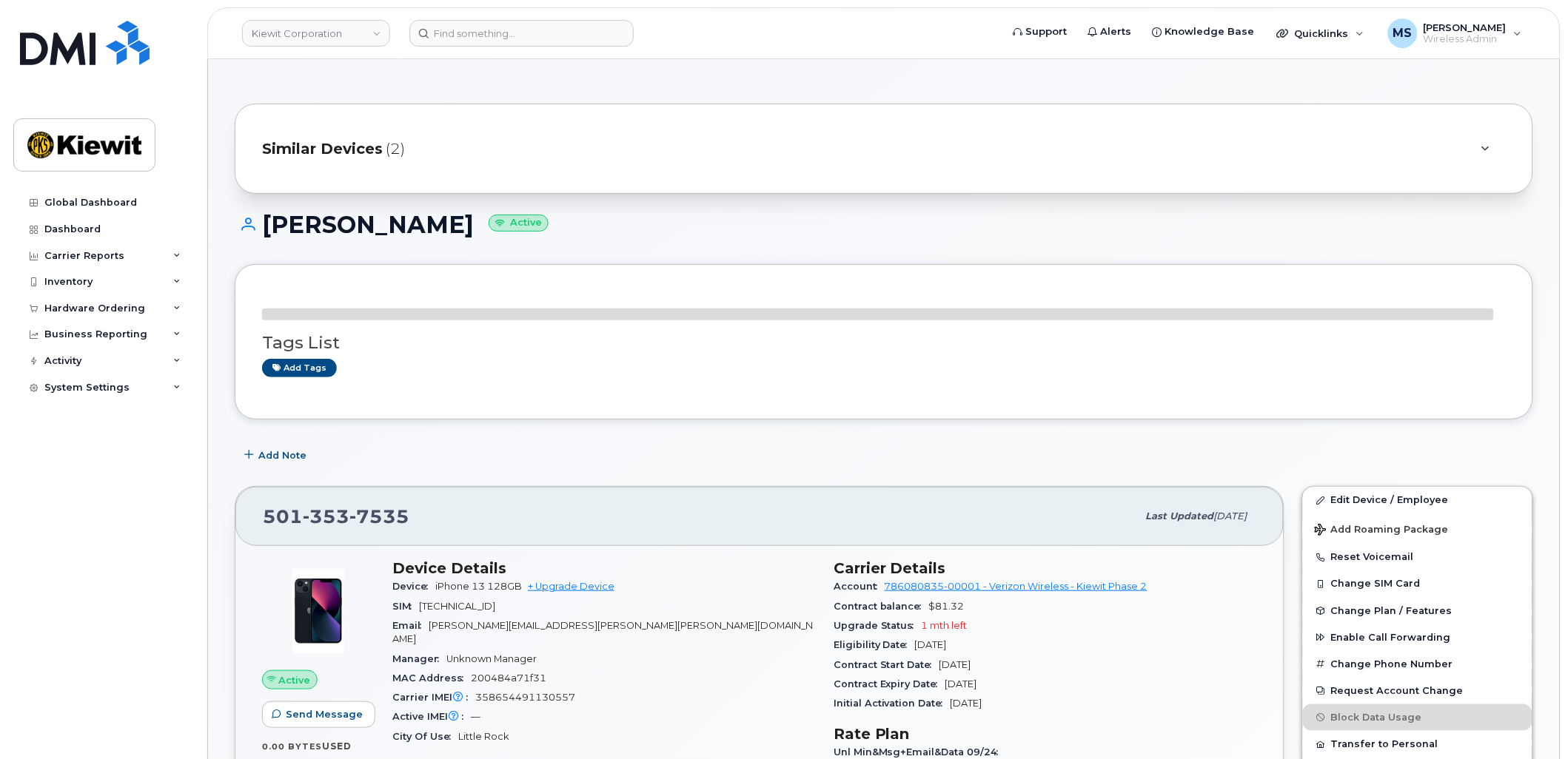
click at [396, 147] on span "(2)" at bounding box center [395, 149] width 19 height 22
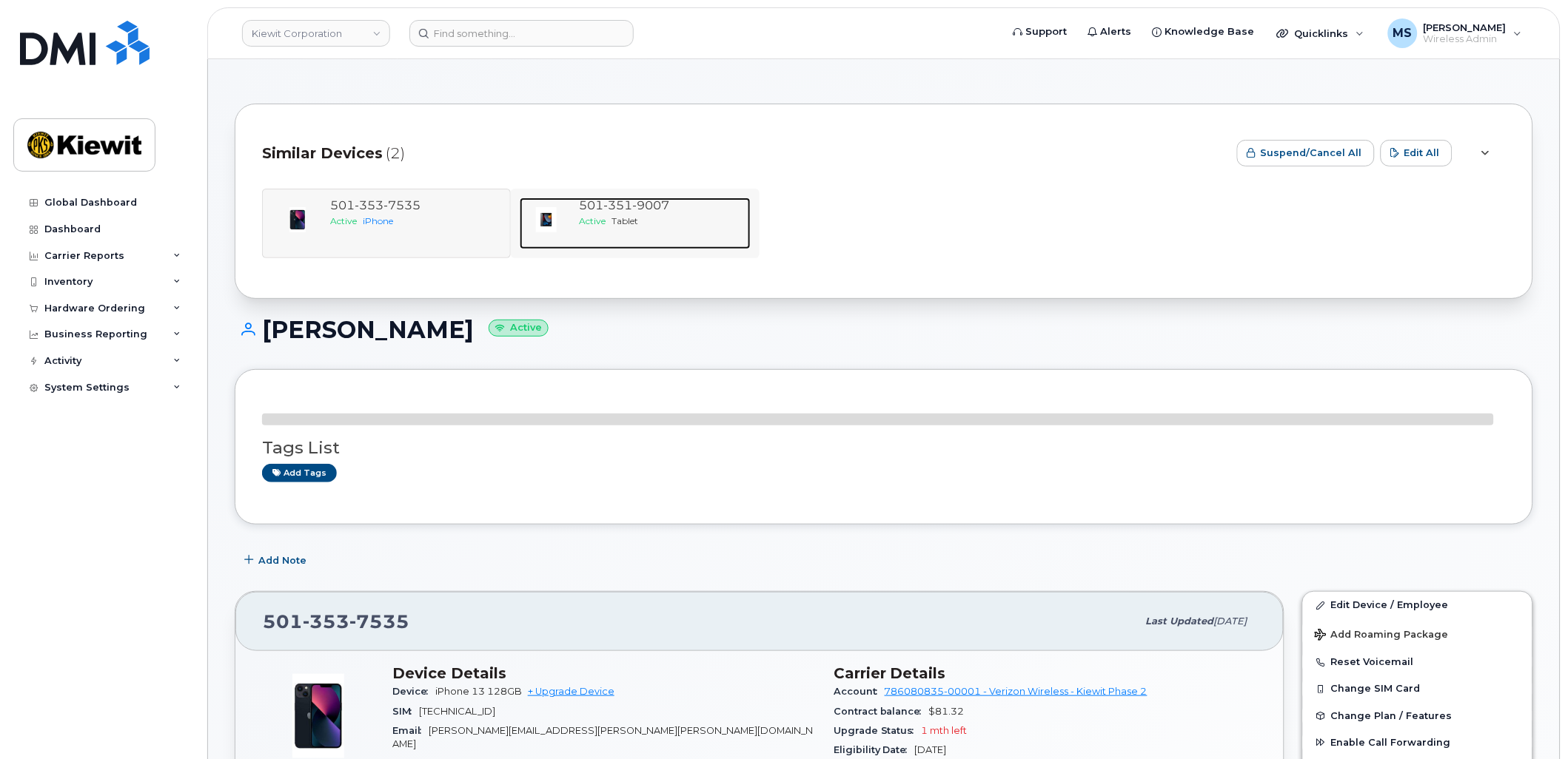
click at [628, 214] on div "Active Tablet" at bounding box center [661, 220] width 166 height 12
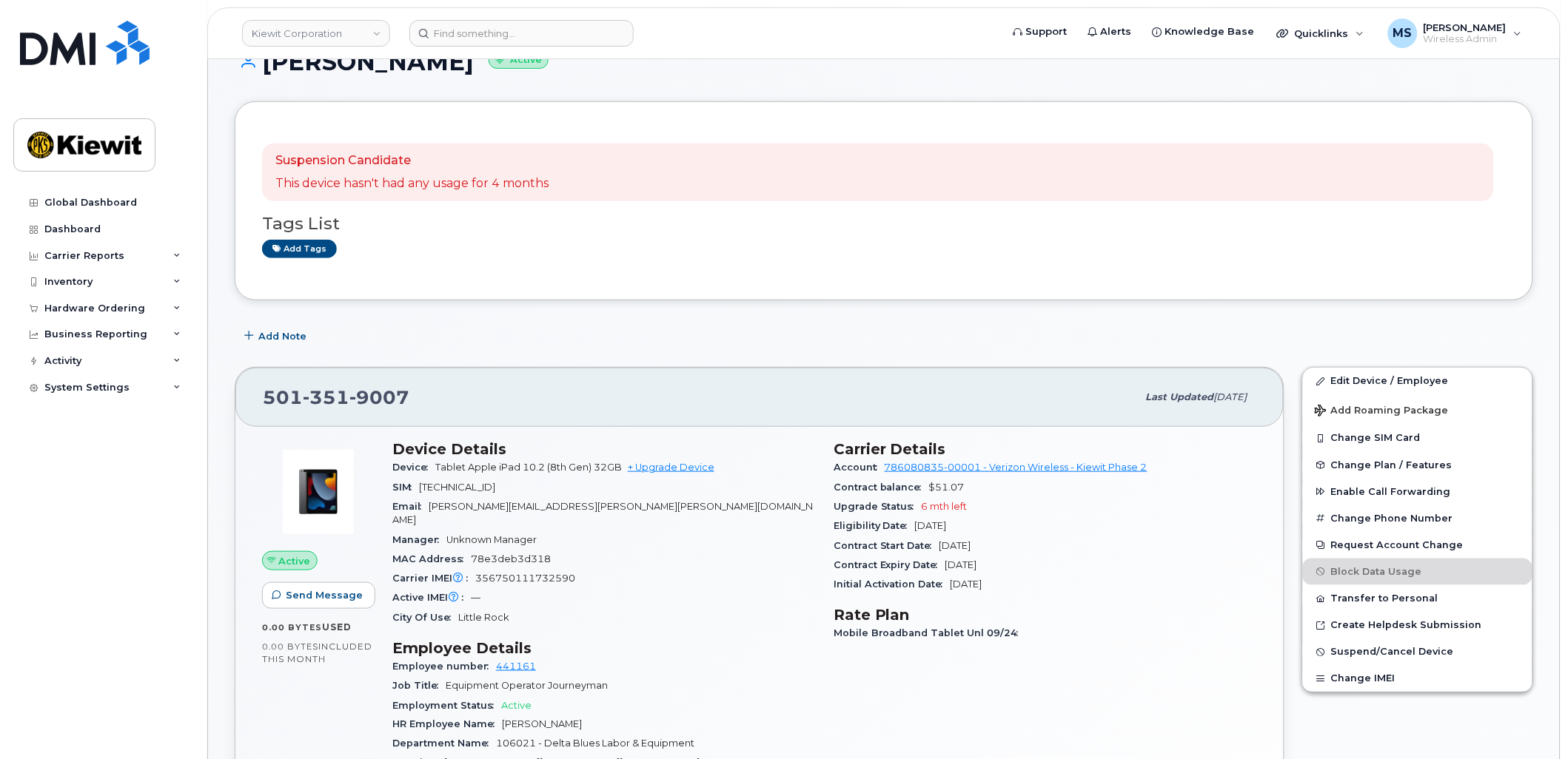
scroll to position [165, 0]
click at [1368, 380] on link "Edit Device / Employee" at bounding box center [1417, 380] width 229 height 26
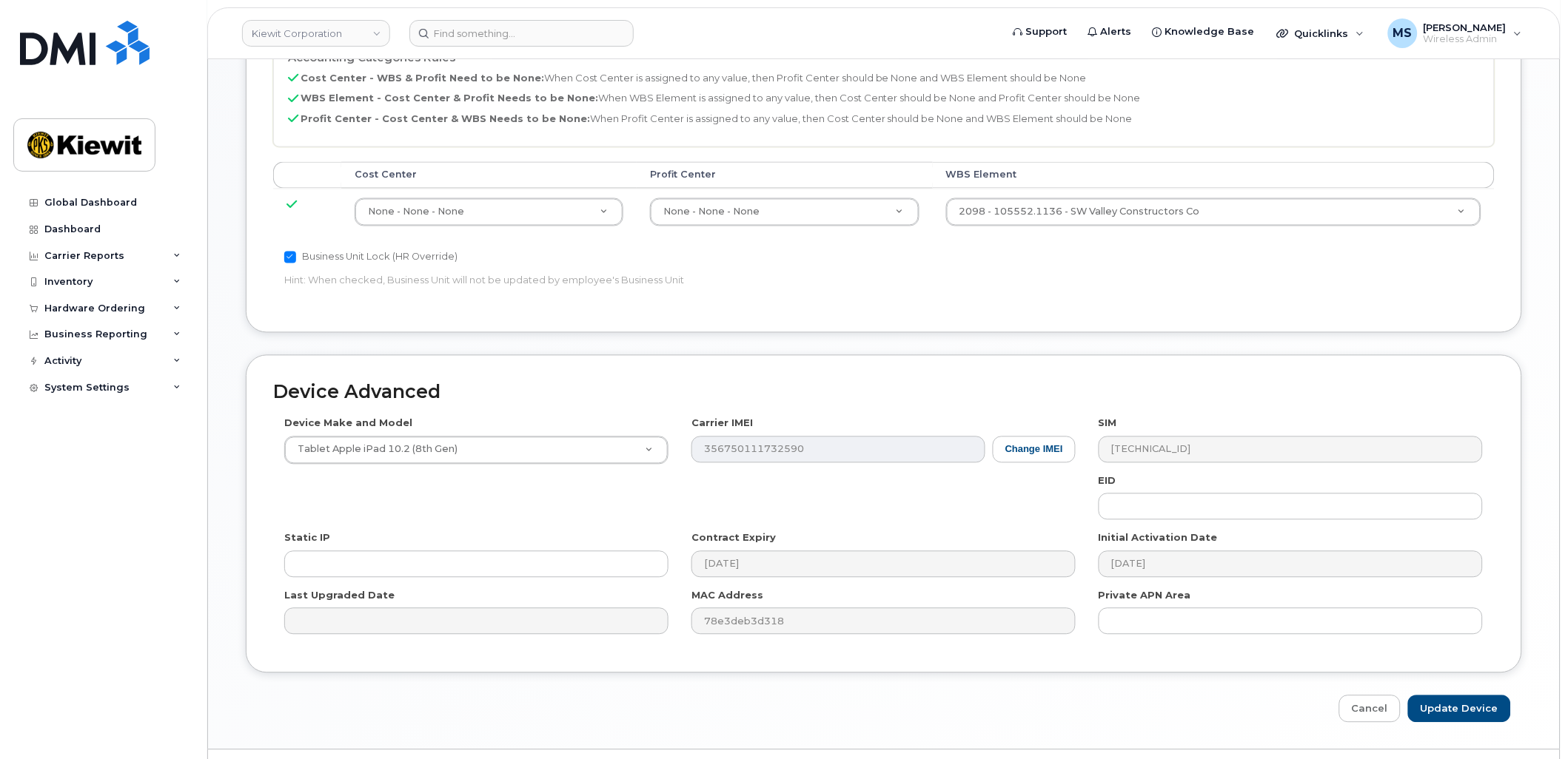
scroll to position [740, 0]
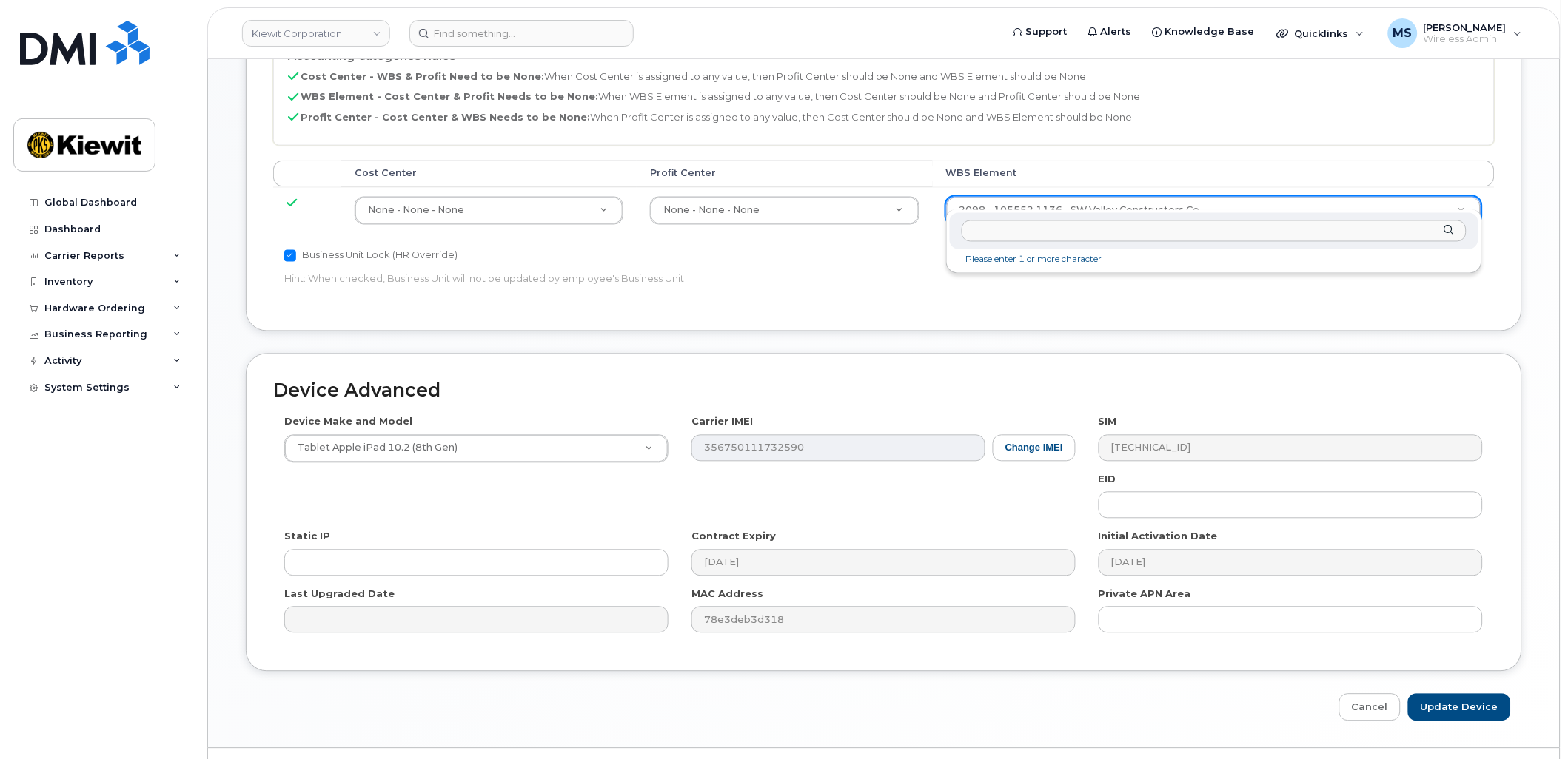
drag, startPoint x: 1085, startPoint y: 204, endPoint x: 1092, endPoint y: 218, distance: 15.7
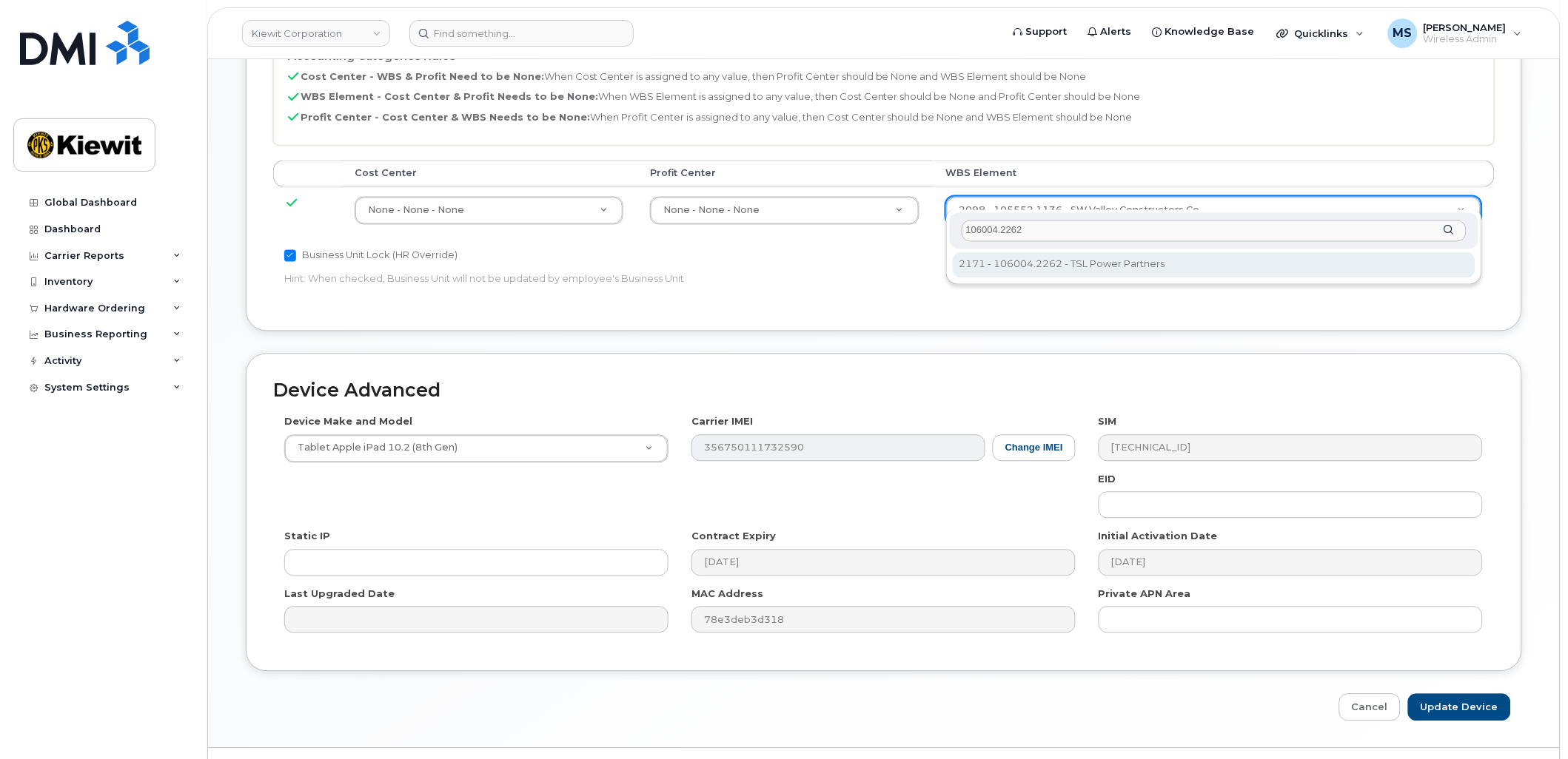
type input "106004.2262"
type input "30249370"
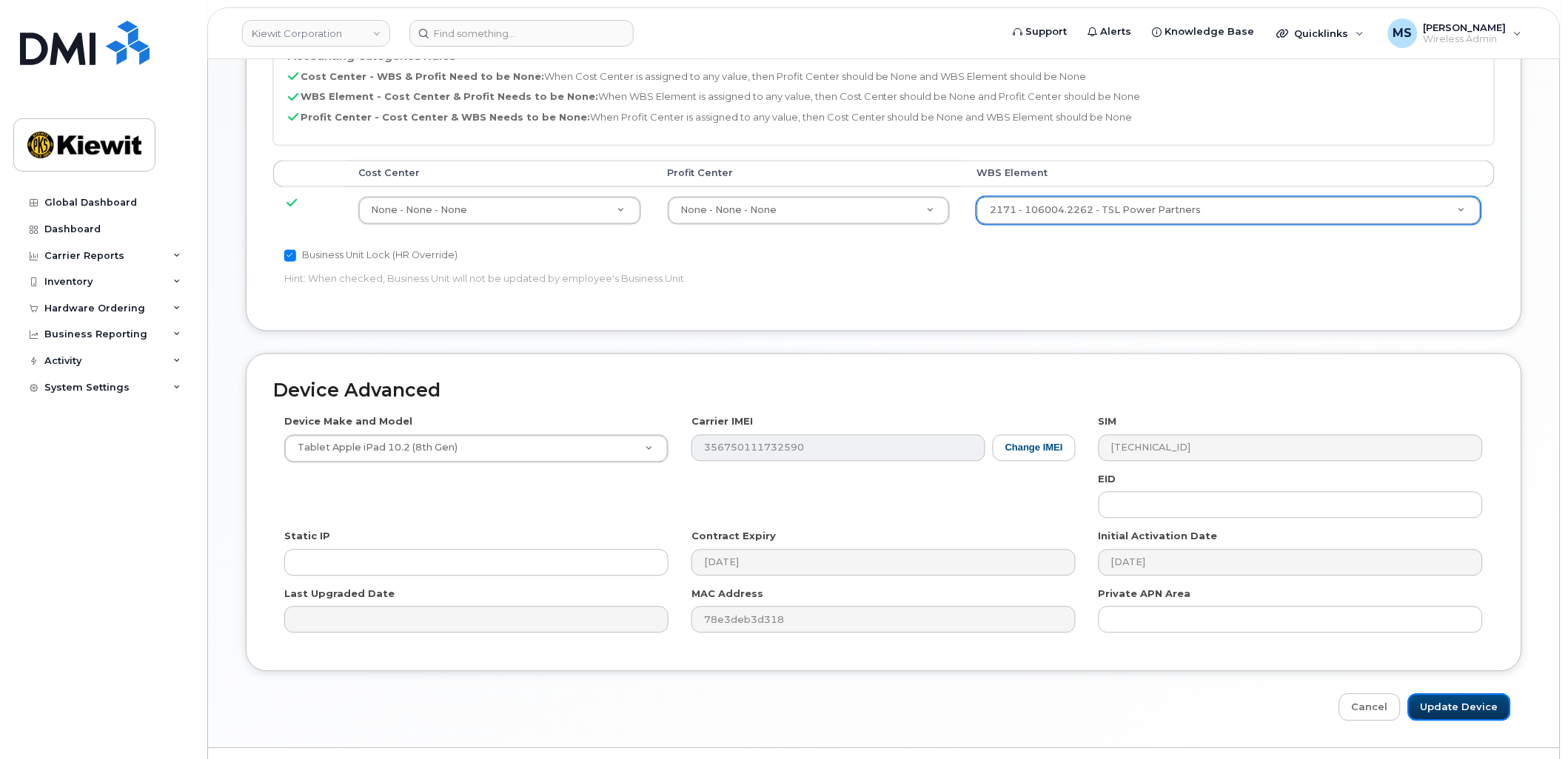
click at [1479, 699] on input "Update Device" at bounding box center [1460, 708] width 103 height 27
type input "Saving..."
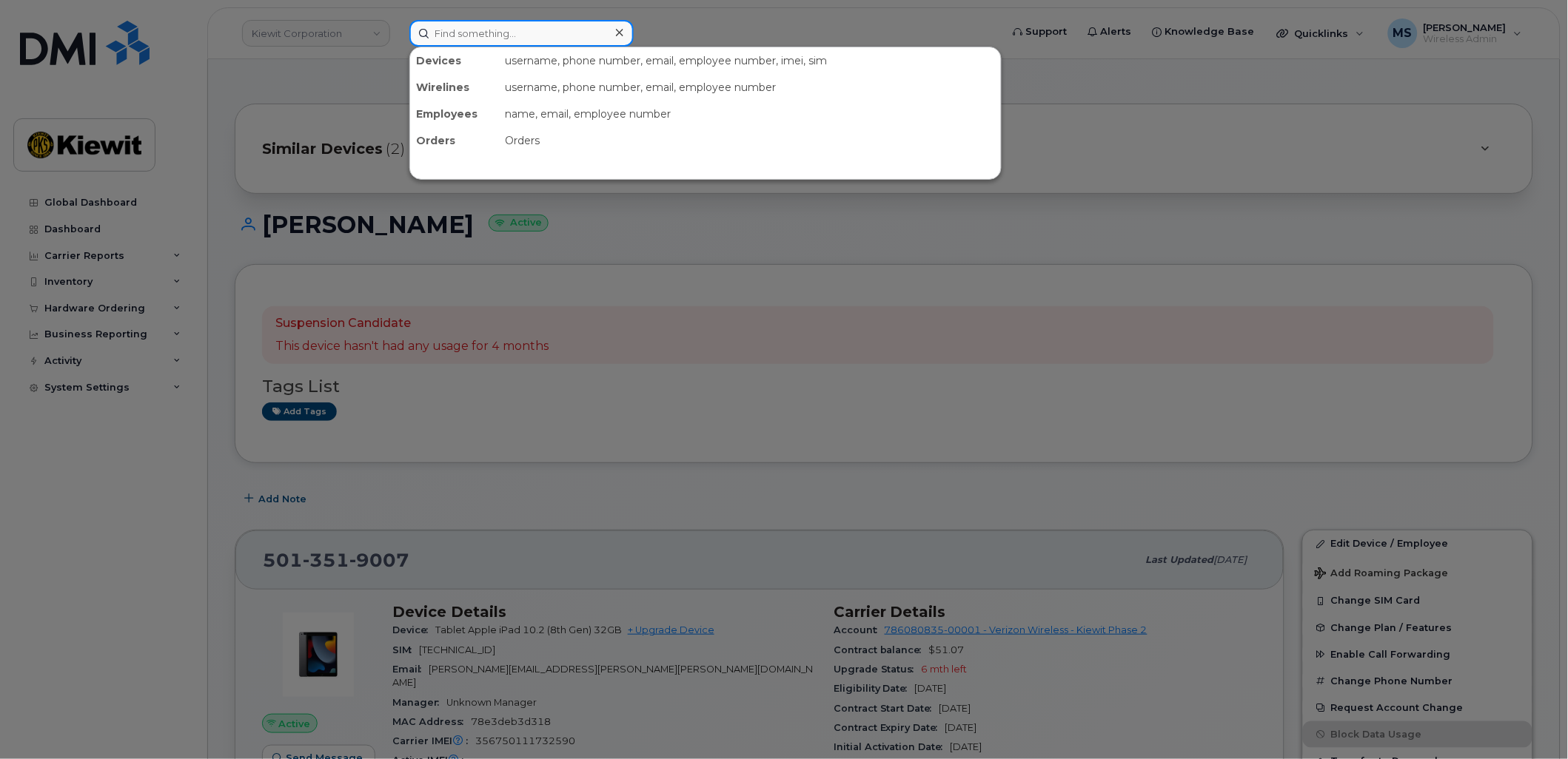
click at [575, 31] on input at bounding box center [521, 33] width 224 height 26
type input "460205"
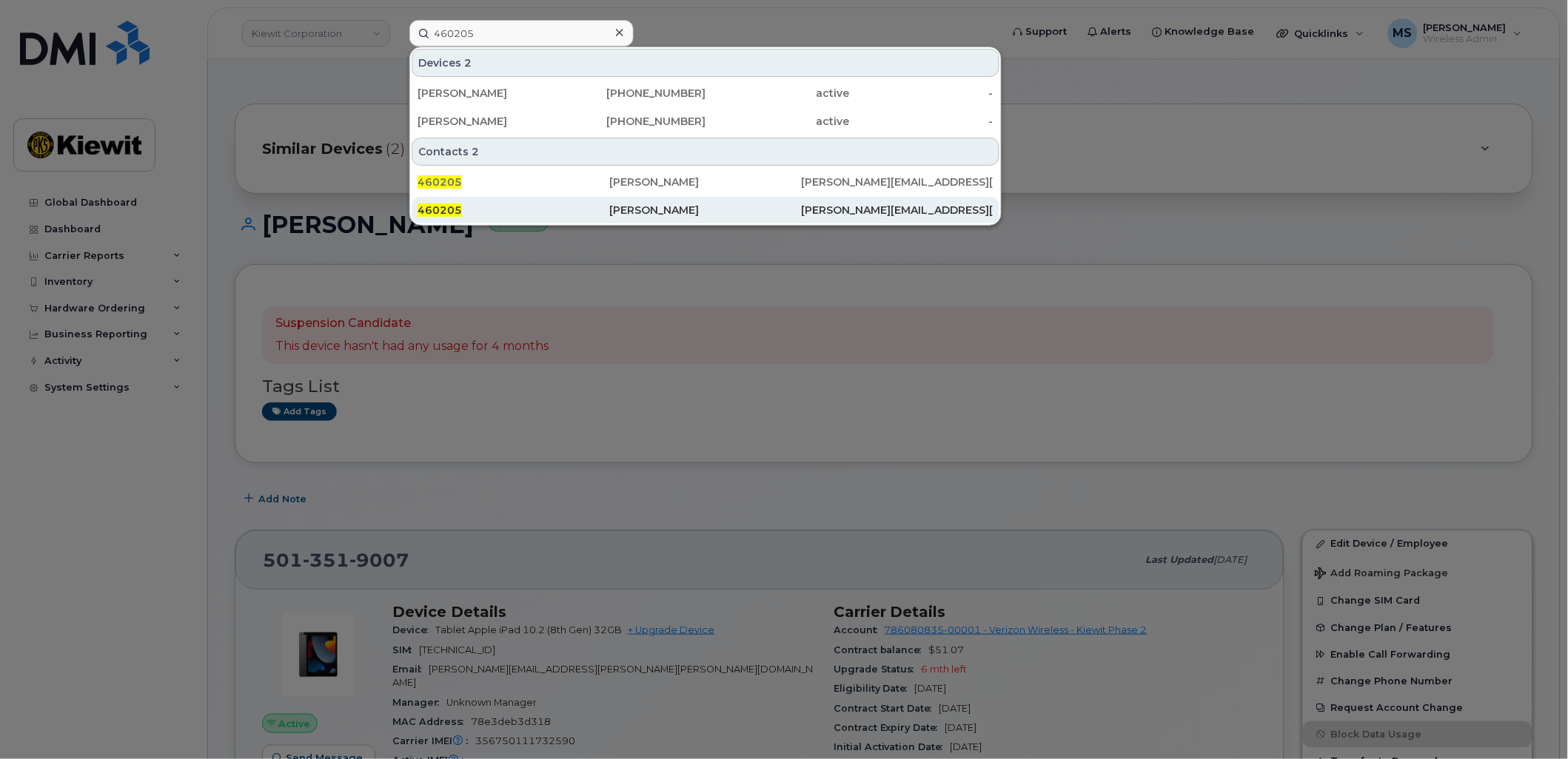
click at [635, 204] on div "[PERSON_NAME]" at bounding box center [705, 210] width 192 height 15
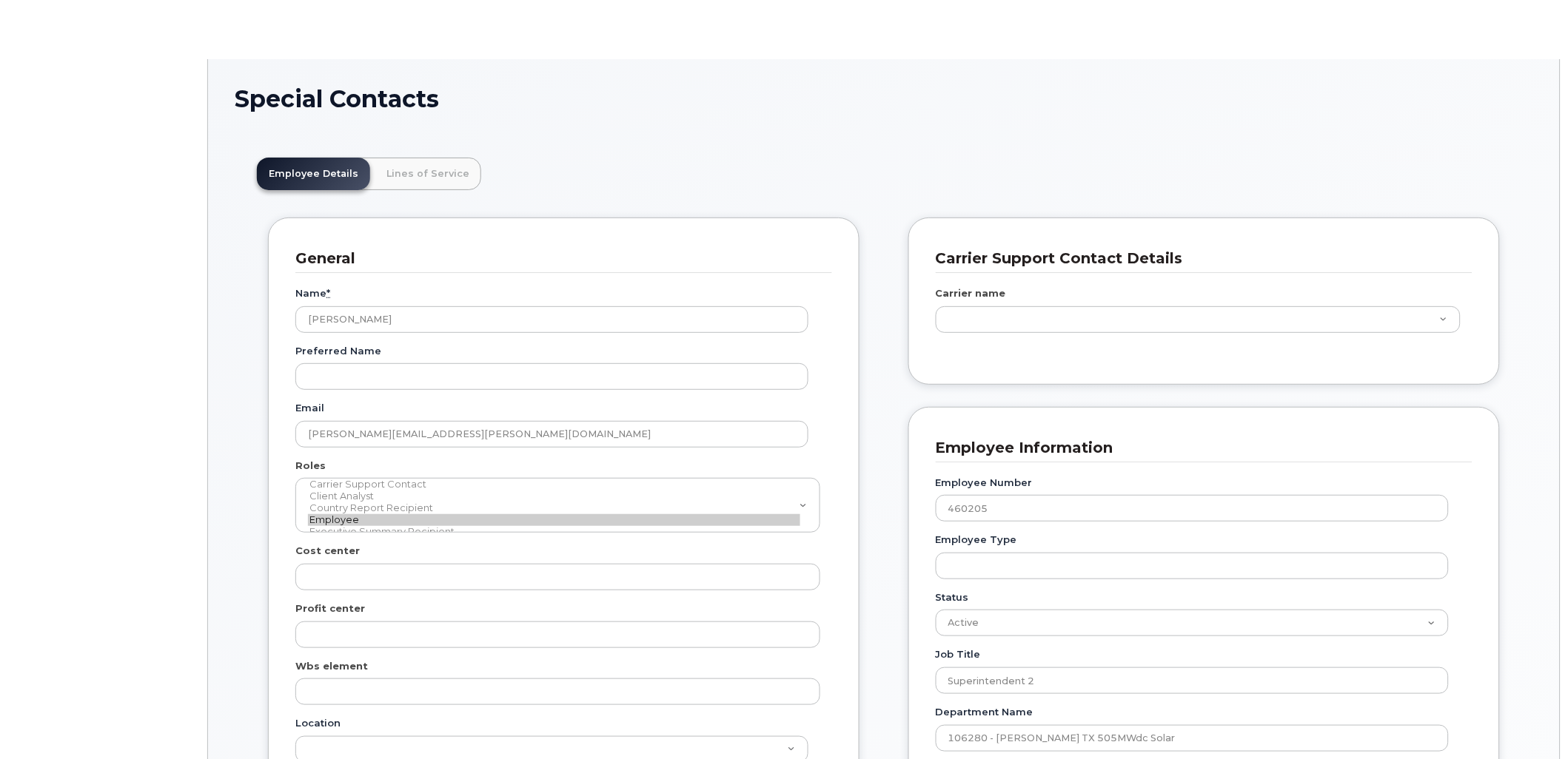
scroll to position [46, 0]
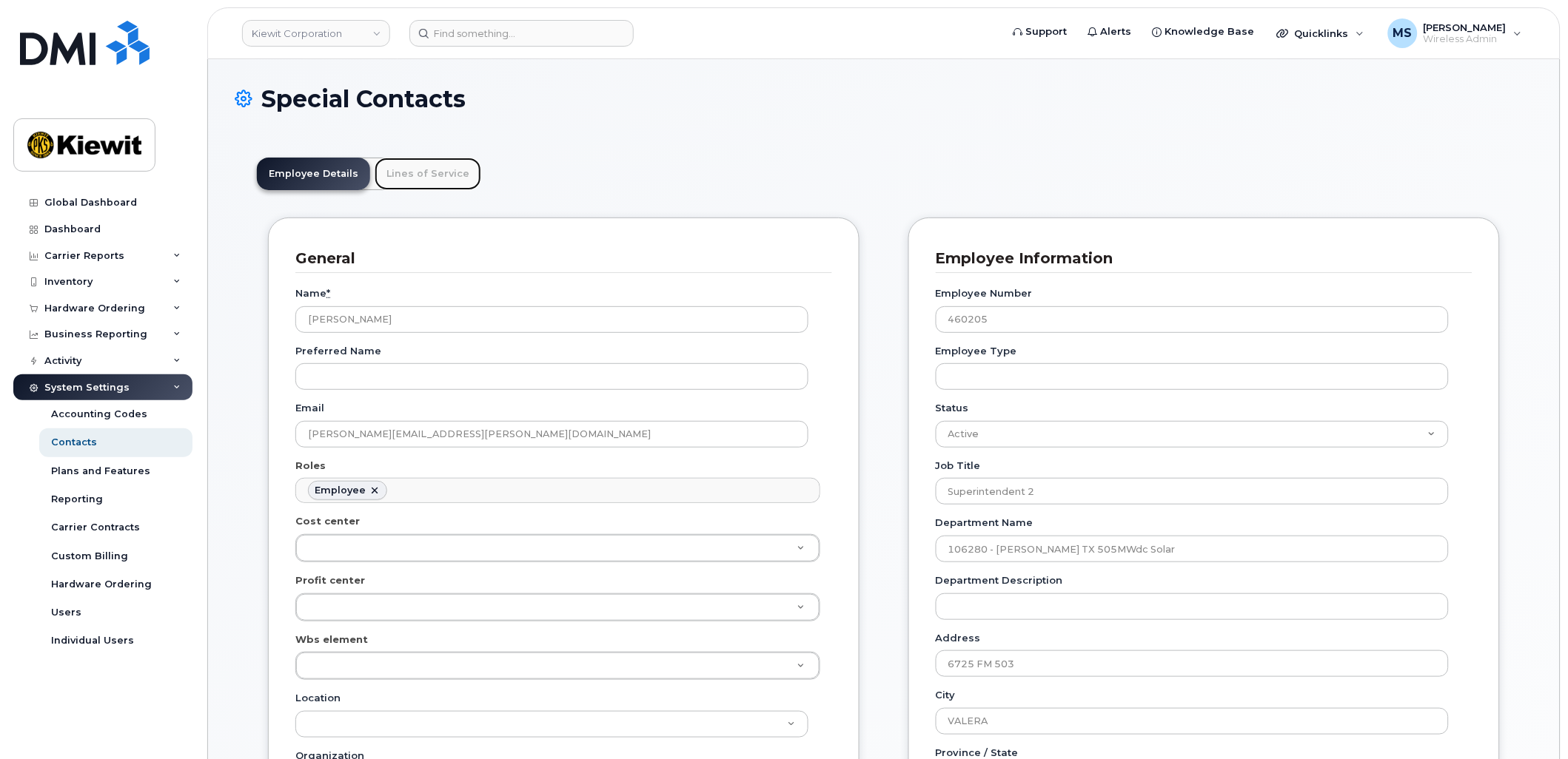
click at [430, 167] on link "Lines of Service" at bounding box center [427, 173] width 107 height 32
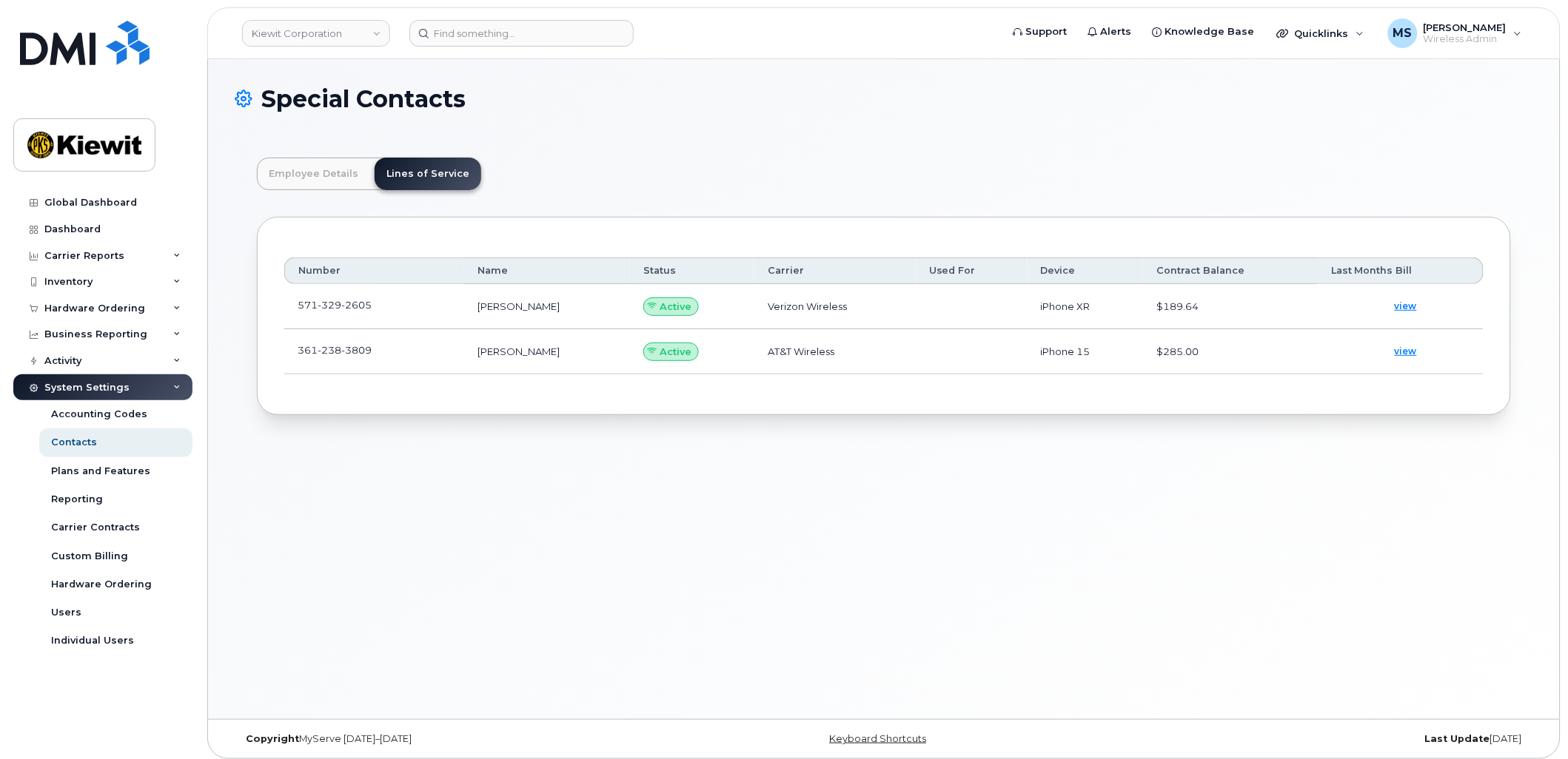
click at [392, 353] on td "361 238 3809" at bounding box center [373, 352] width 180 height 46
click at [383, 358] on span at bounding box center [383, 353] width 12 height 12
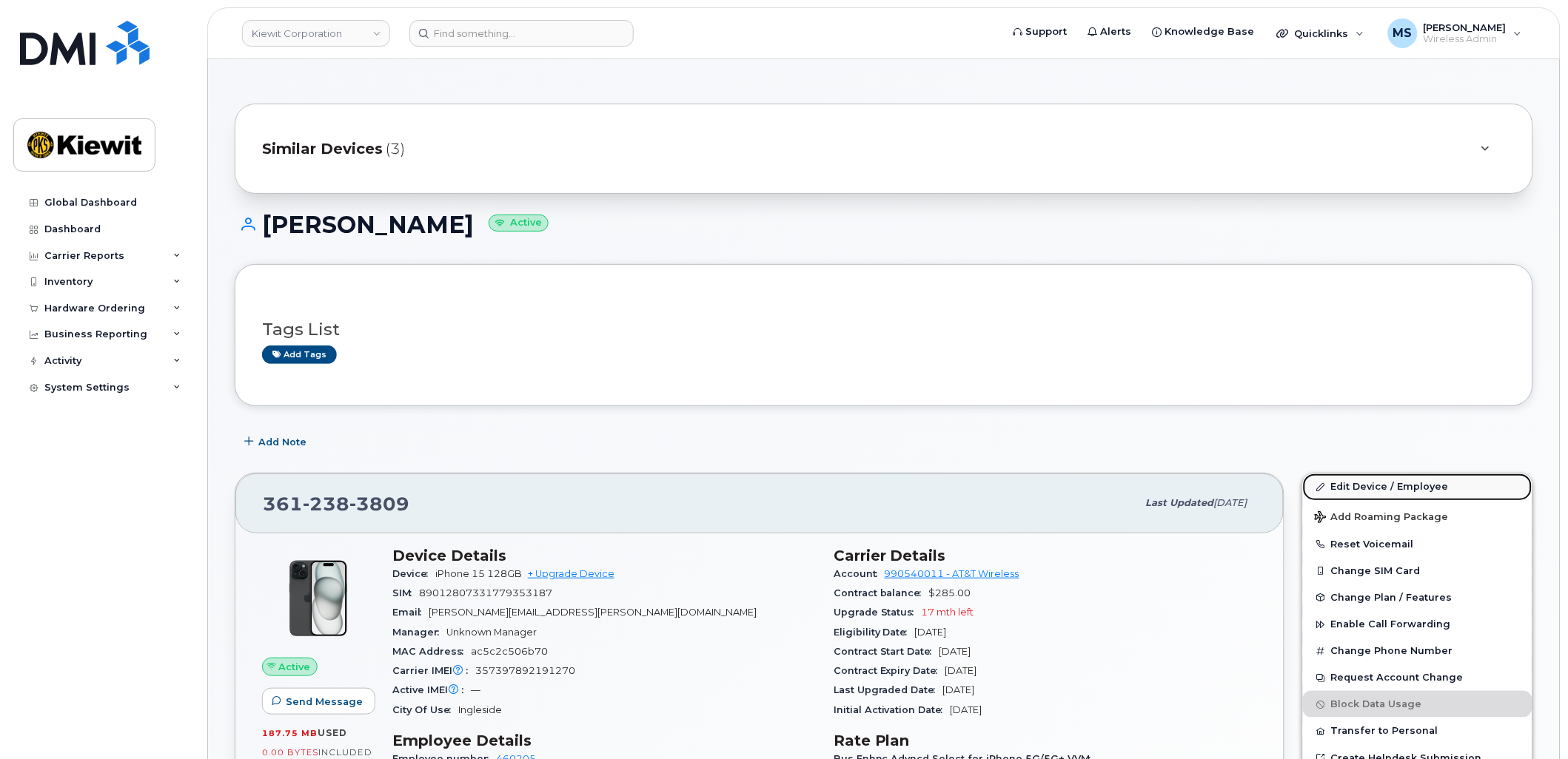
click at [1374, 492] on link "Edit Device / Employee" at bounding box center [1417, 487] width 229 height 26
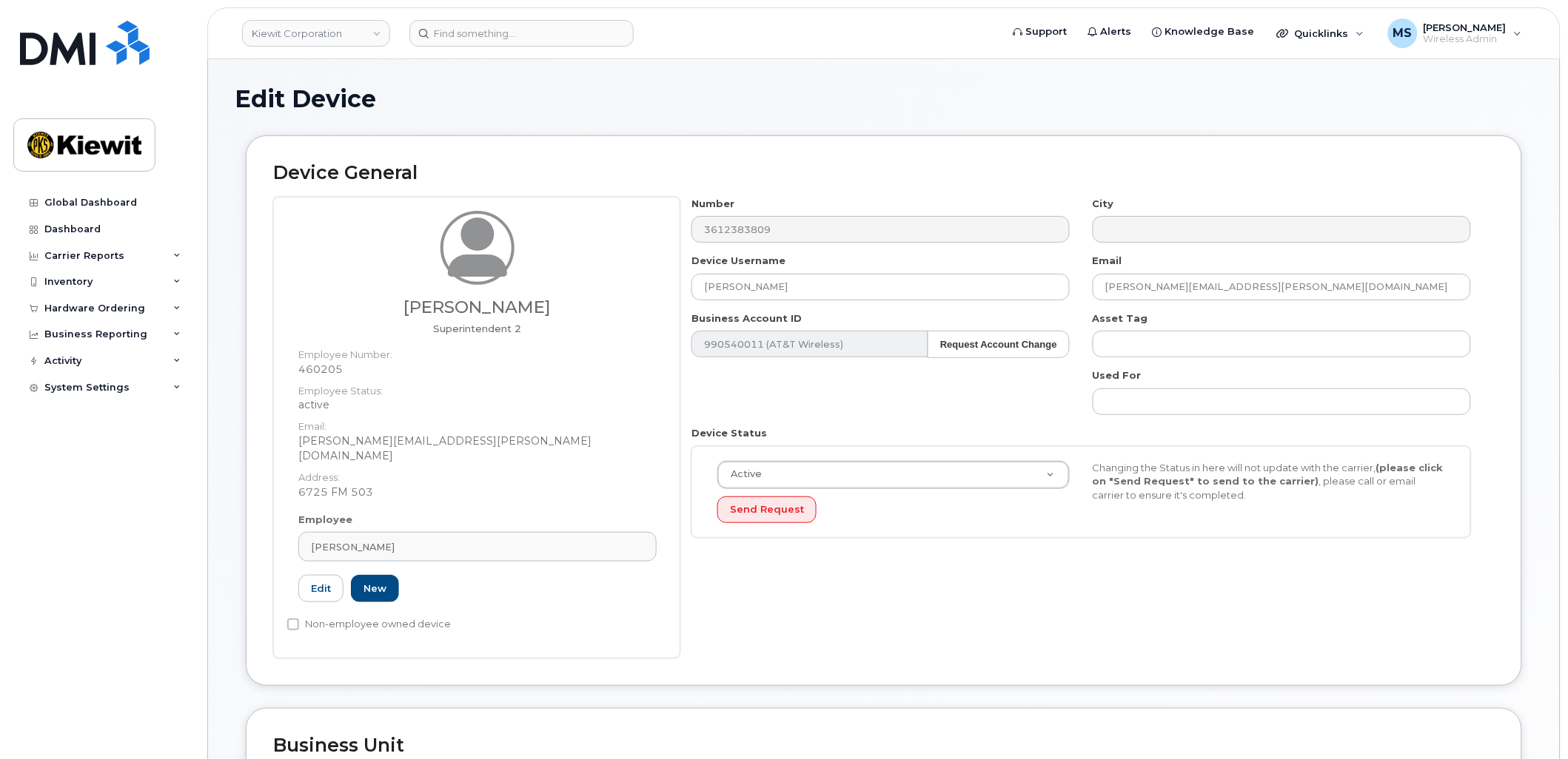
drag, startPoint x: 549, startPoint y: 309, endPoint x: 393, endPoint y: 311, distance: 156.0
click at [393, 311] on h3 "[PERSON_NAME]" at bounding box center [477, 307] width 358 height 18
copy h3 "[PERSON_NAME]"
drag, startPoint x: 678, startPoint y: 283, endPoint x: 644, endPoint y: 284, distance: 34.0
click at [644, 284] on div "[PERSON_NAME] Superintendent 2 Employee Number: 460205 Employee Status: active …" at bounding box center [883, 428] width 1221 height 462
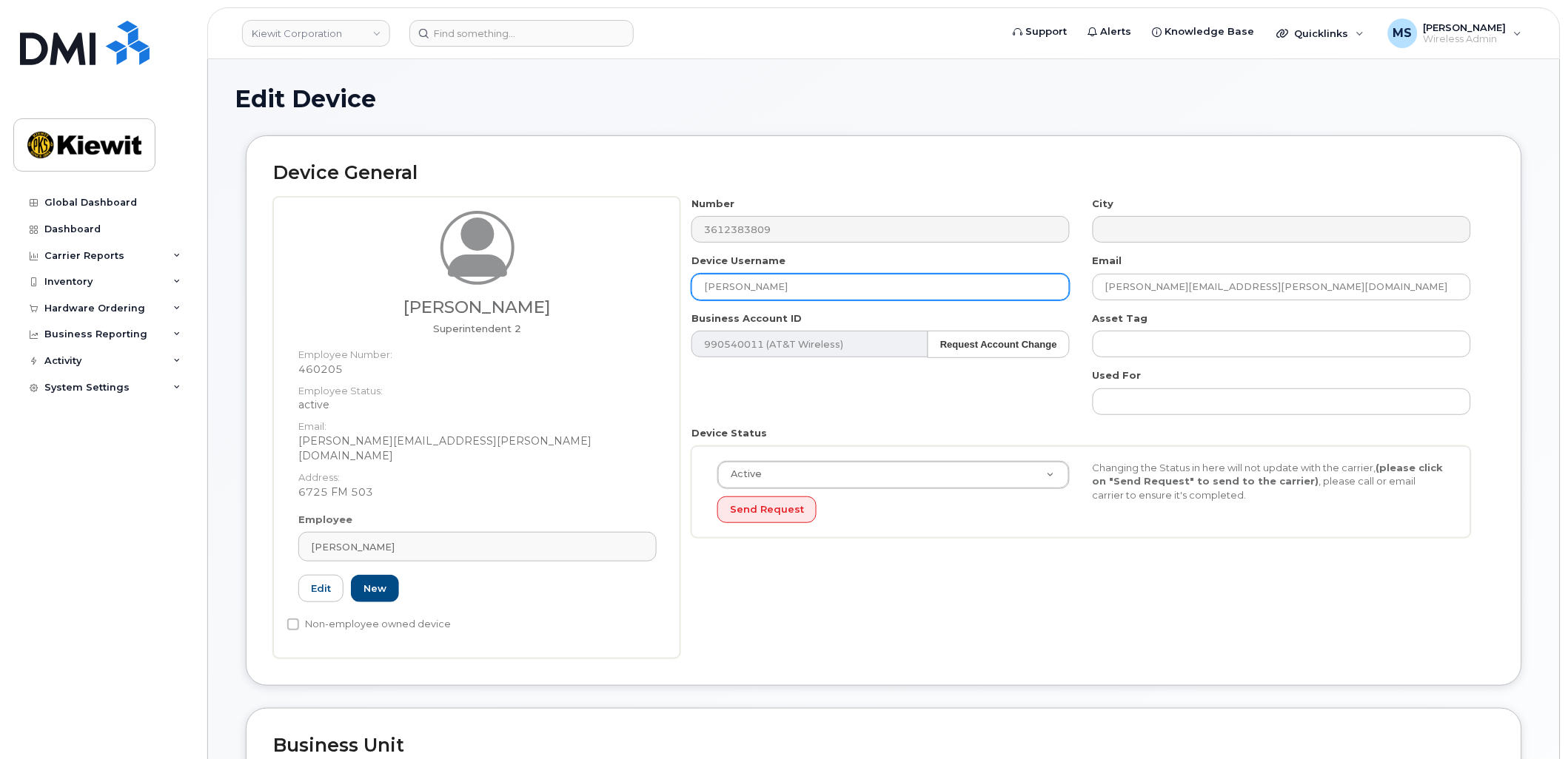
paste input "[PERSON_NAME]"
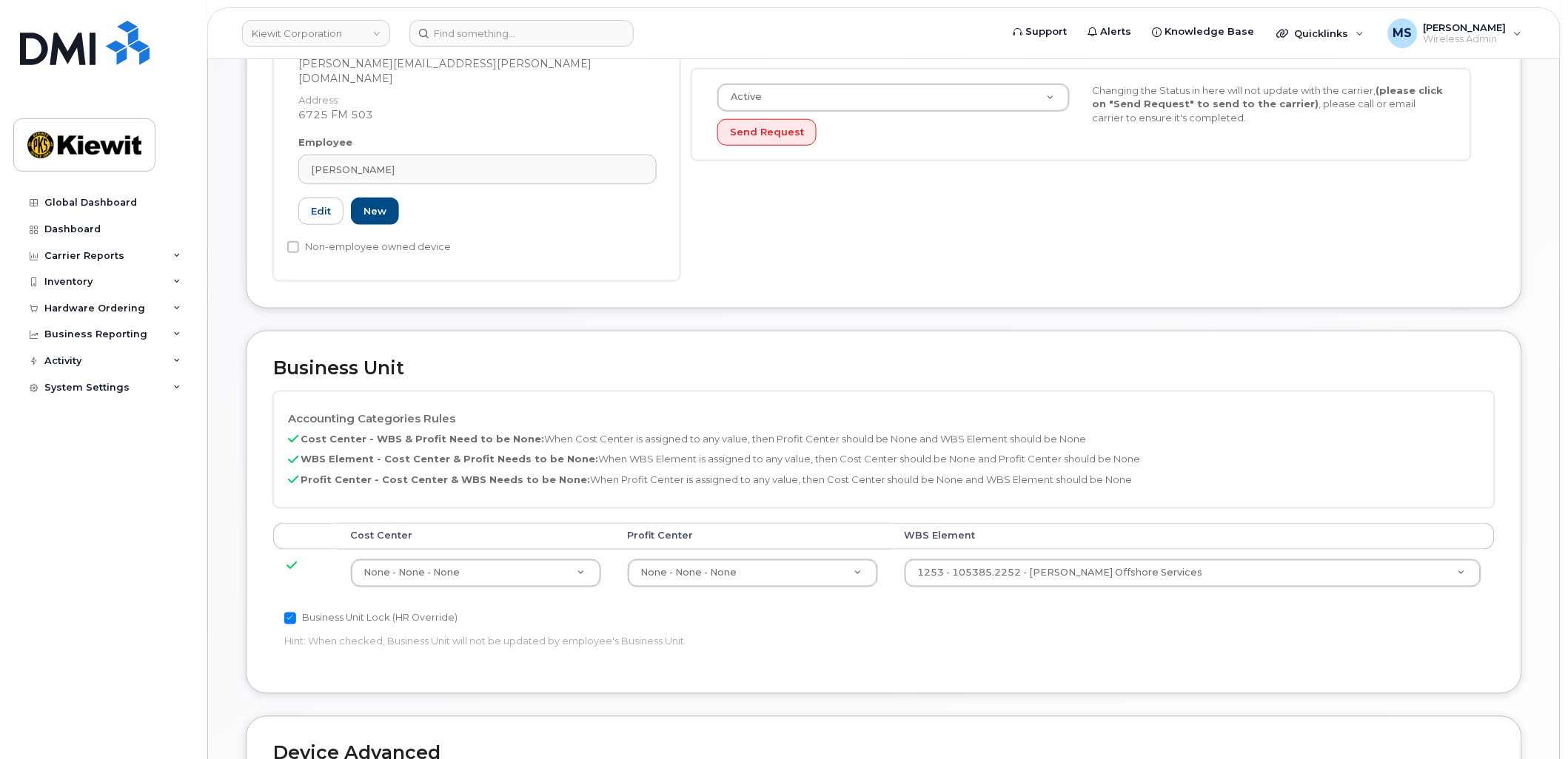
scroll to position [411, 0]
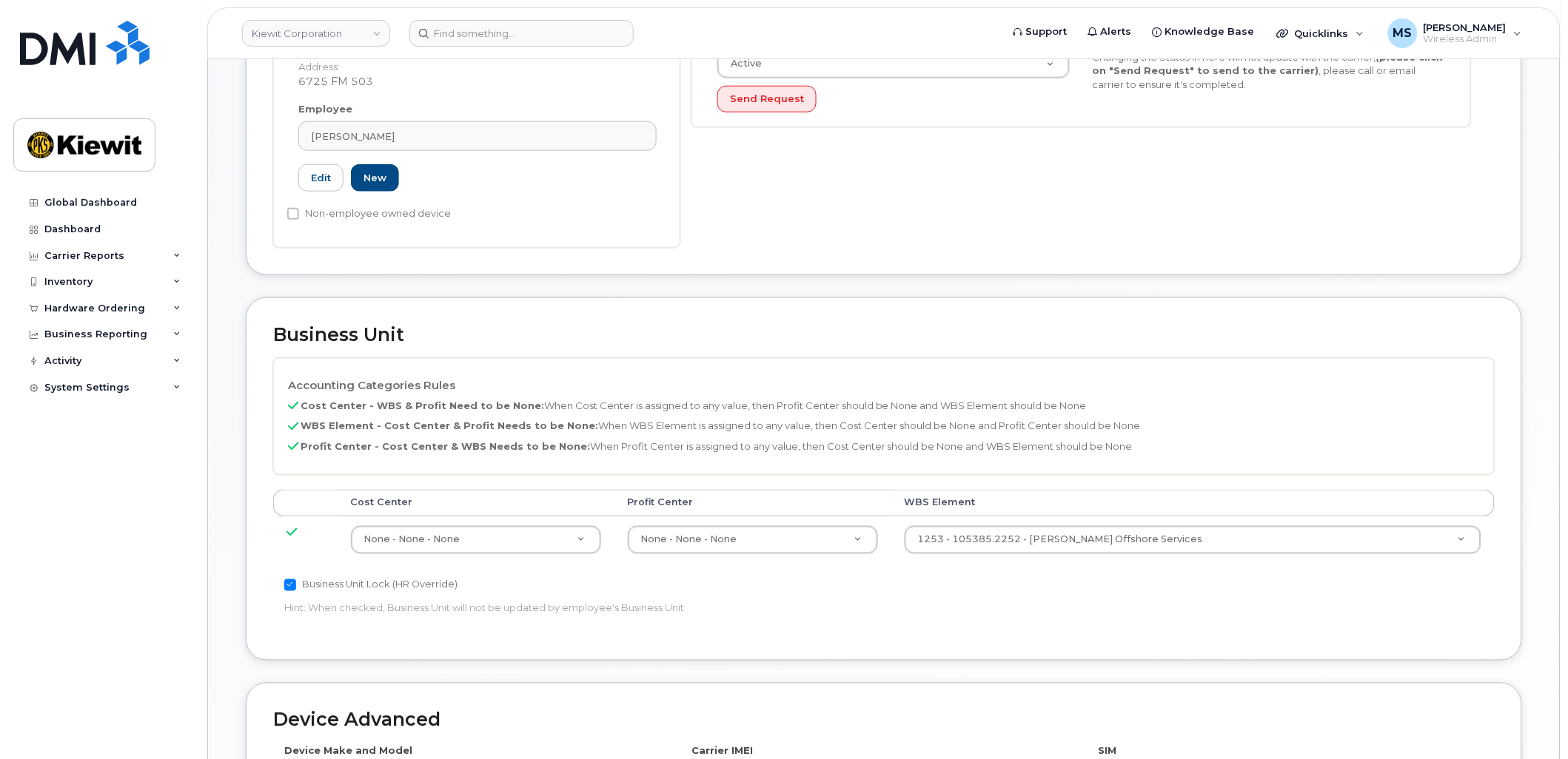
type input "[PERSON_NAME]"
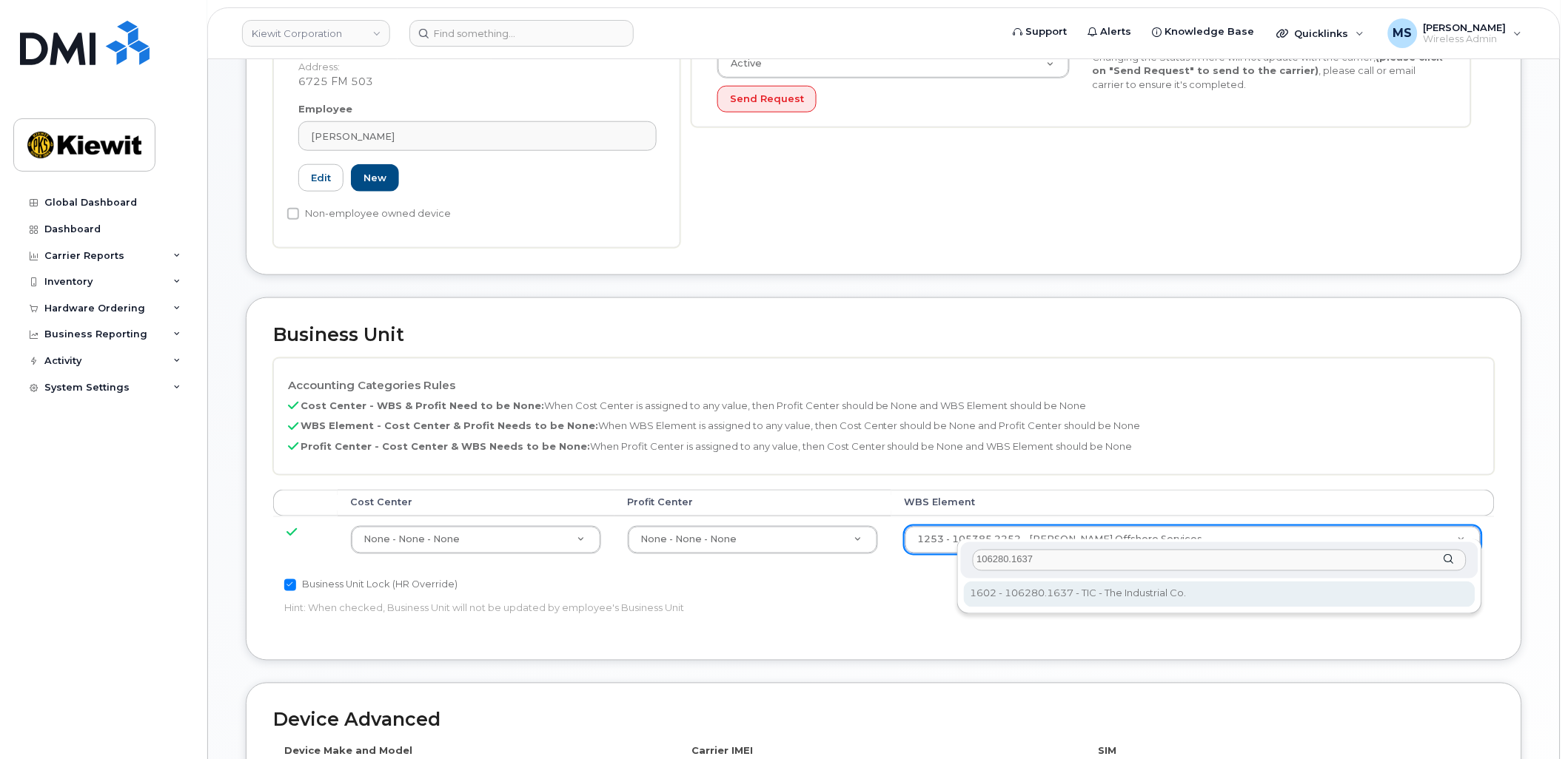
type input "106280.1637"
type input "34047556"
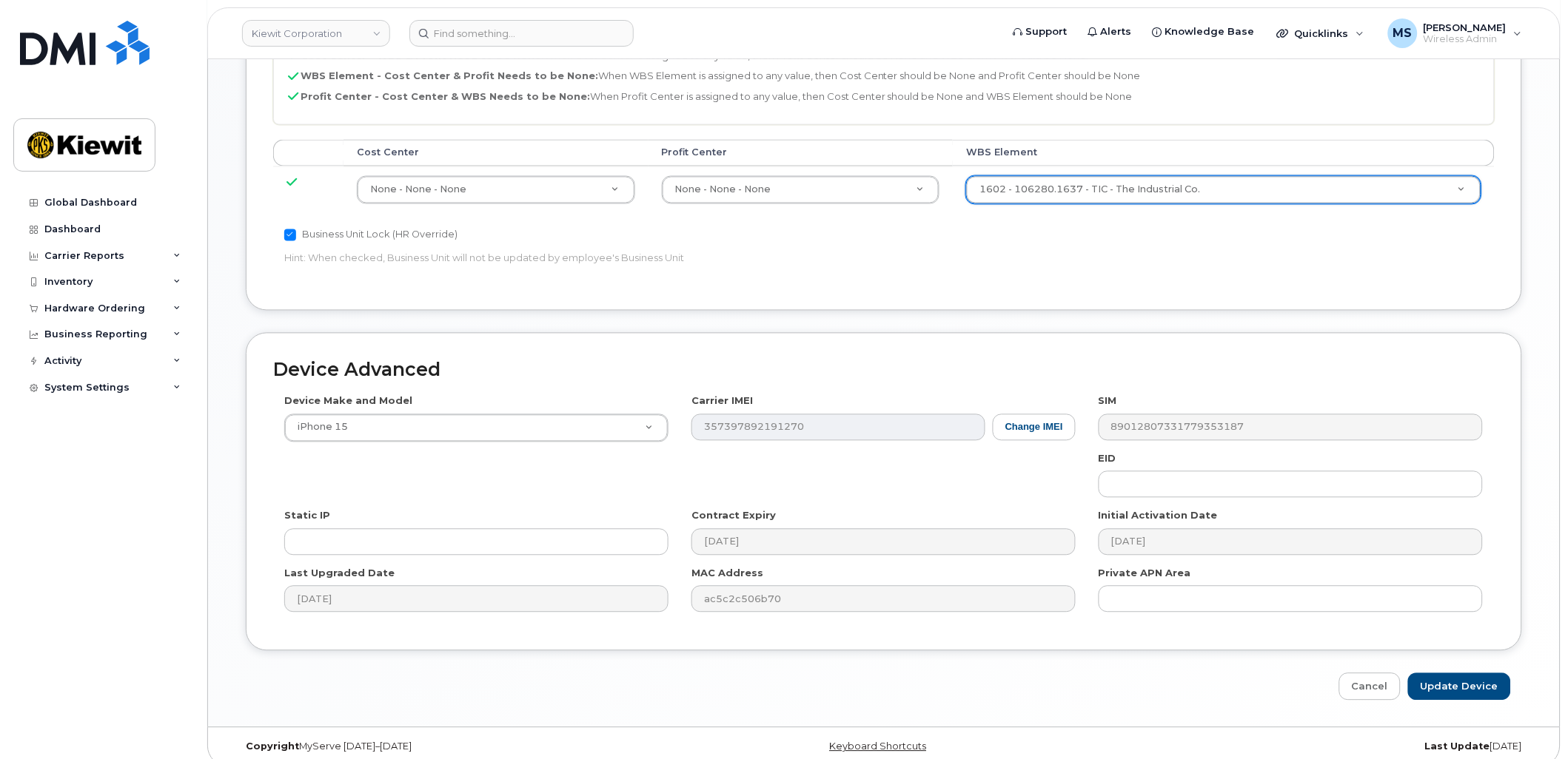
scroll to position [762, 0]
click at [1466, 672] on input "Update Device" at bounding box center [1460, 685] width 103 height 27
type input "Saving..."
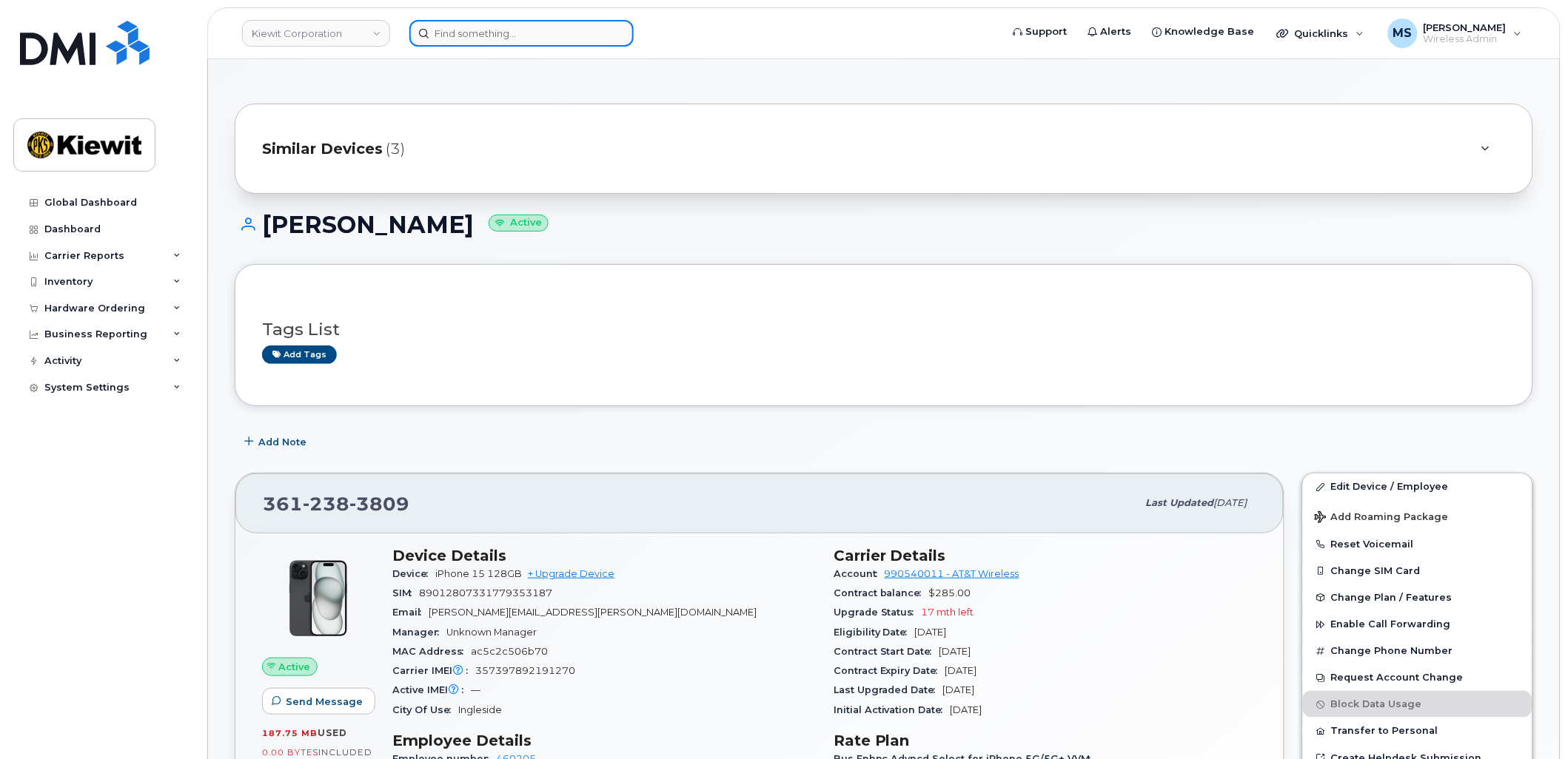
click at [578, 32] on input at bounding box center [521, 33] width 224 height 26
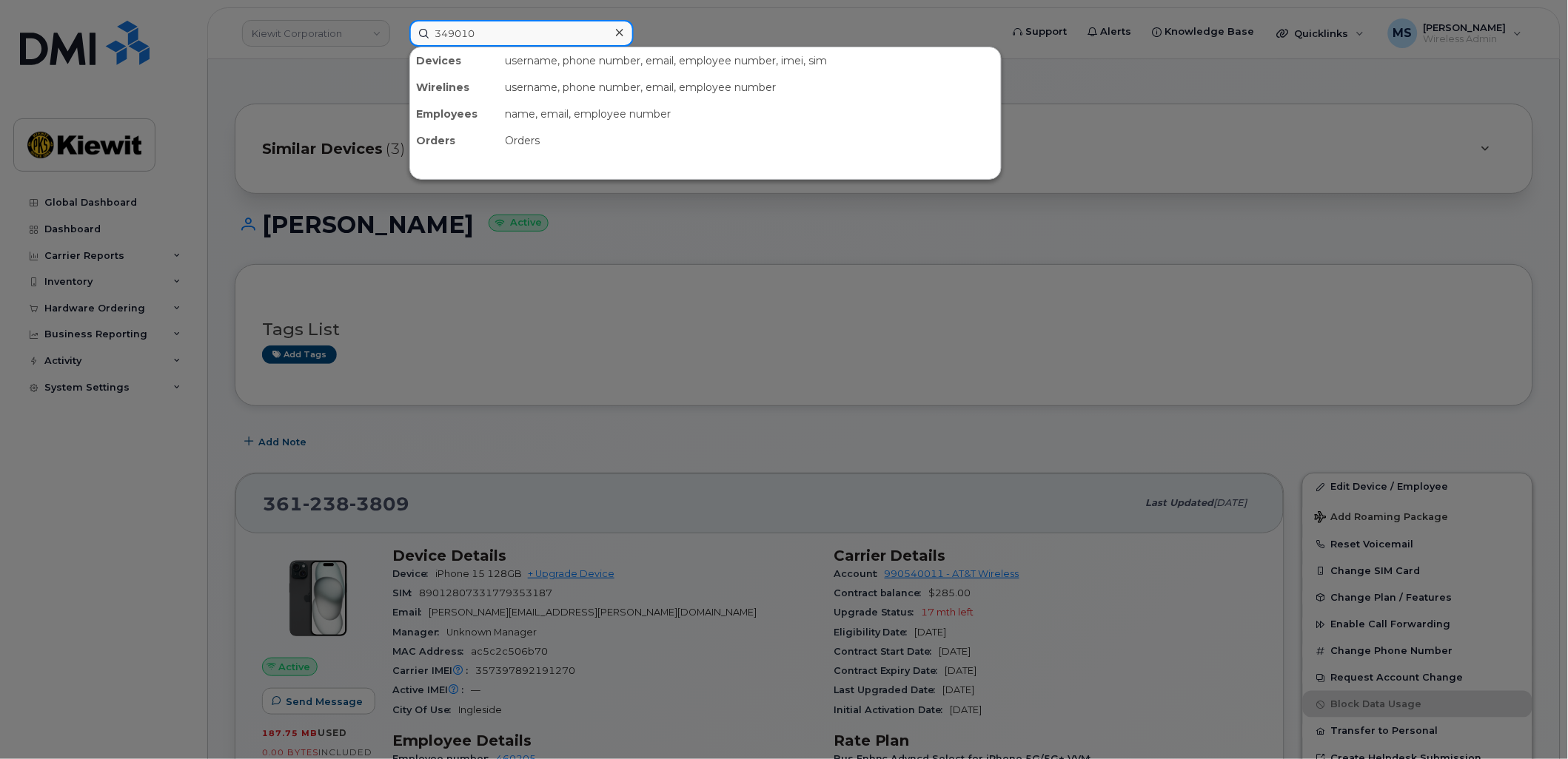
type input "349010"
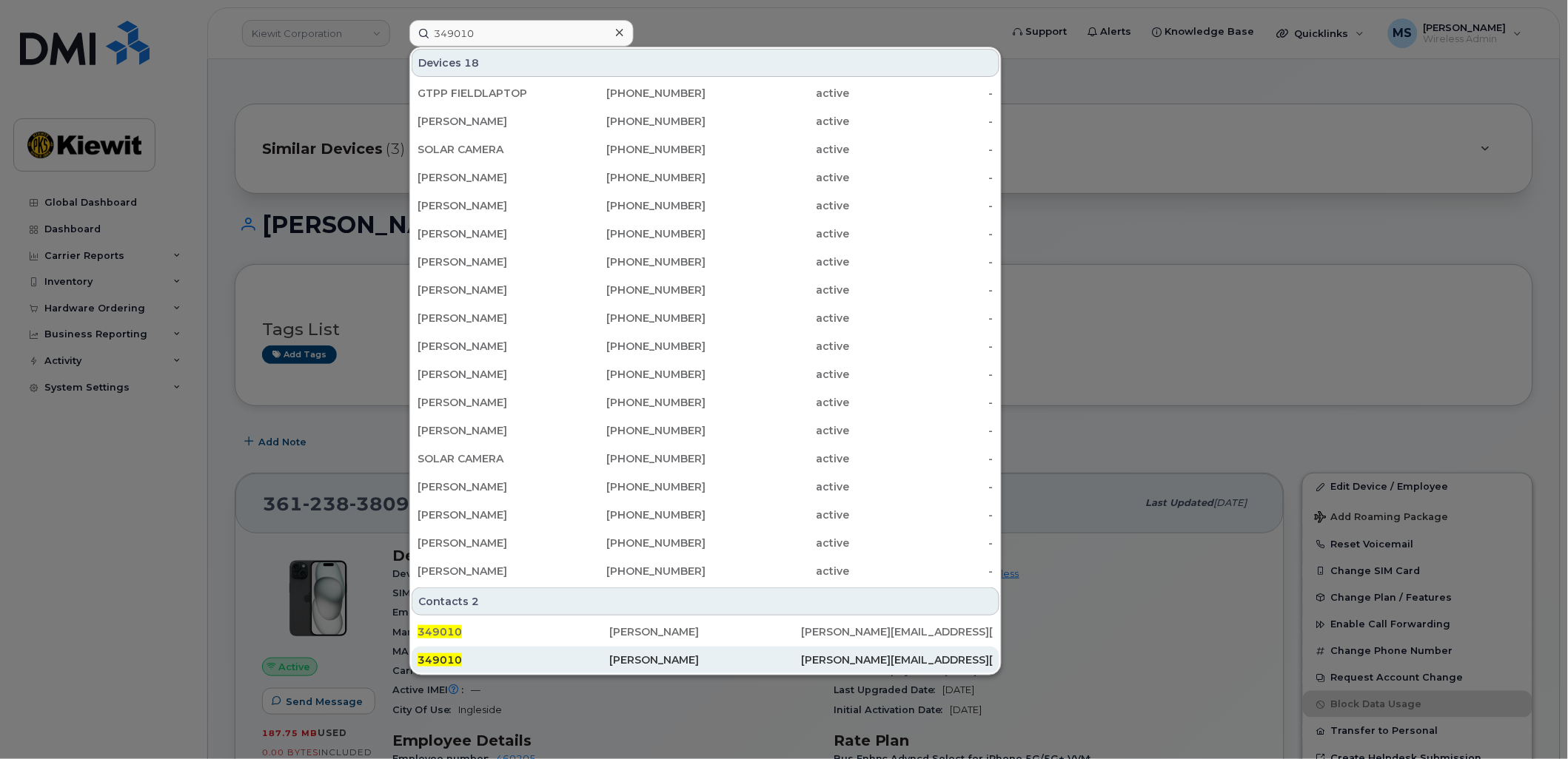
click at [661, 662] on div "Richard Vogler" at bounding box center [705, 661] width 192 height 15
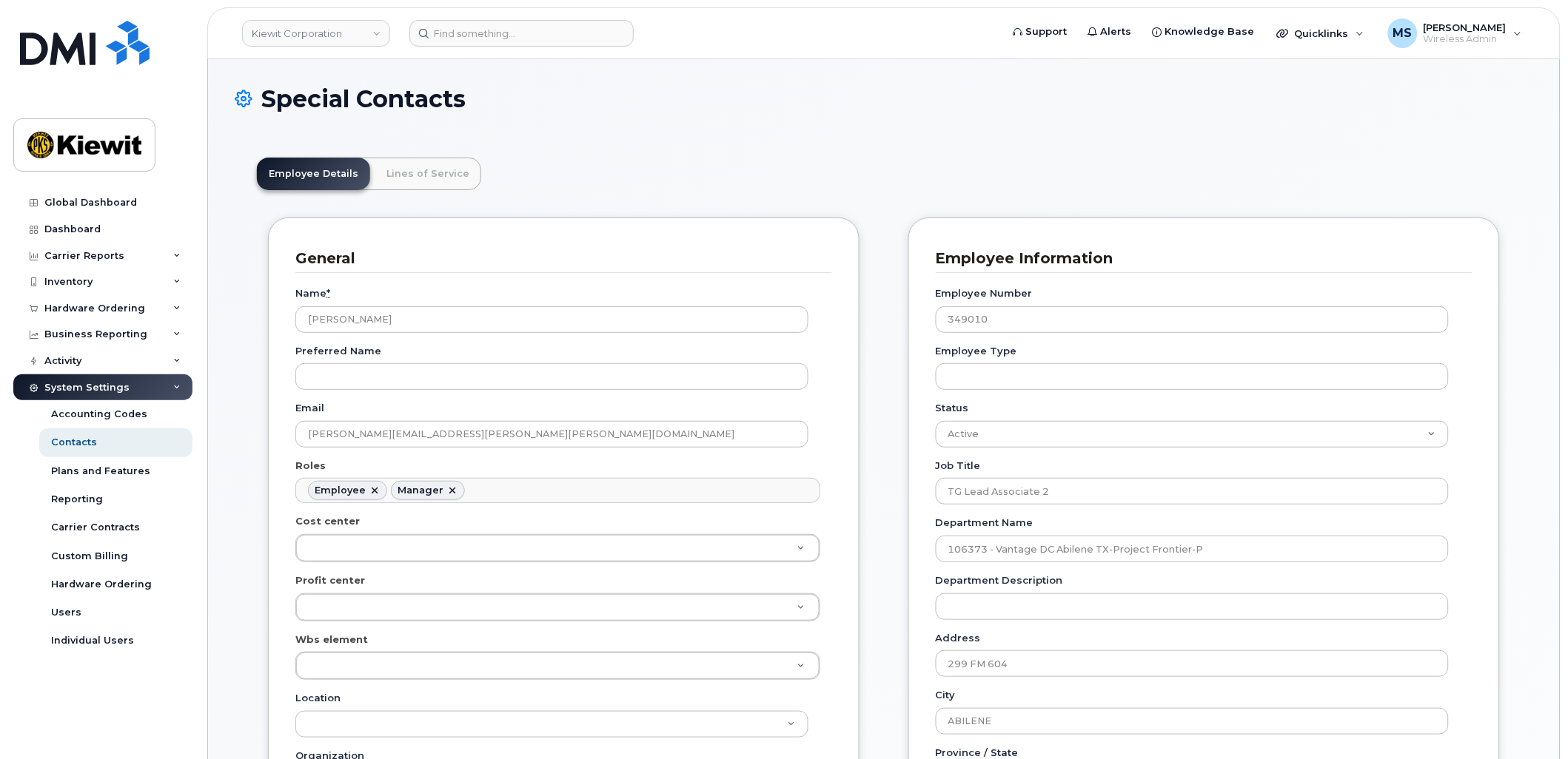
scroll to position [46, 0]
click at [410, 179] on link "Lines of Service" at bounding box center [427, 173] width 107 height 32
